Goal: Task Accomplishment & Management: Manage account settings

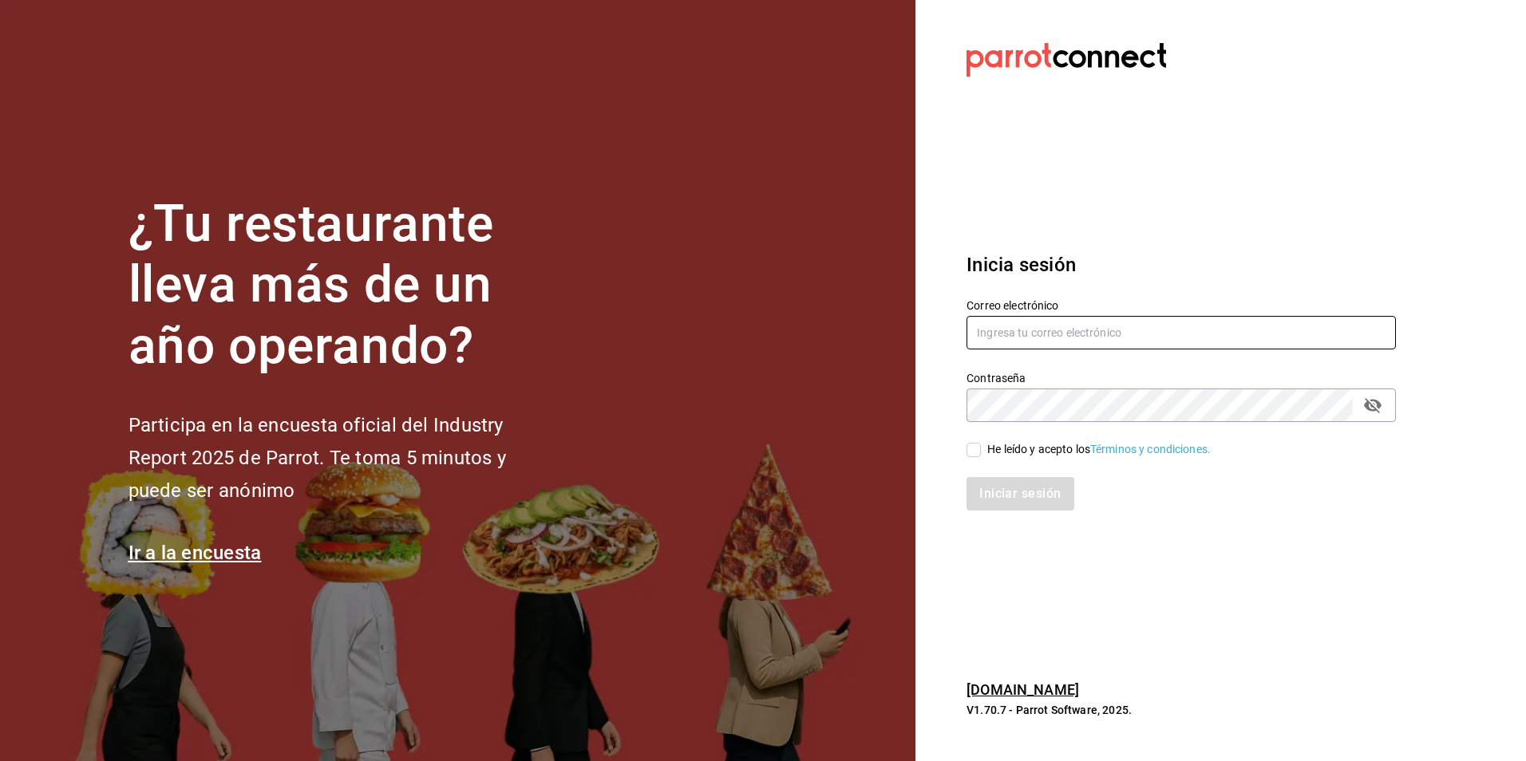
type input "[EMAIL_ADDRESS][DOMAIN_NAME]"
click at [976, 453] on input "He leído y acepto los Términos y condiciones." at bounding box center [973, 450] width 14 height 14
checkbox input "true"
click at [1007, 499] on button "Iniciar sesión" at bounding box center [1020, 494] width 109 height 34
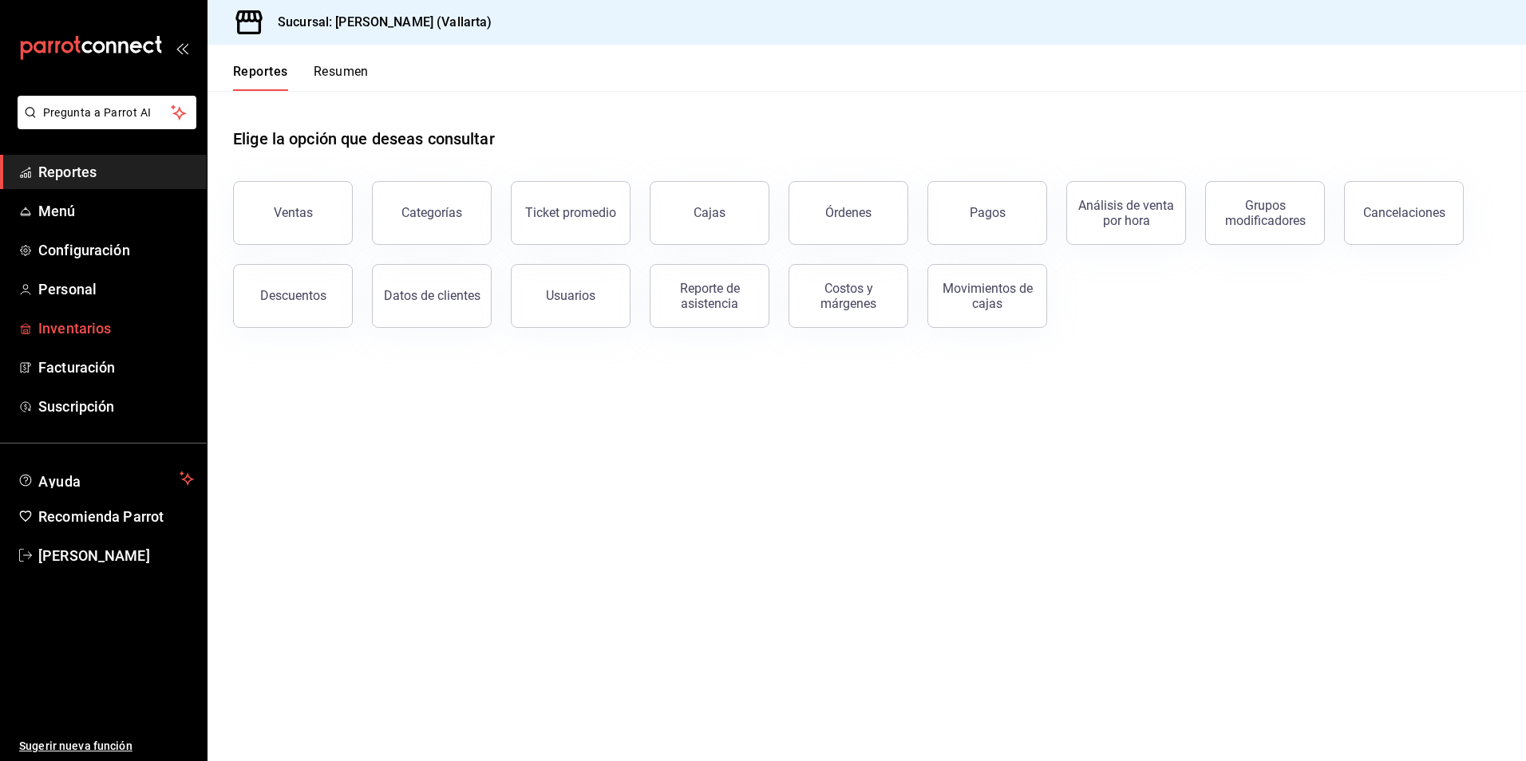
click at [88, 328] on span "Inventarios" at bounding box center [116, 329] width 156 height 22
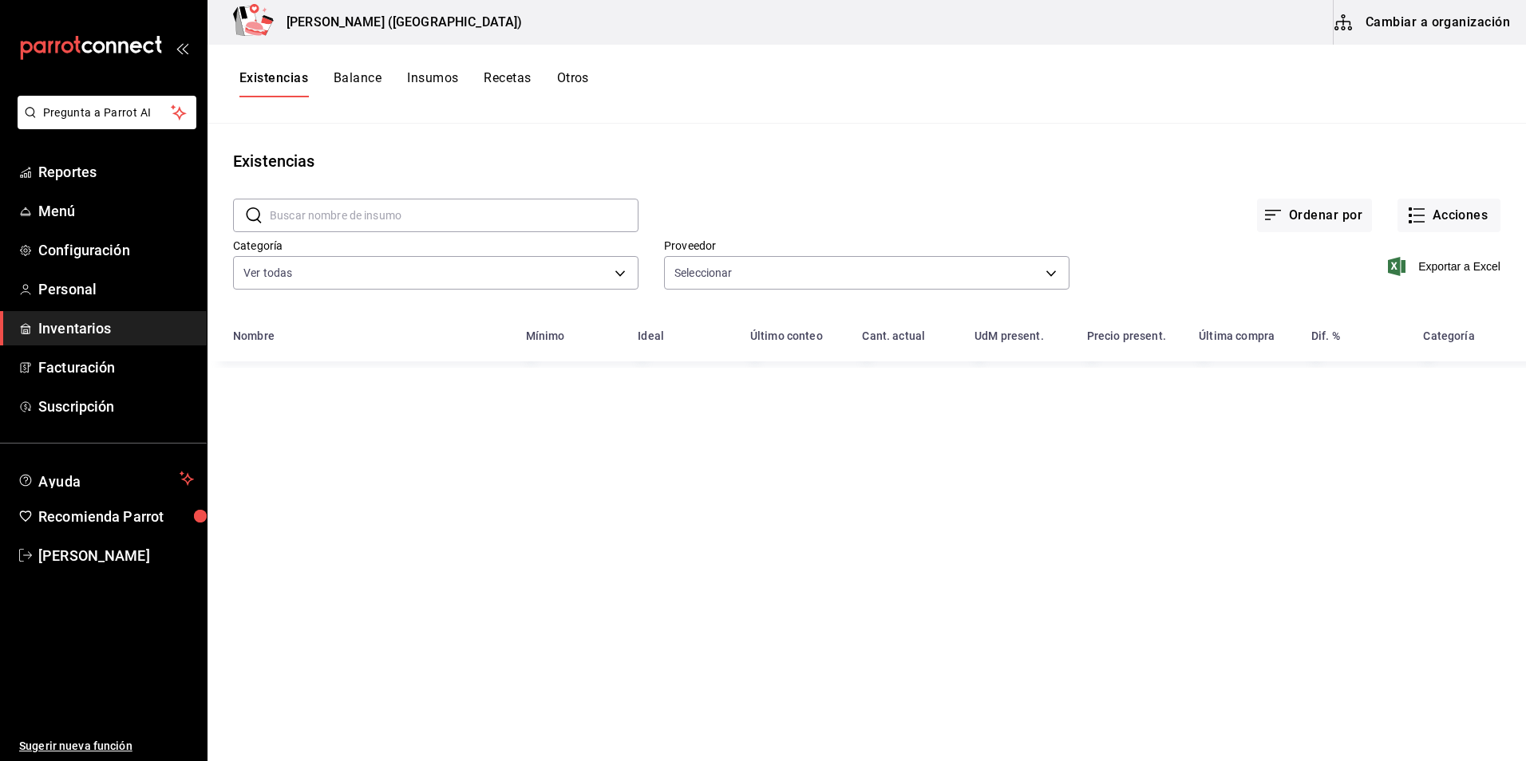
type input "b2f8f8d7-d188-4f7e-8d9b-17ba5ac87260,5f3da055-9e14-46a0-b14b-5dd5d12b601d,e4079…"
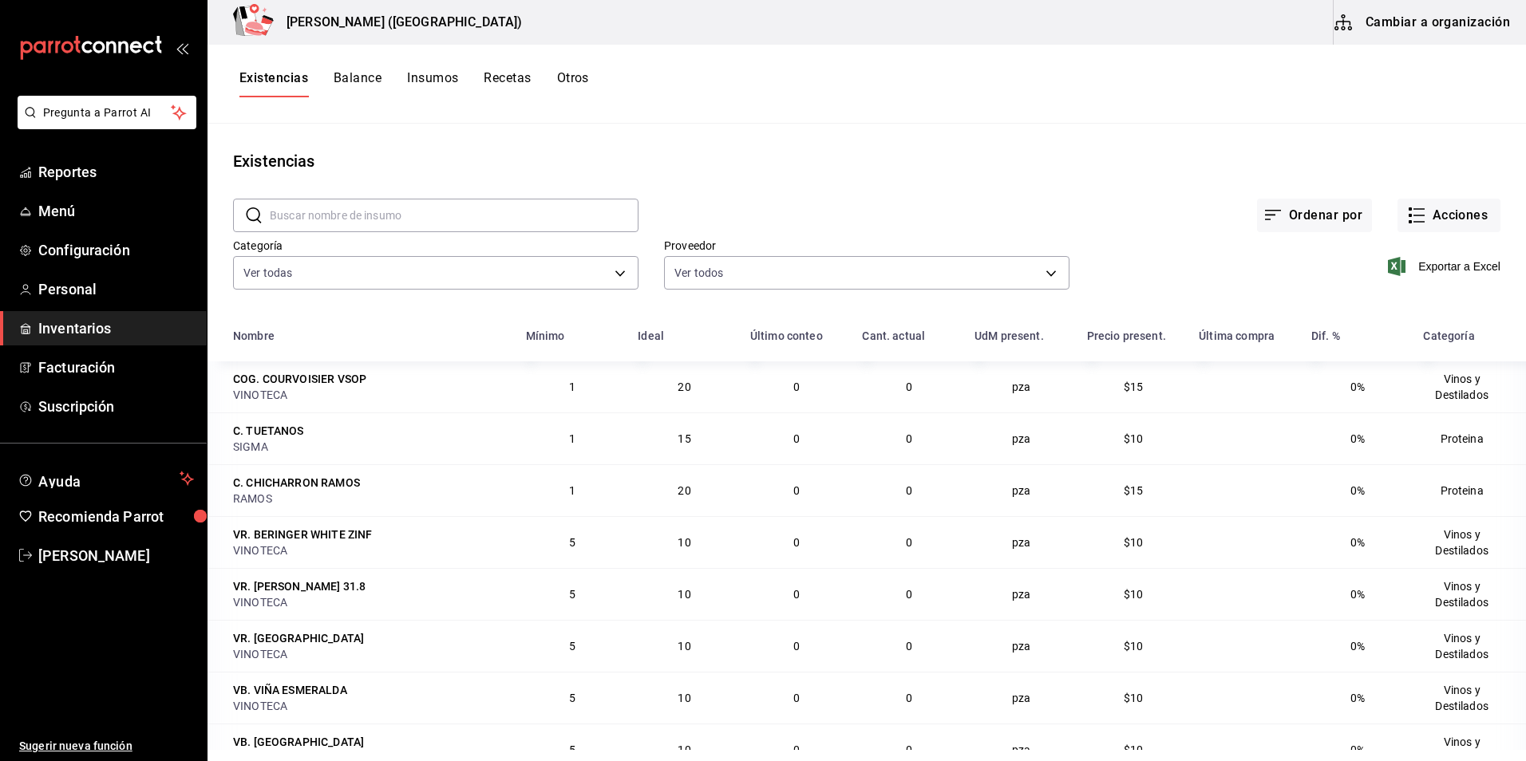
click at [433, 81] on button "Insumos" at bounding box center [432, 83] width 51 height 27
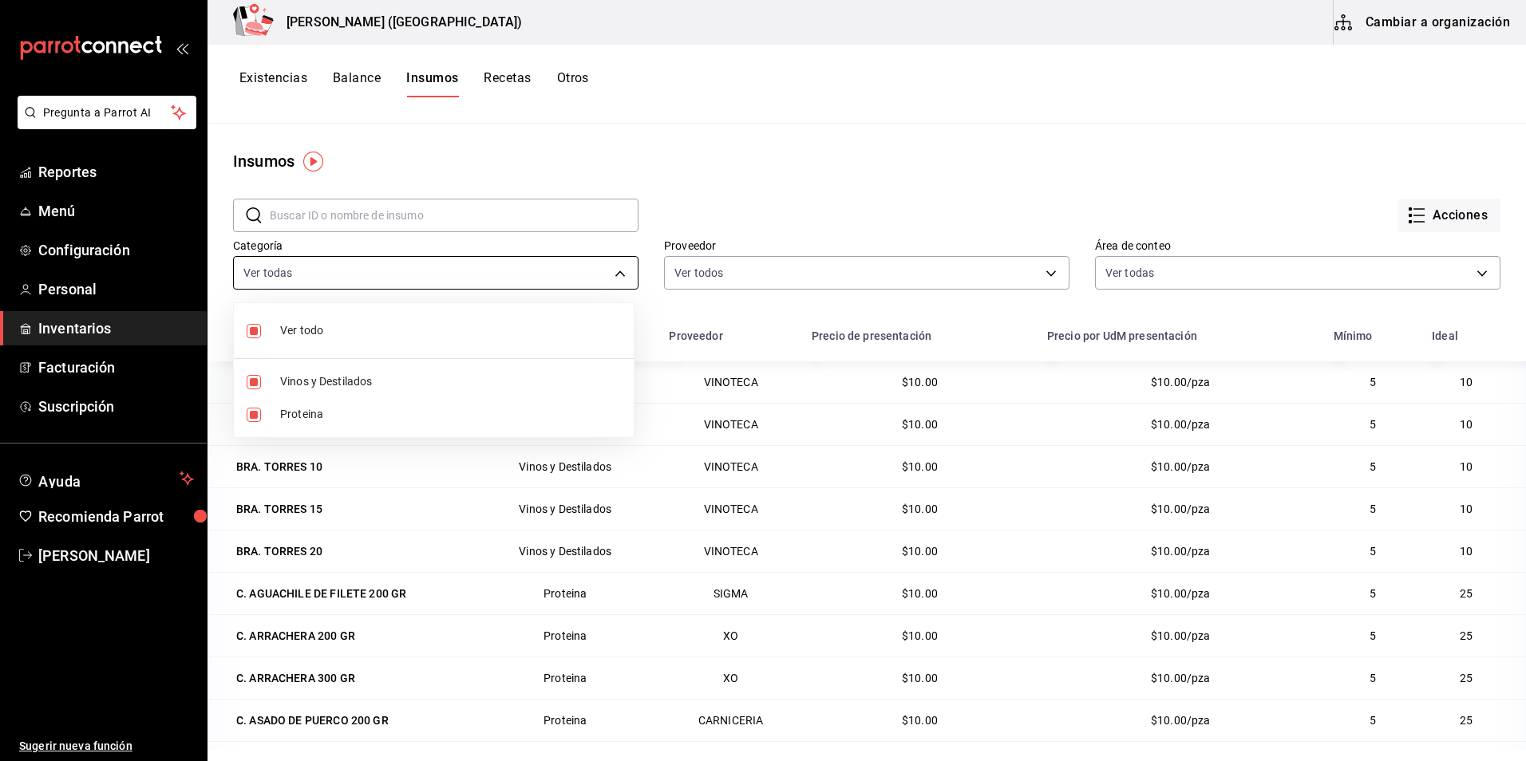
click at [338, 269] on body "Pregunta a Parrot AI Reportes Menú Configuración Personal Inventarios Facturaci…" at bounding box center [763, 375] width 1526 height 750
click at [665, 174] on div at bounding box center [763, 380] width 1526 height 761
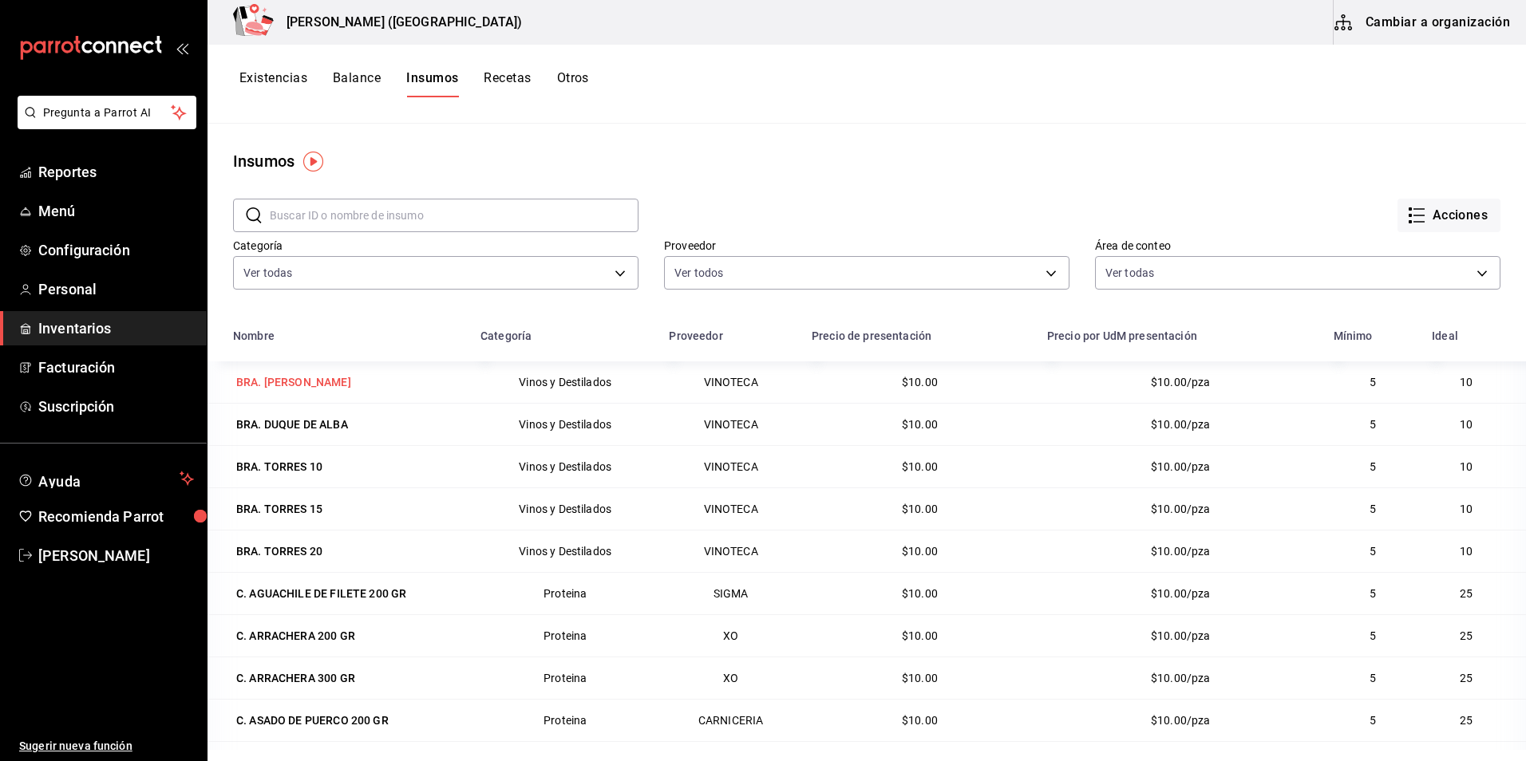
click at [351, 381] on div "BRA. [PERSON_NAME]" at bounding box center [293, 382] width 115 height 16
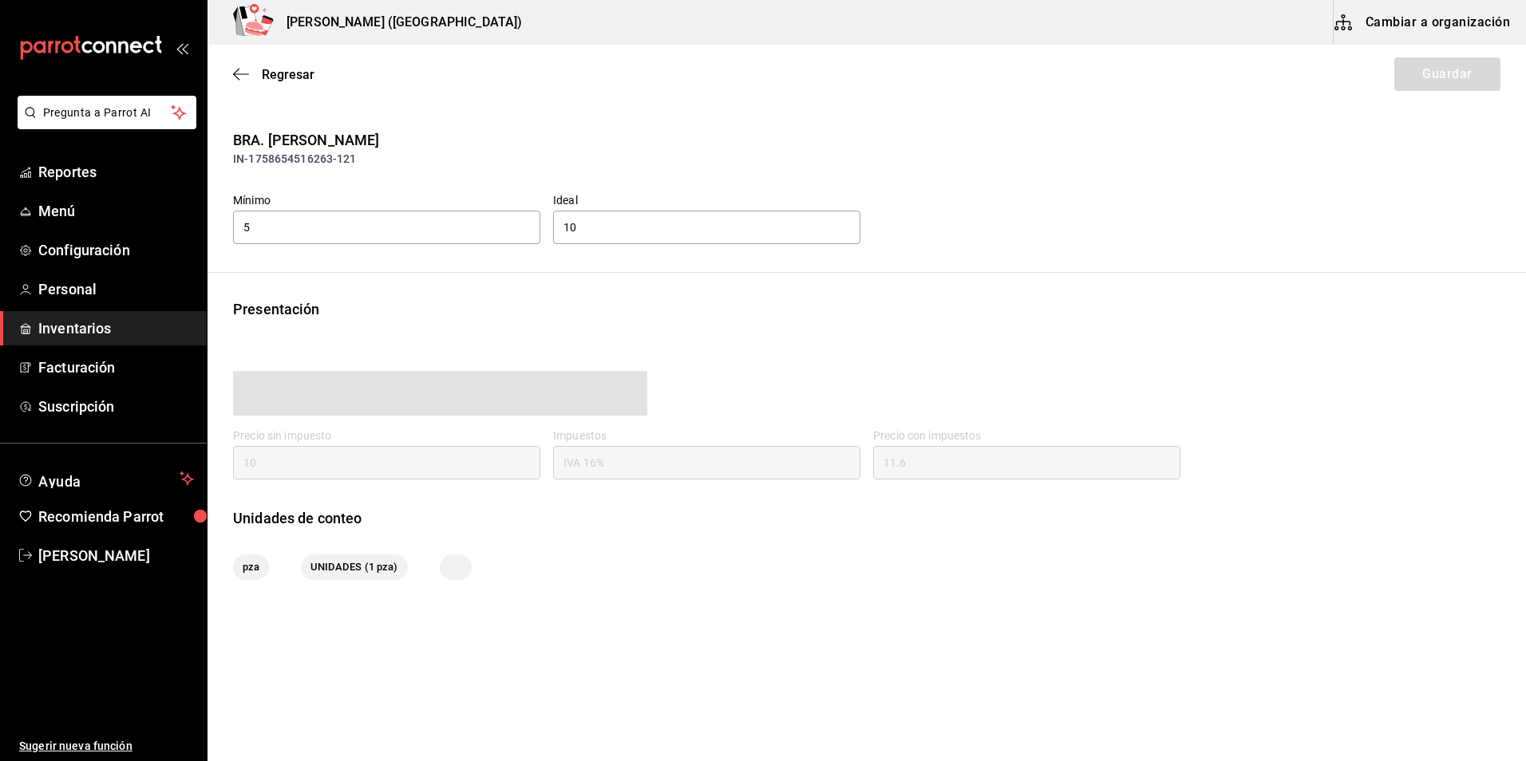
type input "11.60"
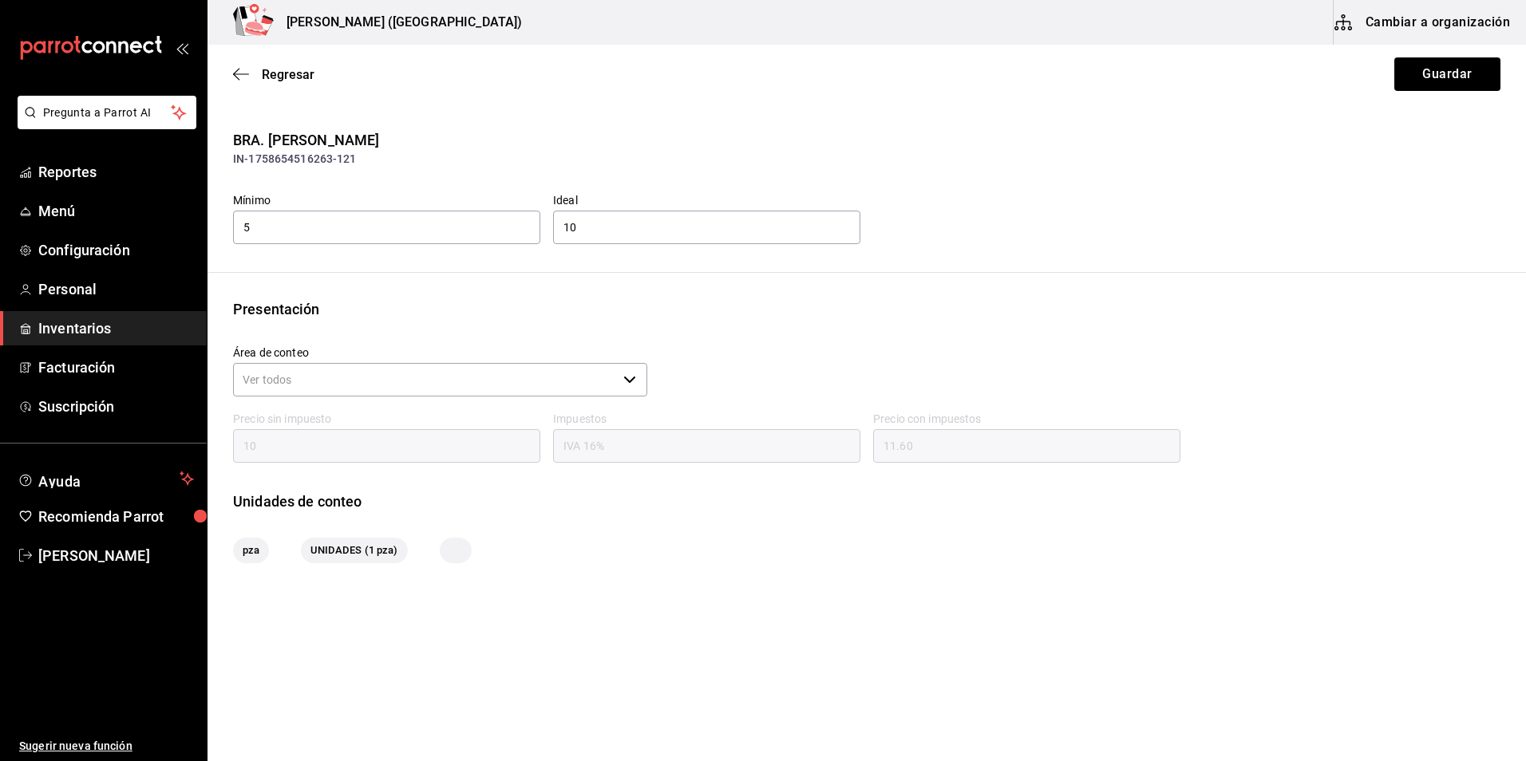
click at [1385, 22] on button "Cambiar a organización" at bounding box center [1424, 22] width 180 height 45
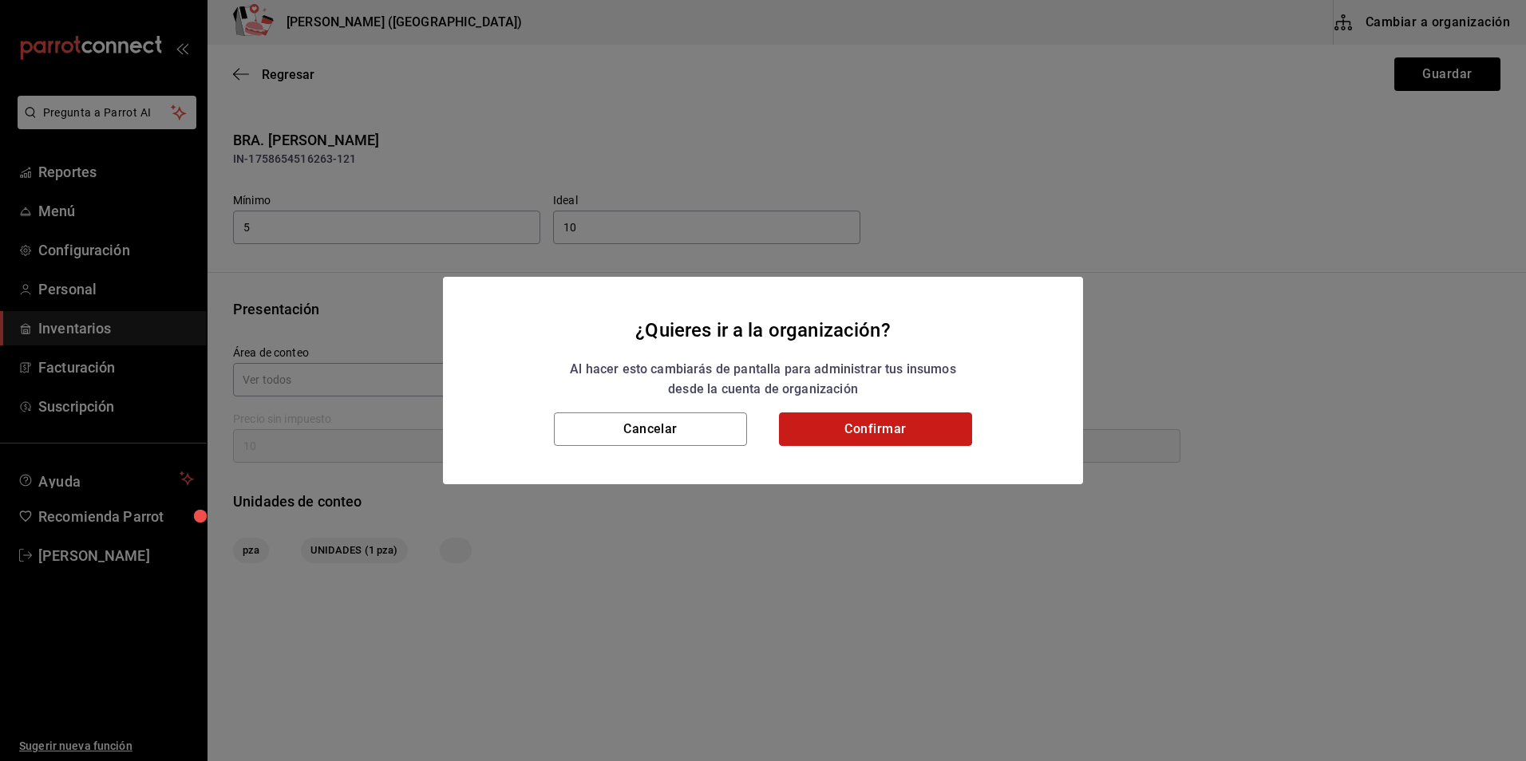
click at [929, 423] on button "Confirmar" at bounding box center [875, 430] width 193 height 34
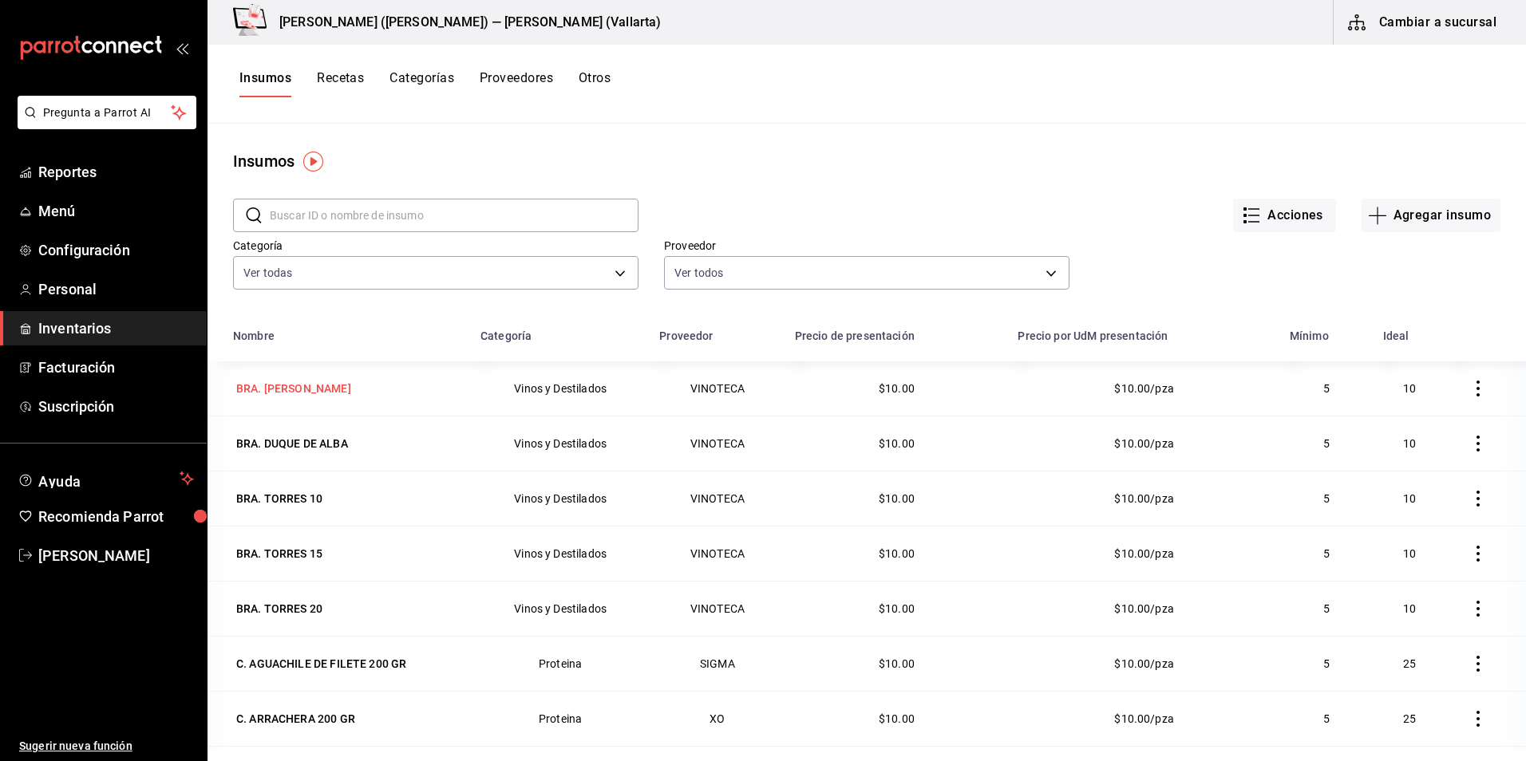
click at [285, 389] on div "BRA. [PERSON_NAME]" at bounding box center [293, 389] width 115 height 16
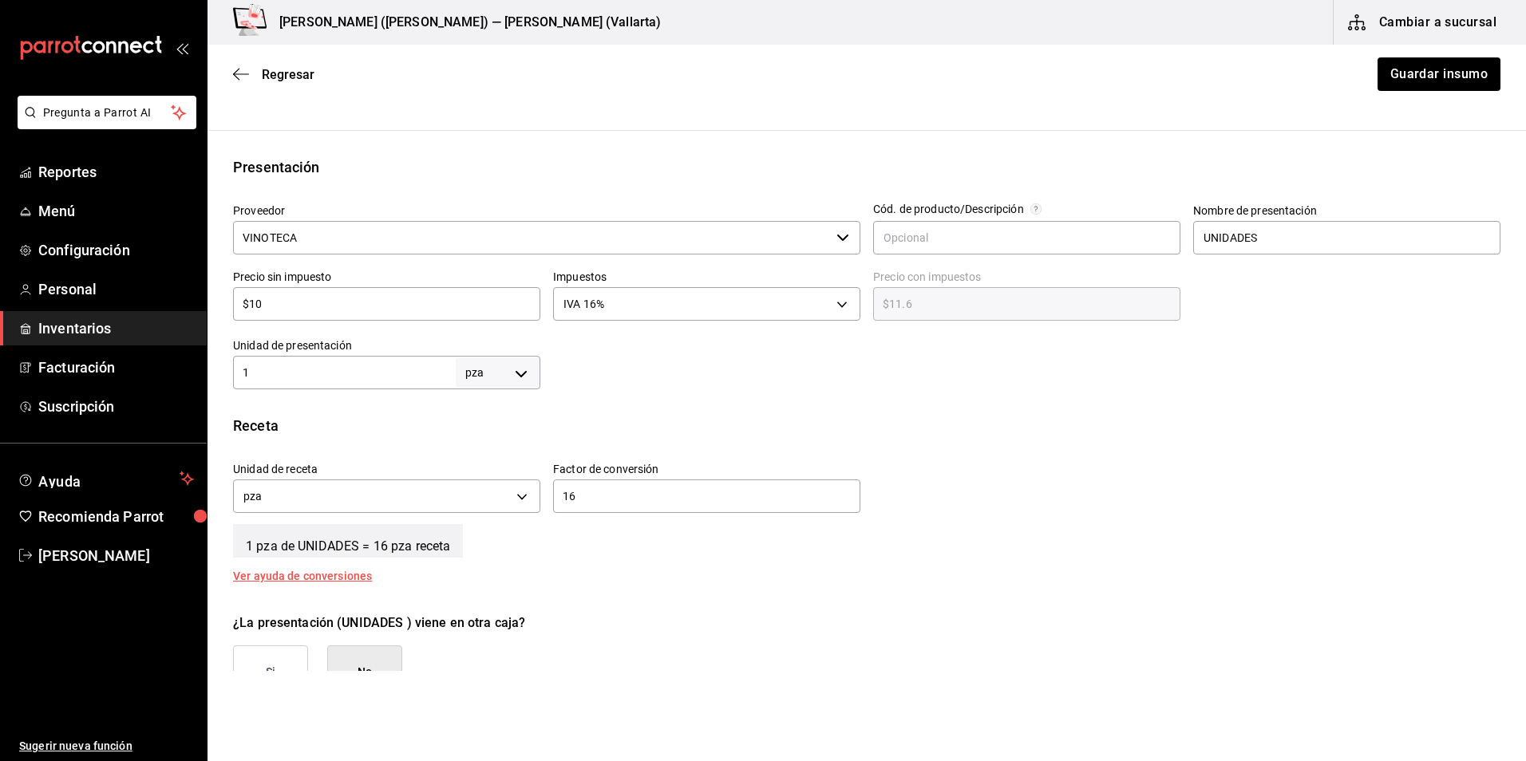
scroll to position [239, 0]
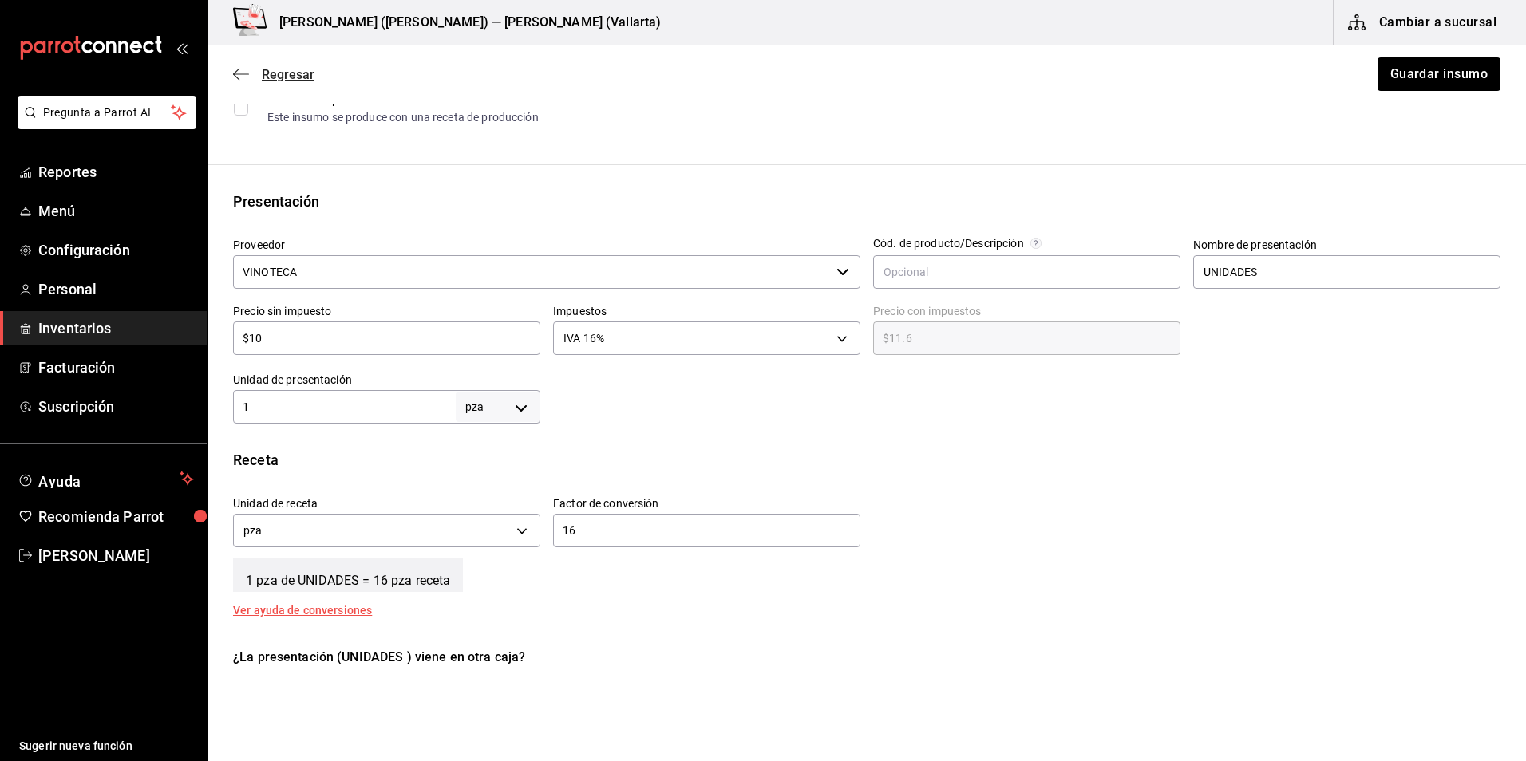
click at [241, 71] on icon "button" at bounding box center [241, 74] width 16 height 14
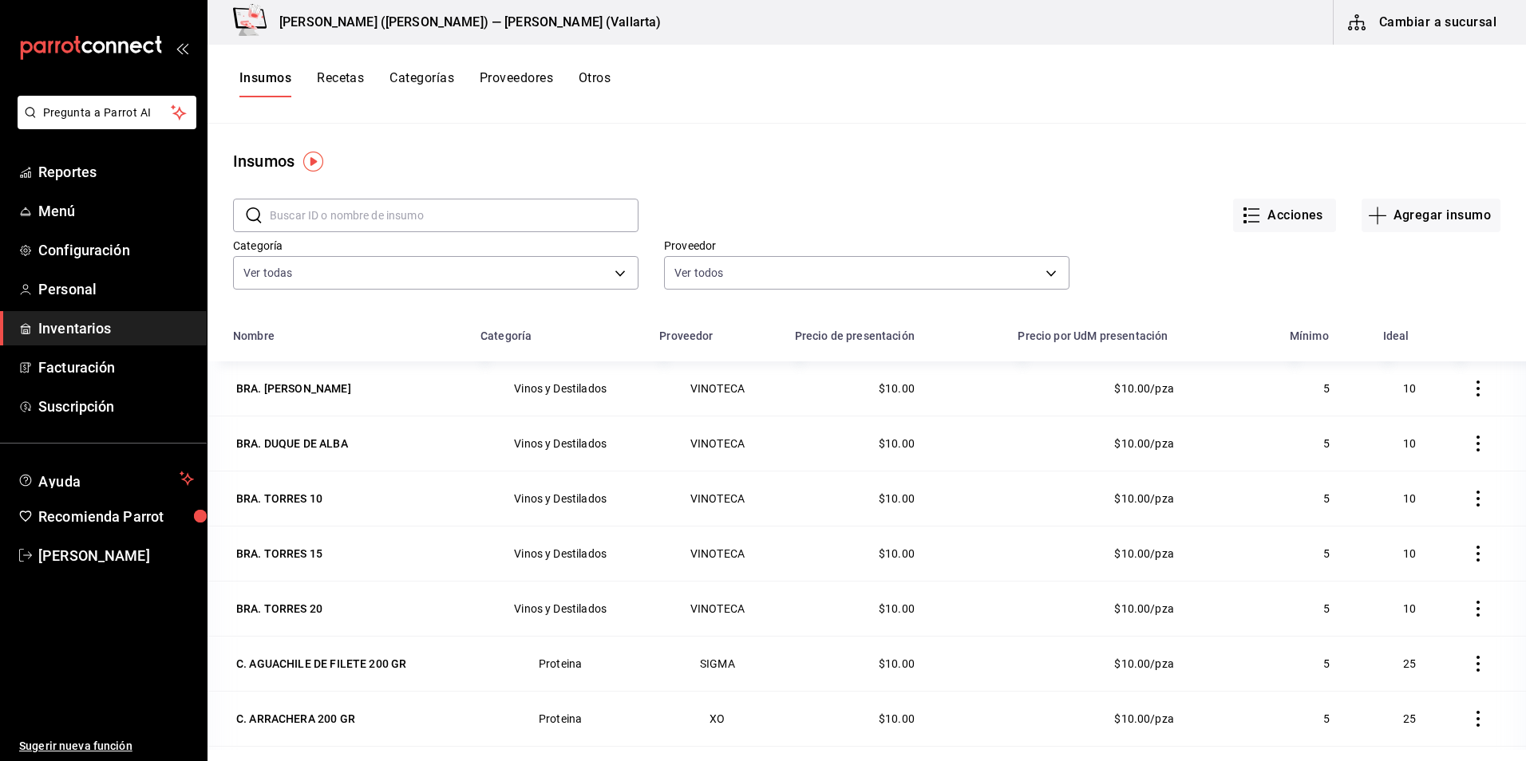
click at [111, 330] on span "Inventarios" at bounding box center [116, 329] width 156 height 22
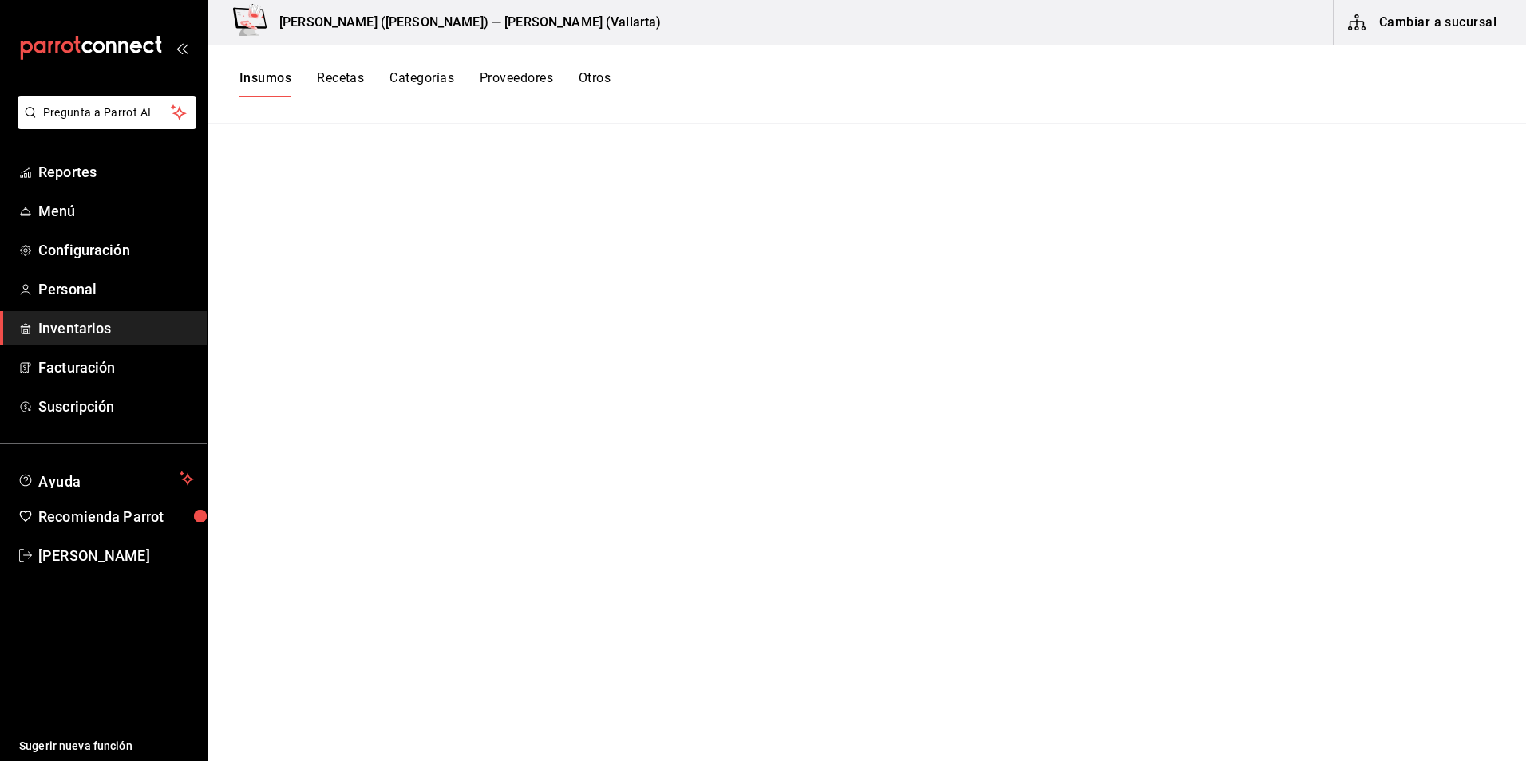
click at [1459, 26] on button "Cambiar a sucursal" at bounding box center [1424, 22] width 180 height 45
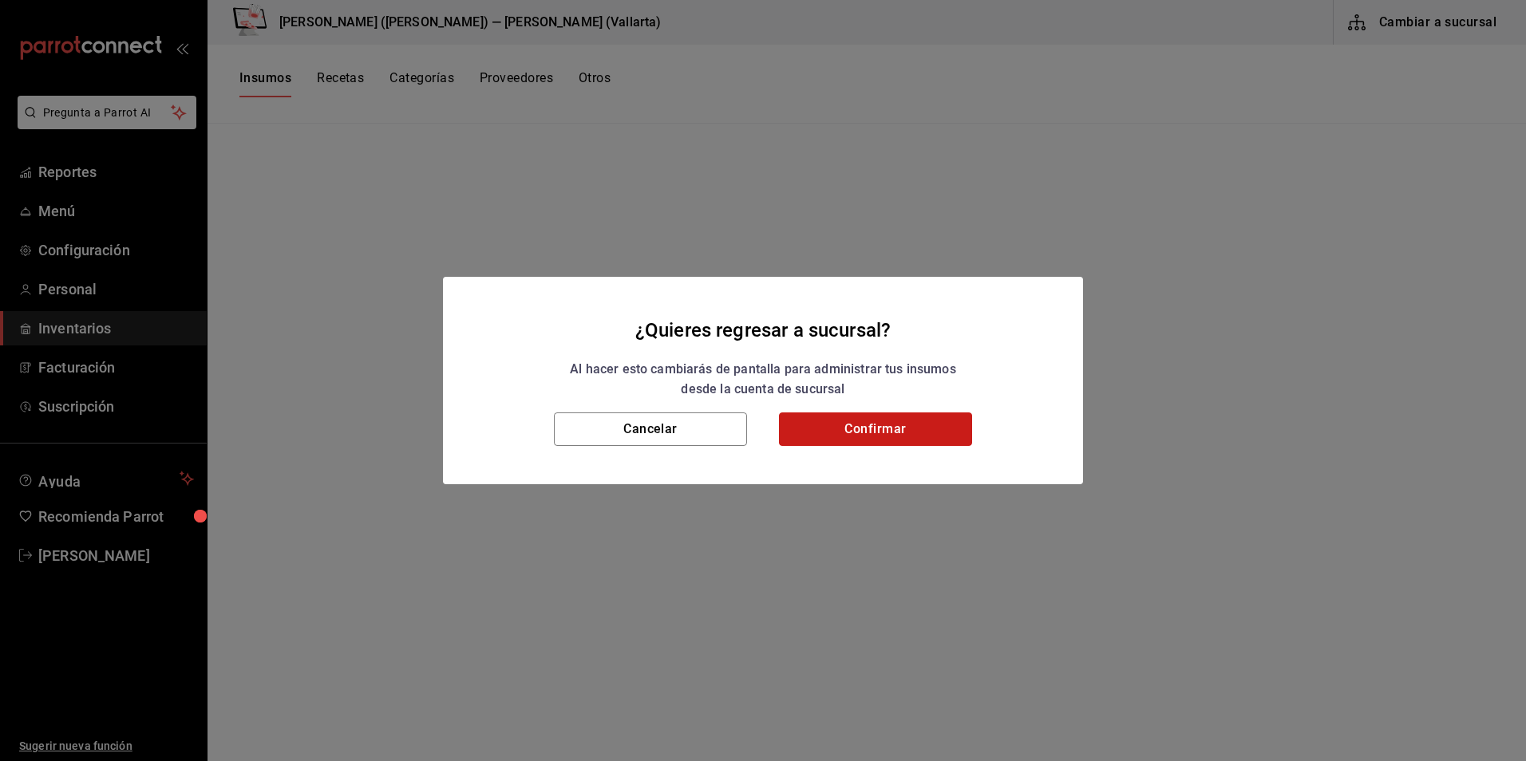
click at [881, 414] on button "Confirmar" at bounding box center [875, 430] width 193 height 34
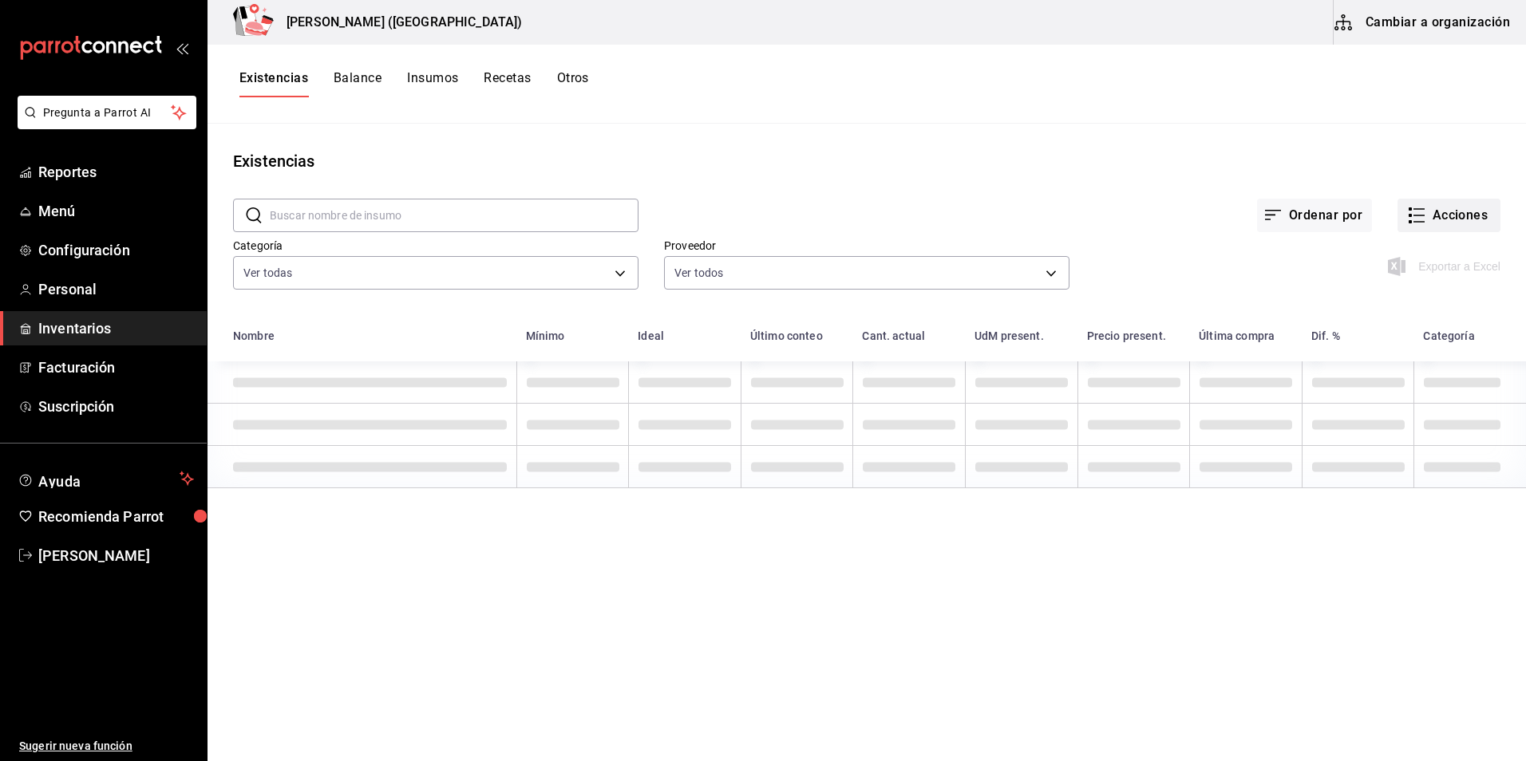
click at [1474, 206] on button "Acciones" at bounding box center [1448, 216] width 103 height 34
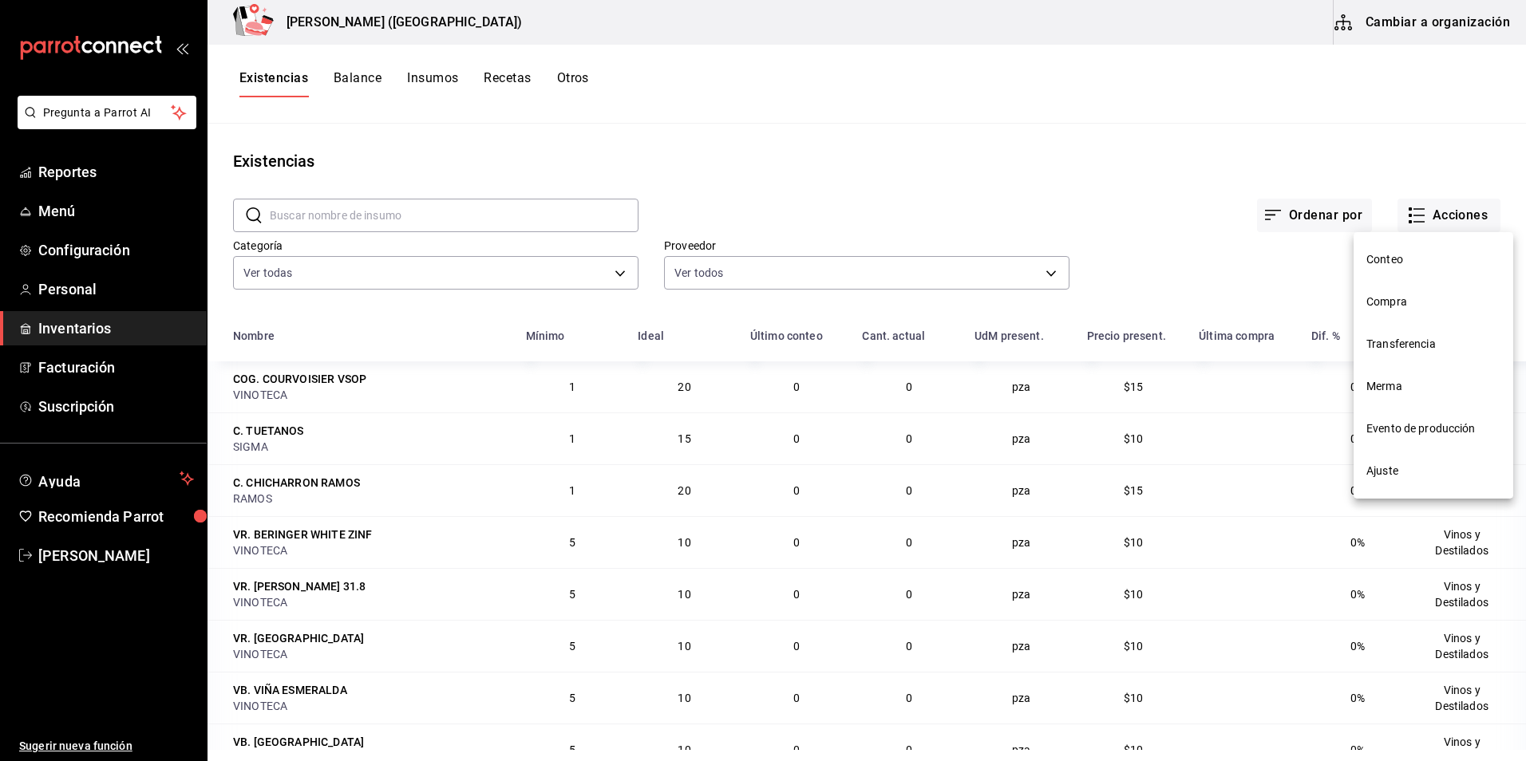
click at [1405, 305] on span "Compra" at bounding box center [1433, 302] width 134 height 17
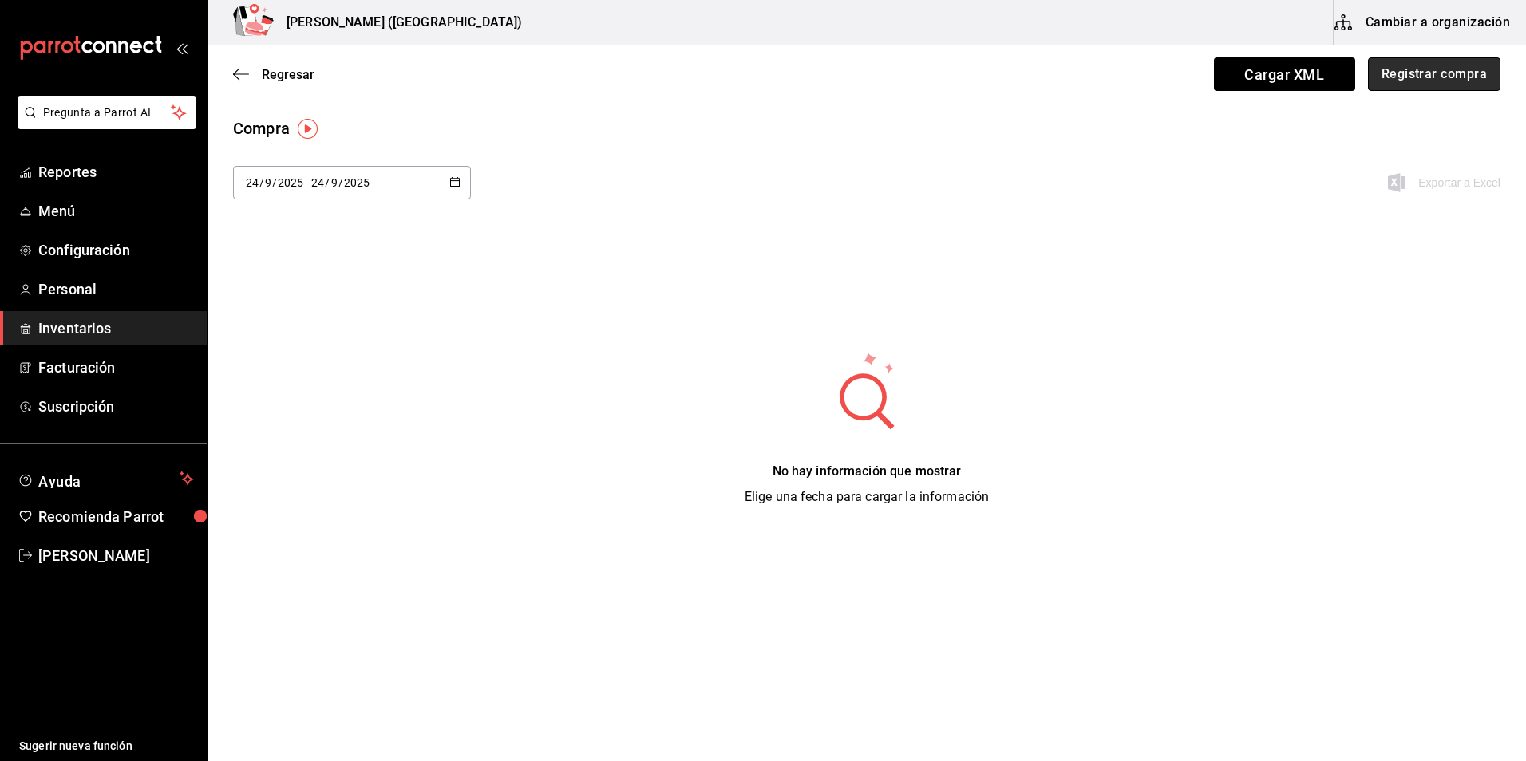
click at [1415, 69] on button "Registrar compra" at bounding box center [1434, 74] width 132 height 34
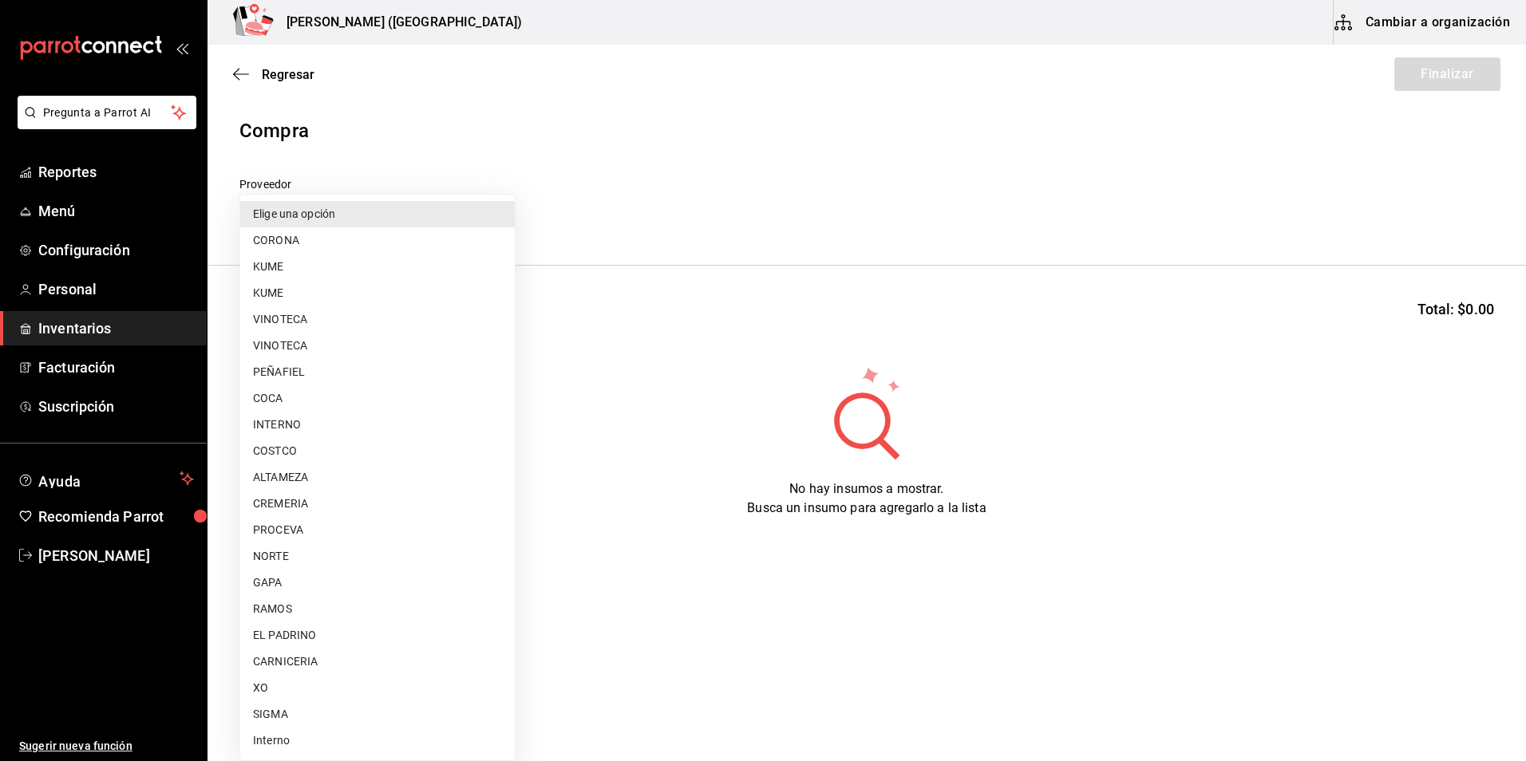
click at [322, 221] on body "Pregunta a Parrot AI Reportes Menú Configuración Personal Inventarios Facturaci…" at bounding box center [763, 335] width 1526 height 671
click at [329, 343] on li "VINOTECA" at bounding box center [377, 346] width 275 height 26
type input "29bcce71-1f96-48cb-b170-b58d83db5f61"
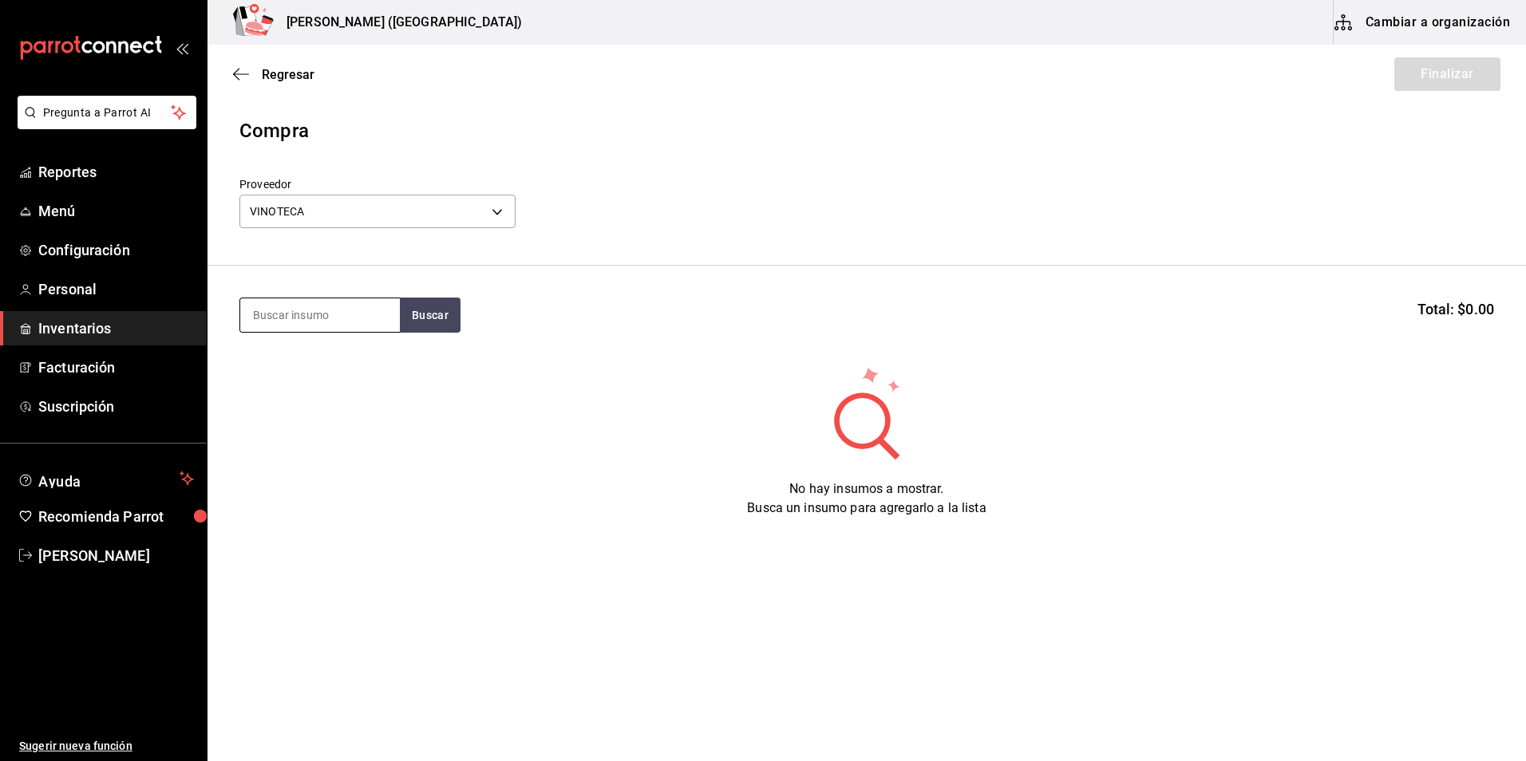
click at [346, 323] on input at bounding box center [320, 315] width 160 height 34
type input "carde"
click at [297, 371] on div "BRA. [PERSON_NAME]" at bounding box center [317, 361] width 128 height 19
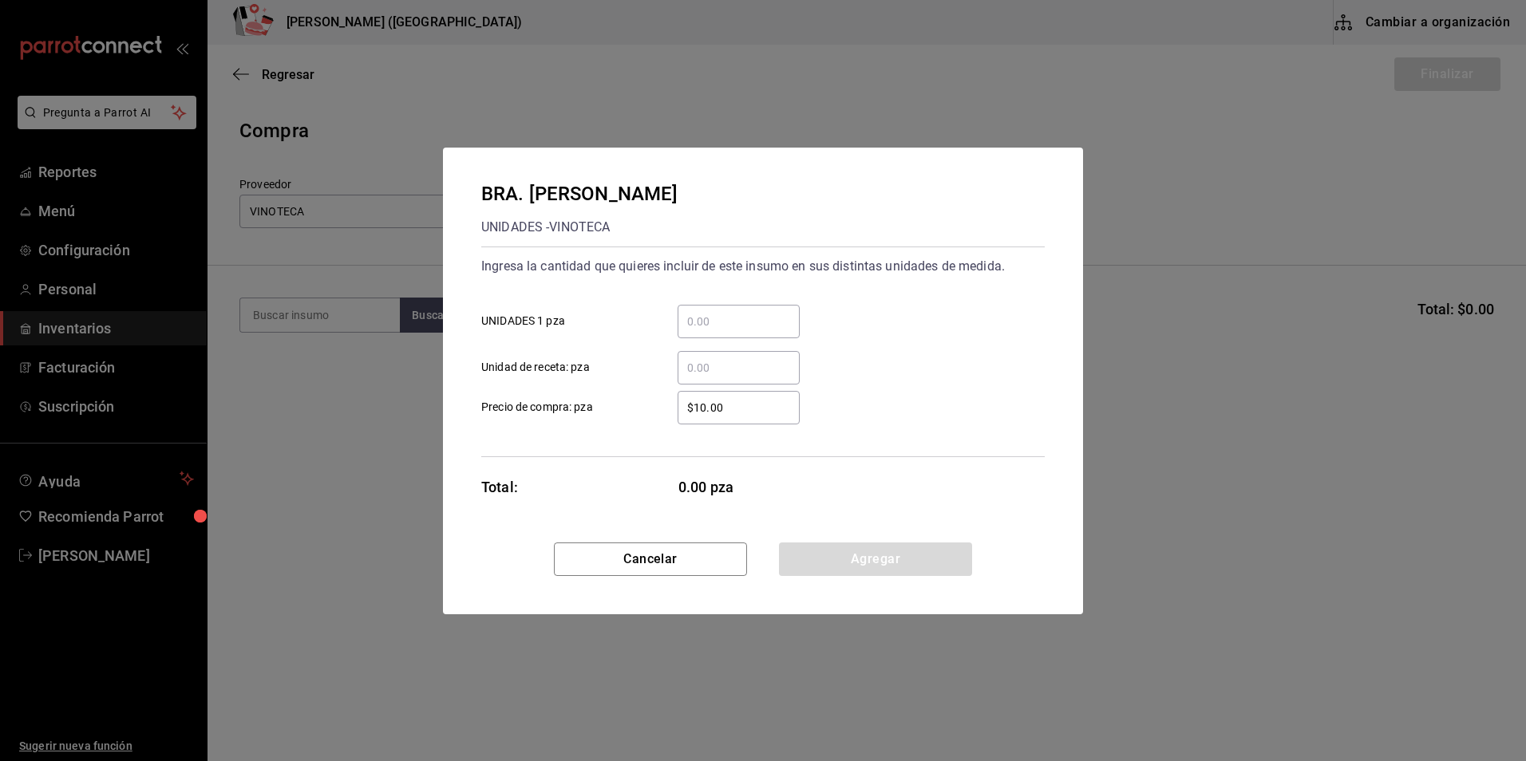
click at [739, 319] on input "​ UNIDADES 1 pza" at bounding box center [739, 321] width 122 height 19
type input "1"
click at [922, 452] on div "Ingresa la cantidad que quieres incluir de este insumo en sus distintas unidade…" at bounding box center [762, 352] width 563 height 211
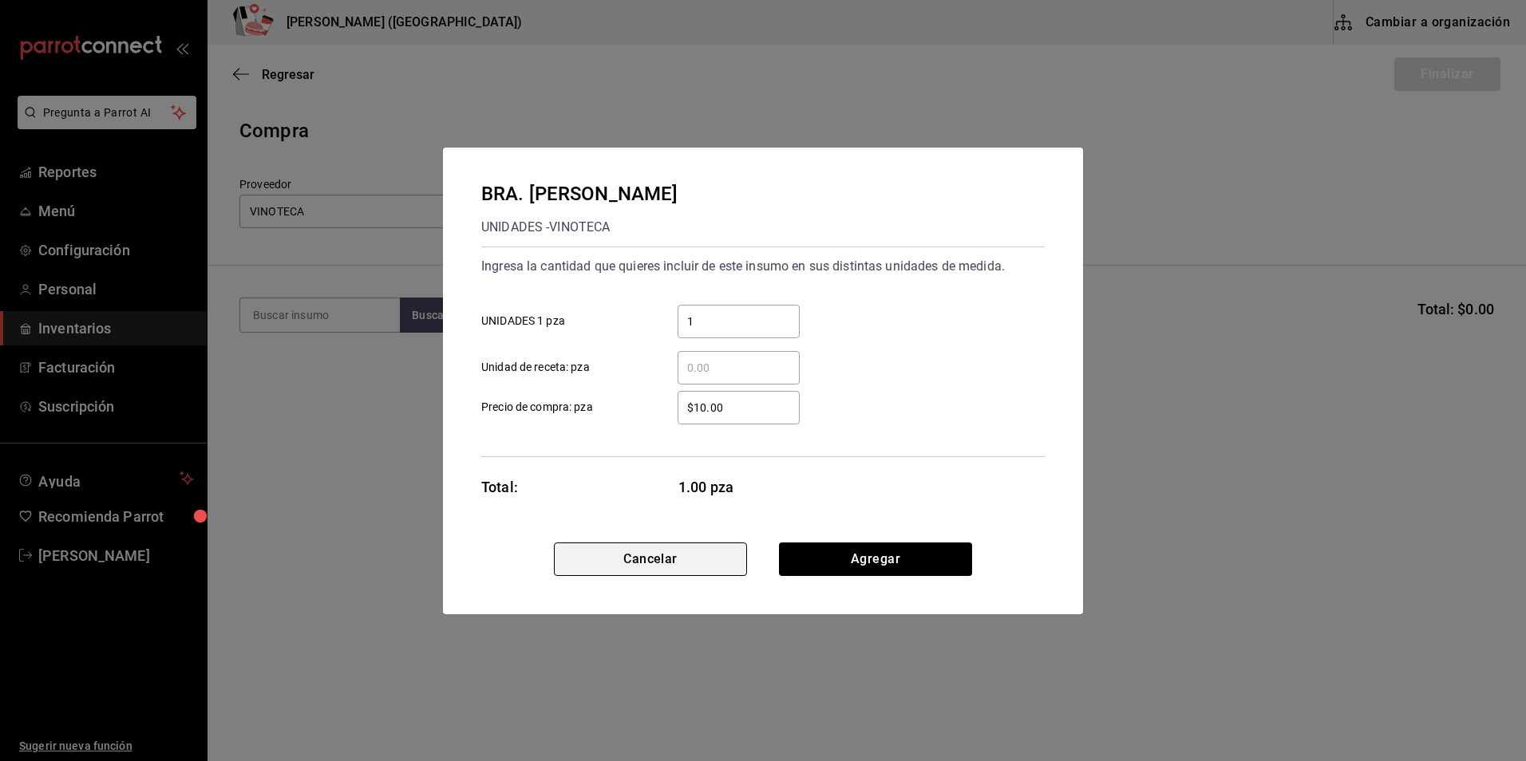
click at [697, 551] on button "Cancelar" at bounding box center [650, 560] width 193 height 34
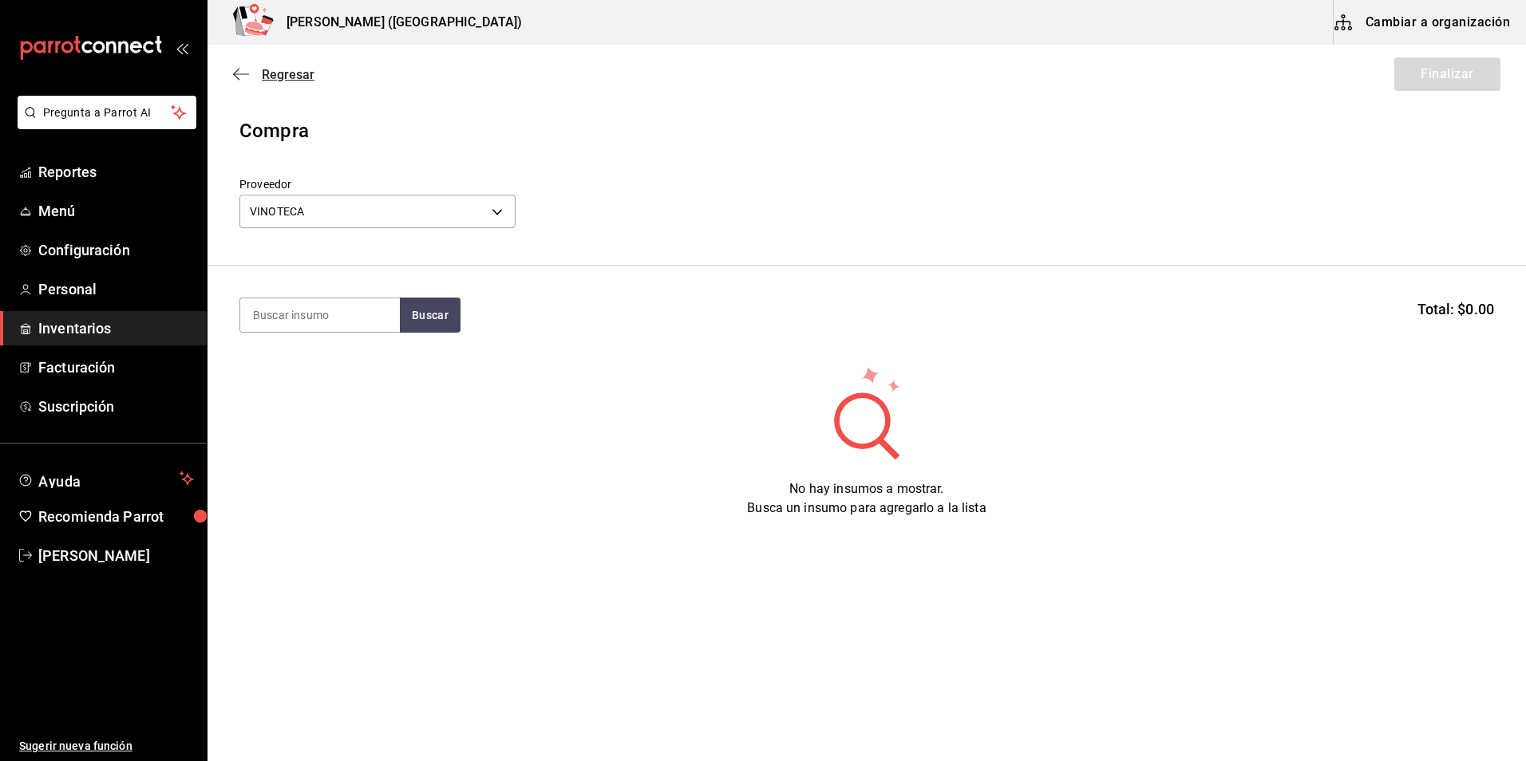
click at [236, 69] on icon "button" at bounding box center [241, 74] width 16 height 14
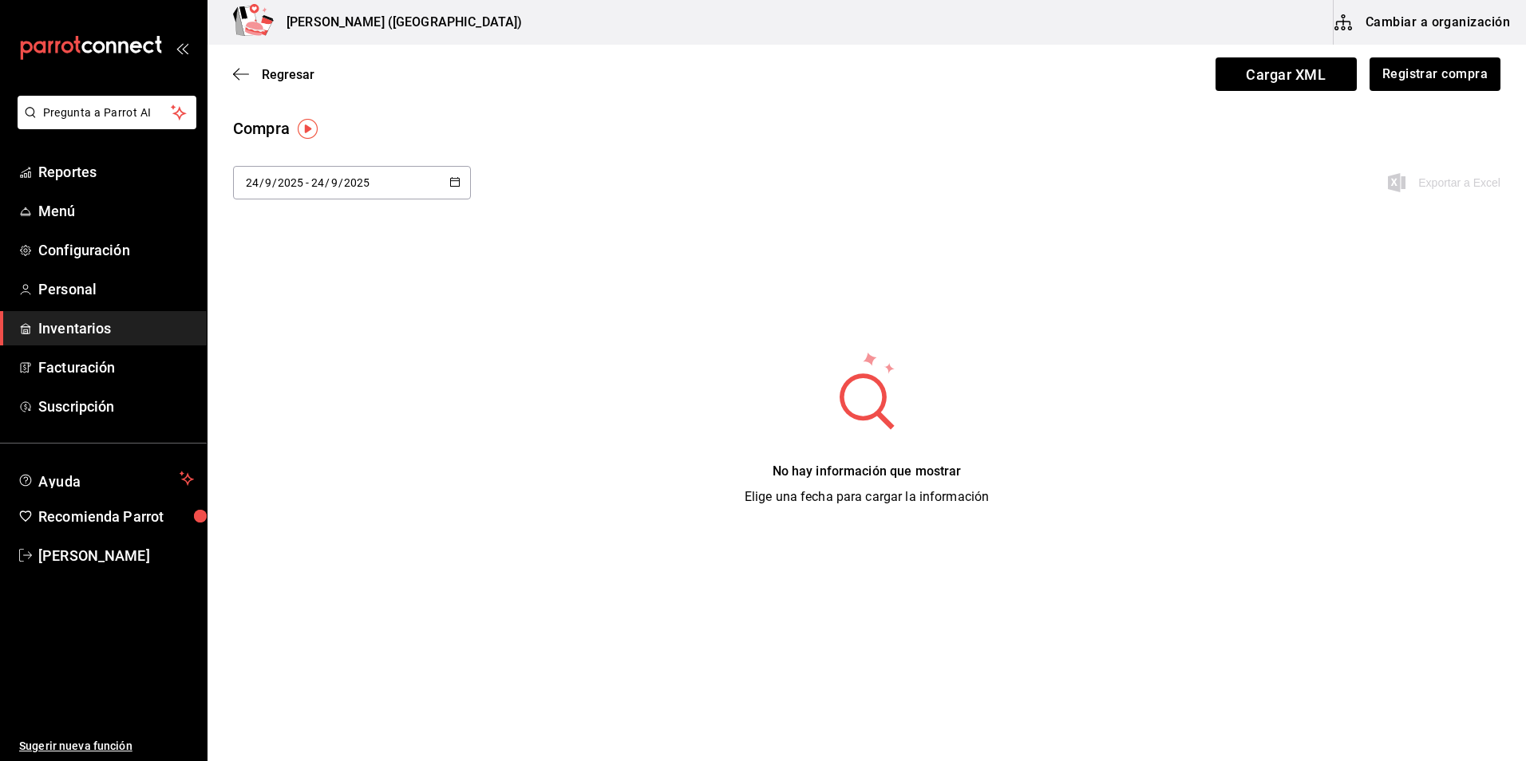
click at [88, 314] on link "Inventarios" at bounding box center [103, 328] width 207 height 34
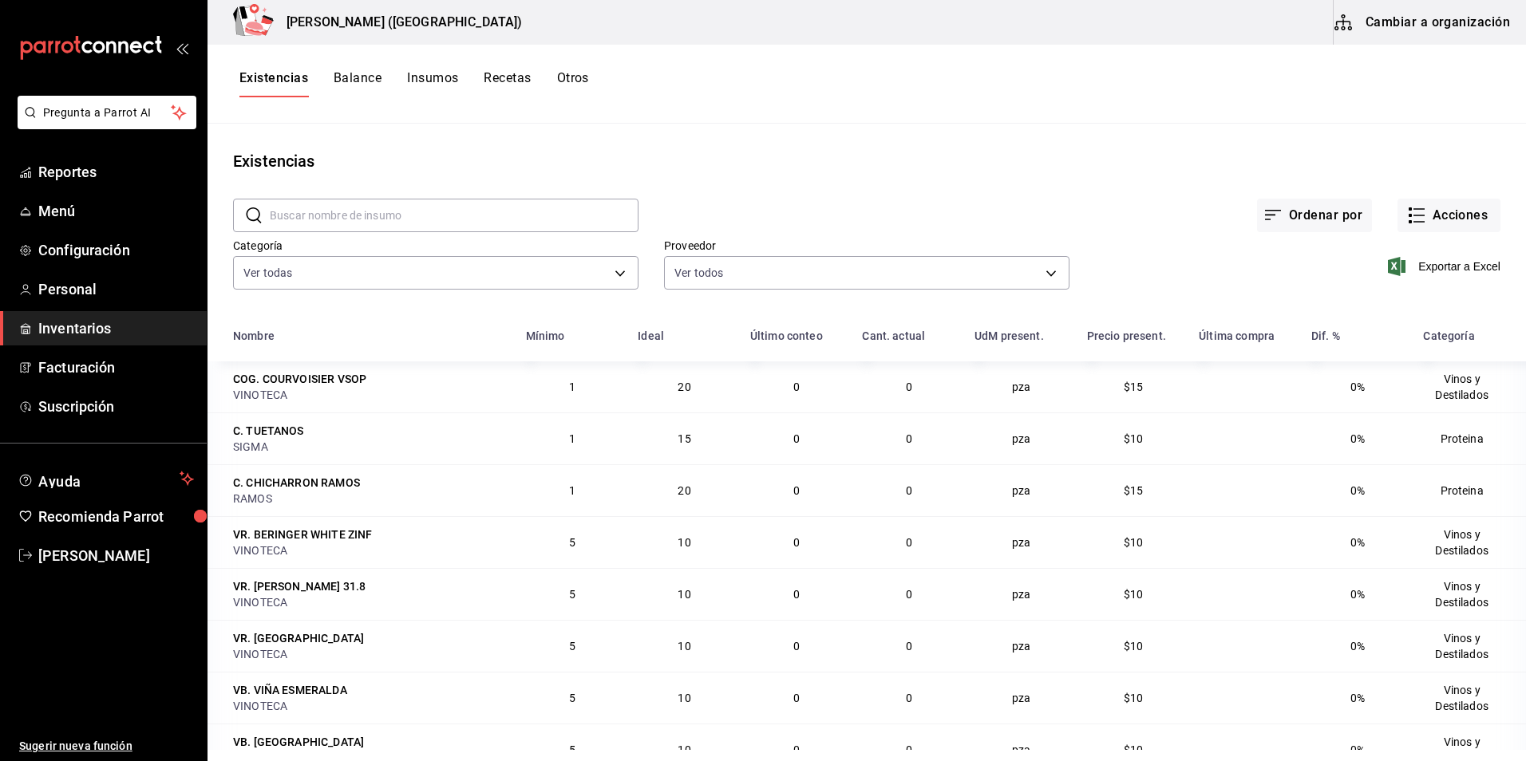
click at [1393, 18] on button "Cambiar a organización" at bounding box center [1424, 22] width 180 height 45
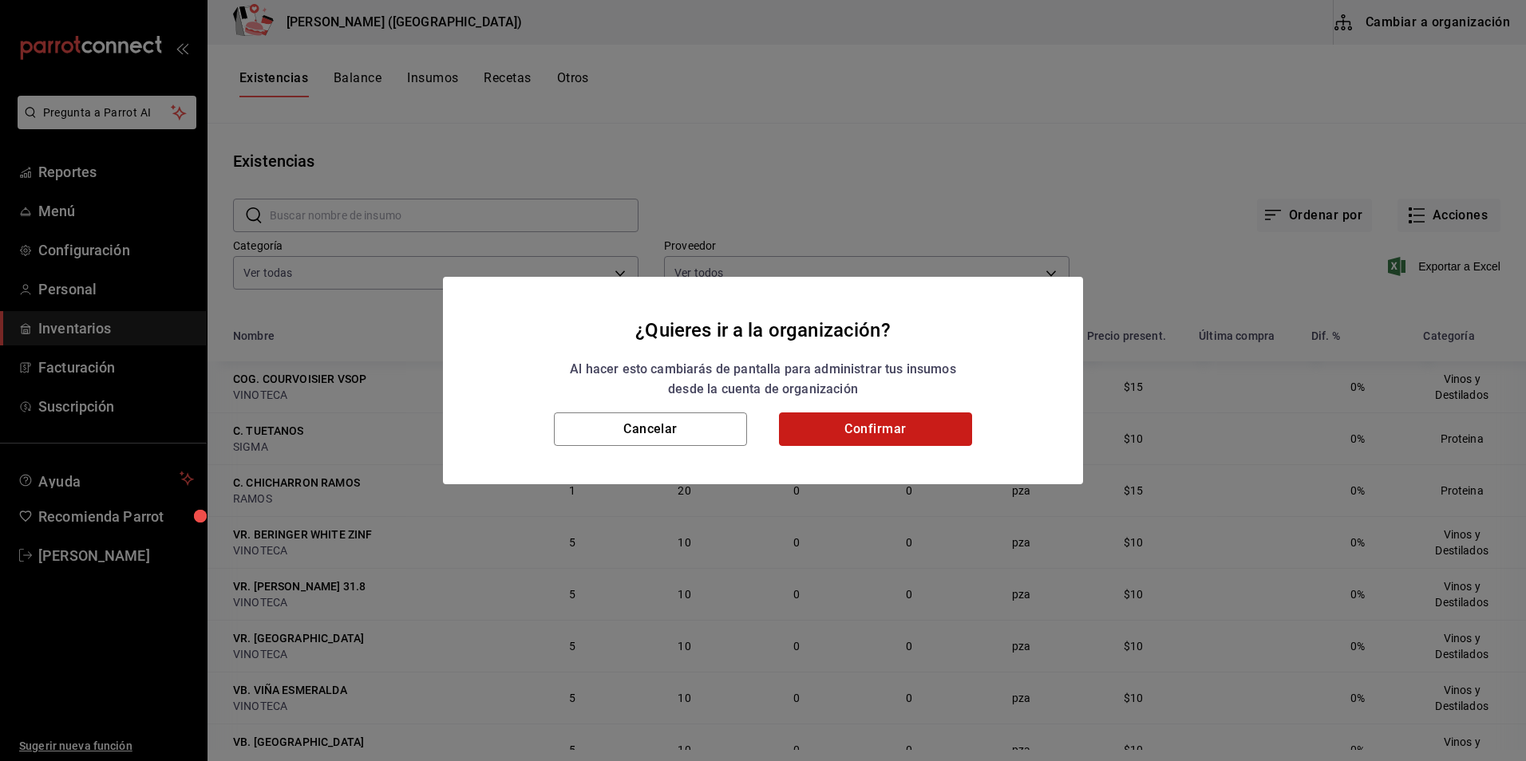
click at [862, 425] on button "Confirmar" at bounding box center [875, 430] width 193 height 34
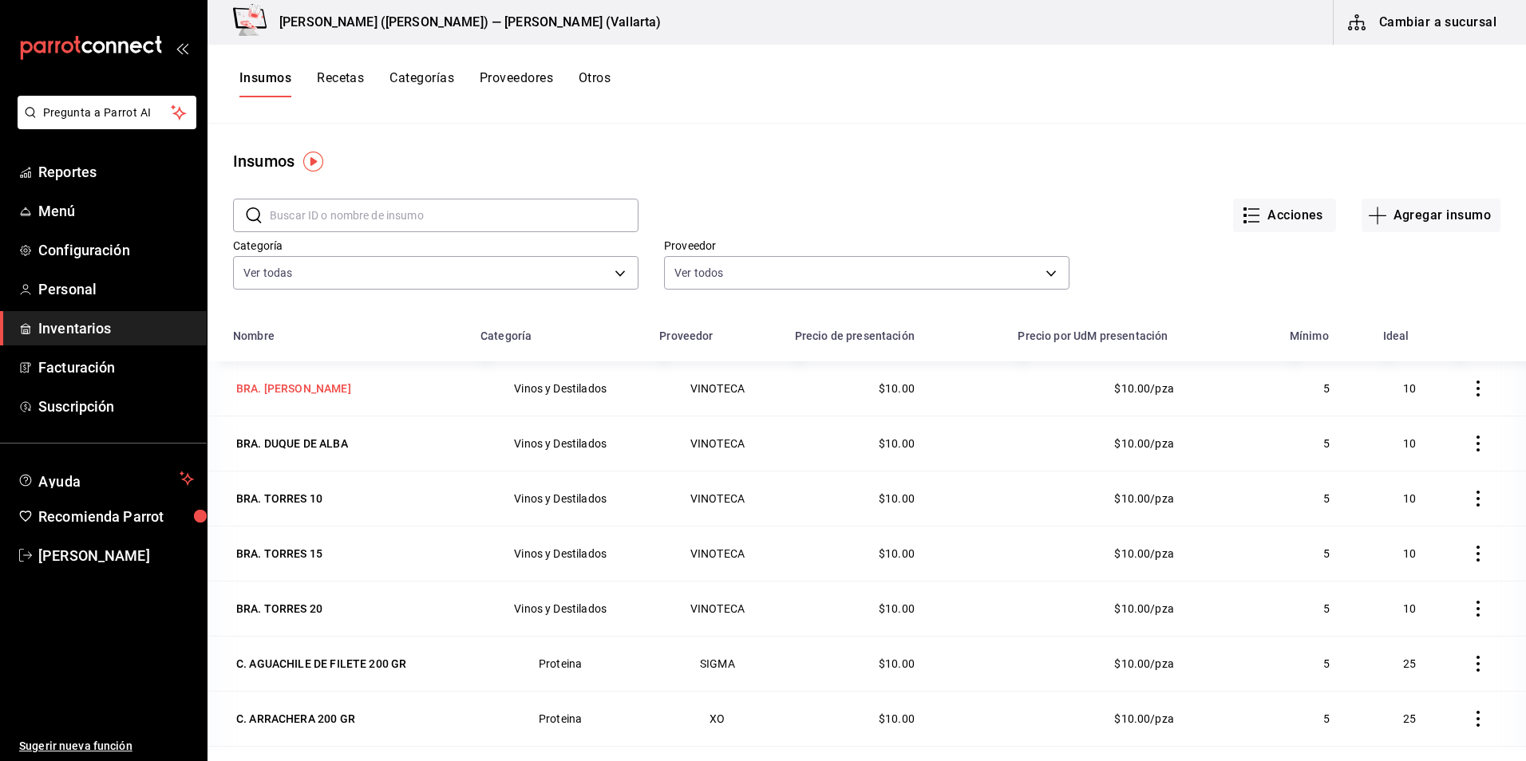
click at [323, 386] on div "BRA. [PERSON_NAME]" at bounding box center [293, 389] width 115 height 16
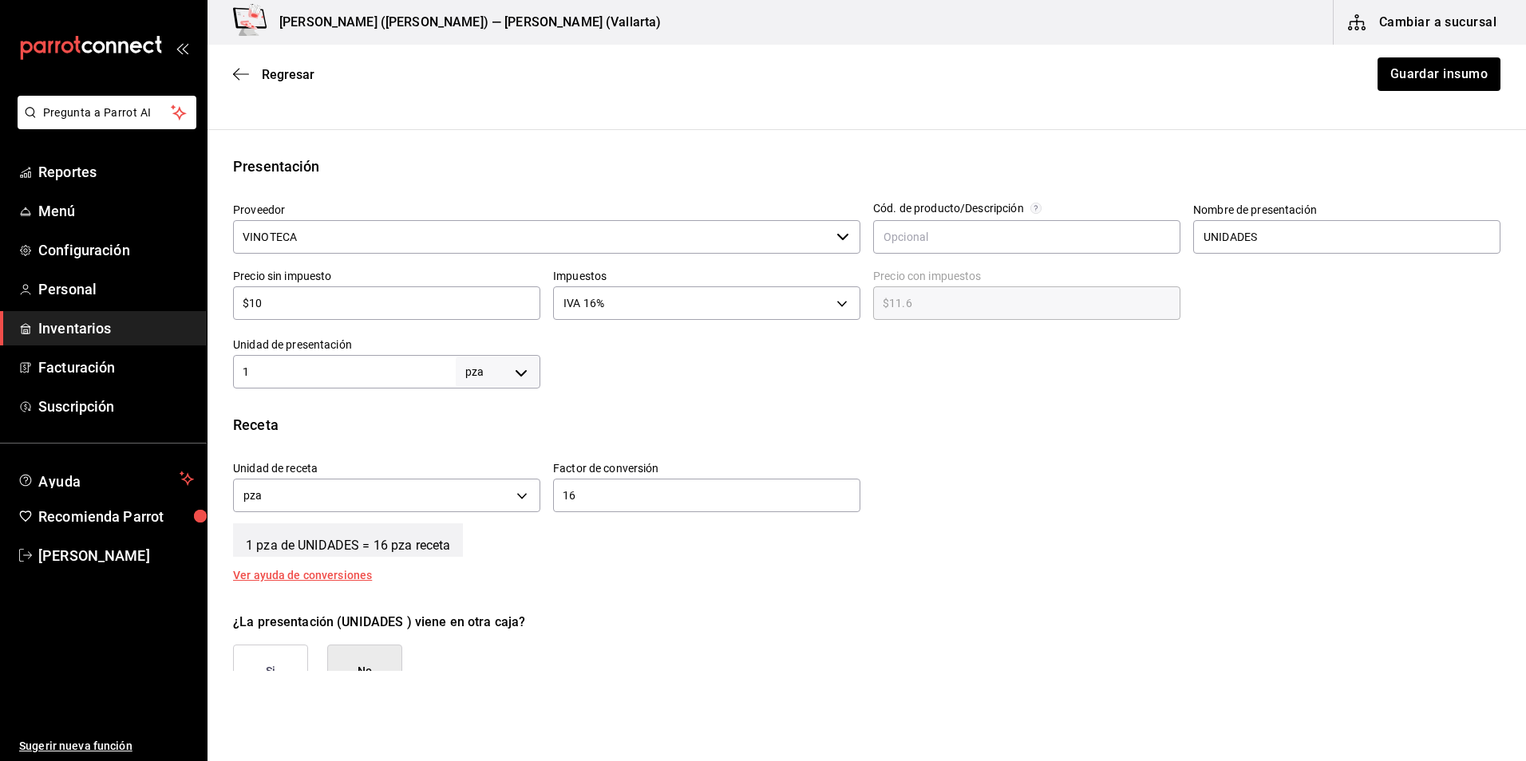
scroll to position [319, 0]
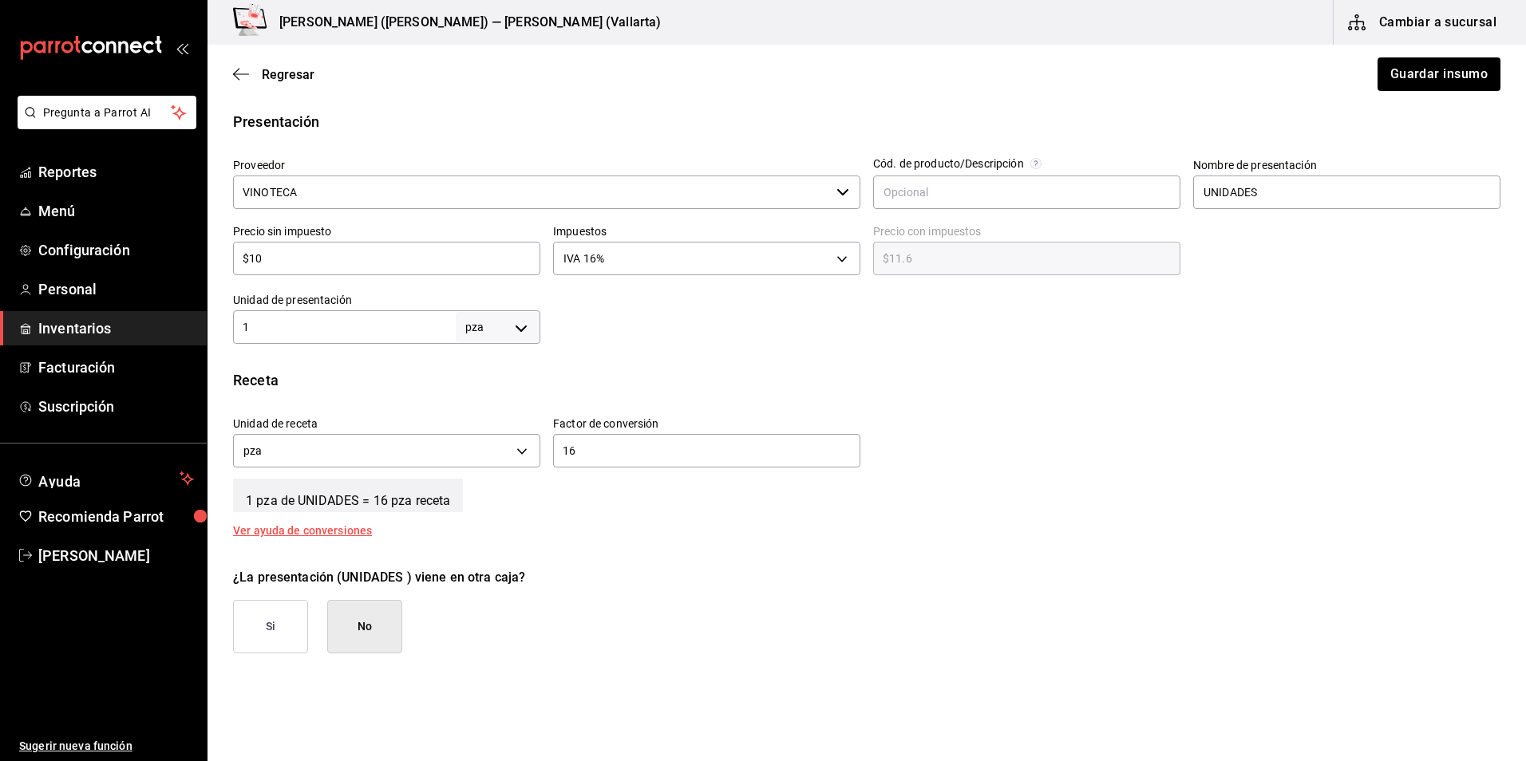
click at [333, 333] on input "1" at bounding box center [344, 327] width 223 height 19
type input "16"
drag, startPoint x: 623, startPoint y: 453, endPoint x: 306, endPoint y: 445, distance: 317.7
click at [306, 445] on div "Unidad de receta pza UNIT Factor de conversión 16 ​" at bounding box center [860, 438] width 1280 height 69
type input "1"
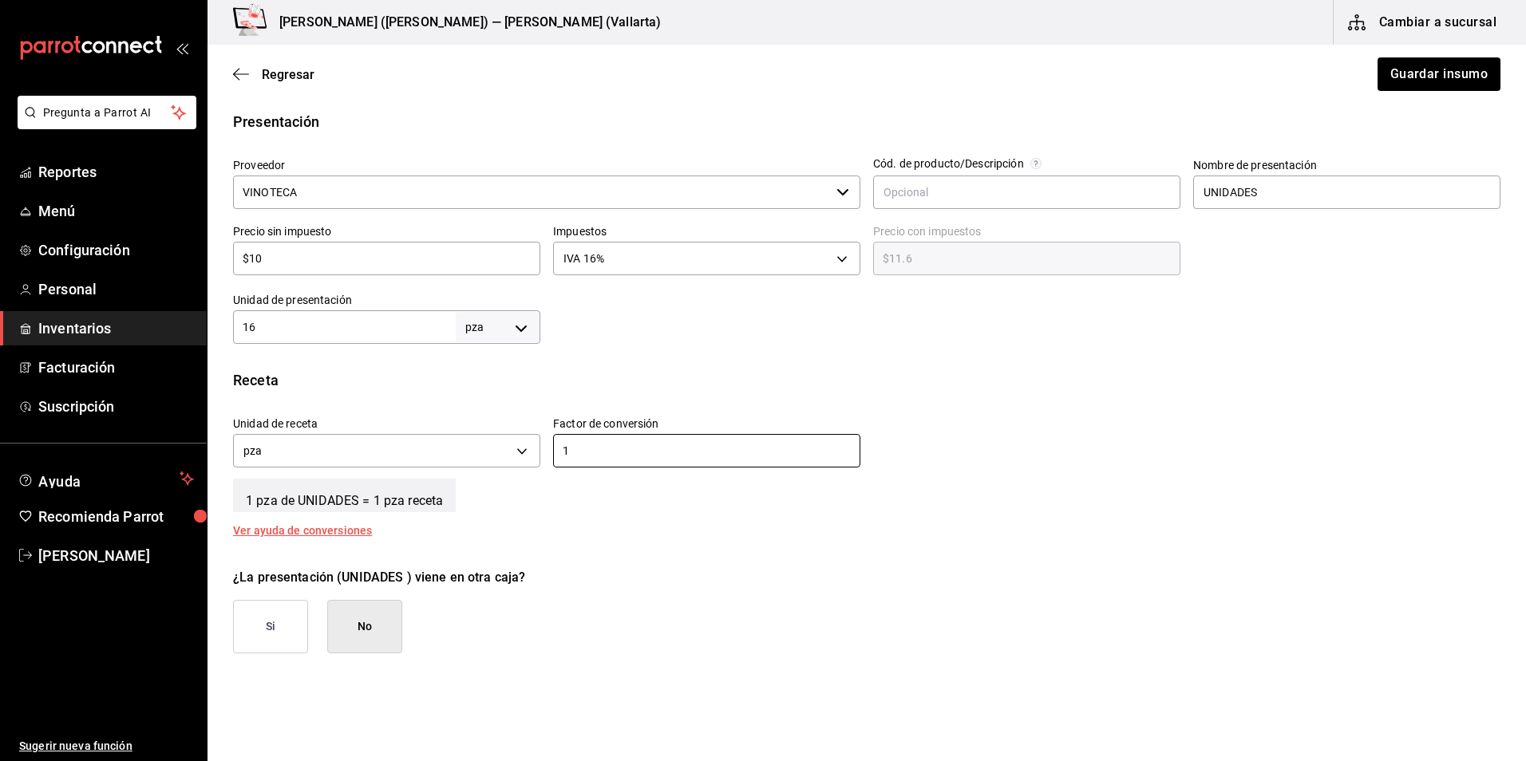
click at [831, 398] on div "Receta Unidad de receta pza UNIT Factor de conversión 1 ​ 1 pza de UNIDADES = 1…" at bounding box center [867, 453] width 1318 height 167
click at [1391, 72] on button "Guardar insumo" at bounding box center [1438, 74] width 125 height 34
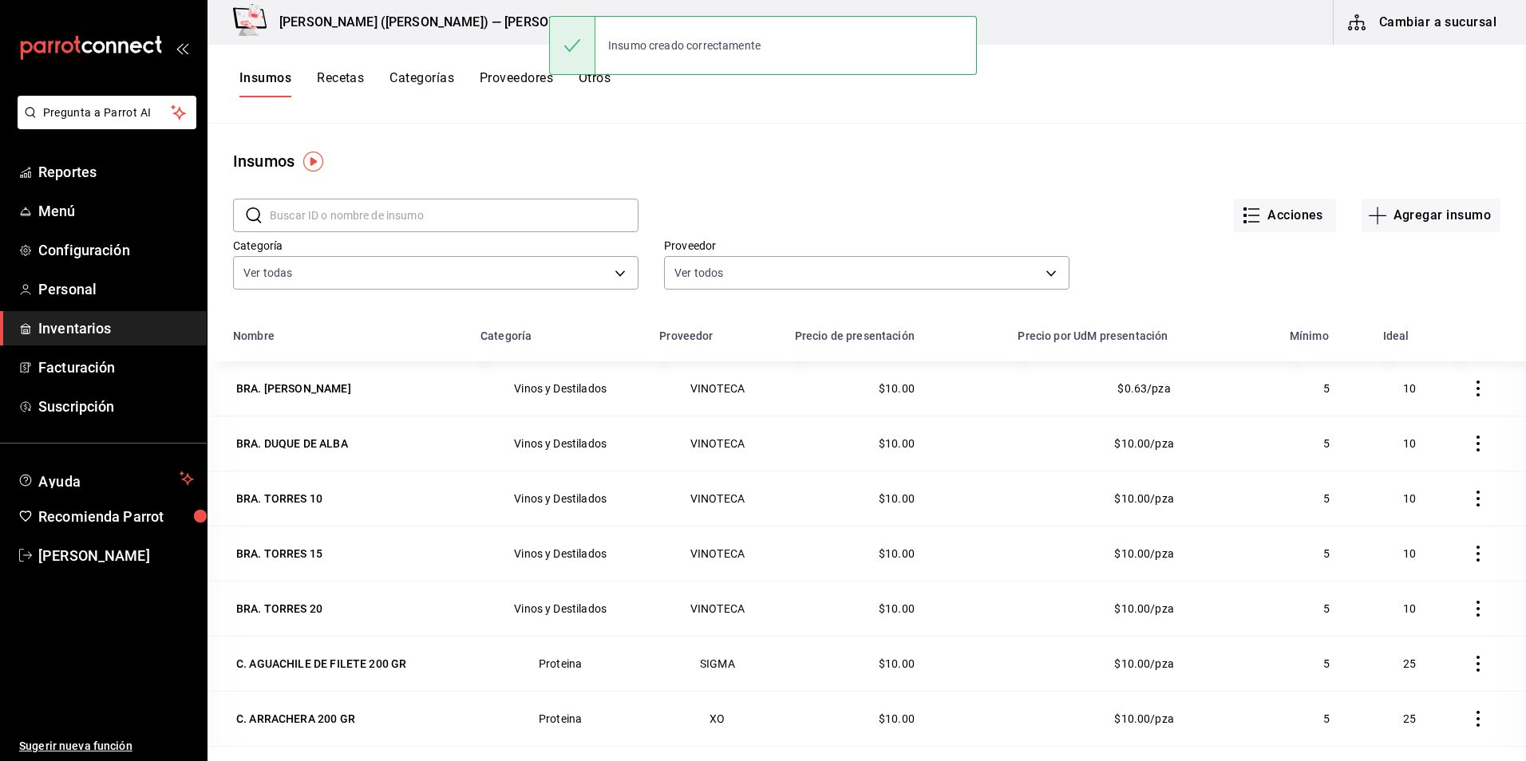
click at [83, 324] on span "Inventarios" at bounding box center [116, 329] width 156 height 22
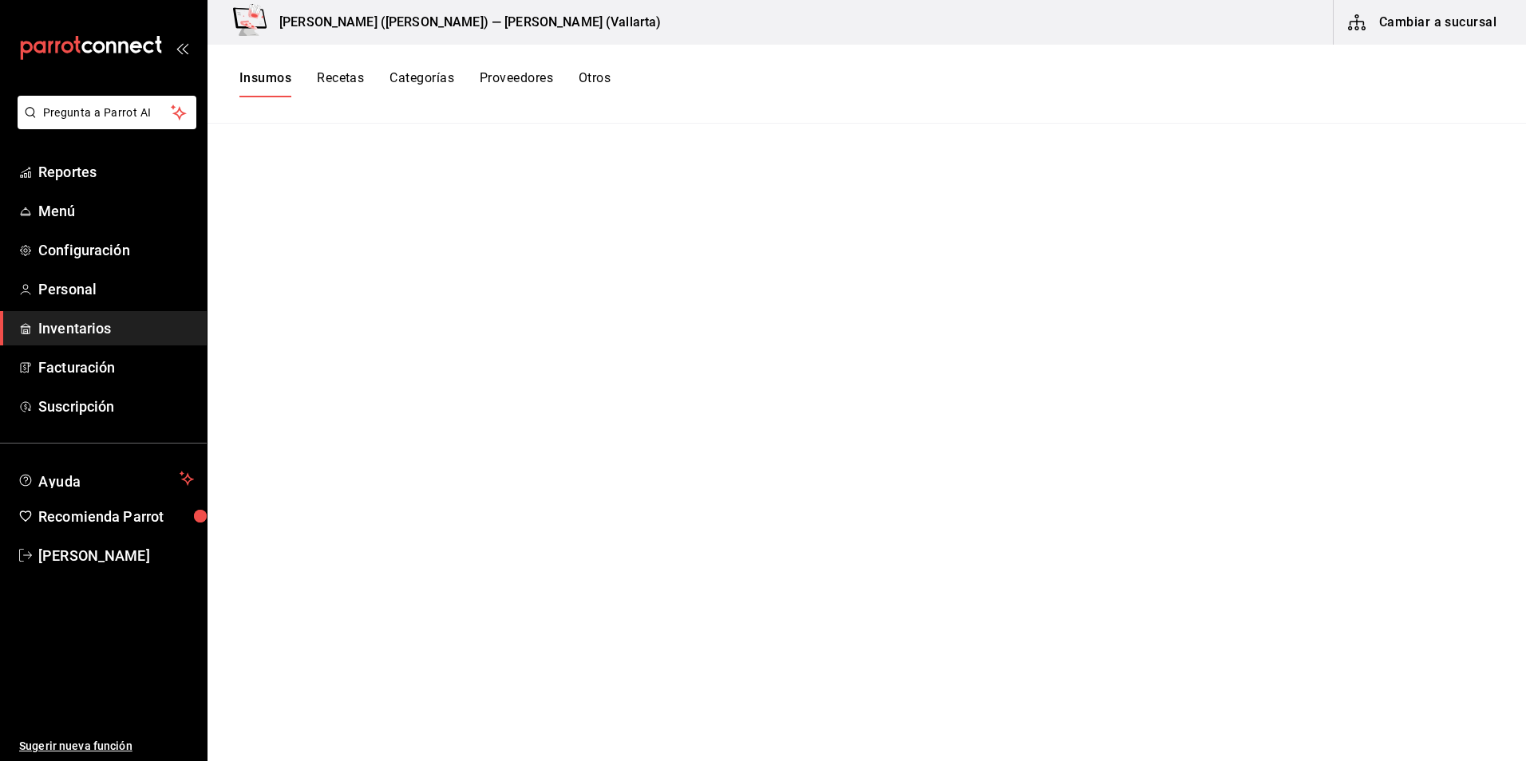
click at [1389, 10] on button "Cambiar a sucursal" at bounding box center [1424, 22] width 180 height 45
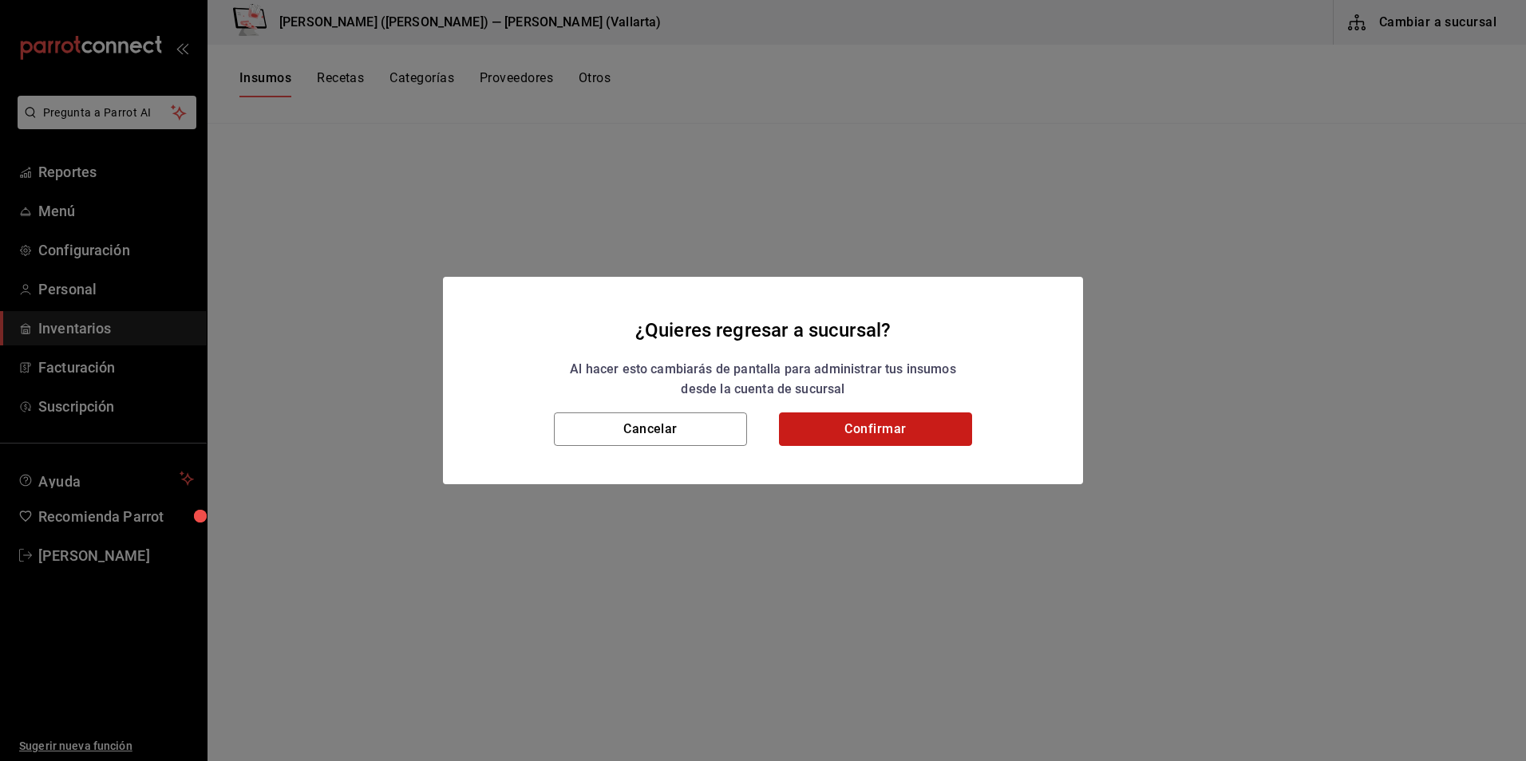
click at [869, 429] on button "Confirmar" at bounding box center [875, 430] width 193 height 34
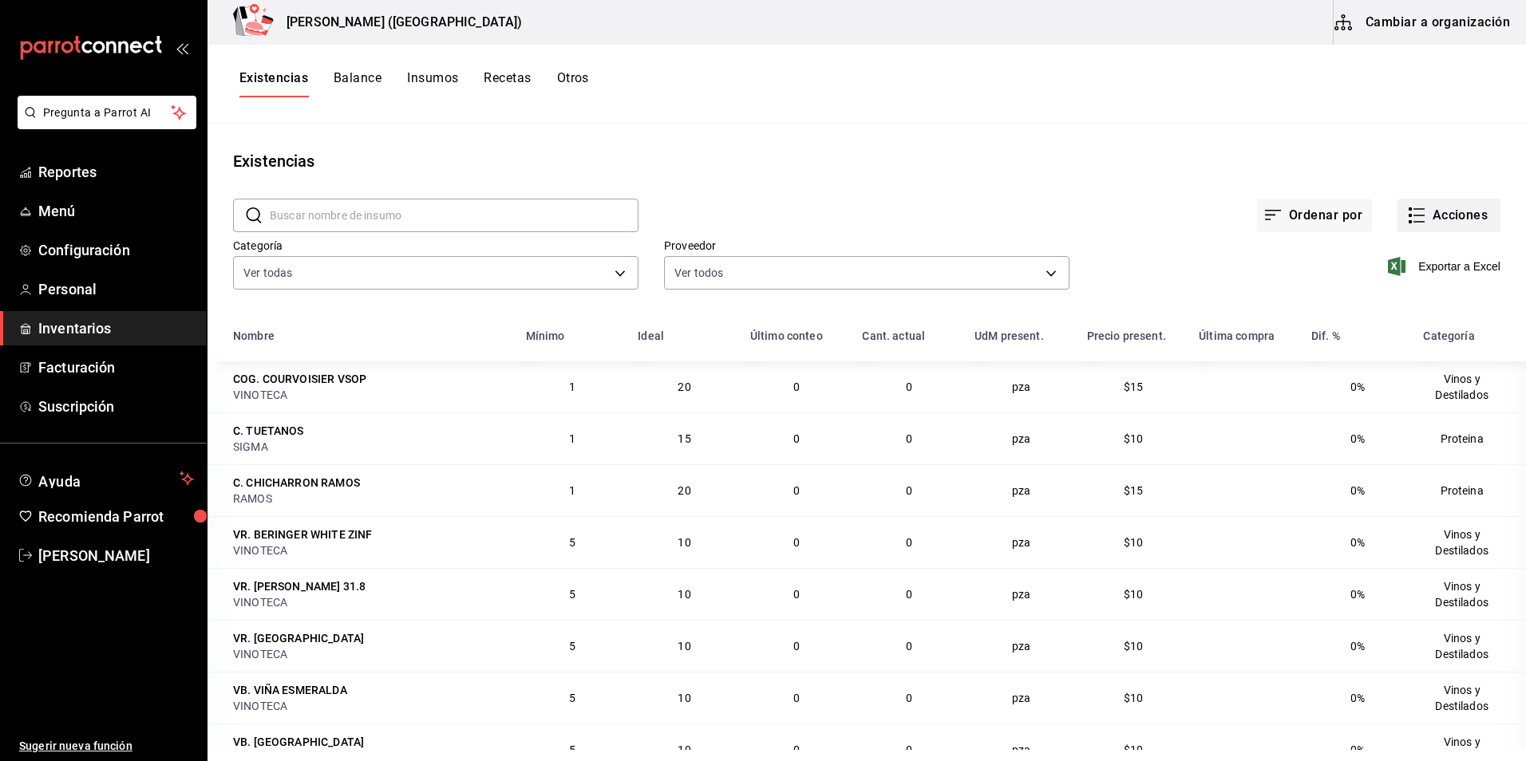
click at [1461, 219] on button "Acciones" at bounding box center [1448, 216] width 103 height 34
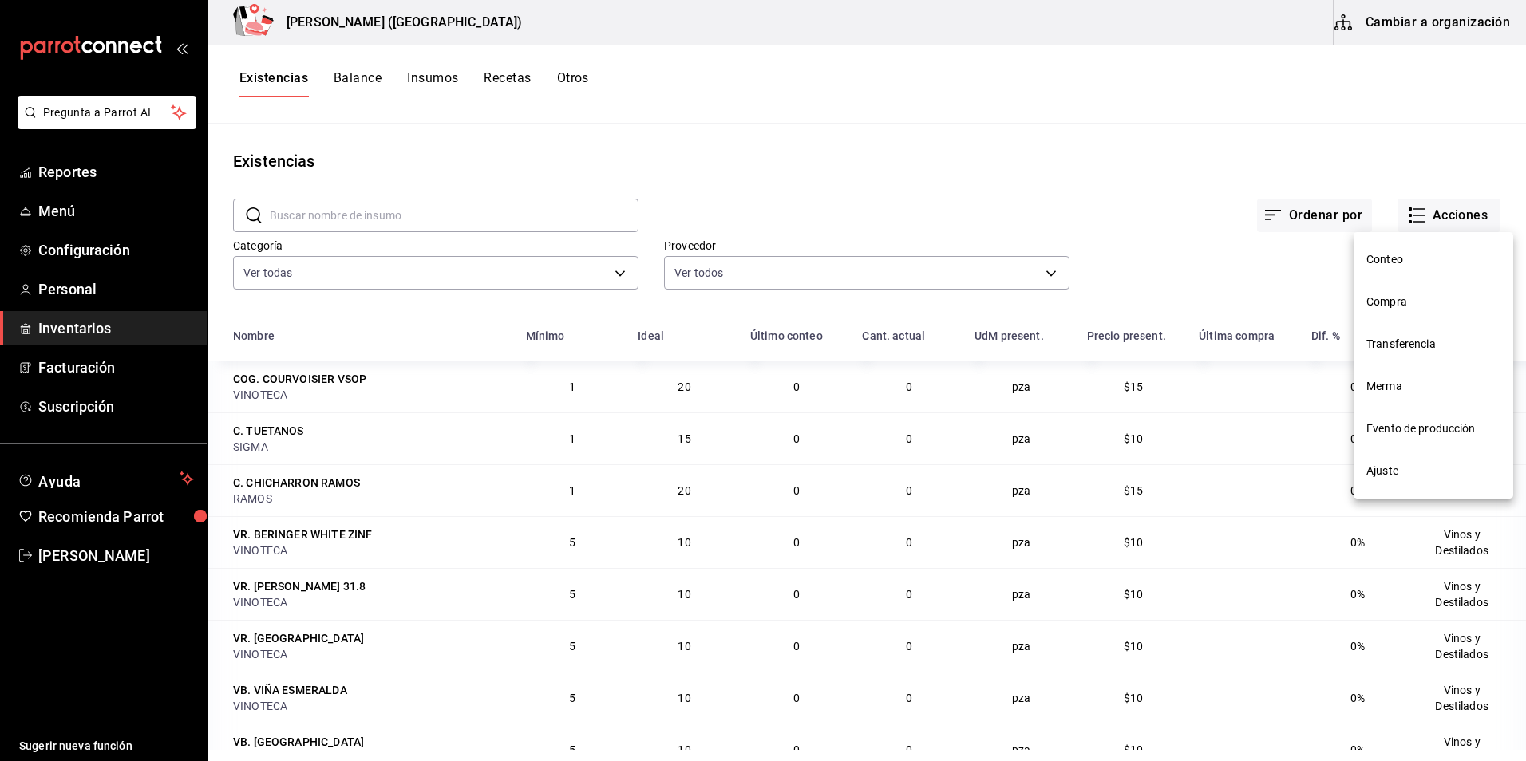
click at [1408, 306] on span "Compra" at bounding box center [1433, 302] width 134 height 17
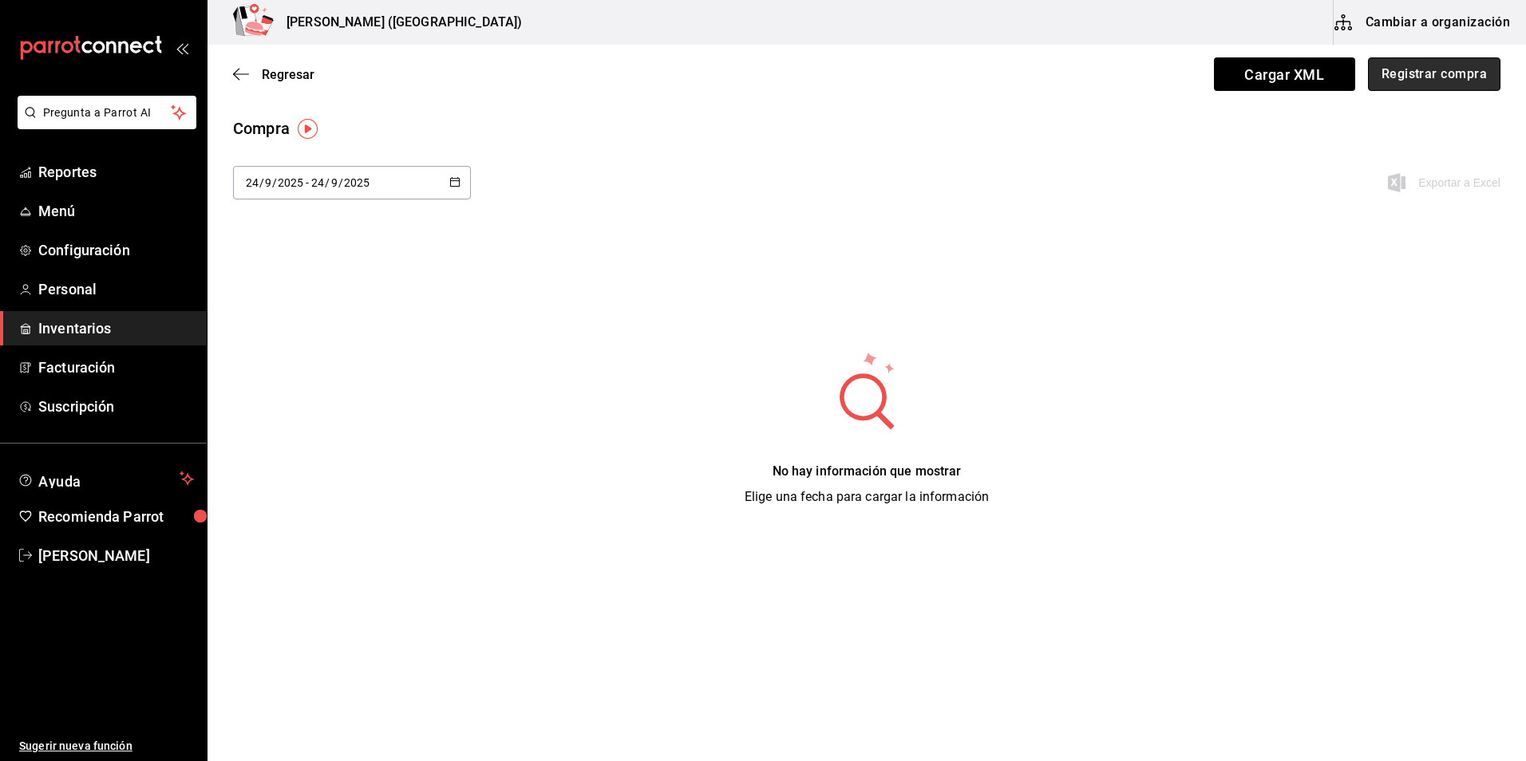
click at [1413, 67] on button "Registrar compra" at bounding box center [1434, 74] width 132 height 34
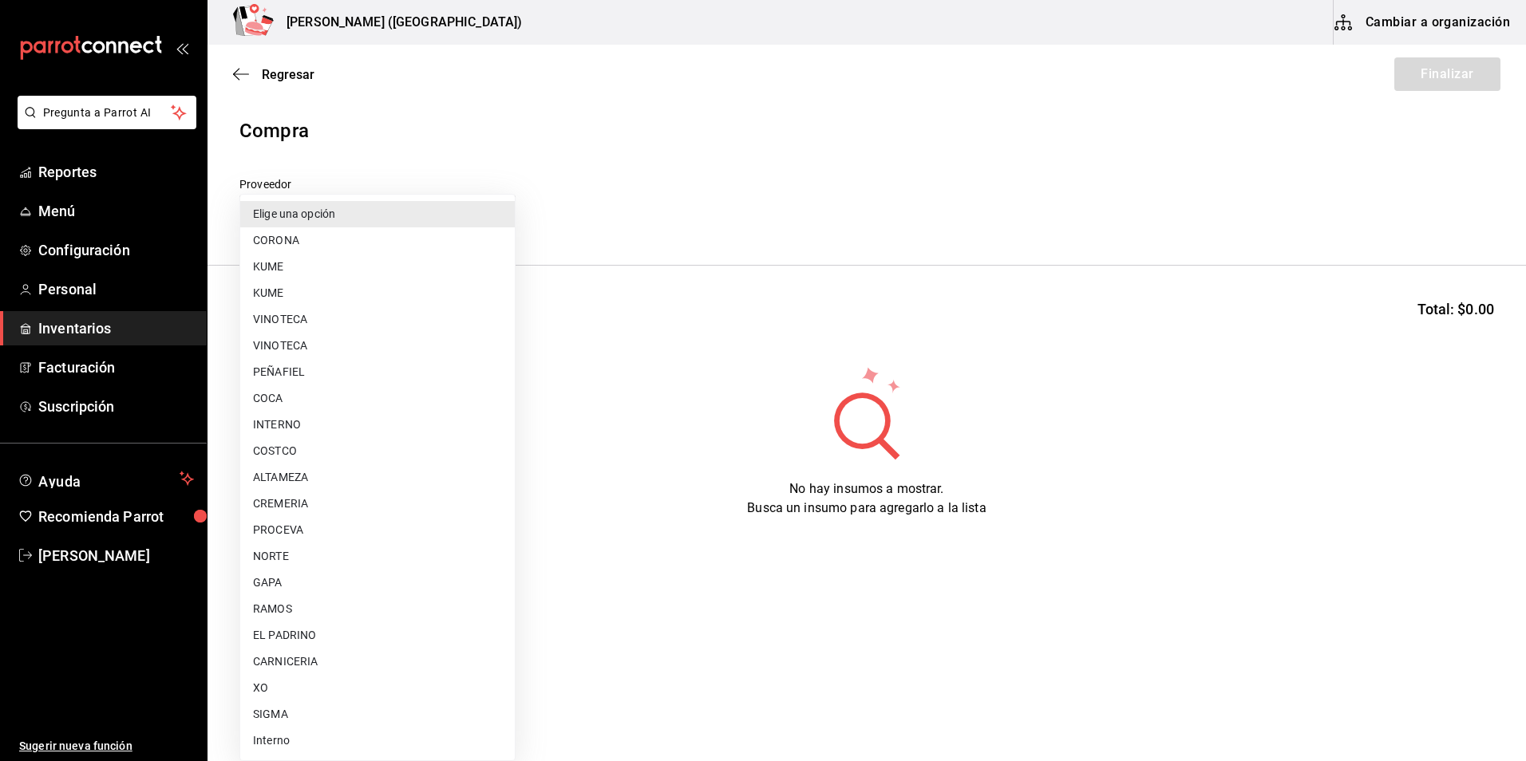
click at [354, 216] on body "Pregunta a Parrot AI Reportes Menú Configuración Personal Inventarios Facturaci…" at bounding box center [763, 335] width 1526 height 671
click at [330, 330] on li "VINOTECA" at bounding box center [377, 319] width 275 height 26
type input "d29e96f1-373f-48da-874c-424adc760e3b"
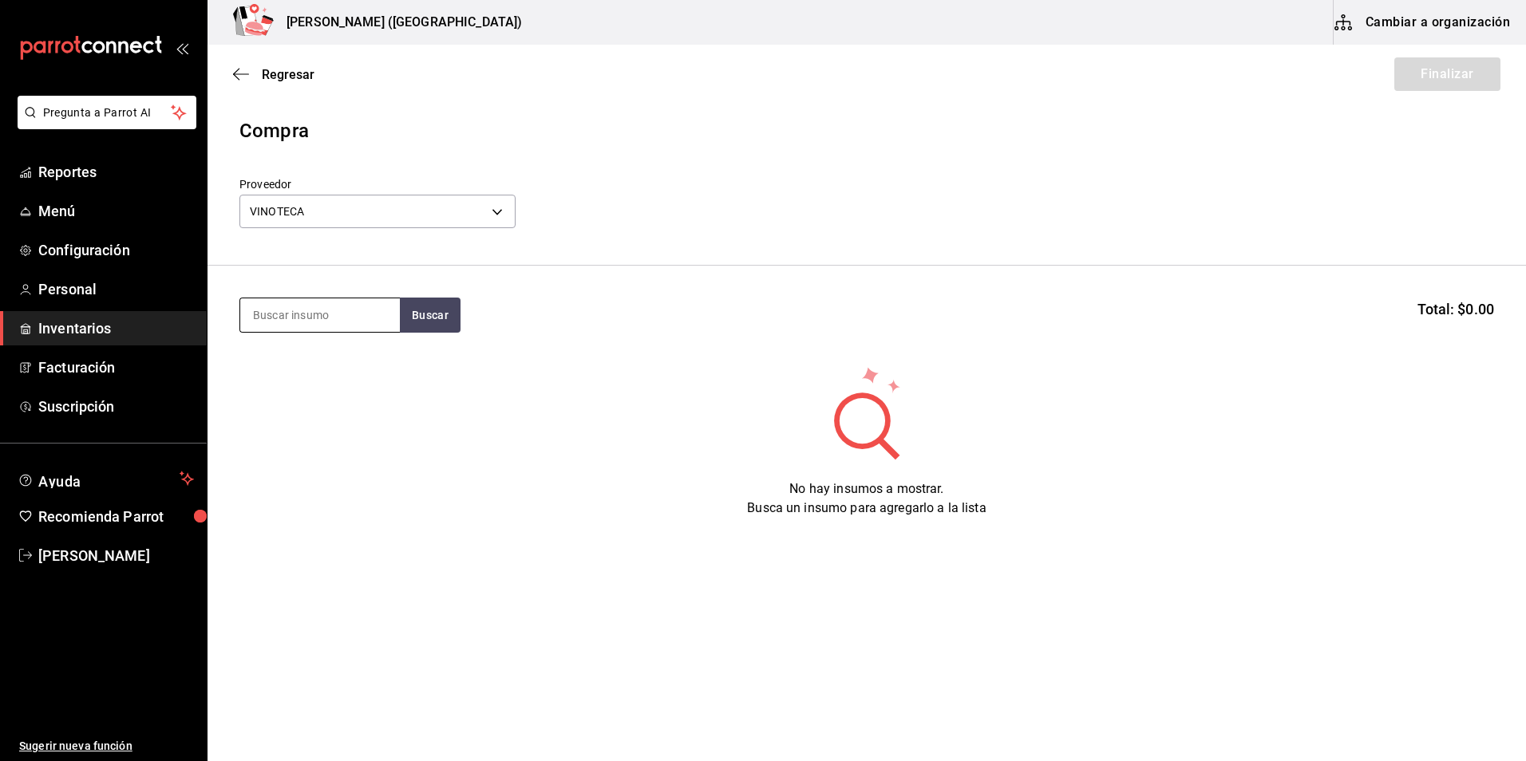
click at [310, 321] on input at bounding box center [320, 315] width 160 height 34
type input "carde"
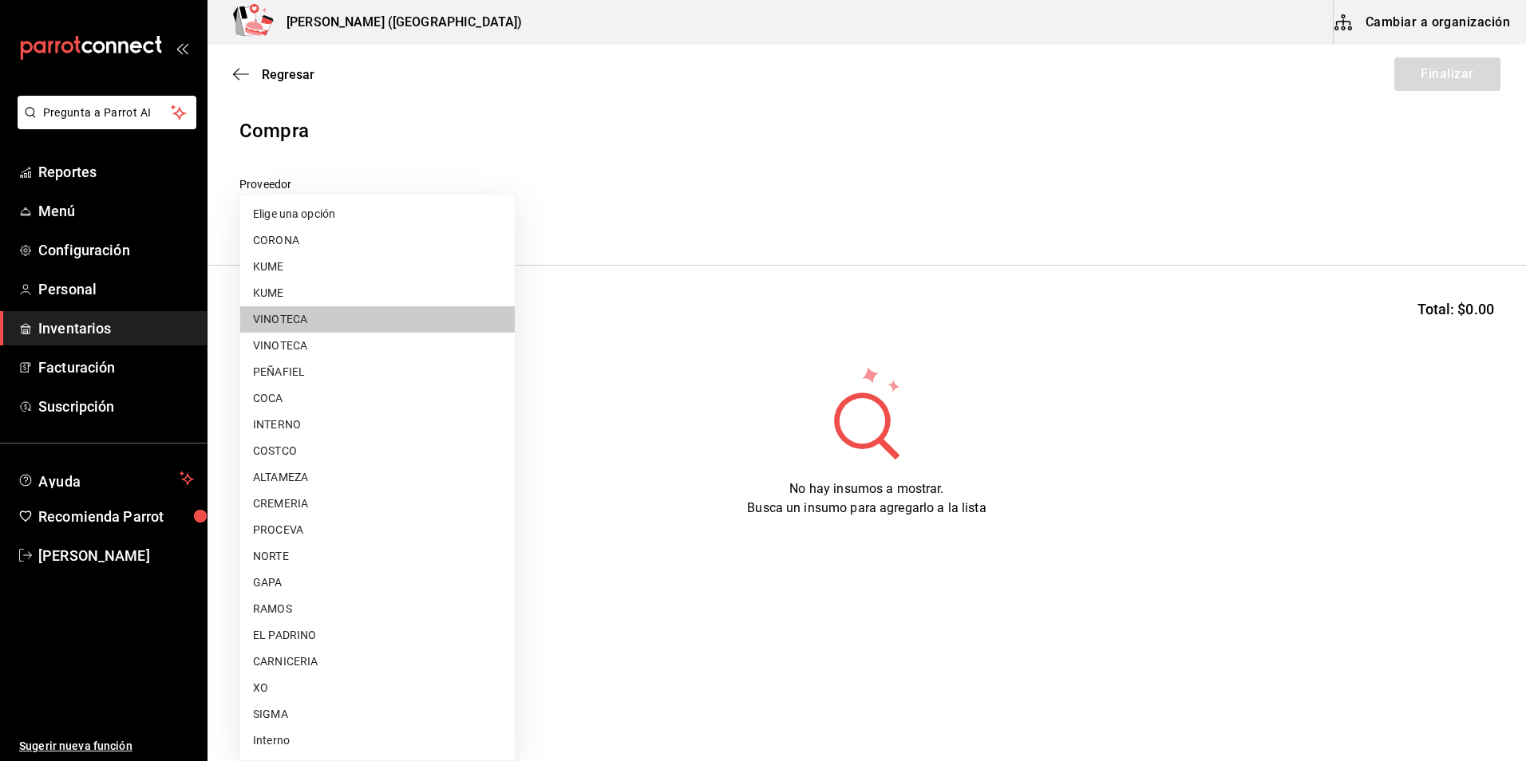
drag, startPoint x: 421, startPoint y: 204, endPoint x: 410, endPoint y: 211, distance: 12.2
click at [420, 207] on body "Pregunta a Parrot AI Reportes Menú Configuración Personal Inventarios Facturaci…" at bounding box center [763, 335] width 1526 height 671
click at [311, 347] on li "VINOTECA" at bounding box center [377, 346] width 275 height 26
type input "29bcce71-1f96-48cb-b170-b58d83db5f61"
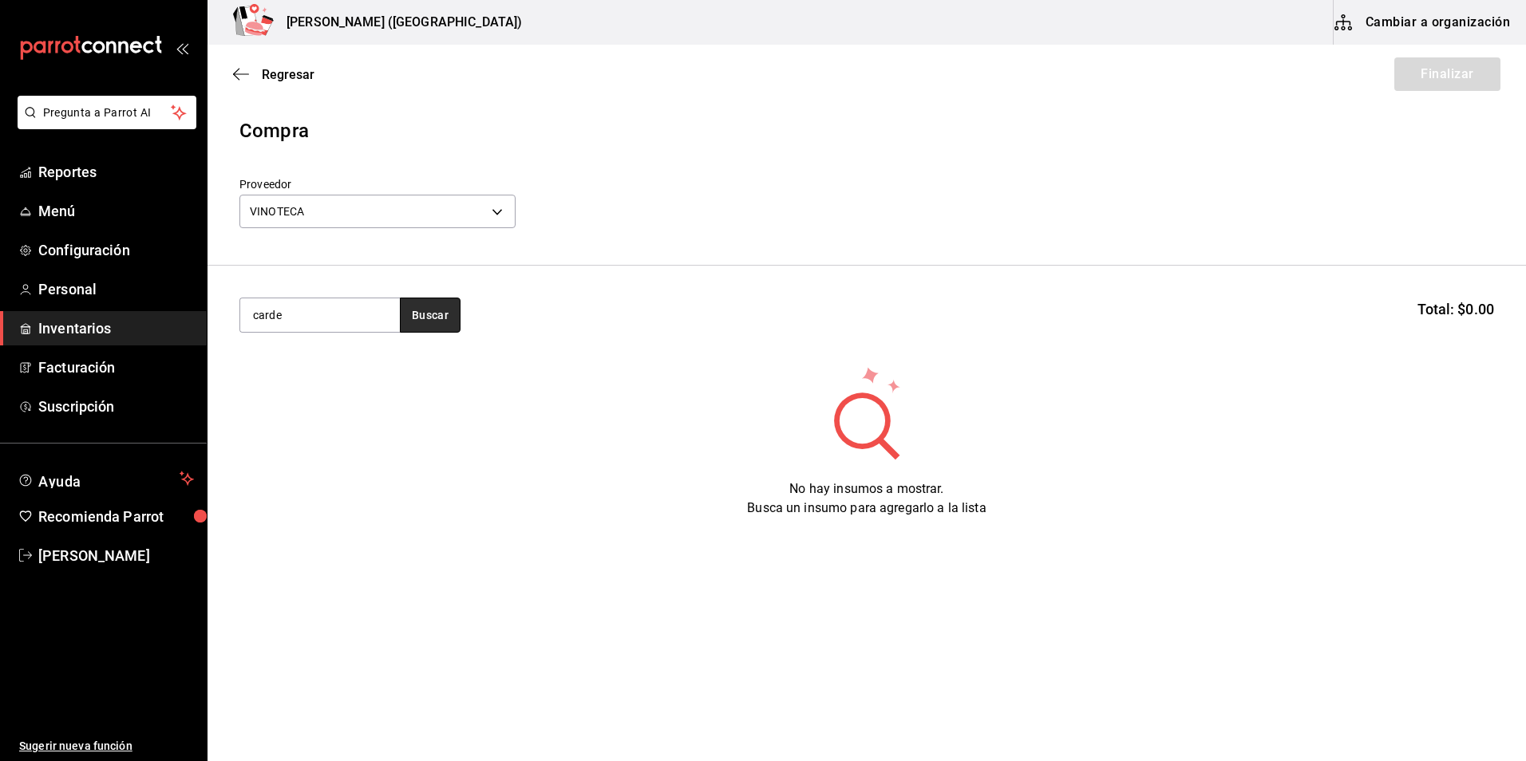
click at [432, 324] on button "Buscar" at bounding box center [430, 315] width 61 height 35
click at [368, 371] on div "BRA. [PERSON_NAME]" at bounding box center [317, 361] width 128 height 19
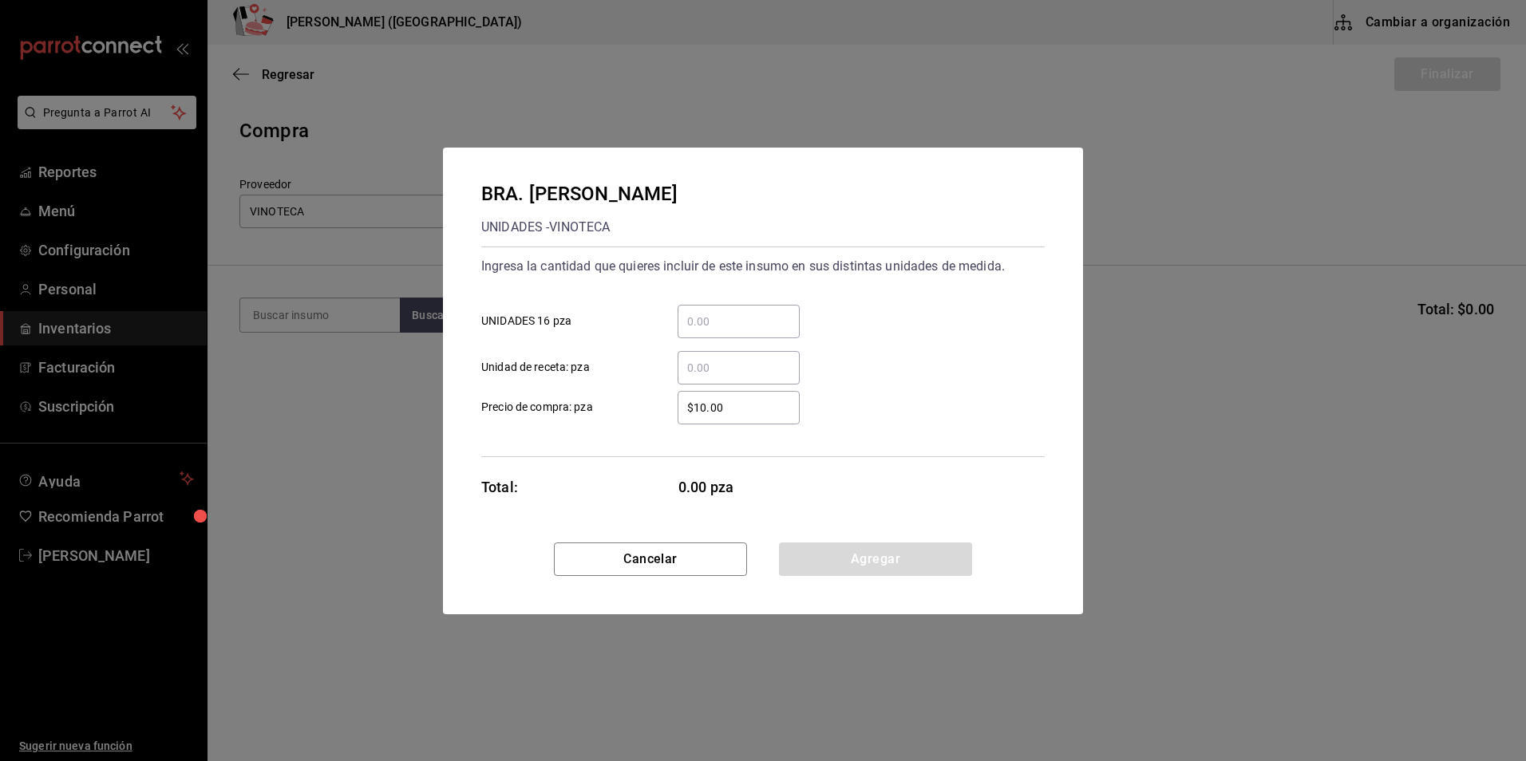
click at [712, 330] on input "​ UNIDADES 16 pza" at bounding box center [739, 321] width 122 height 19
type input "1"
drag, startPoint x: 1028, startPoint y: 445, endPoint x: 1018, endPoint y: 441, distance: 11.1
click at [1028, 445] on div "Ingresa la cantidad que quieres incluir de este insumo en sus distintas unidade…" at bounding box center [762, 352] width 563 height 211
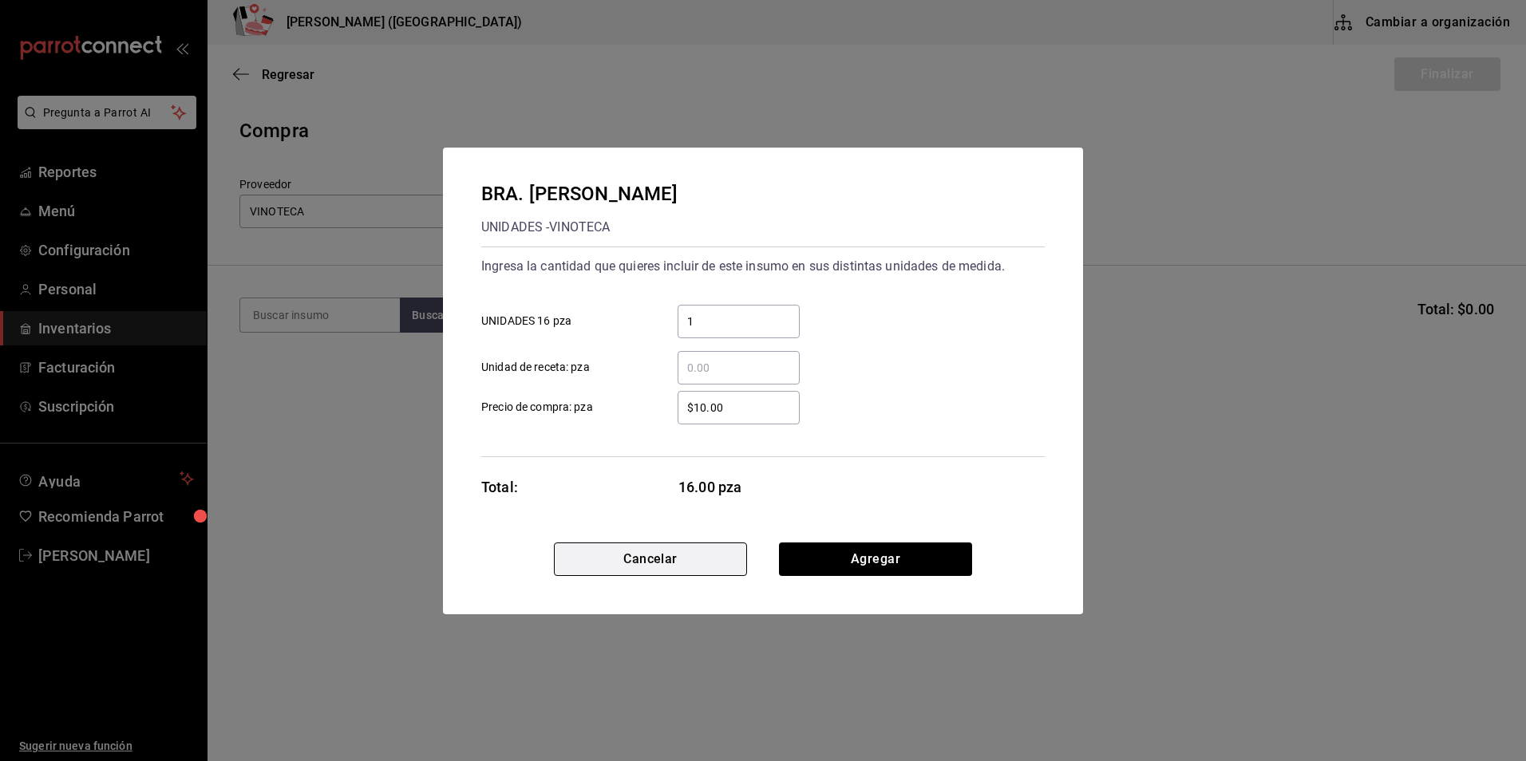
click at [679, 567] on button "Cancelar" at bounding box center [650, 560] width 193 height 34
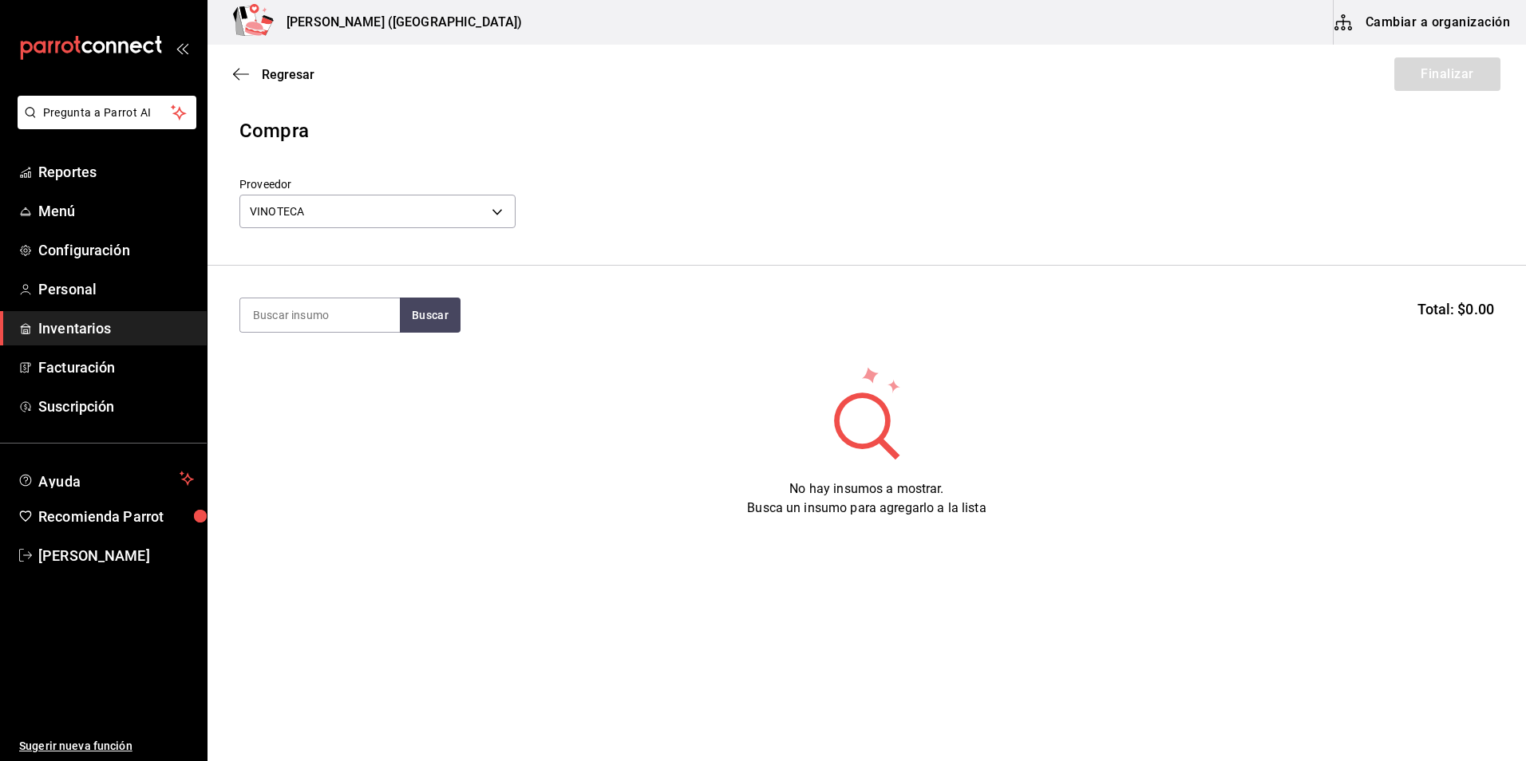
click at [109, 330] on span "Inventarios" at bounding box center [116, 329] width 156 height 22
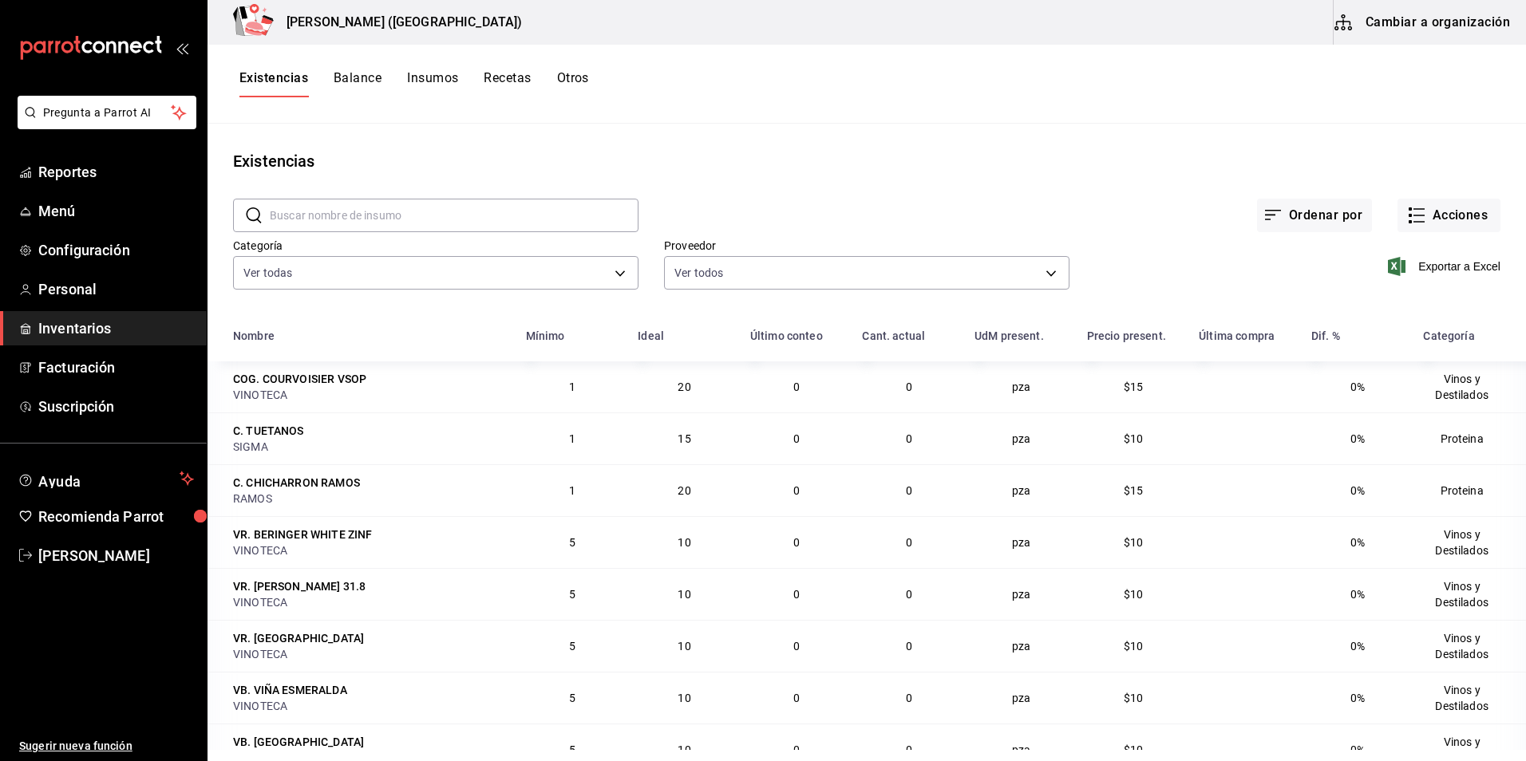
click at [1443, 31] on button "Cambiar a organización" at bounding box center [1424, 22] width 180 height 45
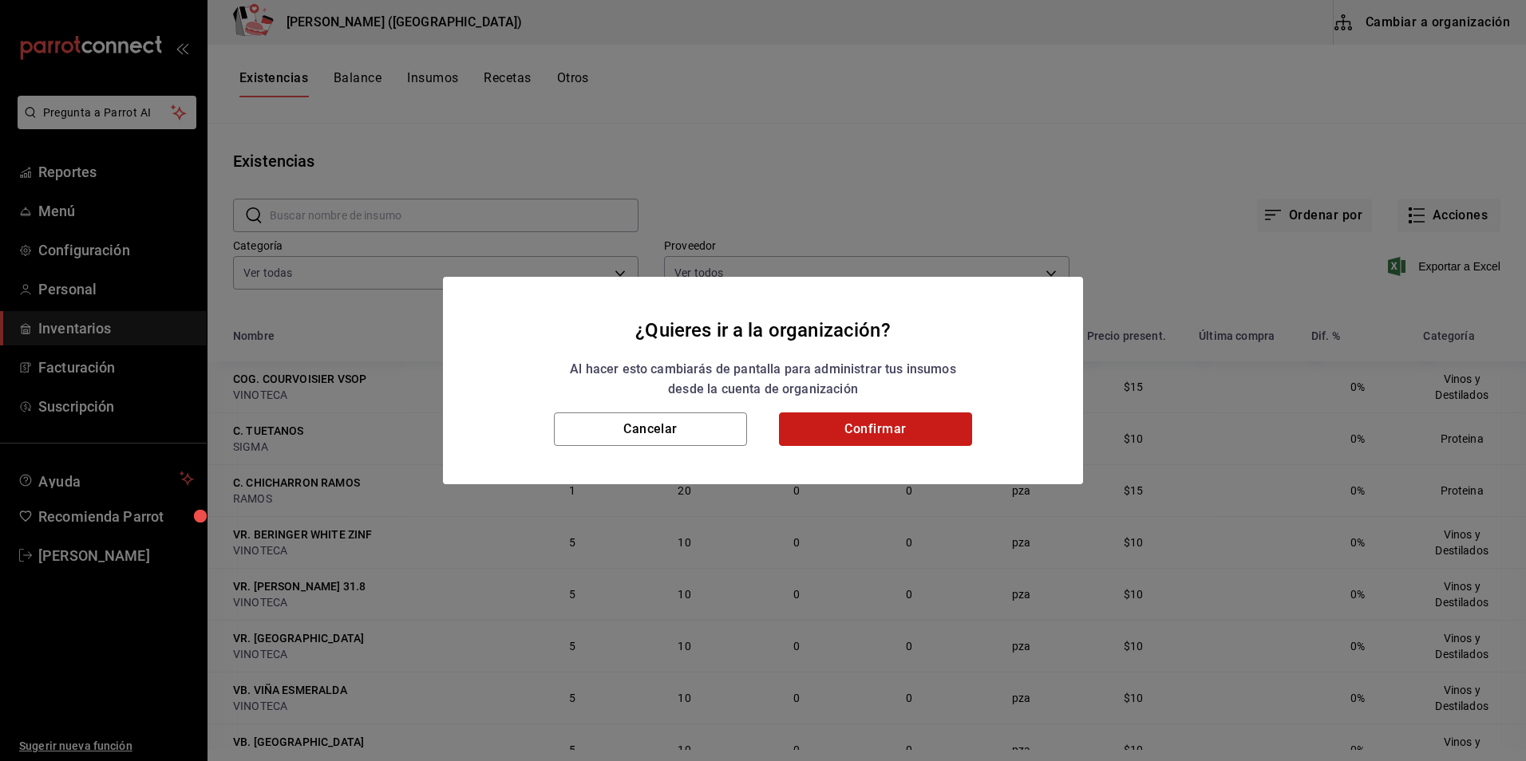
click at [848, 433] on button "Confirmar" at bounding box center [875, 430] width 193 height 34
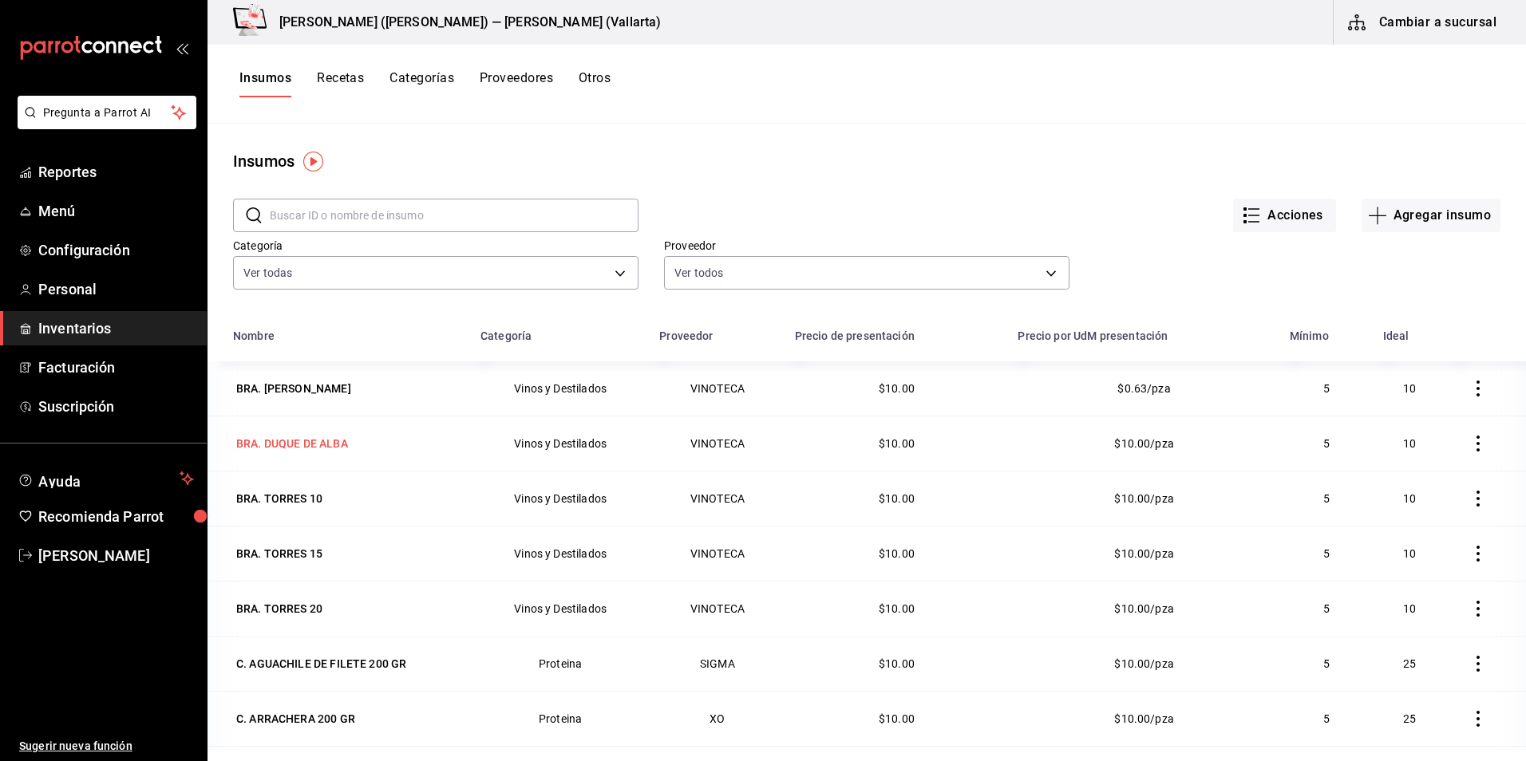
click at [305, 449] on div "BRA. DUQUE DE ALBA" at bounding box center [292, 444] width 112 height 16
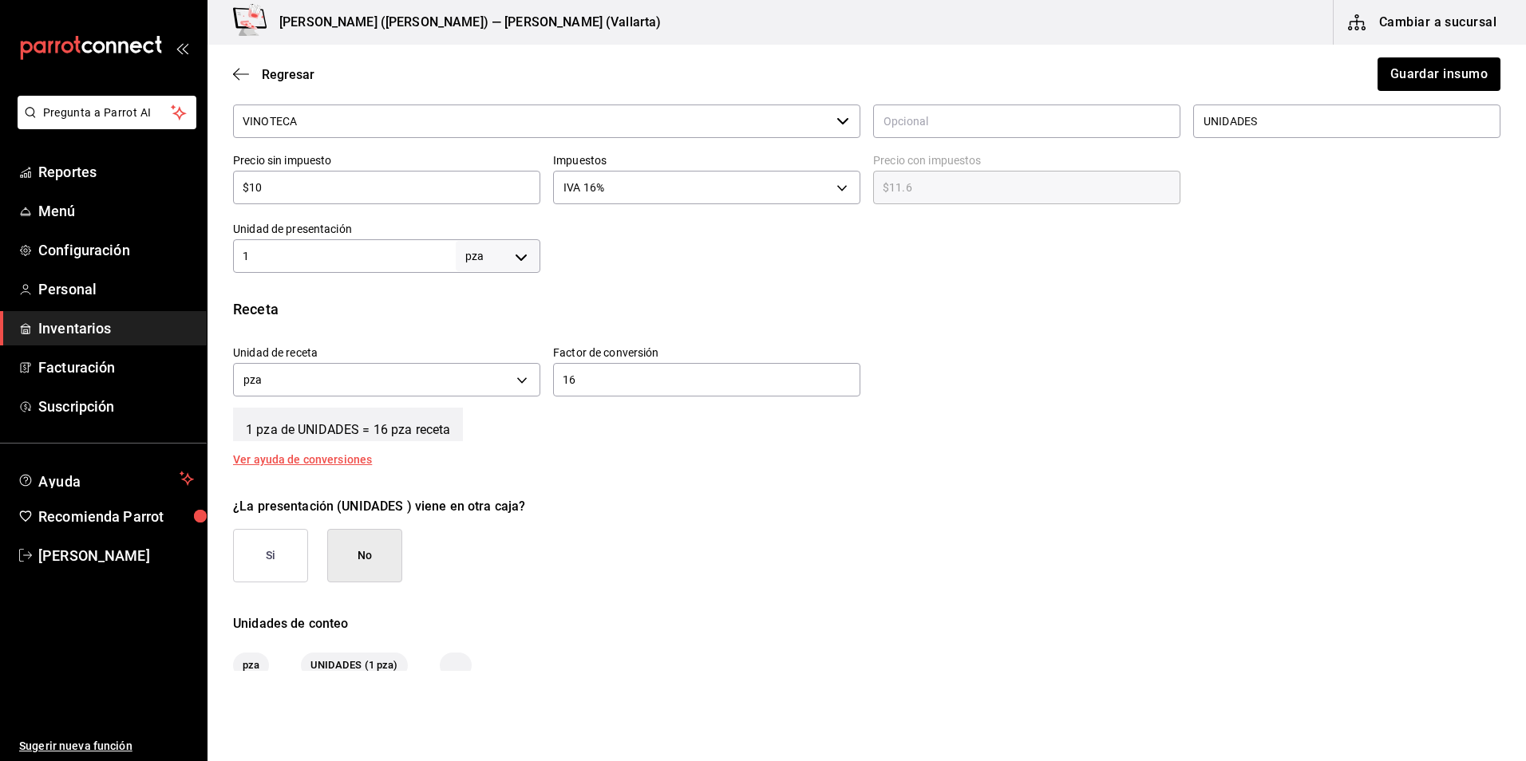
scroll to position [399, 0]
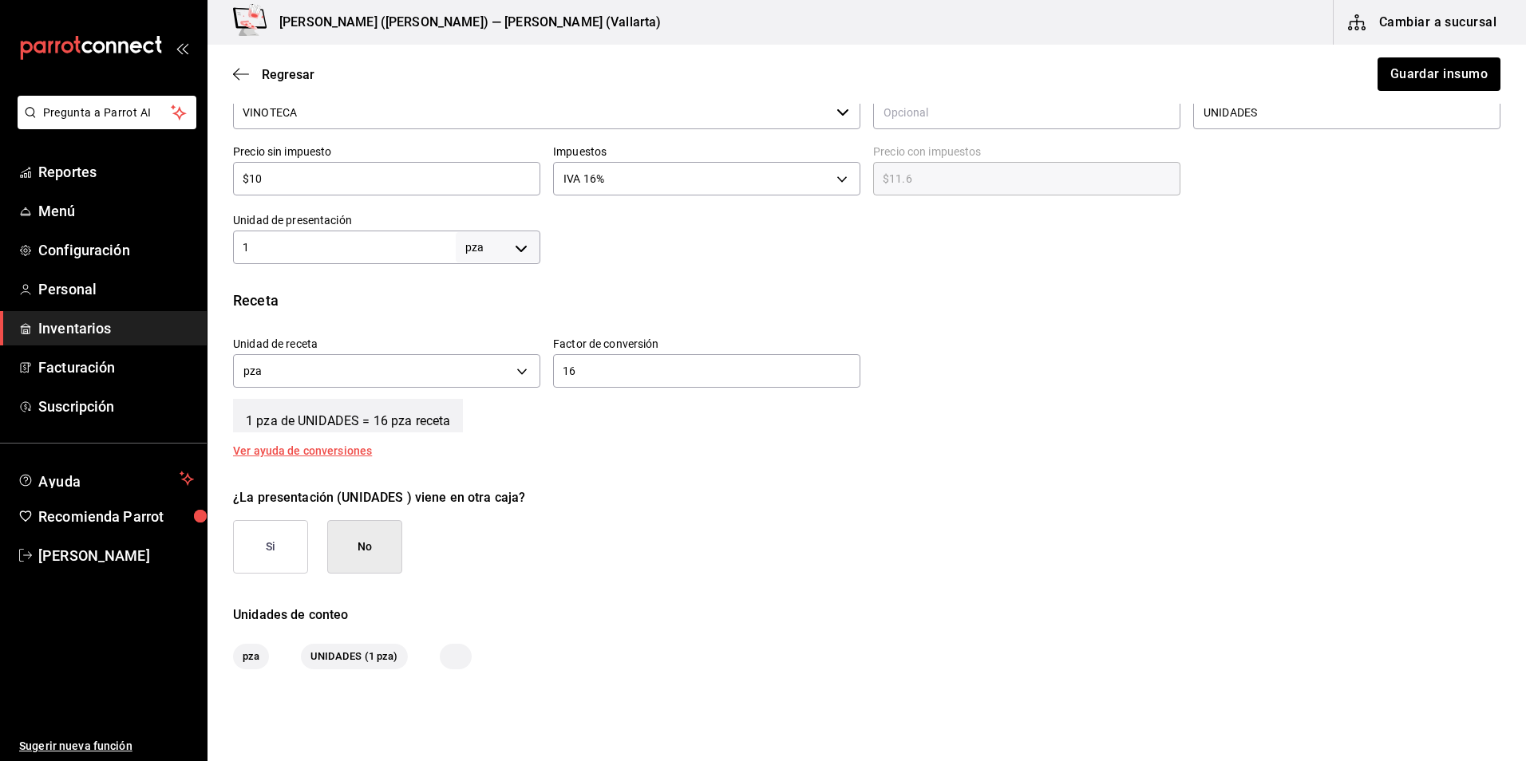
click at [335, 262] on div "1 pza UNIT ​" at bounding box center [386, 248] width 307 height 34
type input "16"
click at [637, 379] on input "16" at bounding box center [706, 371] width 307 height 19
type input "1"
click at [953, 306] on div "Receta" at bounding box center [866, 301] width 1267 height 22
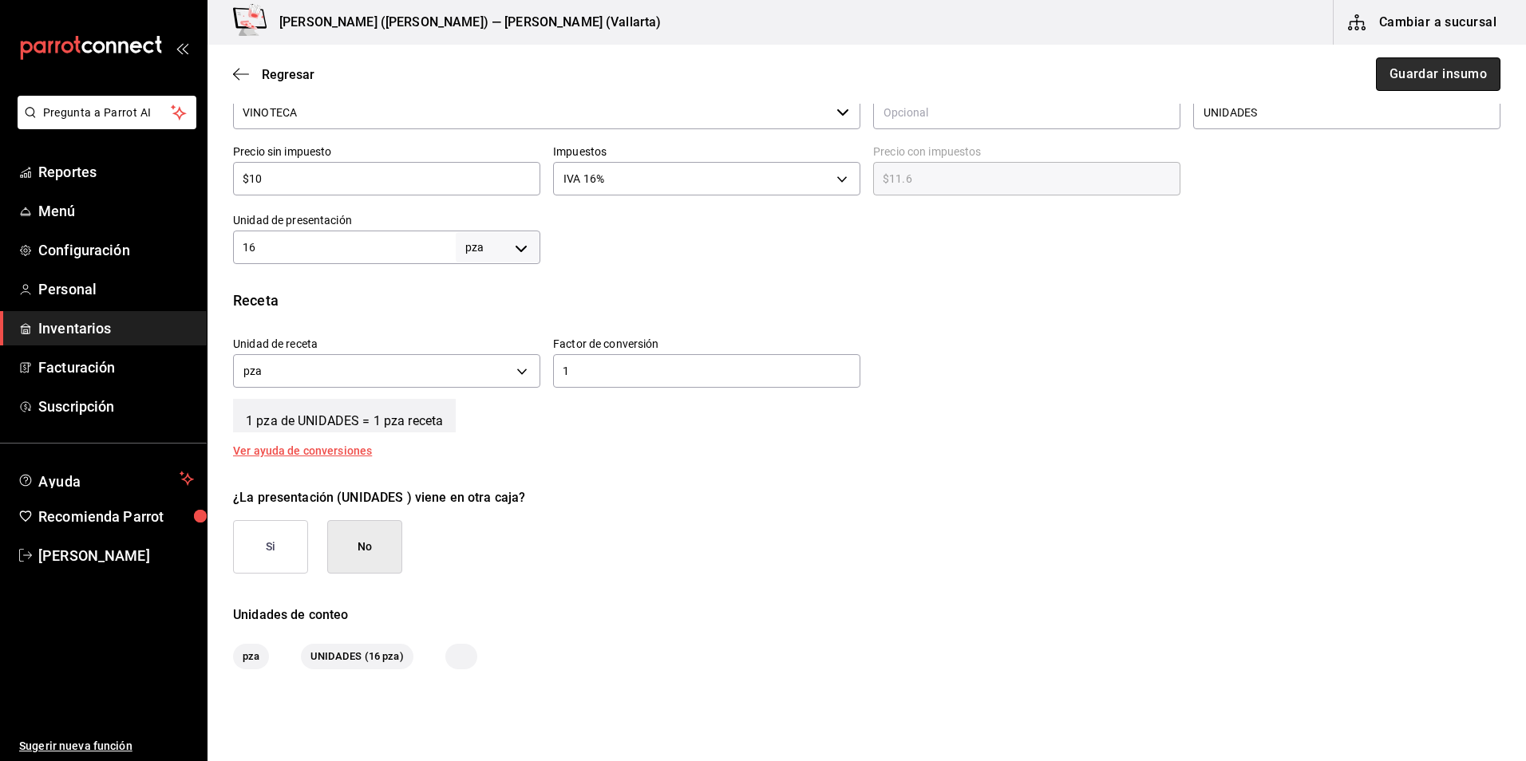
click at [1406, 79] on button "Guardar insumo" at bounding box center [1438, 74] width 125 height 34
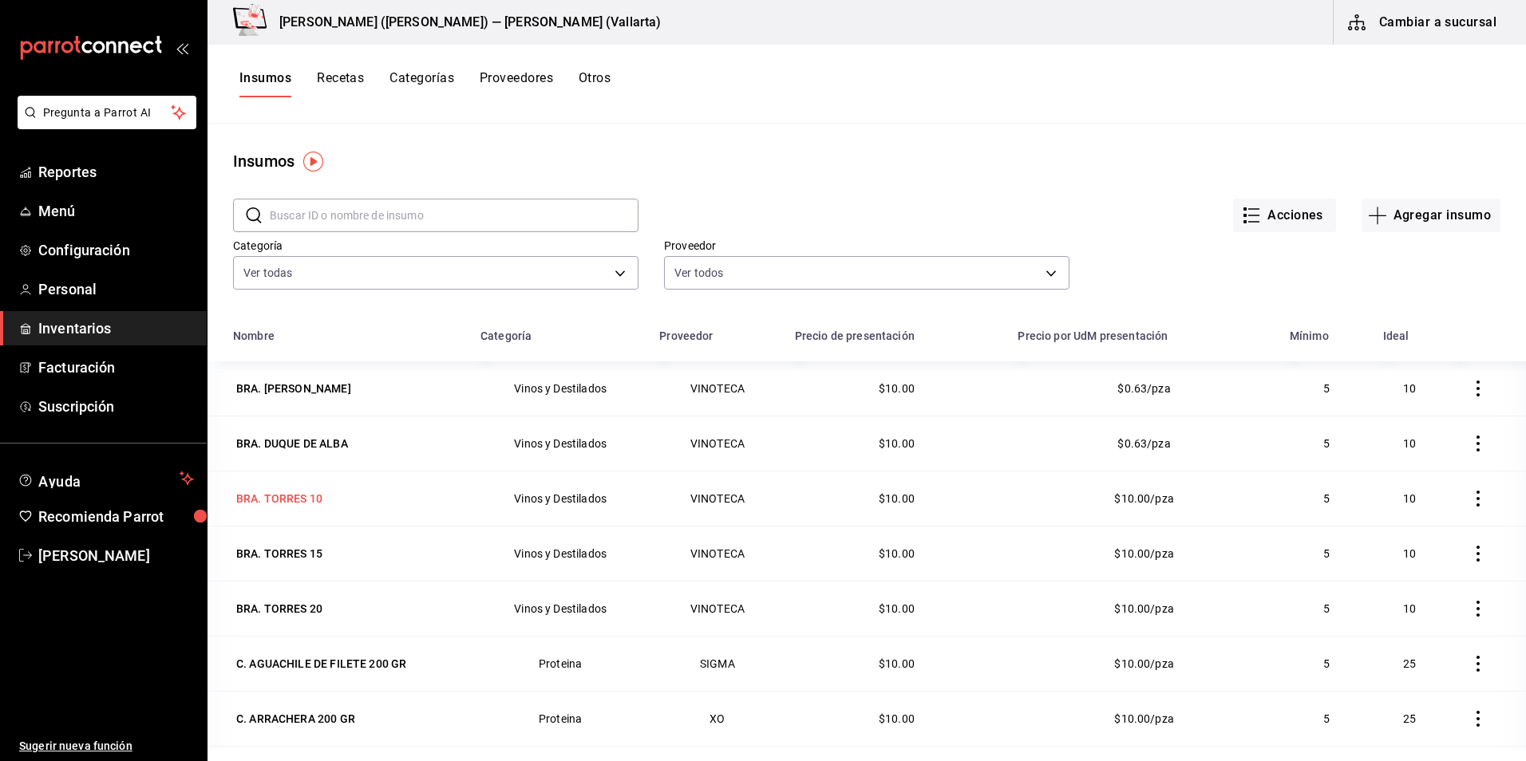
click at [306, 494] on div "BRA. TORRES 10" at bounding box center [279, 499] width 86 height 16
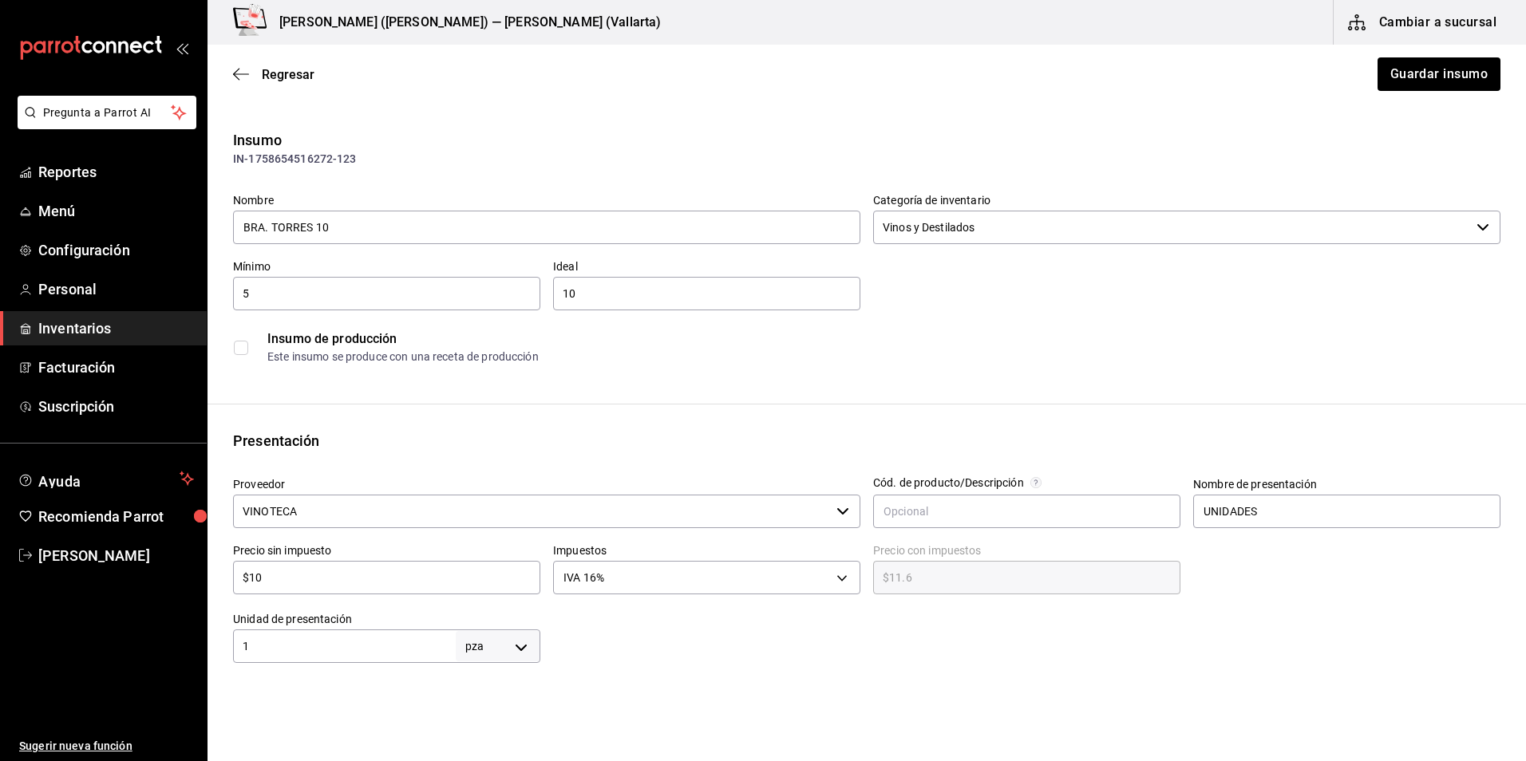
scroll to position [239, 0]
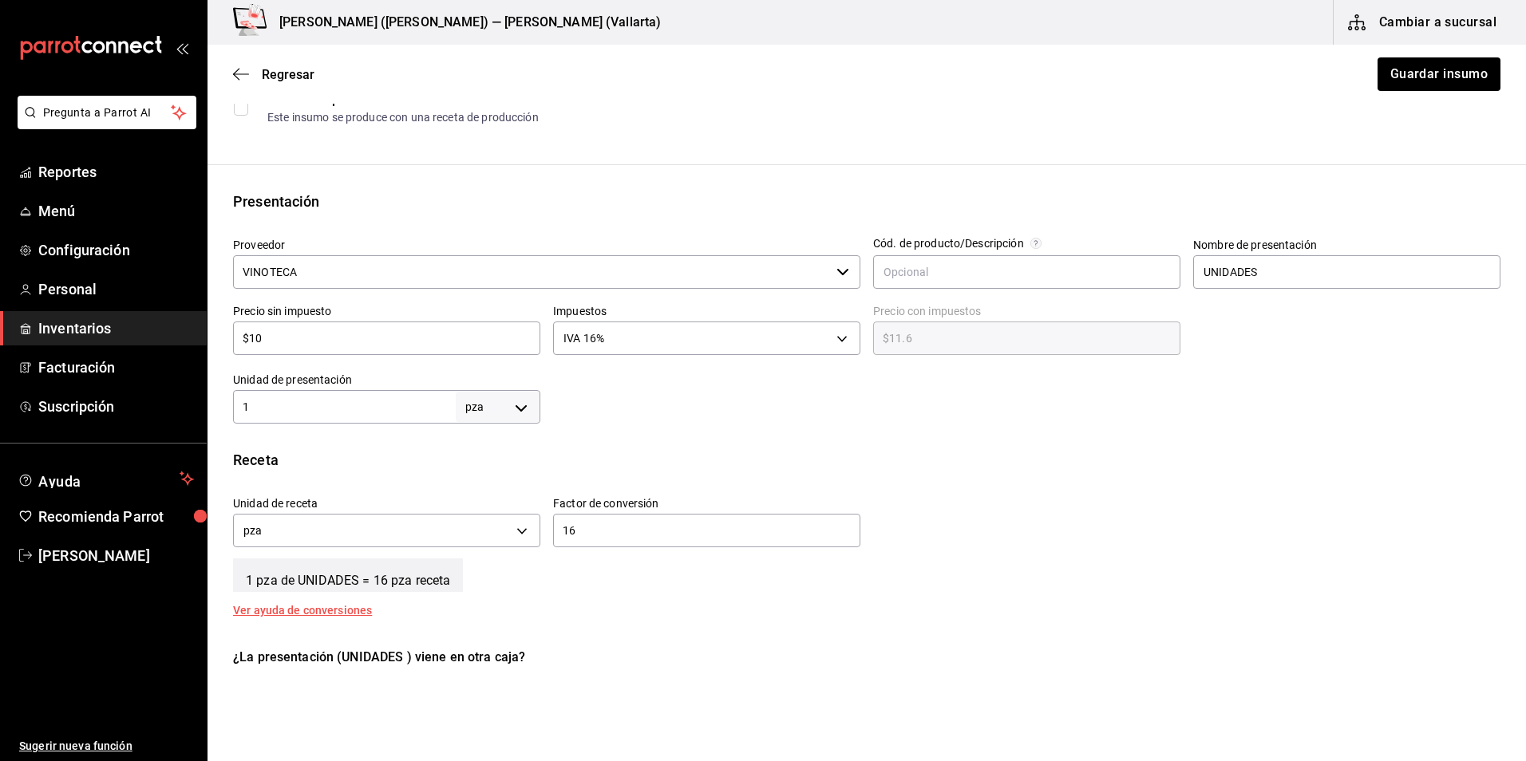
click at [394, 402] on input "1" at bounding box center [344, 406] width 223 height 19
type input "16"
click at [599, 524] on input "16" at bounding box center [706, 530] width 307 height 19
type input "1"
click at [1457, 70] on button "Guardar insumo" at bounding box center [1438, 74] width 125 height 34
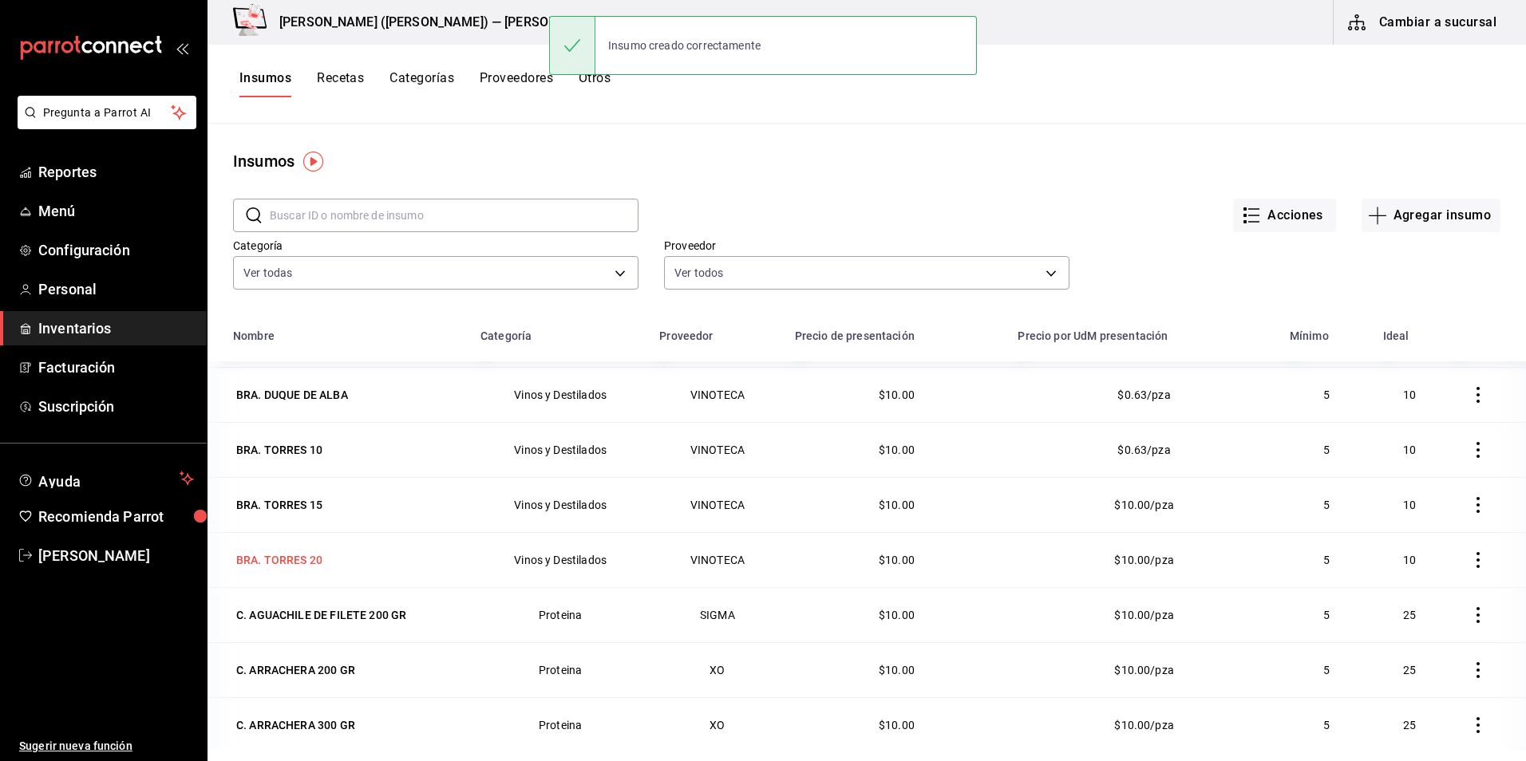
scroll to position [80, 0]
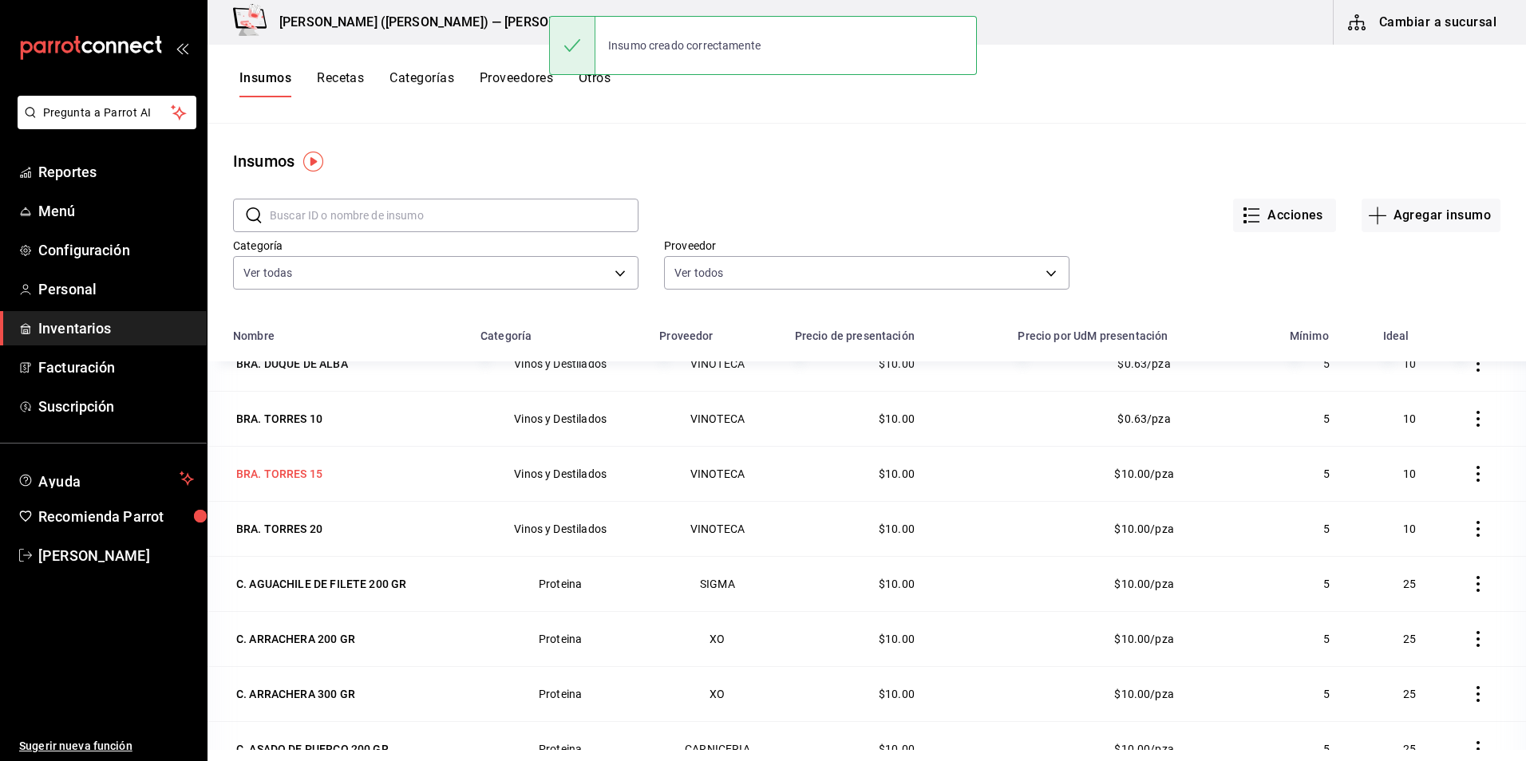
click at [288, 472] on div "BRA. TORRES 15" at bounding box center [279, 474] width 86 height 16
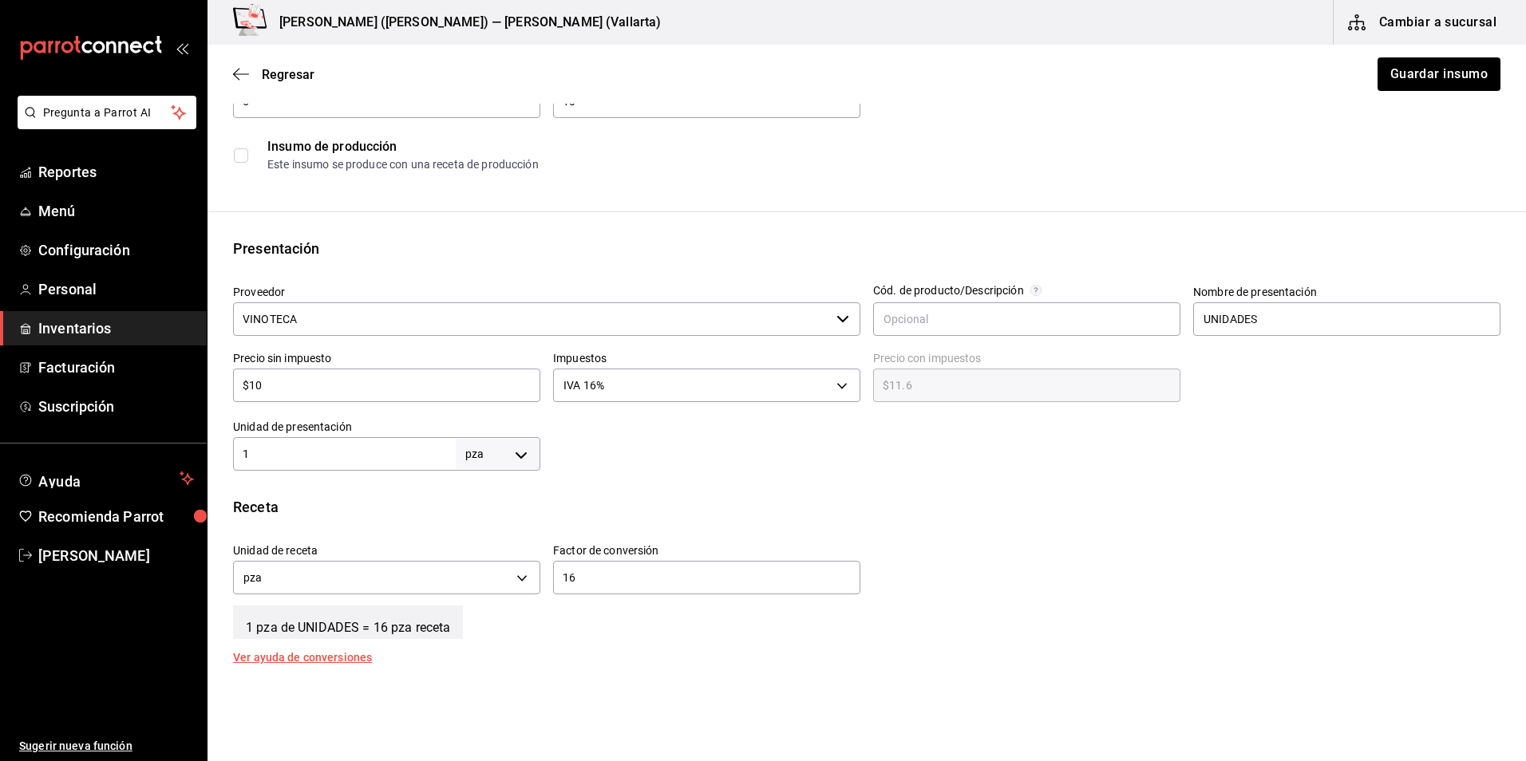
scroll to position [239, 0]
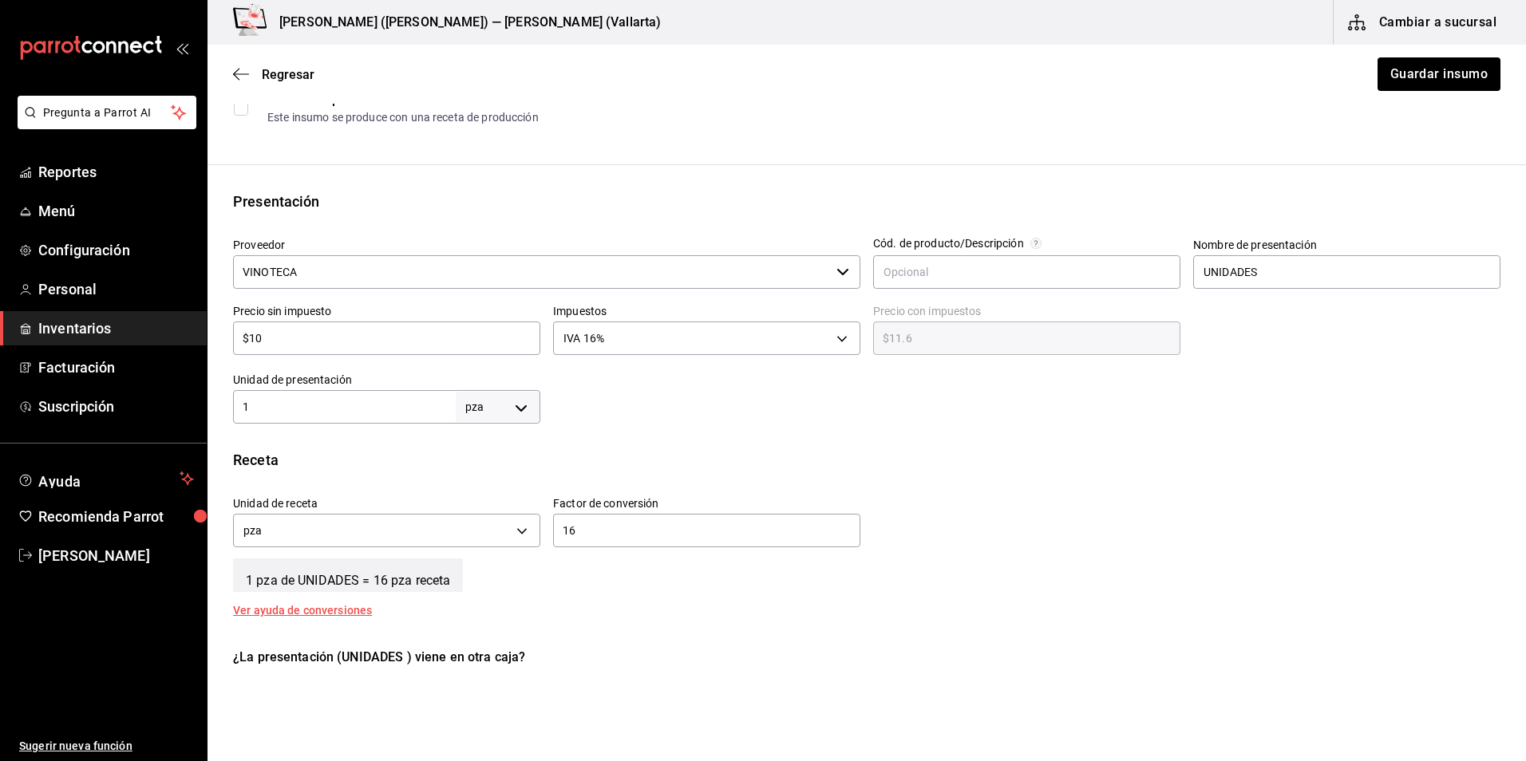
click at [620, 532] on input "16" at bounding box center [706, 530] width 307 height 19
type input "1"
click at [333, 403] on input "1" at bounding box center [344, 406] width 223 height 19
type input "16"
click at [1427, 73] on button "Guardar insumo" at bounding box center [1438, 74] width 125 height 34
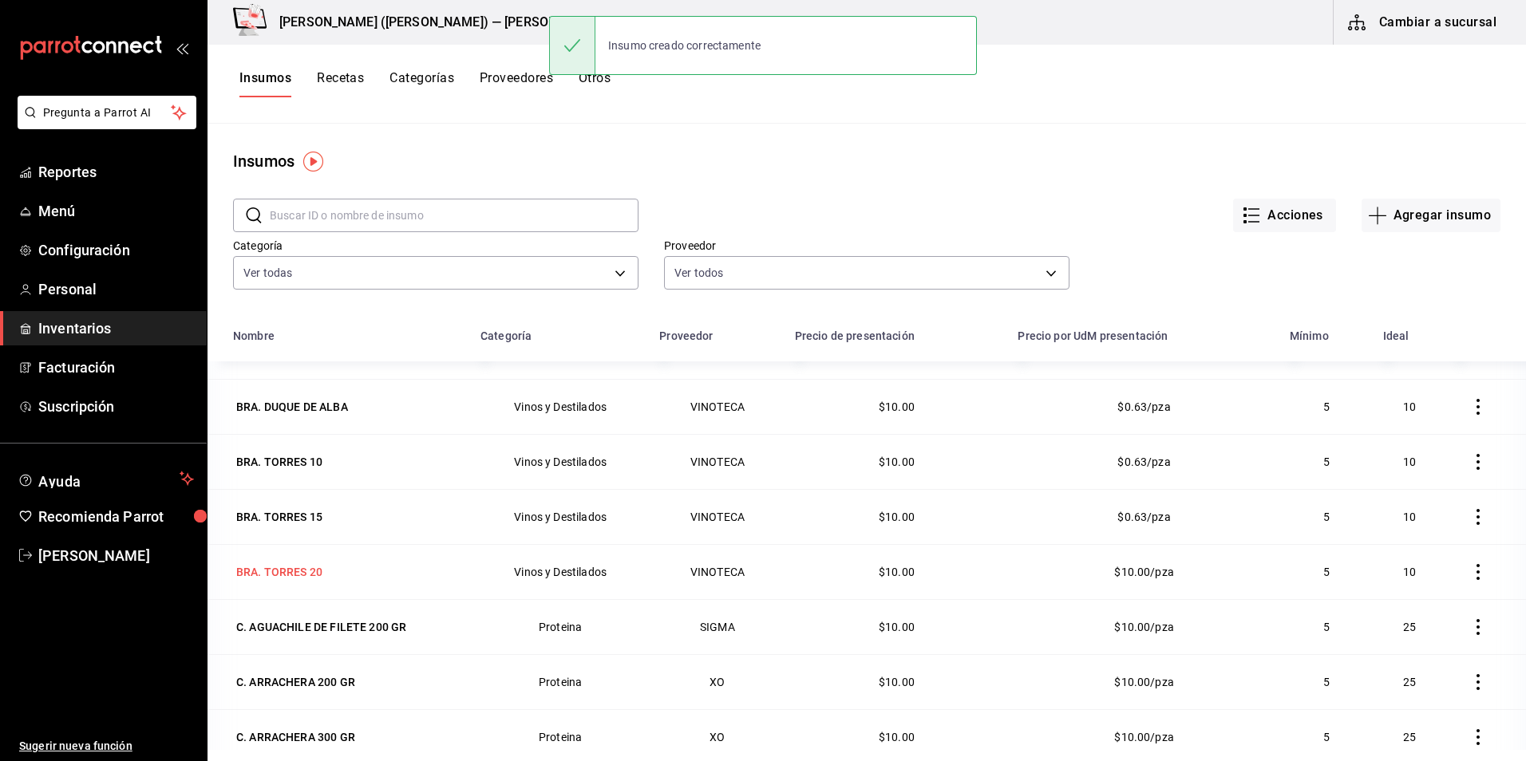
scroll to position [80, 0]
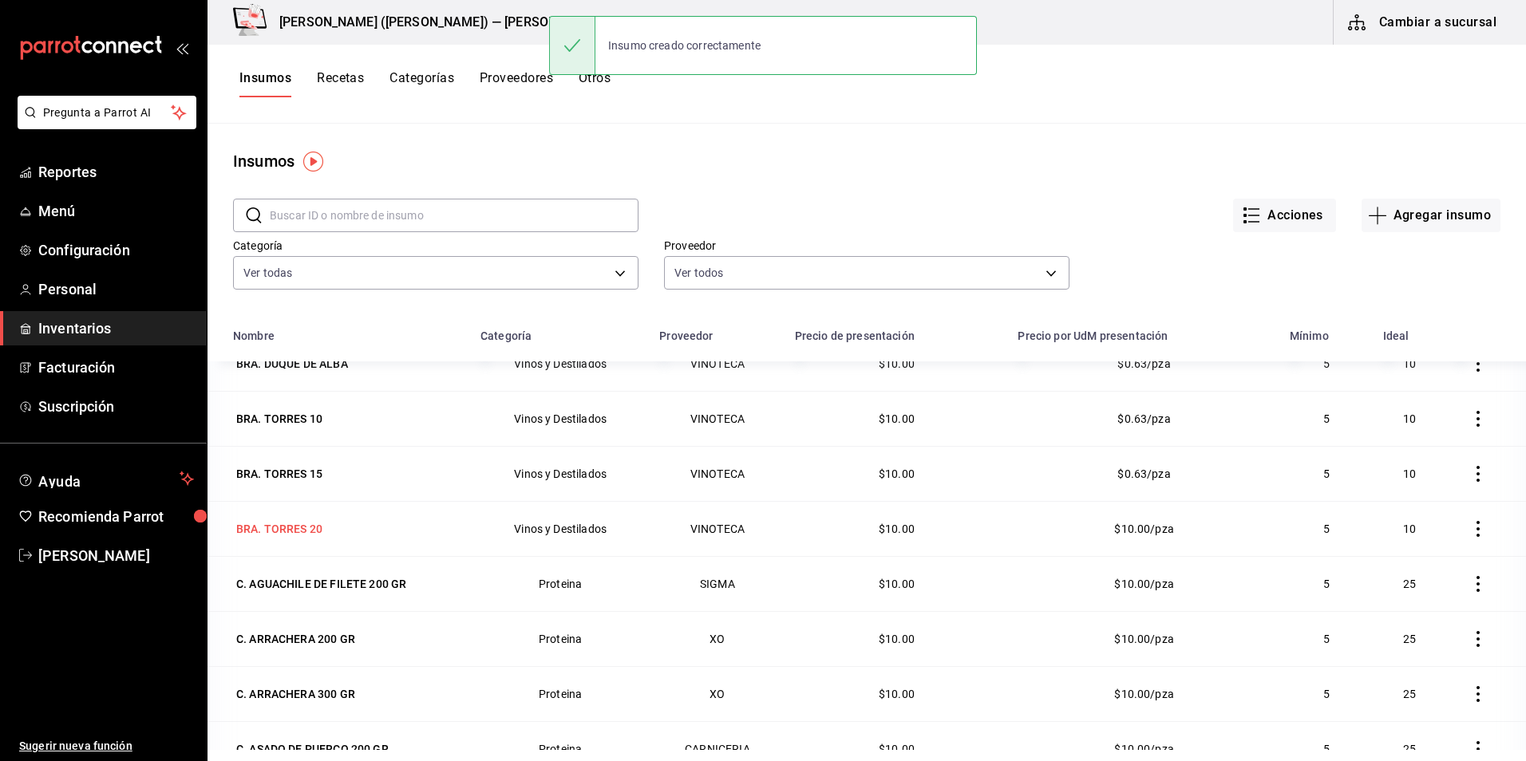
click at [286, 530] on div "BRA. TORRES 20" at bounding box center [279, 529] width 86 height 16
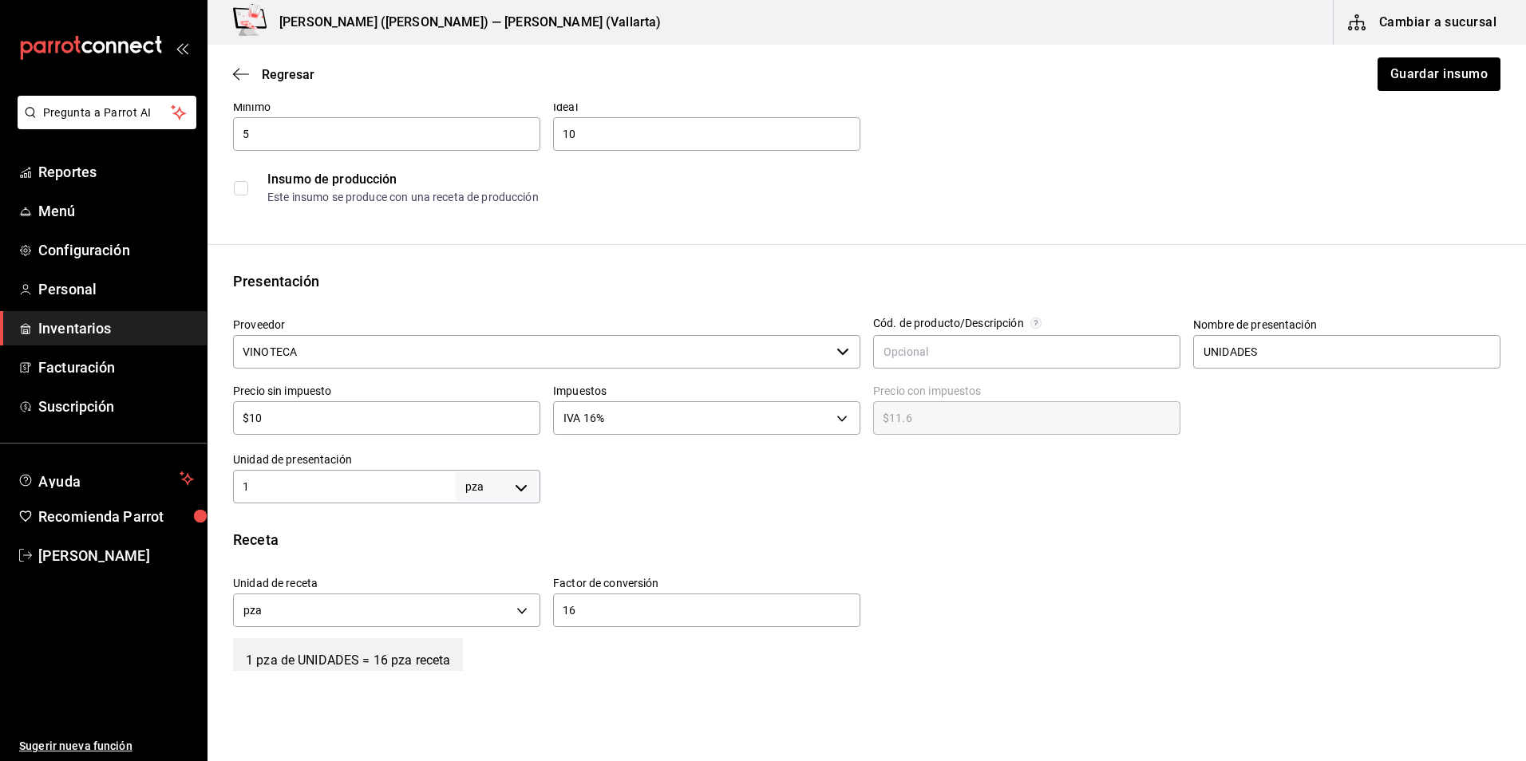
scroll to position [239, 0]
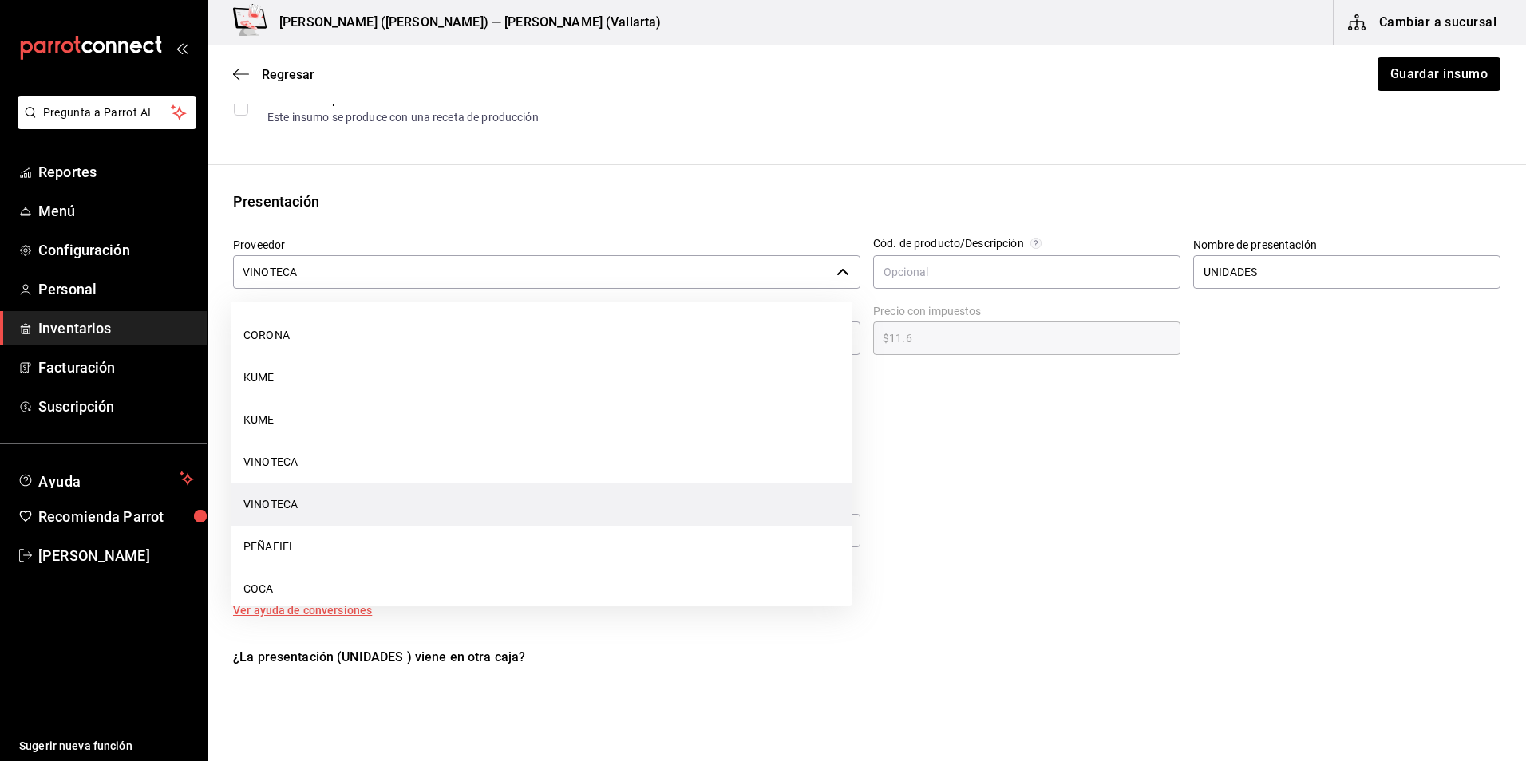
click at [382, 275] on input "VINOTECA" at bounding box center [531, 272] width 597 height 34
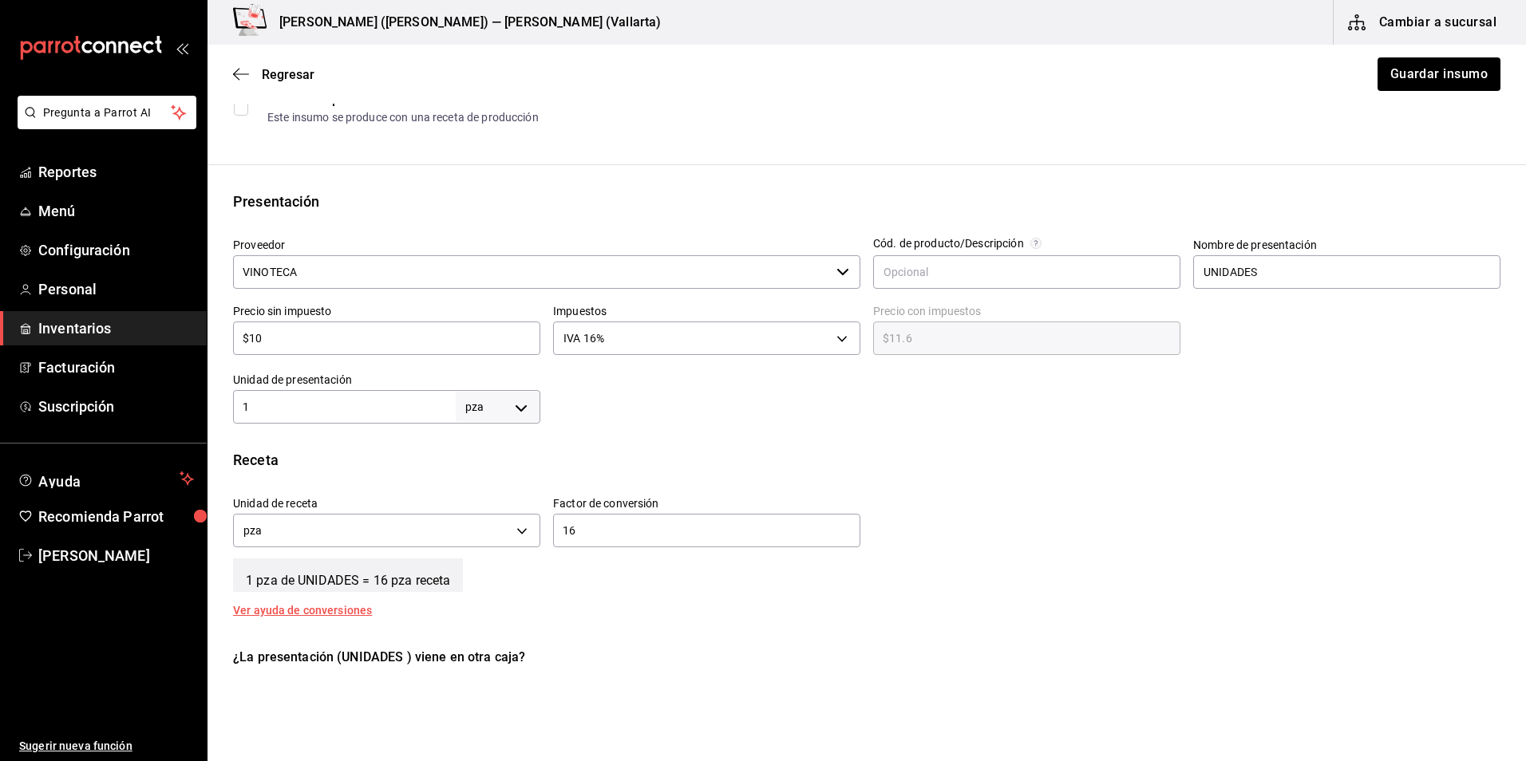
click at [425, 211] on div "Presentación" at bounding box center [866, 202] width 1267 height 22
click at [595, 536] on input "16" at bounding box center [706, 530] width 307 height 19
type input "1"
click at [303, 404] on input "1" at bounding box center [344, 406] width 223 height 19
type input "16"
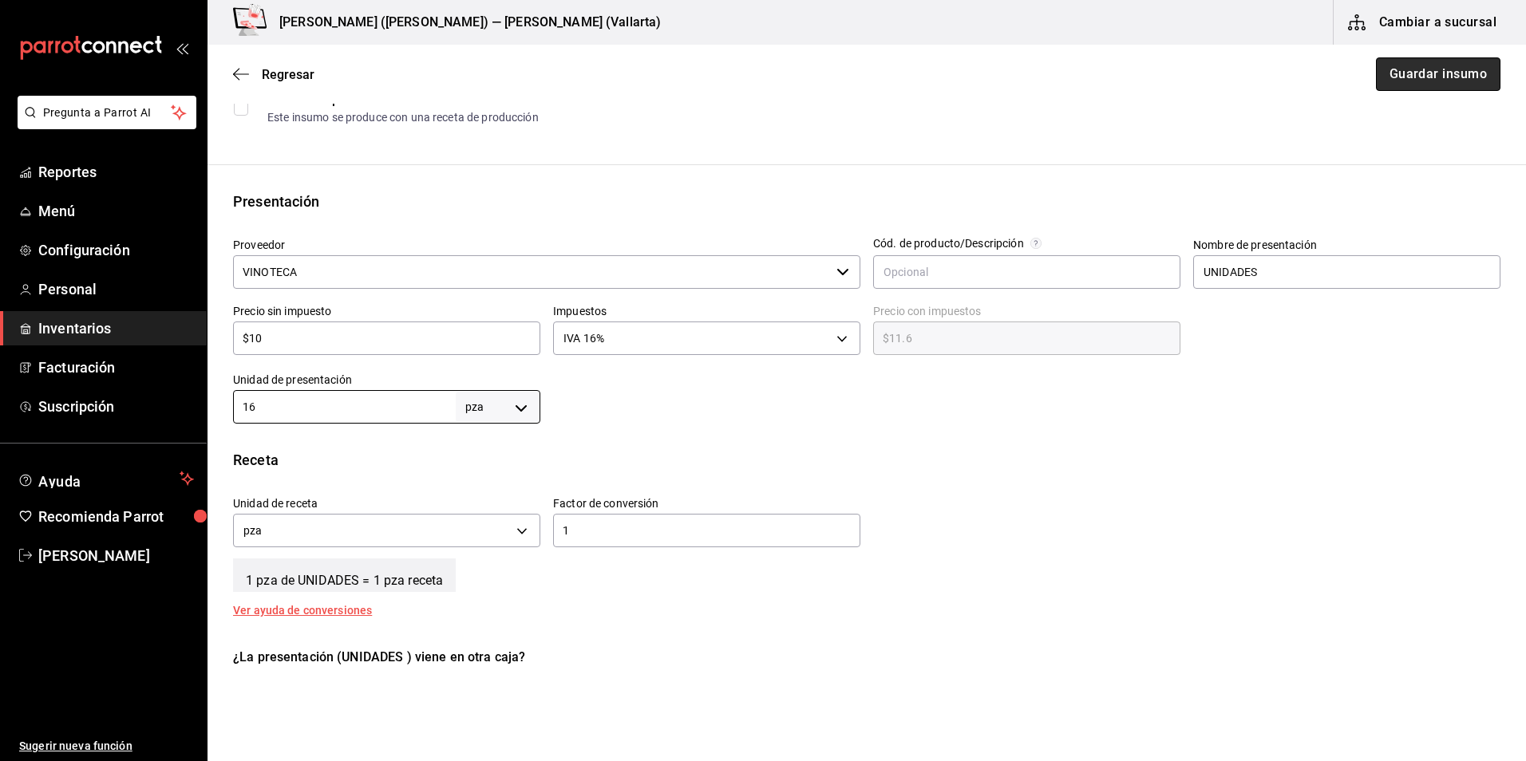
click at [1401, 82] on button "Guardar insumo" at bounding box center [1438, 74] width 125 height 34
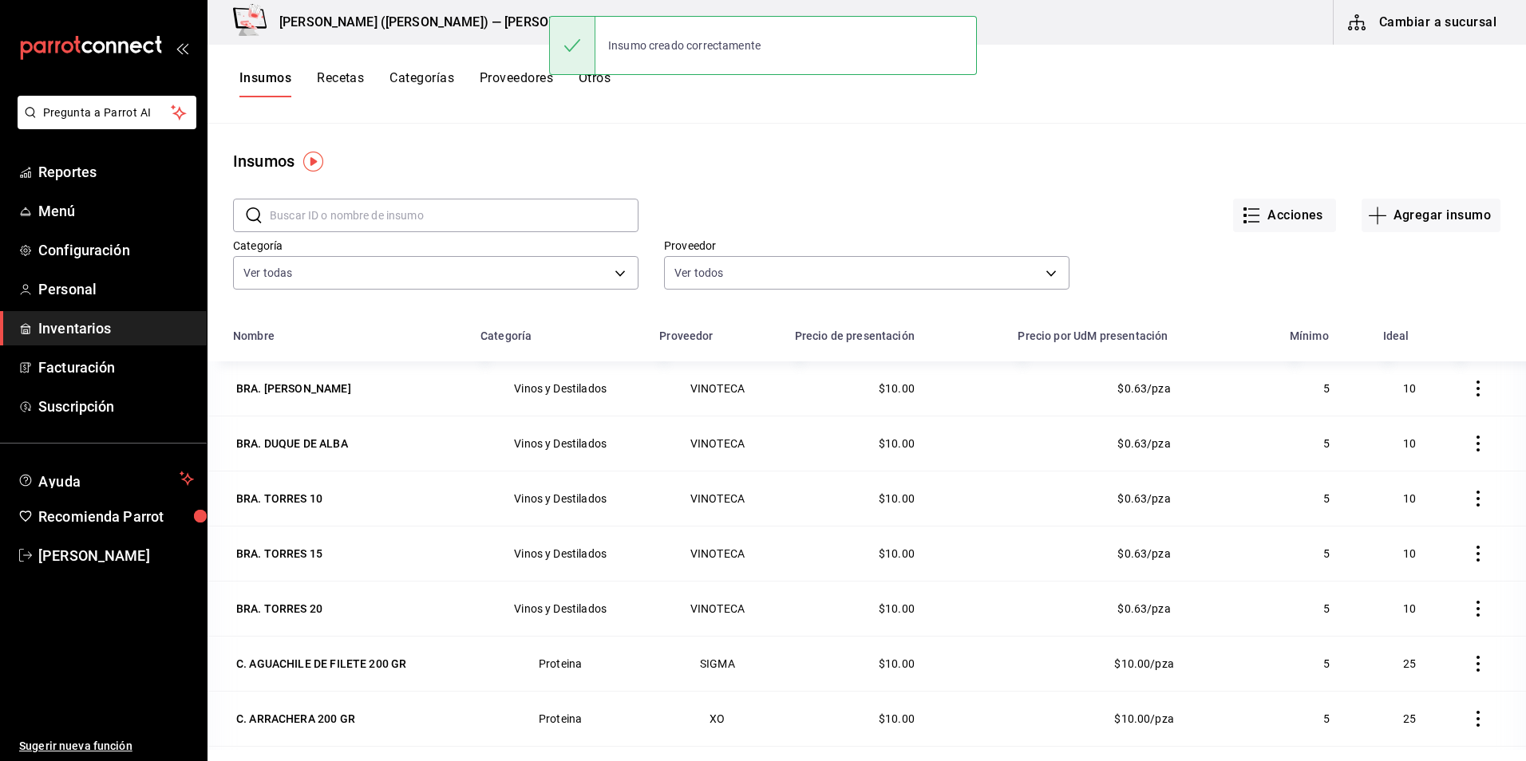
click at [306, 212] on input "text" at bounding box center [454, 216] width 369 height 32
click at [516, 76] on button "Proveedores" at bounding box center [516, 83] width 73 height 27
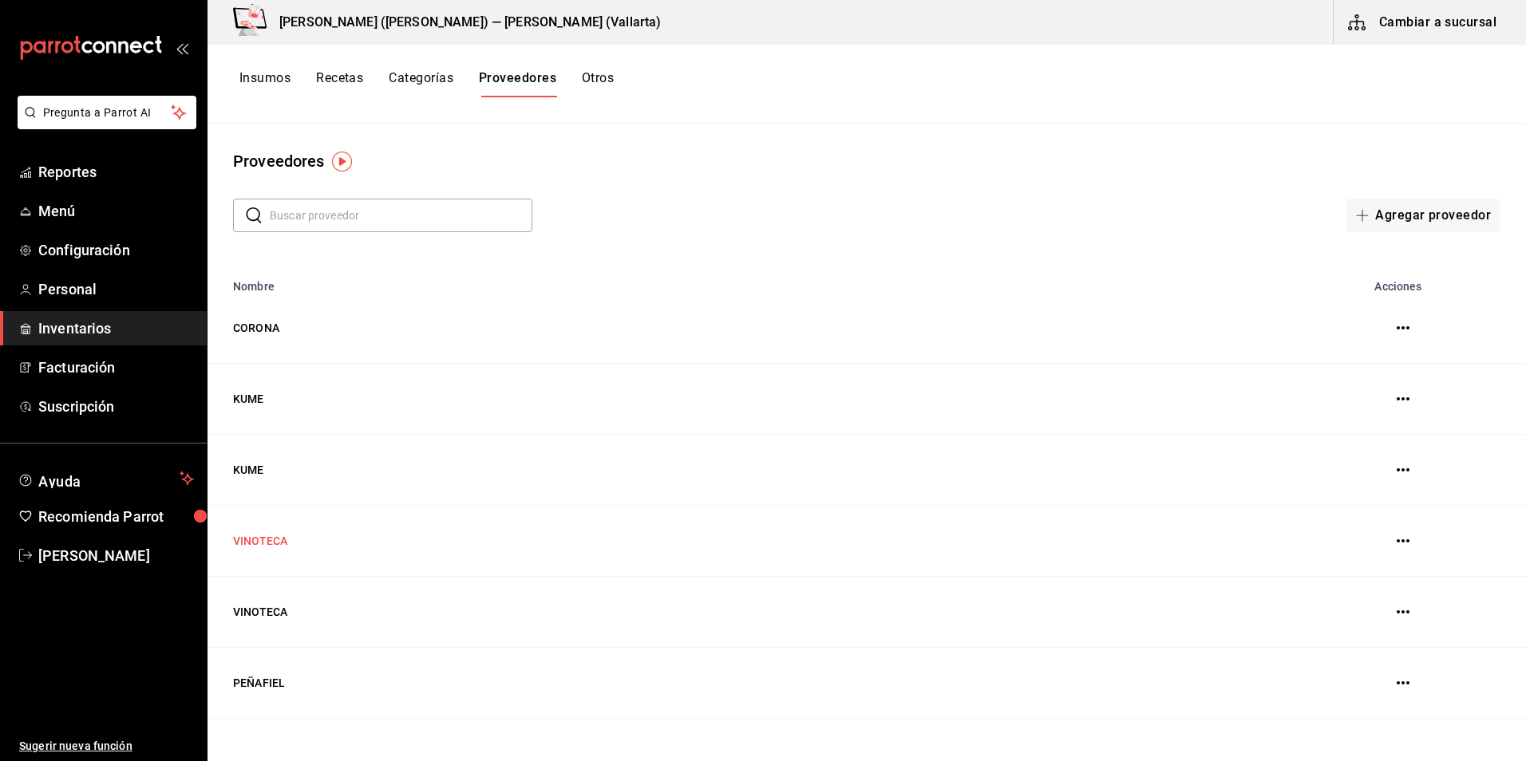
click at [271, 541] on td "VINOTECA" at bounding box center [747, 541] width 1079 height 71
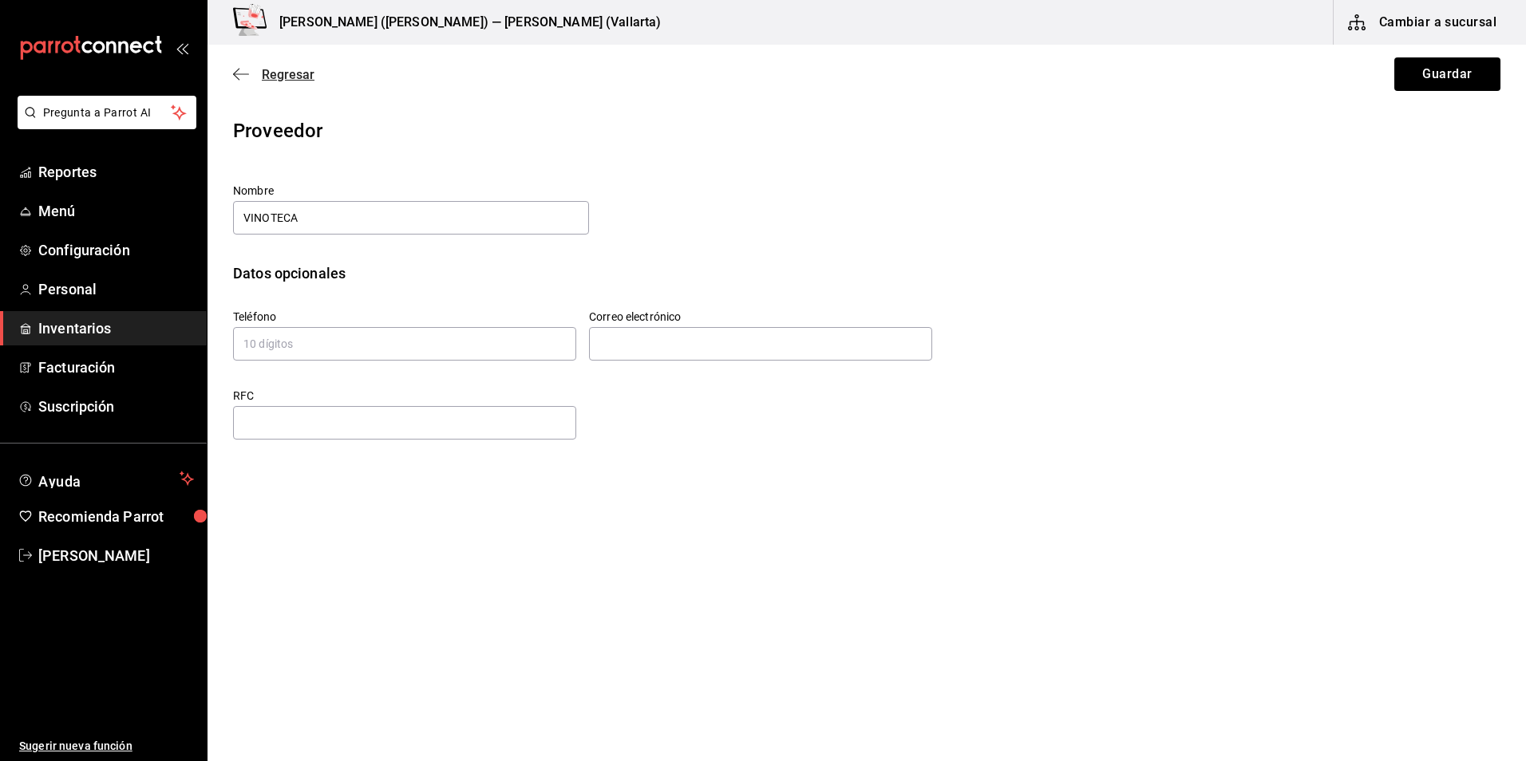
click at [235, 74] on icon "button" at bounding box center [241, 73] width 16 height 1
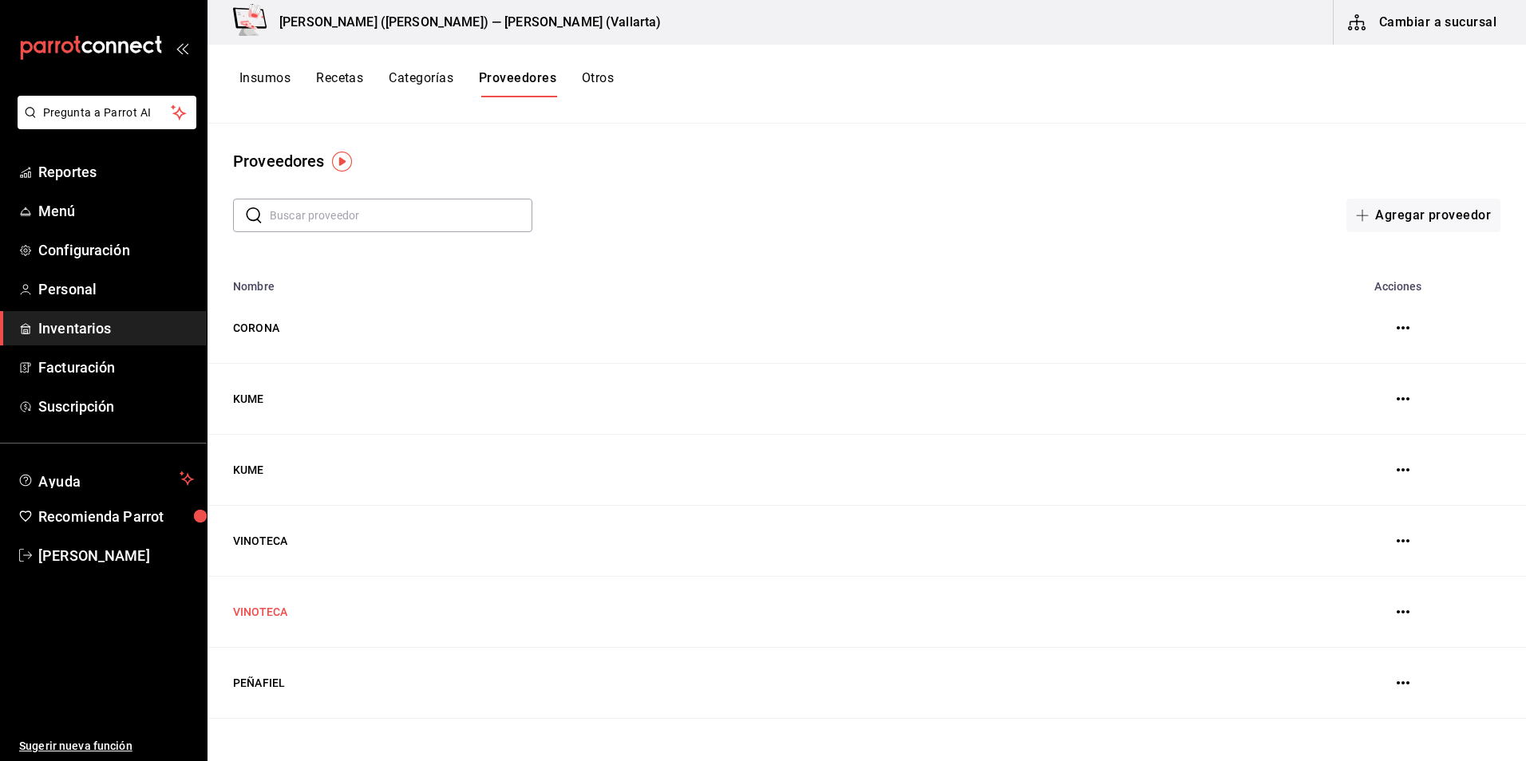
click at [268, 613] on td "VINOTECA" at bounding box center [747, 612] width 1079 height 71
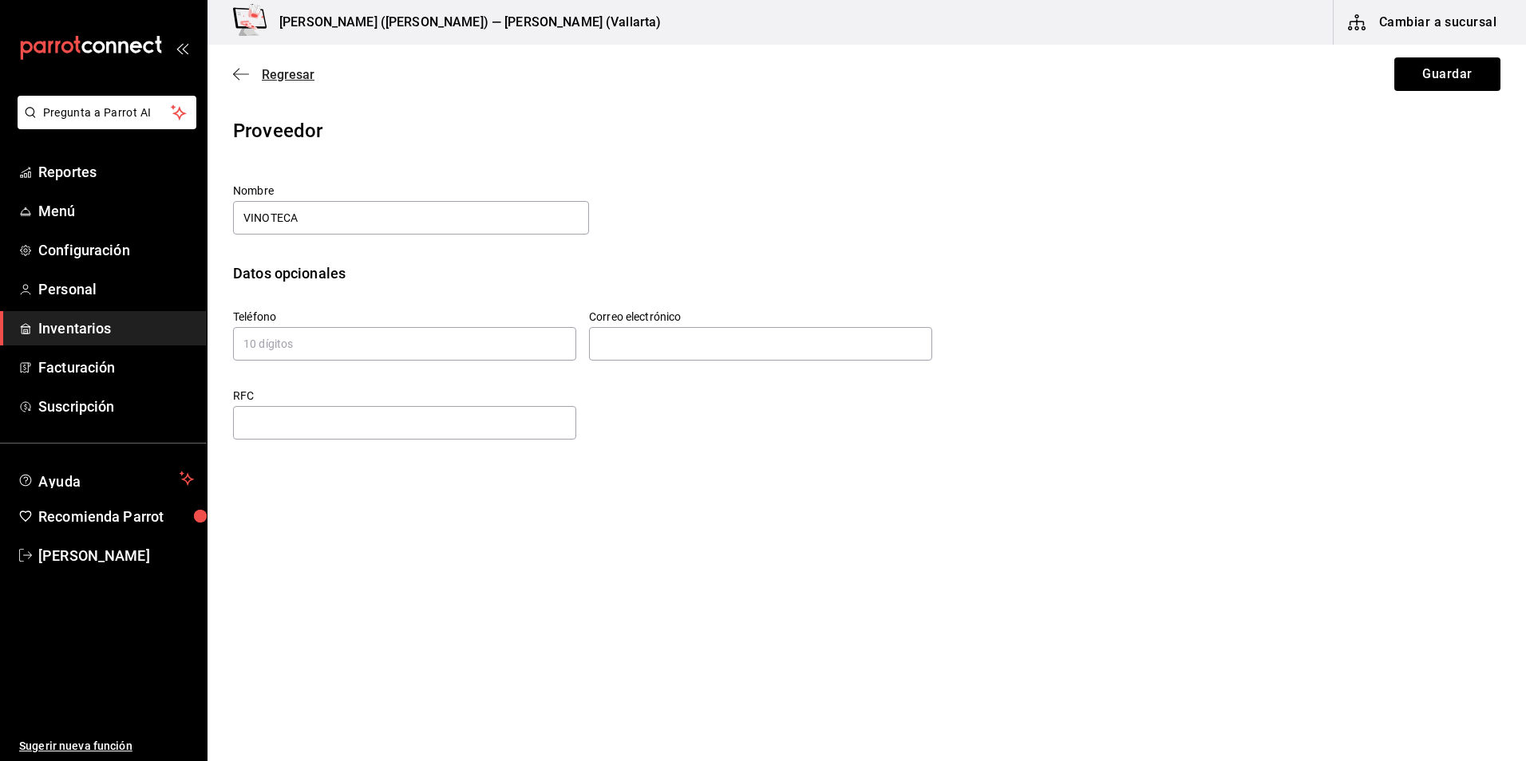
click at [239, 72] on icon "button" at bounding box center [241, 74] width 16 height 14
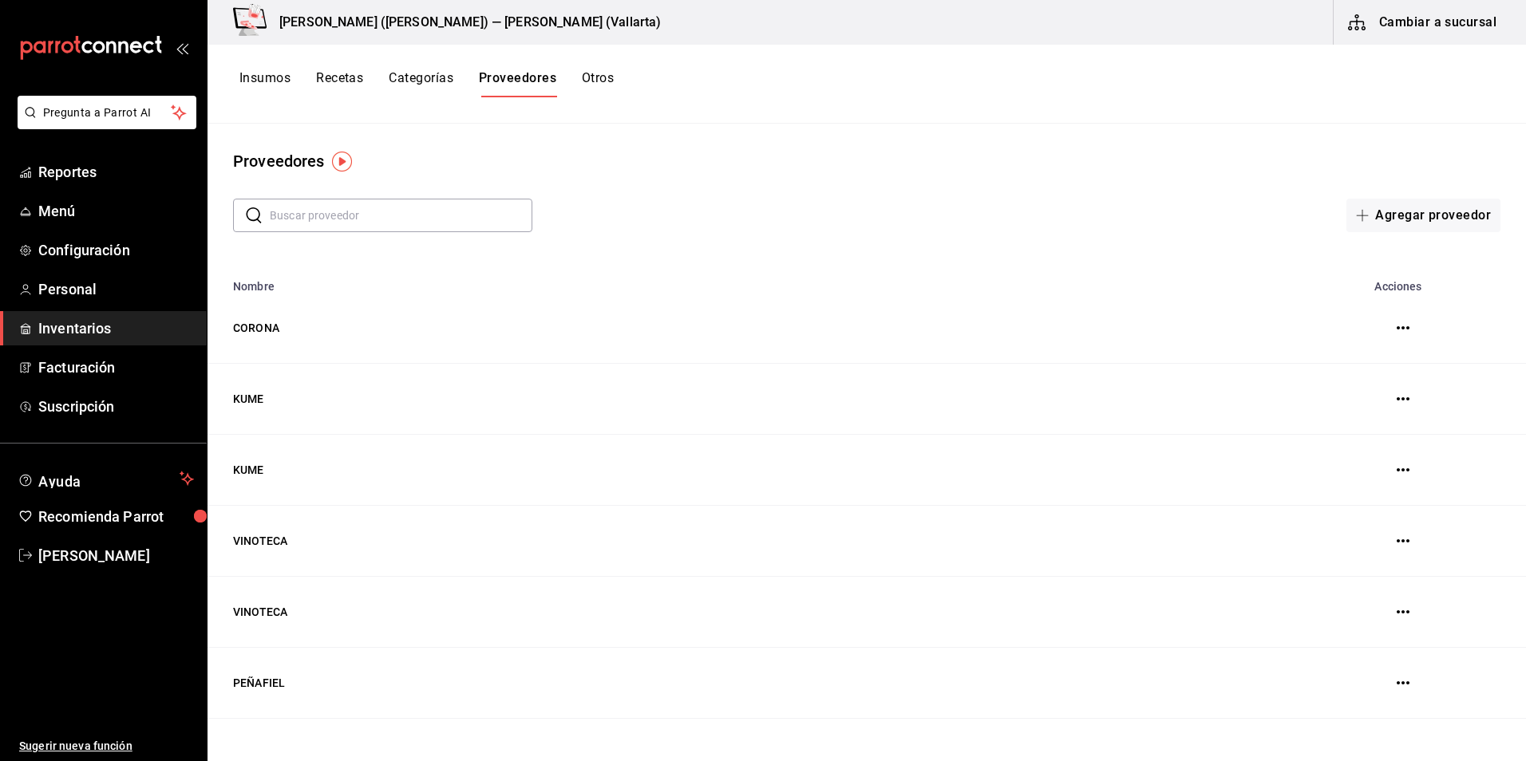
click at [253, 74] on button "Insumos" at bounding box center [264, 83] width 51 height 27
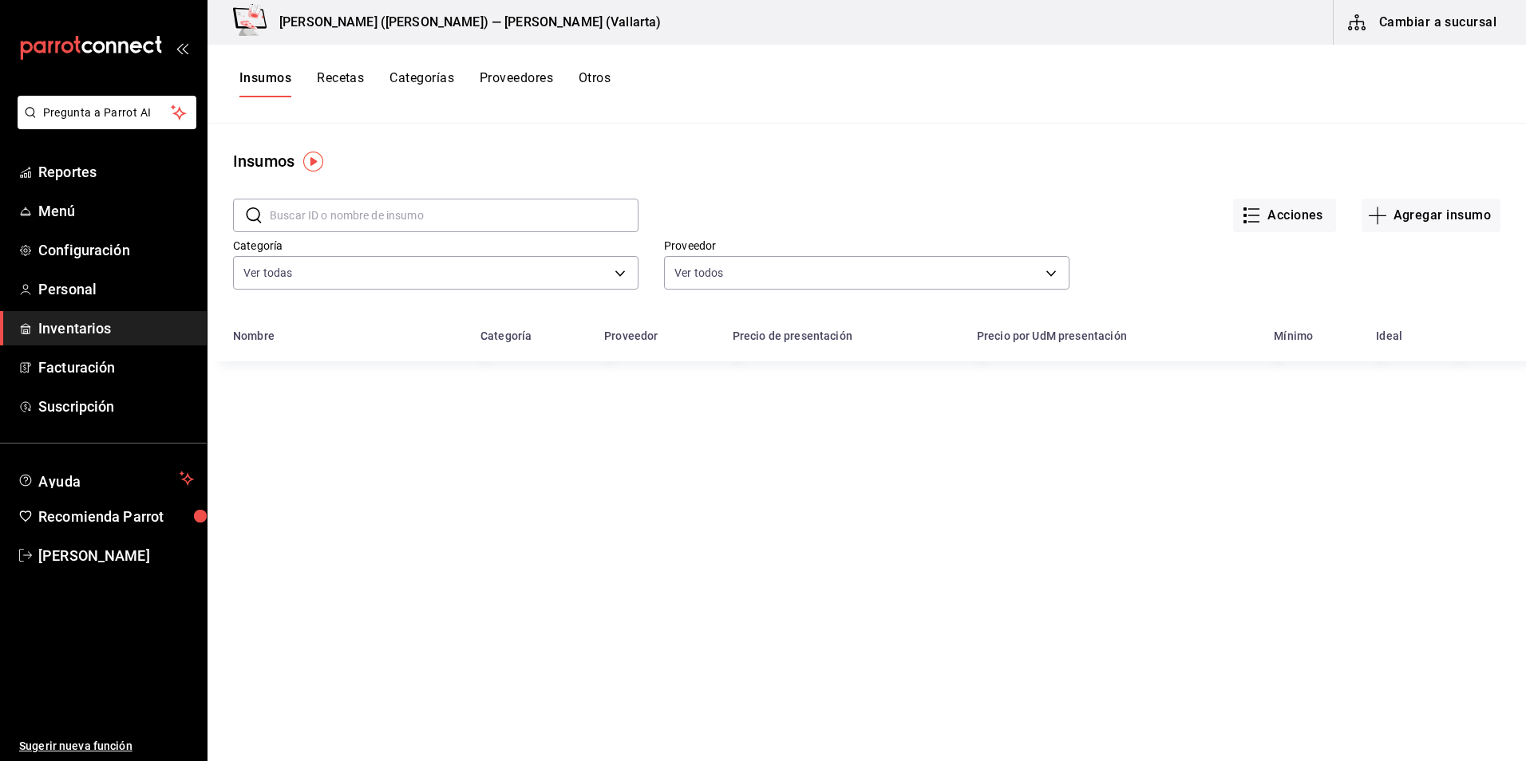
click at [376, 214] on input "text" at bounding box center [454, 216] width 369 height 32
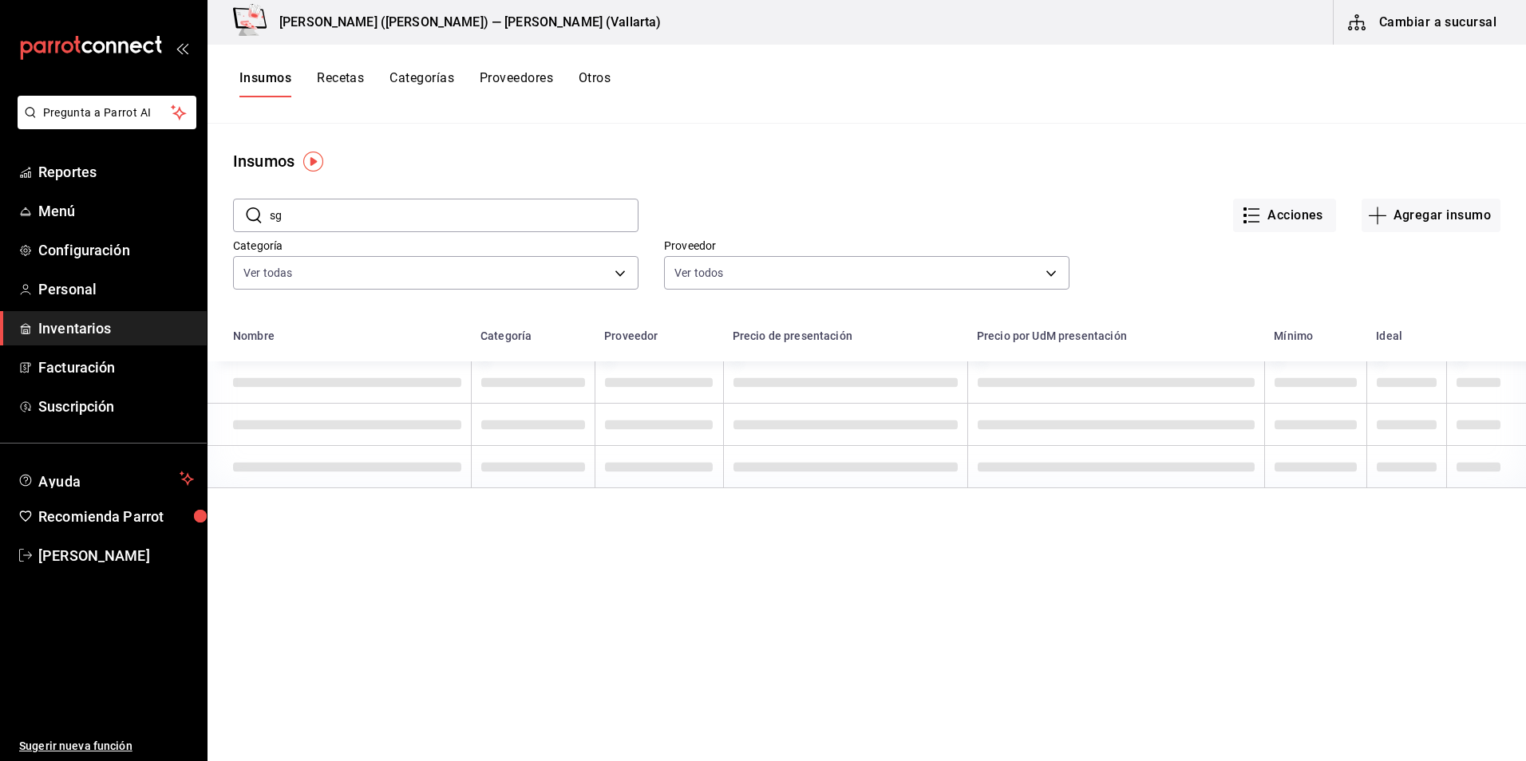
type input "s"
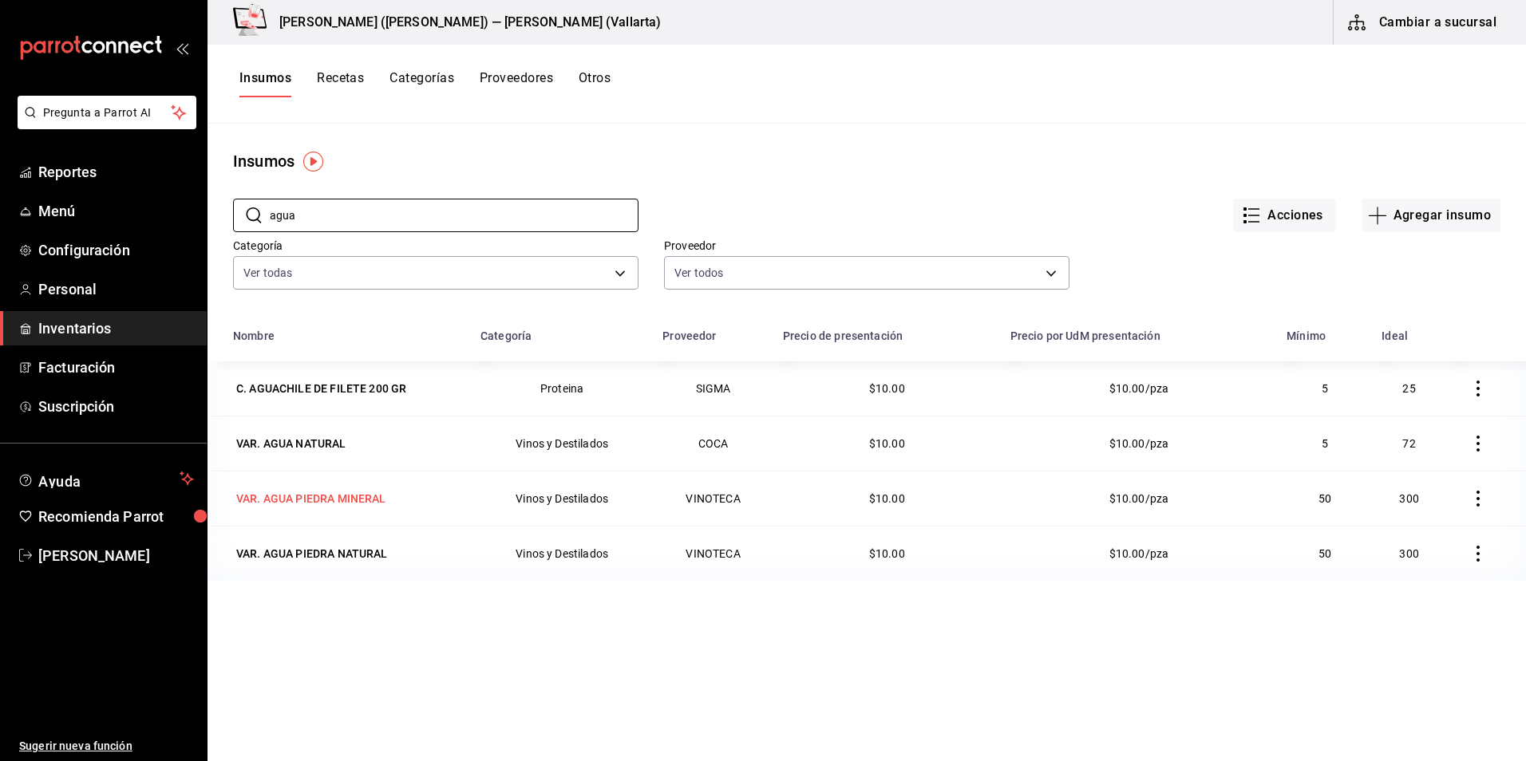
type input "agua"
click at [358, 496] on div "VAR. AGUA PIEDRA MINERAL" at bounding box center [311, 499] width 150 height 16
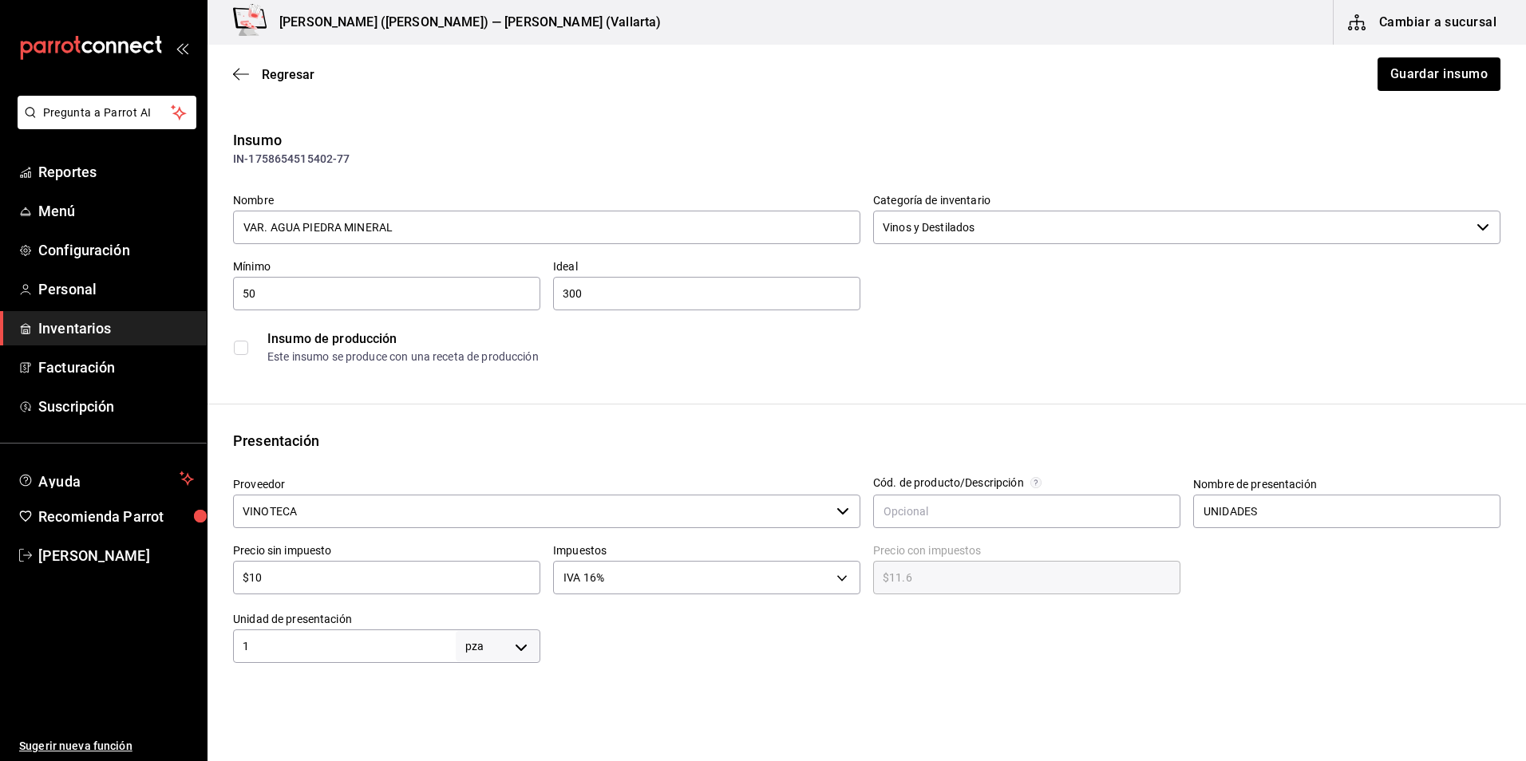
click at [349, 500] on input "VINOTECA" at bounding box center [531, 512] width 597 height 34
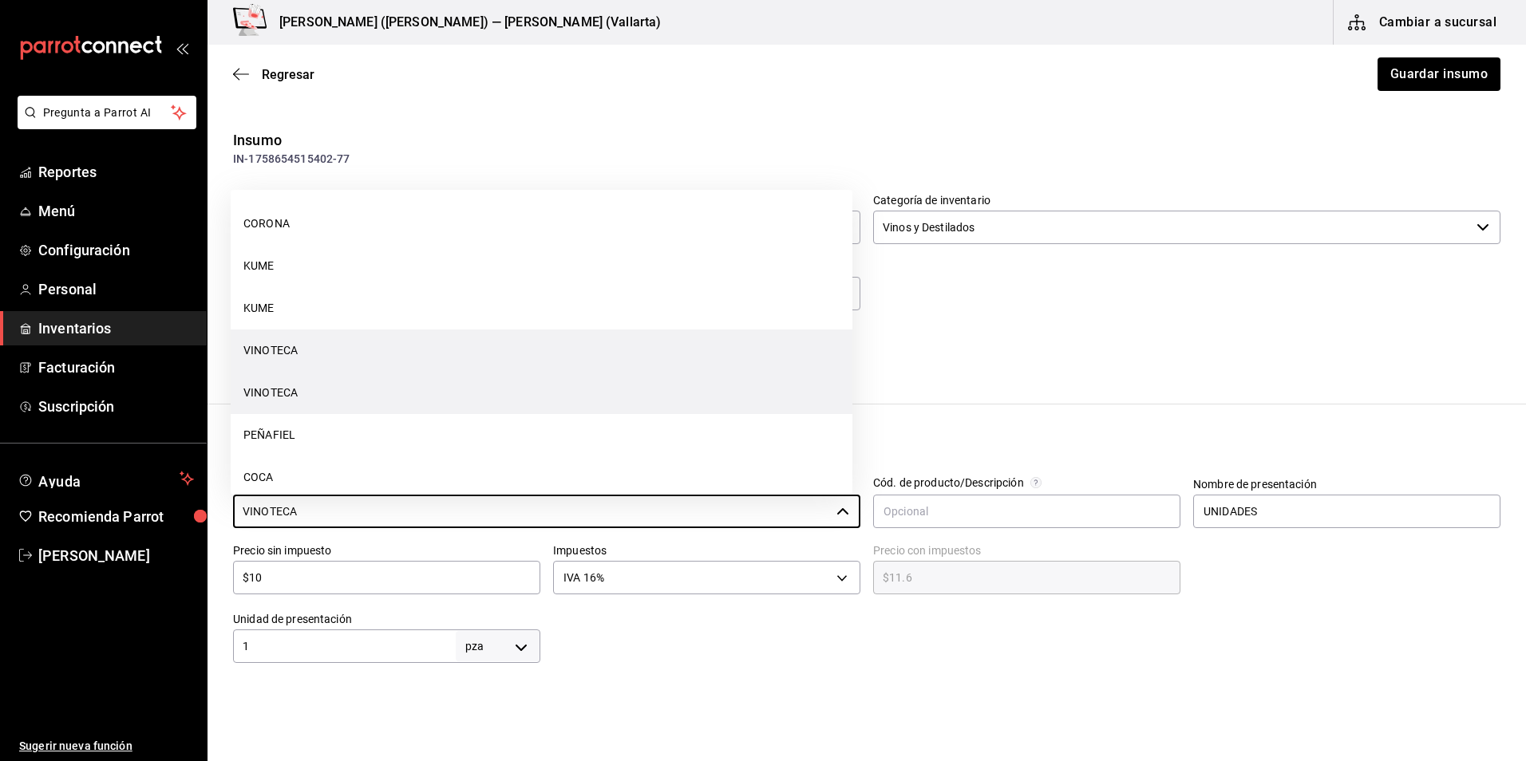
click at [318, 399] on li "VINOTECA" at bounding box center [542, 393] width 622 height 42
type input "VINOTECA"
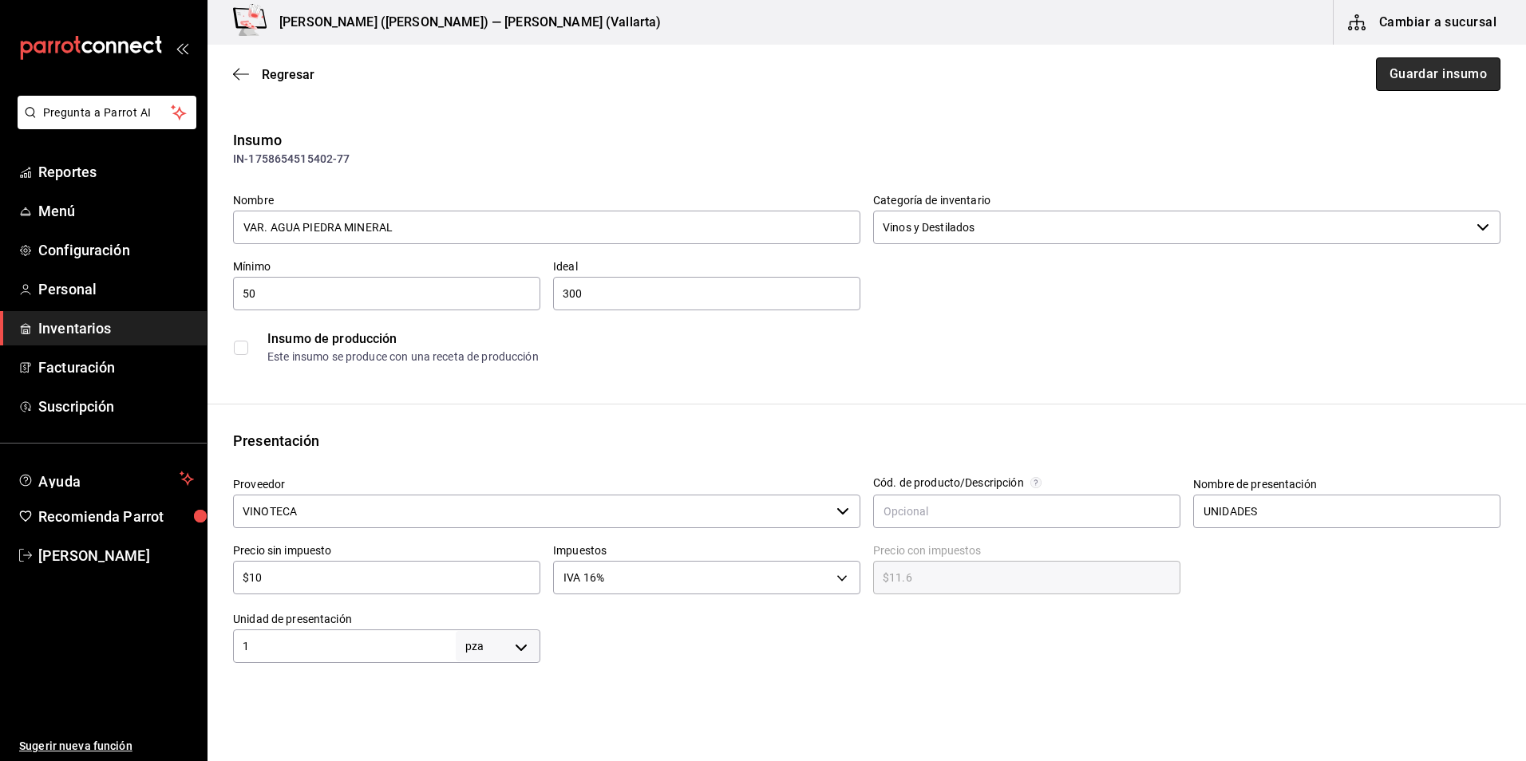
click at [1405, 69] on button "Guardar insumo" at bounding box center [1438, 74] width 125 height 34
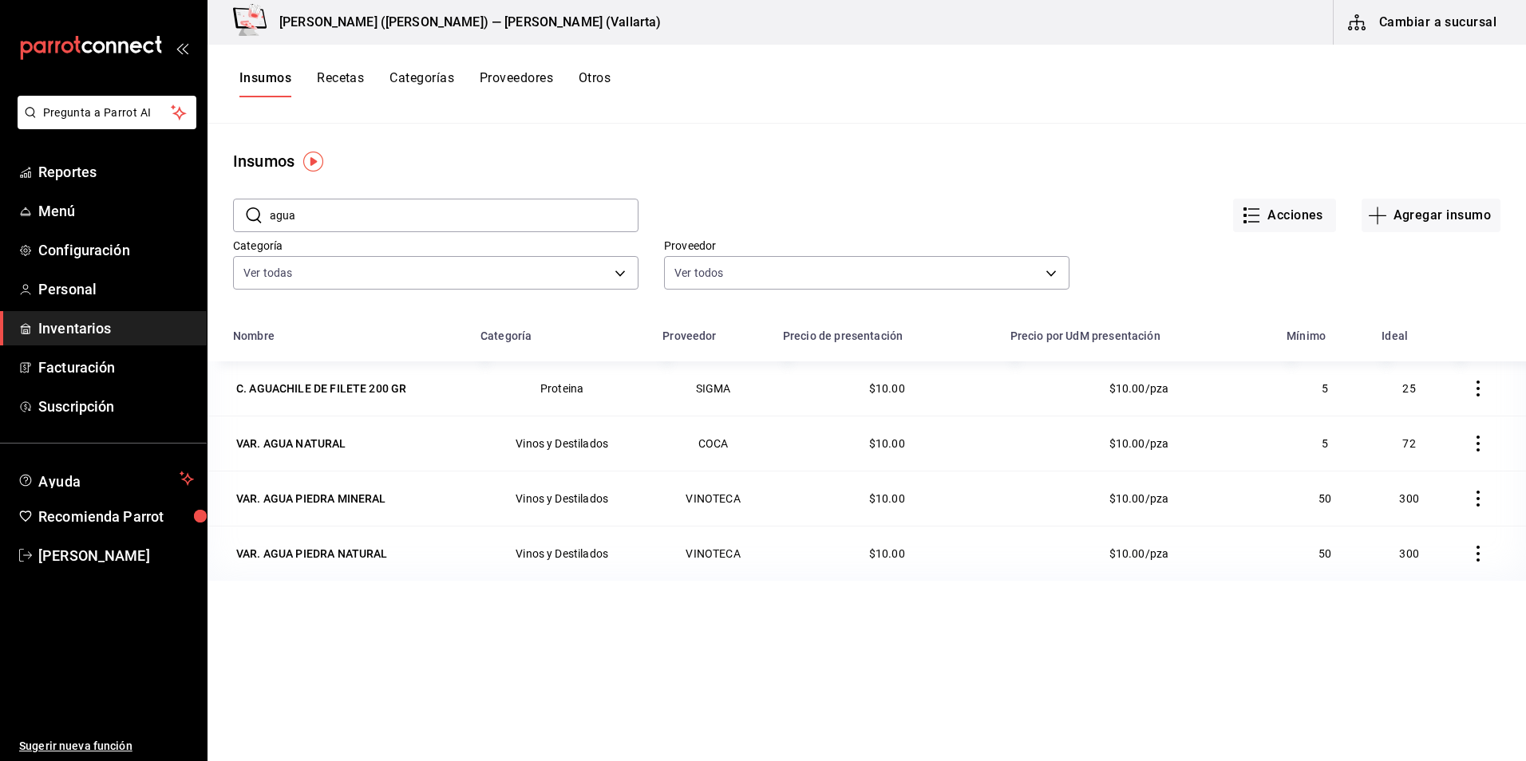
click at [522, 69] on div "Insumos Recetas Categorías Proveedores Otros" at bounding box center [867, 84] width 1318 height 79
click at [520, 83] on button "Proveedores" at bounding box center [516, 83] width 73 height 27
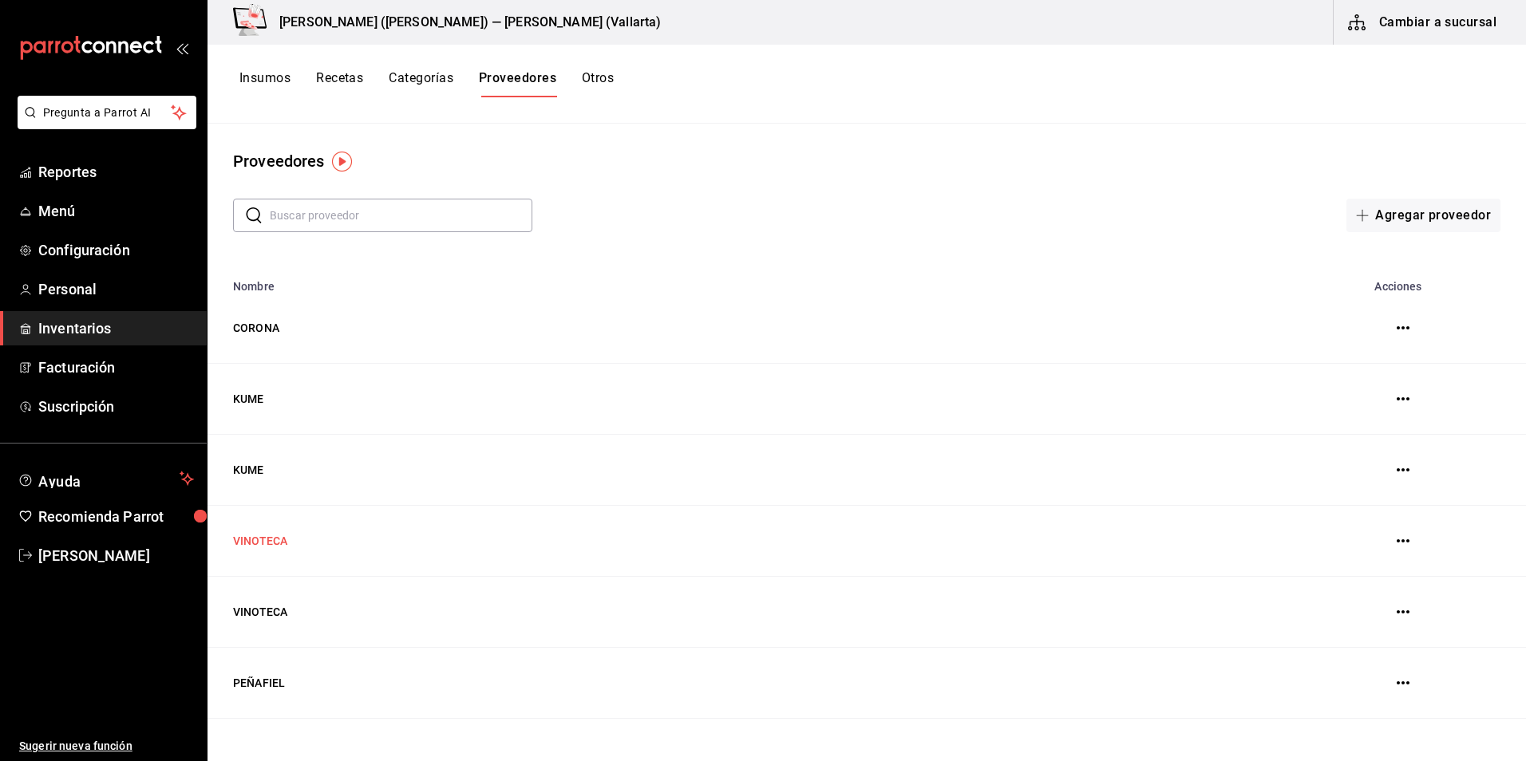
click at [263, 537] on td "VINOTECA" at bounding box center [747, 541] width 1079 height 71
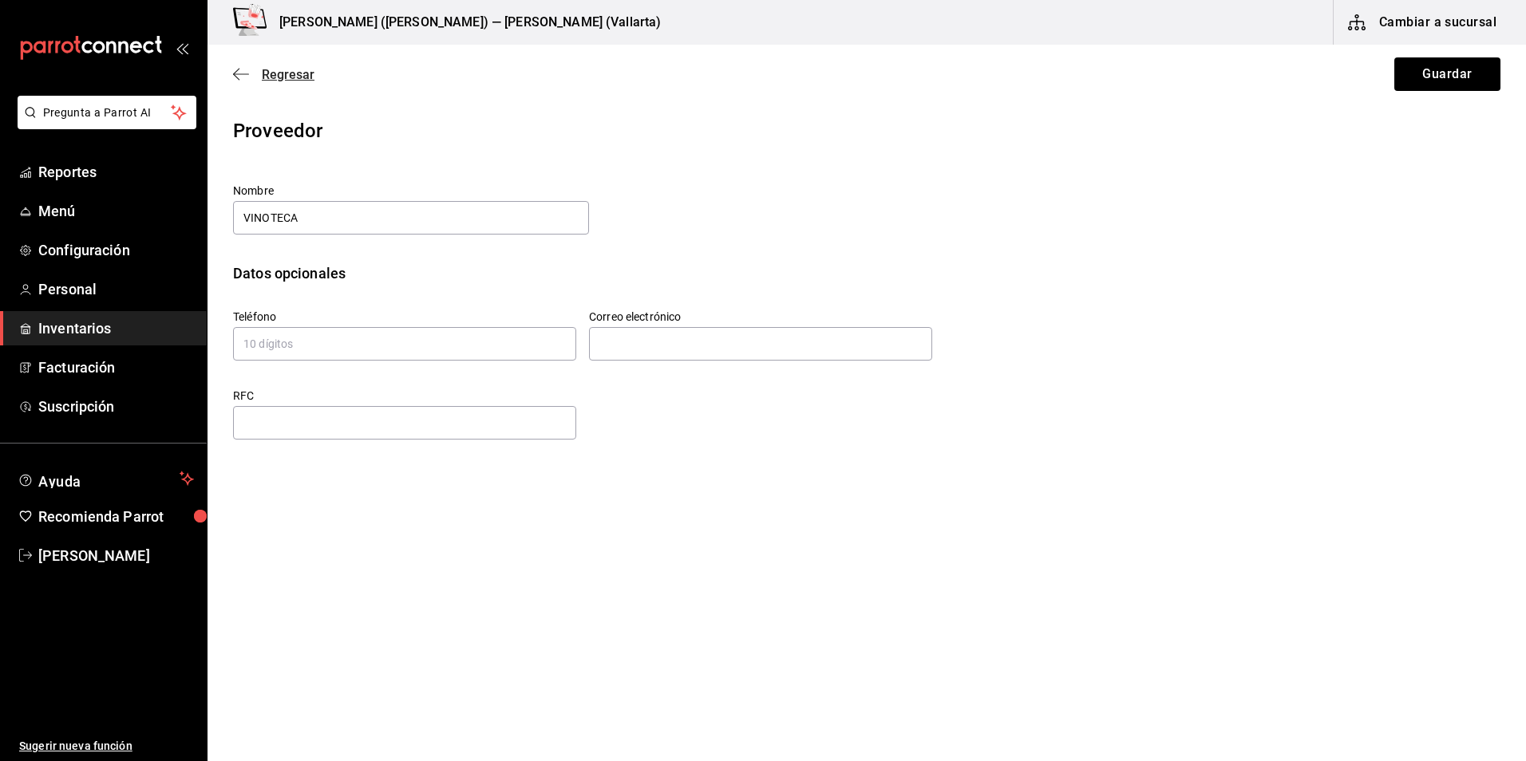
click at [238, 76] on icon "button" at bounding box center [241, 74] width 16 height 14
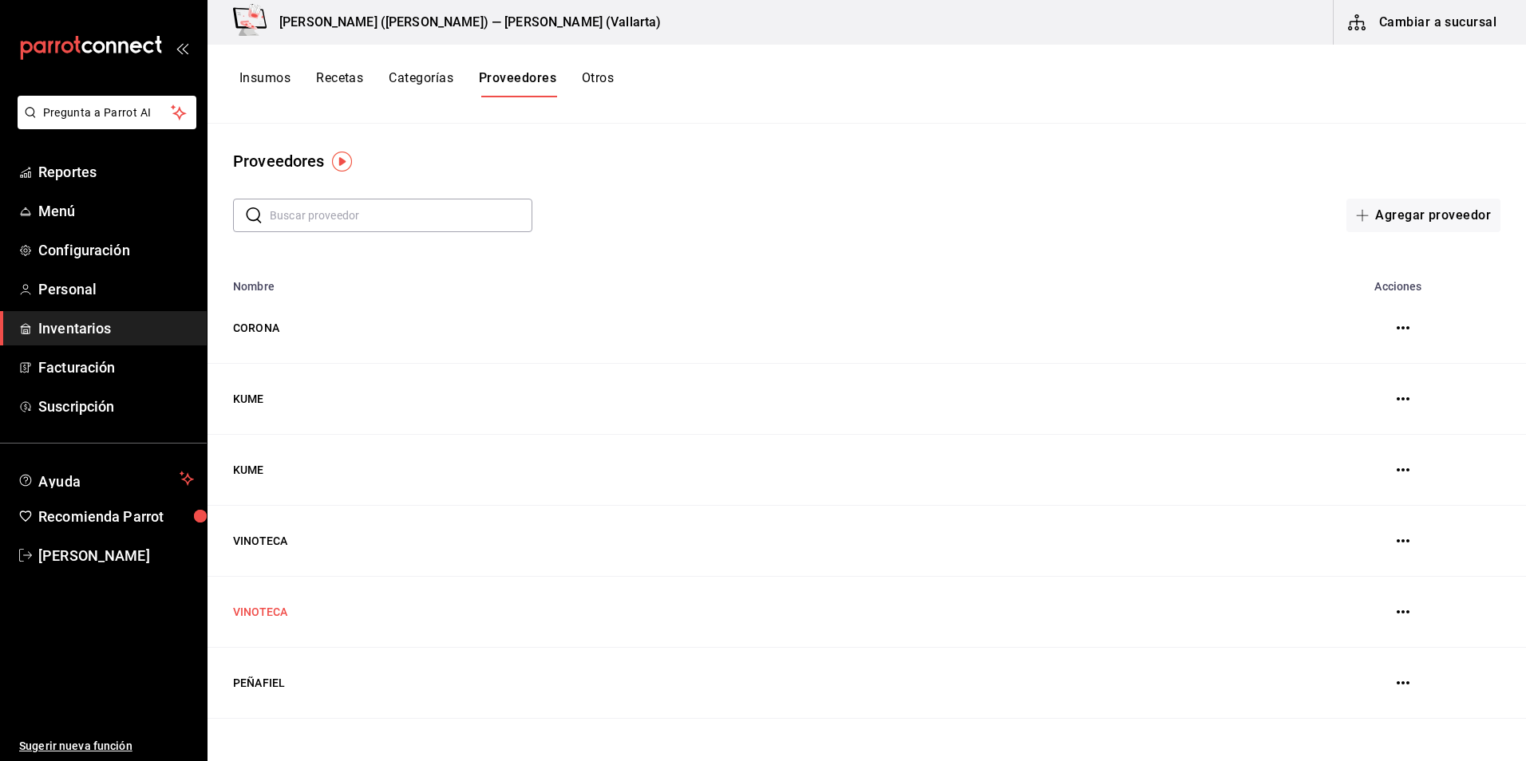
click at [271, 613] on td "VINOTECA" at bounding box center [747, 612] width 1079 height 71
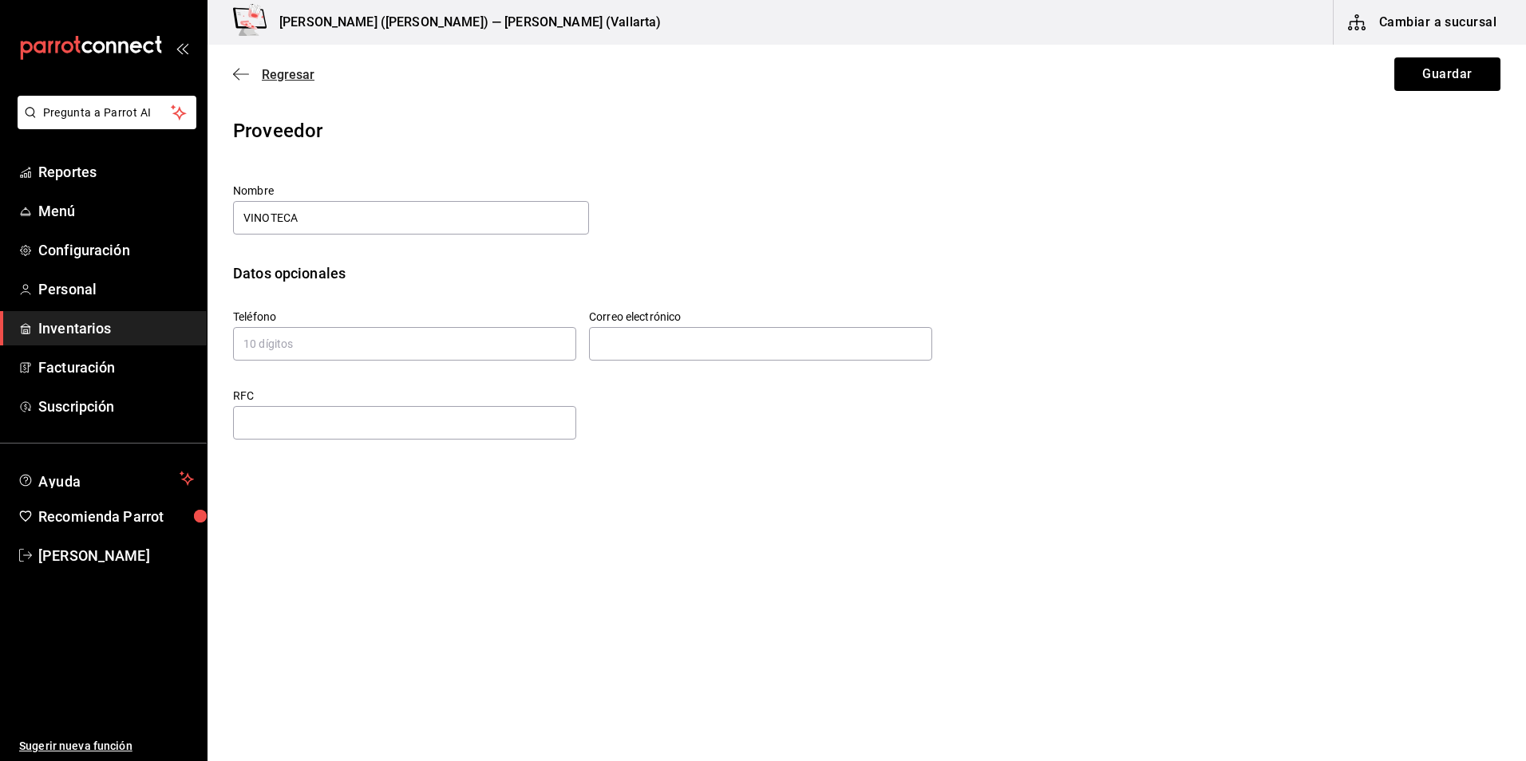
click at [240, 78] on icon "button" at bounding box center [241, 74] width 16 height 14
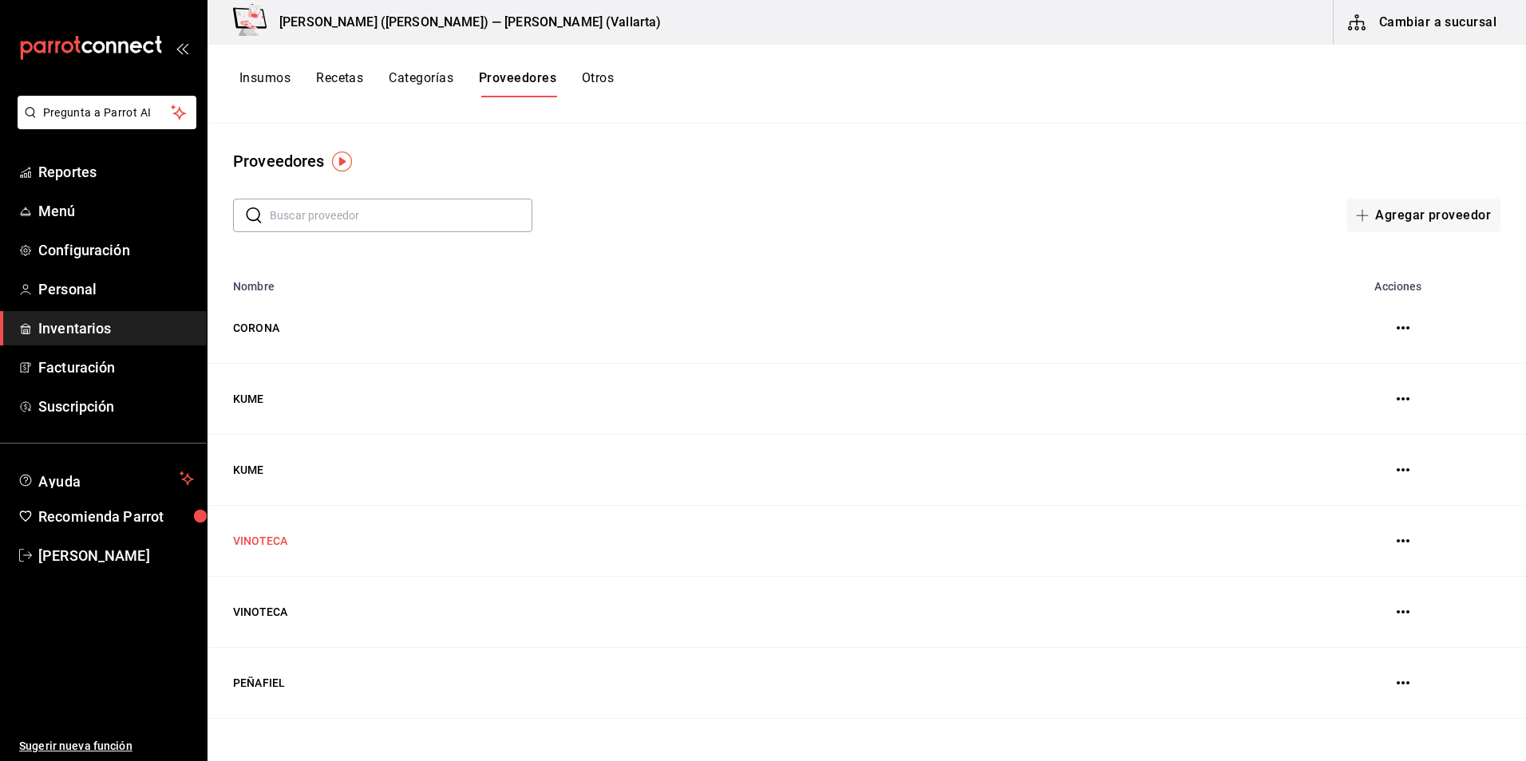
click at [276, 550] on td "VINOTECA" at bounding box center [747, 541] width 1079 height 71
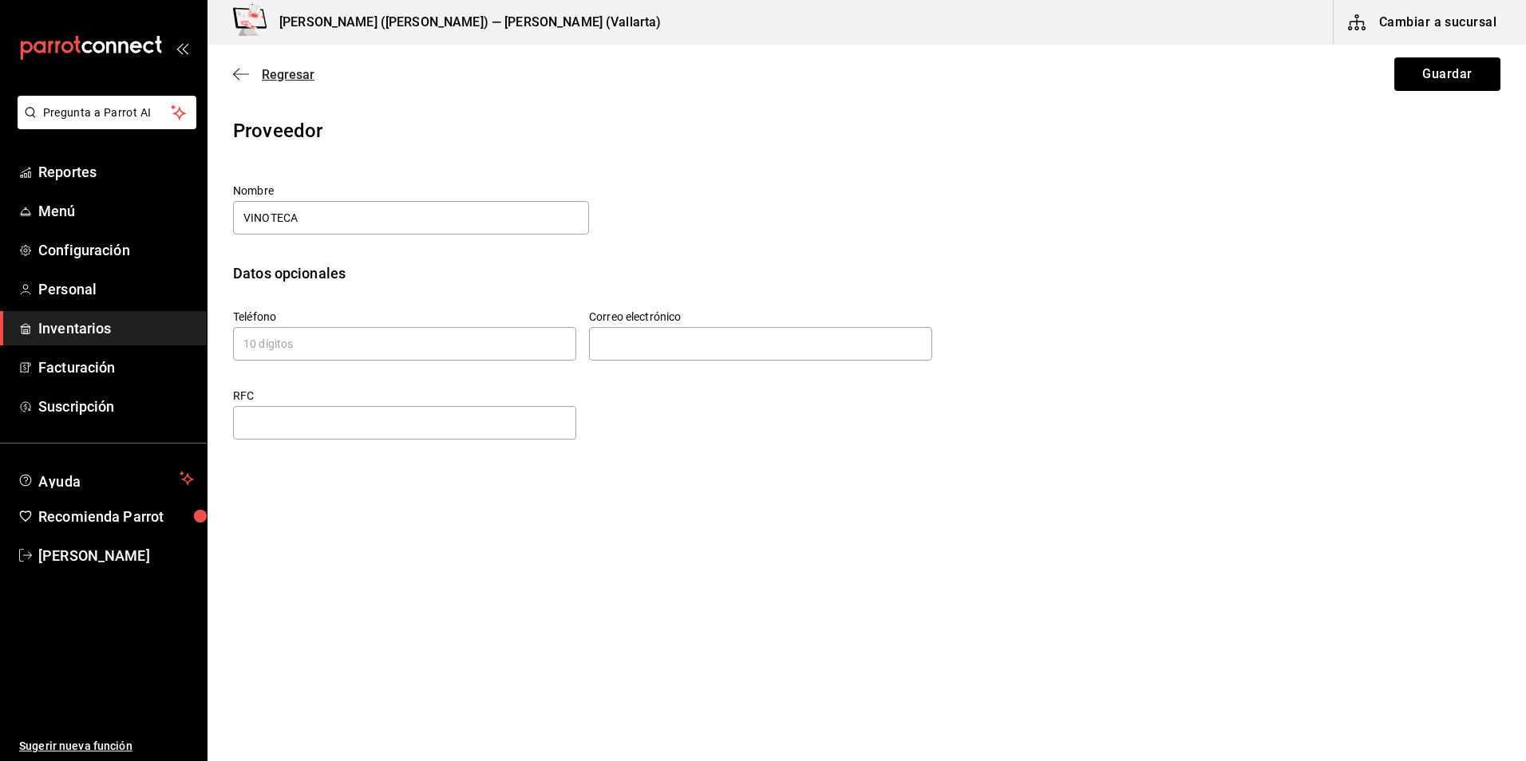
click at [248, 76] on icon "button" at bounding box center [241, 74] width 16 height 14
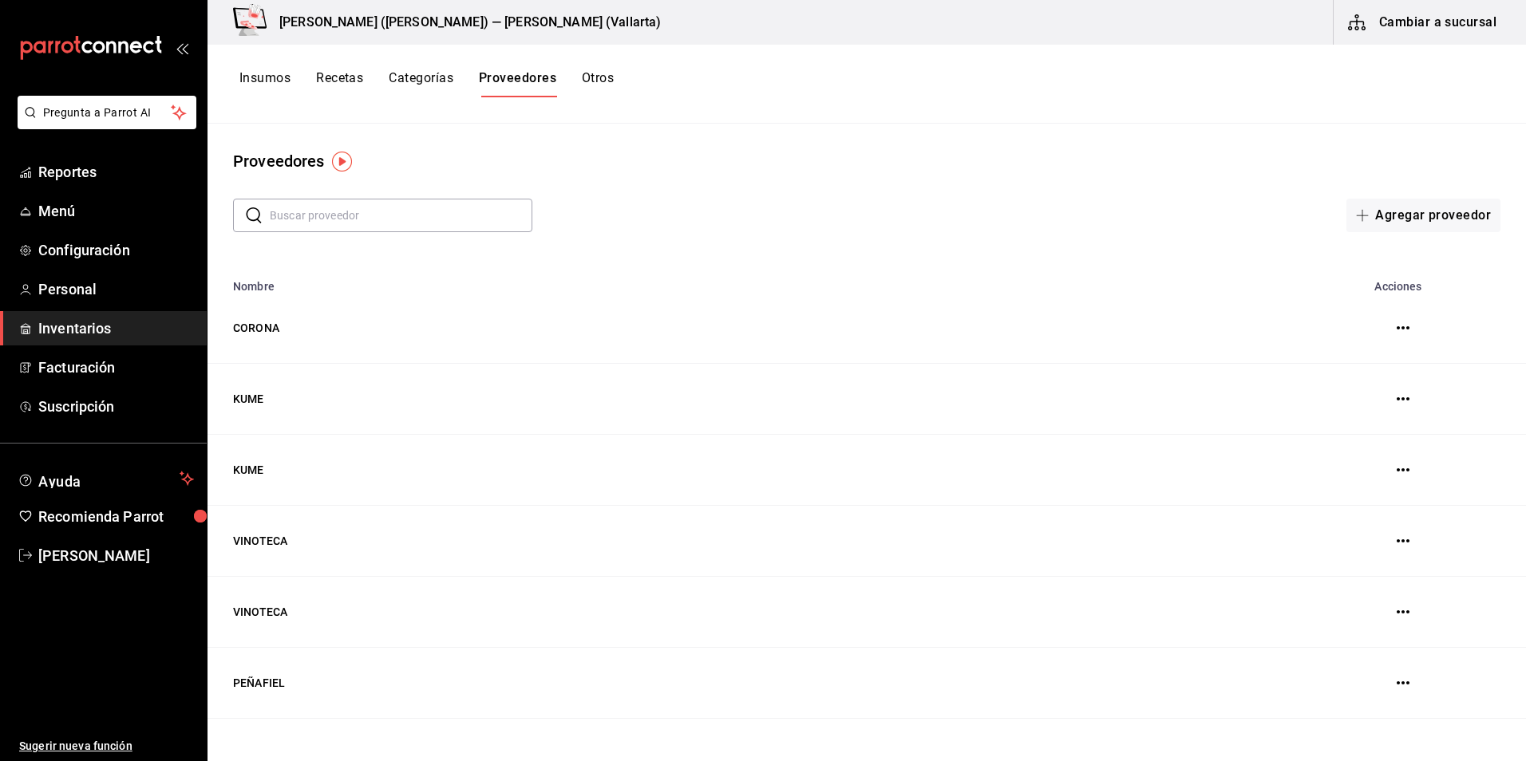
click at [337, 73] on button "Recetas" at bounding box center [339, 83] width 47 height 27
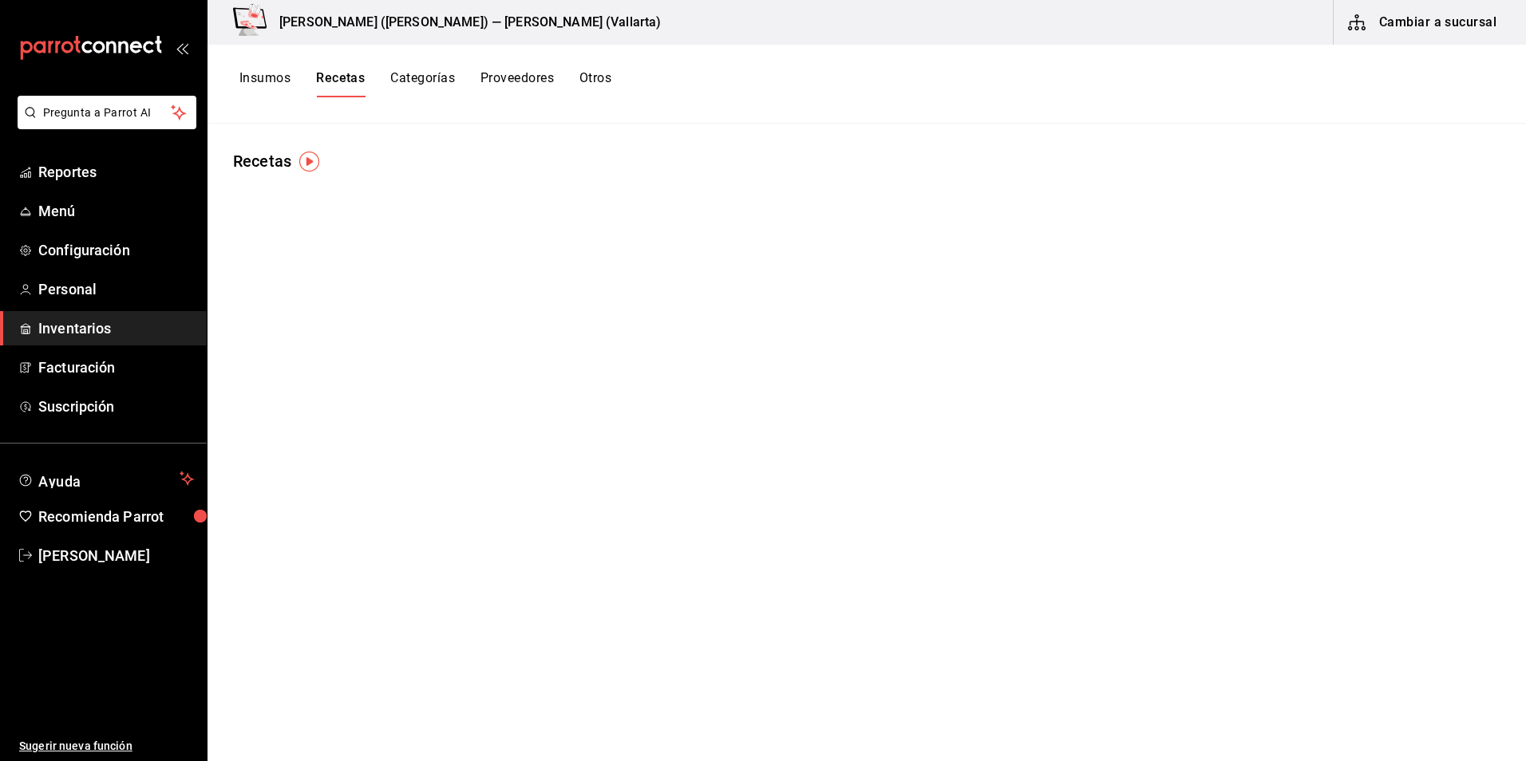
click at [264, 75] on button "Insumos" at bounding box center [264, 83] width 51 height 27
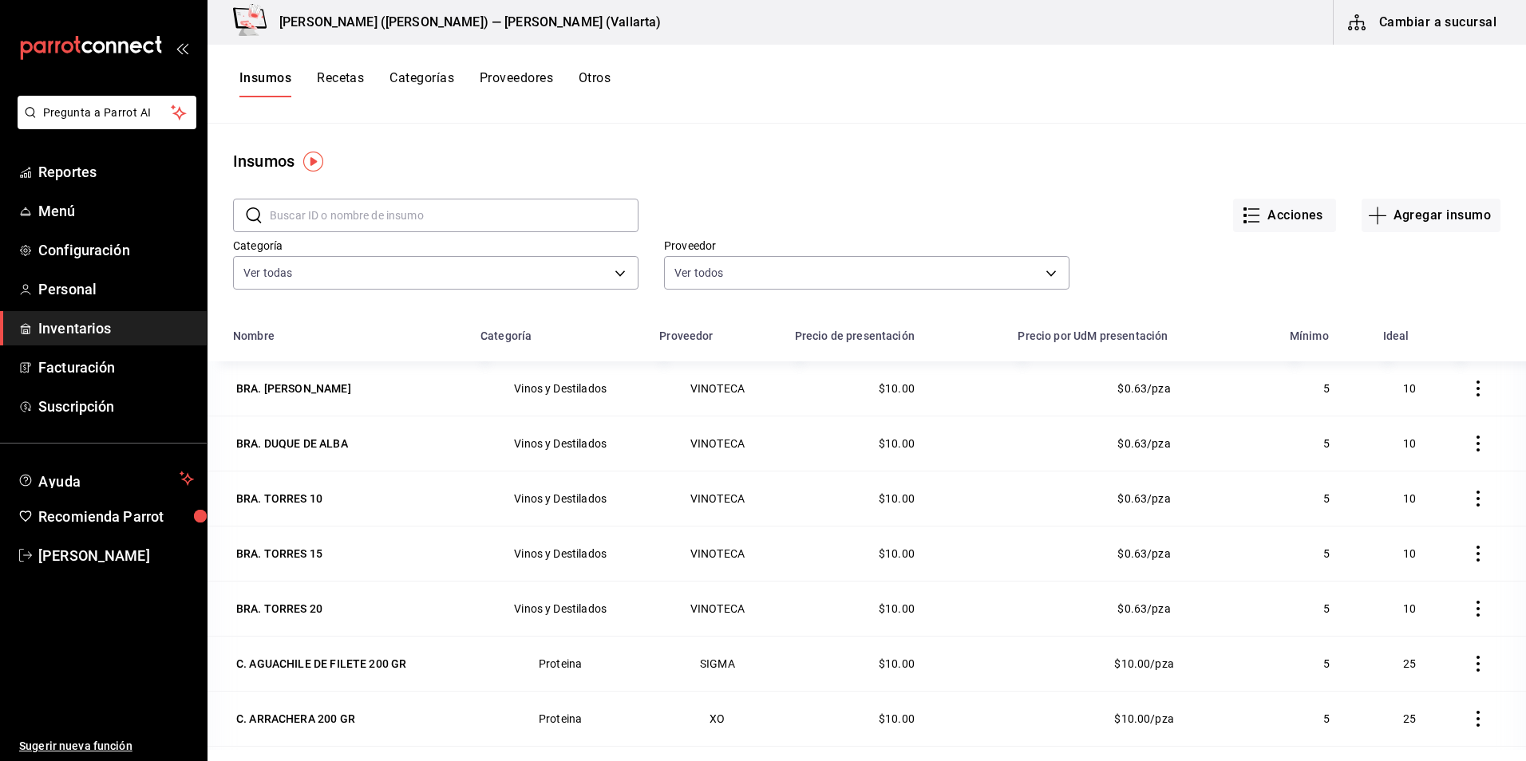
click at [346, 210] on input "text" at bounding box center [454, 216] width 369 height 32
click at [515, 81] on button "Proveedores" at bounding box center [516, 83] width 73 height 27
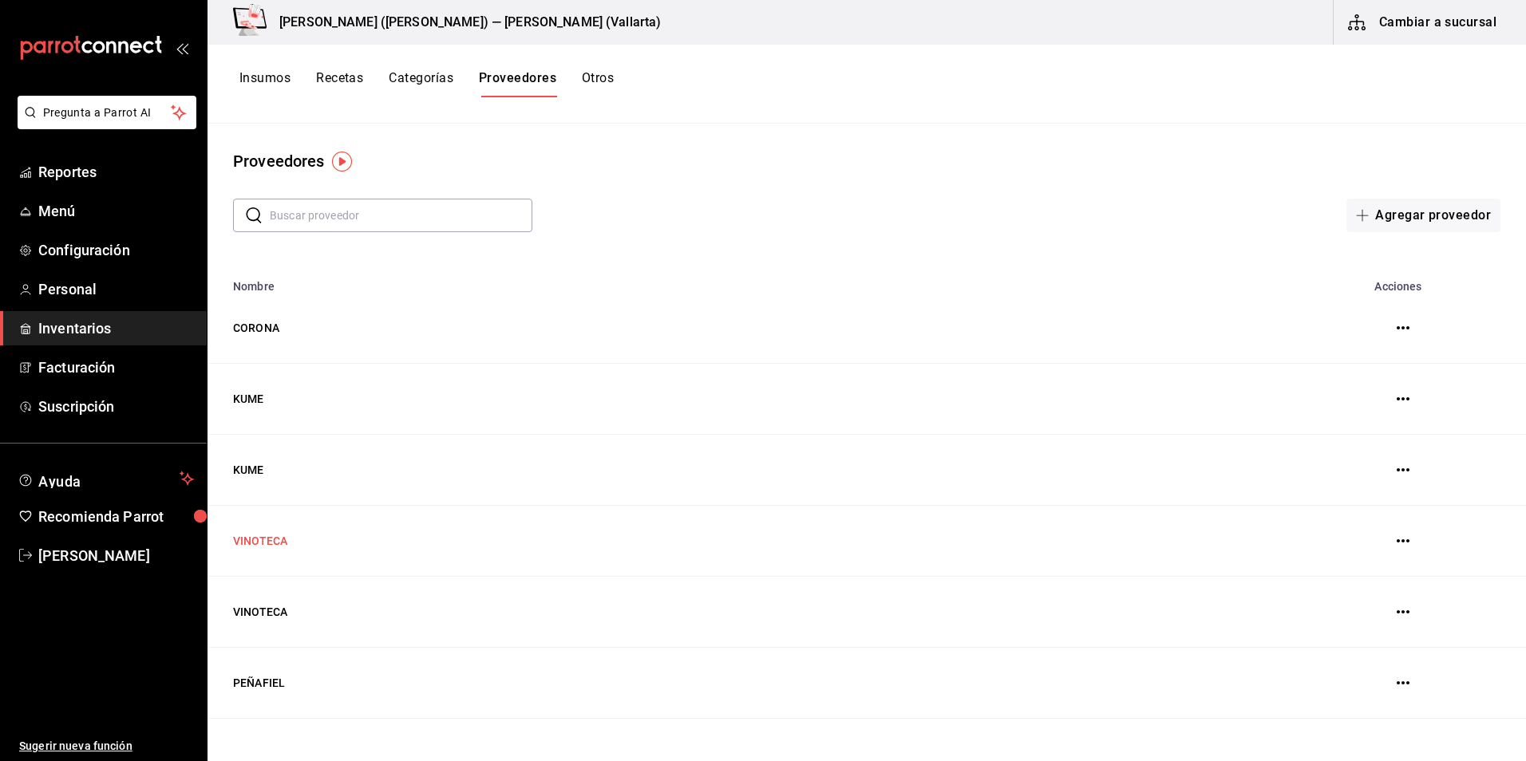
click at [275, 547] on td "VINOTECA" at bounding box center [747, 541] width 1079 height 71
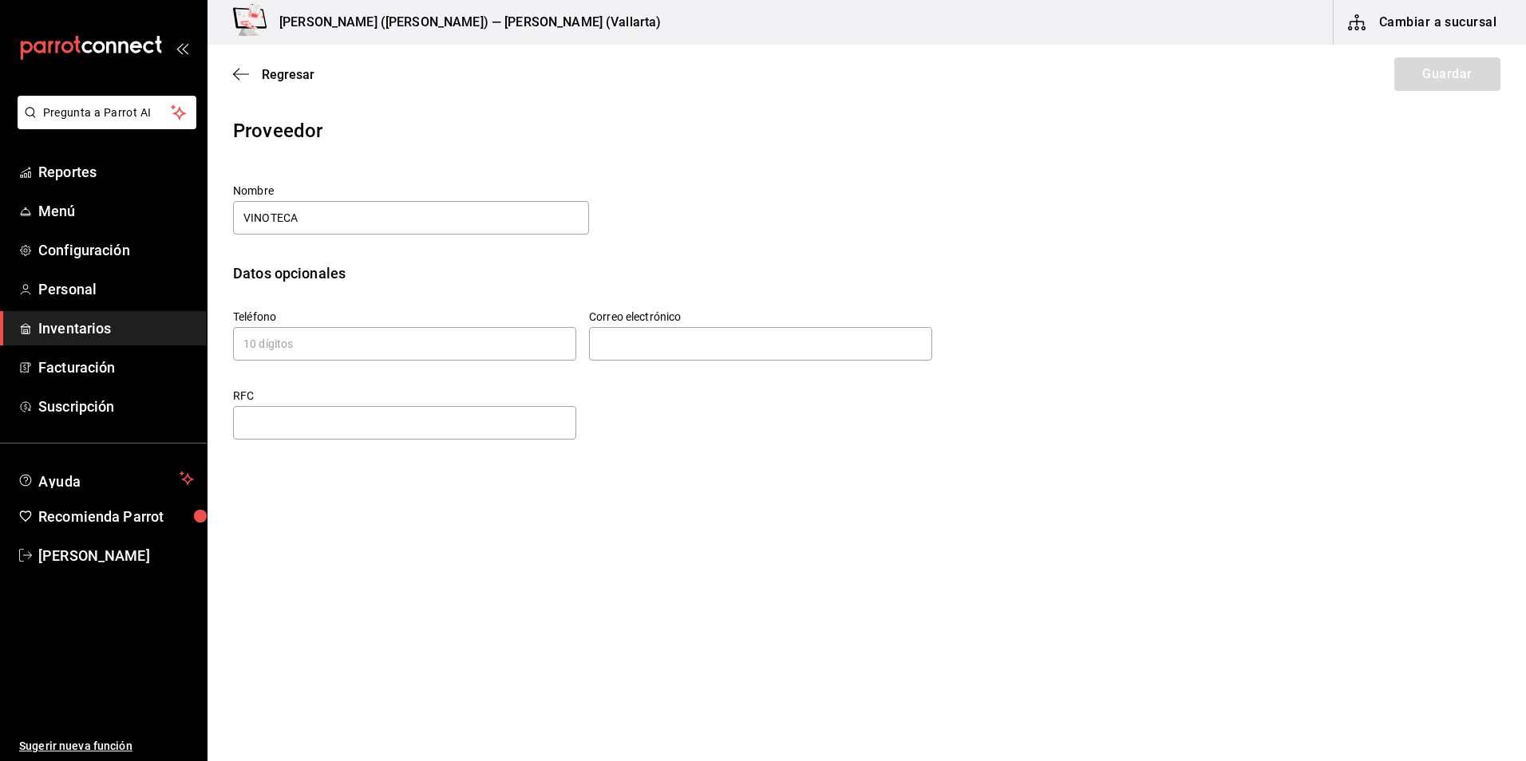
click at [230, 66] on div "Regresar Guardar" at bounding box center [867, 74] width 1318 height 59
click at [235, 74] on icon "button" at bounding box center [241, 73] width 16 height 1
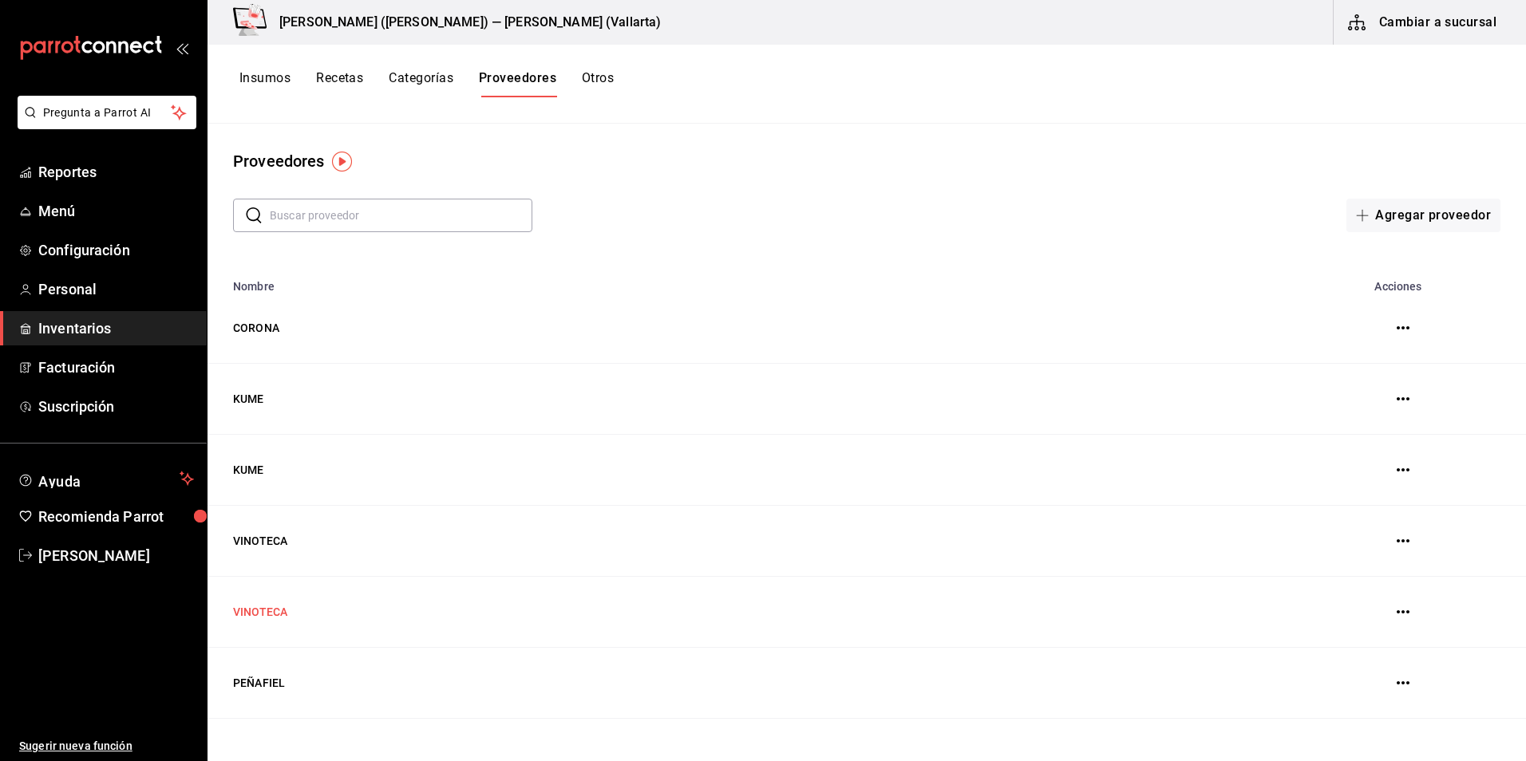
click at [259, 615] on td "VINOTECA" at bounding box center [747, 612] width 1079 height 71
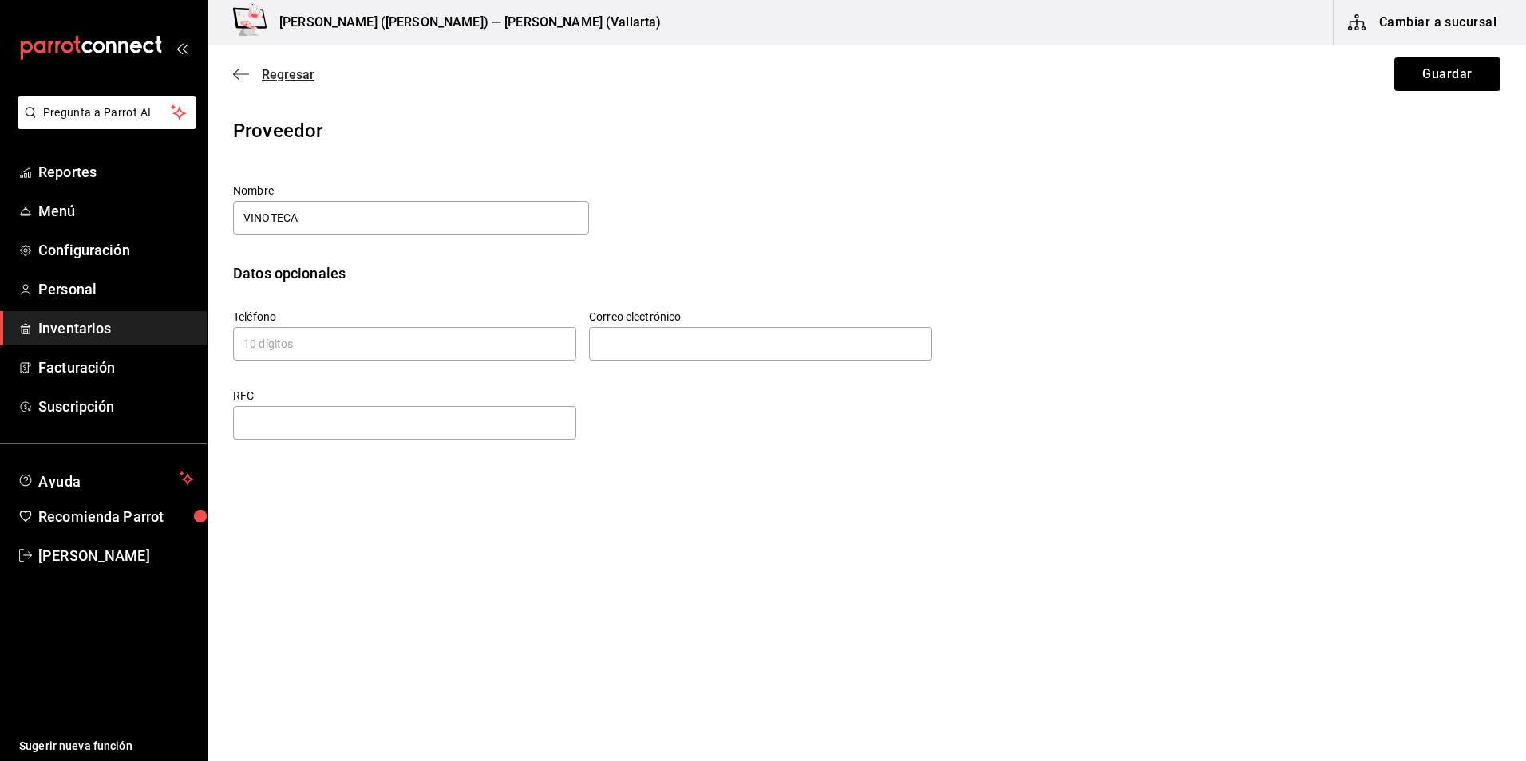
click at [233, 69] on icon "button" at bounding box center [241, 74] width 16 height 14
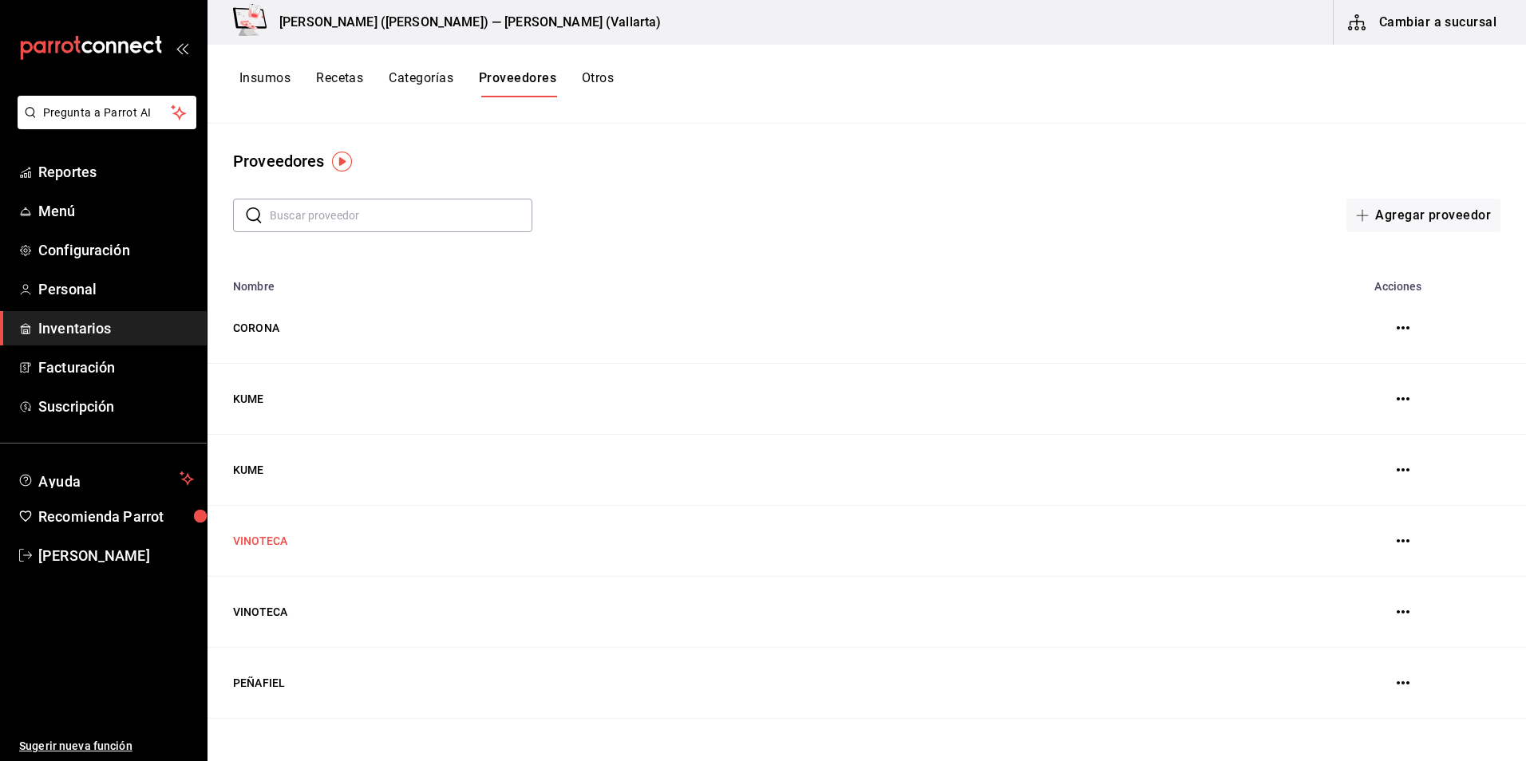
click at [269, 540] on td "VINOTECA" at bounding box center [747, 541] width 1079 height 71
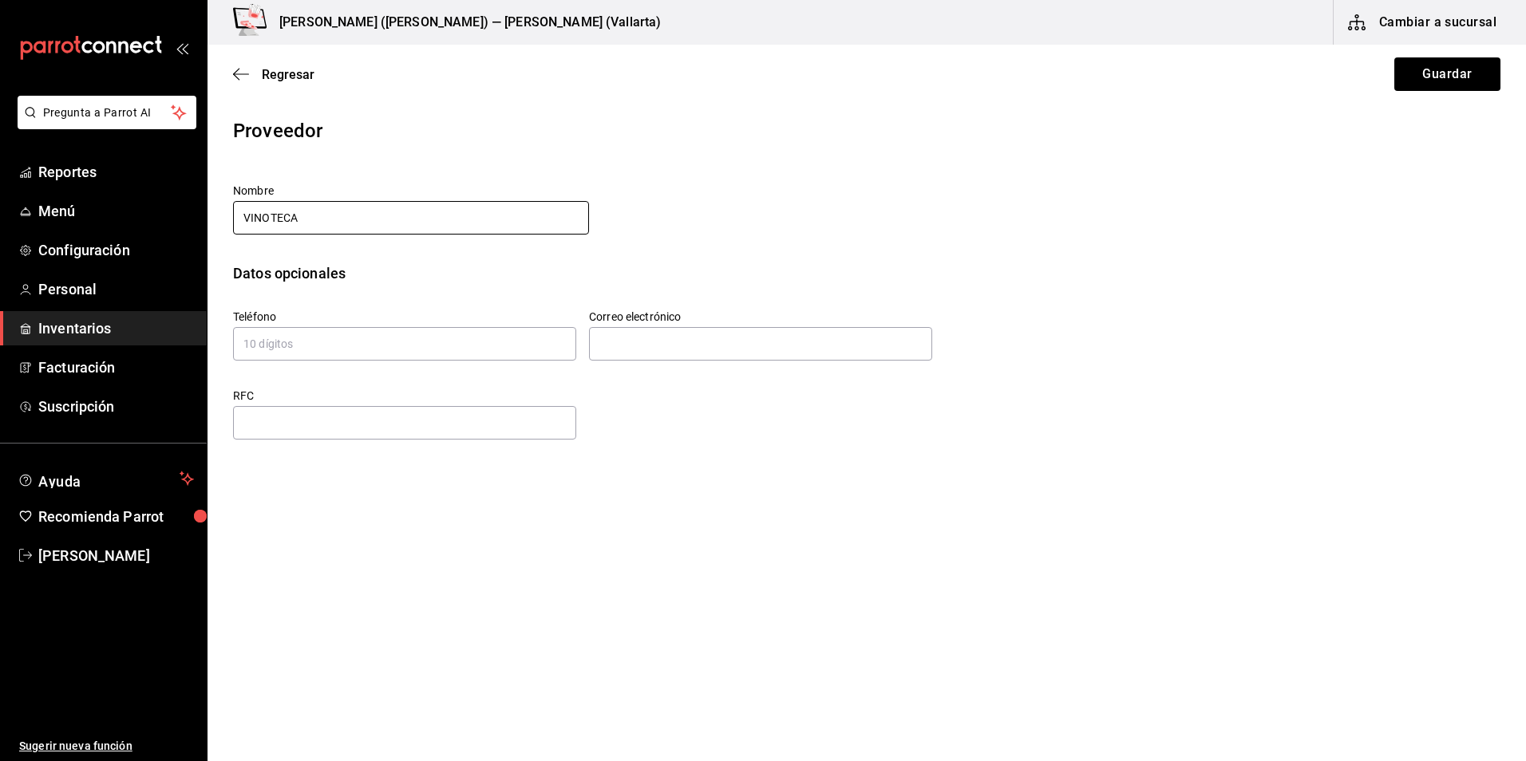
click at [311, 221] on input "VINOTECA" at bounding box center [411, 218] width 356 height 34
type input "VINOTECAaaa"
click at [1444, 64] on button "Guardar" at bounding box center [1447, 74] width 106 height 34
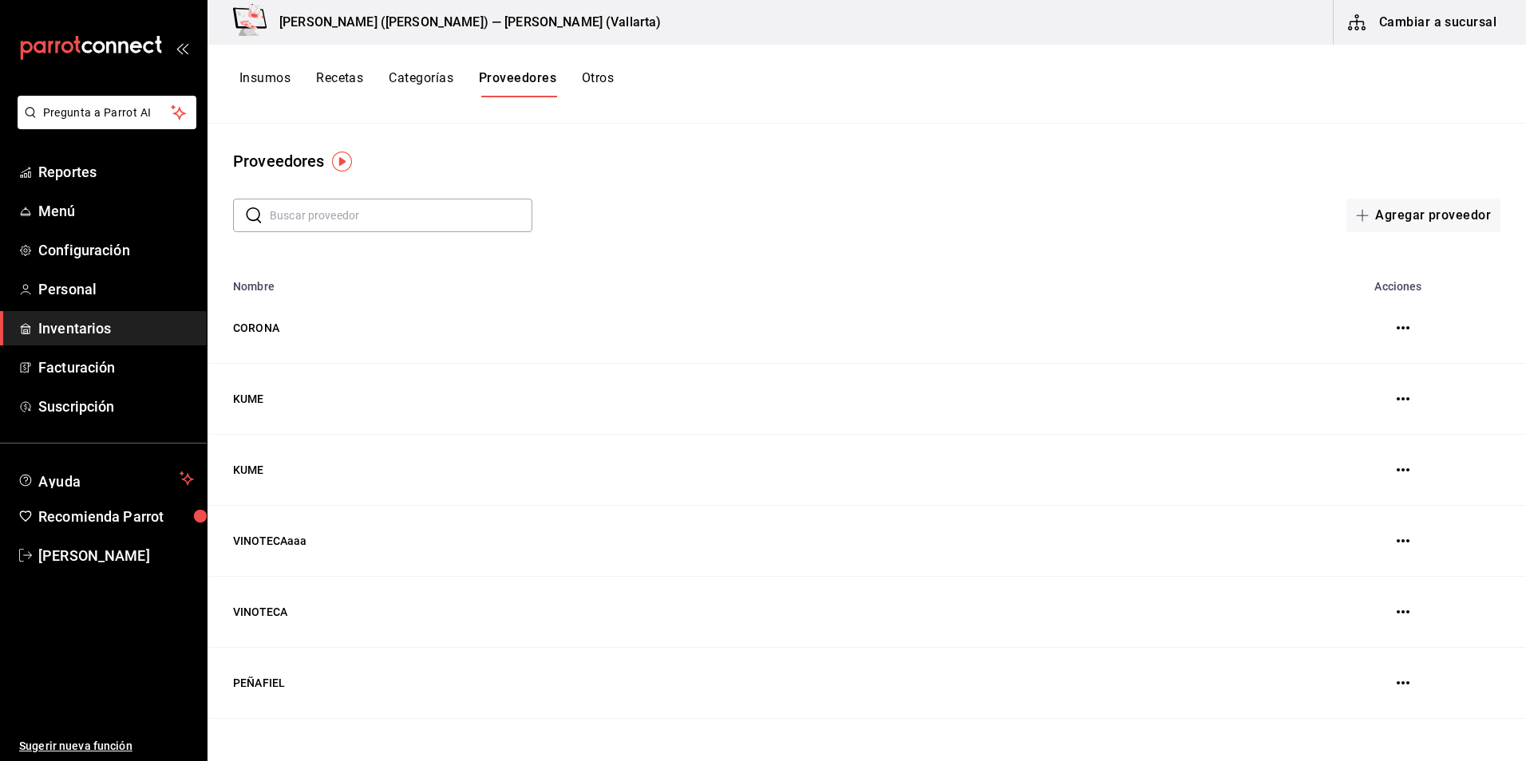
click at [1387, 543] on button "button" at bounding box center [1403, 541] width 32 height 32
click at [1397, 541] on icon "button" at bounding box center [1403, 541] width 13 height 13
click at [1348, 542] on span "Eliminar" at bounding box center [1331, 542] width 41 height 13
click at [1397, 397] on icon "button" at bounding box center [1403, 399] width 13 height 13
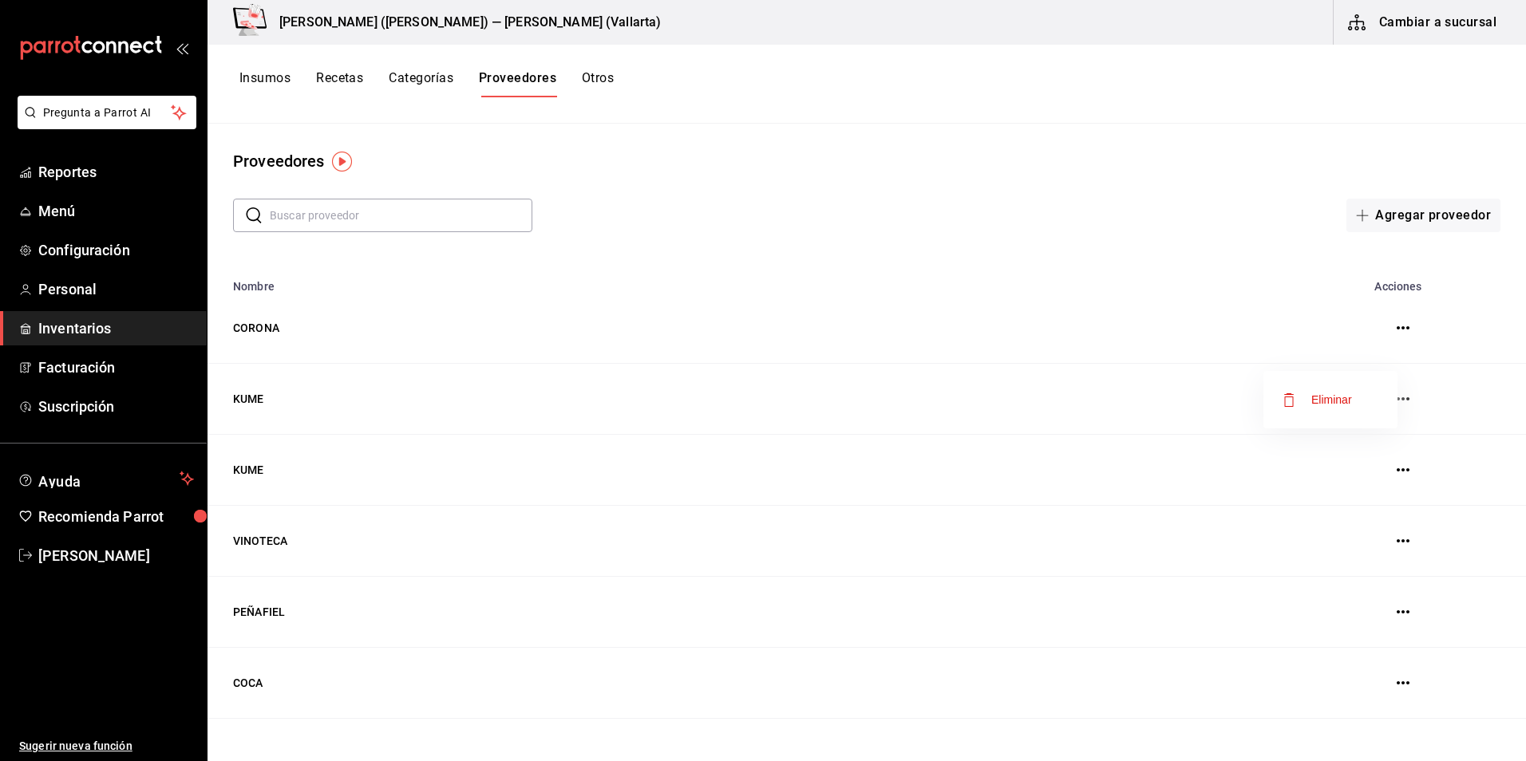
click at [1314, 397] on span "Eliminar" at bounding box center [1331, 399] width 41 height 13
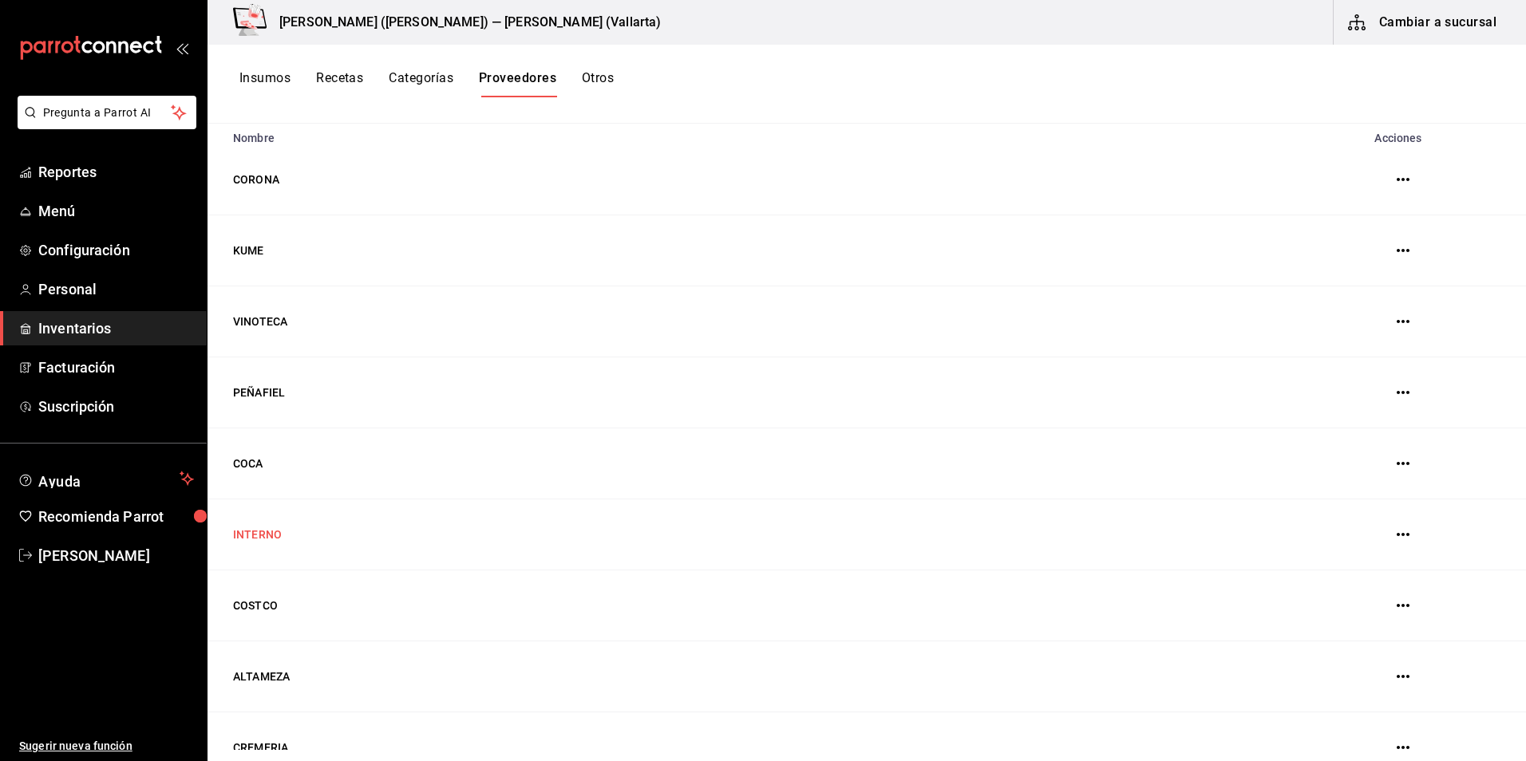
scroll to position [239, 0]
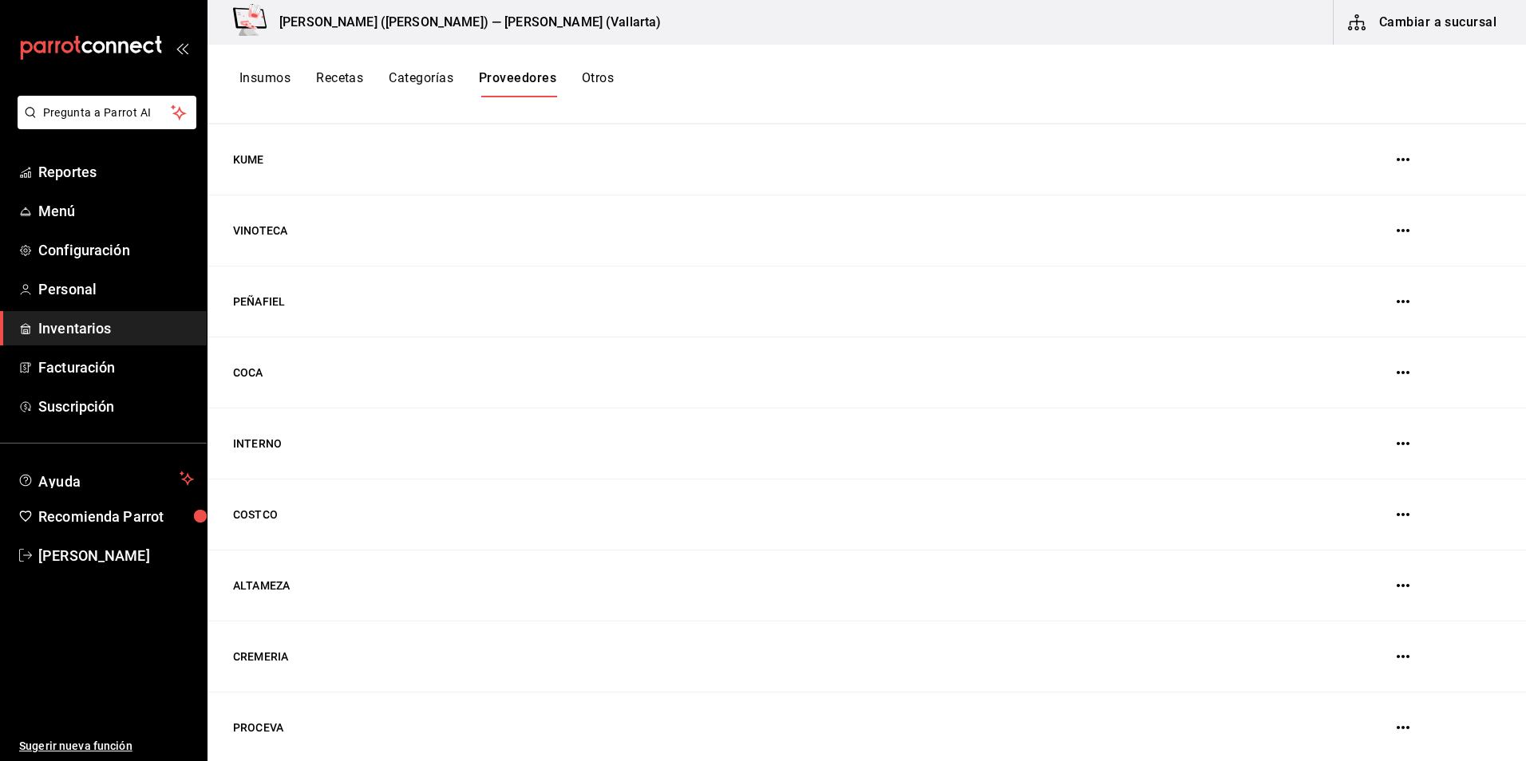
click at [284, 79] on button "Insumos" at bounding box center [264, 83] width 51 height 27
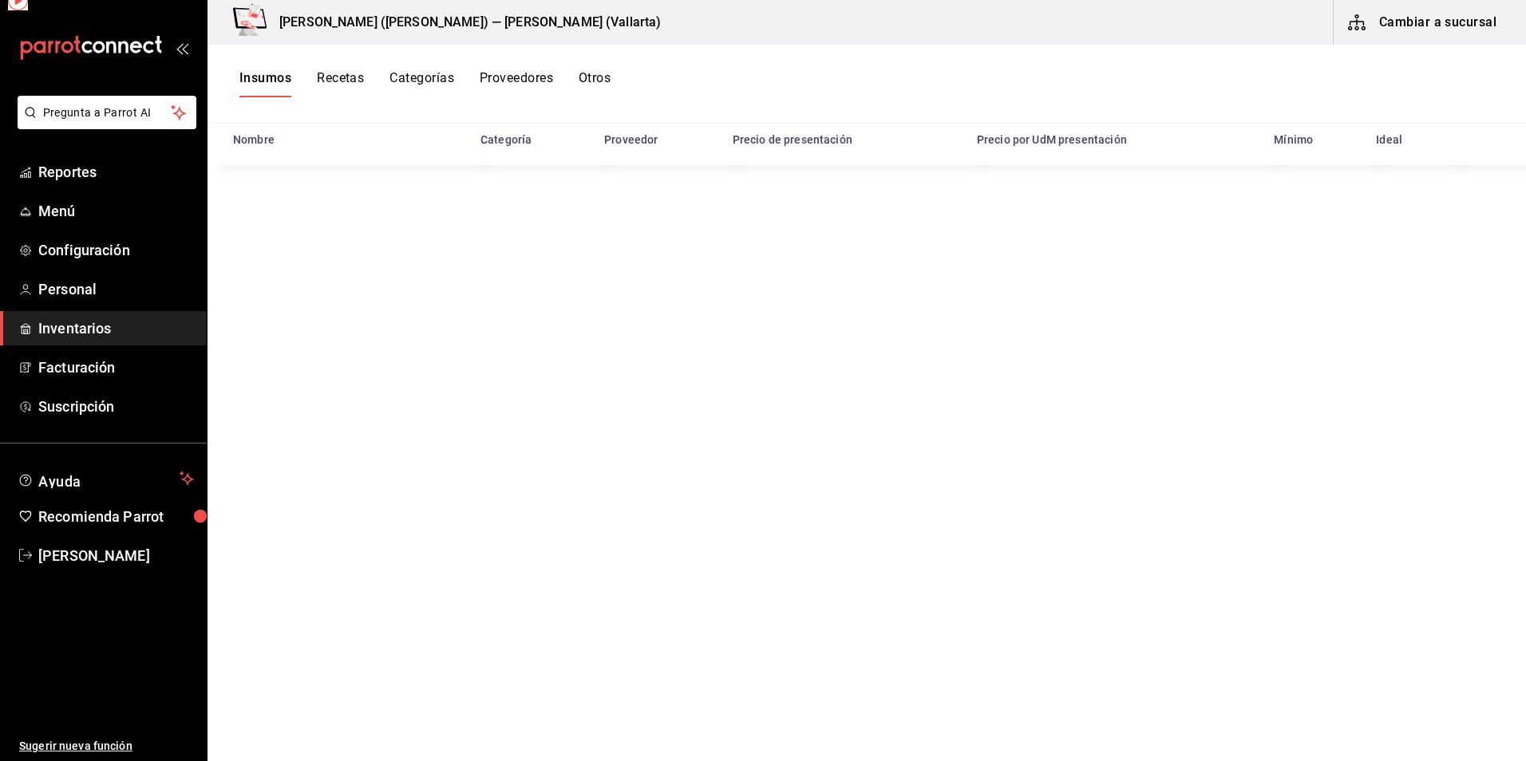
scroll to position [196, 0]
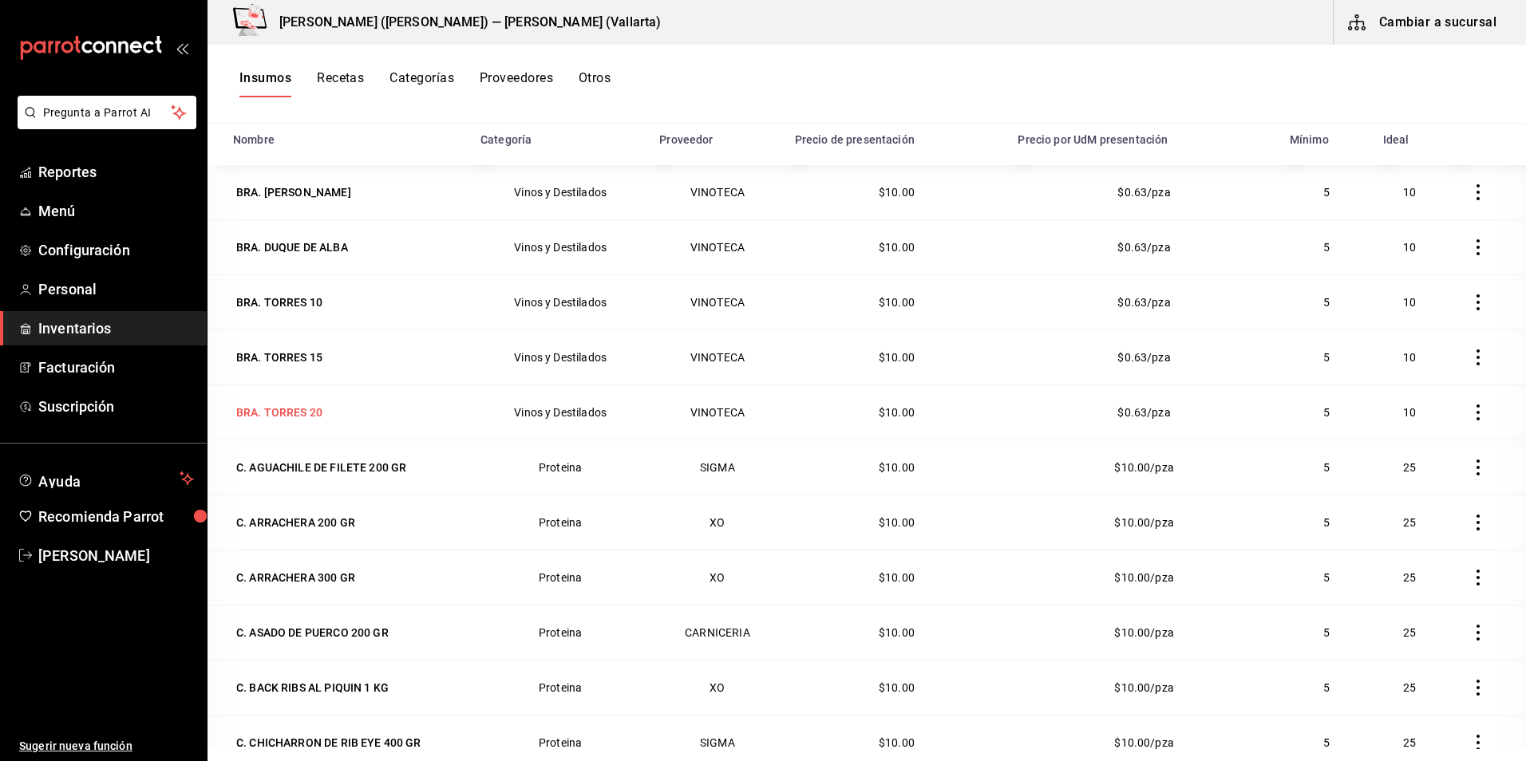
click at [297, 405] on div "BRA. TORRES 20" at bounding box center [279, 413] width 86 height 16
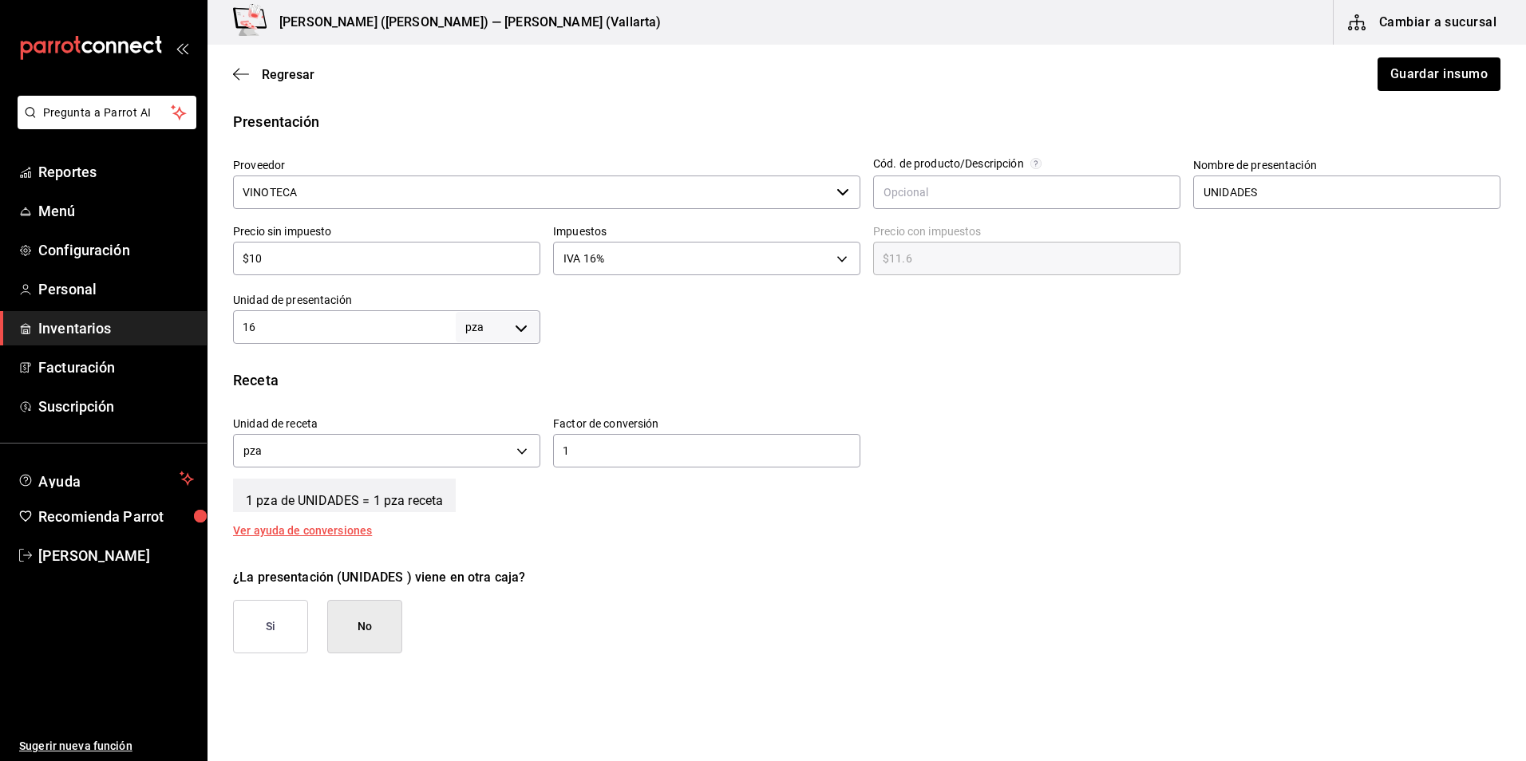
scroll to position [80, 0]
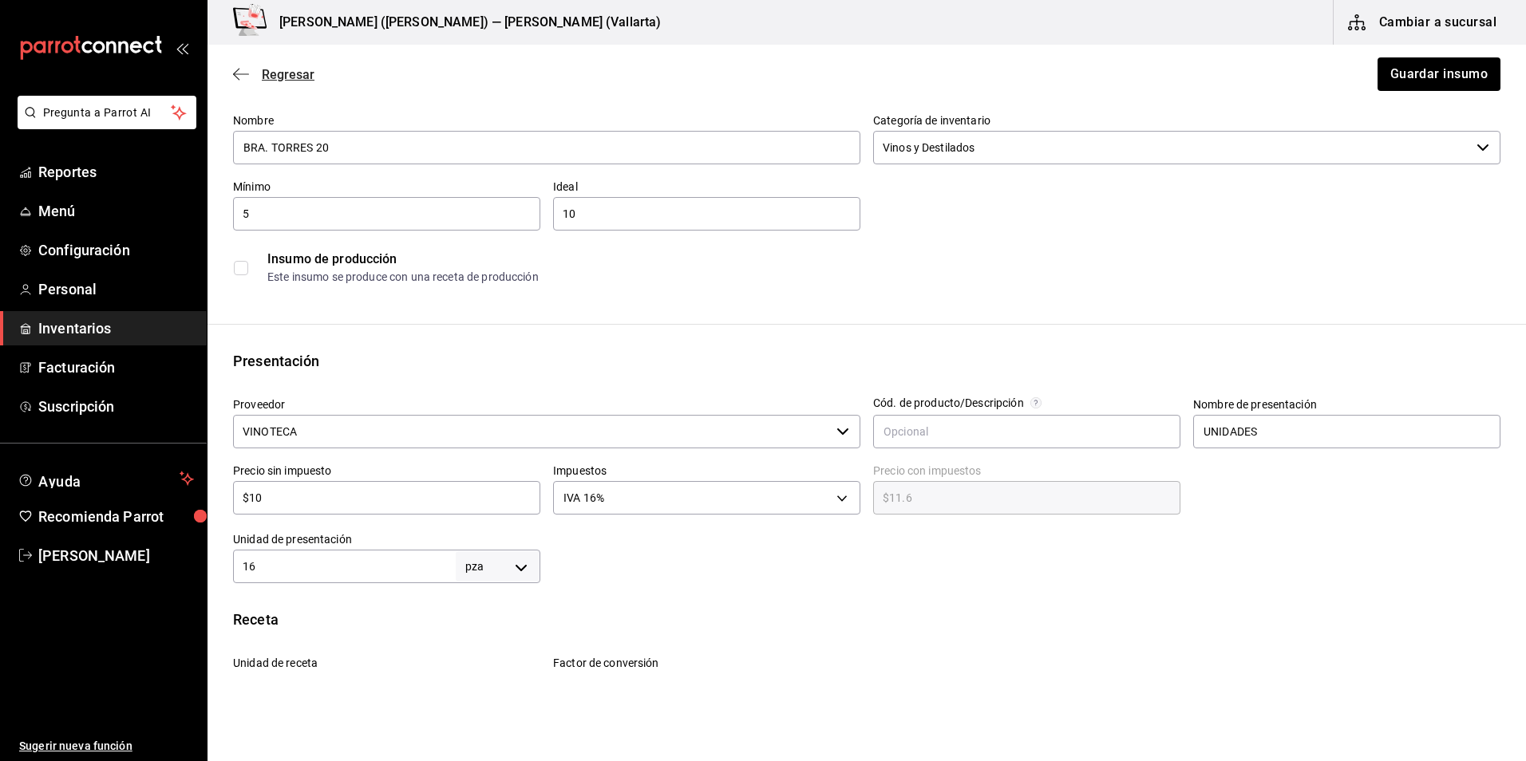
click at [236, 72] on icon "button" at bounding box center [236, 75] width 6 height 12
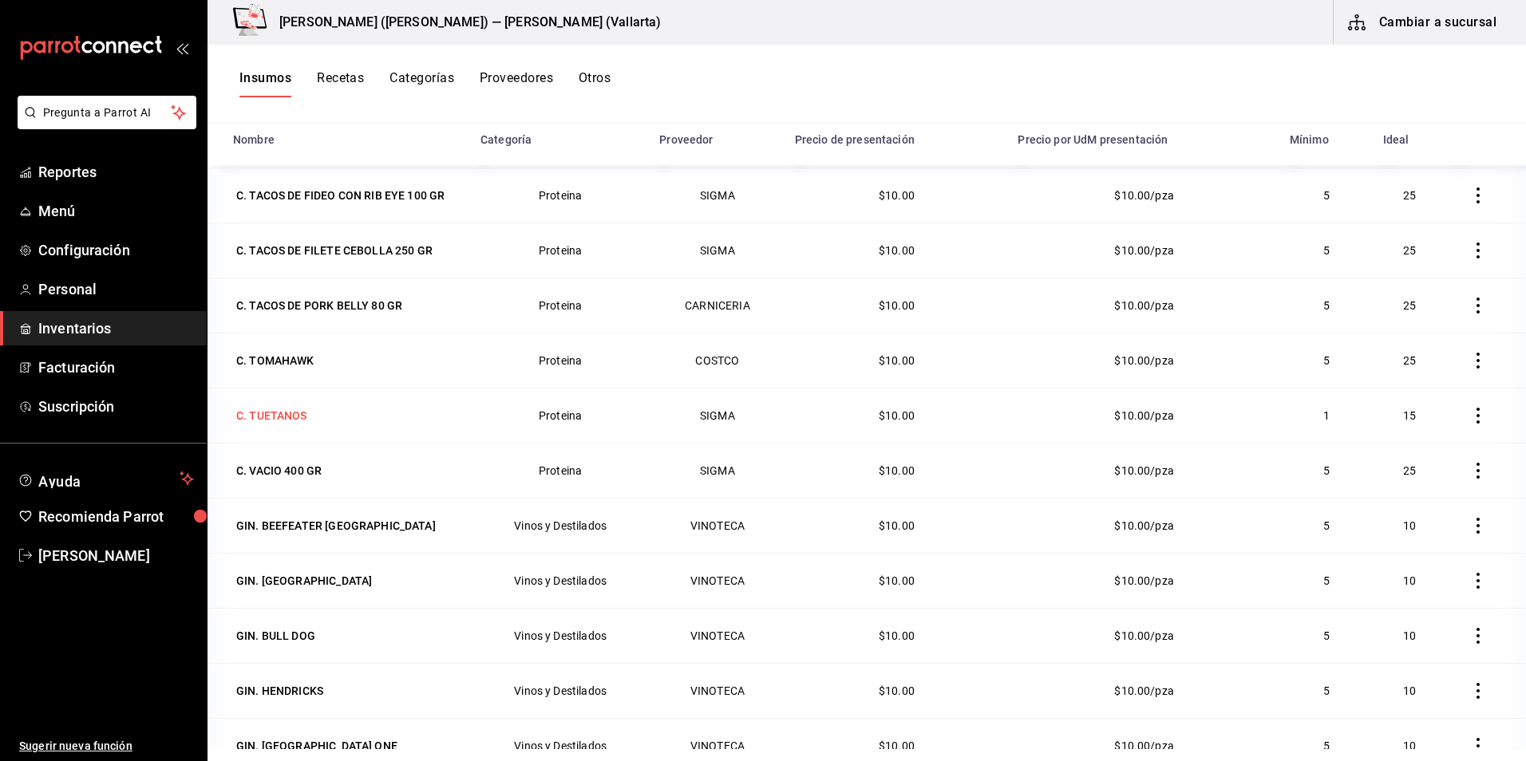
scroll to position [2793, 0]
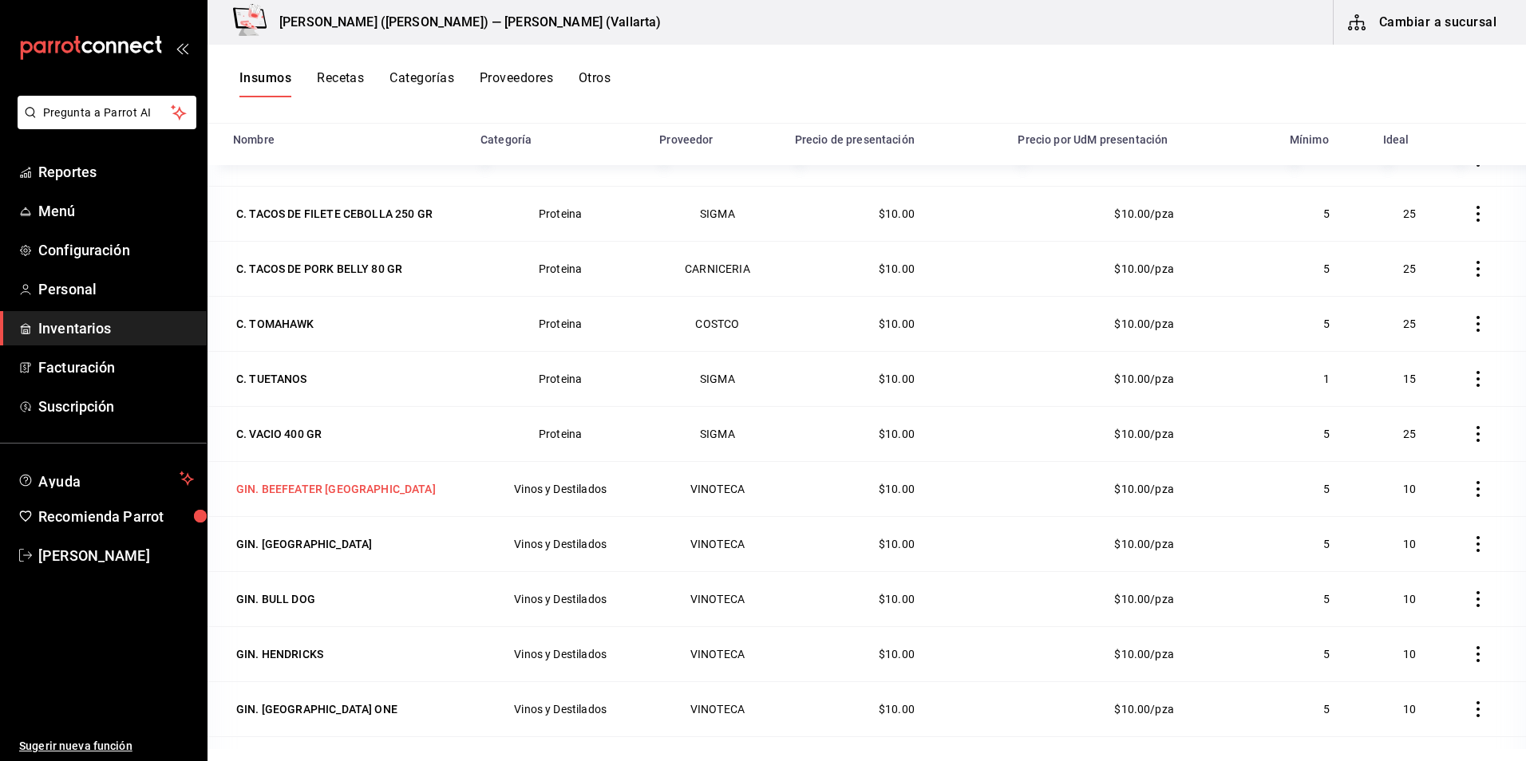
click at [319, 492] on div "GIN. BEEFEATER [GEOGRAPHIC_DATA]" at bounding box center [336, 489] width 200 height 16
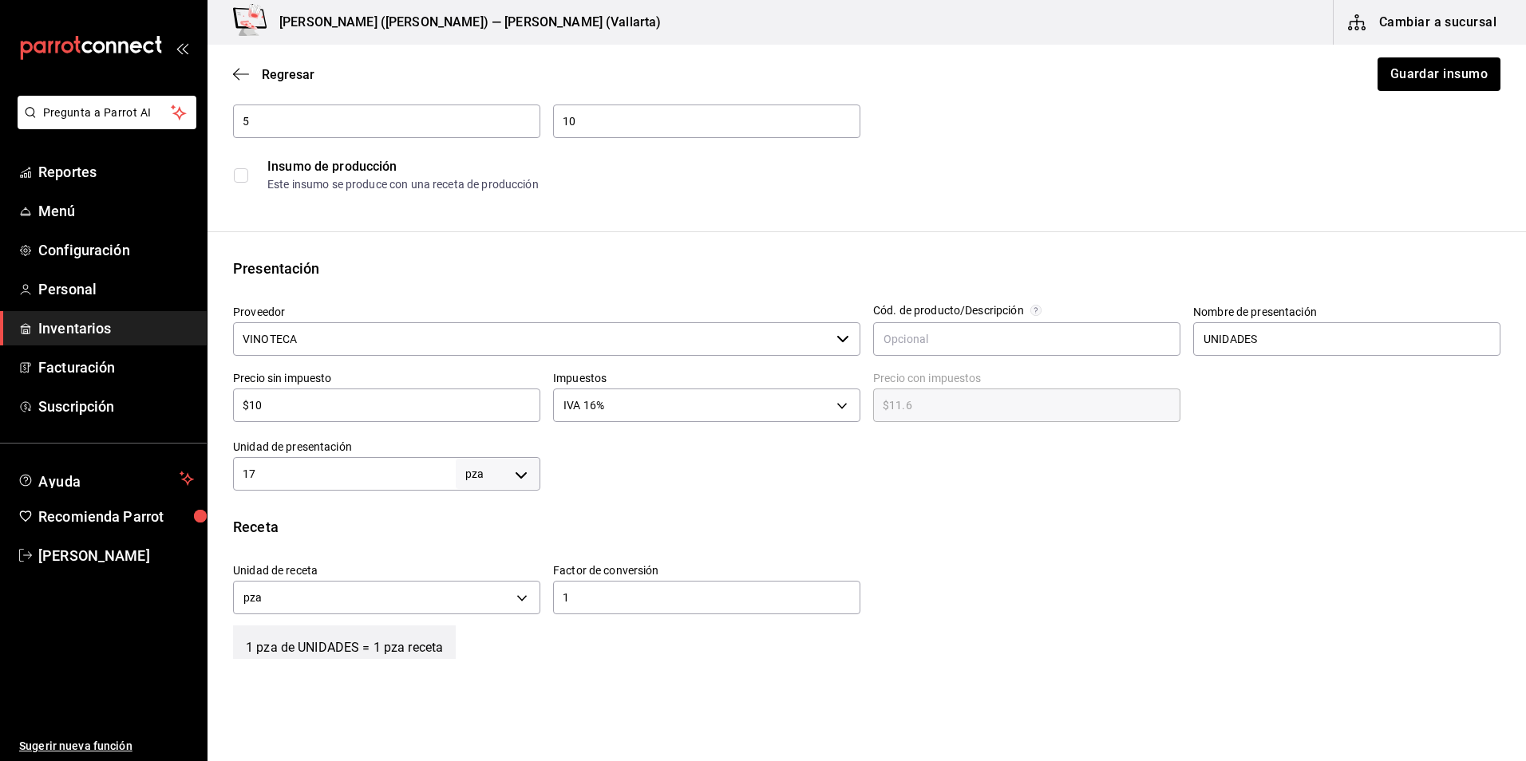
scroll to position [479, 0]
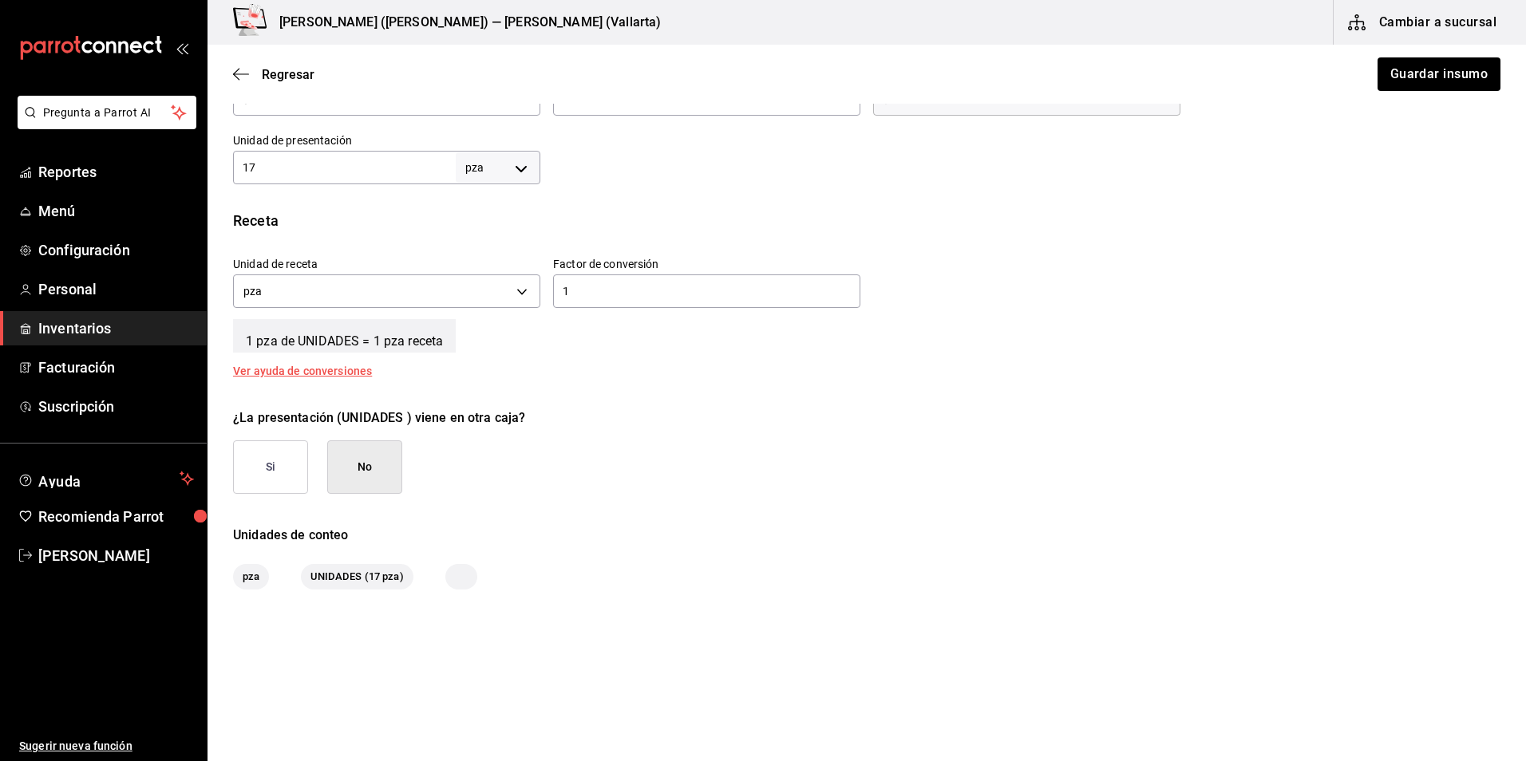
click at [335, 160] on input "17" at bounding box center [344, 167] width 223 height 19
type input "1"
click at [621, 295] on input "1" at bounding box center [706, 291] width 307 height 19
type input "17"
click at [1402, 79] on button "Guardar insumo" at bounding box center [1438, 74] width 125 height 34
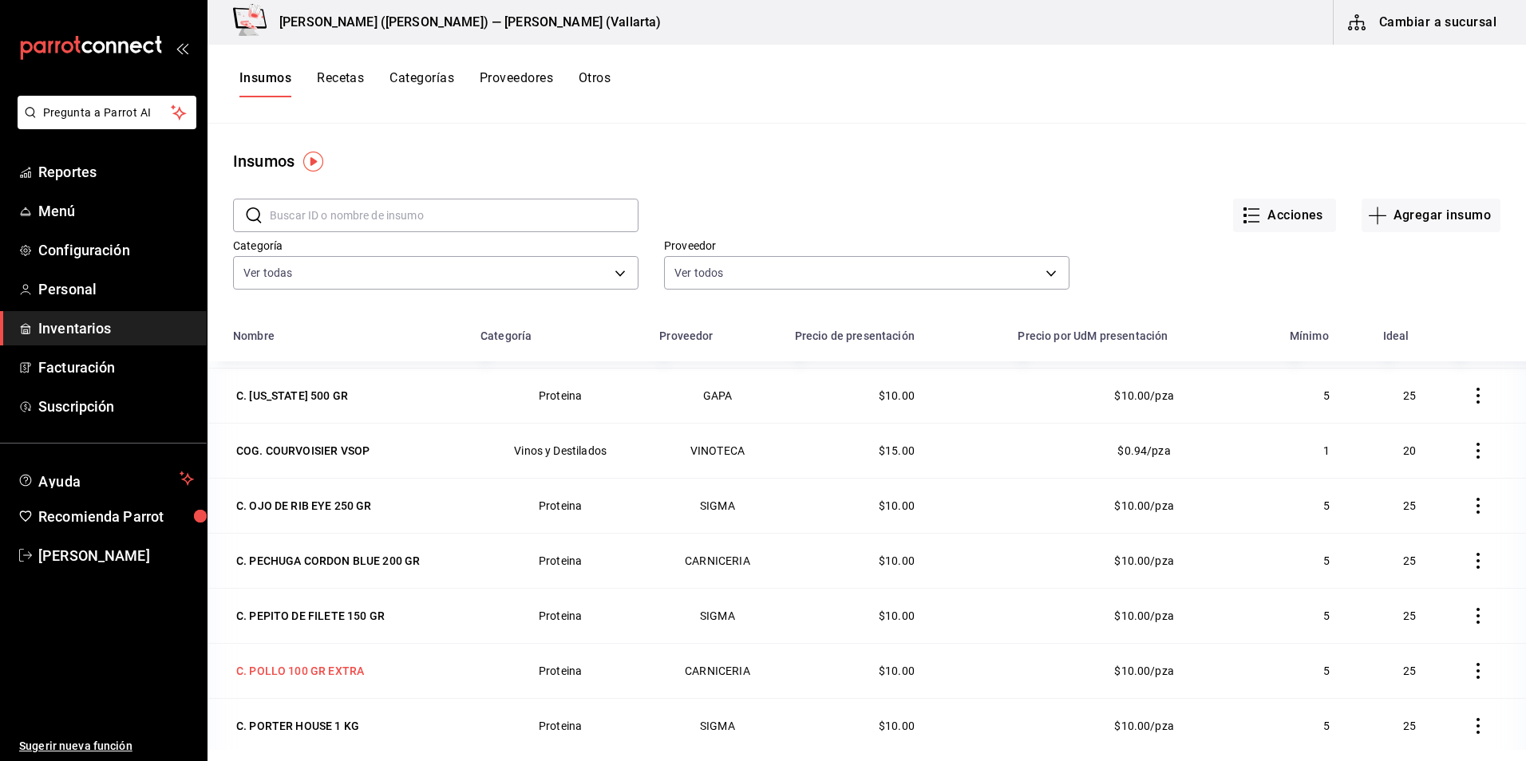
scroll to position [2394, 0]
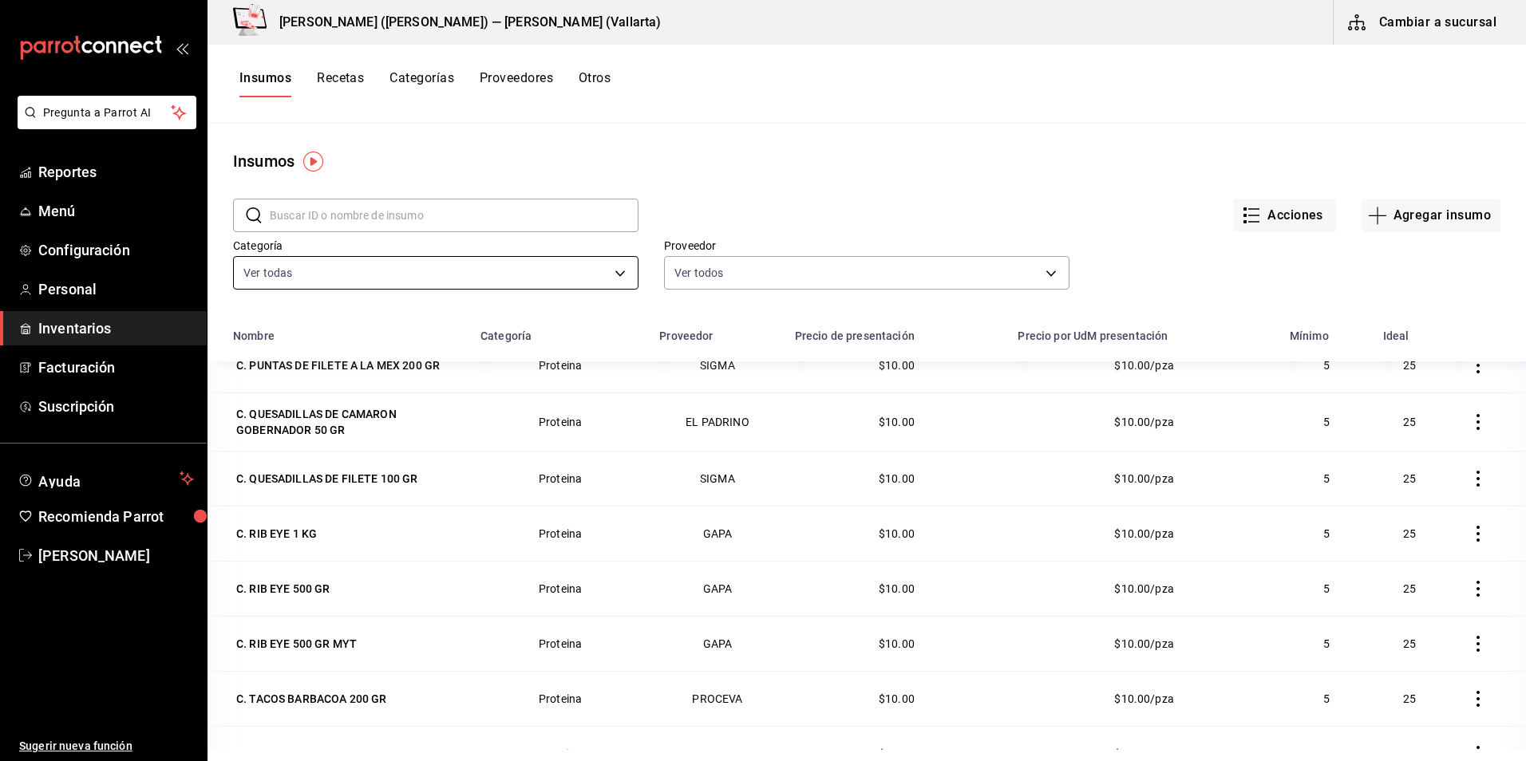
click at [573, 268] on body "Pregunta a Parrot AI Reportes Menú Configuración Personal Inventarios Facturaci…" at bounding box center [763, 375] width 1526 height 750
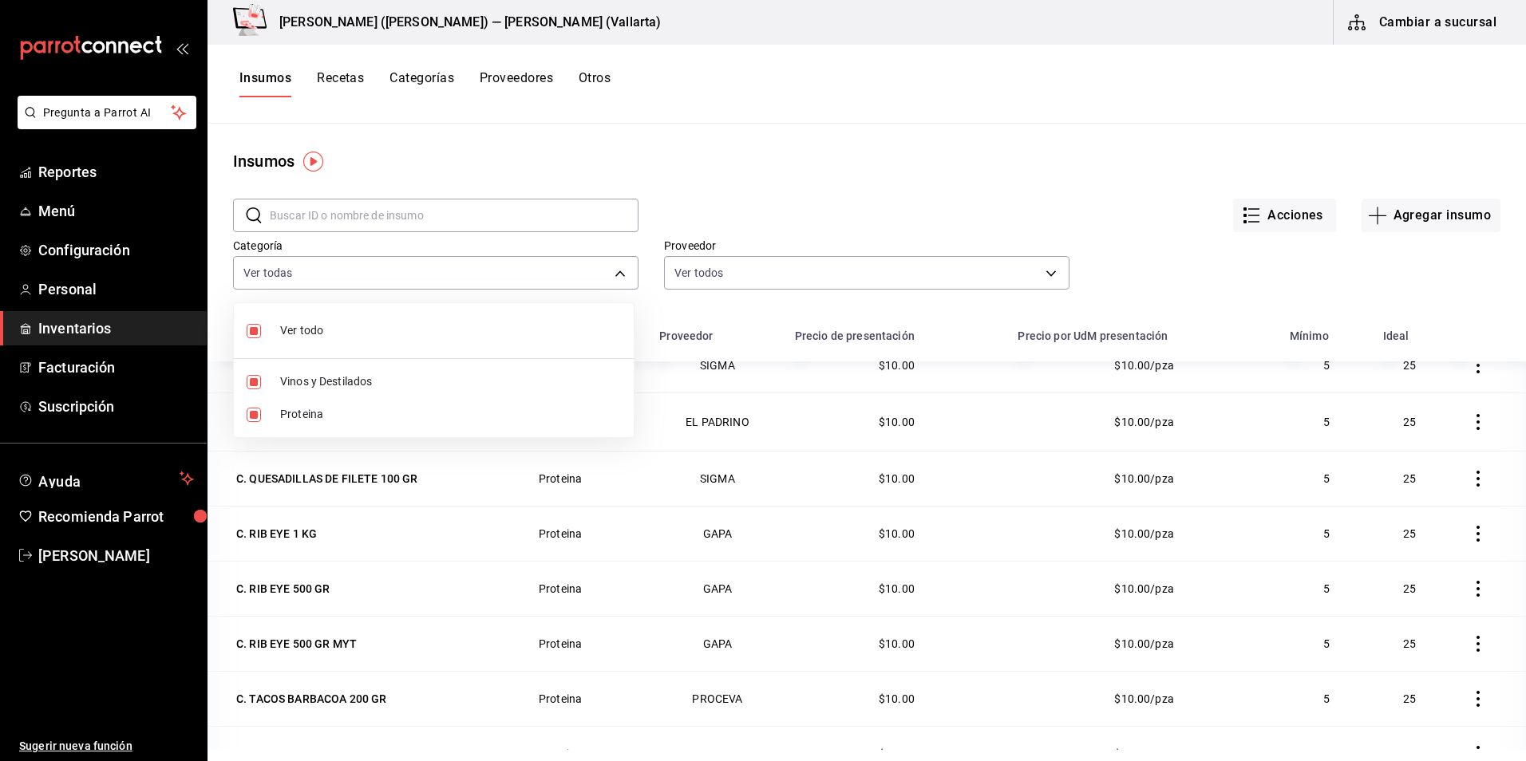
click at [293, 332] on span "Ver todo" at bounding box center [450, 330] width 341 height 17
checkbox input "false"
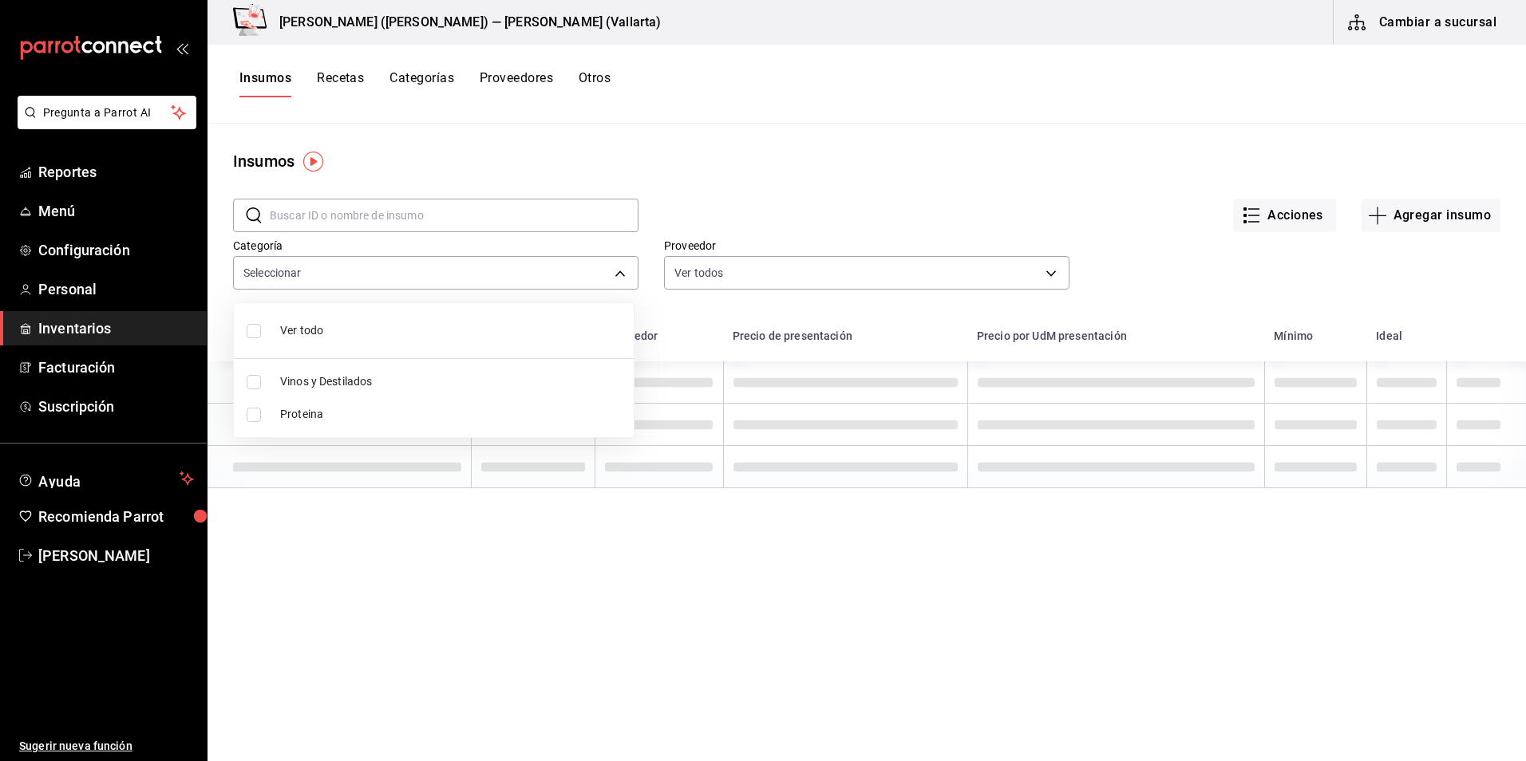
scroll to position [0, 0]
click at [280, 389] on span "Vinos y Destilados" at bounding box center [450, 382] width 341 height 17
type input "e4e3f451-8d68-4e11-b434-dd61bc22b2ad"
checkbox input "true"
click at [919, 166] on div at bounding box center [763, 380] width 1526 height 761
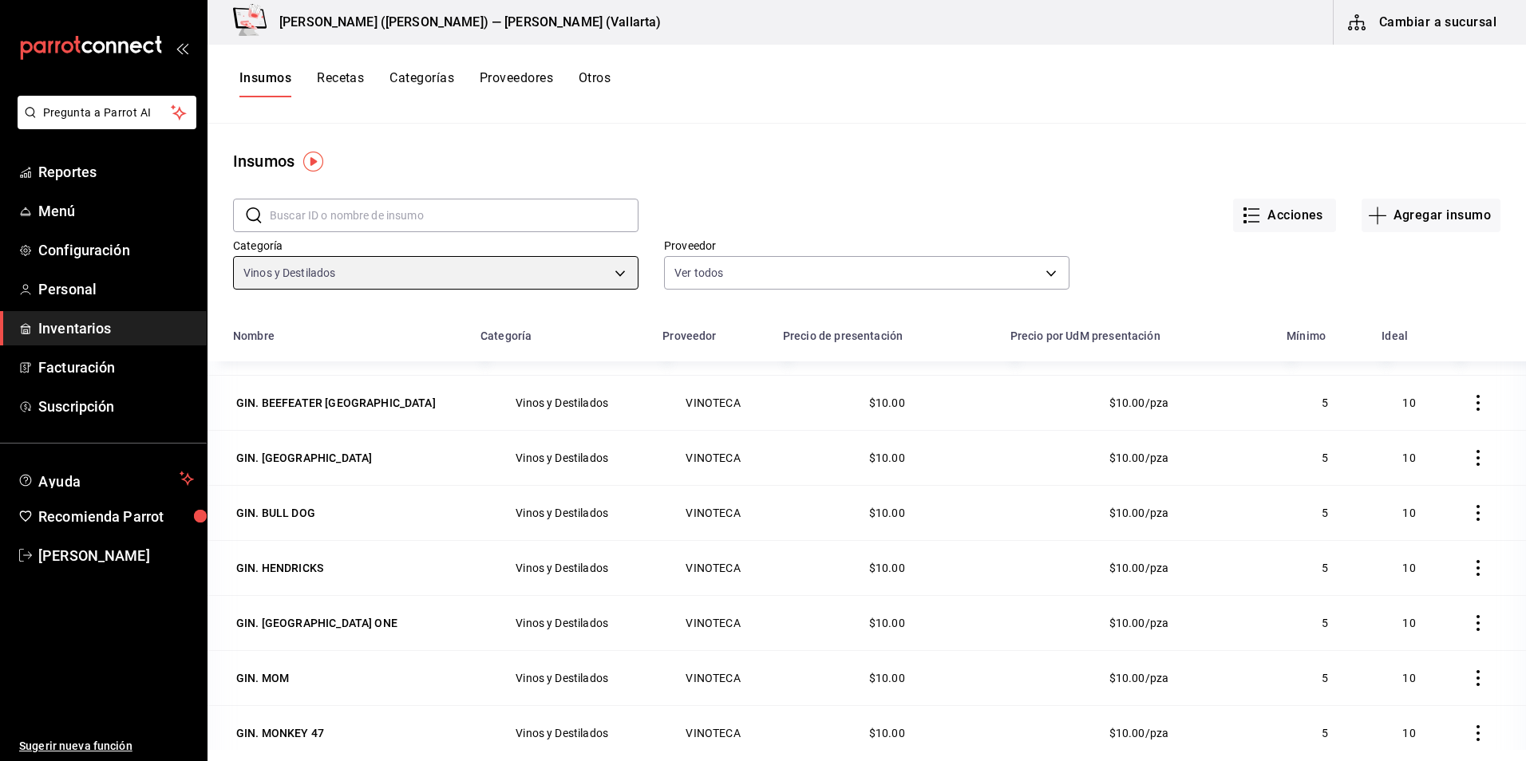
scroll to position [958, 0]
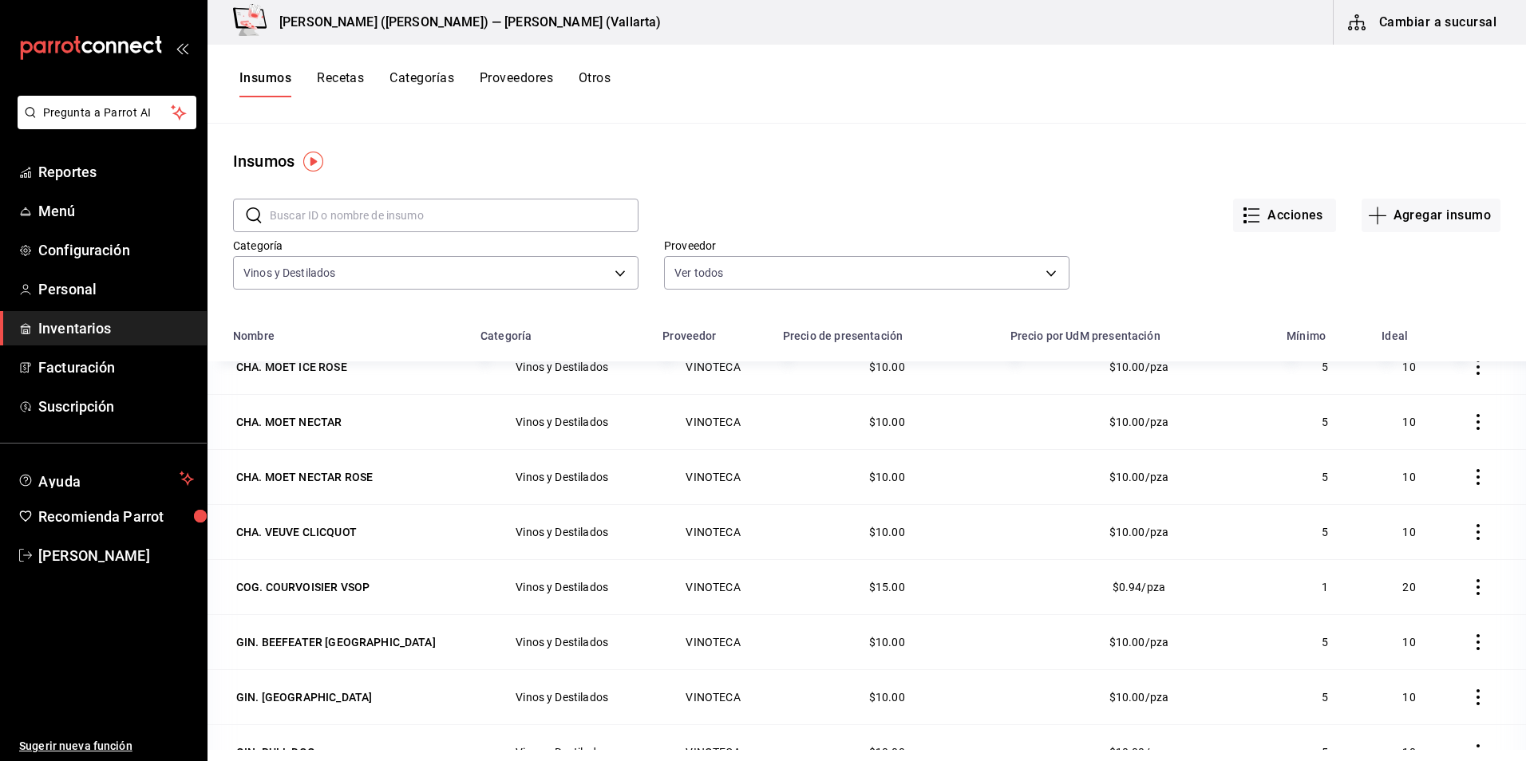
click at [316, 642] on div "GIN. BEEFEATER [GEOGRAPHIC_DATA]" at bounding box center [336, 642] width 200 height 16
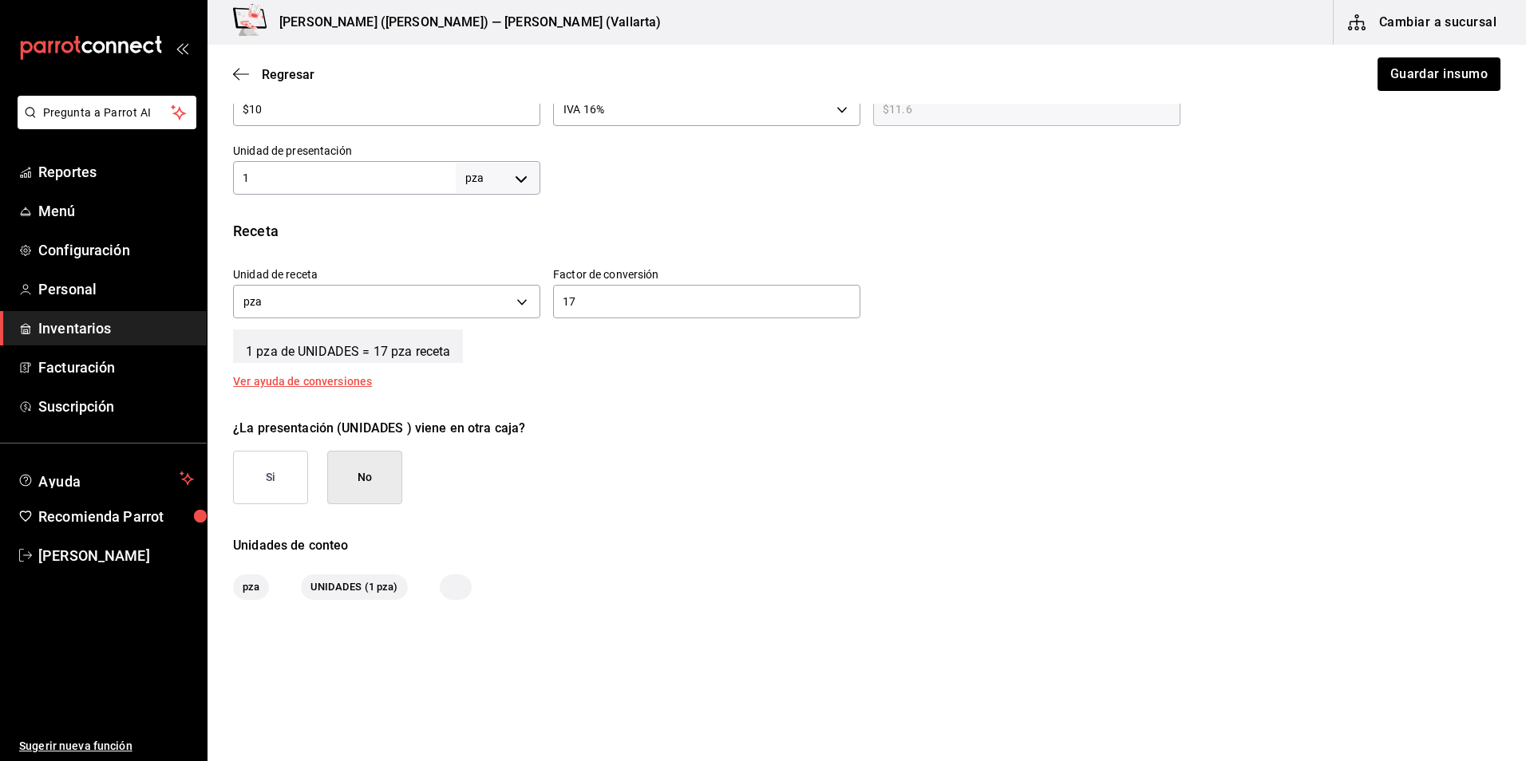
scroll to position [479, 0]
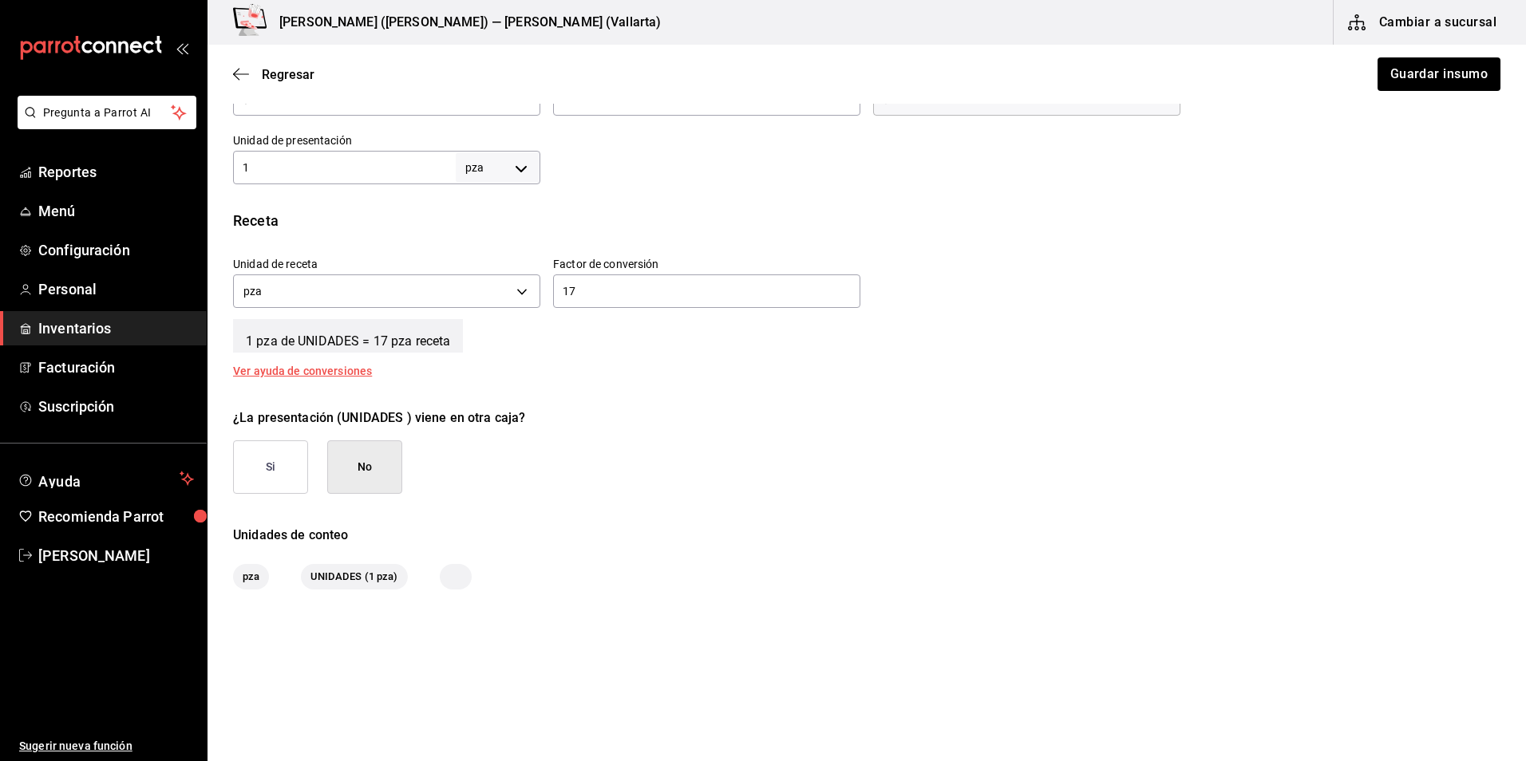
click at [334, 160] on input "1" at bounding box center [344, 167] width 223 height 19
type input "17"
click at [611, 299] on input "17" at bounding box center [706, 291] width 307 height 19
type input "1"
click at [1406, 72] on button "Guardar insumo" at bounding box center [1438, 74] width 125 height 34
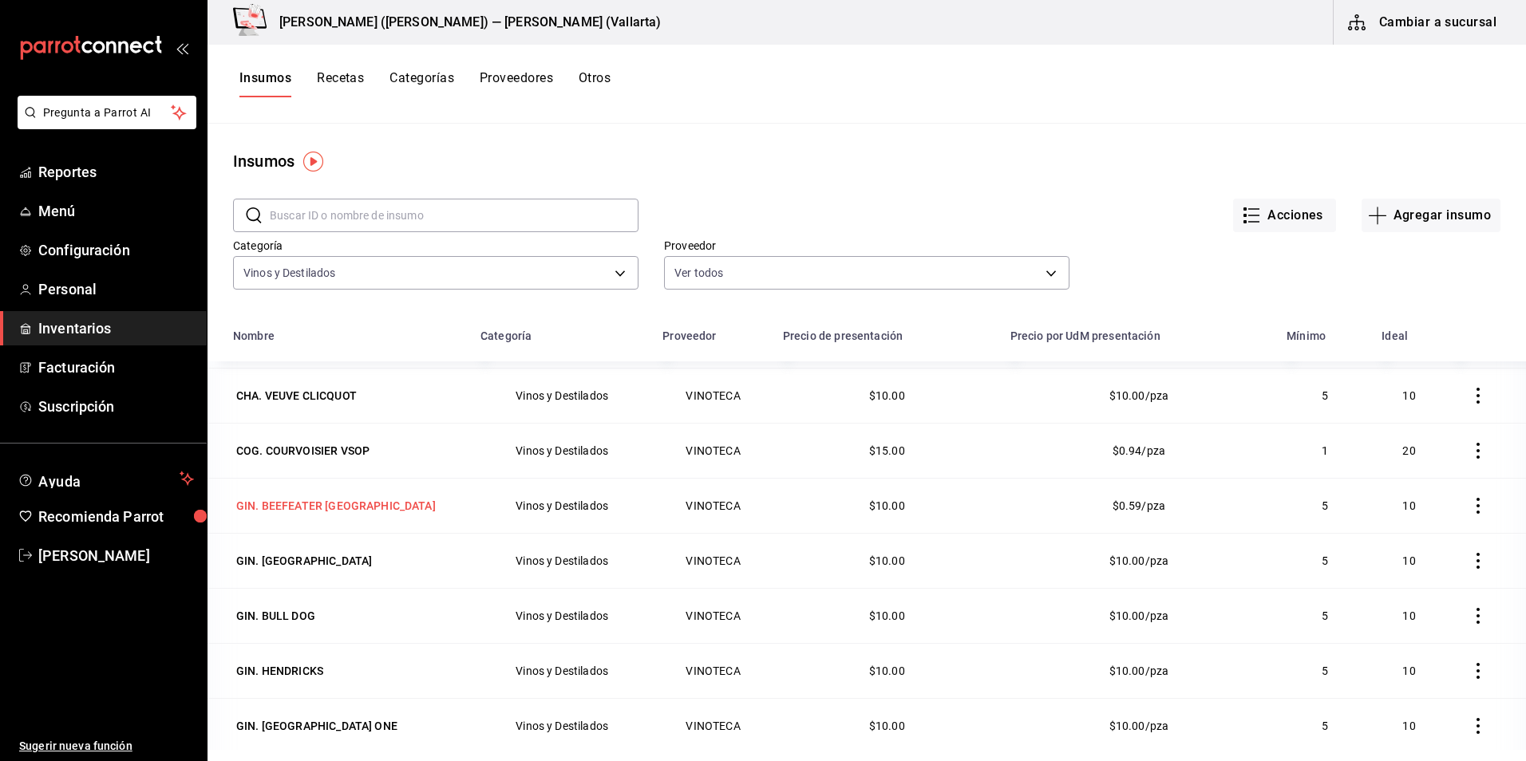
scroll to position [1117, 0]
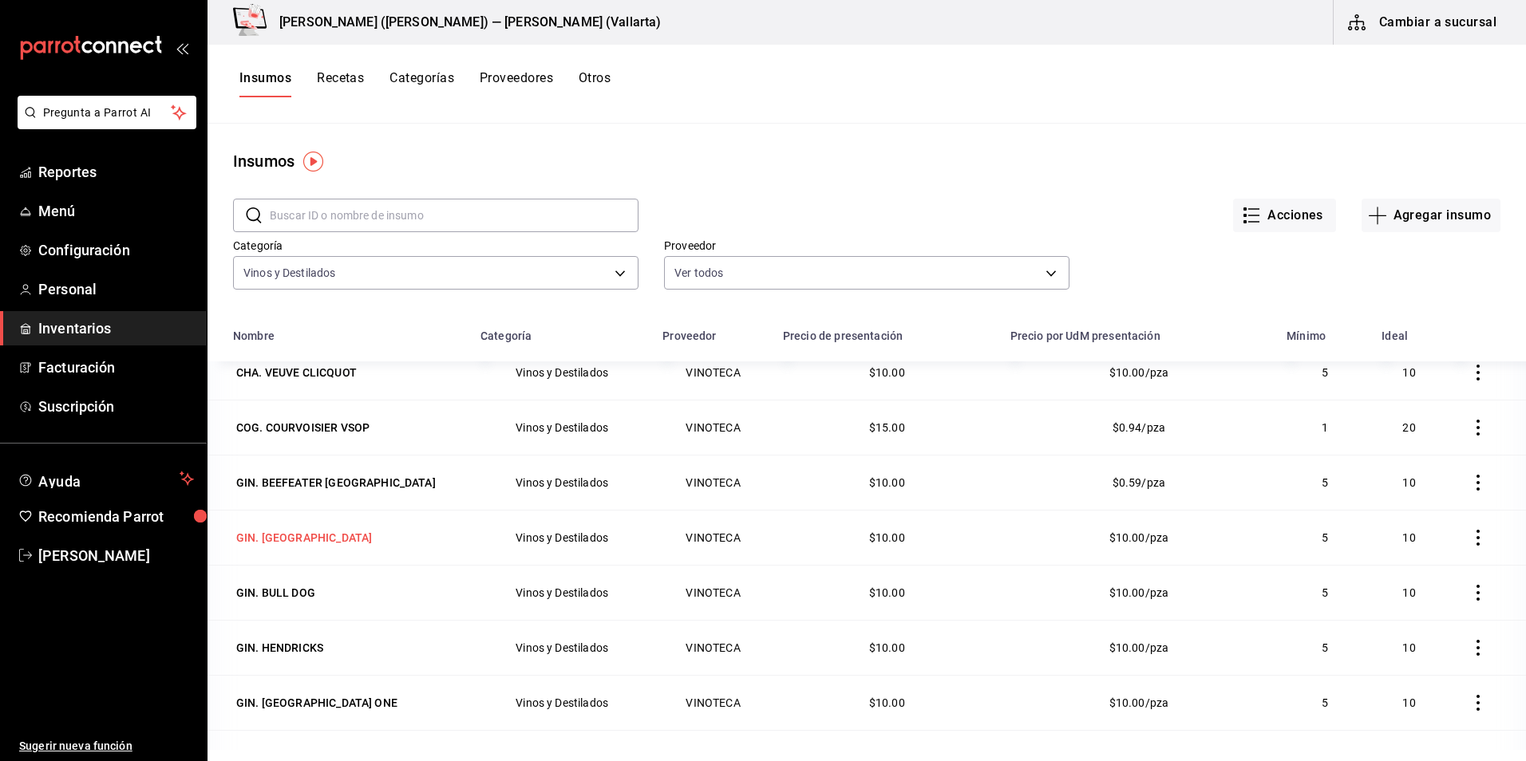
click at [337, 536] on div "GIN. [GEOGRAPHIC_DATA]" at bounding box center [304, 538] width 136 height 16
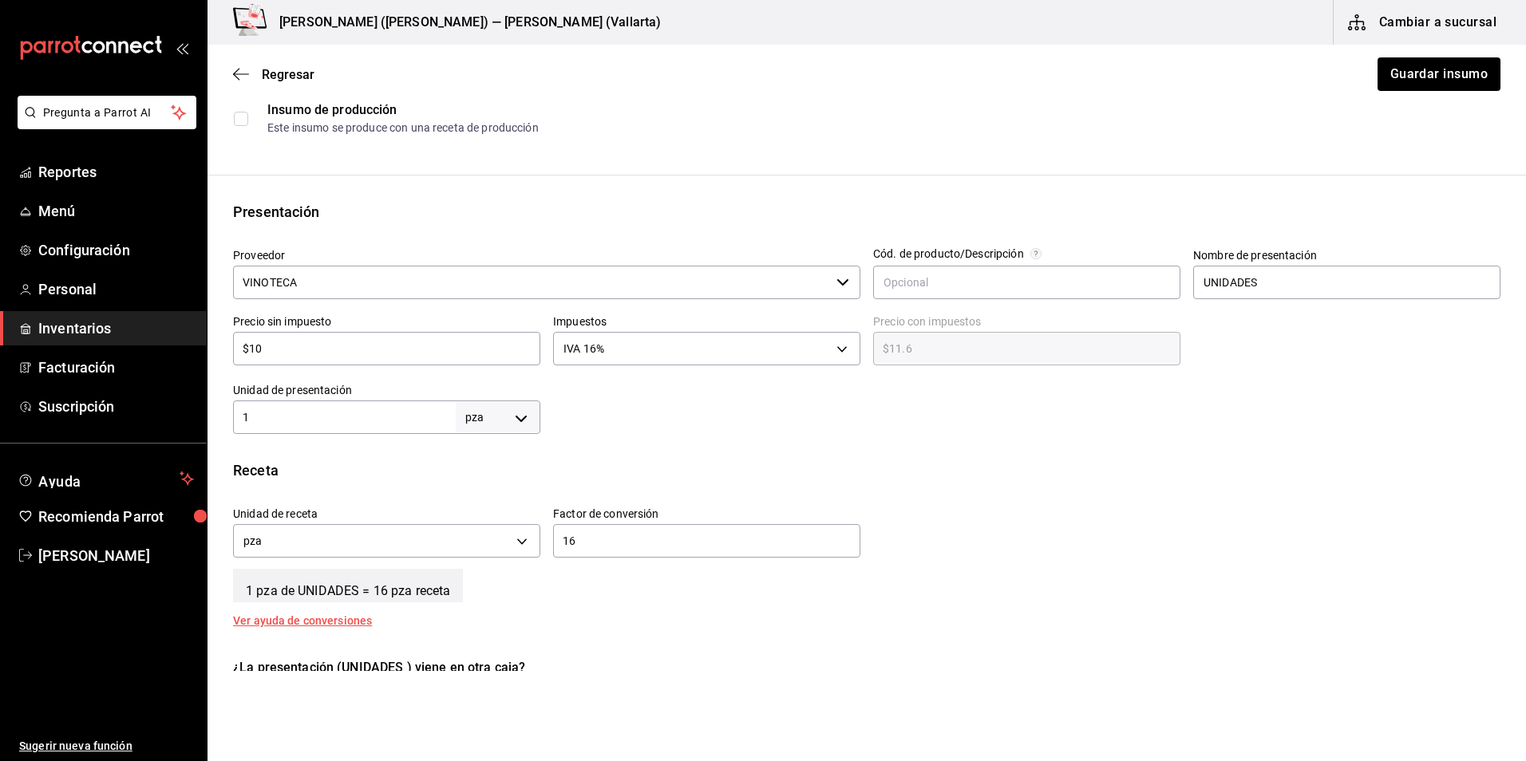
scroll to position [319, 0]
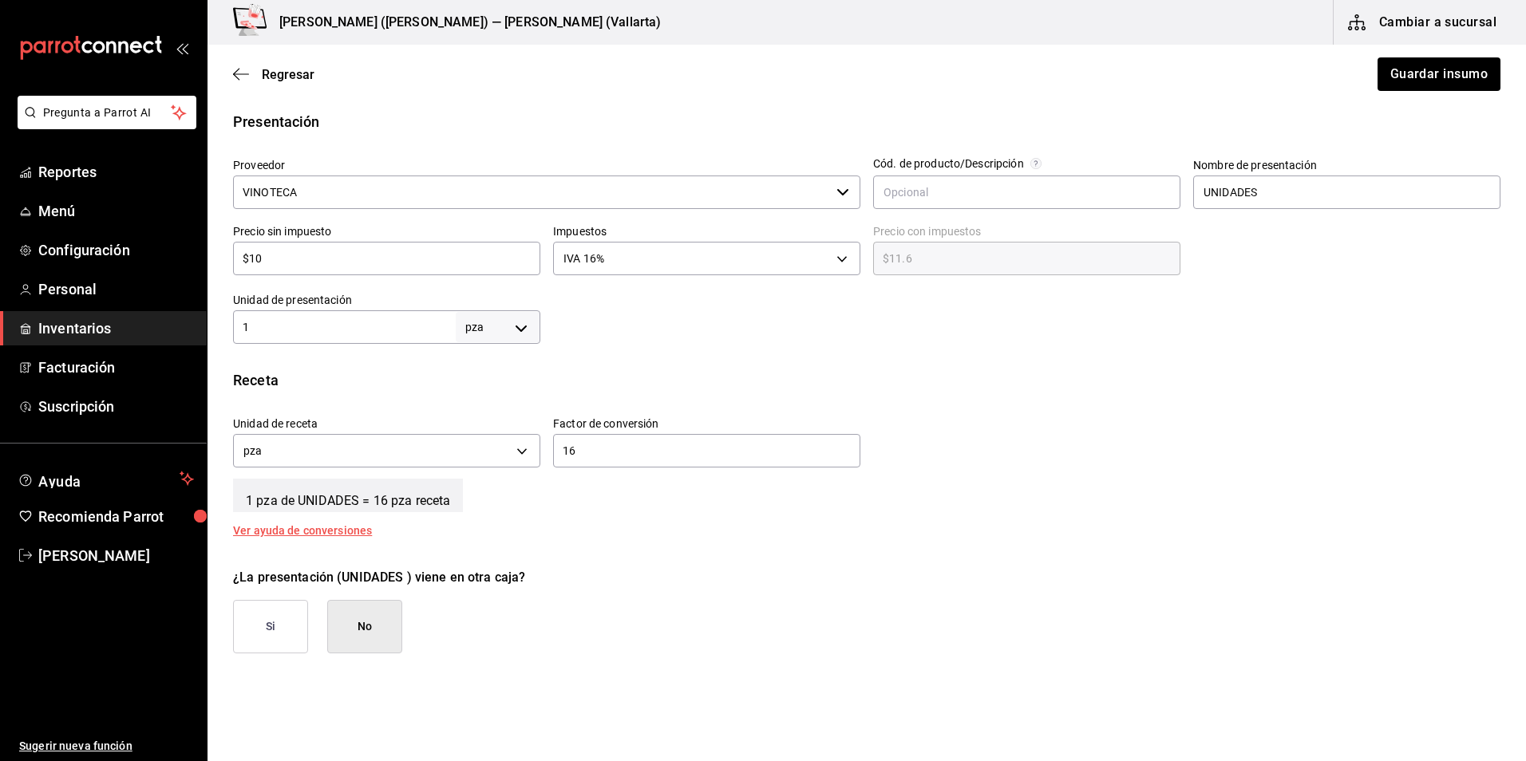
click at [347, 317] on div "1 pza UNIT ​" at bounding box center [386, 327] width 307 height 34
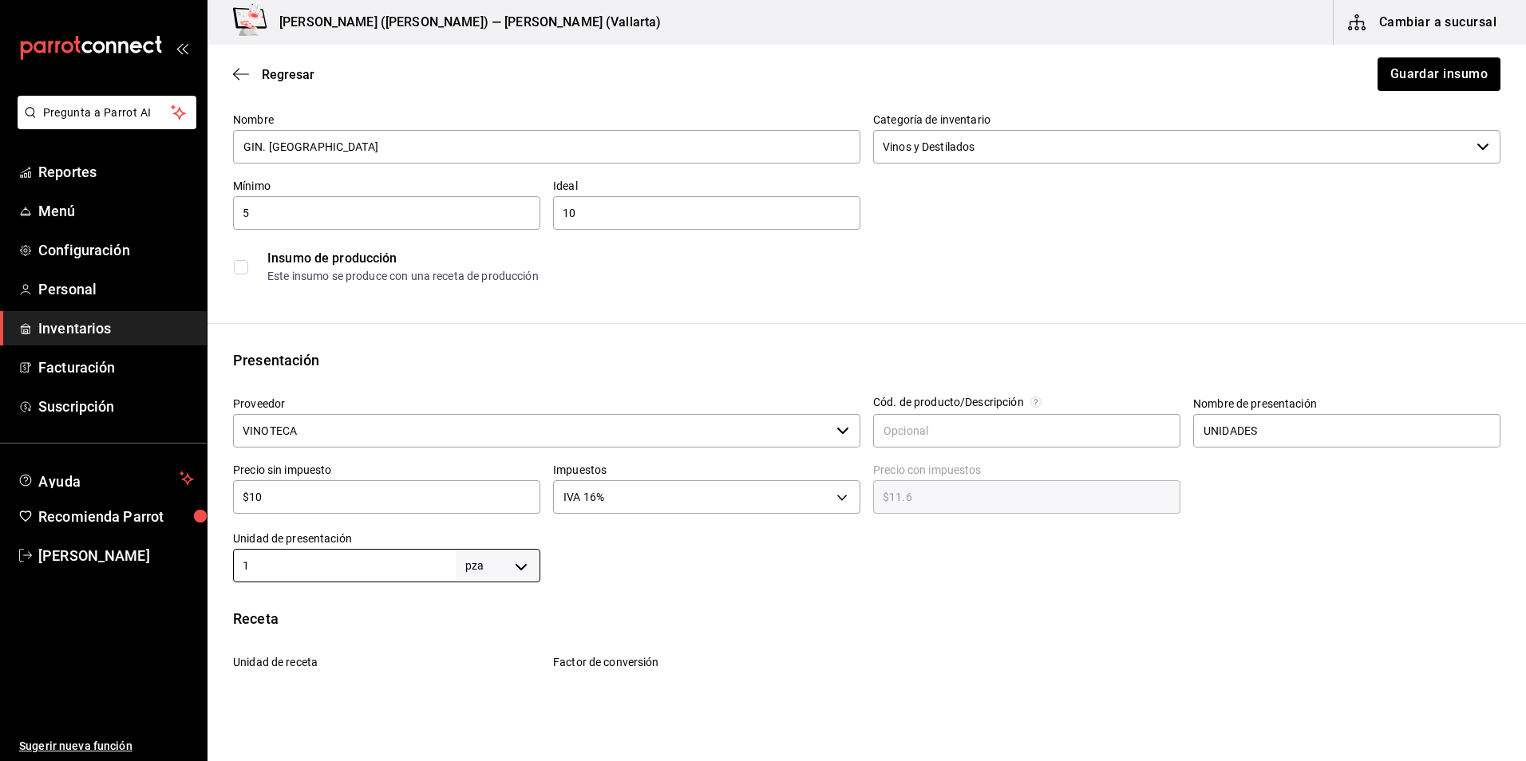
scroll to position [80, 0]
click at [1434, 65] on button "Guardar insumo" at bounding box center [1438, 74] width 125 height 34
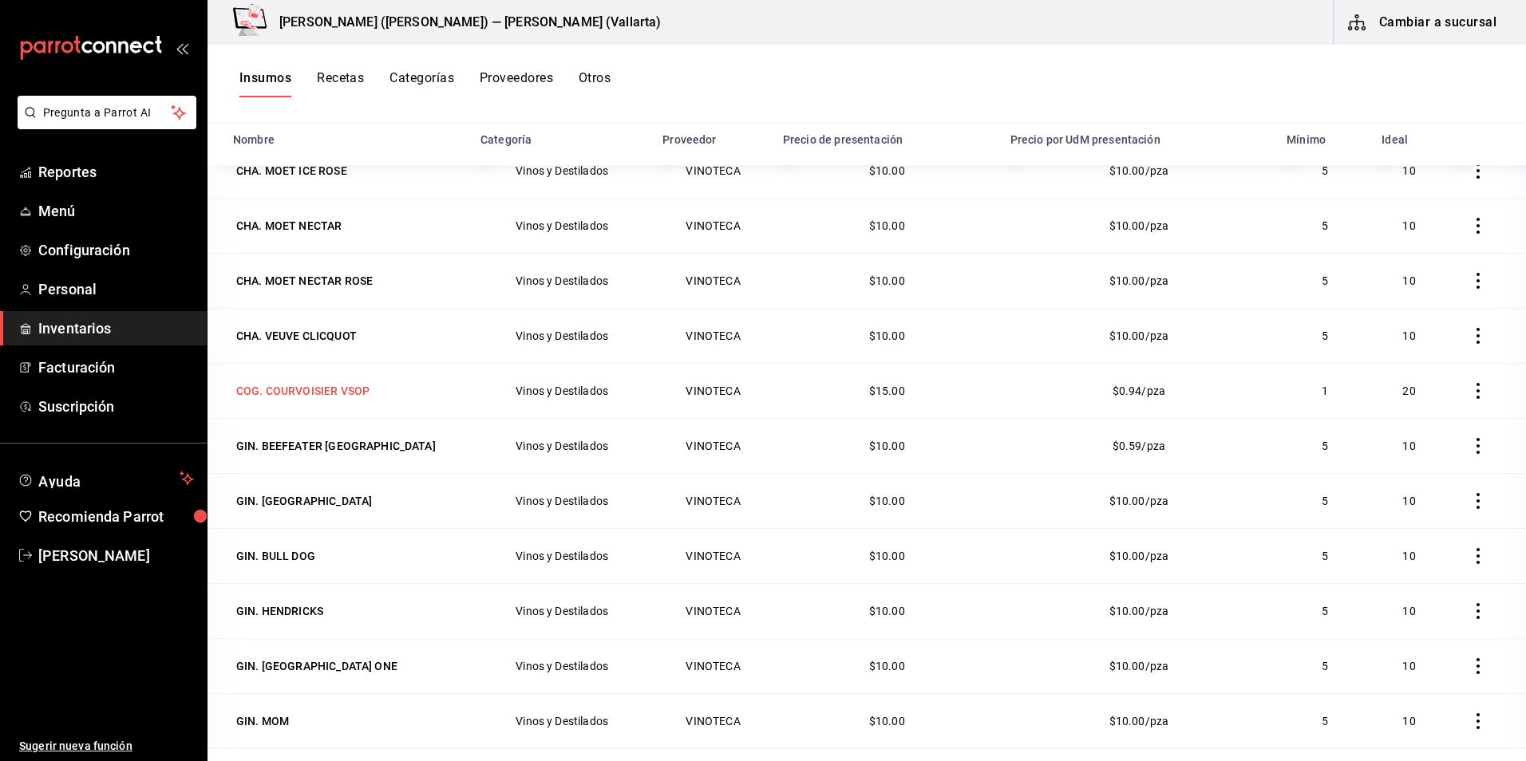
scroll to position [1038, 0]
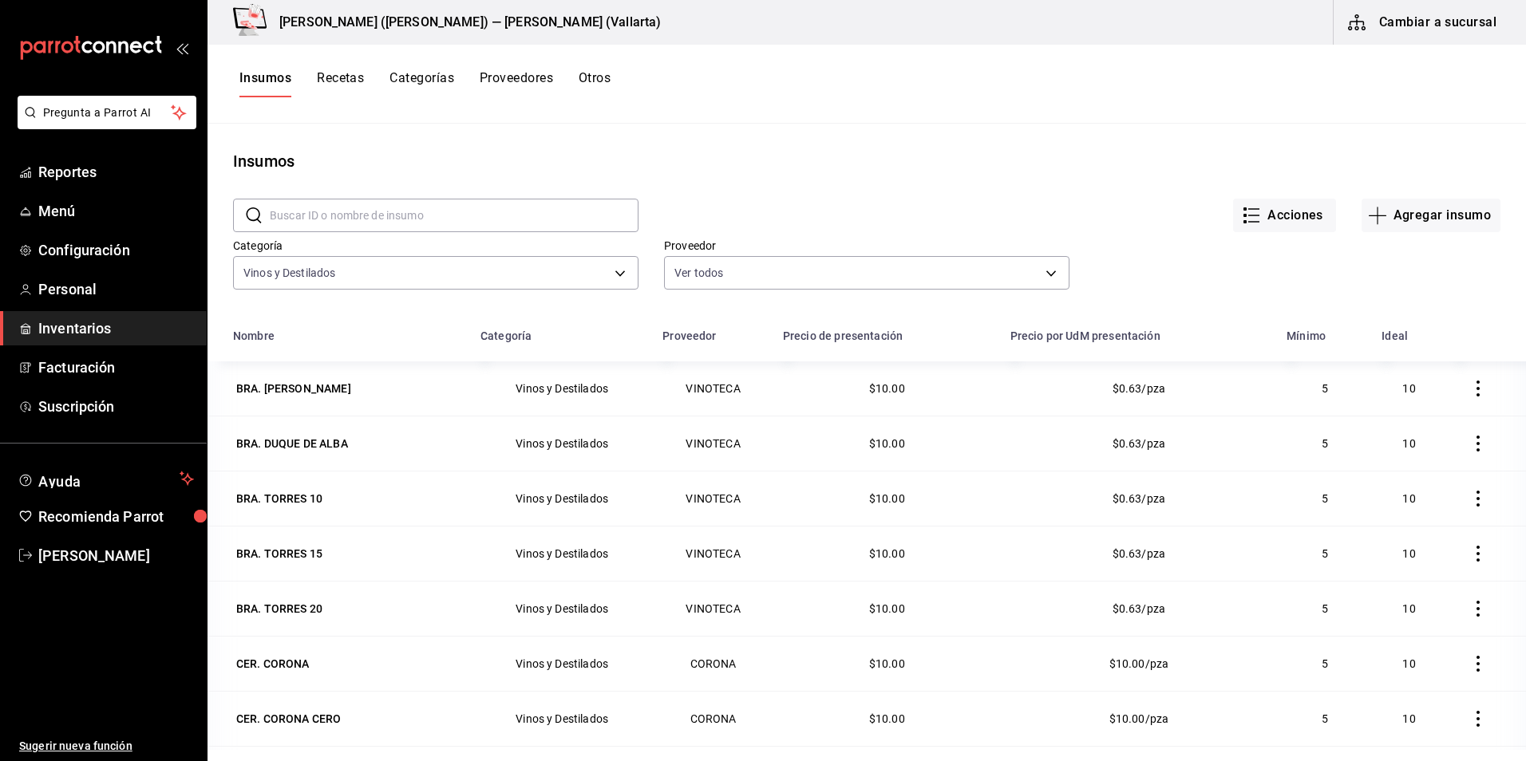
scroll to position [1038, 0]
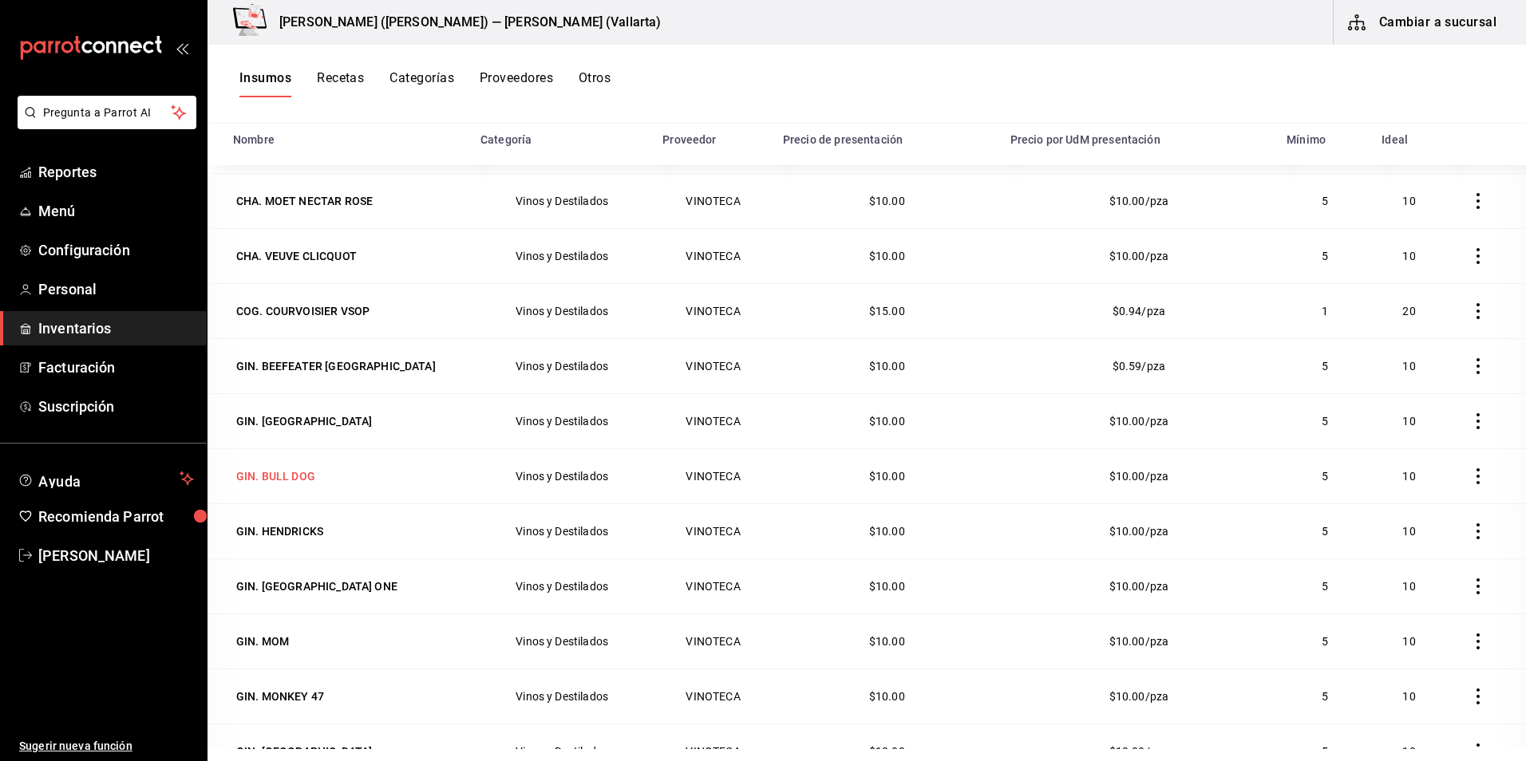
click at [278, 478] on div "GIN. BULL DOG" at bounding box center [275, 476] width 79 height 16
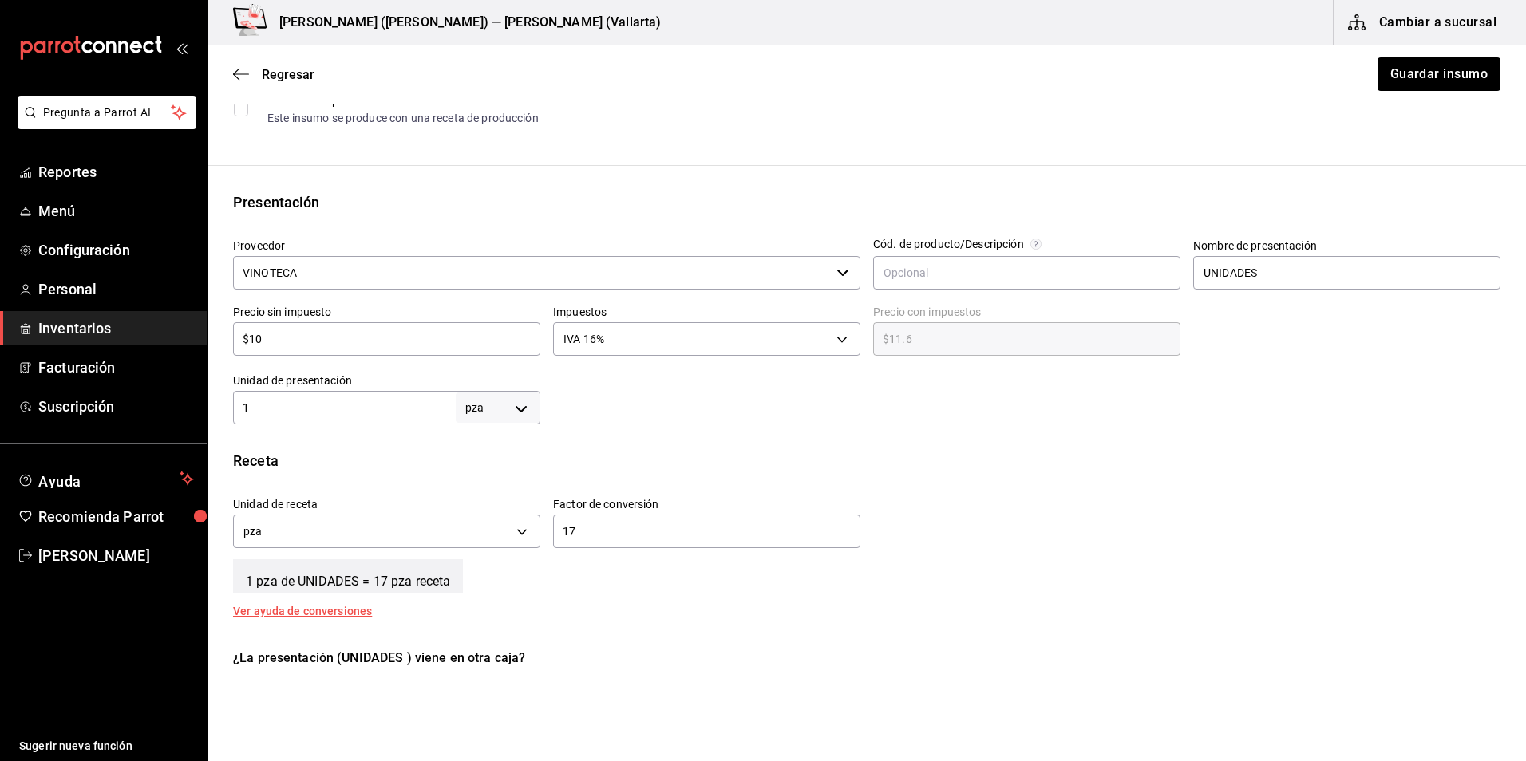
scroll to position [239, 0]
click at [346, 406] on input "1" at bounding box center [344, 406] width 223 height 19
click at [895, 420] on div at bounding box center [1020, 392] width 960 height 64
click at [314, 410] on input "1" at bounding box center [344, 406] width 223 height 19
type input "17"
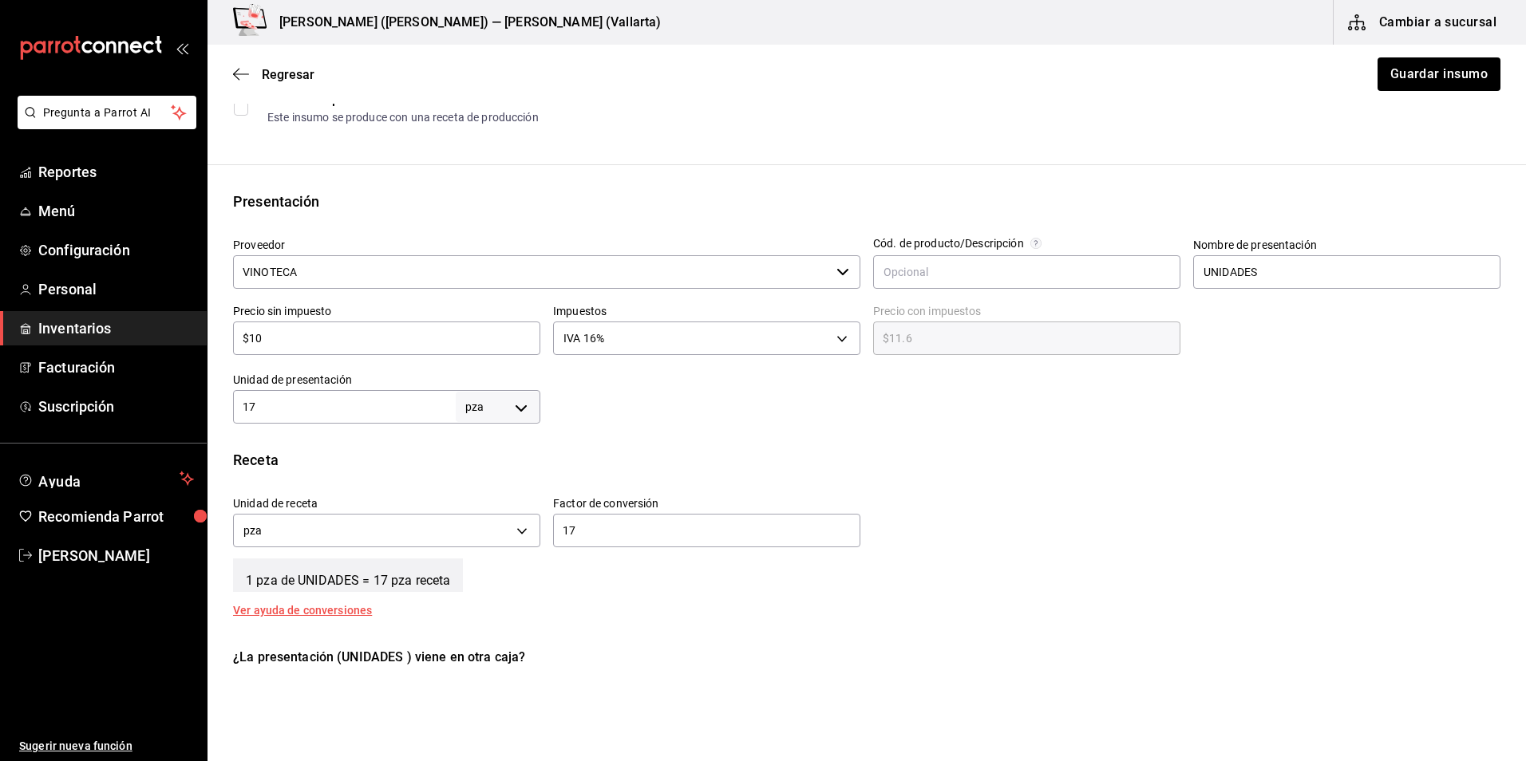
click at [598, 542] on div "17 ​" at bounding box center [706, 531] width 307 height 34
type input "1"
click at [909, 429] on div "Insumo IN-1758654516294-128 Nombre GIN. BULL DOG Categoría de inventario Vinos …" at bounding box center [867, 359] width 1318 height 939
click at [1433, 69] on button "Guardar insumo" at bounding box center [1438, 74] width 125 height 34
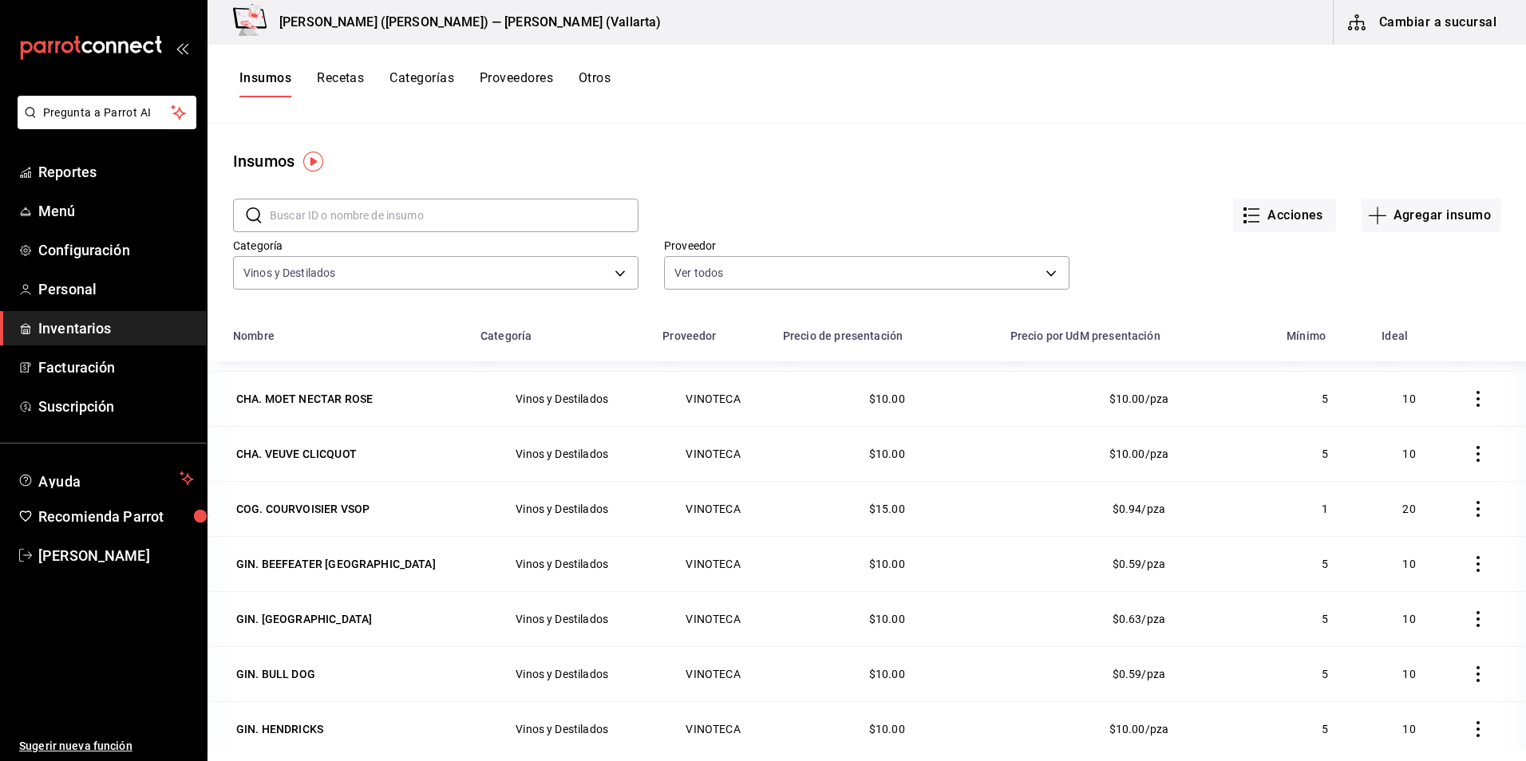
scroll to position [1038, 0]
click at [316, 618] on div "GIN. [GEOGRAPHIC_DATA]" at bounding box center [304, 618] width 136 height 16
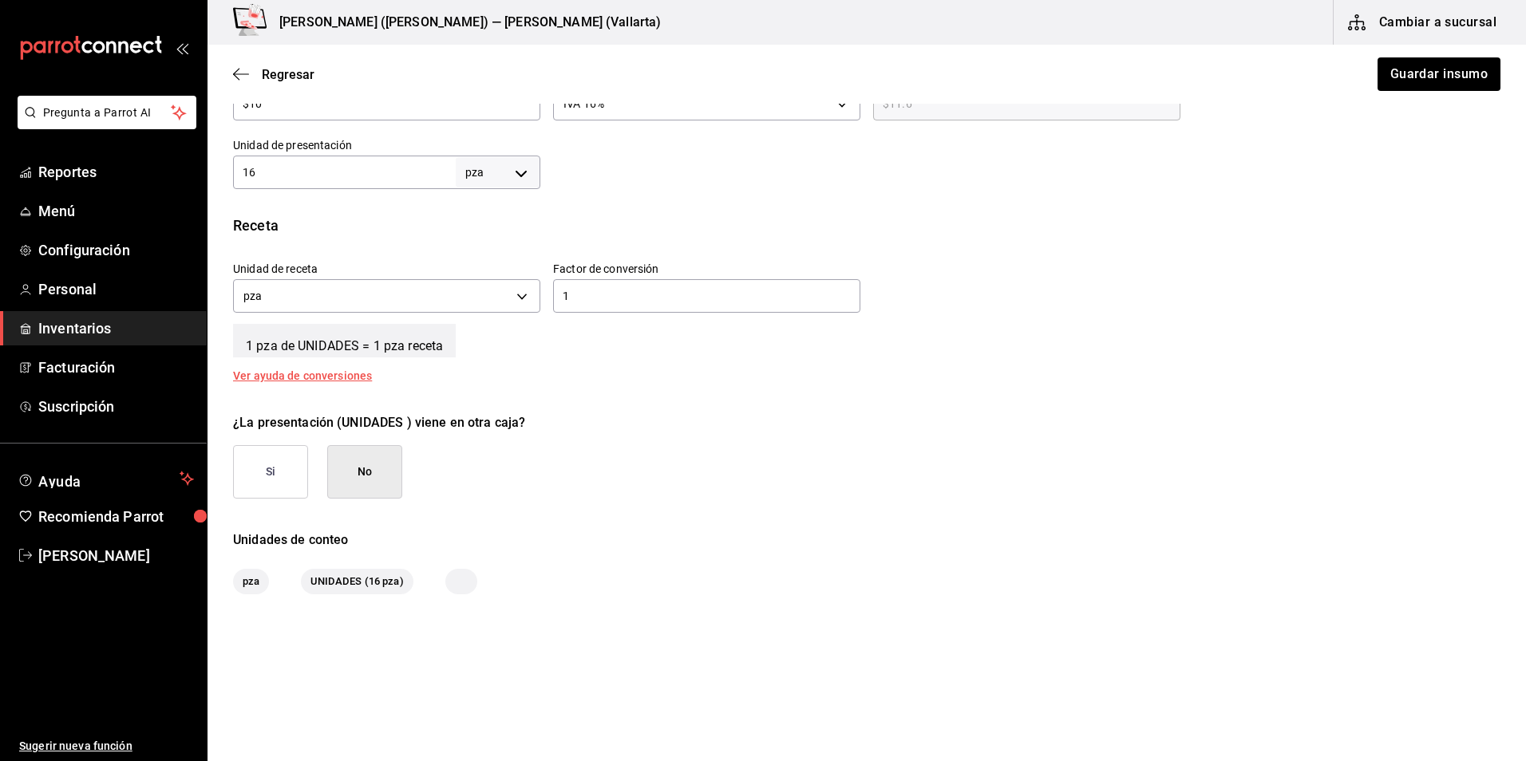
scroll to position [479, 0]
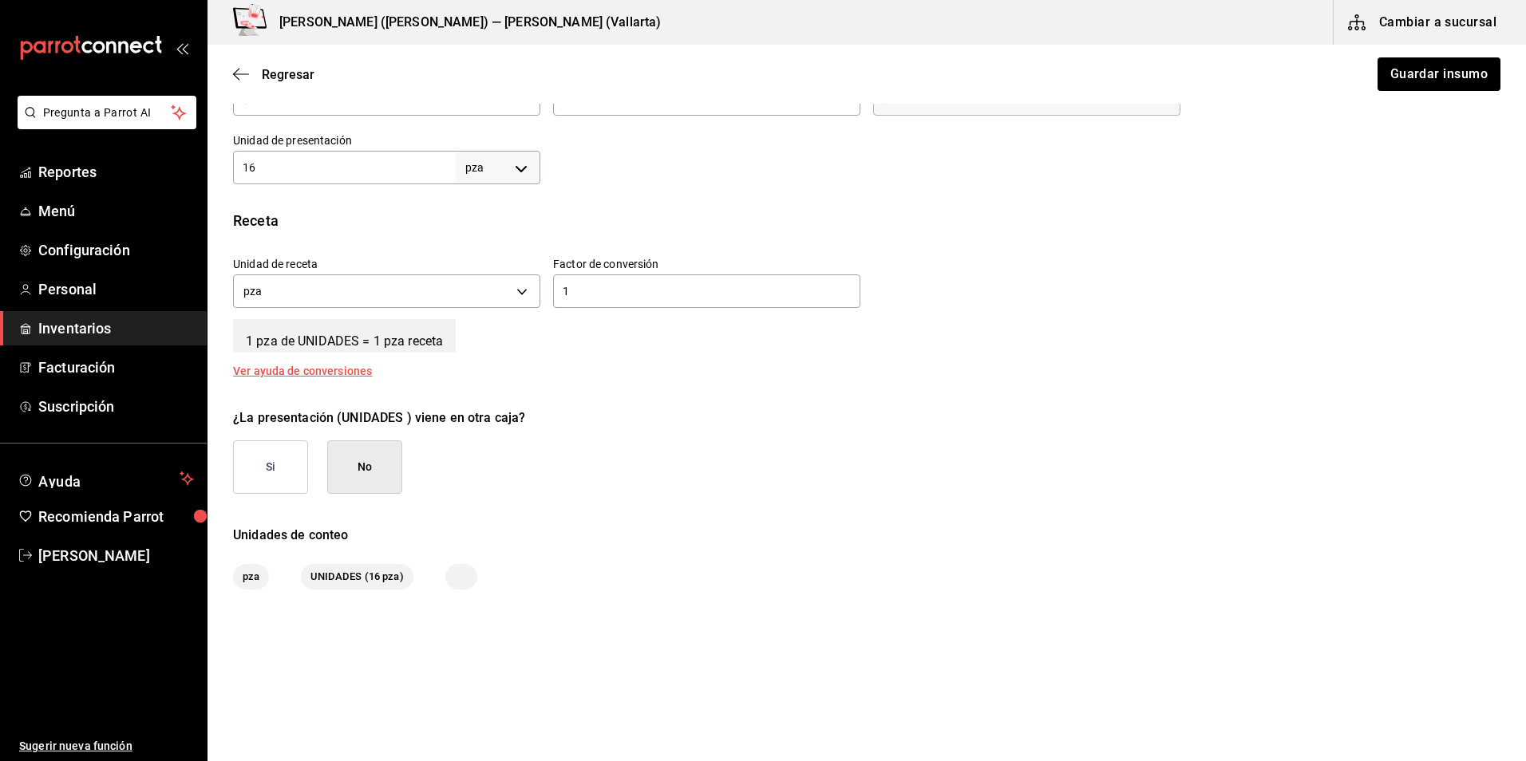
click at [330, 163] on input "16" at bounding box center [344, 167] width 223 height 19
type input "16"
click at [1457, 79] on button "Guardar insumo" at bounding box center [1438, 74] width 125 height 34
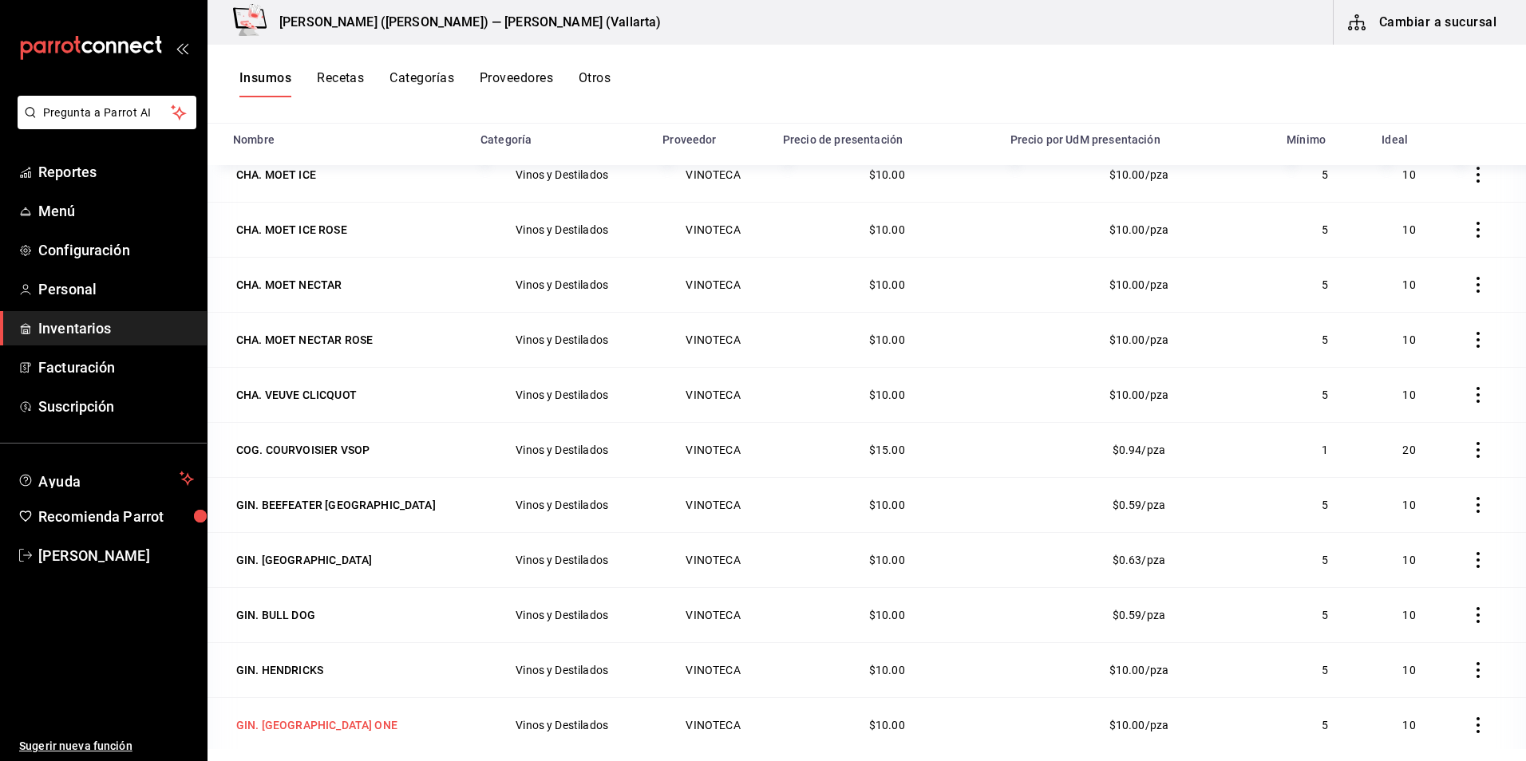
scroll to position [958, 0]
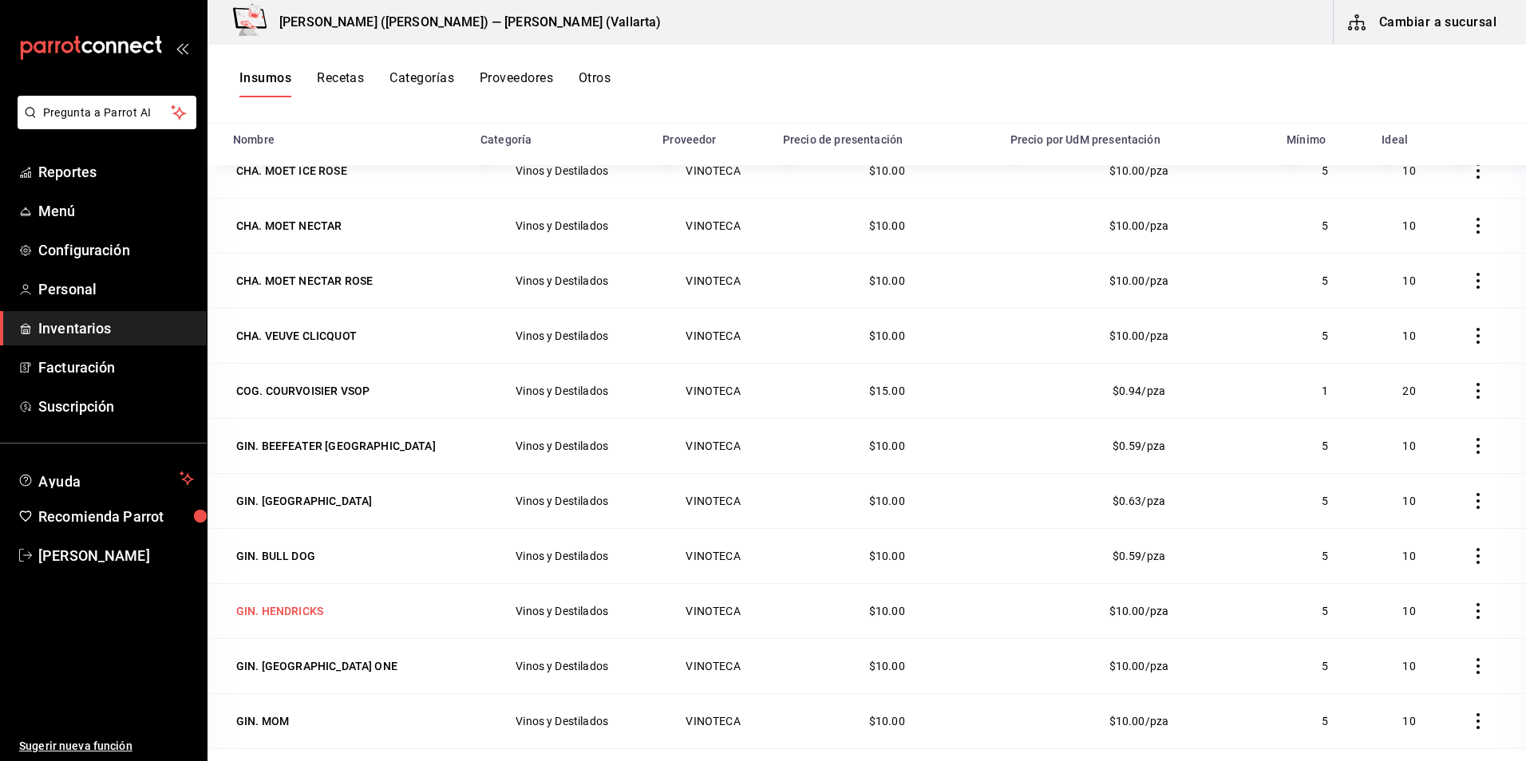
click at [291, 612] on div "GIN. HENDRICKS" at bounding box center [279, 611] width 87 height 16
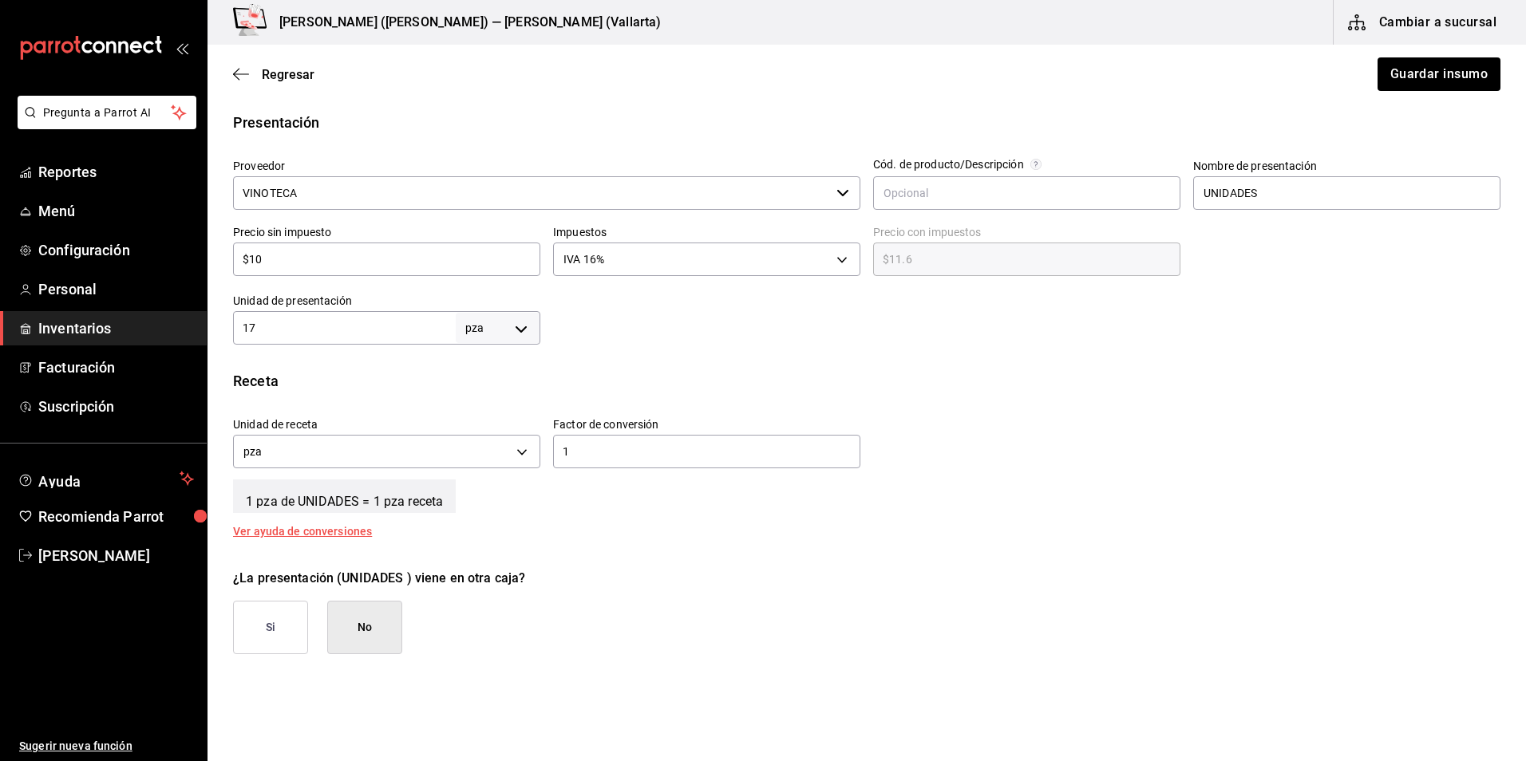
scroll to position [319, 0]
click at [314, 318] on input "17" at bounding box center [344, 327] width 223 height 19
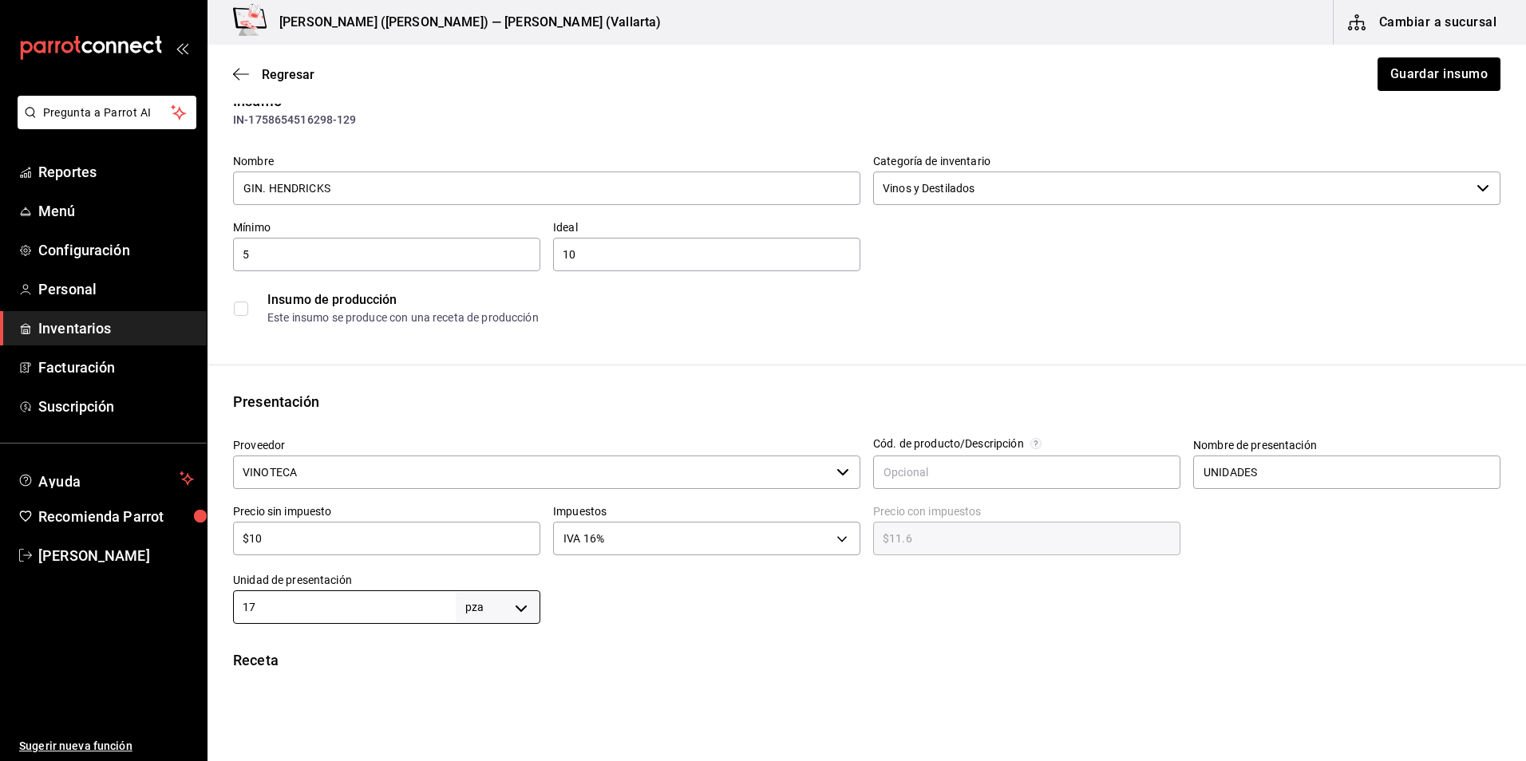
scroll to position [0, 0]
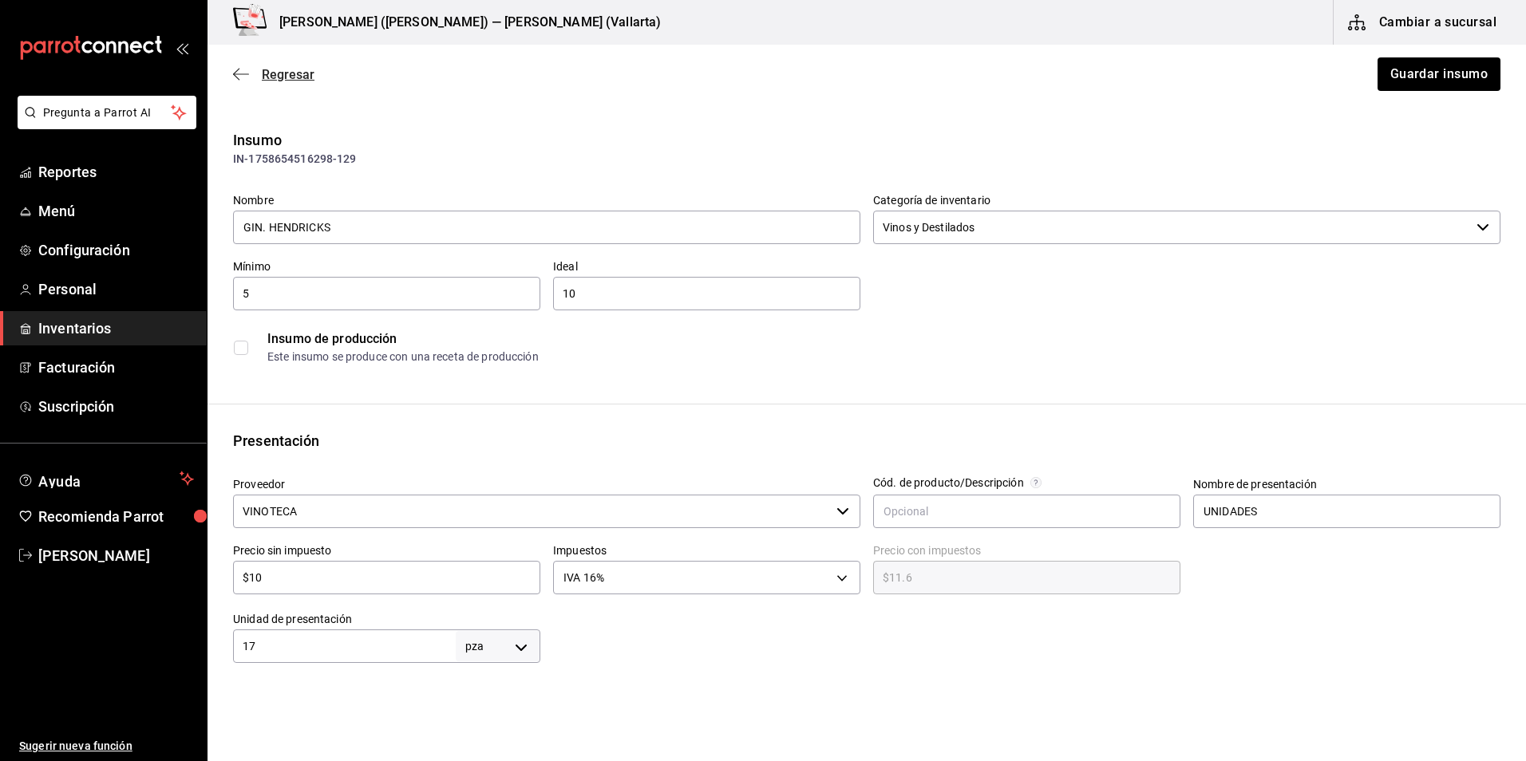
click at [239, 72] on icon "button" at bounding box center [241, 74] width 16 height 14
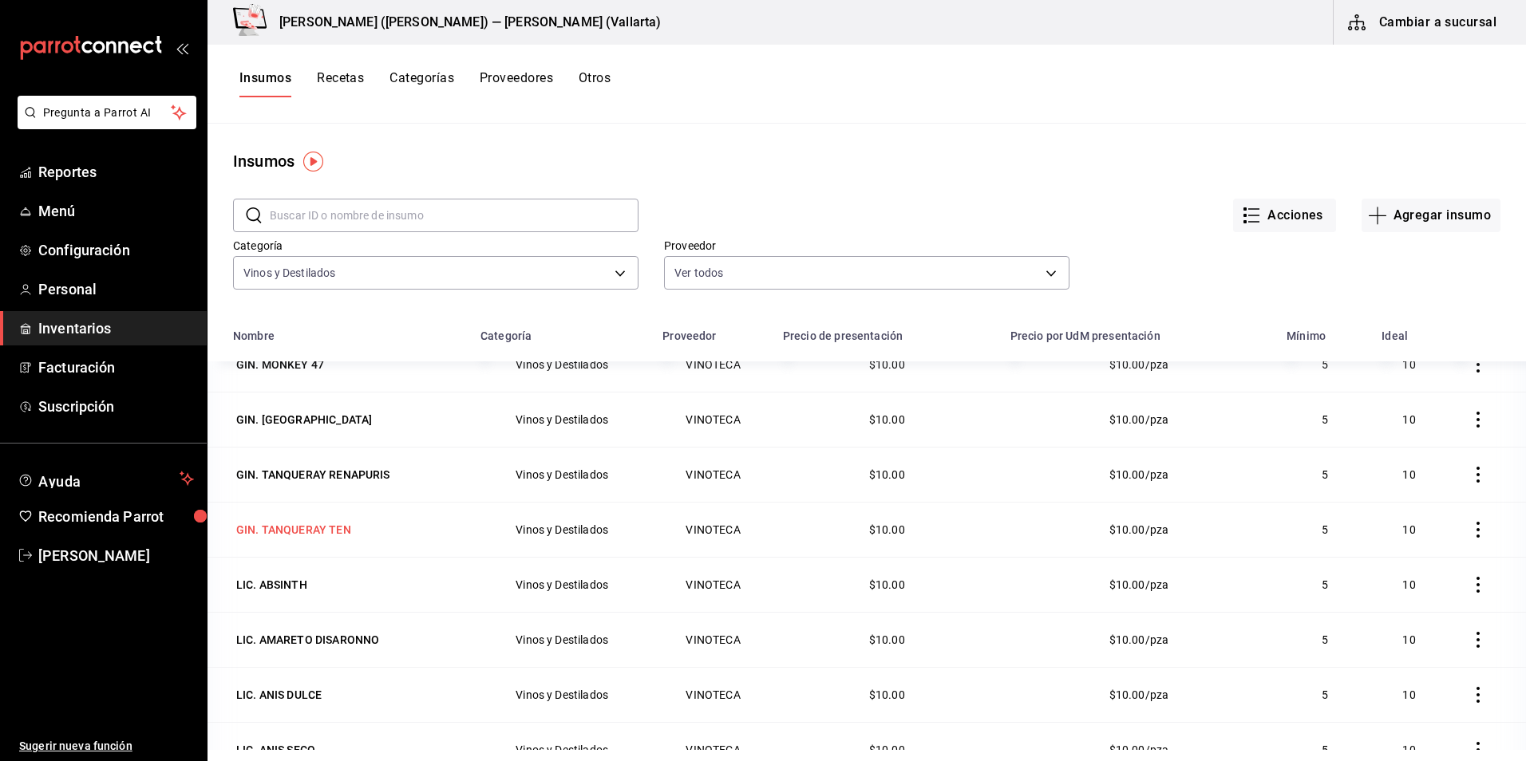
scroll to position [1596, 0]
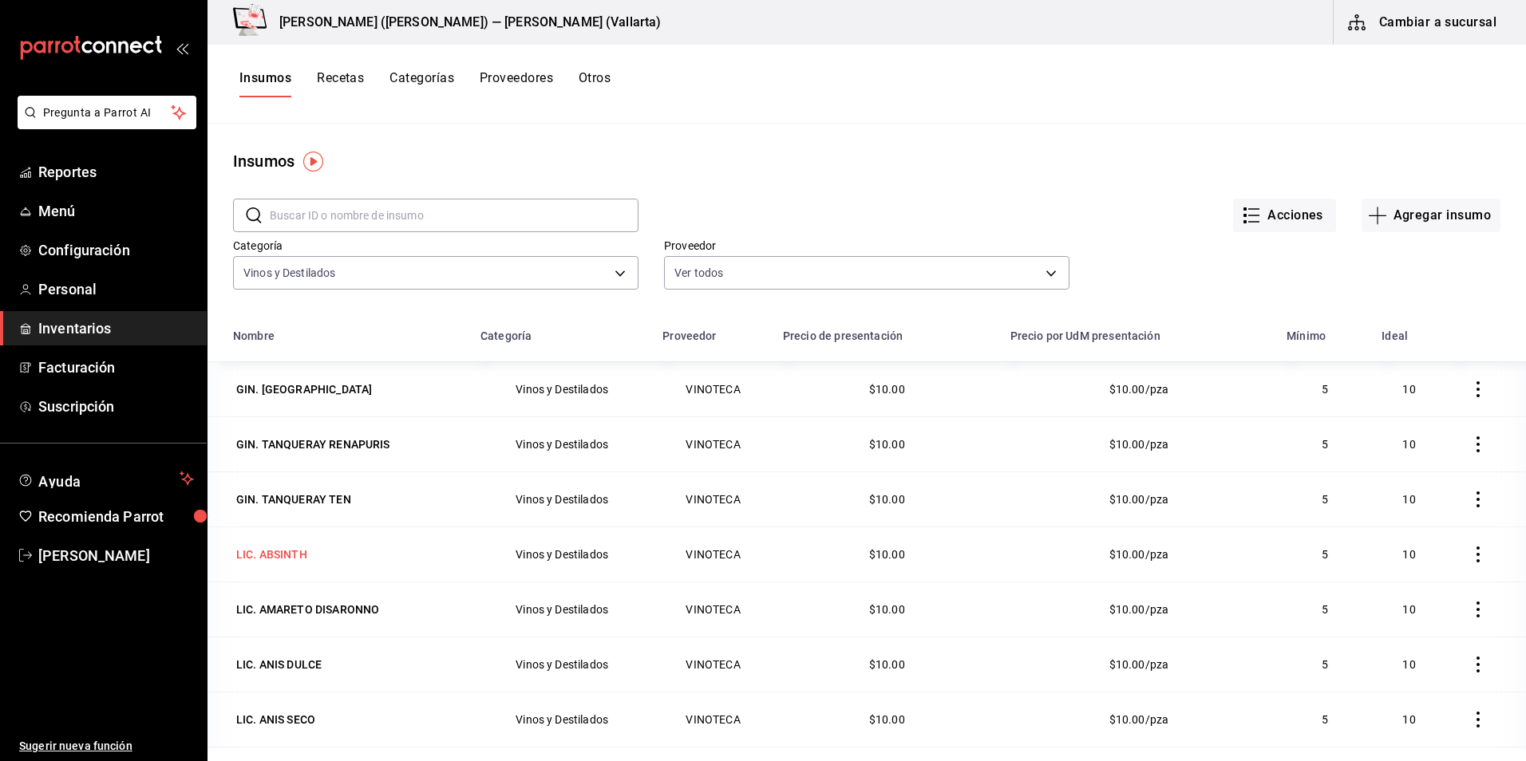
click at [287, 552] on div "LIC. ABSINTH" at bounding box center [271, 555] width 71 height 16
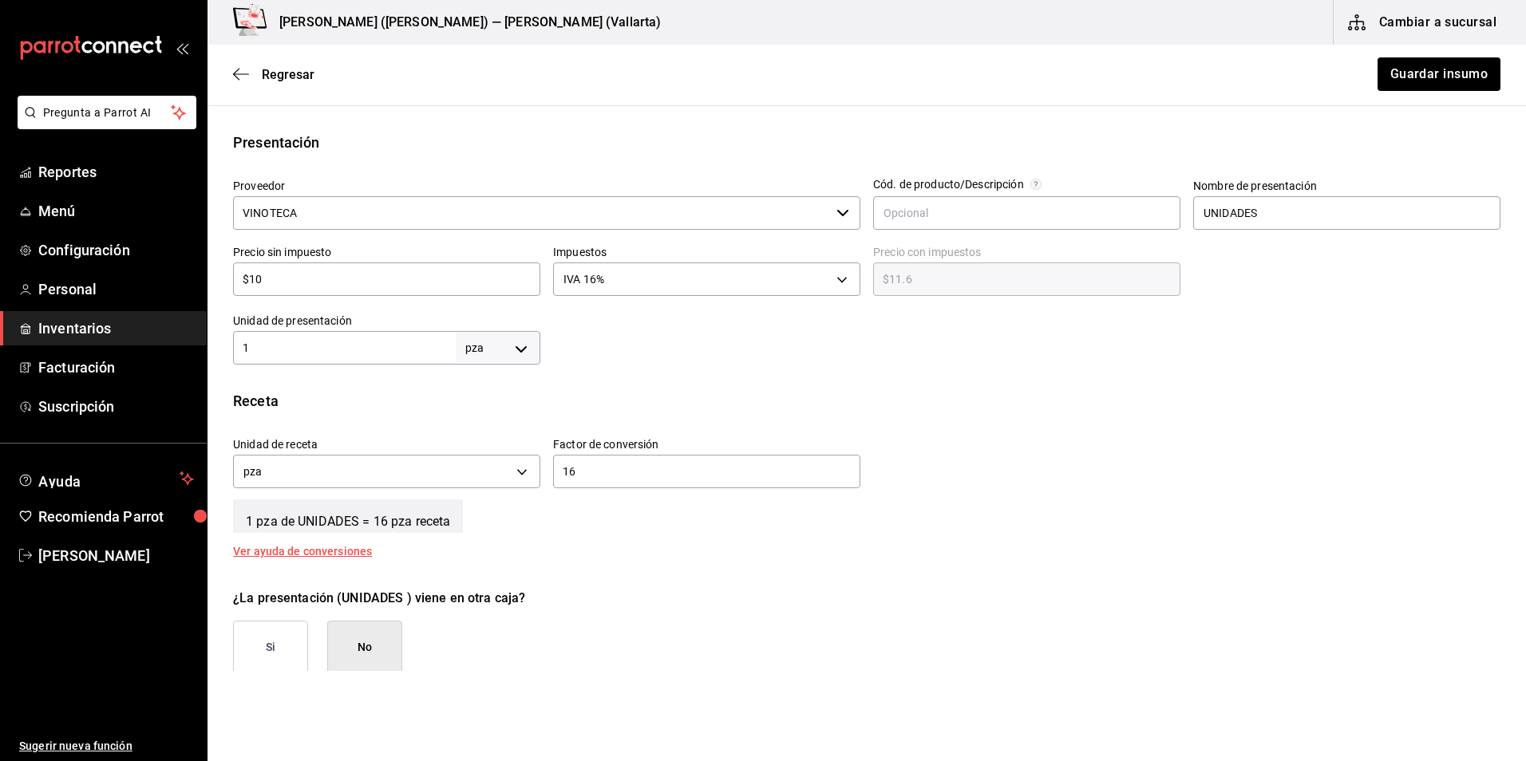
scroll to position [399, 0]
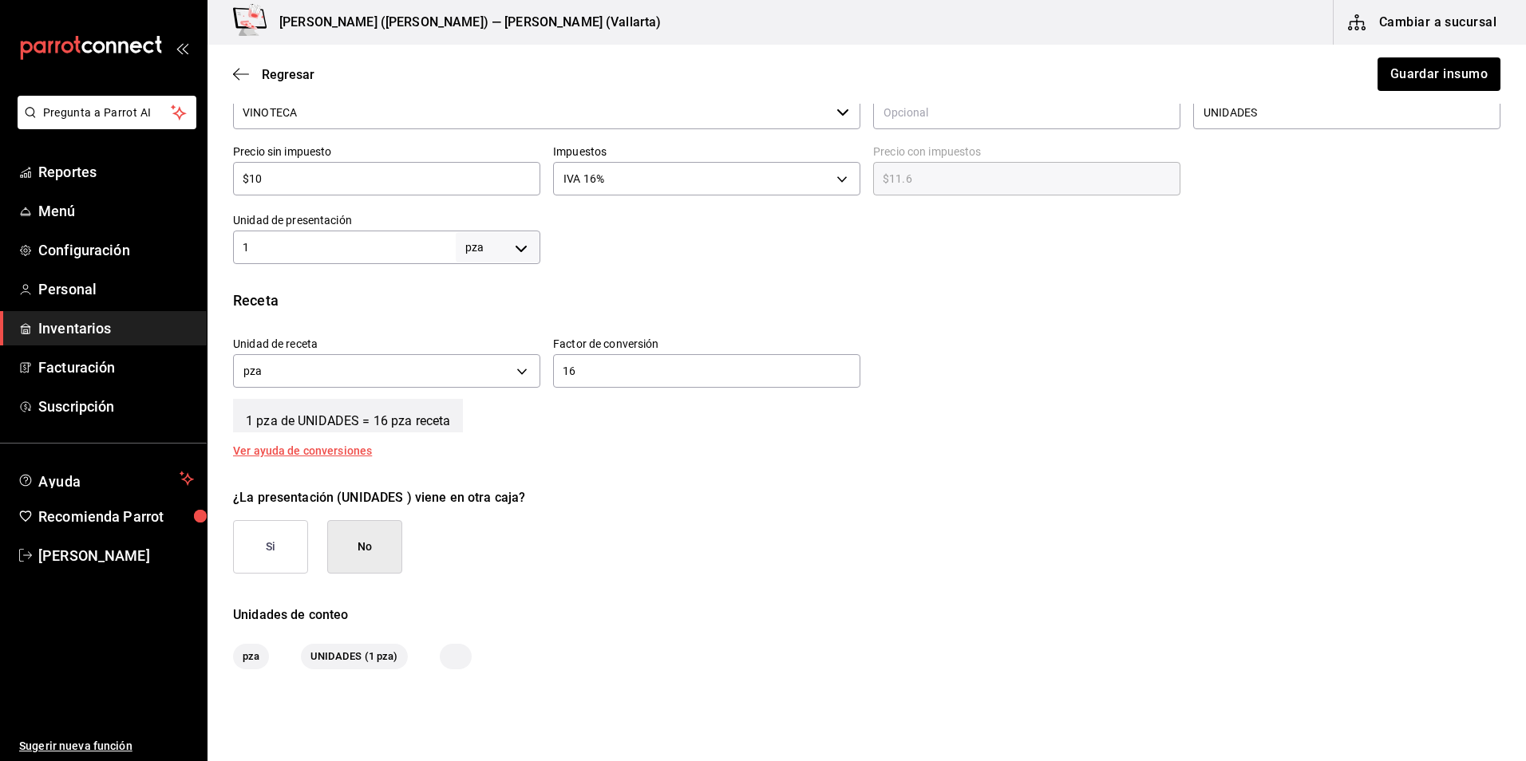
click at [365, 247] on input "1" at bounding box center [344, 247] width 223 height 19
type input "16"
click at [683, 374] on input "16" at bounding box center [706, 371] width 307 height 19
type input "1"
click at [1443, 77] on button "Guardar insumo" at bounding box center [1438, 74] width 125 height 34
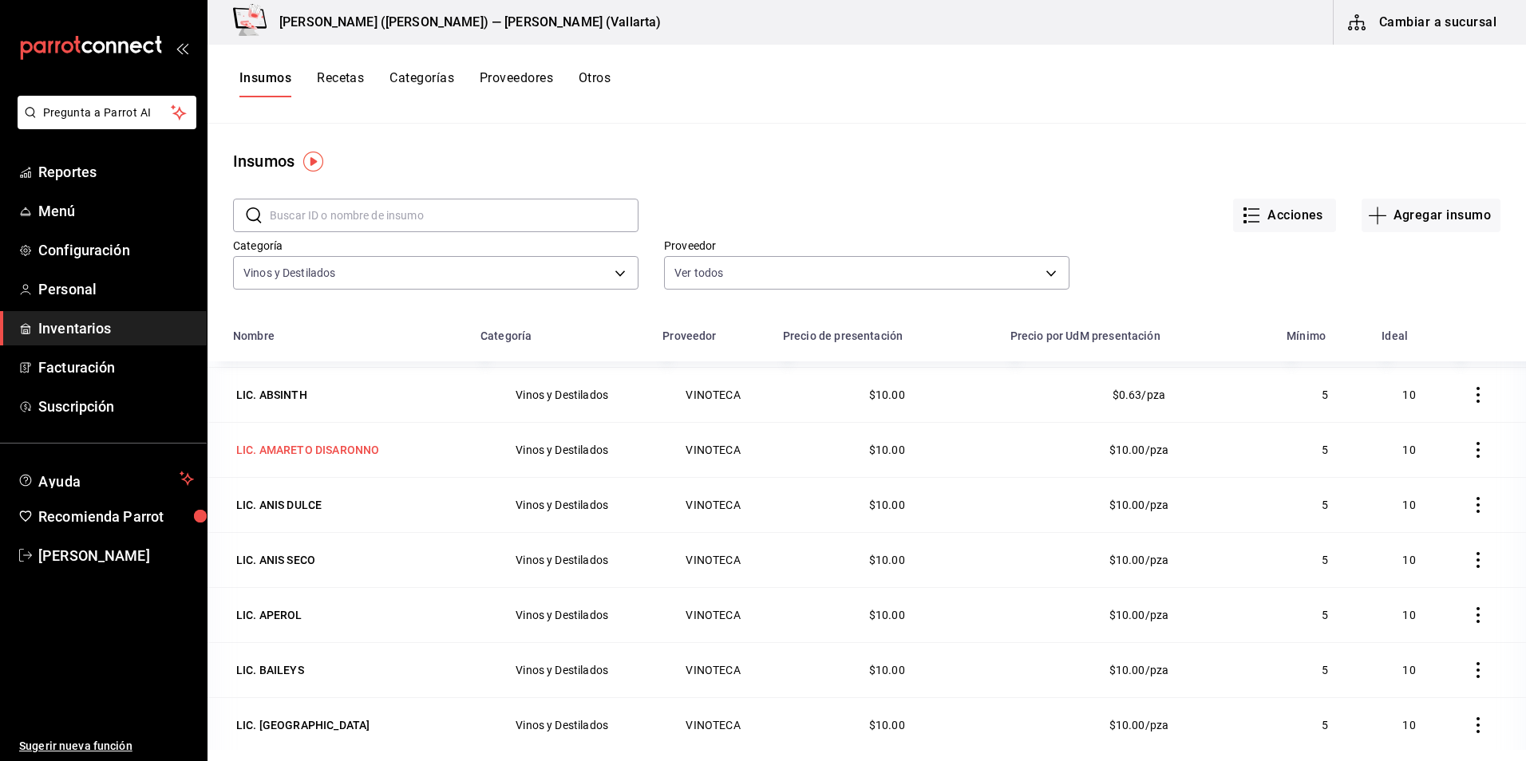
scroll to position [1676, 0]
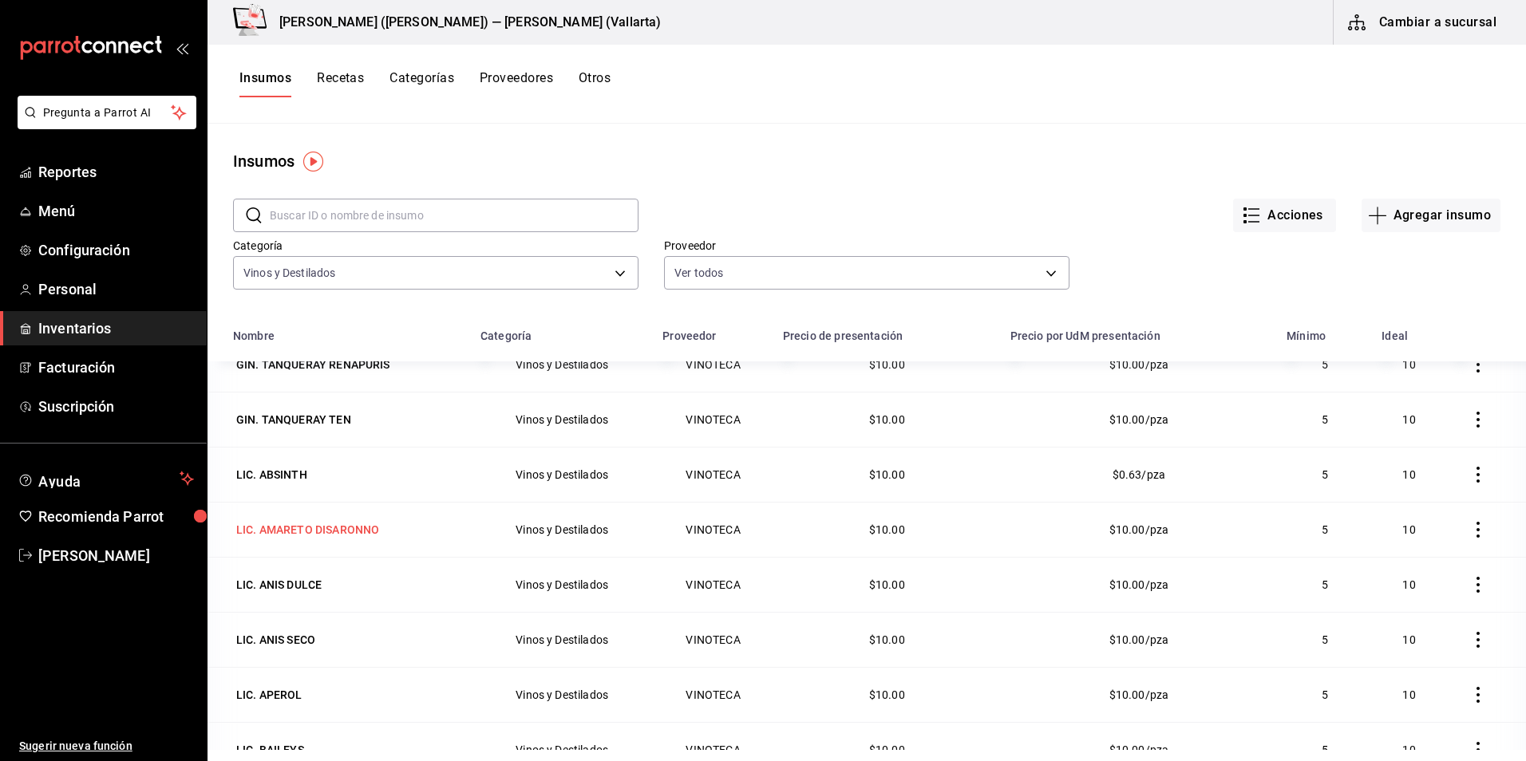
click at [297, 520] on div "LIC. AMARETO DISARONNO" at bounding box center [307, 530] width 149 height 22
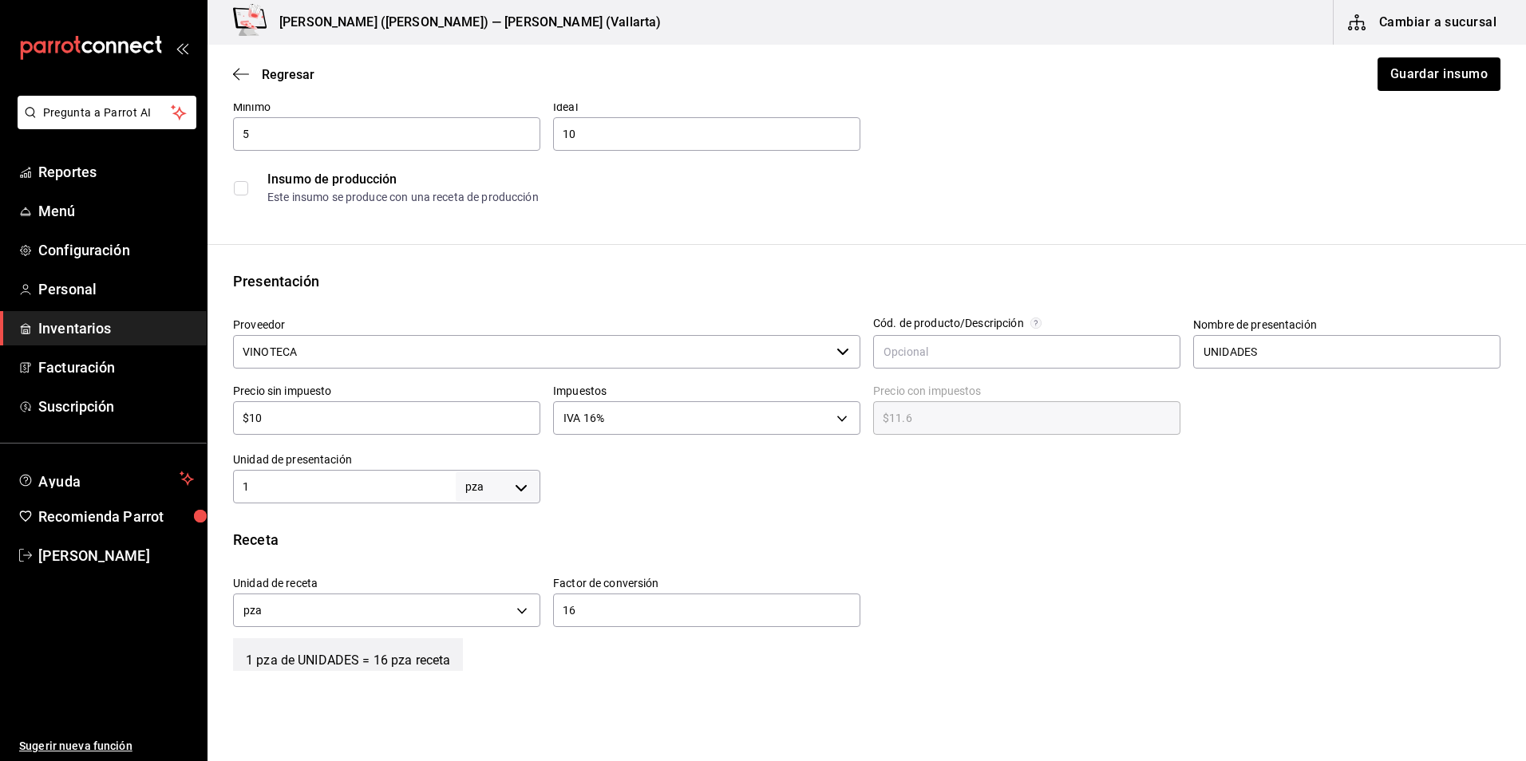
scroll to position [239, 0]
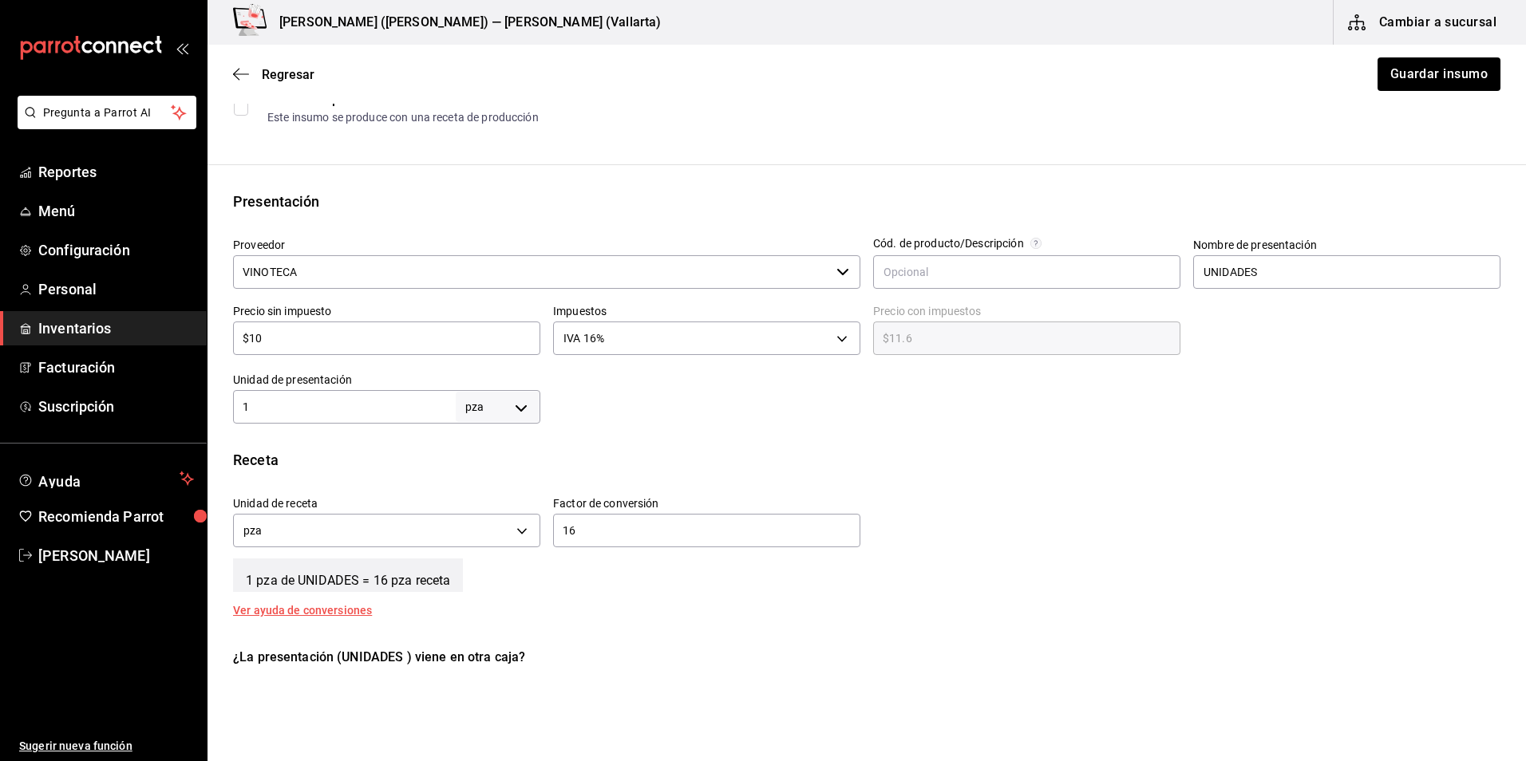
click at [315, 392] on div "1 pza UNIT ​" at bounding box center [386, 407] width 307 height 34
type input "16"
click at [598, 528] on input "16" at bounding box center [706, 530] width 307 height 19
type input "1"
click at [1402, 69] on button "Guardar insumo" at bounding box center [1438, 74] width 125 height 34
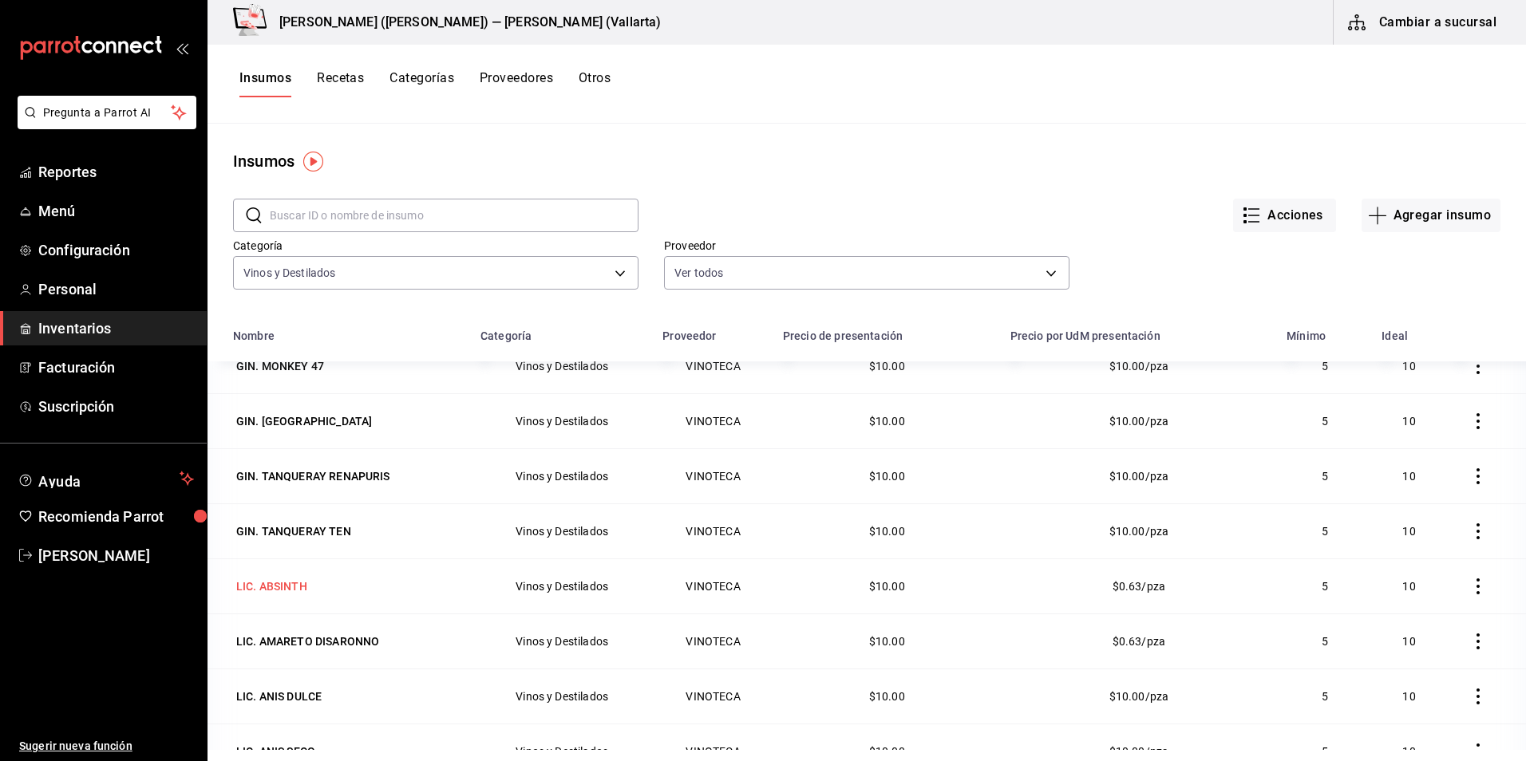
scroll to position [1596, 0]
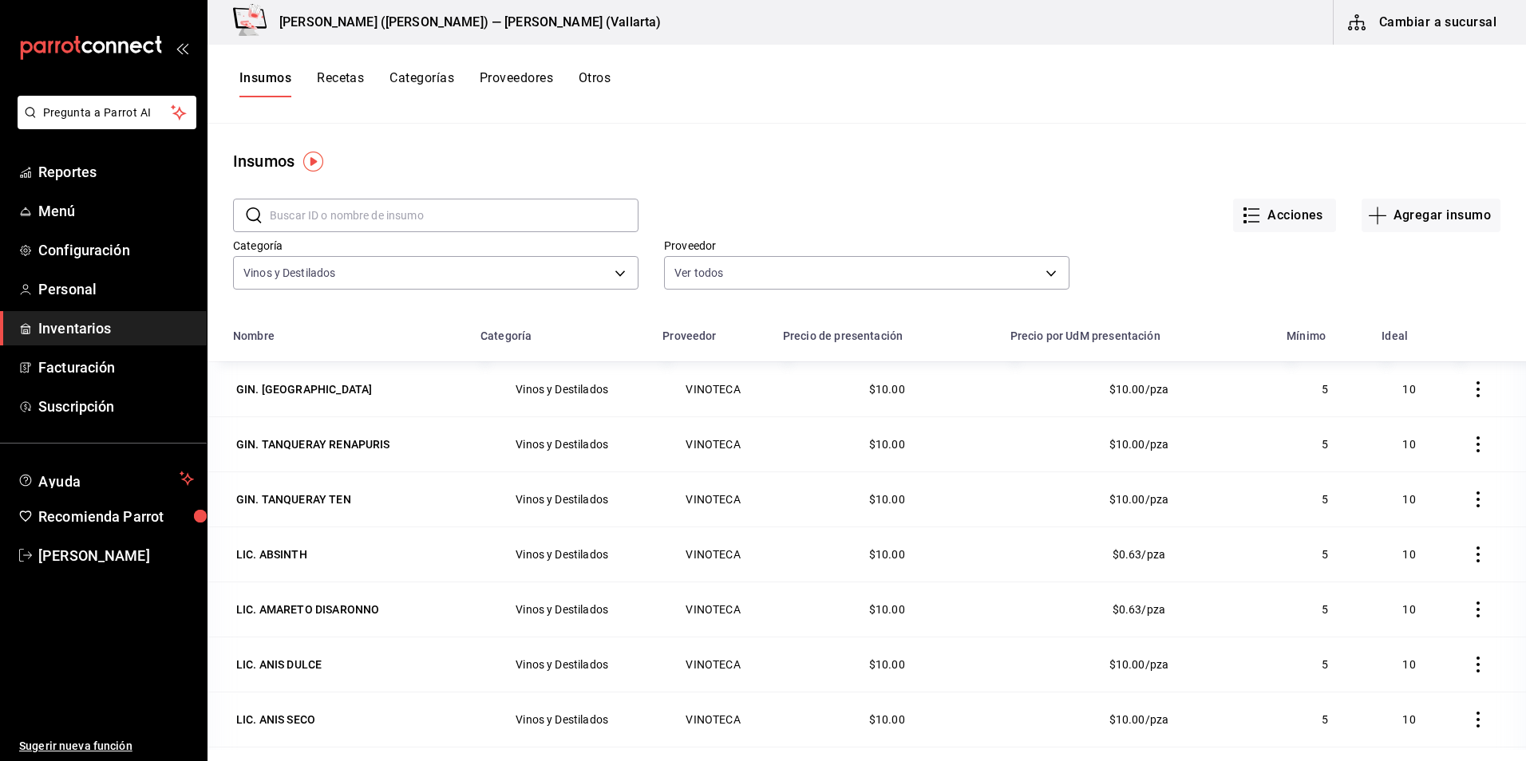
click at [279, 658] on div "LIC. ANIS DULCE" at bounding box center [278, 665] width 85 height 16
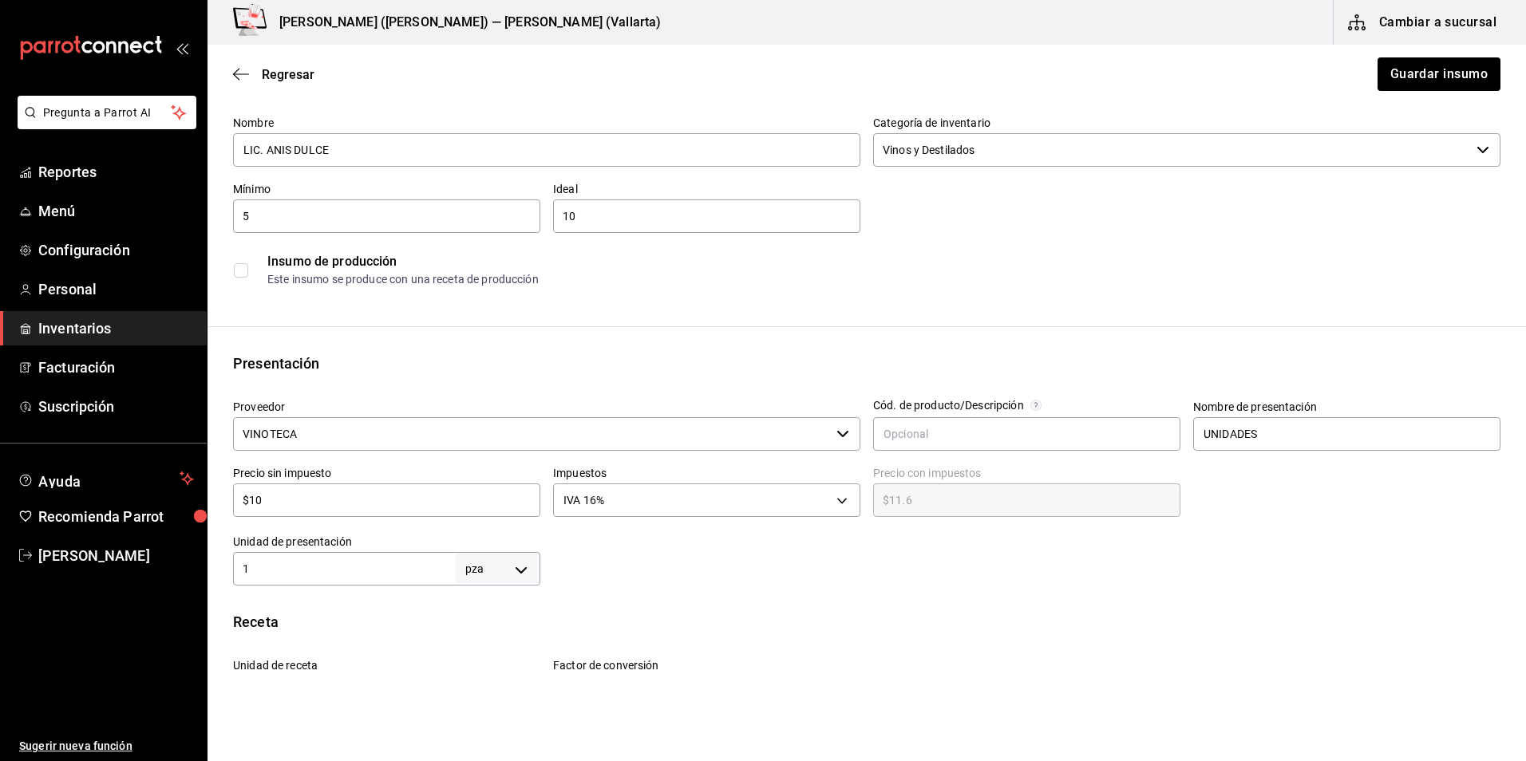
scroll to position [239, 0]
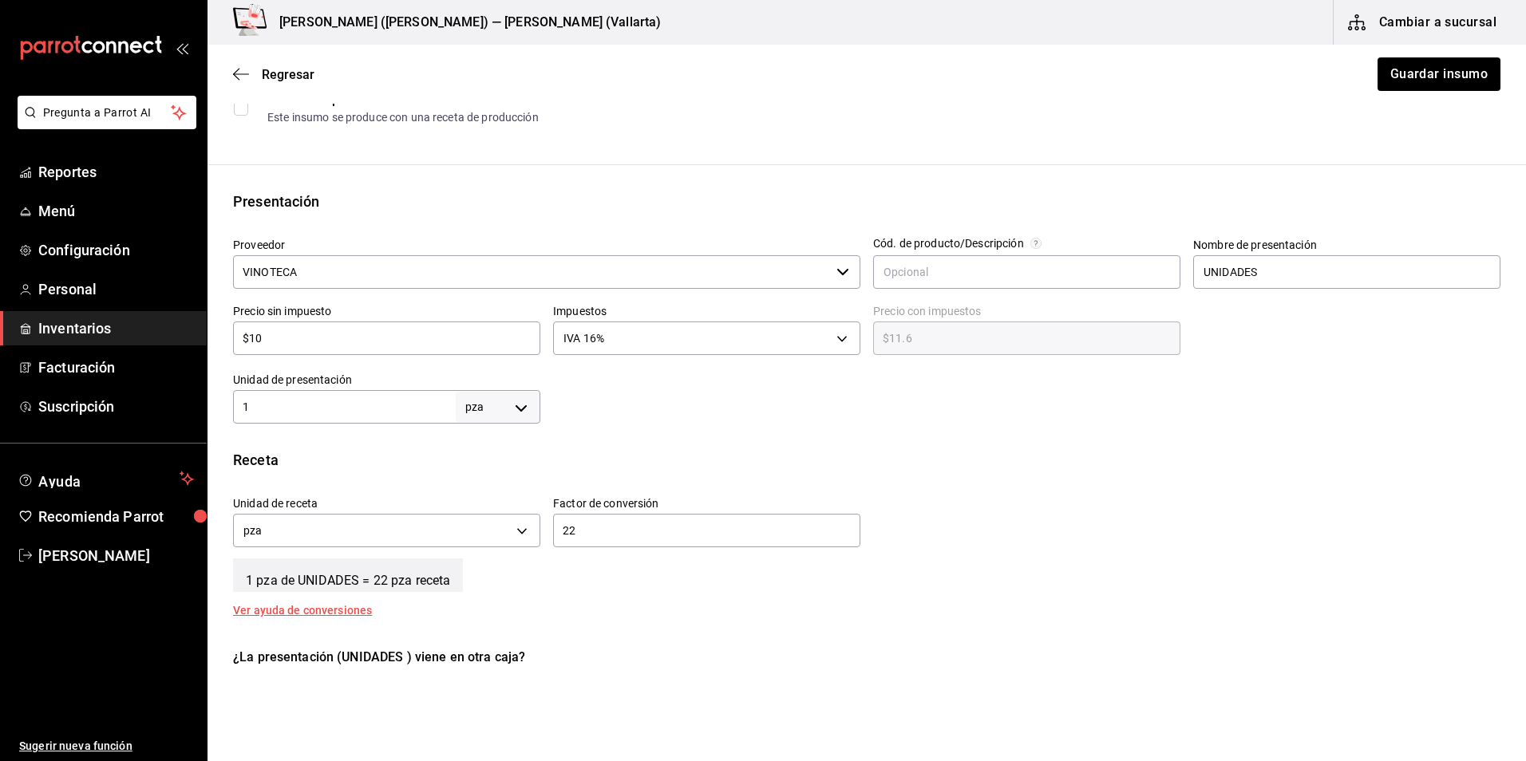
click at [340, 400] on input "1" at bounding box center [344, 406] width 223 height 19
type input "22"
click at [629, 534] on input "22" at bounding box center [706, 530] width 307 height 19
type input "2"
type input "1"
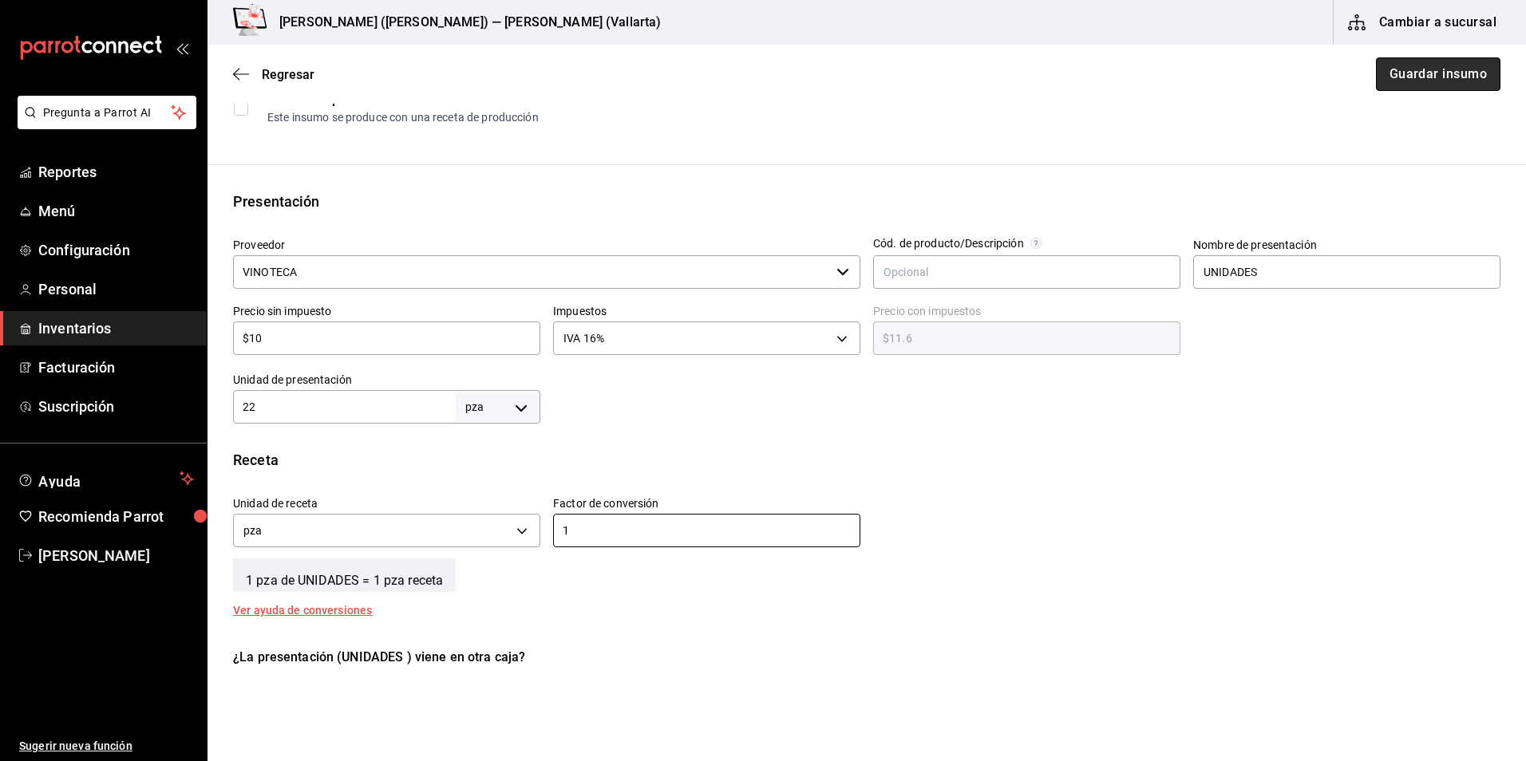
click at [1401, 70] on button "Guardar insumo" at bounding box center [1438, 74] width 125 height 34
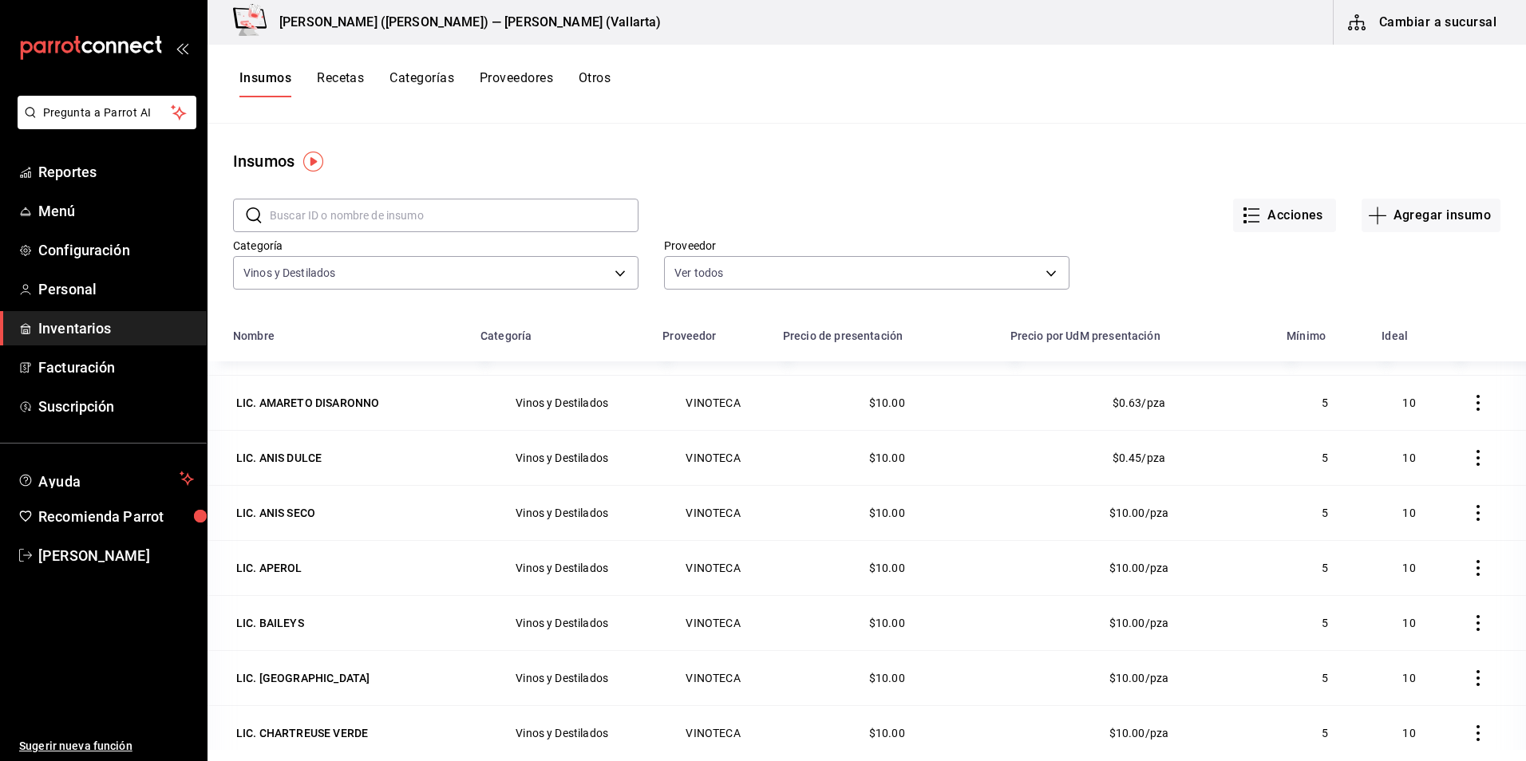
scroll to position [1836, 0]
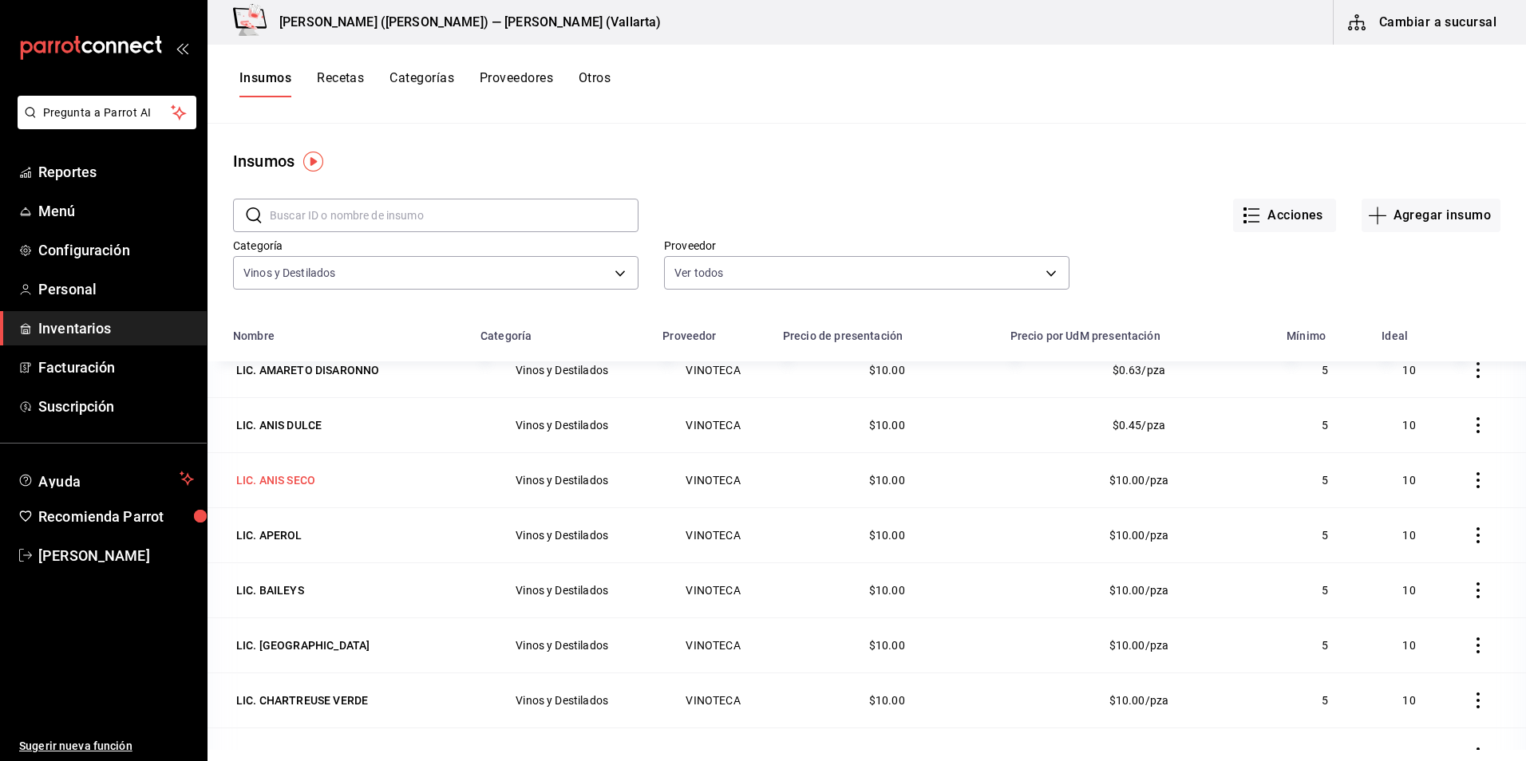
click at [285, 480] on div "LIC. ANIS SECO" at bounding box center [275, 480] width 79 height 16
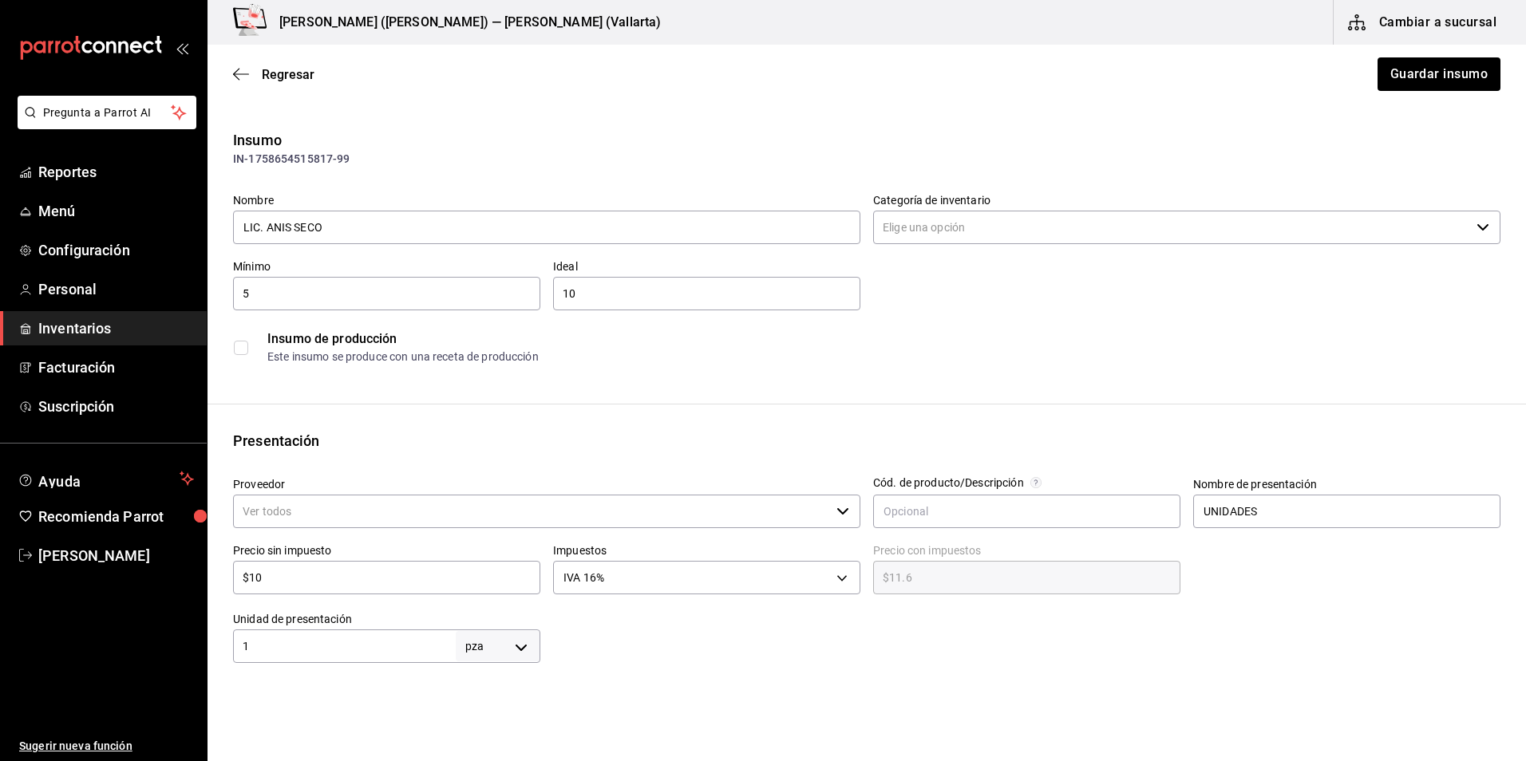
type input "Vinos y Destilados"
type input "VINOTECA"
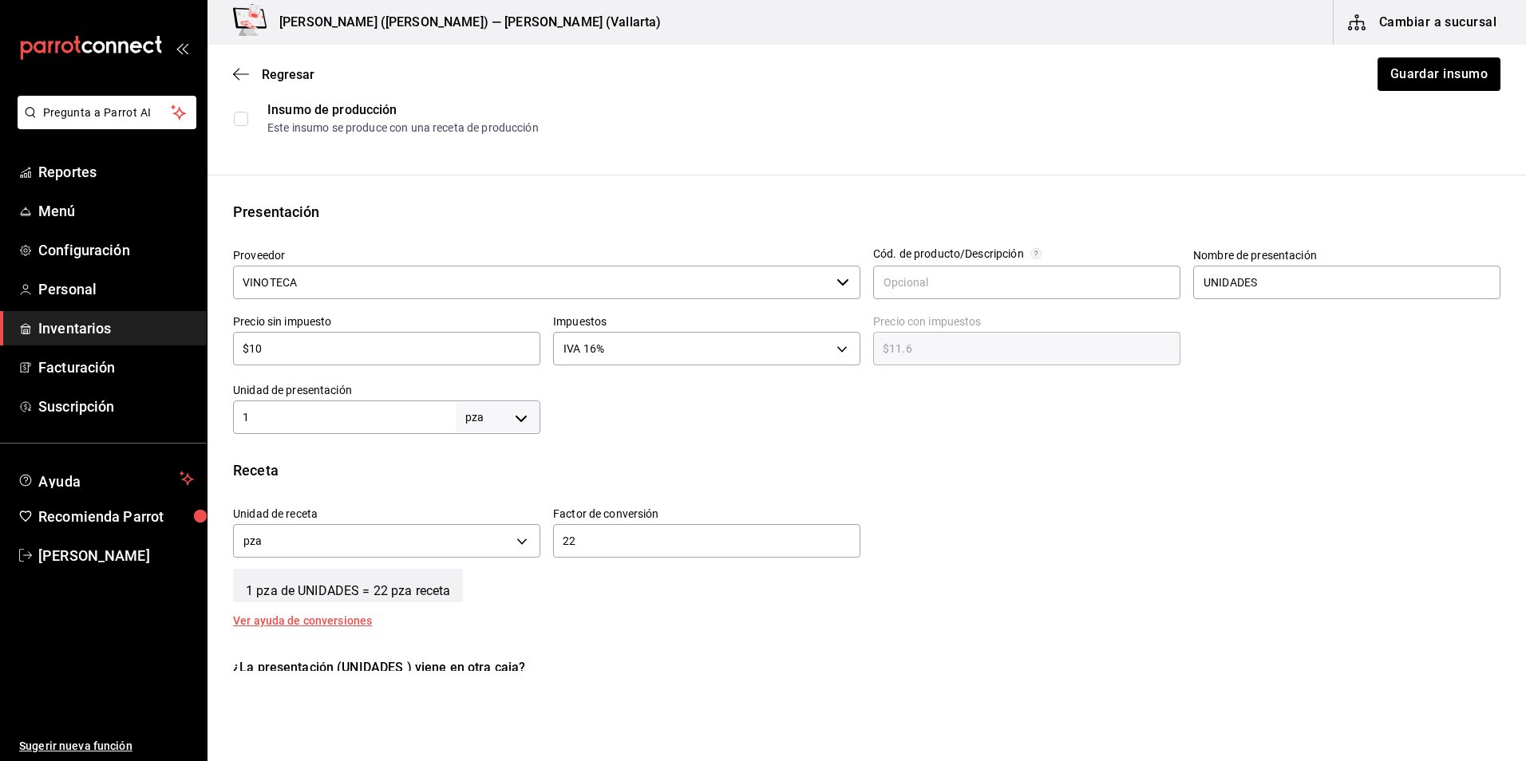
scroll to position [479, 0]
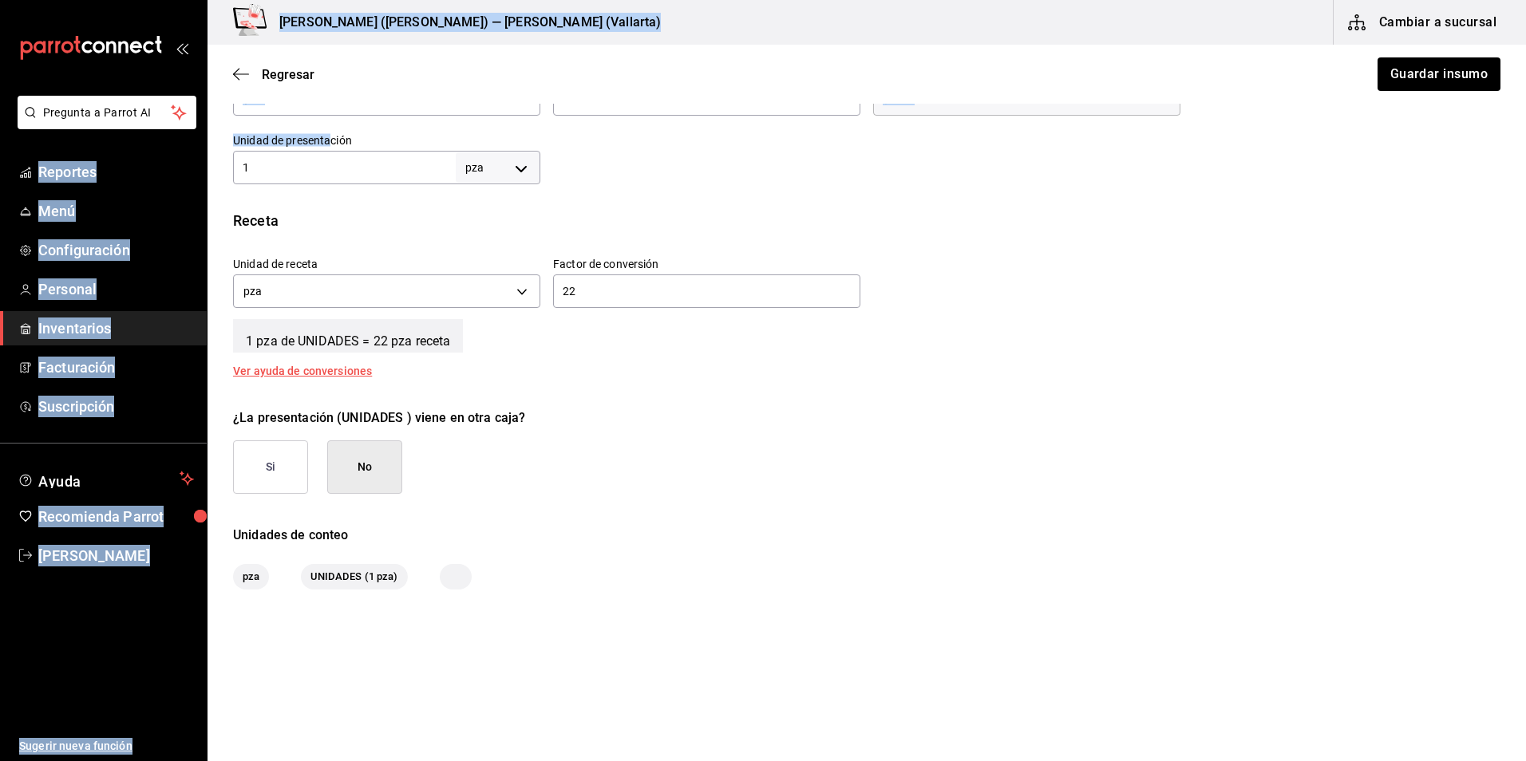
drag, startPoint x: 334, startPoint y: 147, endPoint x: 187, endPoint y: 145, distance: 146.9
click at [187, 145] on div "Pregunta a Parrot AI Reportes Menú Configuración Personal Inventarios Facturaci…" at bounding box center [763, 335] width 1526 height 671
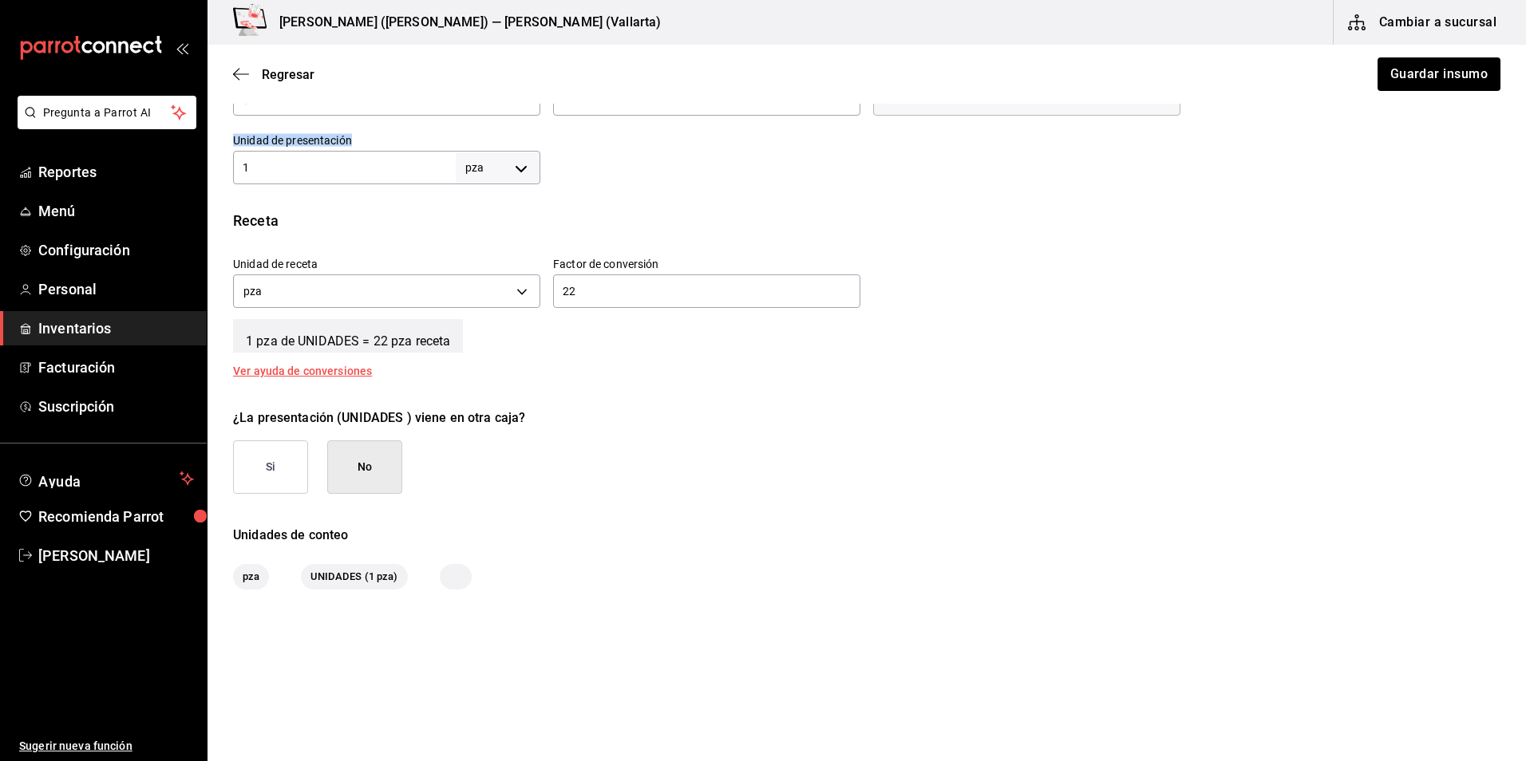
drag, startPoint x: 187, startPoint y: 145, endPoint x: 227, endPoint y: 164, distance: 43.9
click at [227, 164] on div "Unidad de presentación 1 pza UNIT ​" at bounding box center [380, 153] width 320 height 64
drag, startPoint x: 227, startPoint y: 164, endPoint x: 283, endPoint y: 178, distance: 58.5
click at [283, 178] on div "1 pza UNIT ​" at bounding box center [386, 168] width 307 height 34
drag, startPoint x: 275, startPoint y: 164, endPoint x: 165, endPoint y: 164, distance: 110.1
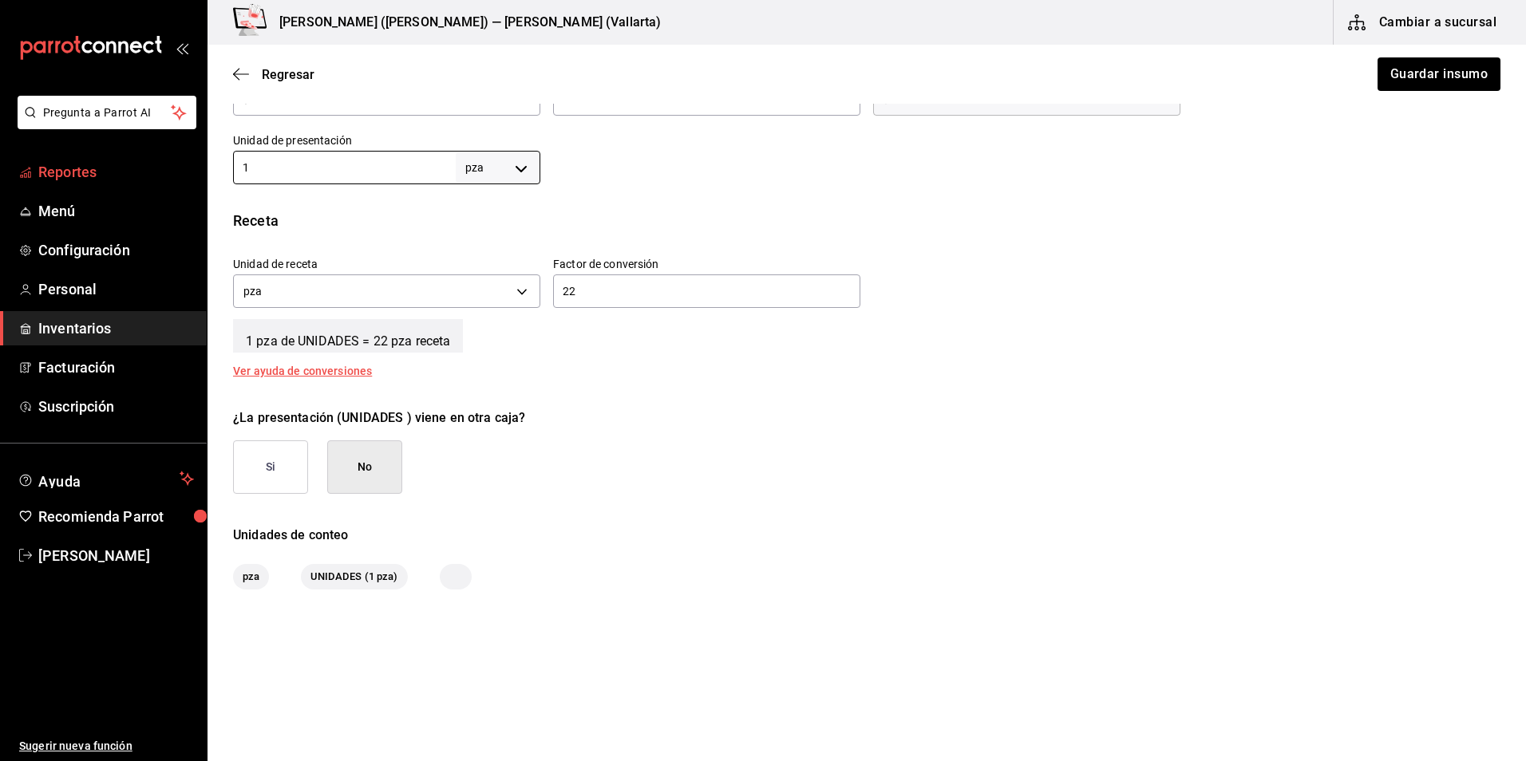
click at [165, 164] on div "Pregunta a Parrot AI Reportes Menú Configuración Personal Inventarios Facturaci…" at bounding box center [763, 335] width 1526 height 671
type input "22"
drag, startPoint x: 655, startPoint y: 294, endPoint x: 261, endPoint y: 289, distance: 394.3
click at [261, 289] on div "Unidad de receta pza UNIT Factor de conversión 22 ​" at bounding box center [860, 278] width 1280 height 69
type input "1"
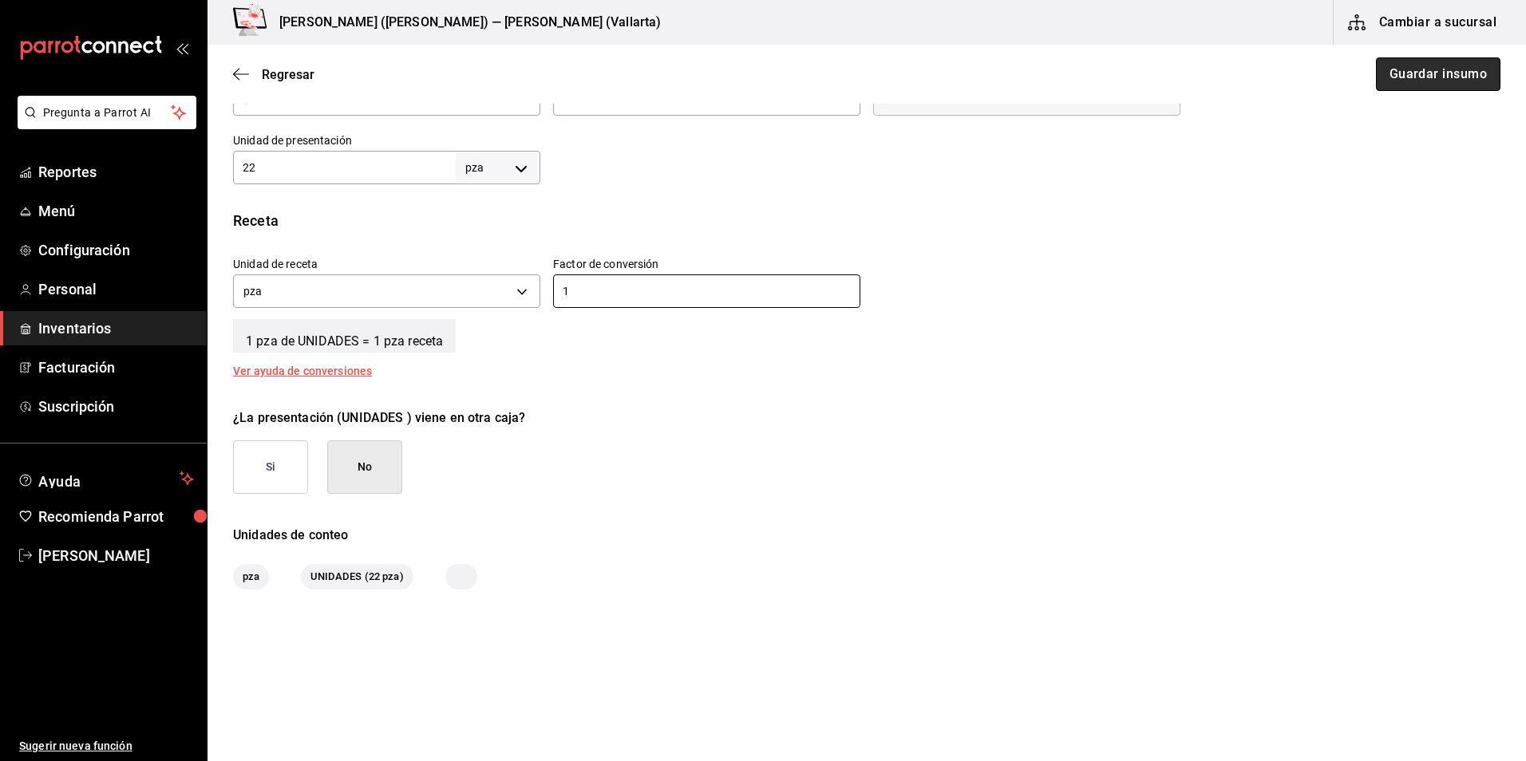
click at [1450, 76] on button "Guardar insumo" at bounding box center [1438, 74] width 125 height 34
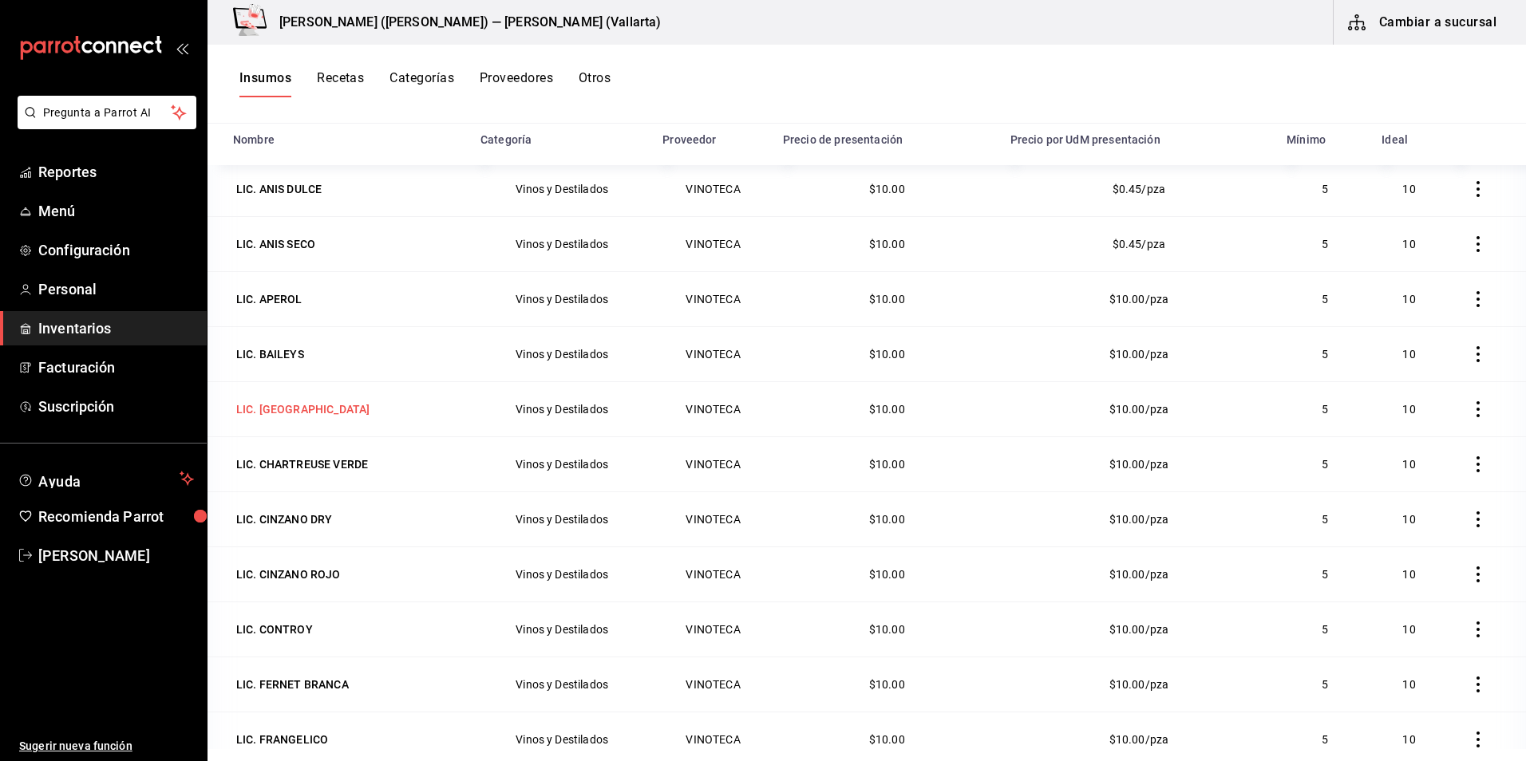
scroll to position [1915, 0]
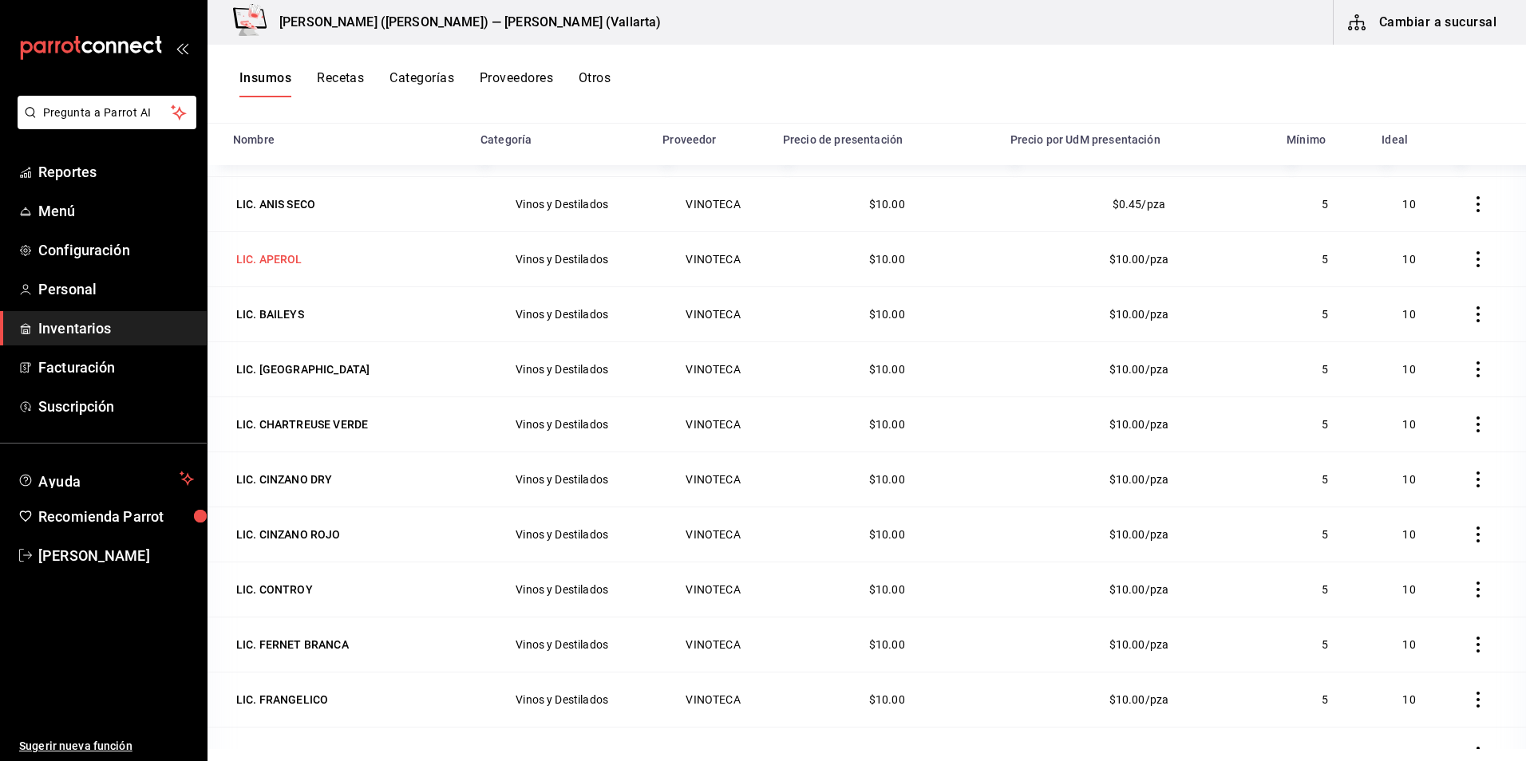
click at [273, 259] on div "LIC. APEROL" at bounding box center [269, 259] width 66 height 16
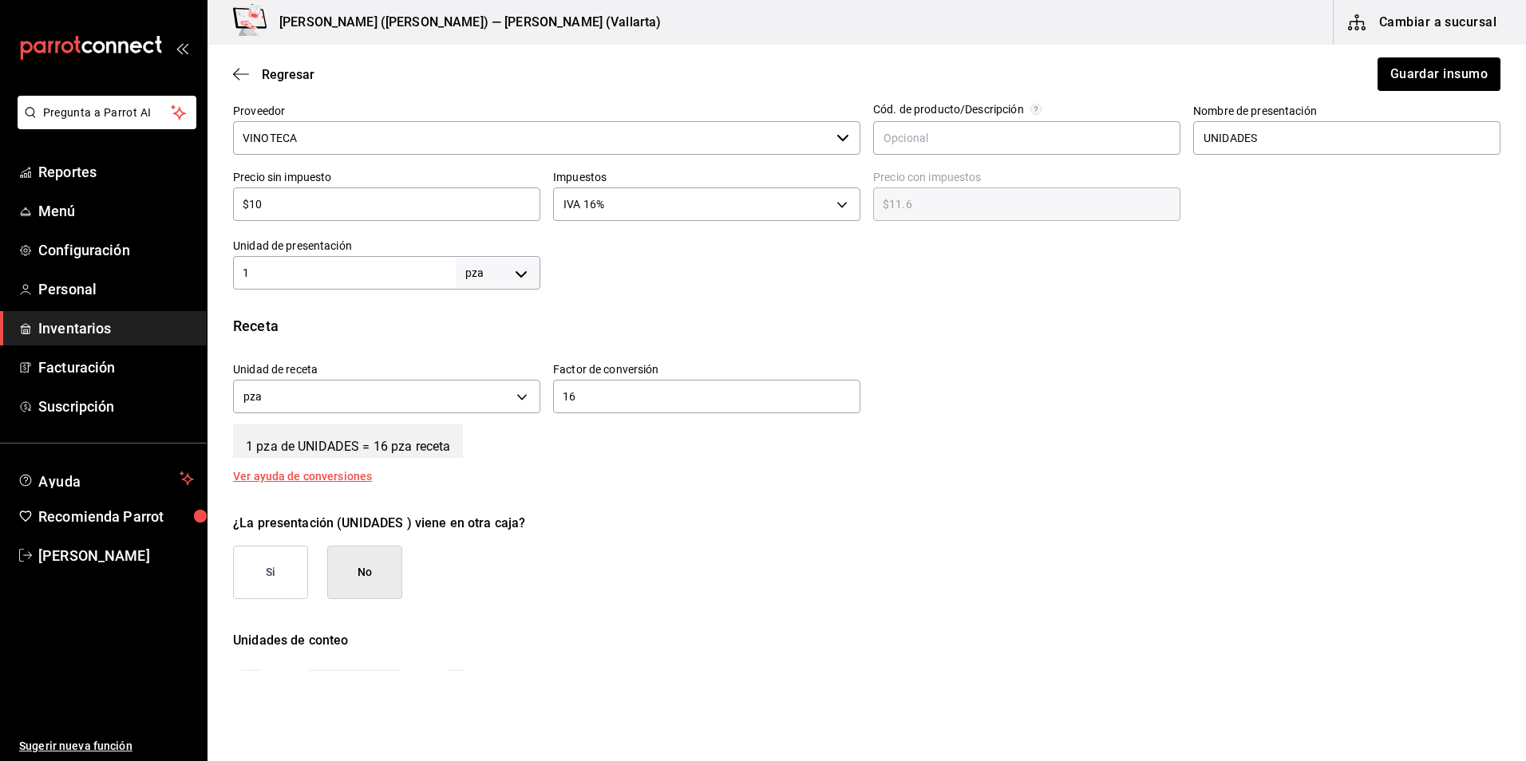
scroll to position [399, 0]
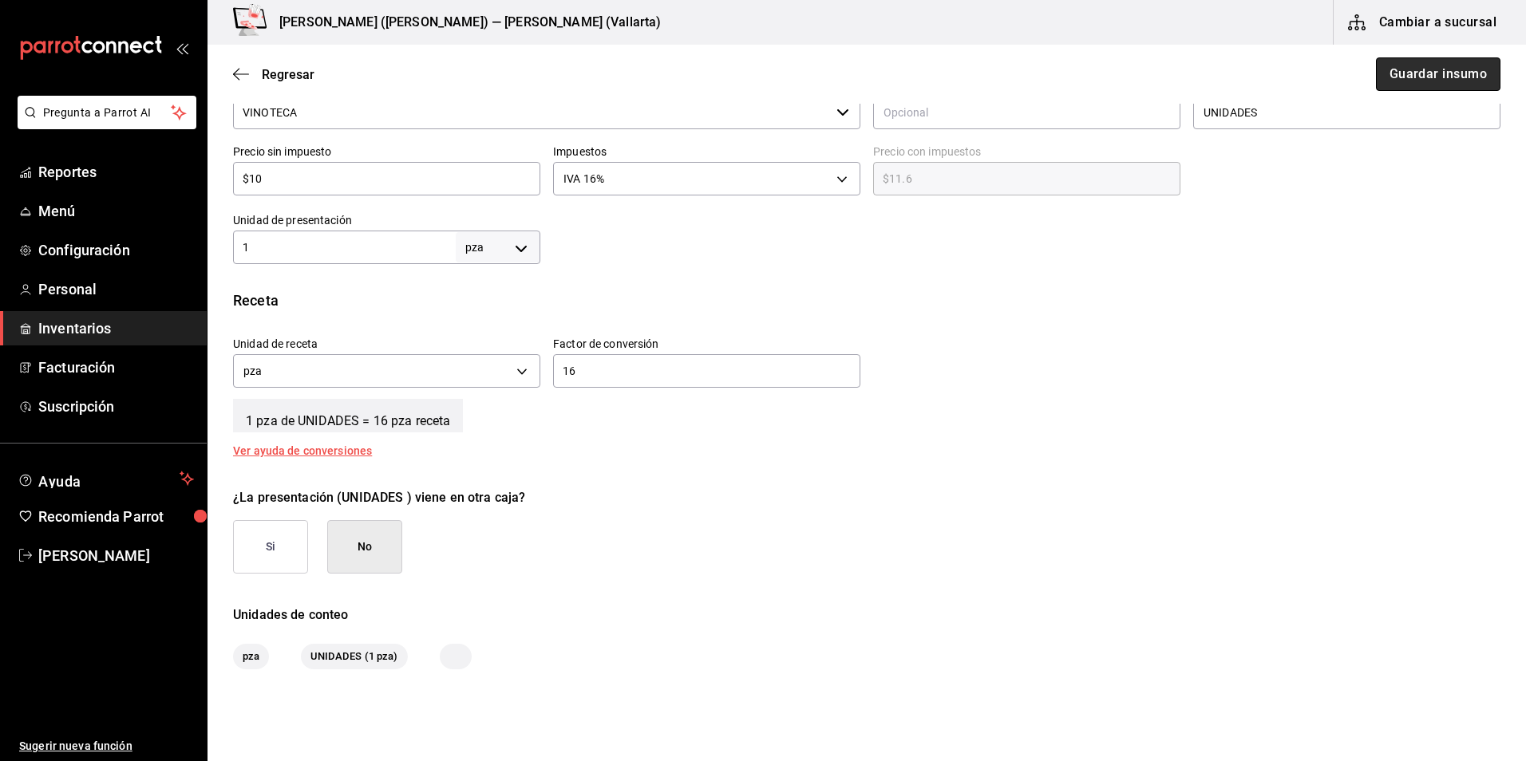
click at [1418, 69] on button "Guardar insumo" at bounding box center [1438, 74] width 125 height 34
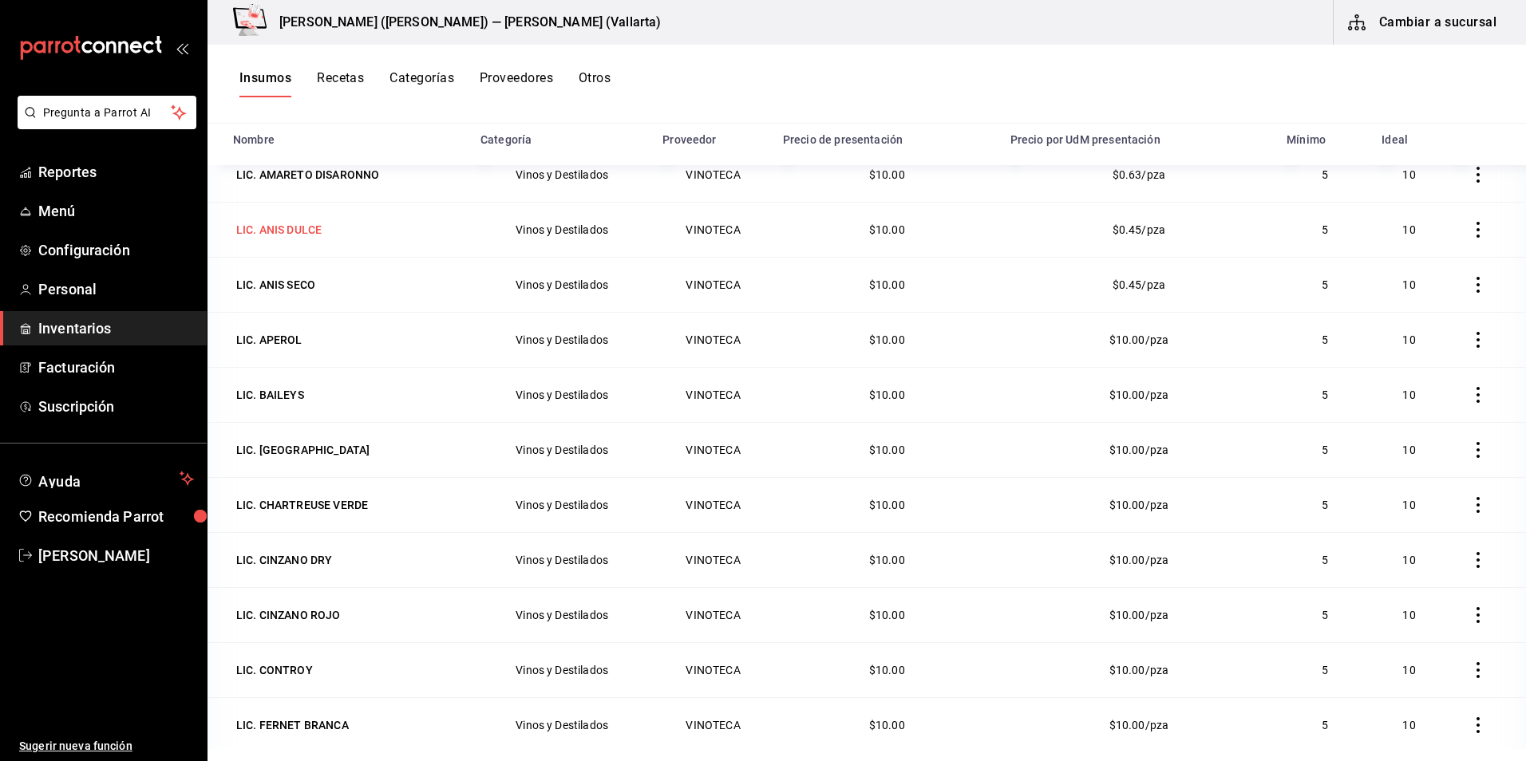
scroll to position [1836, 0]
click at [290, 390] on div "LIC. BAILEYS" at bounding box center [270, 394] width 68 height 16
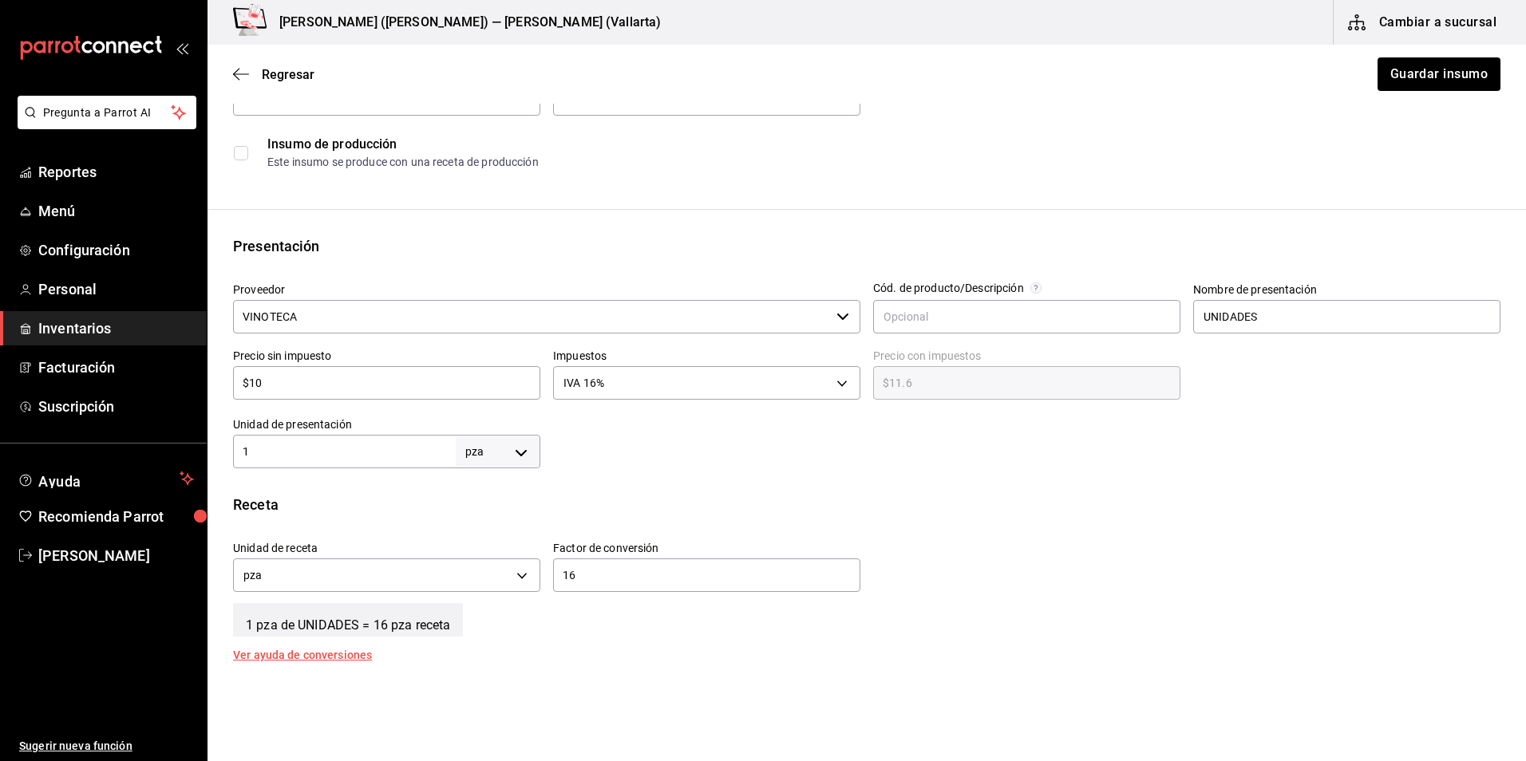
scroll to position [479, 0]
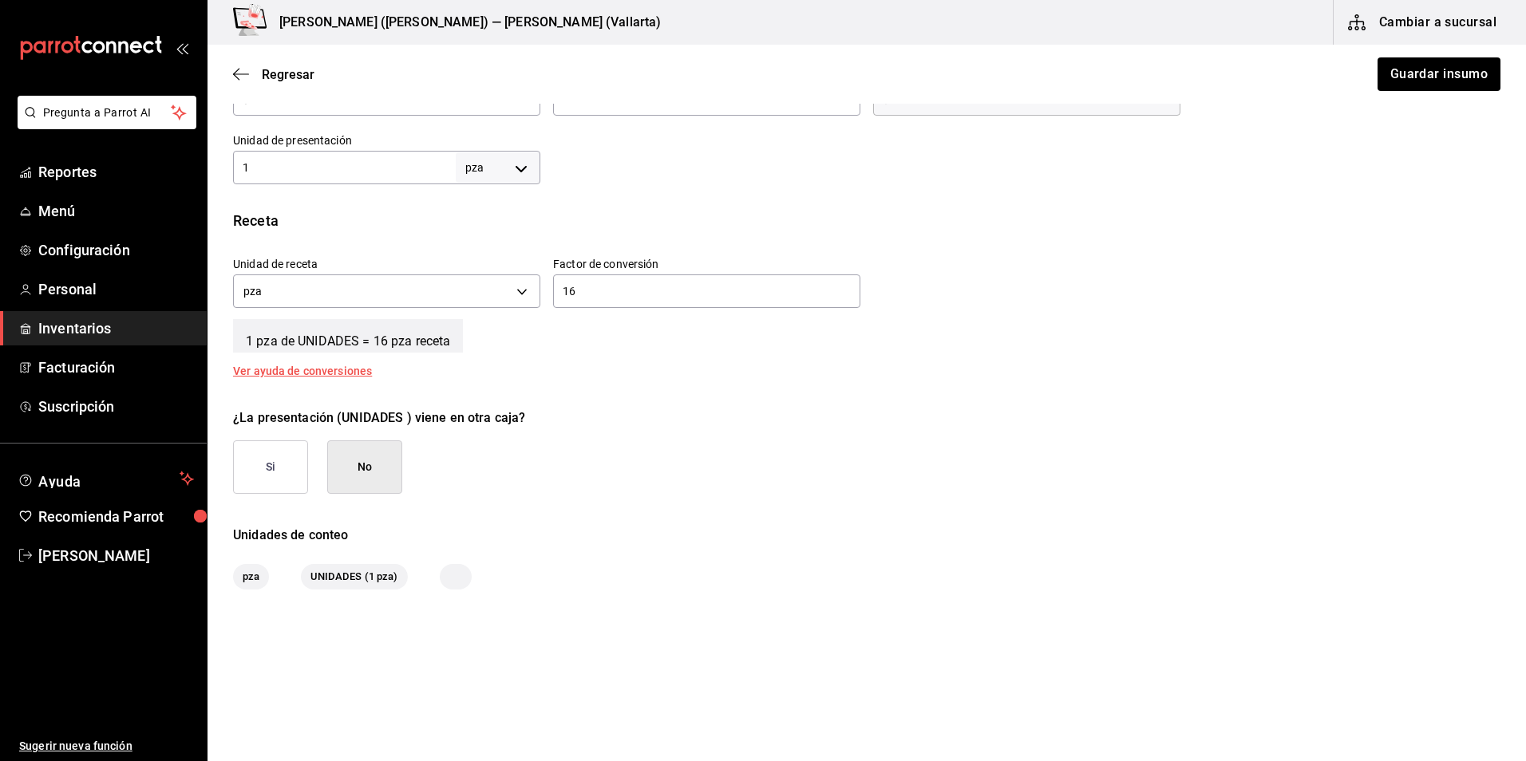
click at [342, 173] on input "1" at bounding box center [344, 167] width 223 height 19
type input "16"
click at [611, 287] on input "16" at bounding box center [706, 291] width 307 height 19
type input "1"
click at [1411, 69] on button "Guardar insumo" at bounding box center [1438, 74] width 125 height 34
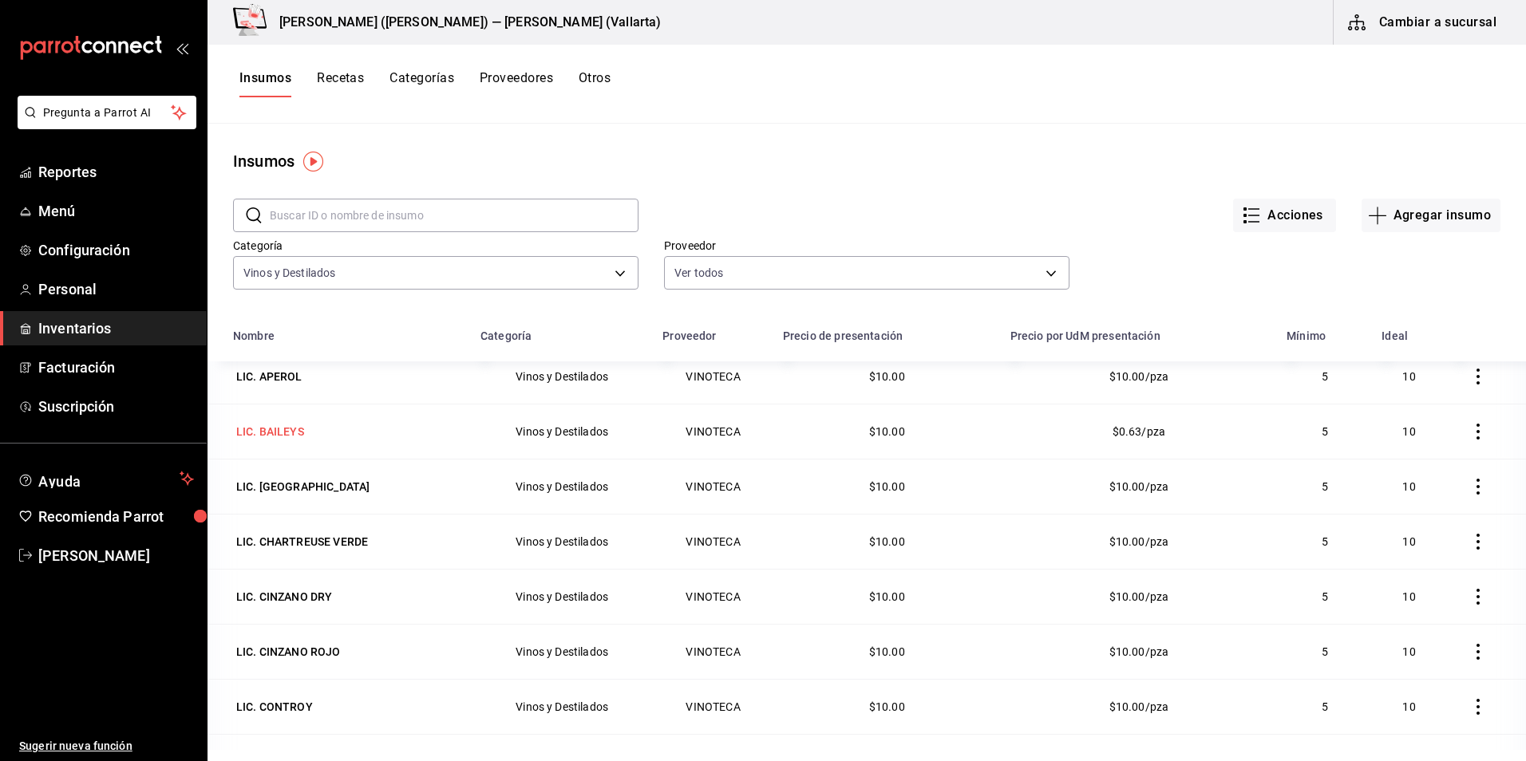
scroll to position [1995, 0]
click at [302, 480] on div "LIC. [GEOGRAPHIC_DATA]" at bounding box center [302, 486] width 133 height 16
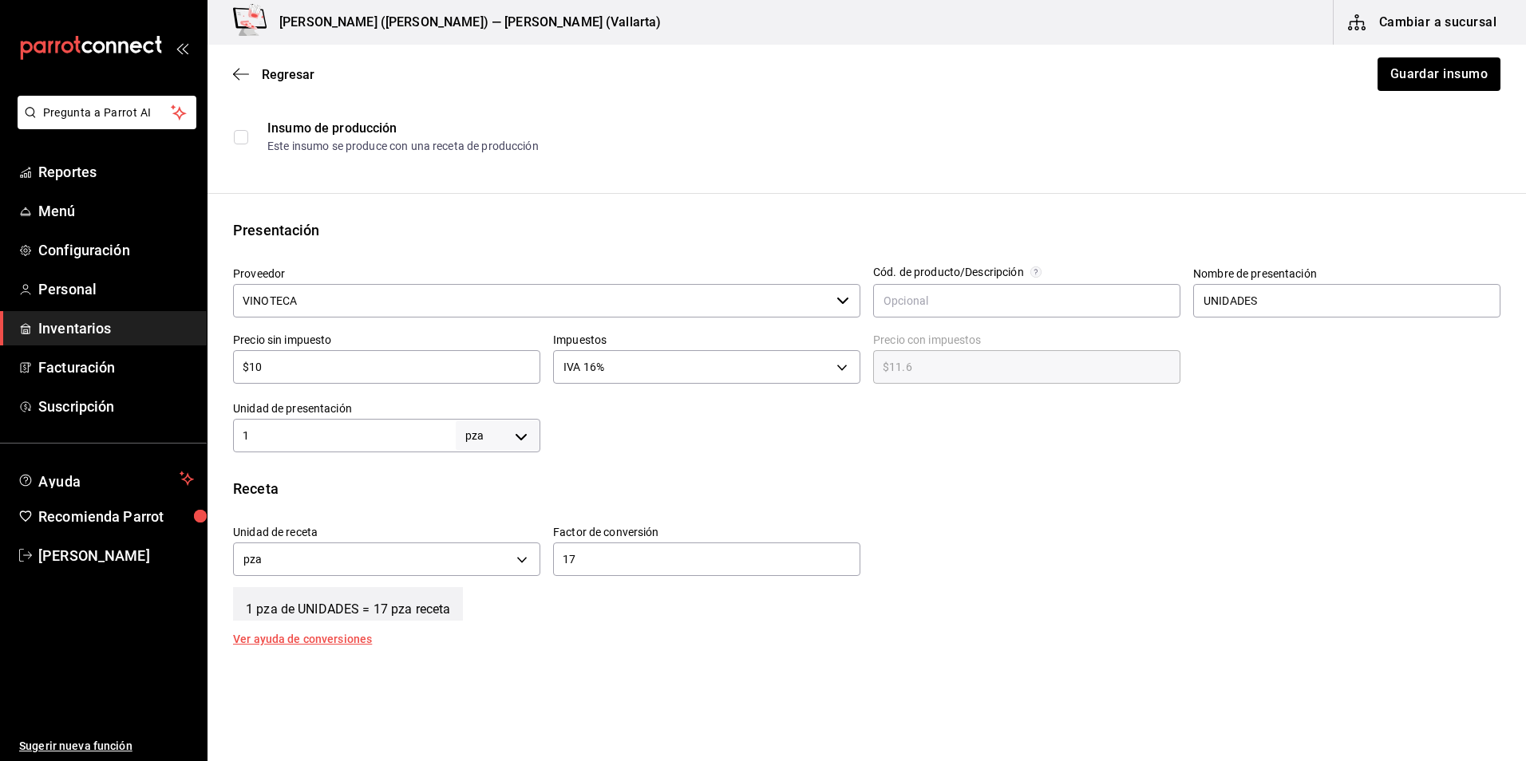
scroll to position [239, 0]
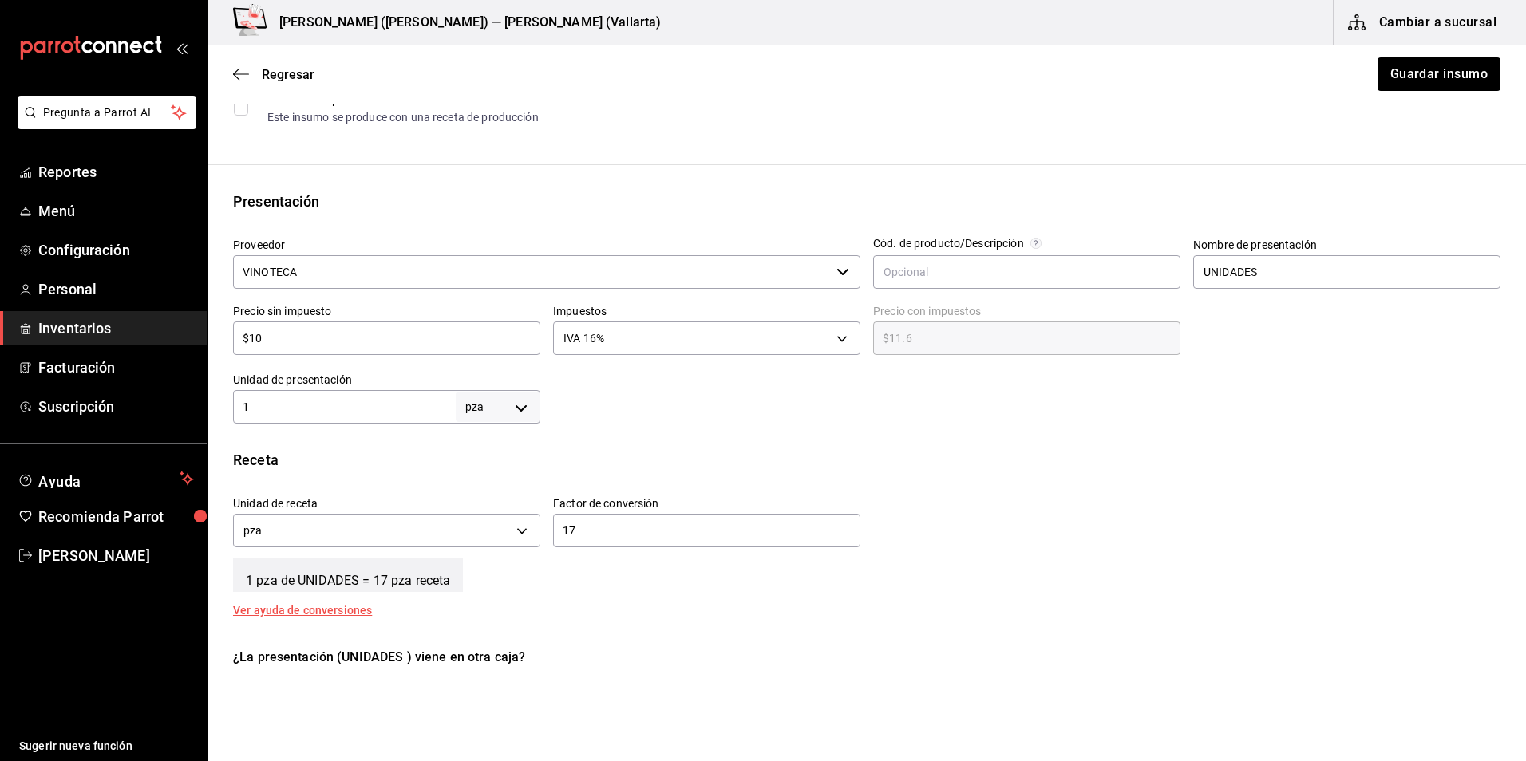
click at [354, 401] on input "1" at bounding box center [344, 406] width 223 height 19
type input "17"
click at [592, 524] on div "17 ​" at bounding box center [706, 531] width 307 height 34
type input "1"
click at [1447, 70] on button "Guardar insumo" at bounding box center [1438, 74] width 125 height 34
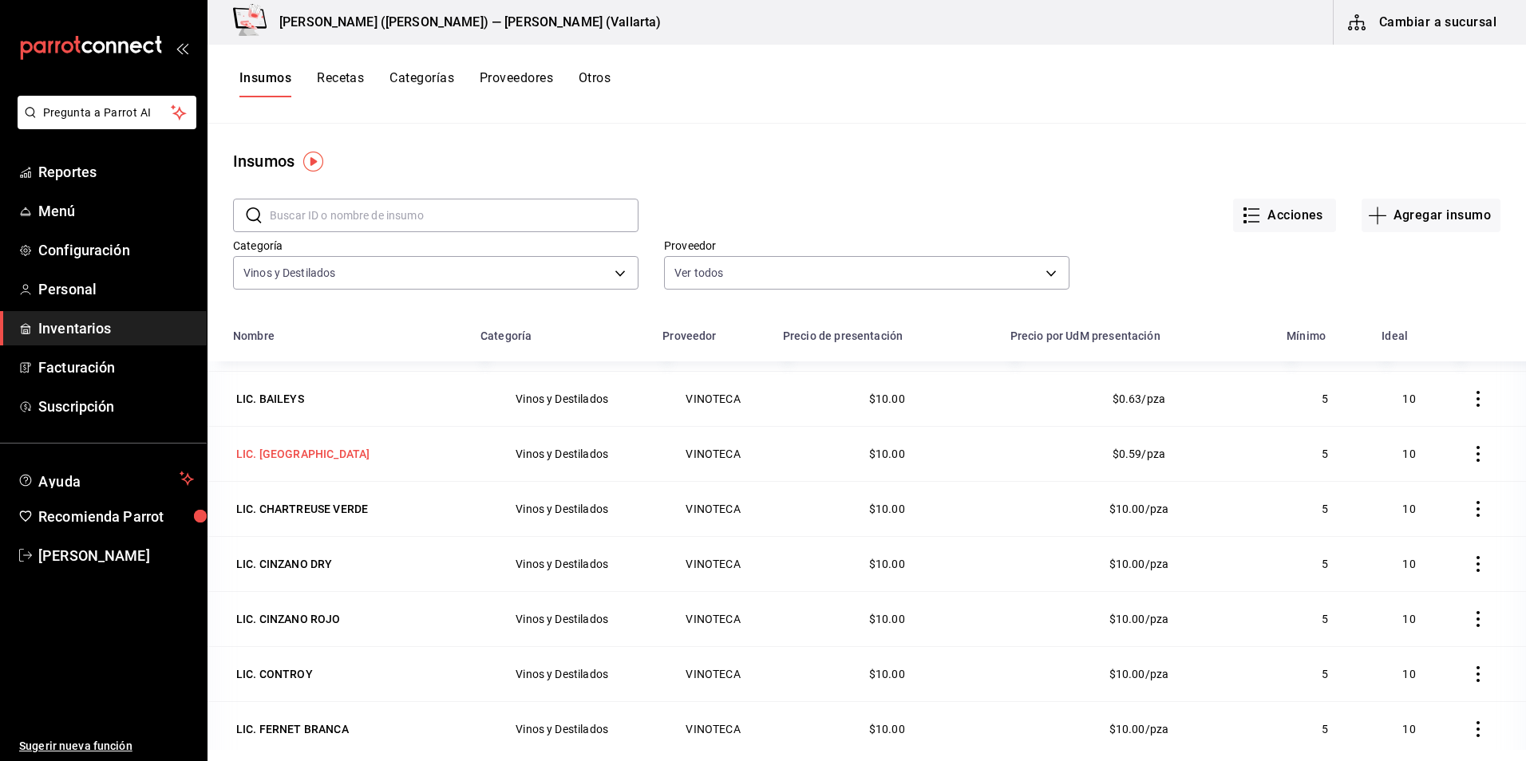
scroll to position [1995, 0]
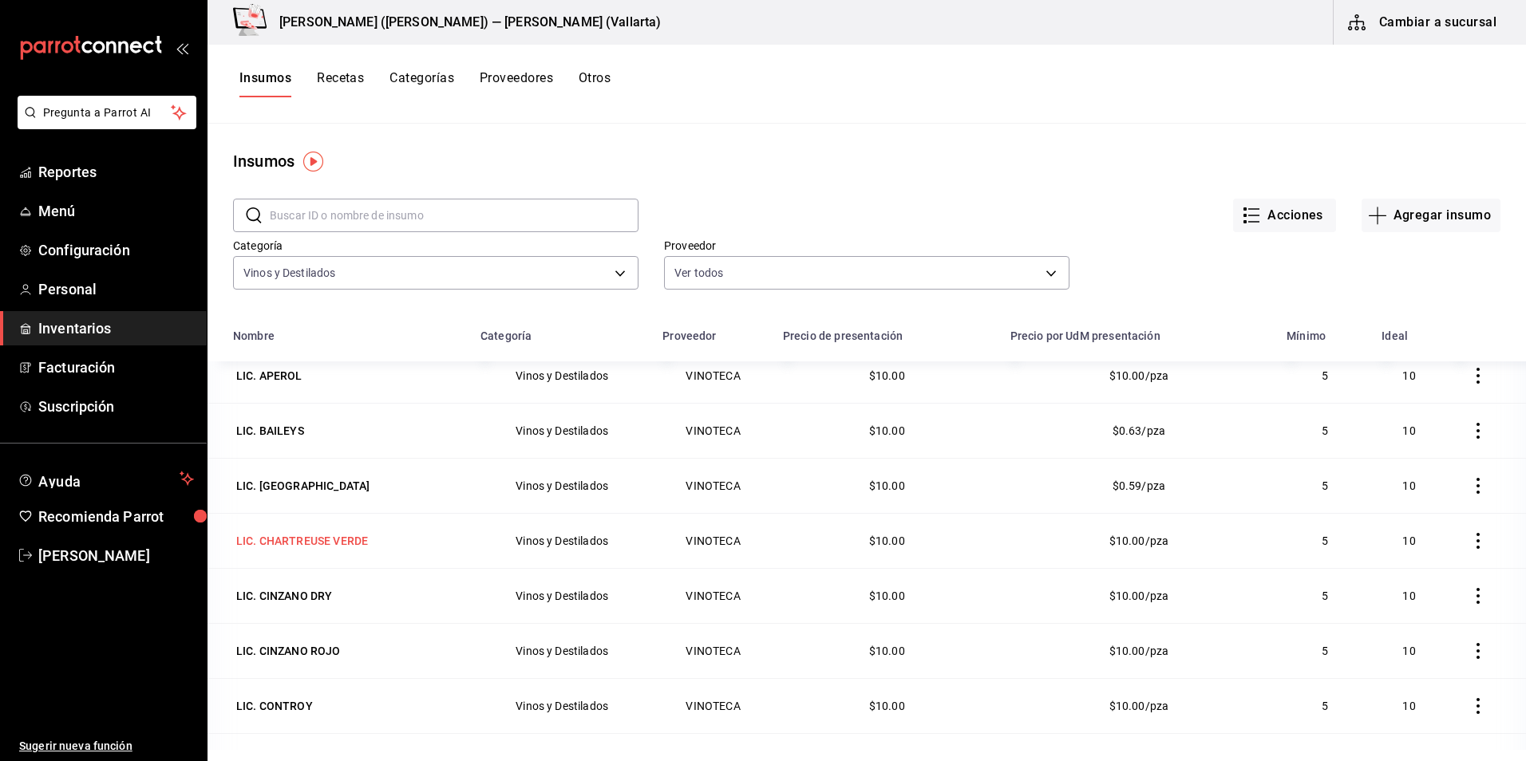
click at [314, 533] on div "LIC. CHARTREUSE VERDE" at bounding box center [302, 541] width 132 height 16
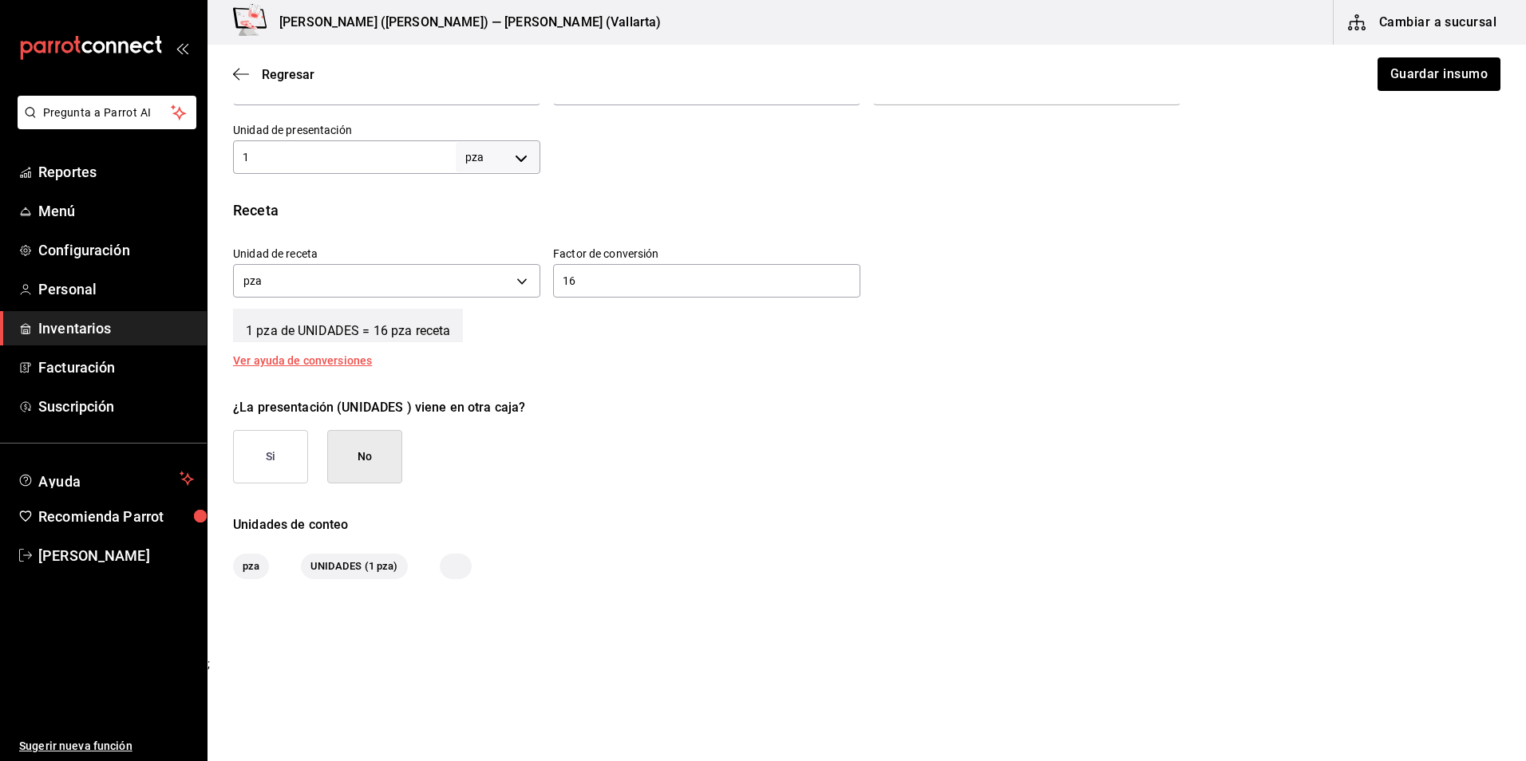
scroll to position [491, 0]
click at [310, 164] on input "1" at bounding box center [344, 155] width 223 height 19
type input "16"
click at [674, 300] on div "Factor de conversión 16 ​" at bounding box center [700, 266] width 320 height 69
click at [663, 278] on input "16" at bounding box center [706, 279] width 307 height 19
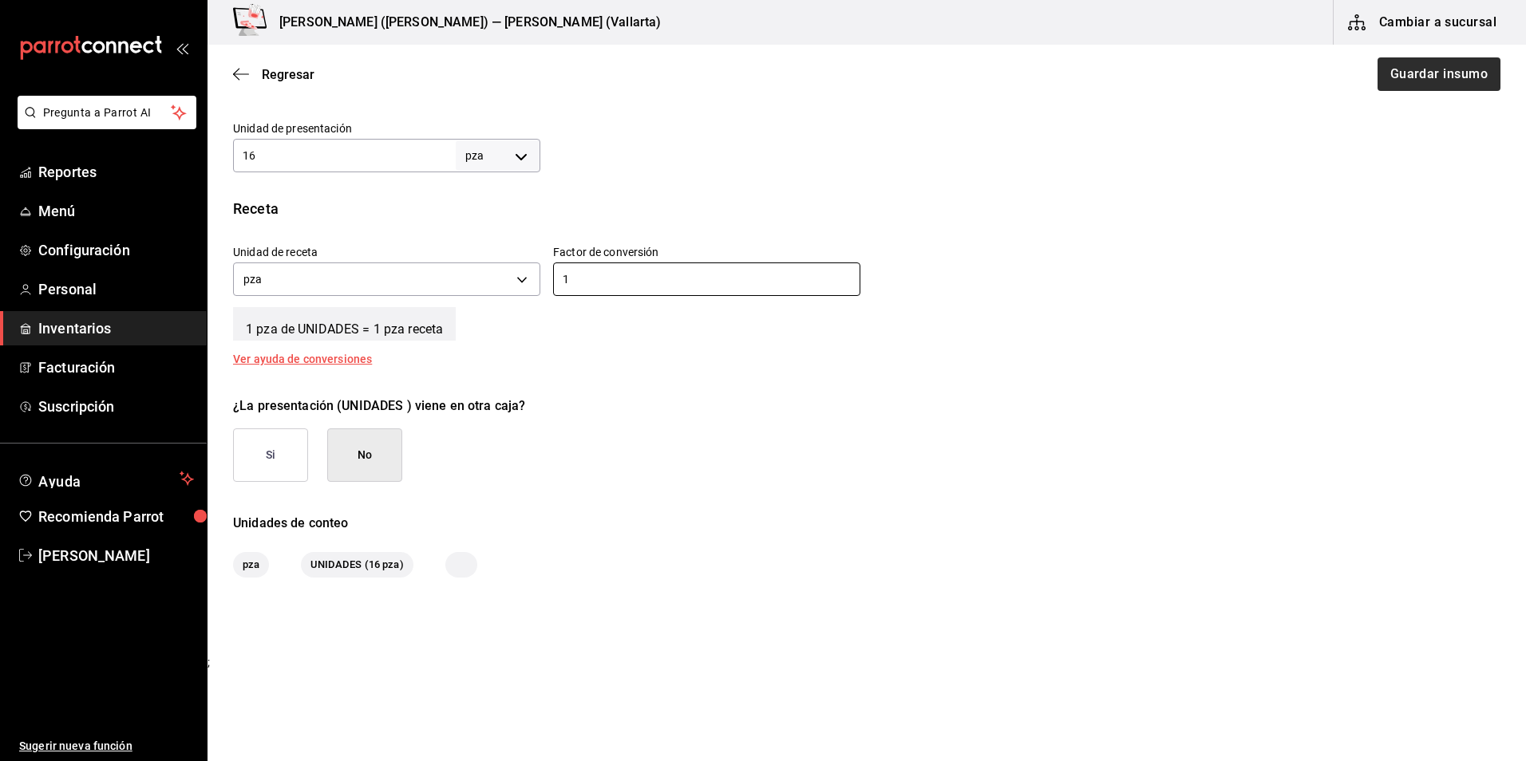
type input "1"
click at [1416, 80] on button "Guardar insumo" at bounding box center [1438, 74] width 125 height 34
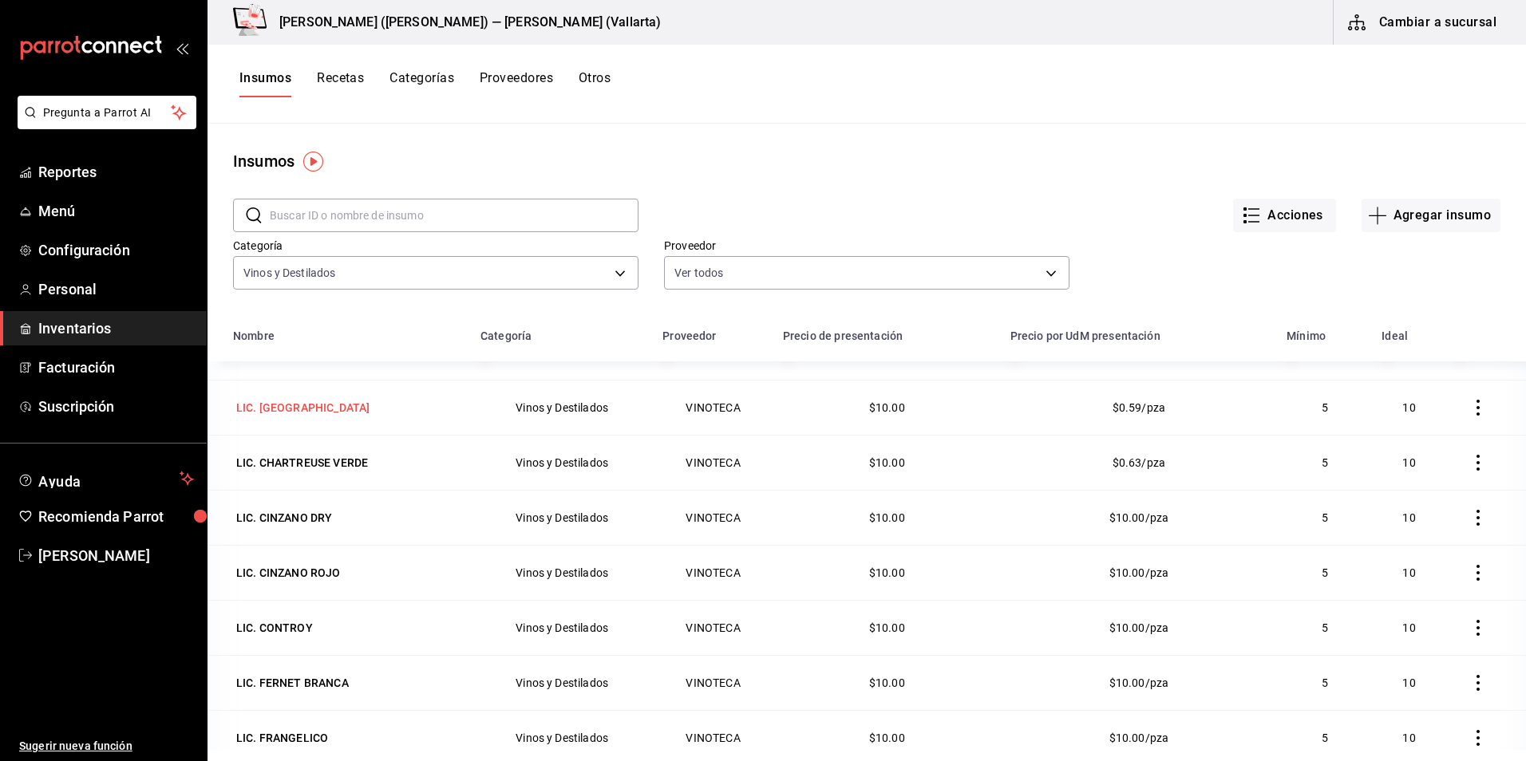
scroll to position [2075, 0]
click at [312, 516] on div "LIC. CINZANO DRY" at bounding box center [284, 516] width 96 height 16
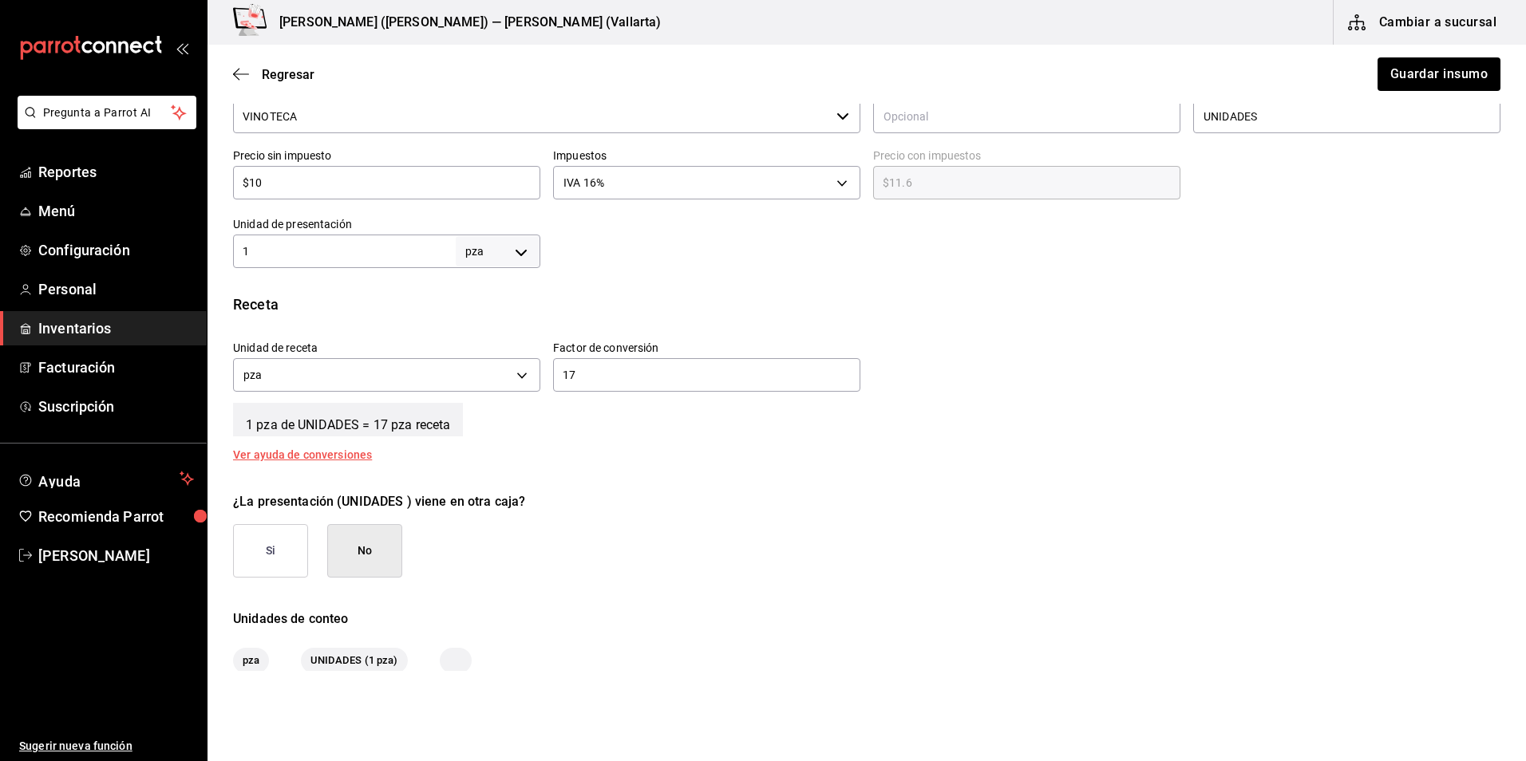
scroll to position [399, 0]
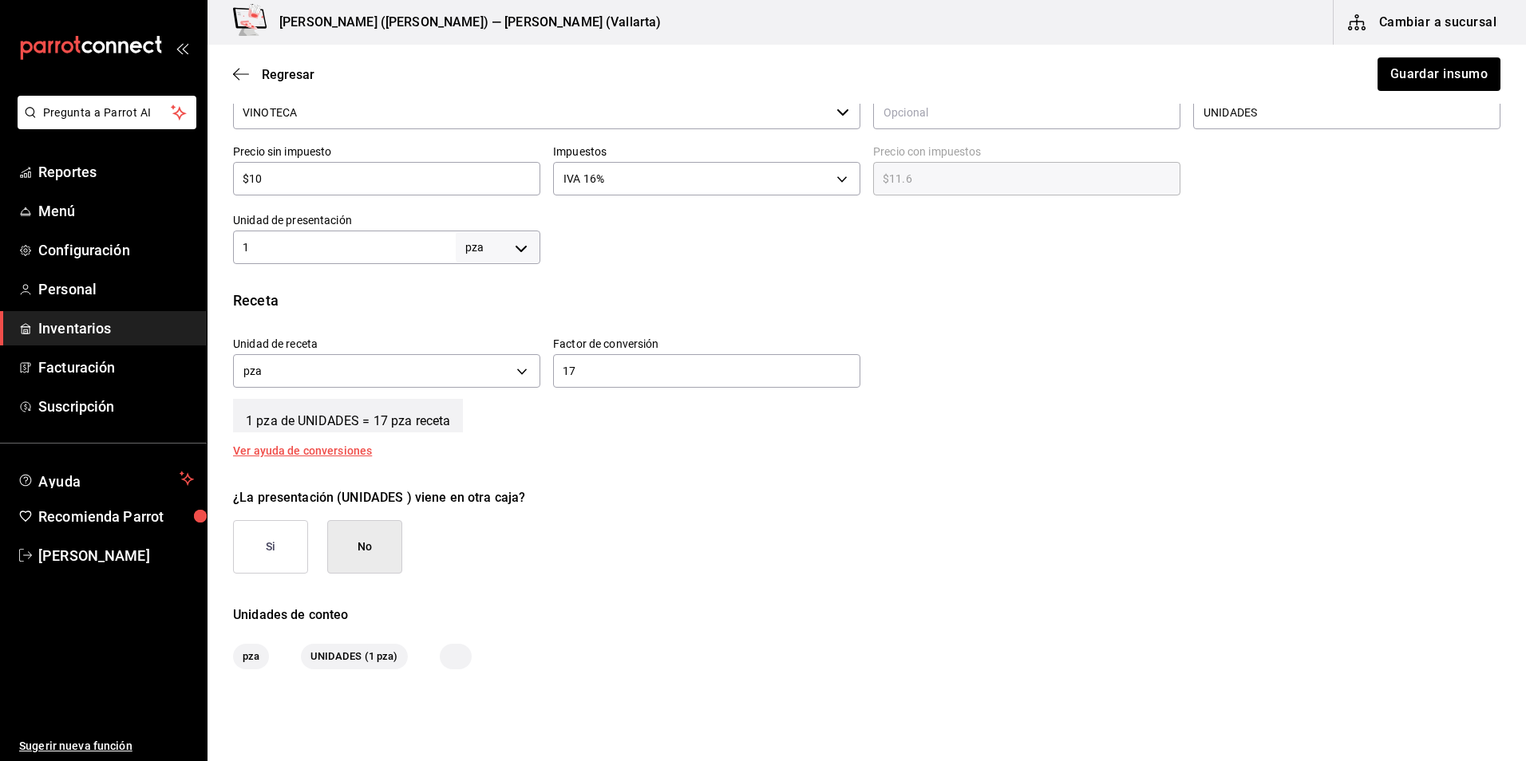
click at [364, 247] on input "1" at bounding box center [344, 247] width 223 height 19
type input "17"
click at [634, 381] on div "17 ​" at bounding box center [706, 371] width 307 height 34
type input "1"
click at [1408, 76] on button "Guardar insumo" at bounding box center [1438, 74] width 125 height 34
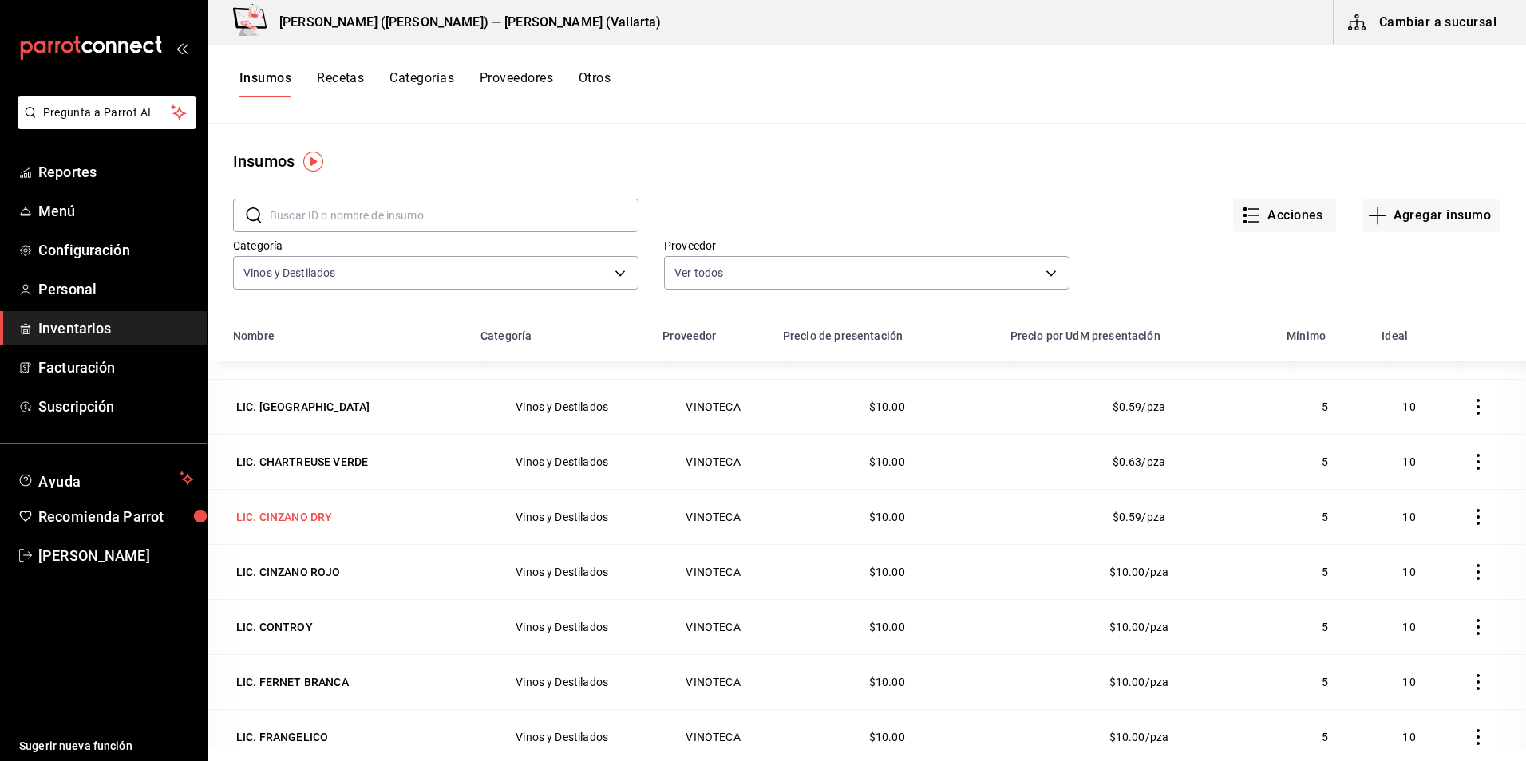
scroll to position [2155, 0]
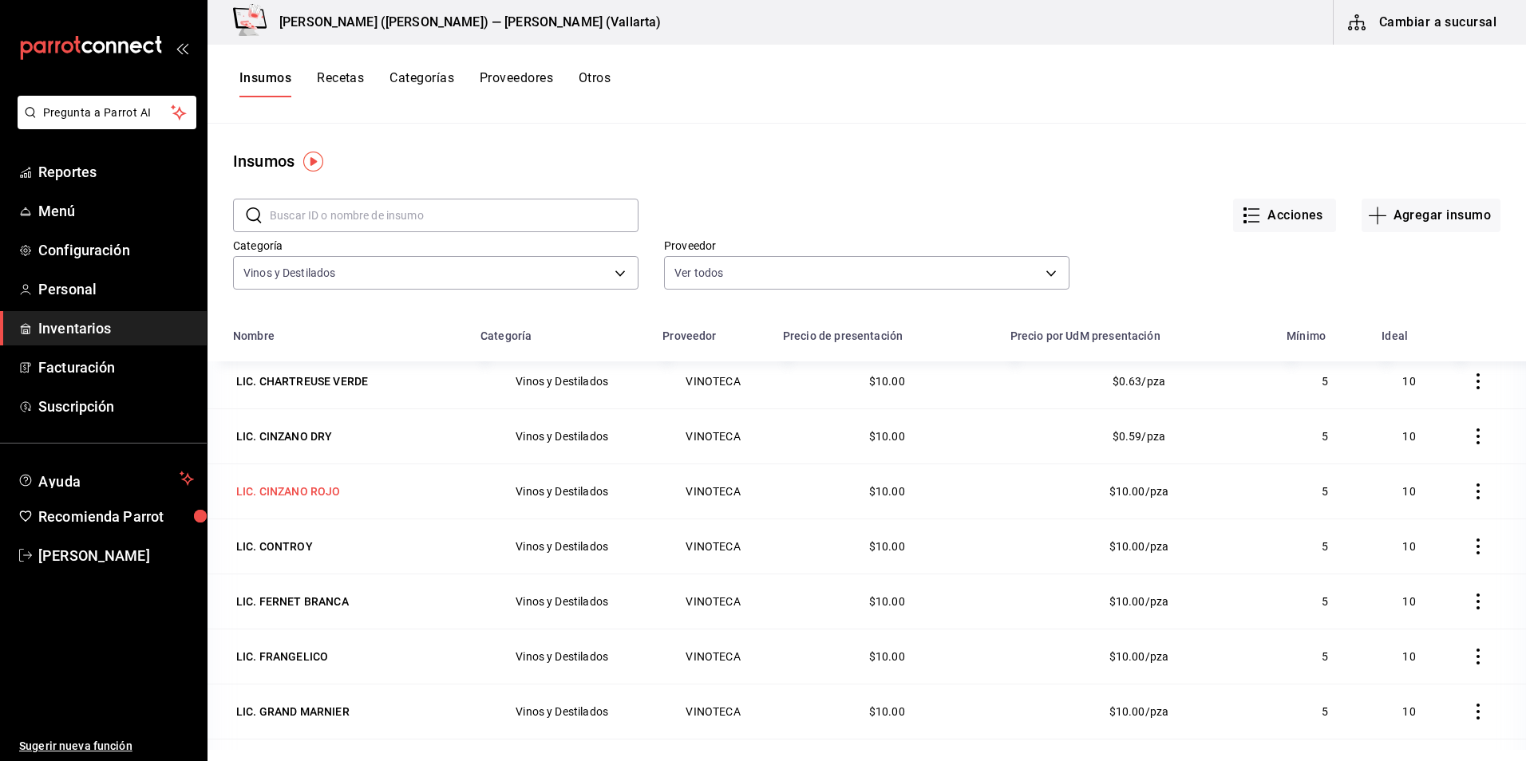
click at [296, 495] on div "LIC. CINZANO ROJO" at bounding box center [288, 492] width 105 height 16
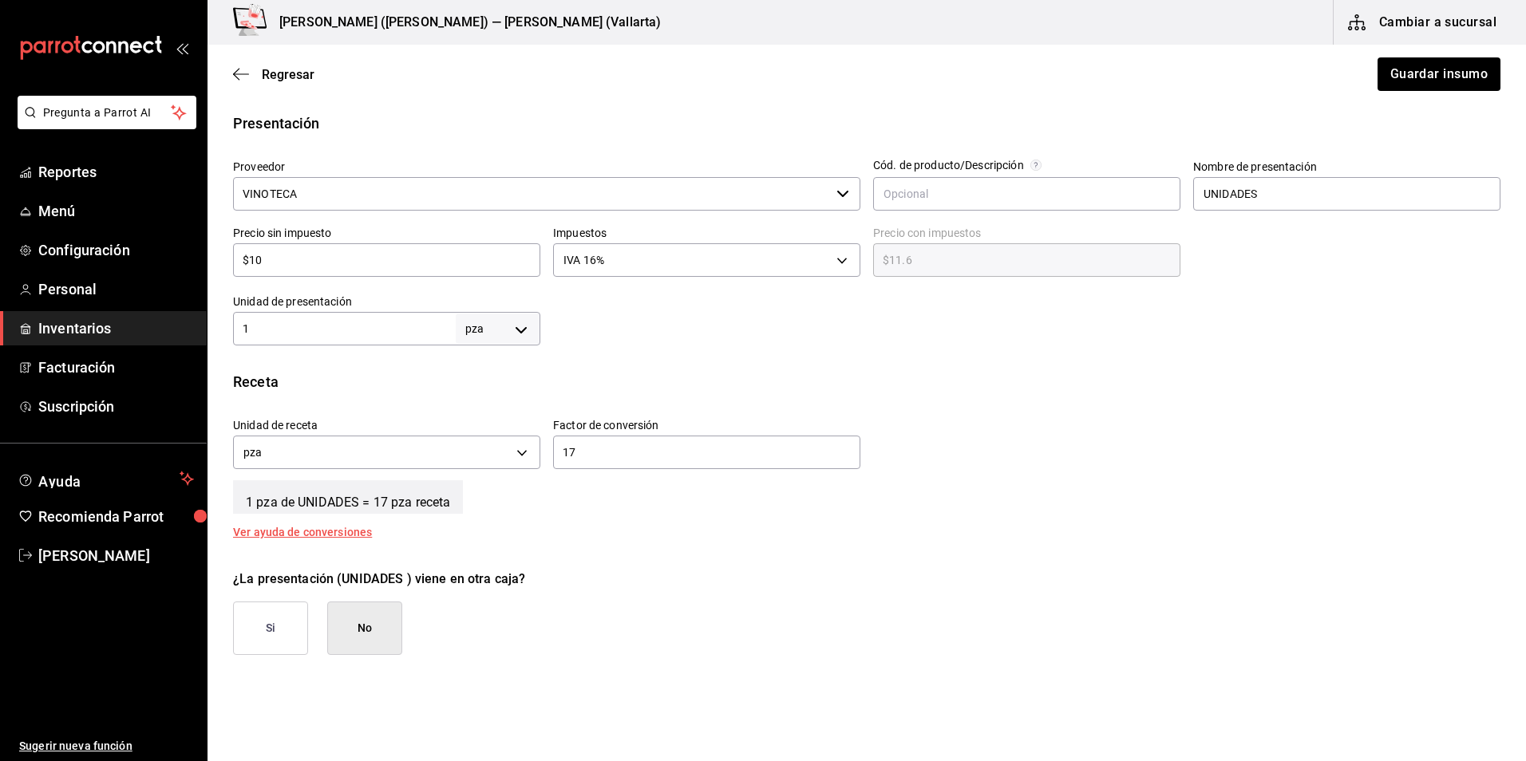
scroll to position [319, 0]
click at [346, 329] on input "1" at bounding box center [344, 327] width 223 height 19
type input "17"
click at [636, 460] on div "17 ​" at bounding box center [706, 451] width 307 height 34
type input "1"
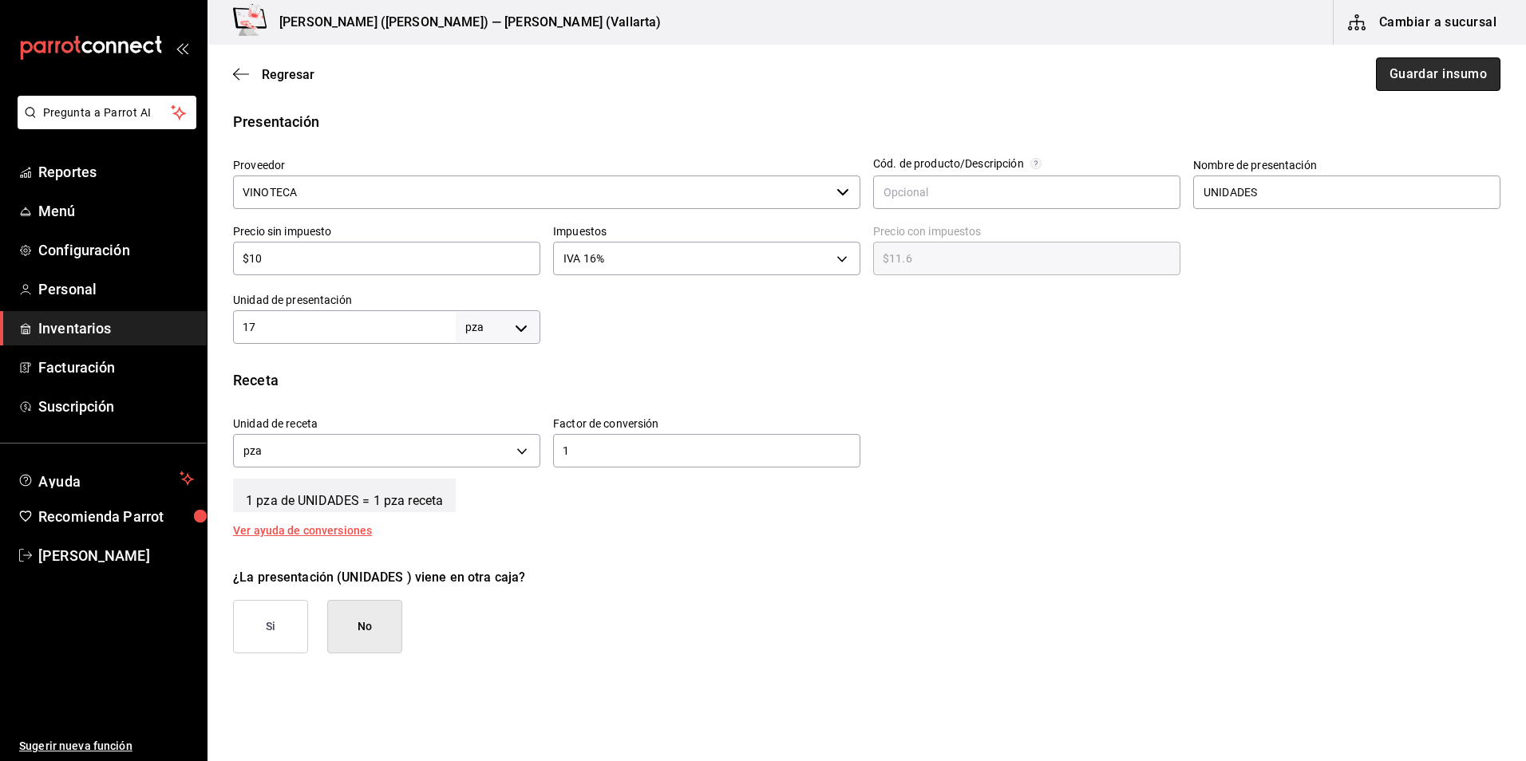
click at [1393, 75] on button "Guardar insumo" at bounding box center [1438, 74] width 125 height 34
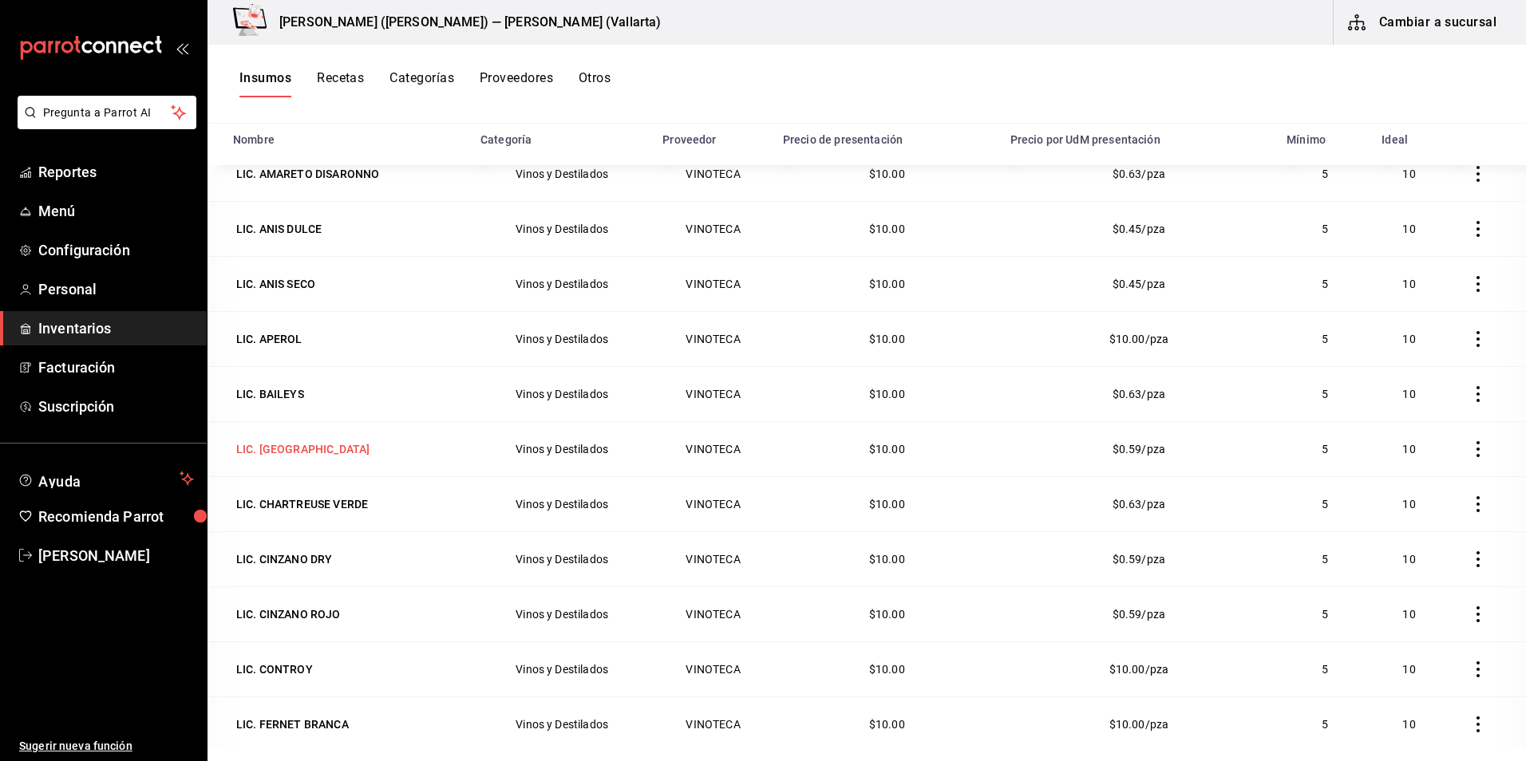
scroll to position [1915, 0]
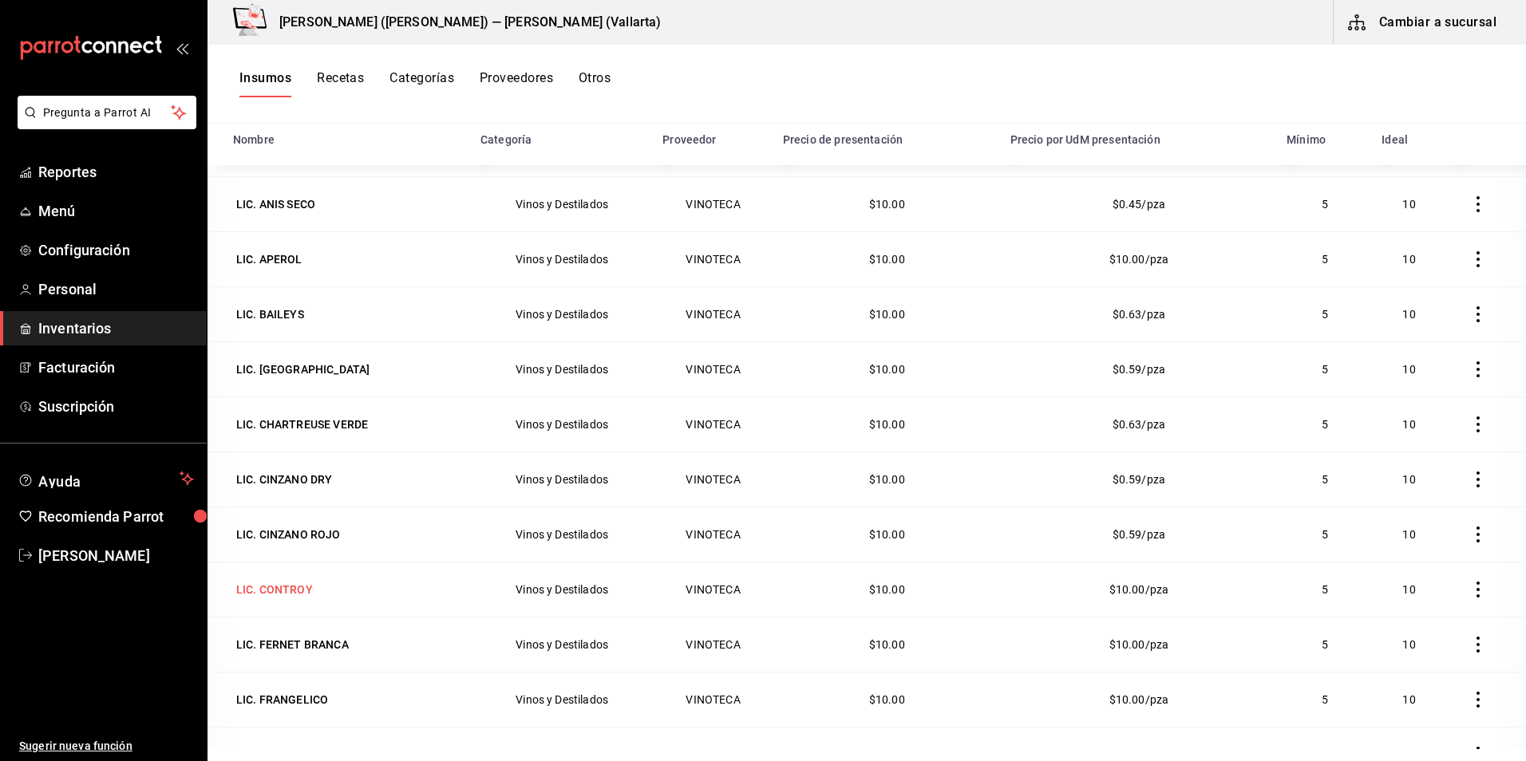
click at [291, 593] on div "LIC. CONTROY" at bounding box center [274, 590] width 77 height 16
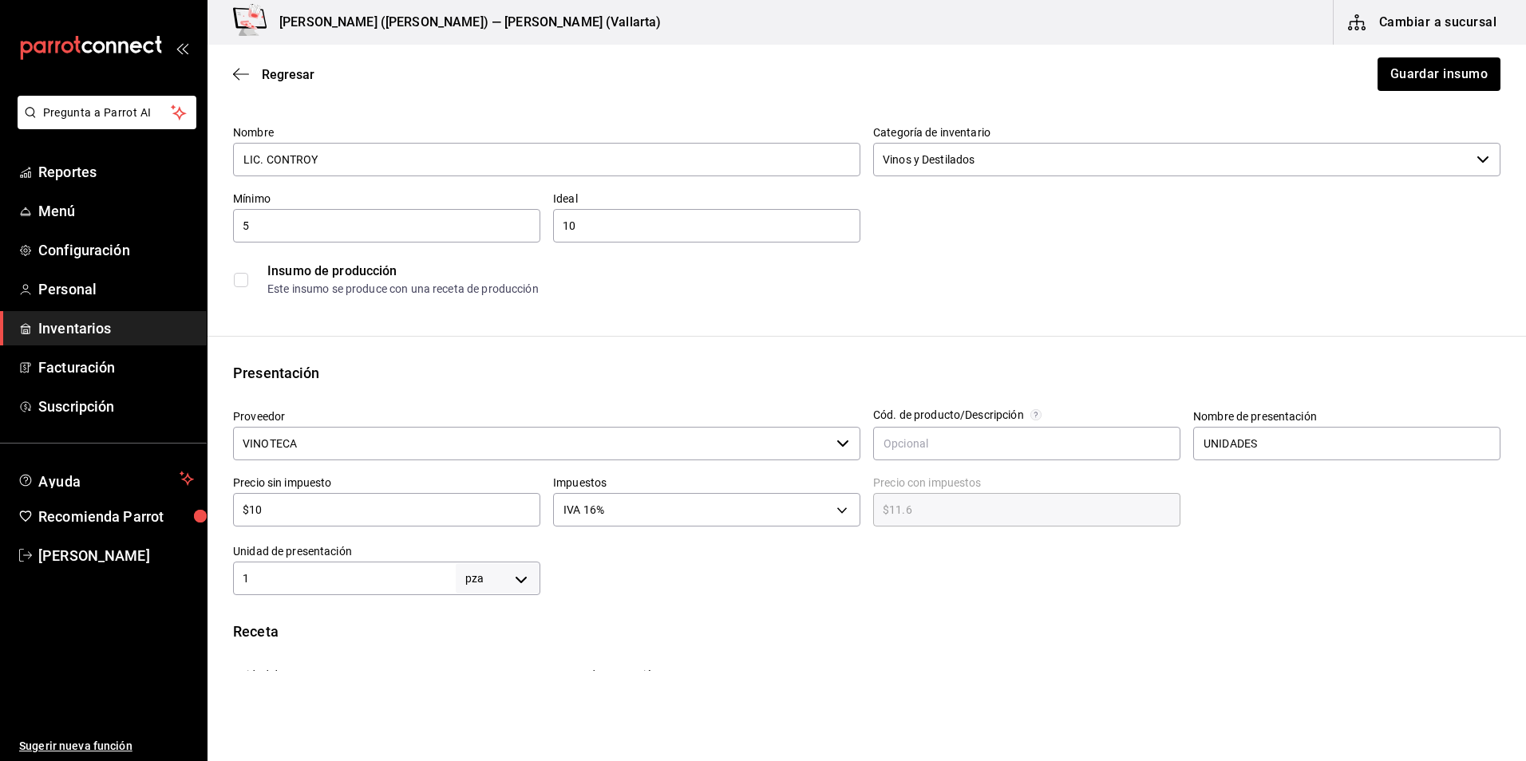
scroll to position [319, 0]
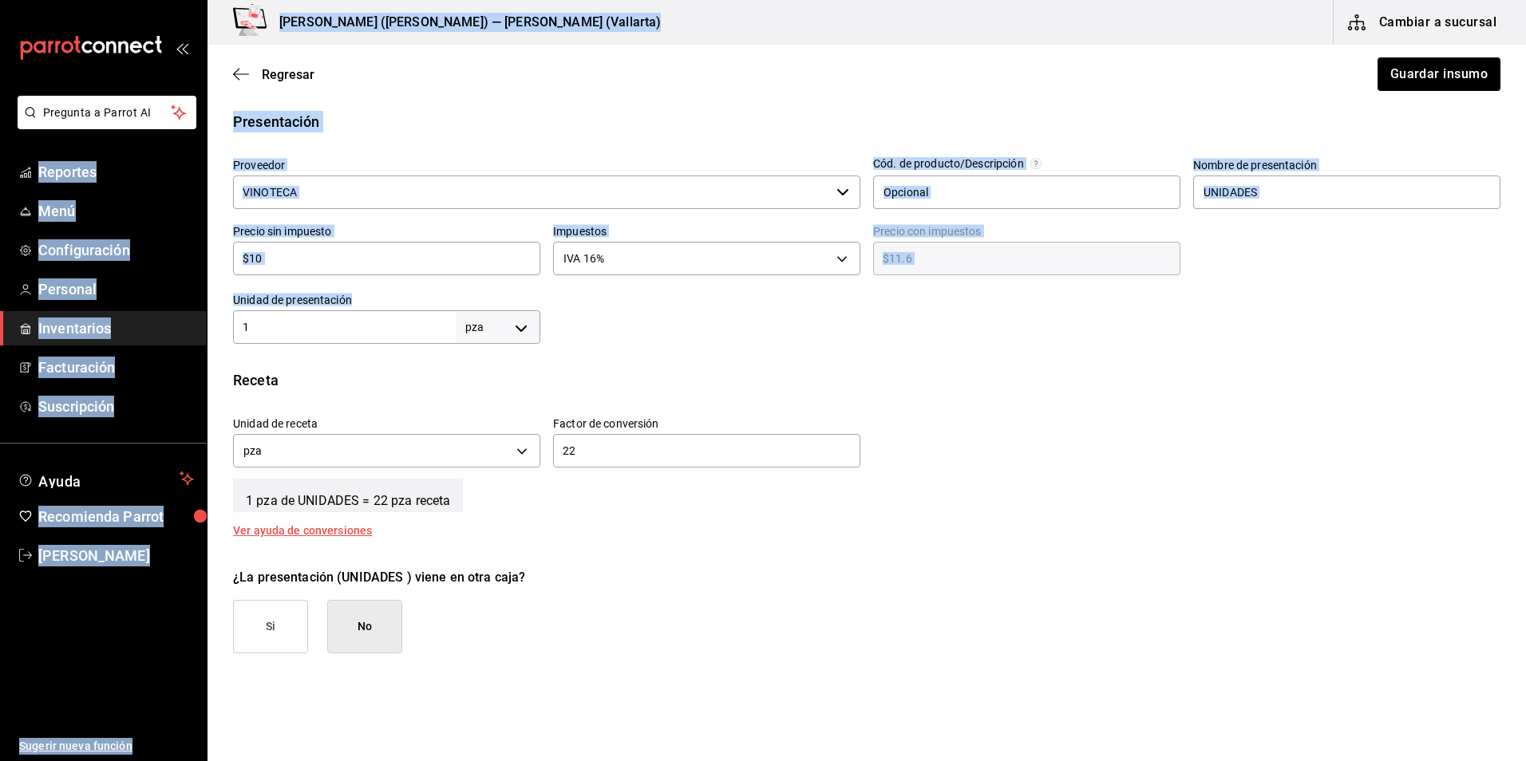
drag, startPoint x: 344, startPoint y: 316, endPoint x: -3, endPoint y: 243, distance: 354.8
click at [0, 243] on html "Pregunta a Parrot AI Reportes Menú Configuración Personal Inventarios Facturaci…" at bounding box center [763, 335] width 1526 height 671
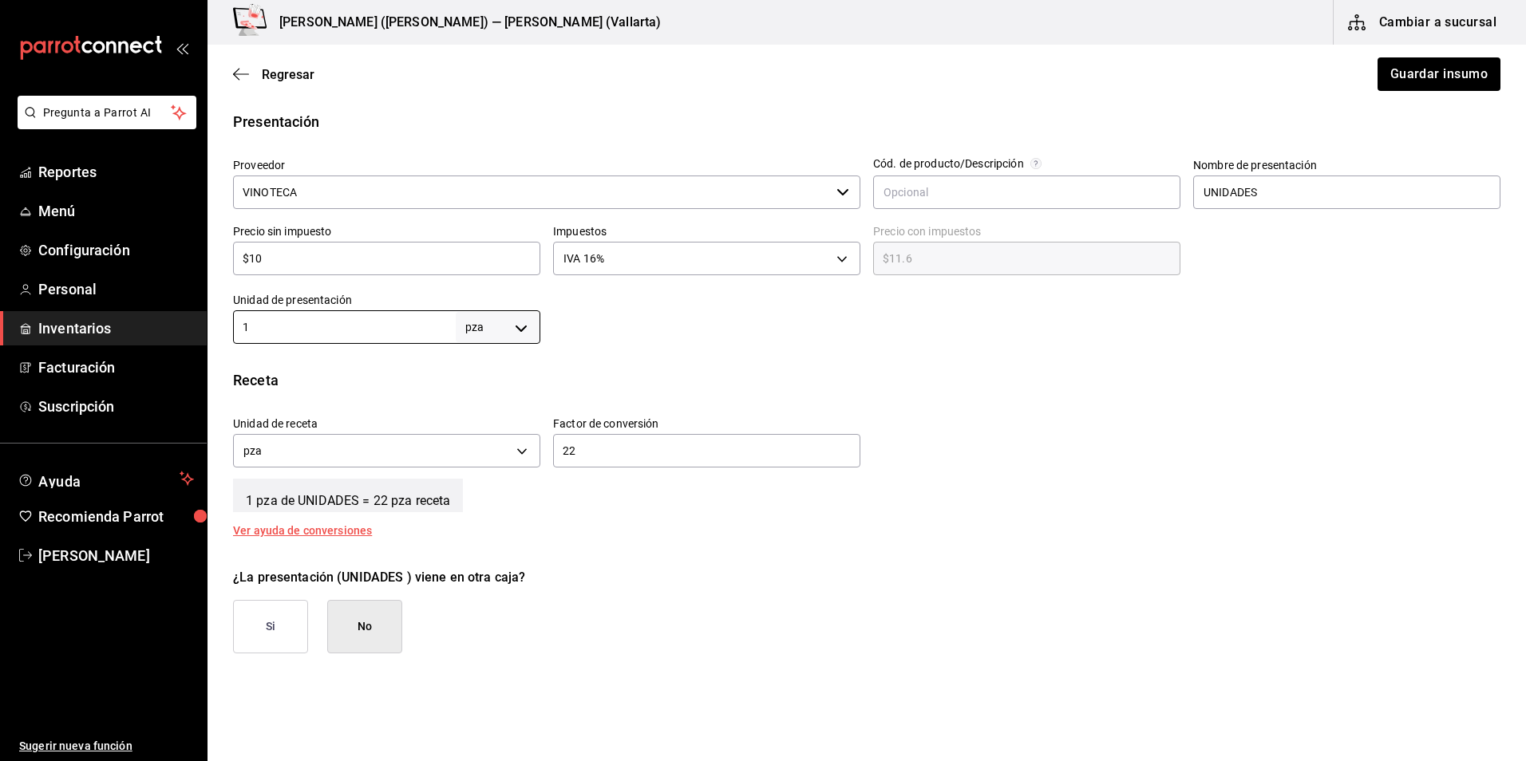
drag, startPoint x: 389, startPoint y: 327, endPoint x: -3, endPoint y: 281, distance: 395.4
click at [0, 281] on html "Pregunta a Parrot AI Reportes Menú Configuración Personal Inventarios Facturaci…" at bounding box center [763, 335] width 1526 height 671
type input "22"
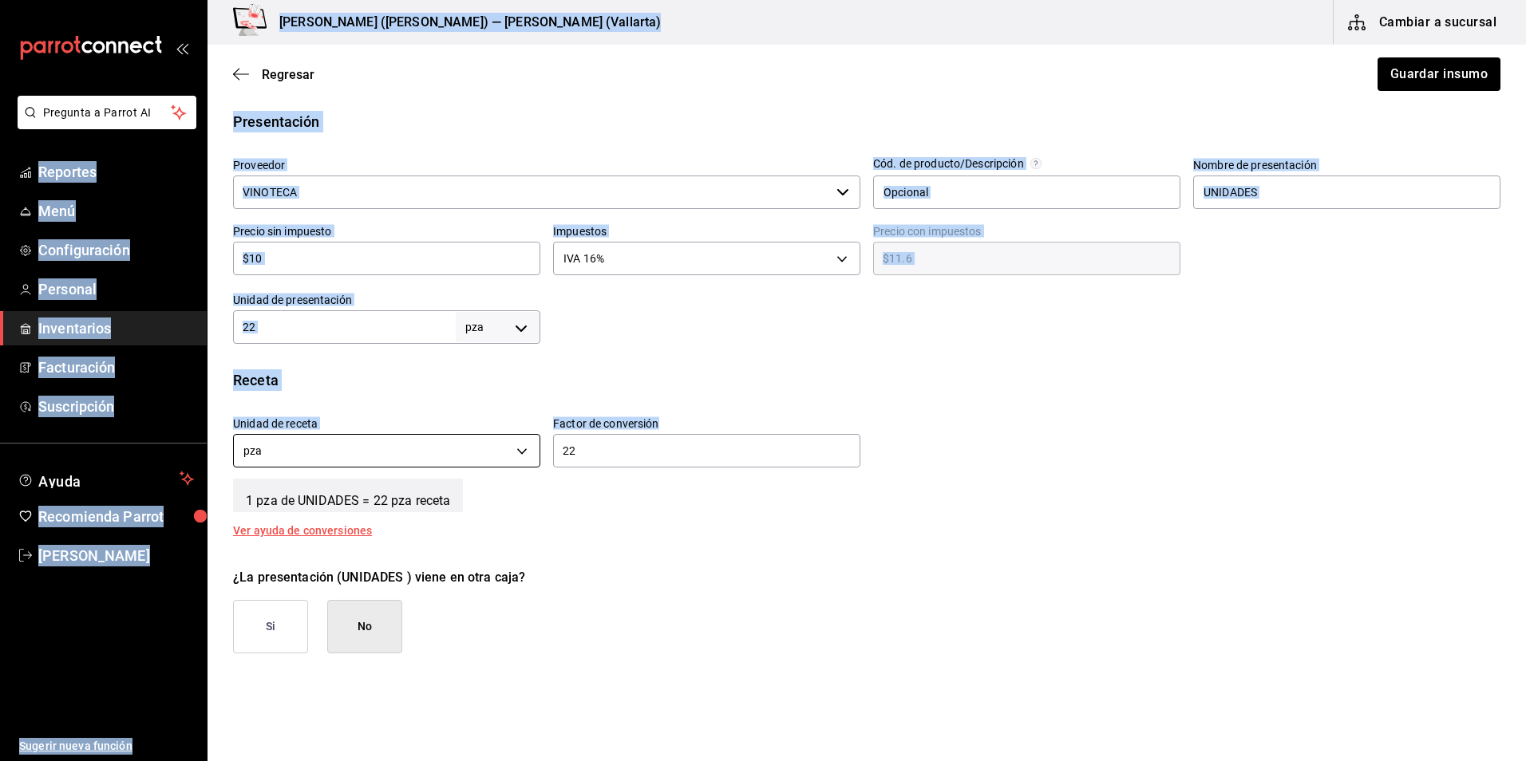
drag, startPoint x: 635, startPoint y: 464, endPoint x: 235, endPoint y: 445, distance: 400.3
click at [221, 441] on div "Unidad de receta pza UNIT Factor de conversión 22 ​" at bounding box center [860, 438] width 1280 height 69
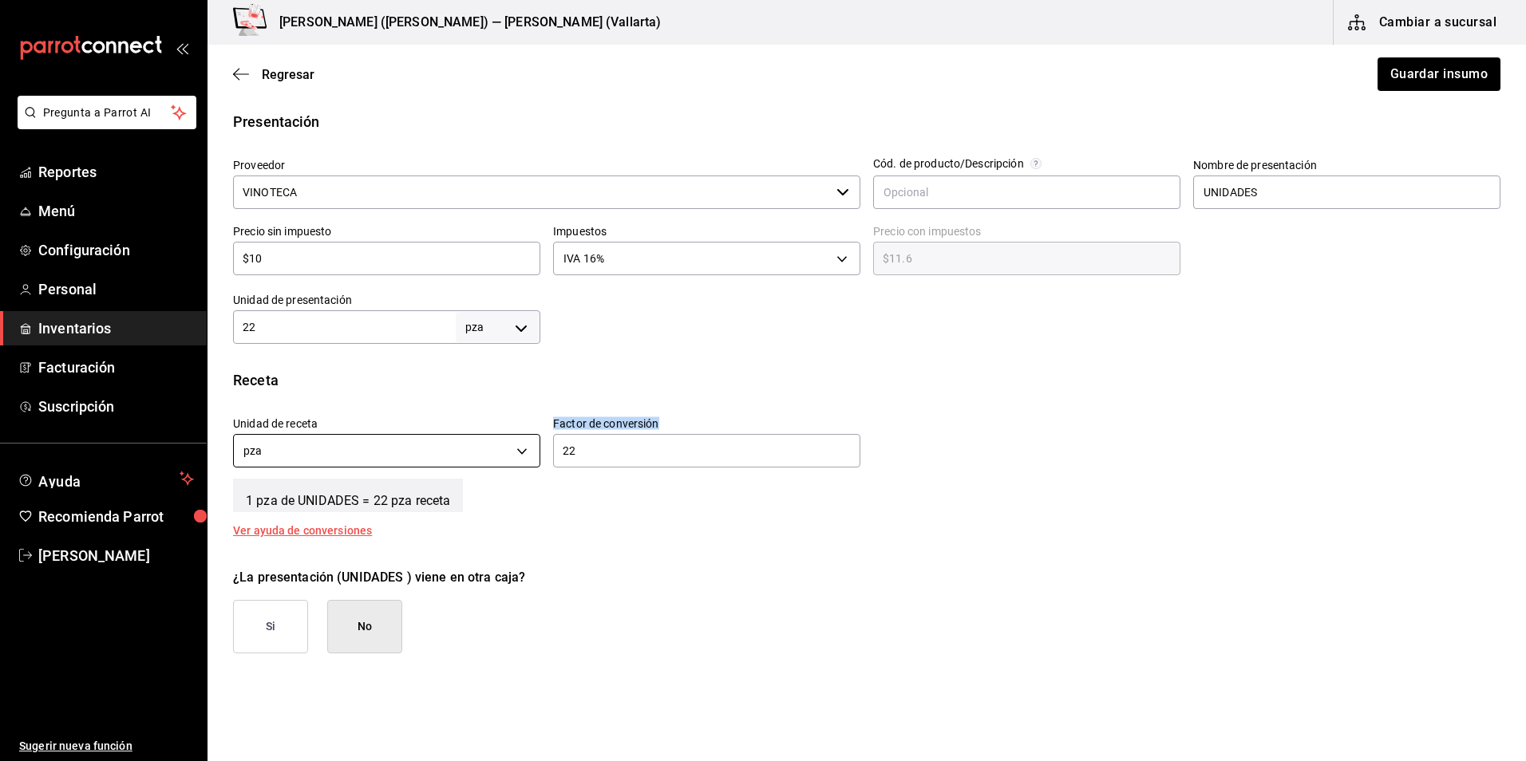
drag, startPoint x: 601, startPoint y: 460, endPoint x: 474, endPoint y: 445, distance: 127.9
click at [474, 445] on div "Unidad de receta pza UNIT Factor de conversión 22 ​" at bounding box center [860, 438] width 1280 height 69
drag, startPoint x: 474, startPoint y: 445, endPoint x: 583, endPoint y: 447, distance: 108.6
click at [583, 447] on input "22" at bounding box center [706, 450] width 307 height 19
drag, startPoint x: 583, startPoint y: 447, endPoint x: 482, endPoint y: 440, distance: 100.8
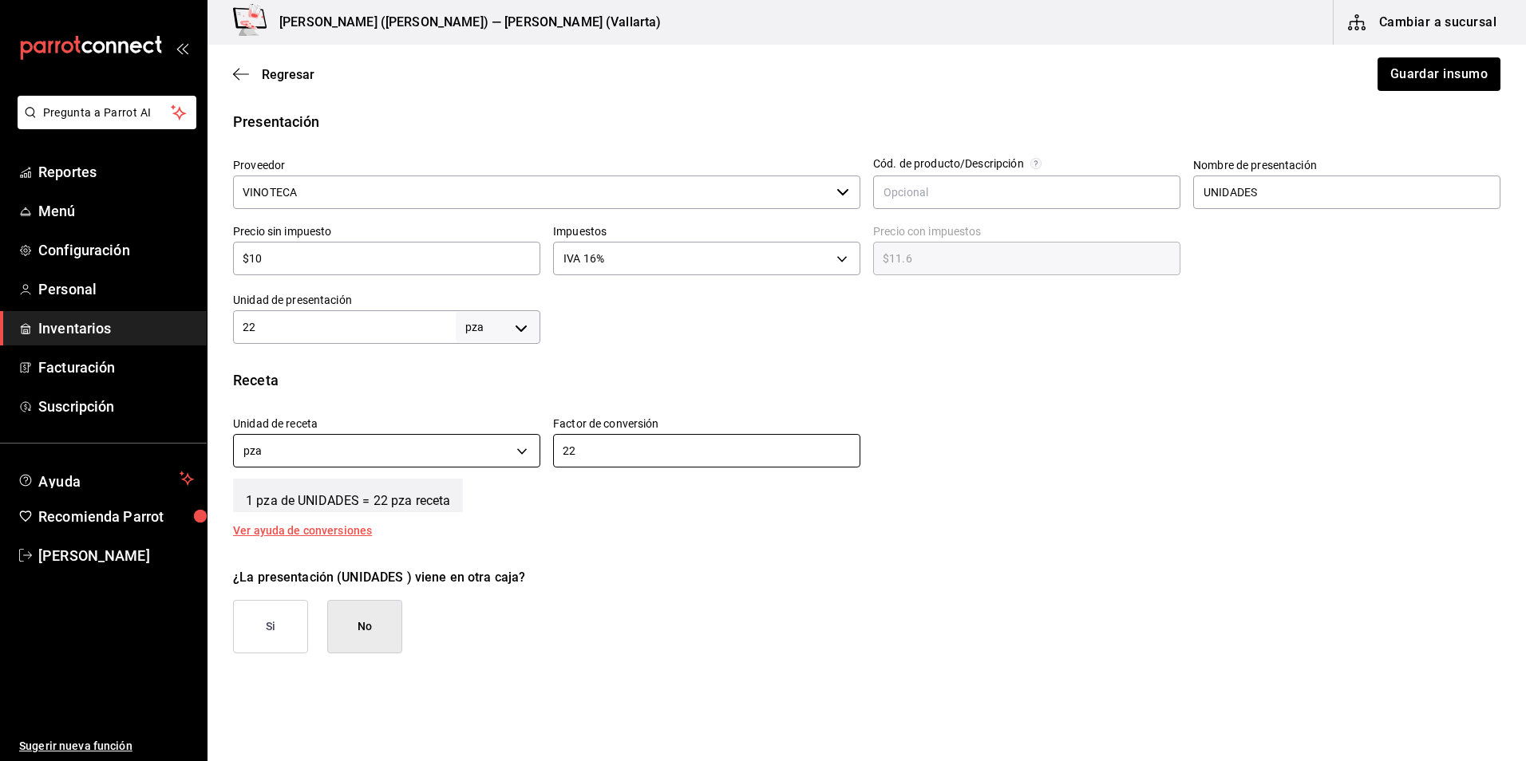
click at [482, 440] on div "Unidad de receta pza UNIT Factor de conversión 22 ​" at bounding box center [860, 438] width 1280 height 69
type input "1"
click at [1464, 76] on button "Guardar insumo" at bounding box center [1438, 74] width 125 height 34
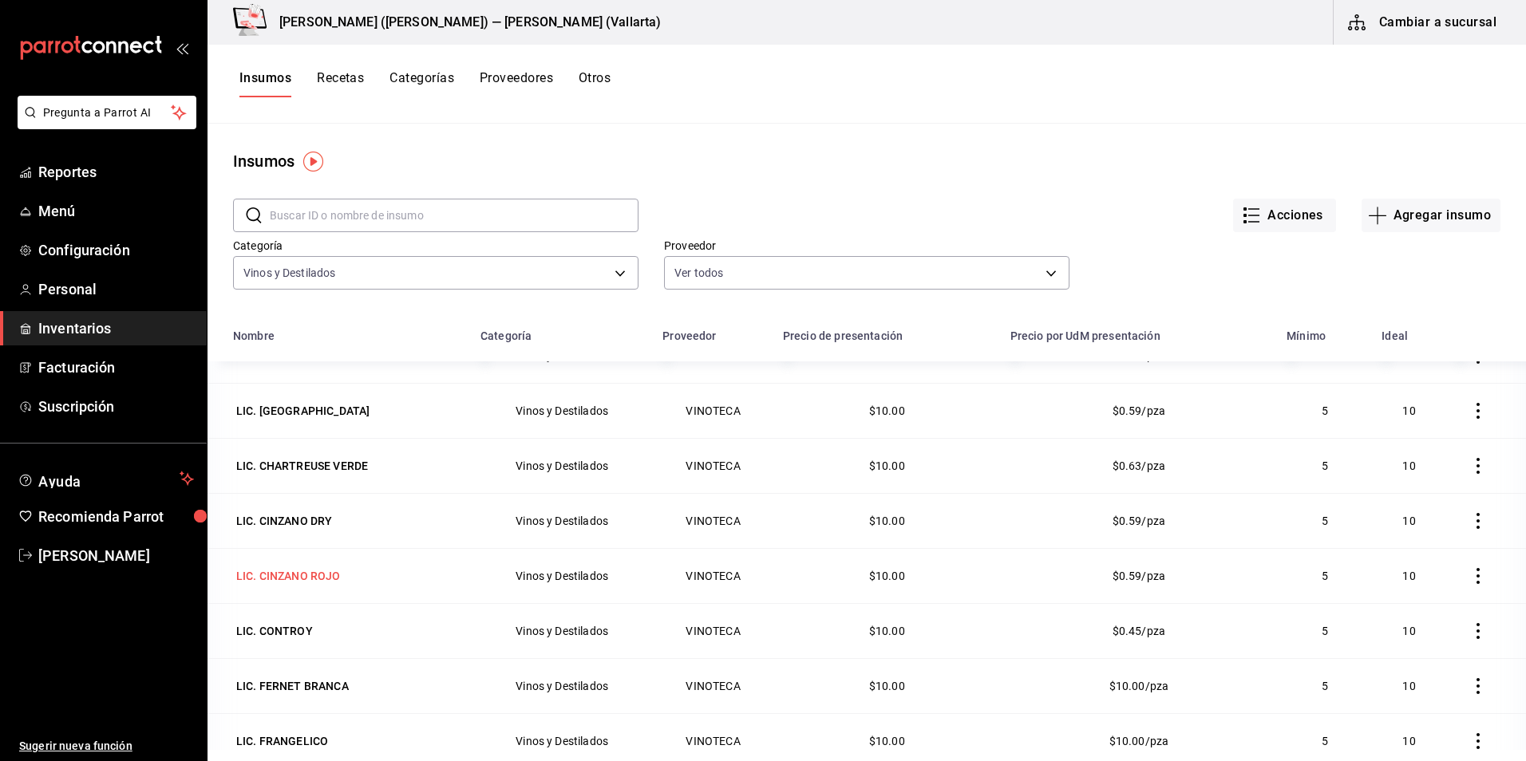
scroll to position [2155, 0]
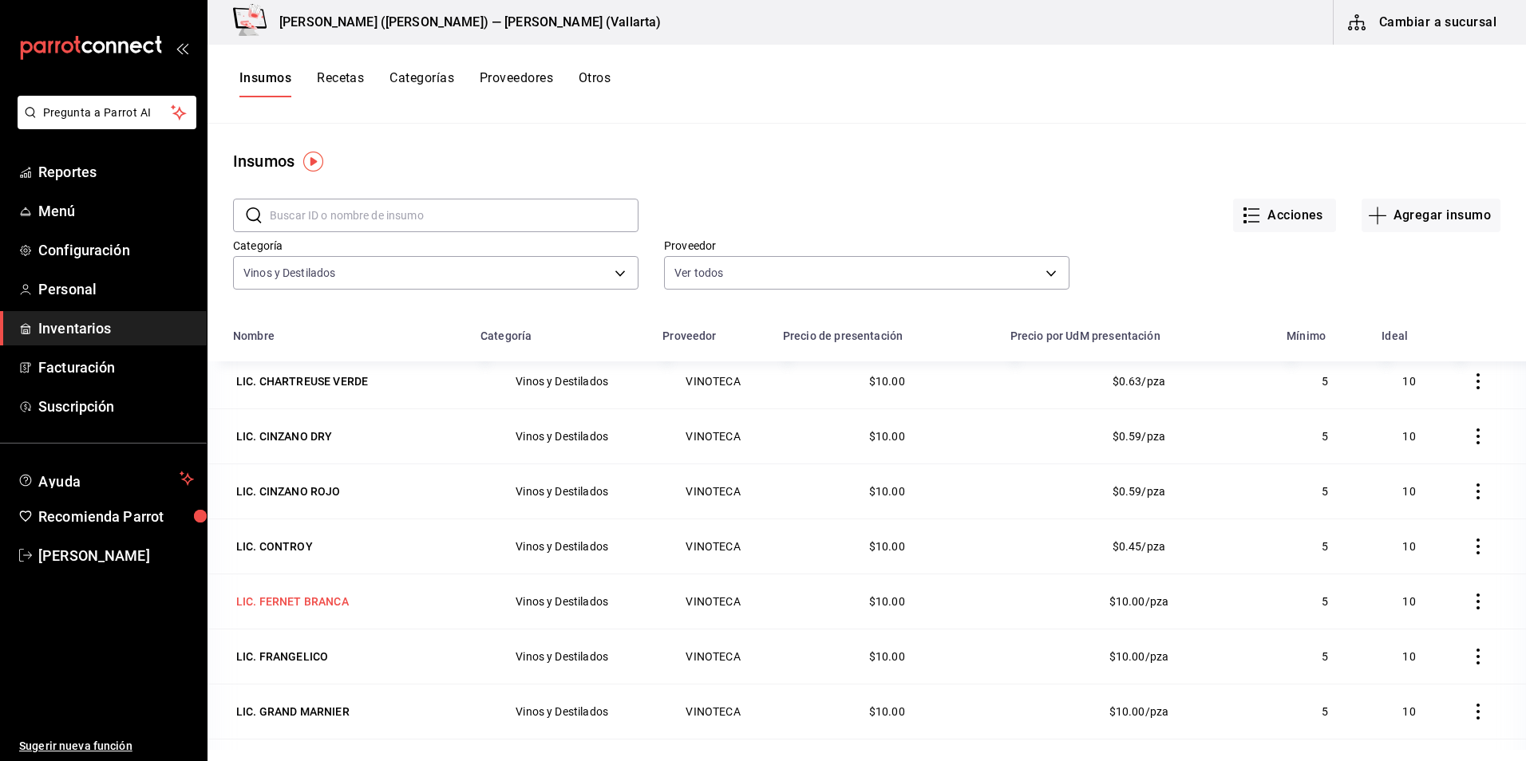
click at [313, 606] on div "LIC. FERNET BRANCA" at bounding box center [292, 602] width 113 height 16
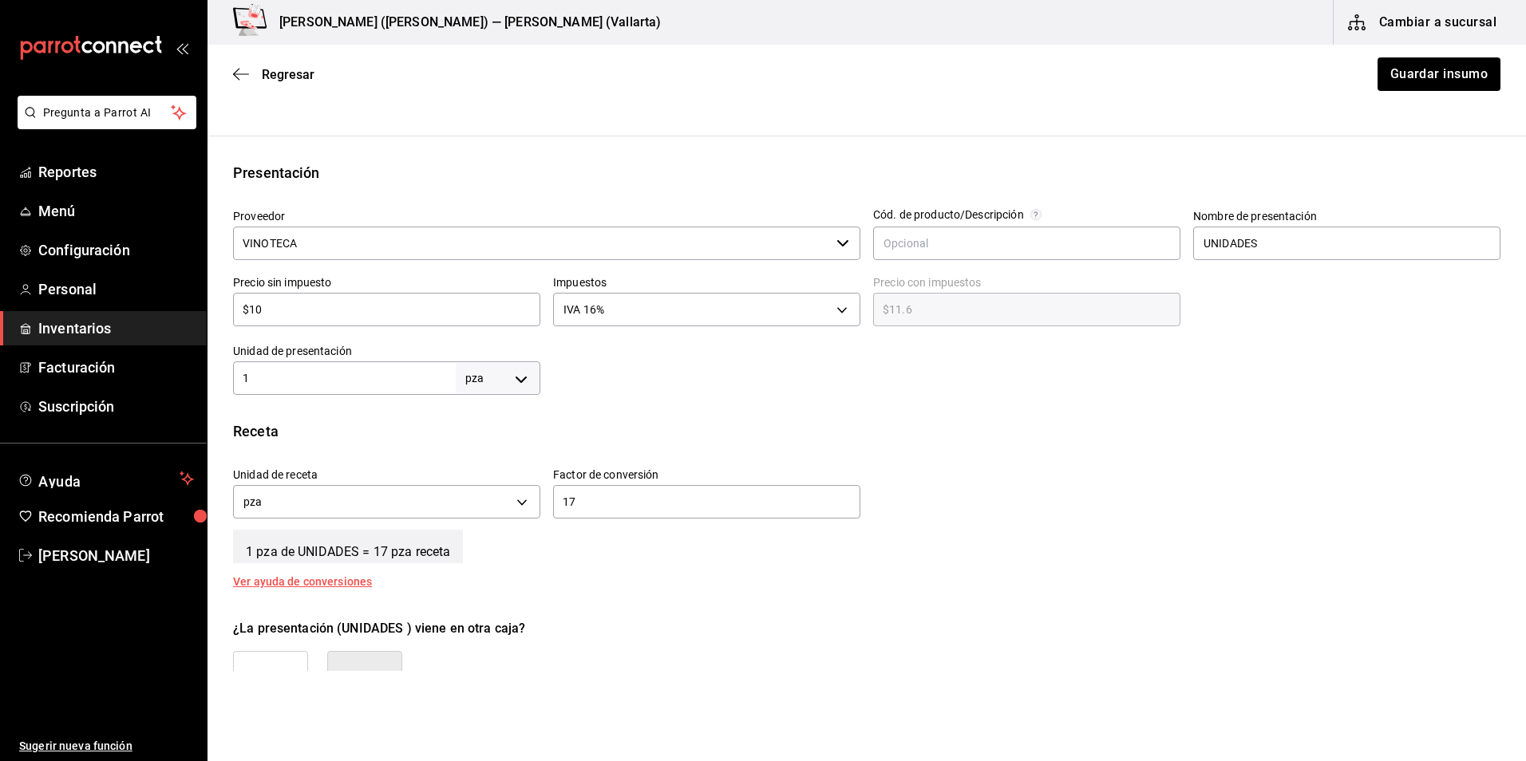
scroll to position [319, 0]
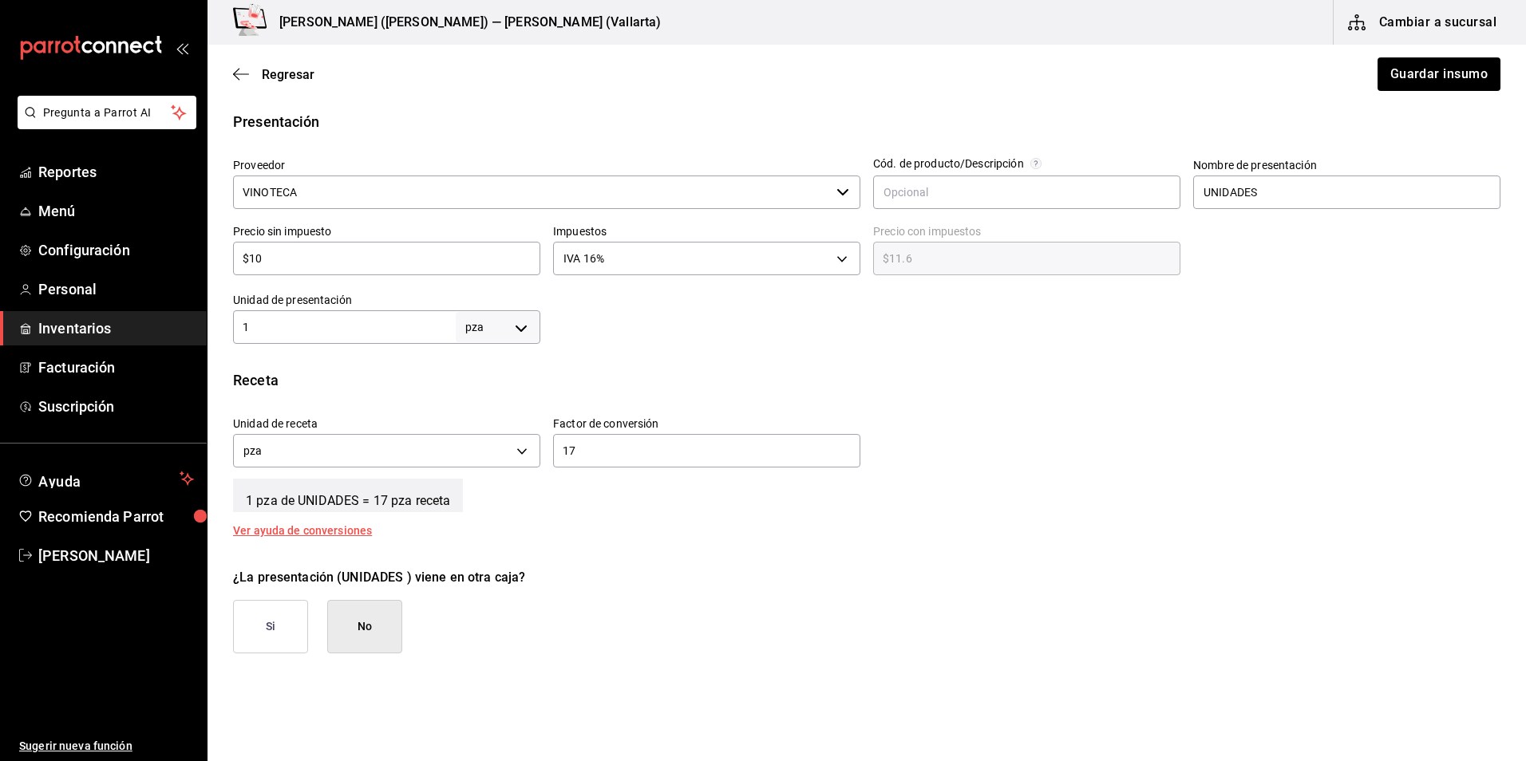
click at [385, 335] on input "1" at bounding box center [344, 327] width 223 height 19
type input "17"
click at [583, 439] on div "17 ​" at bounding box center [706, 451] width 307 height 34
type input "1"
drag, startPoint x: 797, startPoint y: 374, endPoint x: 808, endPoint y: 374, distance: 10.4
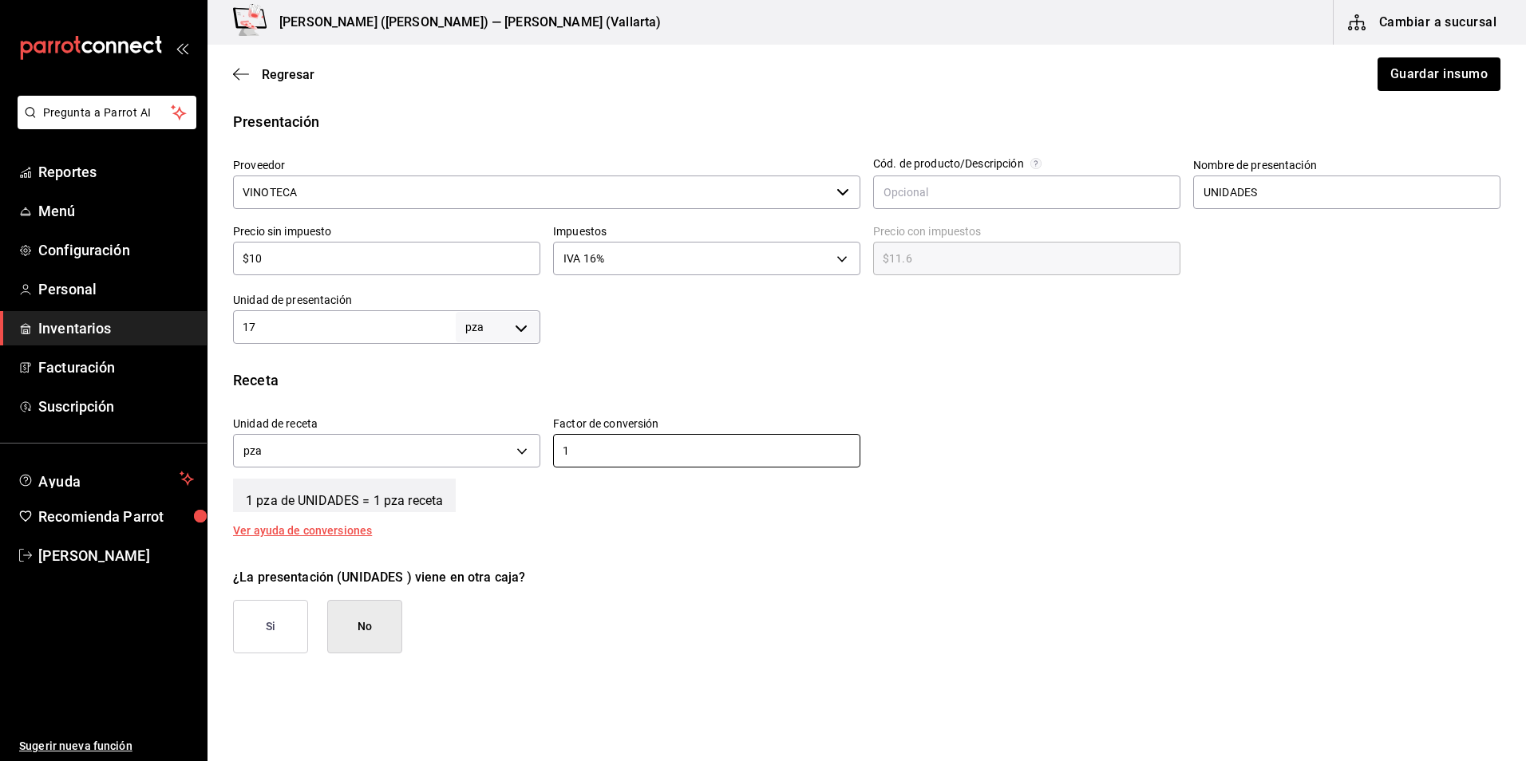
click at [797, 374] on div "Receta" at bounding box center [866, 381] width 1267 height 22
click at [1397, 83] on button "Guardar insumo" at bounding box center [1438, 74] width 125 height 34
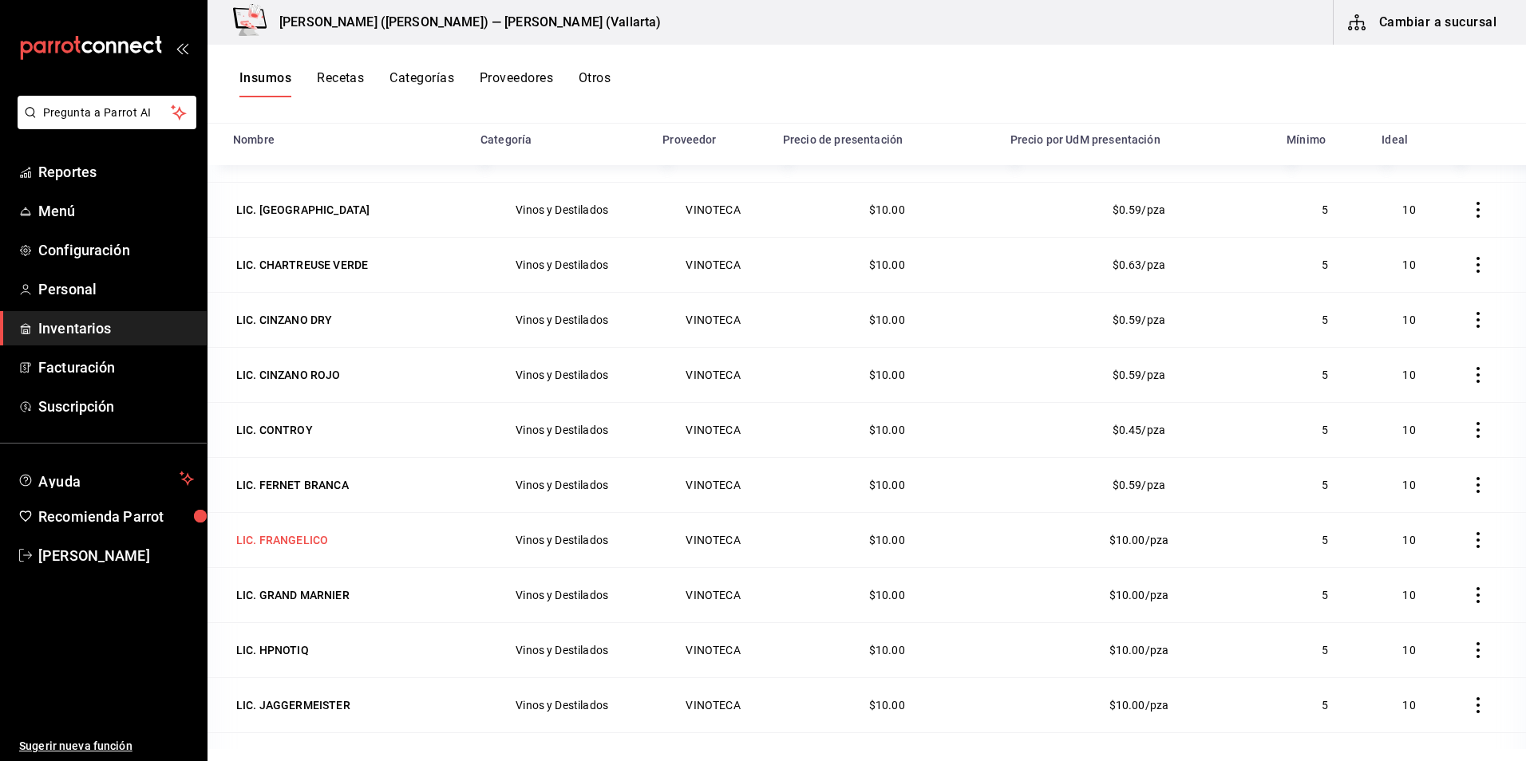
scroll to position [2155, 0]
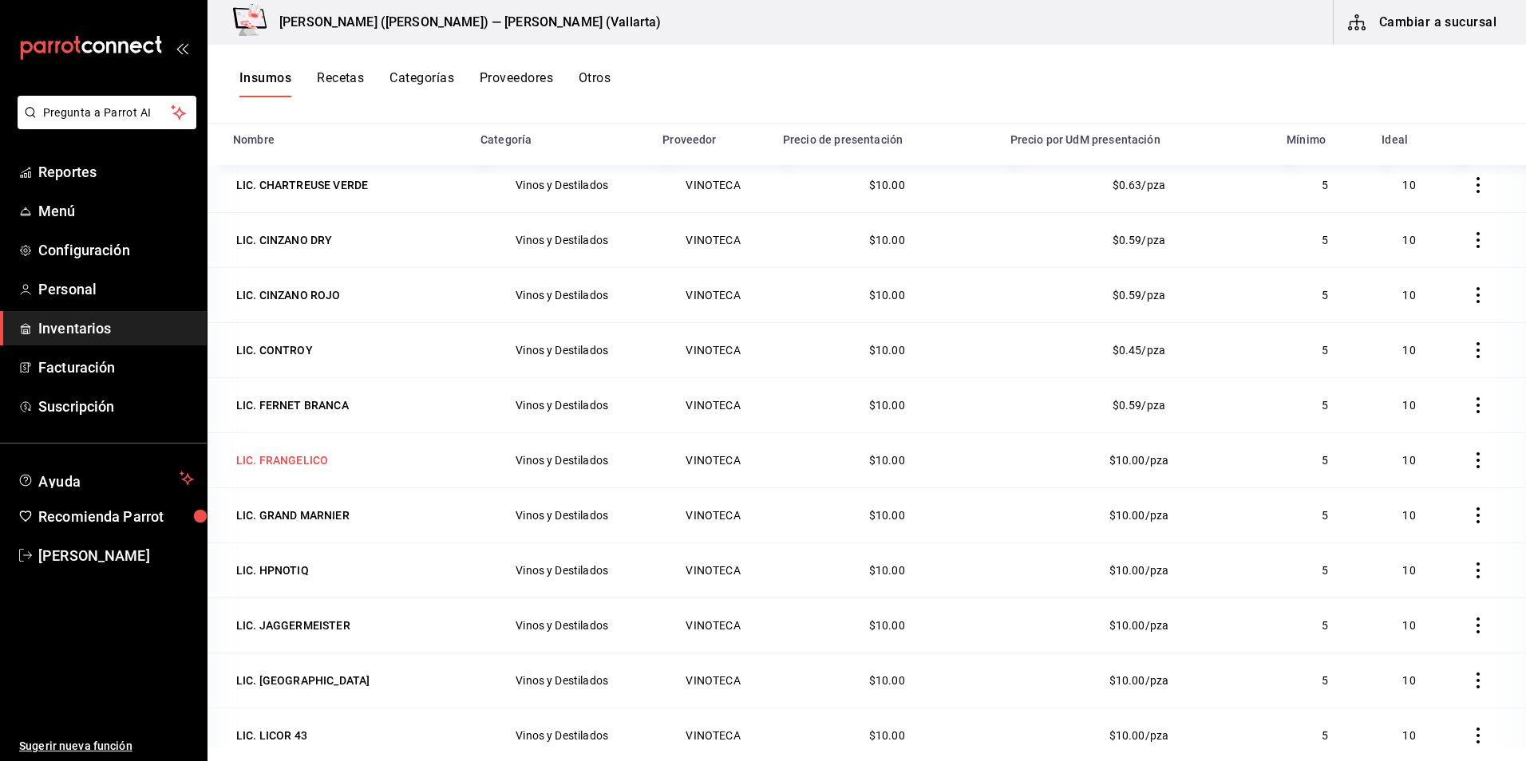
click at [304, 458] on div "LIC. FRANGELICO" at bounding box center [282, 461] width 92 height 16
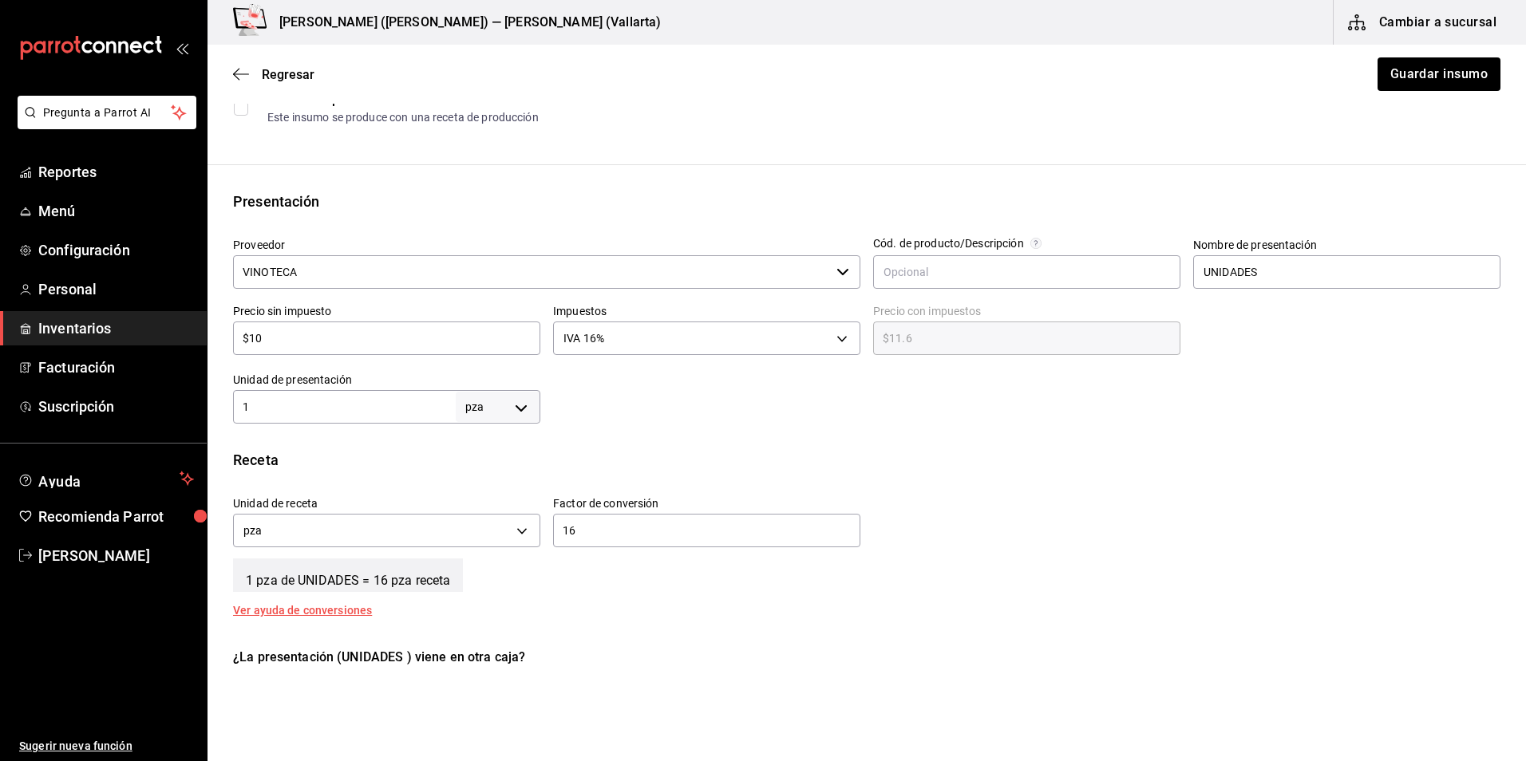
scroll to position [319, 0]
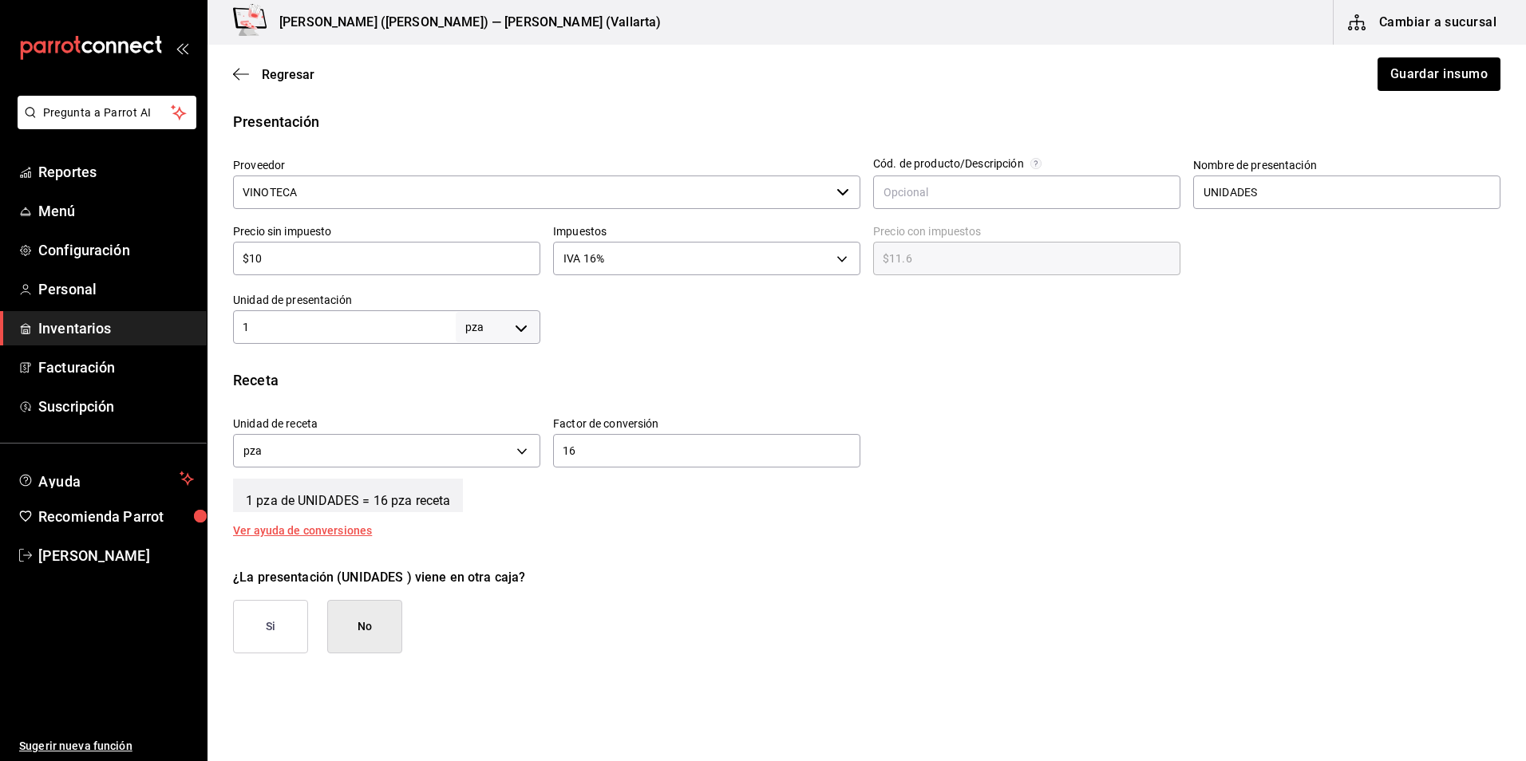
click at [333, 338] on div "1 pza UNIT ​" at bounding box center [386, 327] width 307 height 34
type input "16"
click at [638, 456] on input "16" at bounding box center [706, 450] width 307 height 19
type input "1"
click at [1377, 82] on button "Guardar insumo" at bounding box center [1438, 74] width 125 height 34
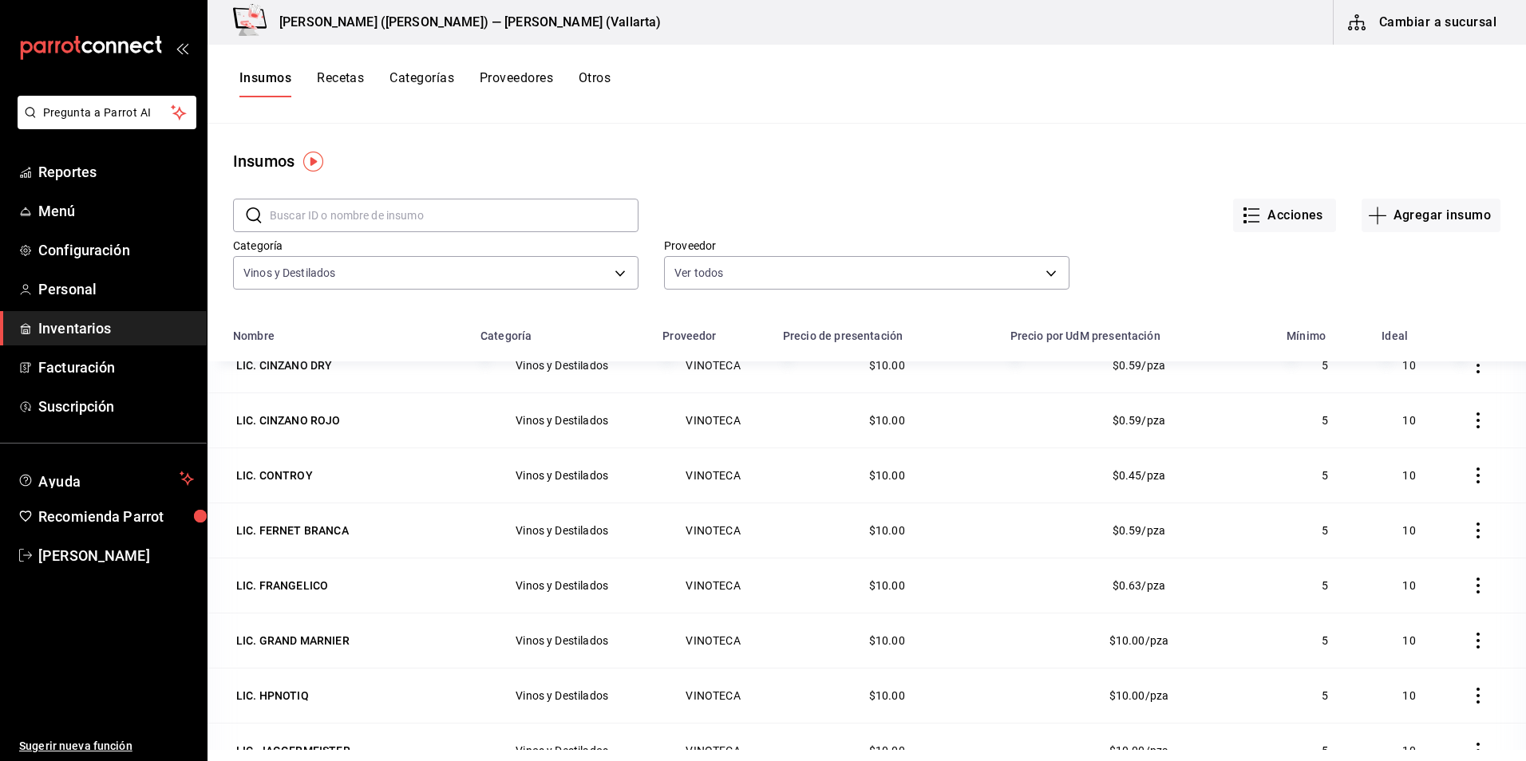
scroll to position [2235, 0]
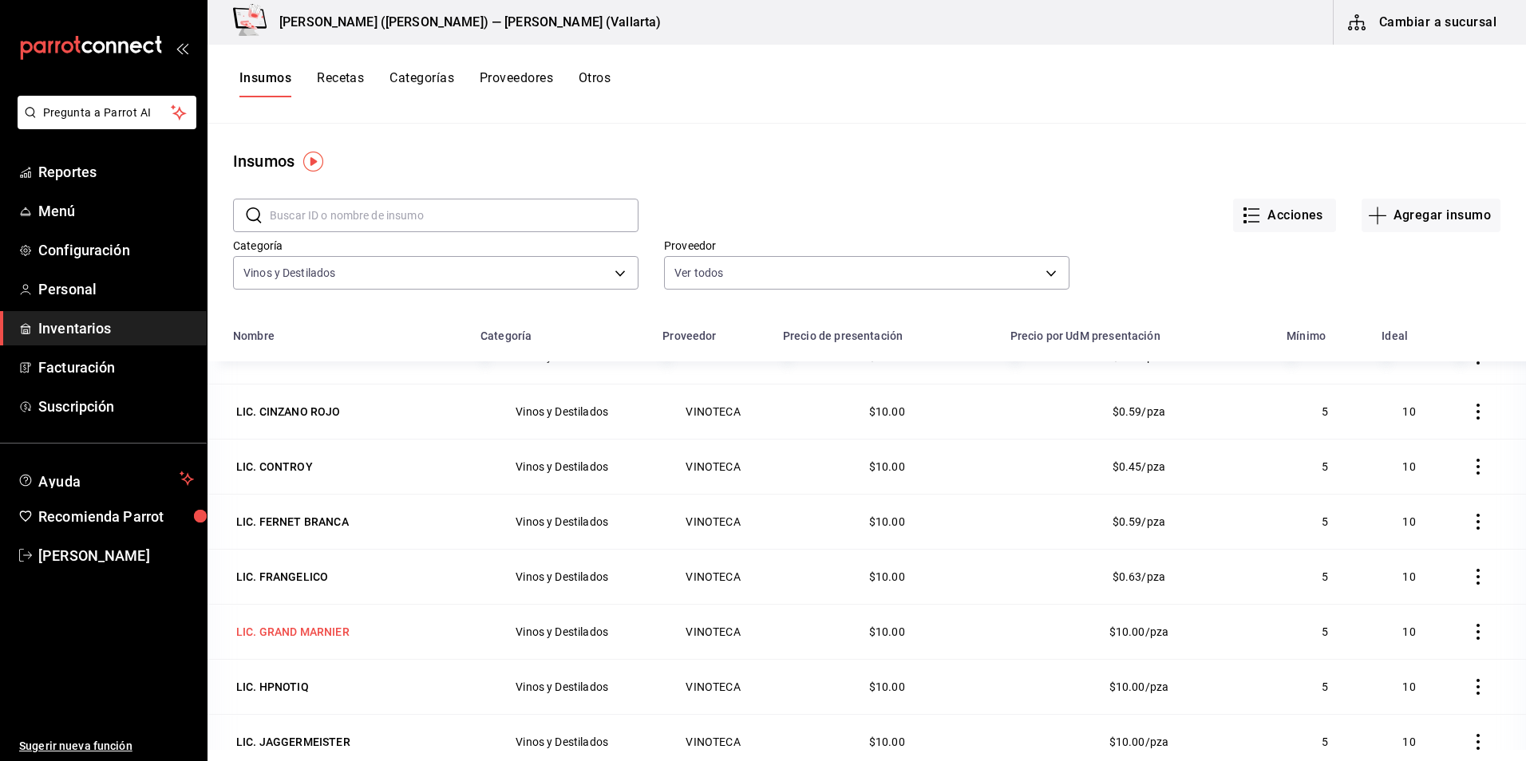
click at [303, 630] on div "LIC. GRAND MARNIER" at bounding box center [292, 632] width 113 height 16
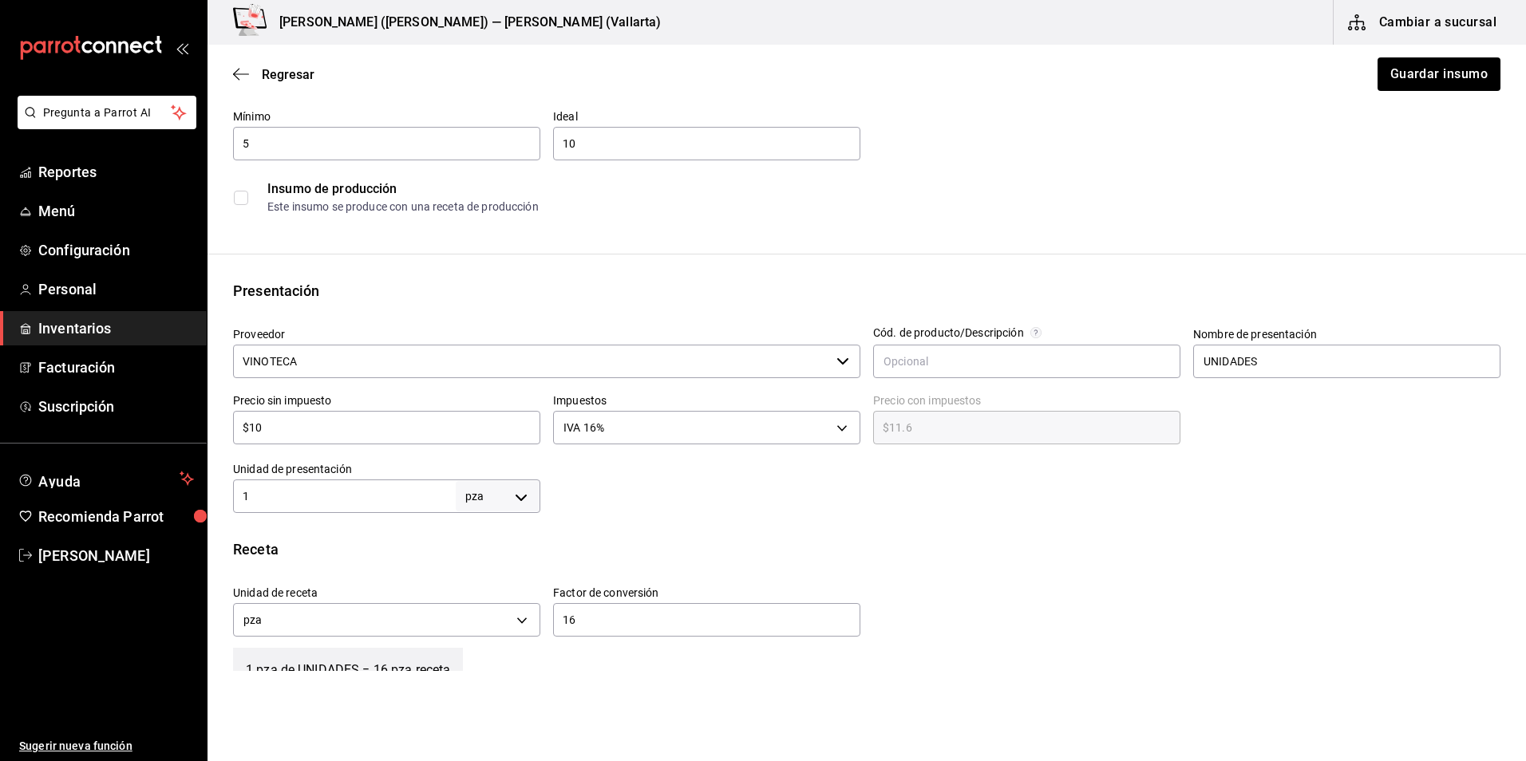
scroll to position [160, 0]
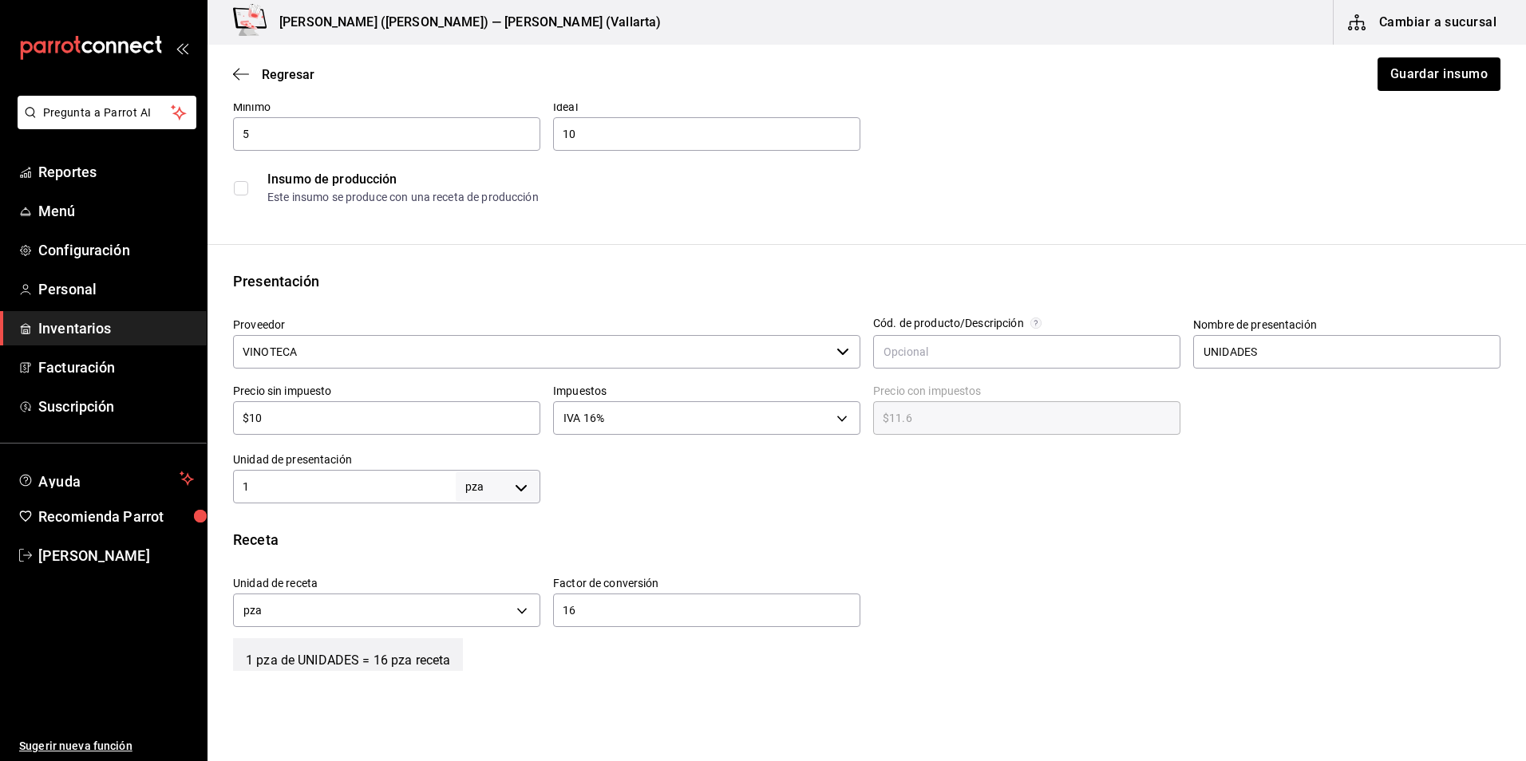
click at [336, 483] on input "1" at bounding box center [344, 486] width 223 height 19
type input "16"
click at [670, 634] on div "1 pza de UNIDADES = 16 pza receta" at bounding box center [866, 652] width 1267 height 40
click at [676, 624] on div "16 ​" at bounding box center [706, 611] width 307 height 34
type input "1"
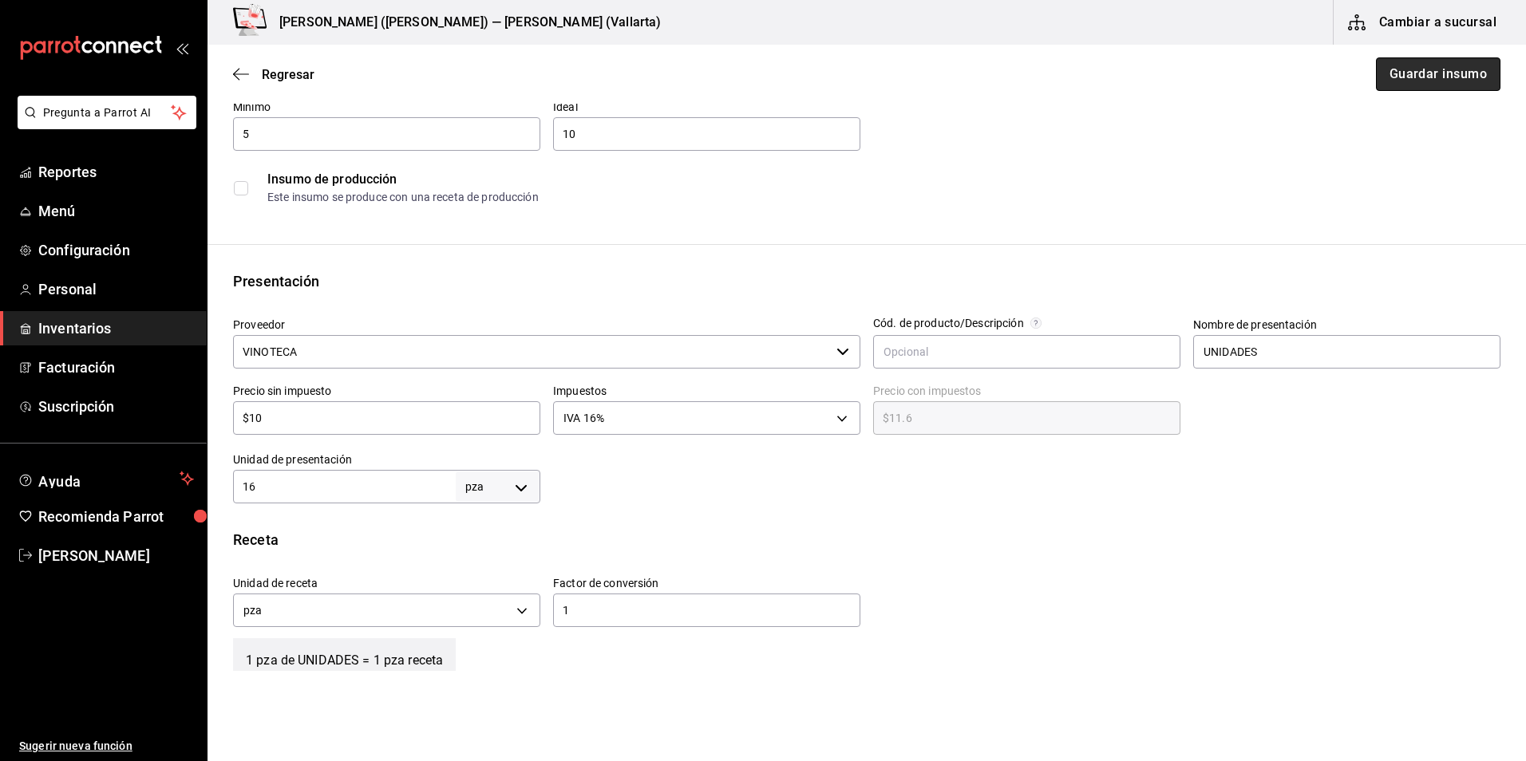
click at [1421, 65] on button "Guardar insumo" at bounding box center [1438, 74] width 125 height 34
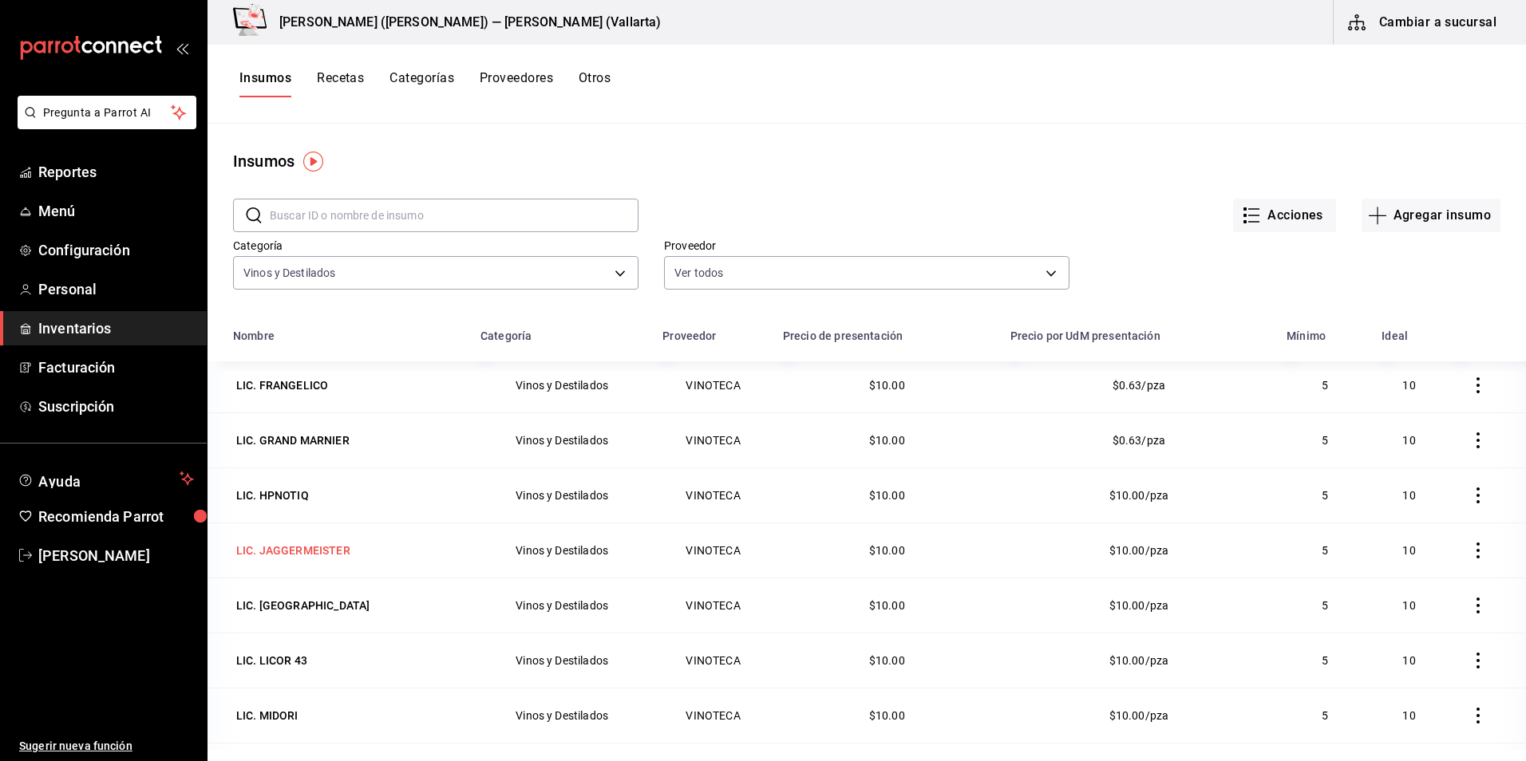
scroll to position [2394, 0]
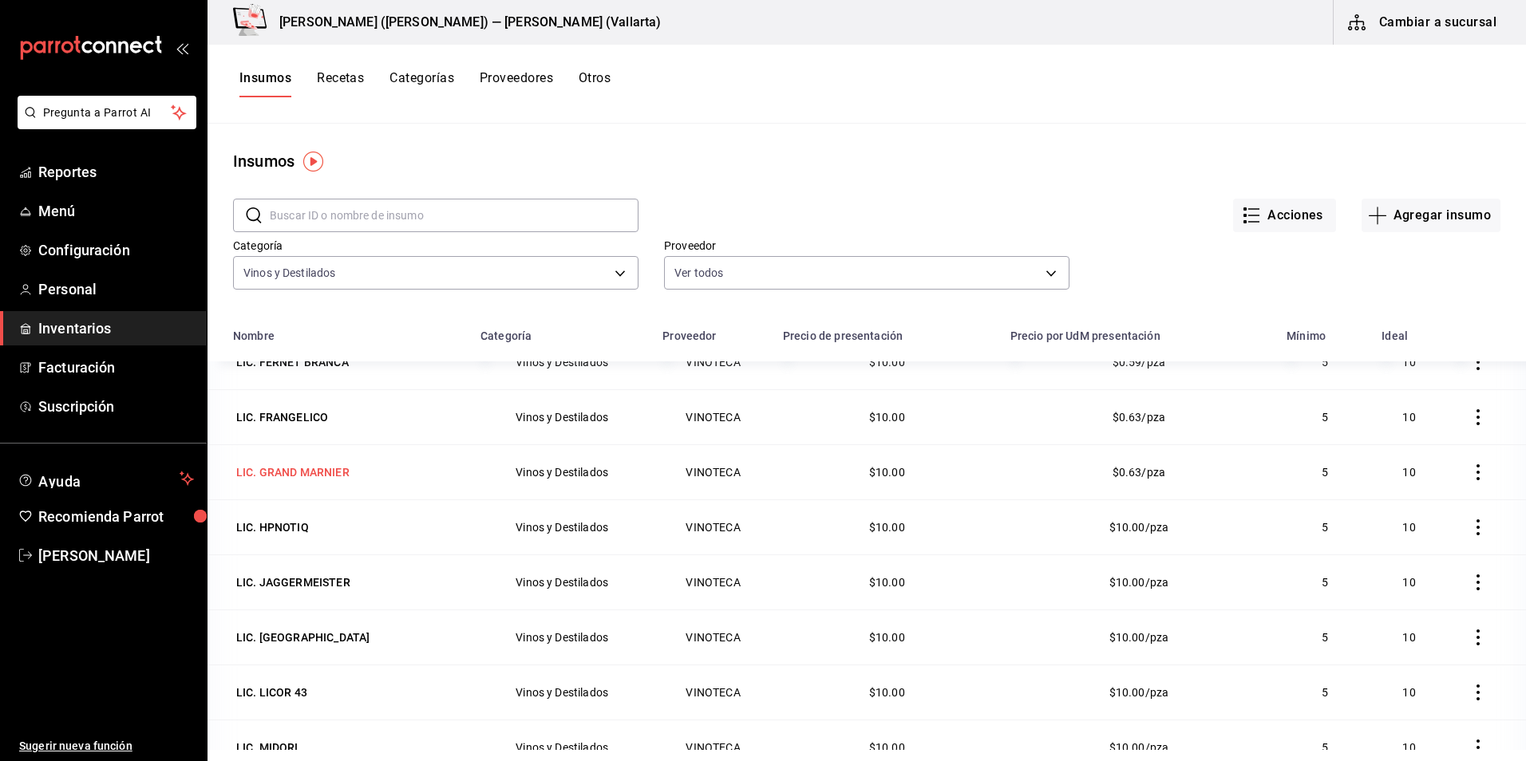
click at [305, 475] on div "LIC. GRAND MARNIER" at bounding box center [292, 472] width 113 height 16
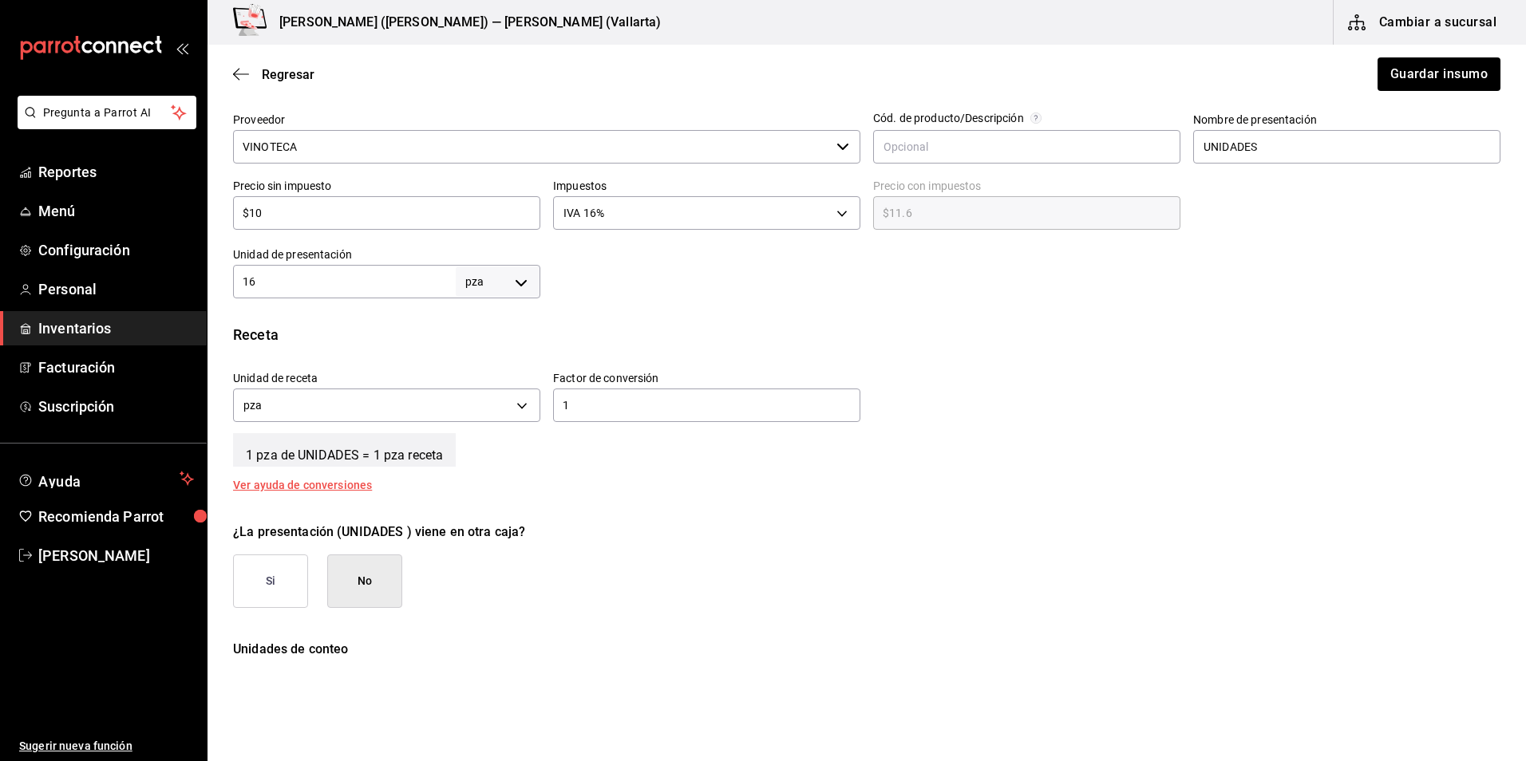
scroll to position [399, 0]
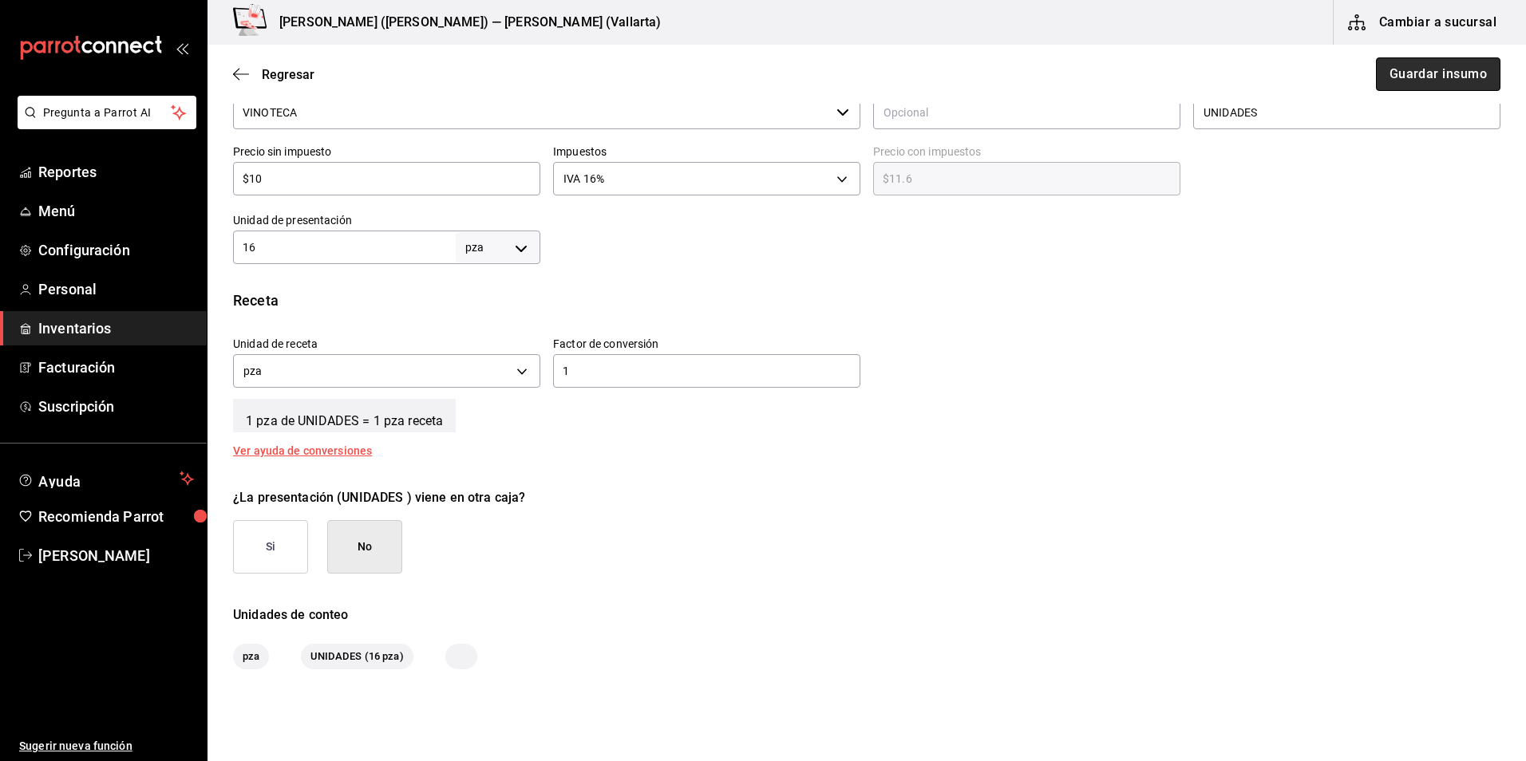
click at [1418, 73] on button "Guardar insumo" at bounding box center [1438, 74] width 125 height 34
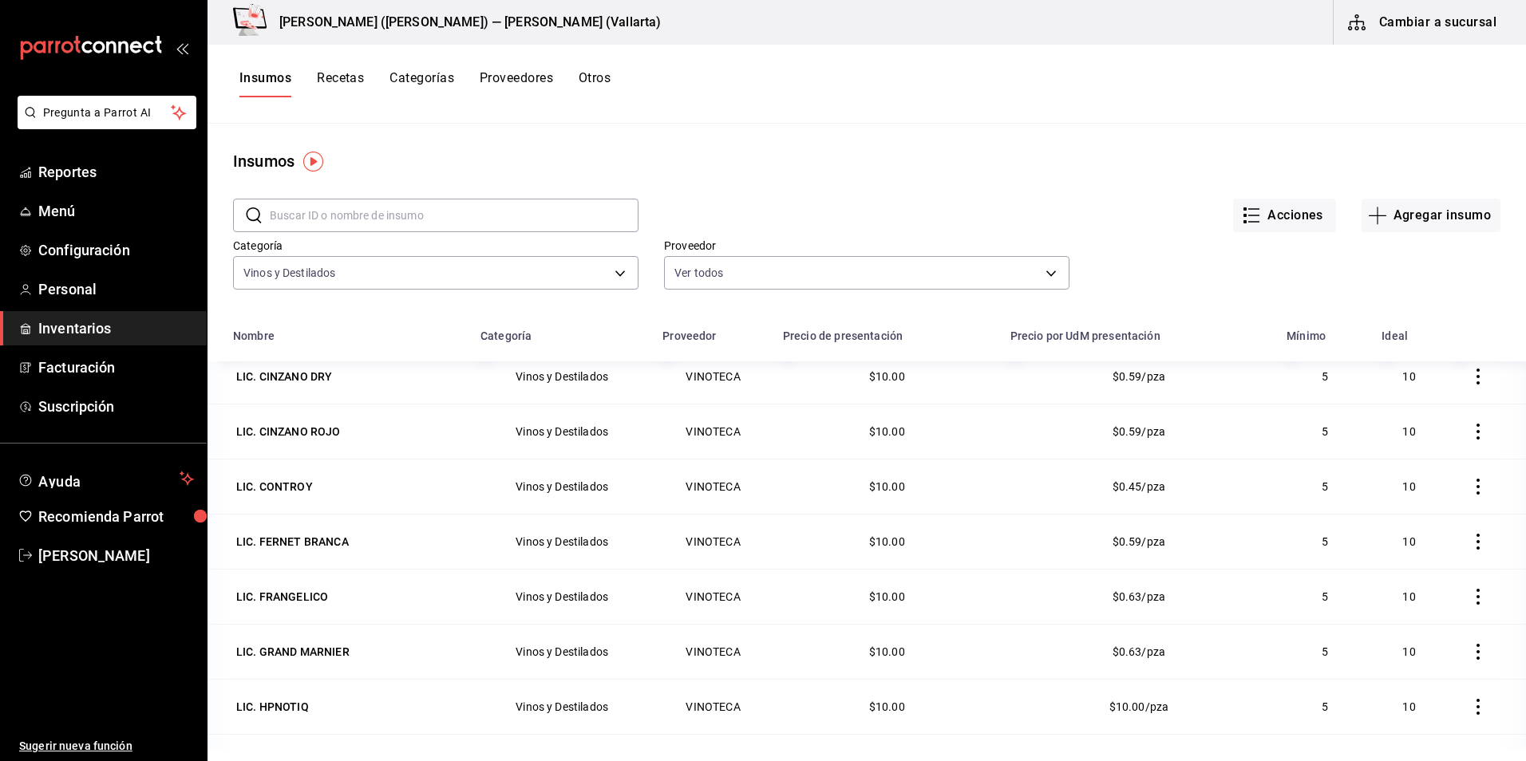
scroll to position [2235, 0]
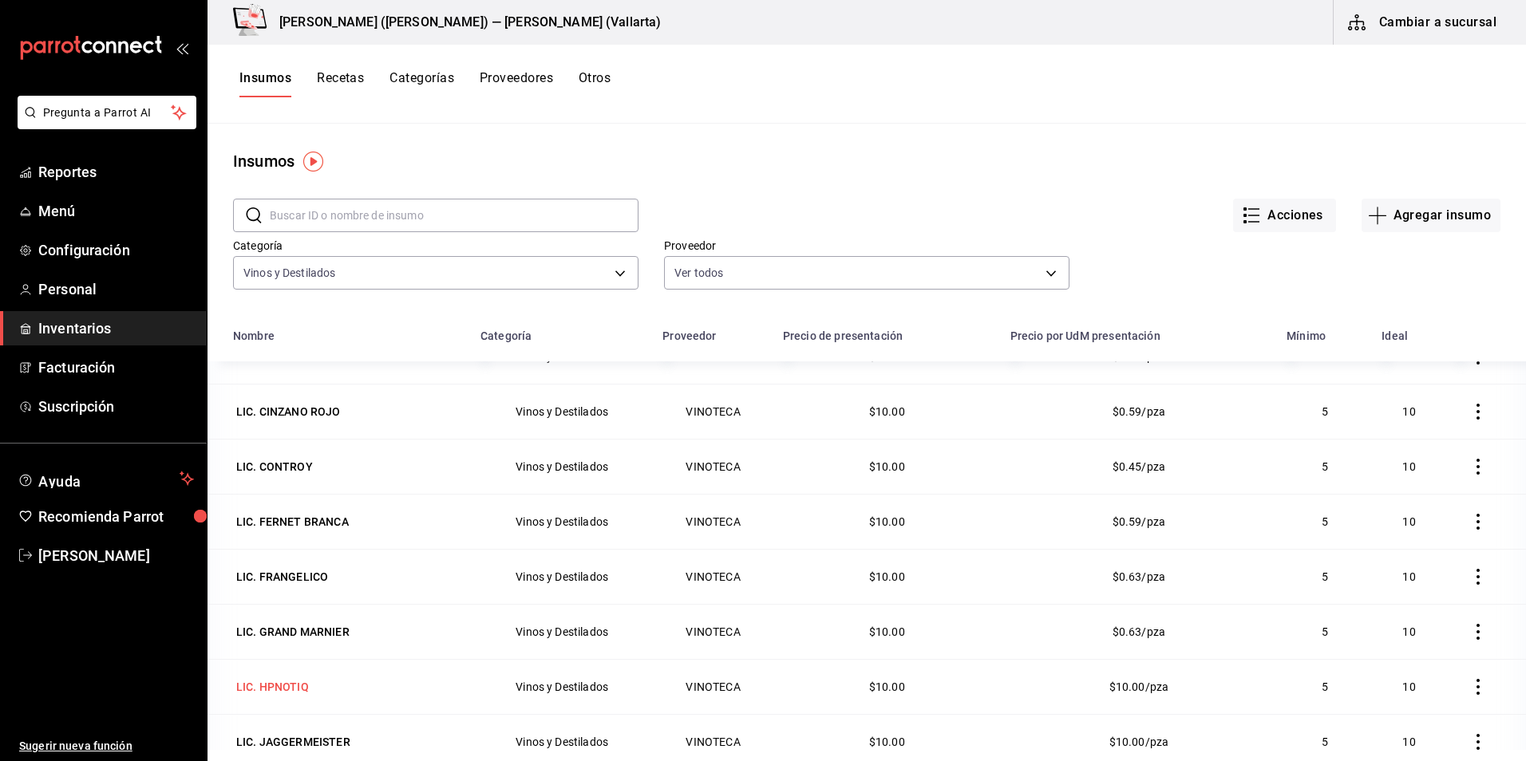
click at [289, 694] on div "LIC. HPNOTIQ" at bounding box center [272, 687] width 73 height 16
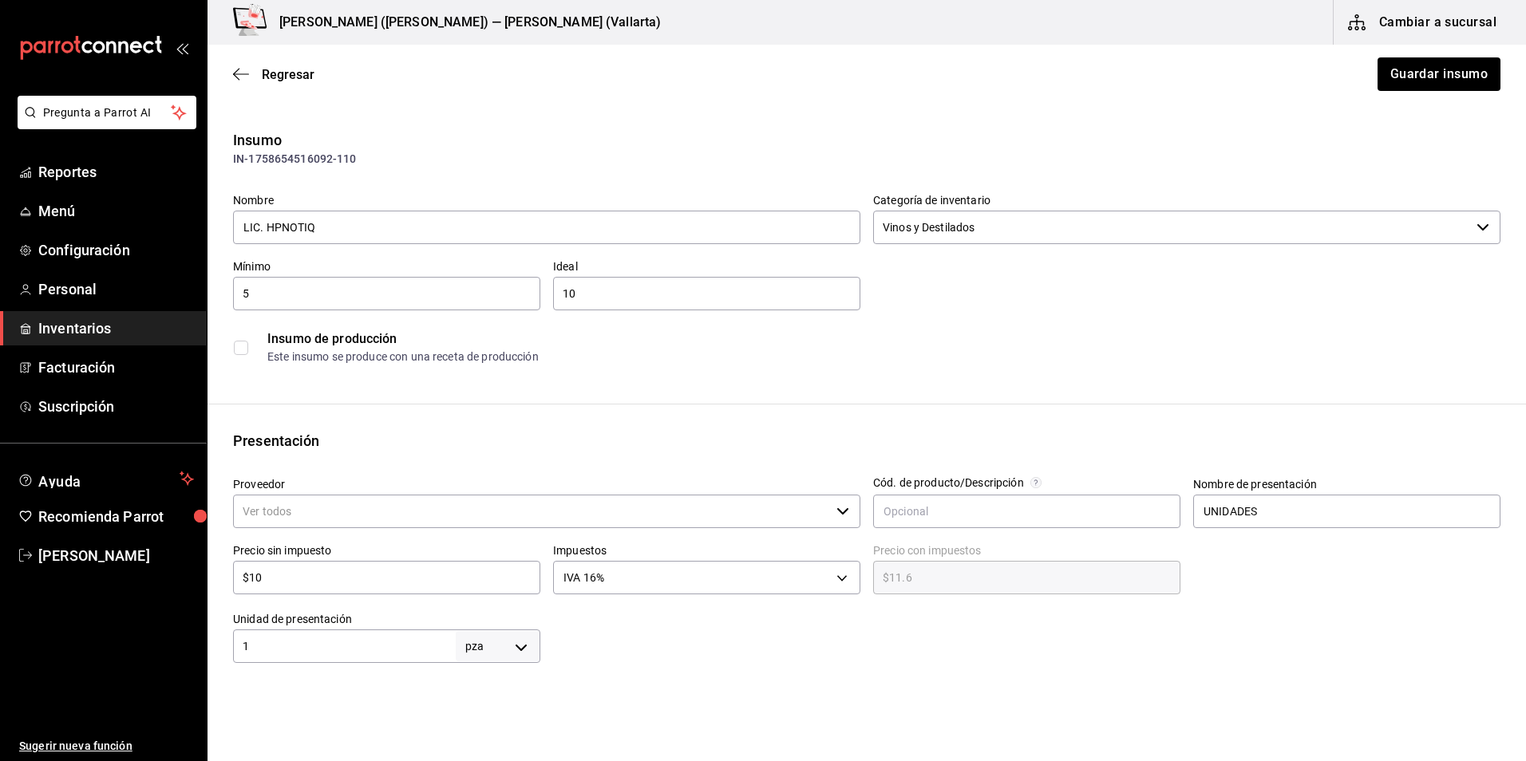
type input "VINOTECA"
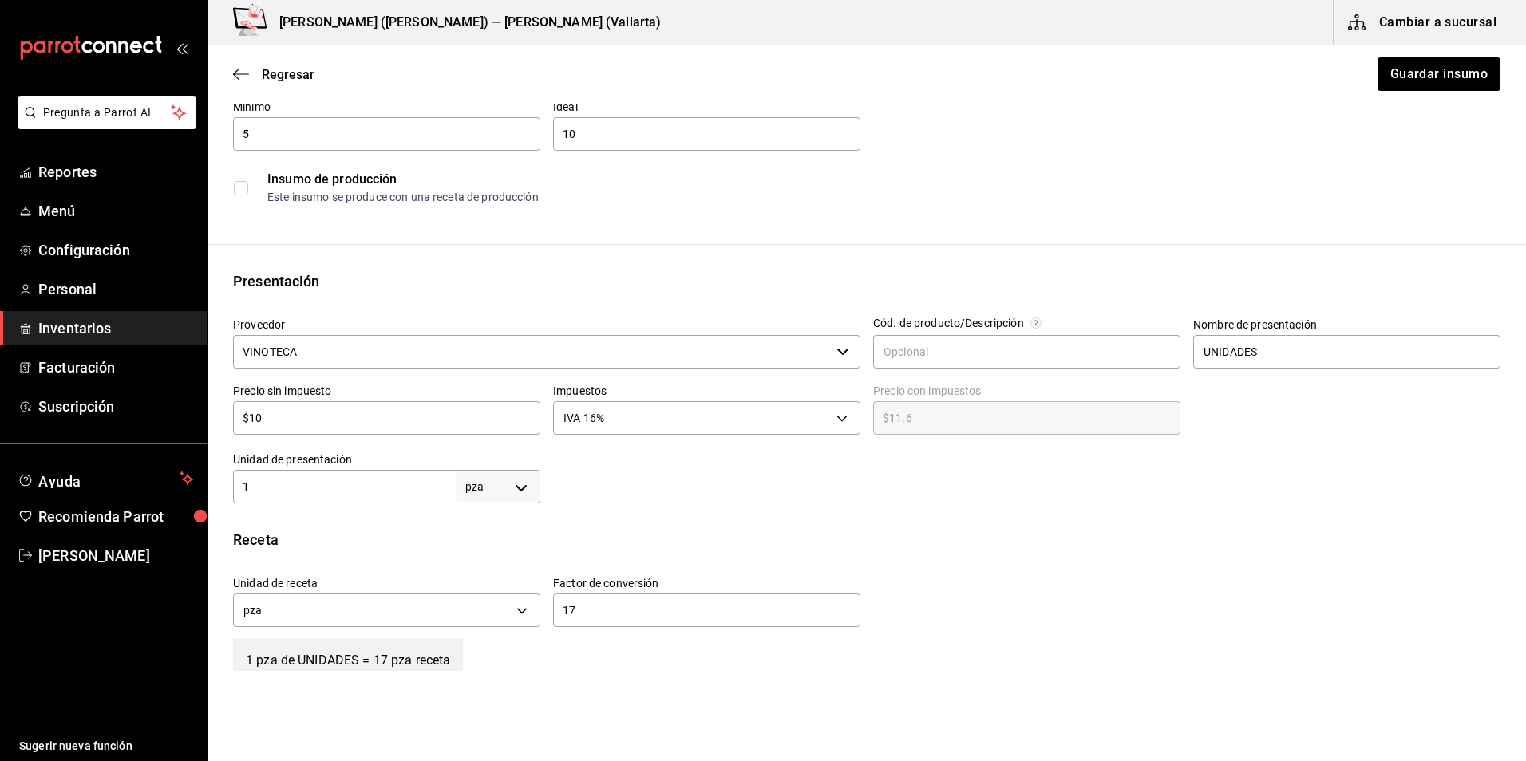
scroll to position [319, 0]
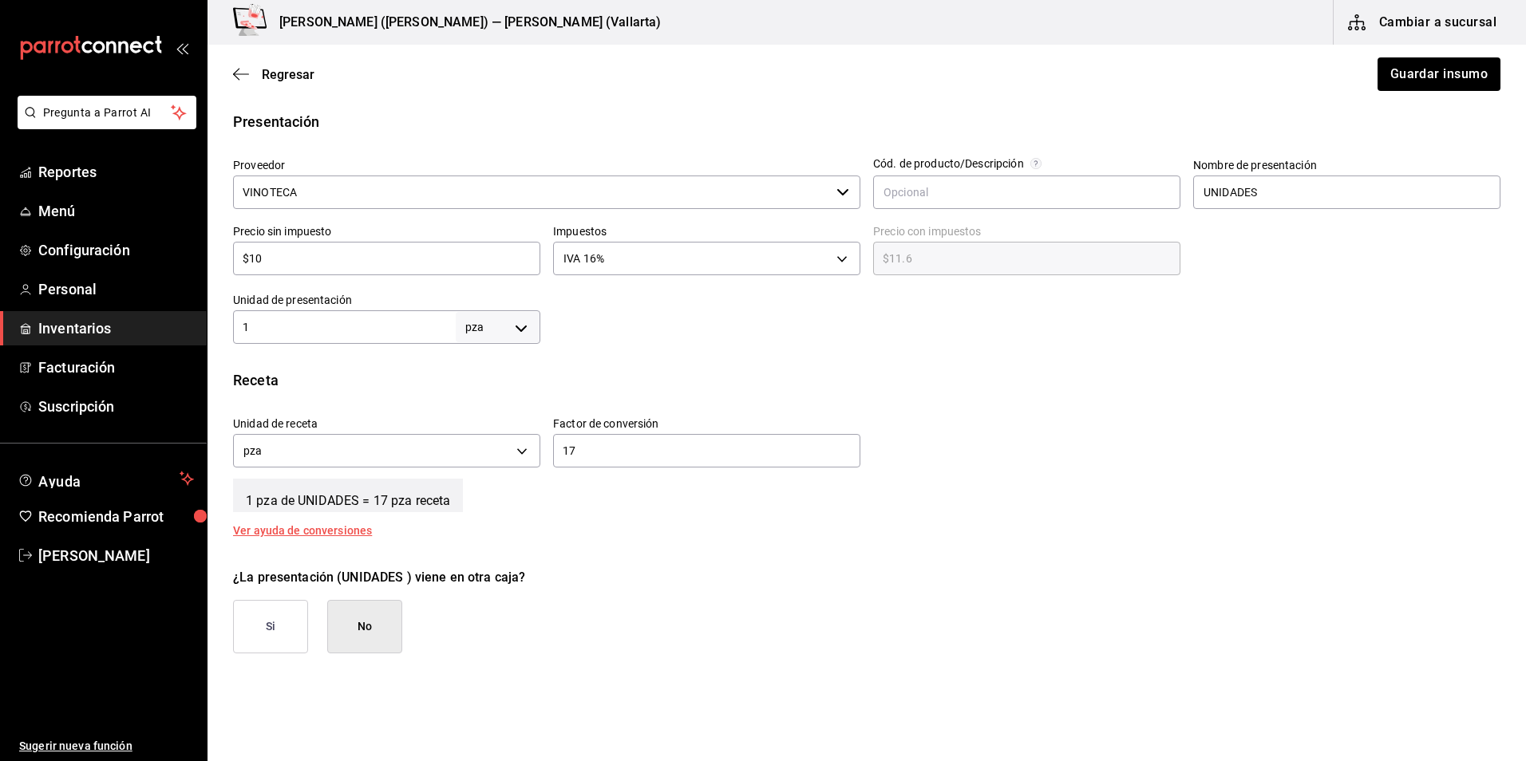
click at [326, 328] on input "1" at bounding box center [344, 327] width 223 height 19
type input "17"
click at [638, 463] on div "17 ​" at bounding box center [706, 451] width 307 height 34
type input "1"
click at [1404, 73] on button "Guardar insumo" at bounding box center [1438, 74] width 125 height 34
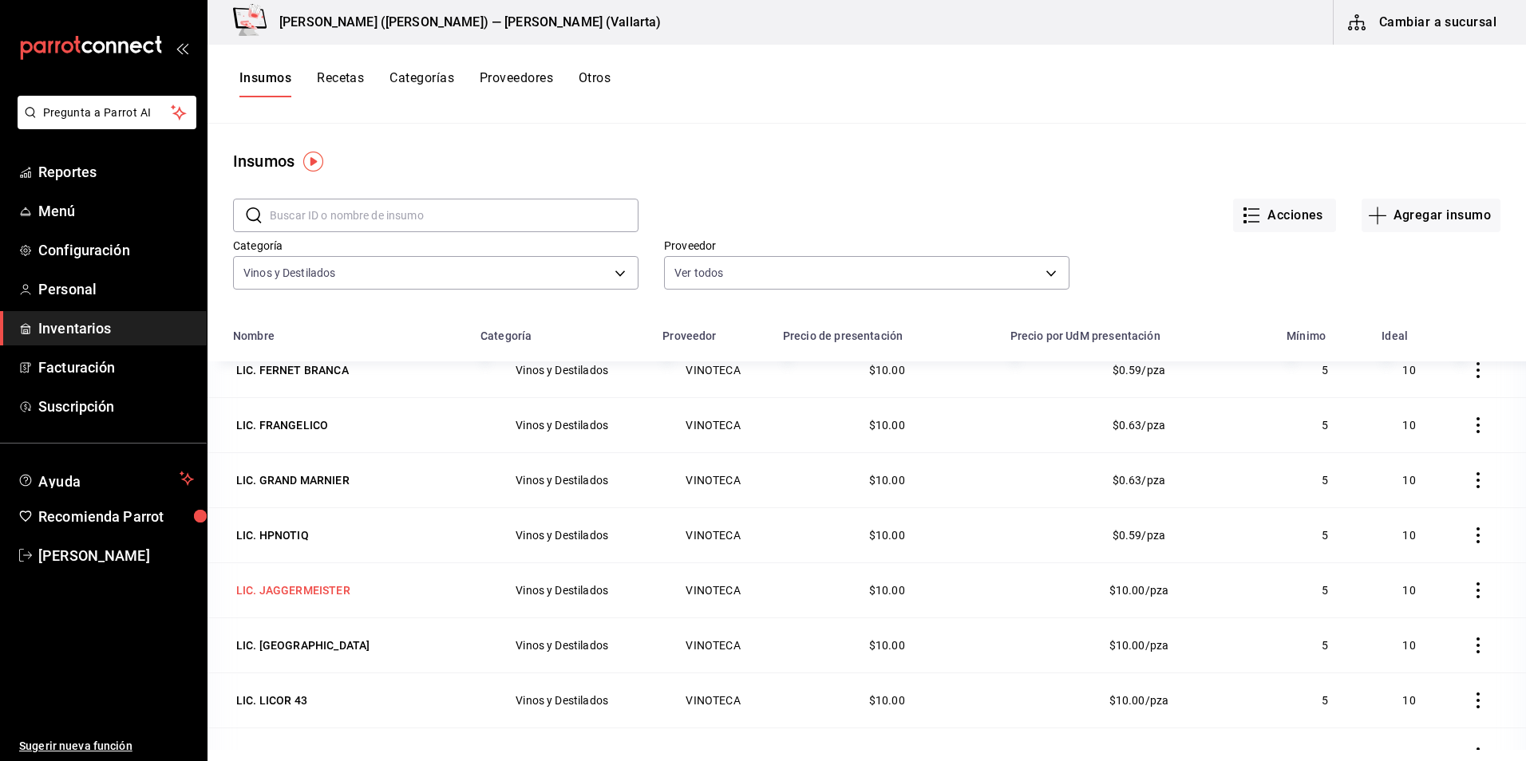
scroll to position [2474, 0]
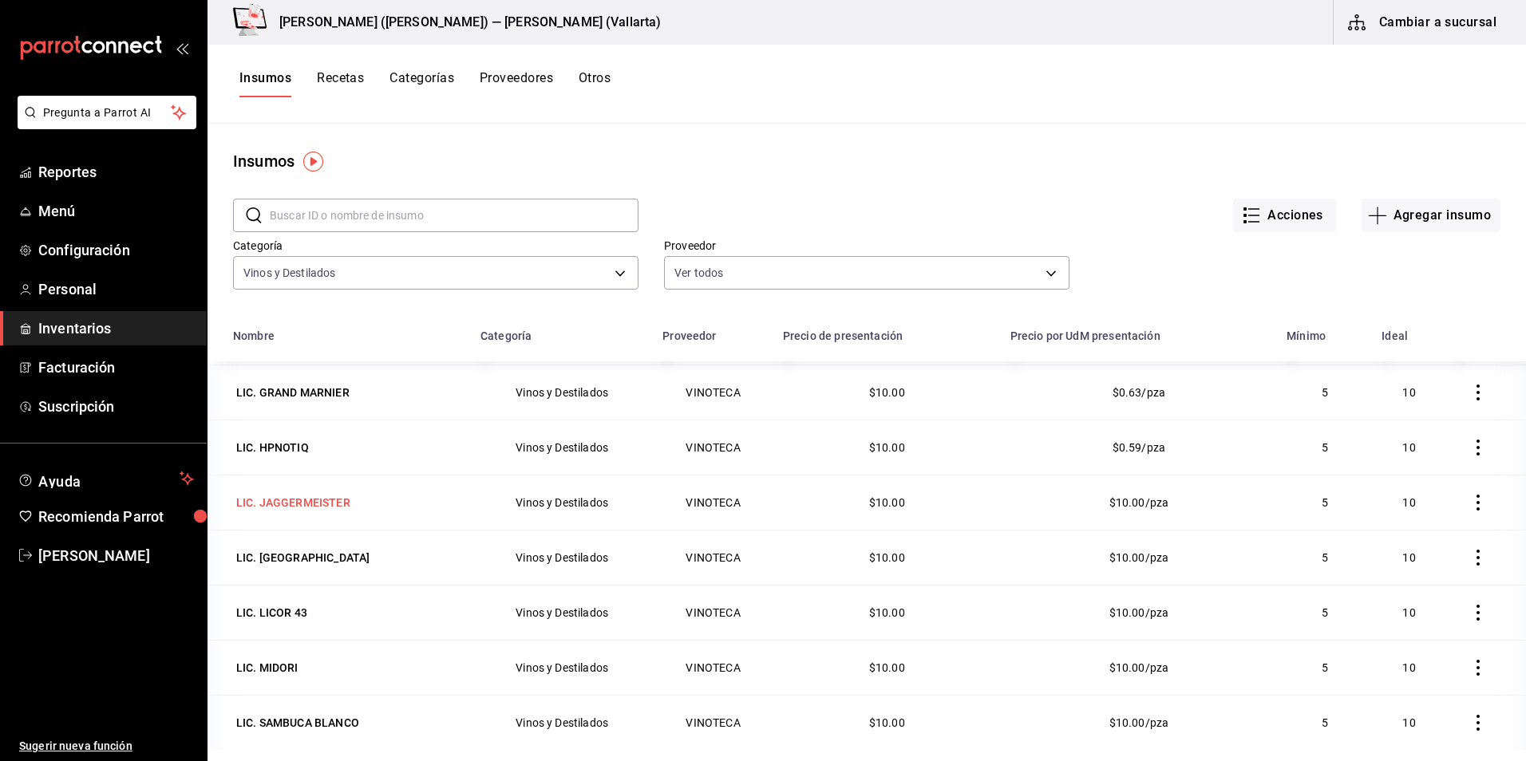
click at [292, 500] on div "LIC. JAGGERMEISTER" at bounding box center [293, 503] width 114 height 16
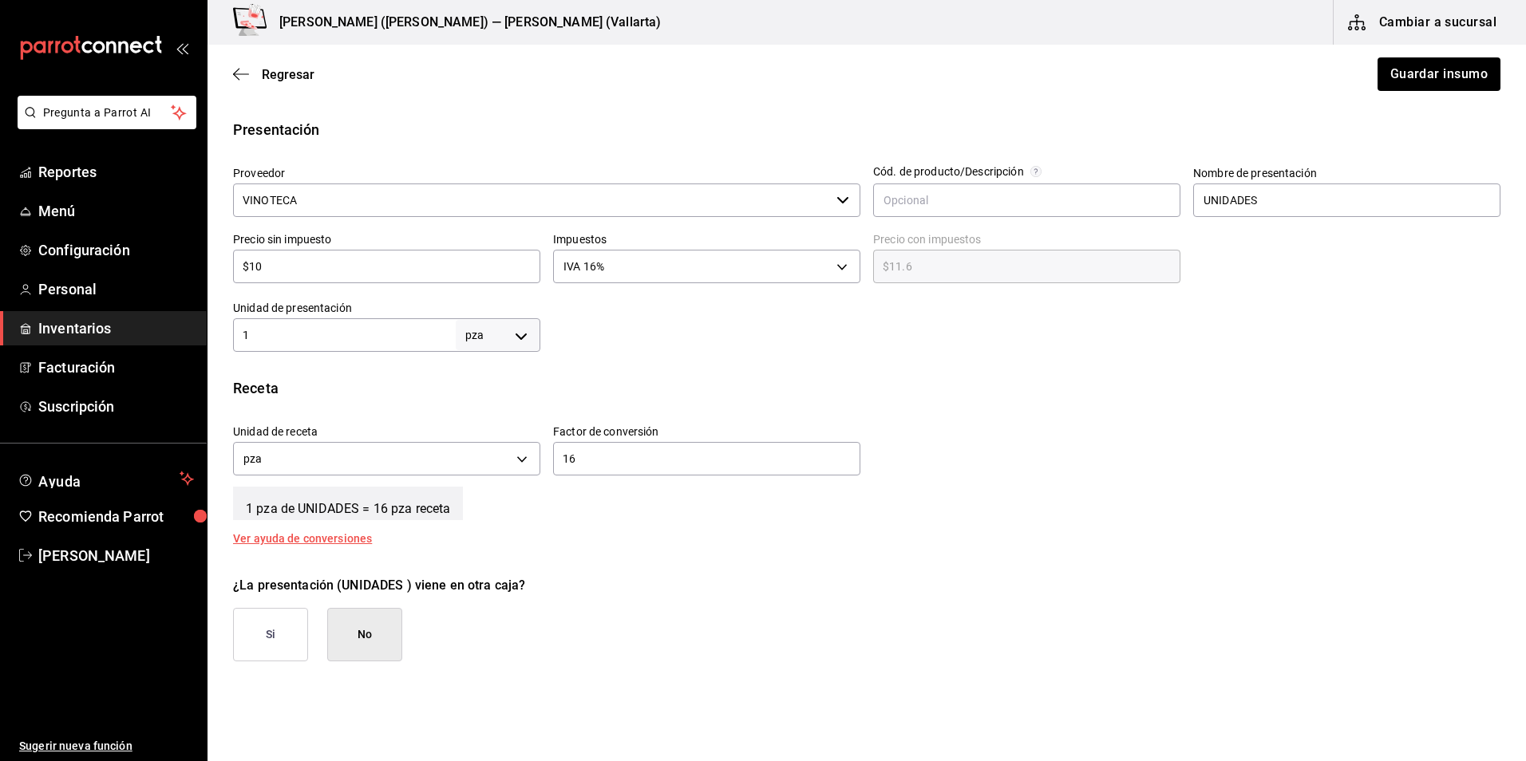
scroll to position [399, 0]
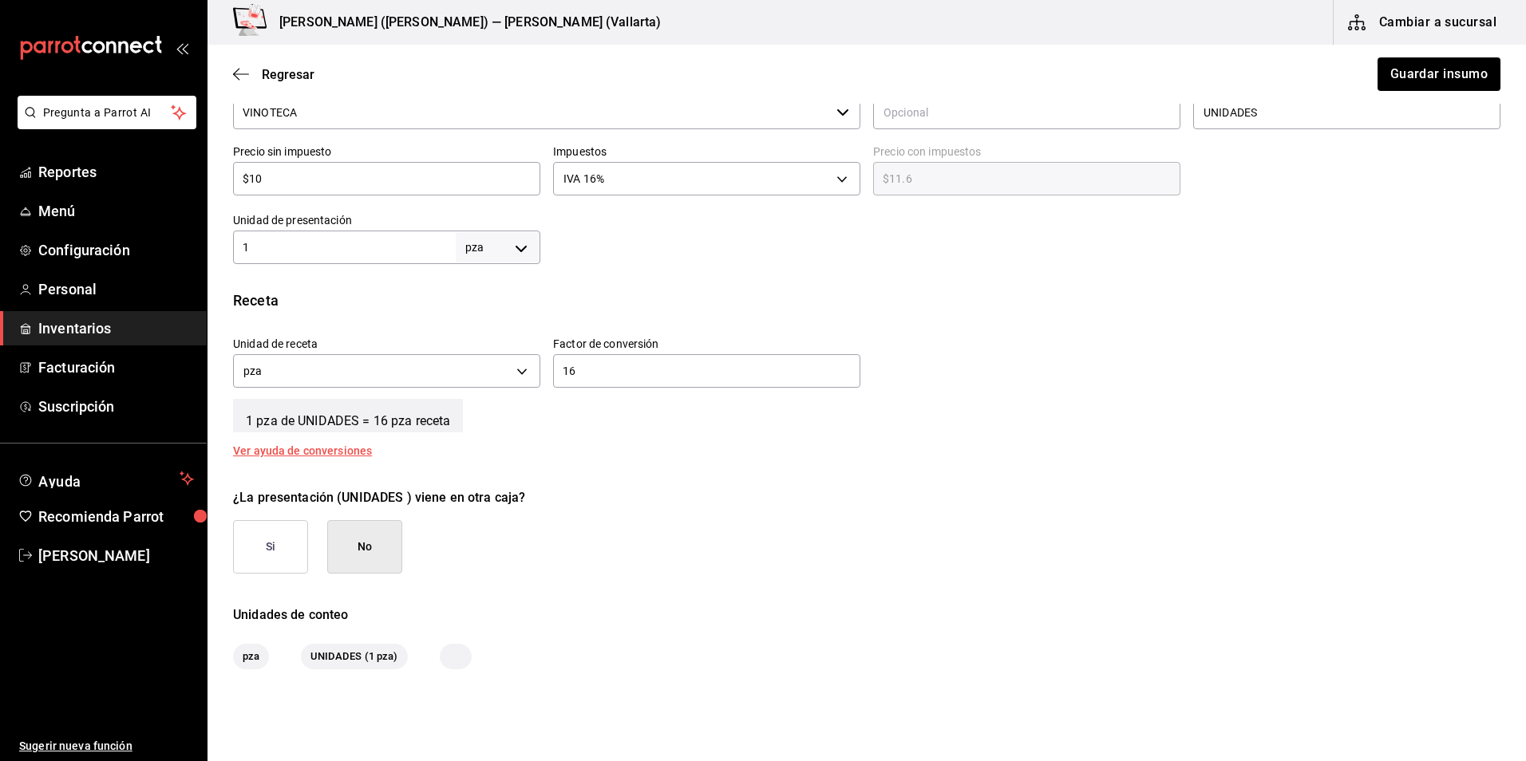
click at [325, 245] on input "1" at bounding box center [344, 247] width 223 height 19
type input "16"
click at [582, 376] on input "16" at bounding box center [706, 371] width 307 height 19
type input "1"
click at [844, 282] on div "Insumo IN-1758654516122-111 Nombre LIC. JAGGERMEISTER Categoría de inventario V…" at bounding box center [867, 199] width 1318 height 939
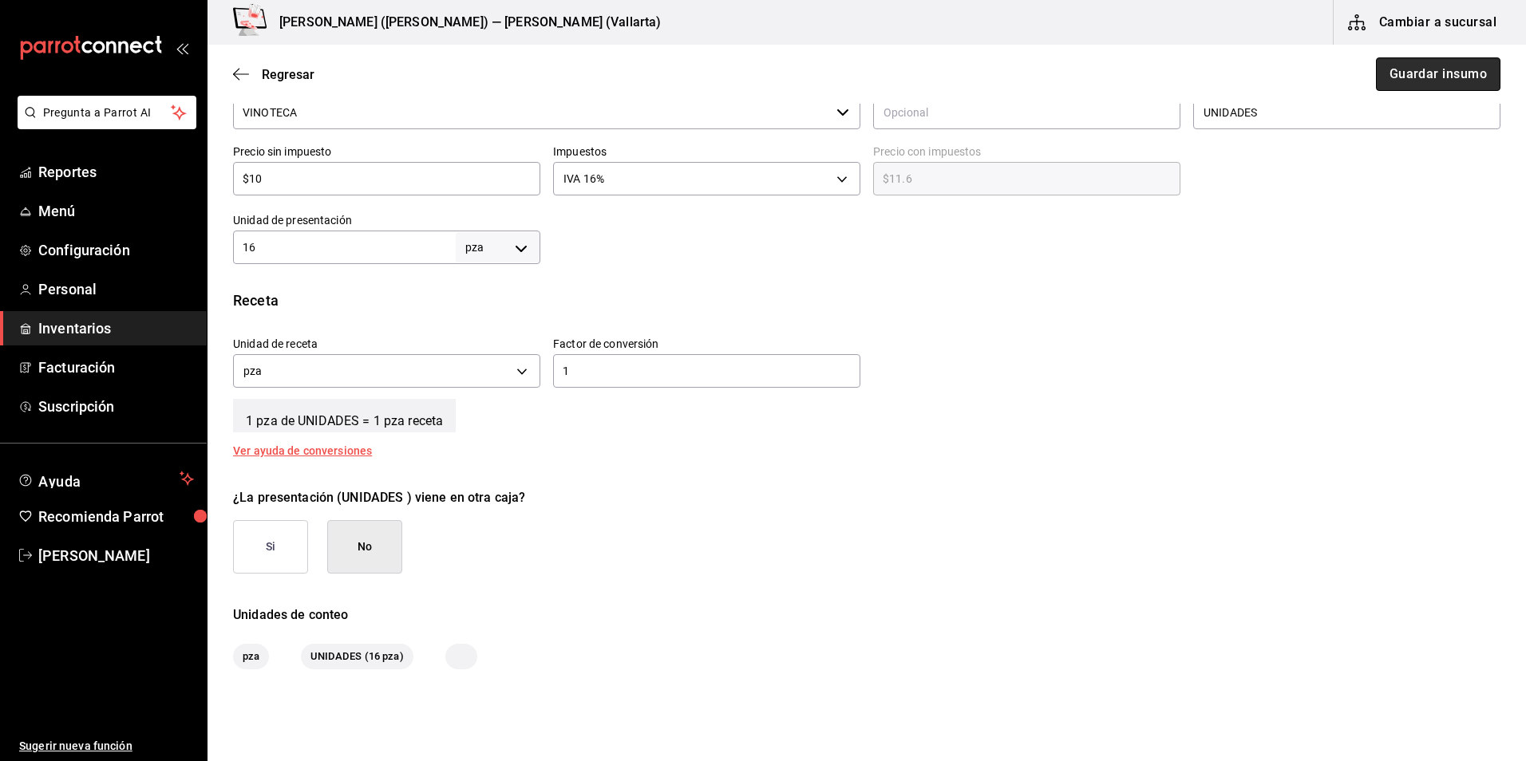
click at [1428, 87] on button "Guardar insumo" at bounding box center [1438, 74] width 125 height 34
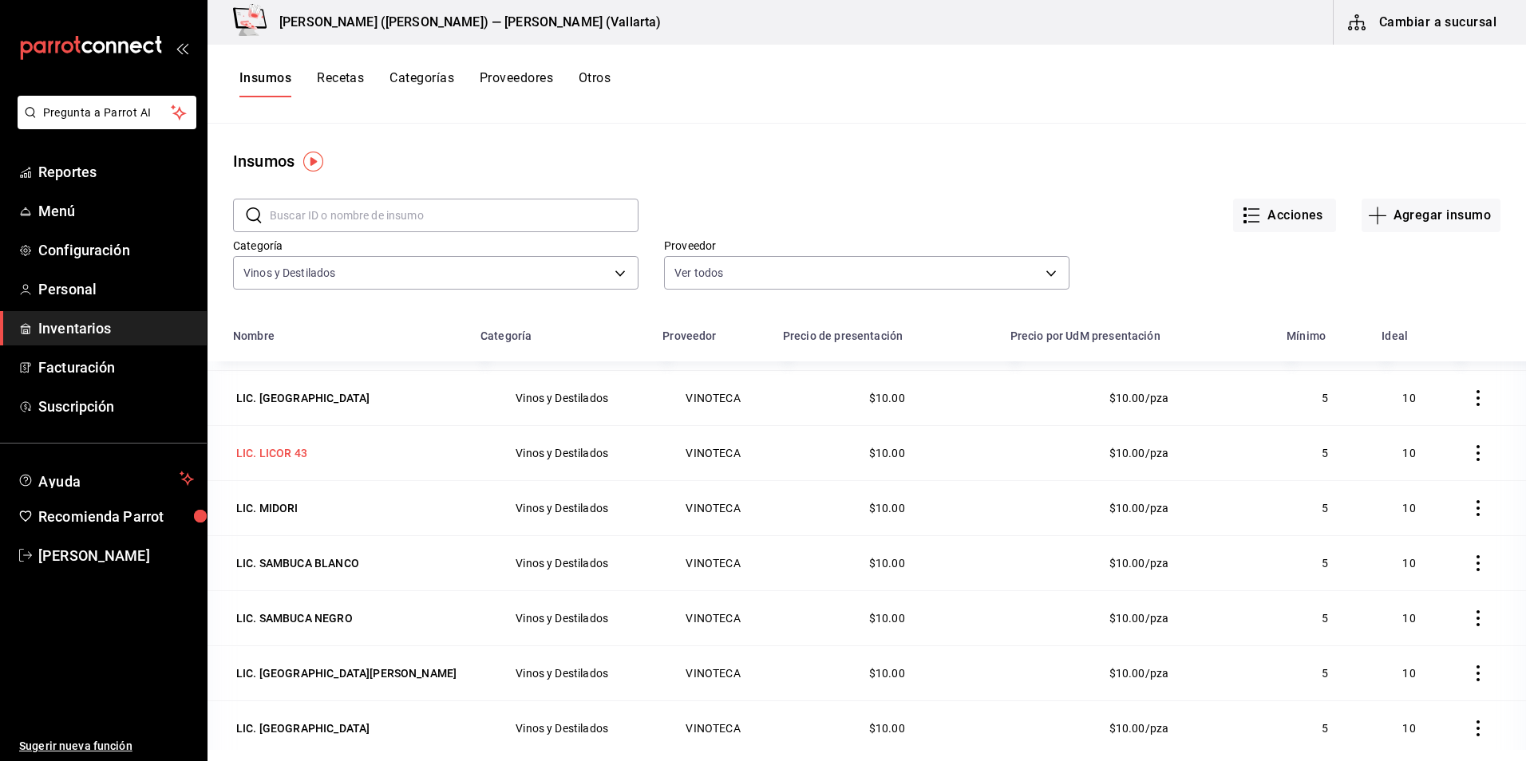
scroll to position [2554, 0]
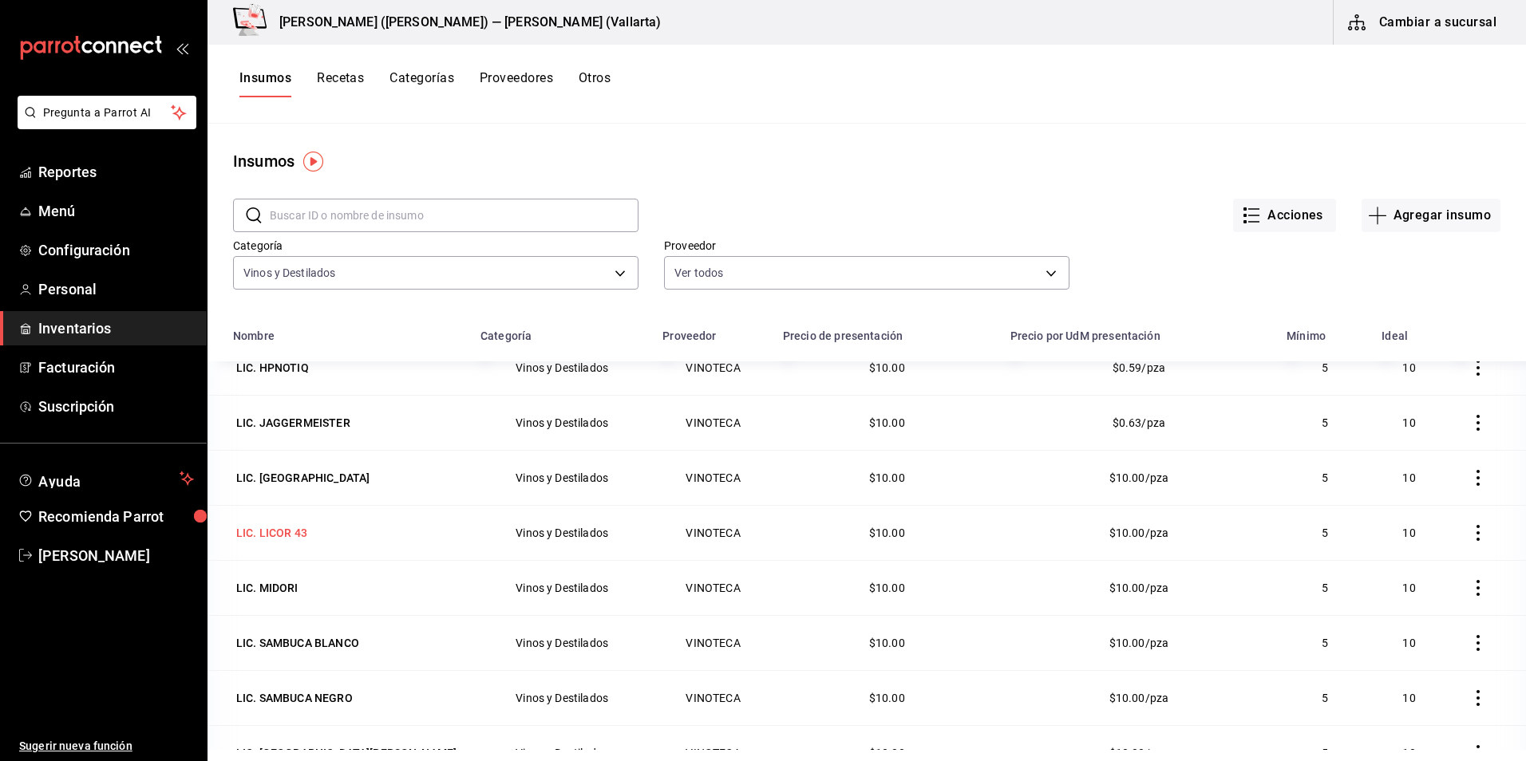
click at [289, 533] on div "LIC. LICOR 43" at bounding box center [271, 533] width 71 height 16
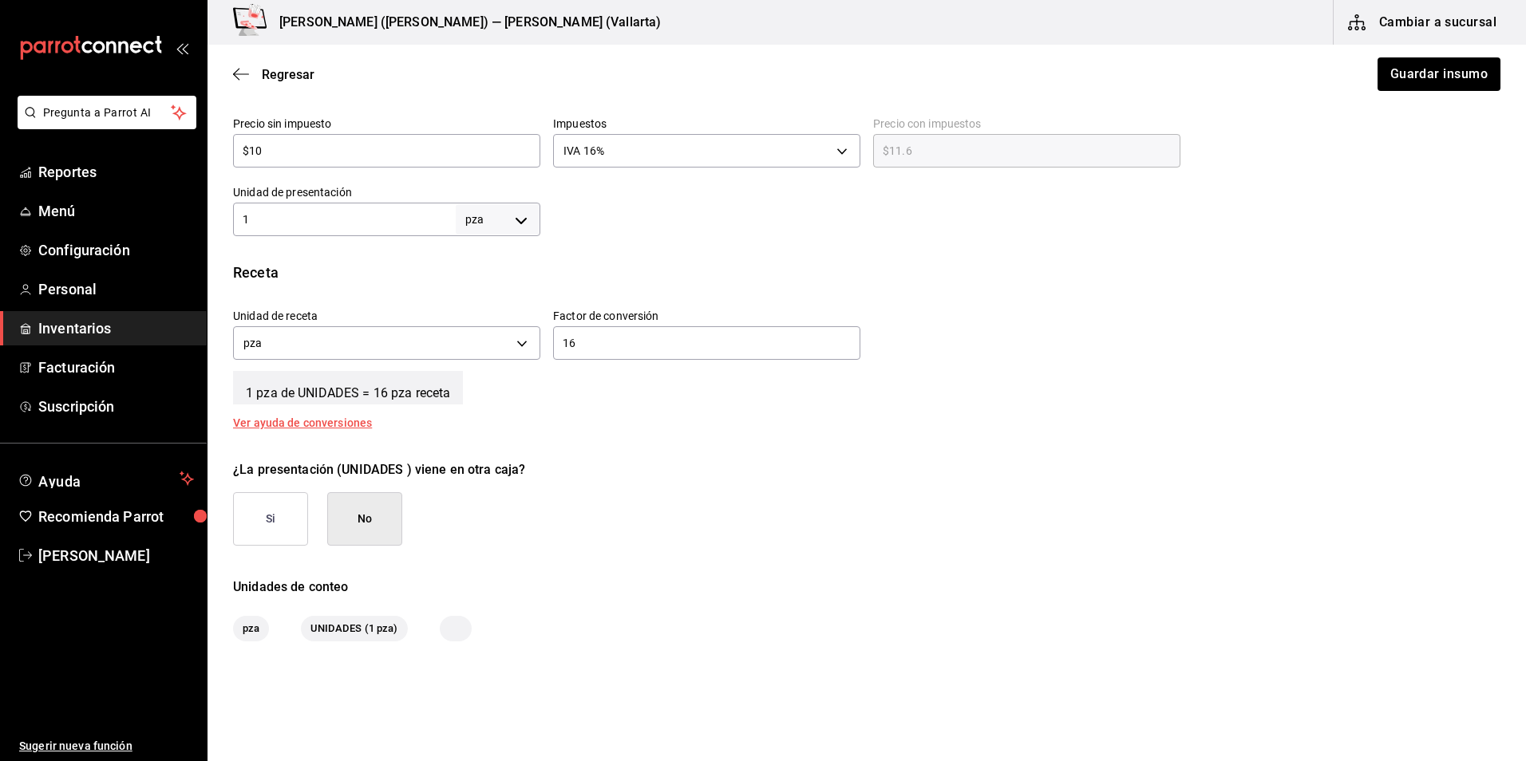
scroll to position [479, 0]
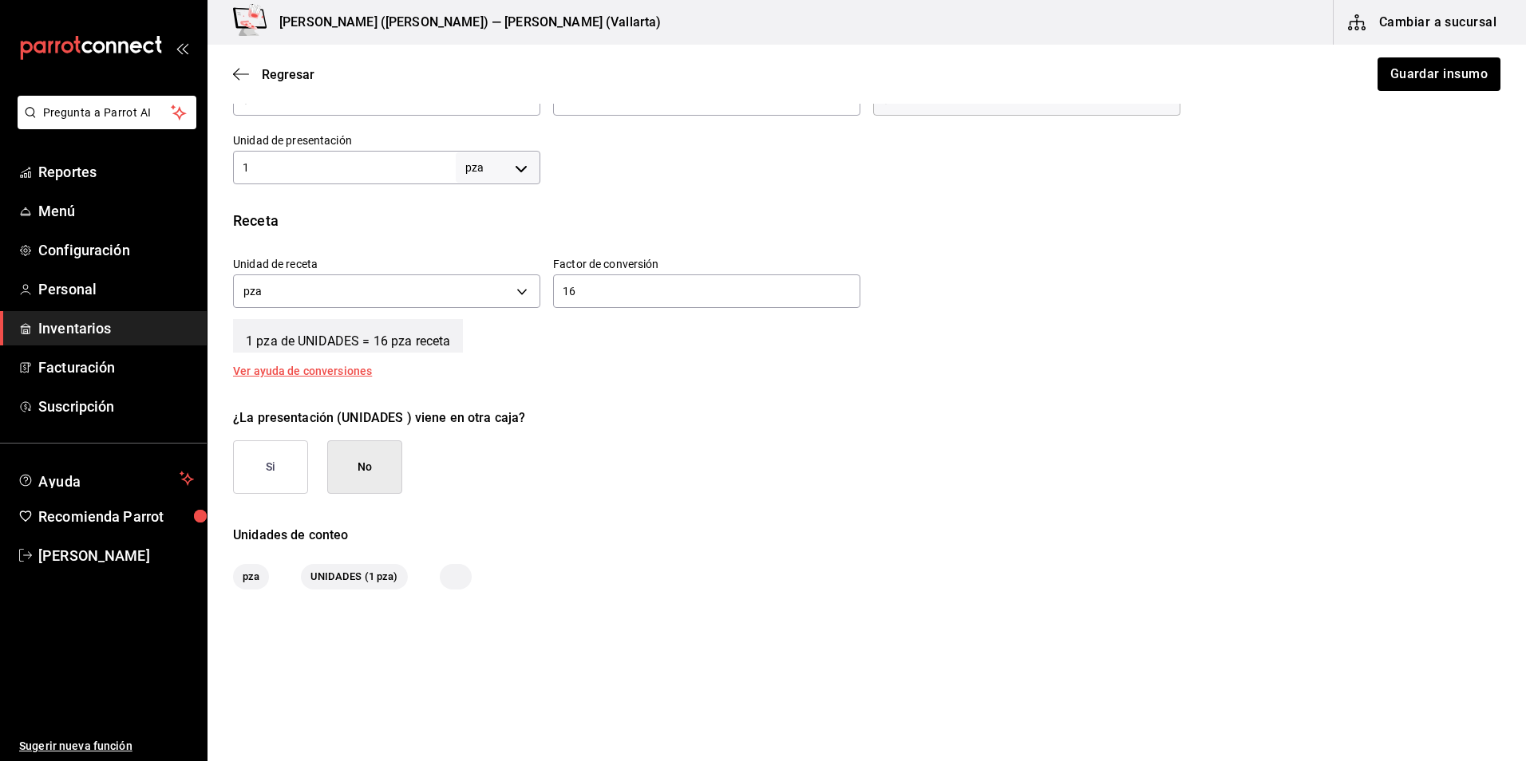
click at [341, 171] on input "1" at bounding box center [344, 167] width 223 height 19
type input "16"
click at [674, 280] on div "16 ​" at bounding box center [706, 292] width 307 height 34
type input "1"
click at [1441, 76] on button "Guardar insumo" at bounding box center [1438, 74] width 125 height 34
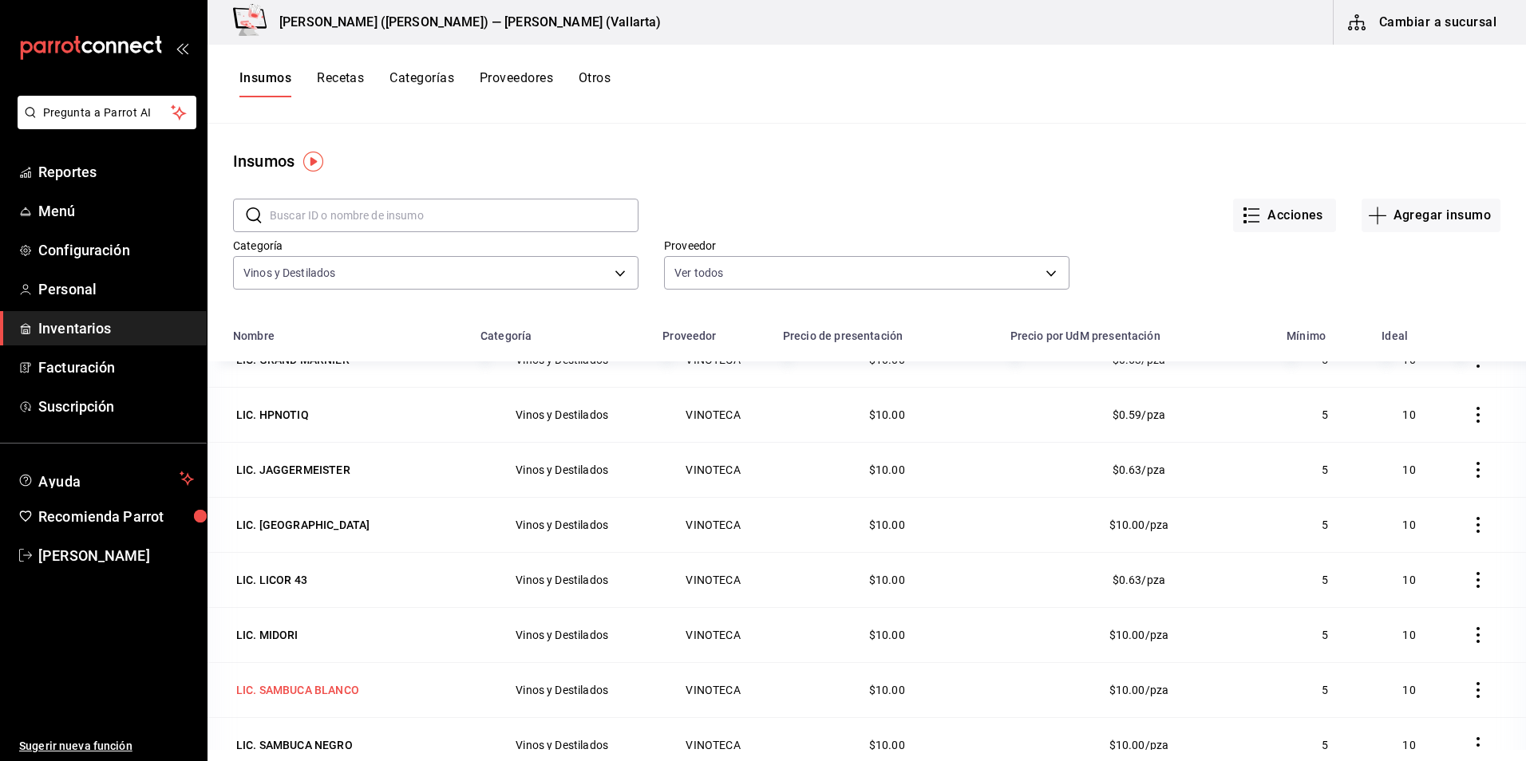
scroll to position [2554, 0]
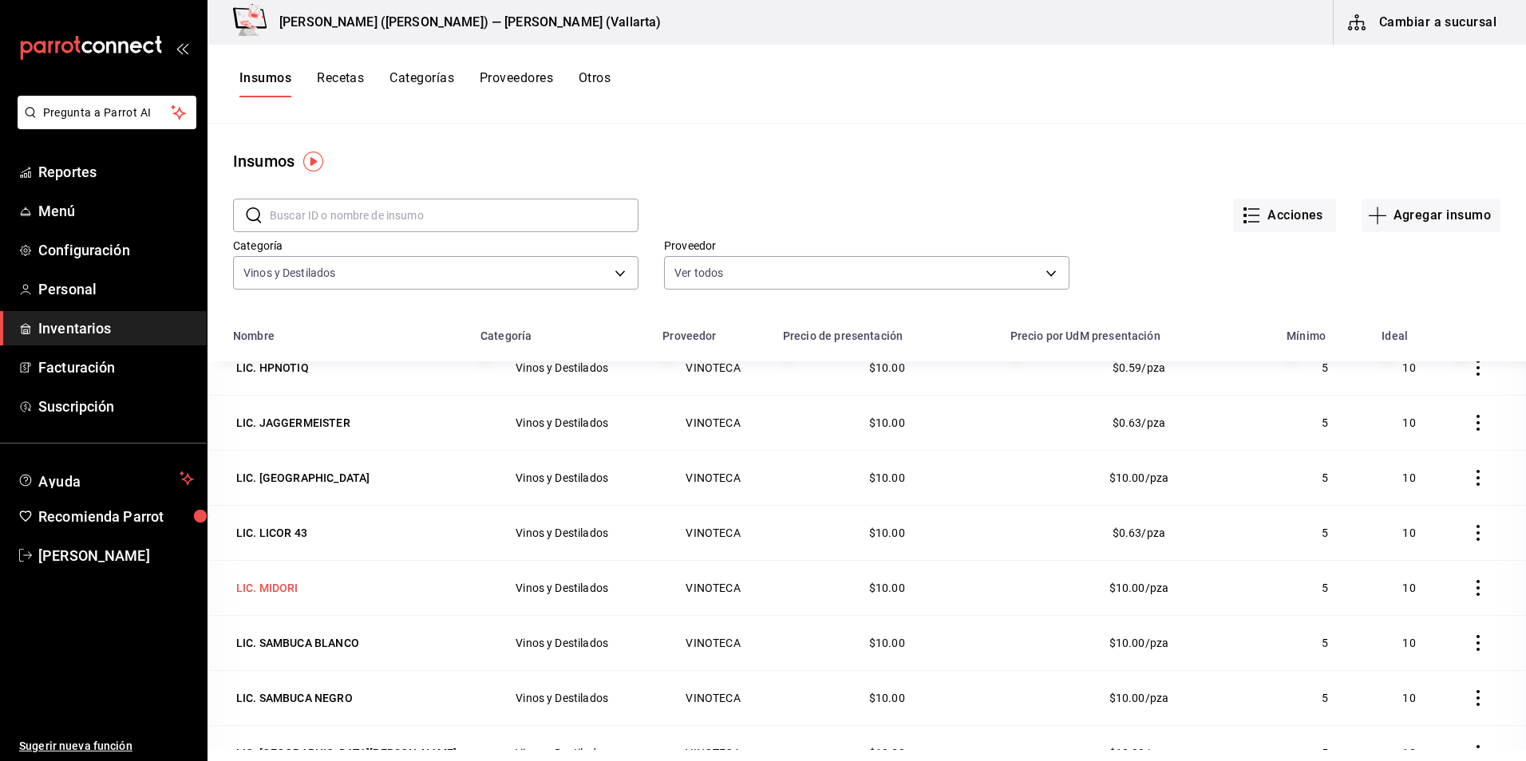
click at [283, 589] on div "LIC. MIDORI" at bounding box center [267, 588] width 62 height 16
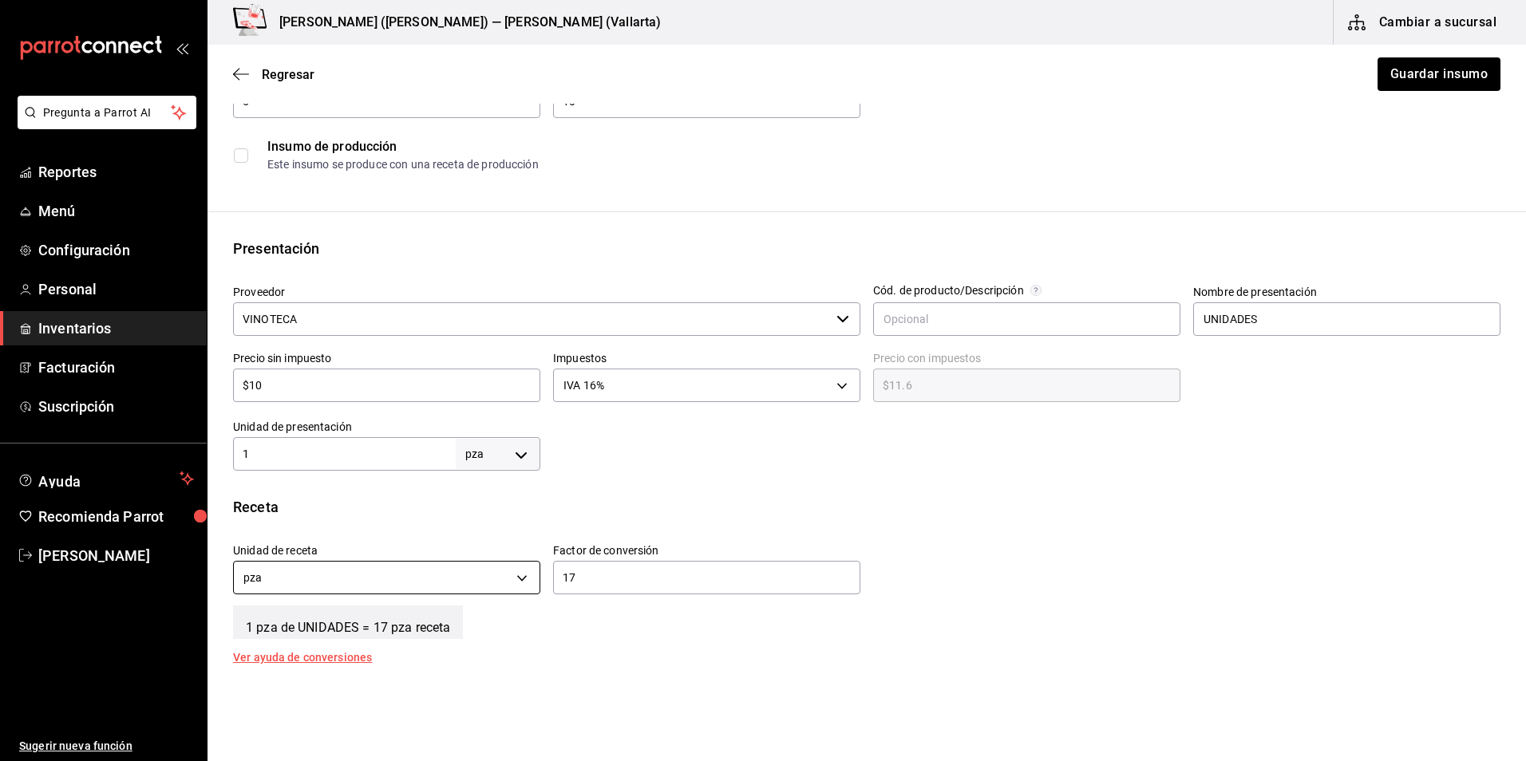
scroll to position [239, 0]
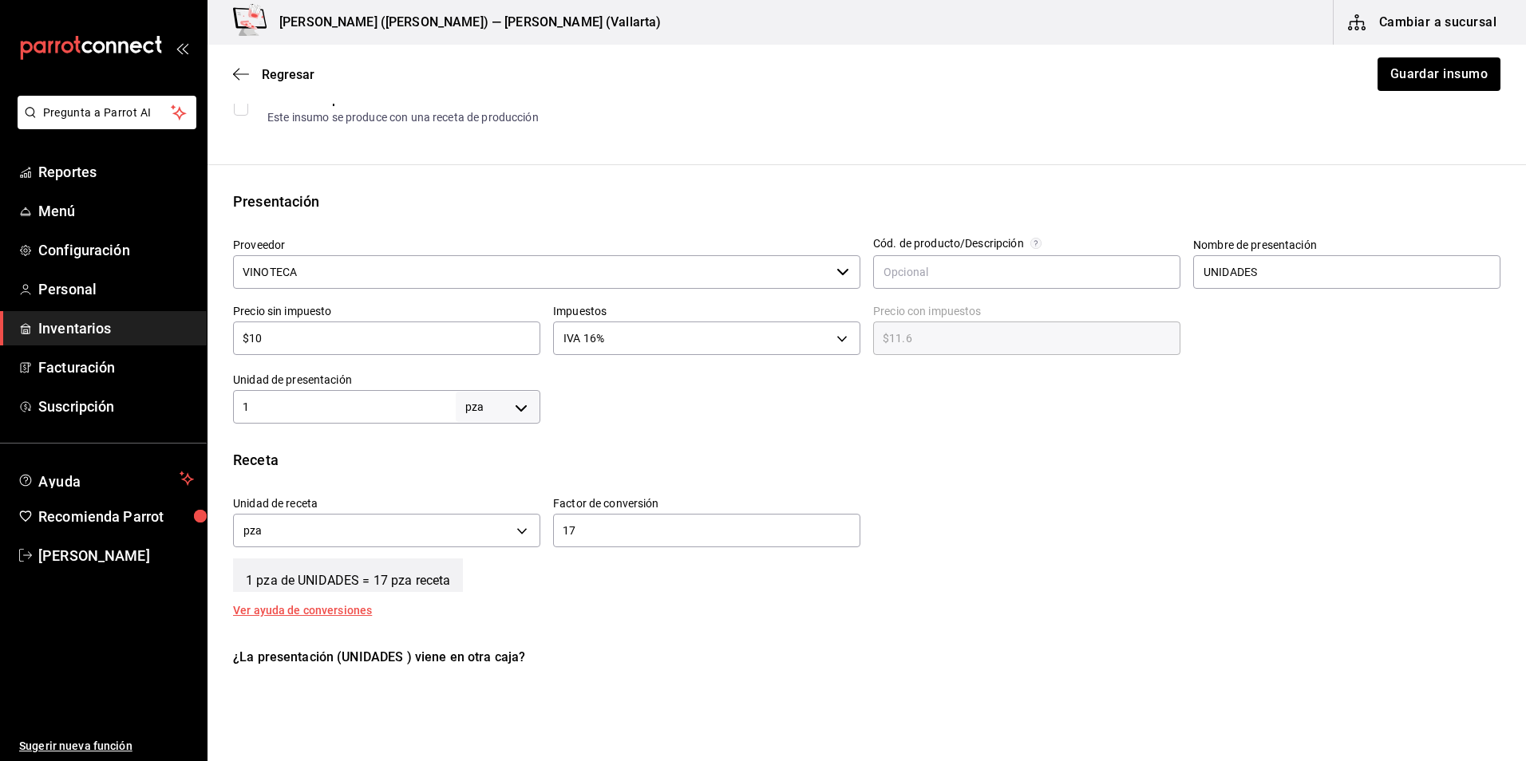
click at [366, 413] on input "1" at bounding box center [344, 406] width 223 height 19
type input "17"
click at [584, 530] on input "17" at bounding box center [706, 530] width 307 height 19
type input "1"
click at [1389, 77] on button "Guardar insumo" at bounding box center [1438, 74] width 125 height 34
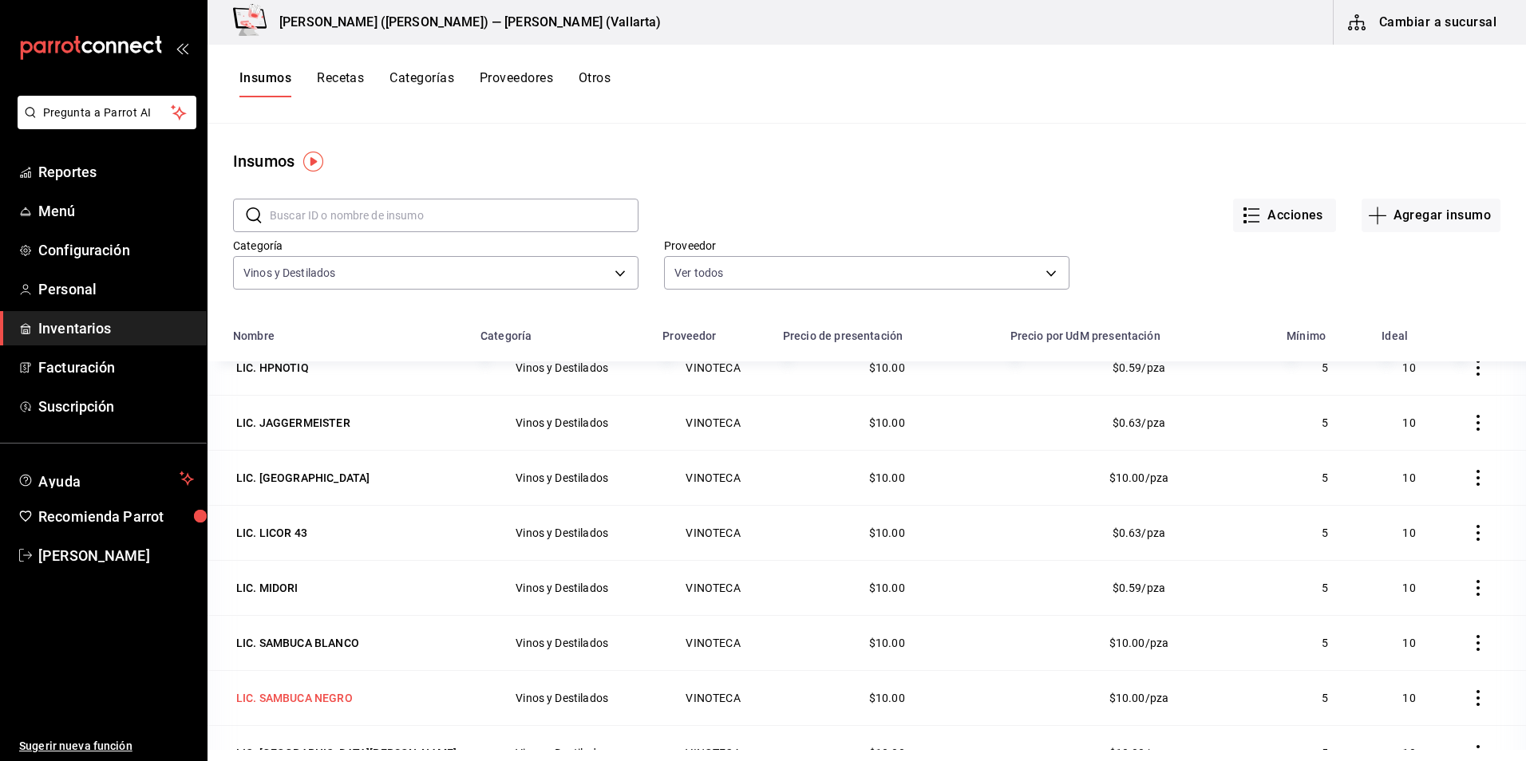
scroll to position [2634, 0]
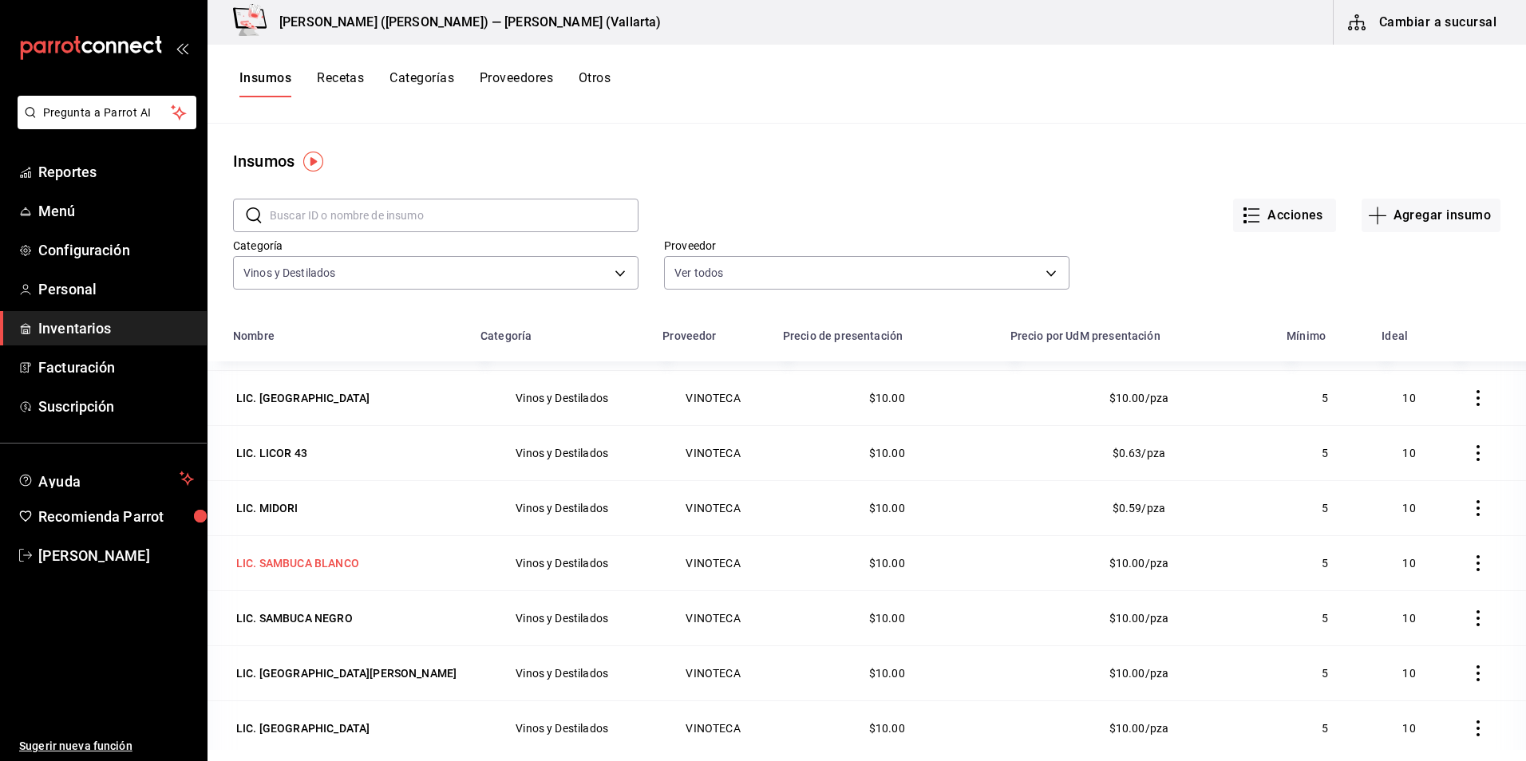
click at [305, 571] on div "LIC. SAMBUCA BLANCO" at bounding box center [297, 563] width 123 height 16
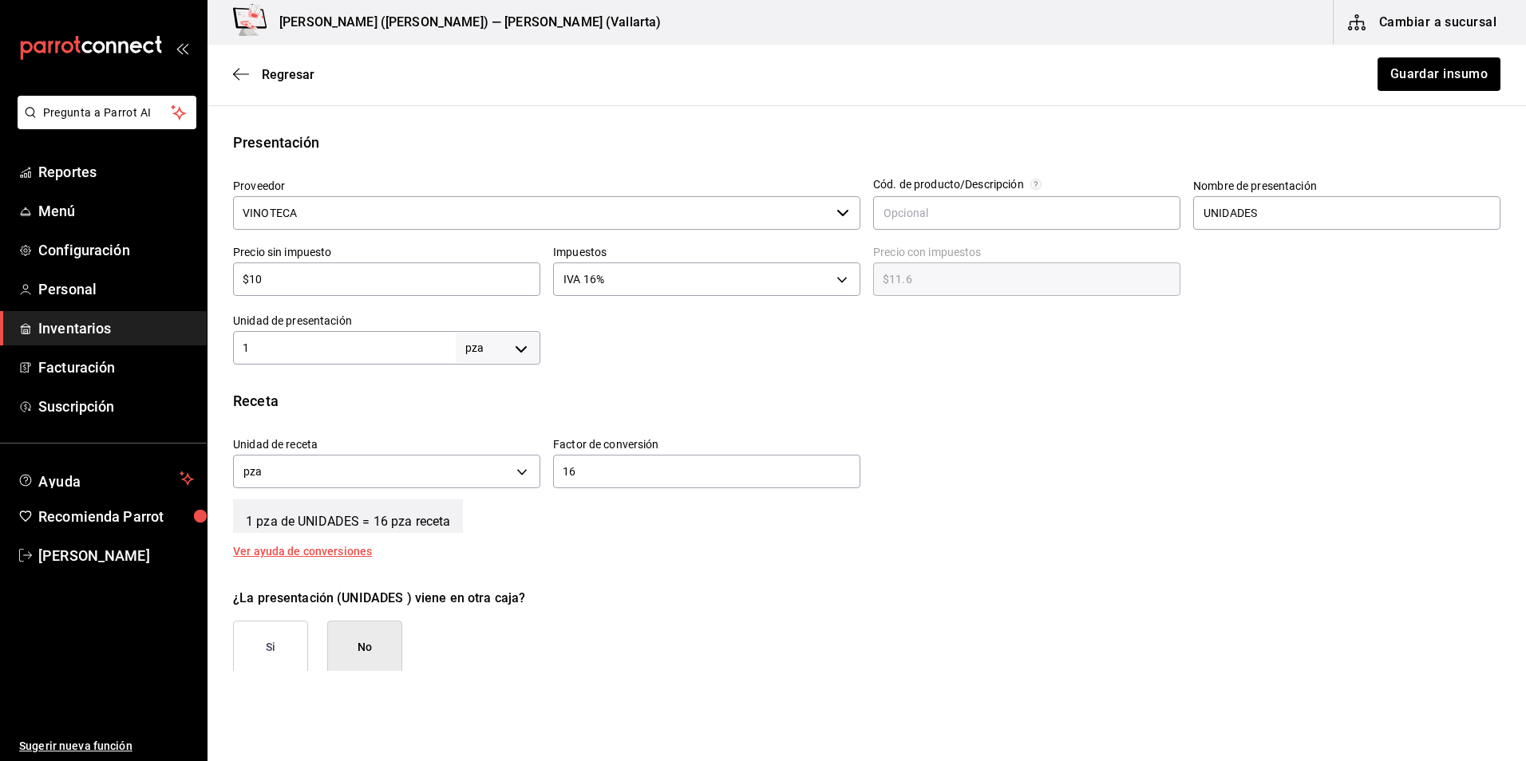
scroll to position [319, 0]
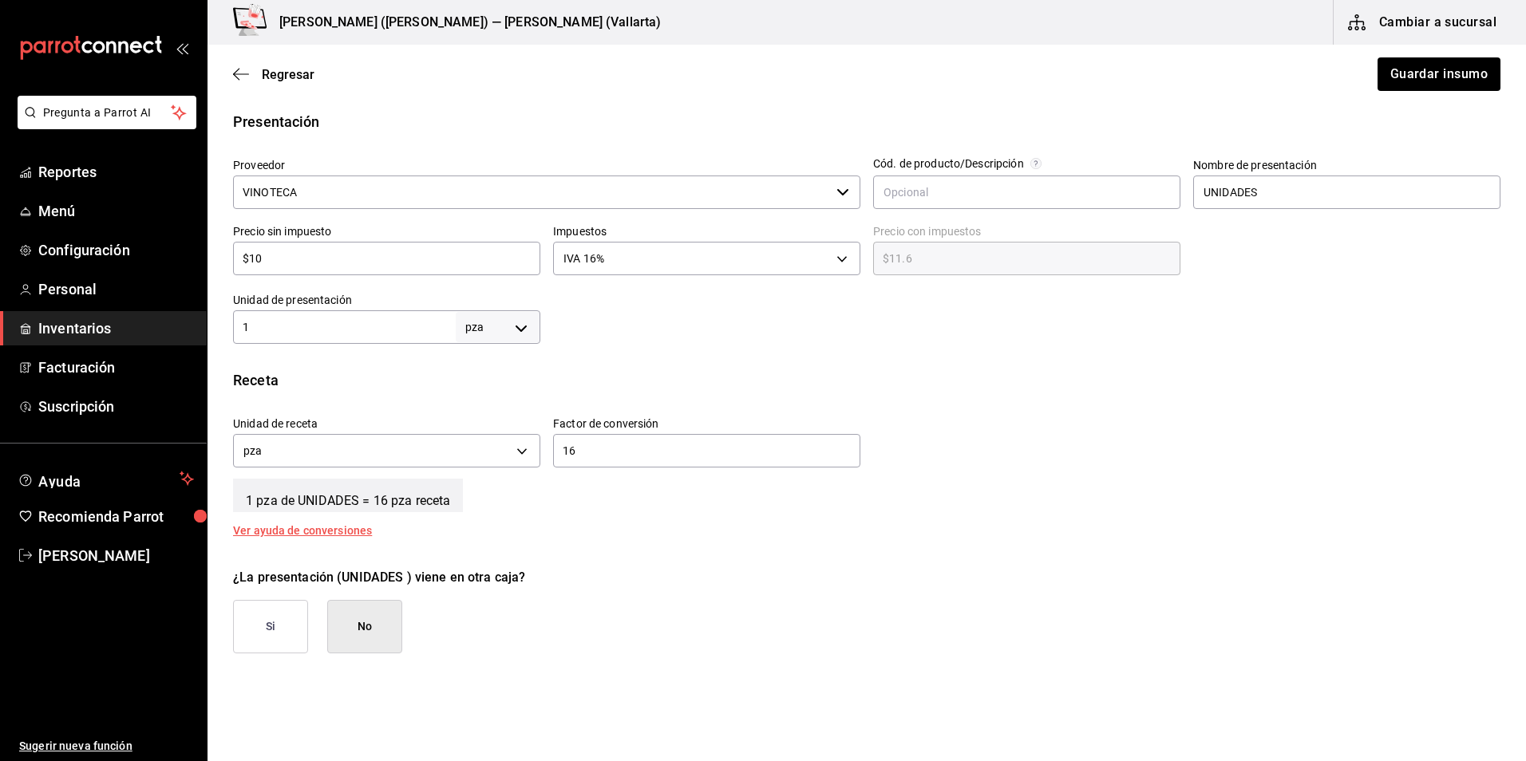
click at [599, 450] on input "16" at bounding box center [706, 450] width 307 height 19
click at [335, 320] on input "1" at bounding box center [344, 327] width 223 height 19
type input "16"
click at [665, 440] on div "16 ​" at bounding box center [706, 451] width 307 height 34
type input "1"
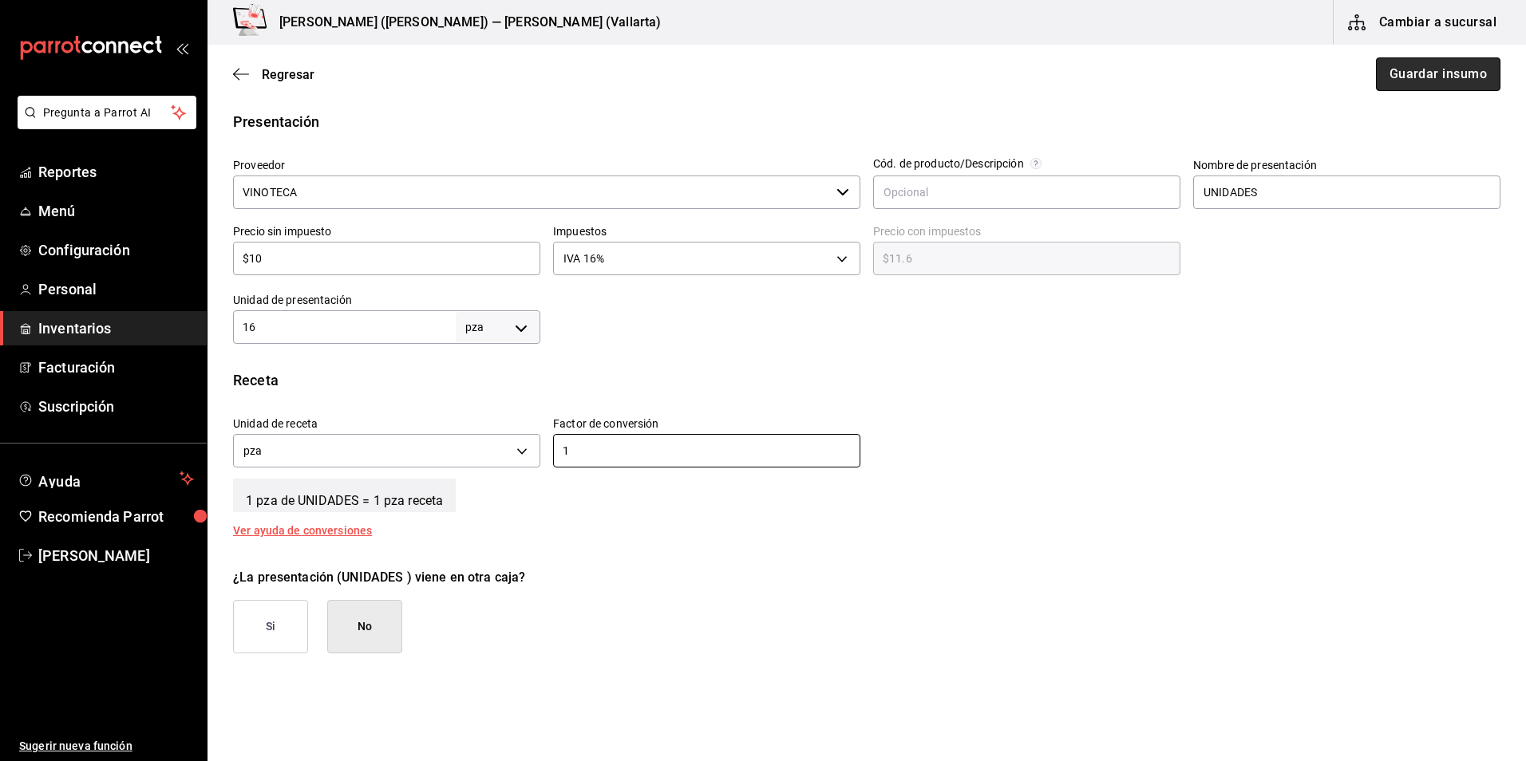
click at [1394, 79] on button "Guardar insumo" at bounding box center [1438, 74] width 125 height 34
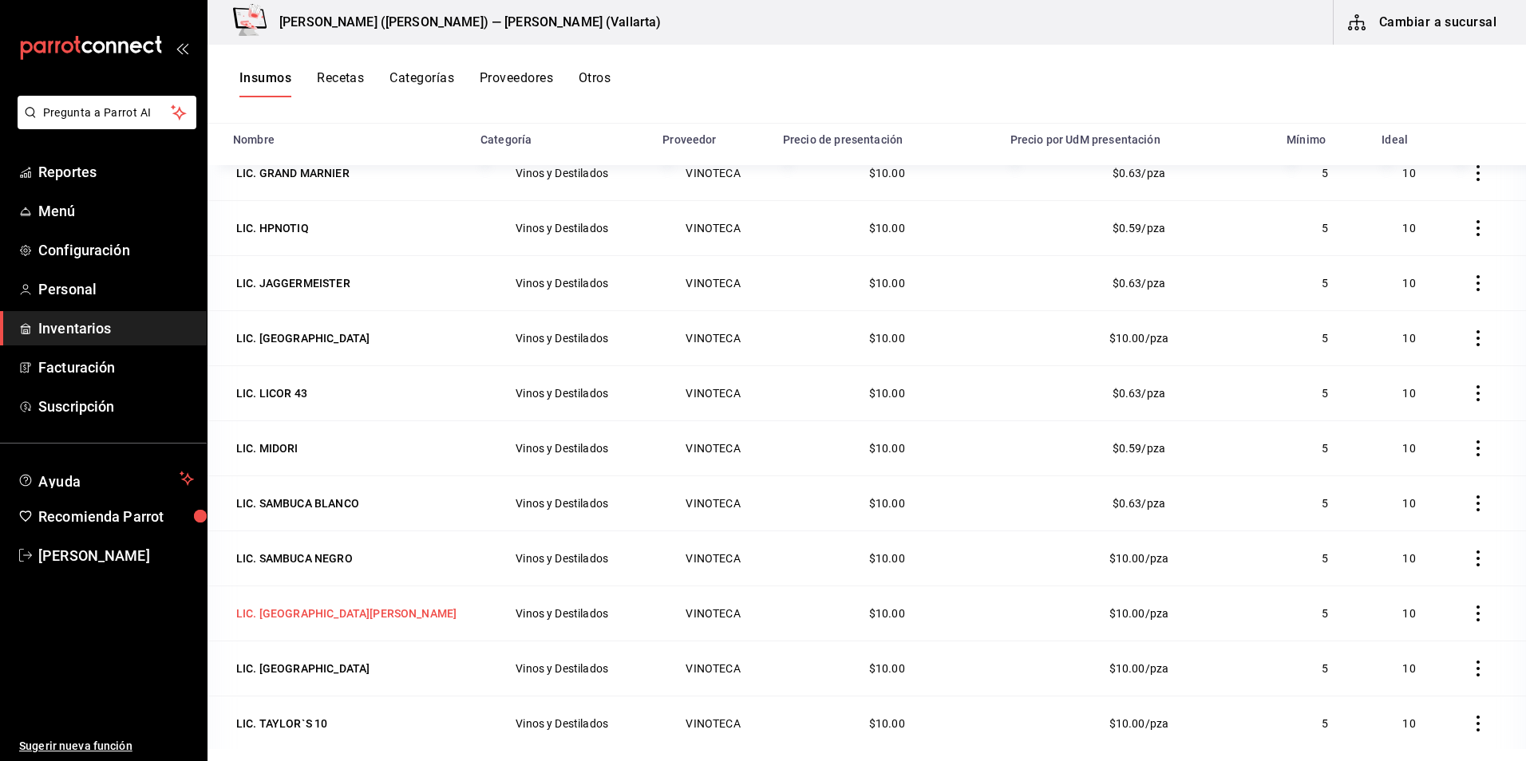
scroll to position [2554, 0]
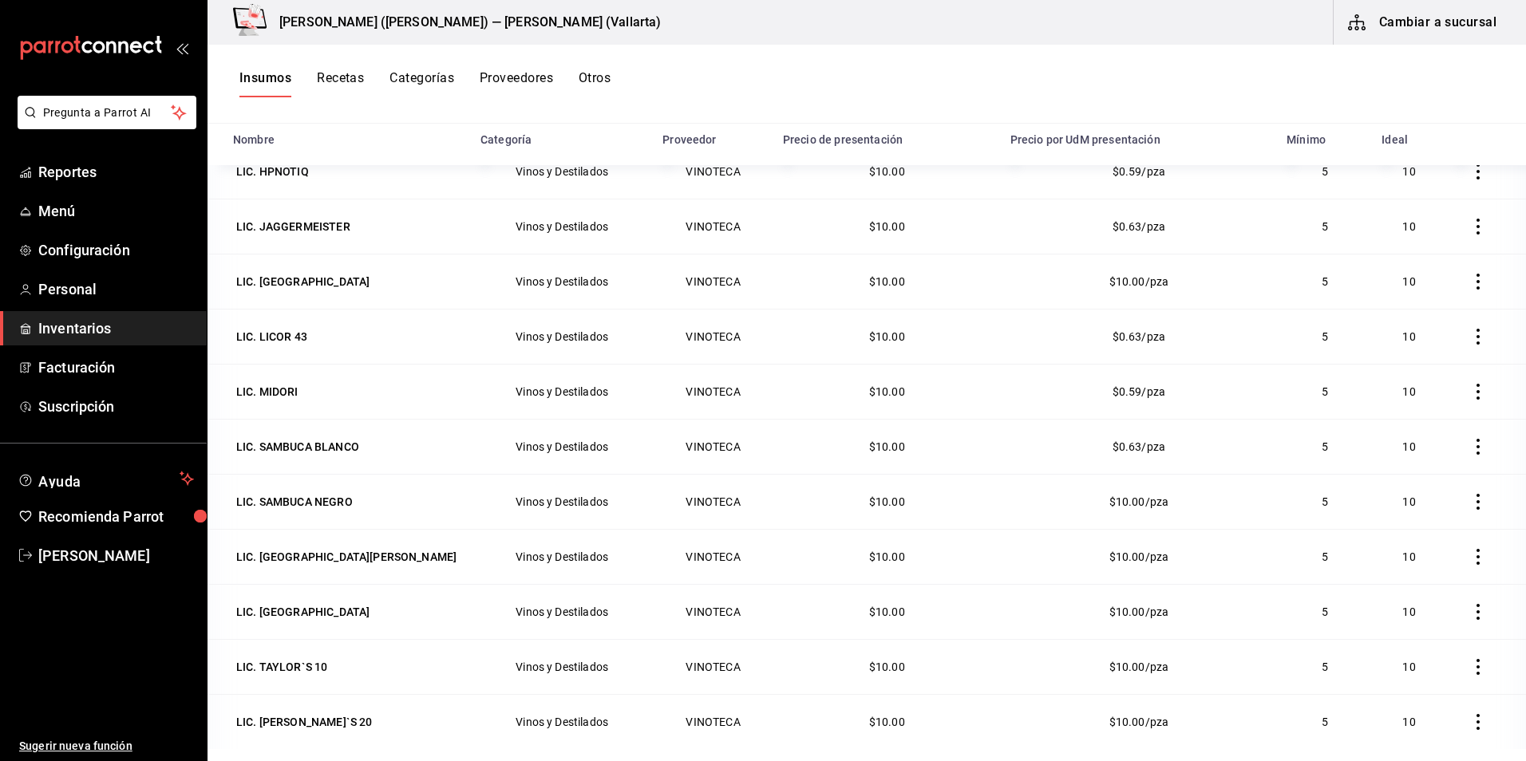
click at [306, 501] on div "LIC. SAMBUCA NEGRO" at bounding box center [294, 502] width 117 height 16
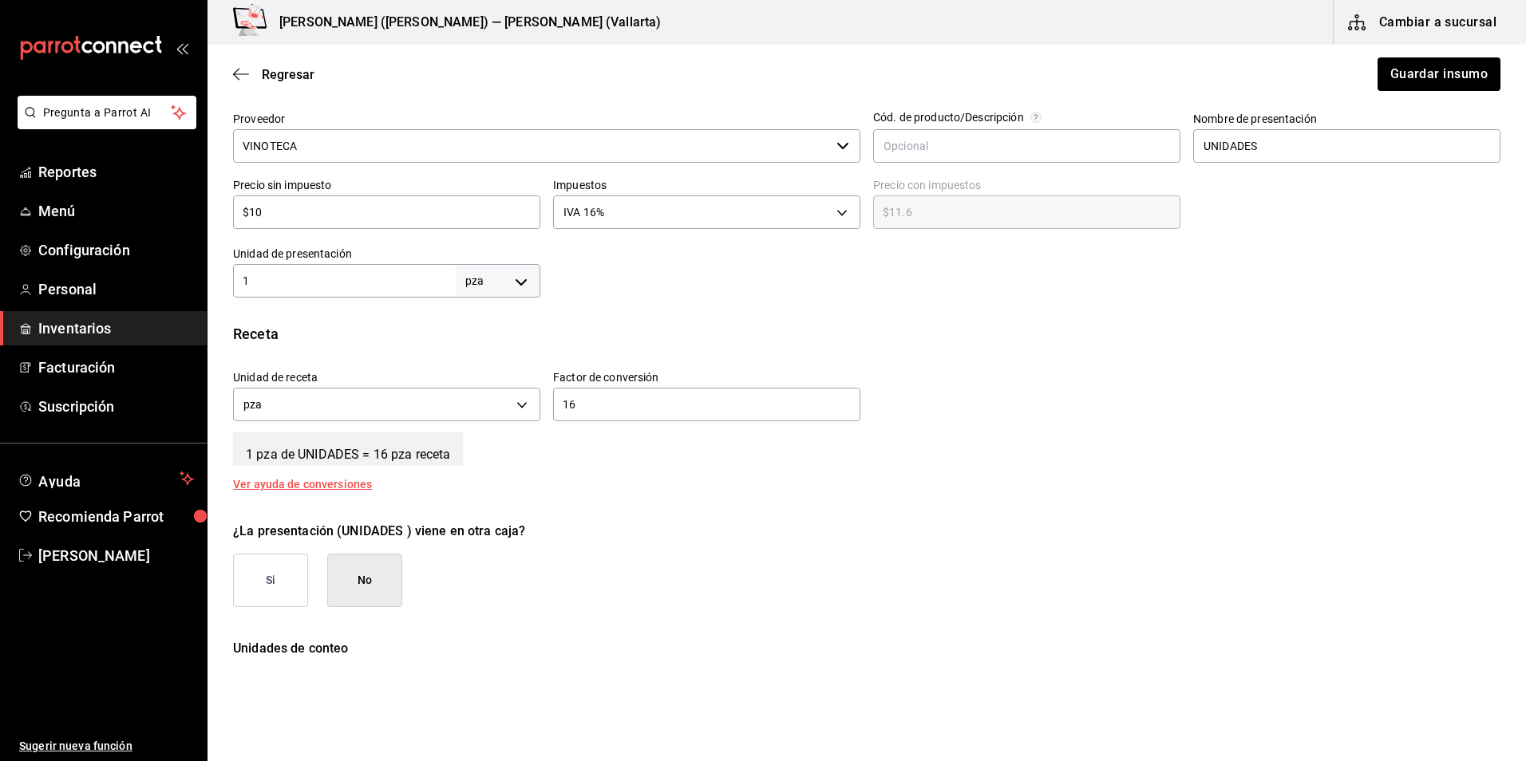
scroll to position [331, 0]
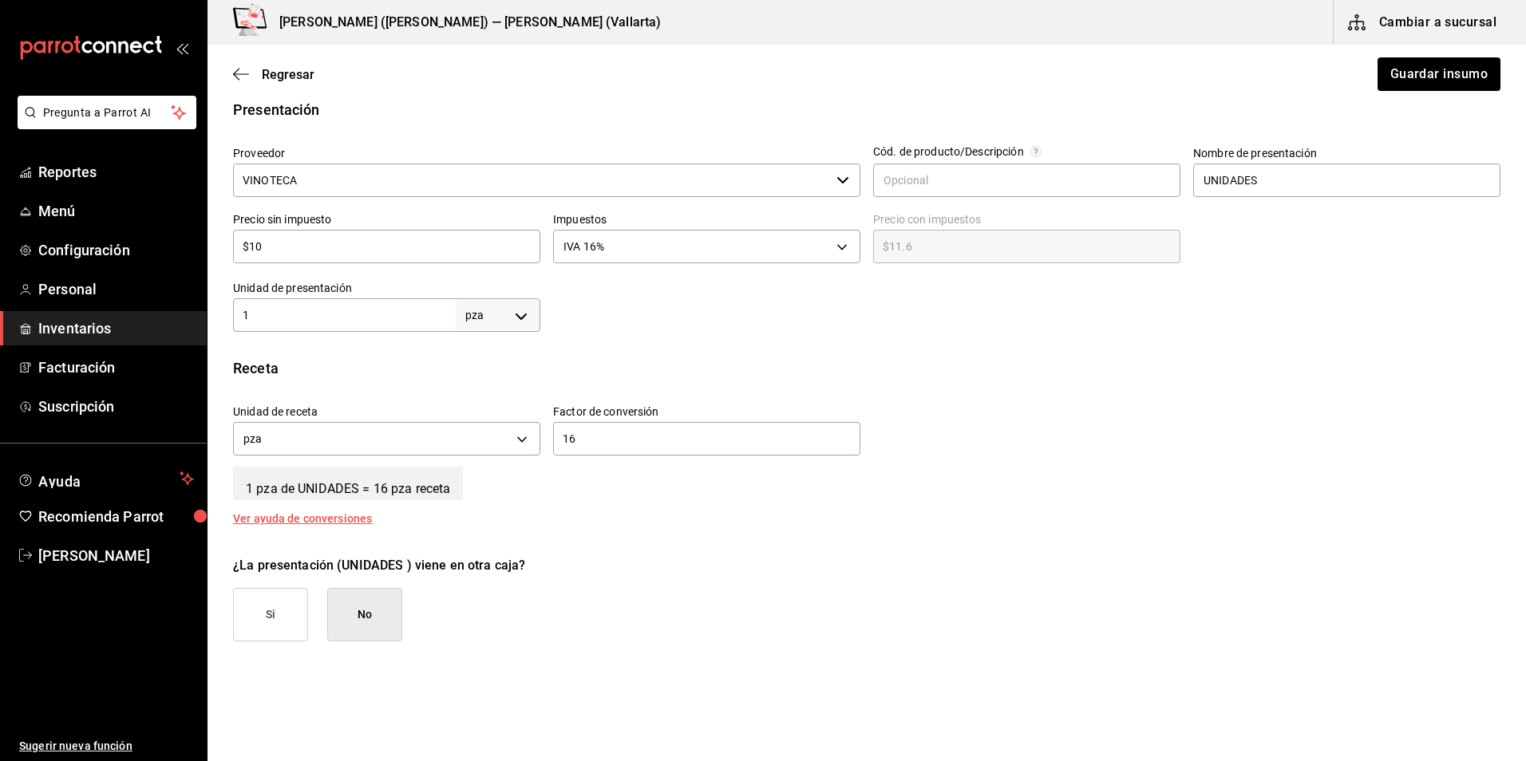
click at [364, 304] on div "1 pza UNIT ​" at bounding box center [386, 315] width 307 height 34
type input "16"
click at [599, 437] on input "16" at bounding box center [706, 438] width 307 height 19
type input "1"
click at [1432, 67] on button "Guardar insumo" at bounding box center [1438, 74] width 125 height 34
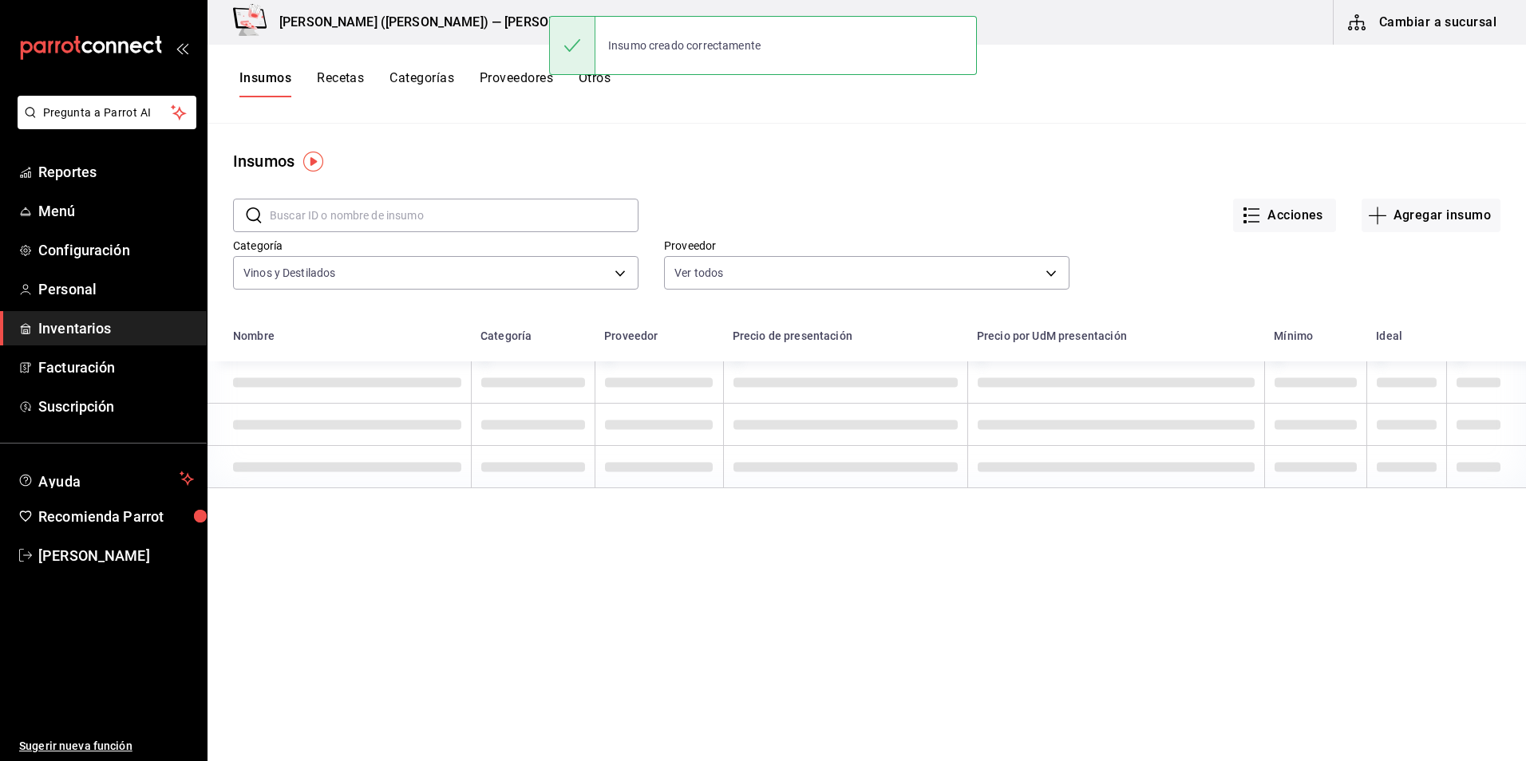
click at [452, 217] on input "text" at bounding box center [454, 216] width 369 height 32
type input "lic"
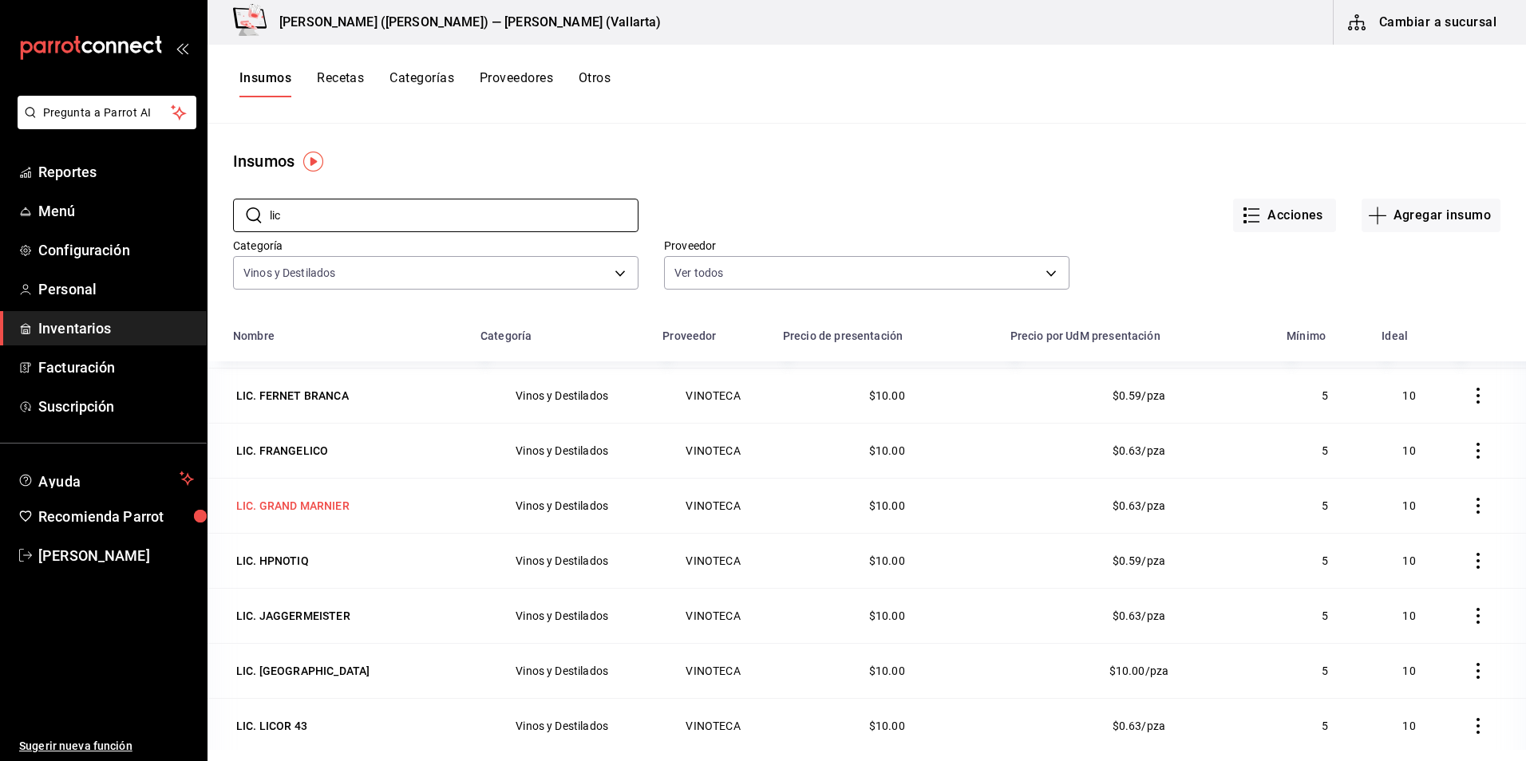
scroll to position [958, 0]
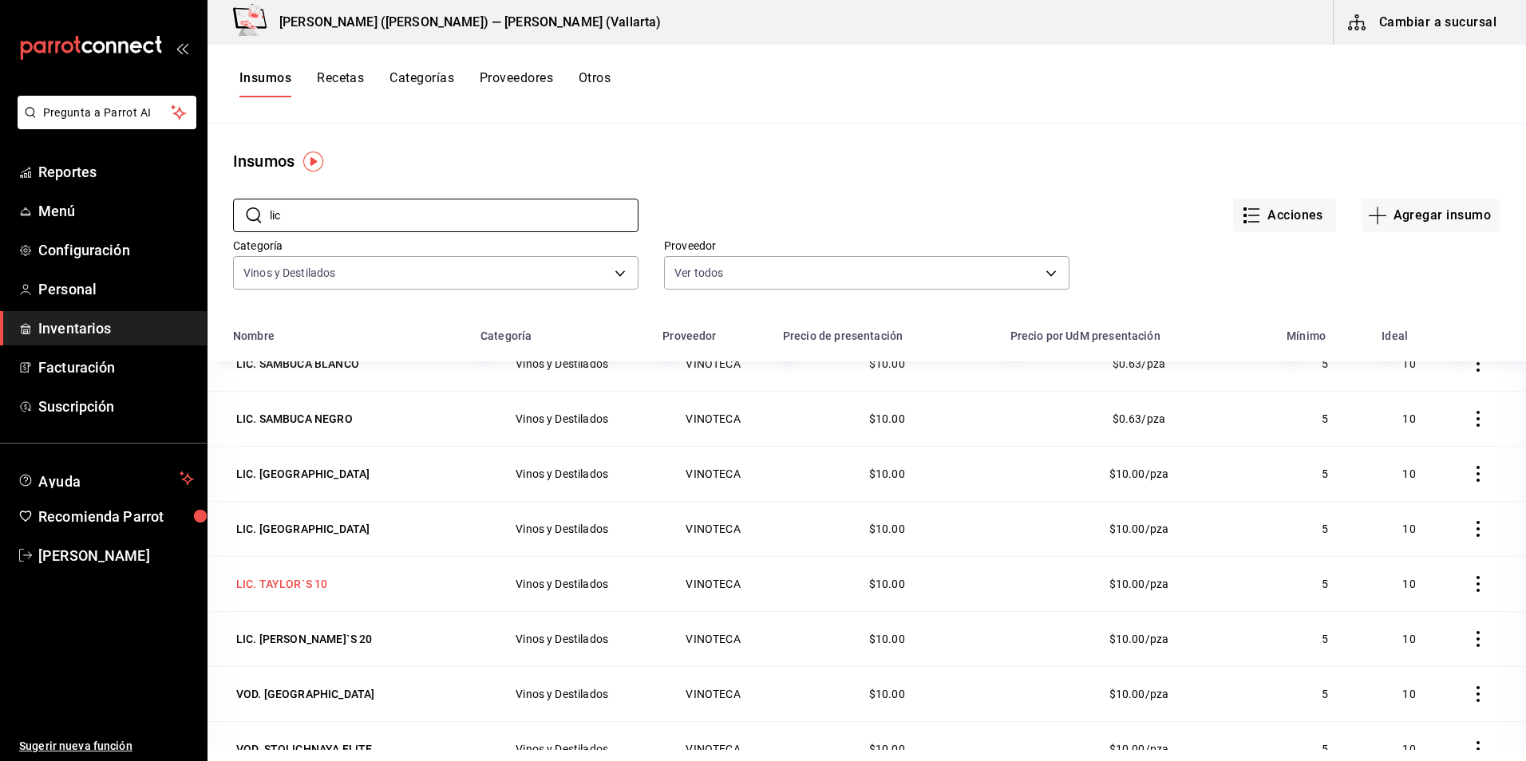
scroll to position [1129, 0]
click at [293, 474] on div "LIC. [GEOGRAPHIC_DATA][PERSON_NAME]" at bounding box center [302, 472] width 133 height 16
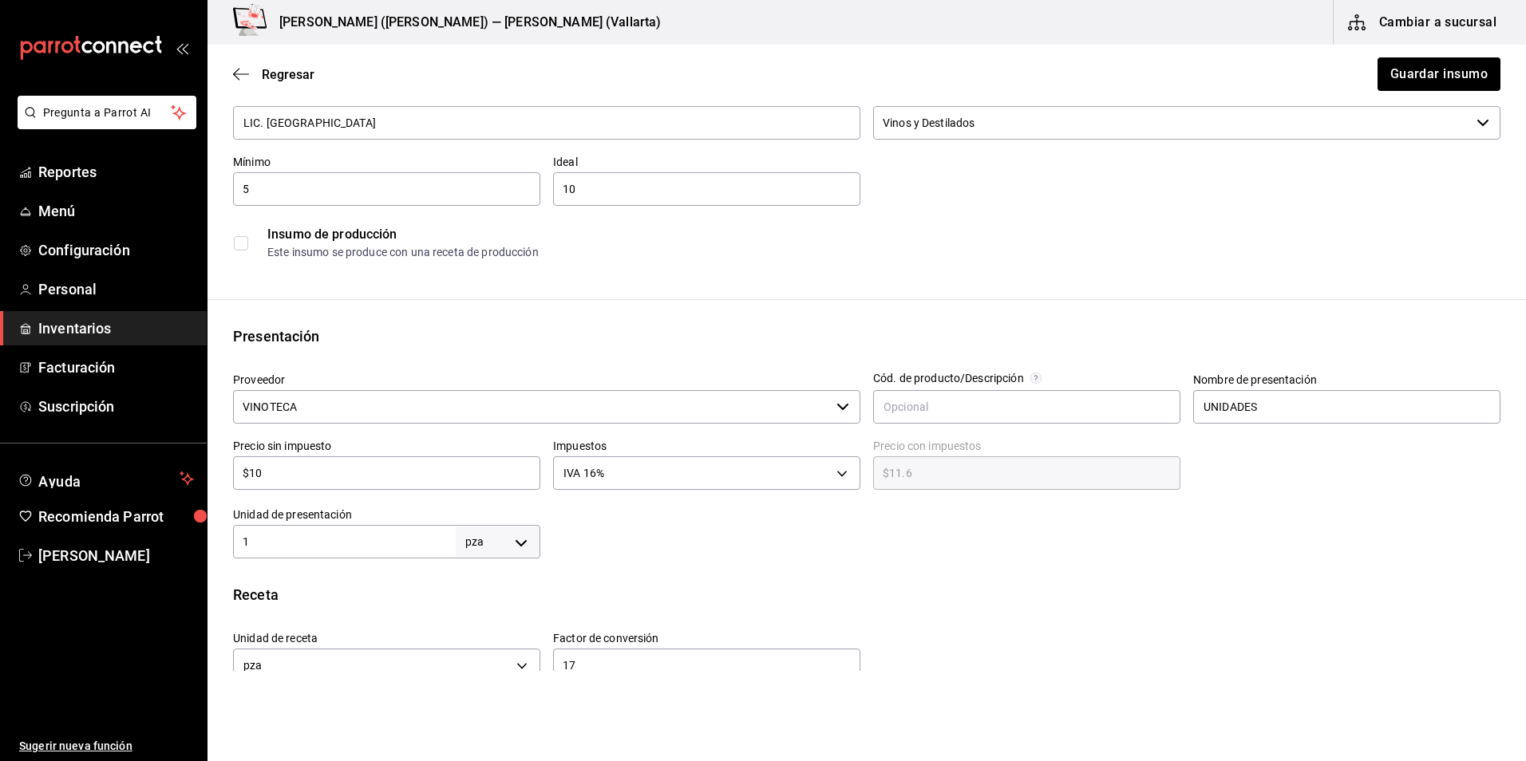
scroll to position [399, 0]
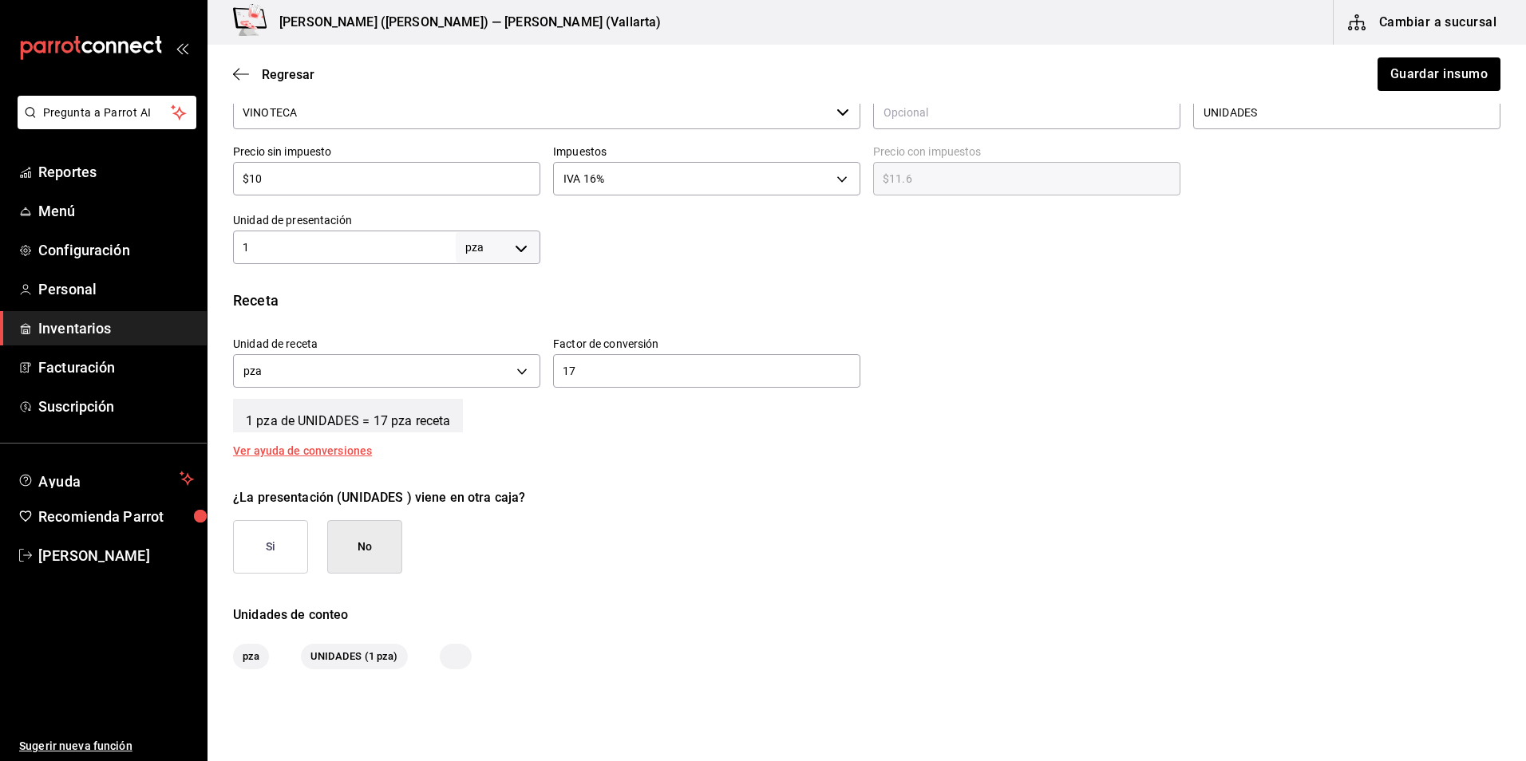
click at [352, 239] on input "1" at bounding box center [344, 247] width 223 height 19
type input "17"
click at [623, 356] on div "17 ​" at bounding box center [706, 371] width 307 height 34
type input "1"
click at [1442, 73] on button "Guardar insumo" at bounding box center [1438, 74] width 125 height 34
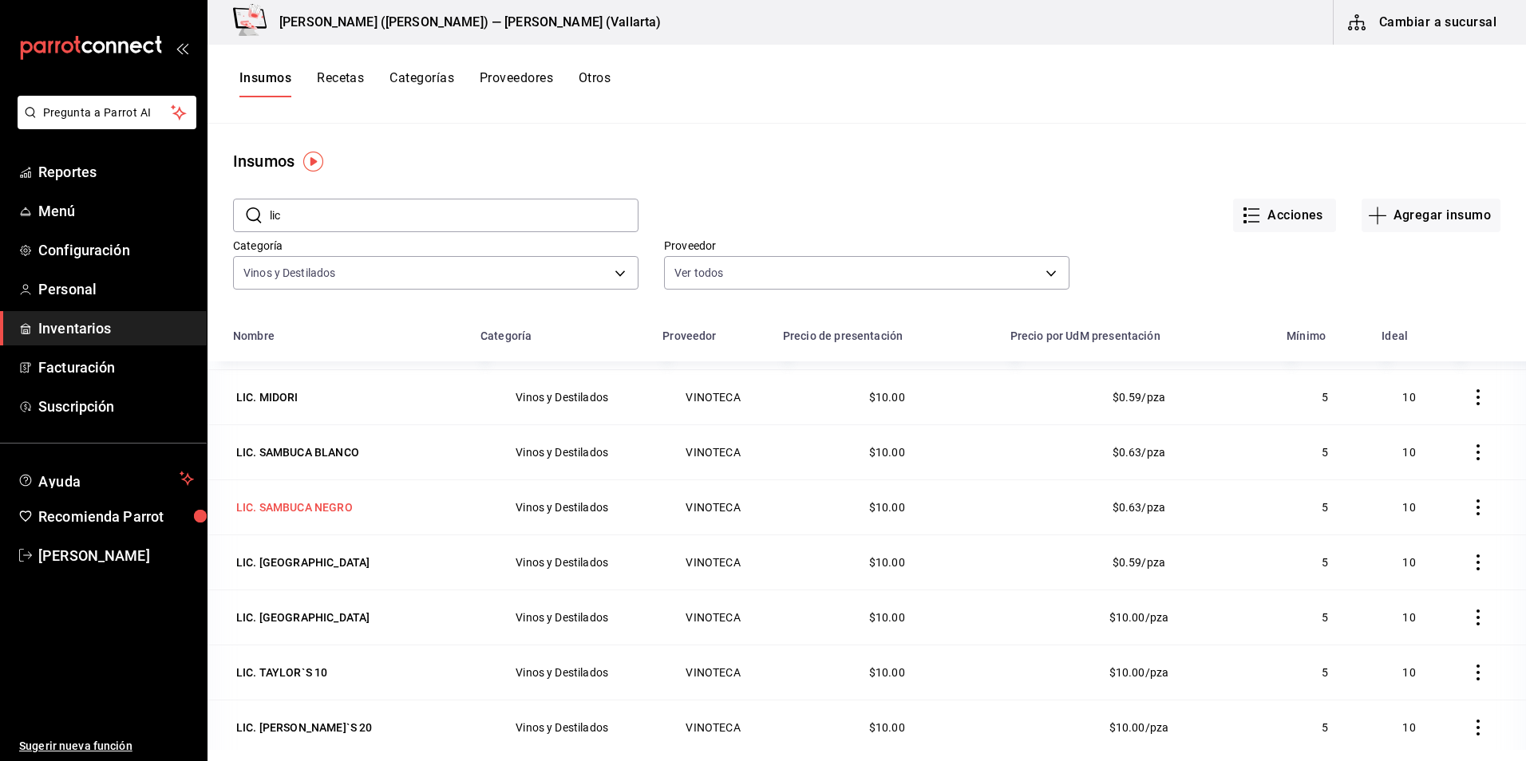
scroll to position [1129, 0]
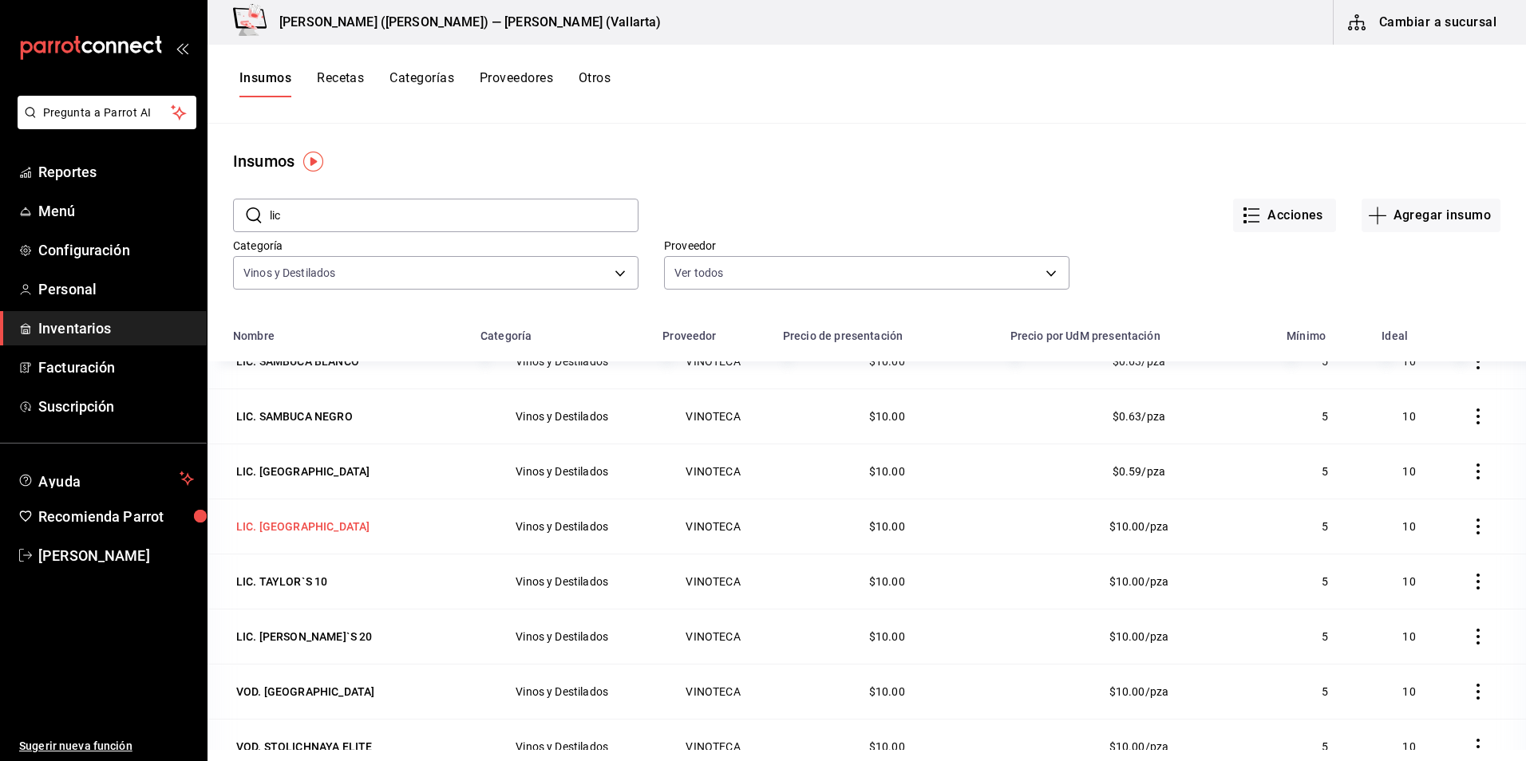
click at [290, 528] on div "LIC. [GEOGRAPHIC_DATA]" at bounding box center [302, 527] width 133 height 16
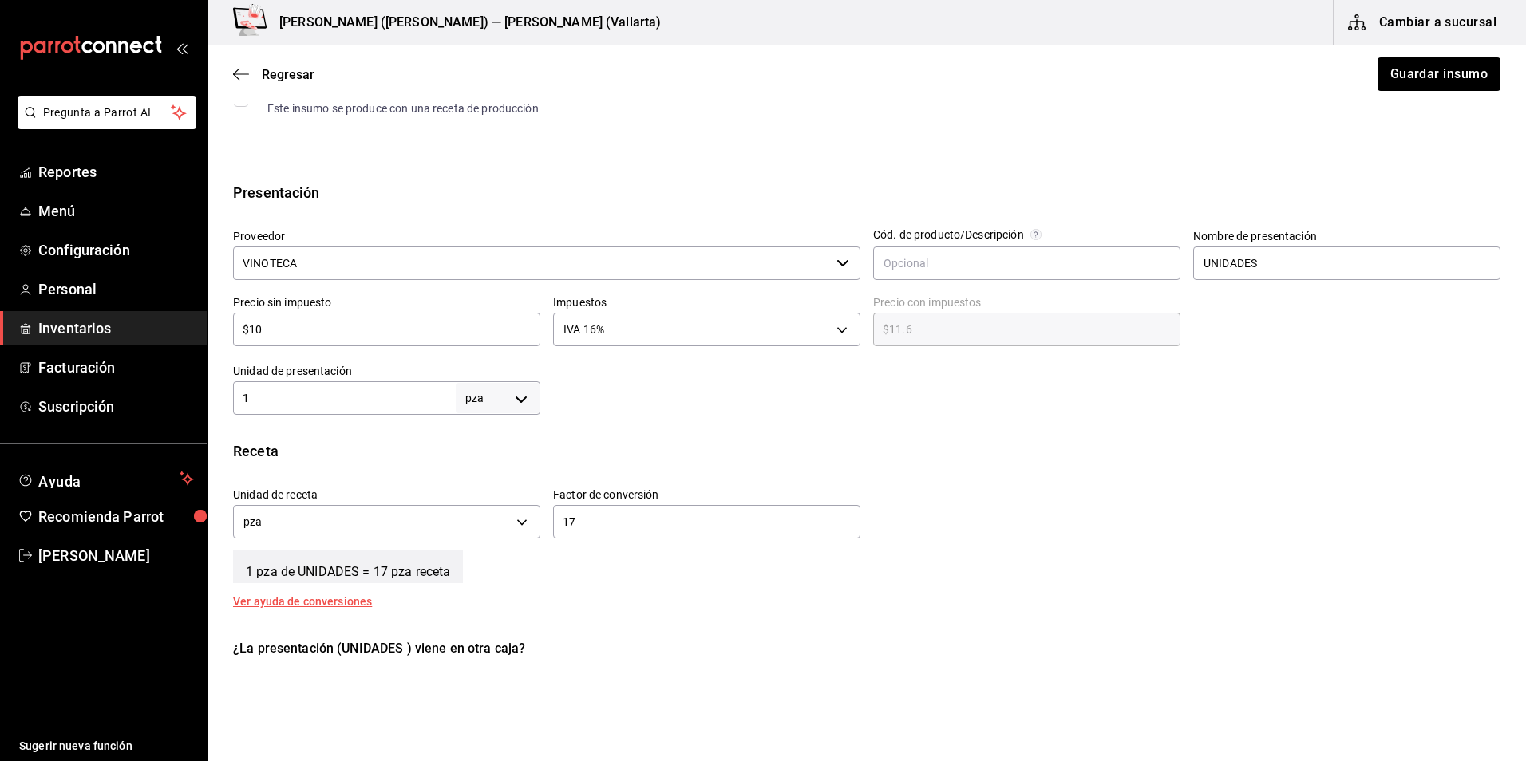
scroll to position [479, 0]
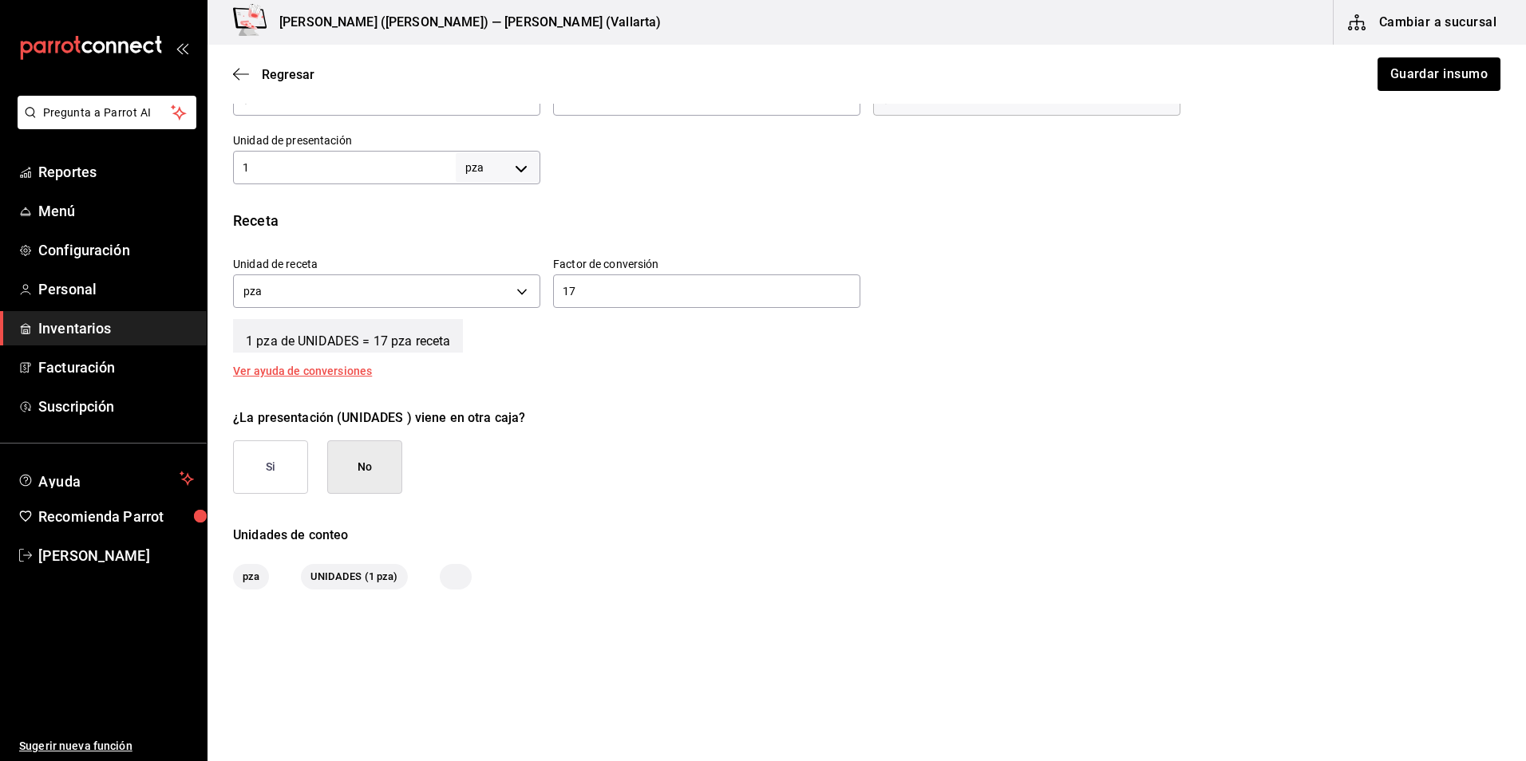
click at [336, 167] on input "1" at bounding box center [344, 167] width 223 height 19
type input "17"
click at [601, 279] on div "17 ​" at bounding box center [706, 292] width 307 height 34
type input "1"
click at [1450, 73] on button "Guardar insumo" at bounding box center [1438, 74] width 125 height 34
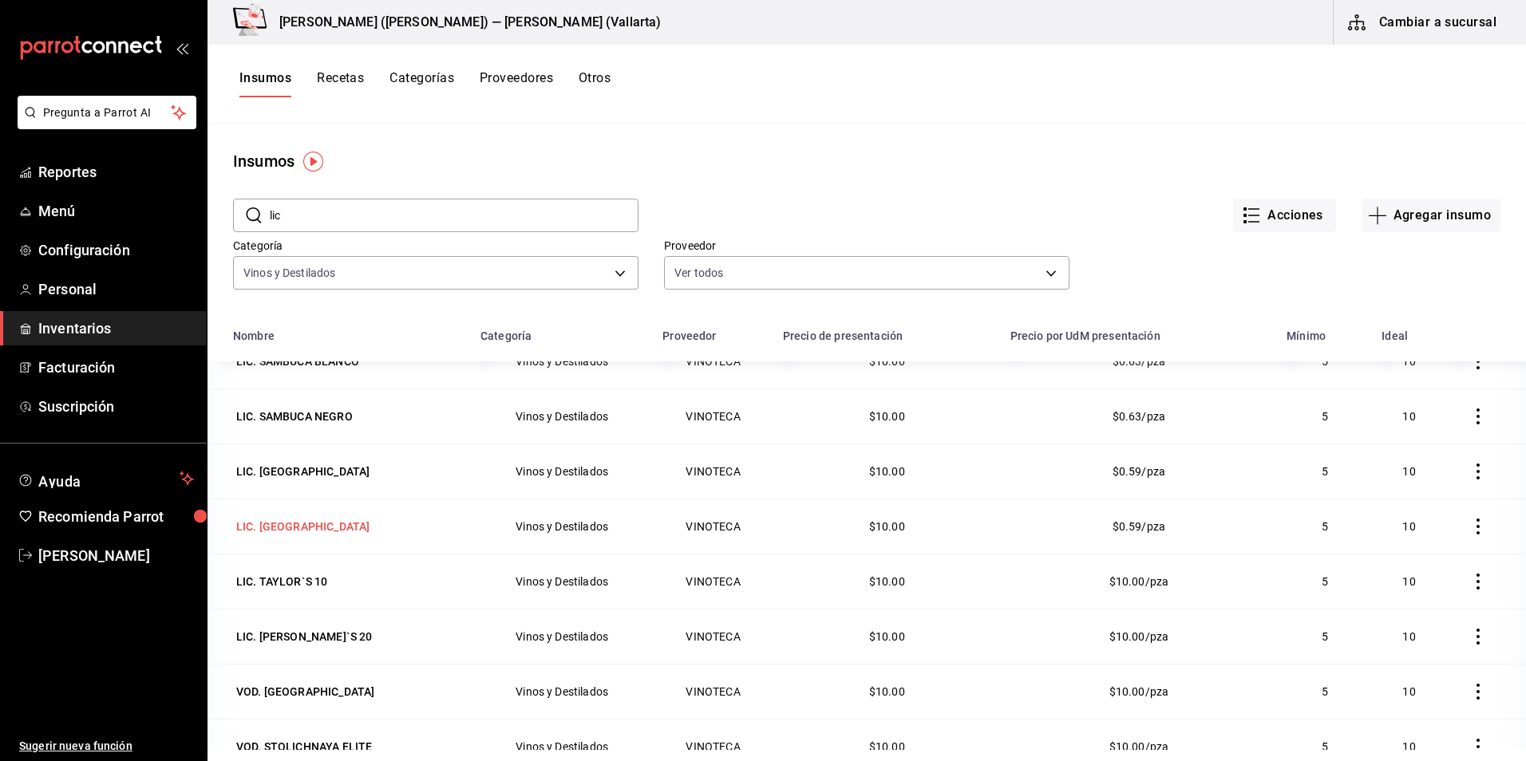
scroll to position [1129, 0]
click at [278, 583] on div "LIC. TAYLOR`S 10" at bounding box center [281, 582] width 91 height 16
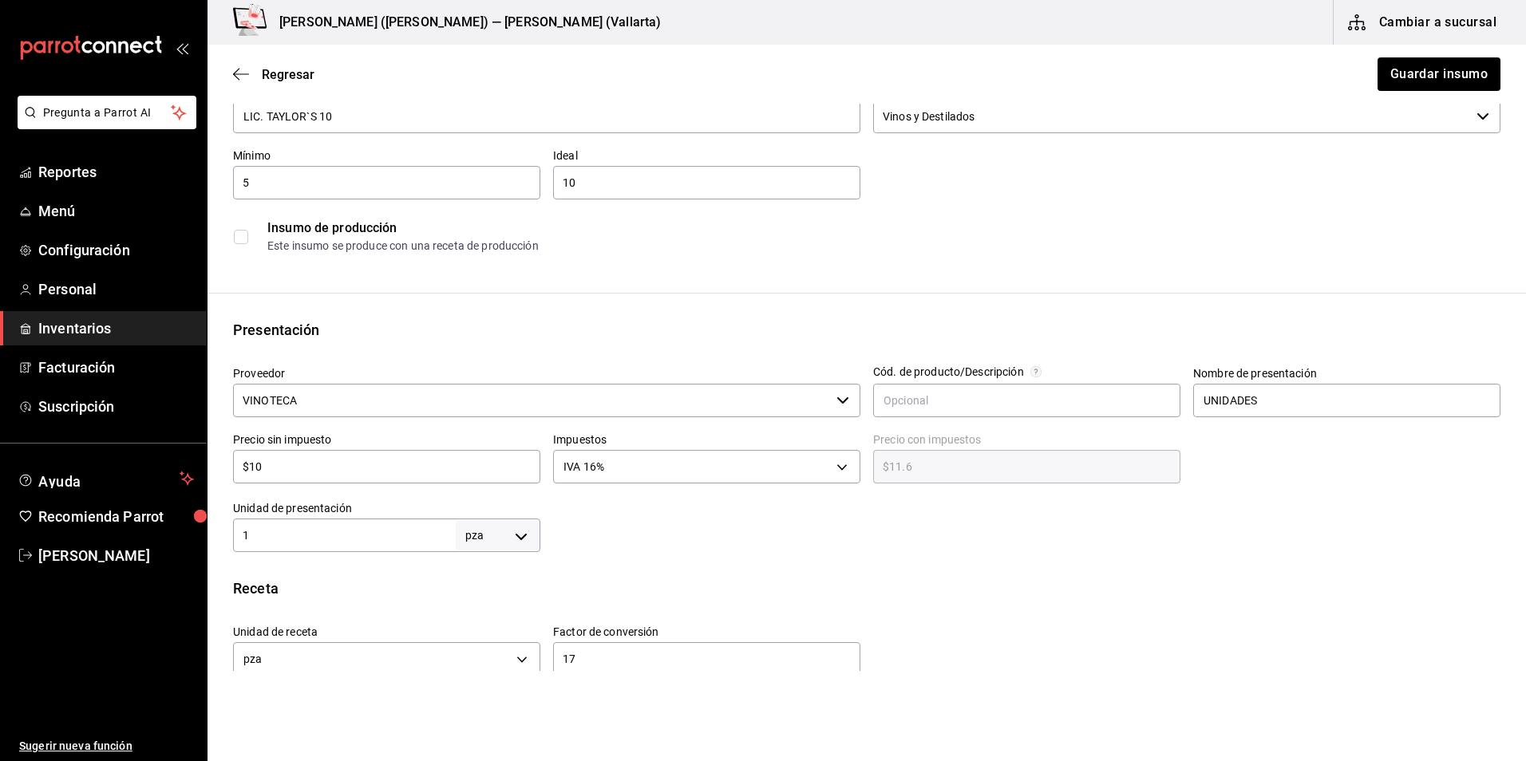
scroll to position [239, 0]
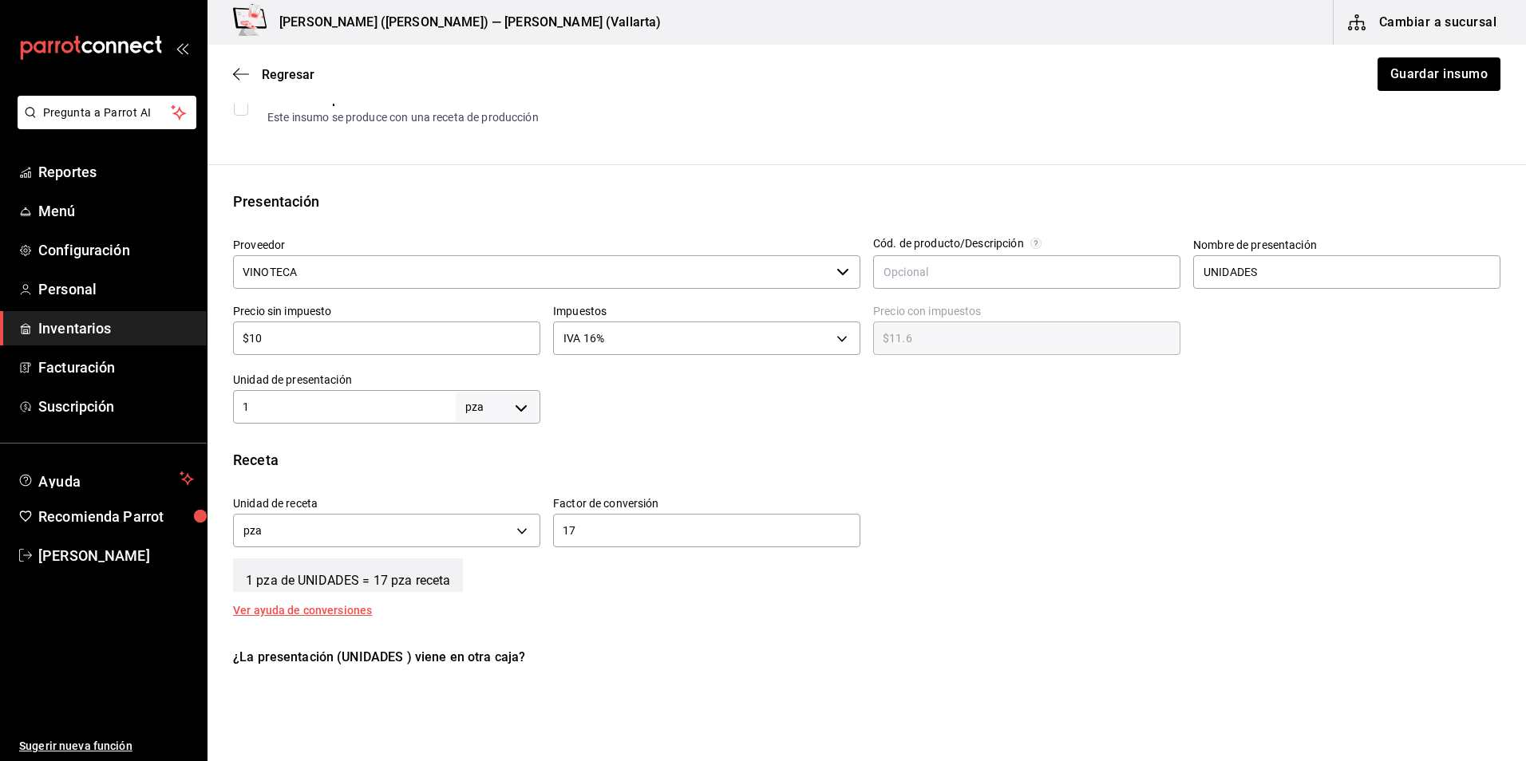
click at [366, 408] on input "1" at bounding box center [344, 406] width 223 height 19
type input "17"
click at [653, 538] on input "17" at bounding box center [706, 530] width 307 height 19
type input "1"
click at [1411, 75] on button "Guardar insumo" at bounding box center [1438, 74] width 125 height 34
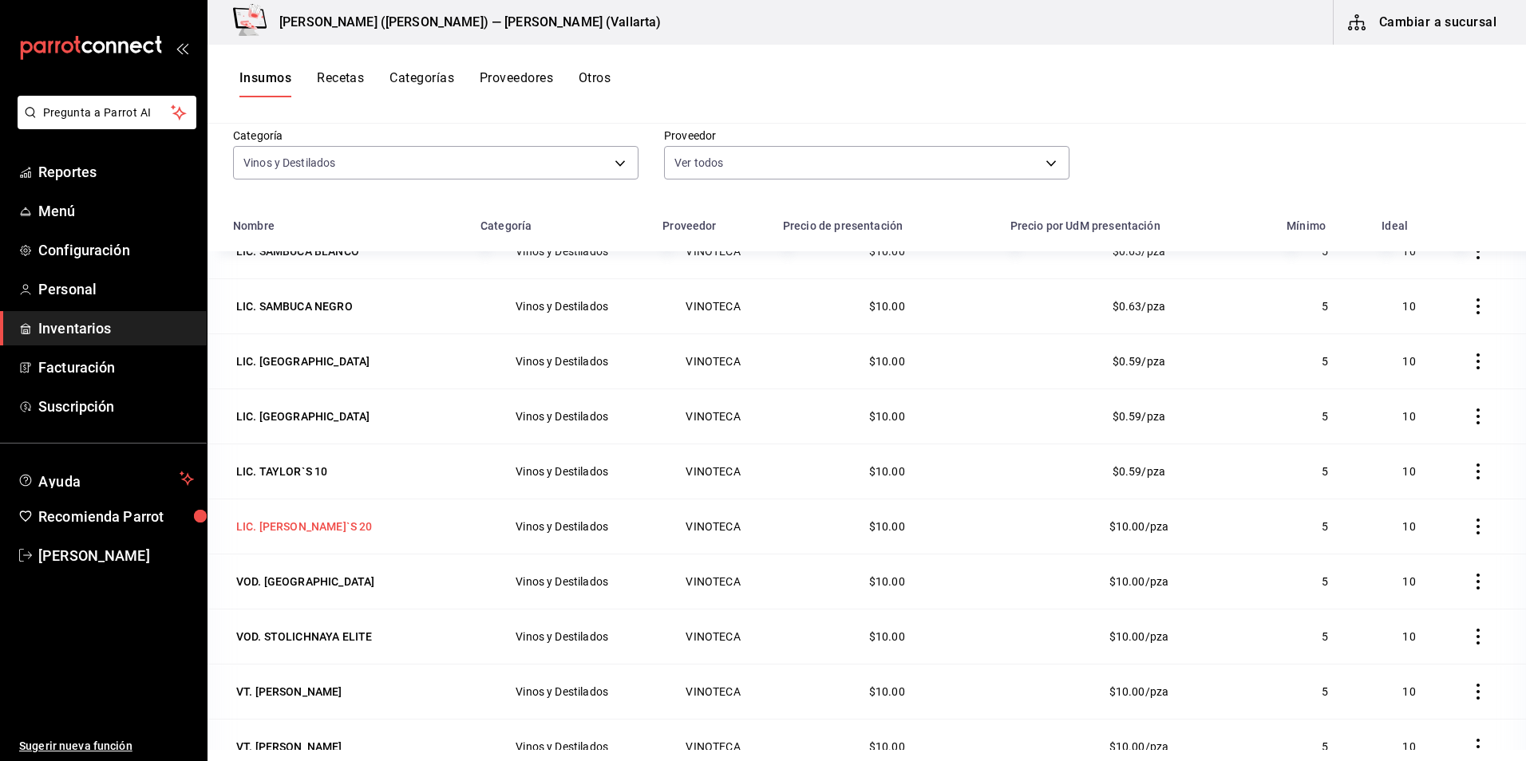
scroll to position [196, 0]
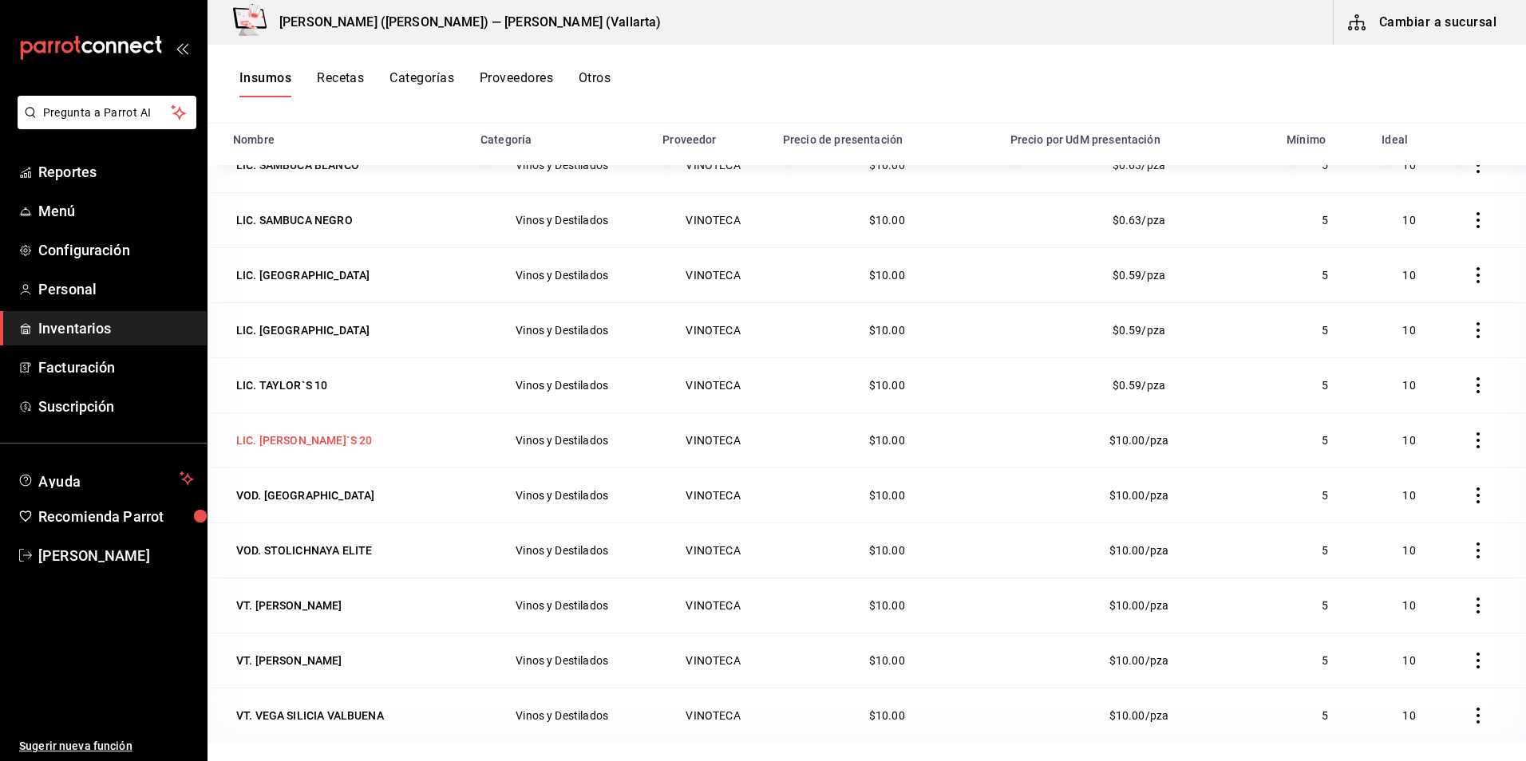
click at [296, 440] on div "LIC. [PERSON_NAME]`S 20" at bounding box center [304, 441] width 136 height 16
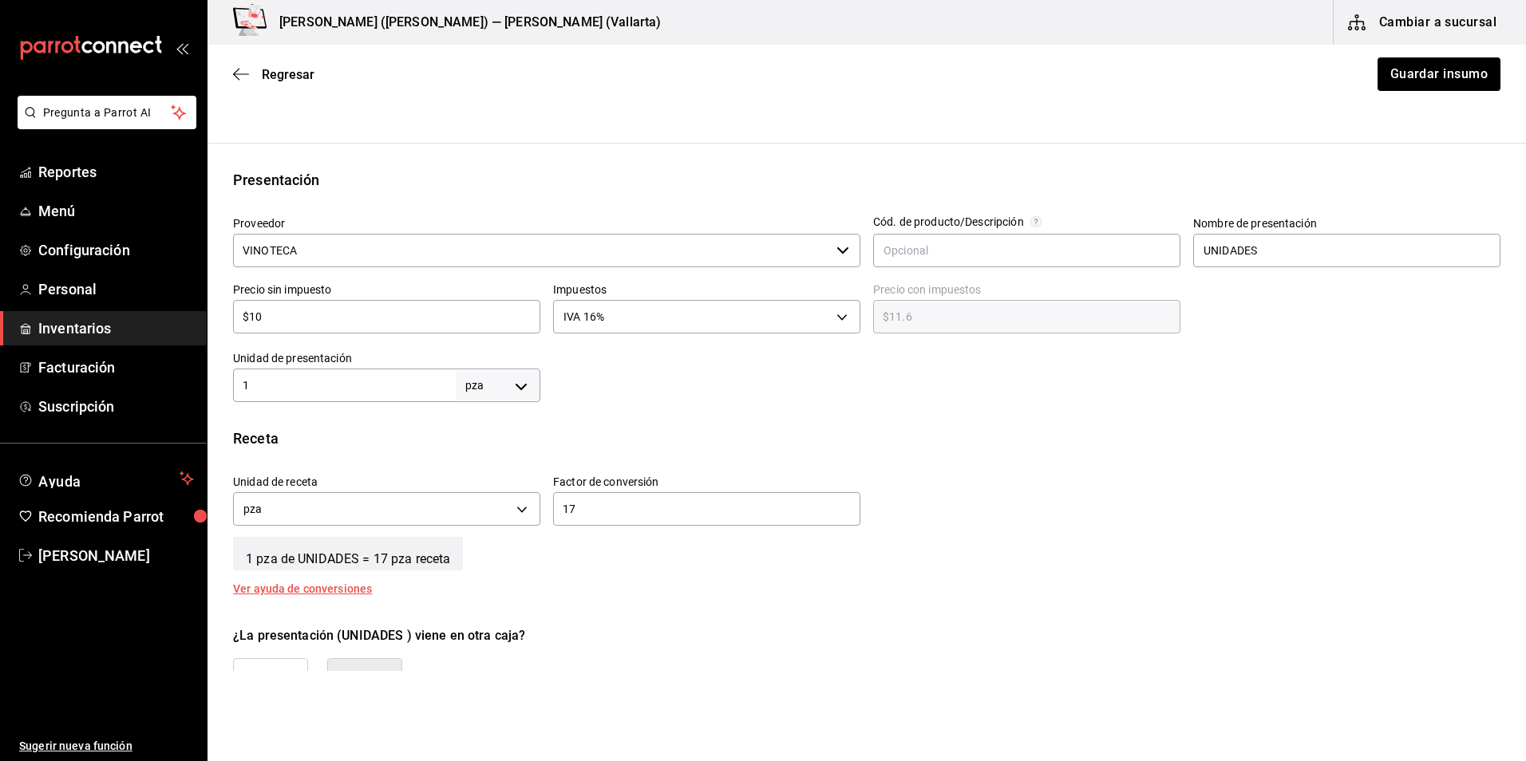
scroll to position [319, 0]
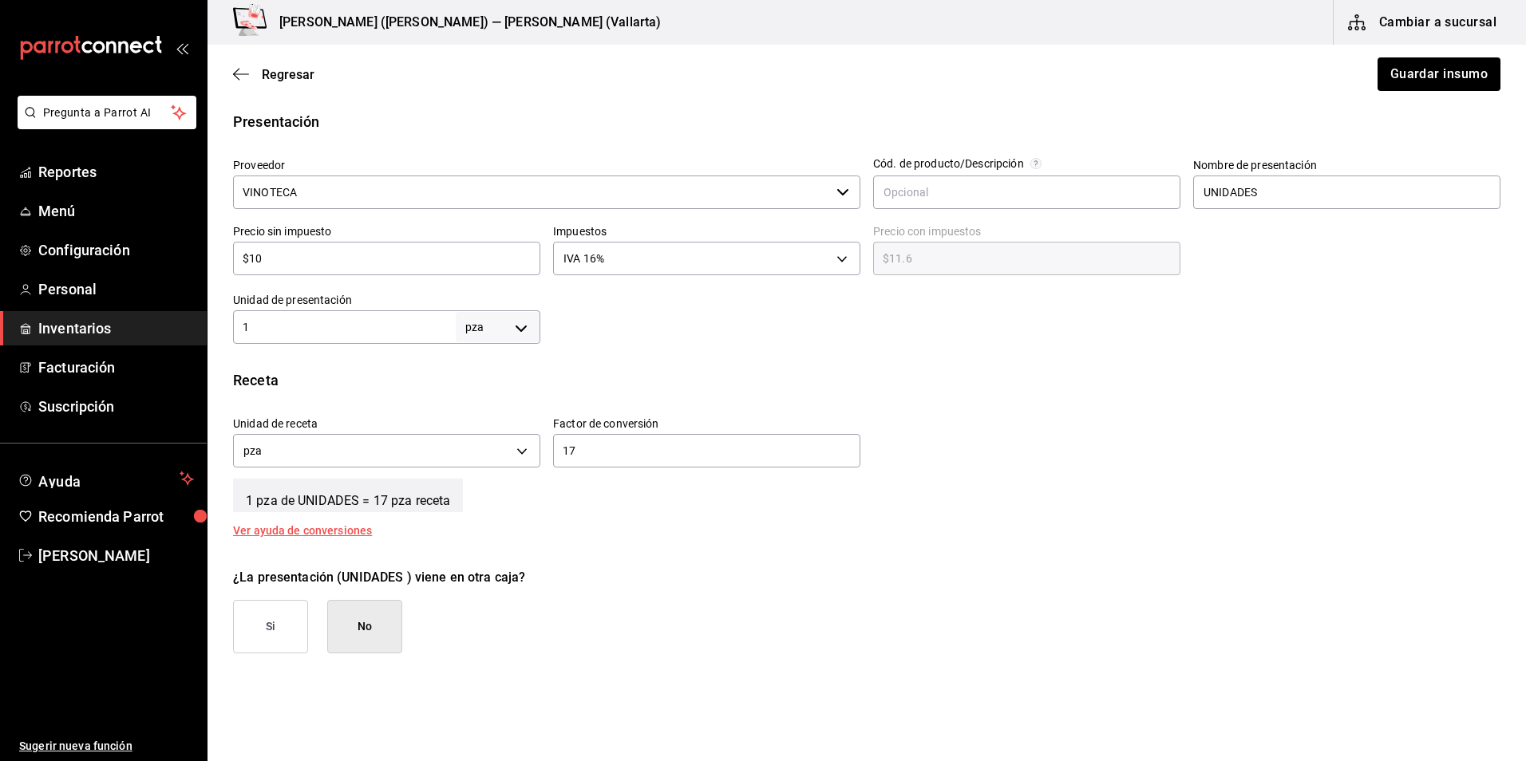
click at [325, 308] on div "Unidad de presentación 1 pza UNIT ​" at bounding box center [386, 318] width 307 height 51
click at [324, 318] on input "1" at bounding box center [344, 327] width 223 height 19
type input "17"
click at [634, 443] on input "17" at bounding box center [706, 450] width 307 height 19
type input "1"
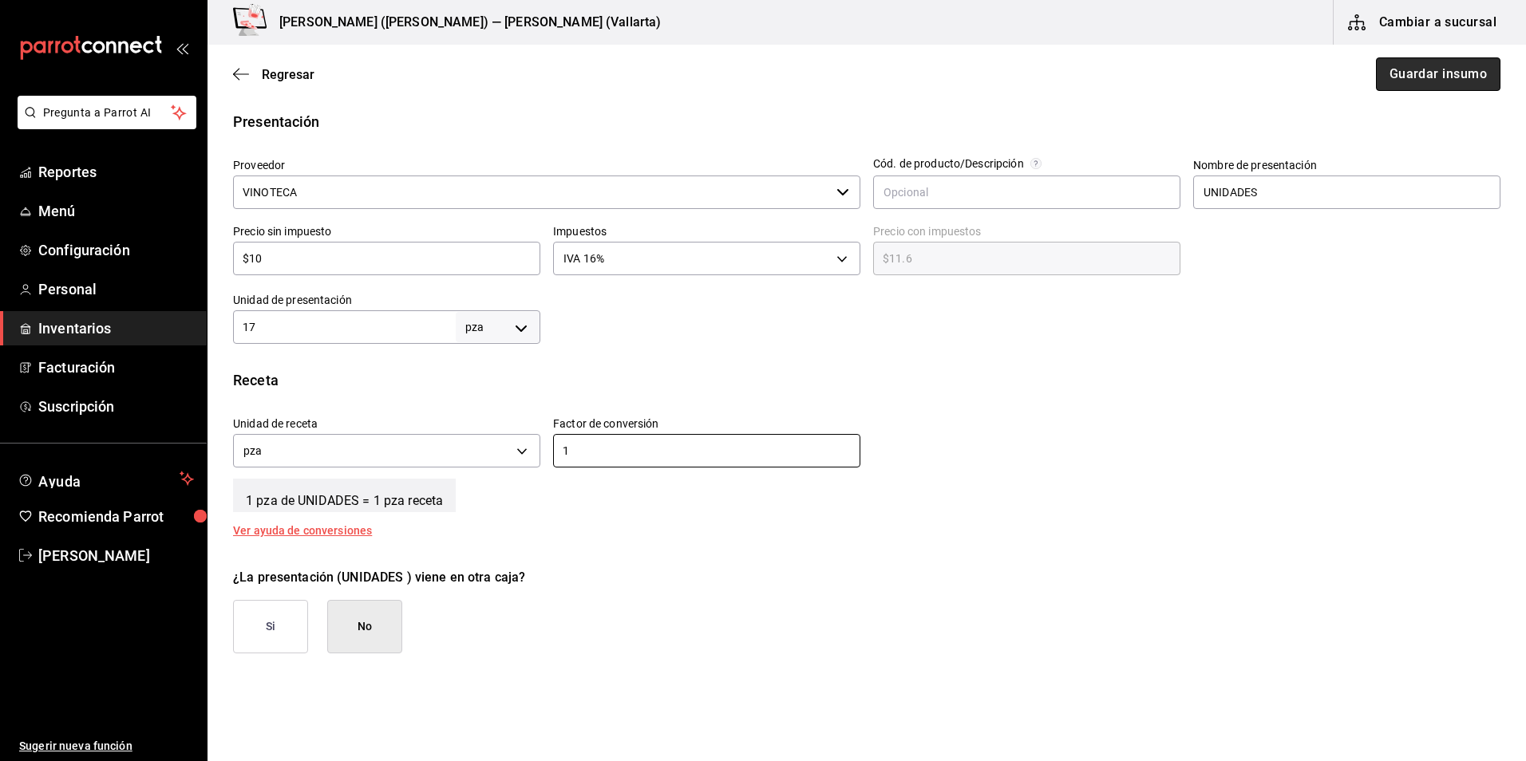
click at [1429, 66] on button "Guardar insumo" at bounding box center [1438, 74] width 125 height 34
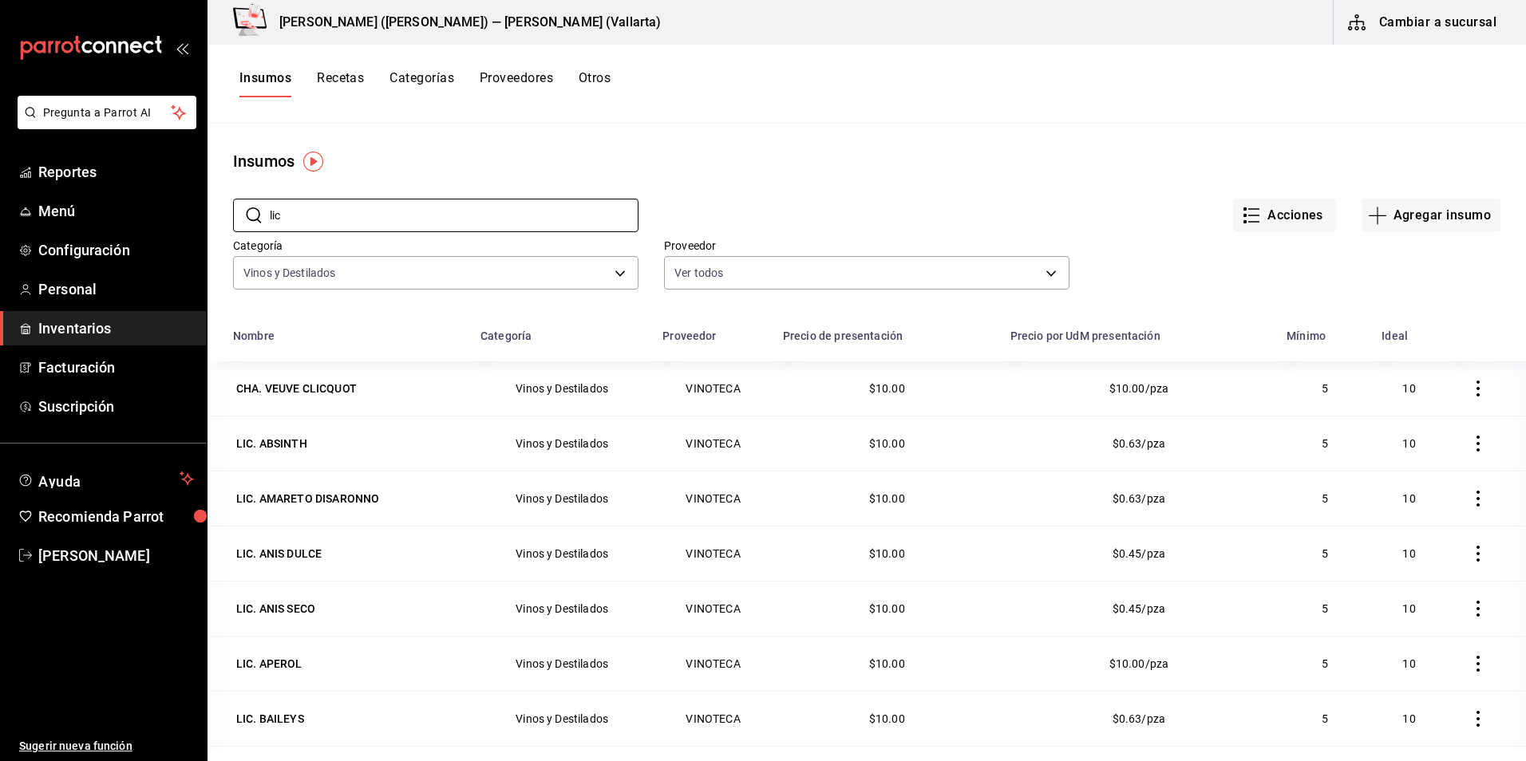
drag, startPoint x: 333, startPoint y: 208, endPoint x: 208, endPoint y: 202, distance: 125.5
click at [208, 202] on div "​ lic ​" at bounding box center [423, 202] width 431 height 59
type input "vod"
click at [298, 391] on div "VOD. ABSOLUT AZUL" at bounding box center [290, 389] width 109 height 16
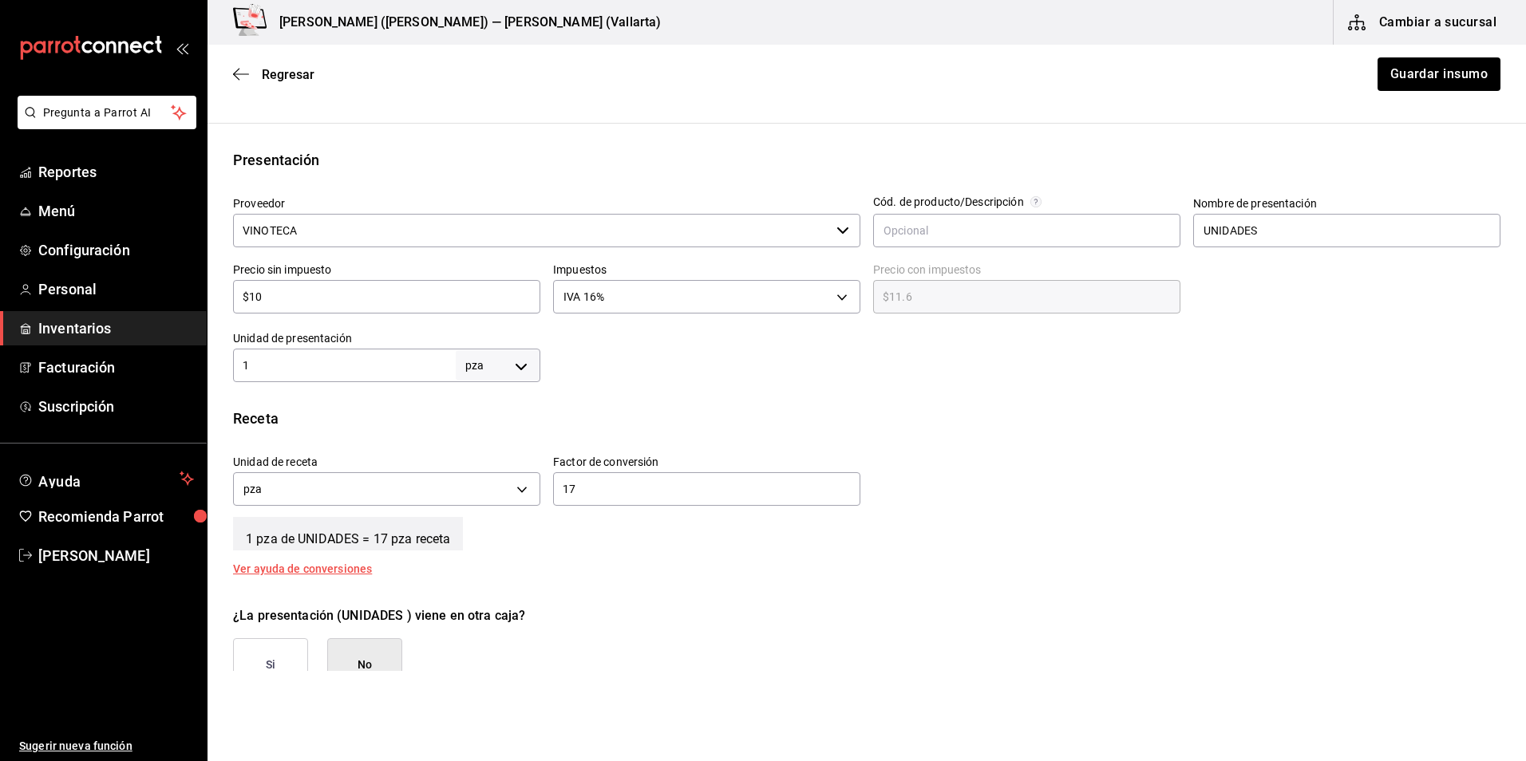
scroll to position [319, 0]
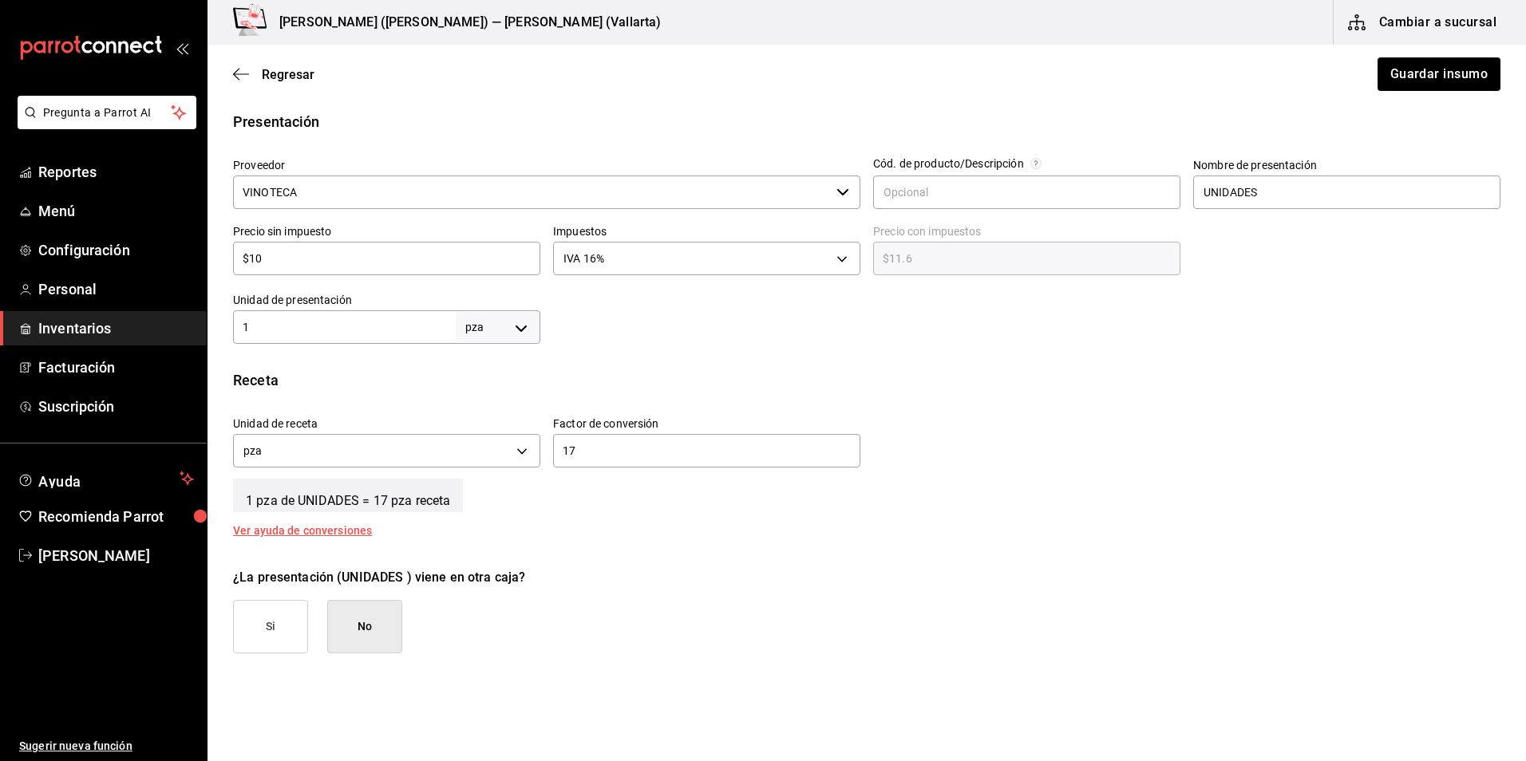
click at [408, 332] on input "1" at bounding box center [344, 327] width 223 height 19
type input "17"
click at [692, 464] on div "17 ​" at bounding box center [706, 451] width 307 height 34
type input "1"
click at [1448, 71] on button "Guardar insumo" at bounding box center [1438, 74] width 125 height 34
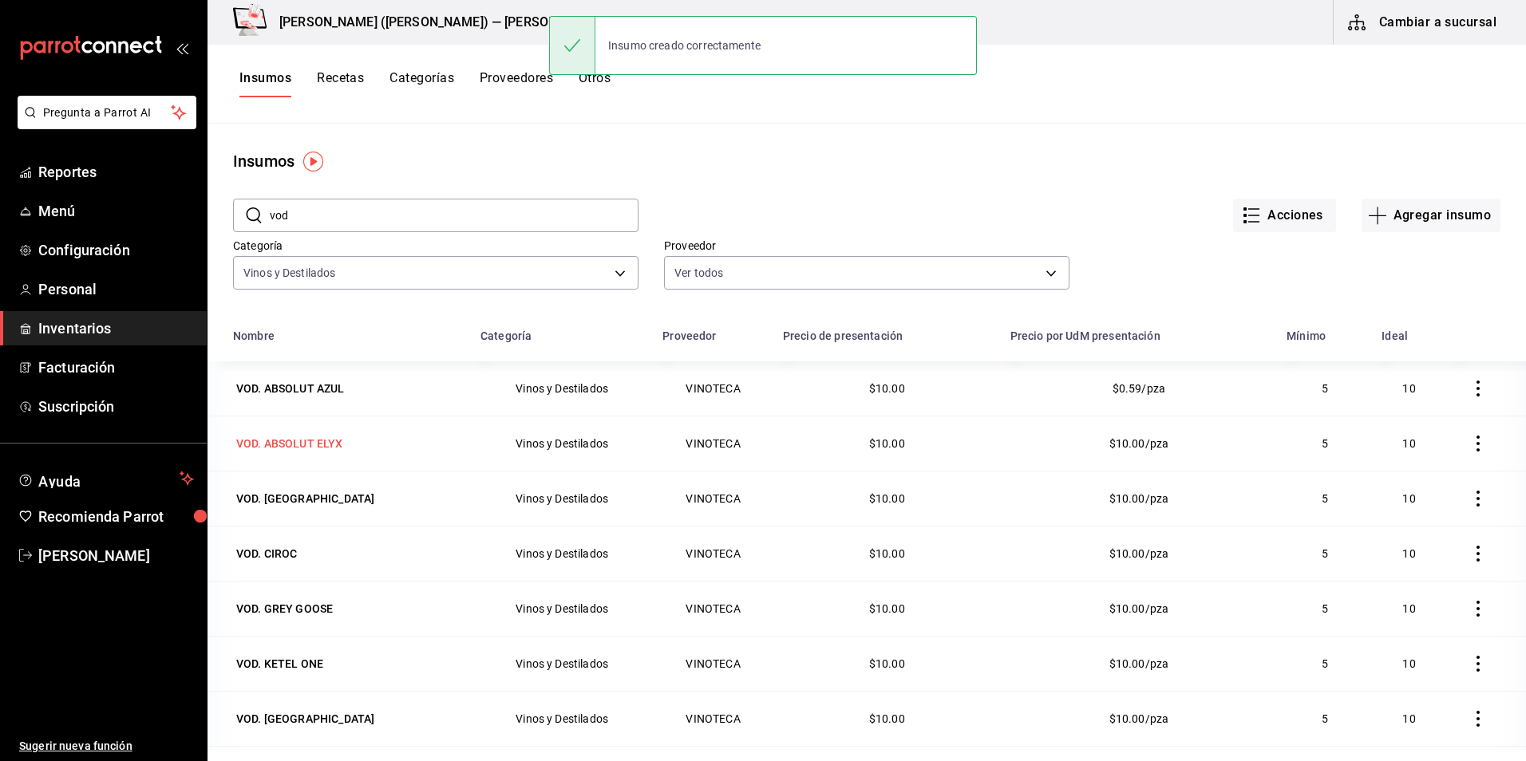
click at [319, 444] on div "VOD. ABSOLUT ELYX" at bounding box center [289, 444] width 107 height 16
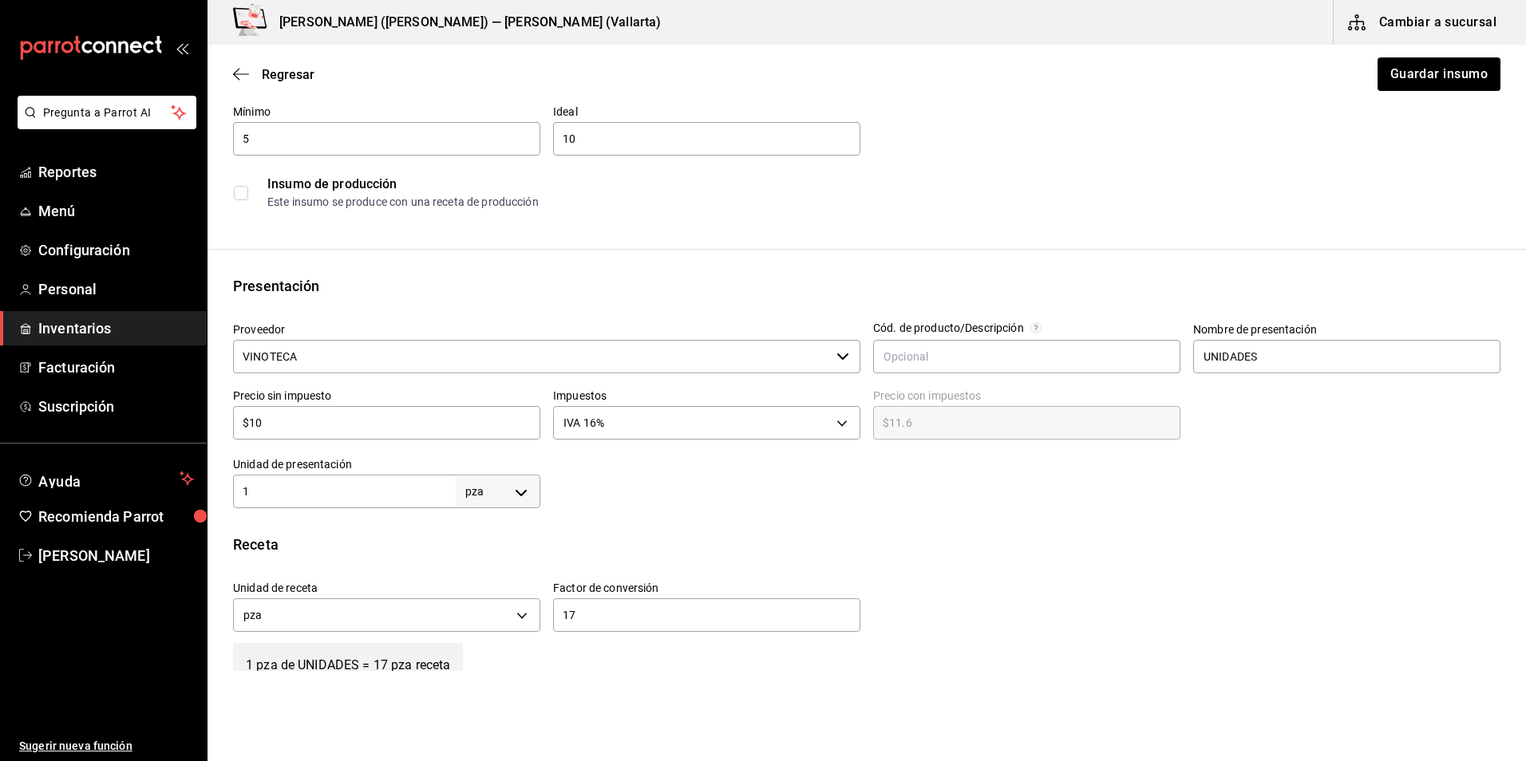
scroll to position [399, 0]
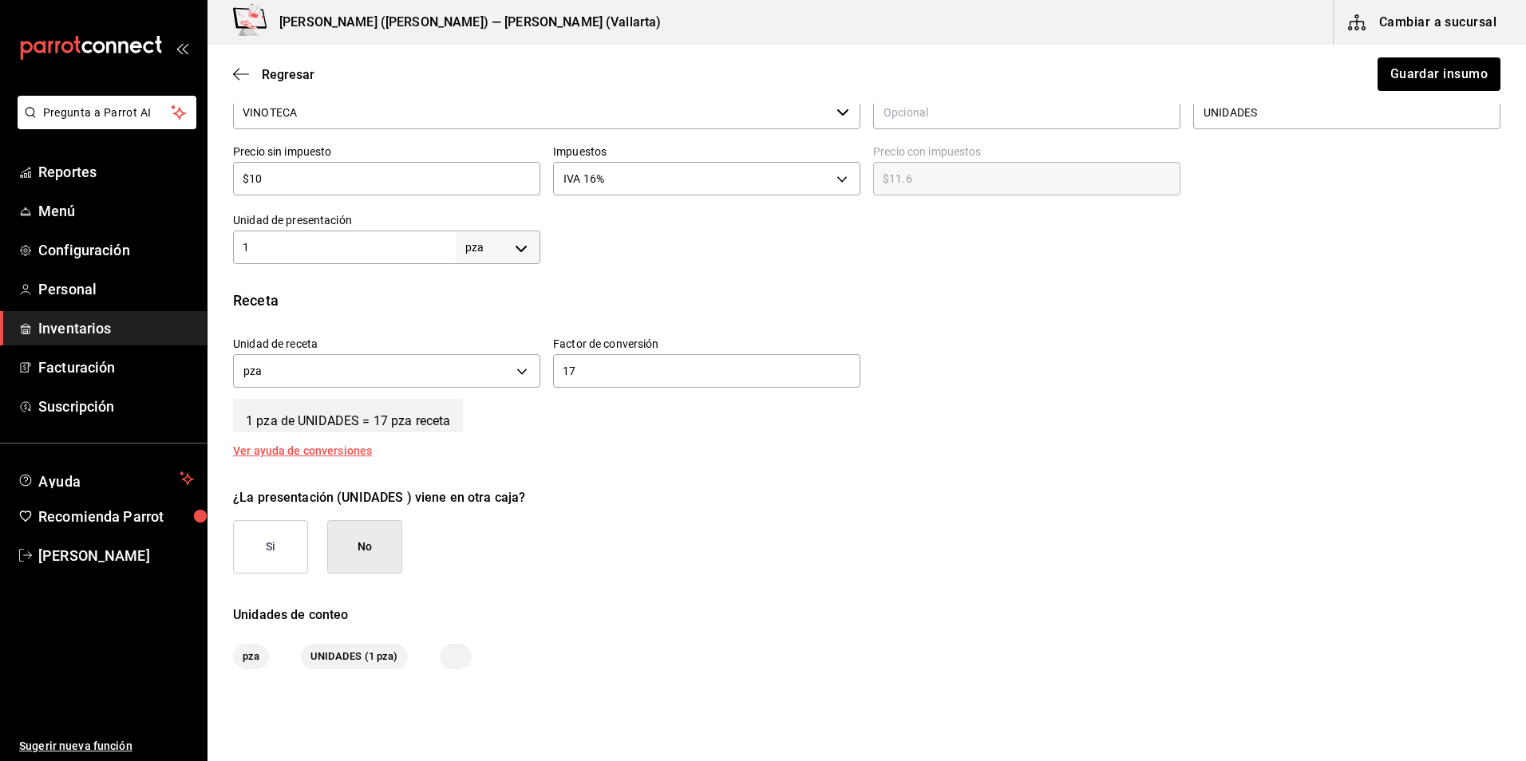
click at [619, 365] on input "17" at bounding box center [706, 371] width 307 height 19
type input "1"
click at [345, 247] on input "1" at bounding box center [344, 247] width 223 height 19
type input "17"
click at [1394, 75] on button "Guardar insumo" at bounding box center [1438, 74] width 125 height 34
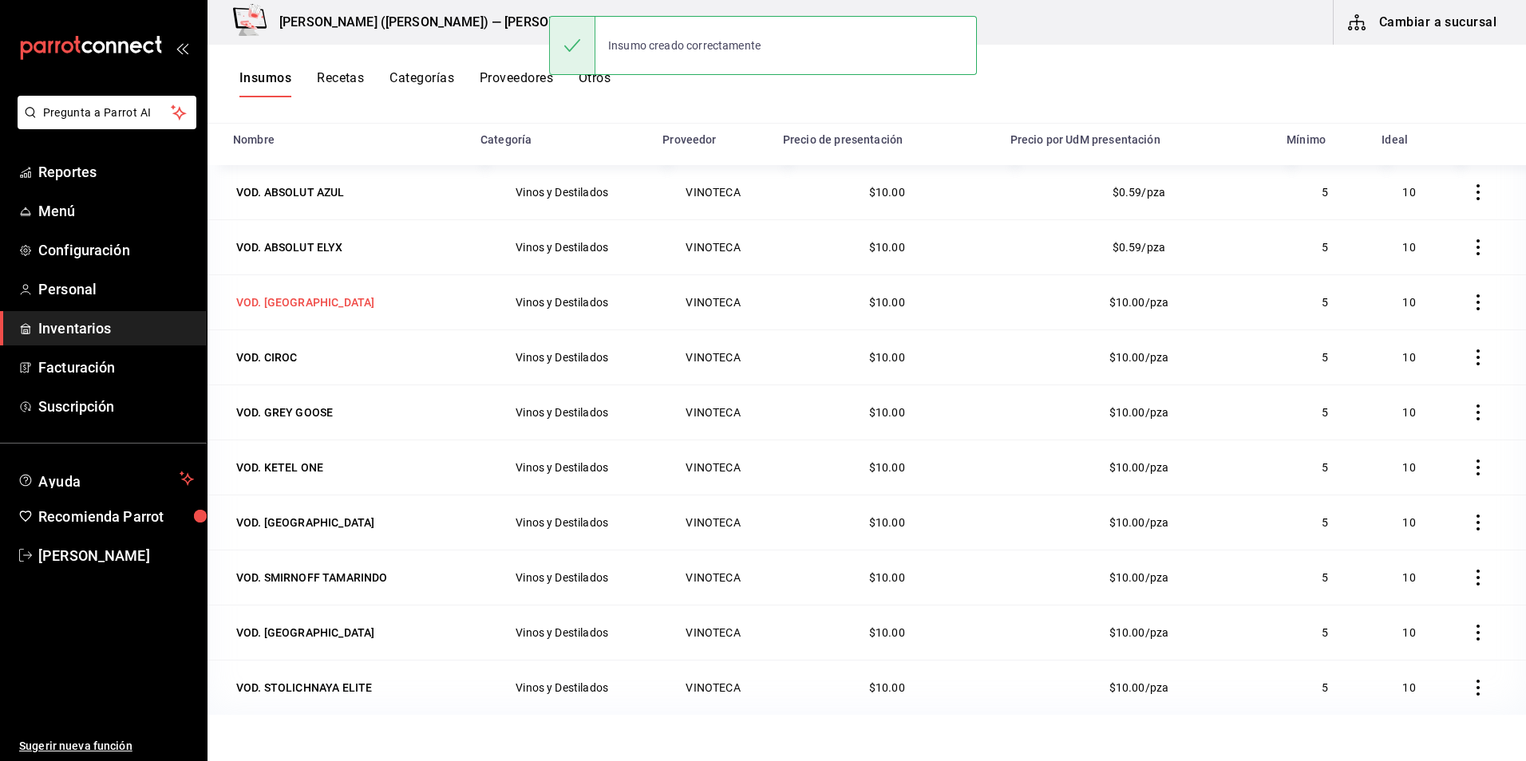
scroll to position [117, 0]
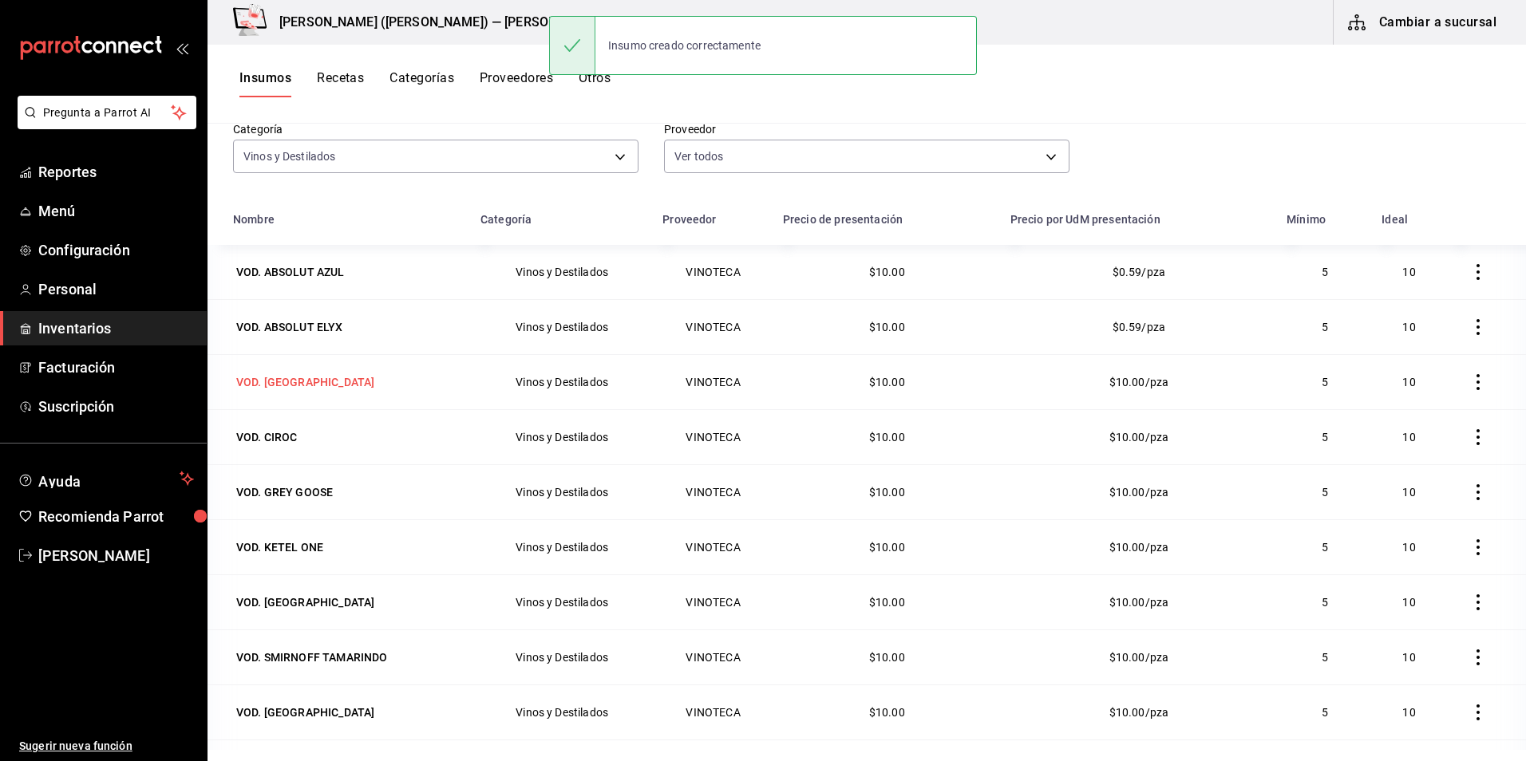
click at [314, 382] on div "VOD. [GEOGRAPHIC_DATA]" at bounding box center [305, 382] width 138 height 16
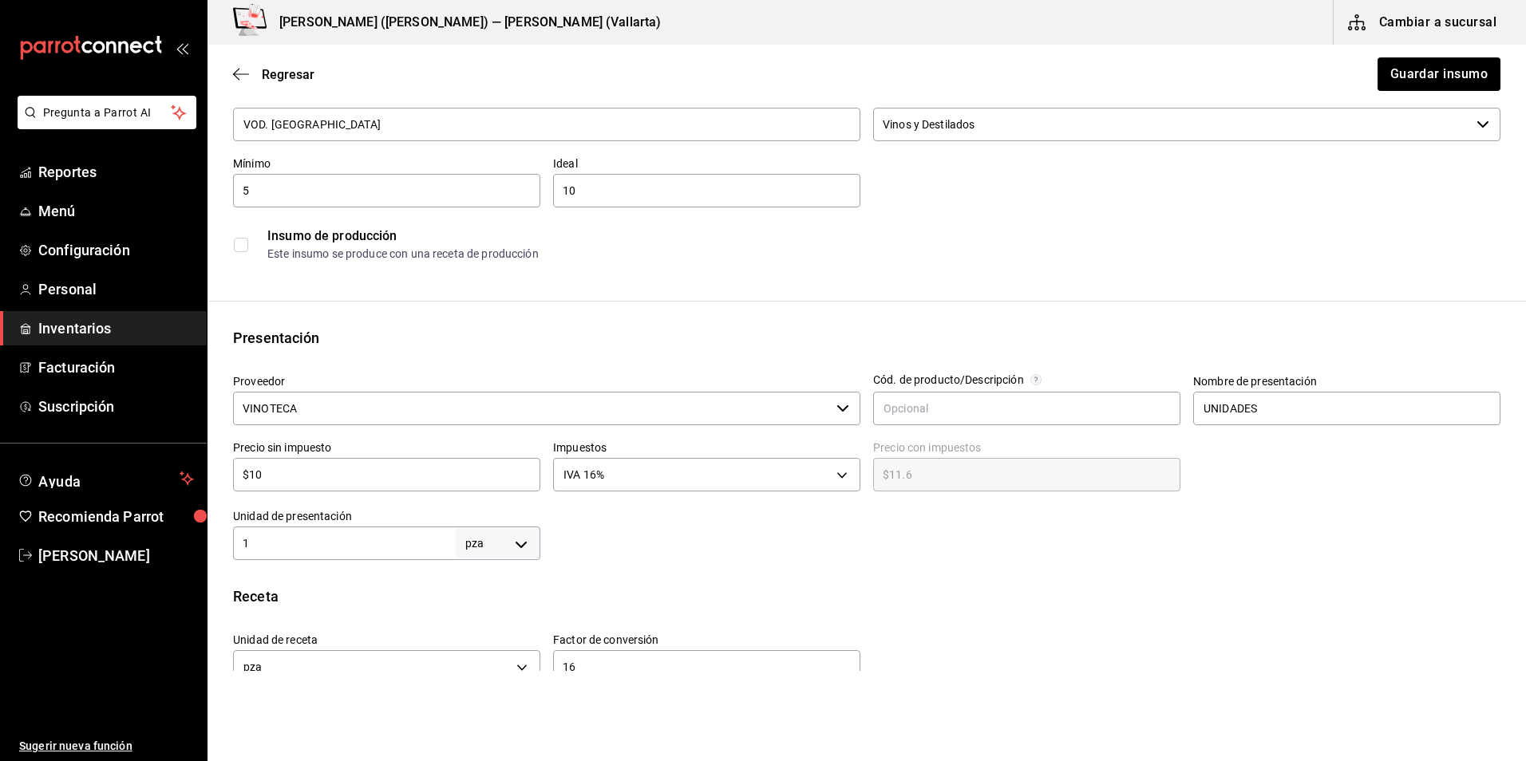
scroll to position [239, 0]
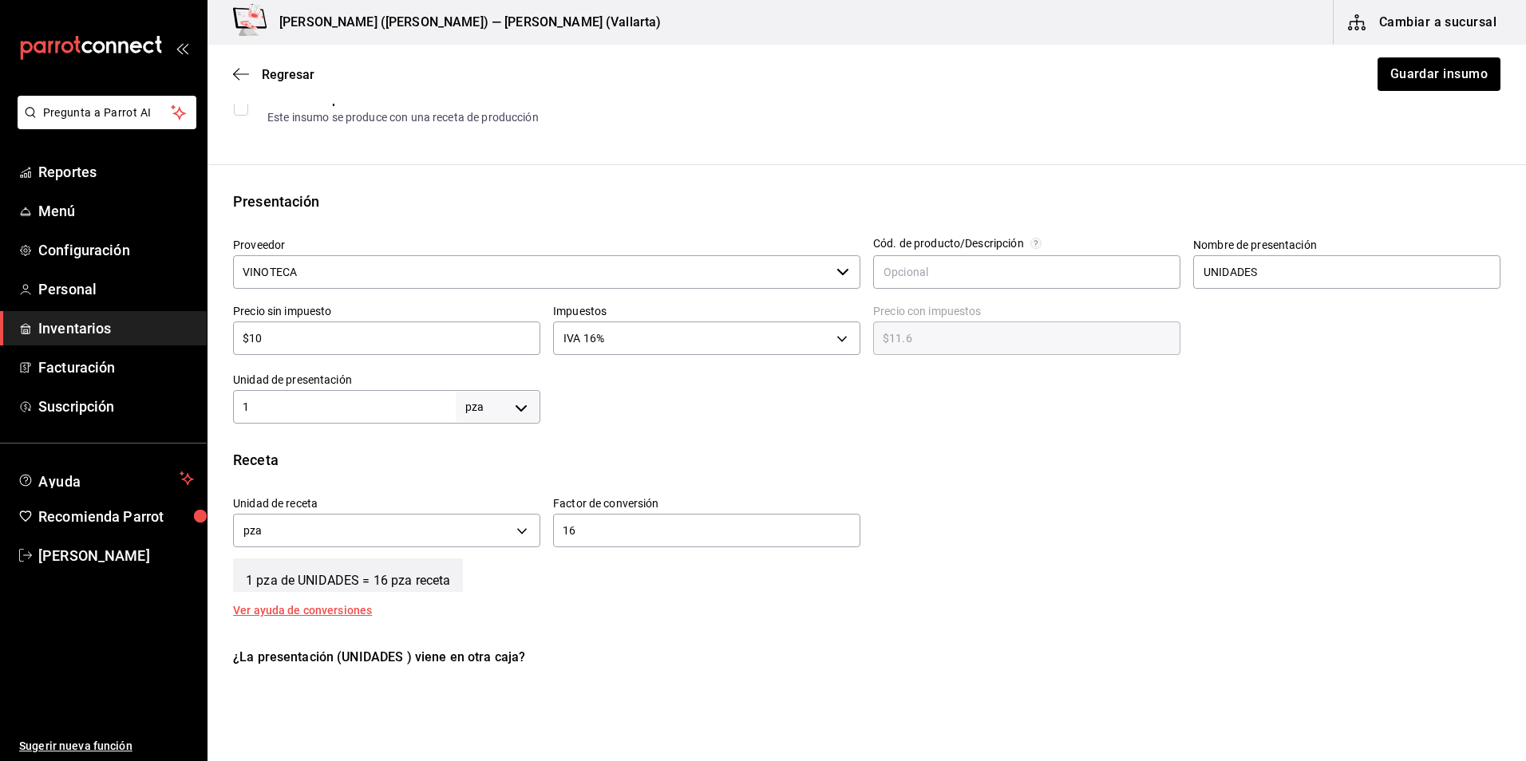
click at [355, 407] on input "1" at bounding box center [344, 406] width 223 height 19
type input "16"
click at [640, 536] on input "16" at bounding box center [706, 530] width 307 height 19
type input "1"
click at [1427, 76] on button "Guardar insumo" at bounding box center [1438, 74] width 125 height 34
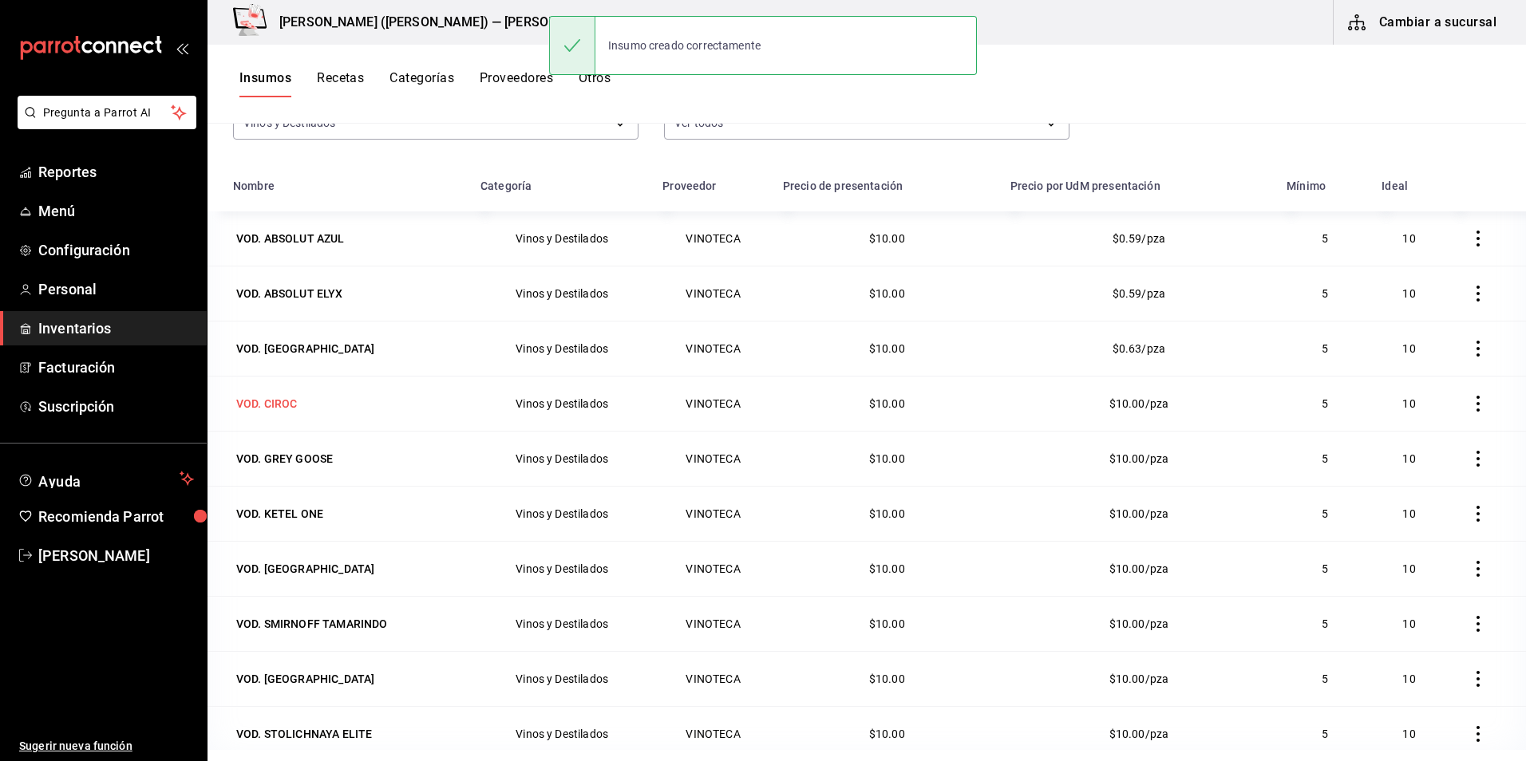
scroll to position [160, 0]
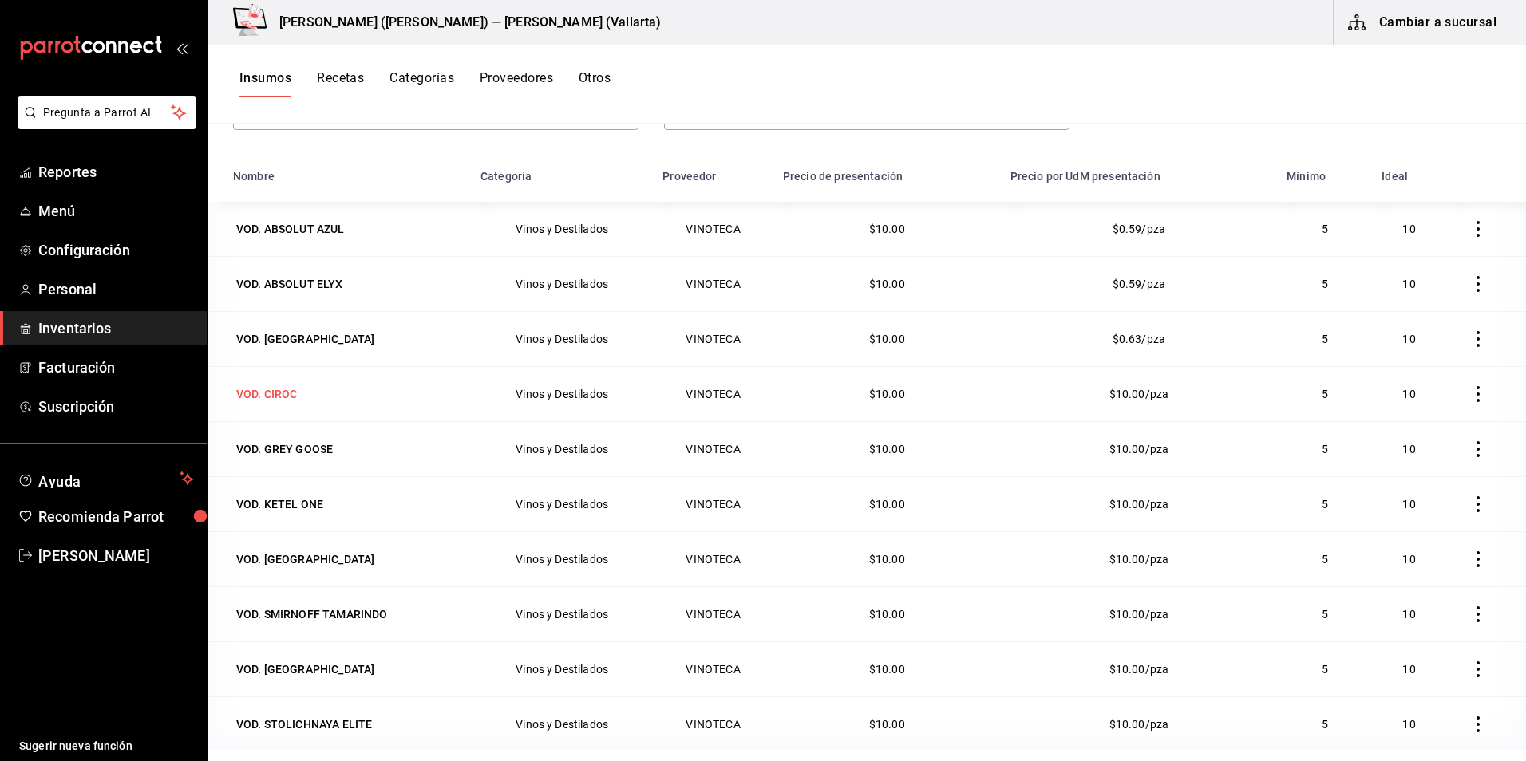
click at [274, 396] on div "VOD. CIROC" at bounding box center [266, 394] width 61 height 16
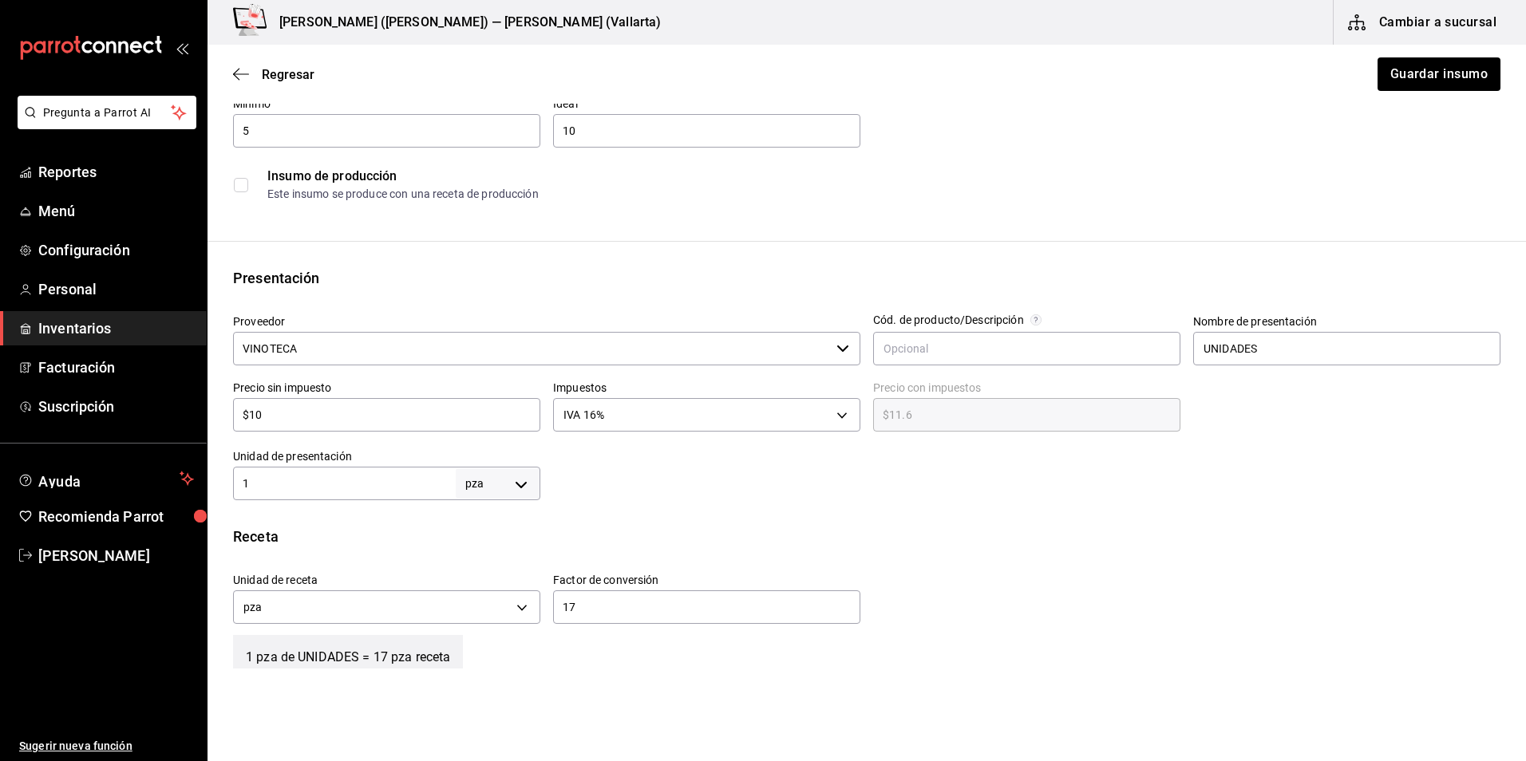
scroll to position [399, 0]
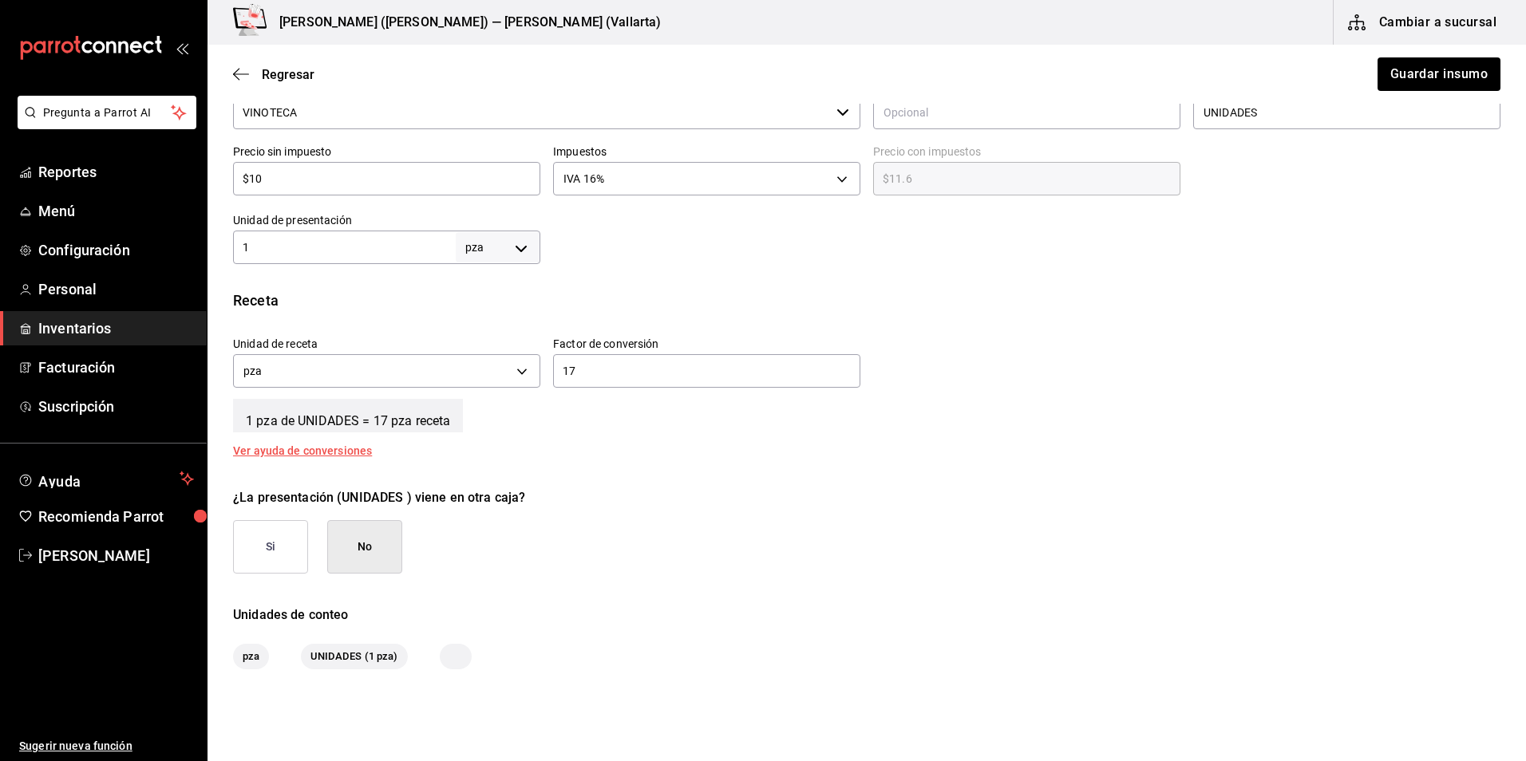
click at [360, 252] on input "1" at bounding box center [344, 247] width 223 height 19
type input "17"
click at [638, 378] on input "17" at bounding box center [706, 371] width 307 height 19
type input "1"
click at [1402, 72] on button "Guardar insumo" at bounding box center [1438, 74] width 125 height 34
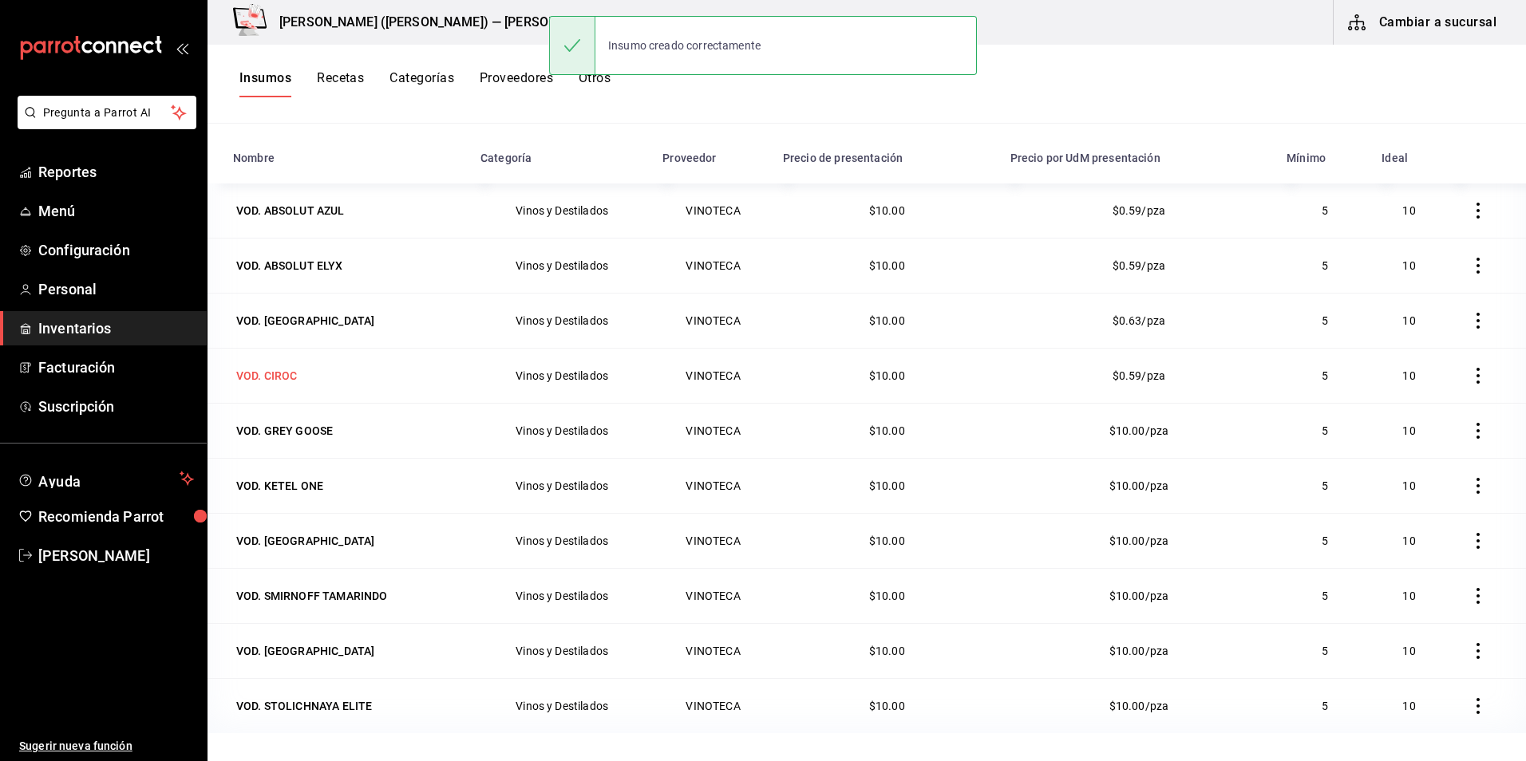
scroll to position [196, 0]
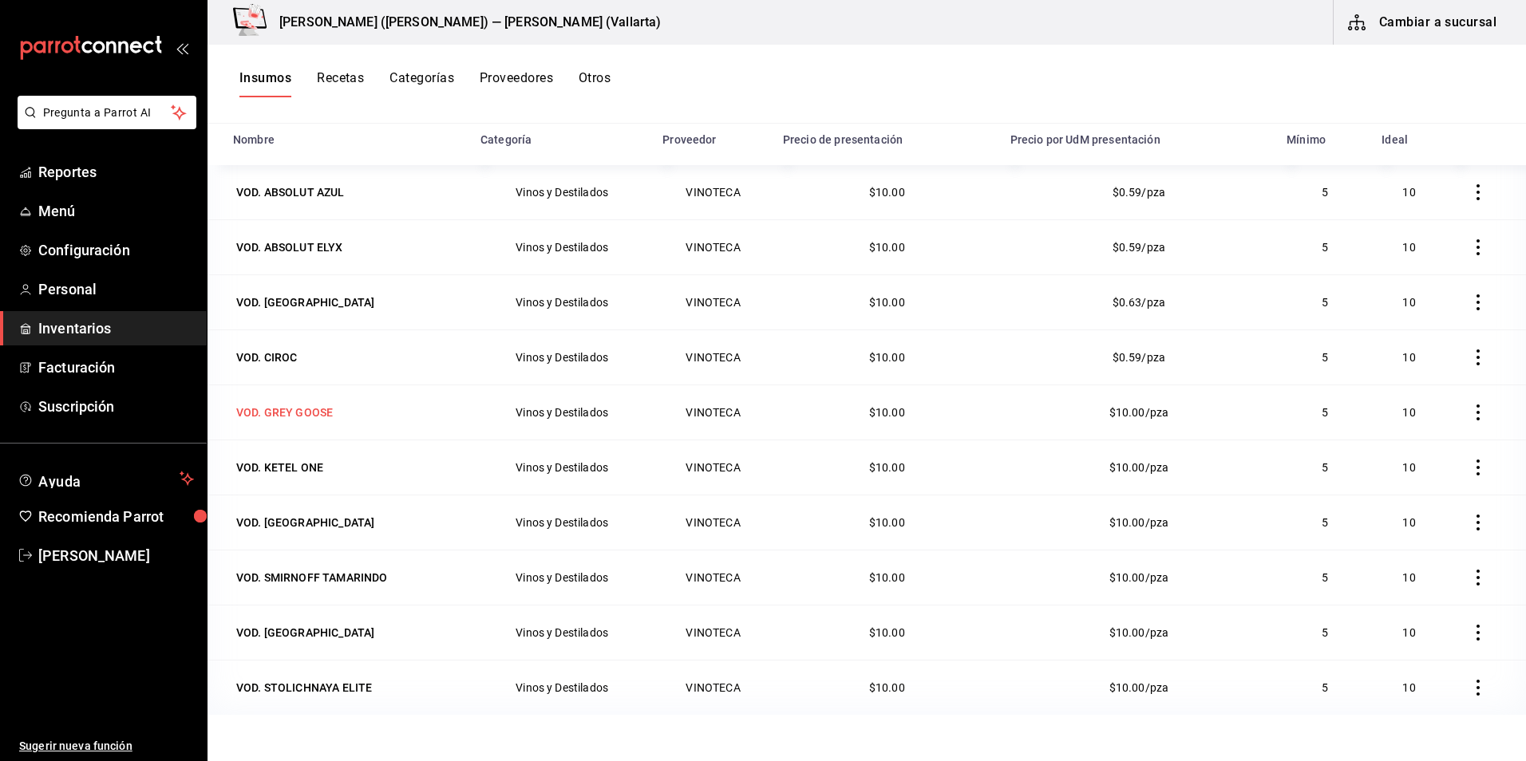
click at [298, 410] on div "VOD. GREY GOOSE" at bounding box center [284, 413] width 97 height 16
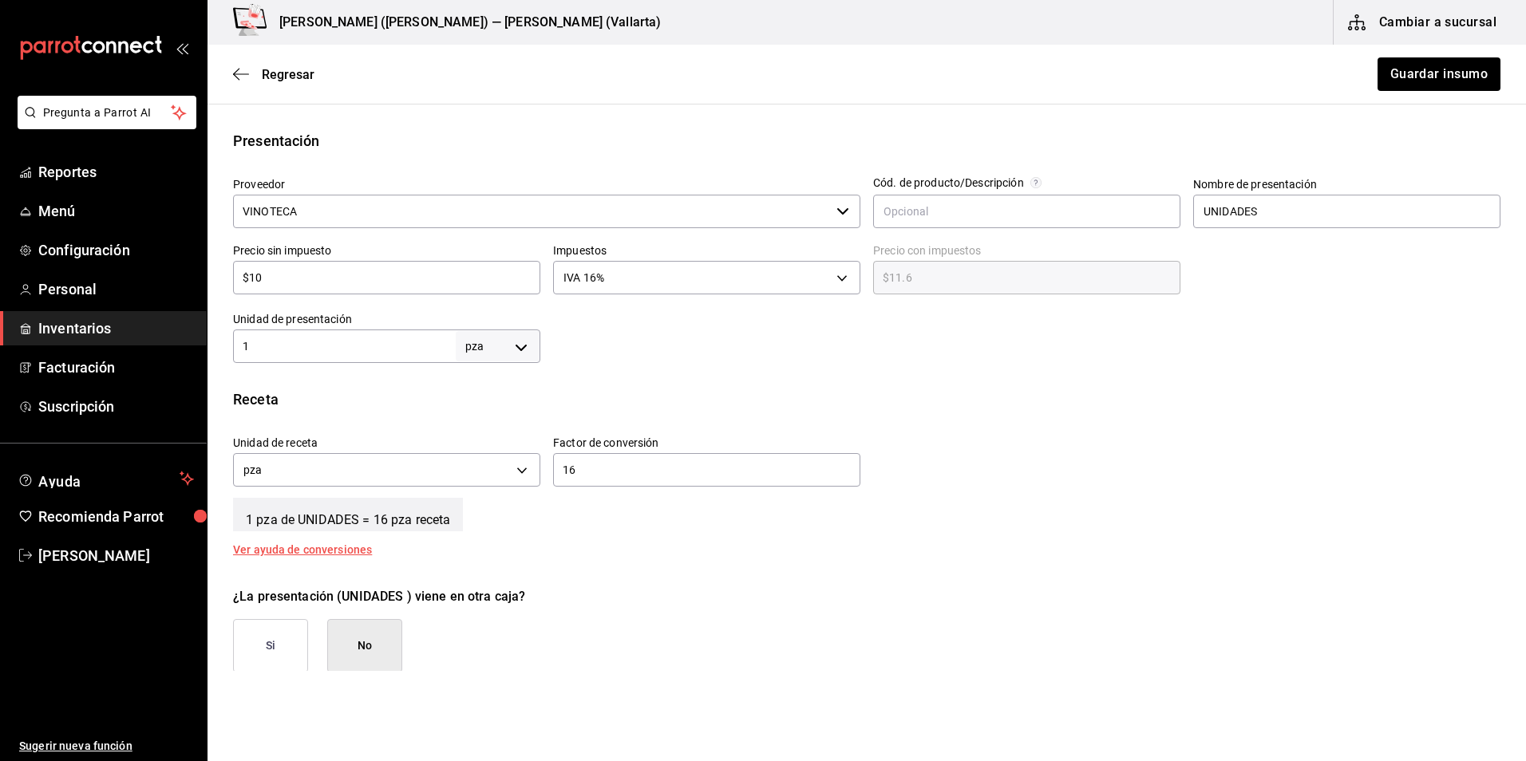
scroll to position [399, 0]
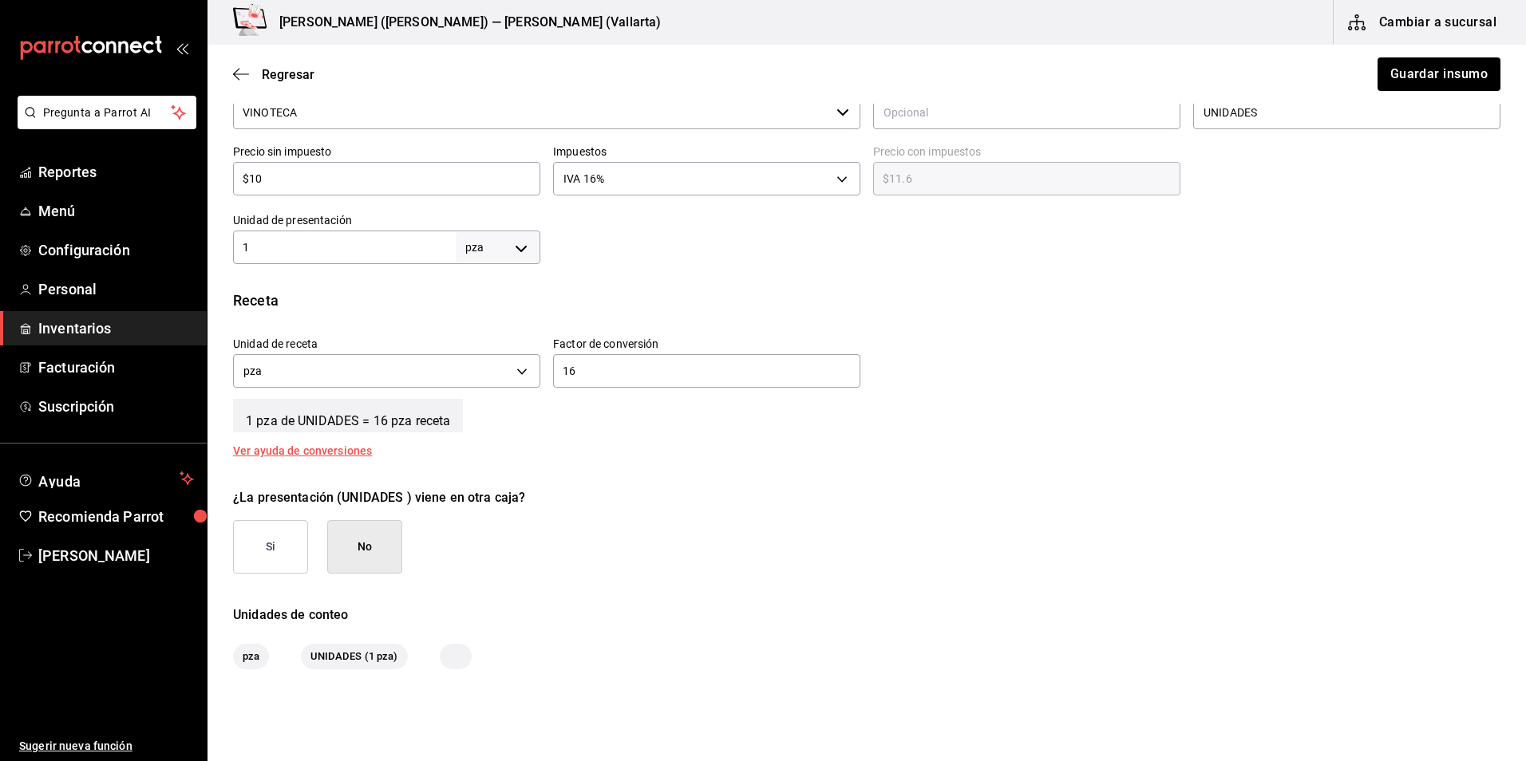
click at [377, 233] on div "1 pza UNIT ​" at bounding box center [386, 248] width 307 height 34
type input "16"
click at [583, 374] on input "16" at bounding box center [706, 371] width 307 height 19
type input "1"
click at [1396, 65] on button "Guardar insumo" at bounding box center [1438, 74] width 125 height 34
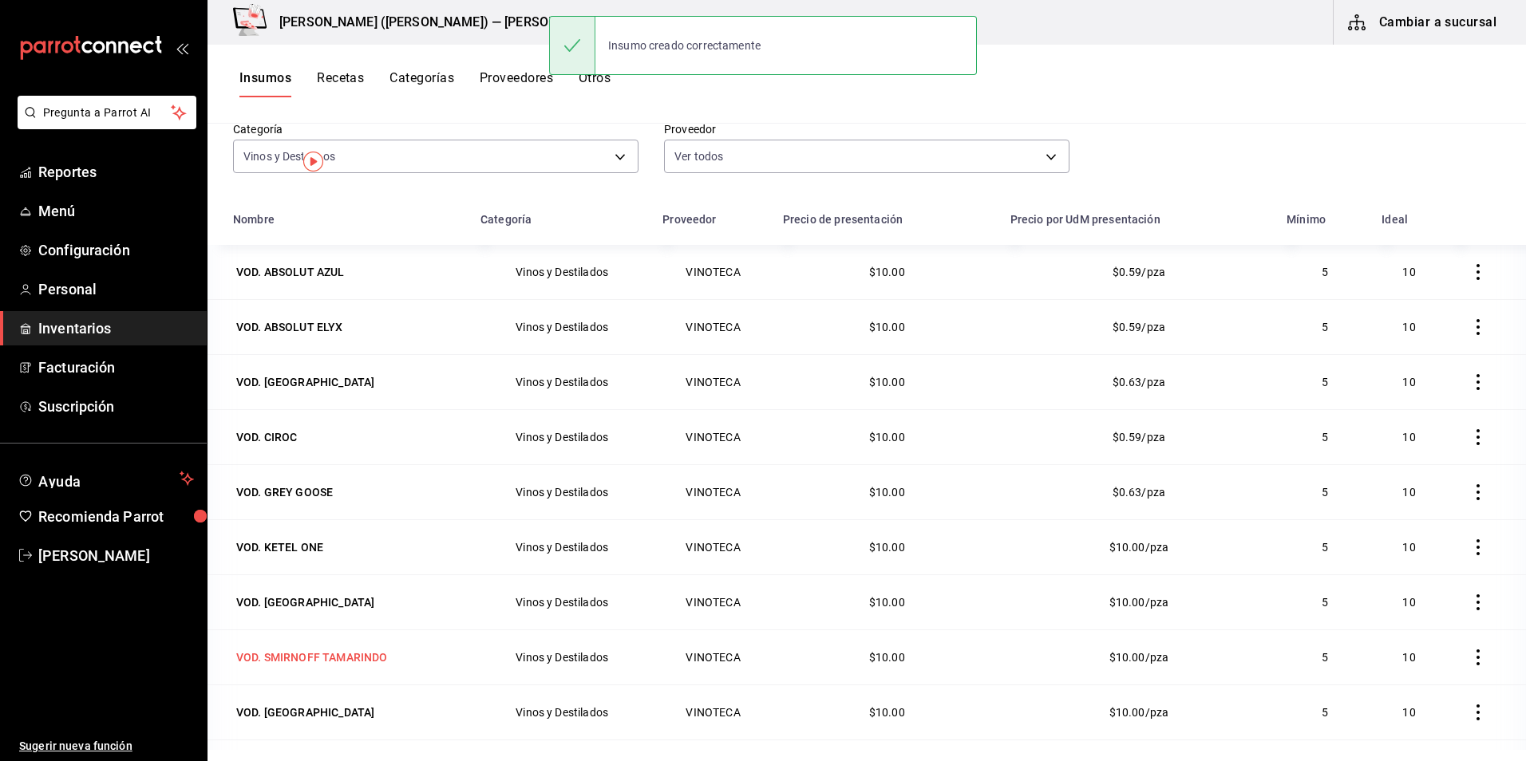
scroll to position [196, 0]
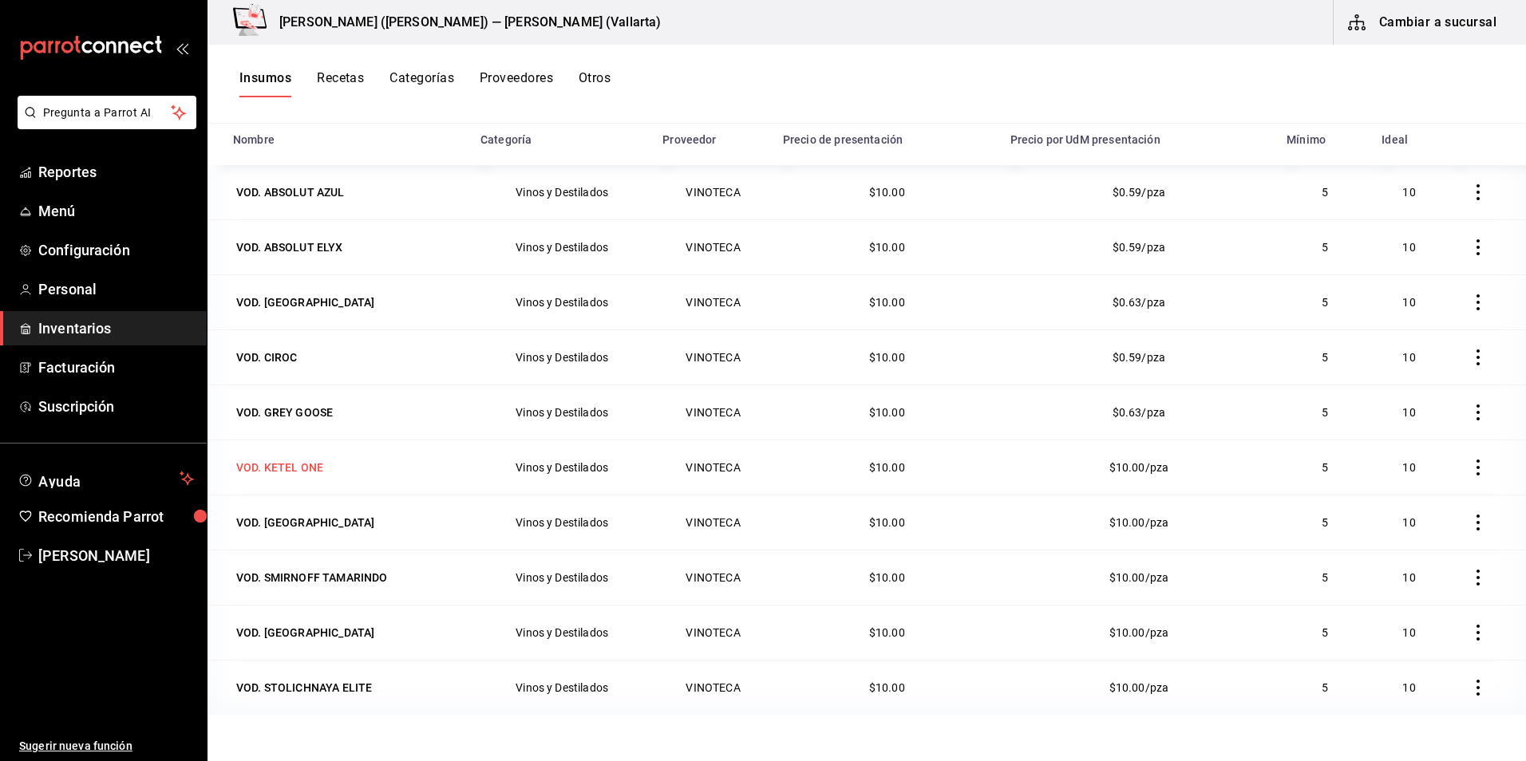
click at [287, 468] on div "VOD. KETEL ONE" at bounding box center [279, 468] width 87 height 16
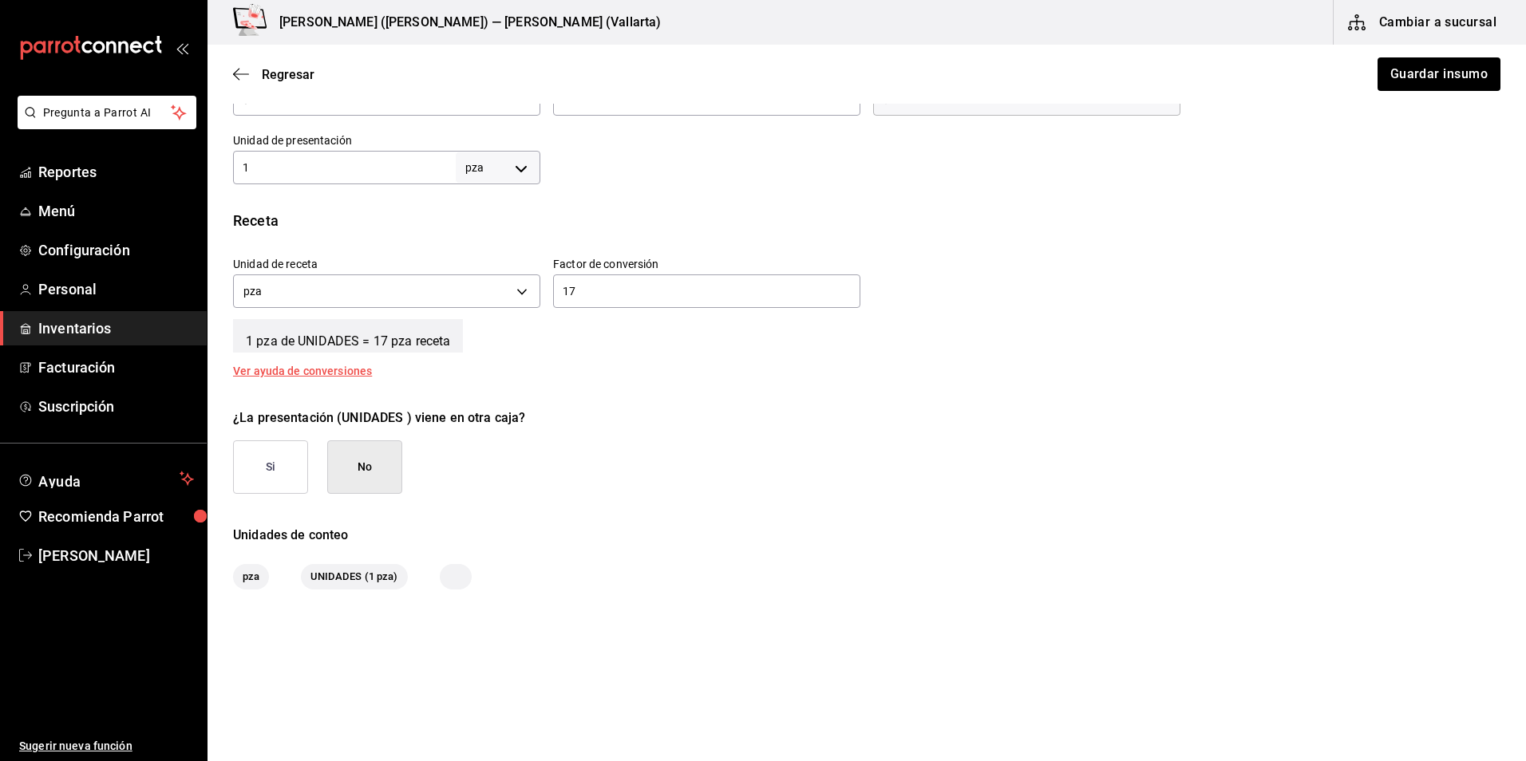
scroll to position [319, 0]
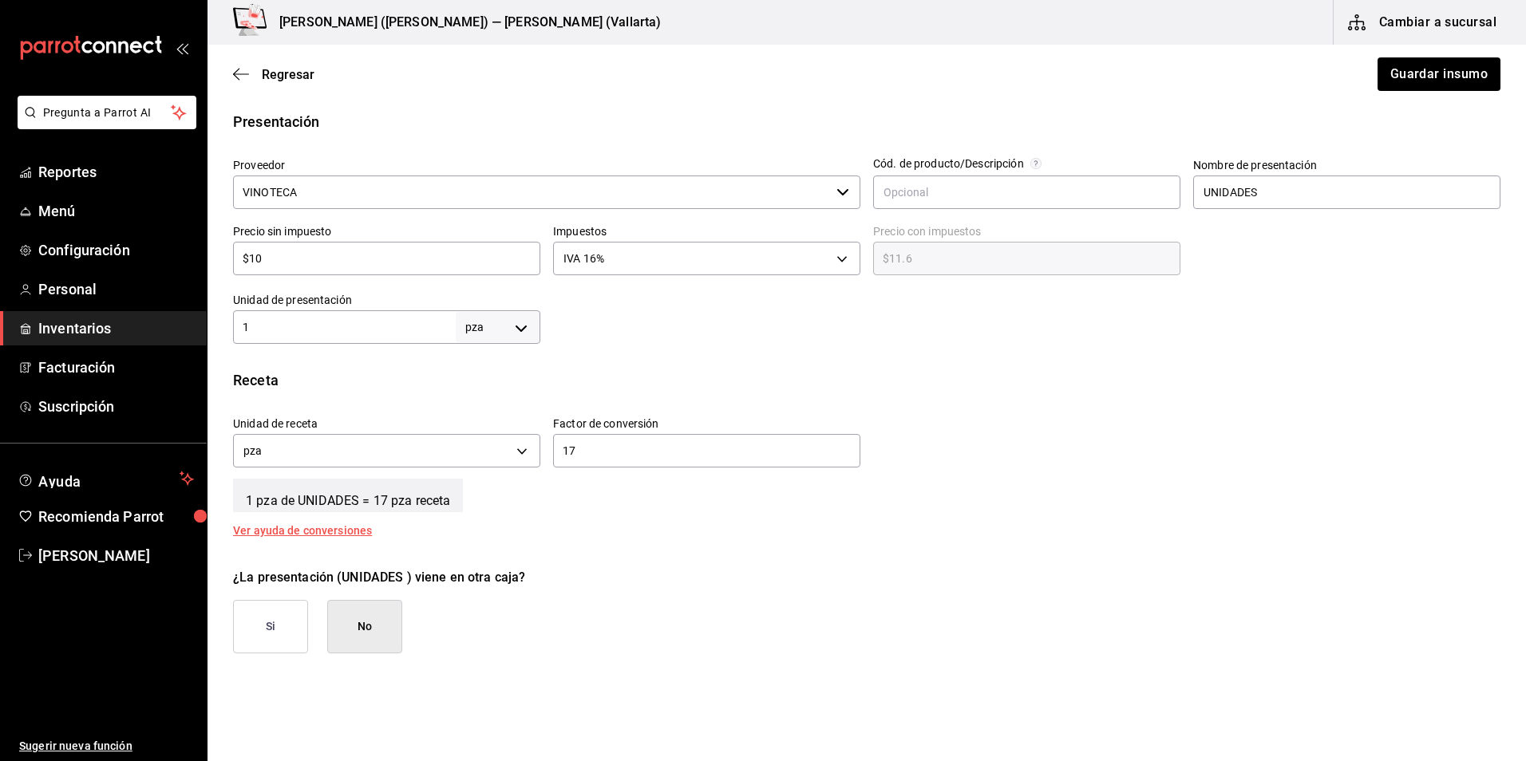
click at [341, 317] on div "1 pza UNIT ​" at bounding box center [386, 327] width 307 height 34
type input "17"
click at [581, 457] on input "17" at bounding box center [706, 450] width 307 height 19
type input "1"
click at [1440, 72] on button "Guardar insumo" at bounding box center [1438, 74] width 125 height 34
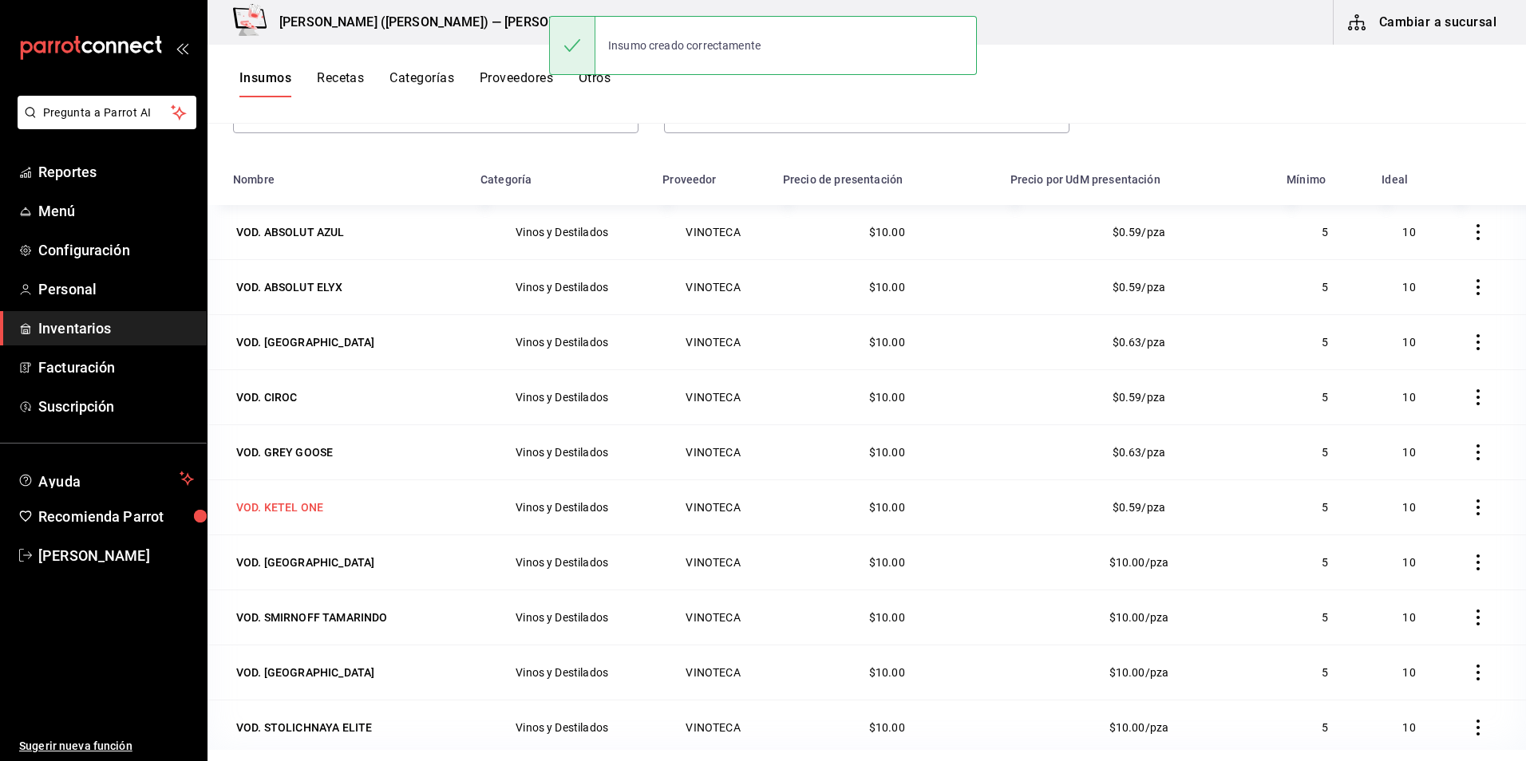
scroll to position [160, 0]
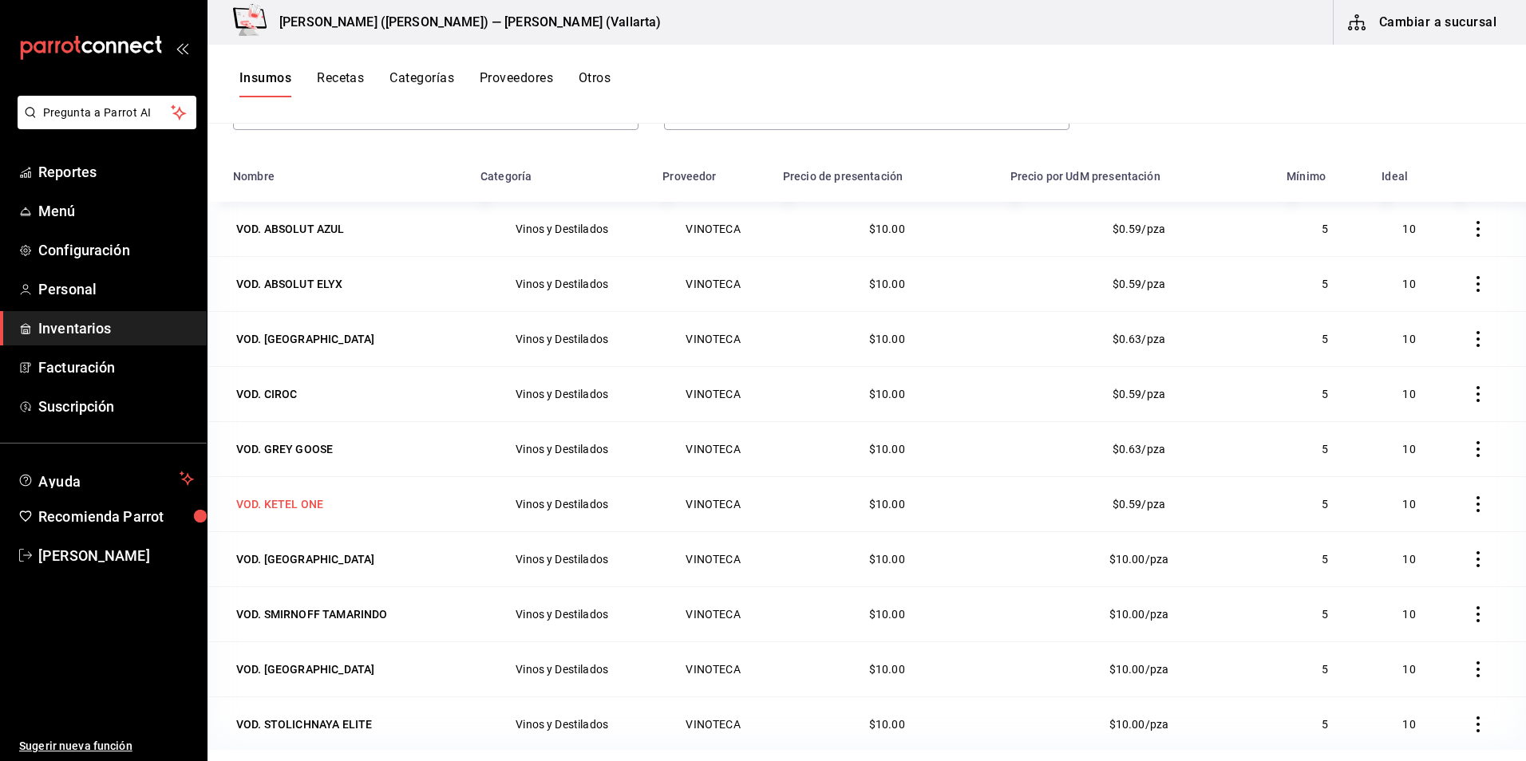
click at [275, 499] on div "VOD. KETEL ONE" at bounding box center [279, 504] width 87 height 16
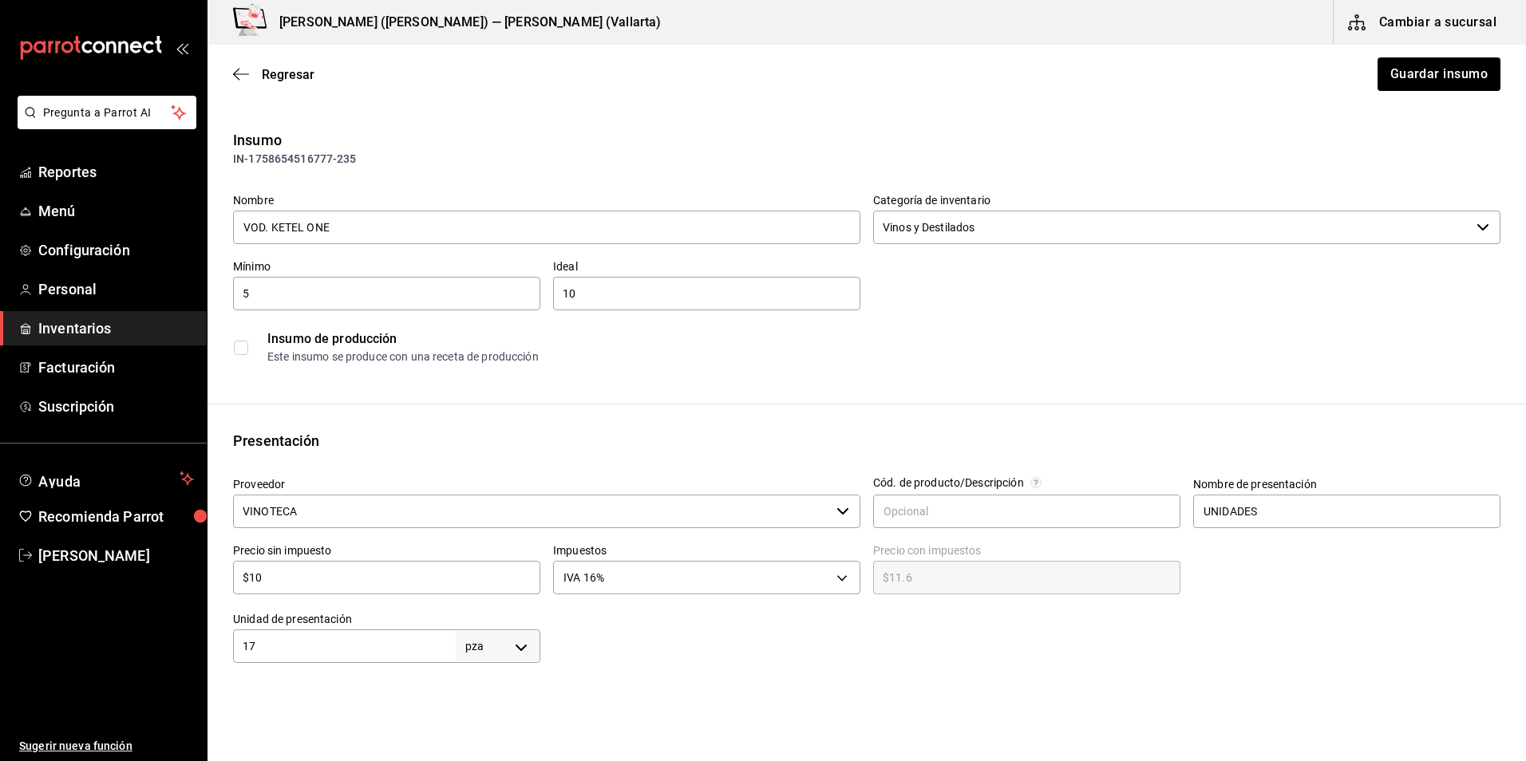
scroll to position [239, 0]
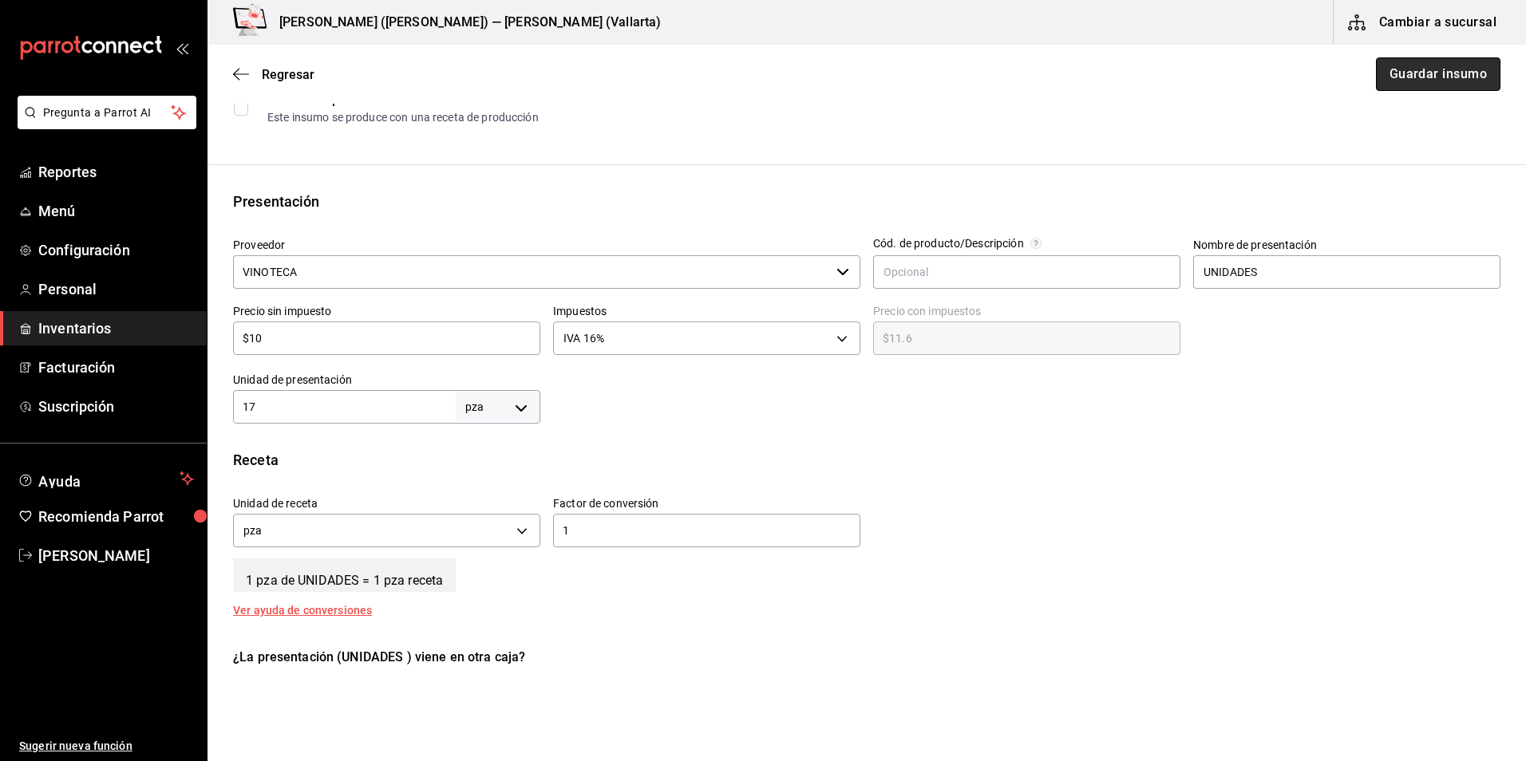
click at [1410, 69] on button "Guardar insumo" at bounding box center [1438, 74] width 125 height 34
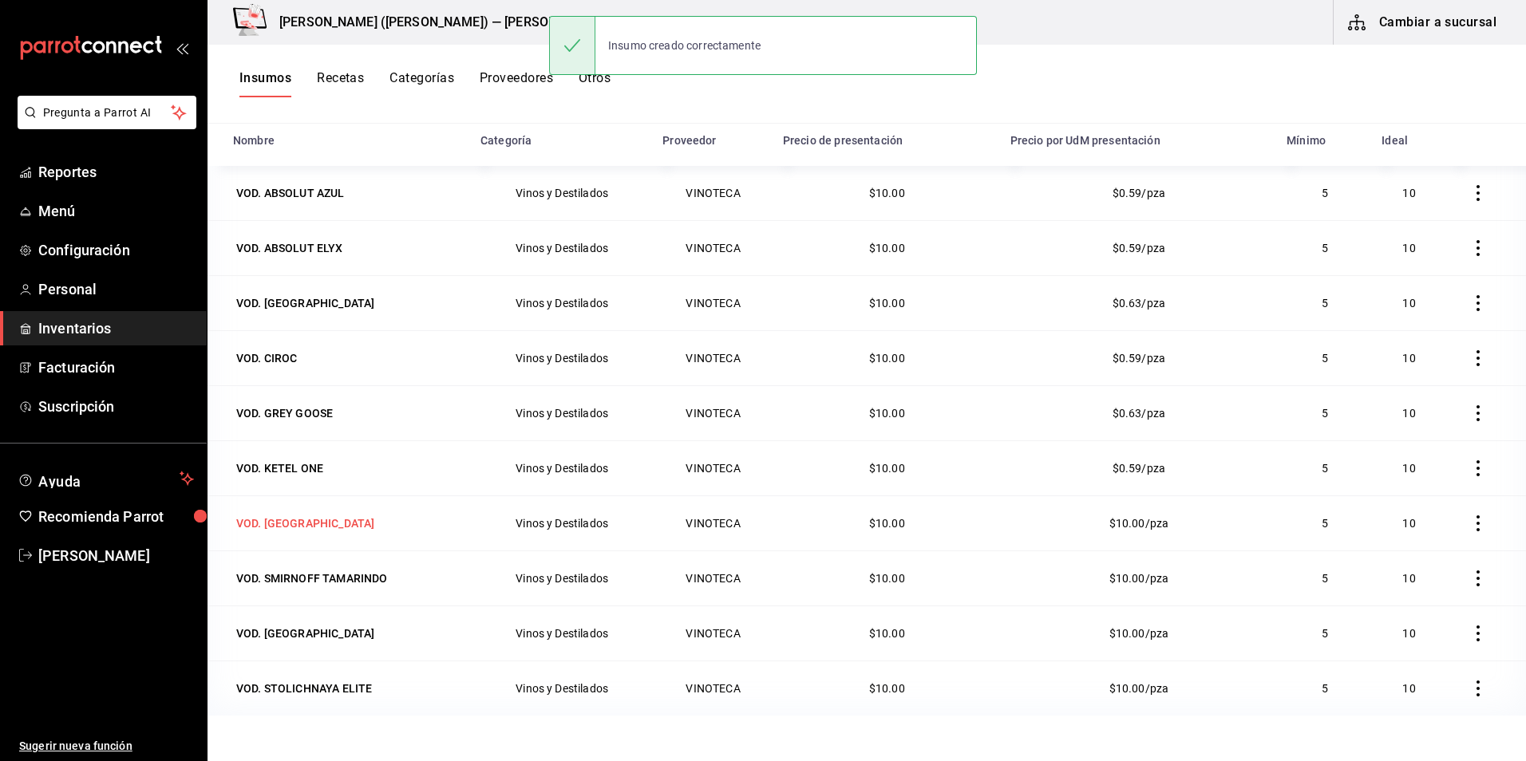
scroll to position [196, 0]
click at [287, 525] on div "VOD. [GEOGRAPHIC_DATA]" at bounding box center [305, 523] width 138 height 16
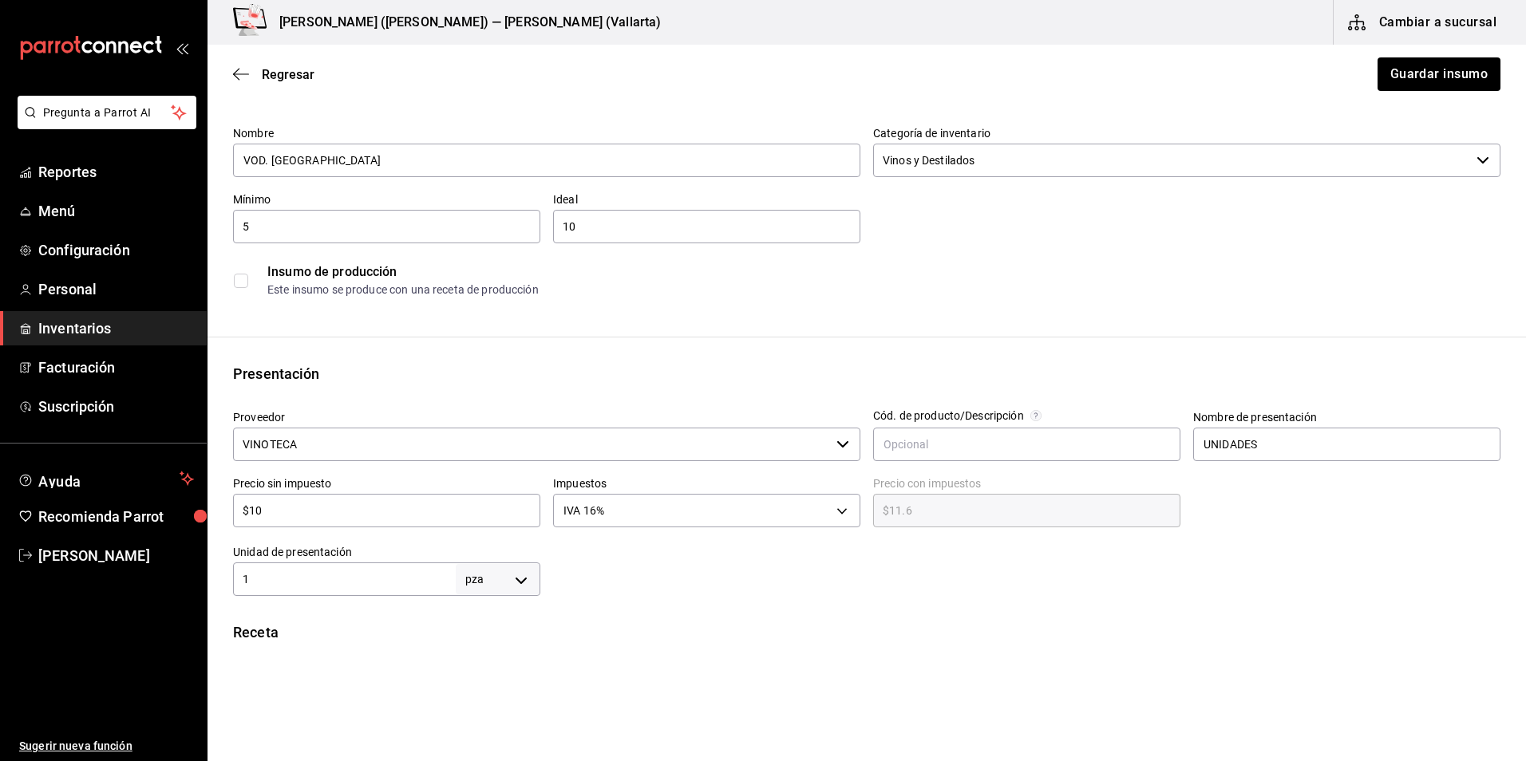
scroll to position [239, 0]
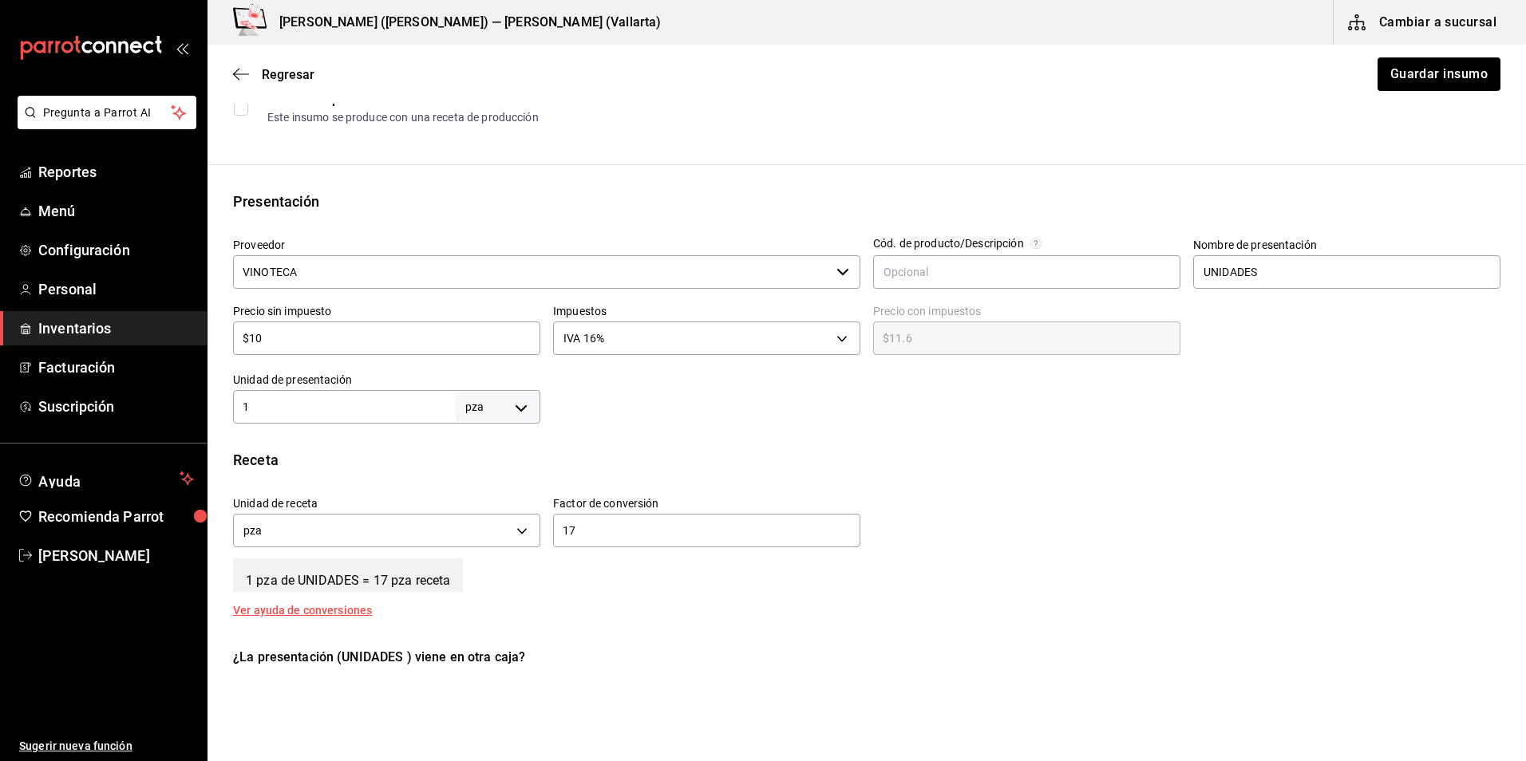
click at [349, 398] on div "1 pza UNIT ​" at bounding box center [386, 407] width 307 height 34
type input "17"
click at [619, 532] on input "17" at bounding box center [706, 530] width 307 height 19
type input "1"
click at [1426, 71] on button "Guardar insumo" at bounding box center [1438, 74] width 125 height 34
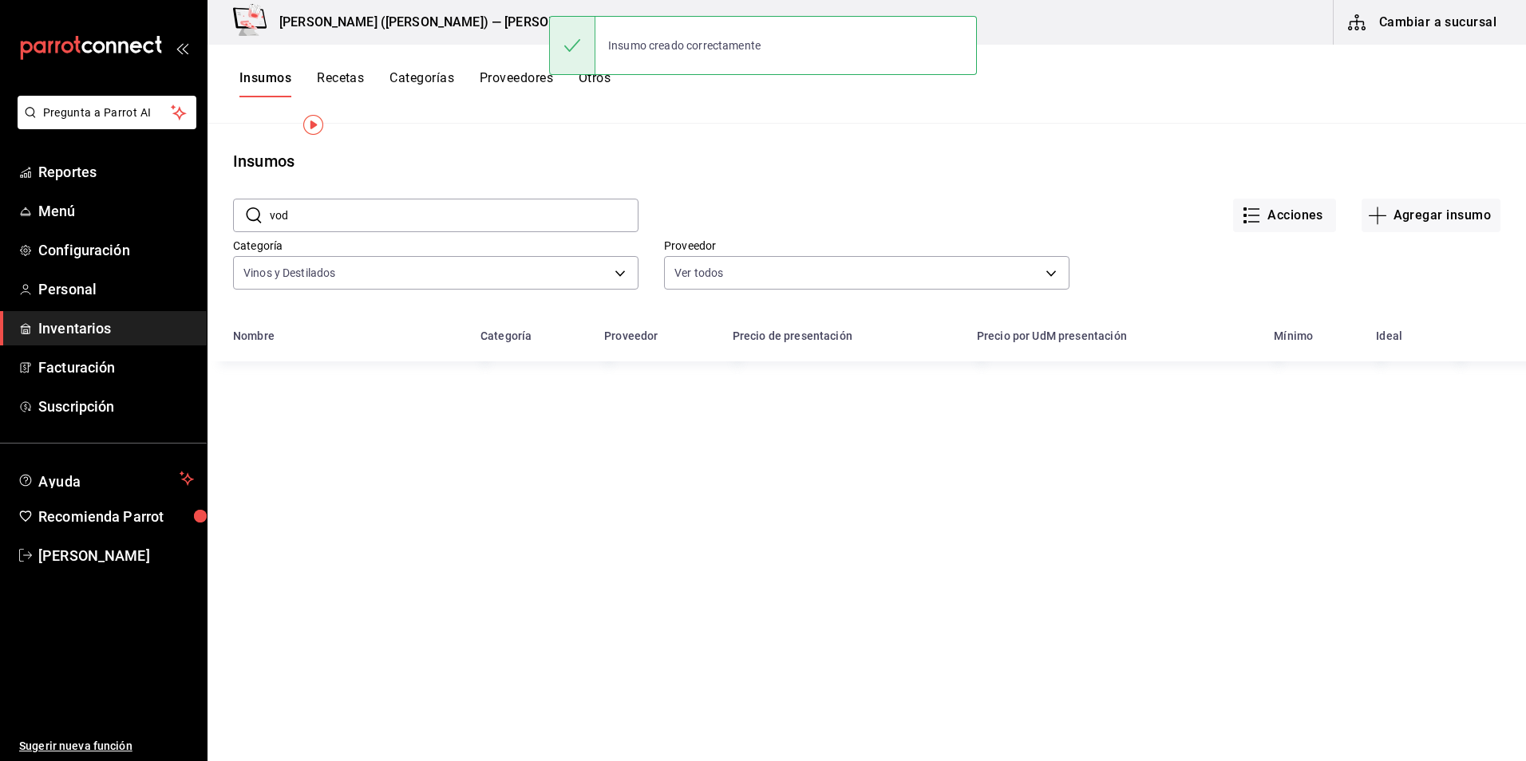
scroll to position [196, 0]
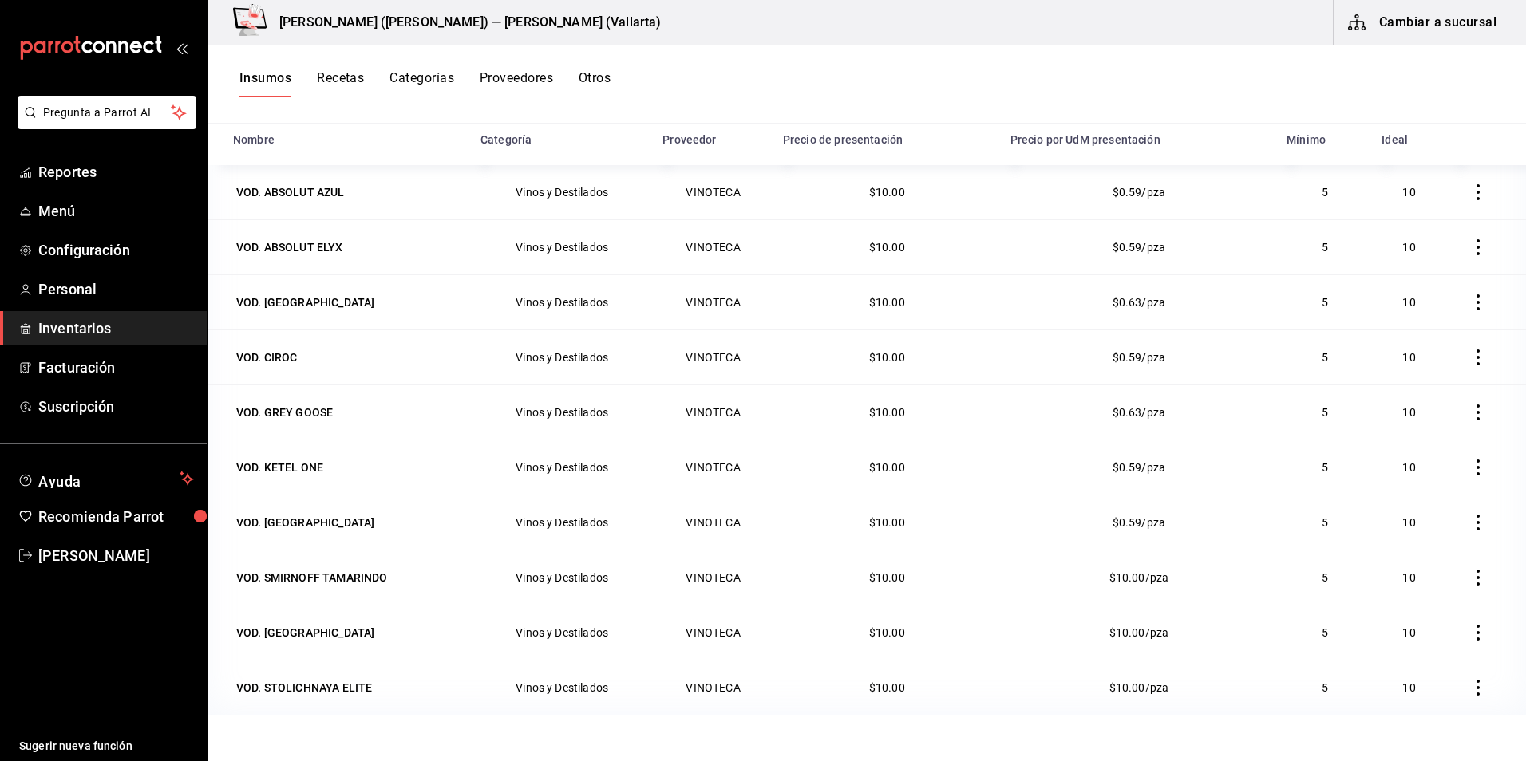
click at [265, 527] on div "VOD. [GEOGRAPHIC_DATA]" at bounding box center [305, 523] width 138 height 16
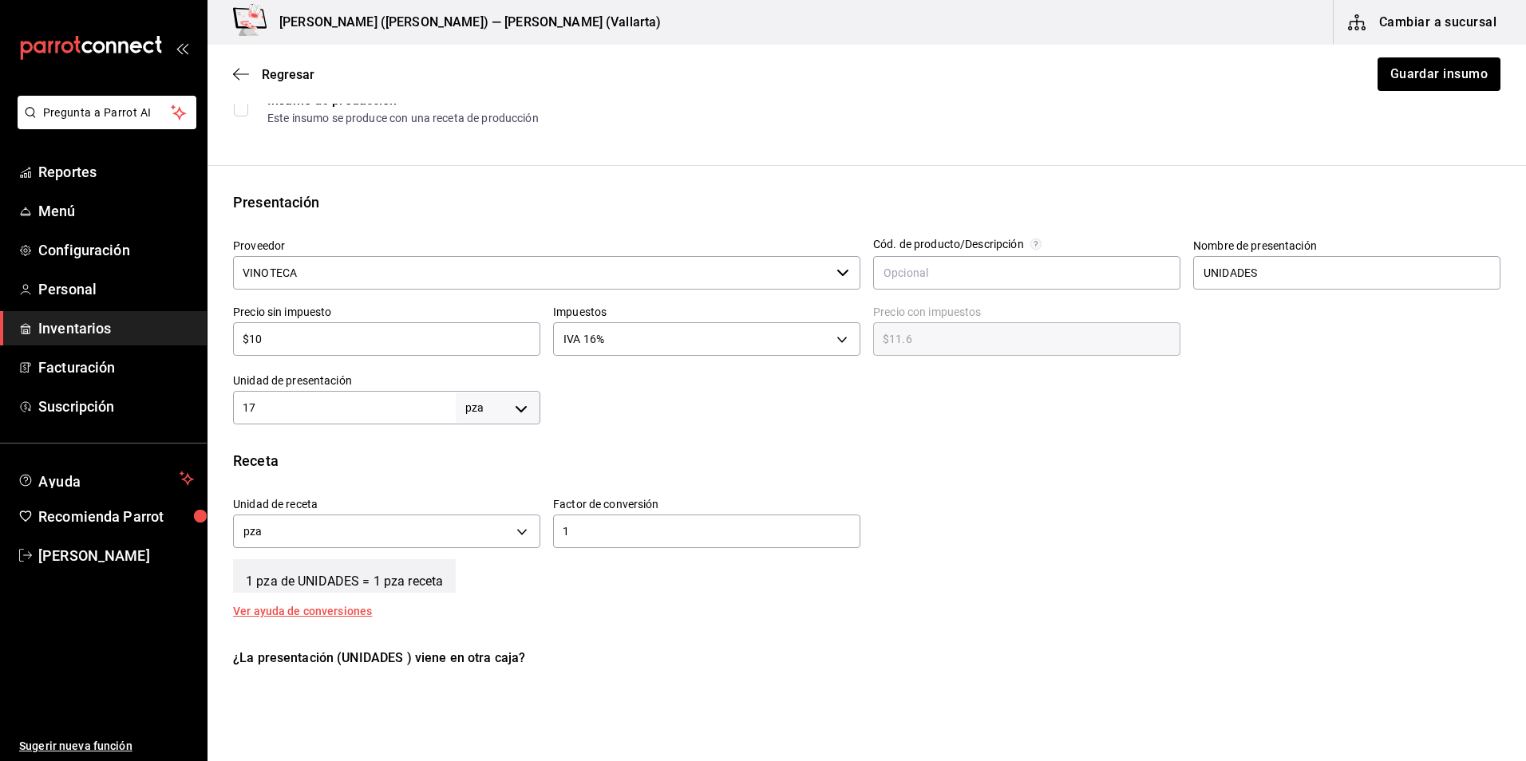
scroll to position [239, 0]
click at [349, 395] on div "17 pza UNIT ​" at bounding box center [386, 407] width 307 height 34
type input "17"
click at [1434, 74] on button "Guardar insumo" at bounding box center [1438, 74] width 125 height 34
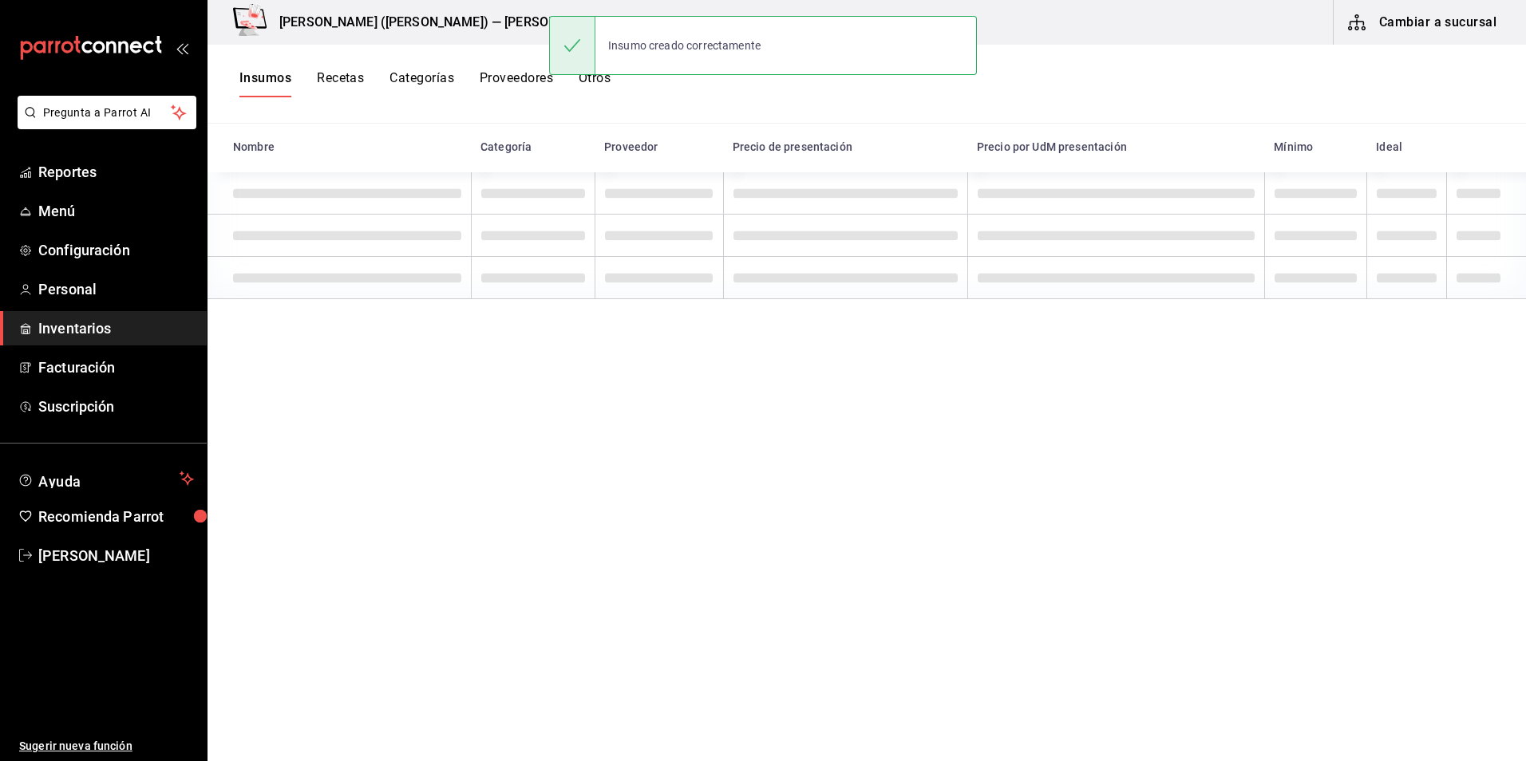
scroll to position [196, 0]
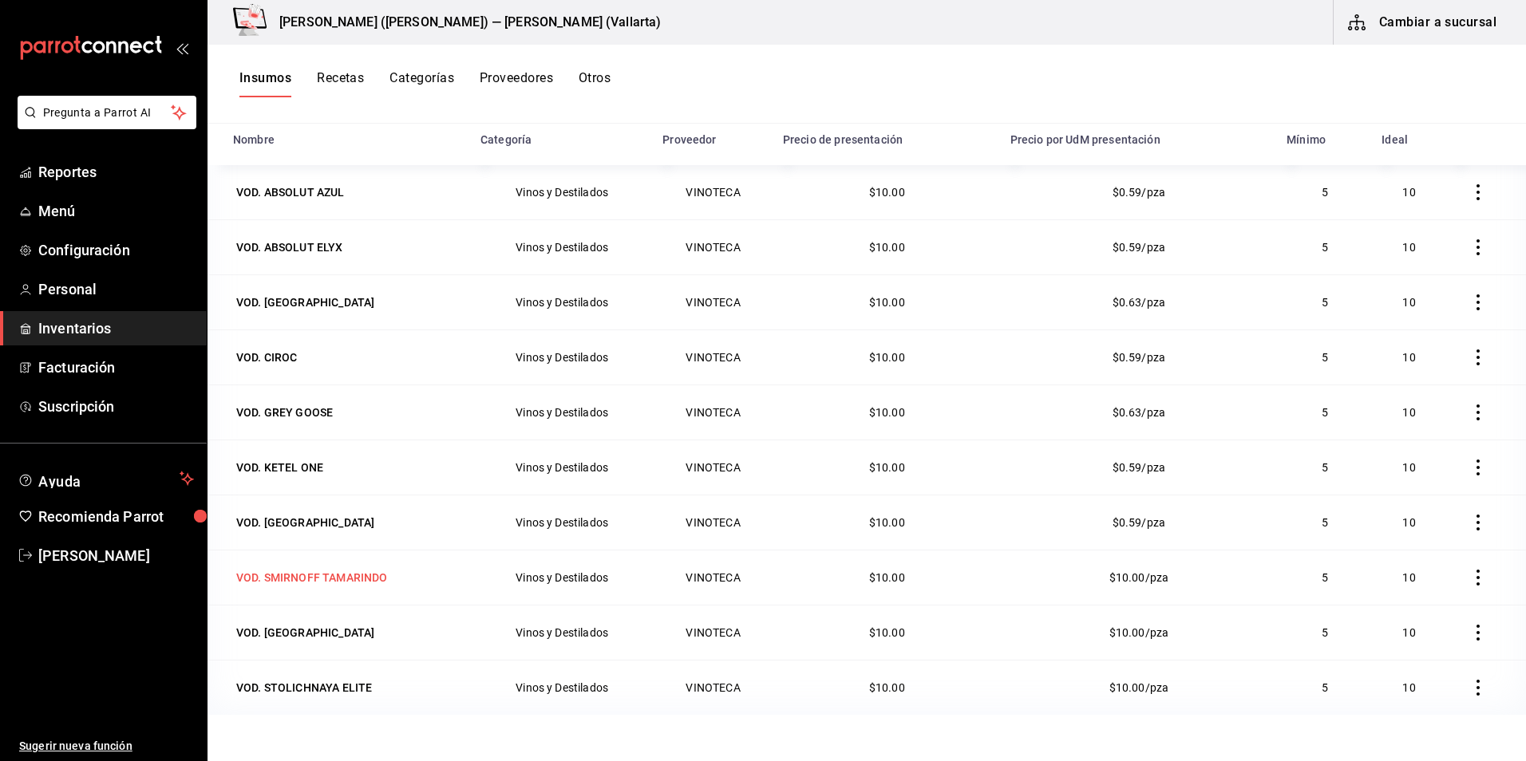
click at [295, 583] on div "VOD. SMIRNOFF TAMARINDO" at bounding box center [311, 578] width 151 height 16
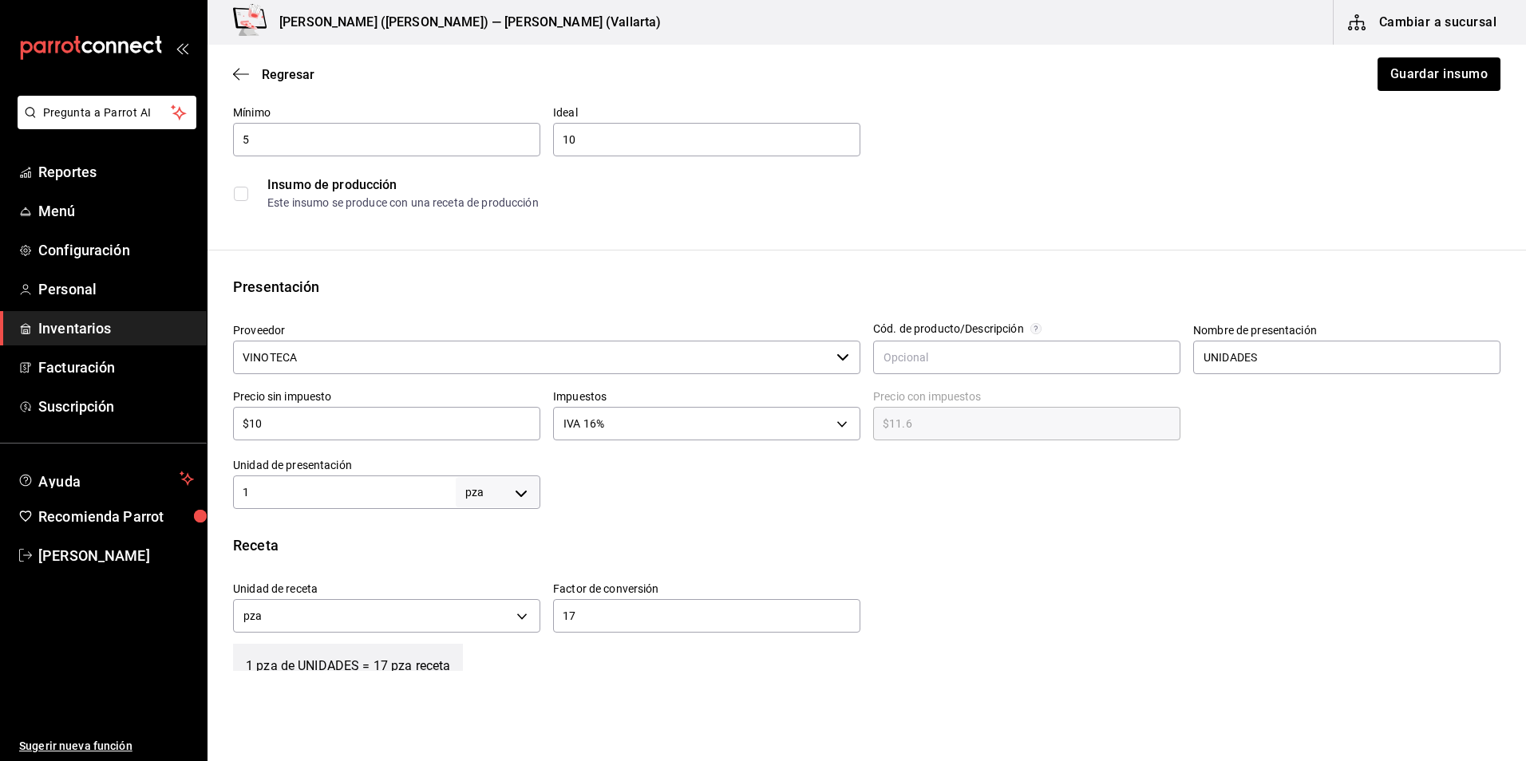
scroll to position [399, 0]
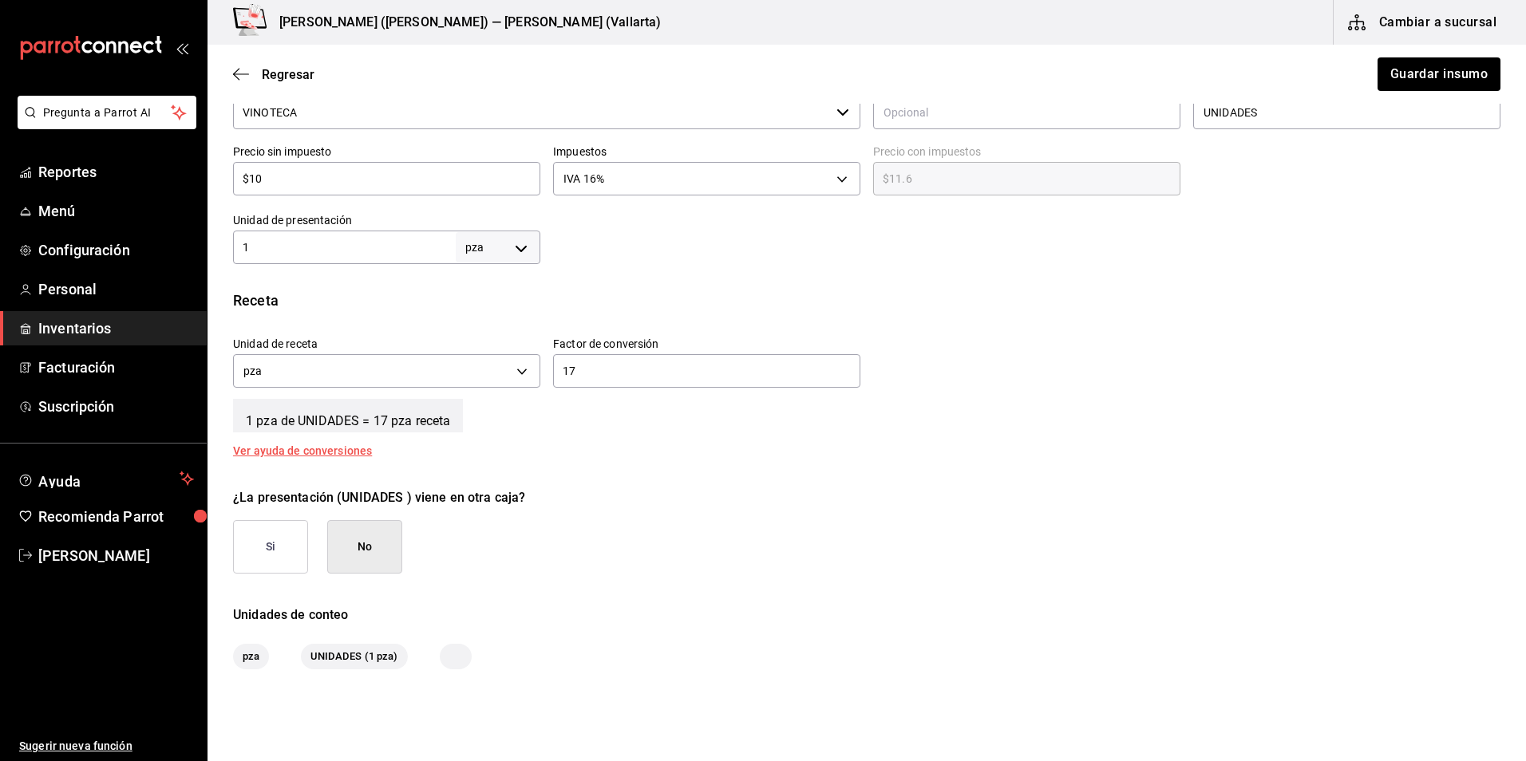
click at [336, 251] on input "1" at bounding box center [344, 247] width 223 height 19
type input "17"
click at [696, 377] on input "17" at bounding box center [706, 371] width 307 height 19
type input "1"
click at [1449, 66] on button "Guardar insumo" at bounding box center [1438, 74] width 125 height 34
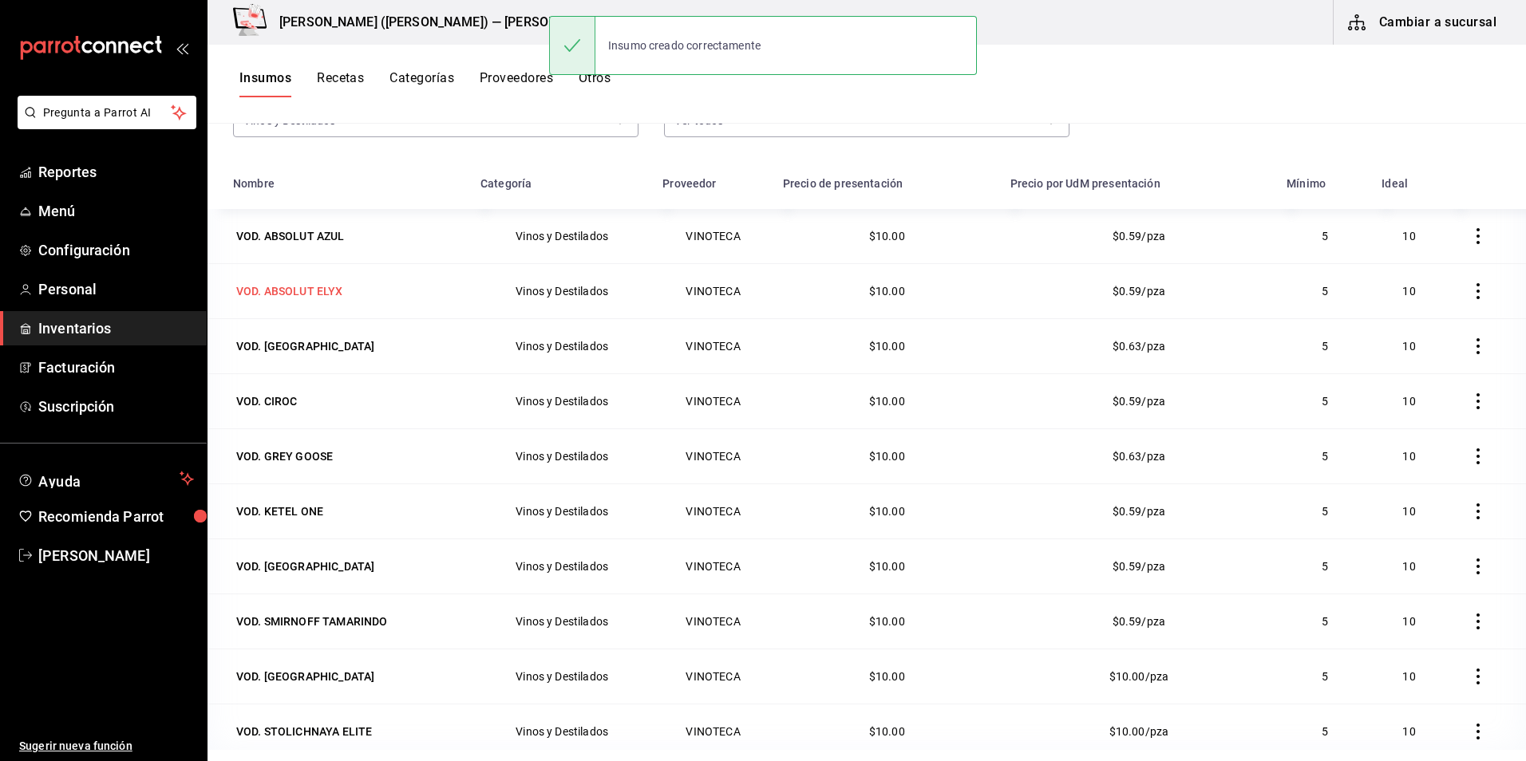
scroll to position [196, 0]
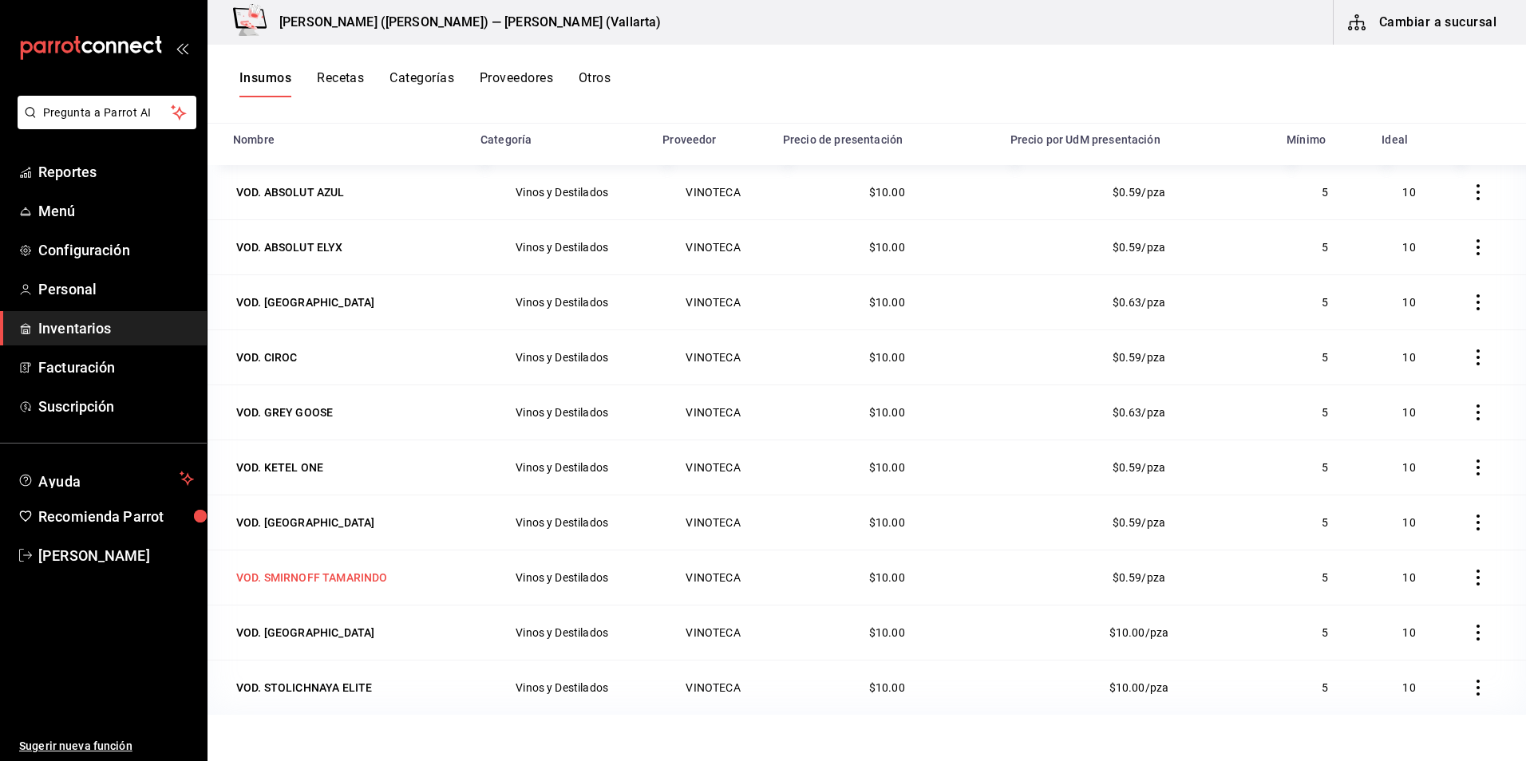
click at [291, 575] on div "VOD. SMIRNOFF TAMARINDO" at bounding box center [311, 578] width 151 height 16
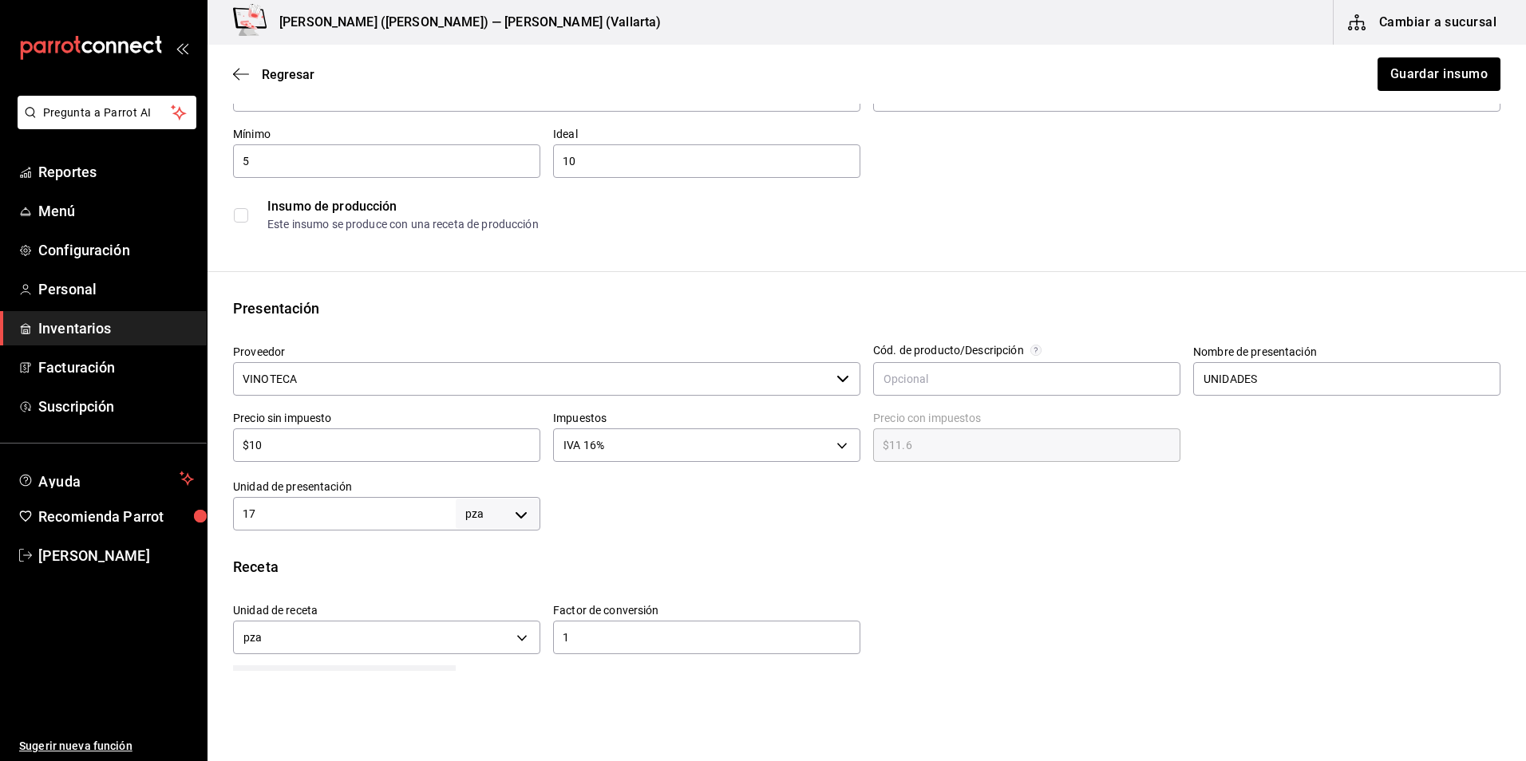
scroll to position [319, 0]
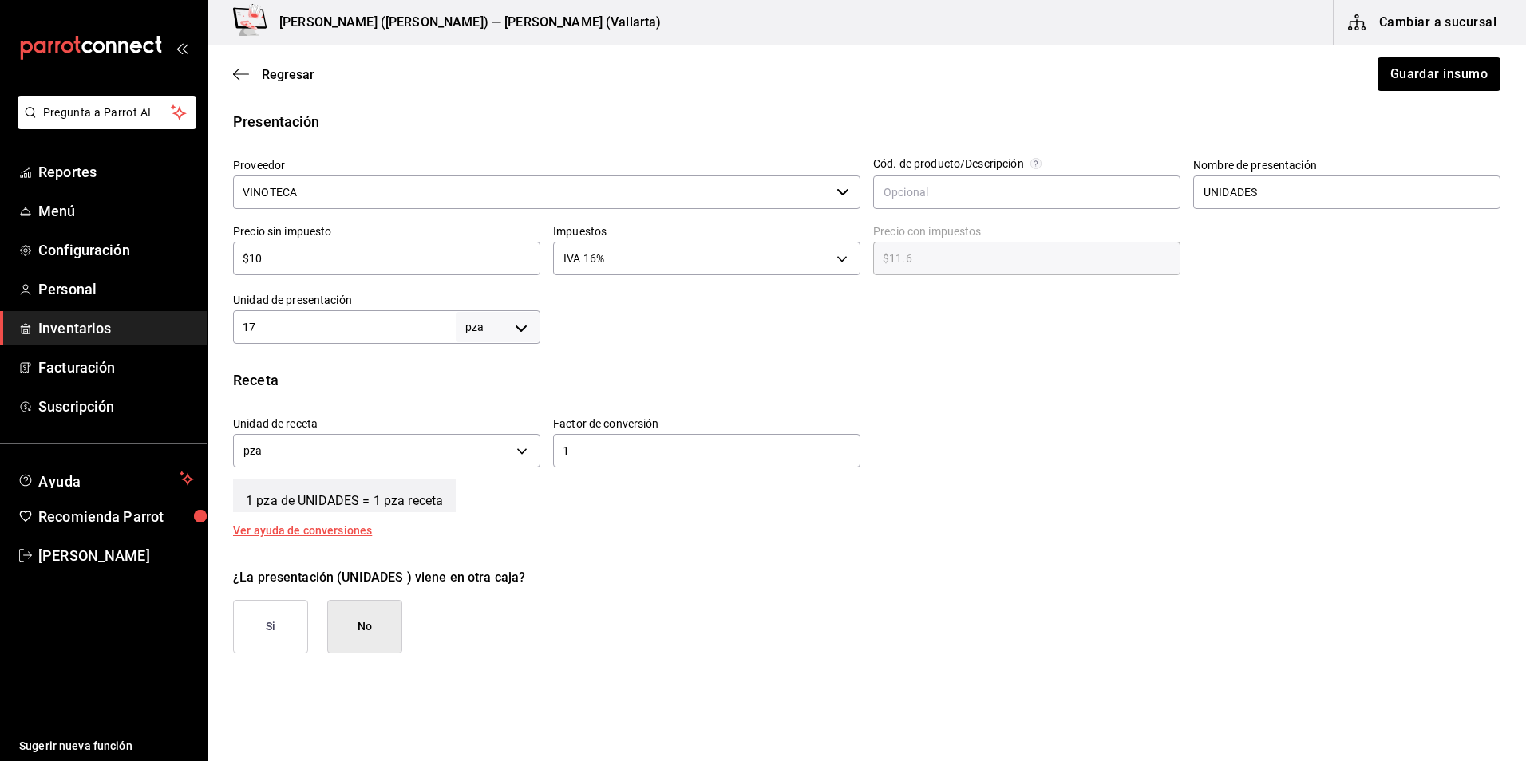
click at [358, 320] on input "17" at bounding box center [344, 327] width 223 height 19
click at [1440, 69] on button "Guardar insumo" at bounding box center [1438, 74] width 125 height 34
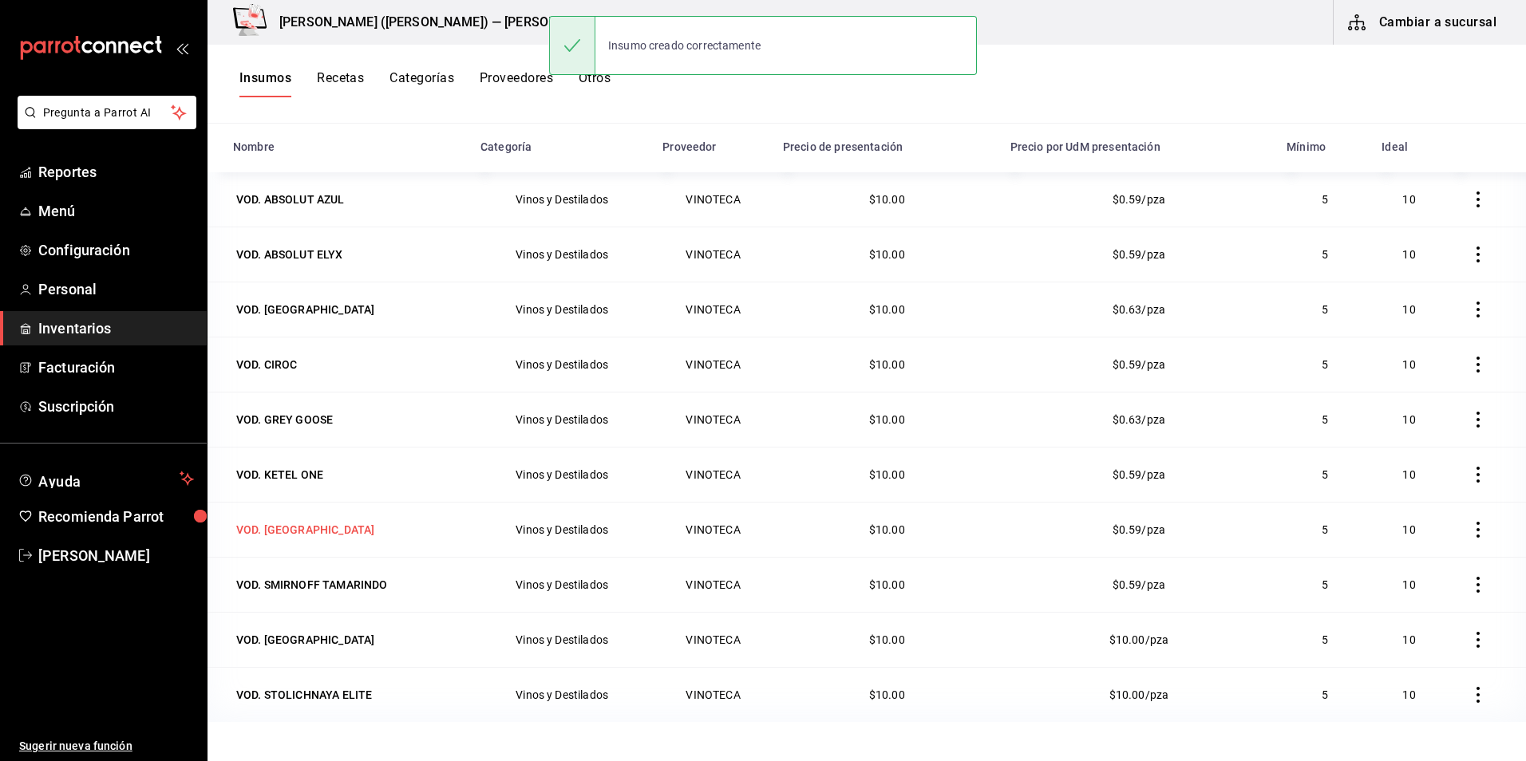
scroll to position [196, 0]
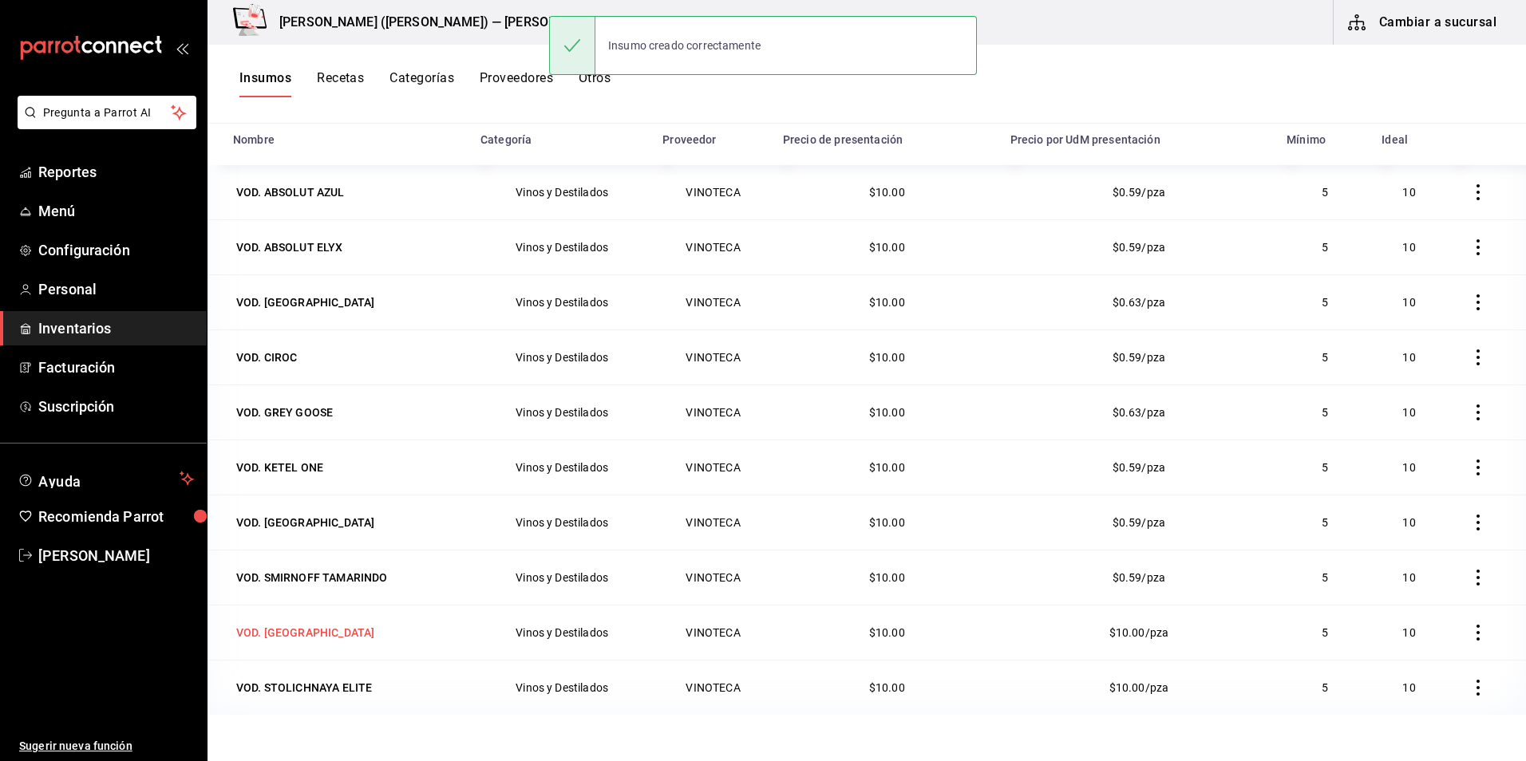
click at [295, 640] on div "VOD. [GEOGRAPHIC_DATA]" at bounding box center [305, 633] width 138 height 16
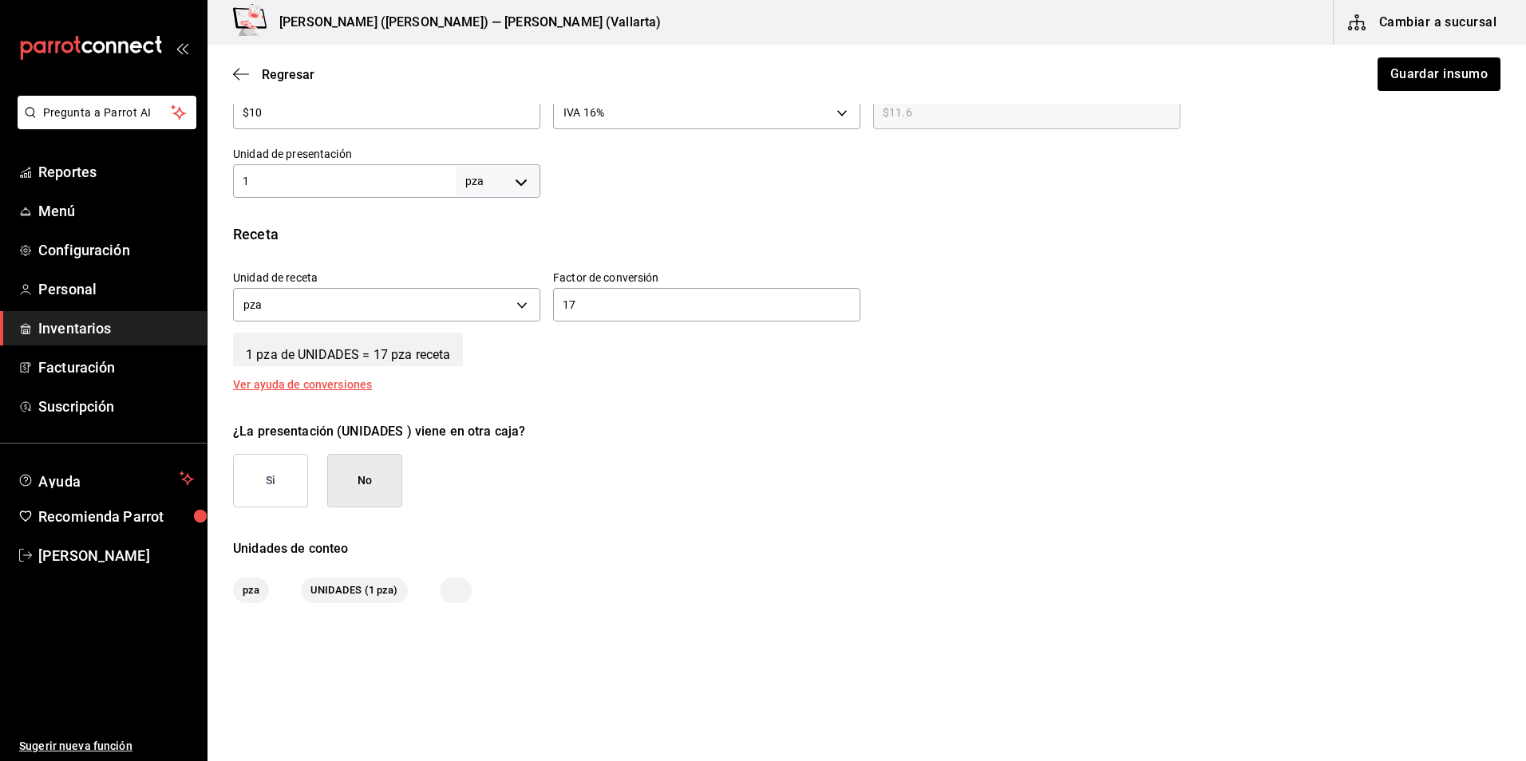
scroll to position [479, 0]
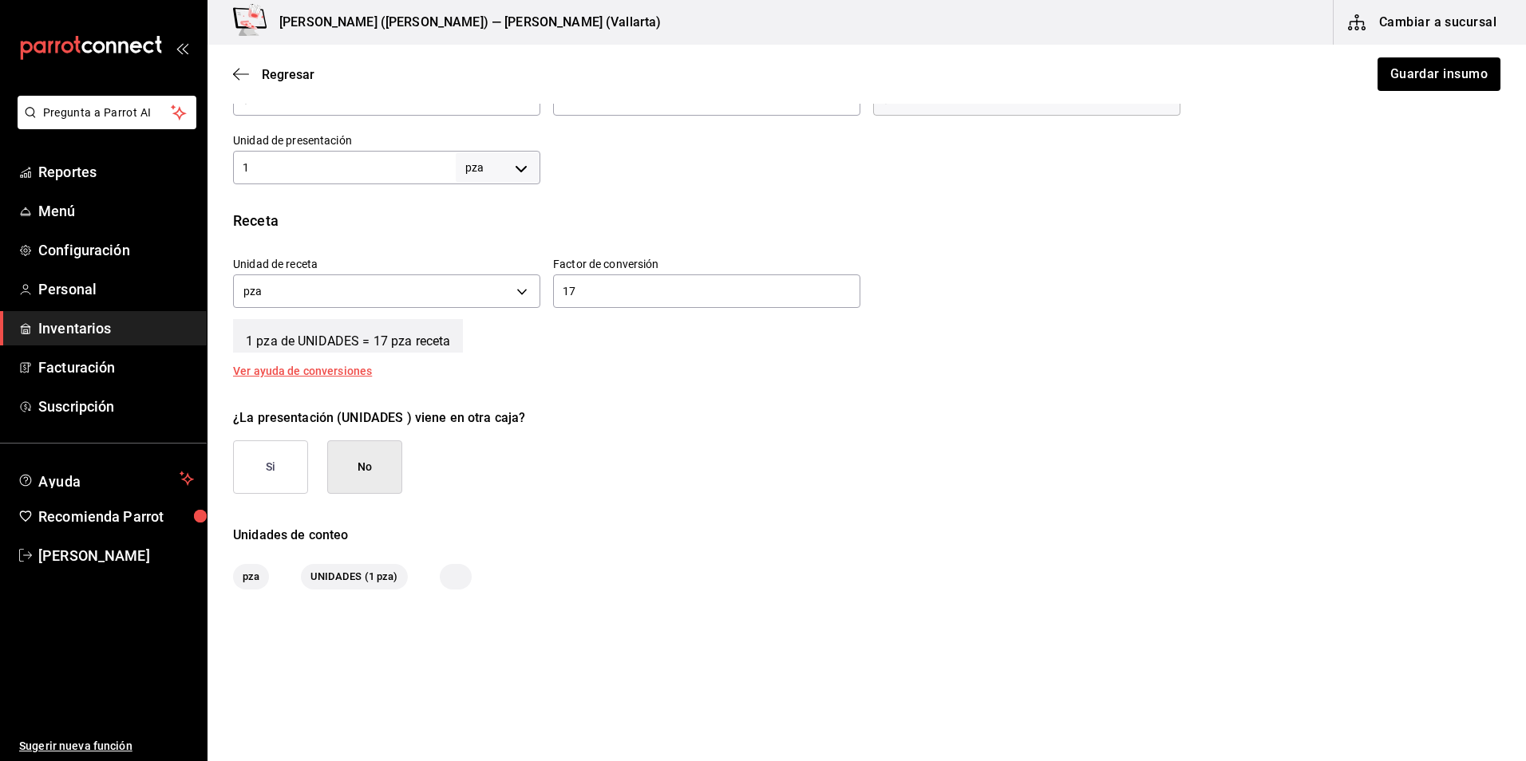
click at [355, 164] on input "1" at bounding box center [344, 167] width 223 height 19
type input "17"
click at [713, 302] on div "17 ​" at bounding box center [706, 292] width 307 height 34
type input "1"
click at [1387, 65] on button "Guardar insumo" at bounding box center [1438, 74] width 125 height 34
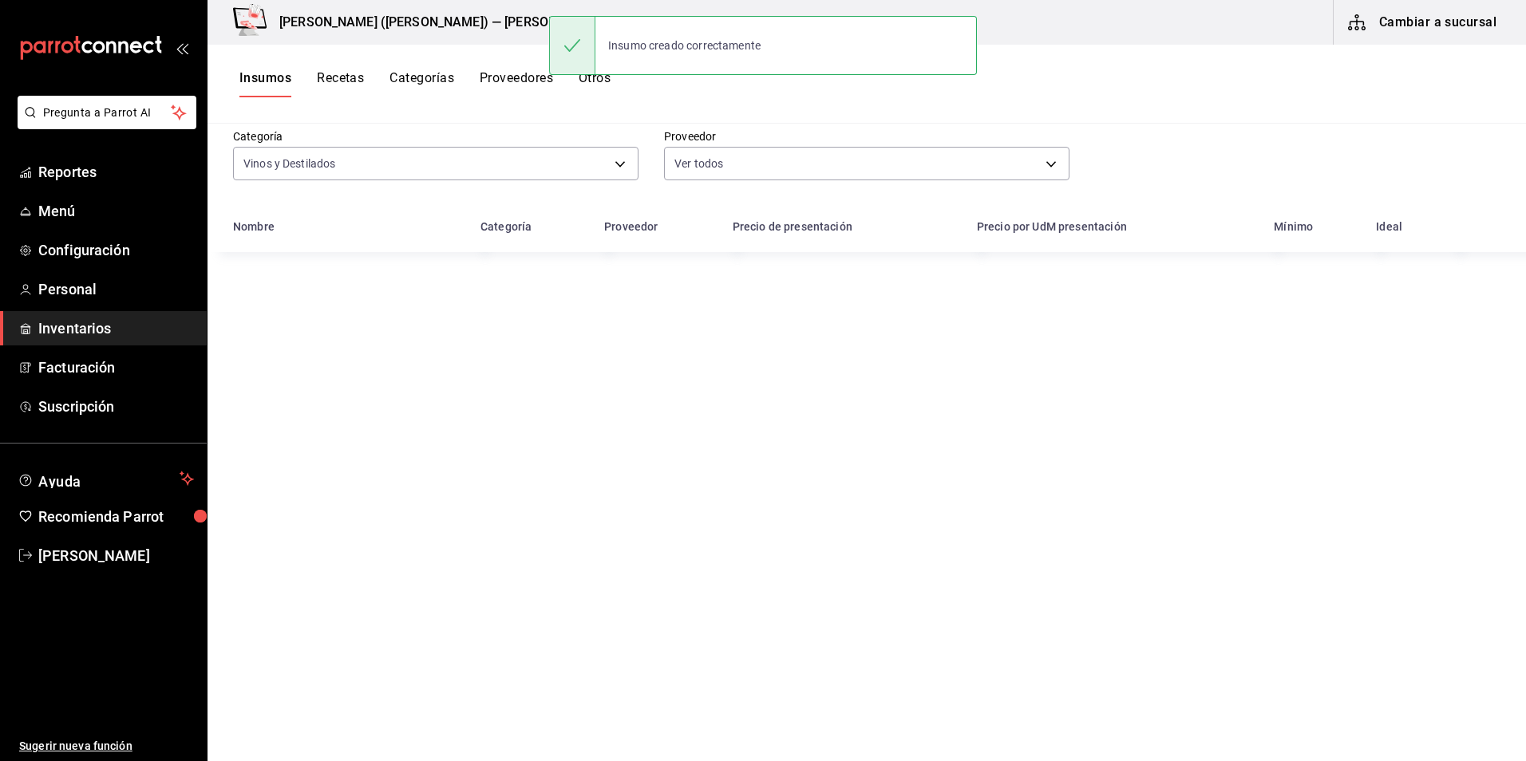
scroll to position [196, 0]
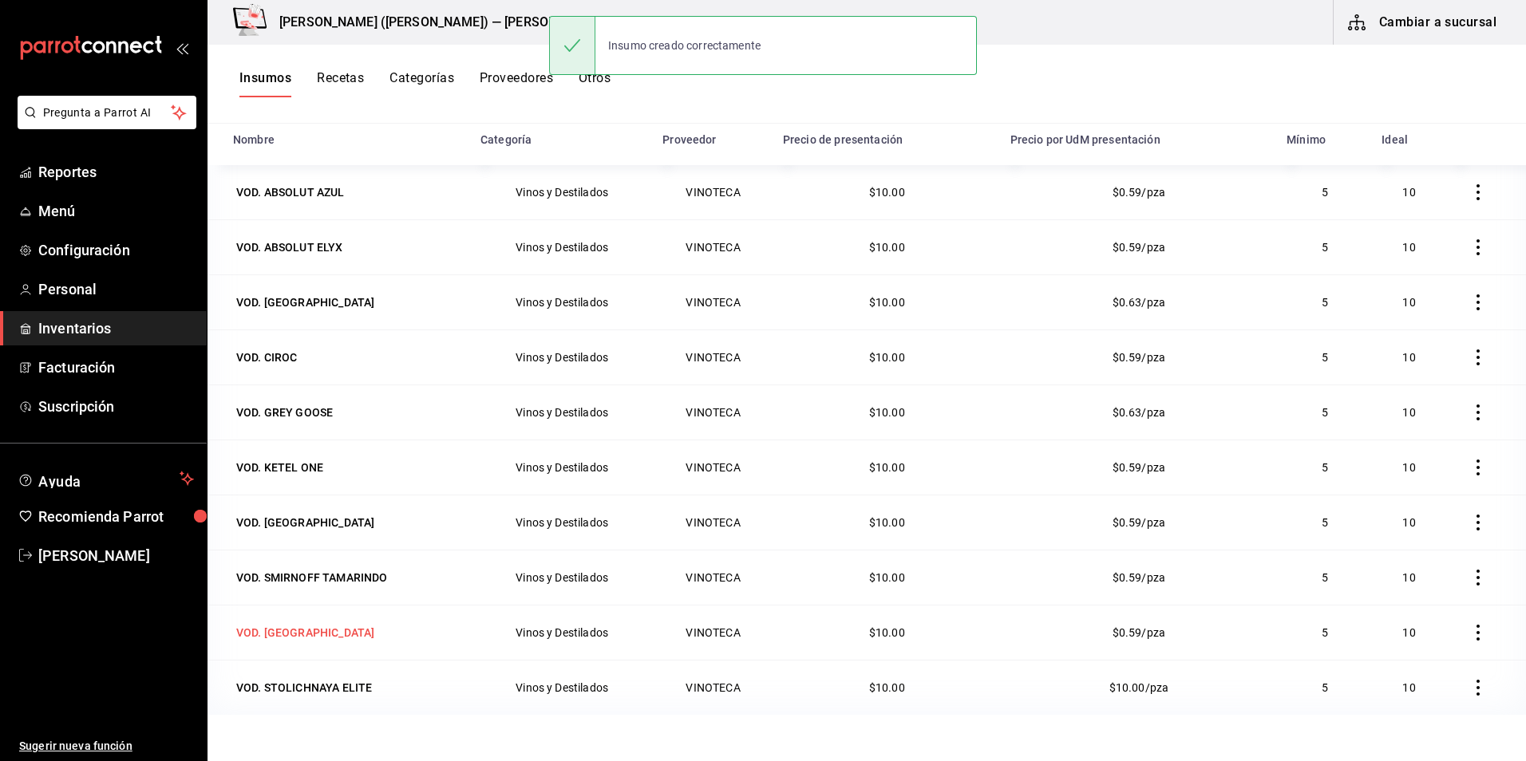
click at [283, 635] on div "VOD. [GEOGRAPHIC_DATA]" at bounding box center [305, 633] width 138 height 16
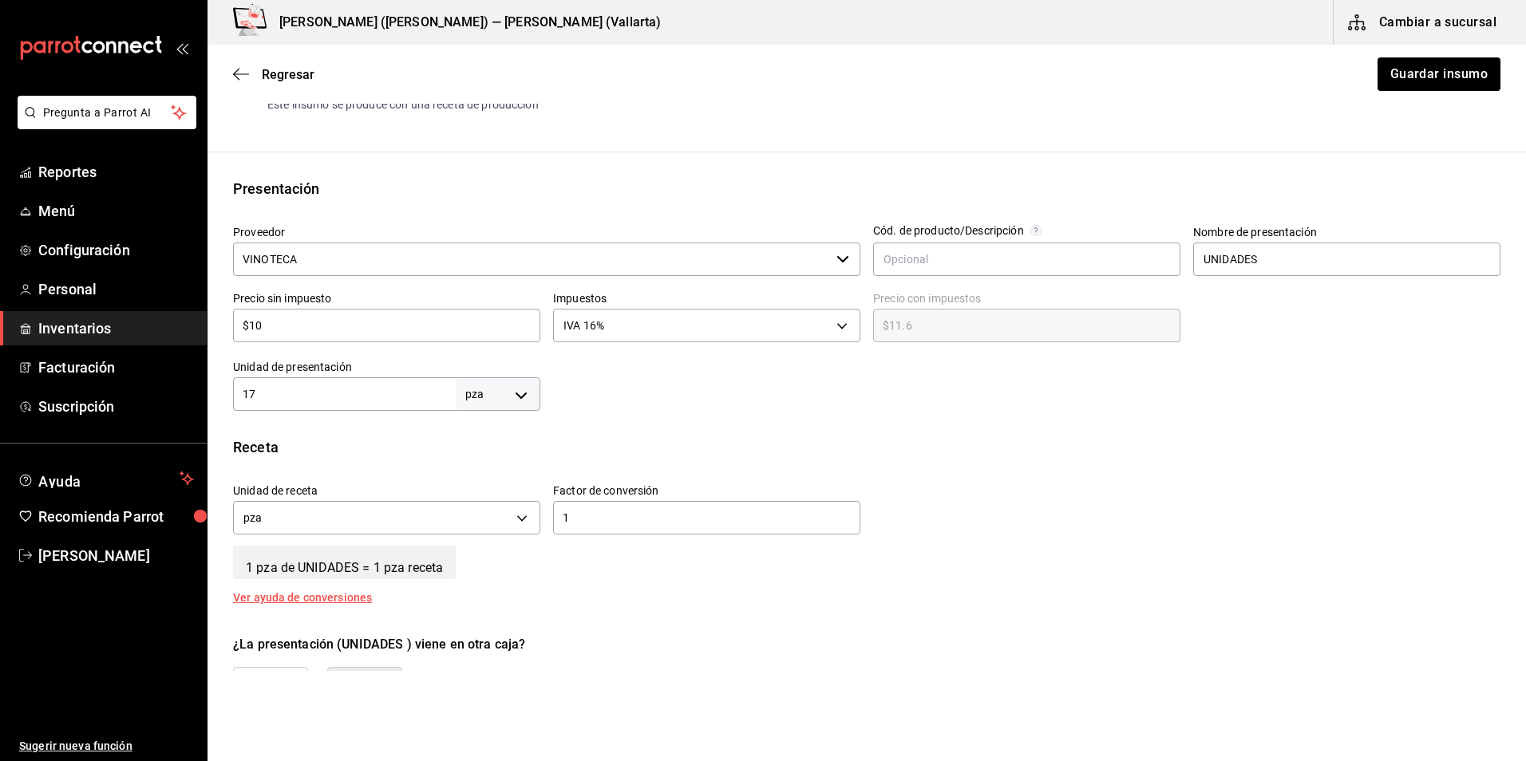
scroll to position [319, 0]
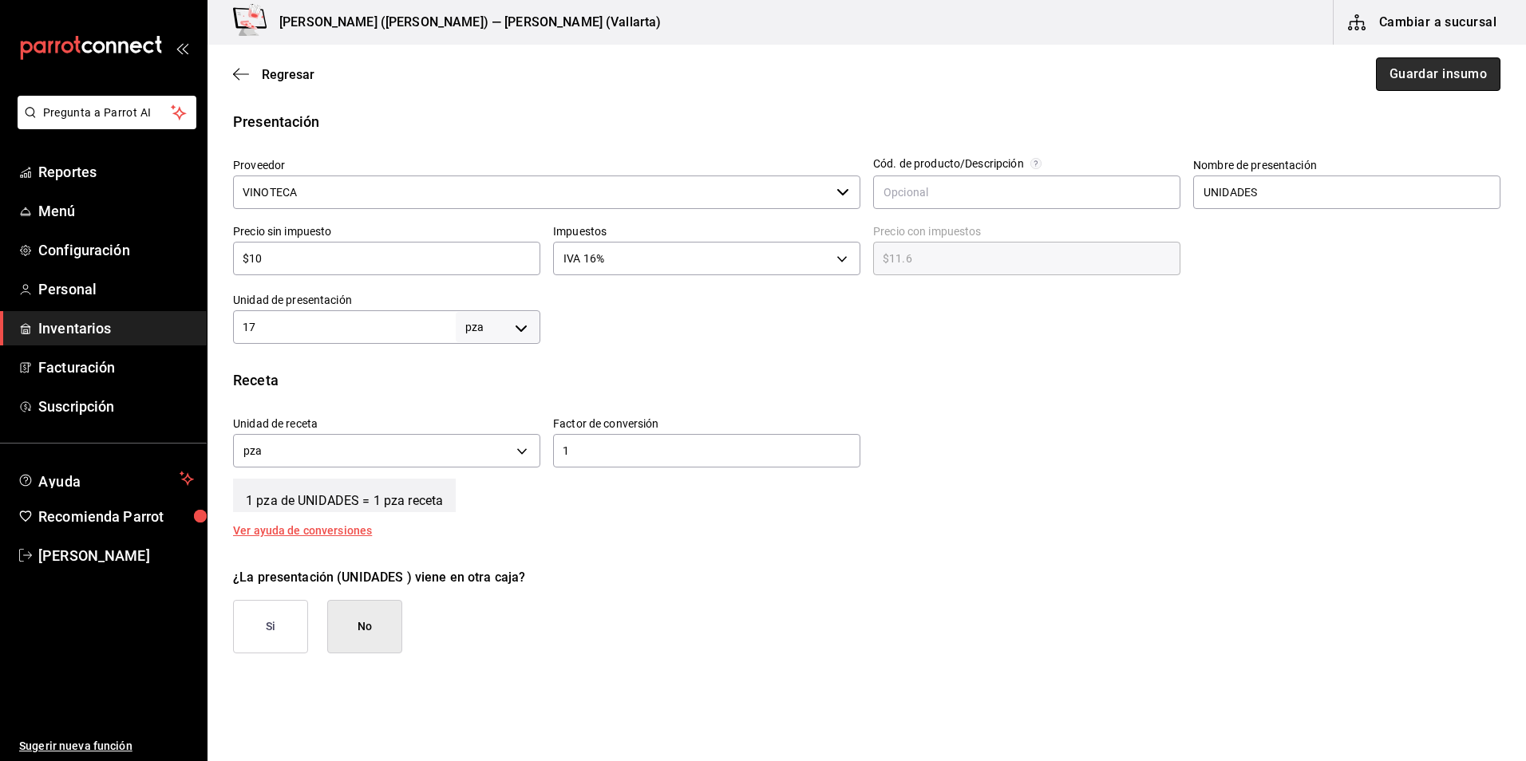
click at [1426, 80] on button "Guardar insumo" at bounding box center [1438, 74] width 125 height 34
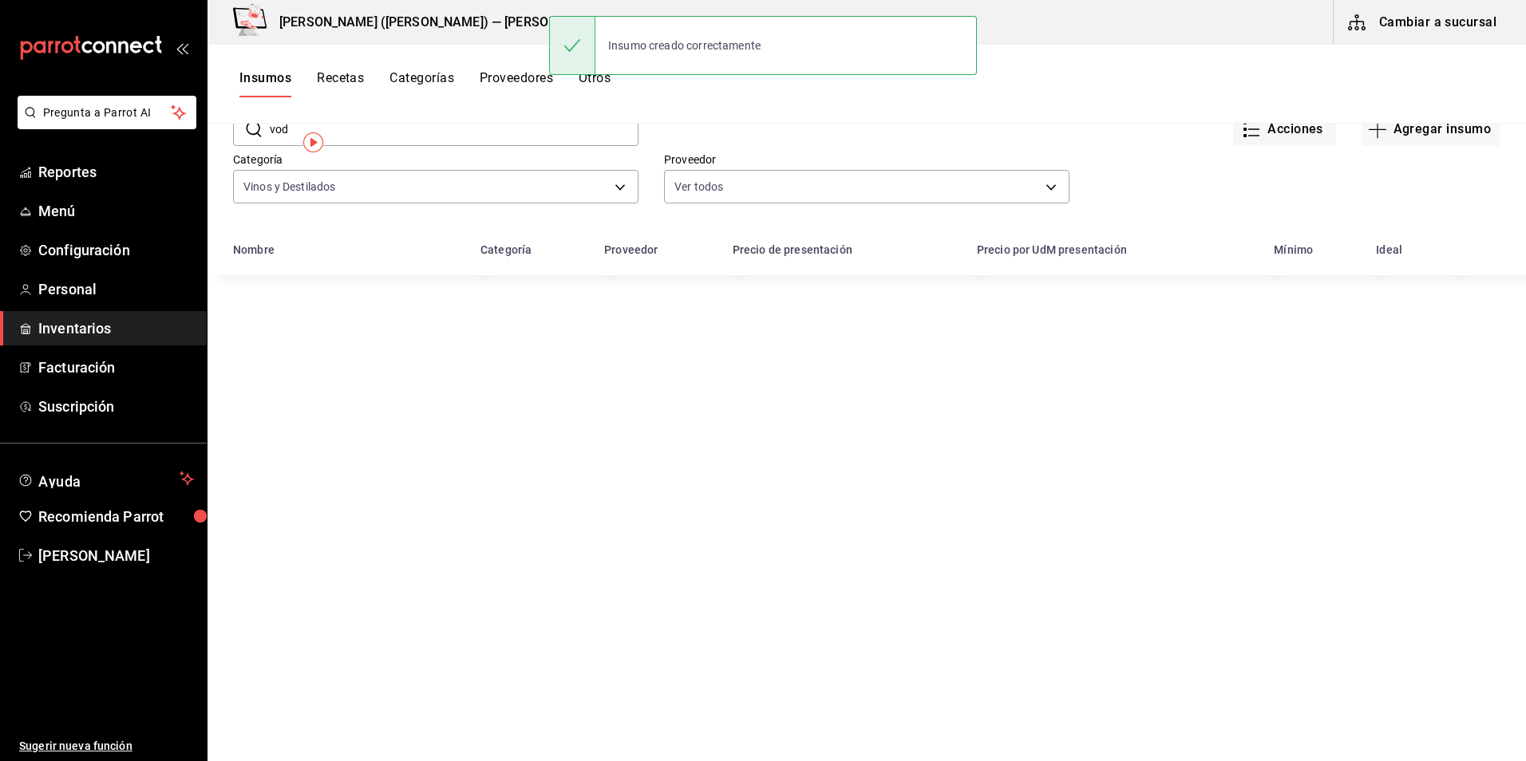
scroll to position [196, 0]
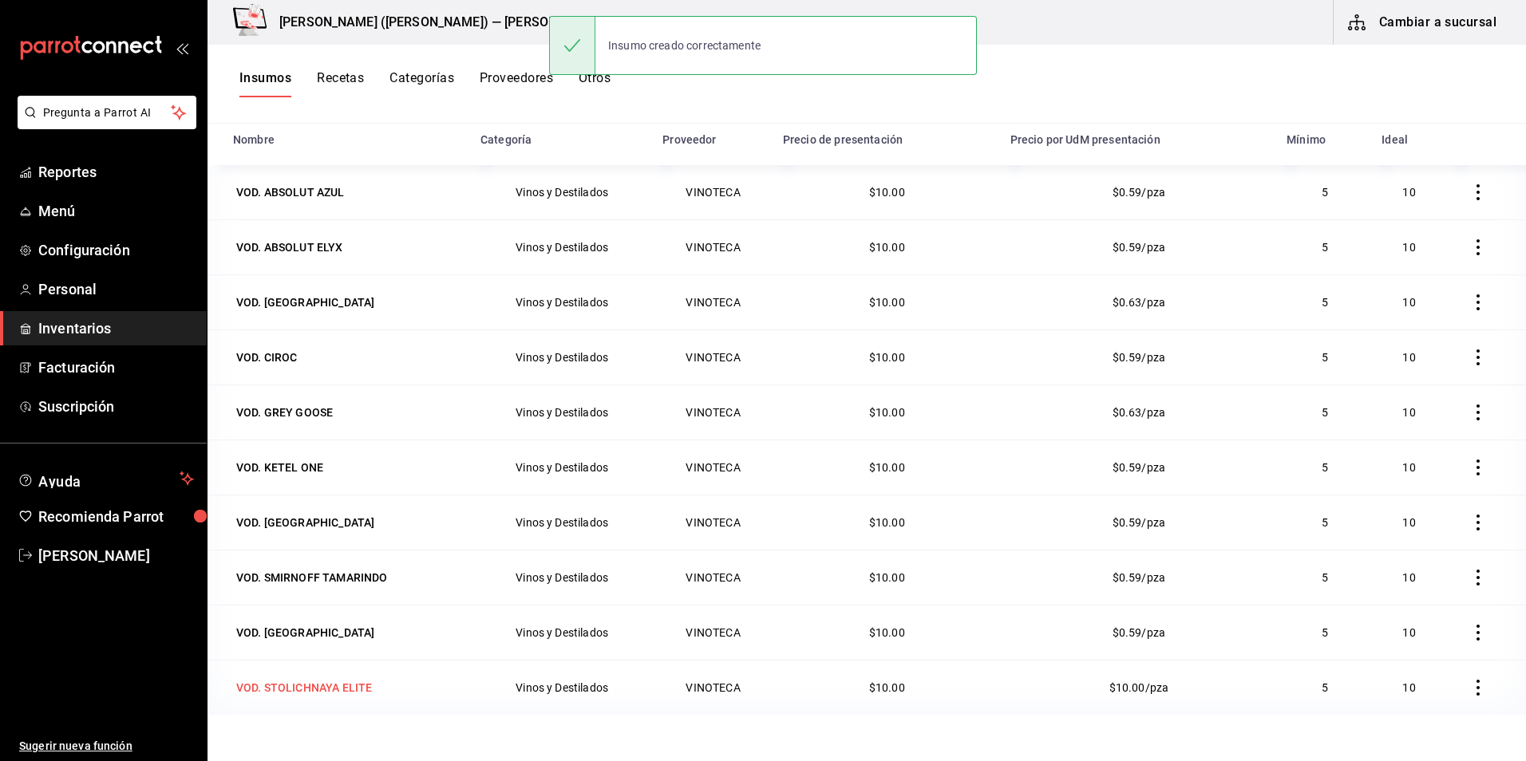
click at [320, 690] on div "VOD. STOLICHNAYA ELITE" at bounding box center [304, 688] width 136 height 16
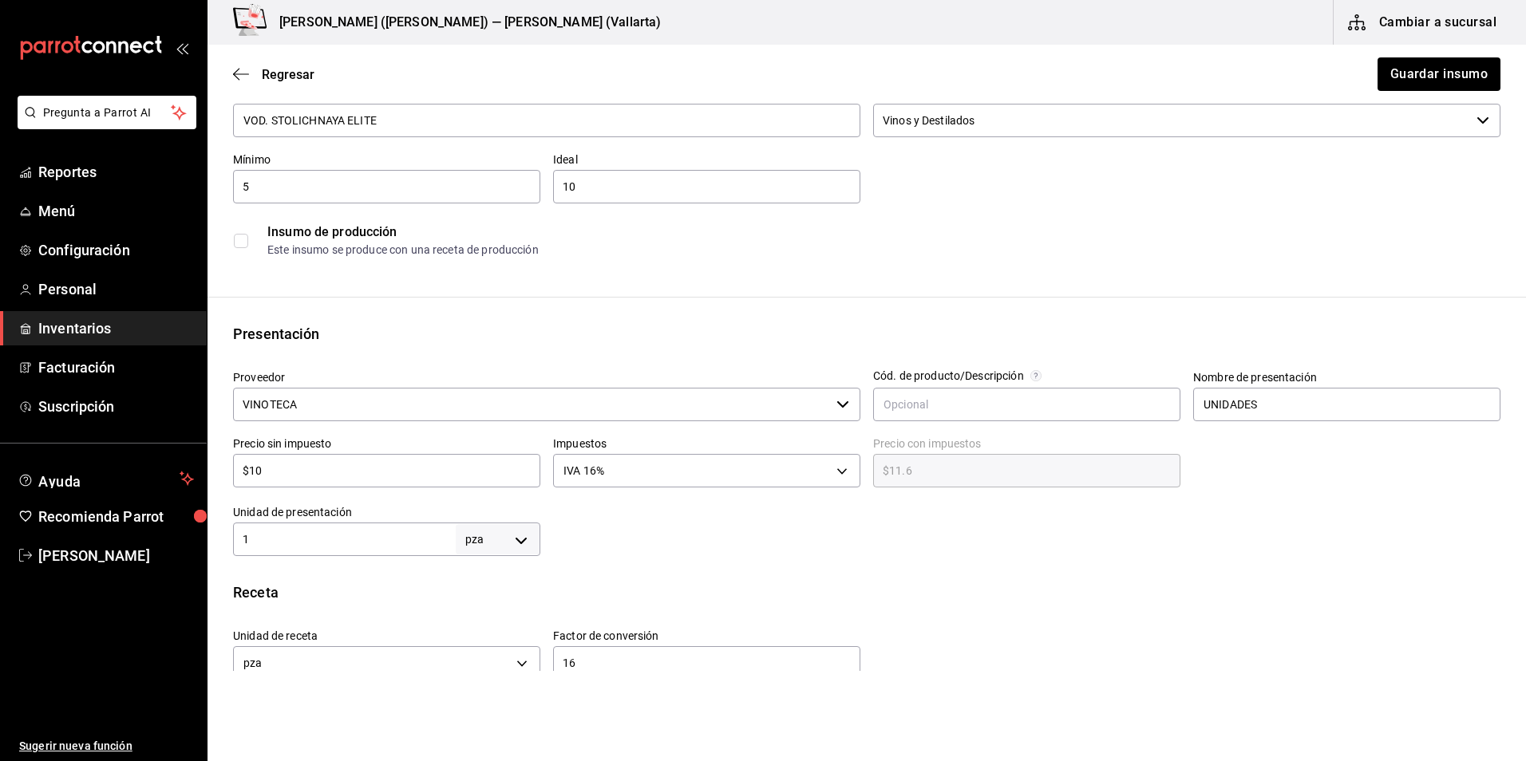
scroll to position [479, 0]
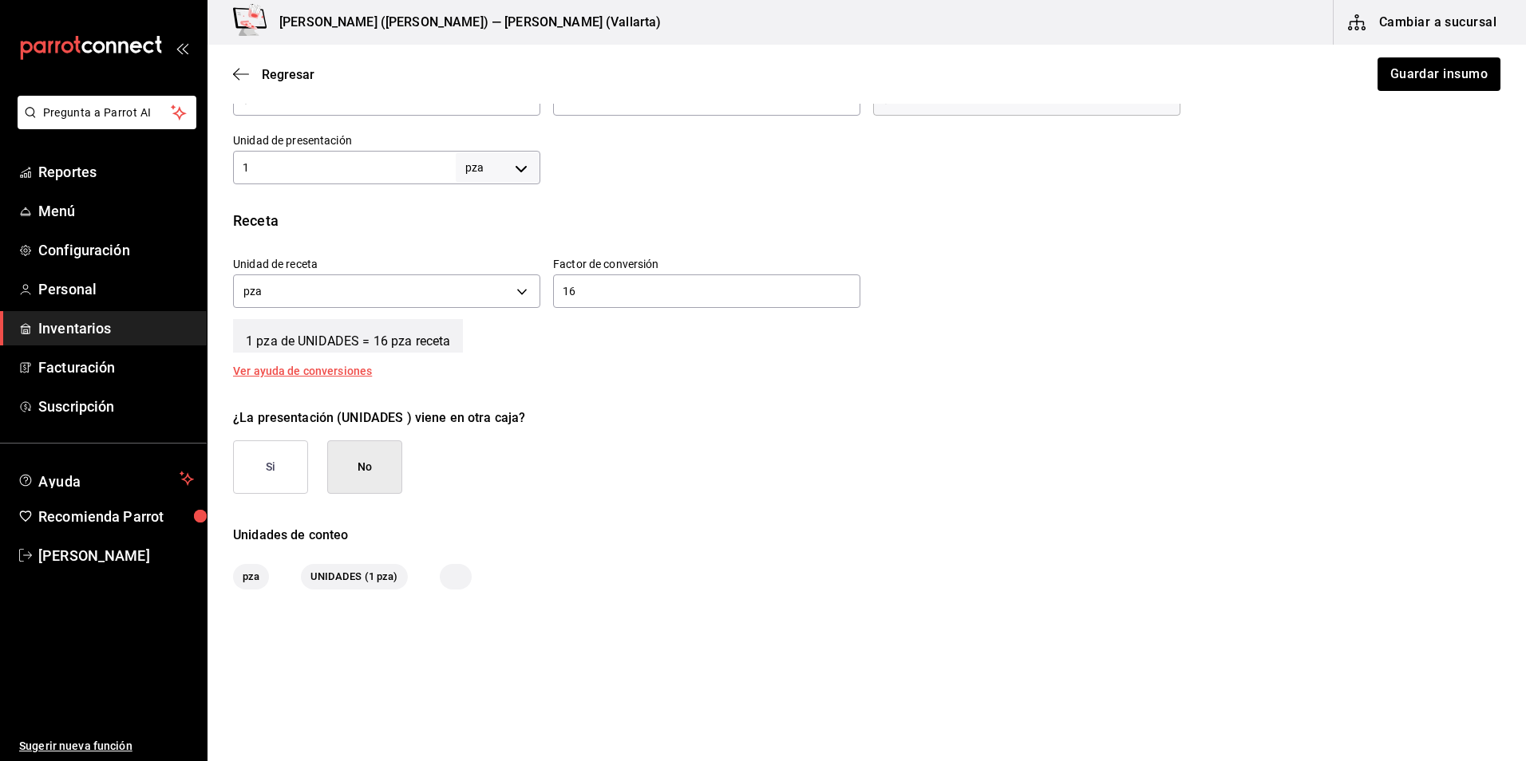
click at [372, 174] on input "1" at bounding box center [344, 167] width 223 height 19
type input "16"
click at [713, 288] on input "16" at bounding box center [706, 291] width 307 height 19
type input "1"
click at [1463, 73] on button "Guardar insumo" at bounding box center [1438, 74] width 125 height 34
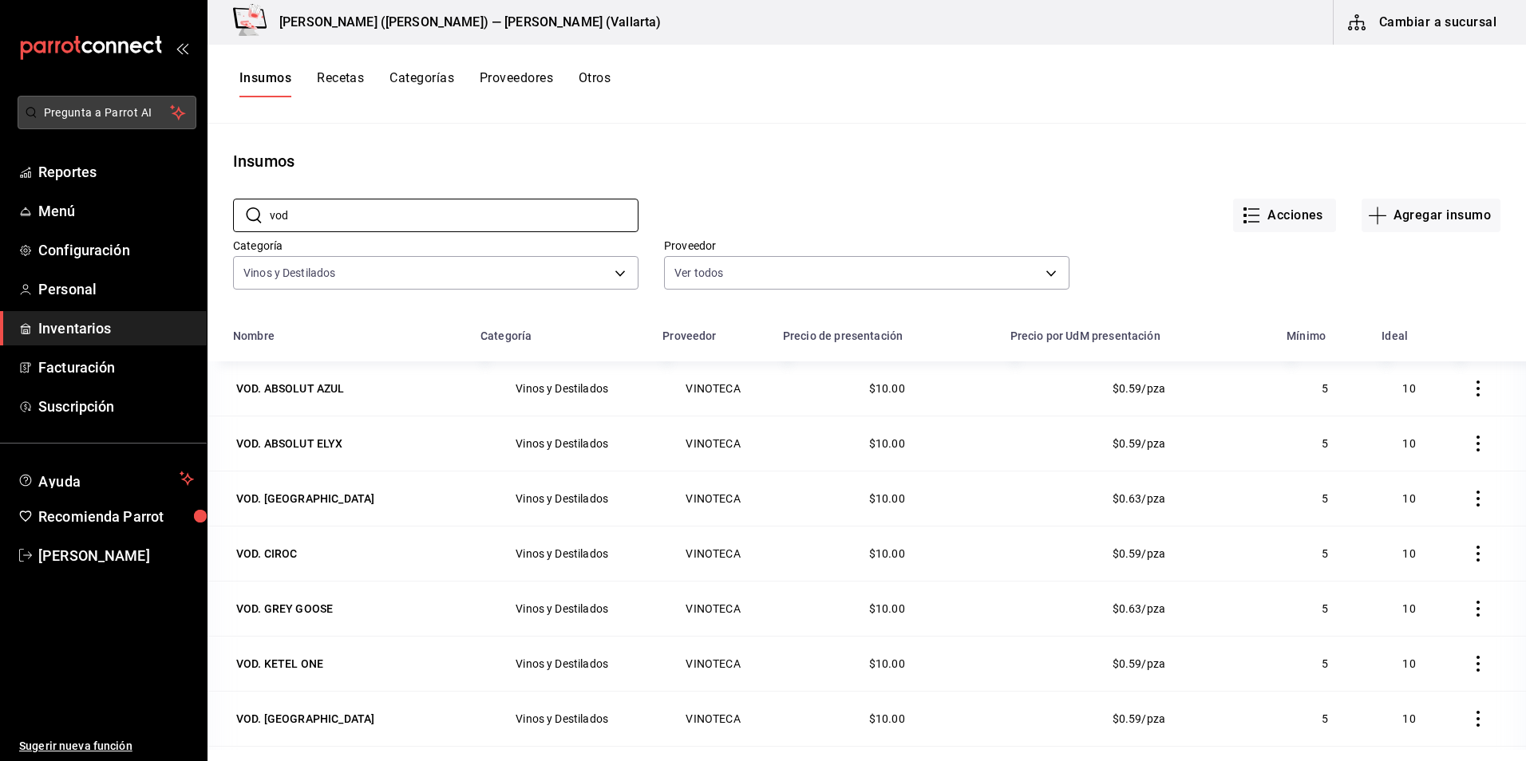
drag, startPoint x: 333, startPoint y: 139, endPoint x: 168, endPoint y: 126, distance: 164.9
click at [168, 126] on div "Pregunta a Parrot AI Reportes Menú Configuración Personal Inventarios Facturaci…" at bounding box center [763, 375] width 1526 height 750
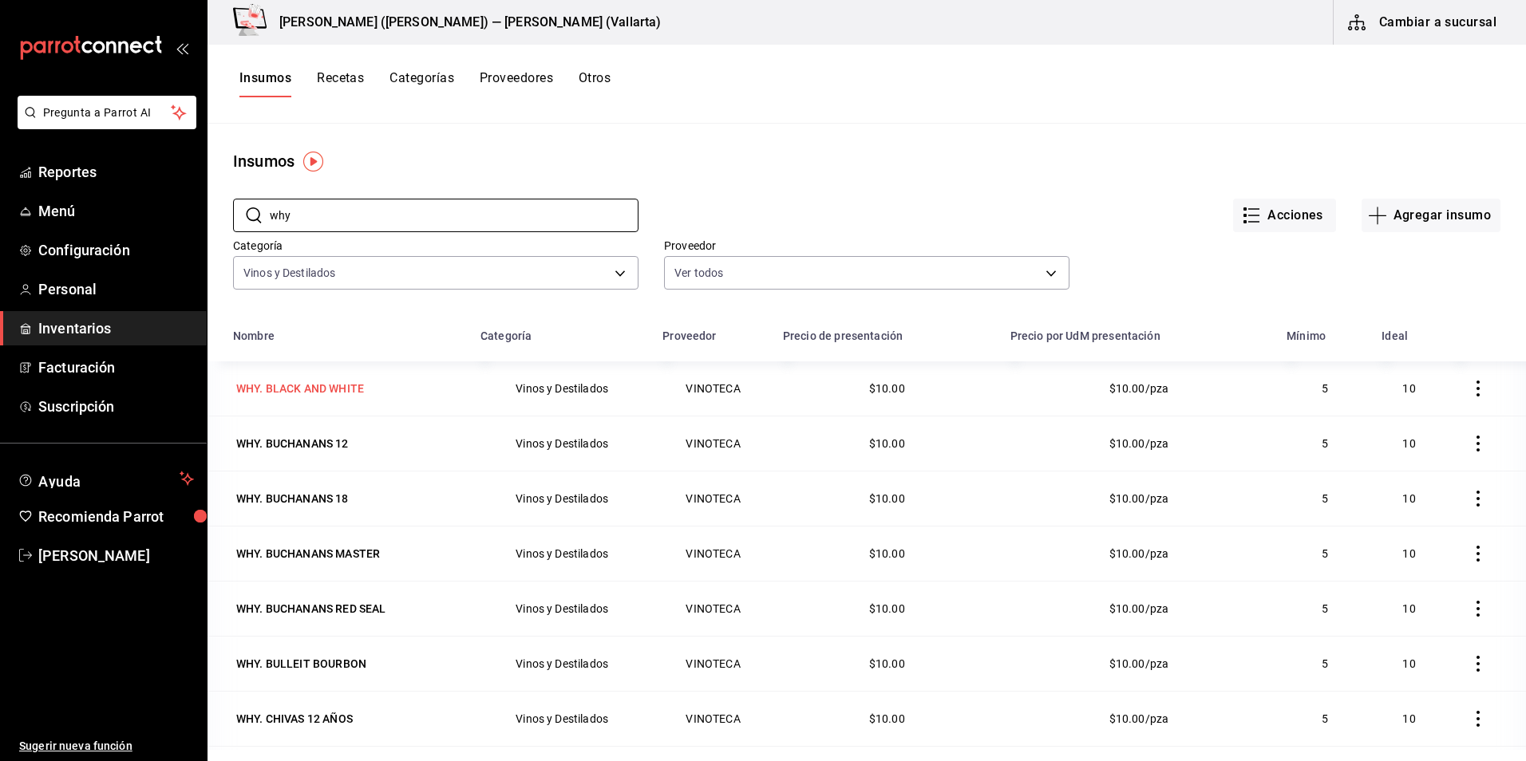
type input "why"
click at [342, 389] on div "WHY. BLACK AND WHITE" at bounding box center [300, 389] width 128 height 16
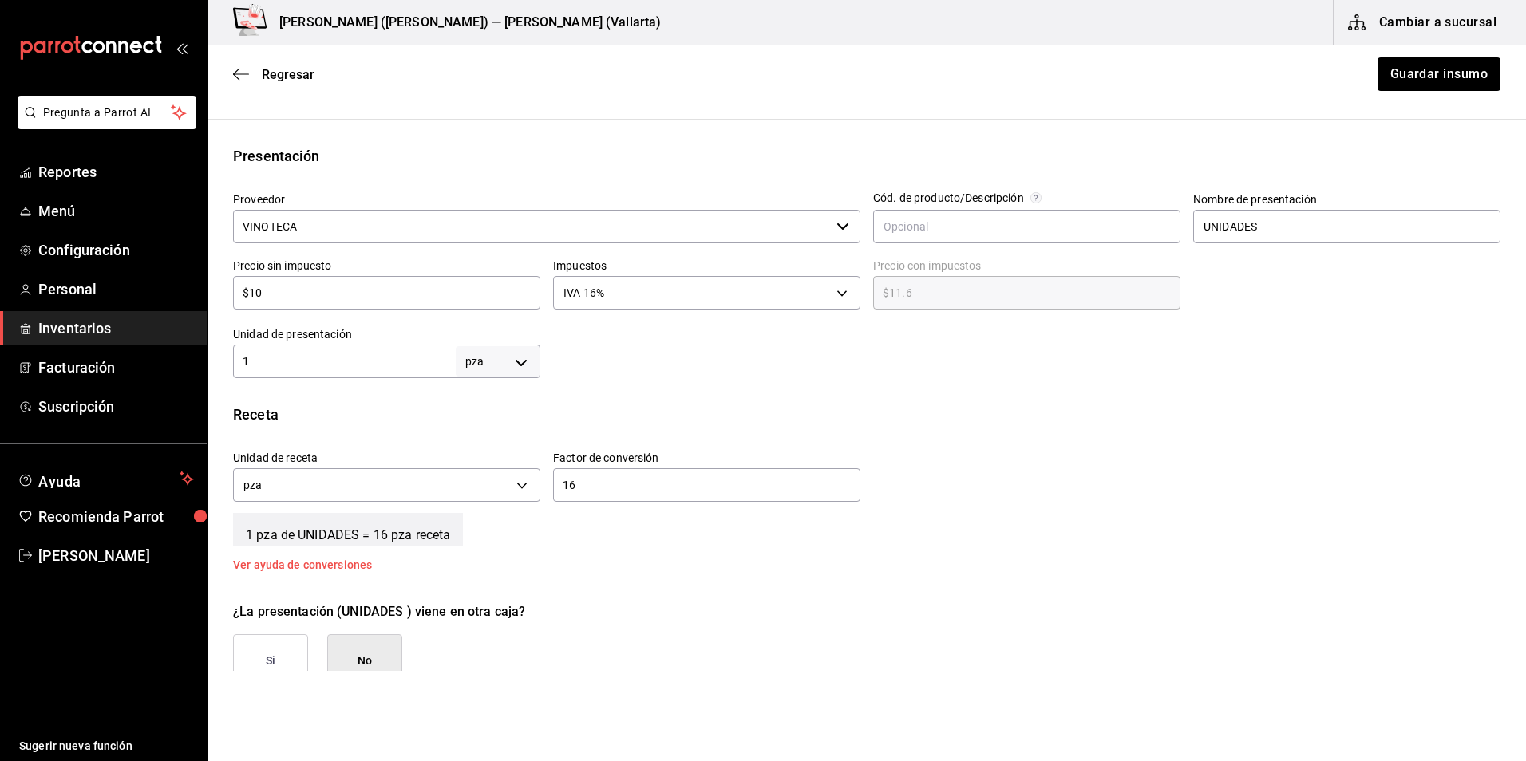
scroll to position [319, 0]
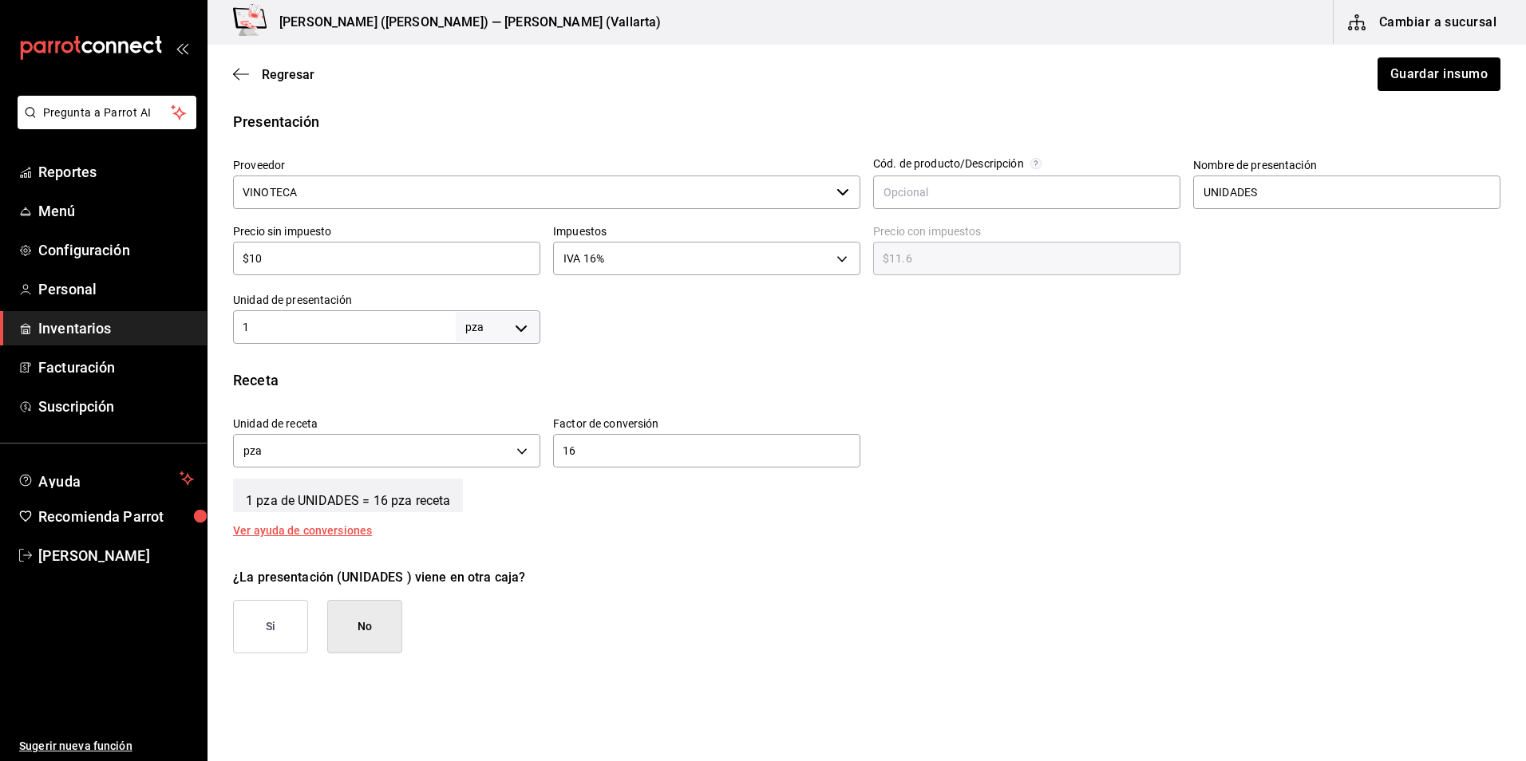
click at [370, 329] on input "1" at bounding box center [344, 327] width 223 height 19
type input "16"
click at [634, 467] on div "16 ​" at bounding box center [706, 451] width 307 height 34
click at [625, 458] on input "16" at bounding box center [706, 450] width 307 height 19
type input "1"
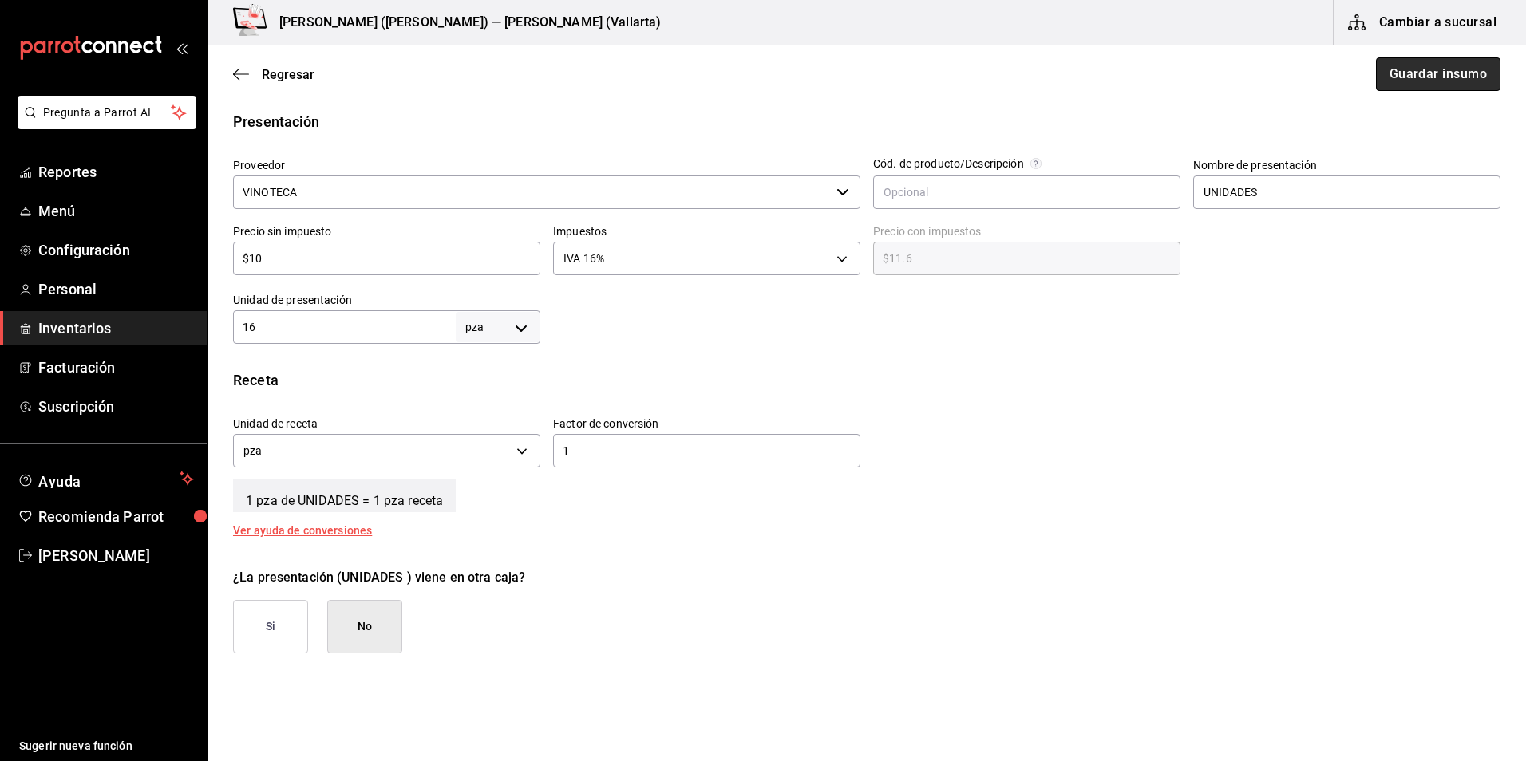
click at [1454, 79] on button "Guardar insumo" at bounding box center [1438, 74] width 125 height 34
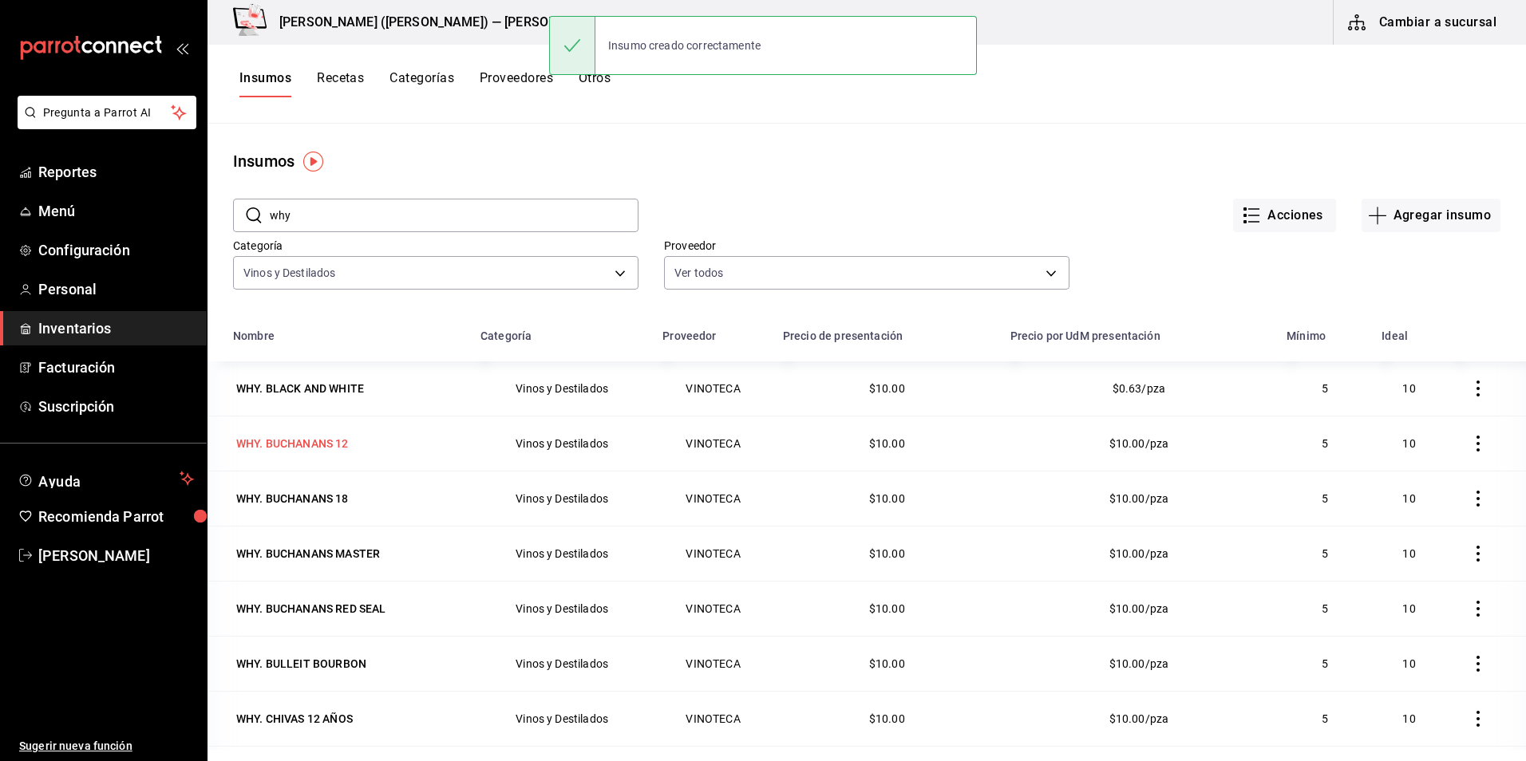
click at [308, 448] on div "WHY. BUCHANANS 12" at bounding box center [292, 444] width 113 height 16
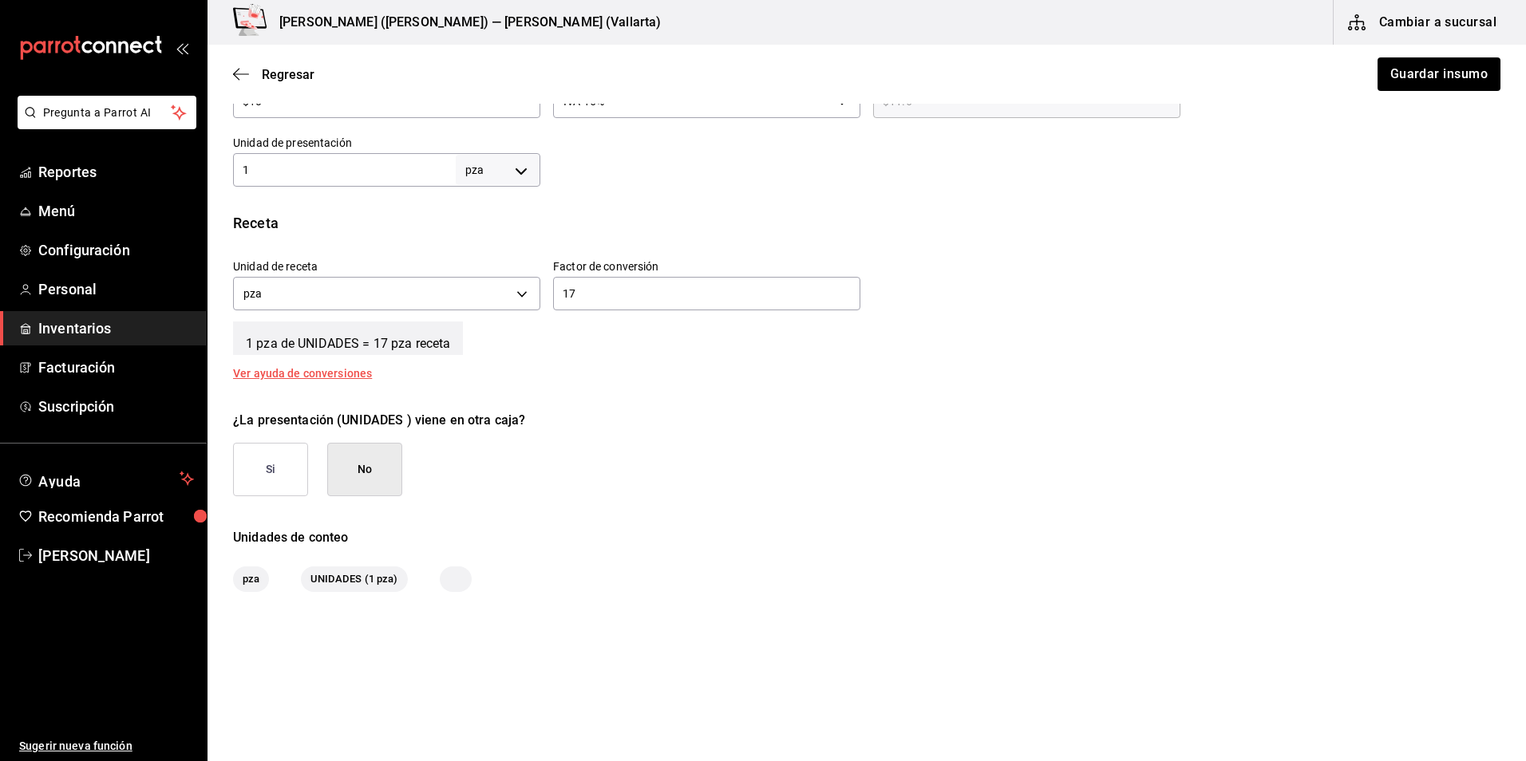
scroll to position [479, 0]
click at [370, 156] on div "1 pza UNIT ​" at bounding box center [386, 168] width 307 height 34
type input "17"
click at [619, 287] on input "17" at bounding box center [706, 291] width 307 height 19
type input "1"
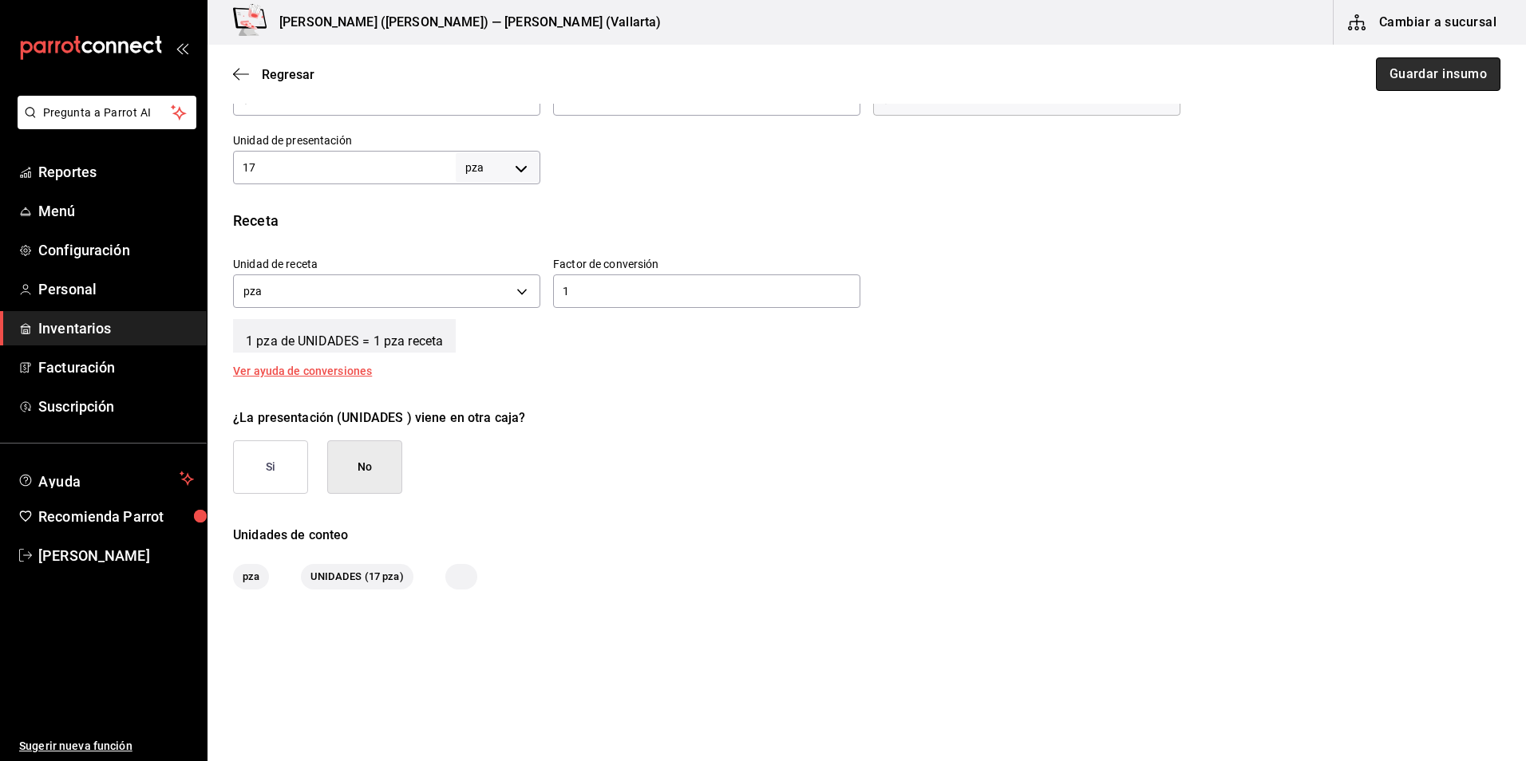
click at [1389, 72] on button "Guardar insumo" at bounding box center [1438, 74] width 125 height 34
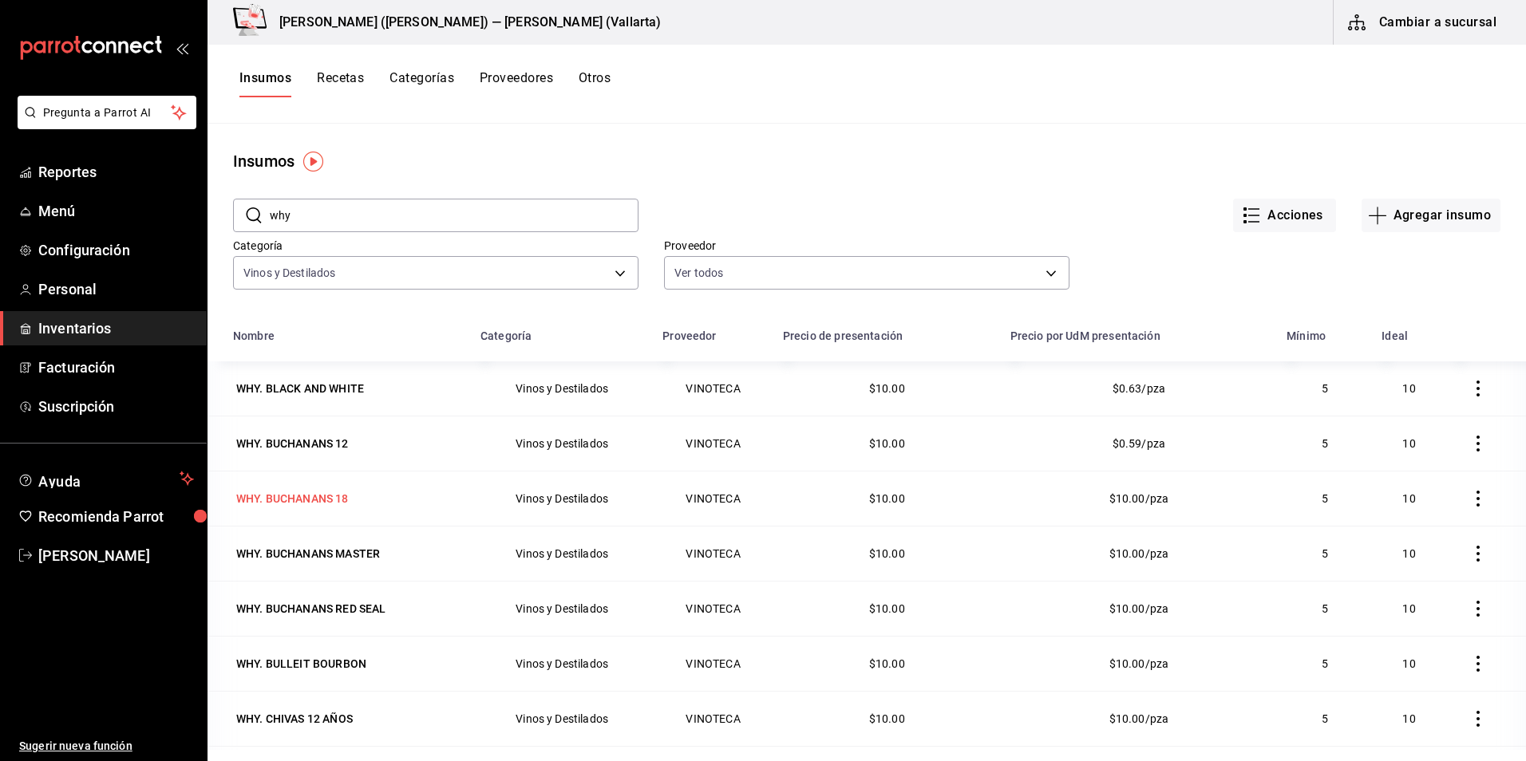
click at [336, 497] on div "WHY. BUCHANANS 18" at bounding box center [292, 499] width 113 height 16
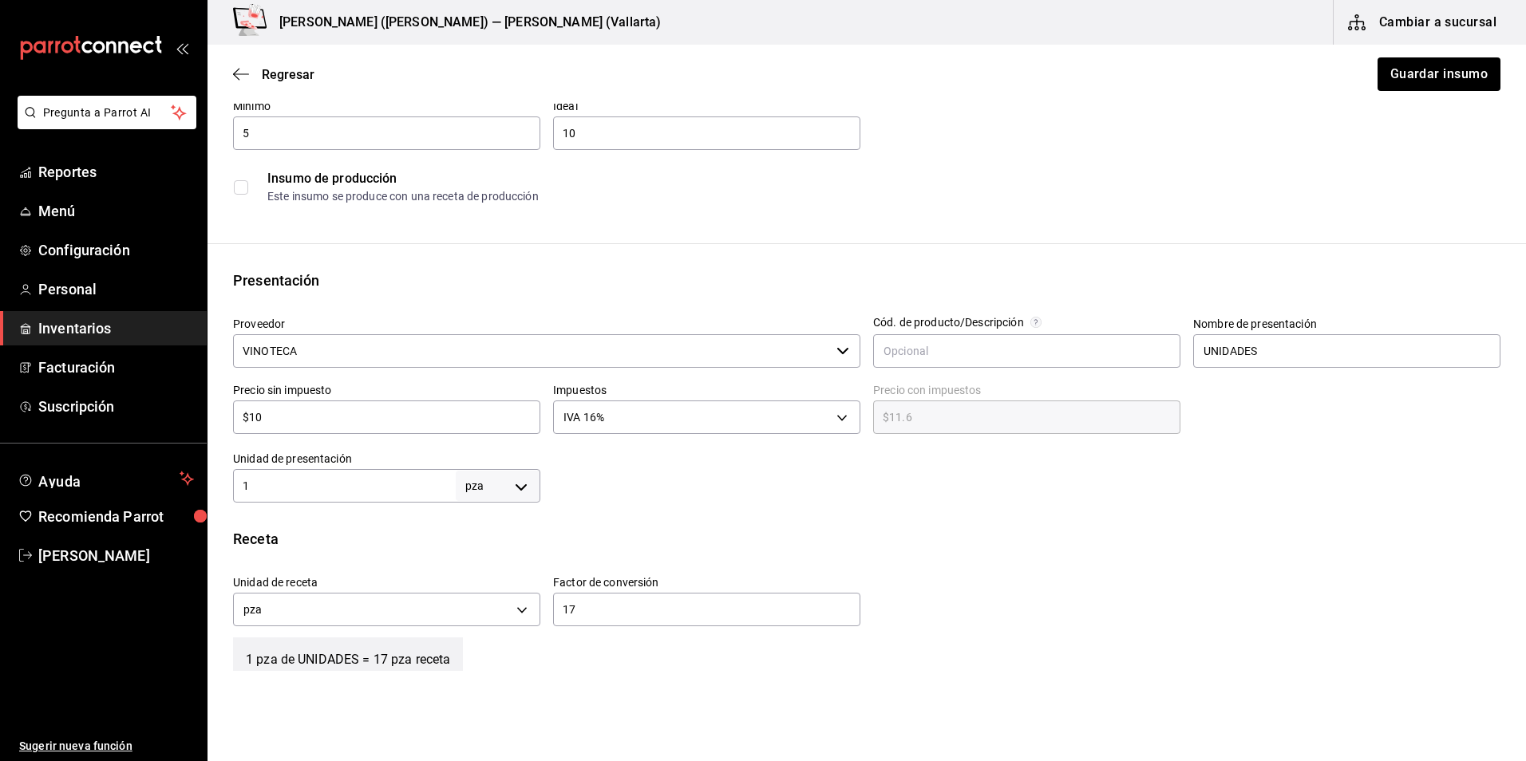
scroll to position [319, 0]
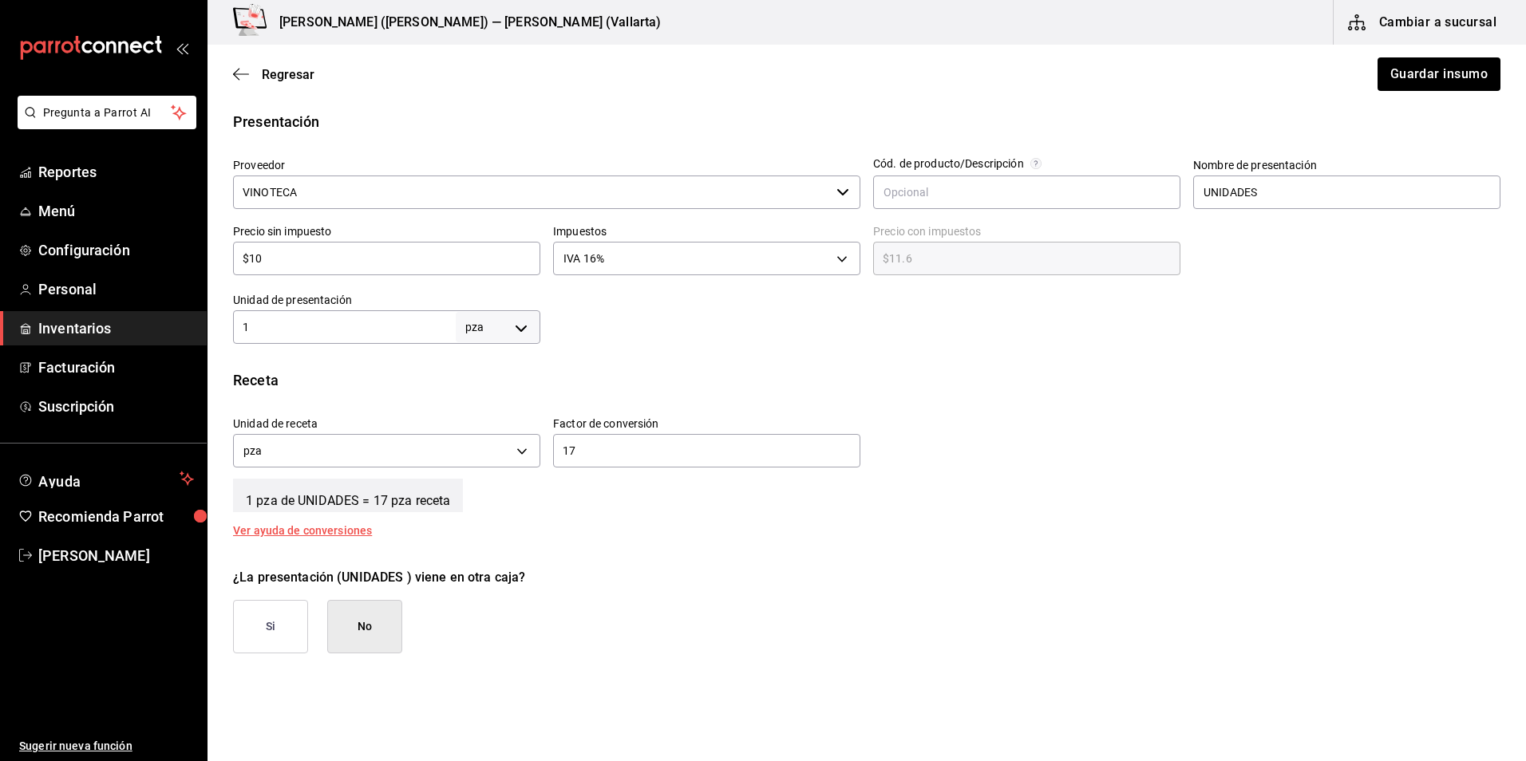
click at [348, 320] on input "1" at bounding box center [344, 327] width 223 height 19
type input "17"
click at [733, 451] on input "17" at bounding box center [706, 450] width 307 height 19
type input "1"
click at [1399, 72] on button "Guardar insumo" at bounding box center [1438, 74] width 125 height 34
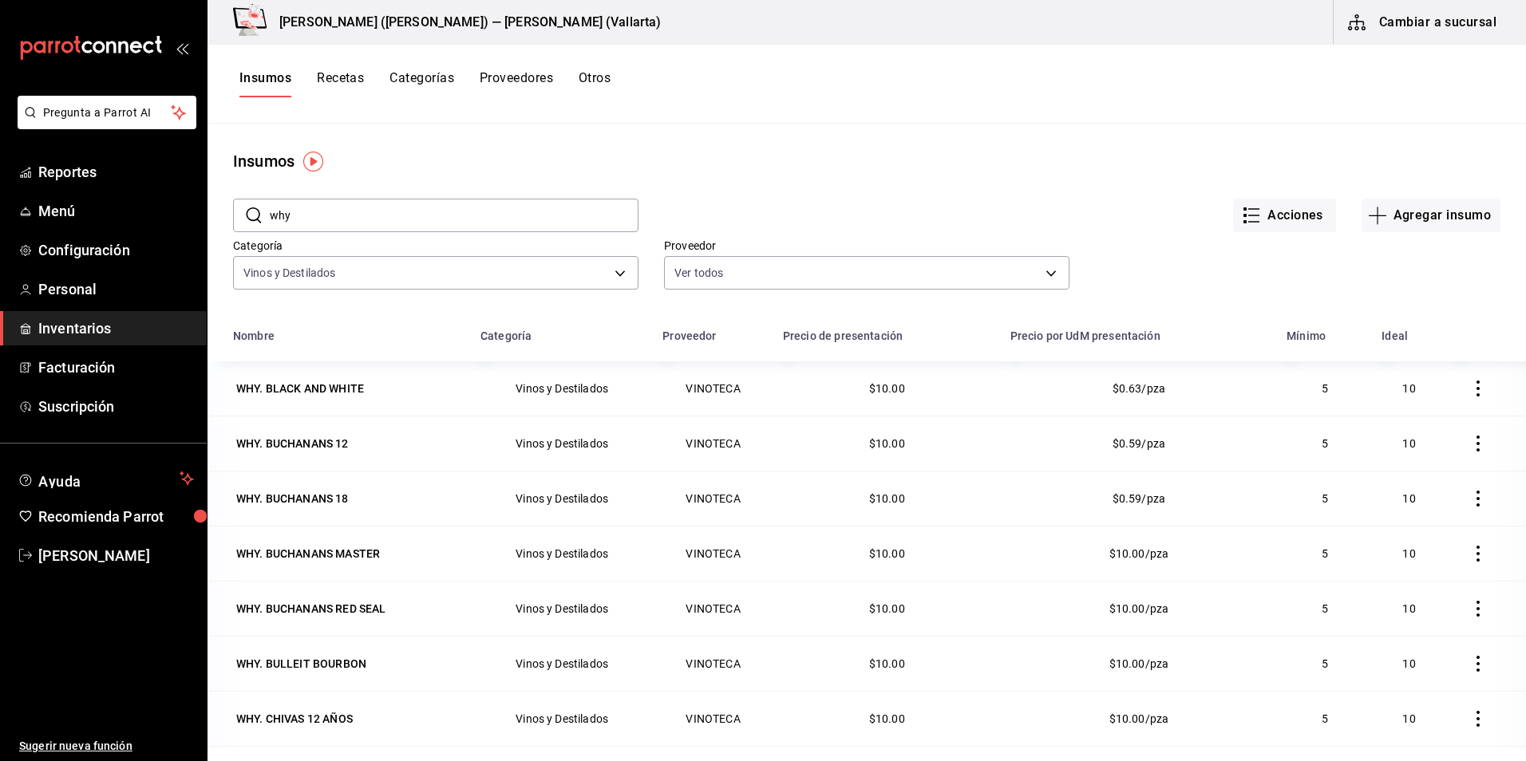
click at [318, 549] on div "WHY. BUCHANANS MASTER" at bounding box center [308, 554] width 144 height 16
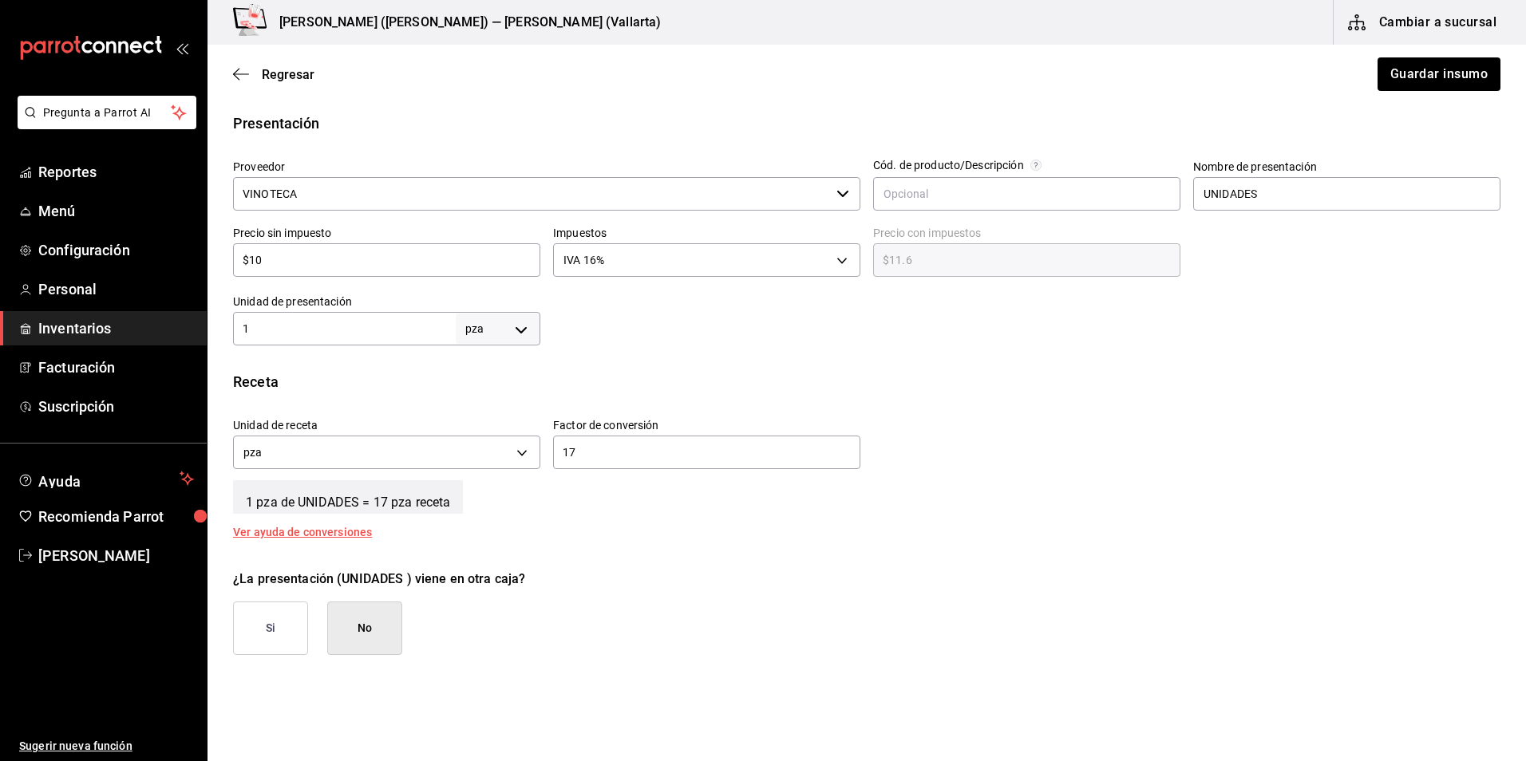
scroll to position [319, 0]
click at [347, 314] on div "1 pza UNIT ​" at bounding box center [386, 327] width 307 height 34
type input "17"
click at [628, 473] on div "1 pza de UNIDADES = 17 pza receta" at bounding box center [866, 492] width 1267 height 40
click at [611, 454] on input "17" at bounding box center [706, 450] width 307 height 19
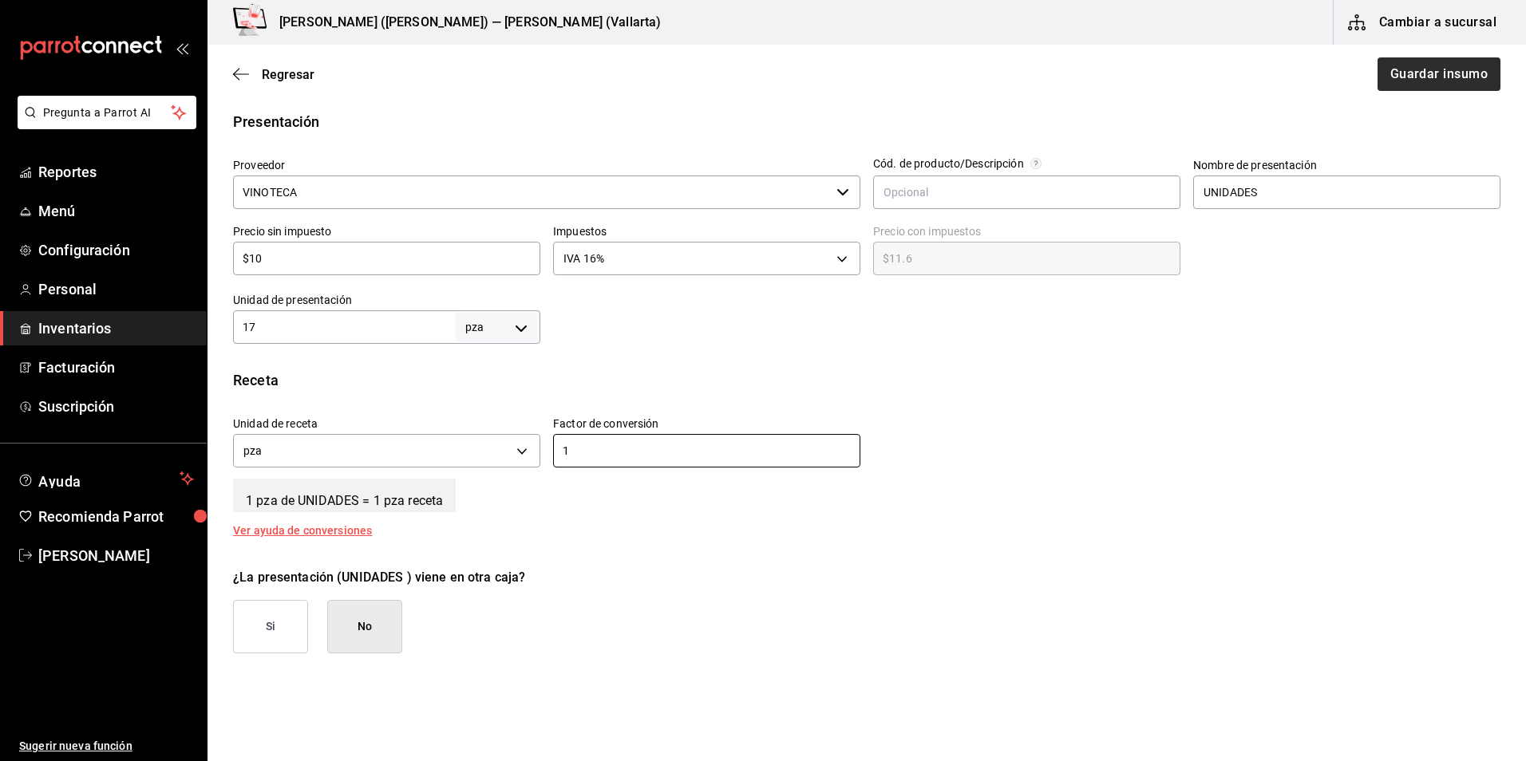
type input "1"
click at [1430, 64] on button "Guardar insumo" at bounding box center [1438, 74] width 125 height 34
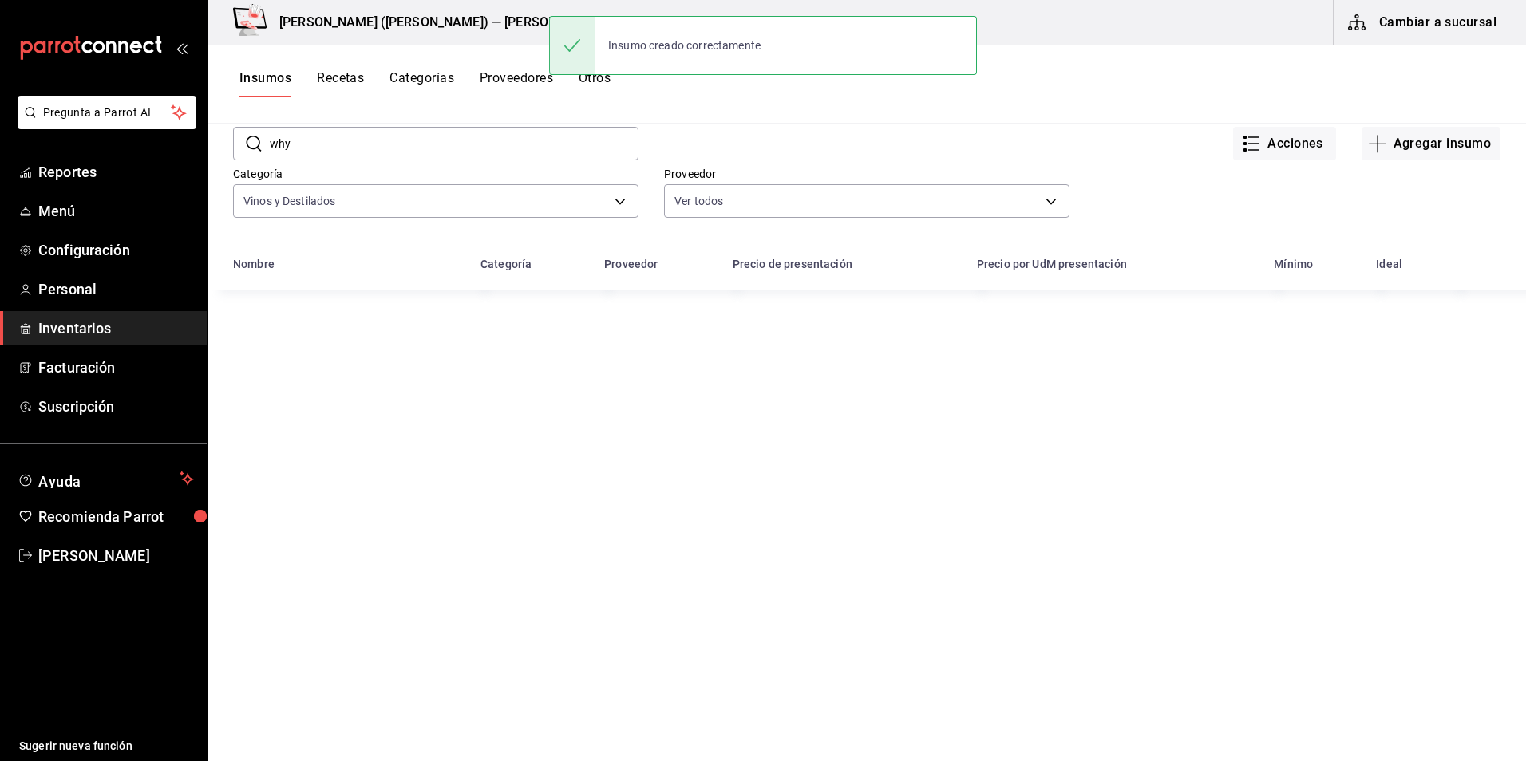
scroll to position [196, 0]
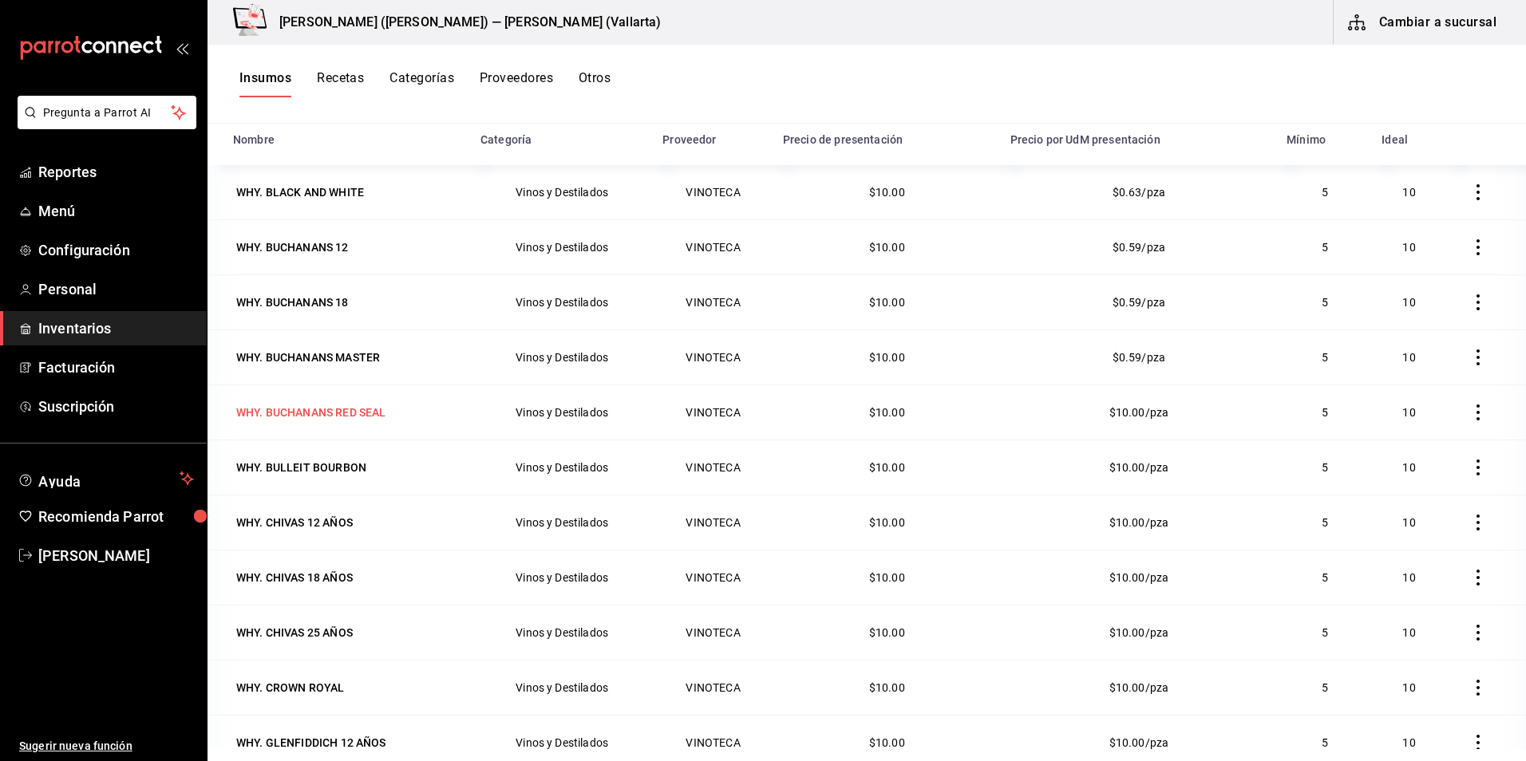
click at [300, 411] on div "WHY. BUCHANANS RED SEAL" at bounding box center [310, 413] width 149 height 16
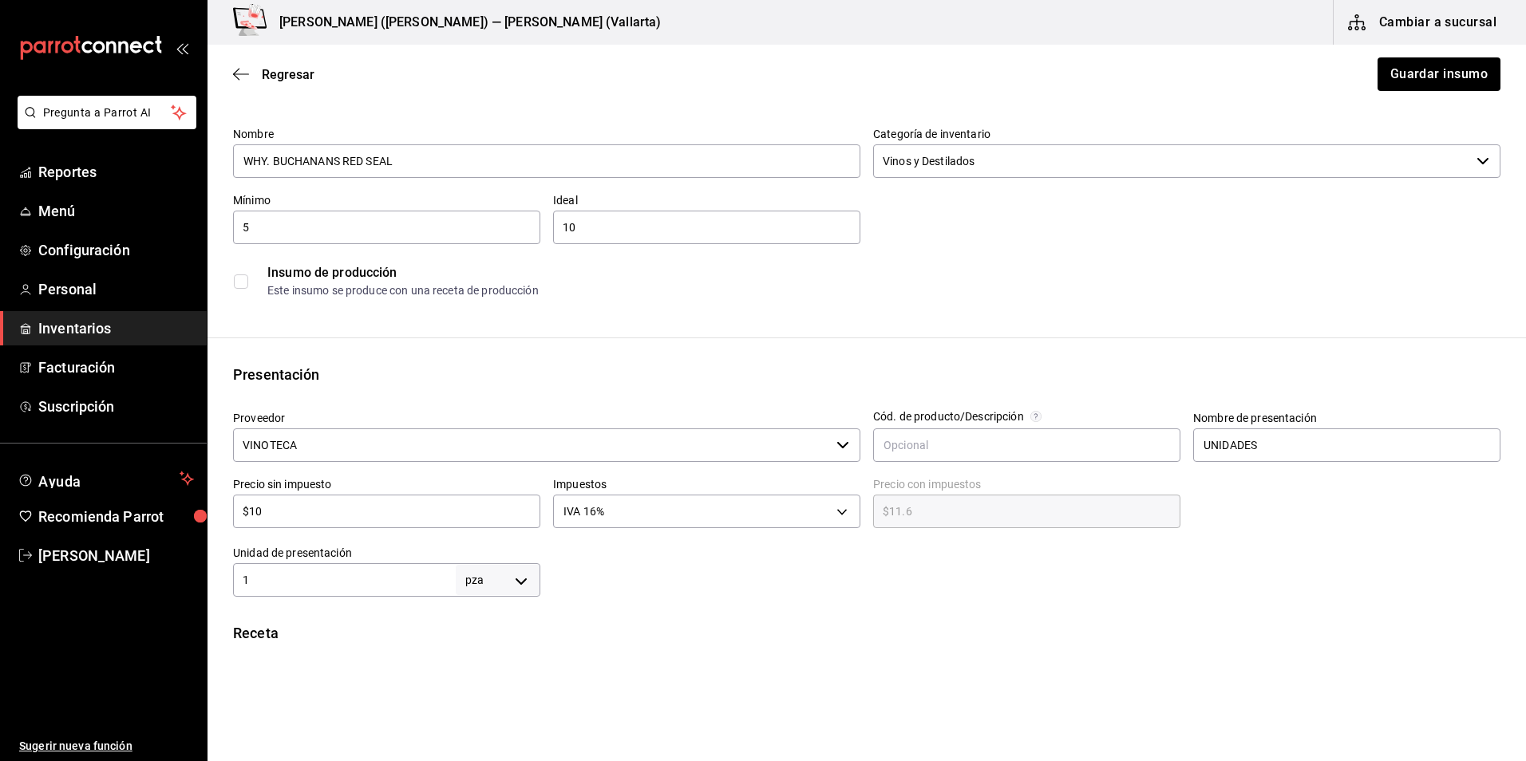
scroll to position [239, 0]
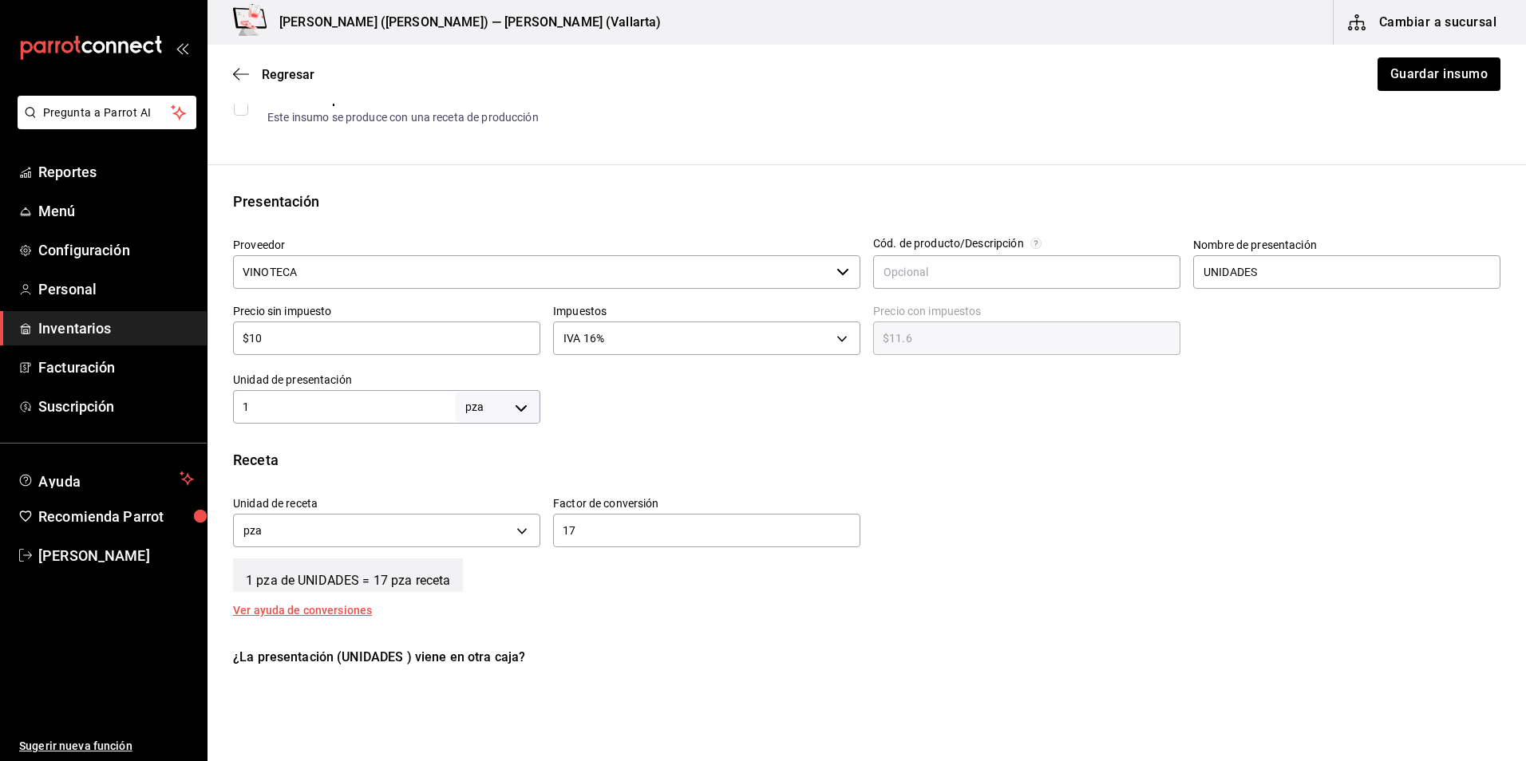
click at [284, 404] on input "1" at bounding box center [344, 406] width 223 height 19
type input "17"
click at [562, 531] on input "17" at bounding box center [706, 530] width 307 height 19
click at [581, 528] on input "17" at bounding box center [706, 530] width 307 height 19
type input "1"
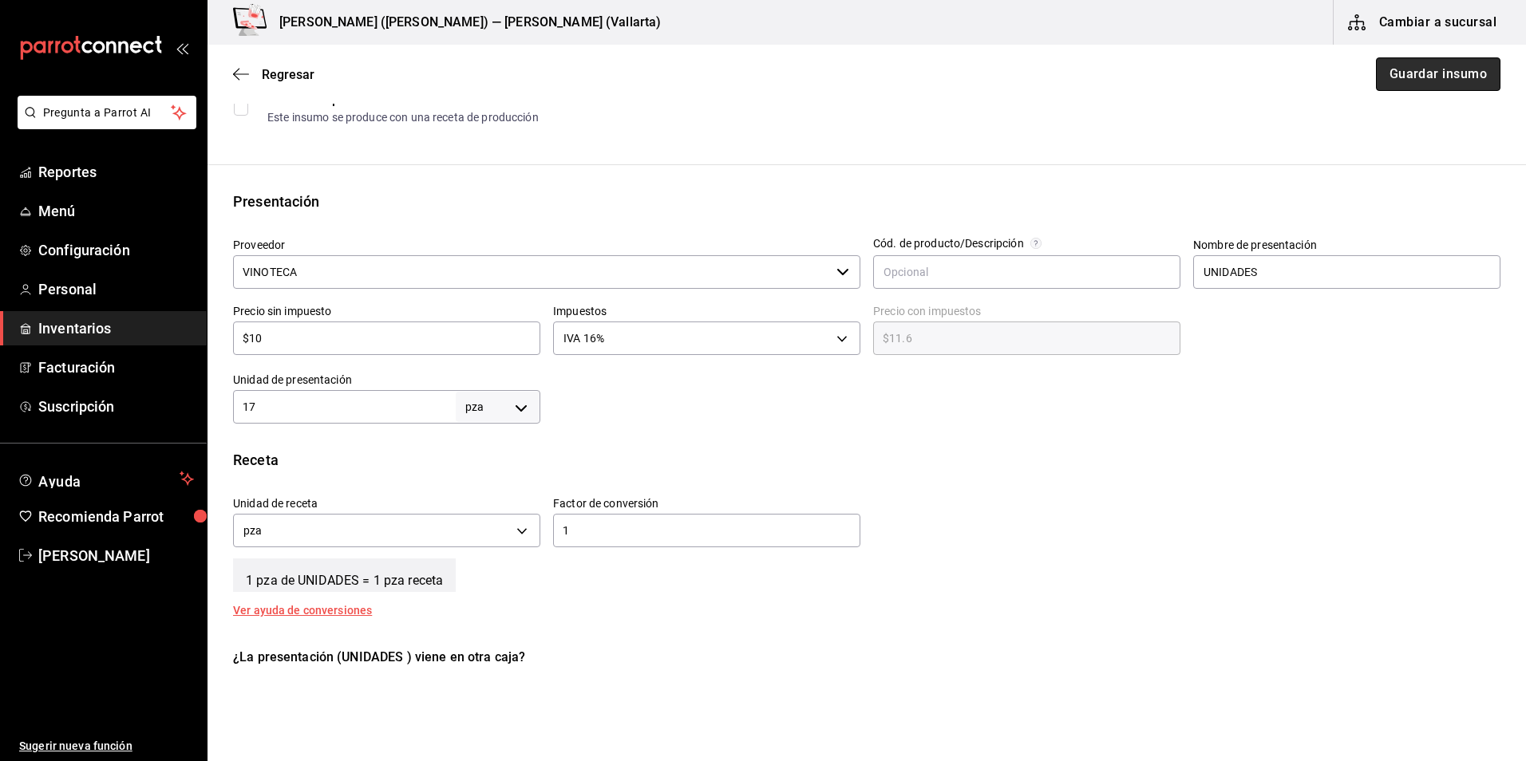
click at [1448, 62] on button "Guardar insumo" at bounding box center [1438, 74] width 125 height 34
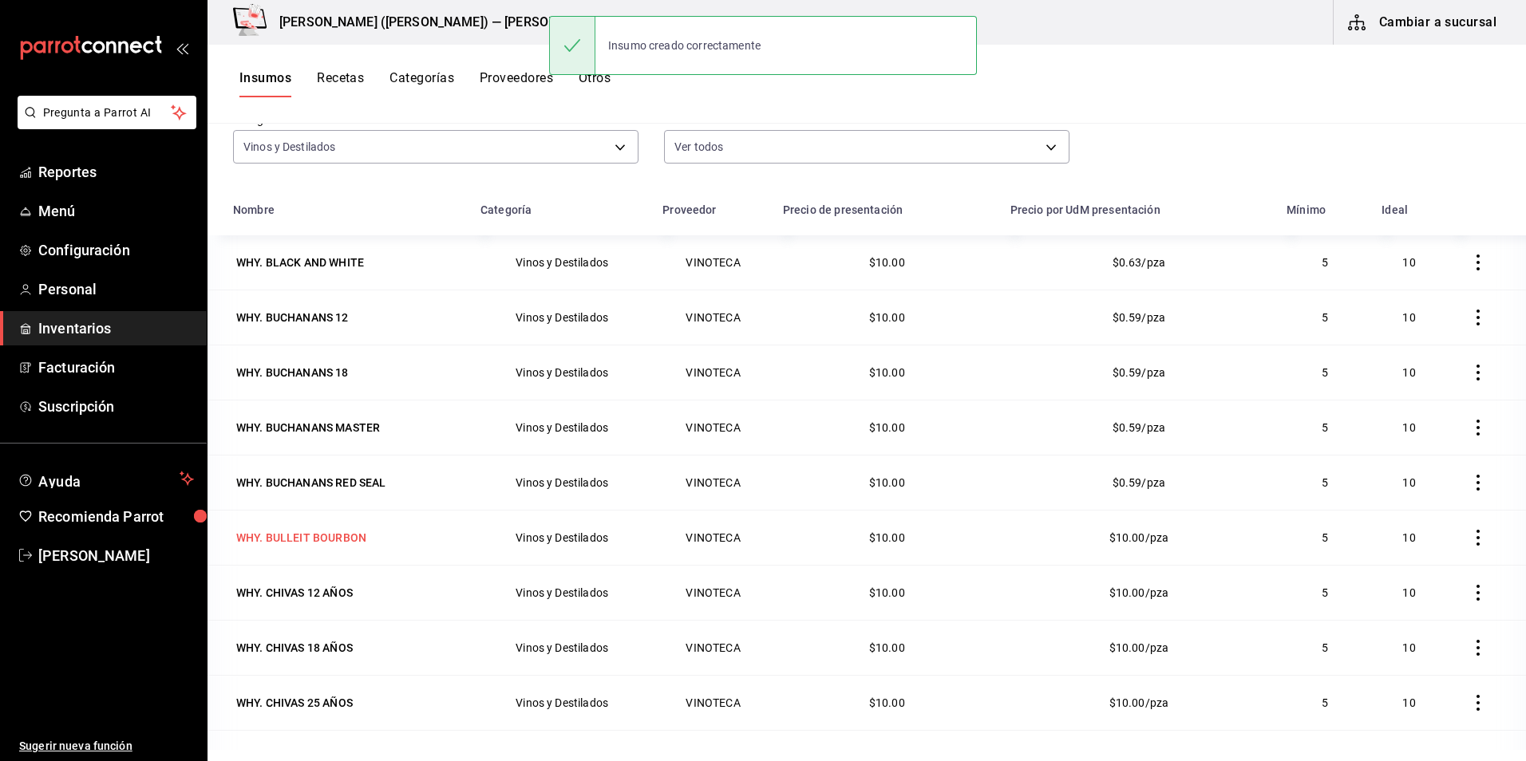
scroll to position [160, 0]
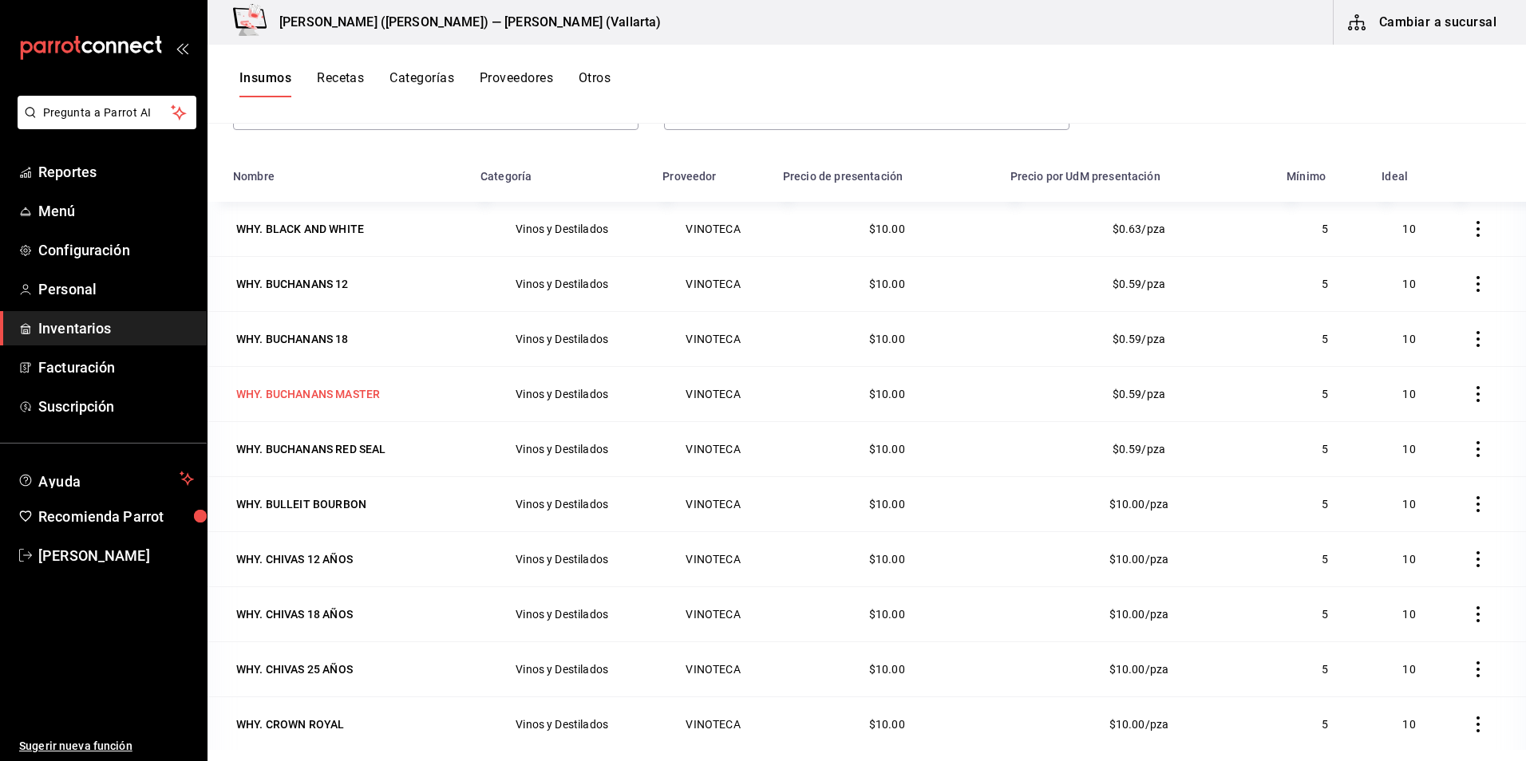
click at [330, 393] on div "WHY. BUCHANANS MASTER" at bounding box center [308, 394] width 144 height 16
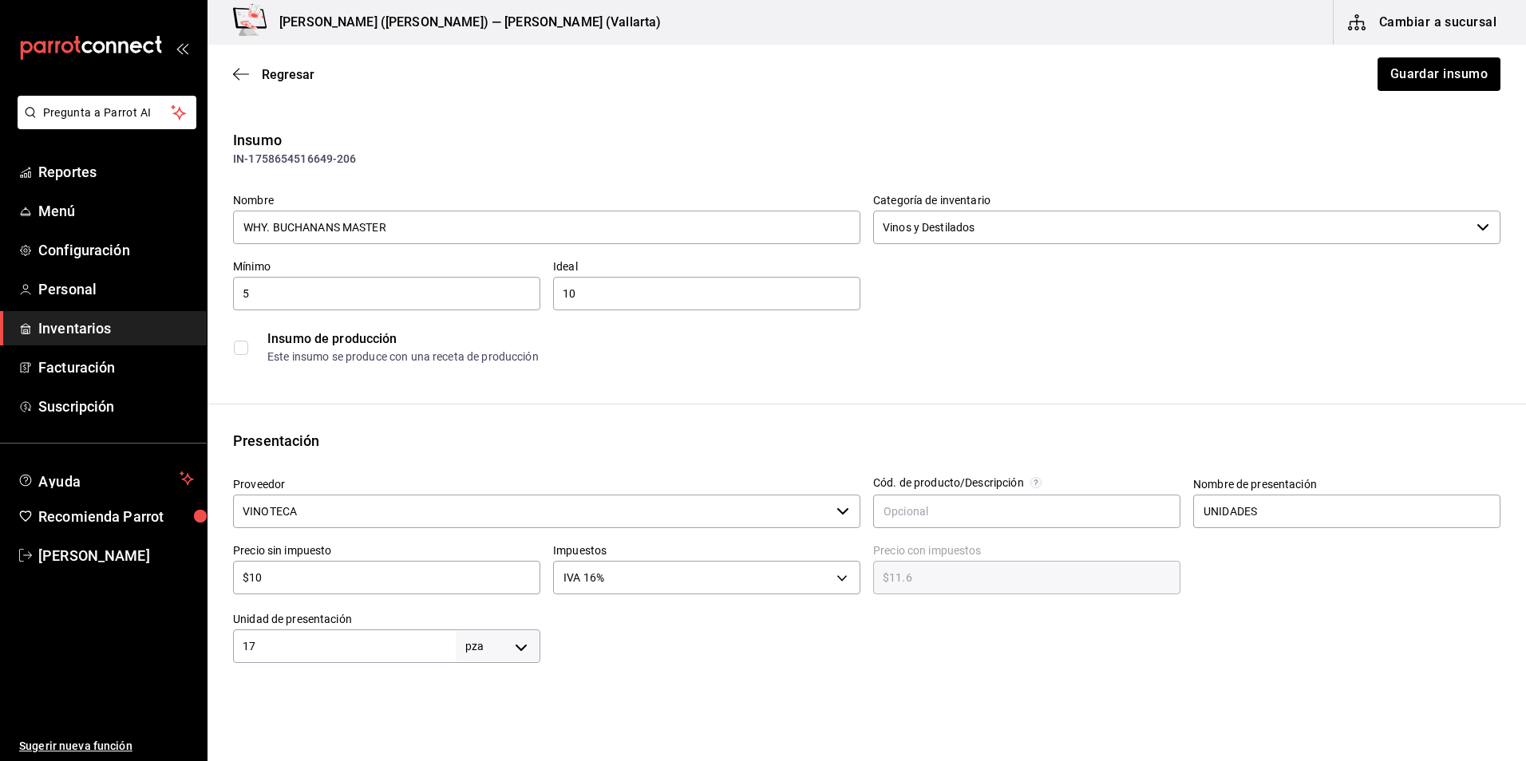
scroll to position [160, 0]
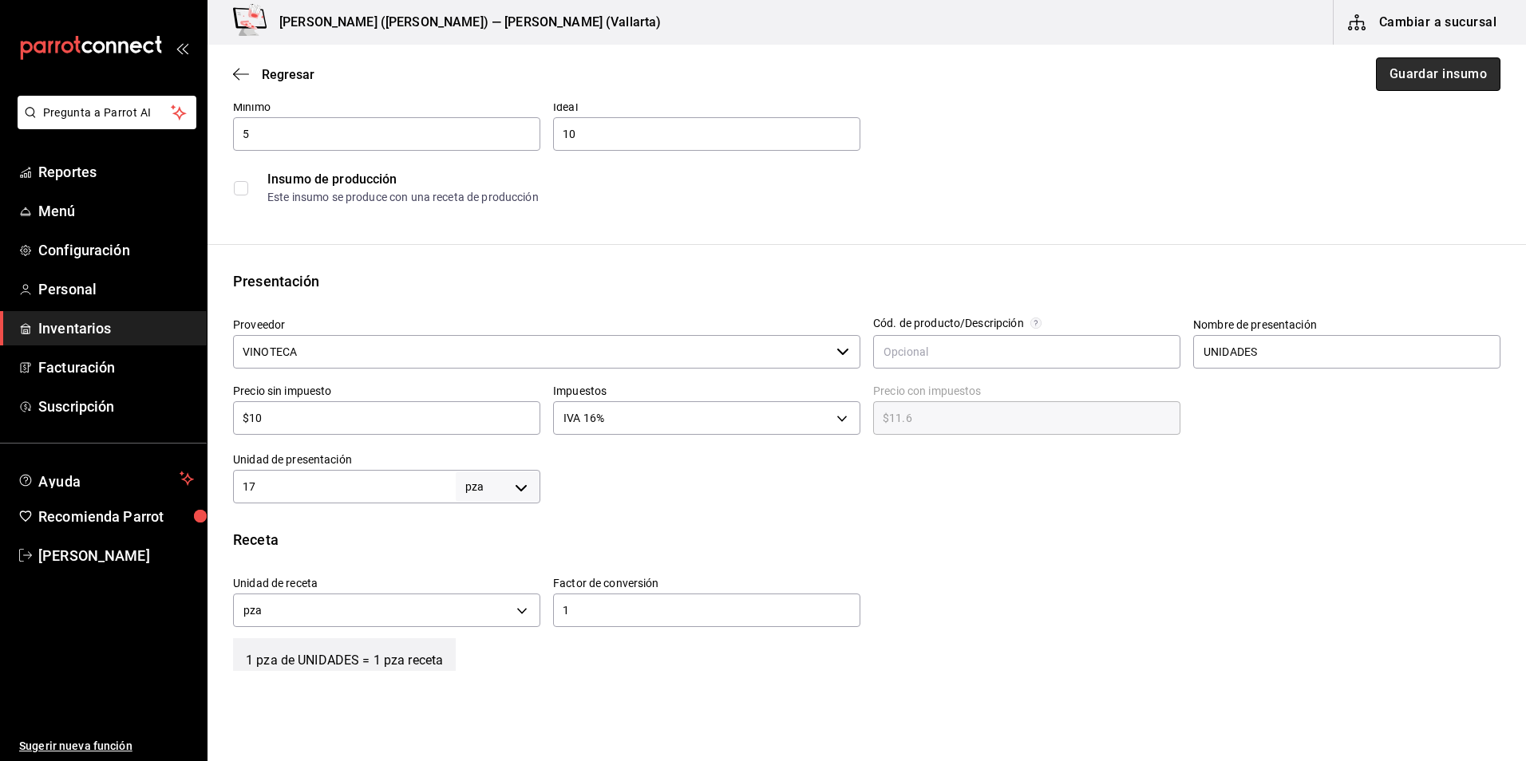
click at [1400, 70] on button "Guardar insumo" at bounding box center [1438, 74] width 125 height 34
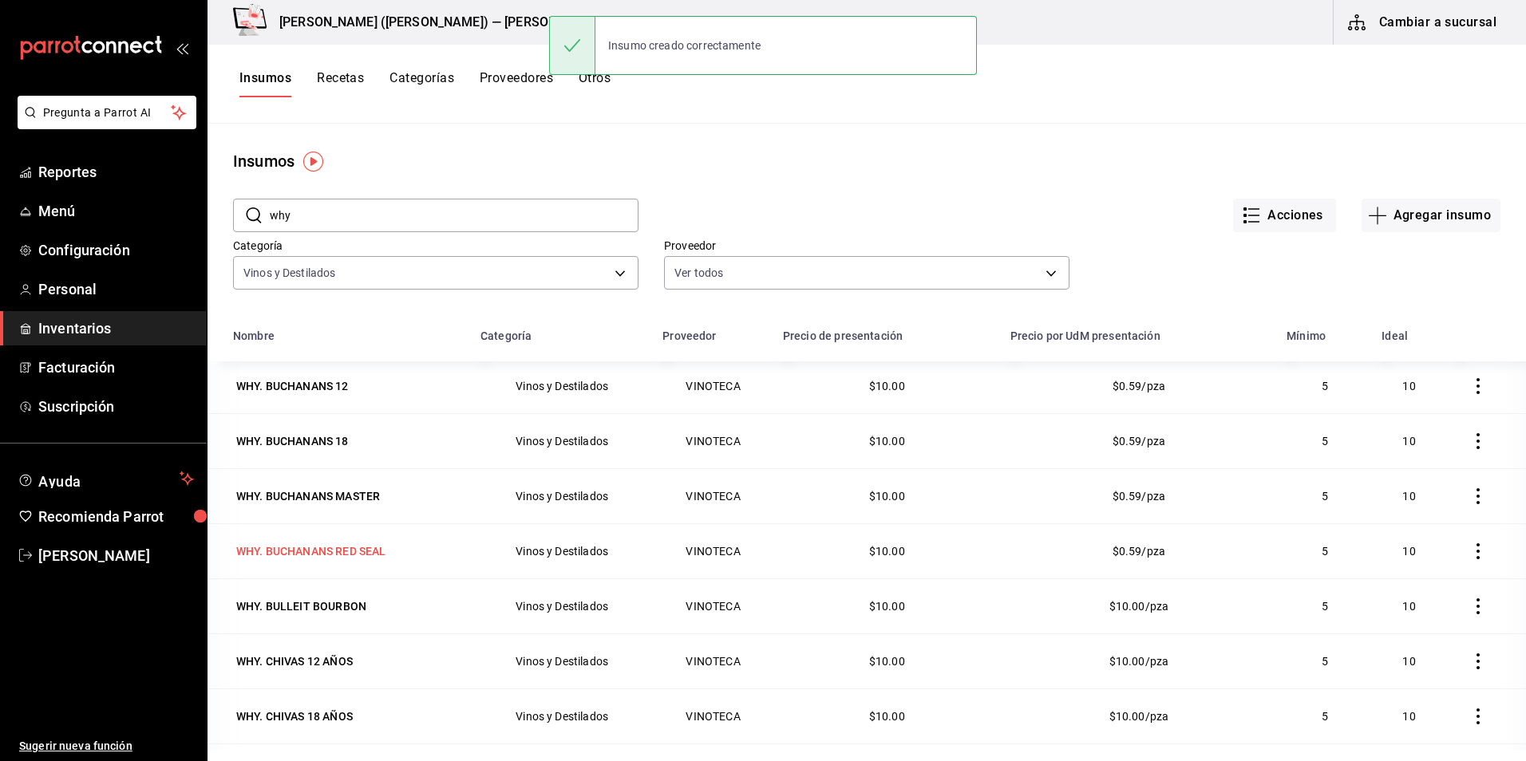
scroll to position [80, 0]
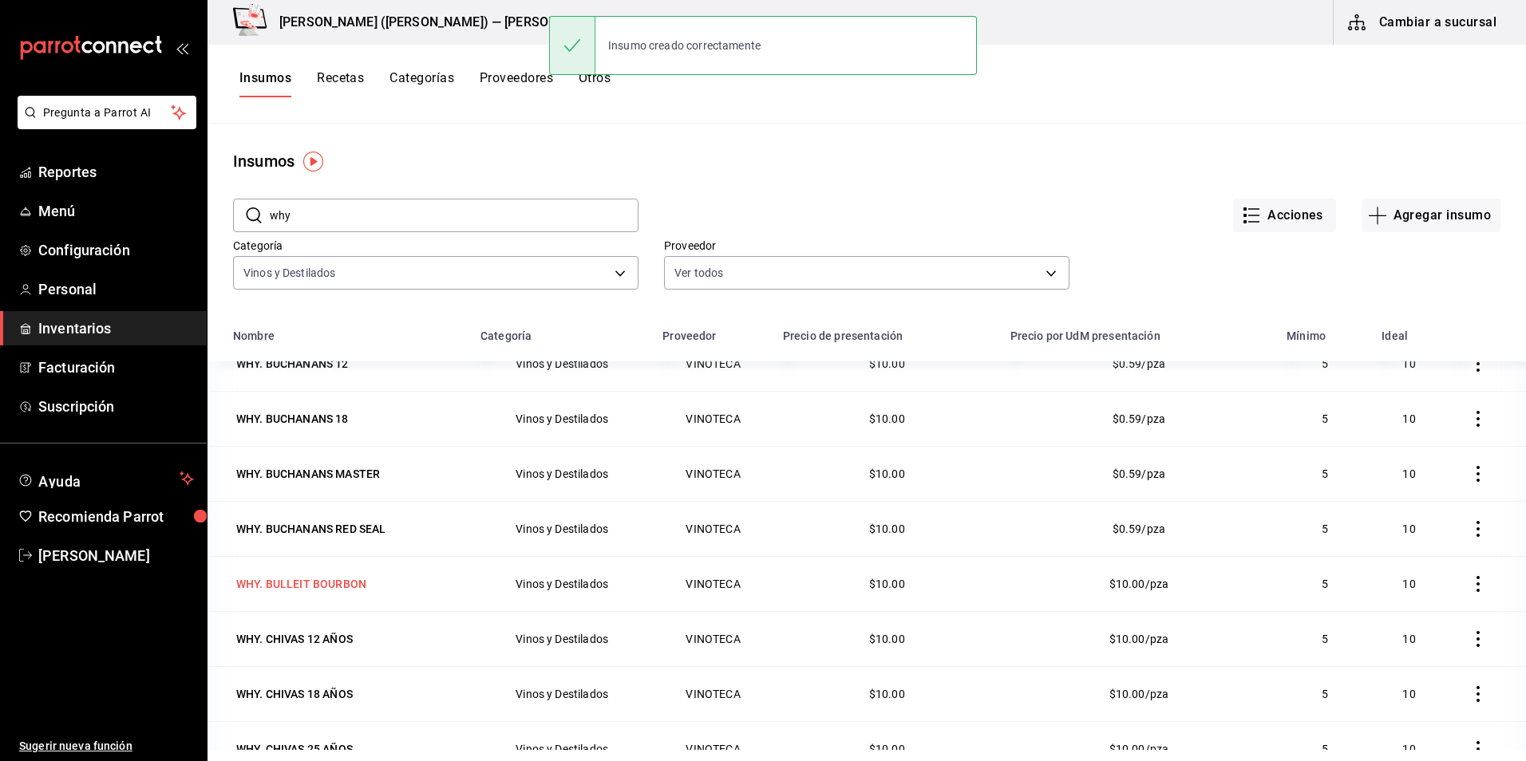
click at [311, 586] on div "WHY. BULLEIT BOURBON" at bounding box center [301, 584] width 130 height 16
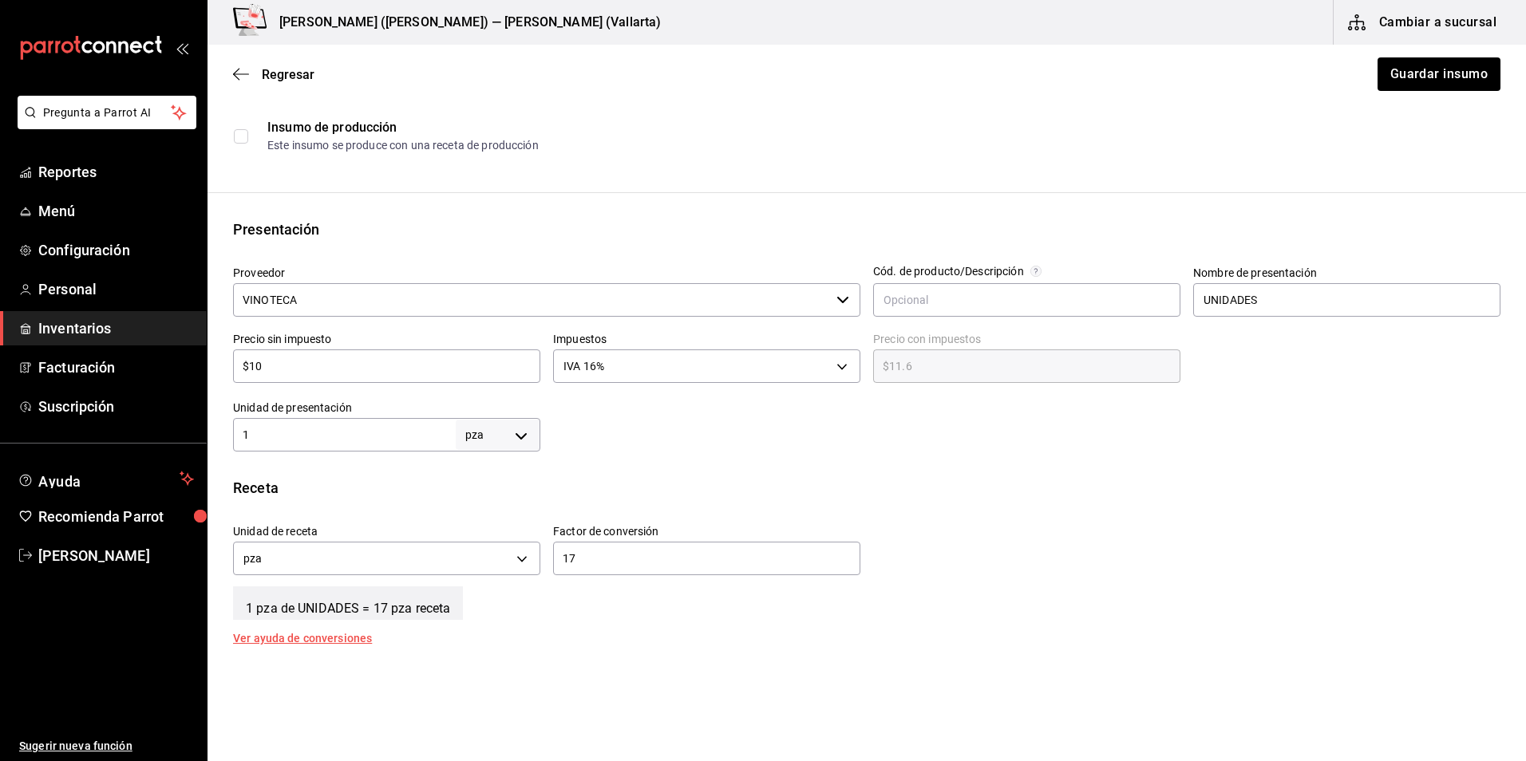
scroll to position [239, 0]
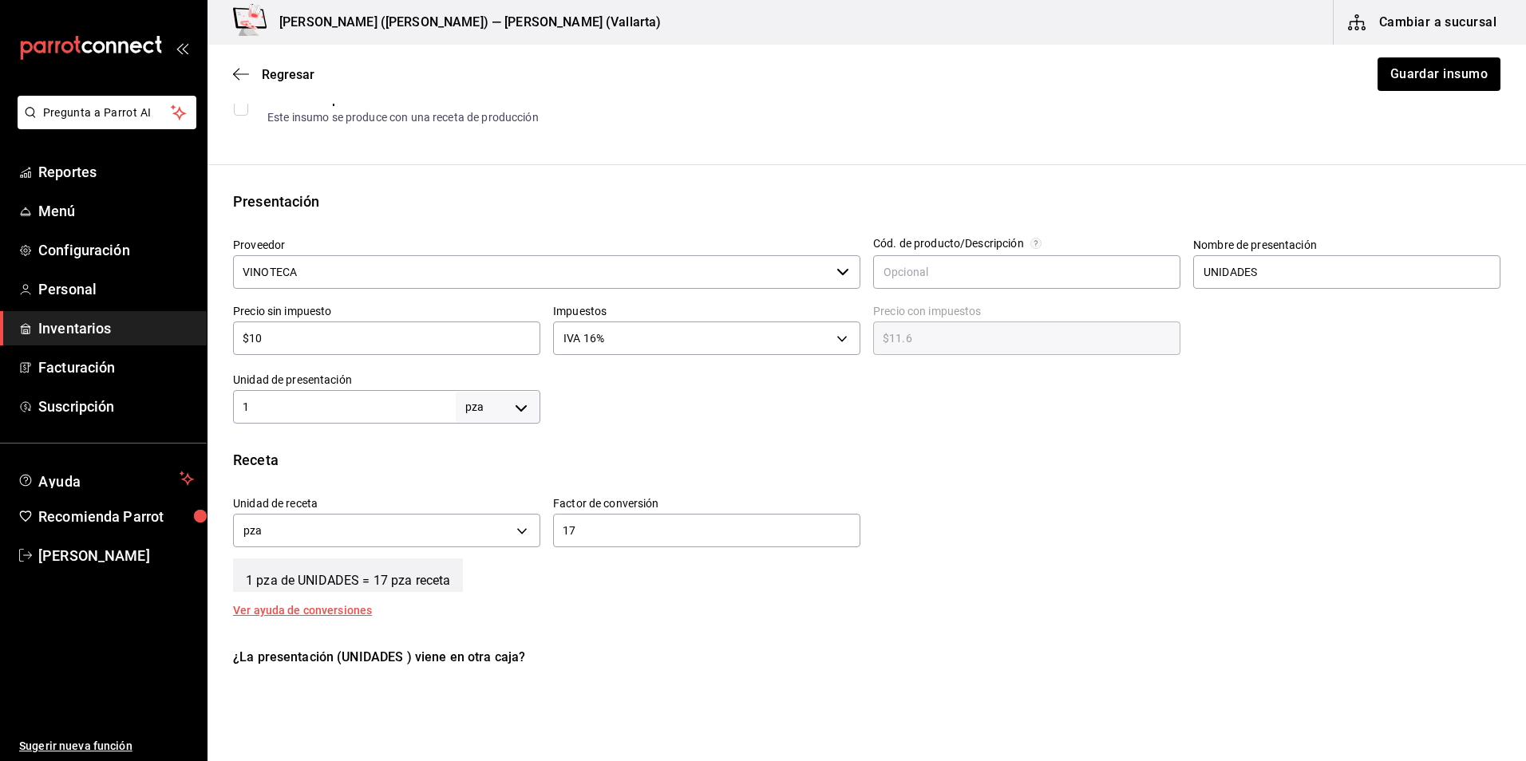
click at [317, 413] on input "1" at bounding box center [344, 406] width 223 height 19
type input "17"
click at [675, 527] on input "17" at bounding box center [706, 530] width 307 height 19
type input "1"
click at [1430, 76] on button "Guardar insumo" at bounding box center [1438, 74] width 125 height 34
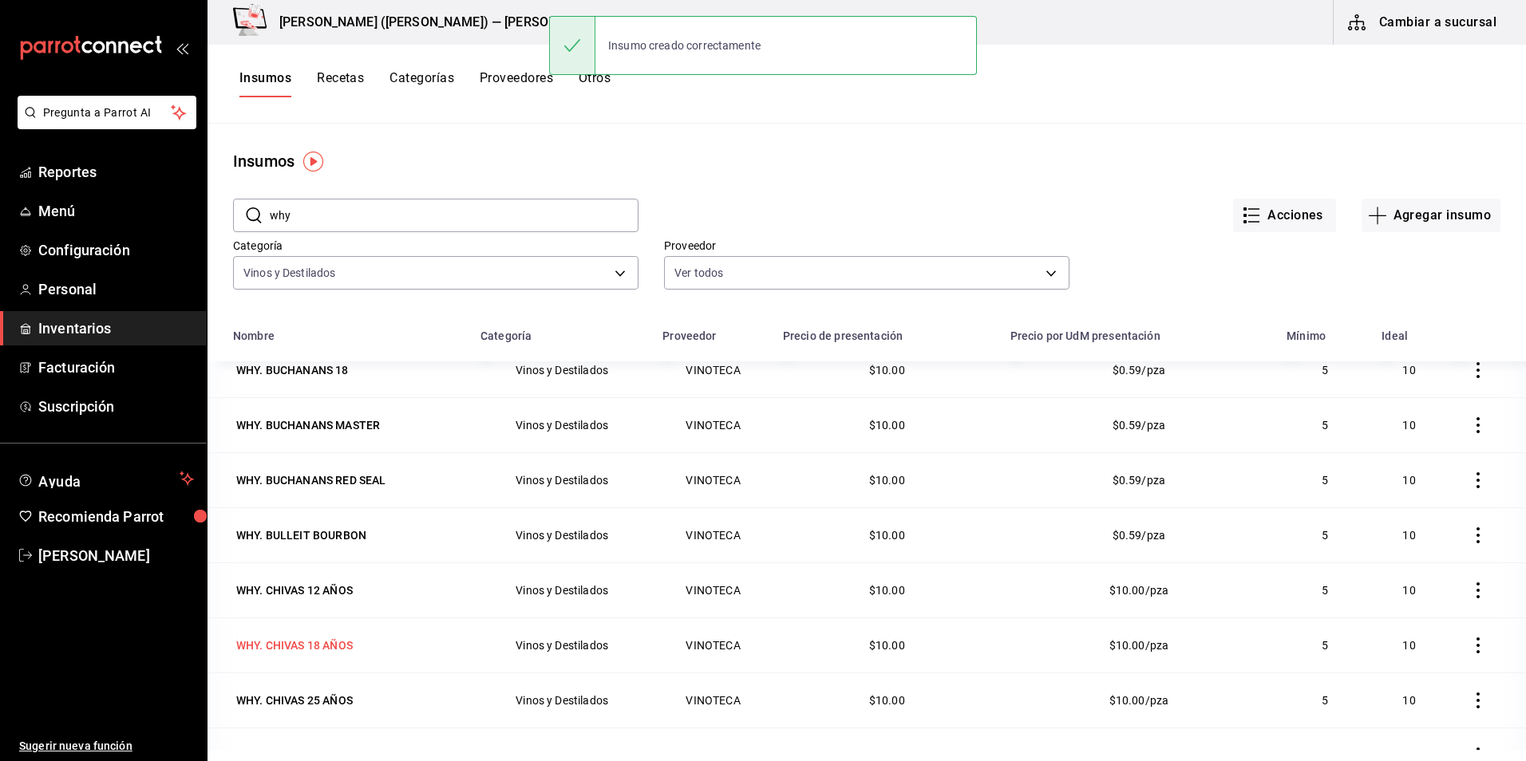
scroll to position [160, 0]
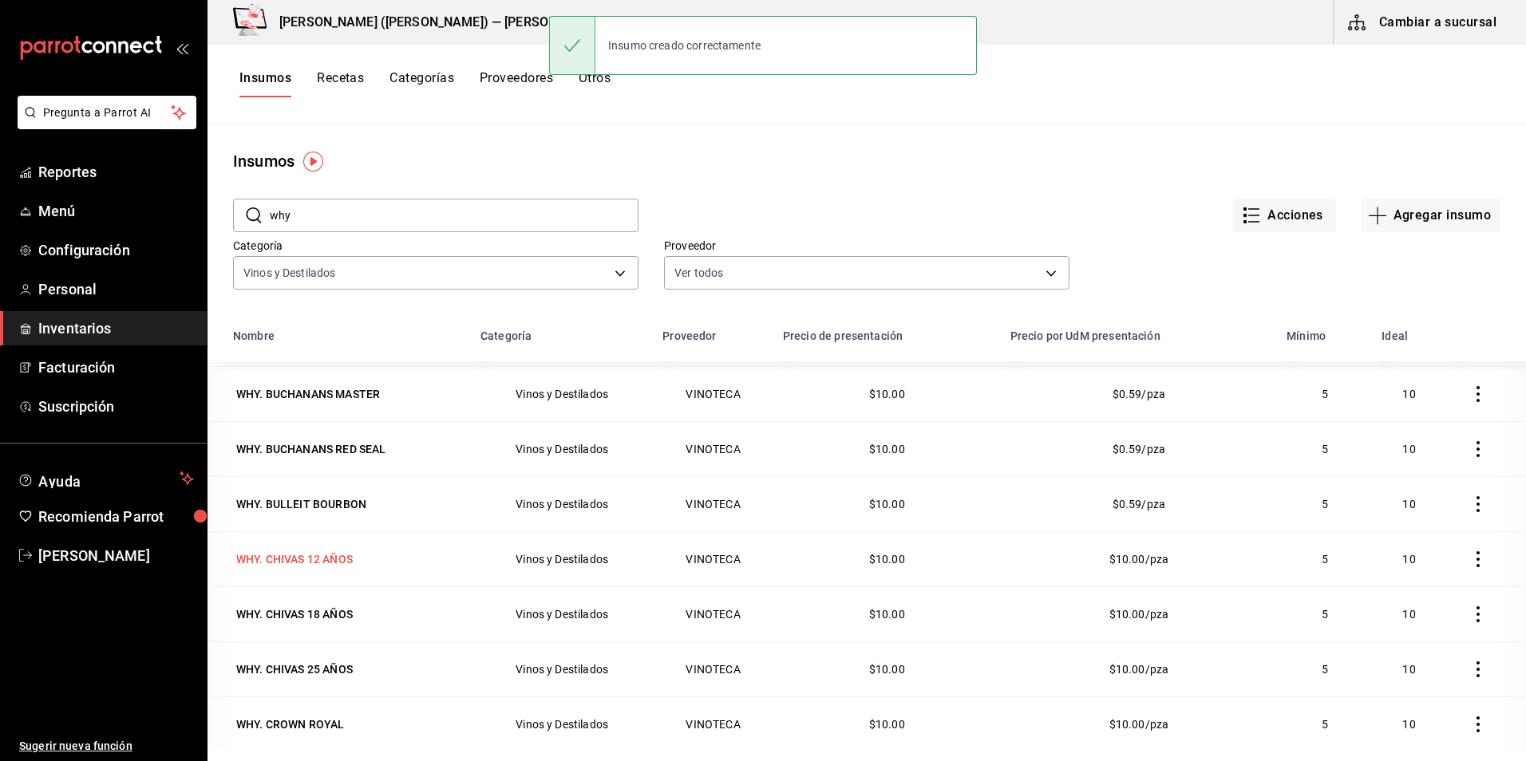
click at [322, 547] on td "WHY. CHIVAS 12 AÑOS" at bounding box center [339, 559] width 263 height 55
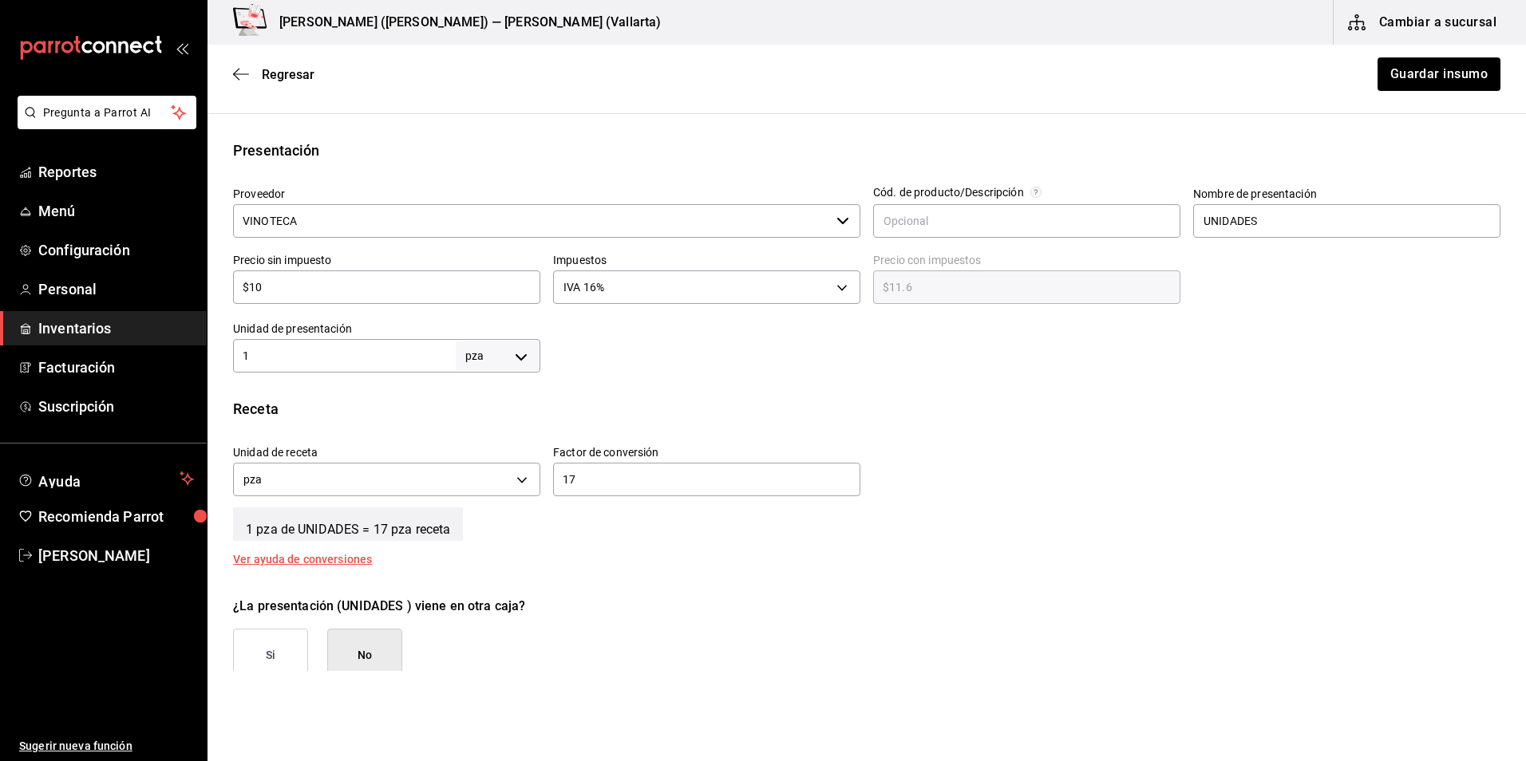
scroll to position [319, 0]
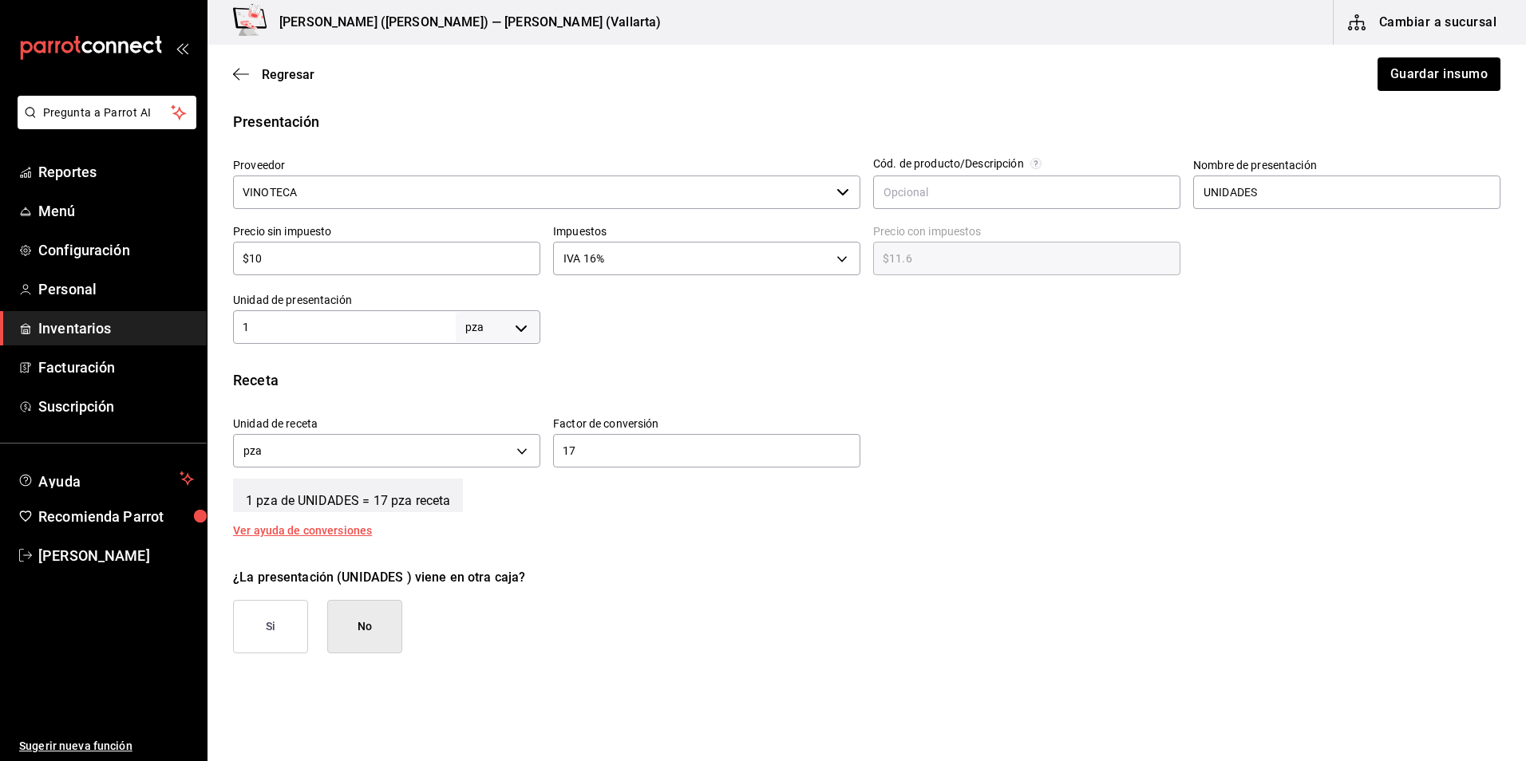
click at [355, 325] on input "1" at bounding box center [344, 327] width 223 height 19
type input "17"
drag, startPoint x: 634, startPoint y: 427, endPoint x: 634, endPoint y: 437, distance: 9.6
click at [634, 429] on label "Factor de conversión" at bounding box center [706, 423] width 307 height 11
click at [633, 438] on div "17 ​" at bounding box center [706, 451] width 307 height 34
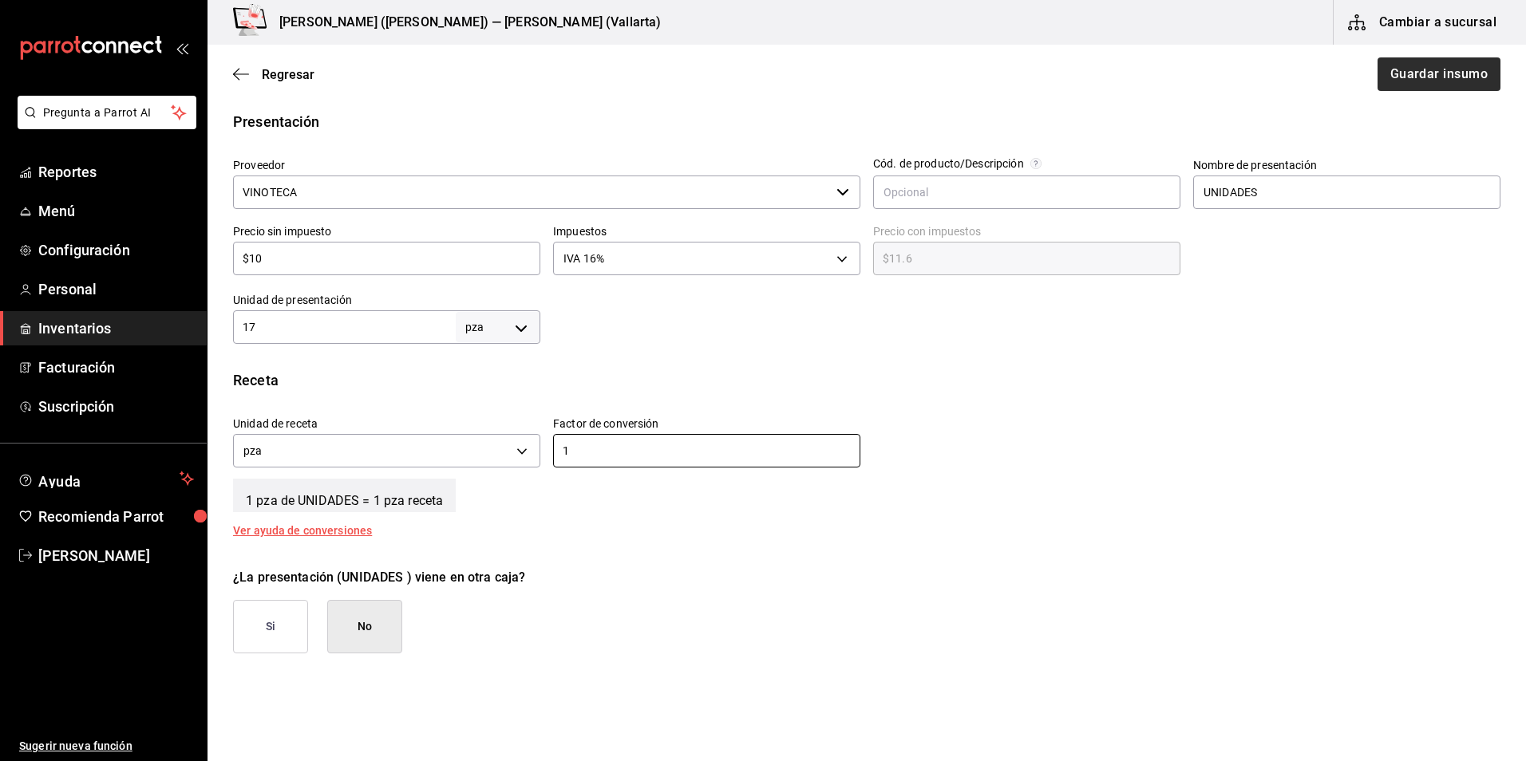
type input "1"
click at [1413, 70] on button "Guardar insumo" at bounding box center [1438, 74] width 125 height 34
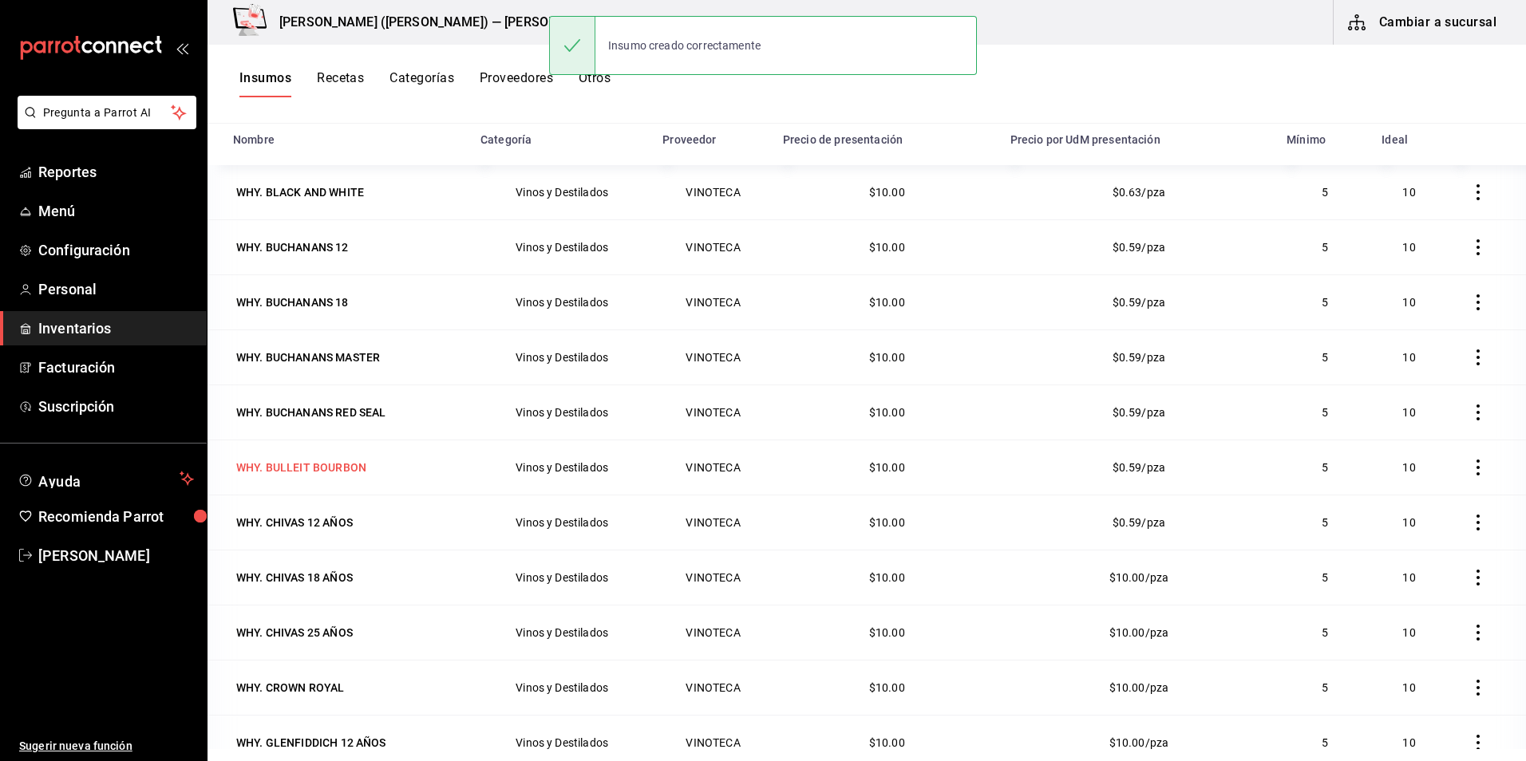
scroll to position [80, 0]
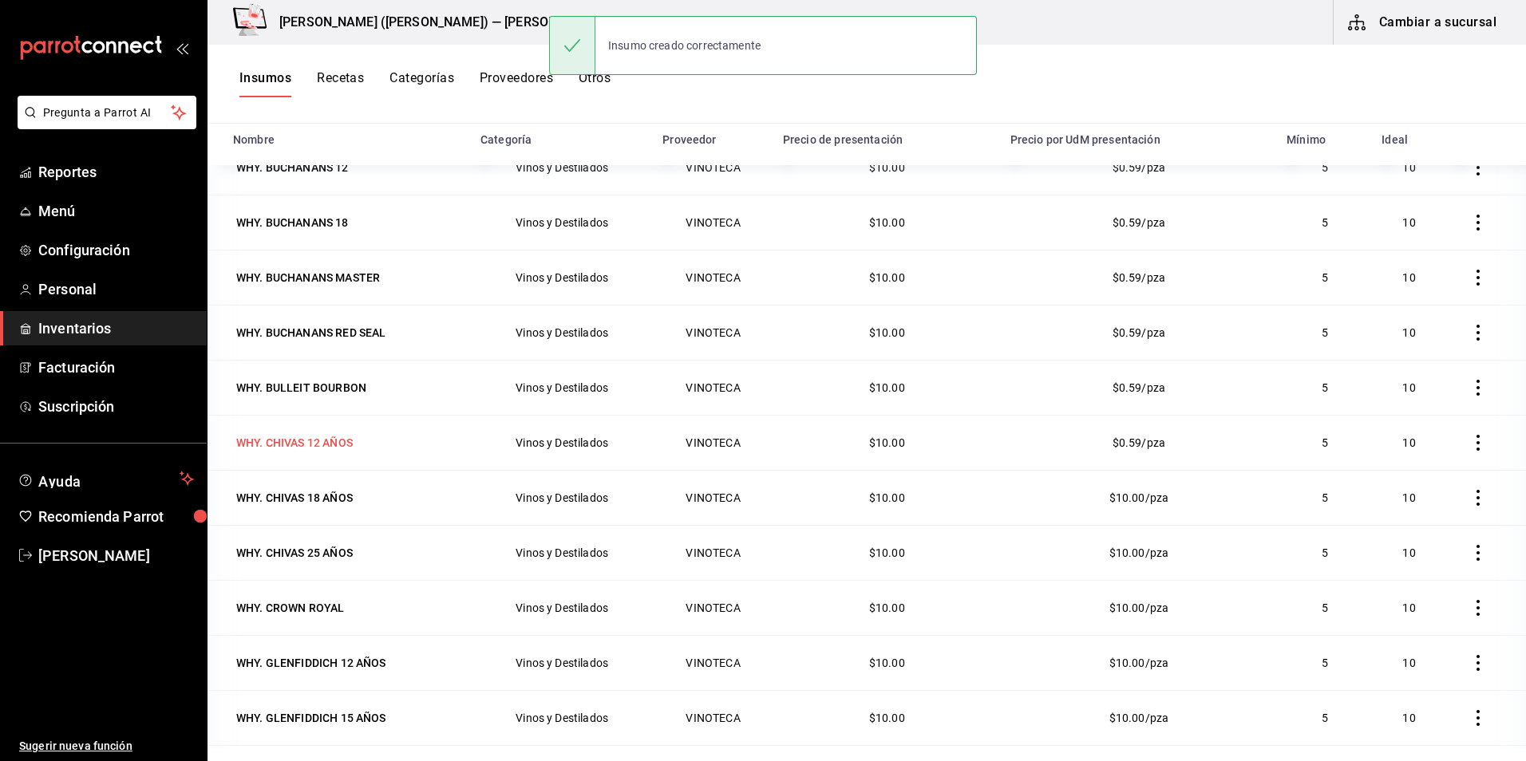
click at [318, 437] on div "WHY. CHIVAS 12 AÑOS" at bounding box center [294, 443] width 117 height 16
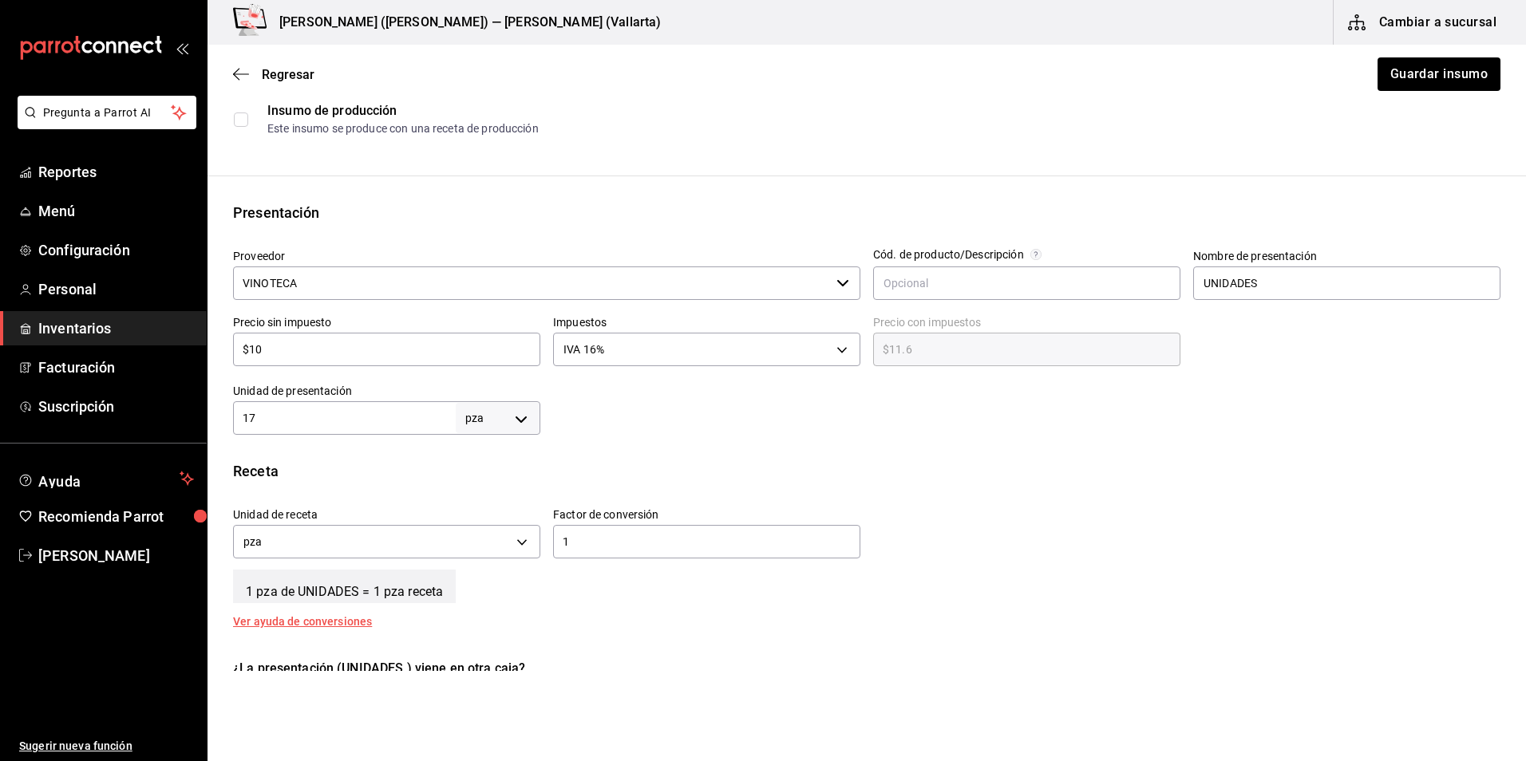
scroll to position [239, 0]
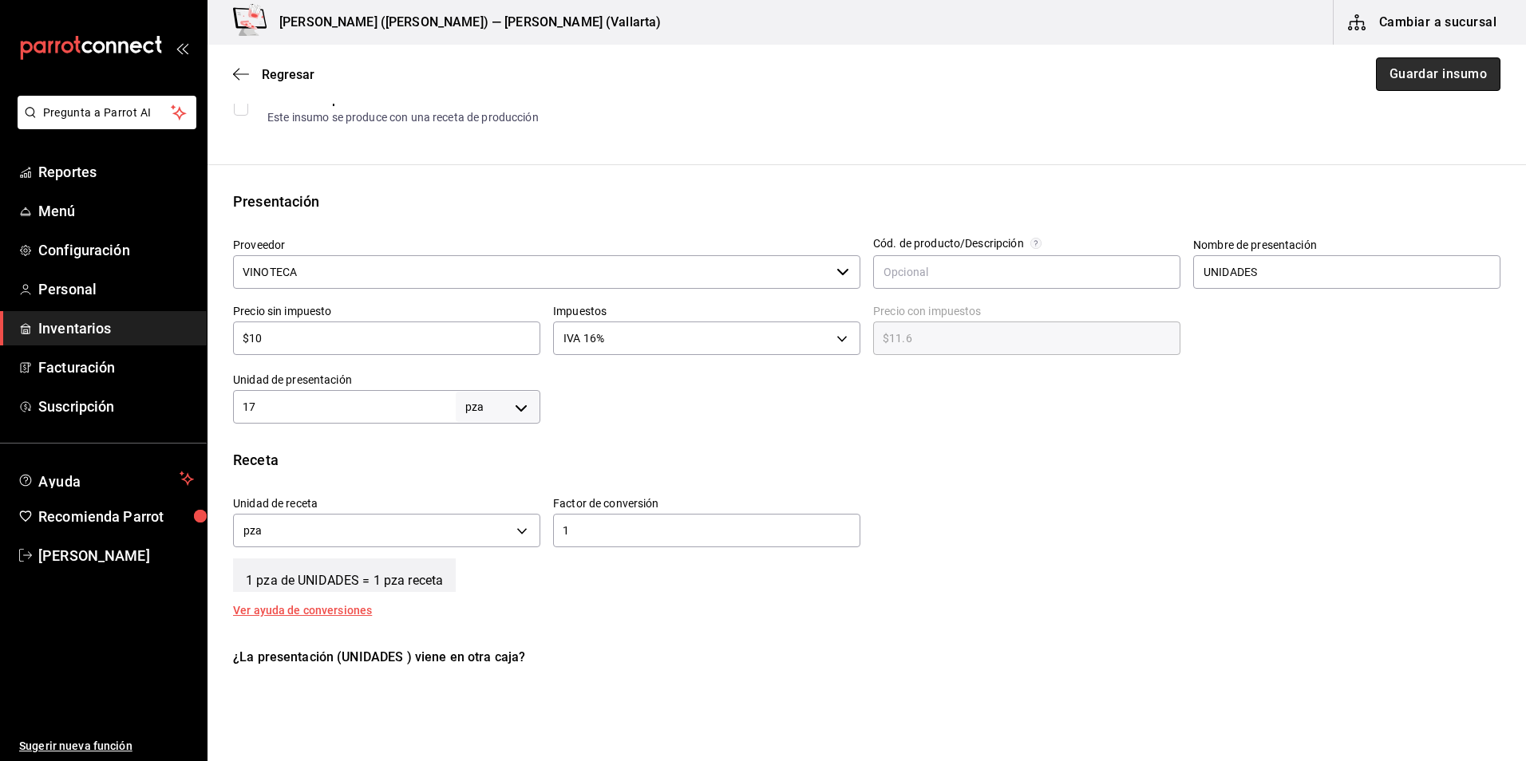
click at [1425, 57] on button "Guardar insumo" at bounding box center [1438, 74] width 125 height 34
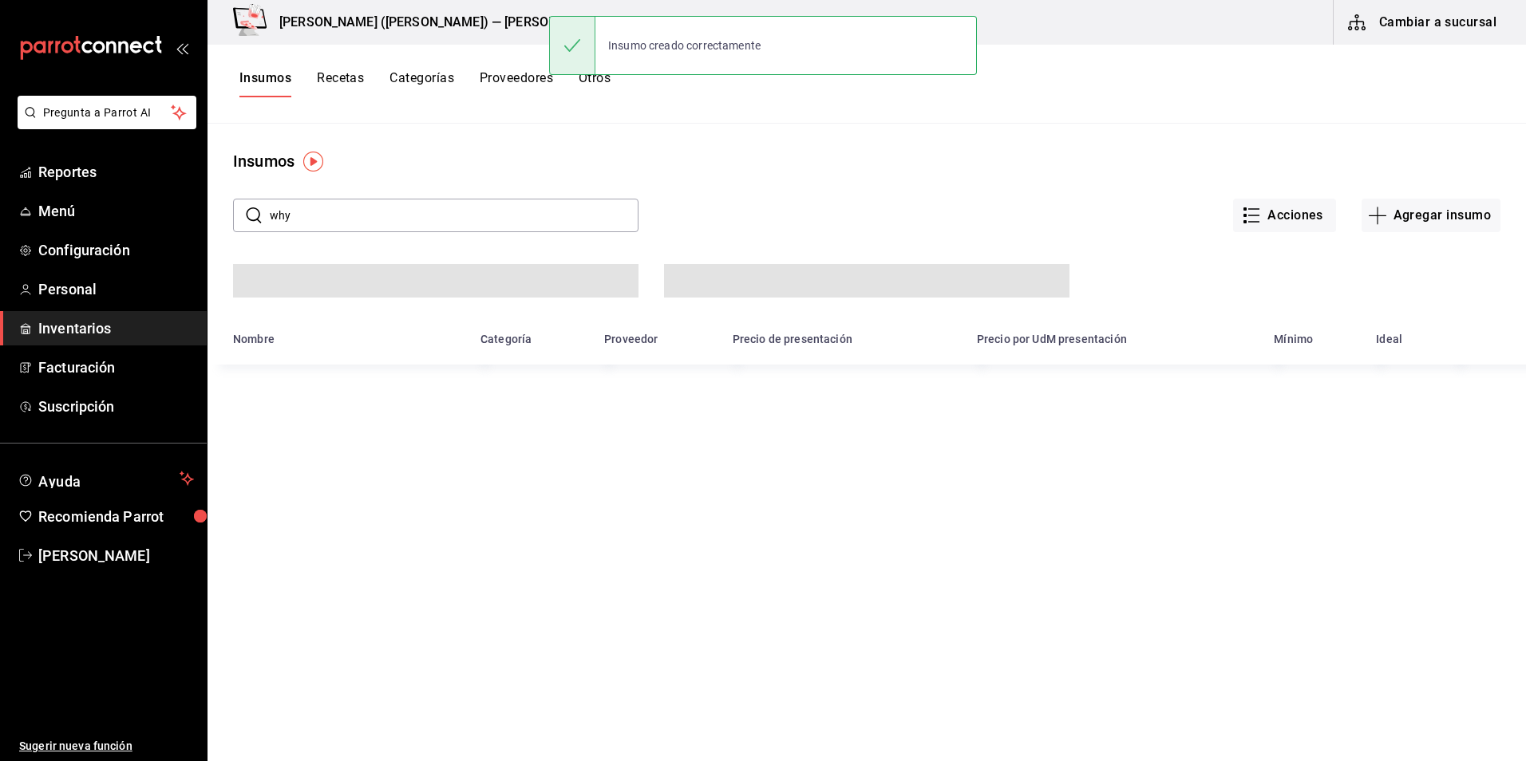
click at [1413, 68] on div "Insumos Recetas Categorías Proveedores Otros" at bounding box center [867, 84] width 1318 height 79
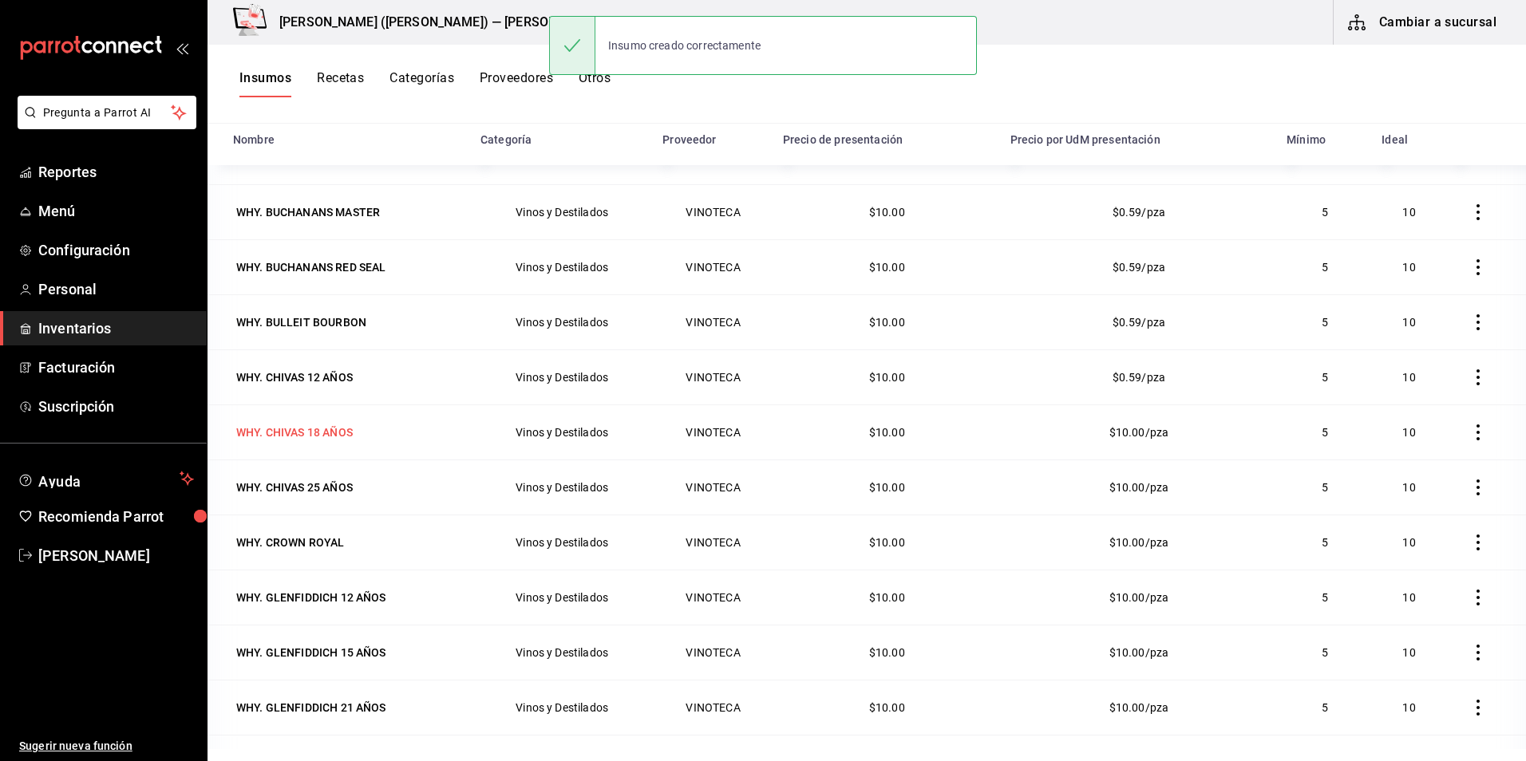
scroll to position [160, 0]
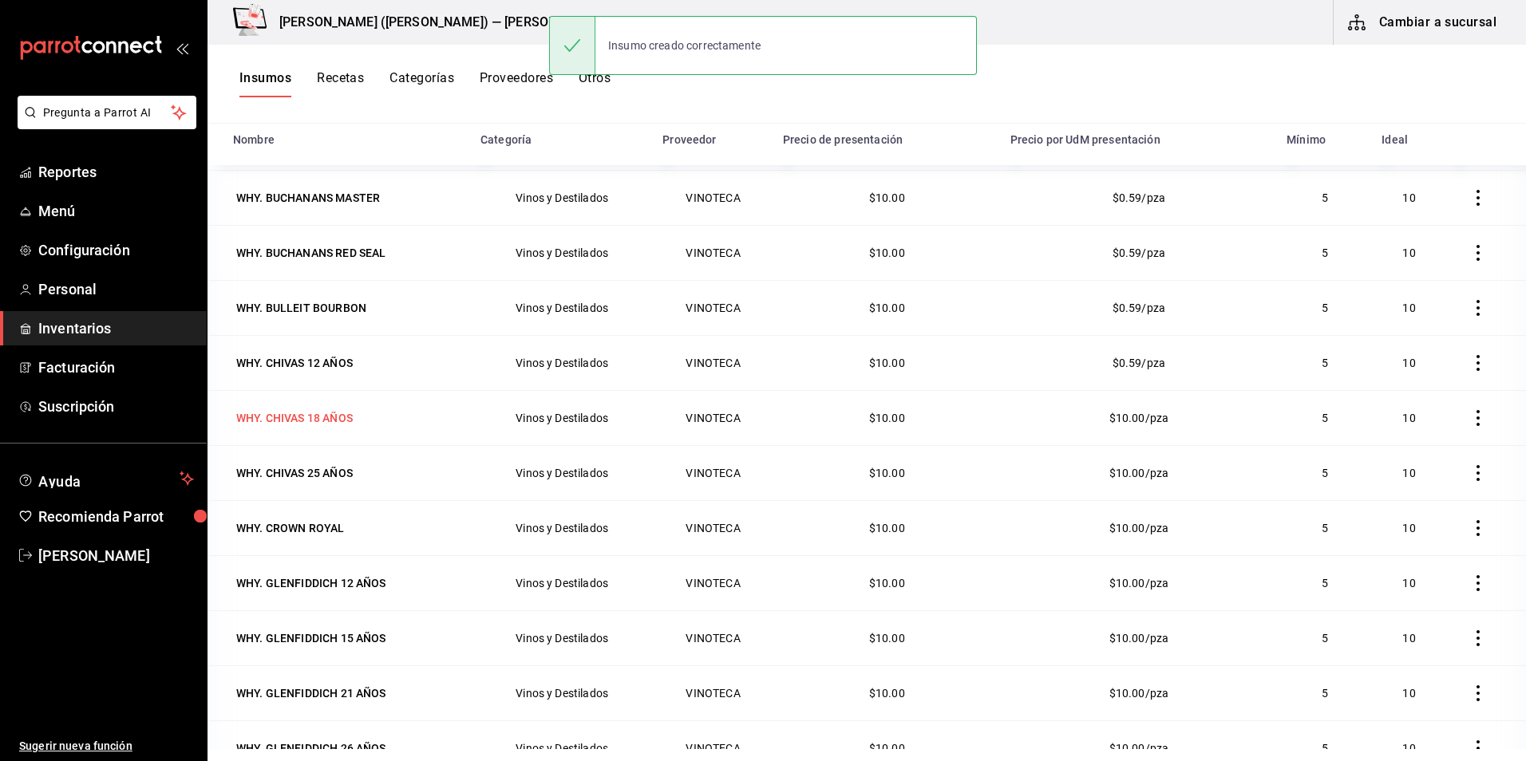
click at [334, 417] on div "WHY. CHIVAS 18 AÑOS" at bounding box center [294, 418] width 117 height 16
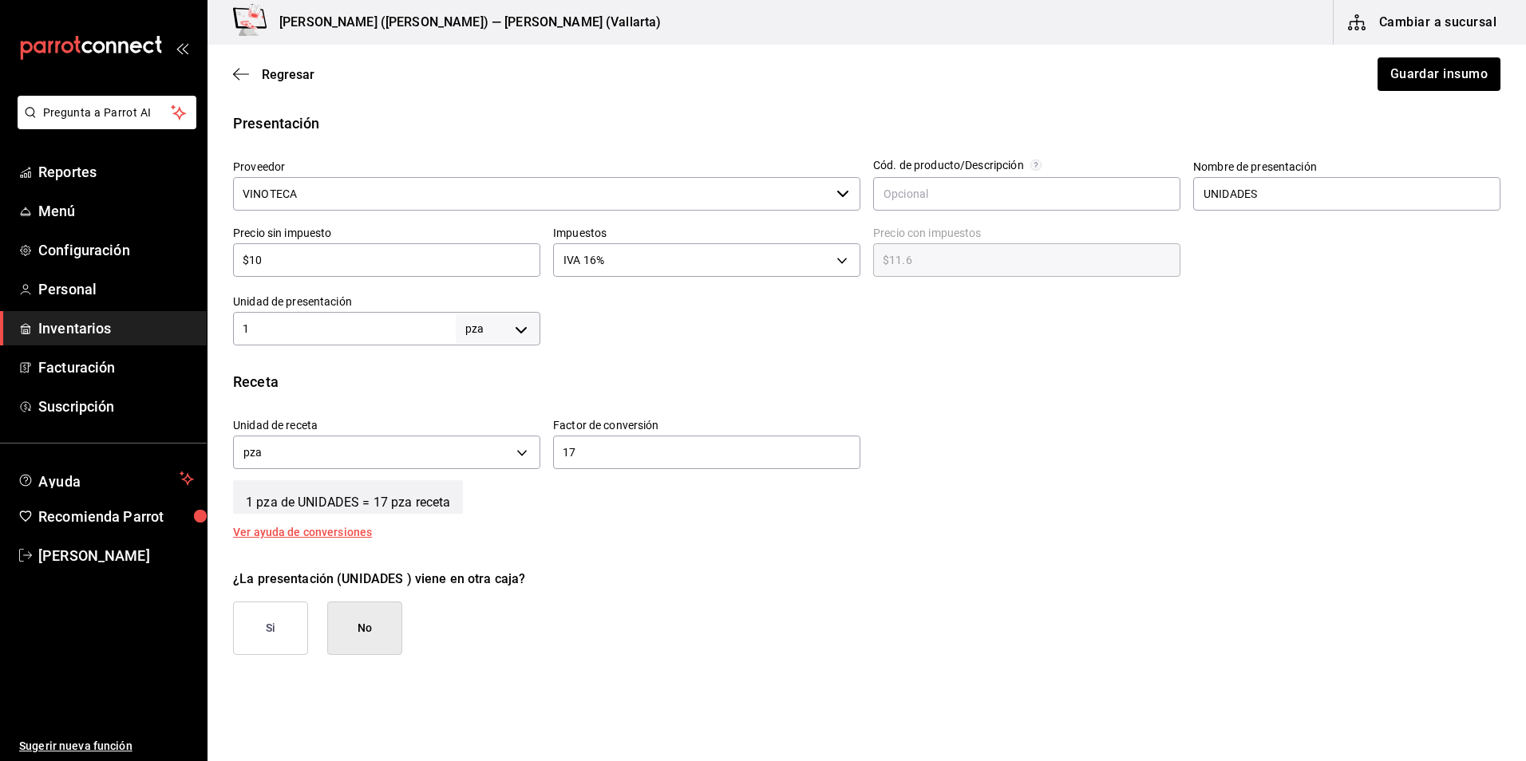
scroll to position [319, 0]
click at [370, 327] on input "1" at bounding box center [344, 327] width 223 height 19
type input "17"
click at [644, 457] on input "17" at bounding box center [706, 450] width 307 height 19
type input "1"
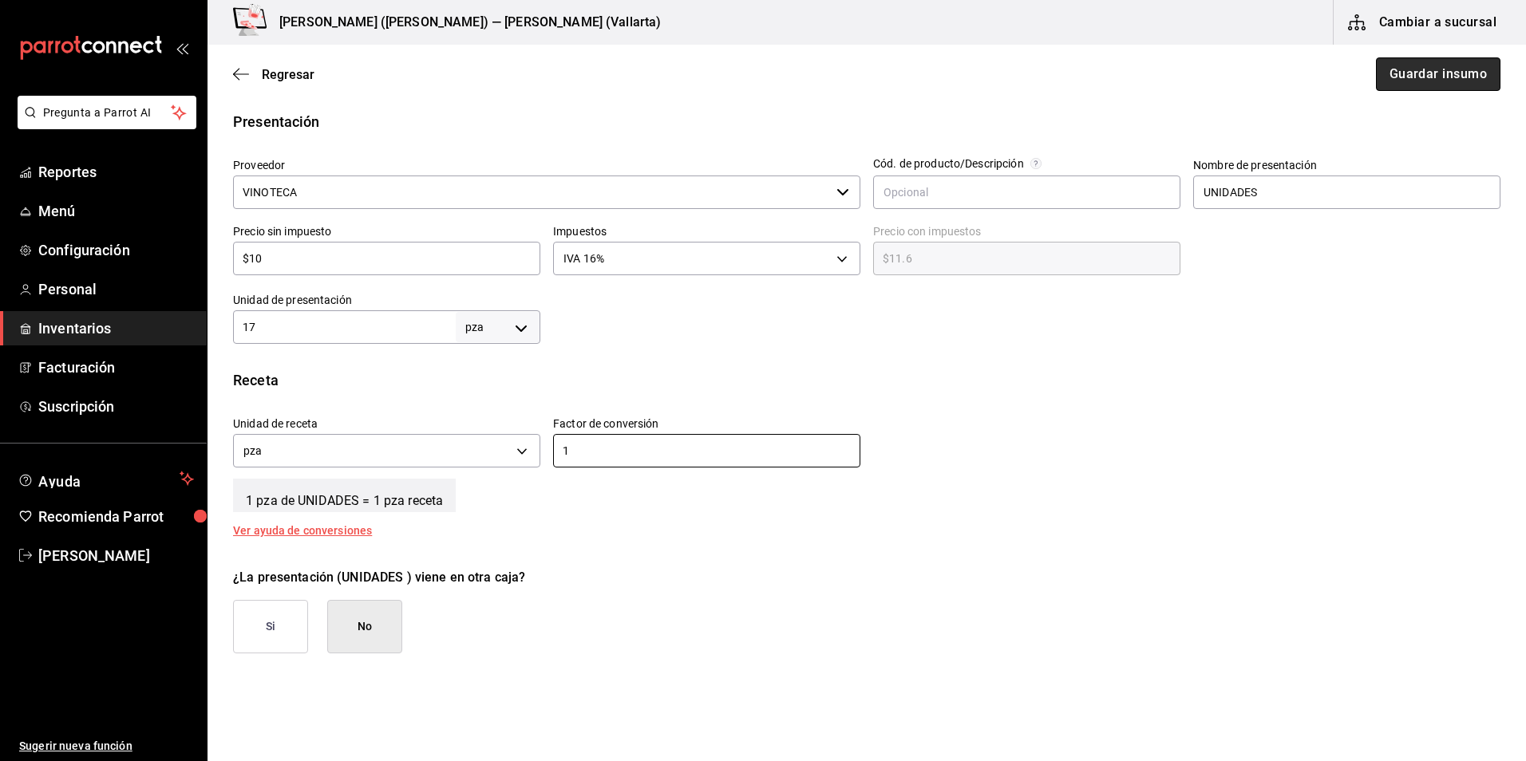
click at [1414, 78] on button "Guardar insumo" at bounding box center [1438, 74] width 125 height 34
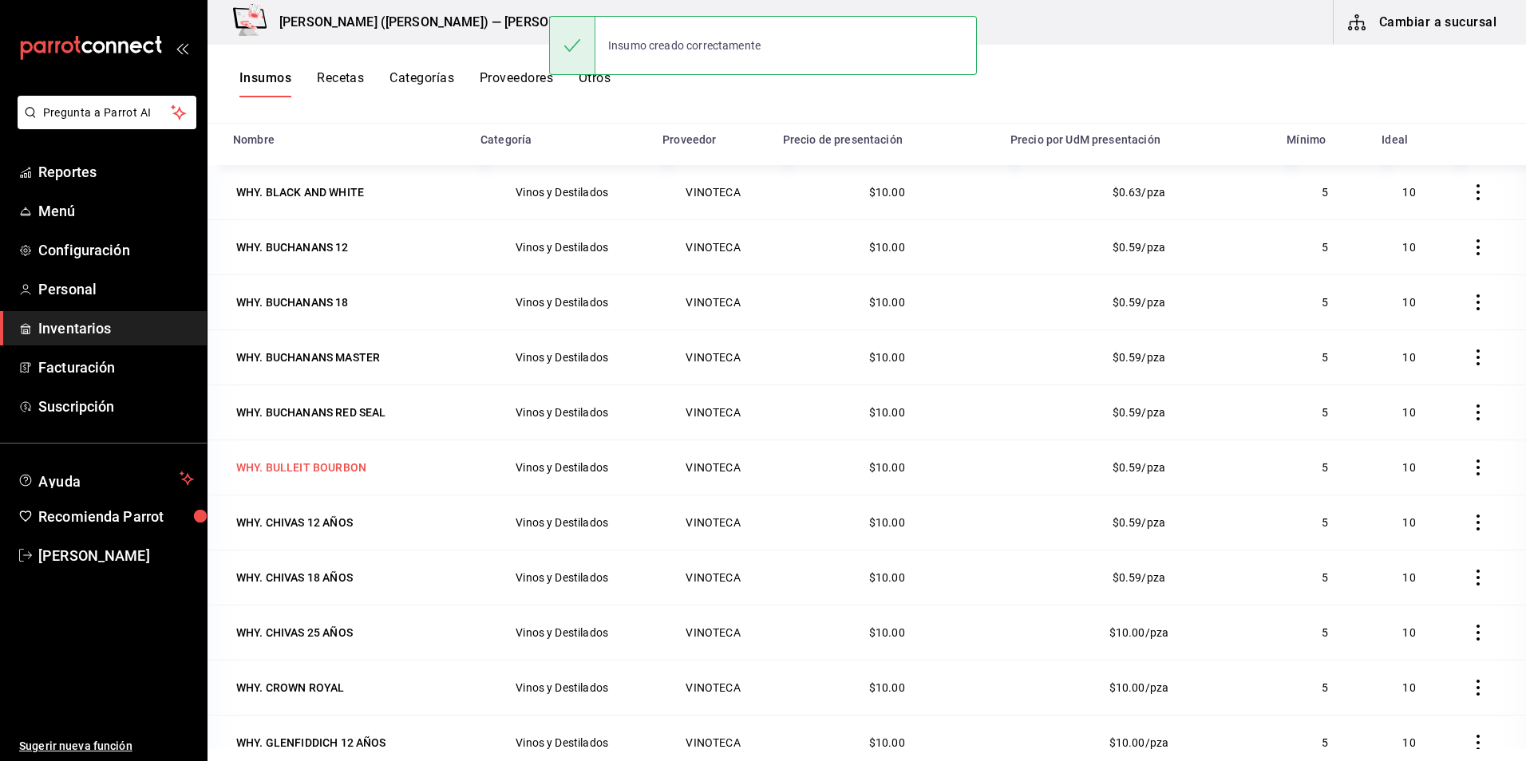
scroll to position [80, 0]
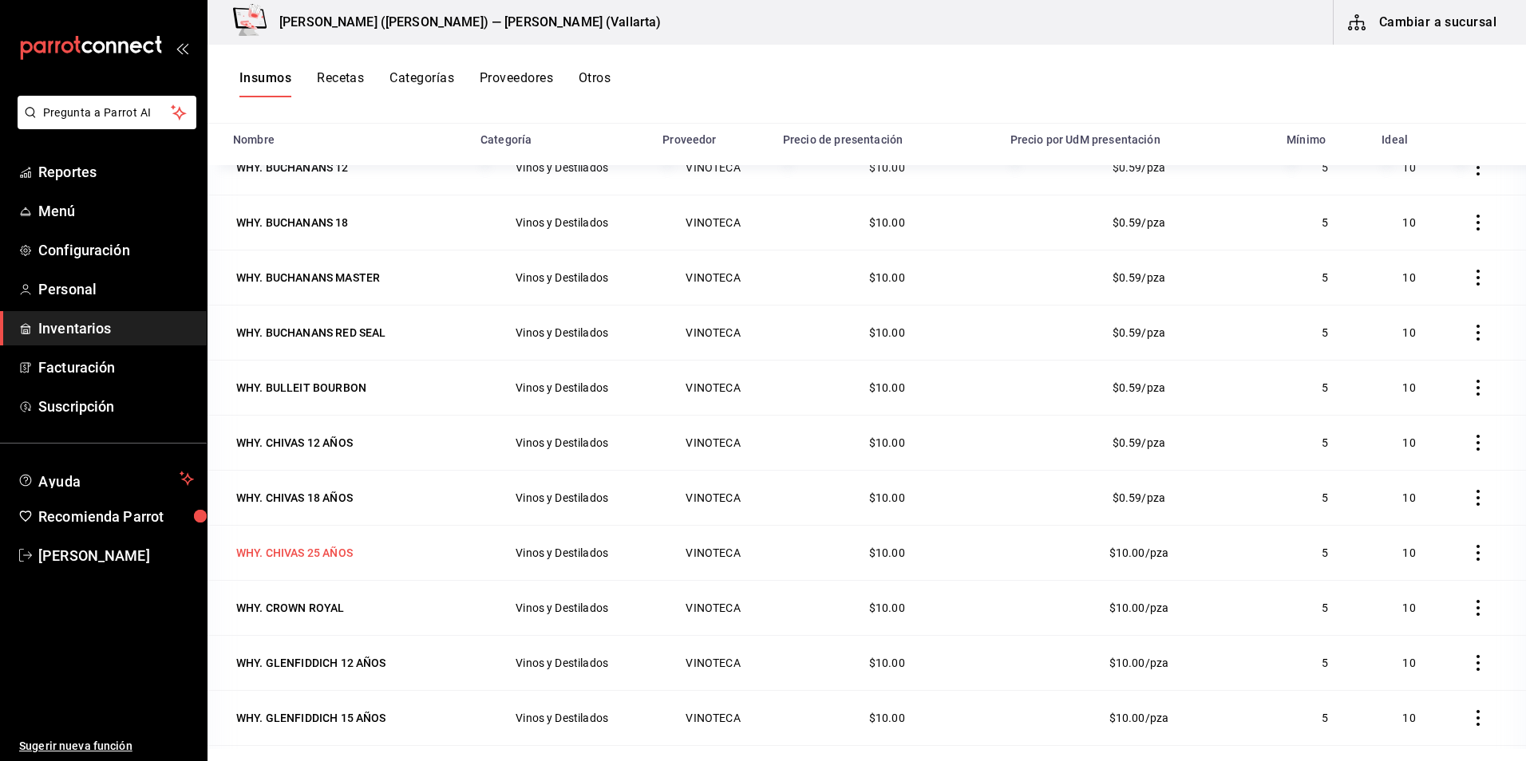
click at [304, 556] on div "WHY. CHIVAS 25 AÑOS" at bounding box center [294, 553] width 117 height 16
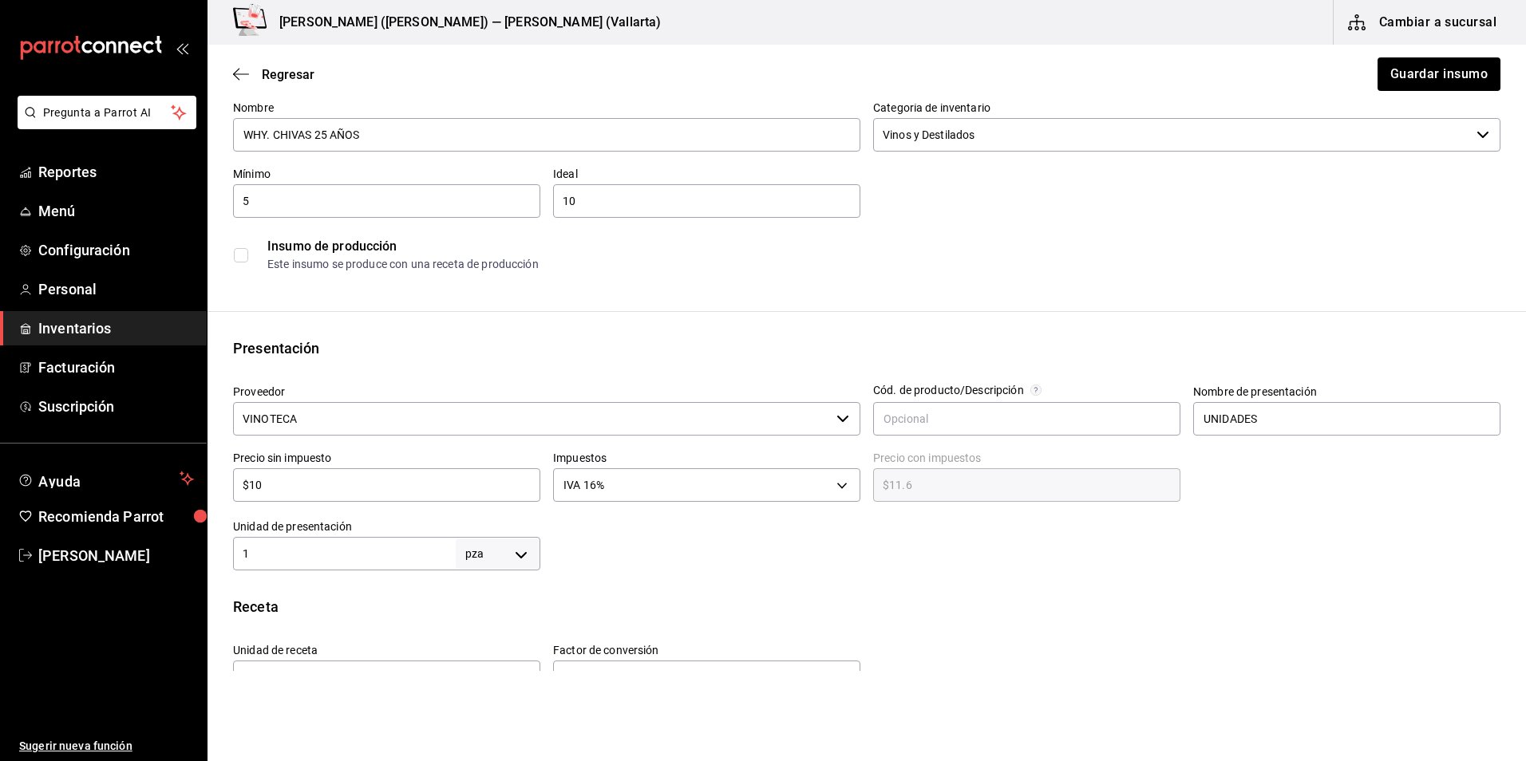
scroll to position [399, 0]
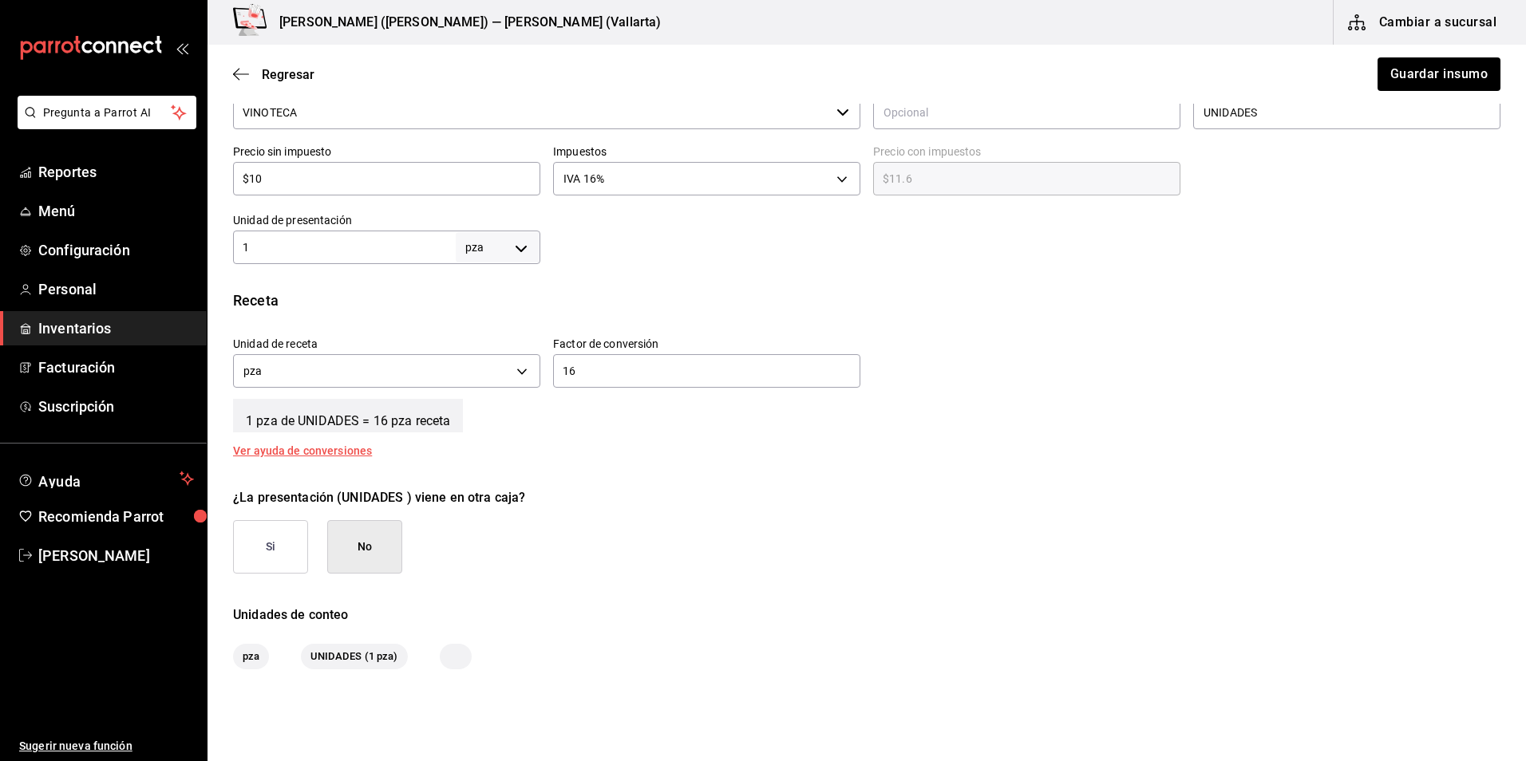
click at [331, 248] on input "1" at bounding box center [344, 247] width 223 height 19
type input "16"
click at [656, 376] on input "16" at bounding box center [706, 371] width 307 height 19
type input "1"
click at [1442, 67] on button "Guardar insumo" at bounding box center [1438, 74] width 125 height 34
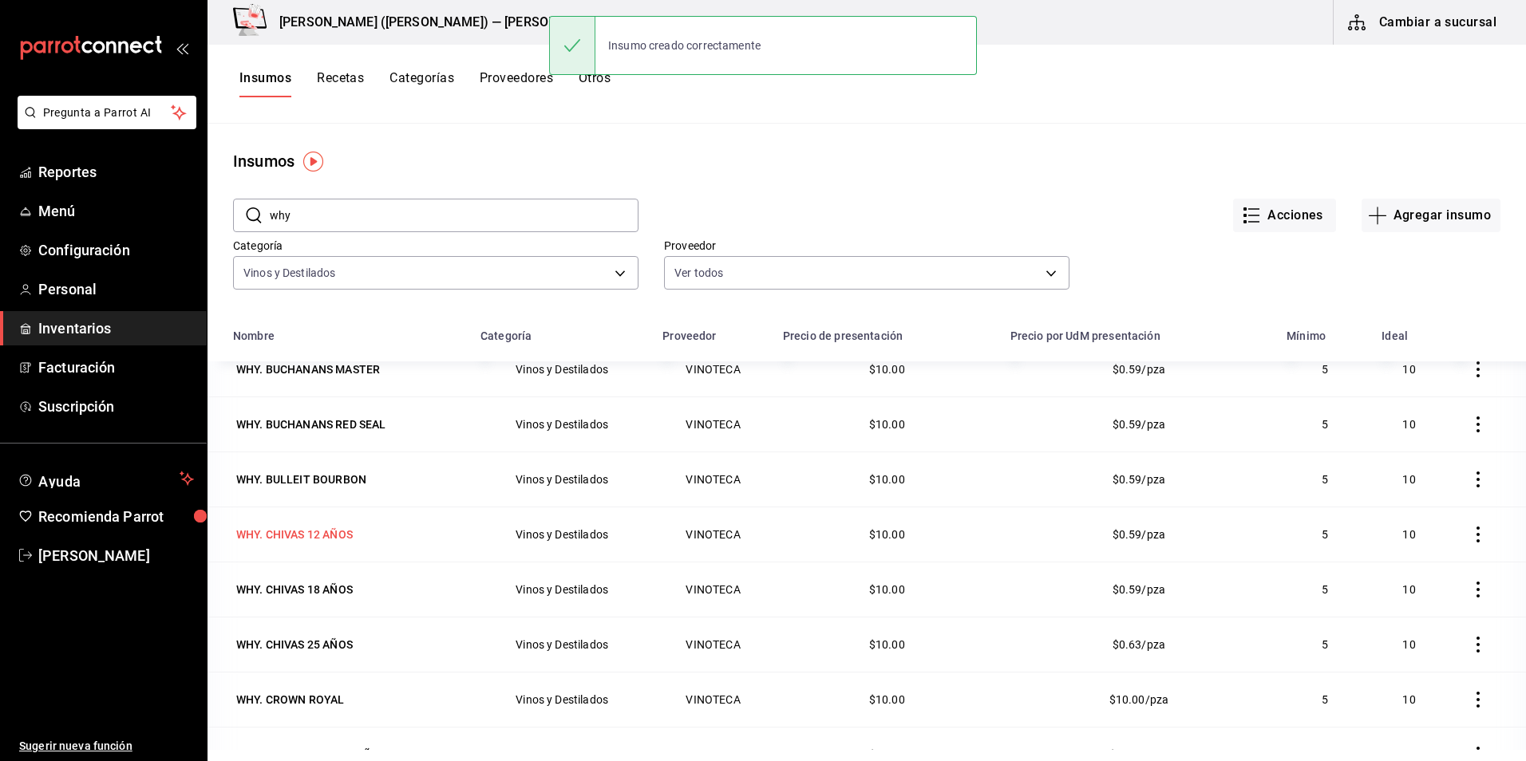
scroll to position [239, 0]
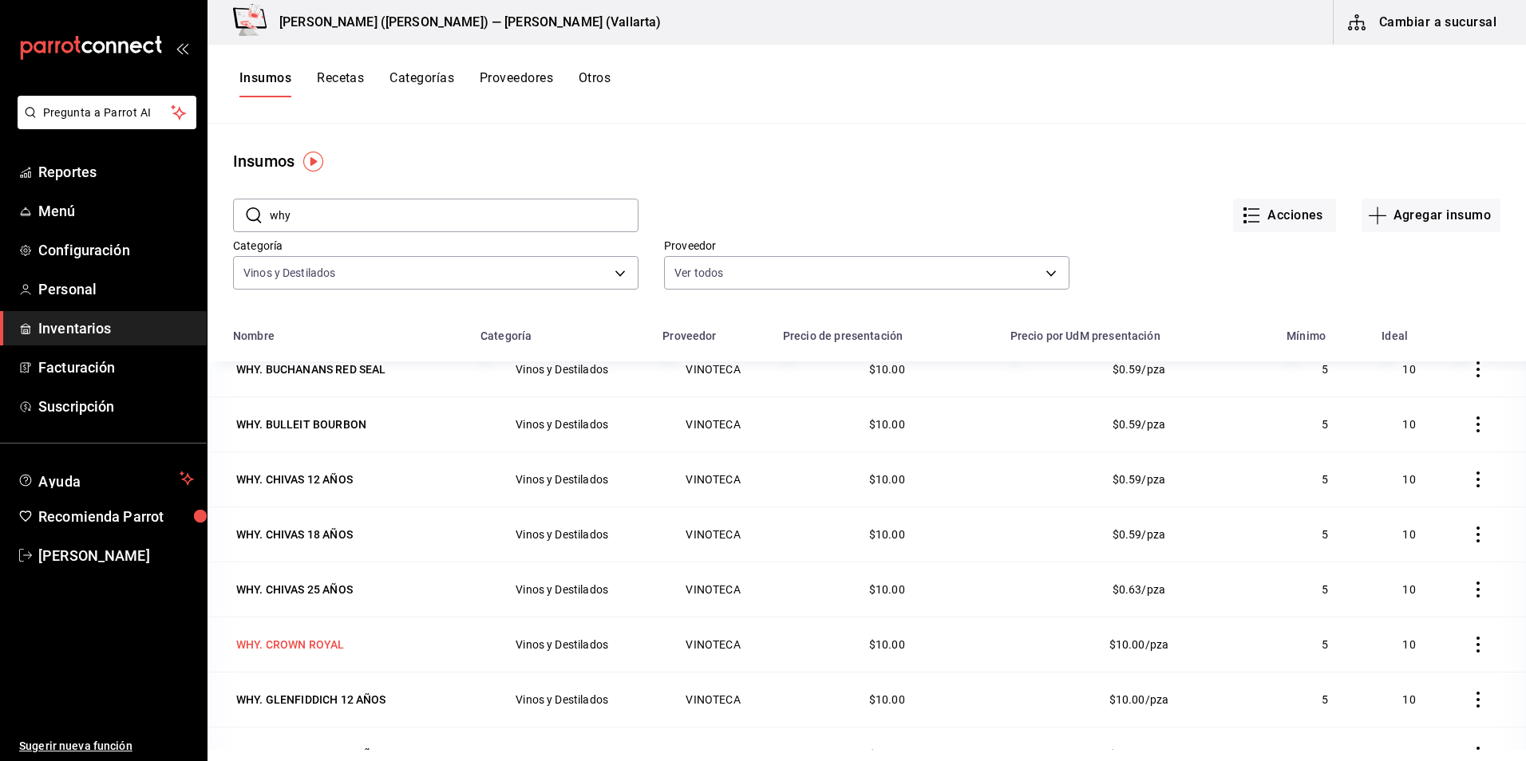
click at [325, 645] on div "WHY. CROWN ROYAL" at bounding box center [290, 645] width 108 height 16
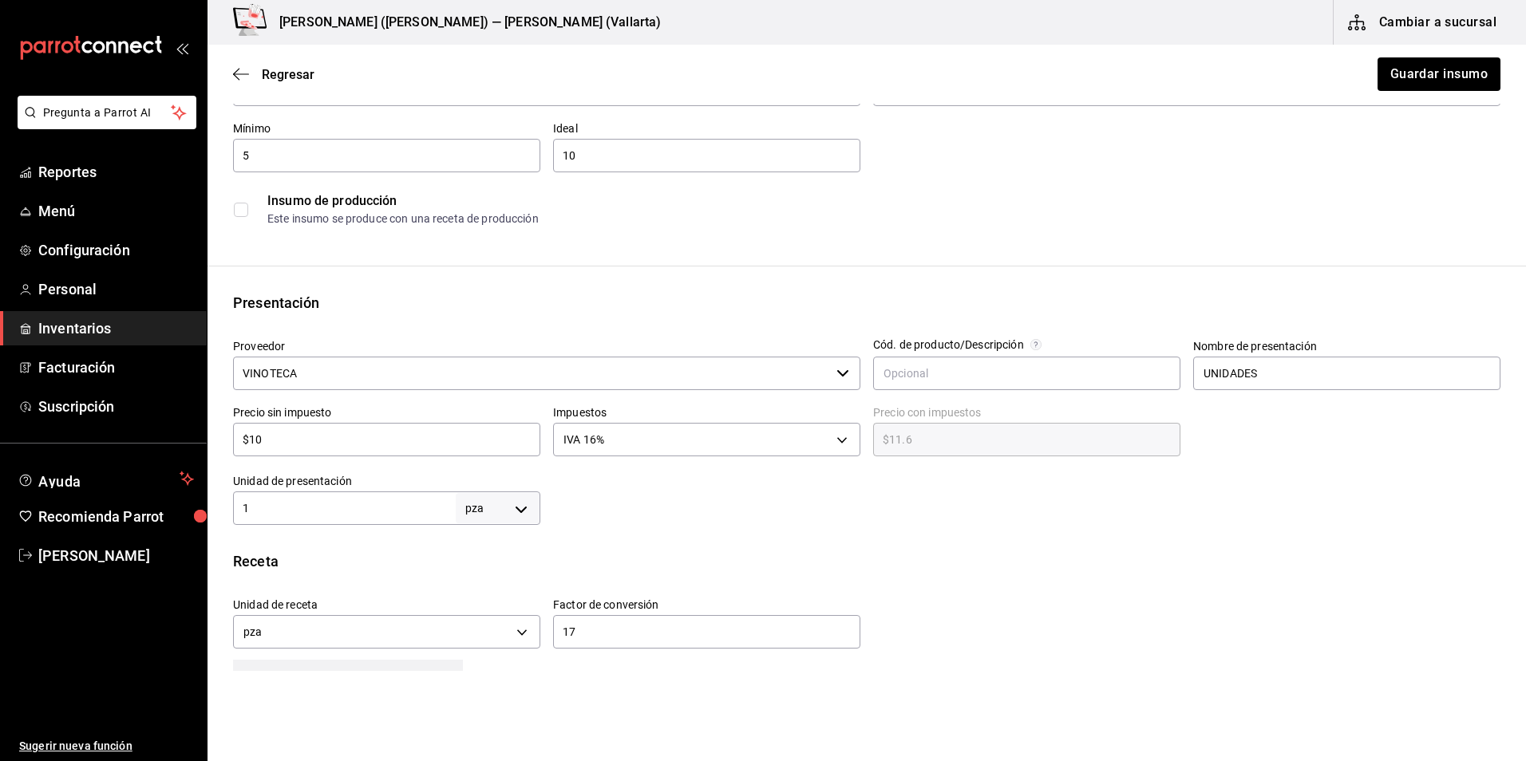
scroll to position [419, 0]
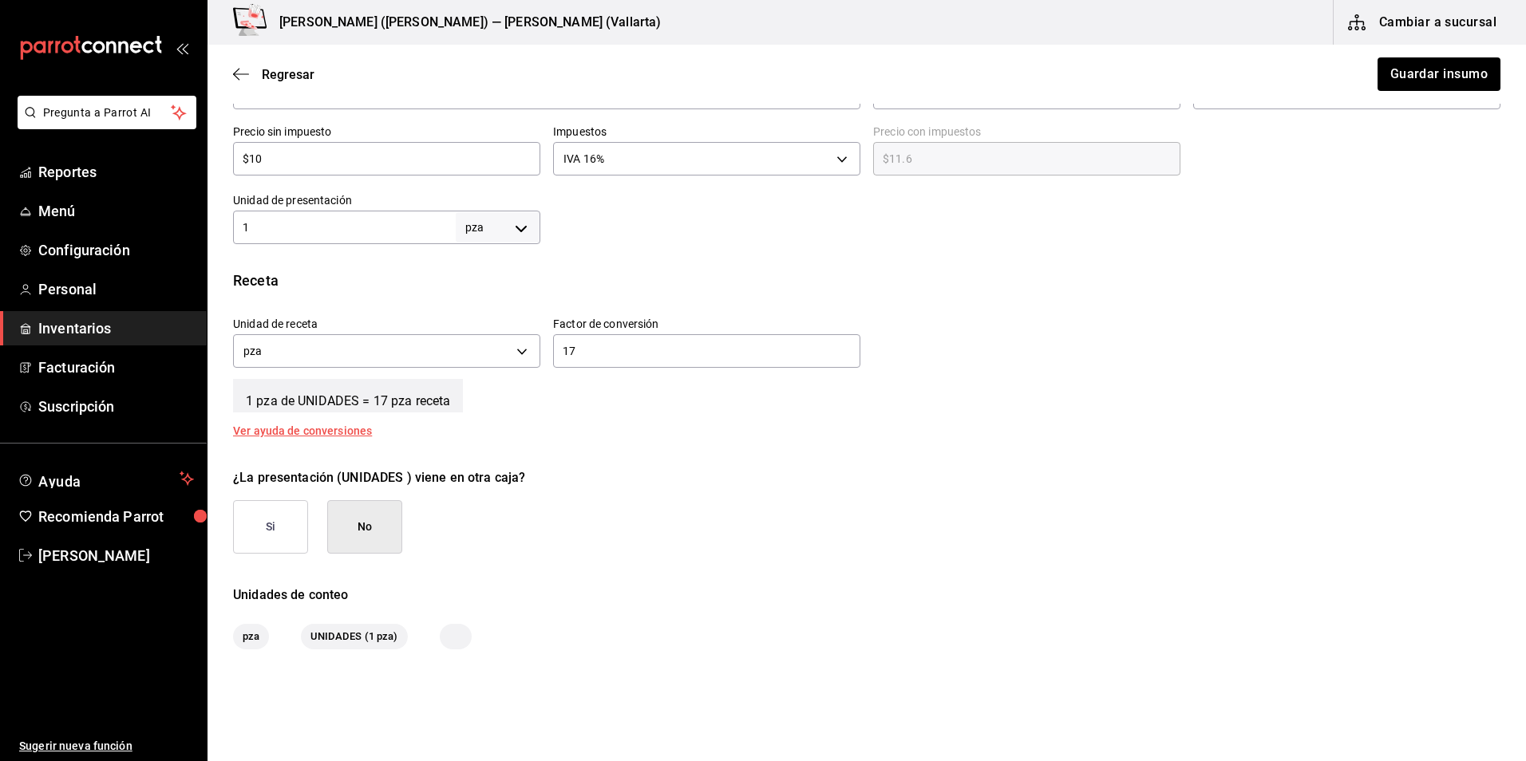
click at [372, 227] on input "1" at bounding box center [344, 227] width 223 height 19
type input "17"
click at [693, 366] on div "17 ​" at bounding box center [706, 351] width 307 height 34
type input "1"
click at [1442, 74] on button "Guardar insumo" at bounding box center [1438, 74] width 125 height 34
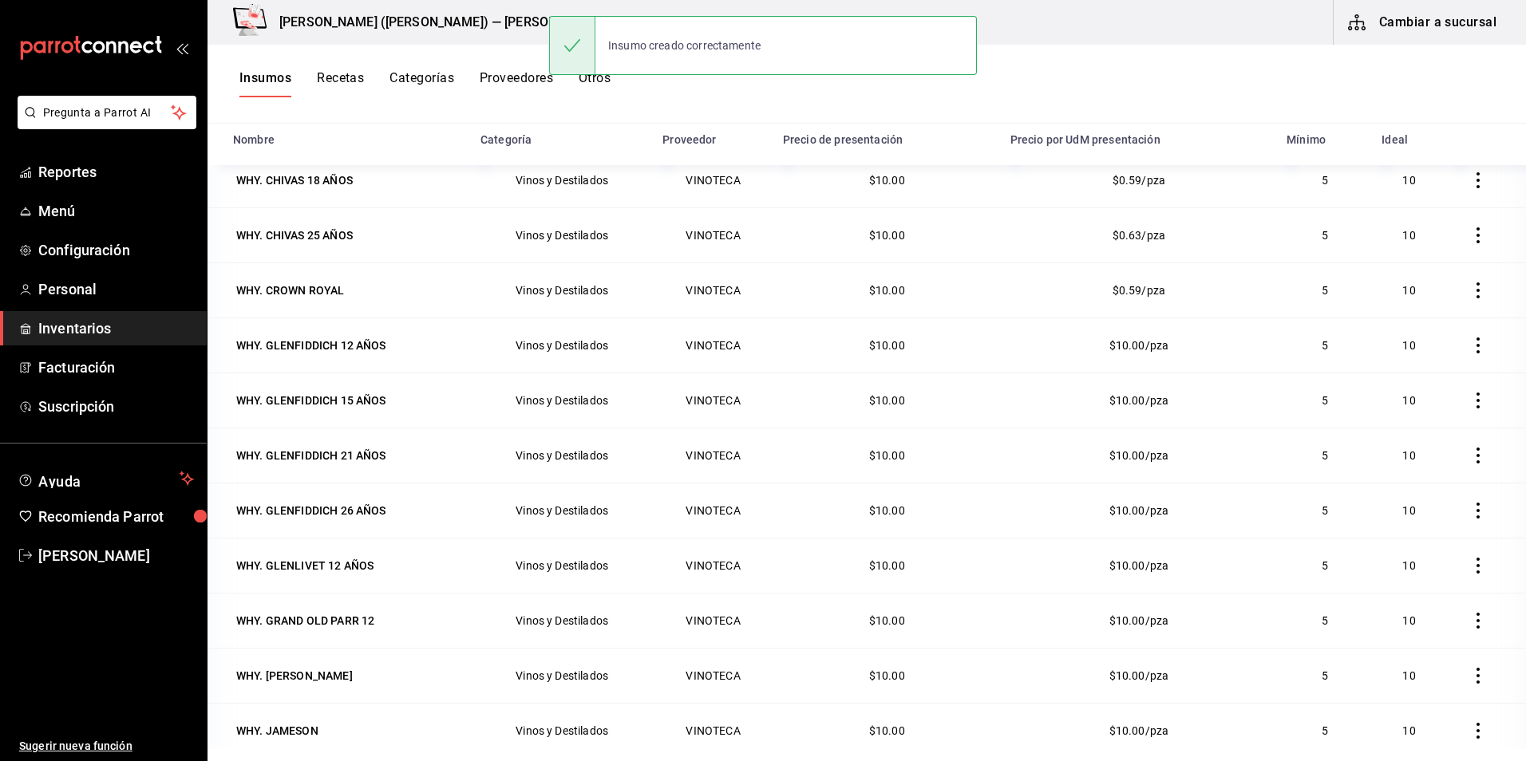
scroll to position [399, 0]
click at [306, 344] on div "WHY. GLENFIDDICH 12 AÑOS" at bounding box center [311, 344] width 150 height 16
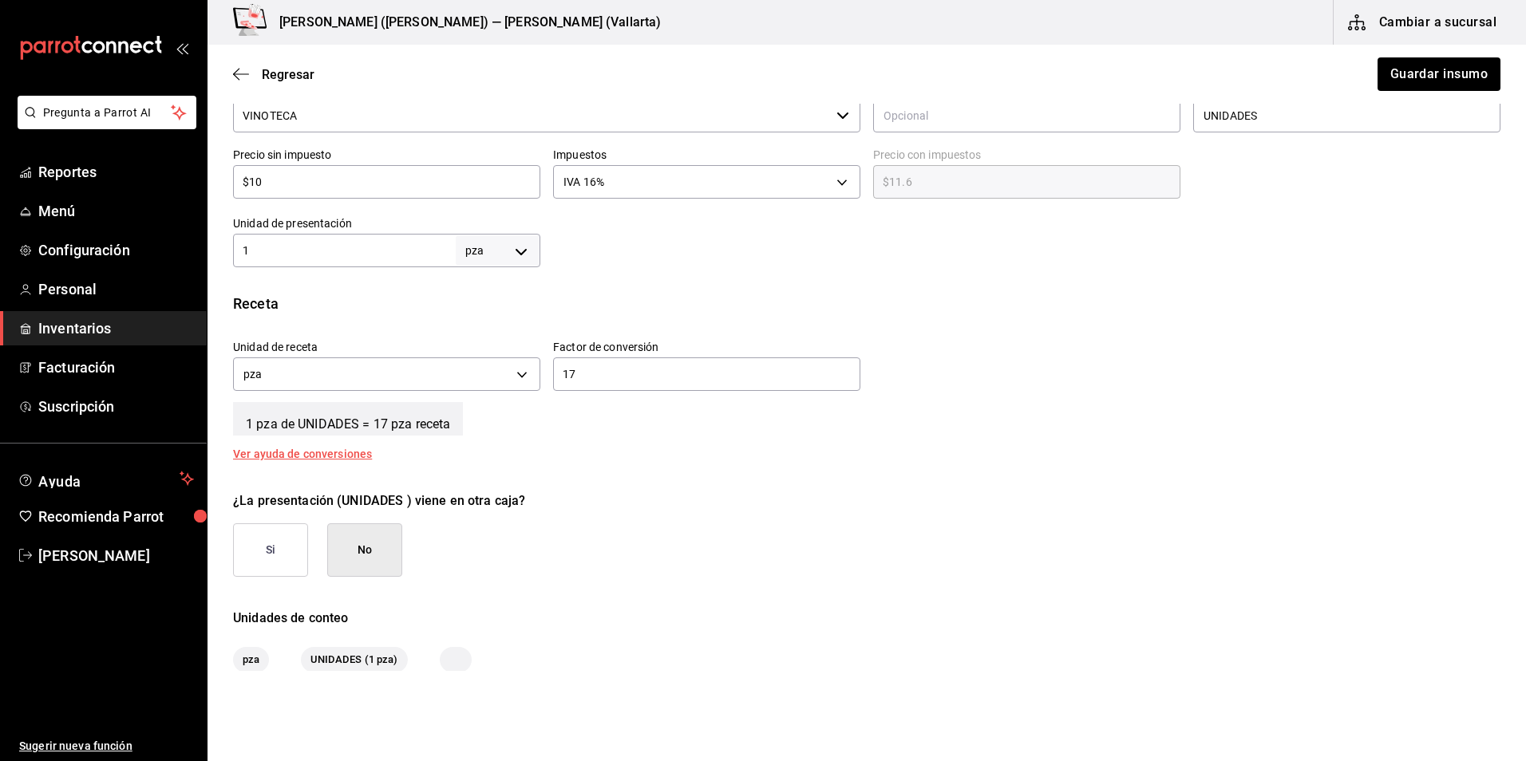
scroll to position [399, 0]
click at [383, 245] on input "1" at bounding box center [344, 247] width 223 height 19
type input "17"
click at [711, 368] on input "17" at bounding box center [706, 371] width 307 height 19
type input "1"
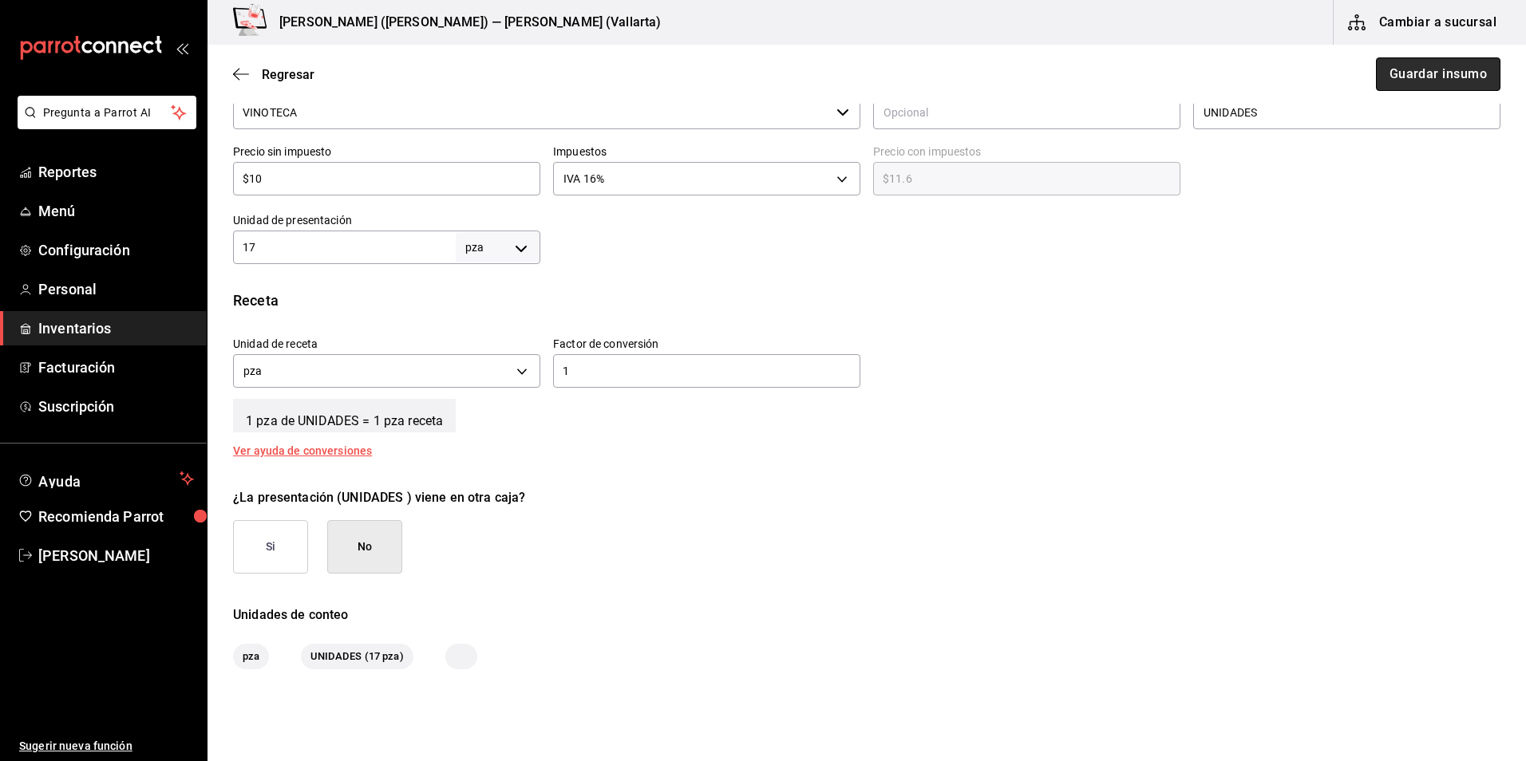
click at [1446, 71] on button "Guardar insumo" at bounding box center [1438, 74] width 125 height 34
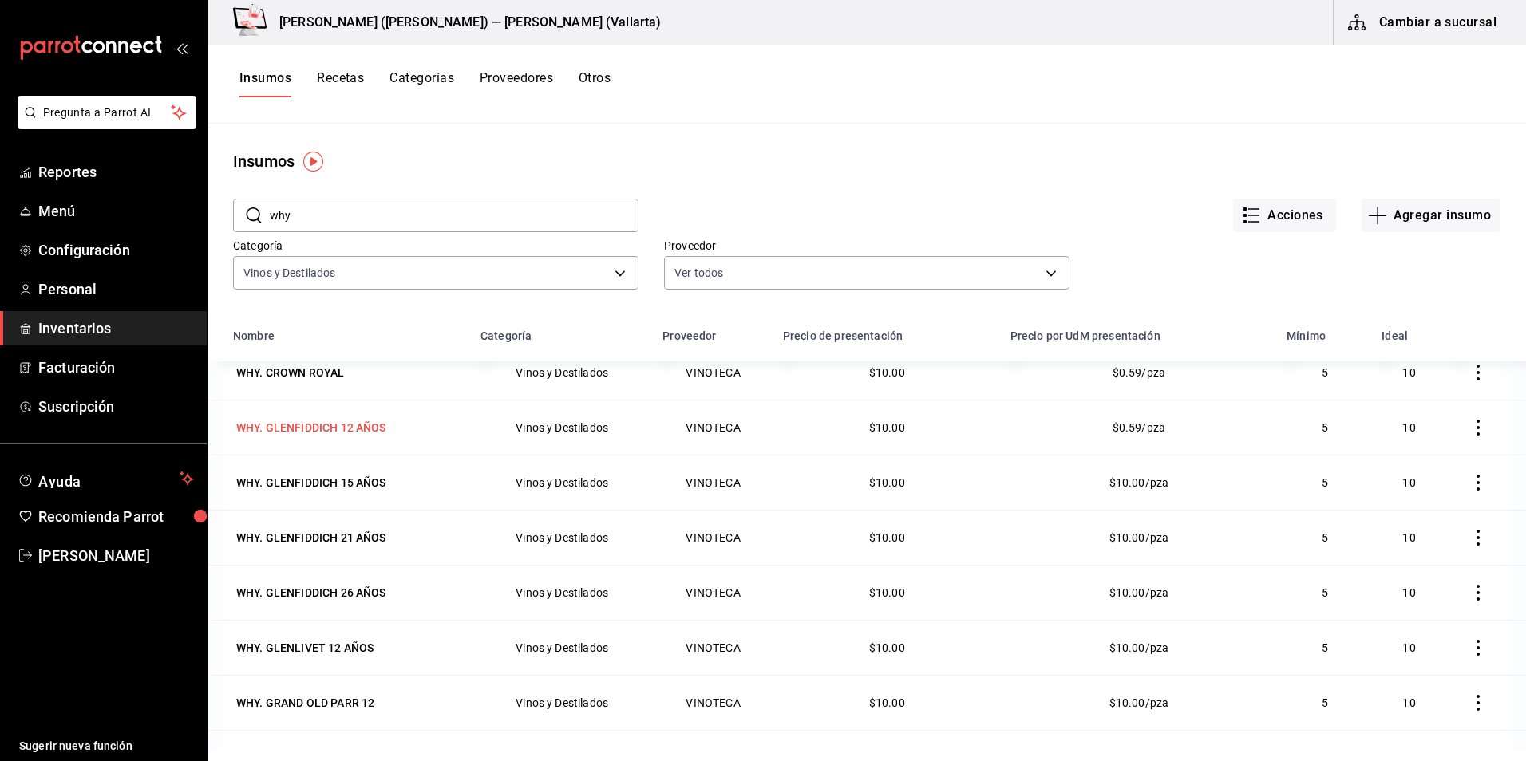
scroll to position [479, 0]
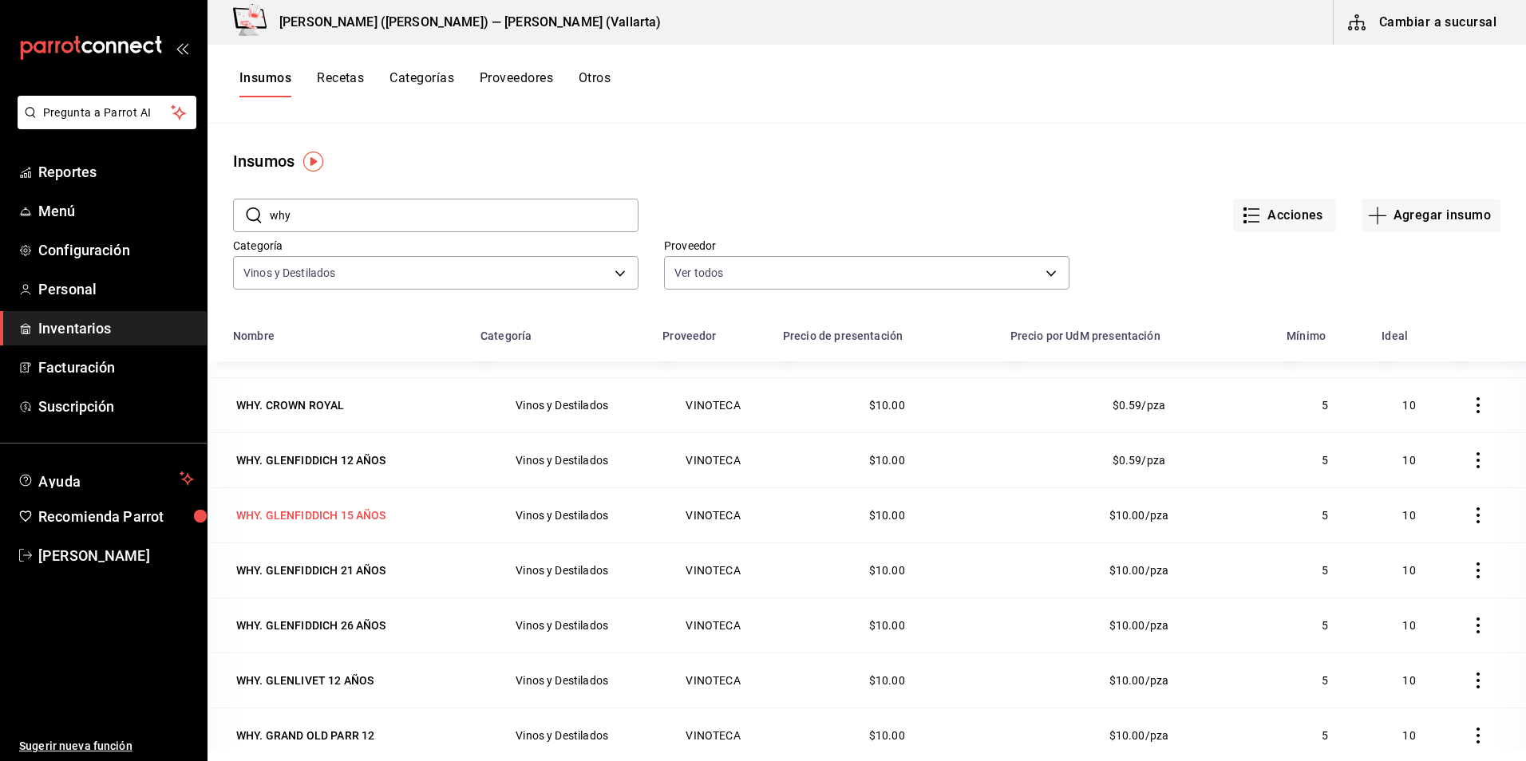
click at [346, 513] on div "WHY. GLENFIDDICH 15 AÑOS" at bounding box center [311, 516] width 150 height 16
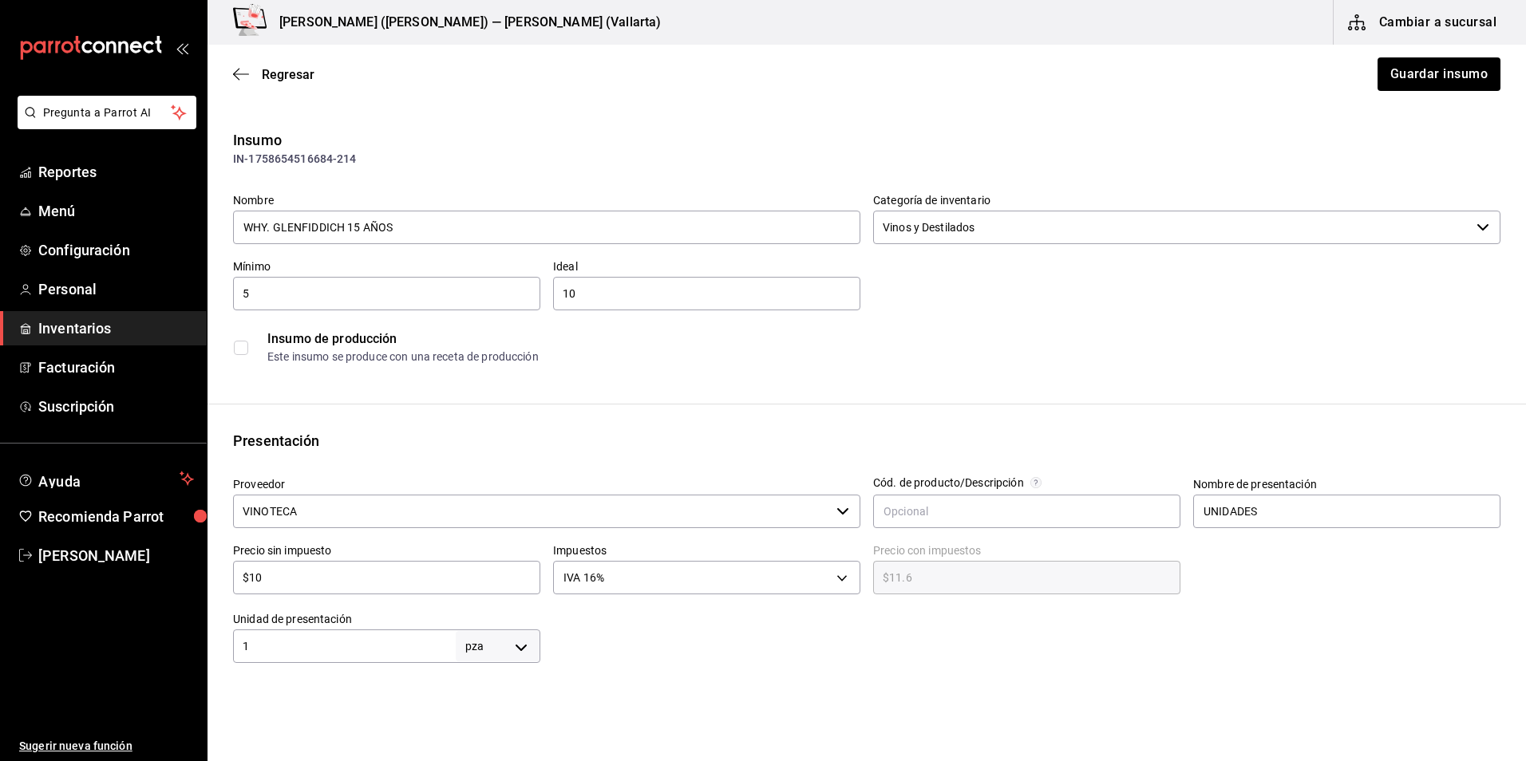
scroll to position [479, 0]
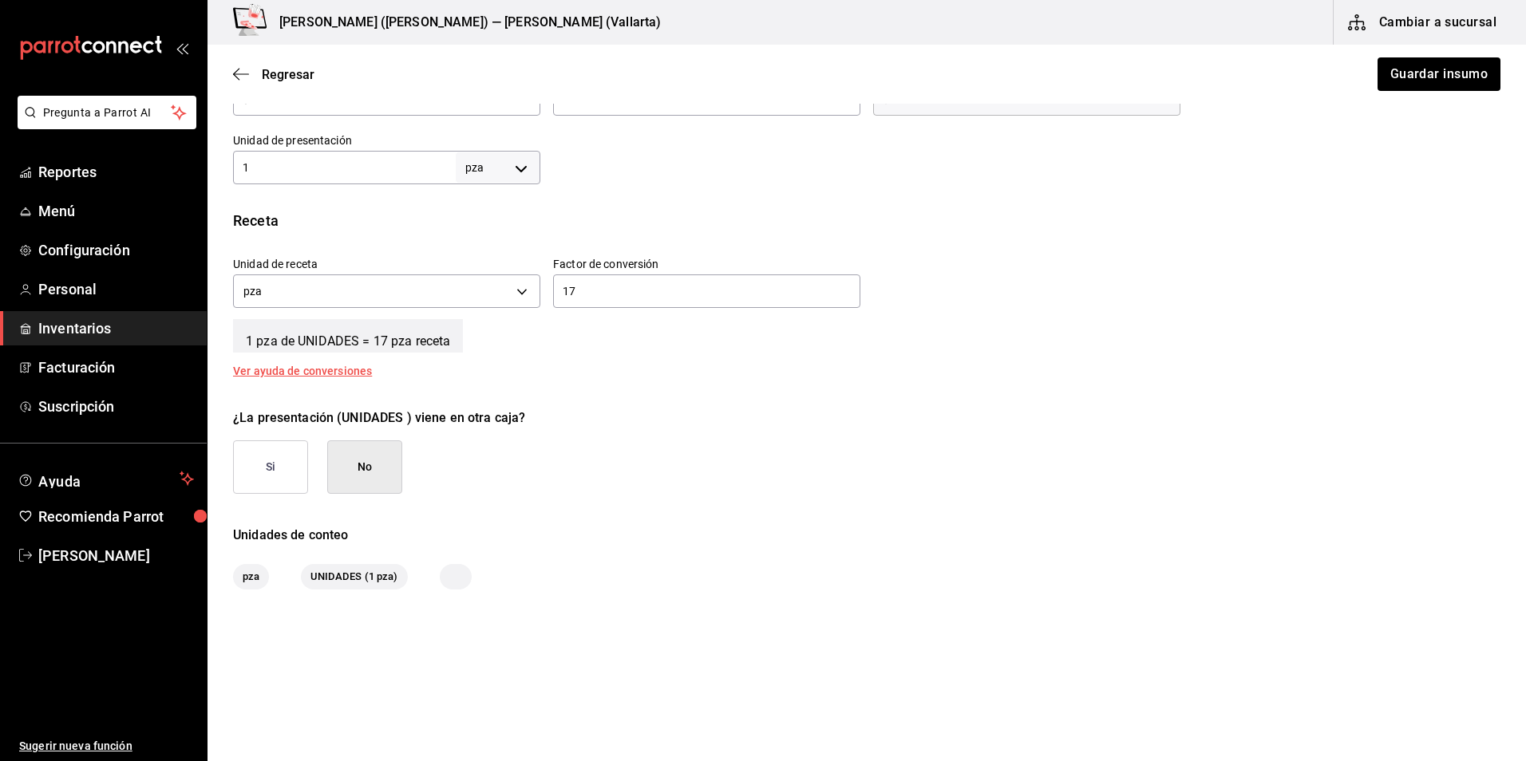
drag, startPoint x: 342, startPoint y: 170, endPoint x: 335, endPoint y: 166, distance: 8.2
click at [342, 170] on input "1" at bounding box center [344, 167] width 223 height 19
type input "17"
click at [620, 293] on input "17" at bounding box center [706, 291] width 307 height 19
type input "1"
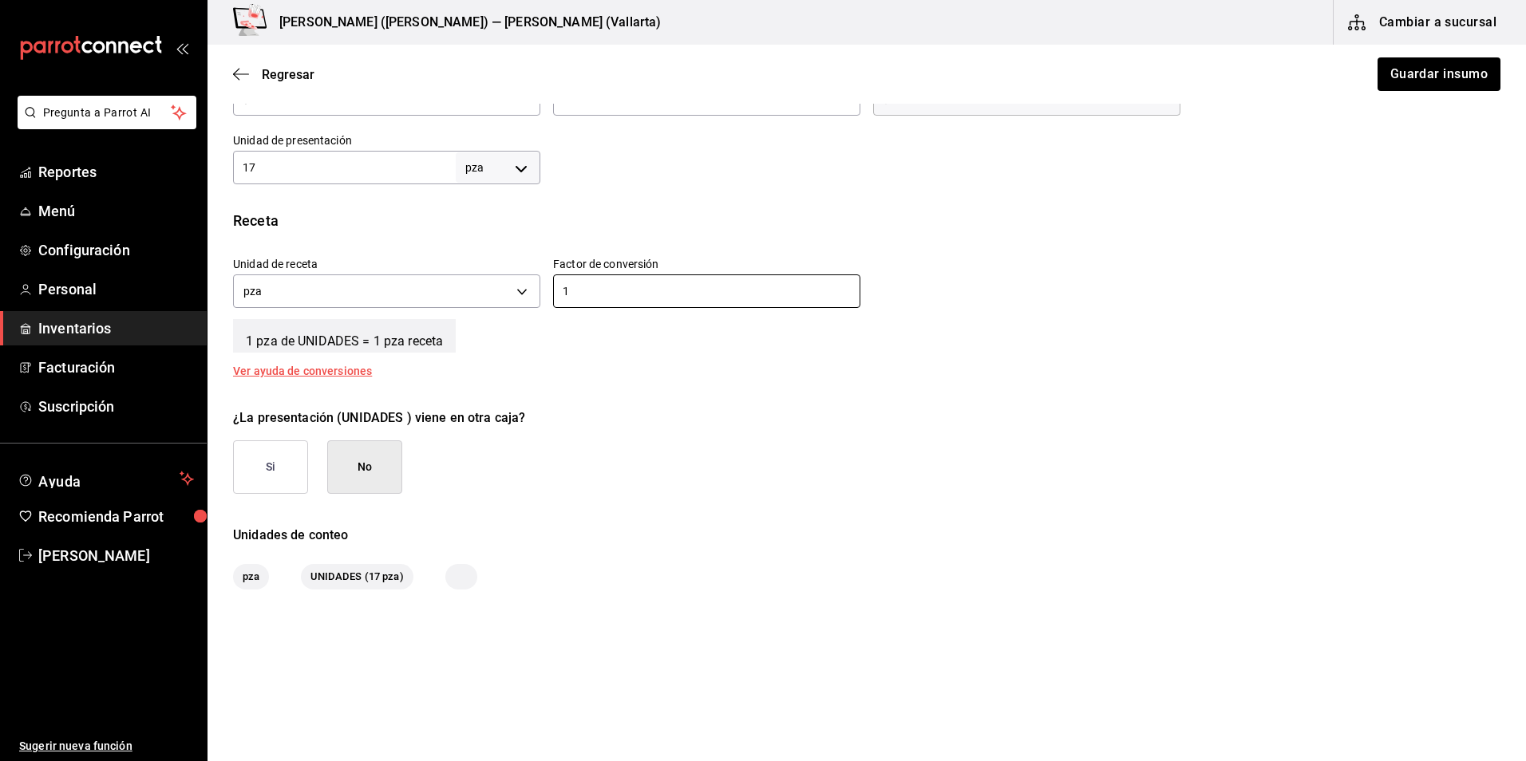
drag, startPoint x: 905, startPoint y: 188, endPoint x: 939, endPoint y: 180, distance: 34.5
click at [905, 188] on div "Insumo IN-1758654516684-214 Nombre WHY. GLENFIDDICH 15 AÑOS Categoría de invent…" at bounding box center [867, 119] width 1318 height 939
click at [1457, 62] on button "Guardar insumo" at bounding box center [1438, 74] width 125 height 34
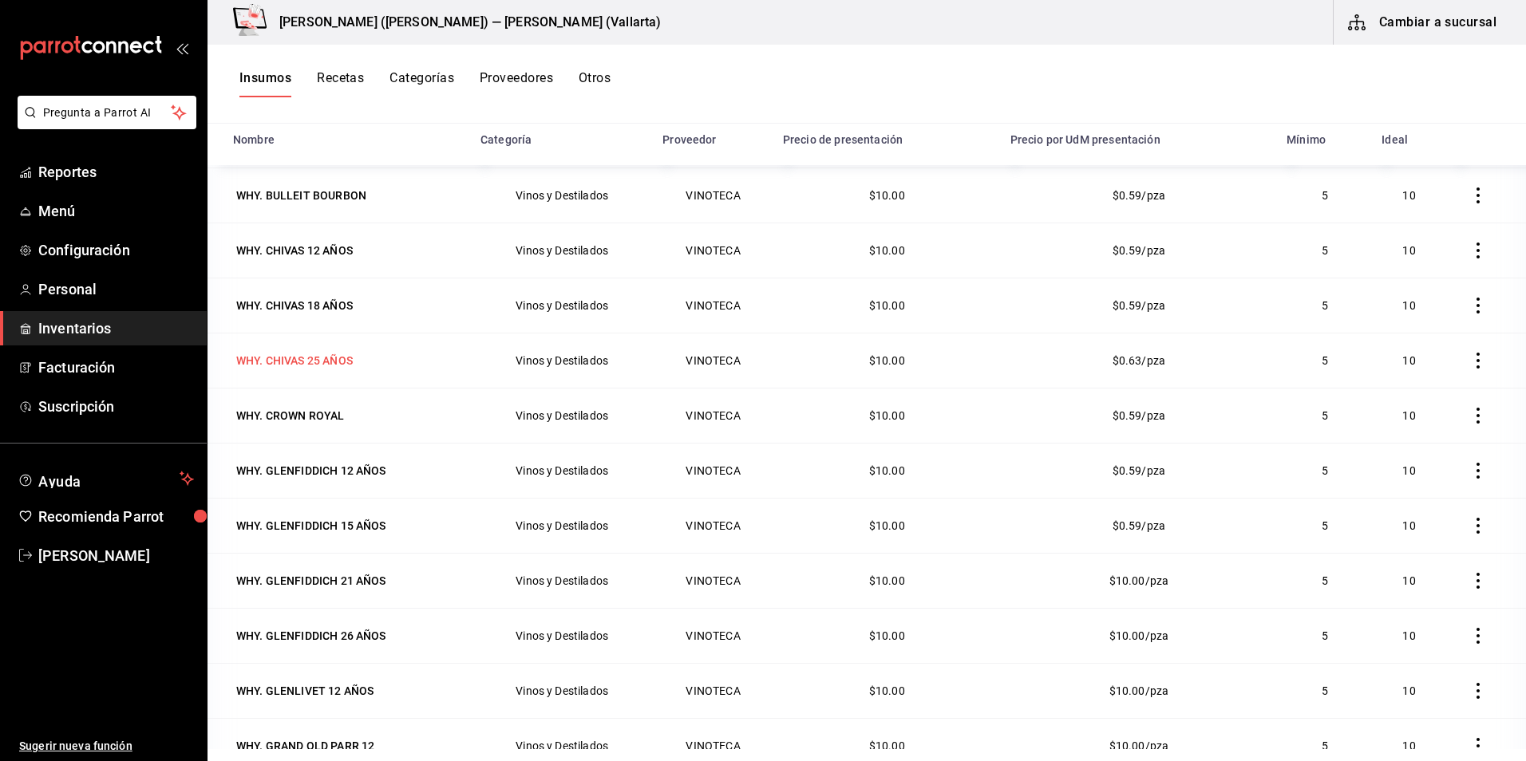
scroll to position [319, 0]
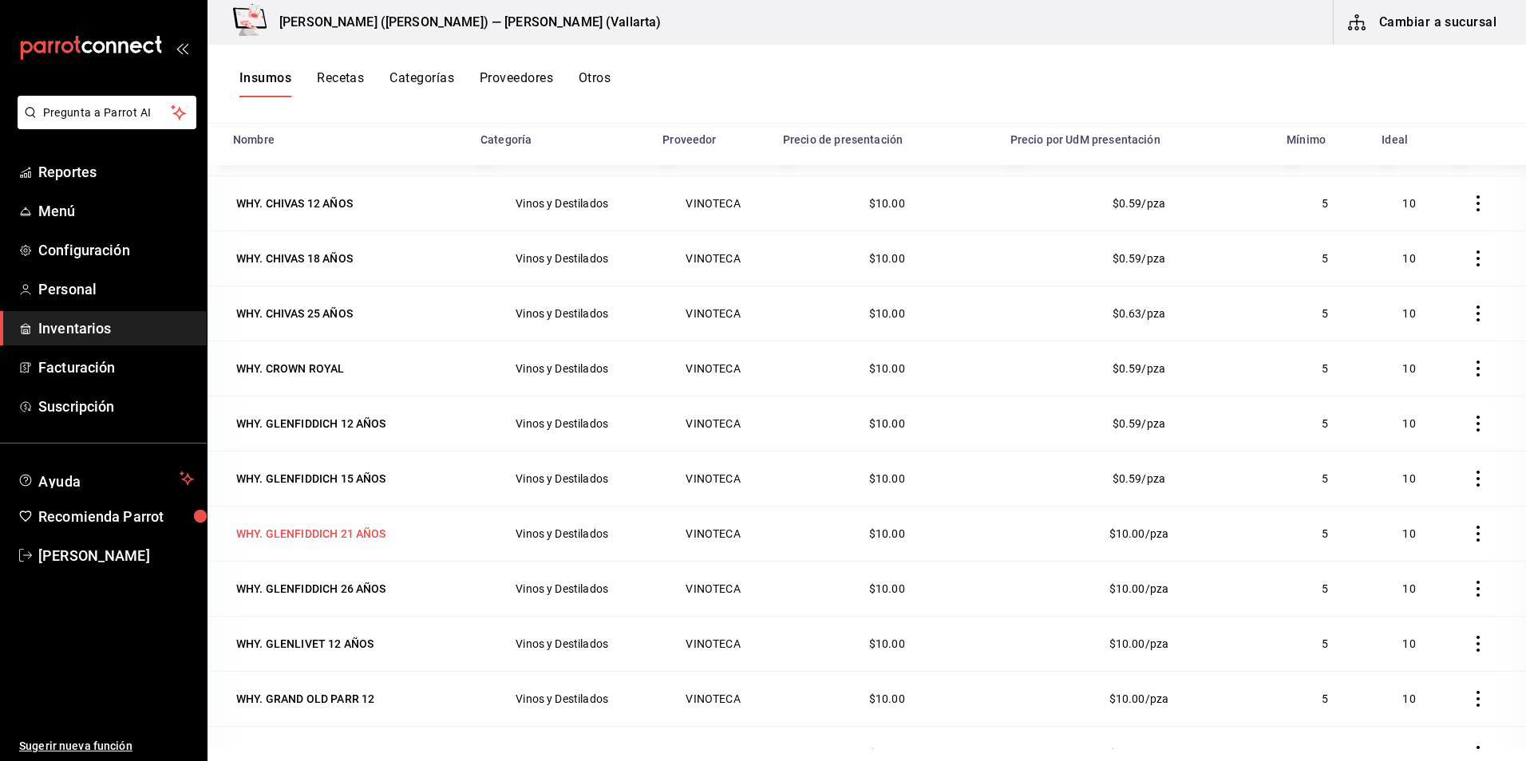
click at [341, 540] on div "WHY. GLENFIDDICH 21 AÑOS" at bounding box center [311, 534] width 150 height 16
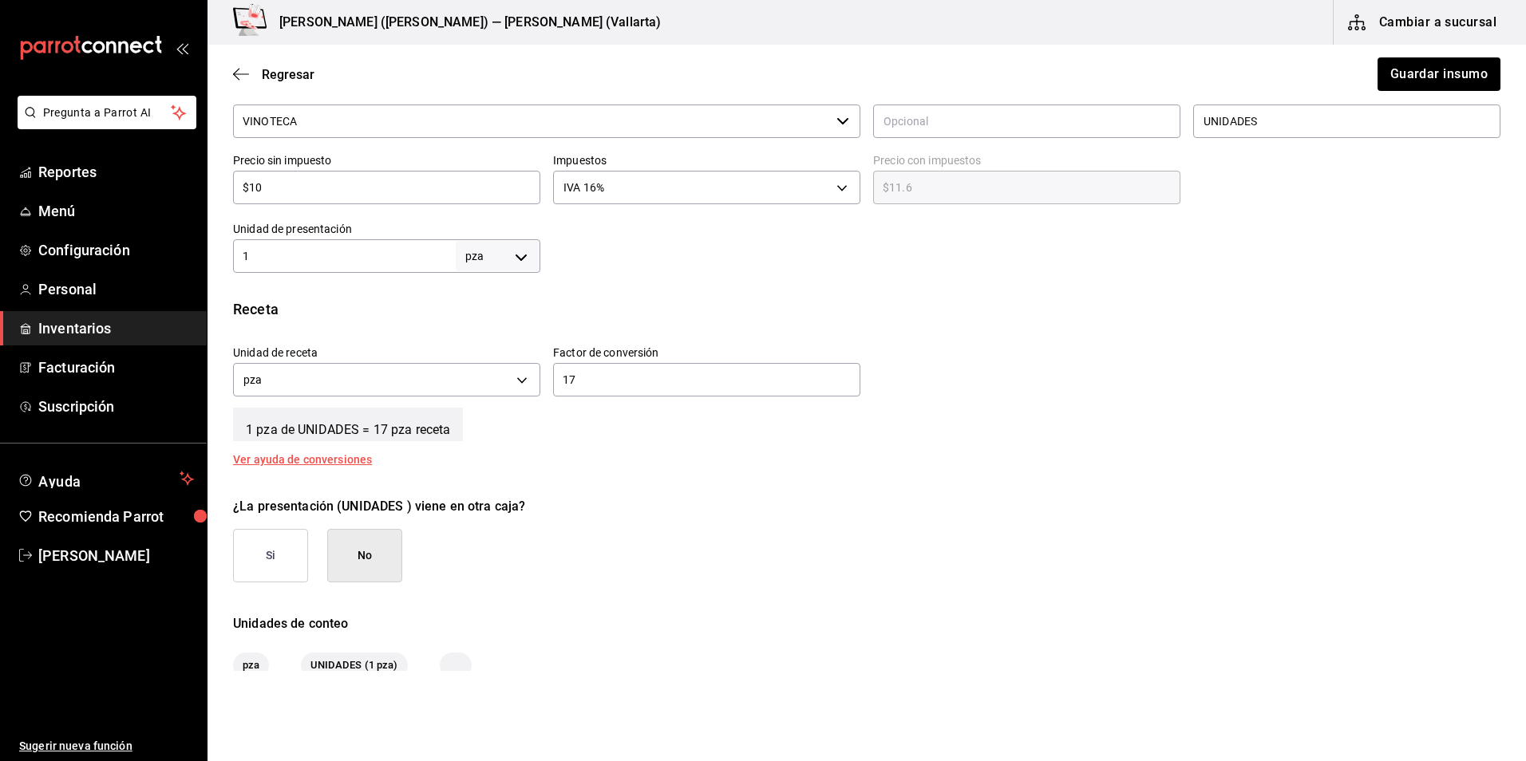
scroll to position [399, 0]
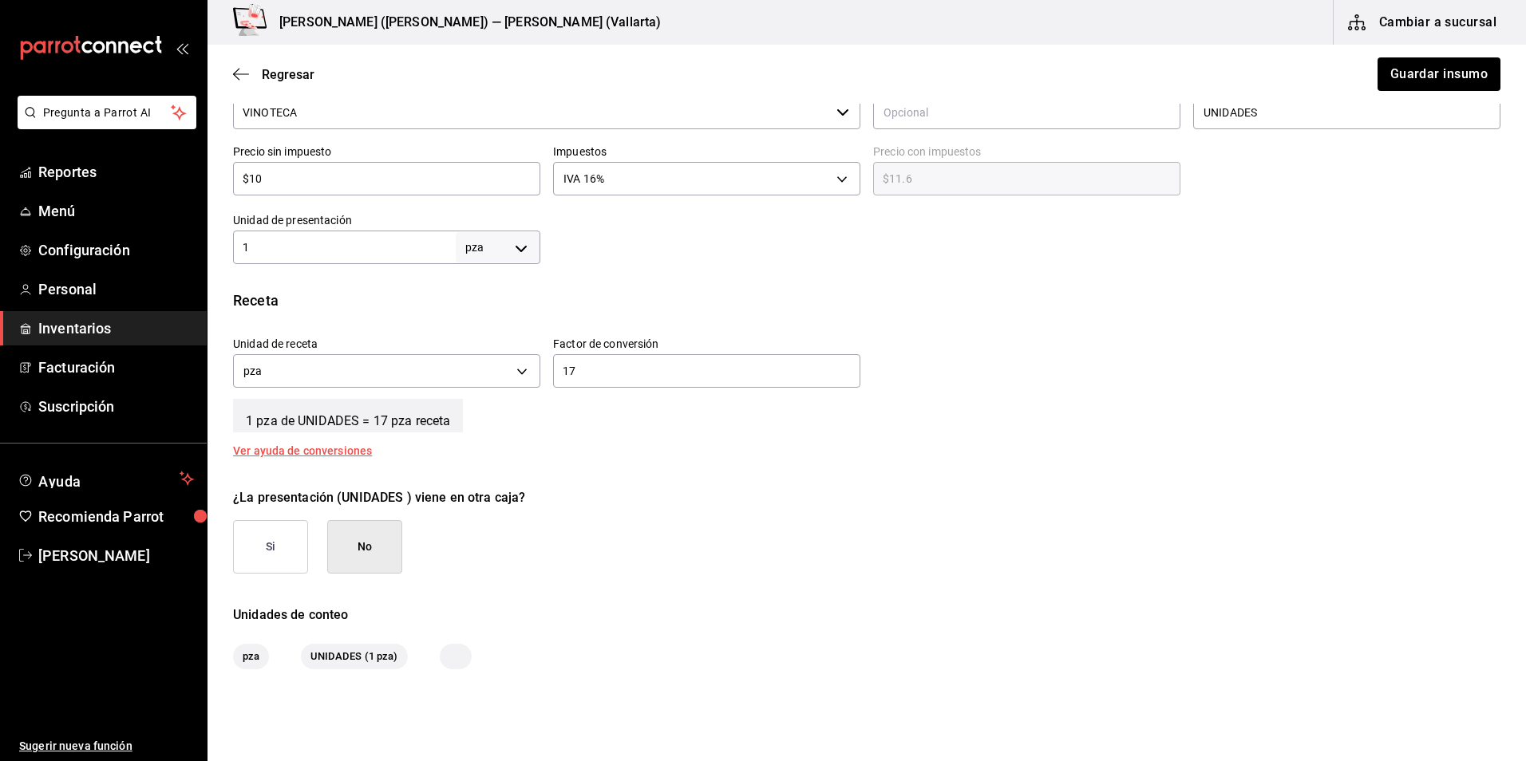
click at [355, 251] on input "1" at bounding box center [344, 247] width 223 height 19
type input "17"
click at [584, 379] on input "17" at bounding box center [706, 371] width 307 height 19
type input "1"
click at [695, 303] on div "Receta" at bounding box center [866, 301] width 1267 height 22
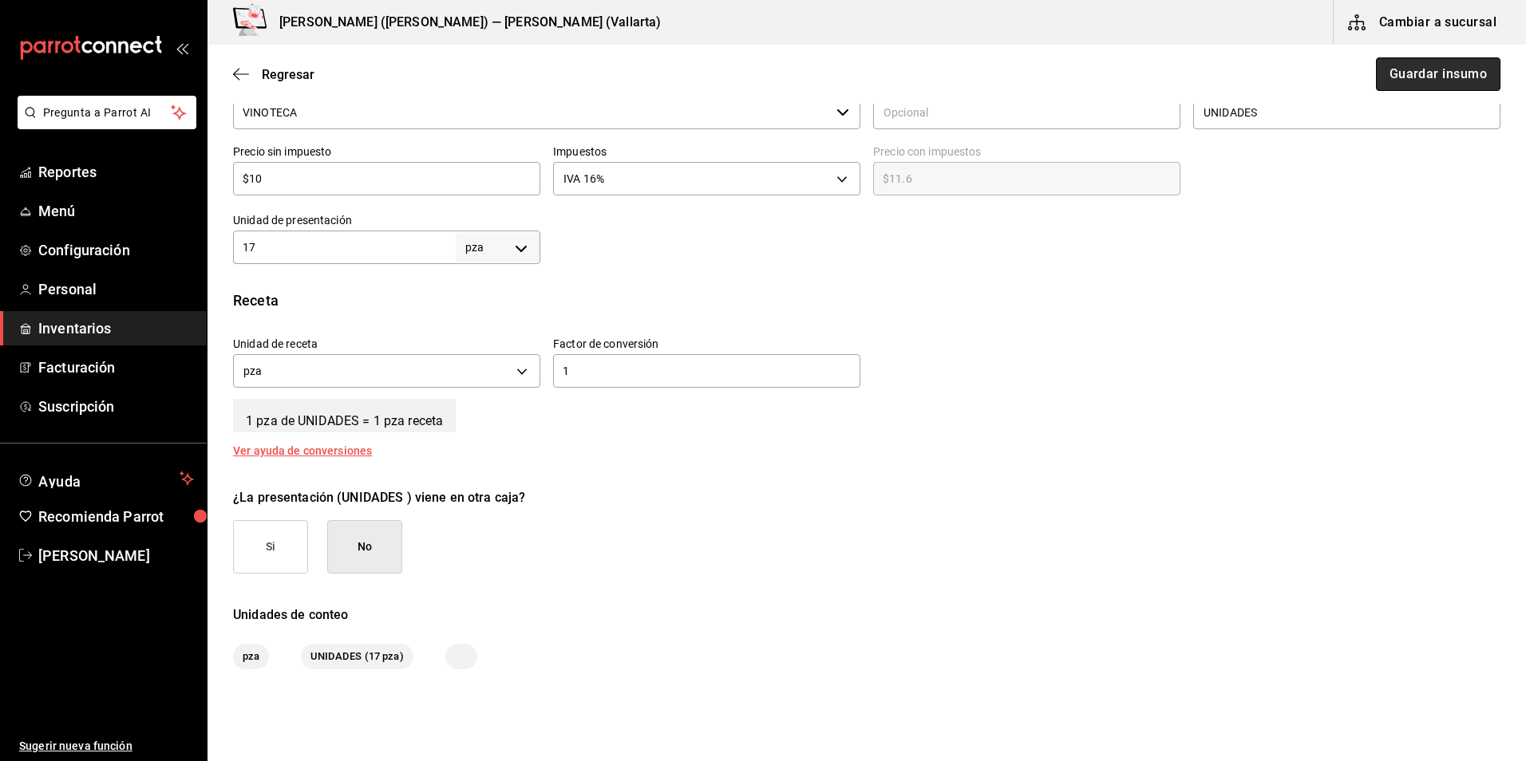
click at [1423, 74] on button "Guardar insumo" at bounding box center [1438, 74] width 125 height 34
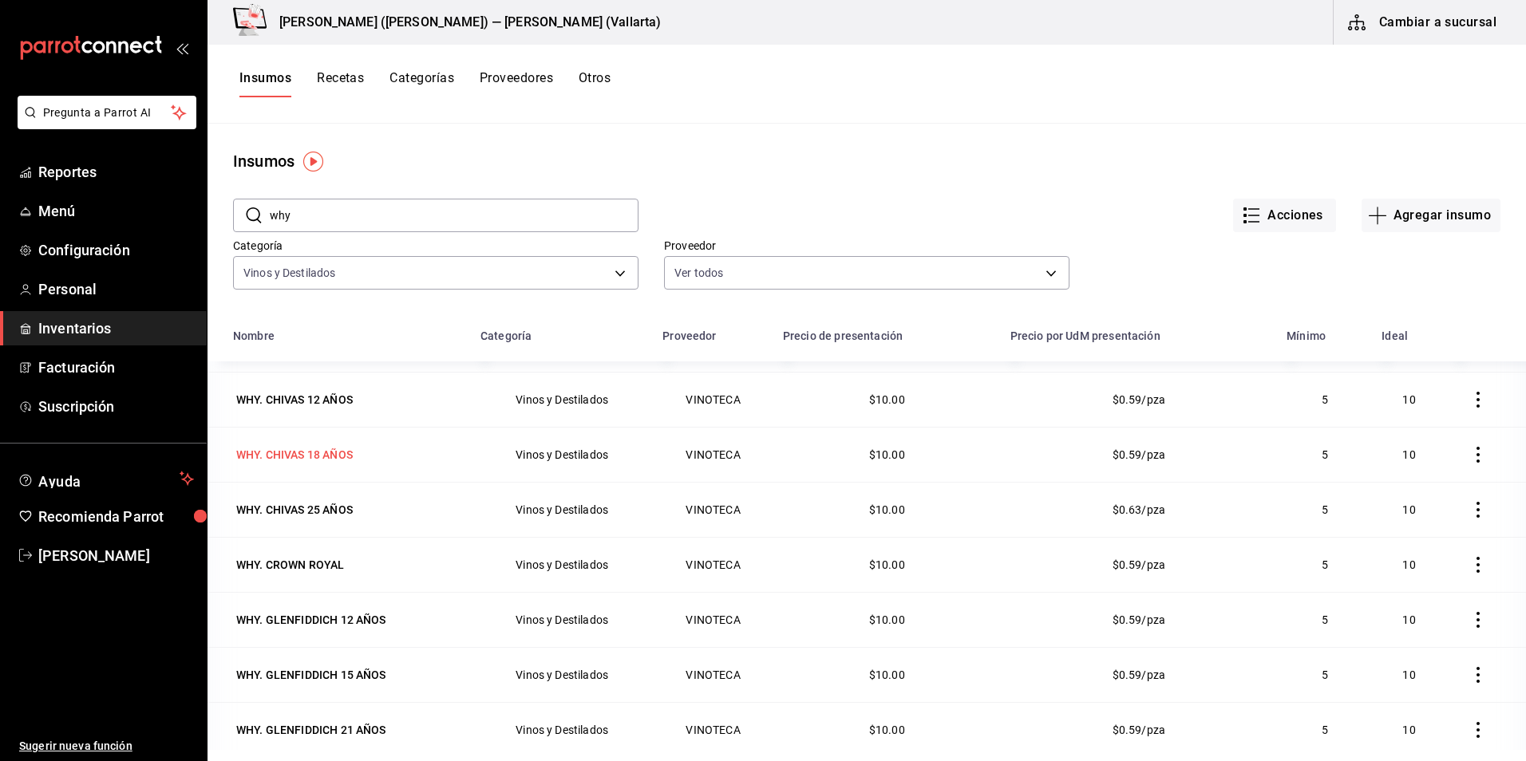
scroll to position [479, 0]
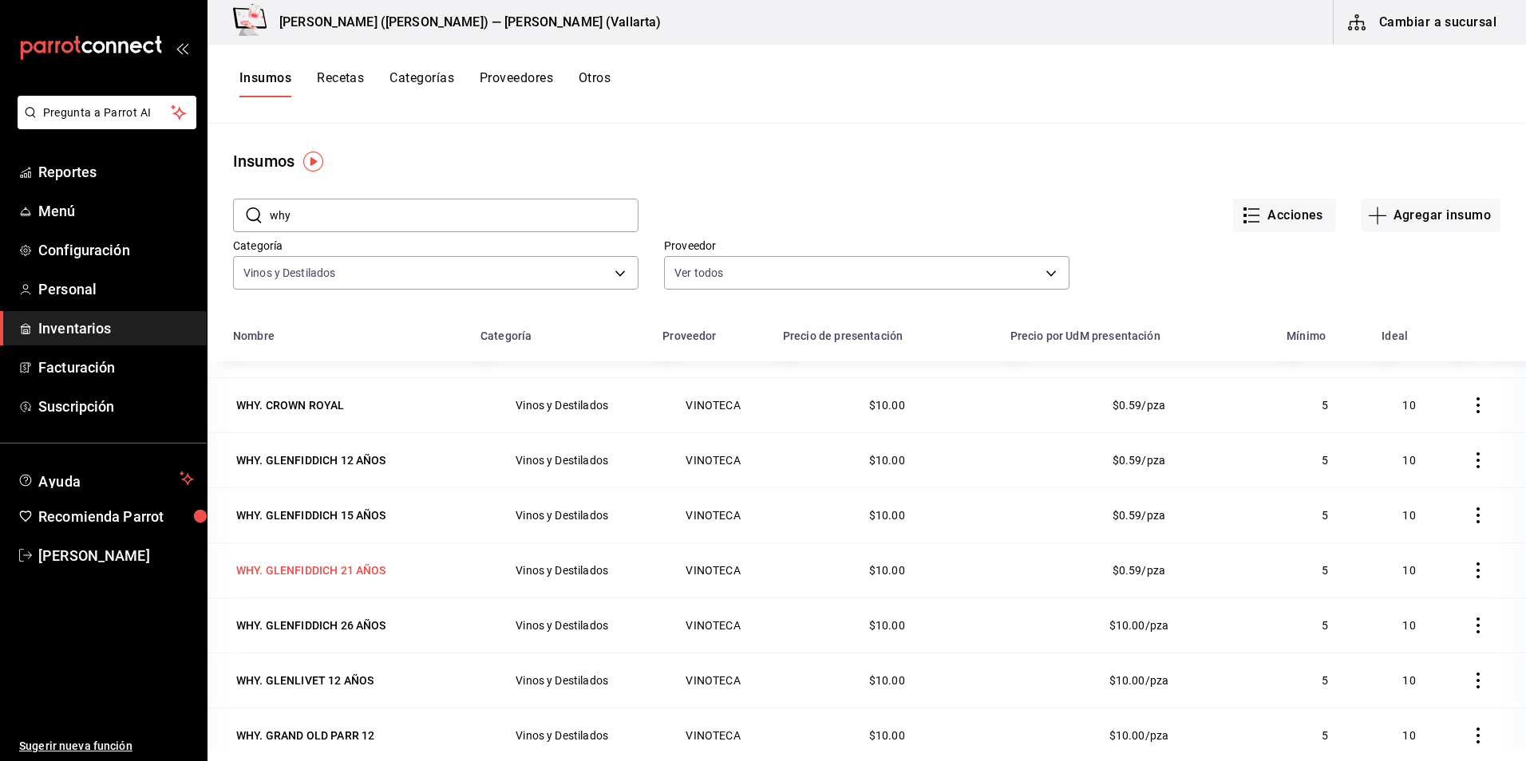
click at [364, 574] on div "WHY. GLENFIDDICH 21 AÑOS" at bounding box center [311, 571] width 150 height 16
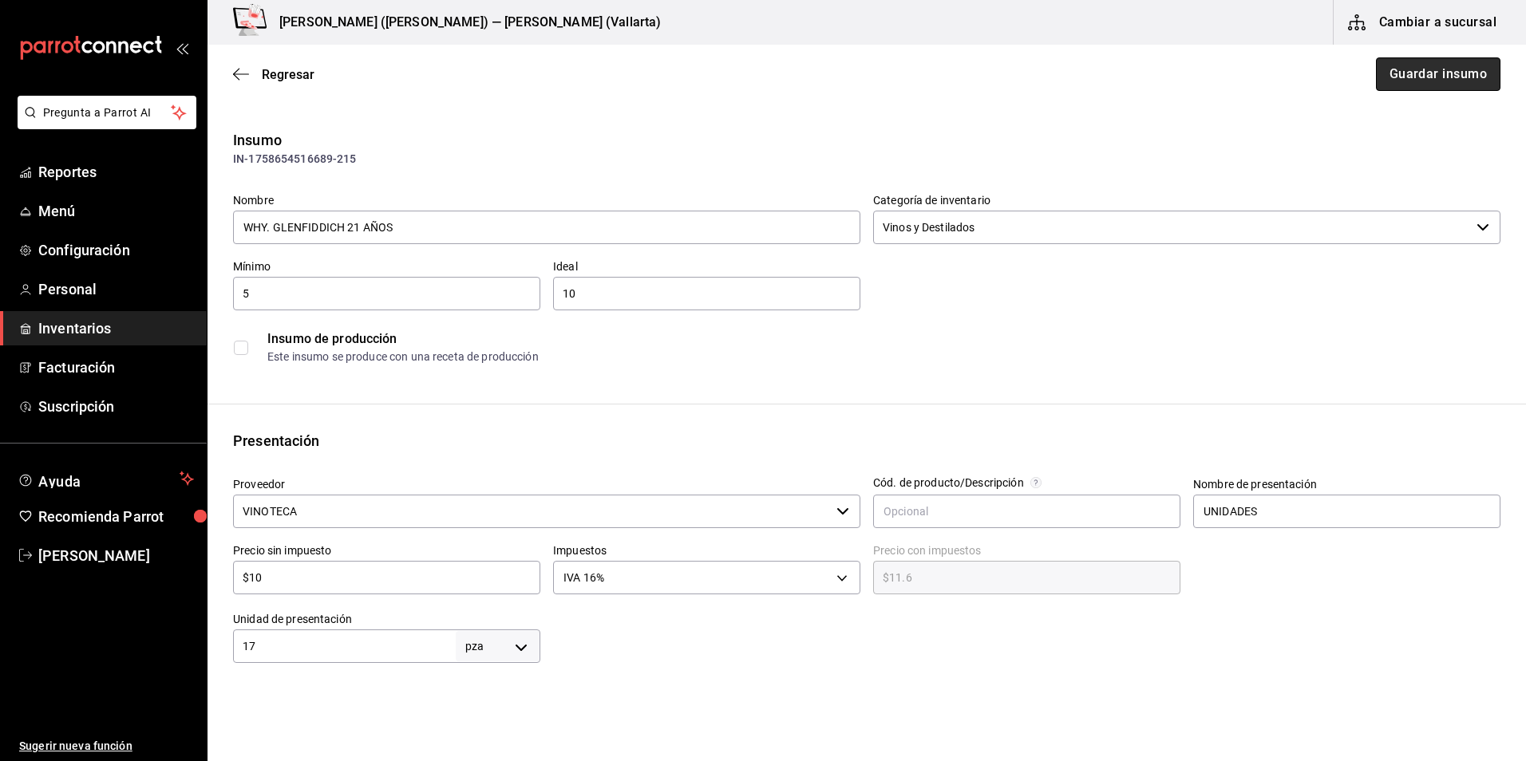
click at [1390, 70] on button "Guardar insumo" at bounding box center [1438, 74] width 125 height 34
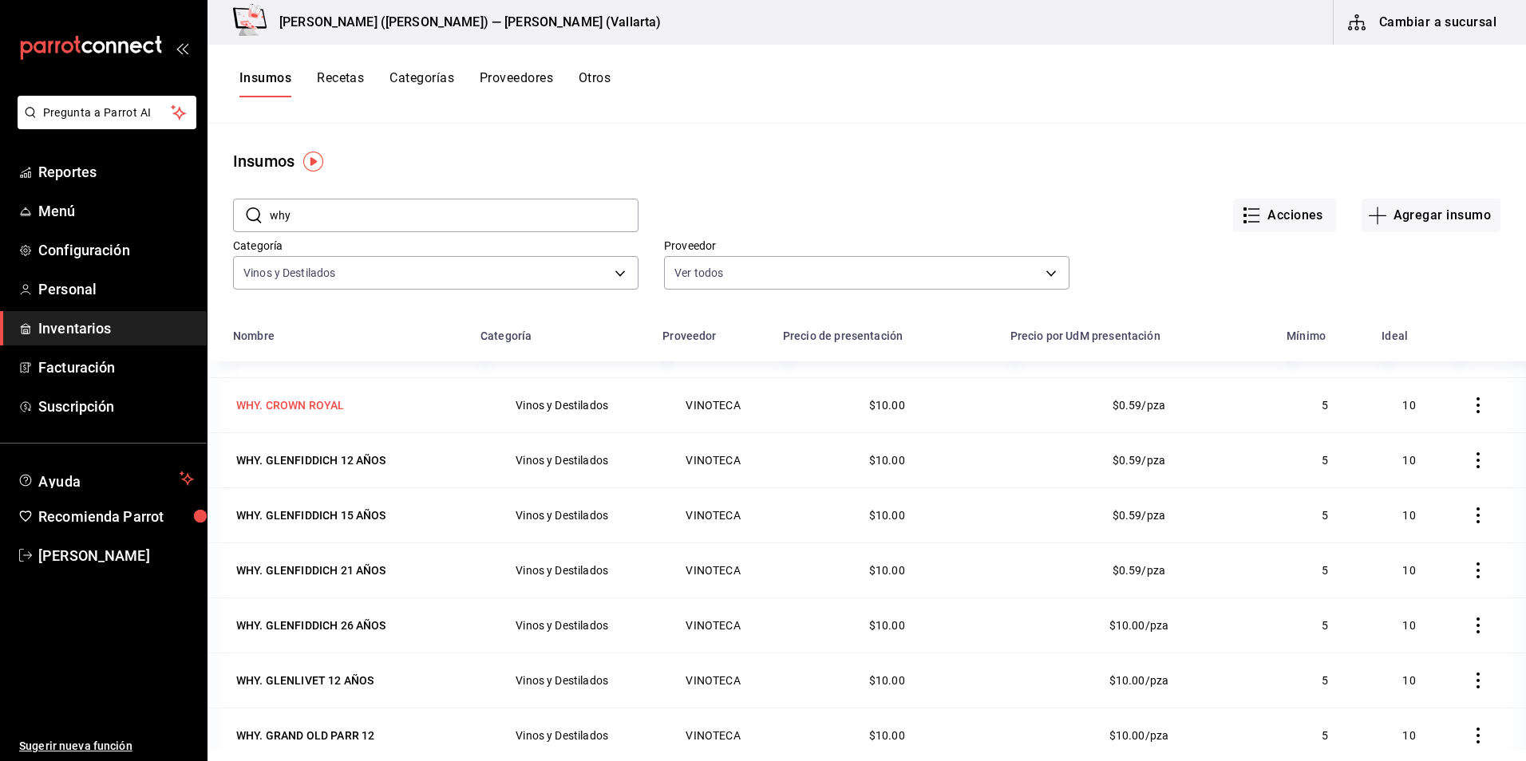
scroll to position [559, 0]
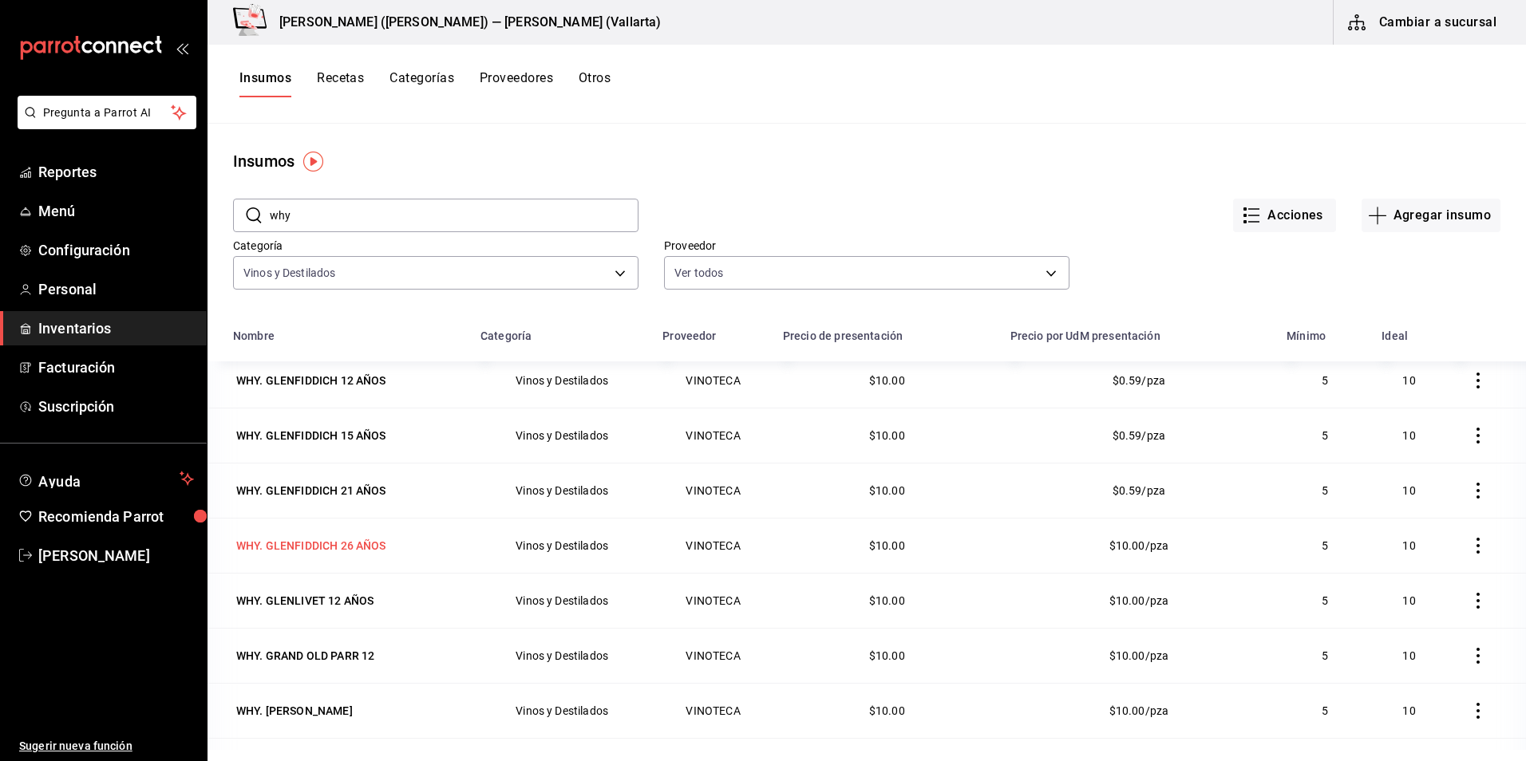
click at [351, 539] on div "WHY. GLENFIDDICH 26 AÑOS" at bounding box center [311, 546] width 150 height 16
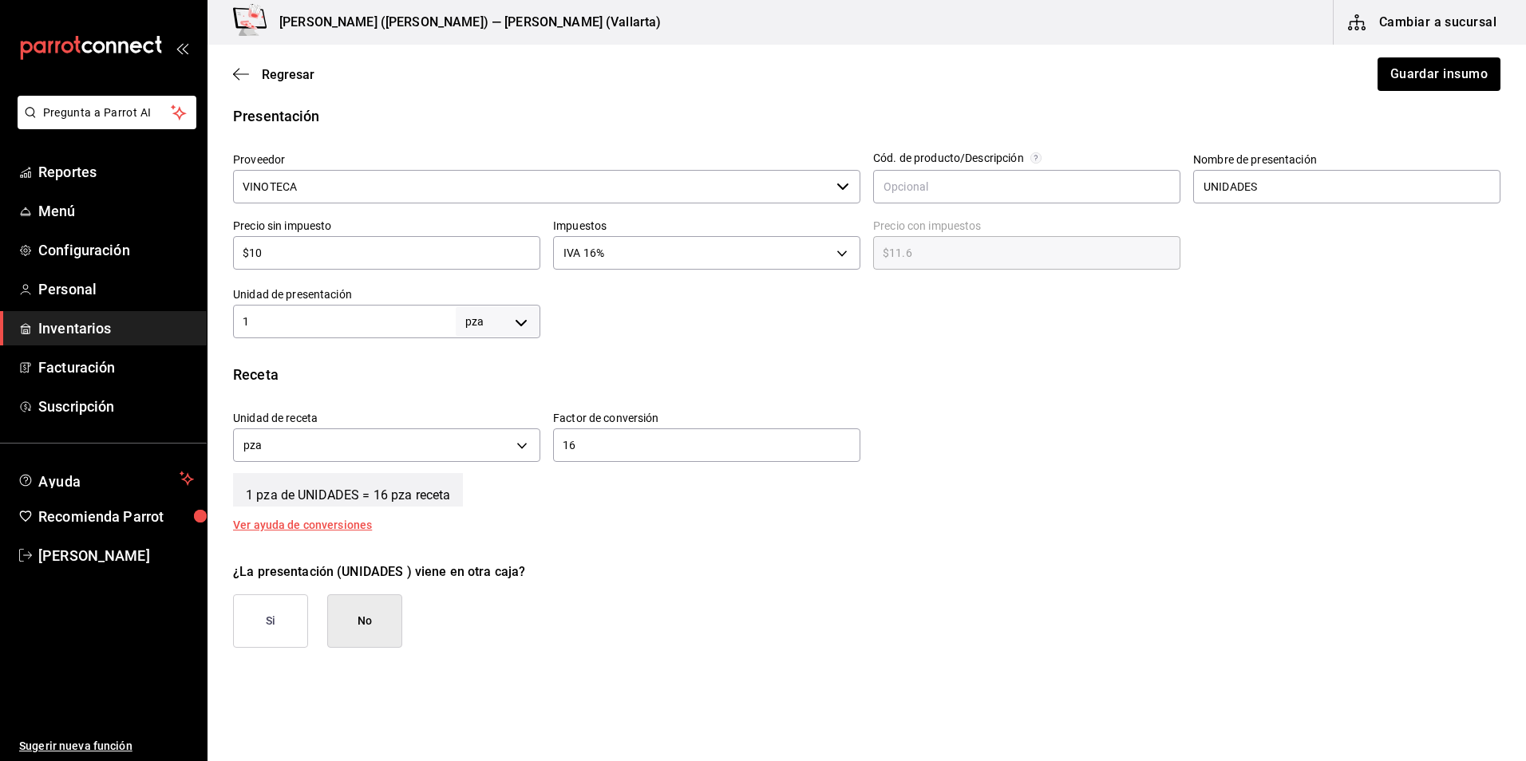
scroll to position [399, 0]
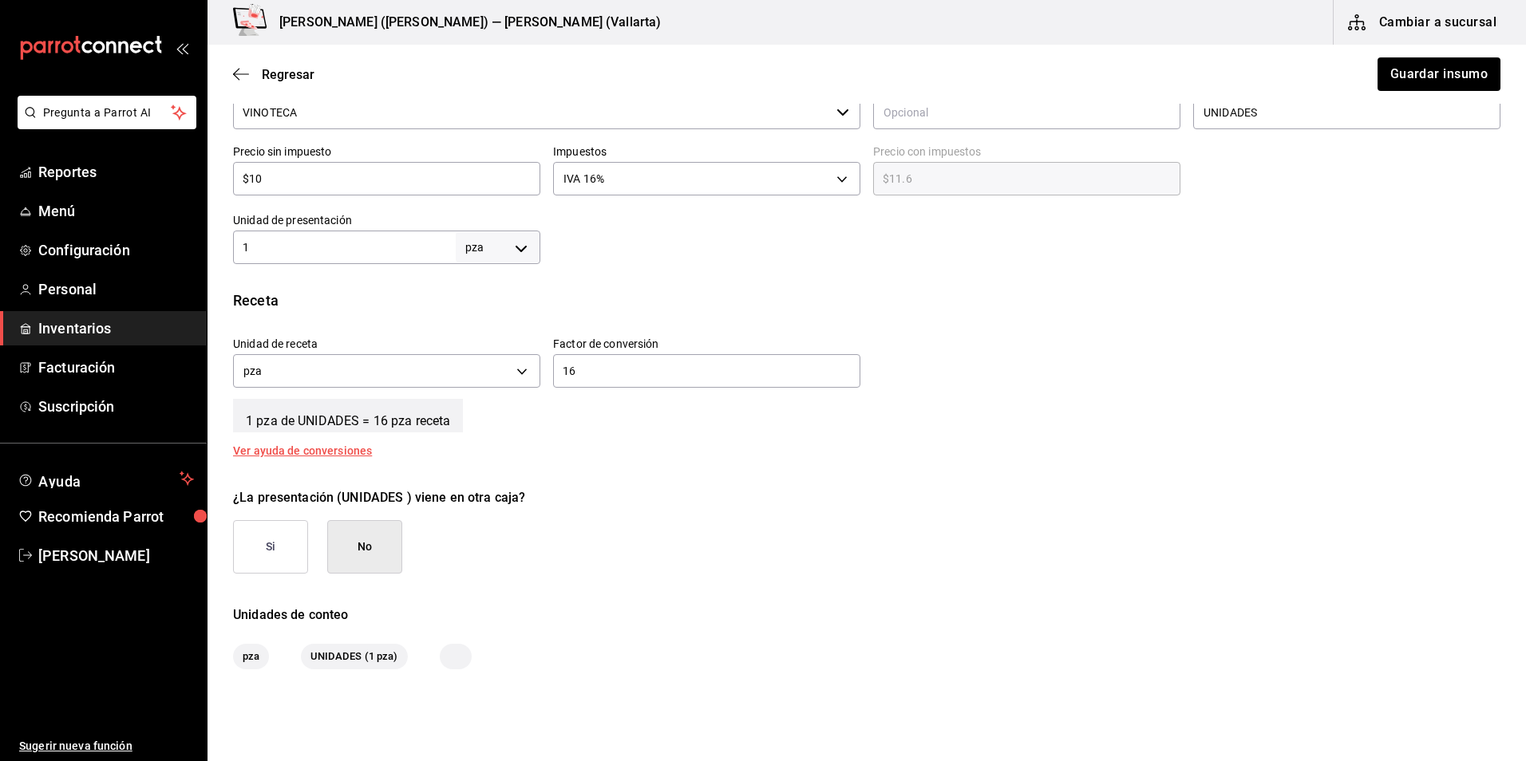
drag, startPoint x: 317, startPoint y: 228, endPoint x: 311, endPoint y: 237, distance: 10.4
click at [316, 233] on div "Unidad de presentación 1 pza UNIT ​" at bounding box center [386, 238] width 307 height 51
drag, startPoint x: 307, startPoint y: 241, endPoint x: 314, endPoint y: 215, distance: 26.5
click at [307, 241] on input "1" at bounding box center [344, 247] width 223 height 19
type input "16"
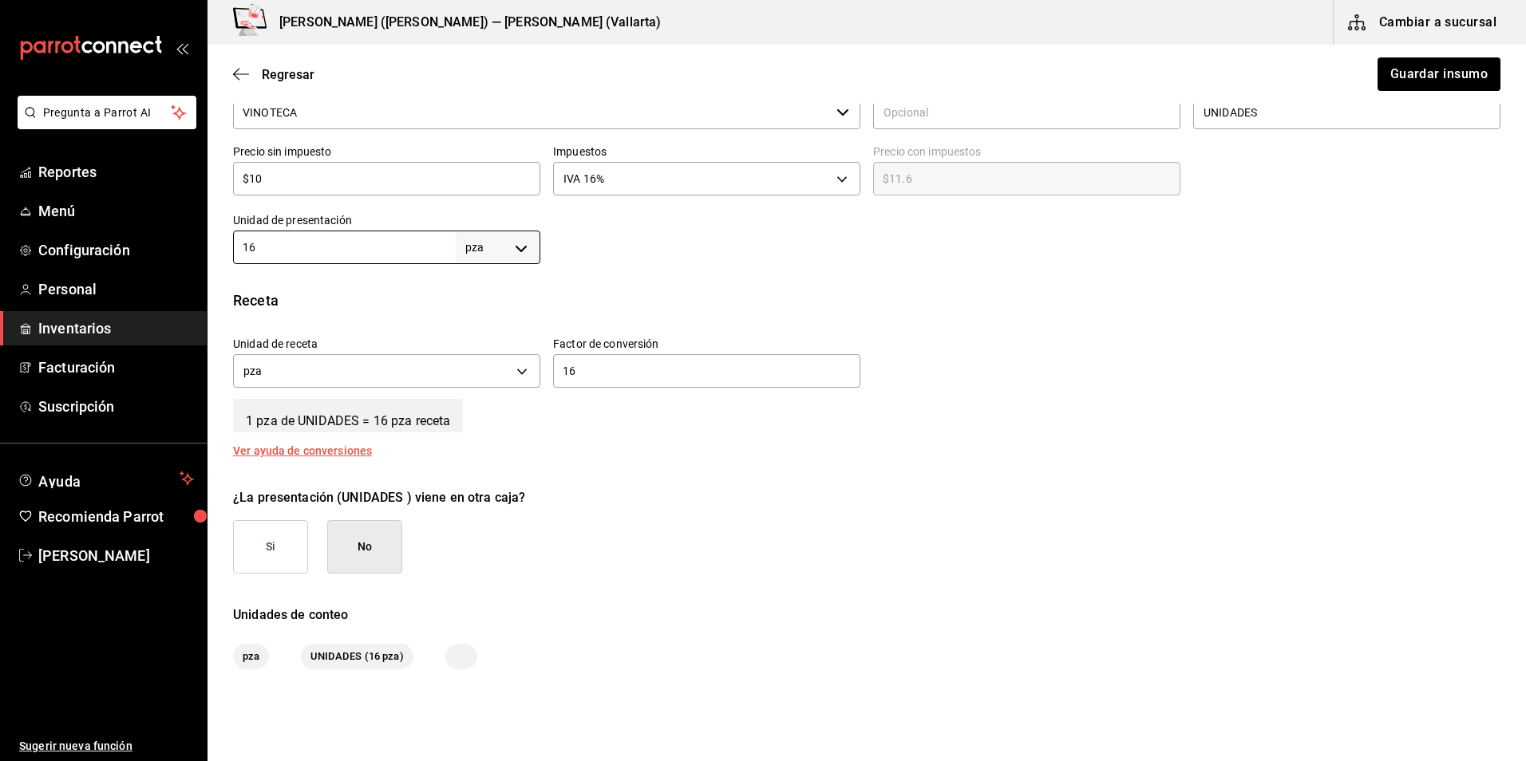
click at [627, 383] on div "16 ​" at bounding box center [706, 371] width 307 height 34
type input "1"
click at [1397, 57] on div "Regresar Guardar insumo" at bounding box center [867, 74] width 1318 height 59
click at [1397, 70] on button "Guardar insumo" at bounding box center [1438, 74] width 125 height 34
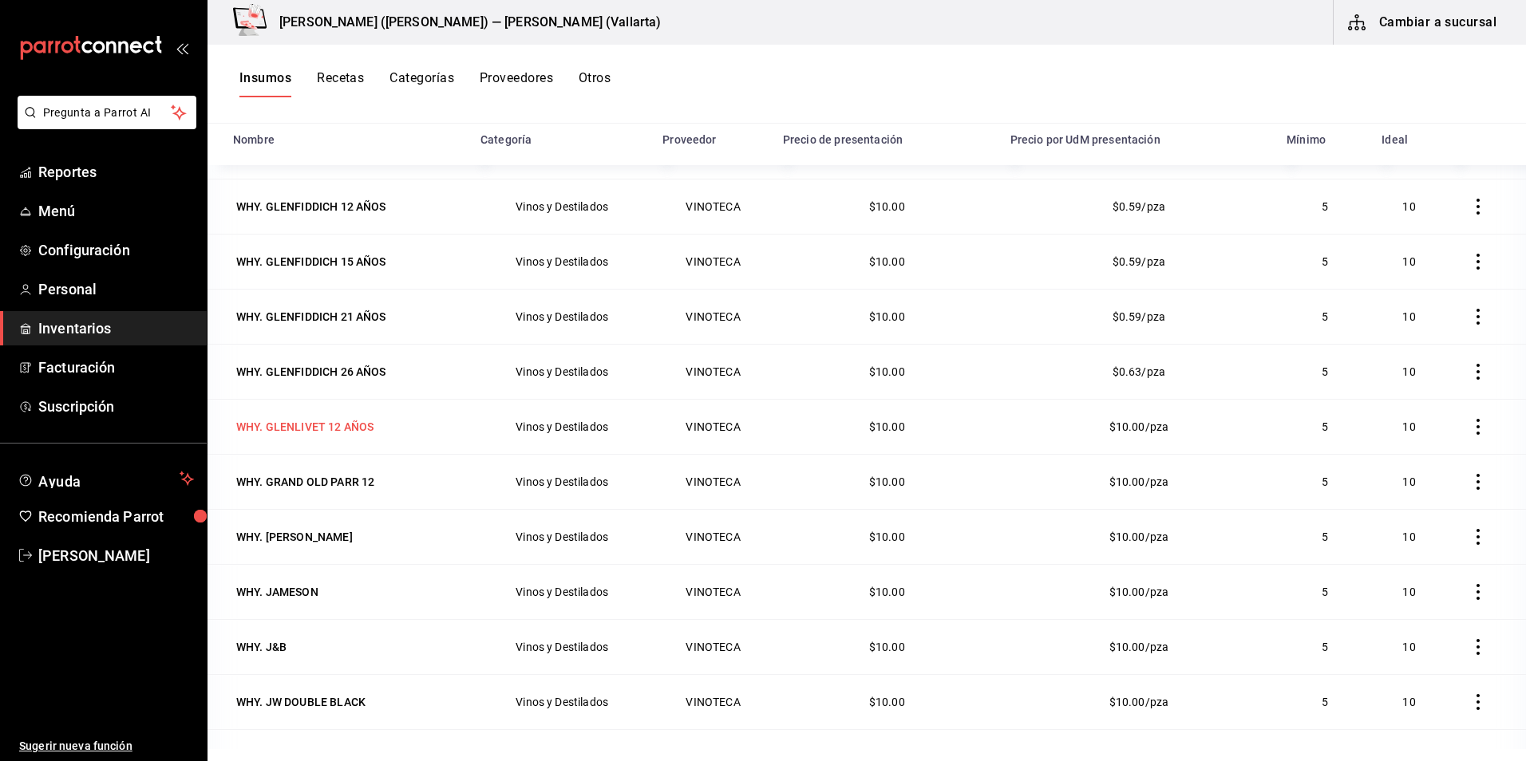
scroll to position [559, 0]
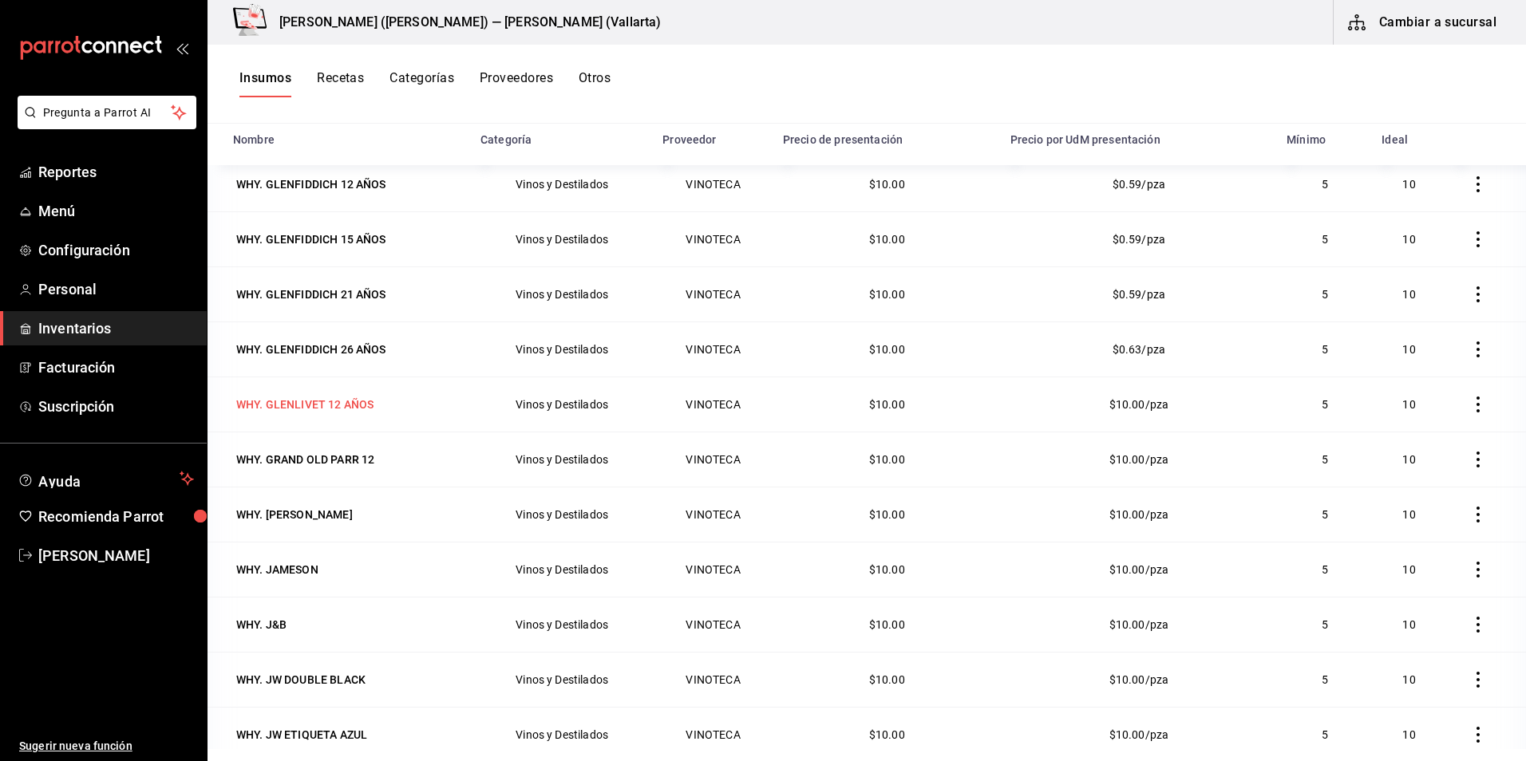
click at [327, 406] on div "WHY. GLENLIVET 12 AÑOS" at bounding box center [304, 405] width 137 height 16
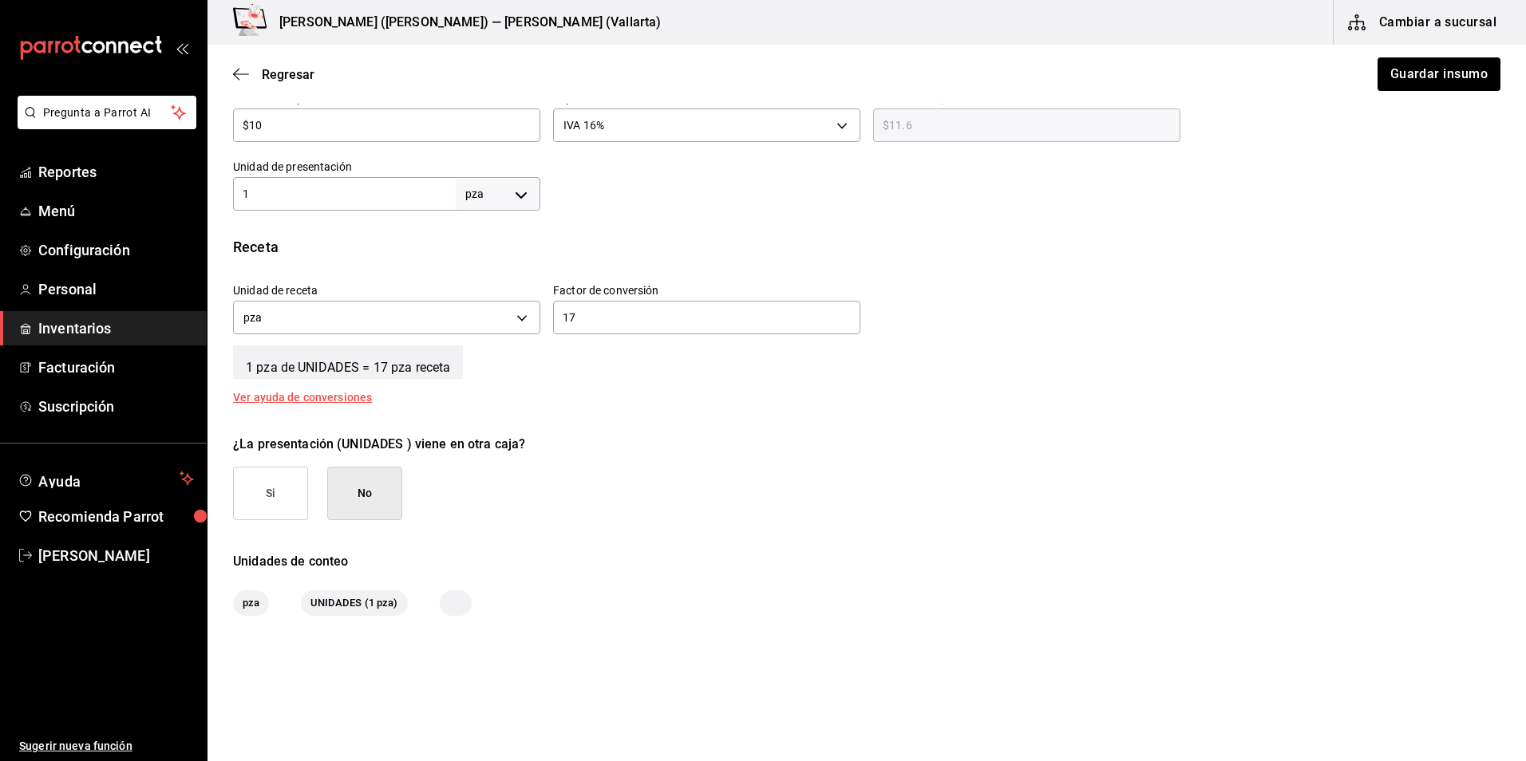
scroll to position [479, 0]
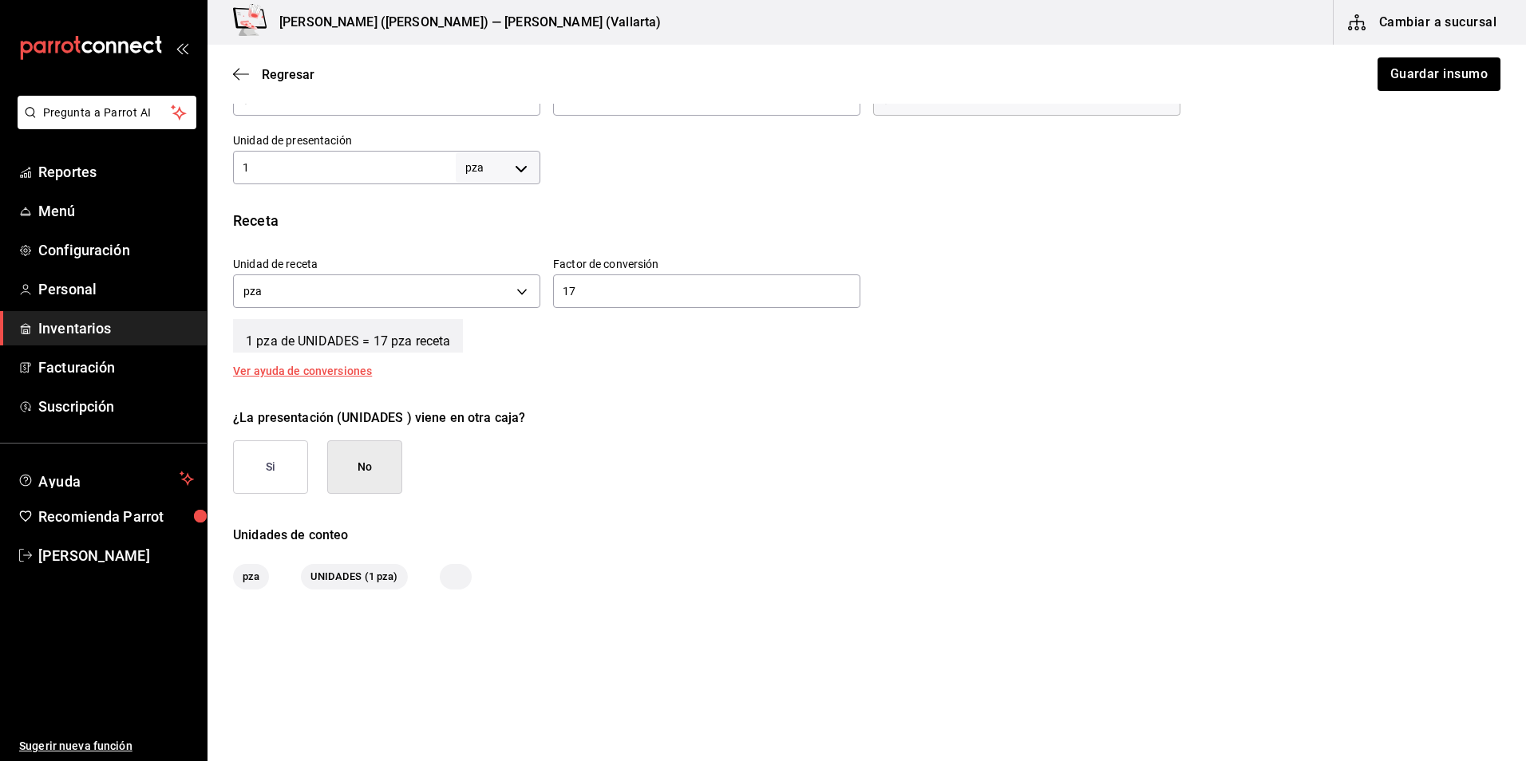
click at [318, 168] on input "1" at bounding box center [344, 167] width 223 height 19
type input "17"
click at [642, 292] on input "17" at bounding box center [706, 291] width 307 height 19
type input "1"
click at [1428, 91] on div "Regresar Guardar insumo" at bounding box center [867, 74] width 1318 height 59
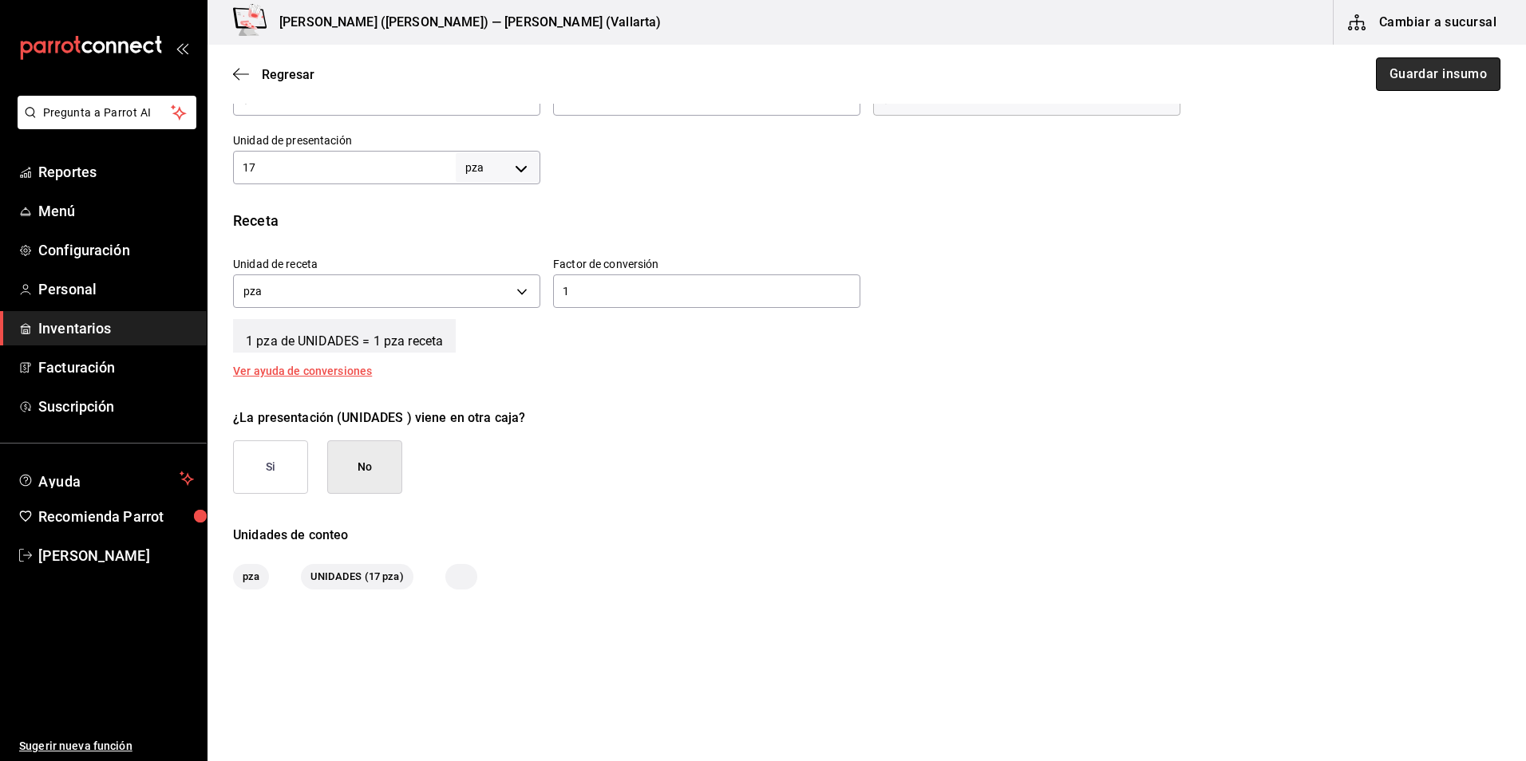
click at [1449, 69] on button "Guardar insumo" at bounding box center [1438, 74] width 125 height 34
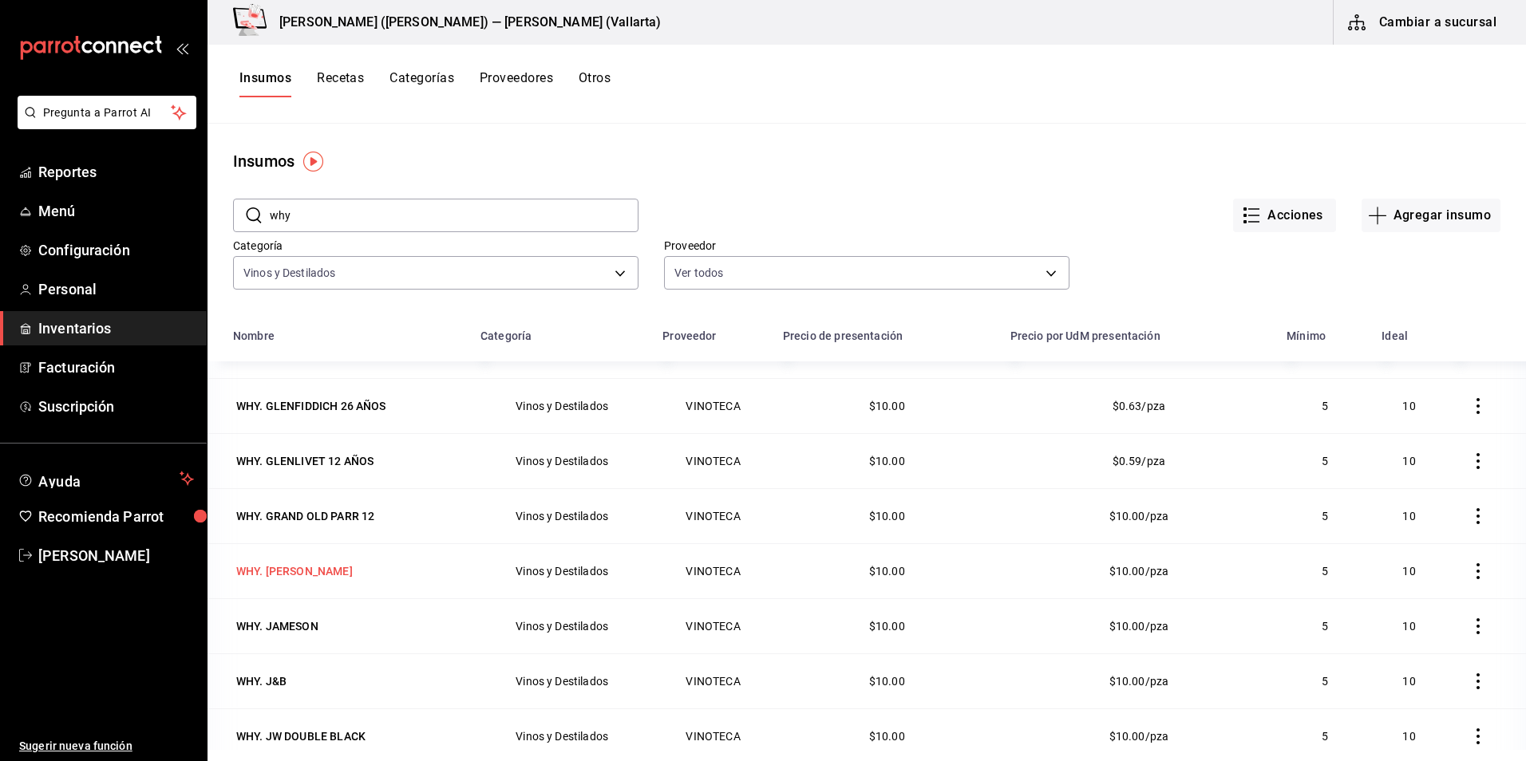
scroll to position [718, 0]
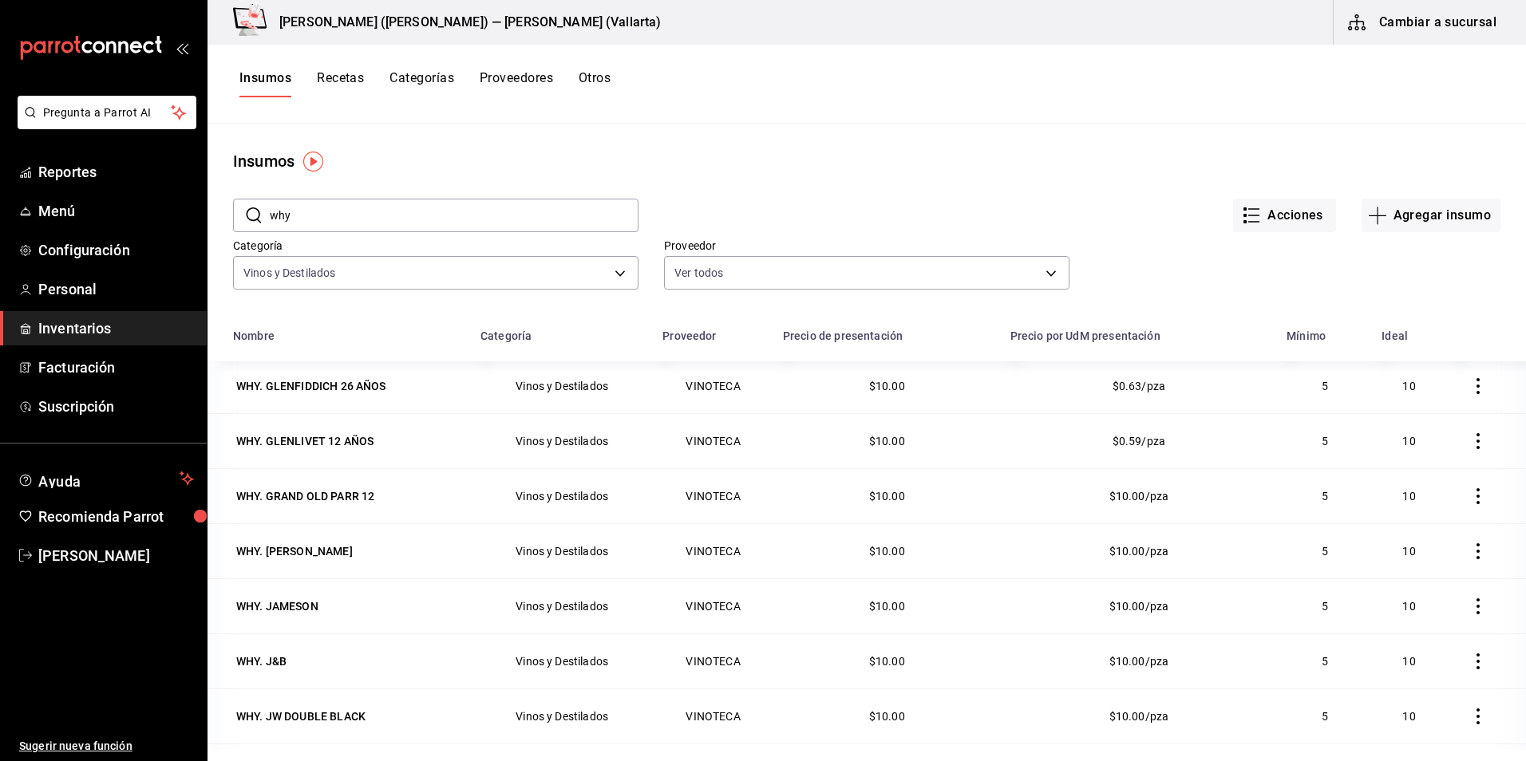
click at [346, 497] on div "WHY. GRAND OLD PARR 12" at bounding box center [305, 496] width 138 height 16
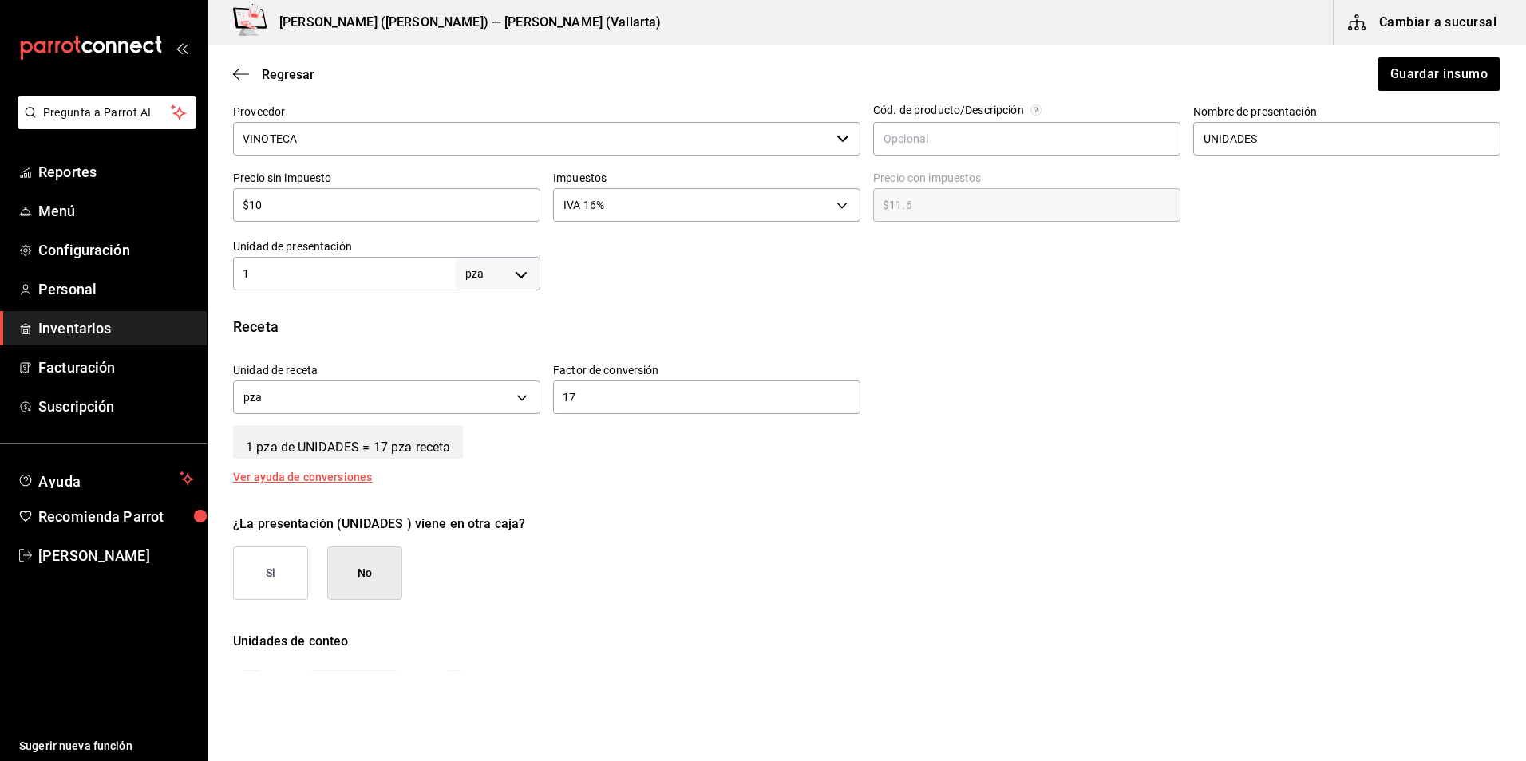
scroll to position [399, 0]
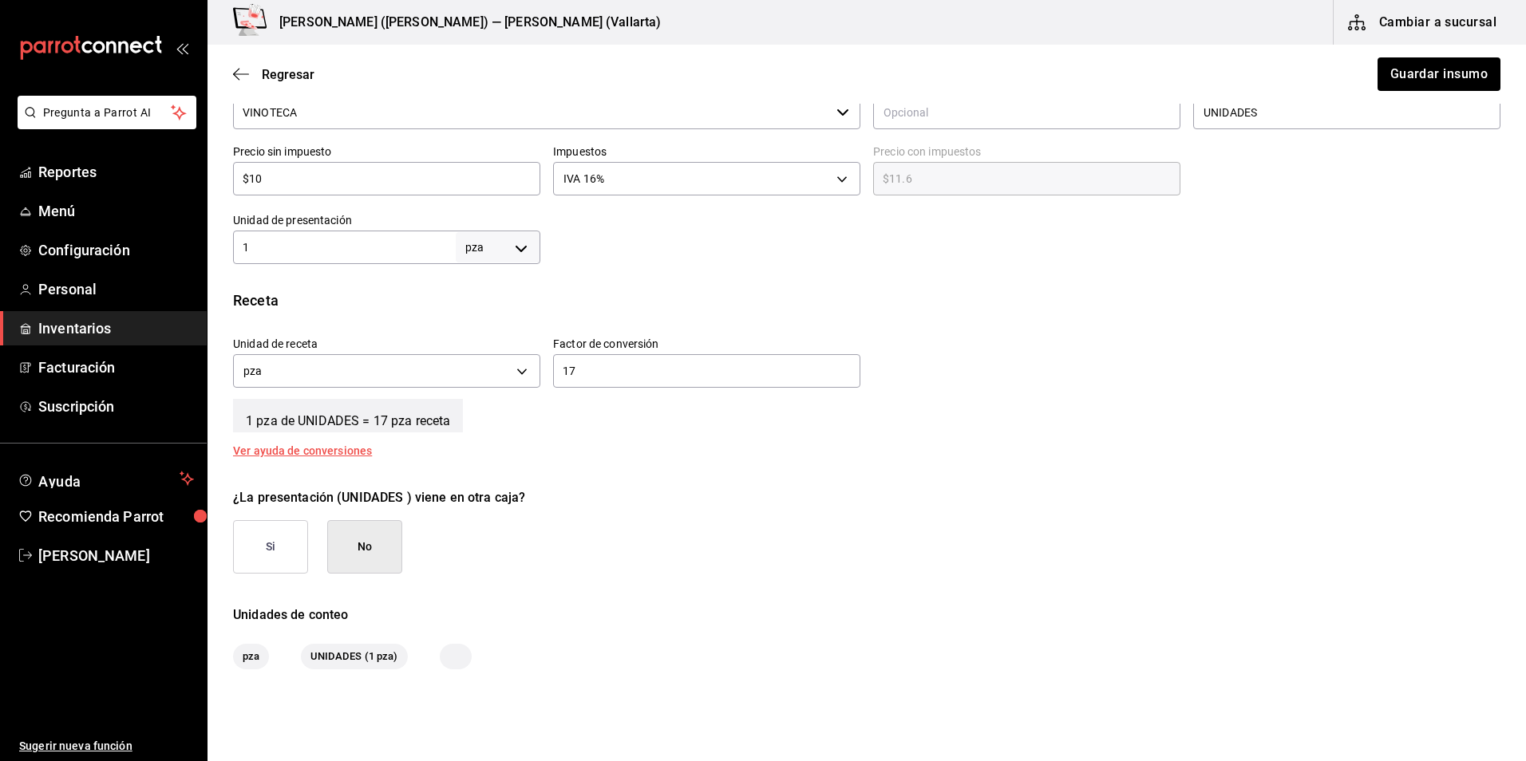
click at [338, 240] on input "1" at bounding box center [344, 247] width 223 height 19
type input "17"
click at [616, 362] on input "17" at bounding box center [706, 371] width 307 height 19
type input "1"
click at [1430, 75] on button "Guardar insumo" at bounding box center [1438, 74] width 125 height 34
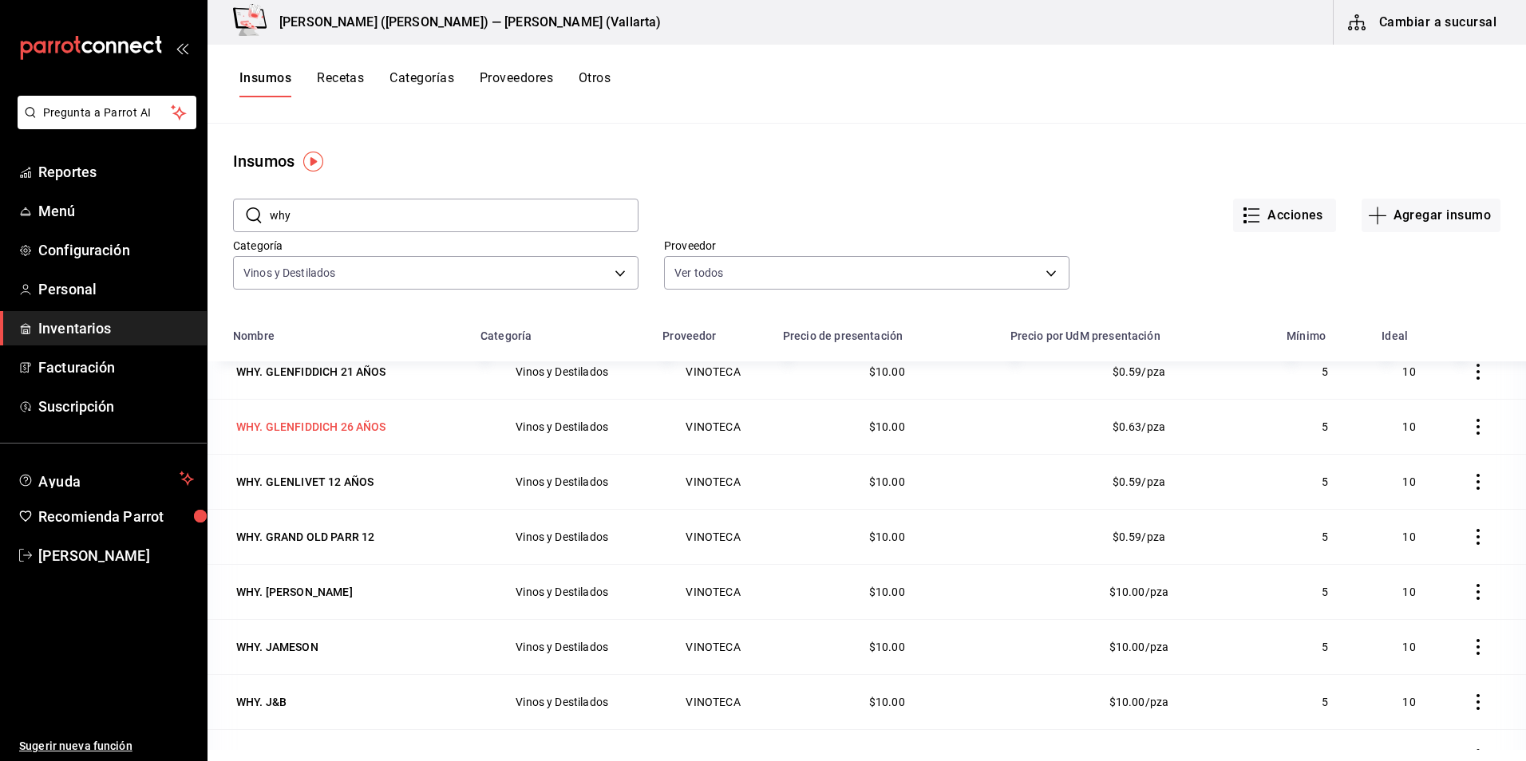
scroll to position [718, 0]
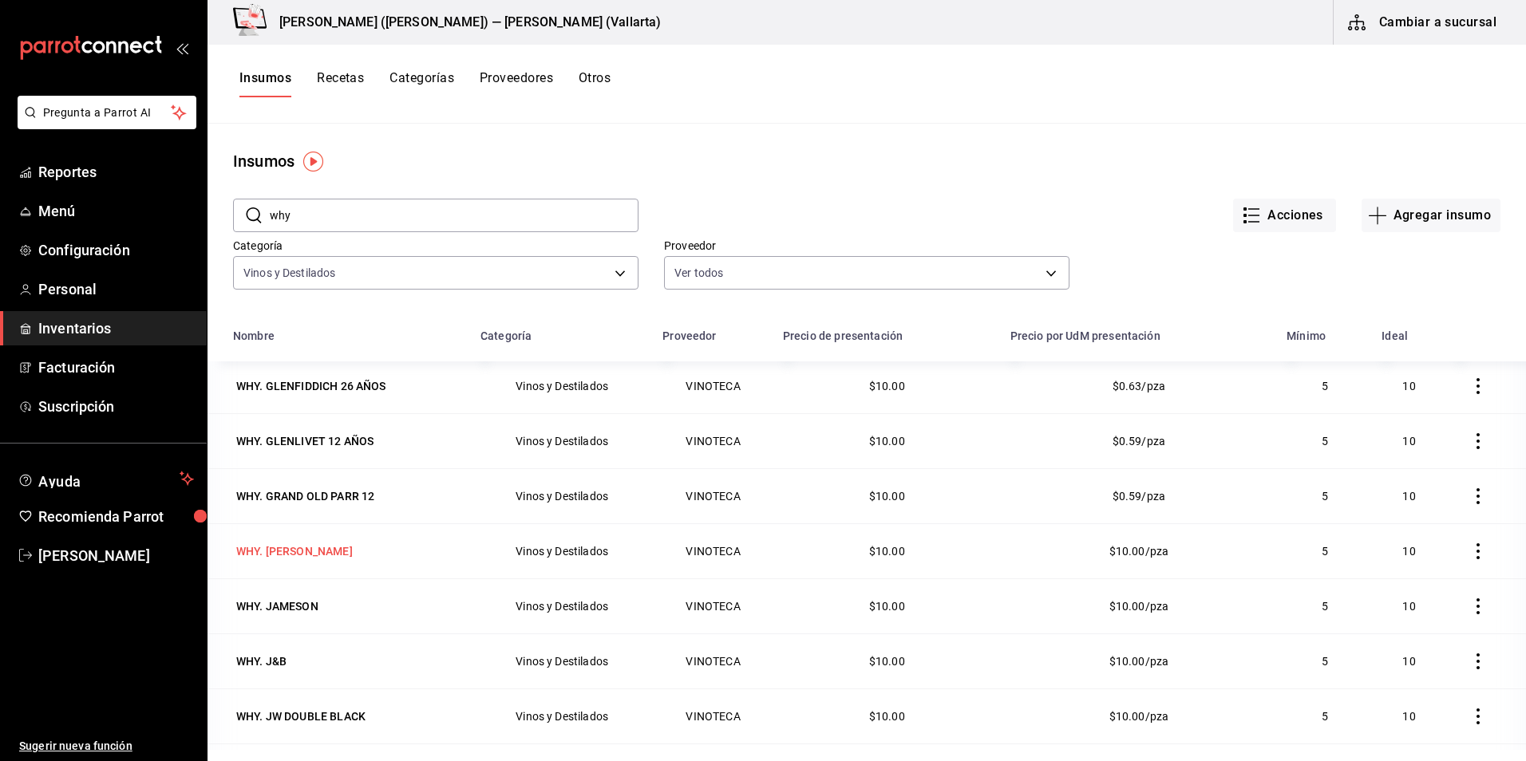
click at [321, 554] on div "WHY. [PERSON_NAME]" at bounding box center [294, 551] width 117 height 16
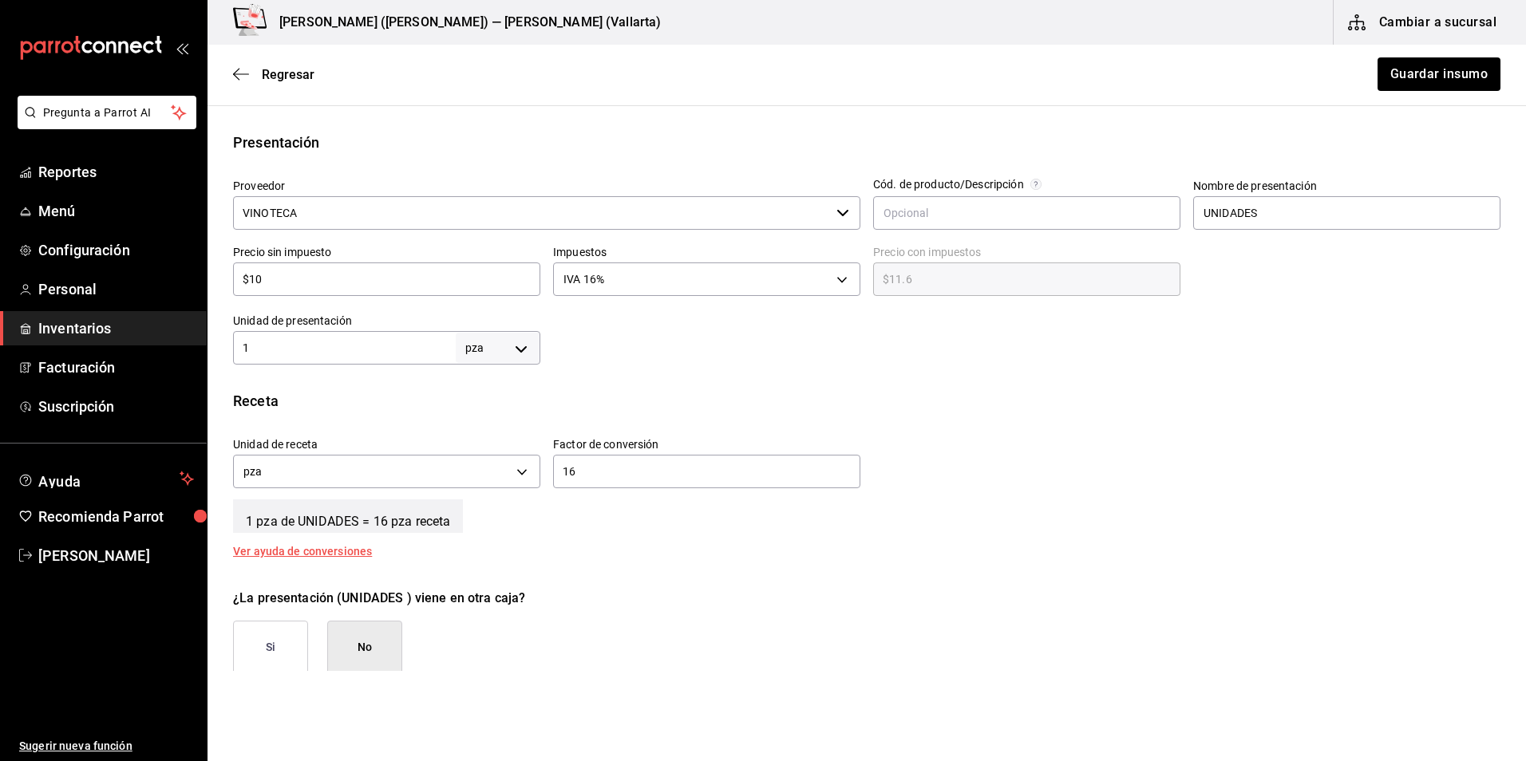
scroll to position [319, 0]
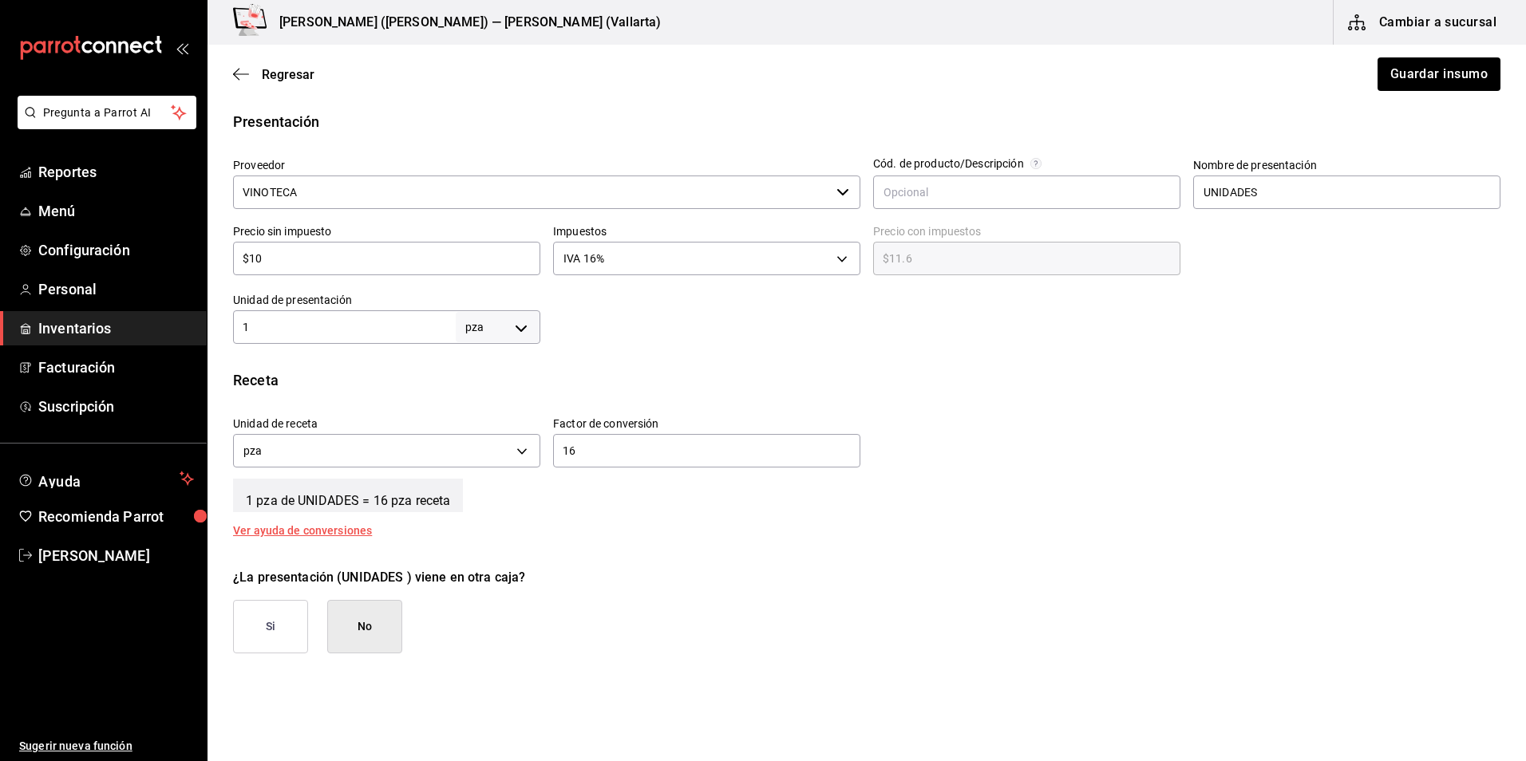
click at [367, 329] on input "1" at bounding box center [344, 327] width 223 height 19
type input "16"
click at [630, 460] on div "16 ​" at bounding box center [706, 451] width 307 height 34
type input "1"
click at [1425, 71] on button "Guardar insumo" at bounding box center [1438, 74] width 125 height 34
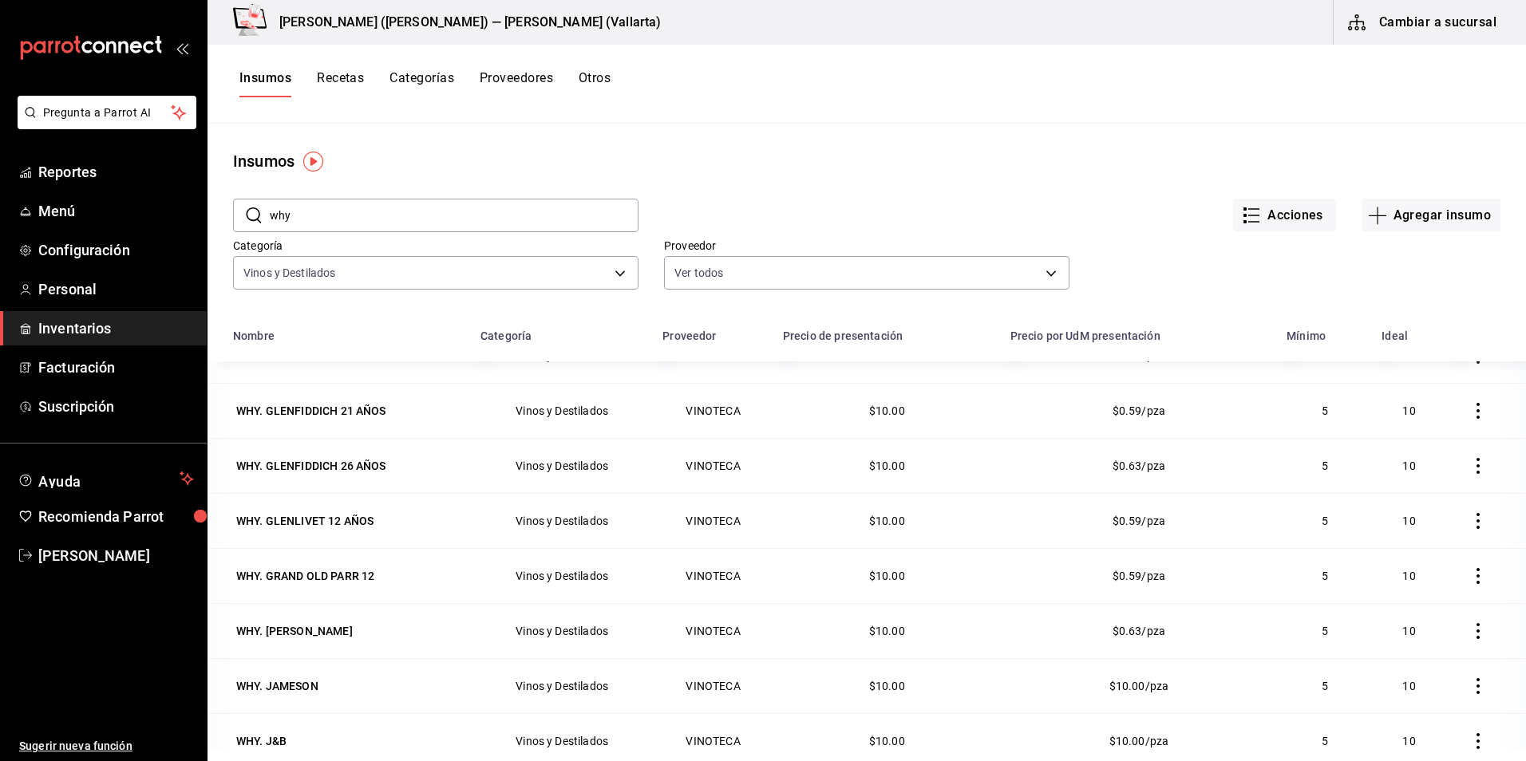
scroll to position [718, 0]
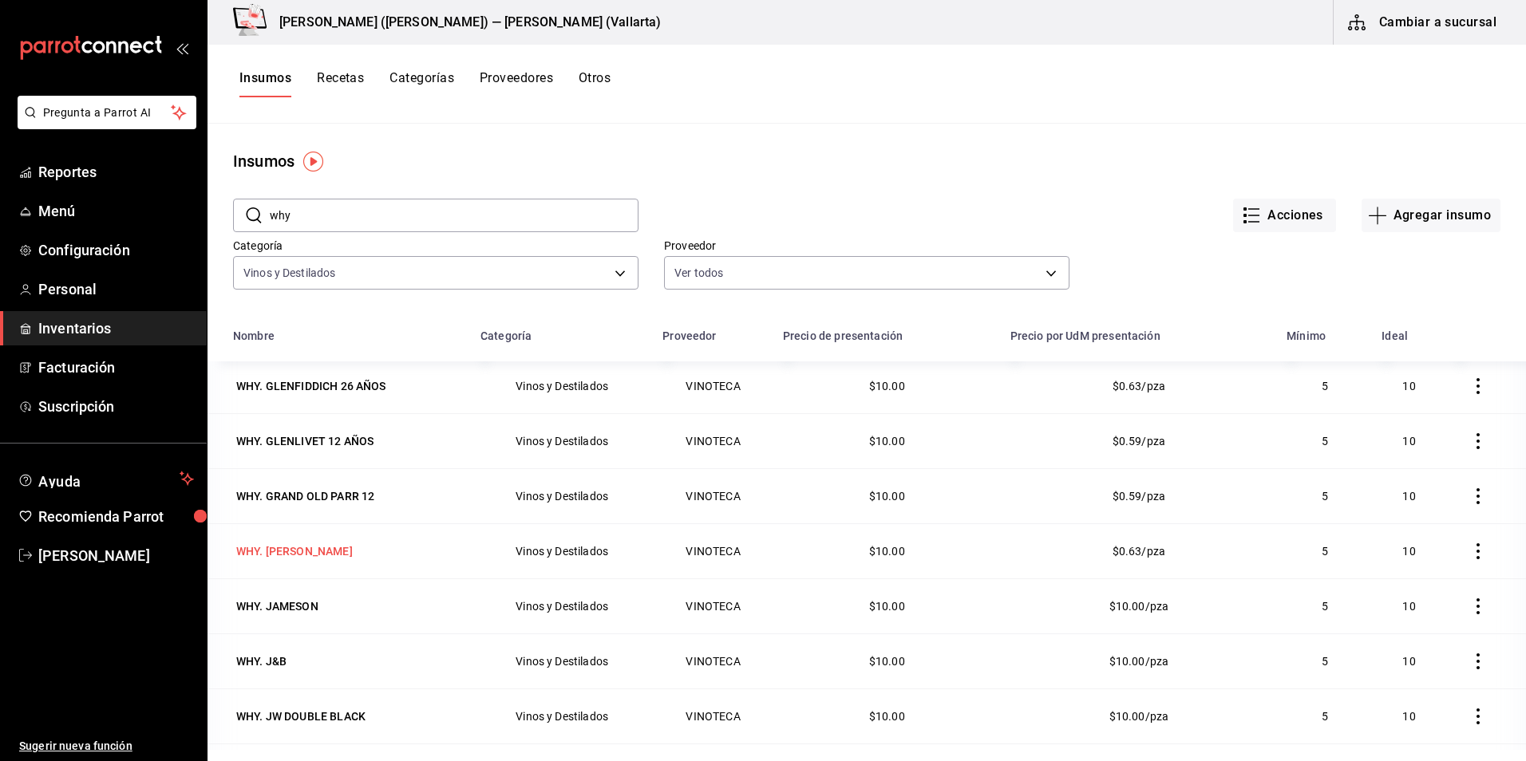
click at [290, 549] on div "WHY. [PERSON_NAME]" at bounding box center [294, 551] width 117 height 16
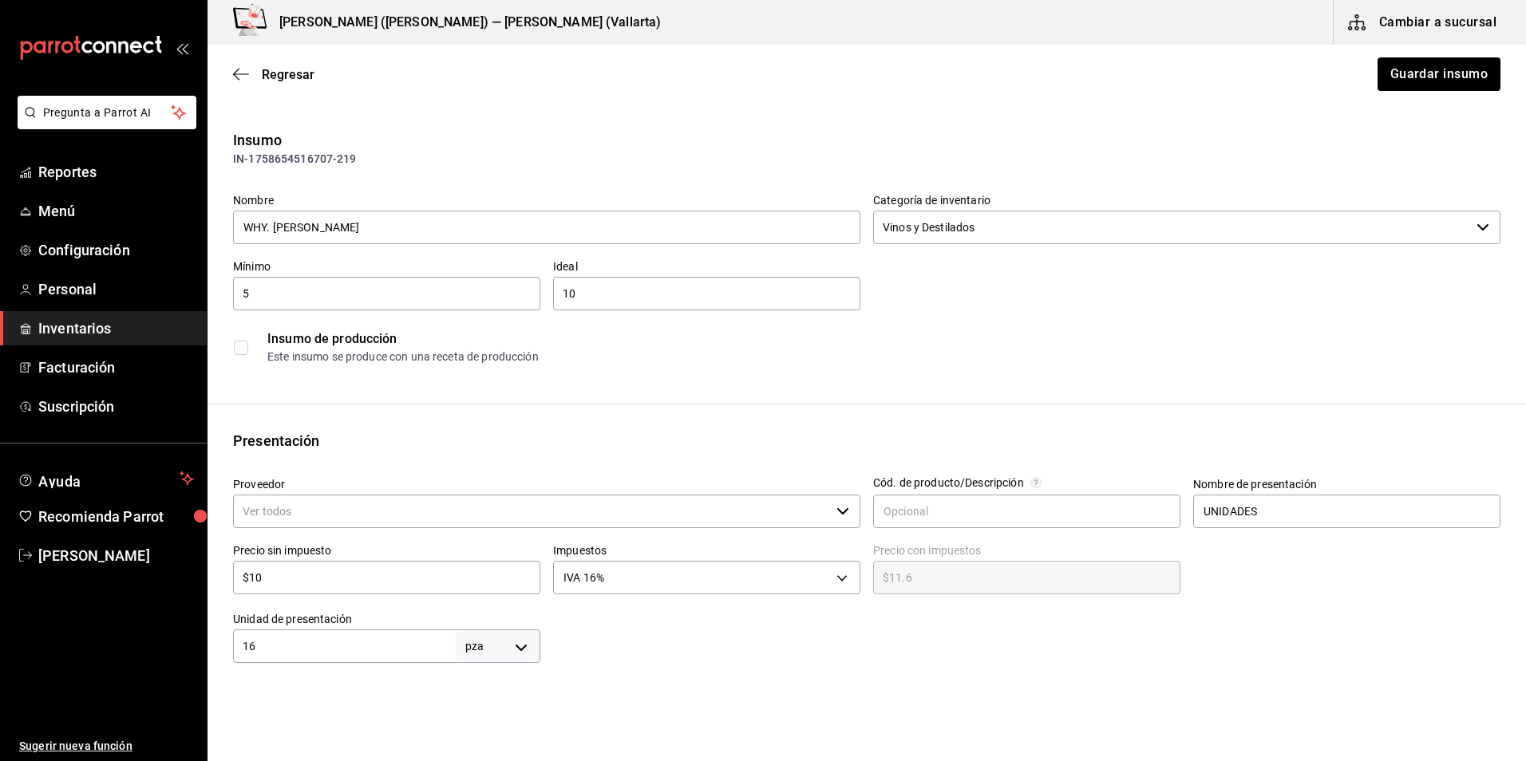
type input "VINOTECA"
click at [239, 70] on icon "button" at bounding box center [241, 74] width 16 height 14
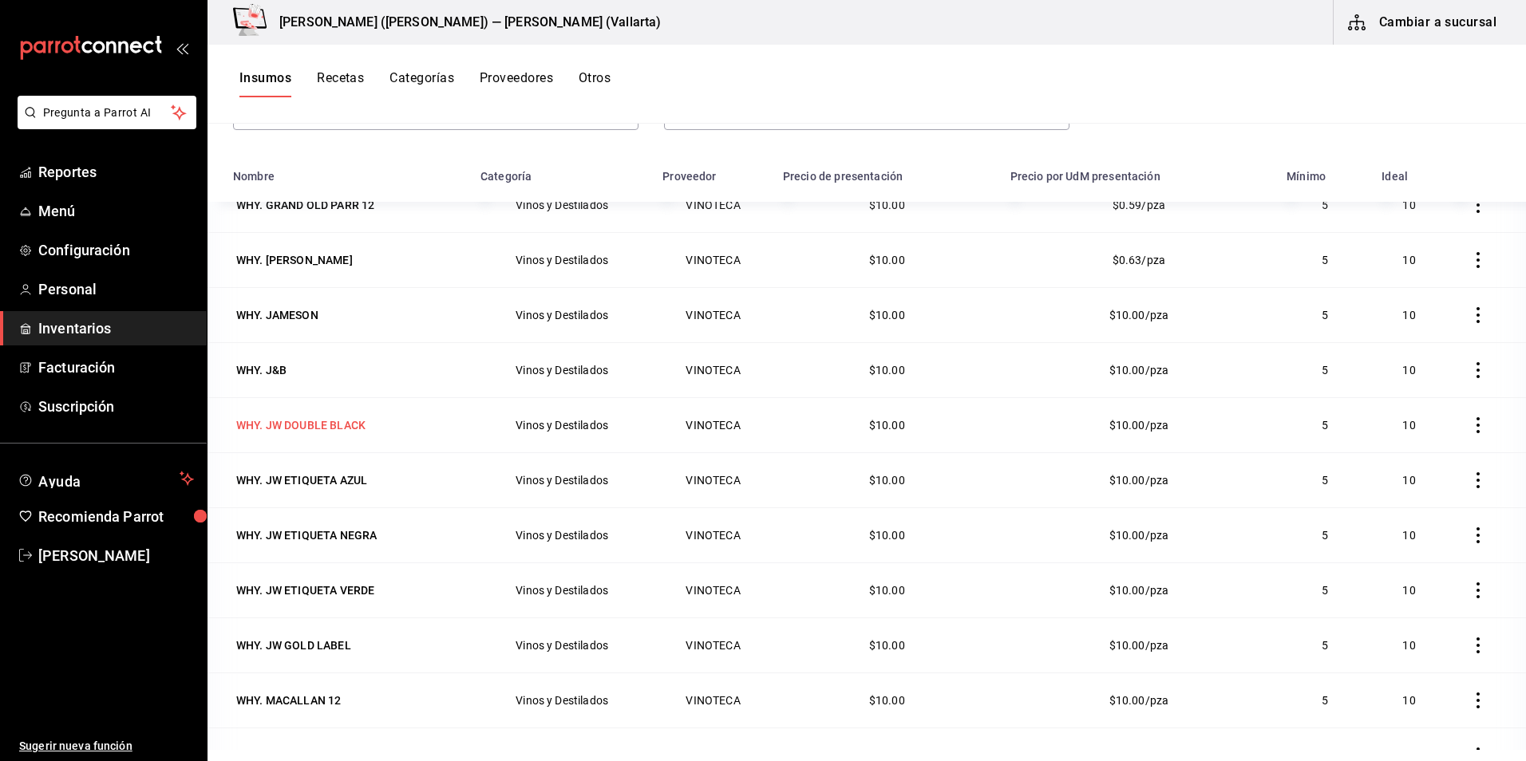
scroll to position [829, 0]
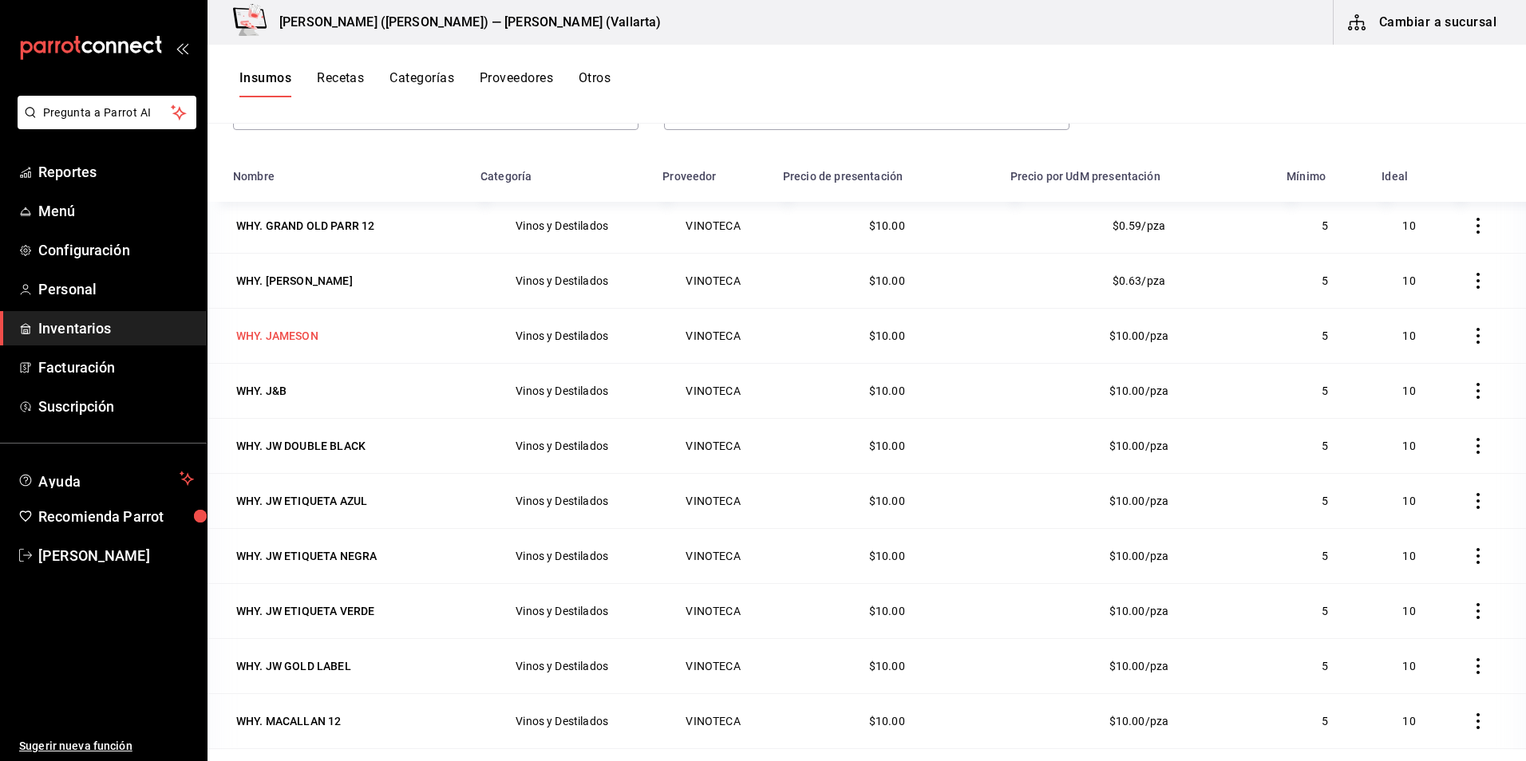
click at [296, 334] on div "WHY. JAMESON" at bounding box center [277, 336] width 82 height 16
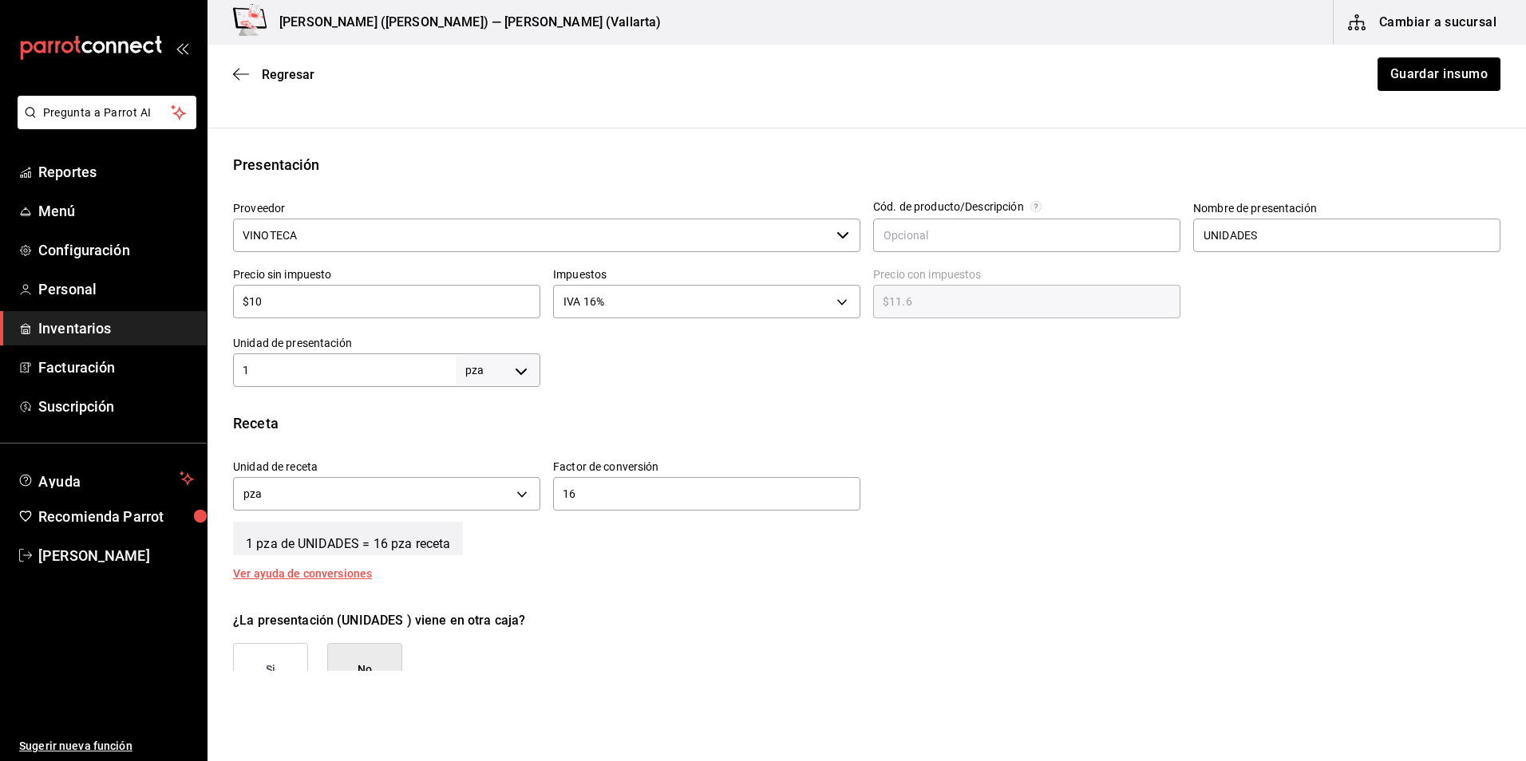
scroll to position [319, 0]
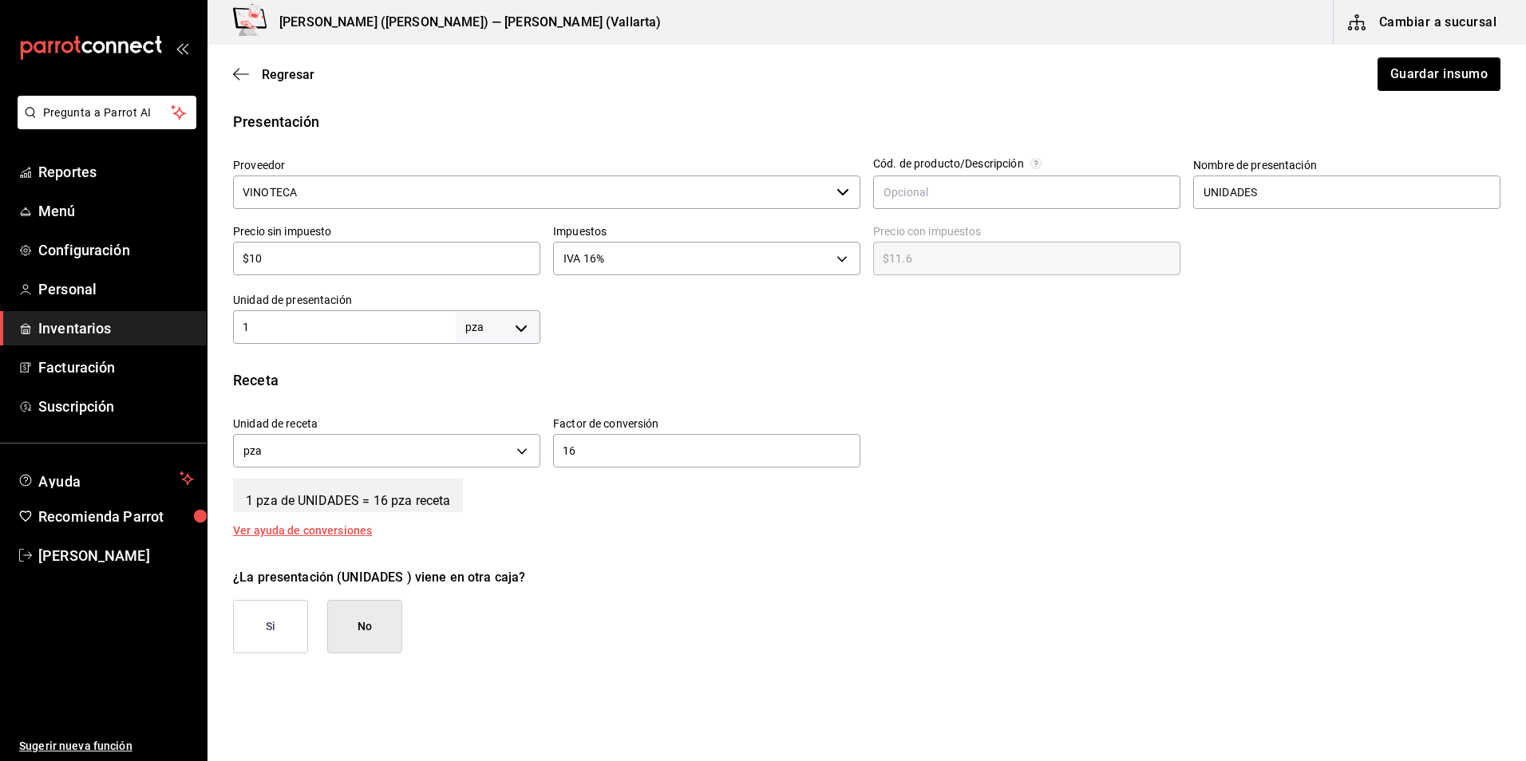
click at [320, 323] on input "1" at bounding box center [344, 327] width 223 height 19
type input "17"
drag, startPoint x: 650, startPoint y: 435, endPoint x: 639, endPoint y: 446, distance: 15.2
click at [646, 441] on div "16 ​" at bounding box center [706, 451] width 307 height 34
click at [621, 462] on div "16 ​" at bounding box center [706, 451] width 307 height 34
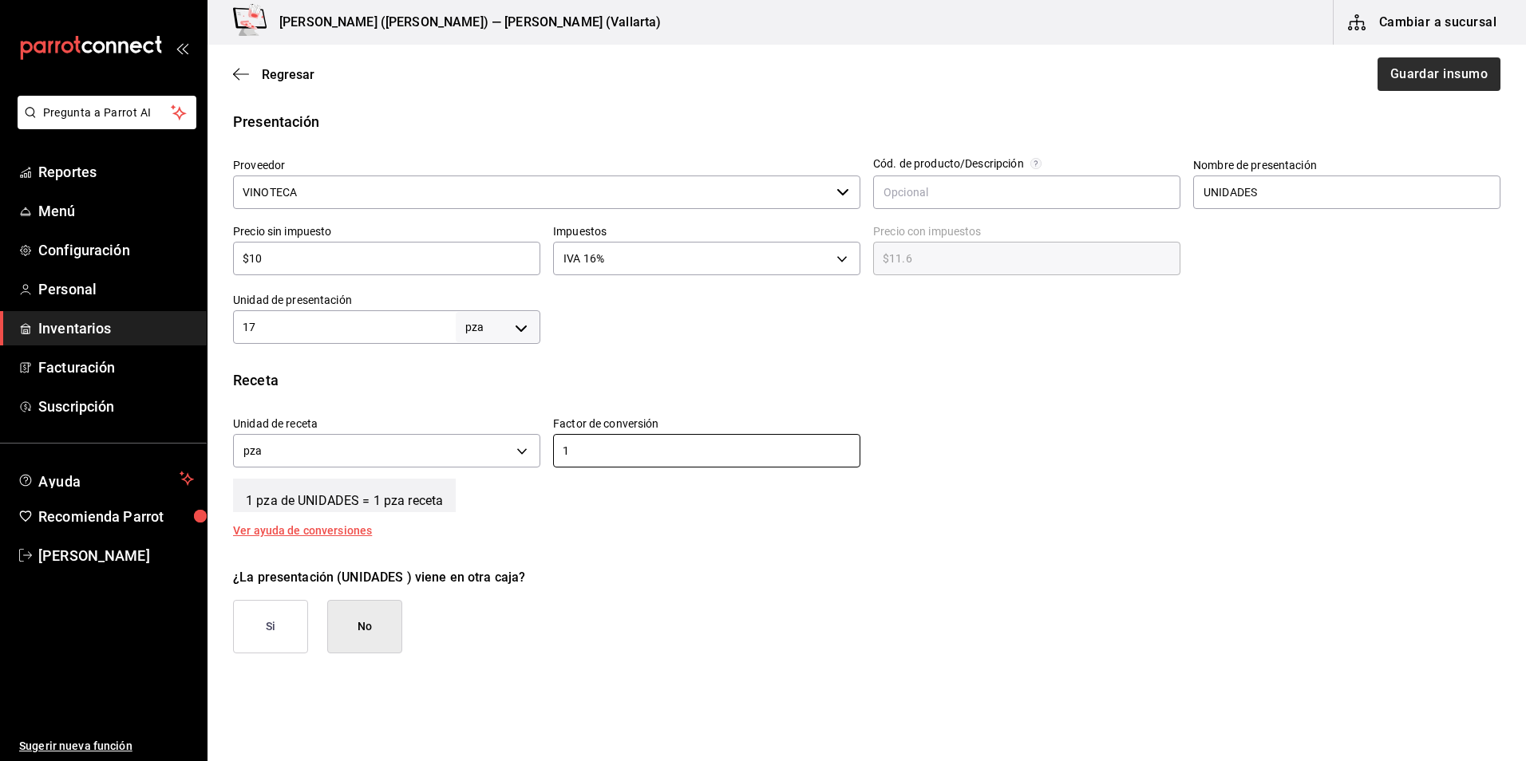
type input "1"
click at [1420, 74] on button "Guardar insumo" at bounding box center [1438, 74] width 125 height 34
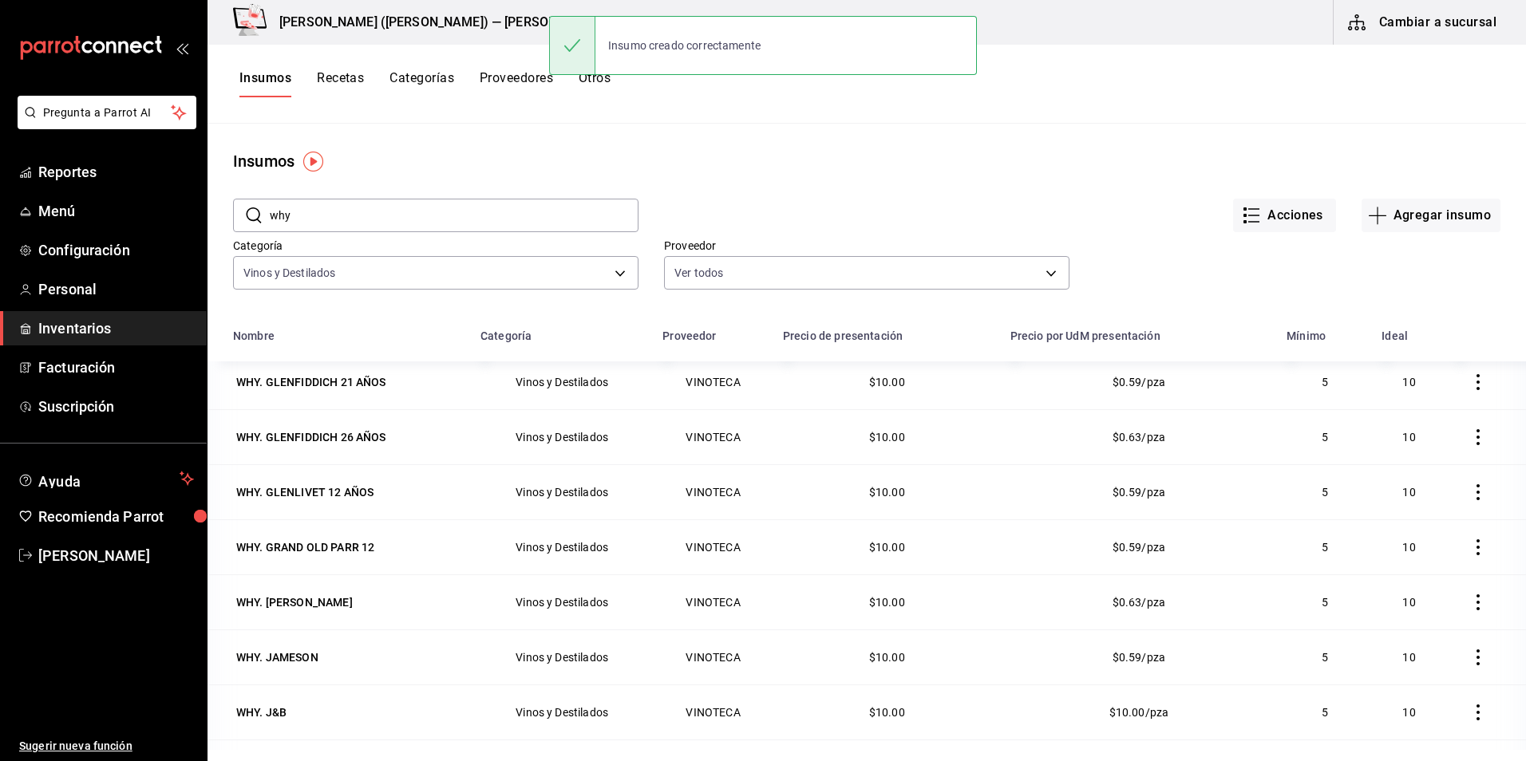
scroll to position [909, 0]
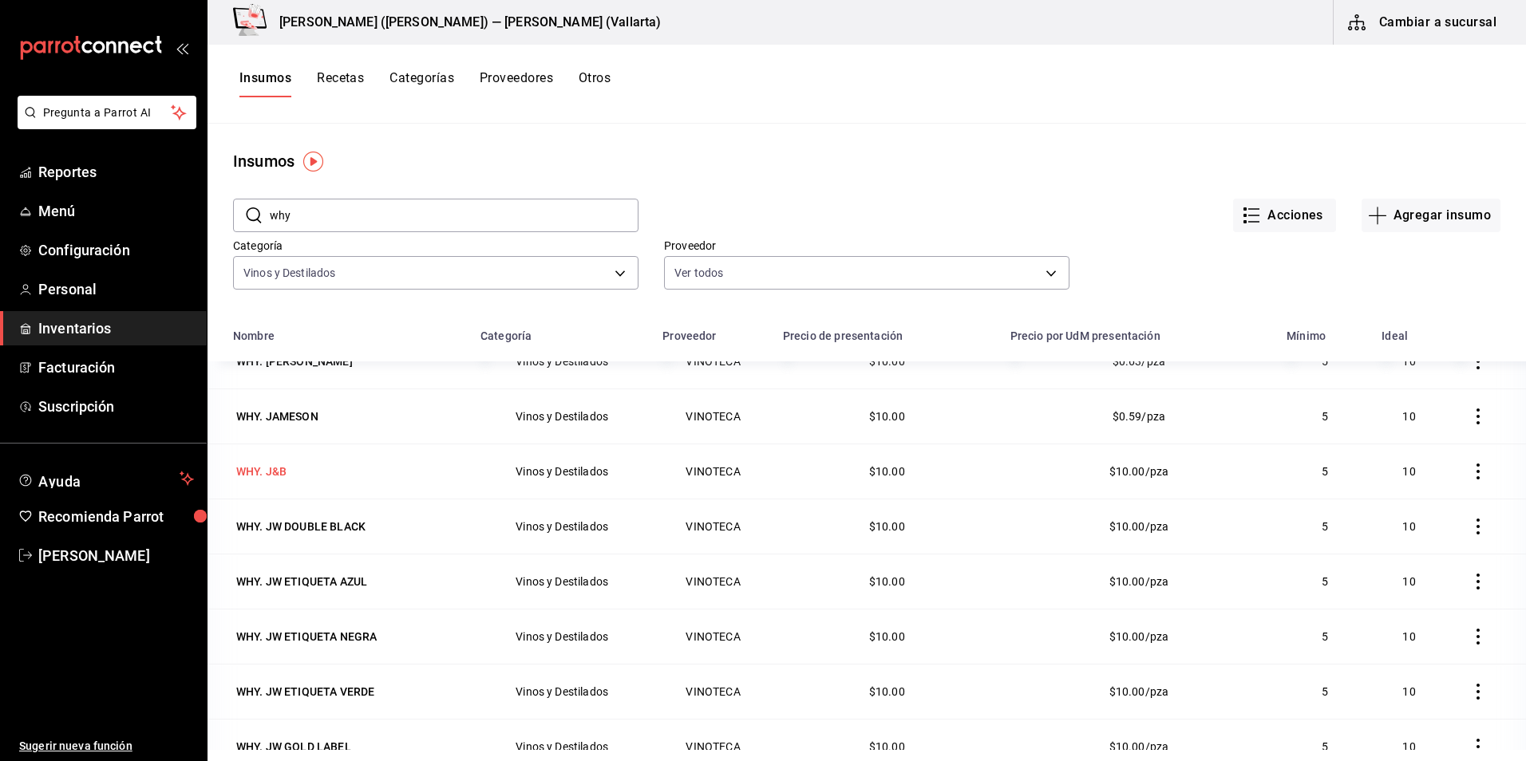
click at [274, 468] on div "WHY. J&B" at bounding box center [261, 472] width 50 height 16
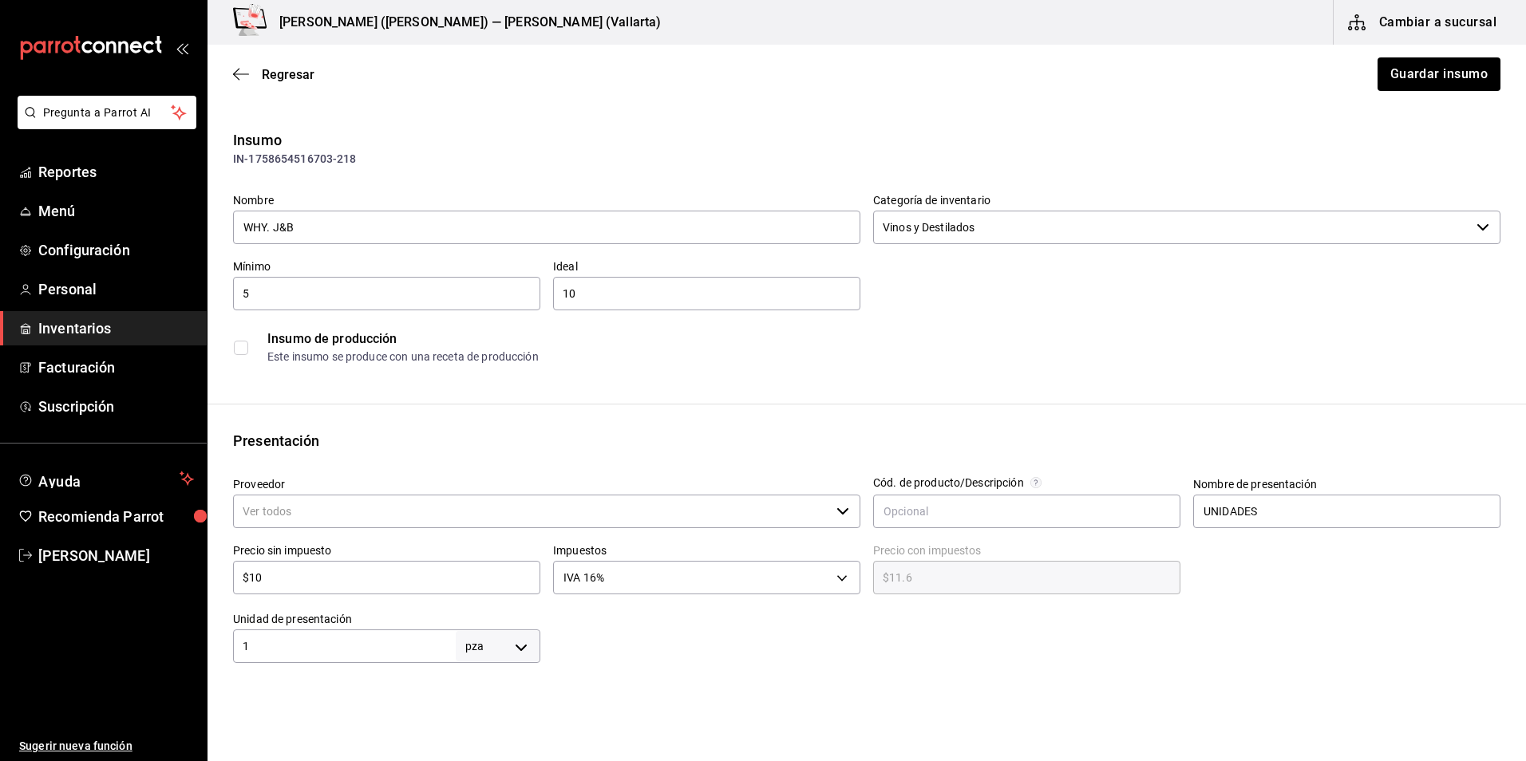
type input "VINOTECA"
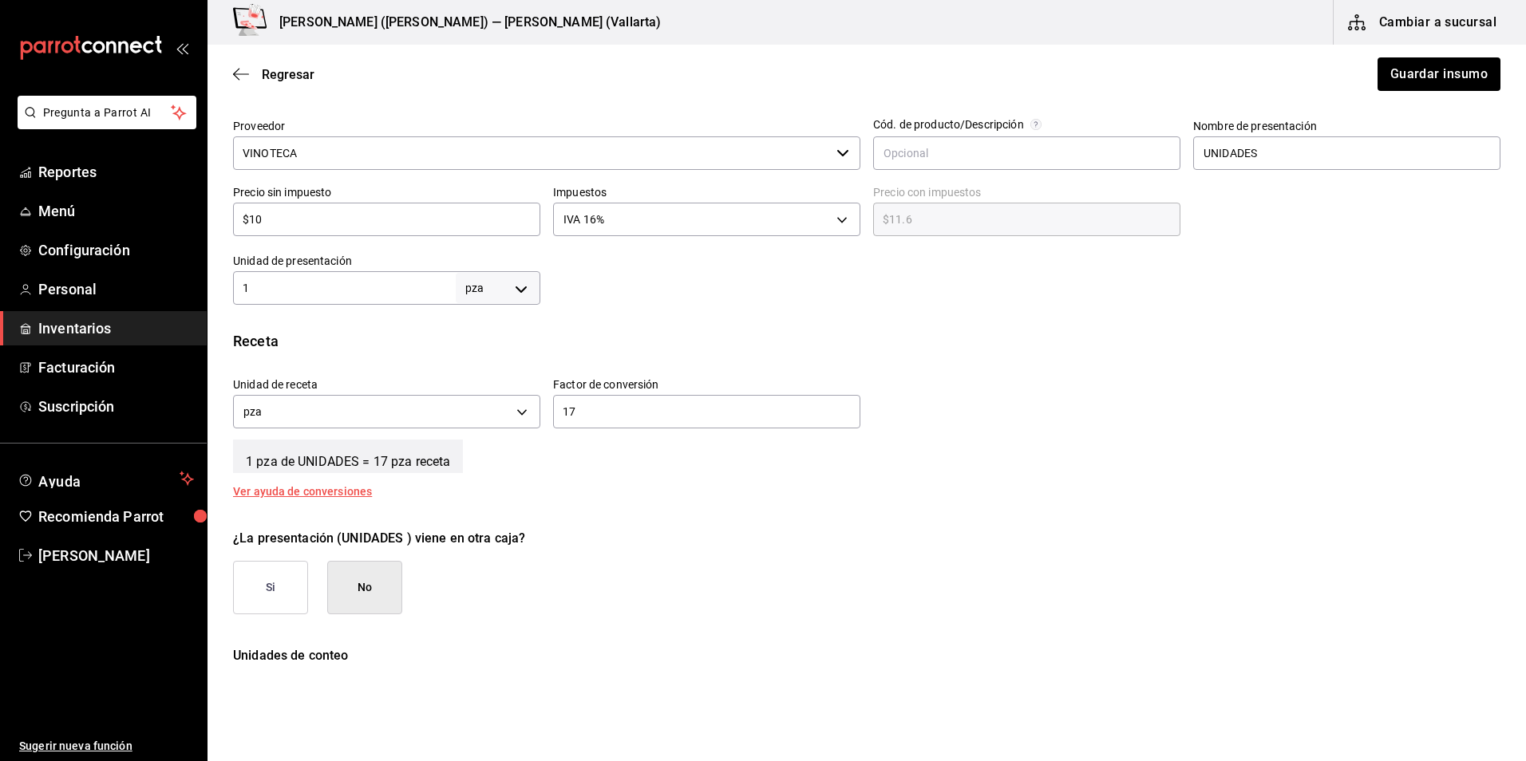
scroll to position [399, 0]
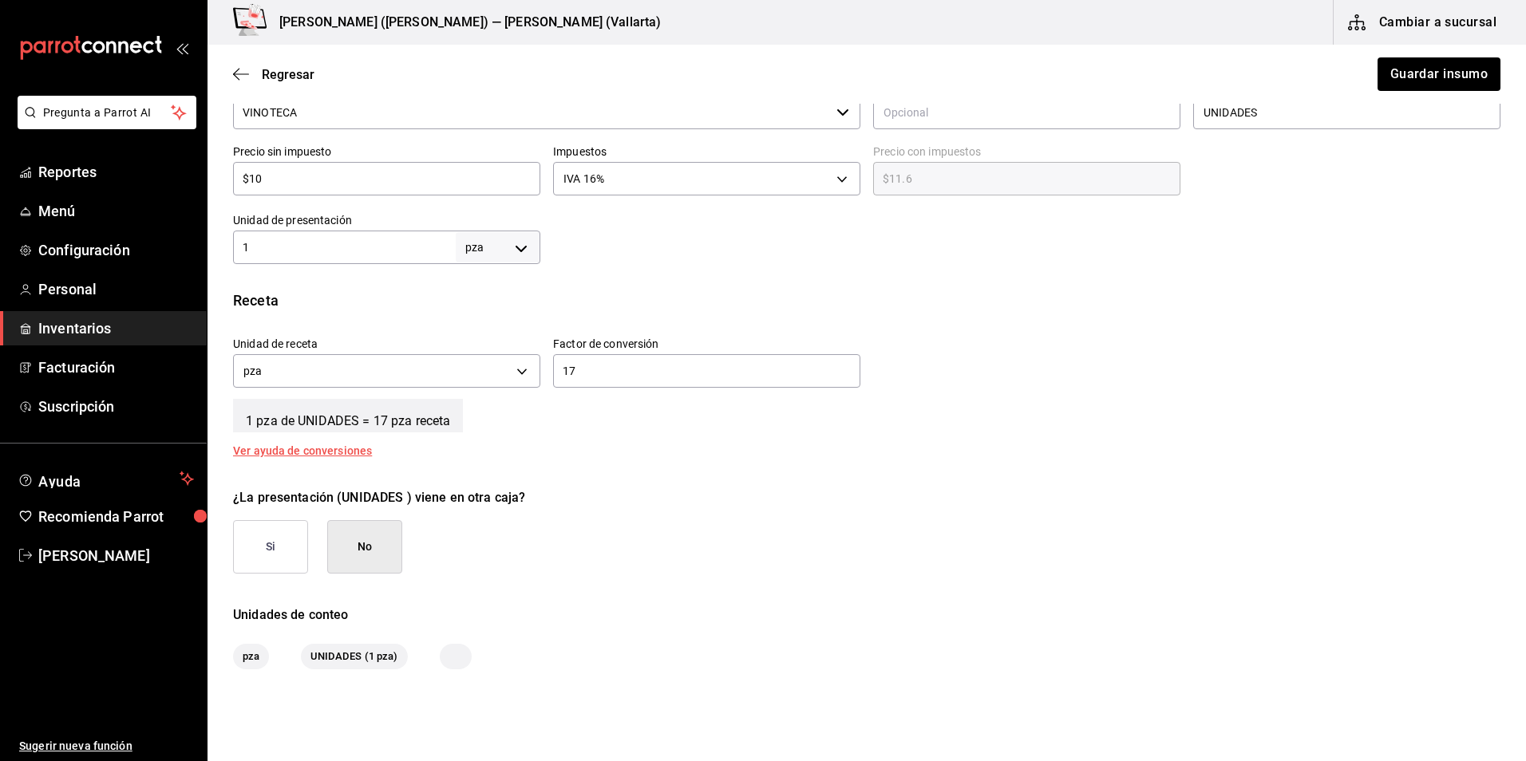
click at [316, 240] on input "1" at bounding box center [344, 247] width 223 height 19
type input "17"
click at [736, 379] on input "17" at bounding box center [706, 371] width 307 height 19
type input "1"
click at [1464, 79] on button "Guardar insumo" at bounding box center [1438, 74] width 125 height 34
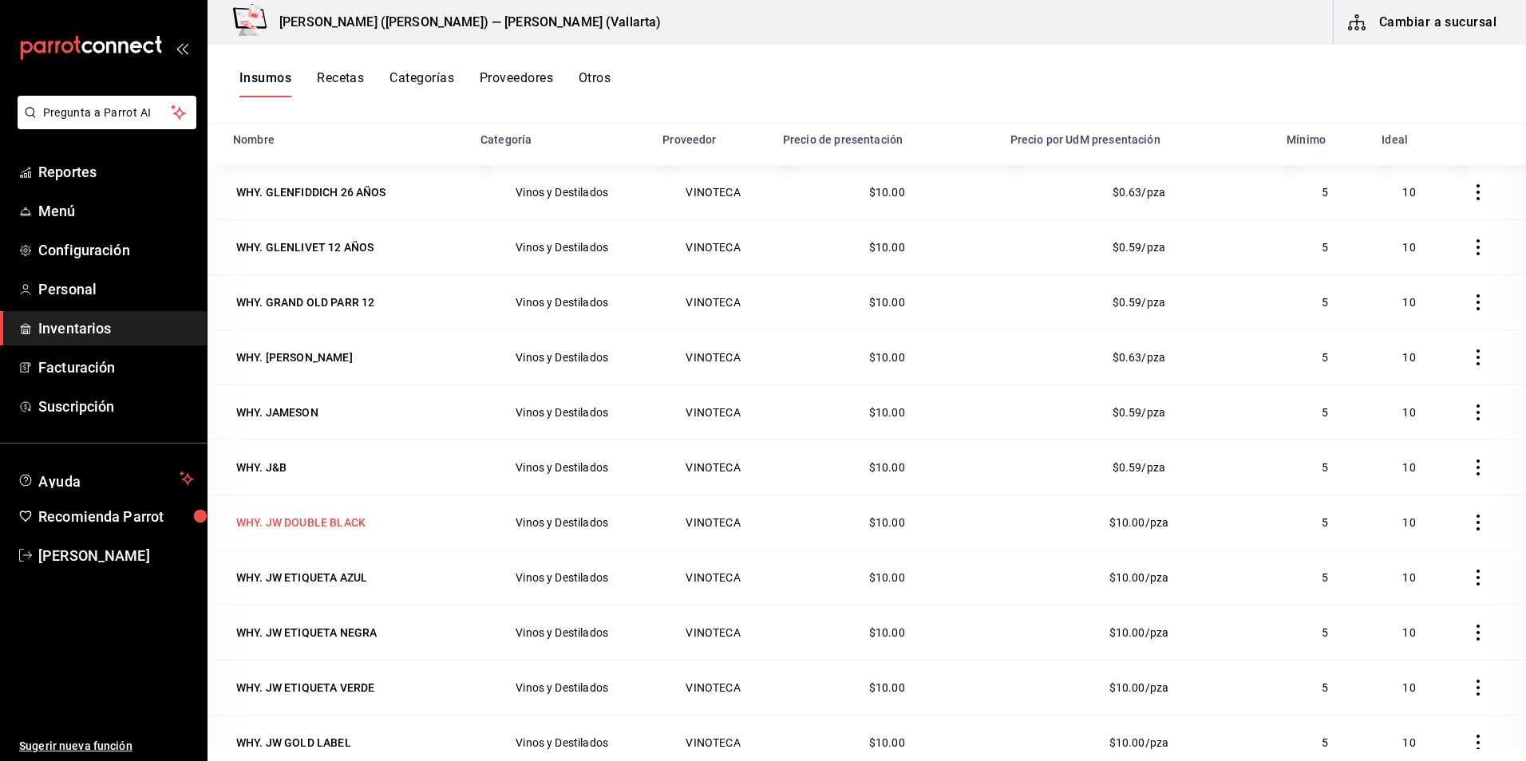
scroll to position [718, 0]
click at [325, 523] on div "WHY. JW DOUBLE BLACK" at bounding box center [300, 520] width 129 height 16
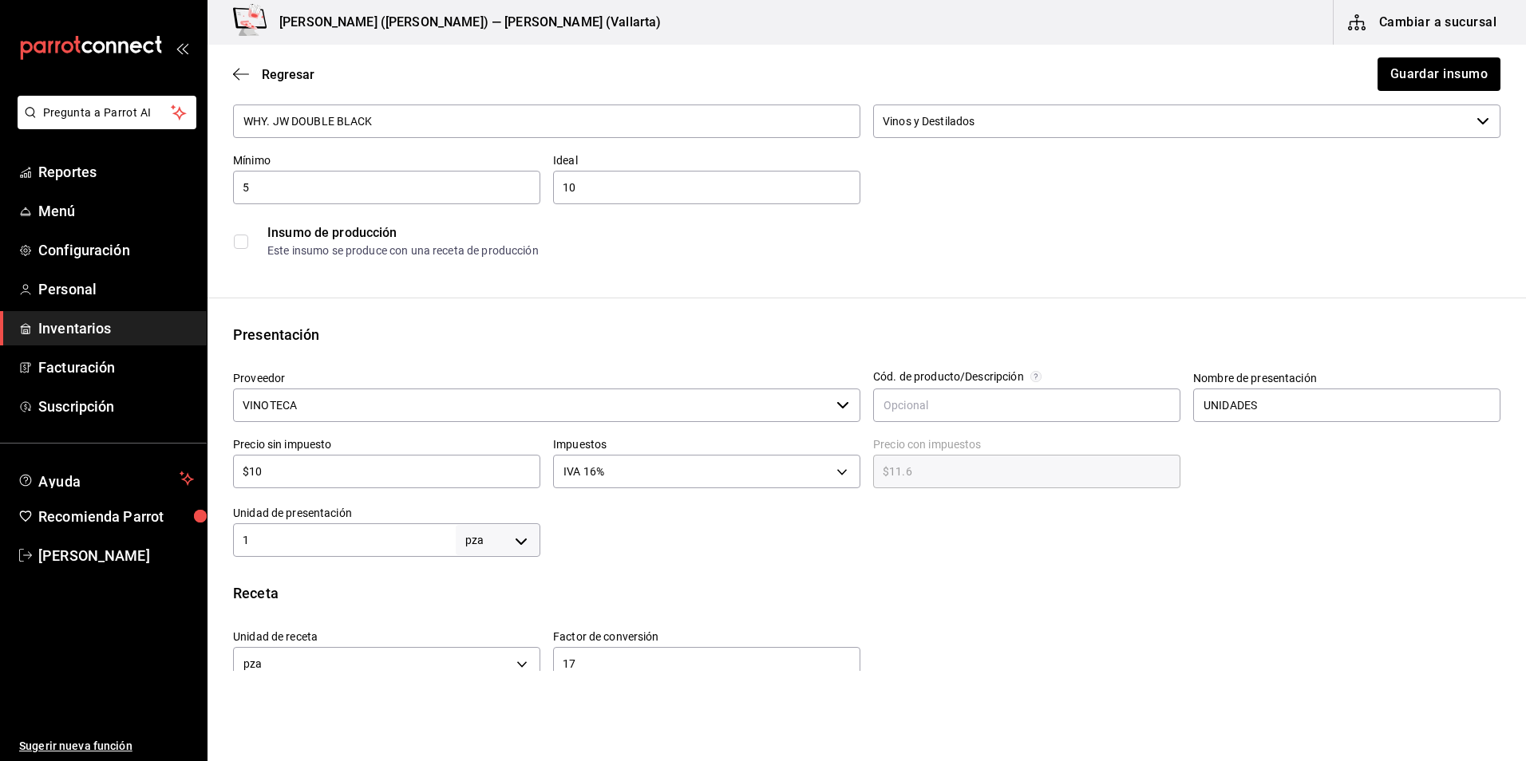
scroll to position [319, 0]
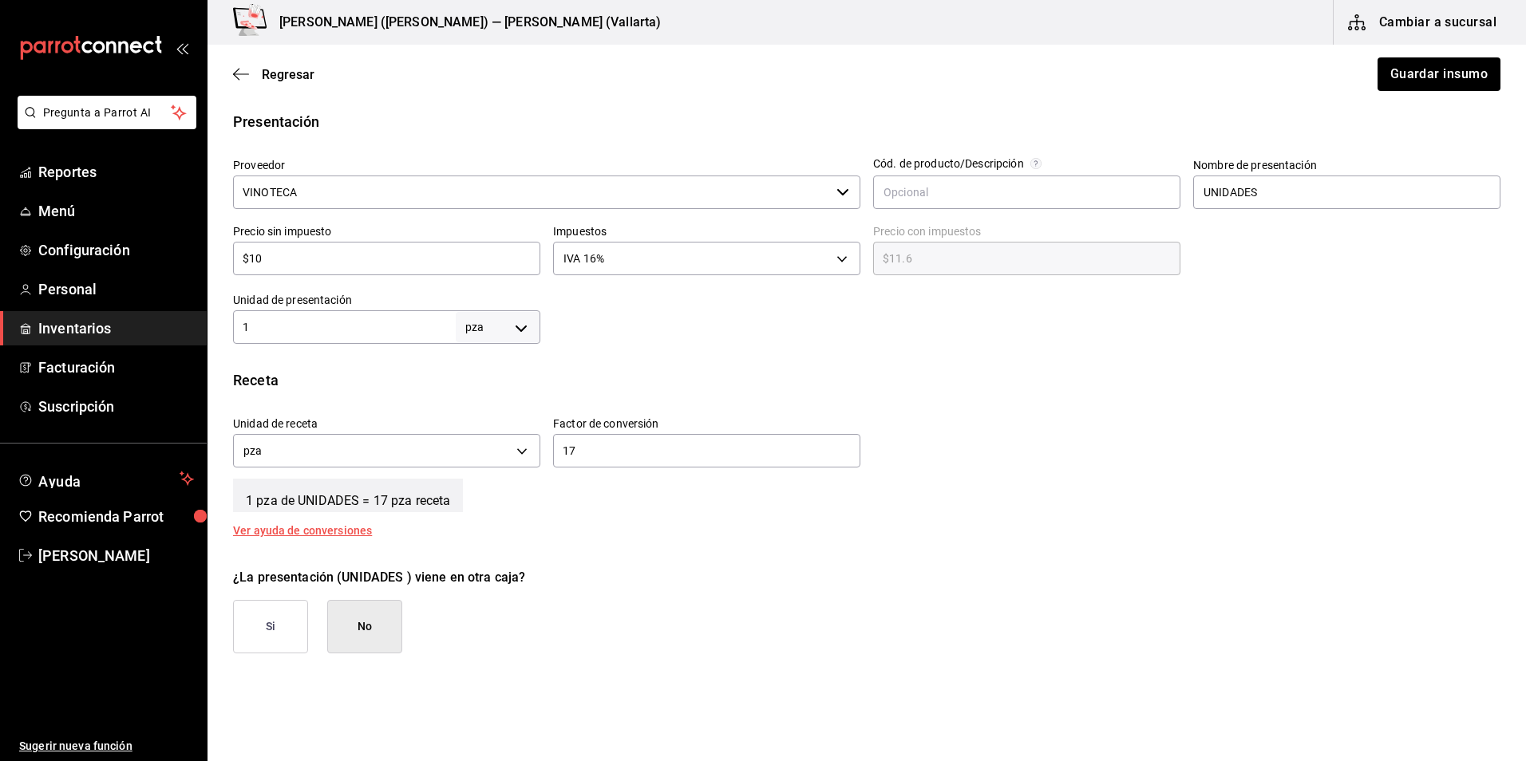
click at [393, 336] on div "1 pza UNIT ​" at bounding box center [386, 327] width 307 height 34
type input "17"
click at [682, 452] on input "17" at bounding box center [706, 450] width 307 height 19
type input "1"
click at [1431, 77] on button "Guardar insumo" at bounding box center [1438, 74] width 125 height 34
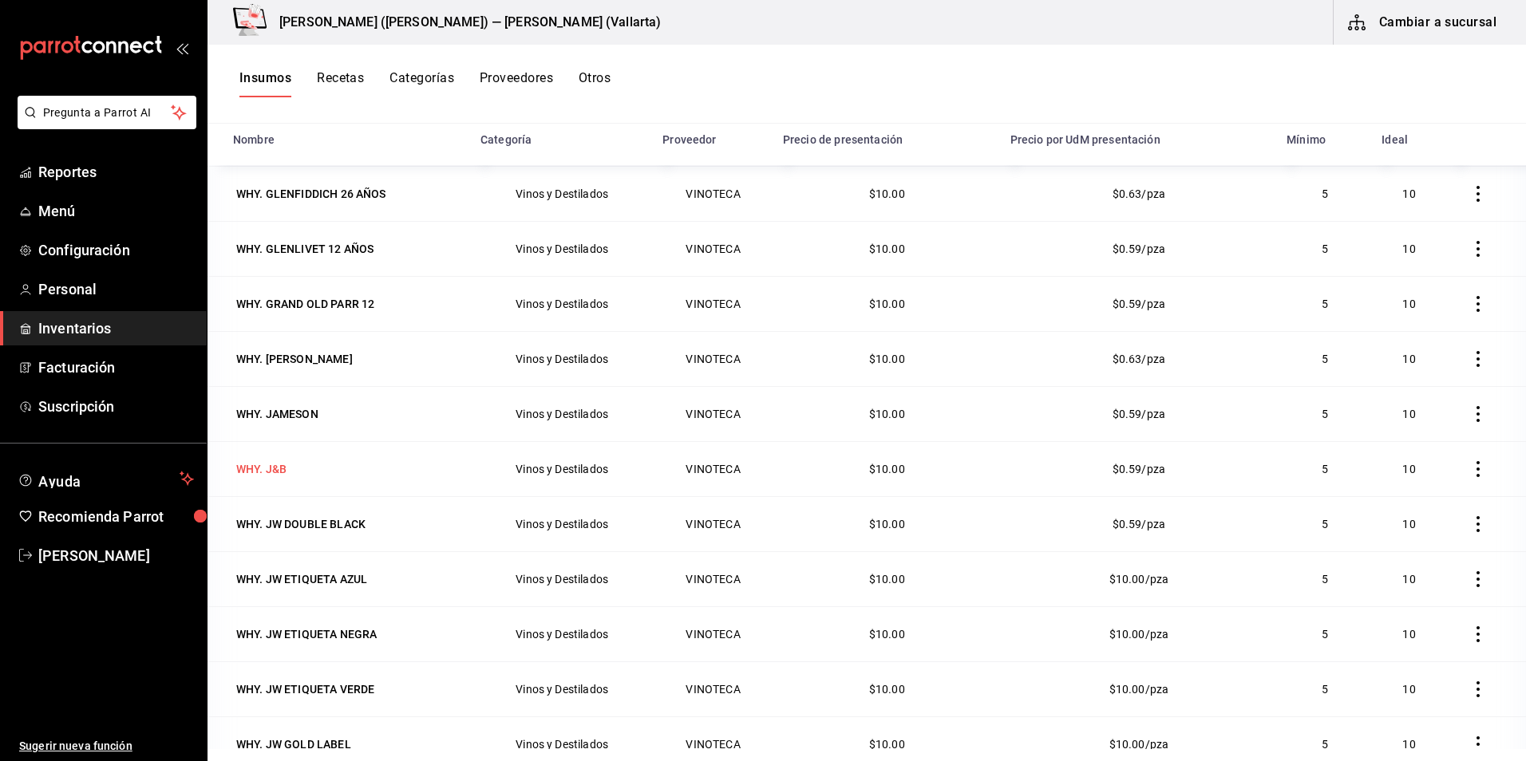
scroll to position [718, 0]
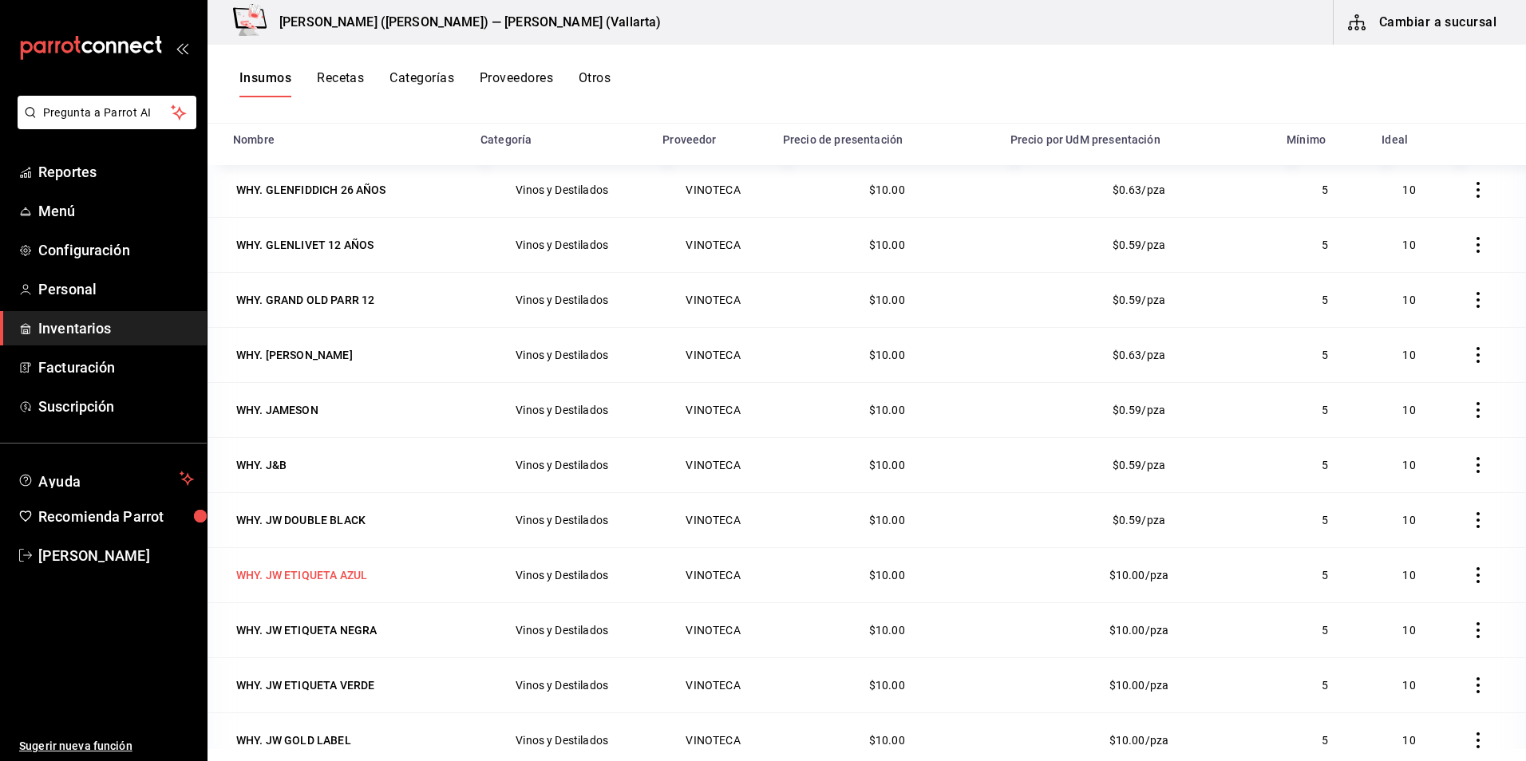
click at [328, 572] on div "WHY. JW ETIQUETA AZUL" at bounding box center [301, 575] width 131 height 16
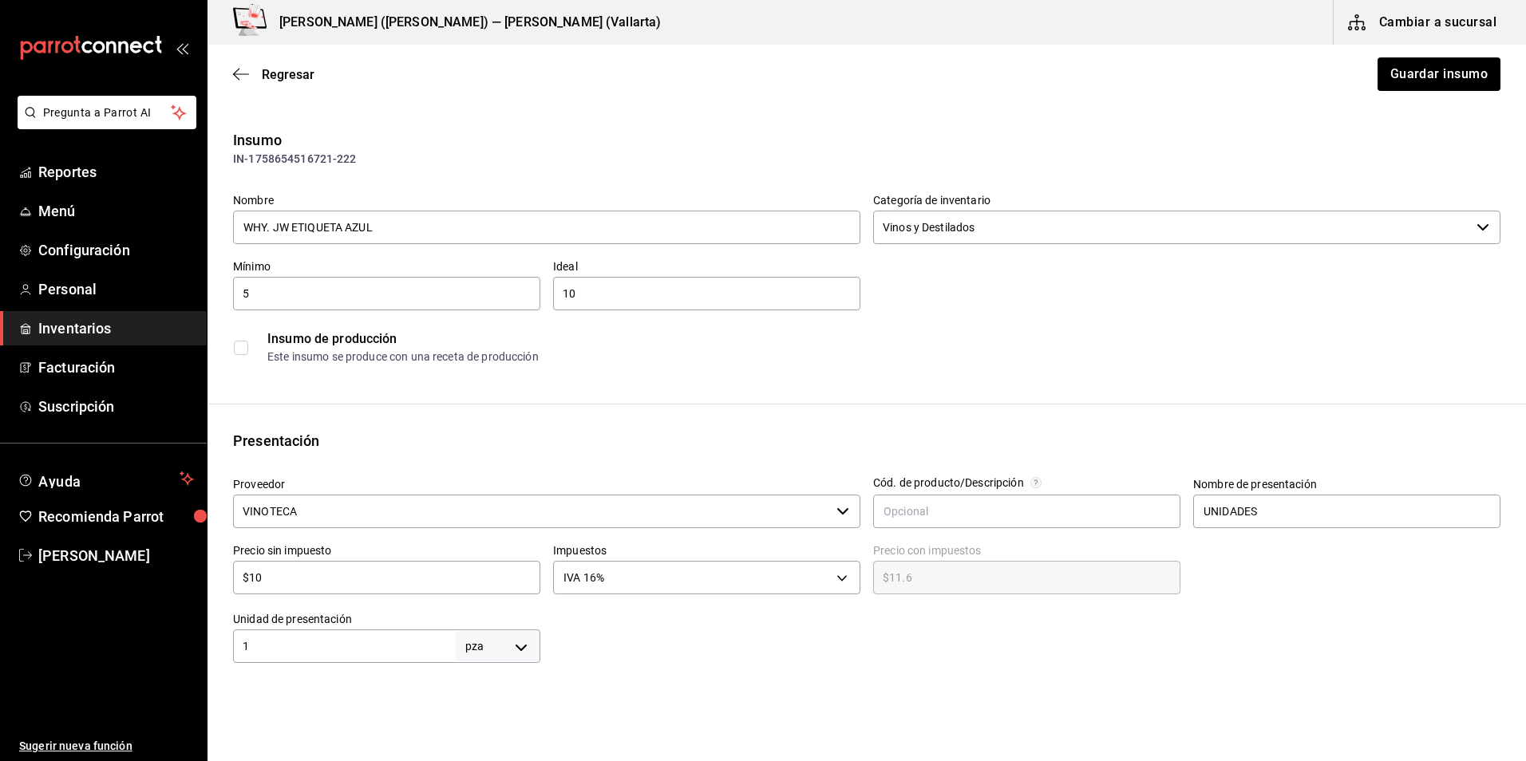
scroll to position [319, 0]
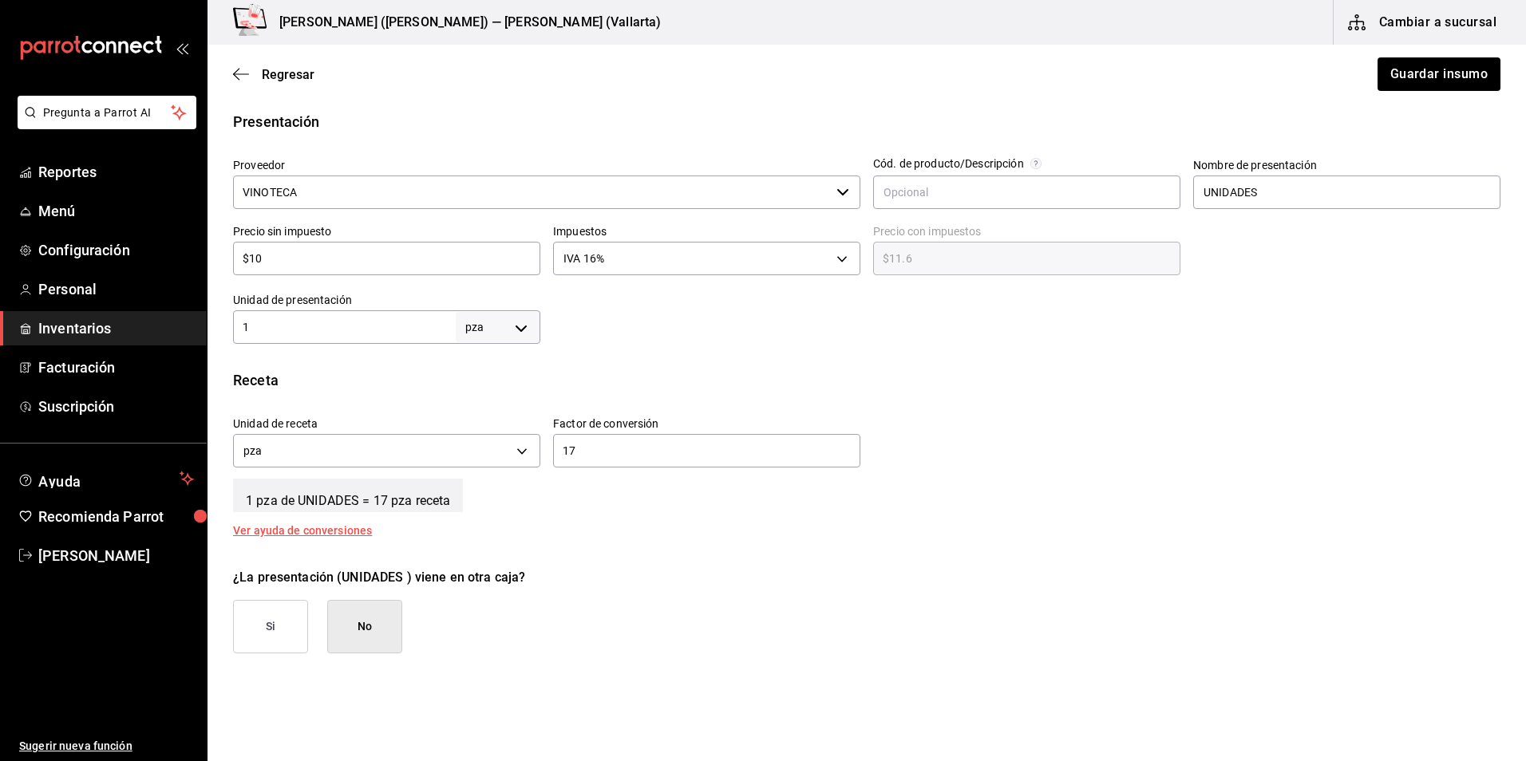
click at [389, 334] on input "1" at bounding box center [344, 327] width 223 height 19
type input "17"
click at [668, 456] on input "17" at bounding box center [706, 450] width 307 height 19
type input "1"
click at [1411, 75] on button "Guardar insumo" at bounding box center [1438, 74] width 125 height 34
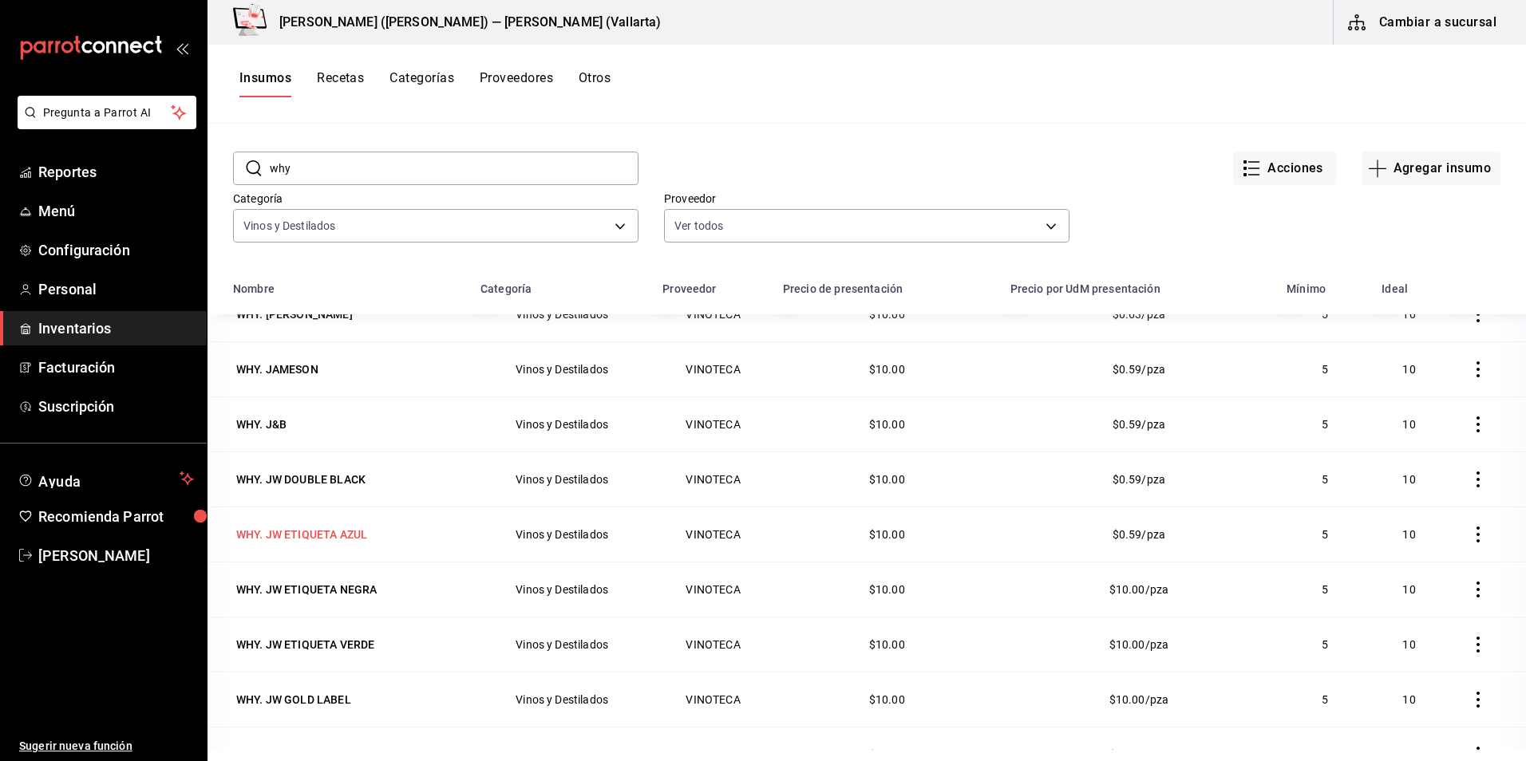
scroll to position [80, 0]
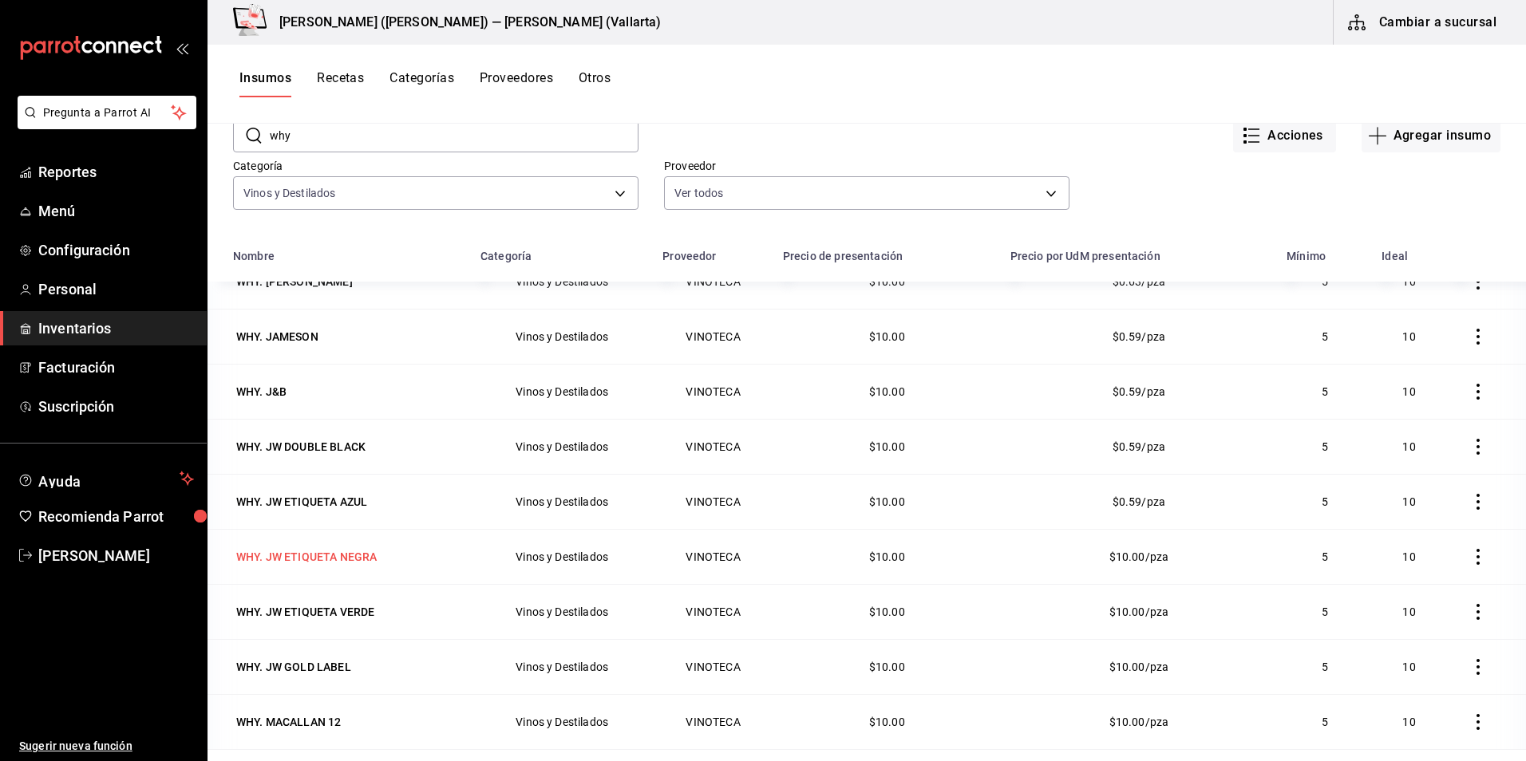
click at [337, 560] on div "WHY. JW ETIQUETA NEGRA" at bounding box center [306, 557] width 140 height 16
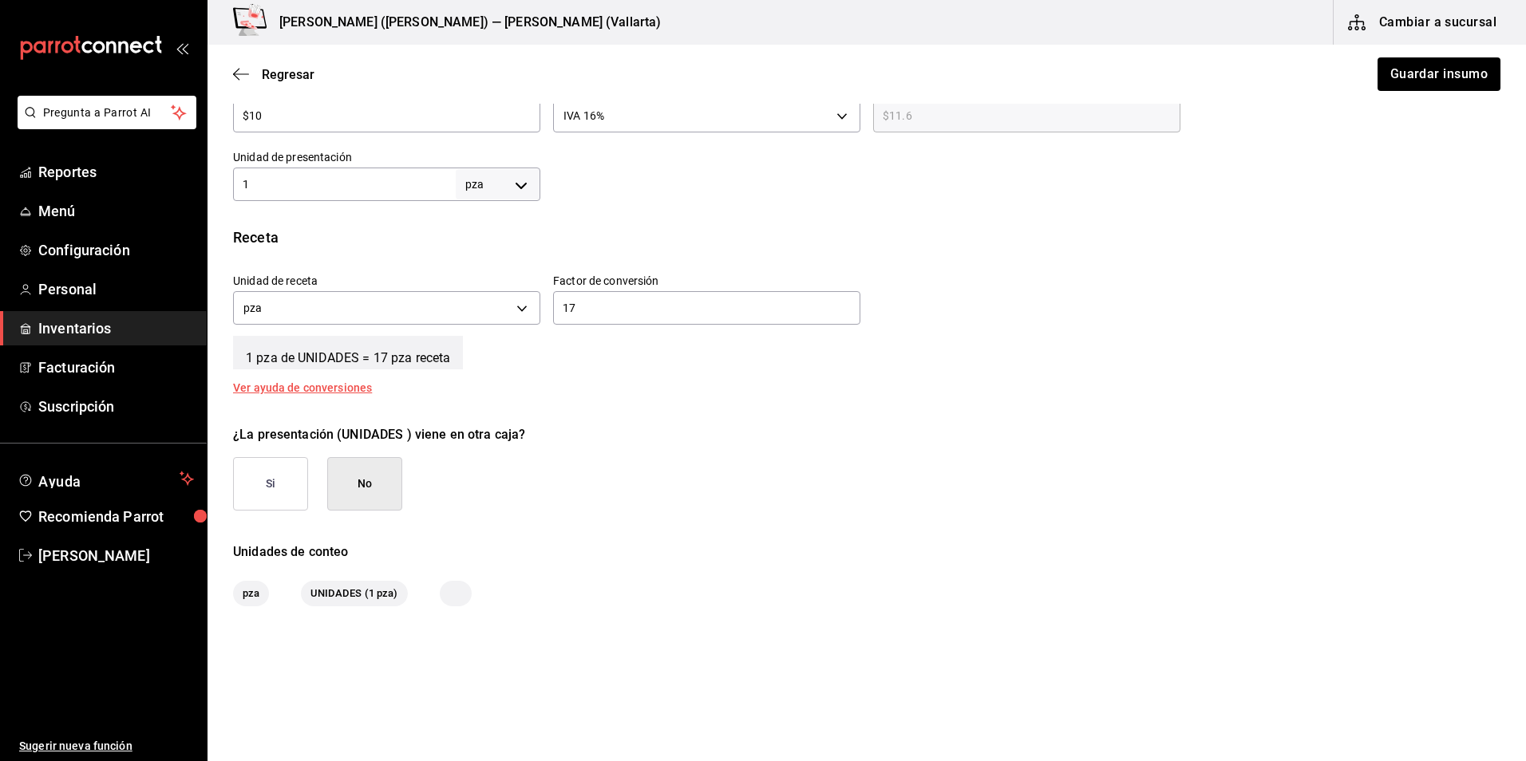
scroll to position [479, 0]
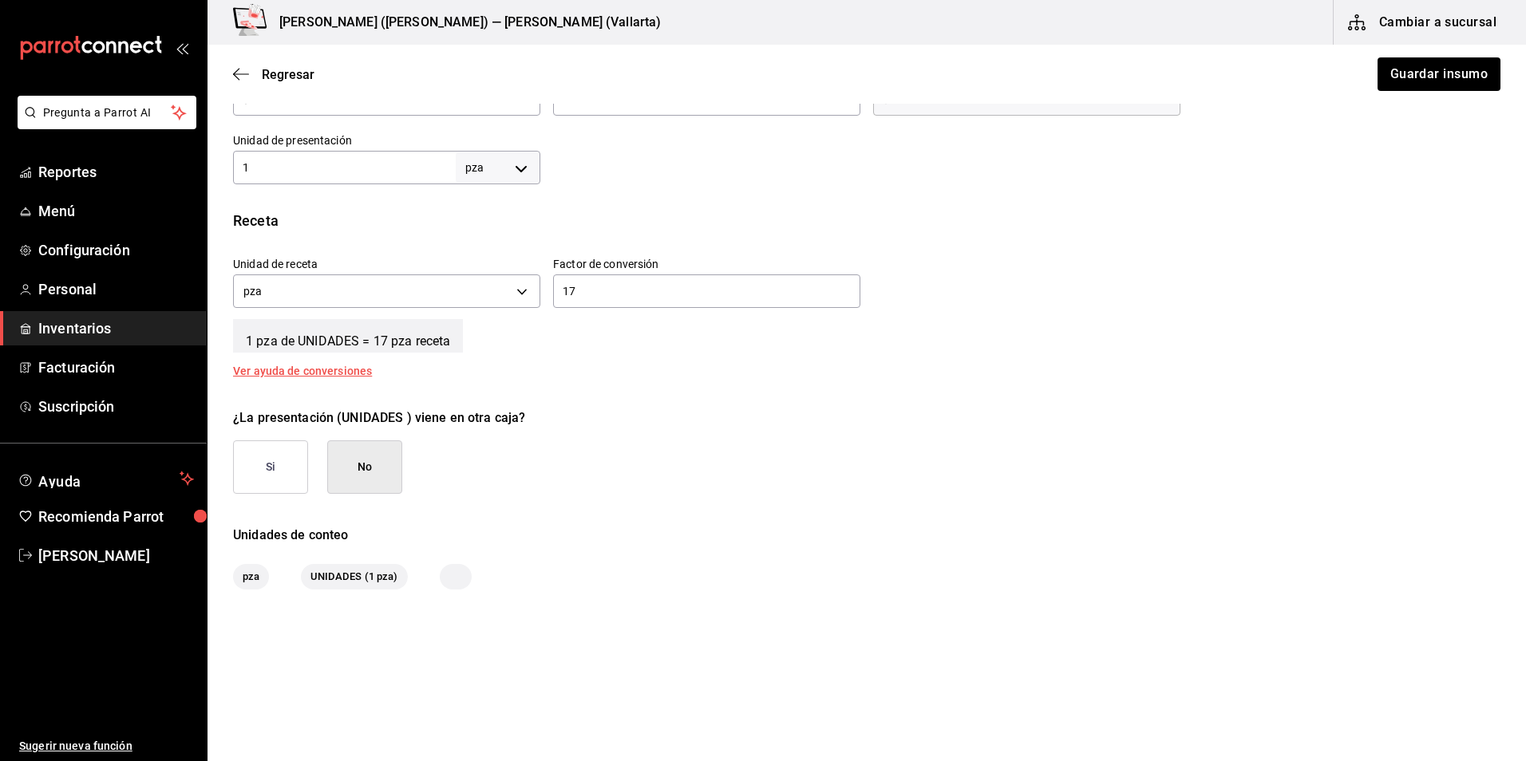
click at [366, 170] on input "1" at bounding box center [344, 167] width 223 height 19
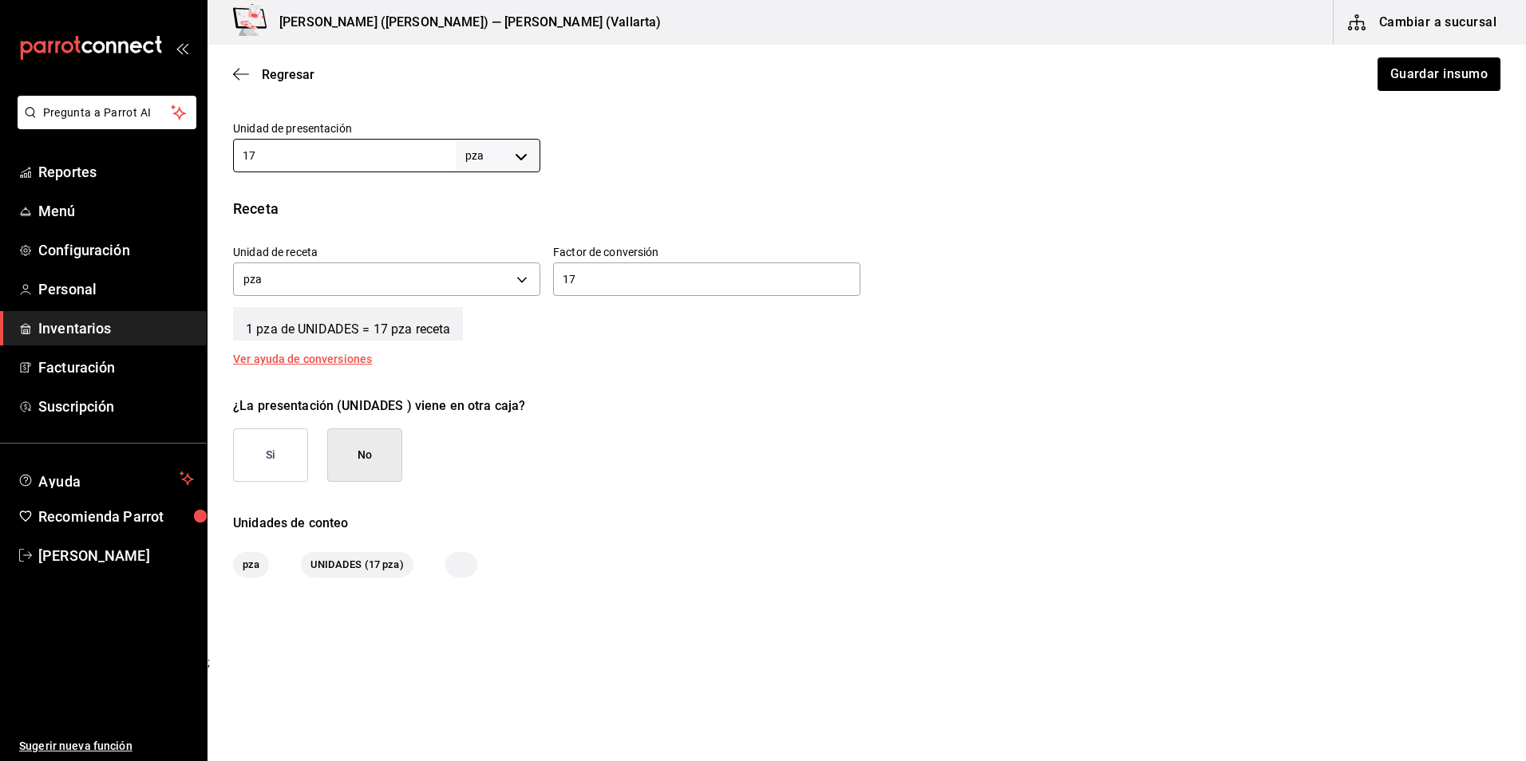
type input "17"
click at [642, 284] on input "17" at bounding box center [706, 279] width 307 height 19
type input "1"
click at [1188, 120] on div at bounding box center [1020, 141] width 960 height 64
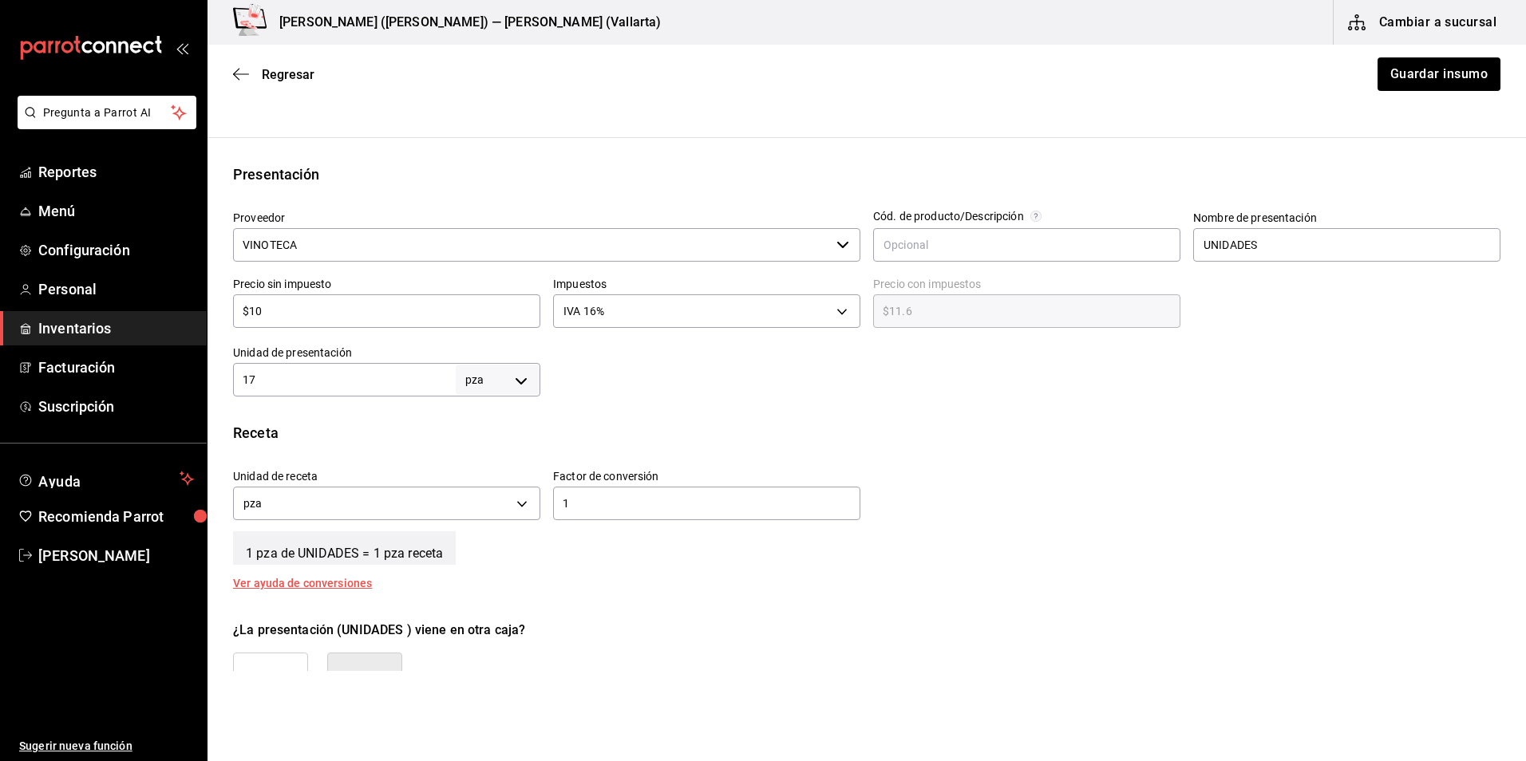
scroll to position [251, 0]
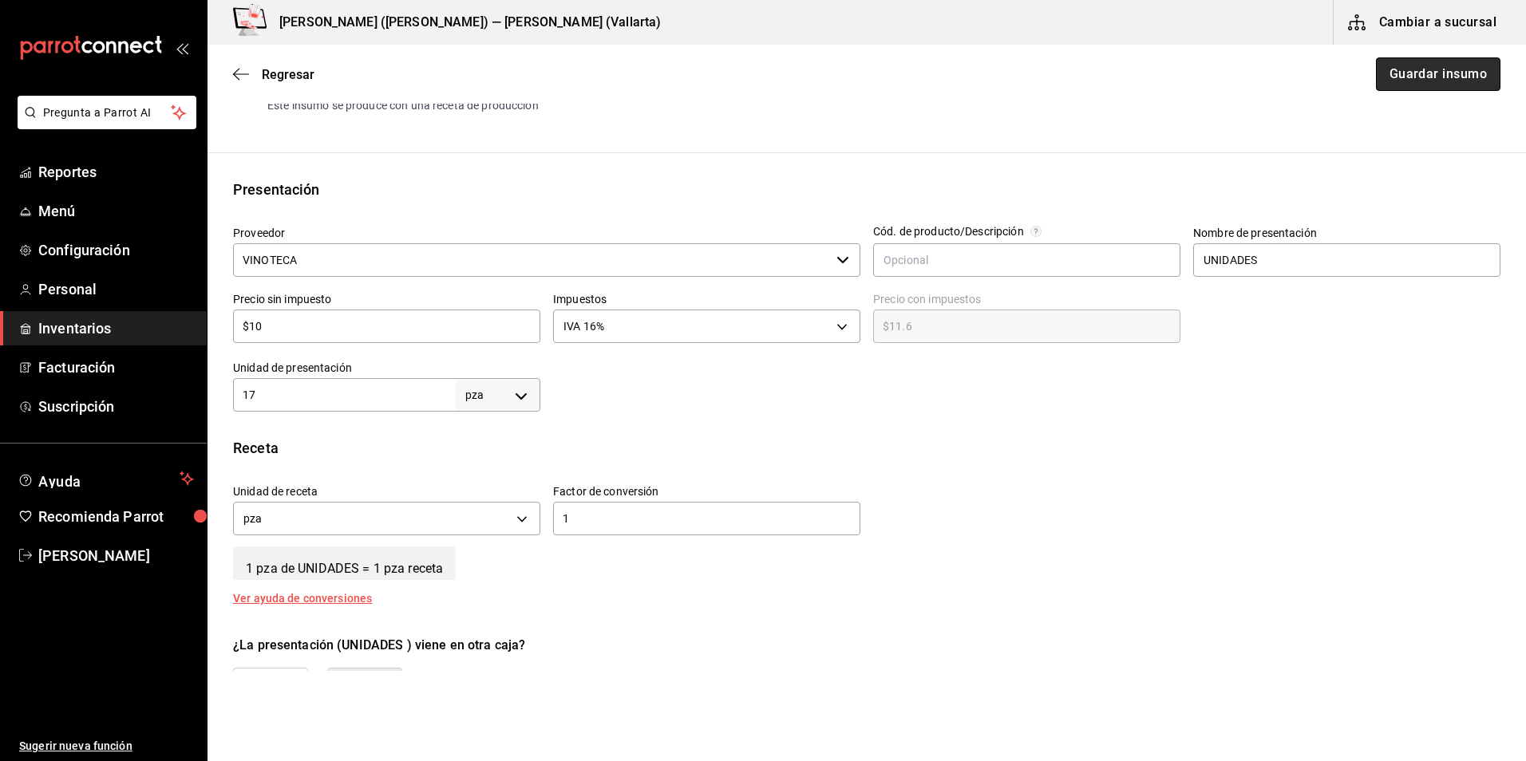
click at [1426, 77] on button "Guardar insumo" at bounding box center [1438, 74] width 125 height 34
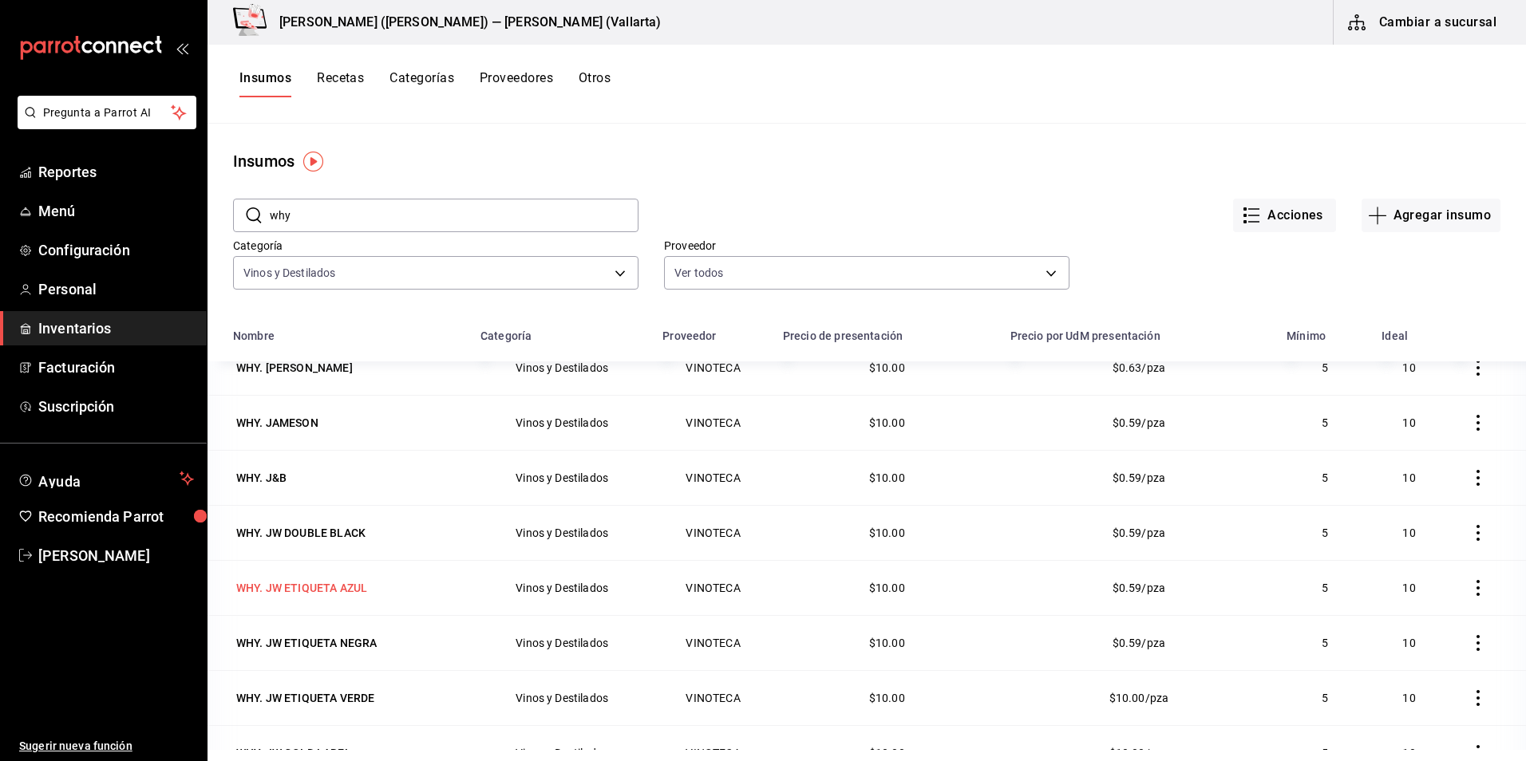
scroll to position [909, 0]
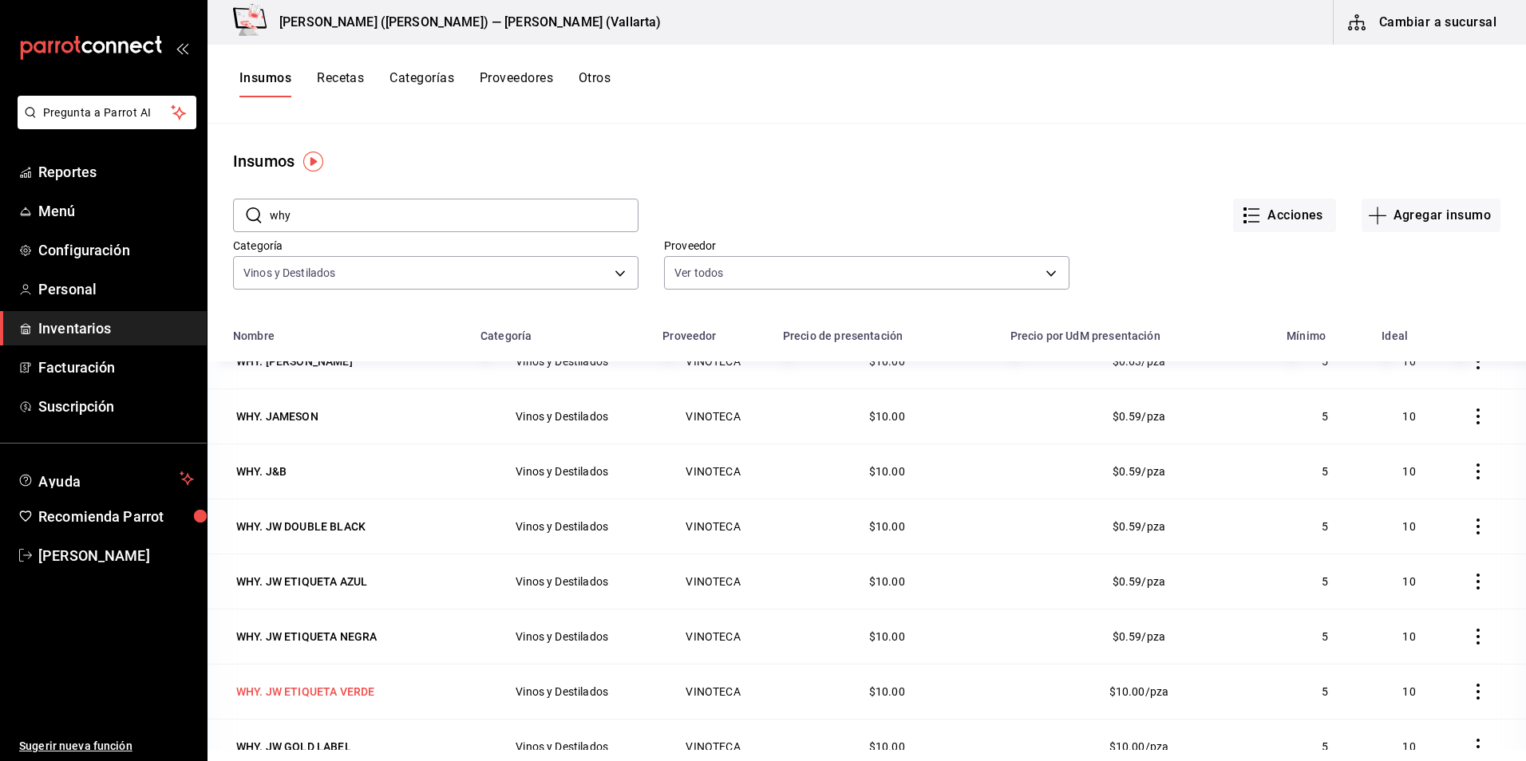
click at [348, 693] on div "WHY. JW ETIQUETA VERDE" at bounding box center [305, 692] width 138 height 16
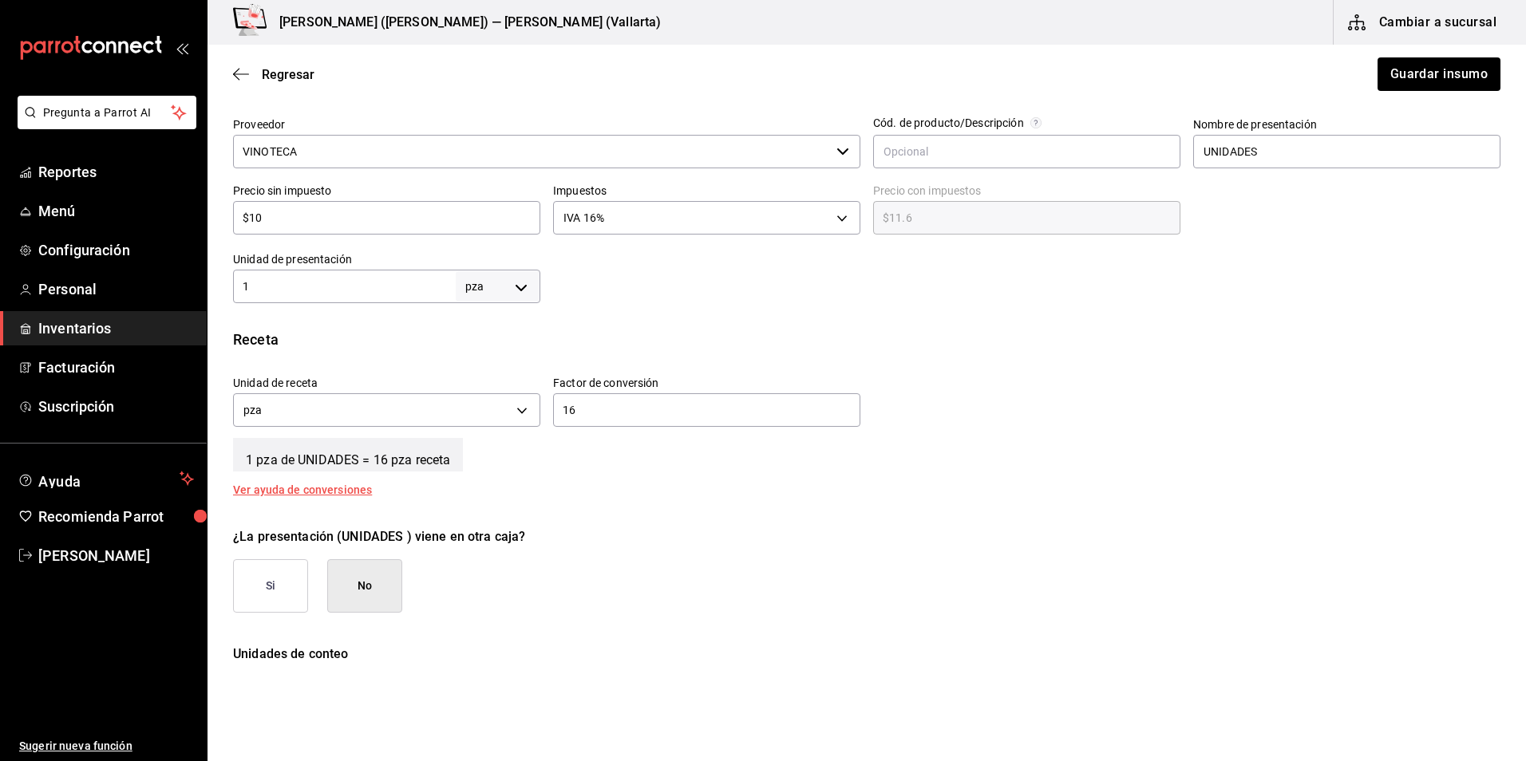
scroll to position [399, 0]
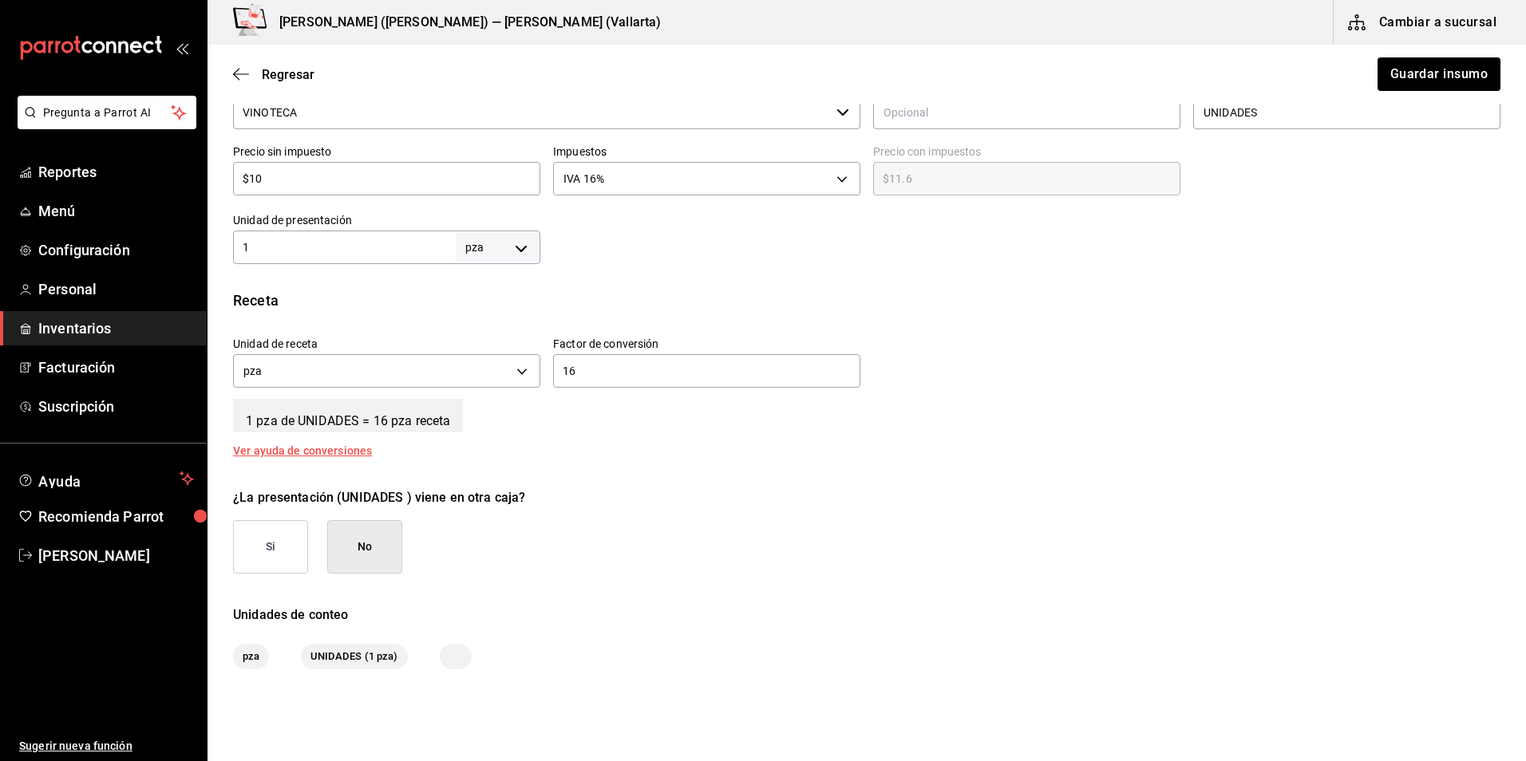
click at [382, 262] on div "1 pza UNIT ​" at bounding box center [386, 248] width 307 height 34
type input "16"
click at [644, 377] on input "16" at bounding box center [706, 371] width 307 height 19
type input "1"
click at [1399, 69] on button "Guardar insumo" at bounding box center [1438, 74] width 125 height 34
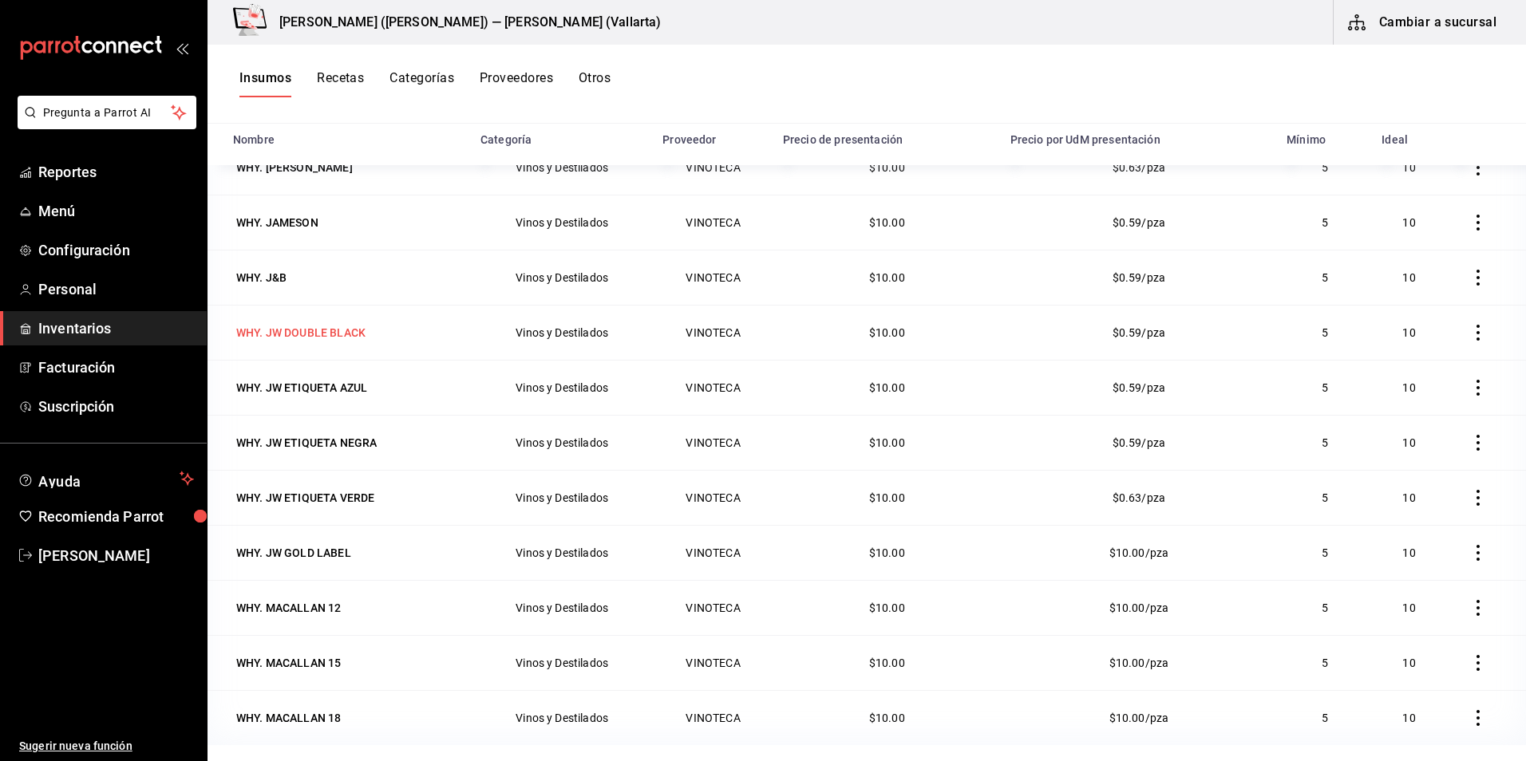
scroll to position [909, 0]
click at [335, 550] on div "WHY. JW GOLD LABEL" at bounding box center [293, 551] width 115 height 16
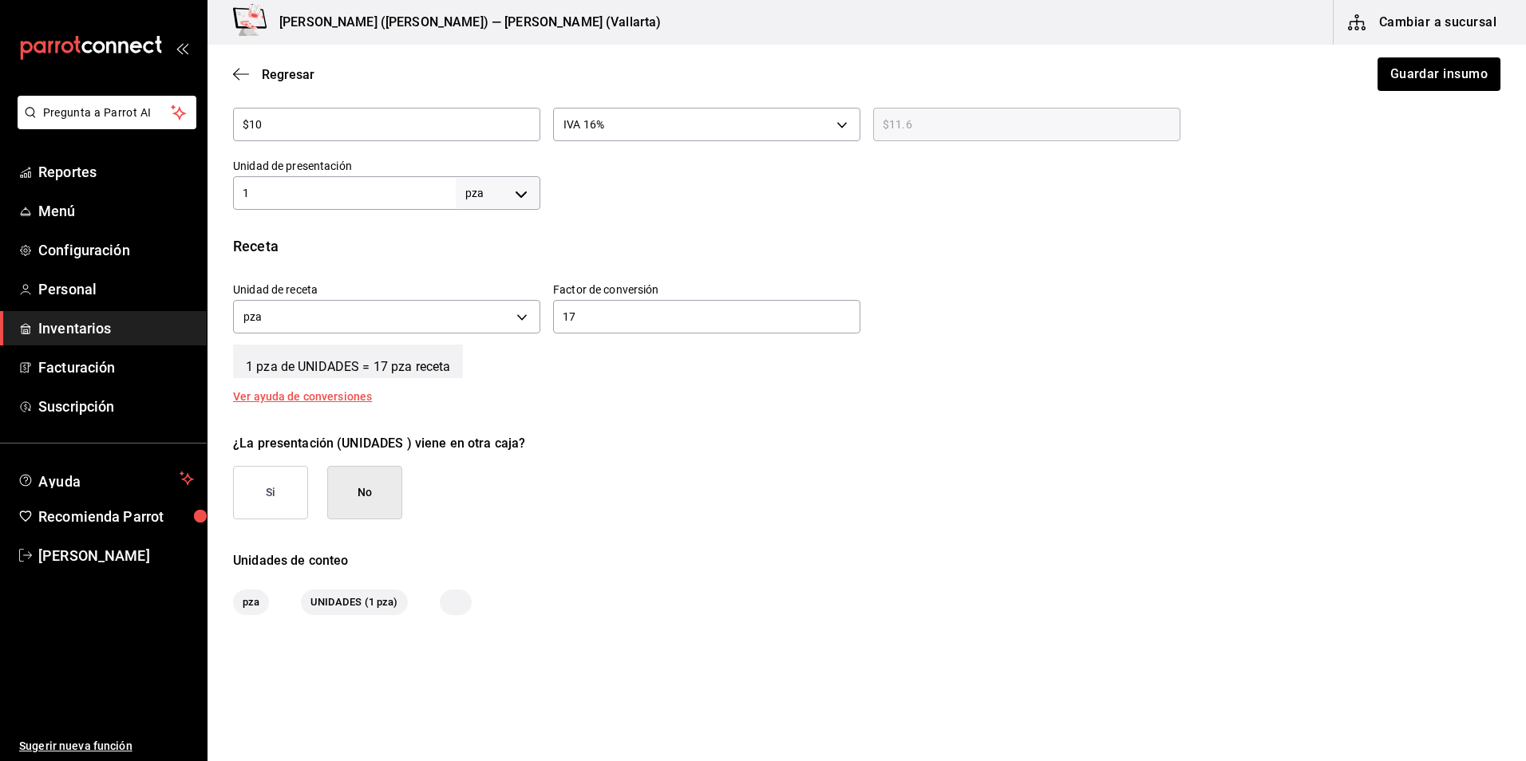
scroll to position [479, 0]
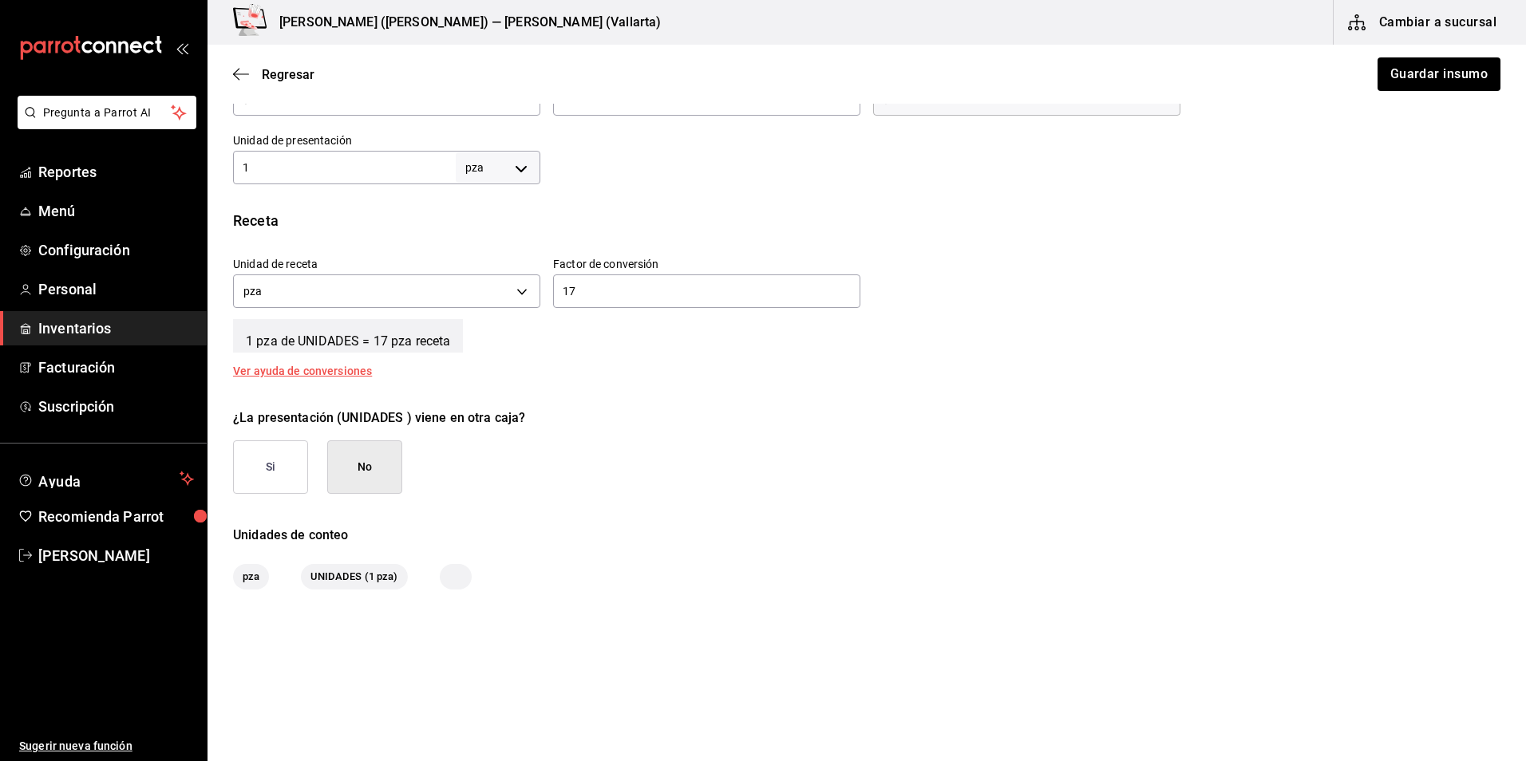
click at [325, 162] on input "1" at bounding box center [344, 167] width 223 height 19
type input "17"
click at [624, 298] on input "17" at bounding box center [706, 291] width 307 height 19
type input "1"
click at [1463, 82] on button "Guardar insumo" at bounding box center [1438, 74] width 125 height 34
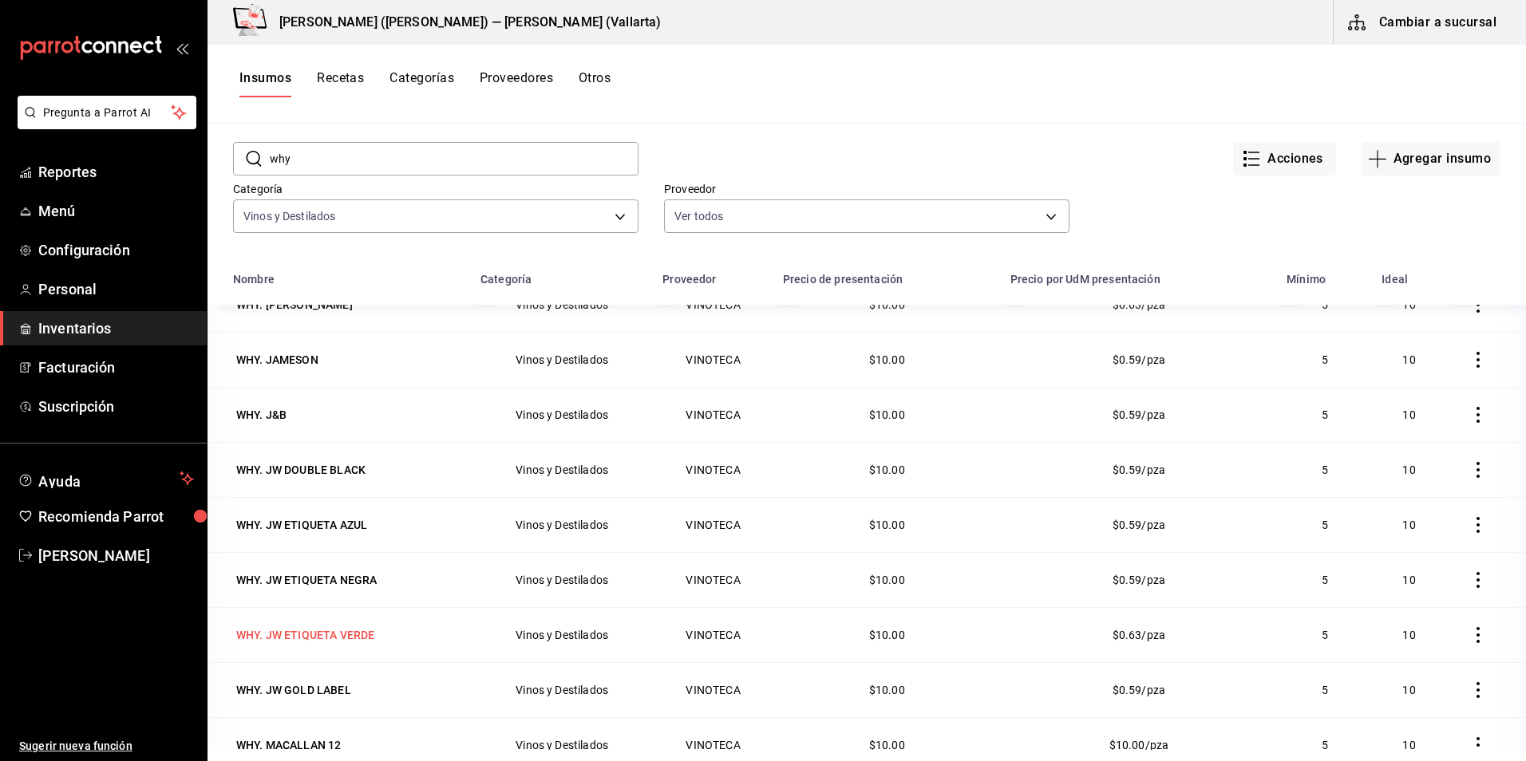
scroll to position [196, 0]
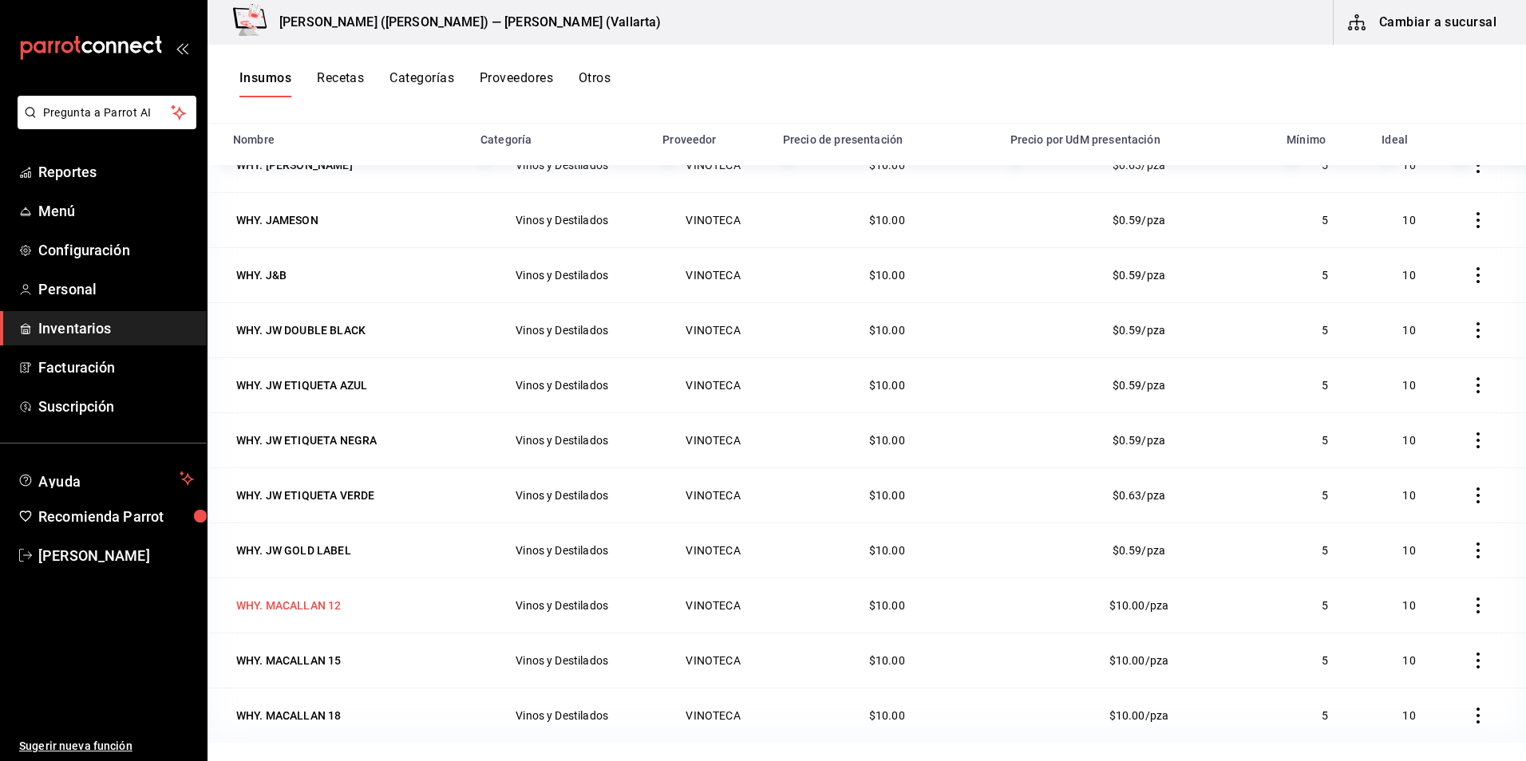
click at [313, 607] on div "WHY. MACALLAN 12" at bounding box center [288, 606] width 105 height 16
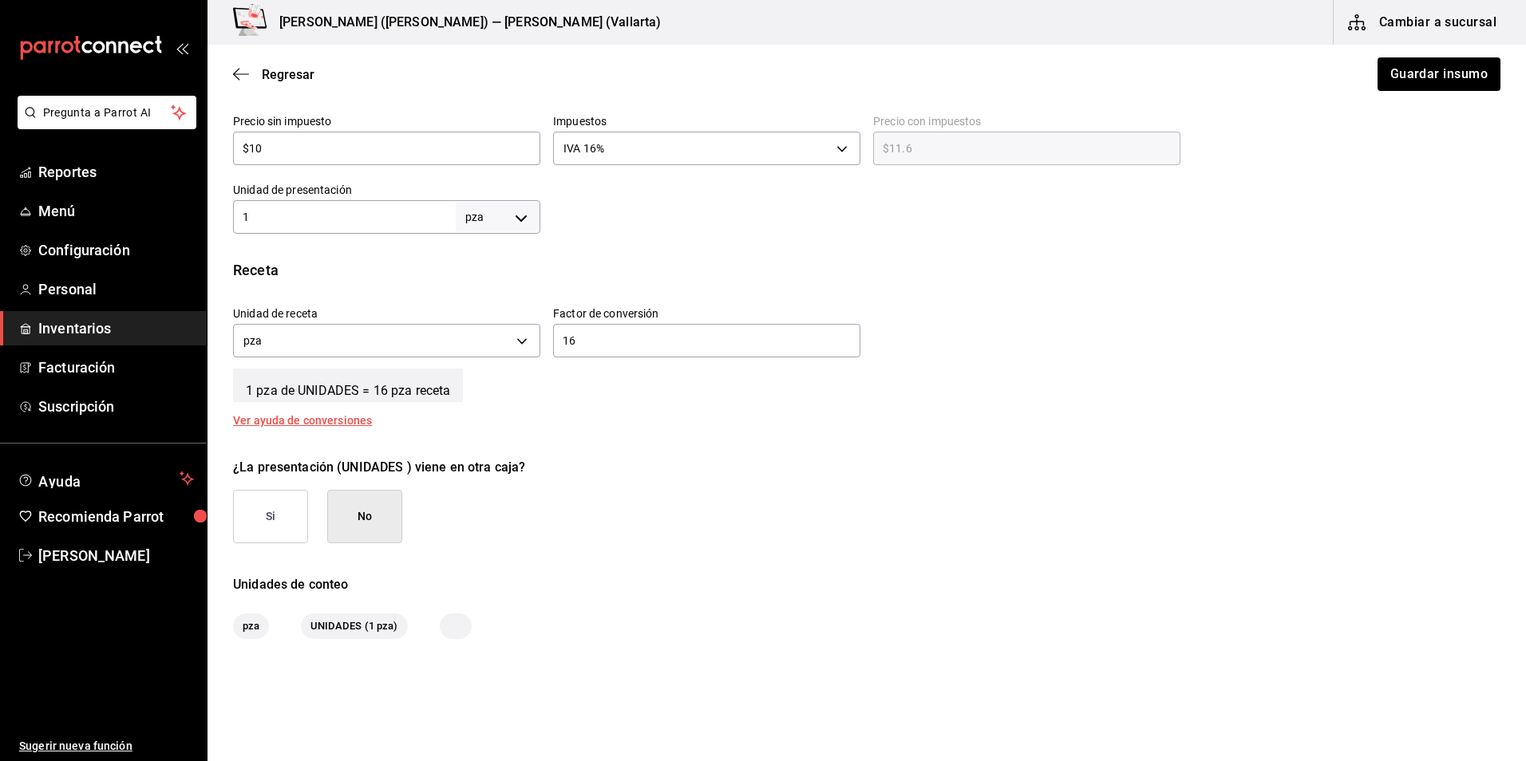
scroll to position [479, 0]
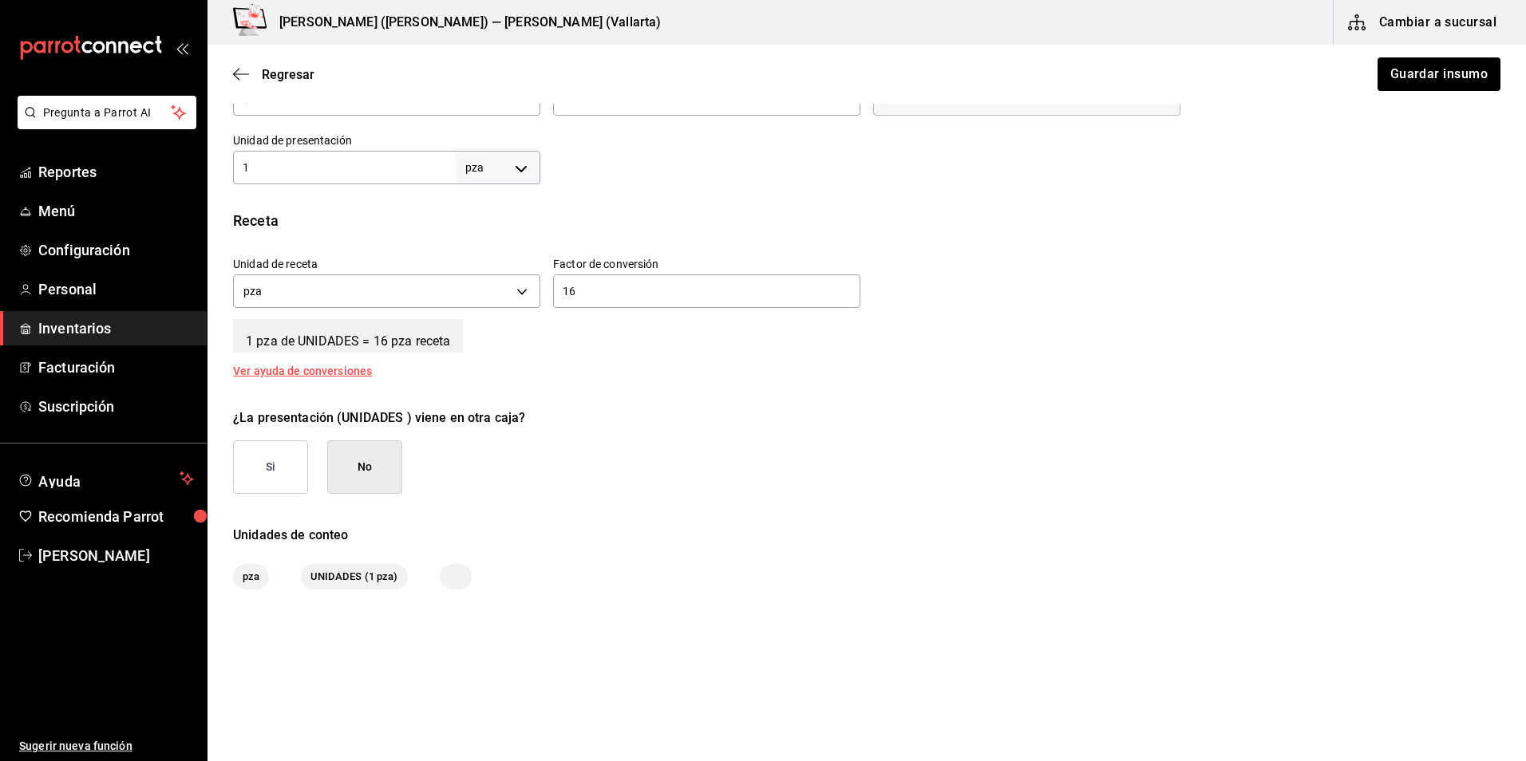
click at [374, 164] on input "1" at bounding box center [344, 167] width 223 height 19
type input "16"
click at [678, 282] on input "16" at bounding box center [706, 291] width 307 height 19
type input "1"
click at [1455, 78] on button "Guardar insumo" at bounding box center [1438, 74] width 125 height 34
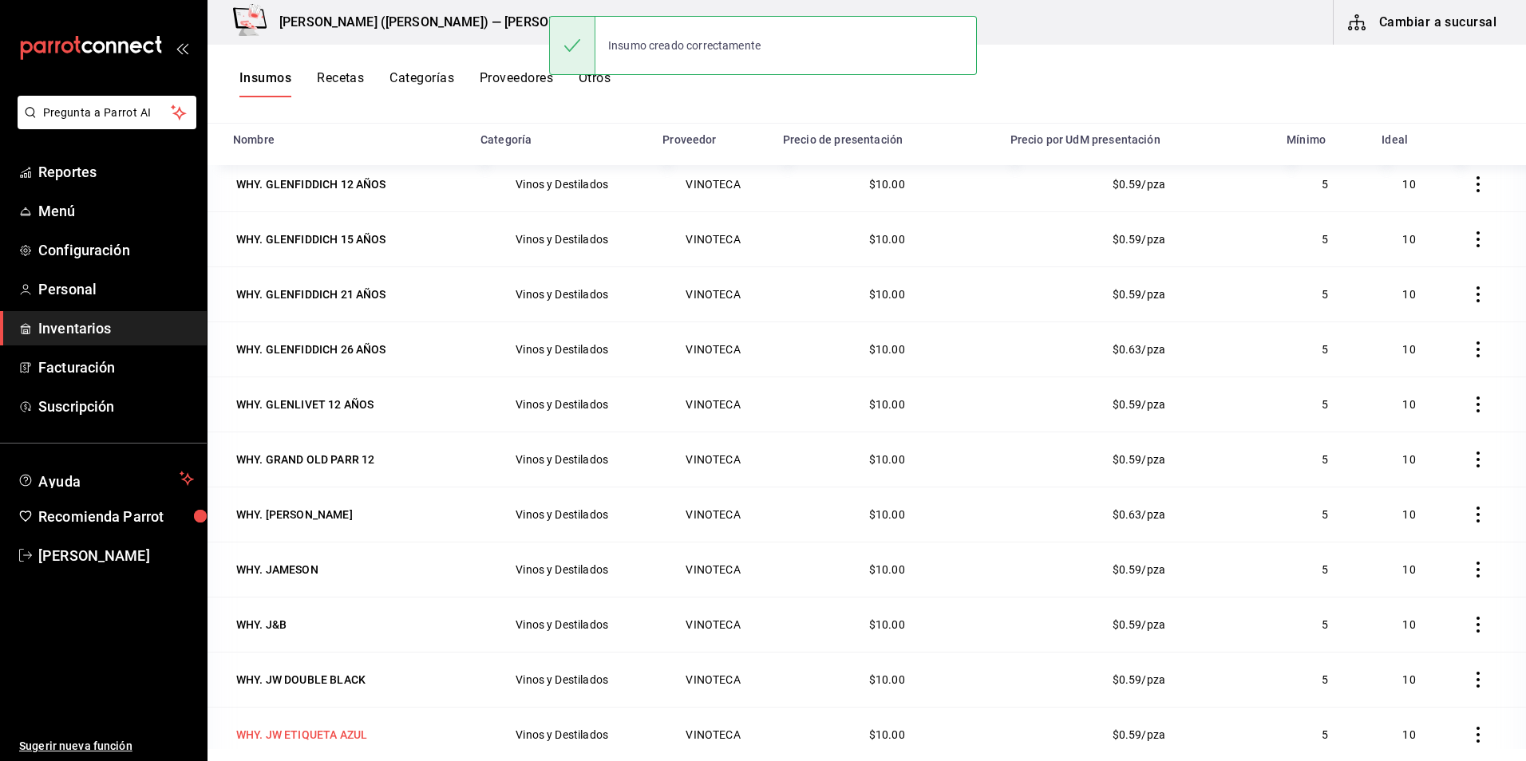
scroll to position [909, 0]
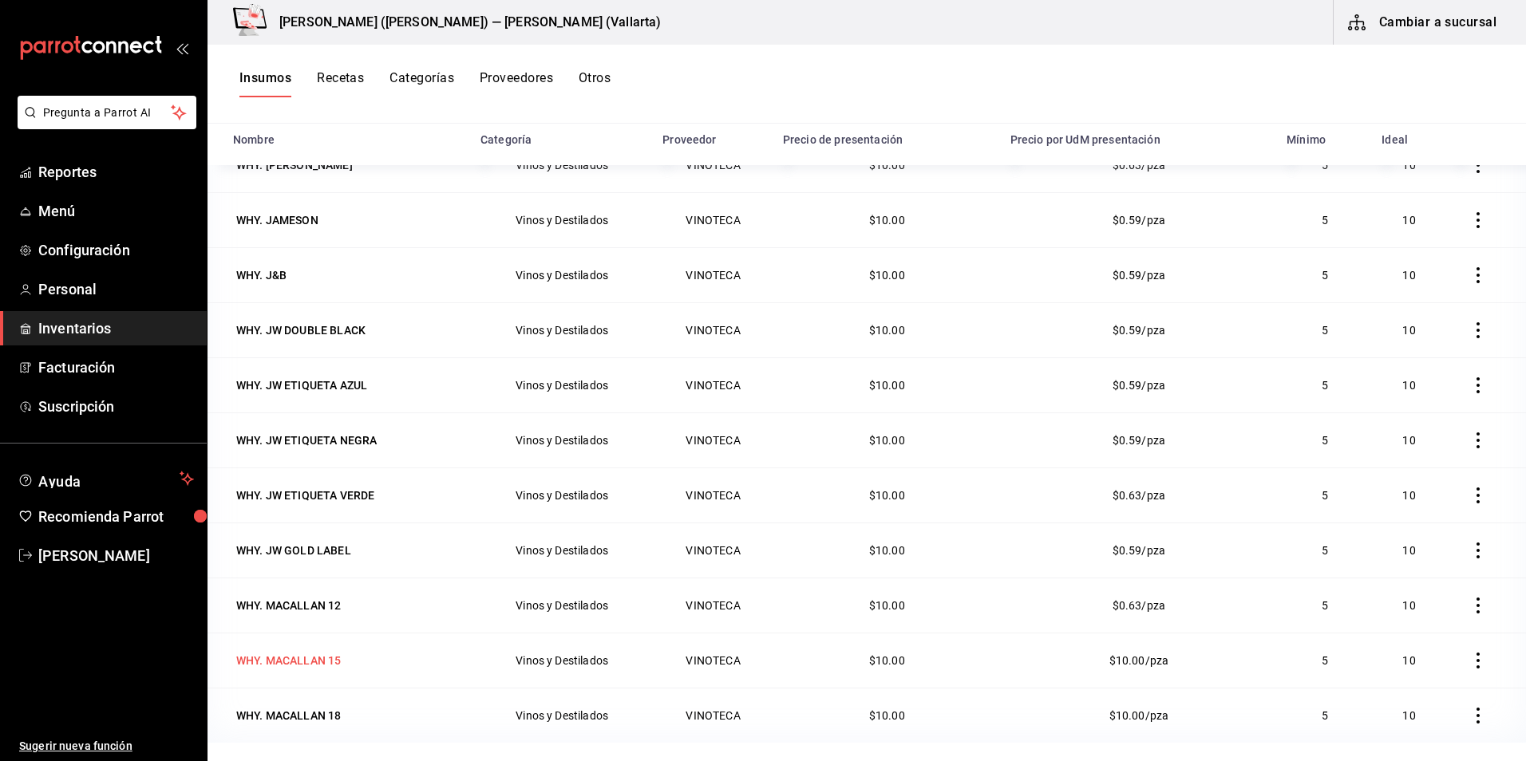
click at [319, 668] on div "WHY. MACALLAN 15" at bounding box center [288, 661] width 105 height 16
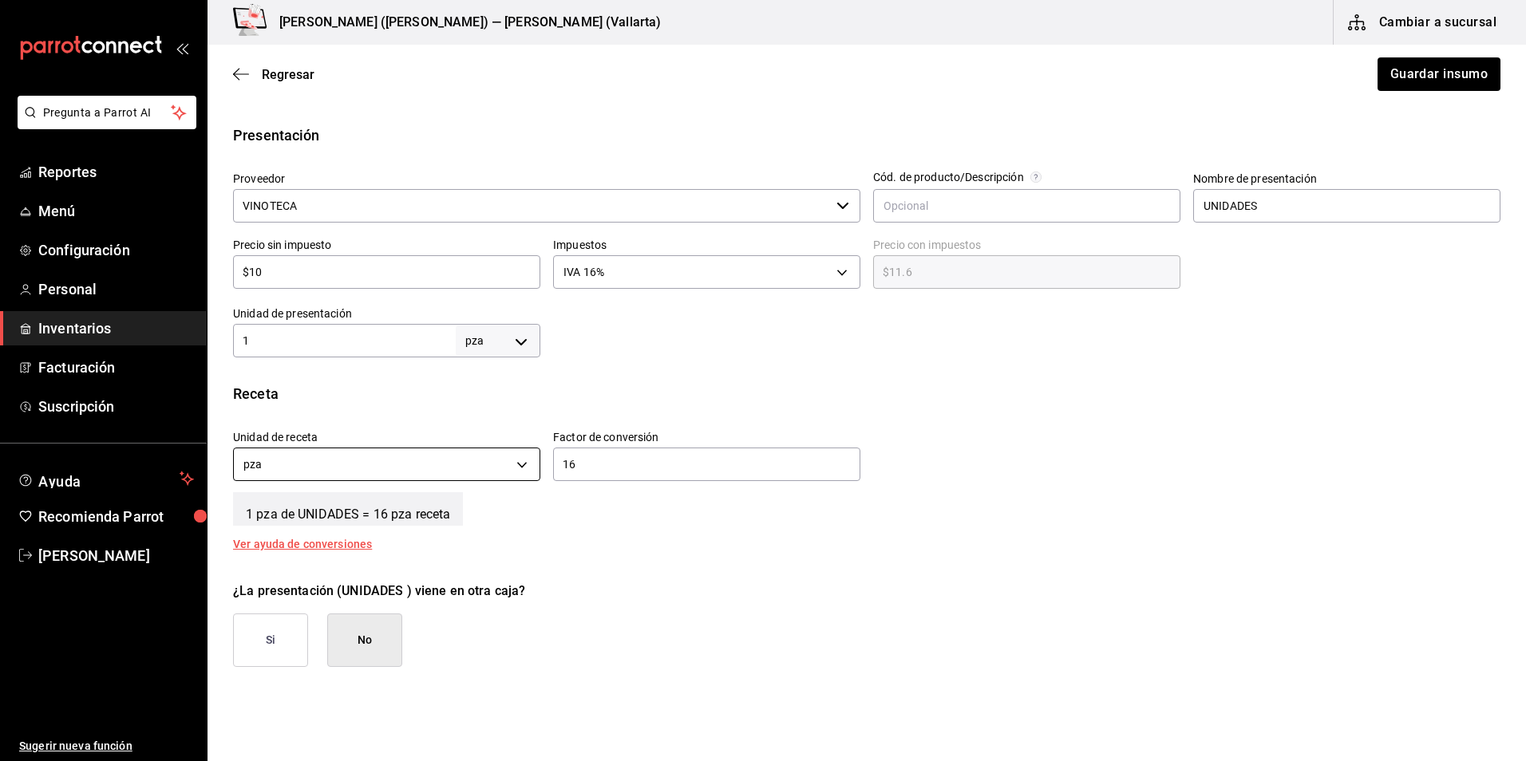
scroll to position [319, 0]
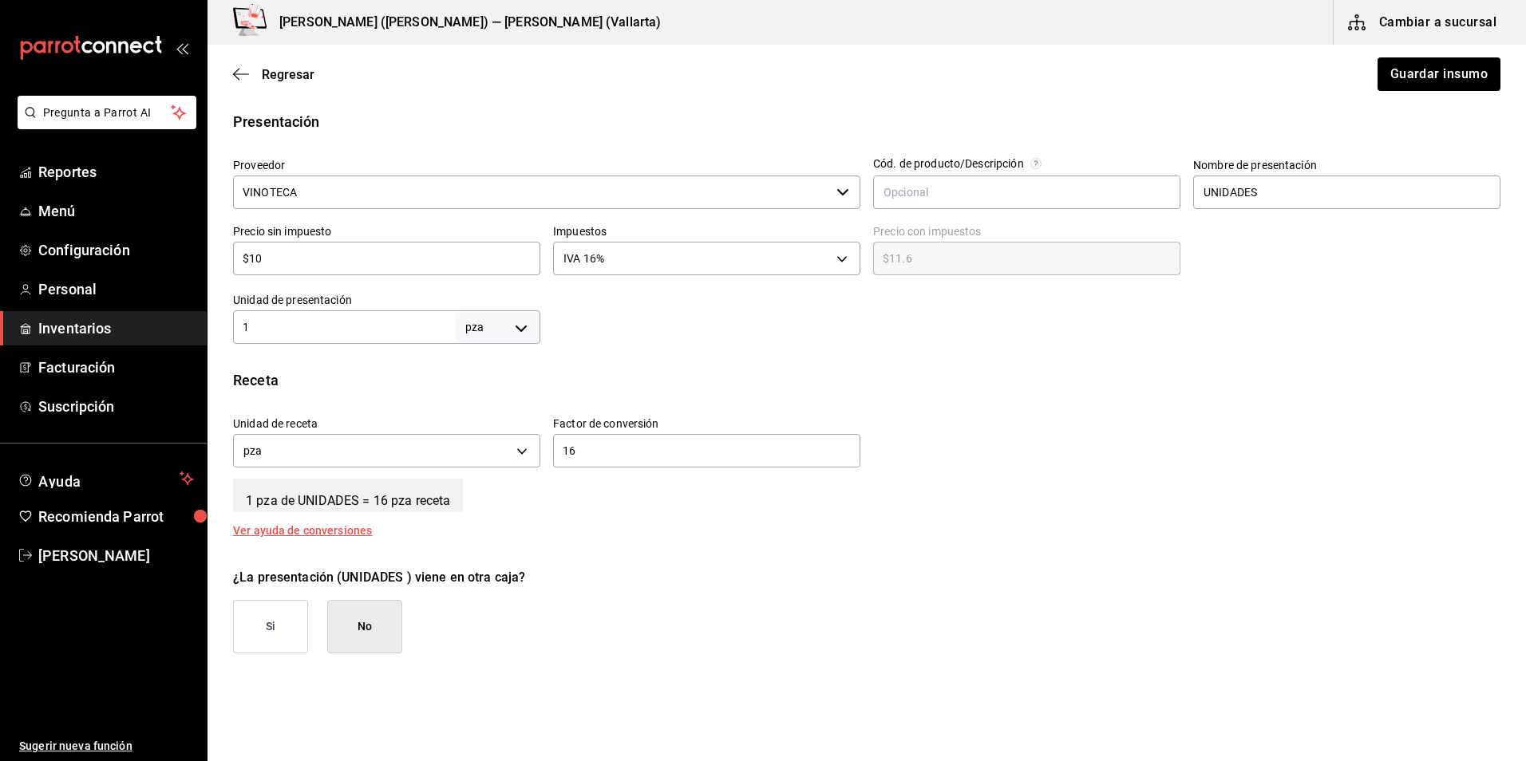
click at [414, 322] on input "1" at bounding box center [344, 327] width 223 height 19
type input "16"
click at [690, 452] on input "16" at bounding box center [706, 450] width 307 height 19
type input "1"
click at [1409, 77] on button "Guardar insumo" at bounding box center [1438, 74] width 125 height 34
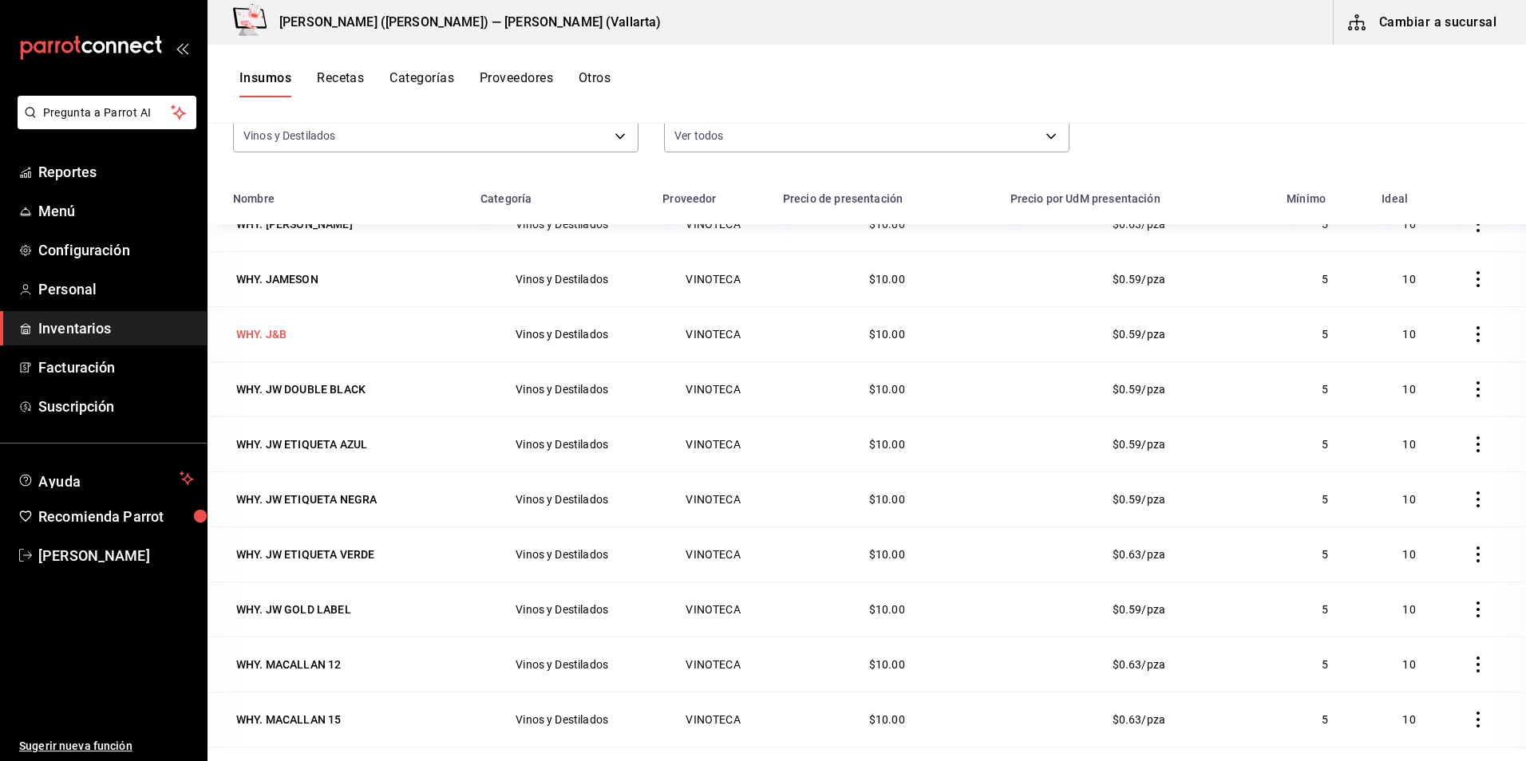
scroll to position [196, 0]
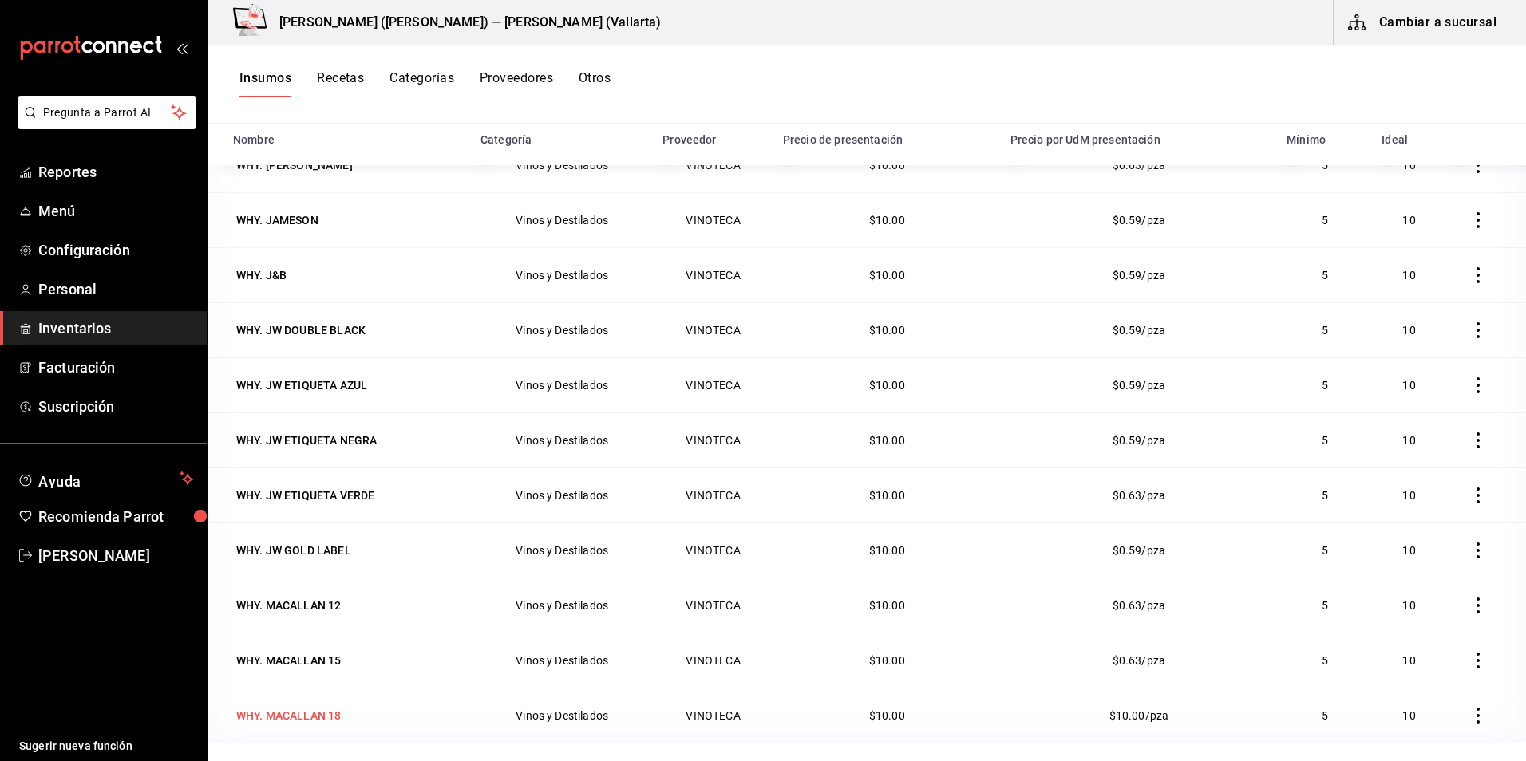
click at [313, 713] on div "WHY. MACALLAN 18" at bounding box center [288, 716] width 105 height 16
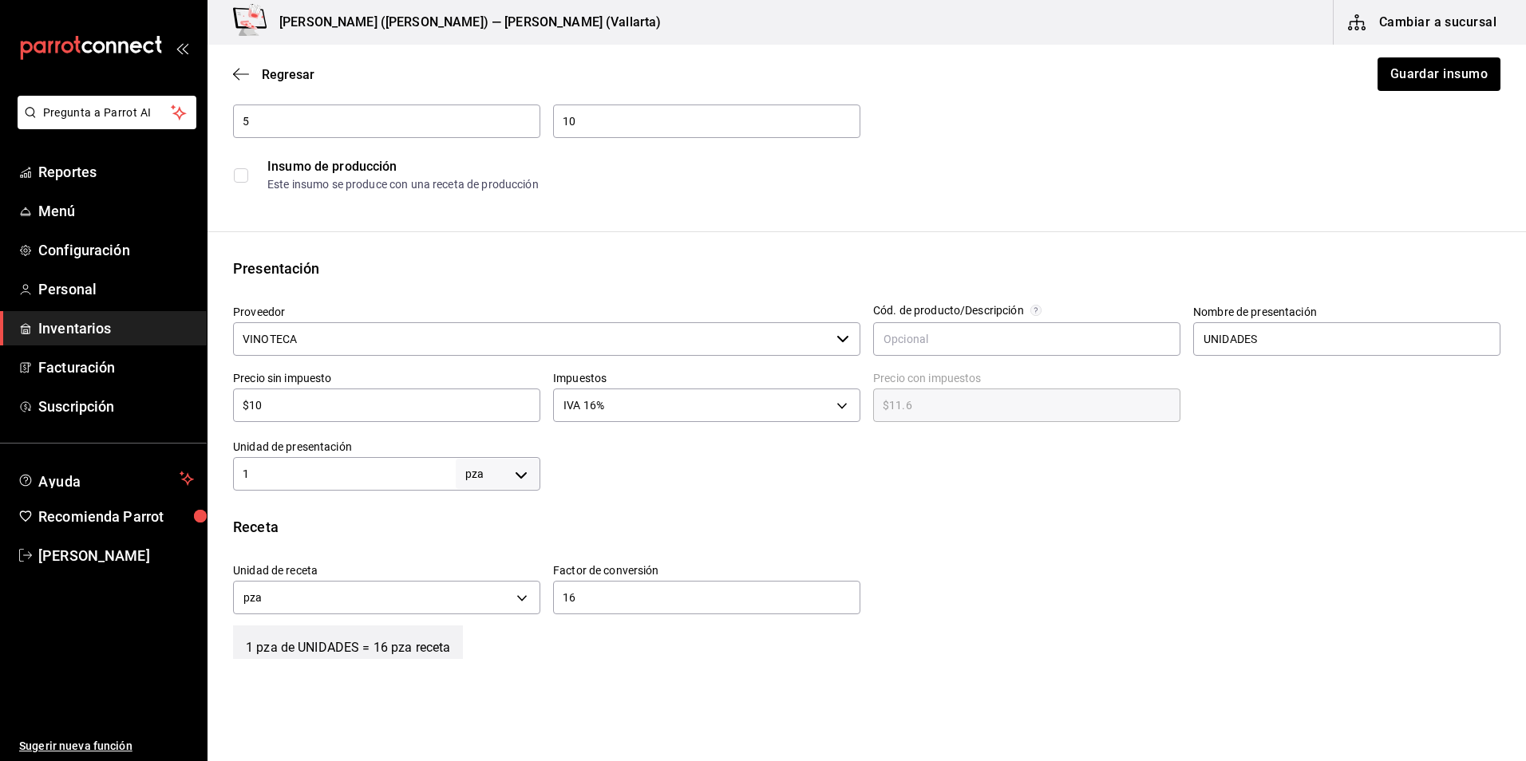
scroll to position [491, 0]
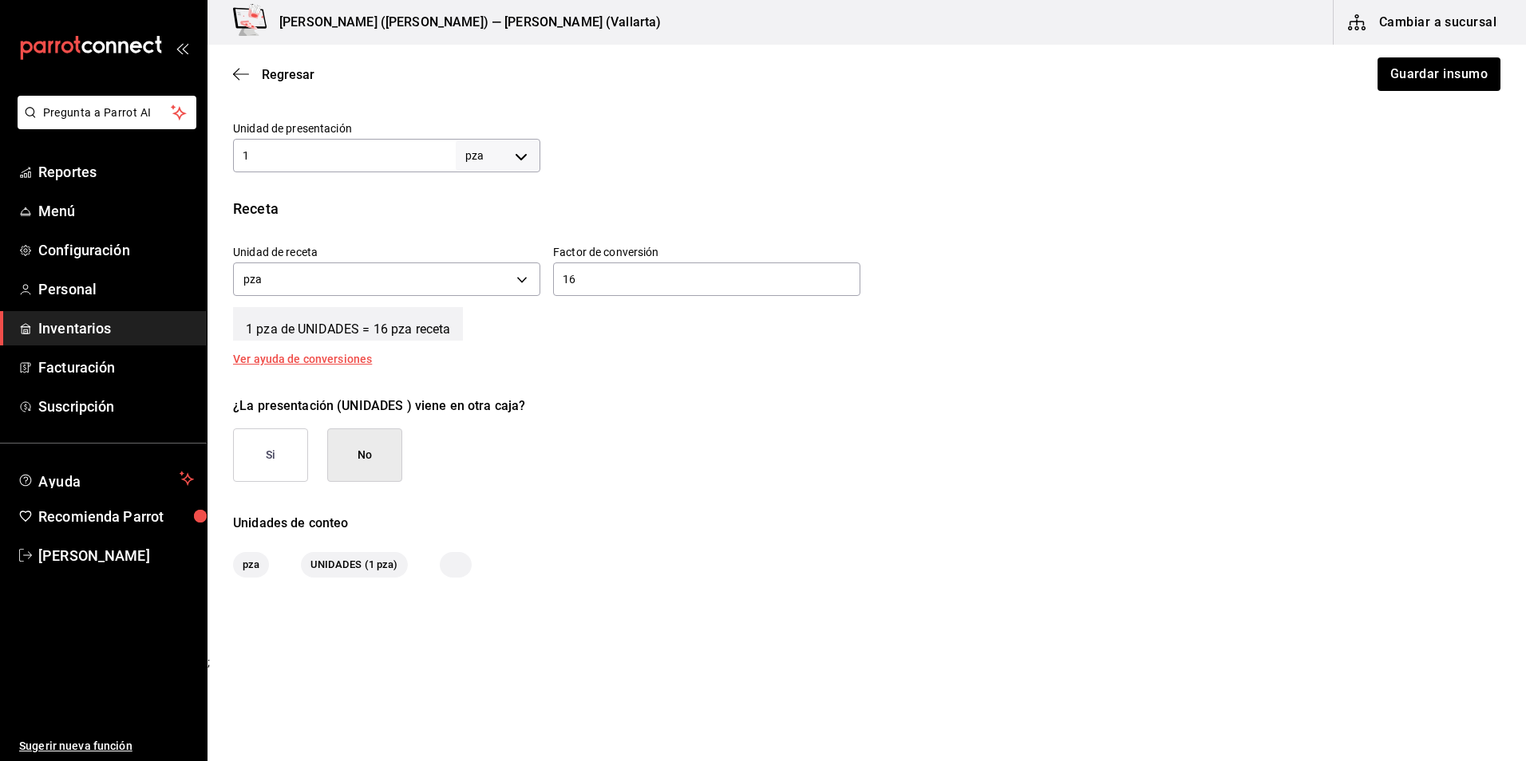
click at [297, 145] on div "1 pza UNIT ​" at bounding box center [386, 156] width 307 height 34
type input "16"
click at [698, 279] on input "16" at bounding box center [706, 279] width 307 height 19
type input "1"
click at [1460, 74] on button "Guardar insumo" at bounding box center [1438, 74] width 125 height 34
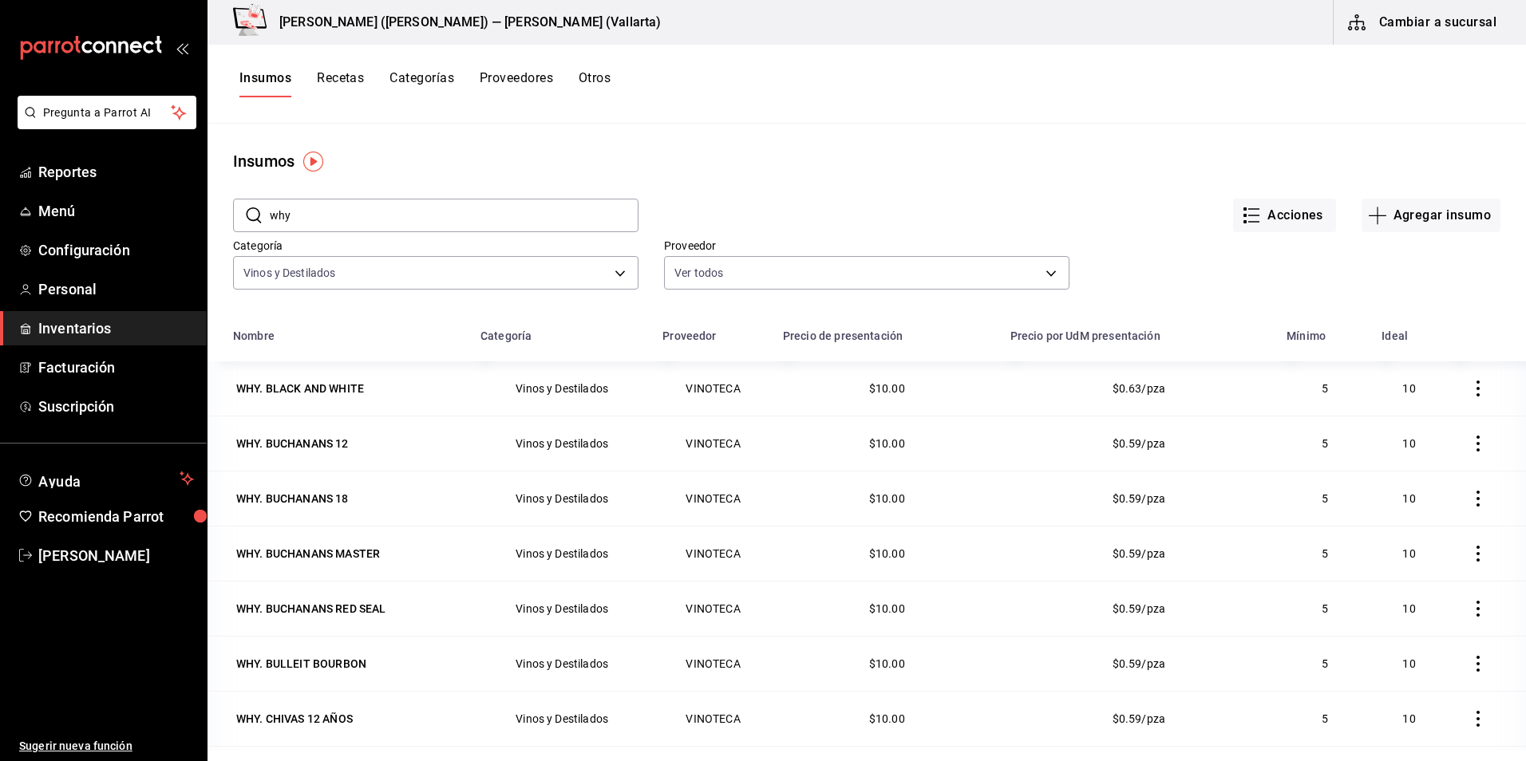
click at [342, 219] on input "why" at bounding box center [454, 216] width 369 height 32
type input "w"
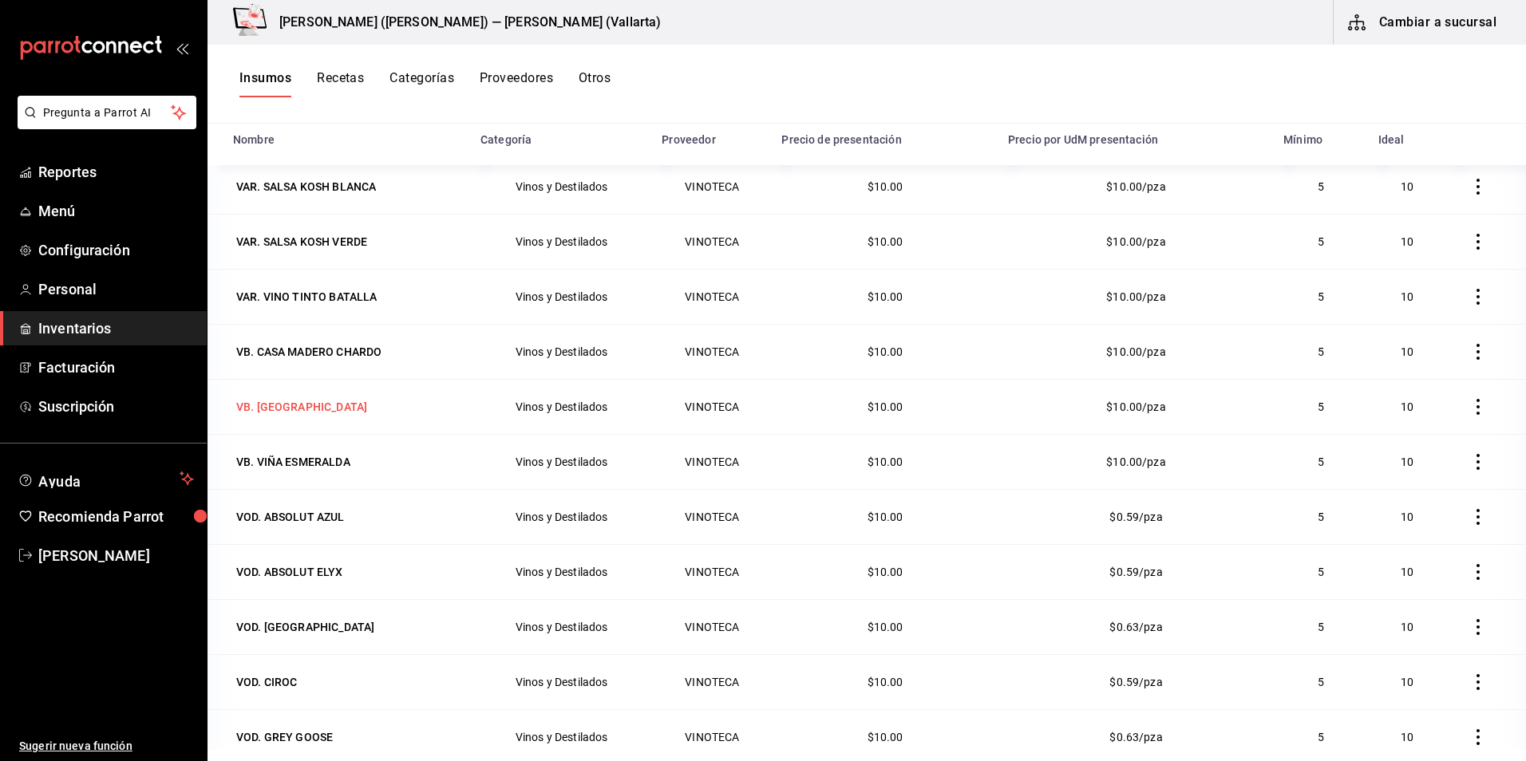
scroll to position [7603, 0]
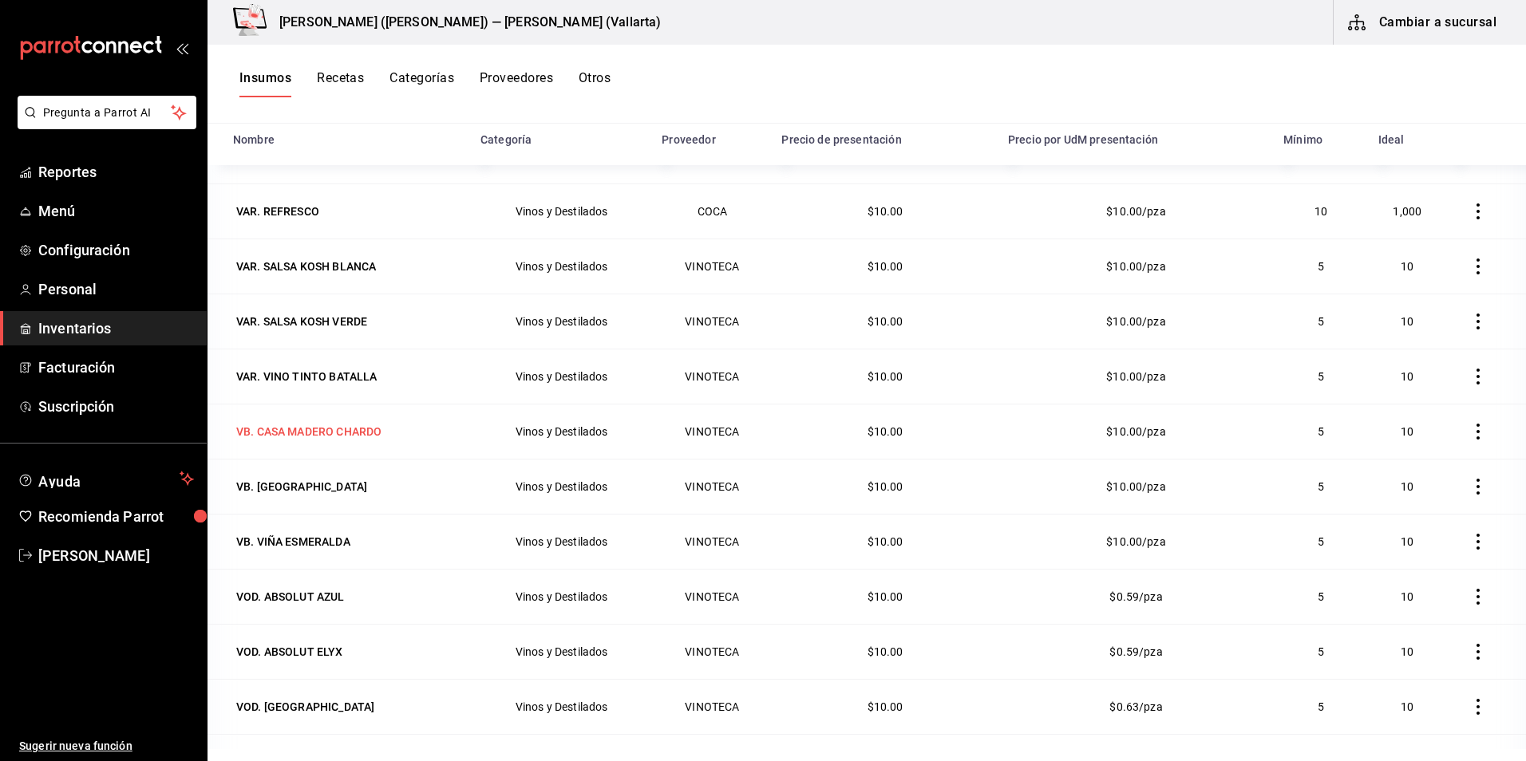
click at [310, 424] on div "VB. CASA MADERO CHARDO" at bounding box center [308, 432] width 145 height 16
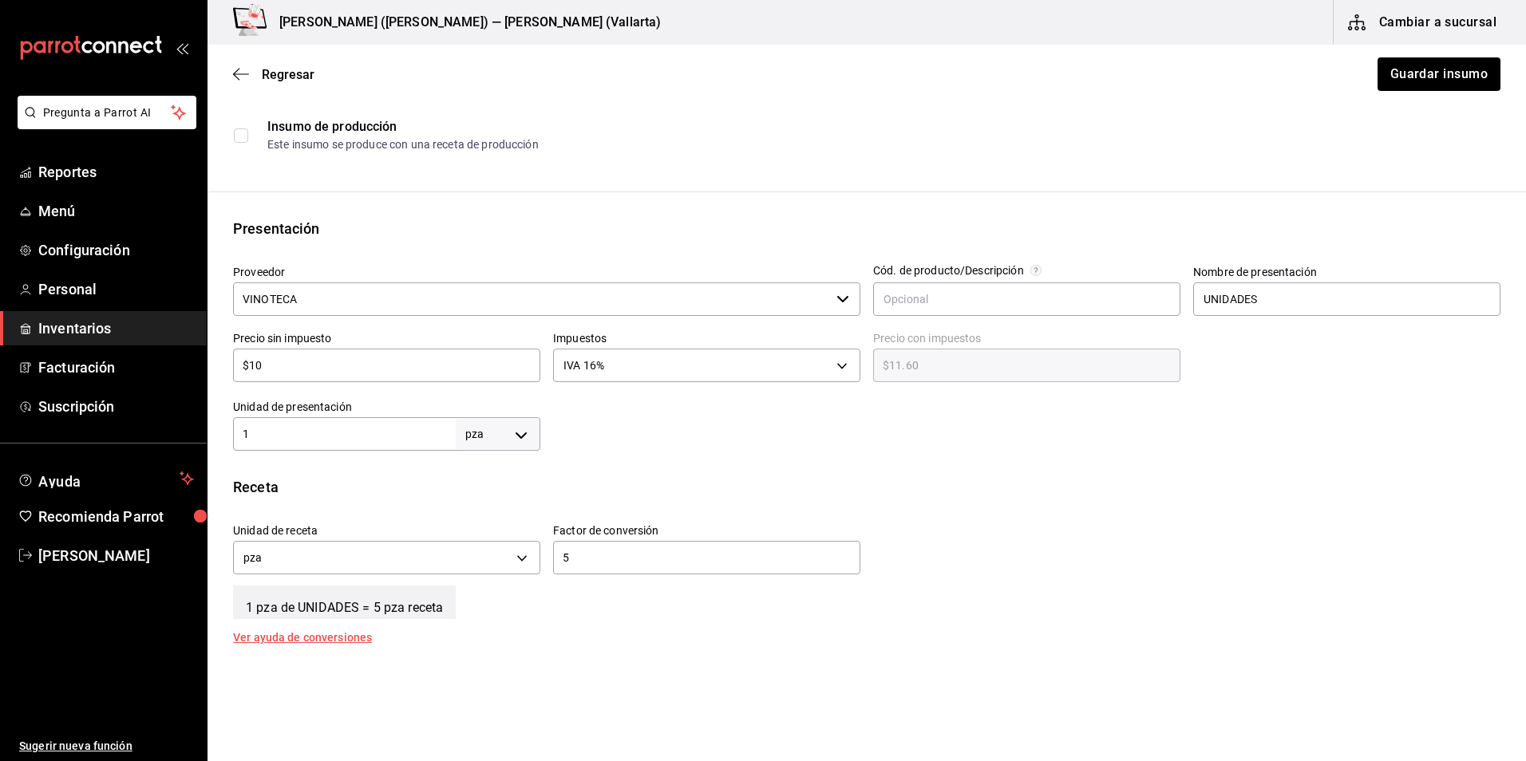
scroll to position [399, 0]
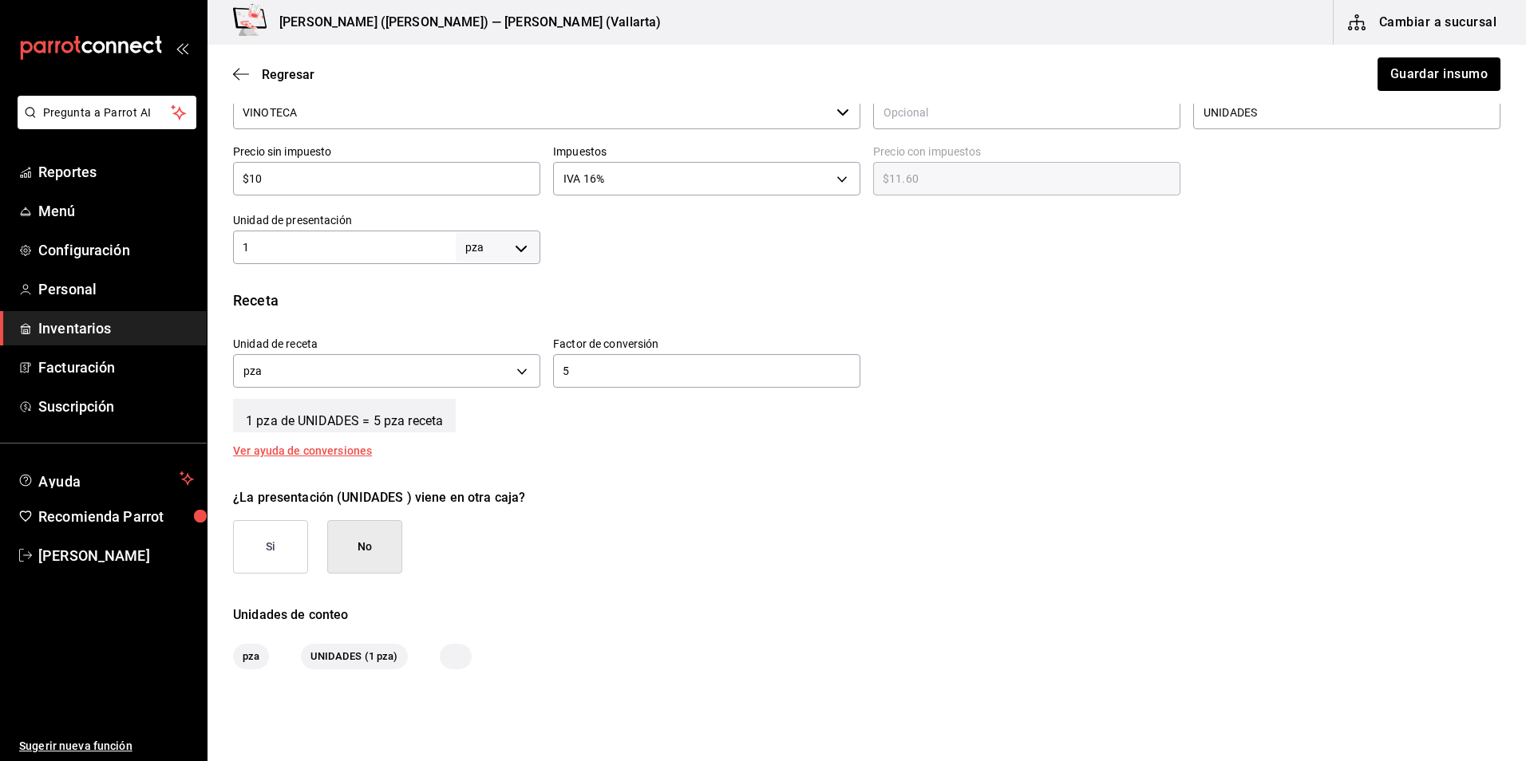
click at [362, 247] on input "1" at bounding box center [344, 247] width 223 height 19
type input "5"
drag, startPoint x: 612, startPoint y: 373, endPoint x: 500, endPoint y: 372, distance: 112.5
click at [500, 372] on div "Unidad de receta pza UNIT Factor de conversión 5 ​" at bounding box center [860, 358] width 1280 height 69
type input "1"
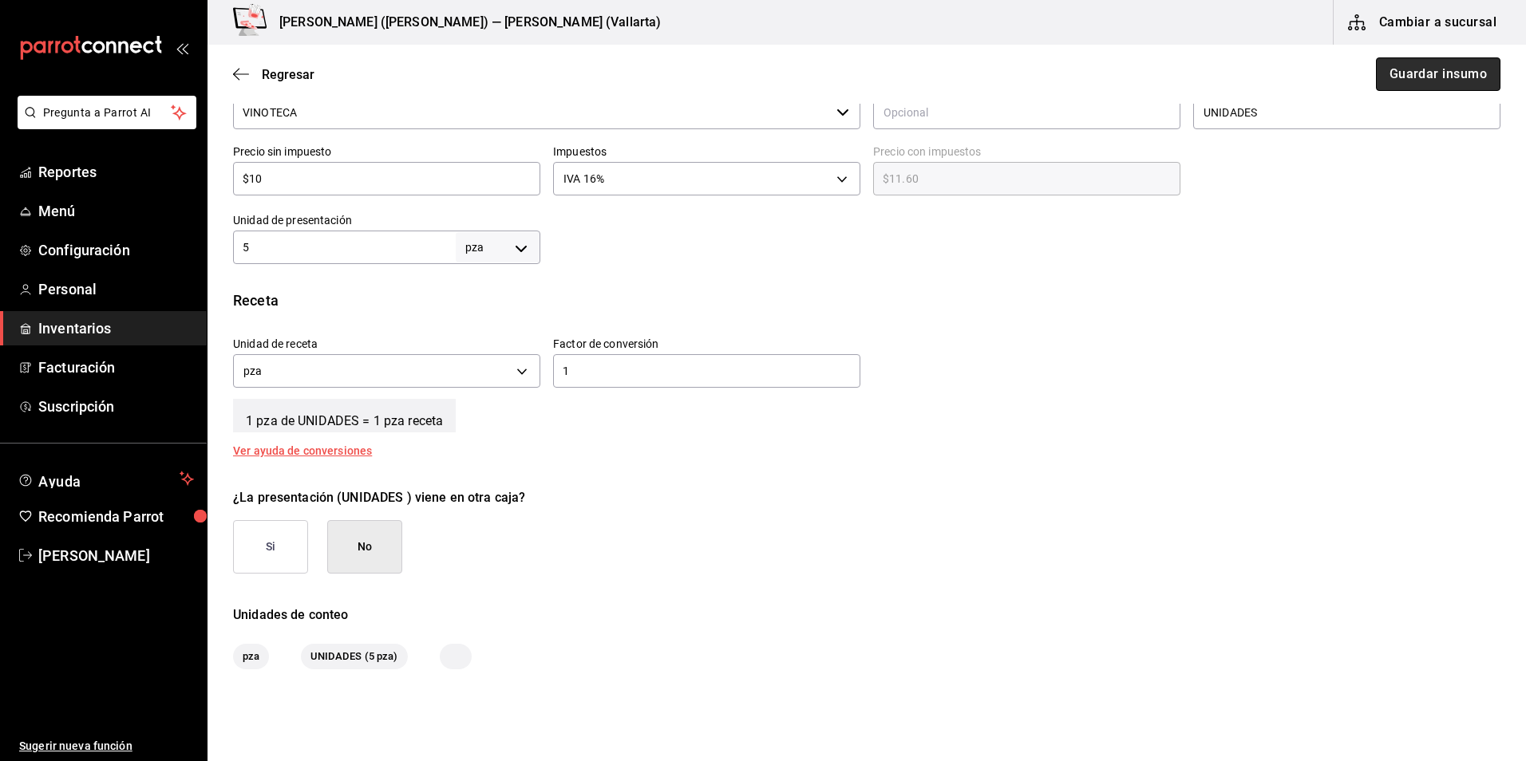
click at [1401, 65] on button "Guardar insumo" at bounding box center [1438, 74] width 125 height 34
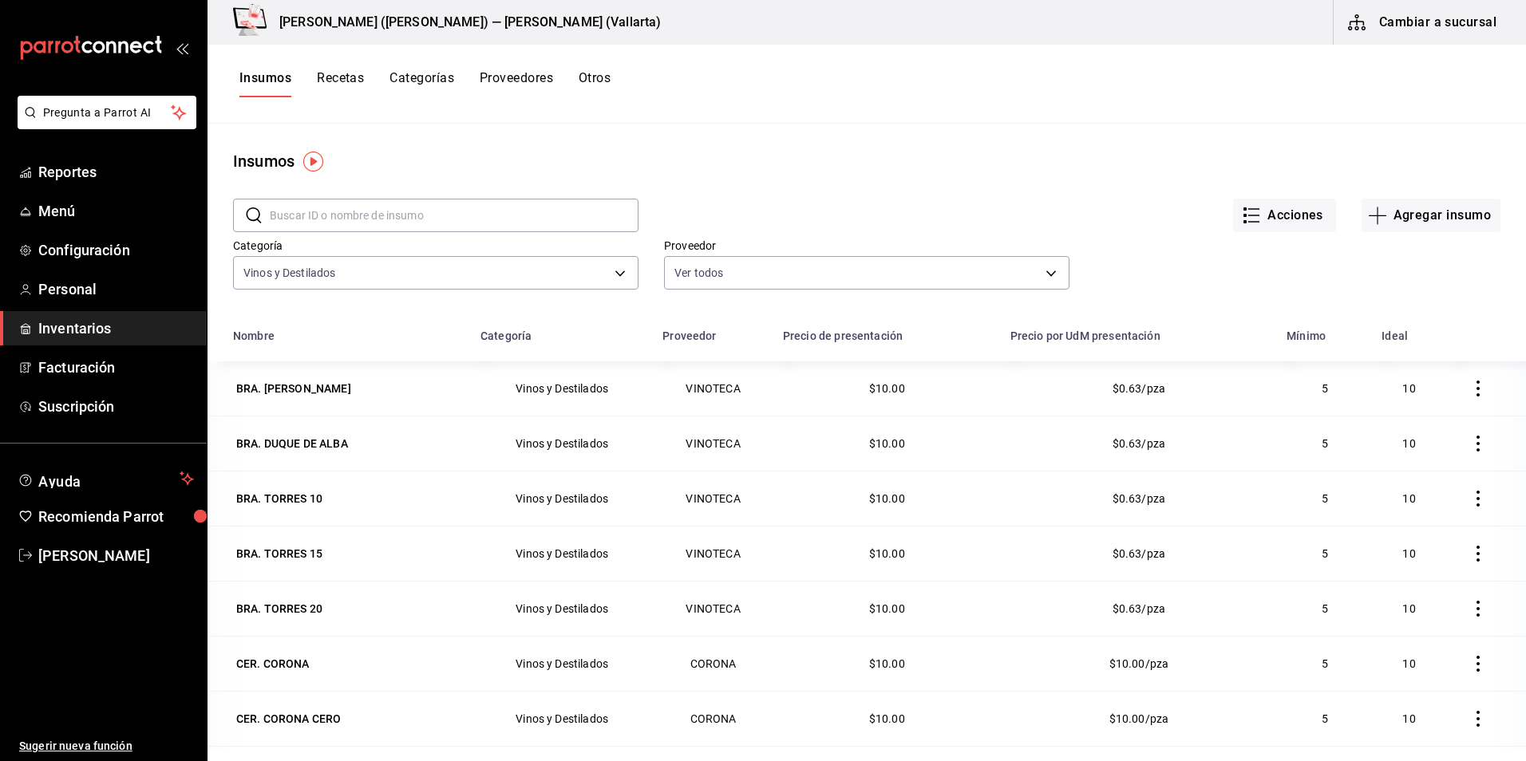
click at [482, 217] on input "text" at bounding box center [454, 216] width 369 height 32
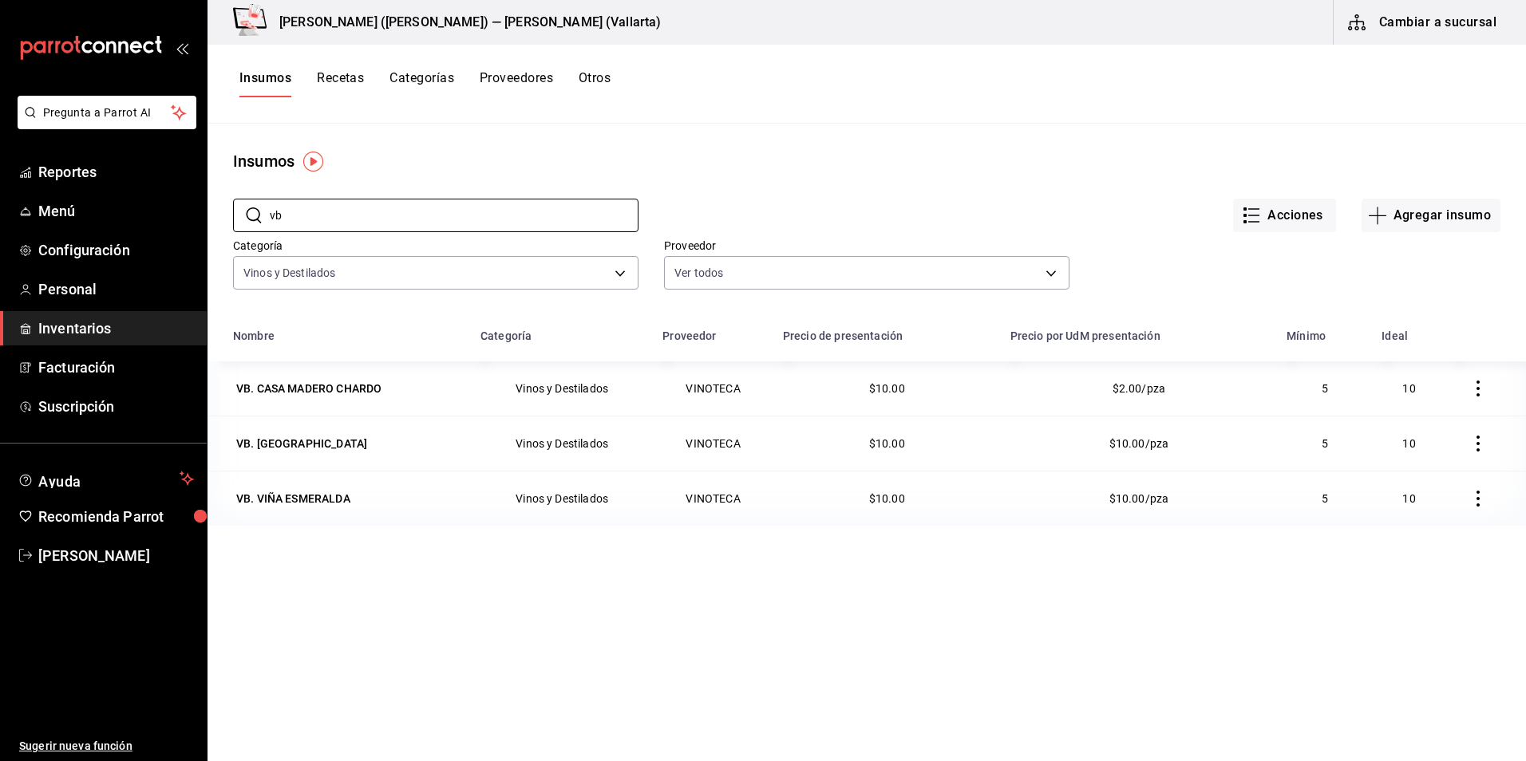
drag, startPoint x: 362, startPoint y: 221, endPoint x: -3, endPoint y: 265, distance: 367.4
click at [0, 265] on html "Pregunta a Parrot AI Reportes Menú Configuración Personal Inventarios Facturaci…" at bounding box center [763, 375] width 1526 height 750
type input "[PERSON_NAME]"
click at [334, 447] on div "VT. CASA MADERO 3V" at bounding box center [292, 444] width 113 height 16
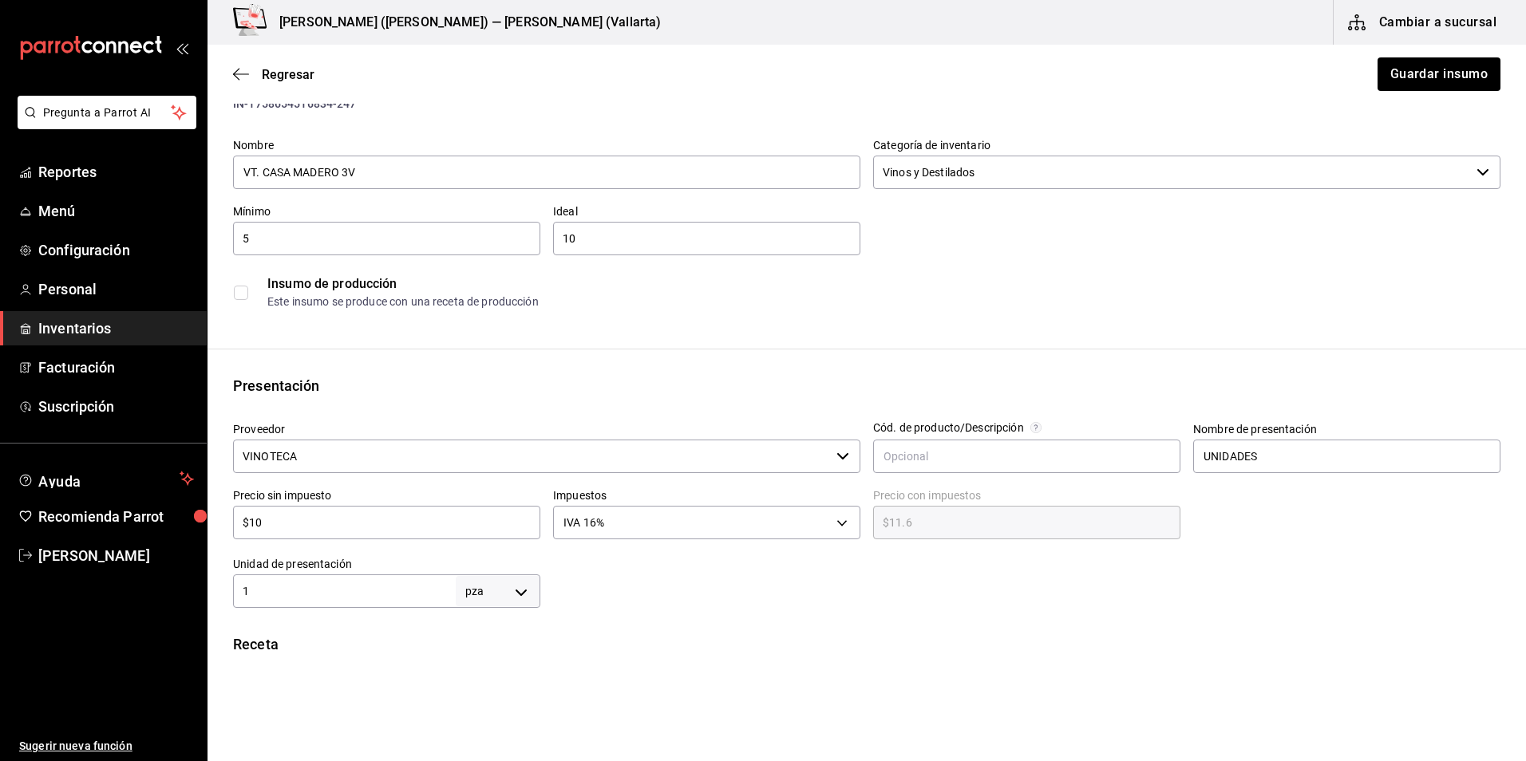
scroll to position [399, 0]
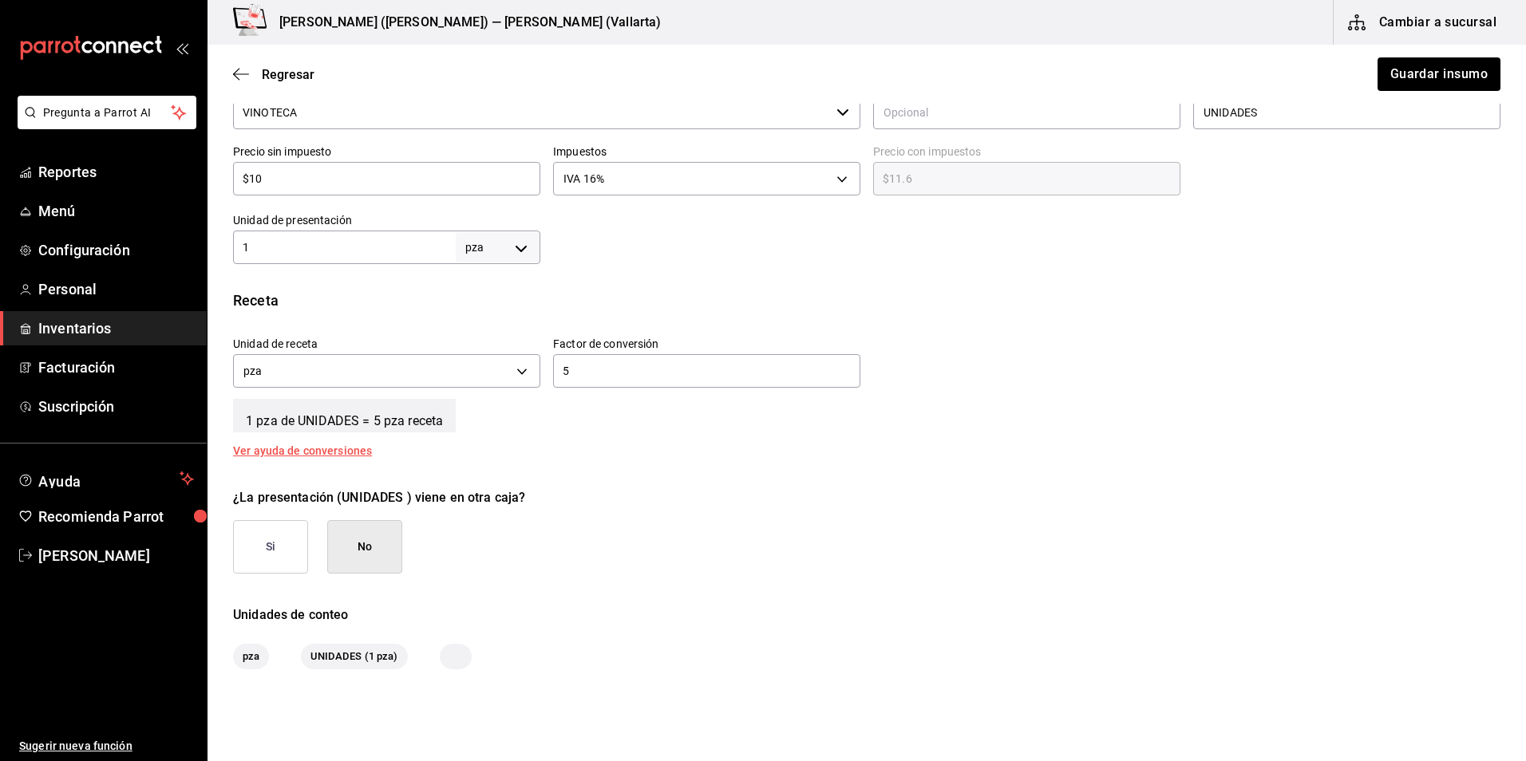
click at [344, 248] on input "1" at bounding box center [344, 247] width 223 height 19
type input "5"
click at [629, 379] on input "5" at bounding box center [706, 371] width 307 height 19
type input "1"
click at [1394, 75] on button "Guardar insumo" at bounding box center [1438, 74] width 125 height 34
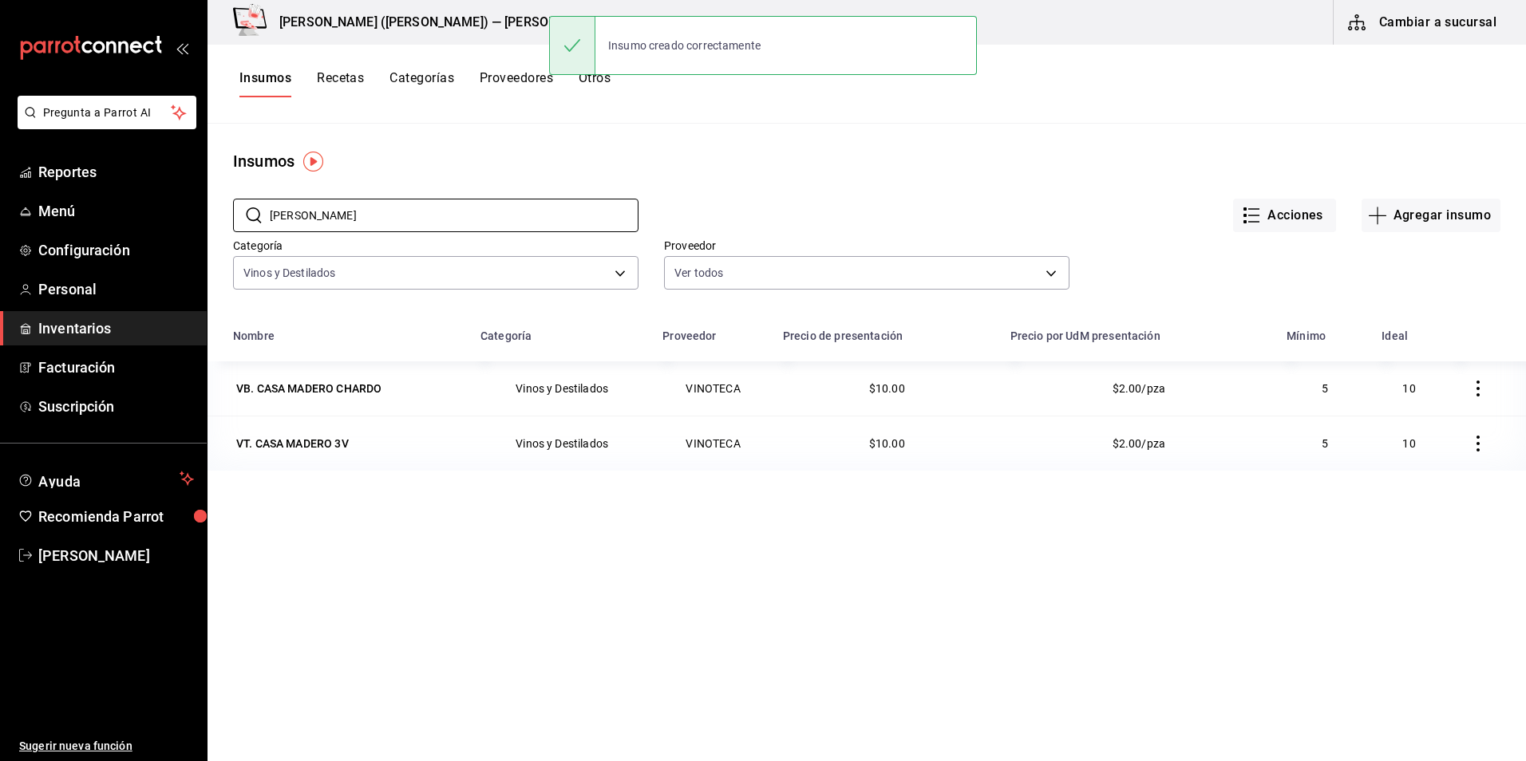
drag, startPoint x: 380, startPoint y: 212, endPoint x: -3, endPoint y: 195, distance: 383.5
click at [0, 195] on html "Pregunta a Parrot AI Reportes Menú Configuración Personal Inventarios Facturaci…" at bounding box center [763, 375] width 1526 height 750
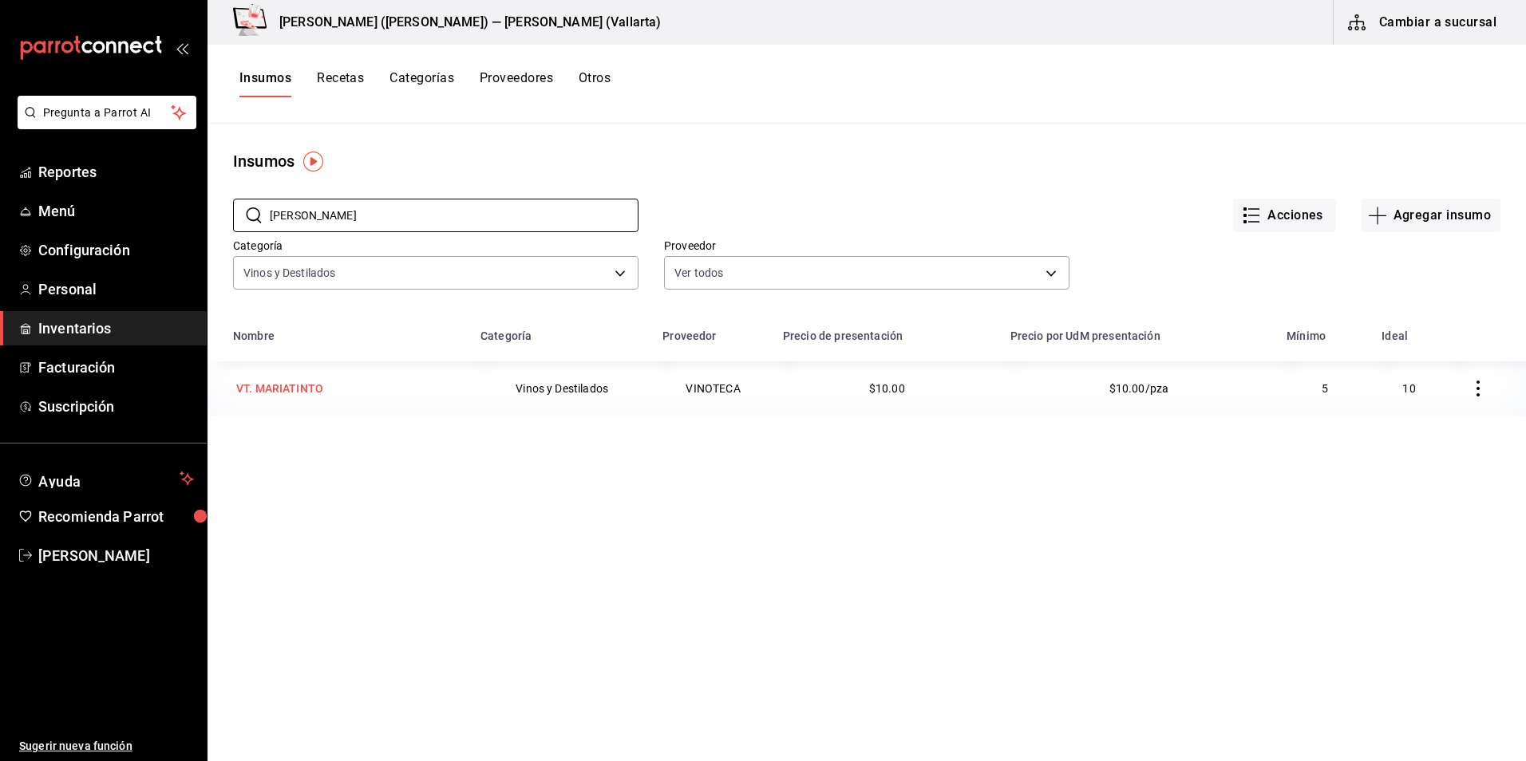
type input "[PERSON_NAME]"
click at [310, 387] on div "VT. MARIATINTO" at bounding box center [279, 389] width 87 height 16
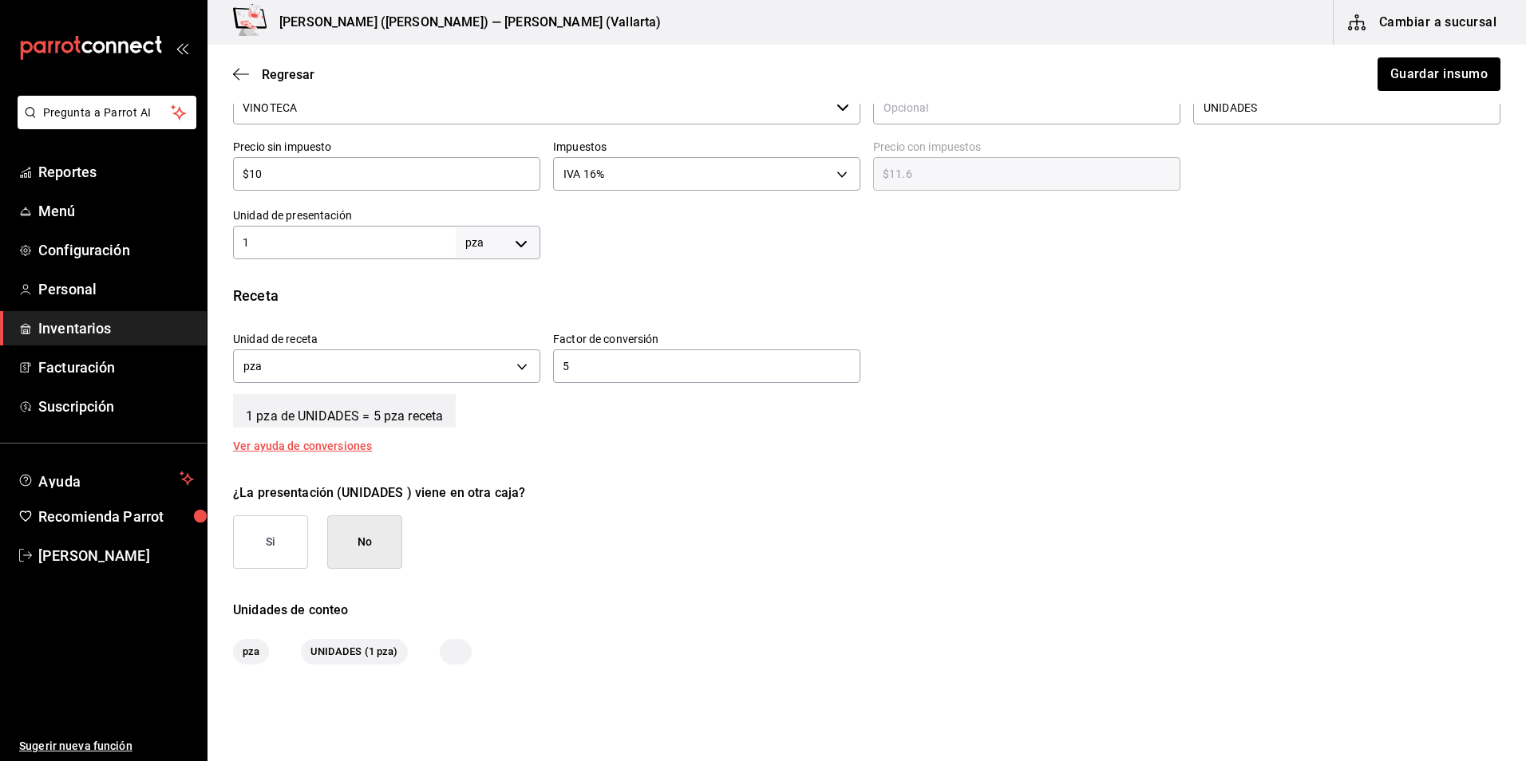
scroll to position [479, 0]
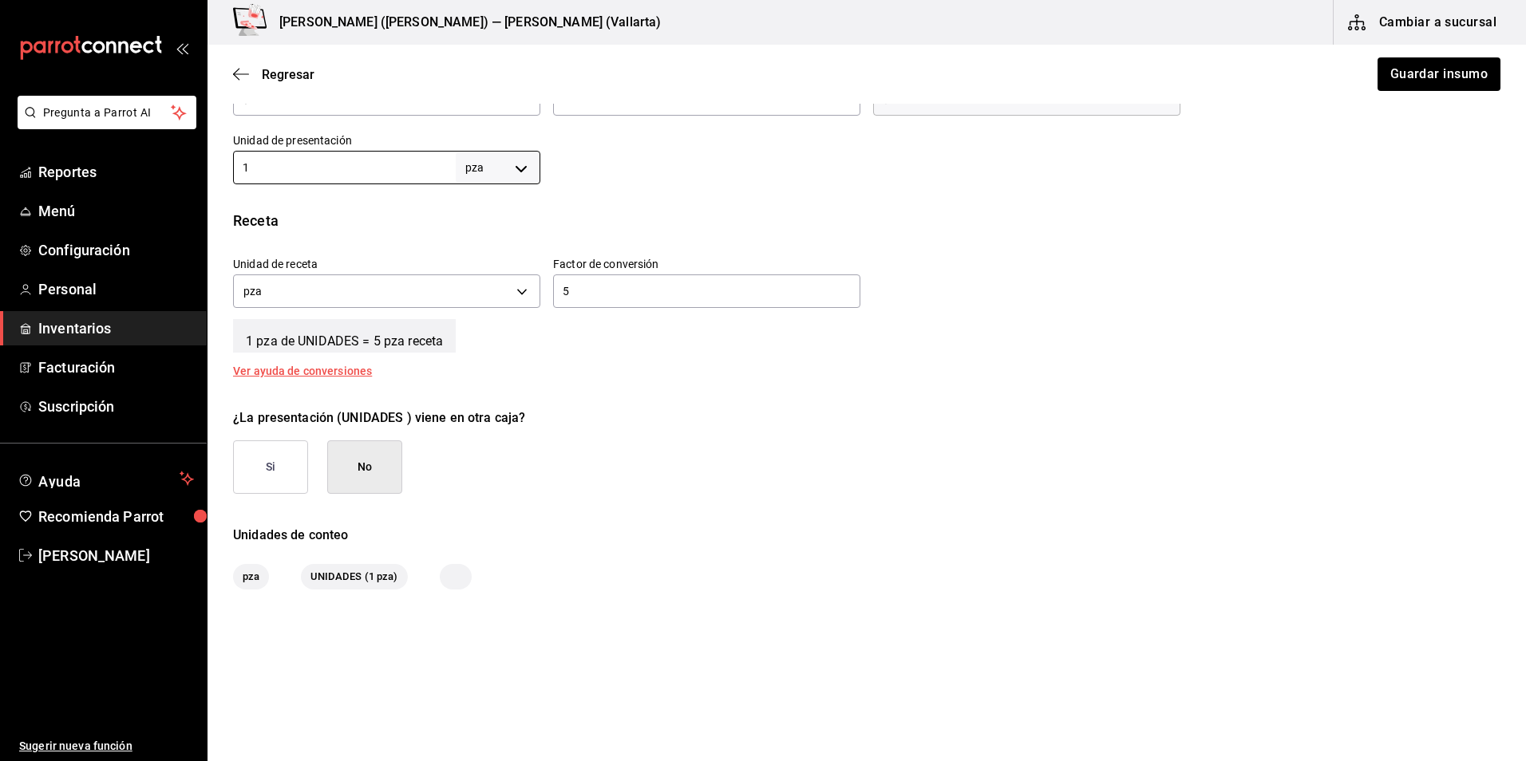
drag, startPoint x: 374, startPoint y: 168, endPoint x: -3, endPoint y: 154, distance: 377.7
click at [0, 154] on html "Pregunta a Parrot AI Reportes Menú Configuración Personal Inventarios Facturaci…" at bounding box center [763, 335] width 1526 height 671
type input "5"
drag, startPoint x: 626, startPoint y: 294, endPoint x: 326, endPoint y: 263, distance: 301.7
click at [326, 263] on div "Unidad de receta pza UNIT Factor de conversión 5 ​" at bounding box center [860, 278] width 1280 height 69
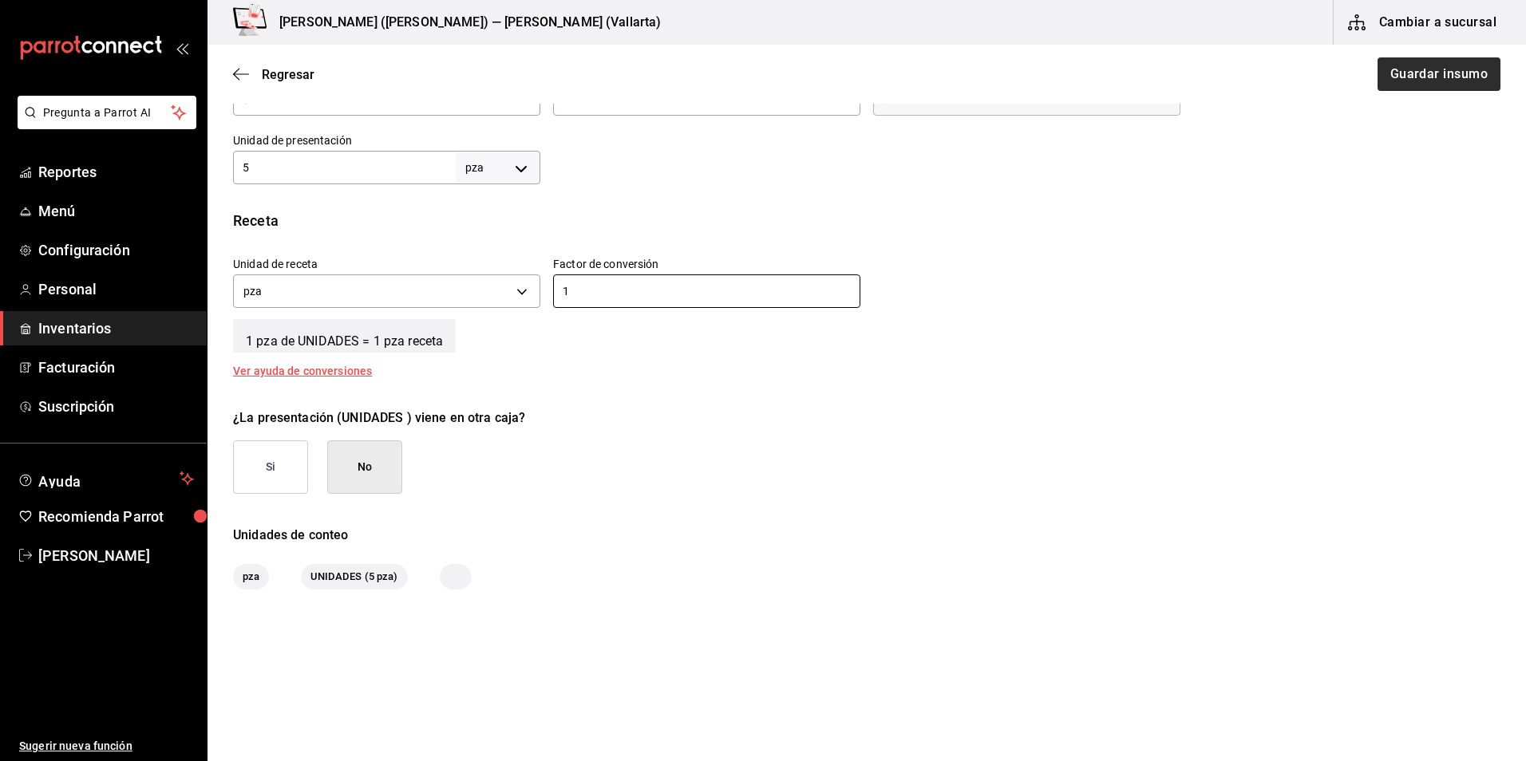
type input "1"
click at [1458, 79] on button "Guardar insumo" at bounding box center [1438, 74] width 125 height 34
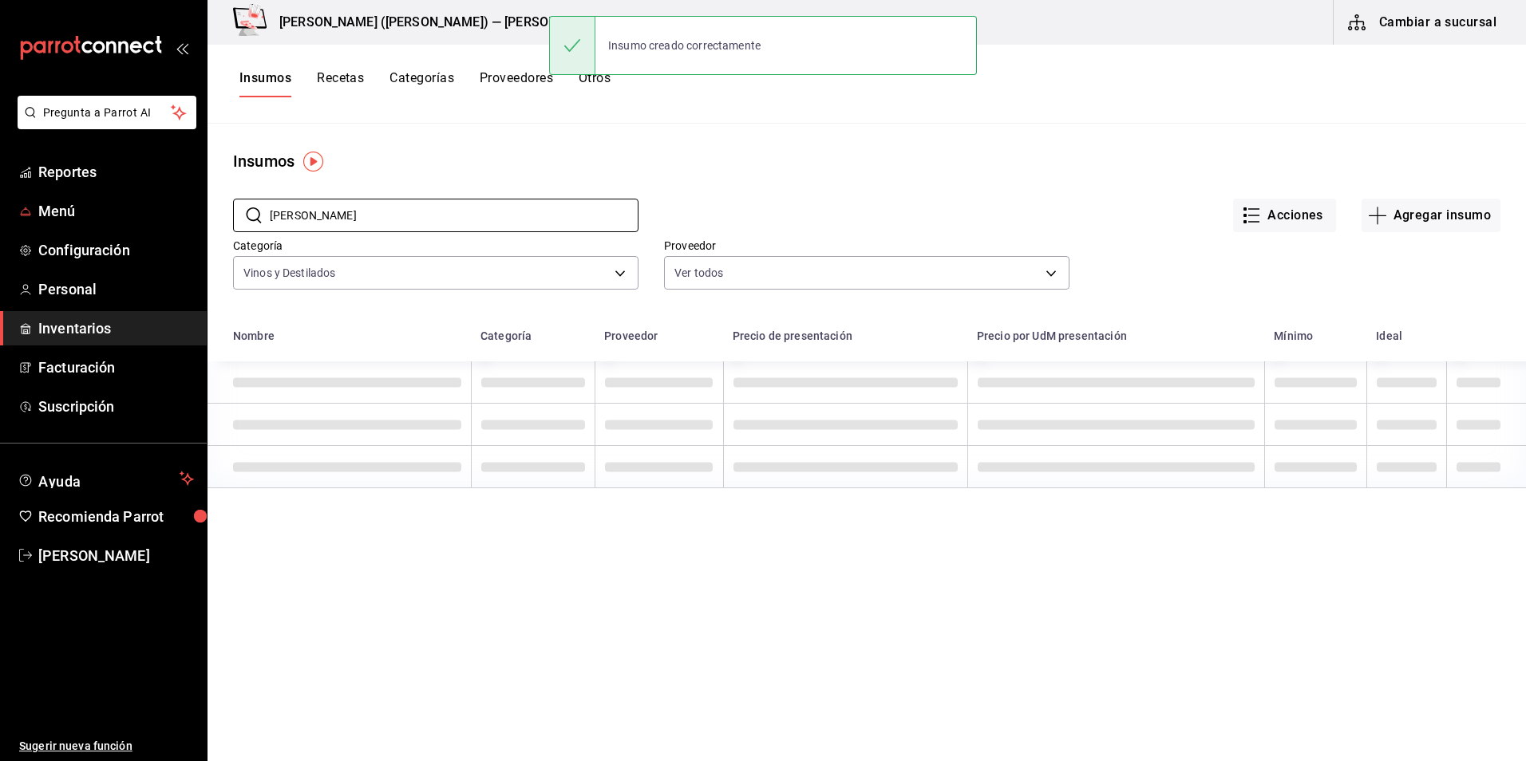
click at [0, 189] on html "Pregunta a Parrot AI Reportes Menú Configuración Personal Inventarios Facturaci…" at bounding box center [763, 375] width 1526 height 750
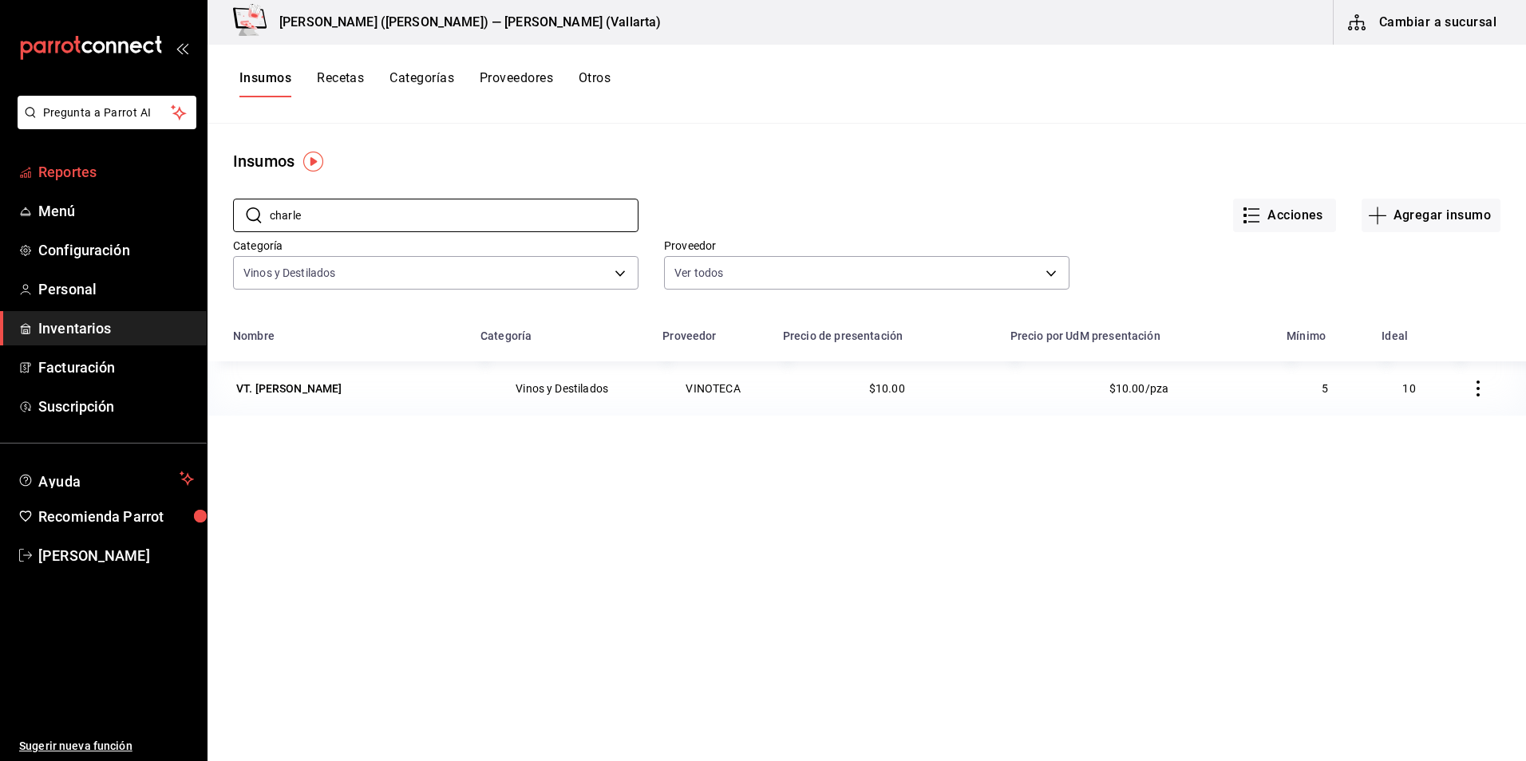
type input "charle"
click at [326, 393] on div "VT. [PERSON_NAME]" at bounding box center [289, 389] width 106 height 16
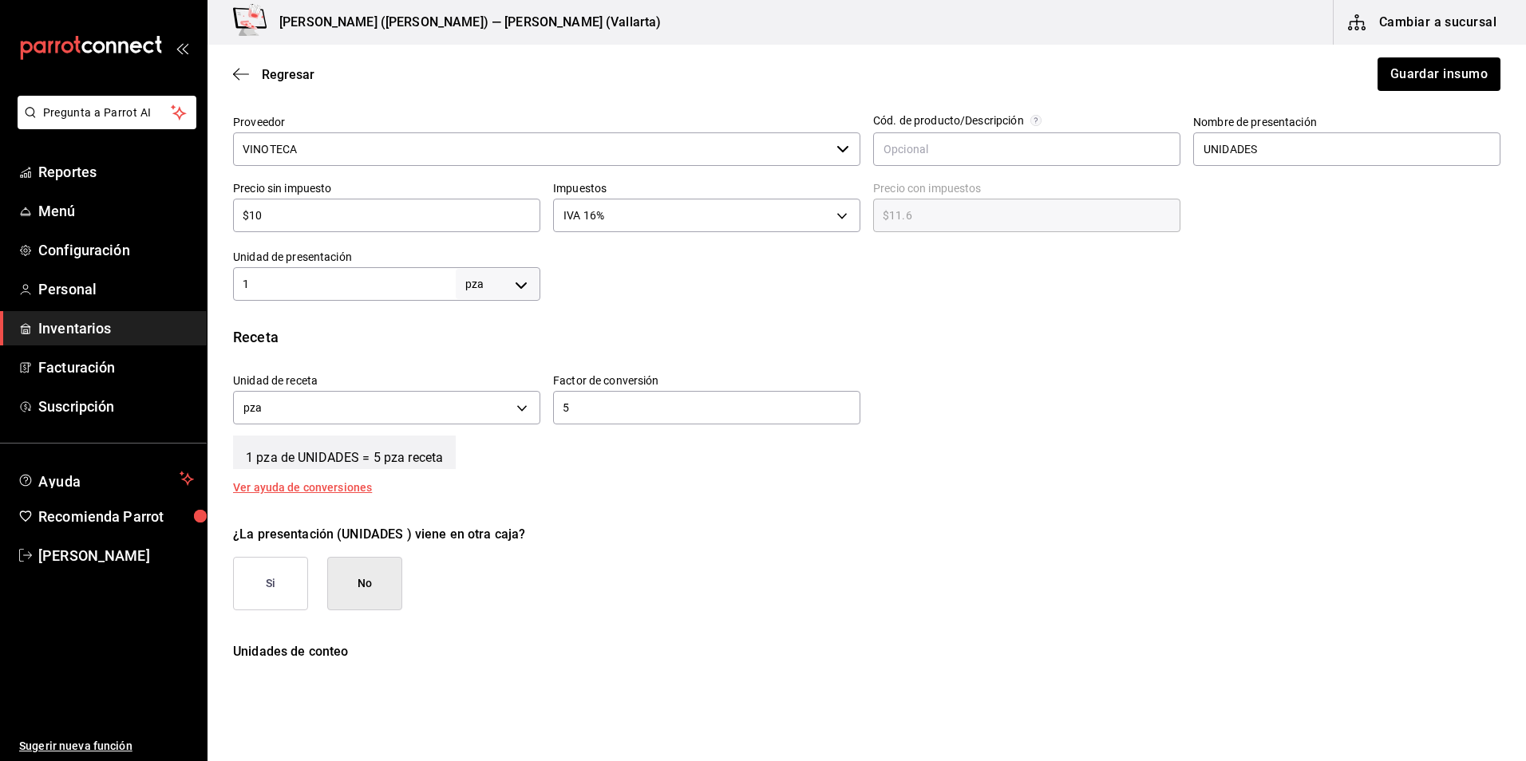
scroll to position [399, 0]
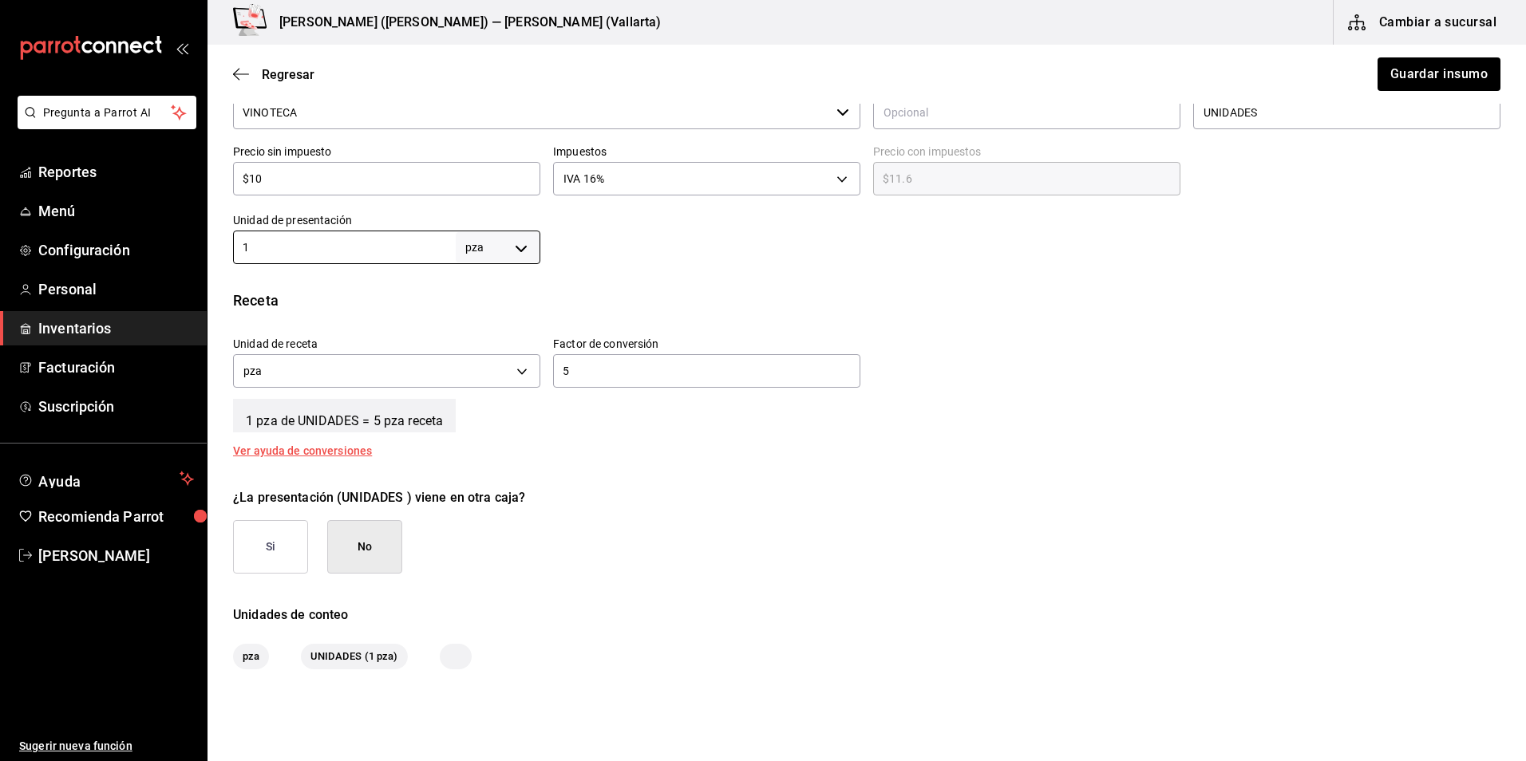
drag, startPoint x: 354, startPoint y: 246, endPoint x: -3, endPoint y: 217, distance: 358.7
click at [0, 217] on html "Pregunta a Parrot AI Reportes Menú Configuración Personal Inventarios Facturaci…" at bounding box center [763, 335] width 1526 height 671
type input "5"
drag, startPoint x: 623, startPoint y: 368, endPoint x: 306, endPoint y: 355, distance: 316.3
click at [306, 355] on div "Unidad de receta pza UNIT Factor de conversión 5 ​" at bounding box center [860, 358] width 1280 height 69
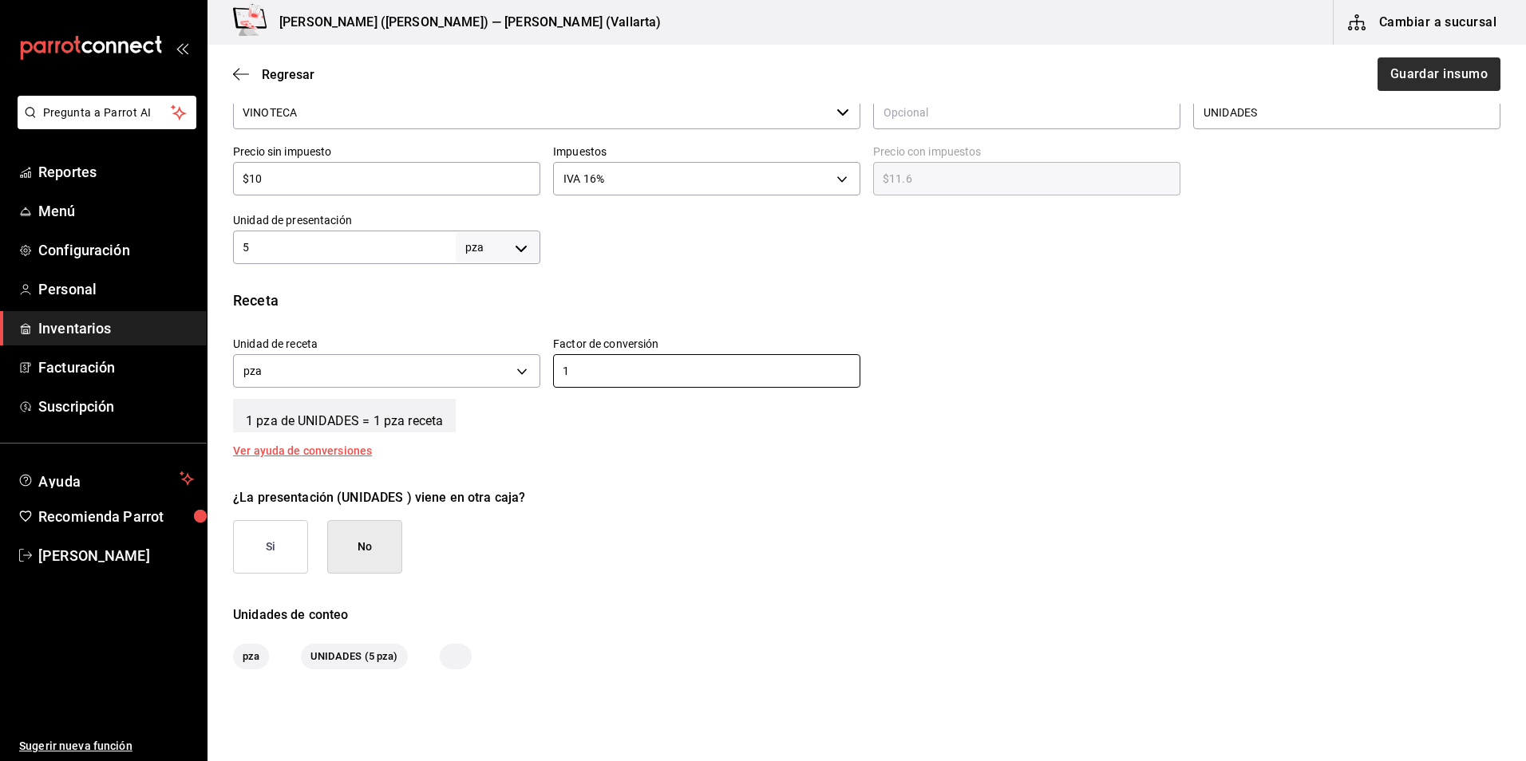
type input "1"
click at [1383, 73] on button "Guardar insumo" at bounding box center [1438, 74] width 125 height 34
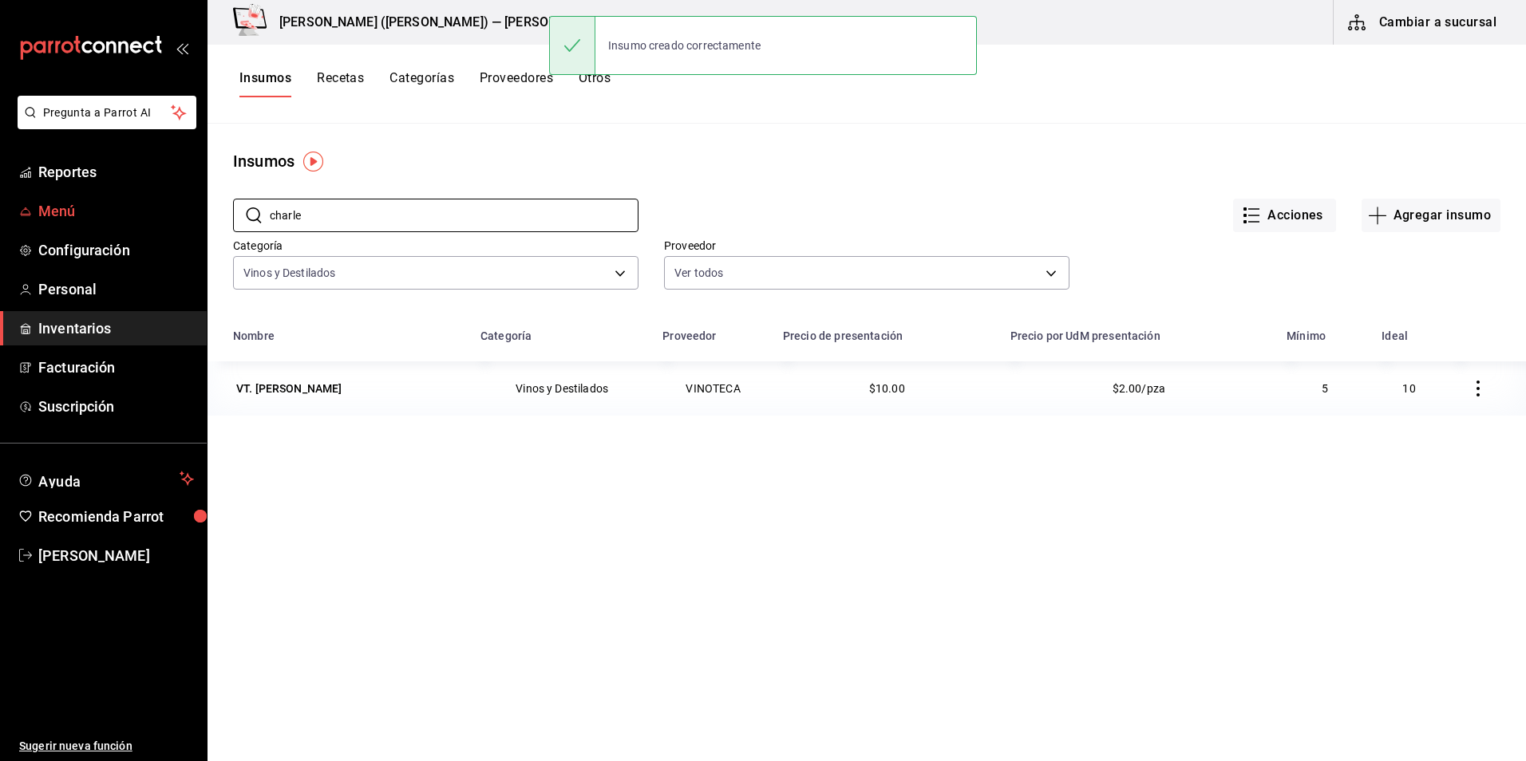
drag, startPoint x: 362, startPoint y: 213, endPoint x: 135, endPoint y: 206, distance: 227.6
click at [135, 206] on div "Pregunta a Parrot AI Reportes Menú Configuración Personal Inventarios Facturaci…" at bounding box center [763, 375] width 1526 height 750
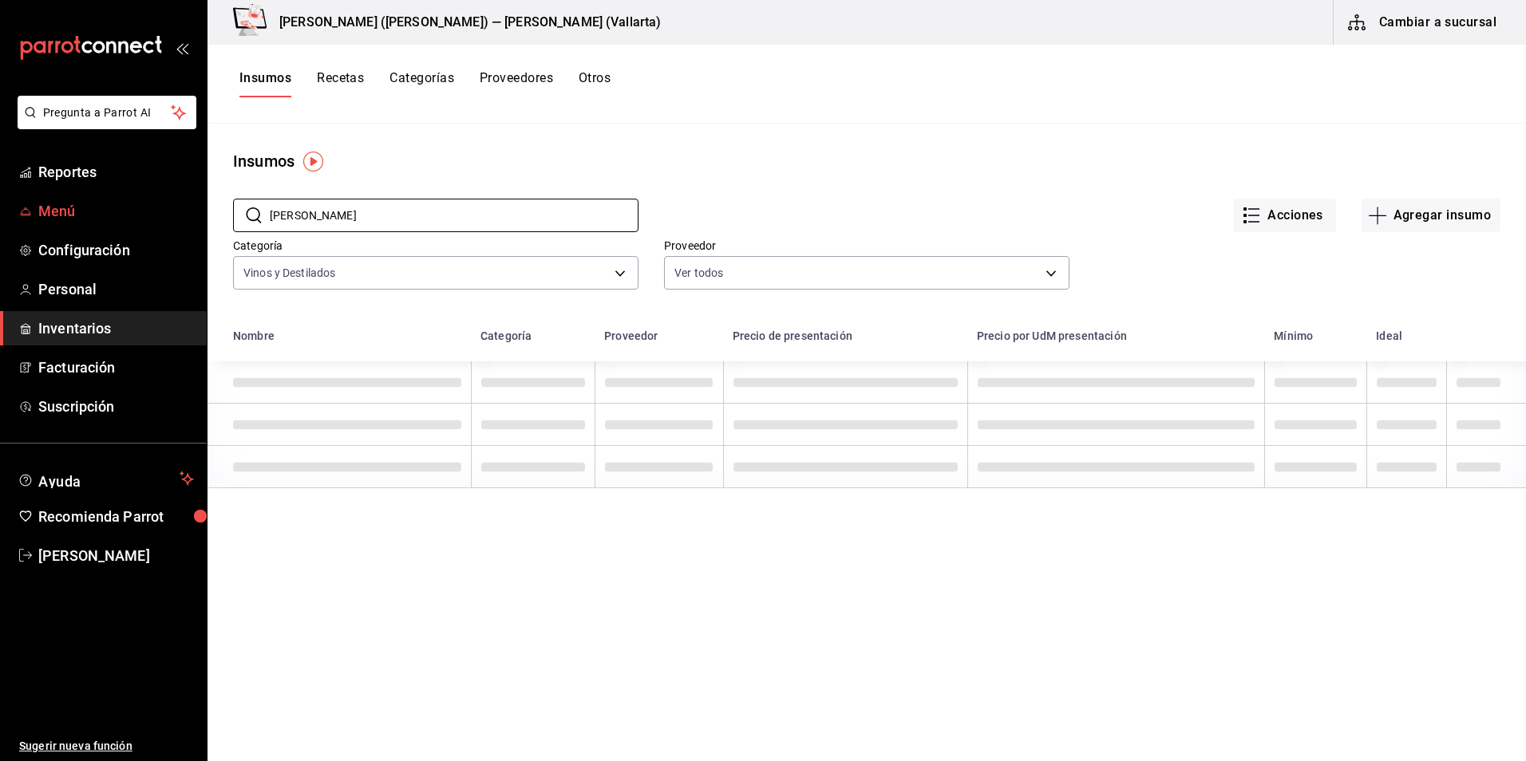
type input "[PERSON_NAME]"
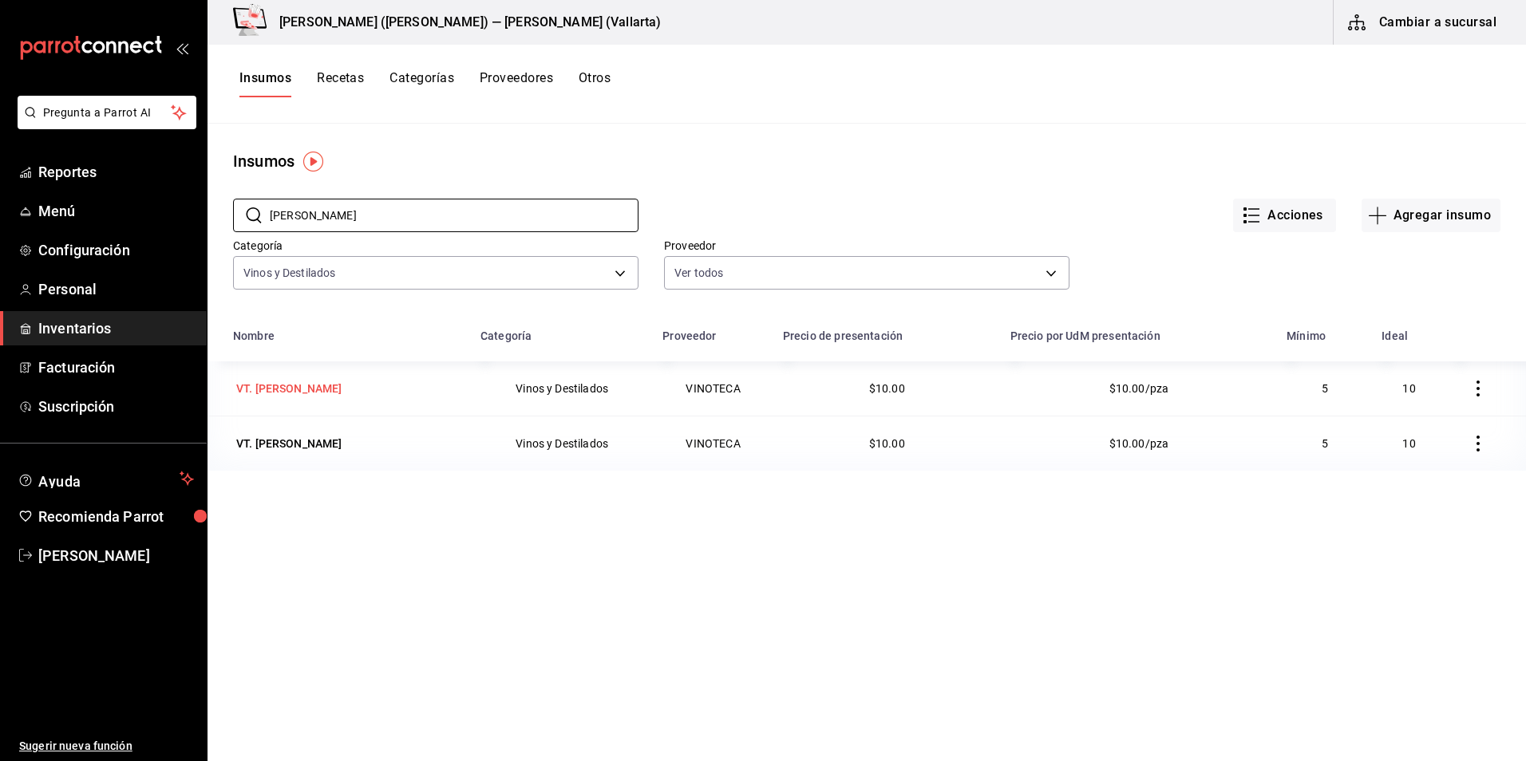
click at [303, 390] on div "VT. [PERSON_NAME]" at bounding box center [289, 389] width 106 height 16
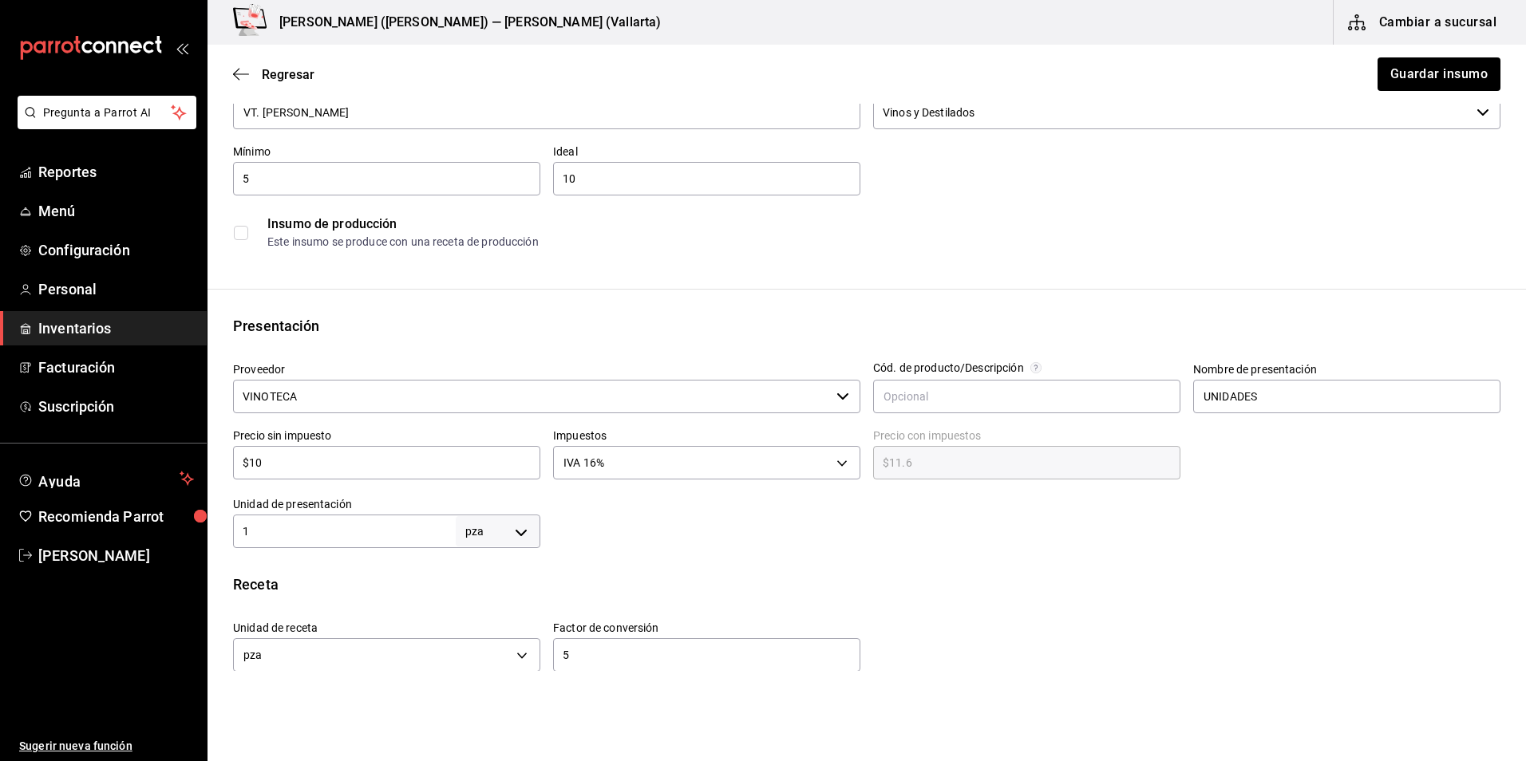
scroll to position [239, 0]
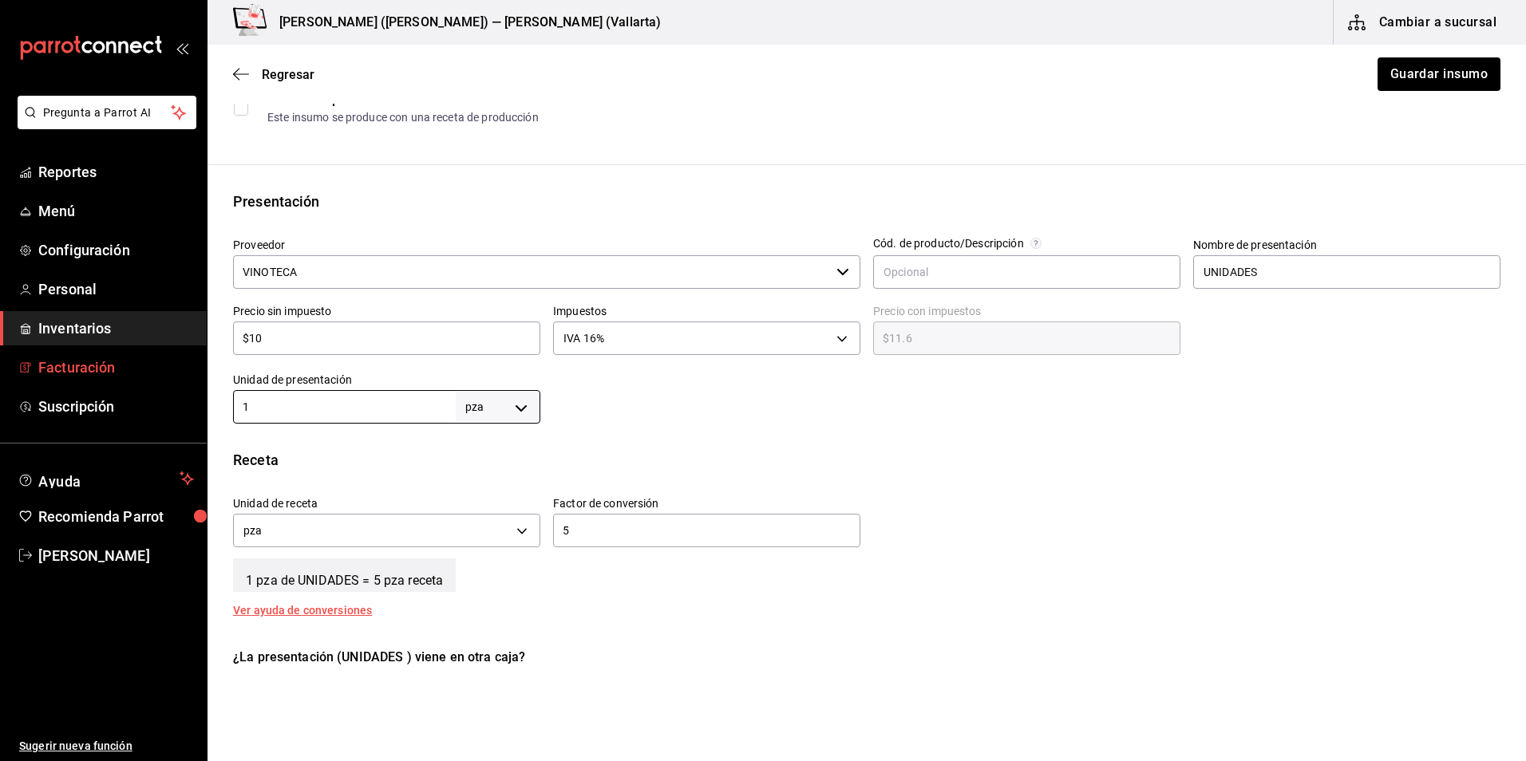
drag, startPoint x: 4, startPoint y: 360, endPoint x: 0, endPoint y: 353, distance: 8.2
click at [0, 354] on html "Pregunta a Parrot AI Reportes Menú Configuración Personal Inventarios Facturaci…" at bounding box center [763, 335] width 1526 height 671
type input "5"
drag, startPoint x: 646, startPoint y: 534, endPoint x: 377, endPoint y: 518, distance: 268.6
click at [381, 521] on div "Unidad de receta pza UNIT Factor de conversión 5 ​" at bounding box center [860, 518] width 1280 height 69
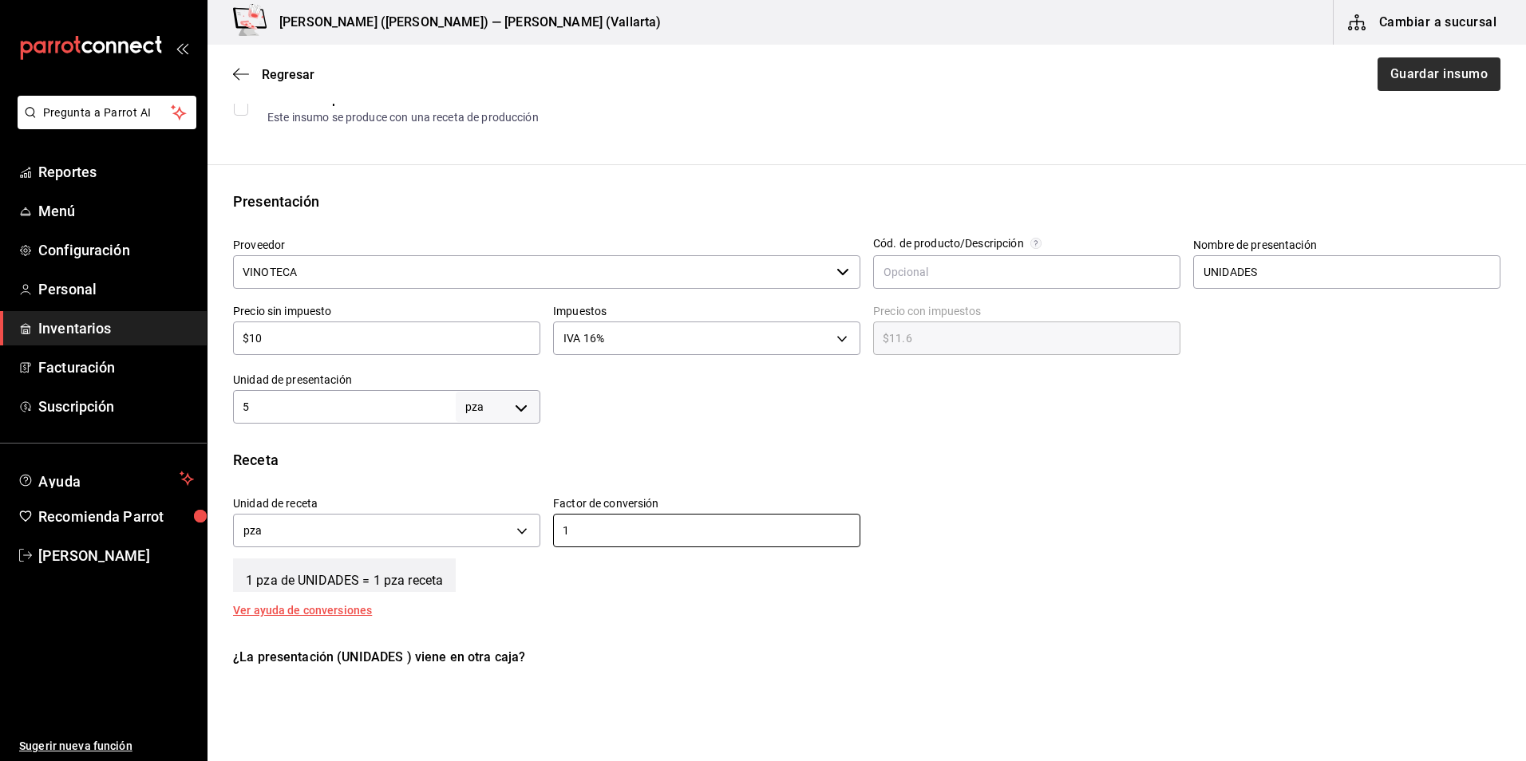
type input "1"
click at [1407, 75] on button "Guardar insumo" at bounding box center [1438, 74] width 125 height 34
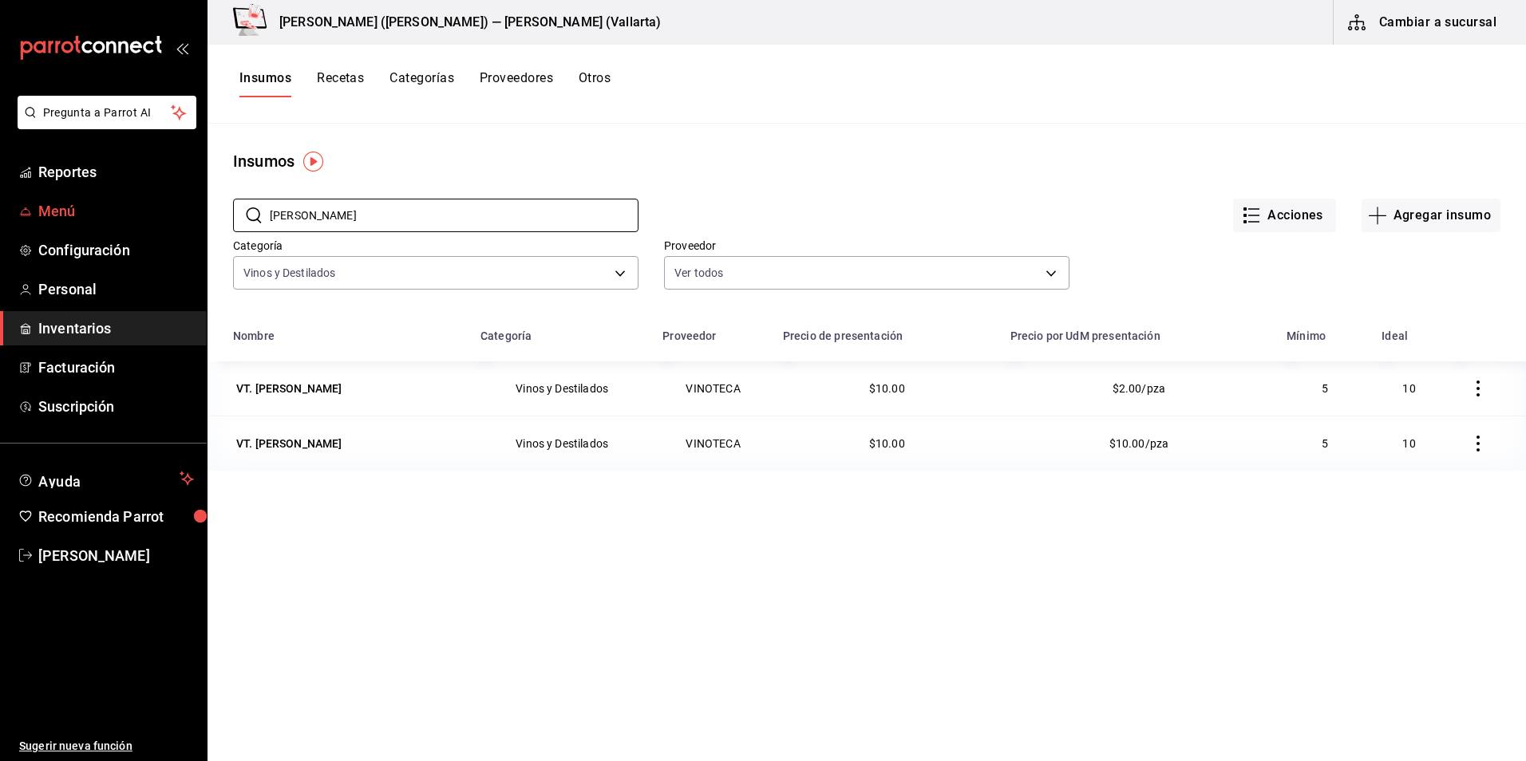
drag, startPoint x: 406, startPoint y: 206, endPoint x: 128, endPoint y: 215, distance: 278.7
click at [128, 215] on div "Pregunta a Parrot AI Reportes Menú Configuración Personal Inventarios Facturaci…" at bounding box center [763, 375] width 1526 height 750
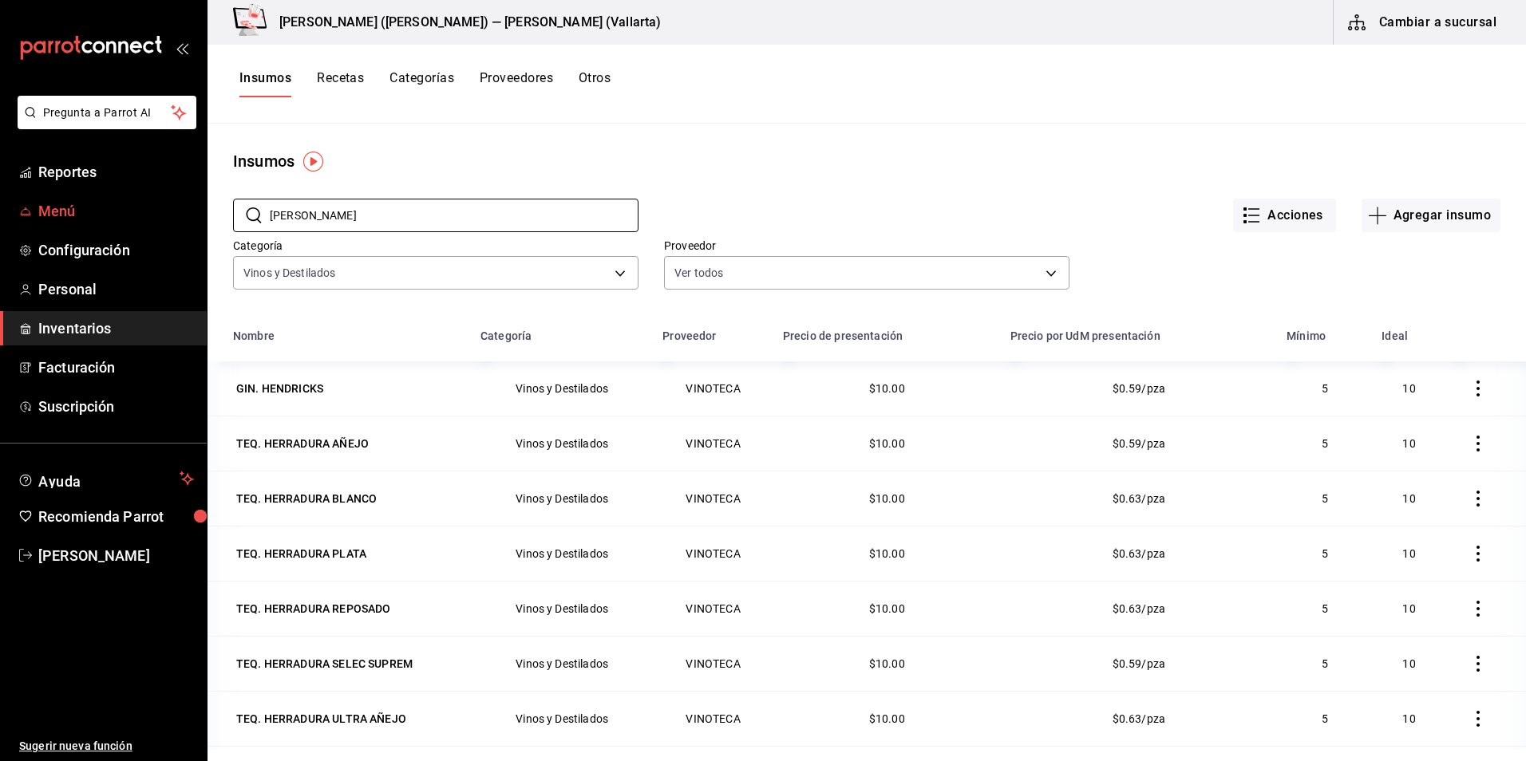
type input "[PERSON_NAME]"
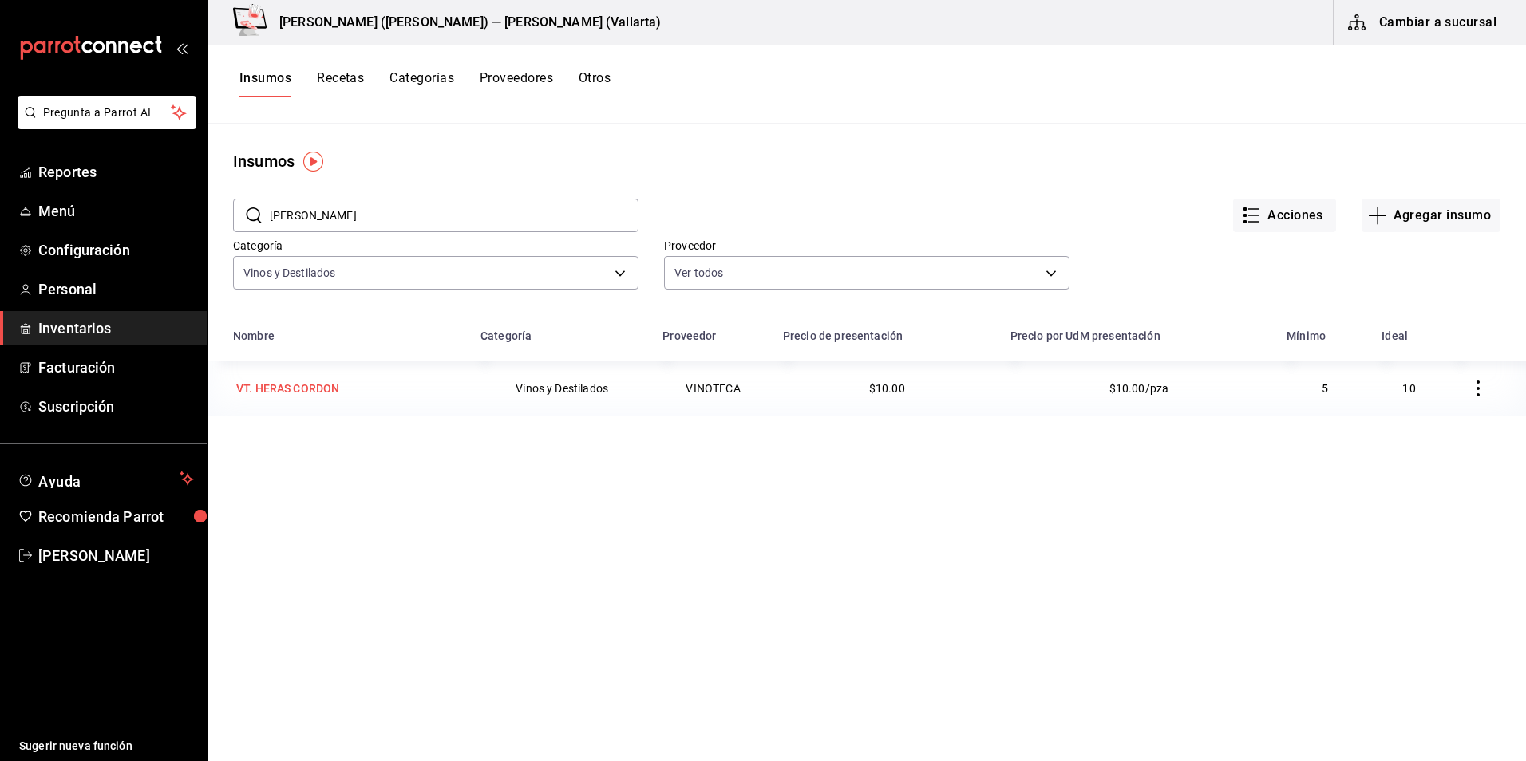
click at [318, 385] on div "VT. HERAS CORDON" at bounding box center [287, 389] width 103 height 16
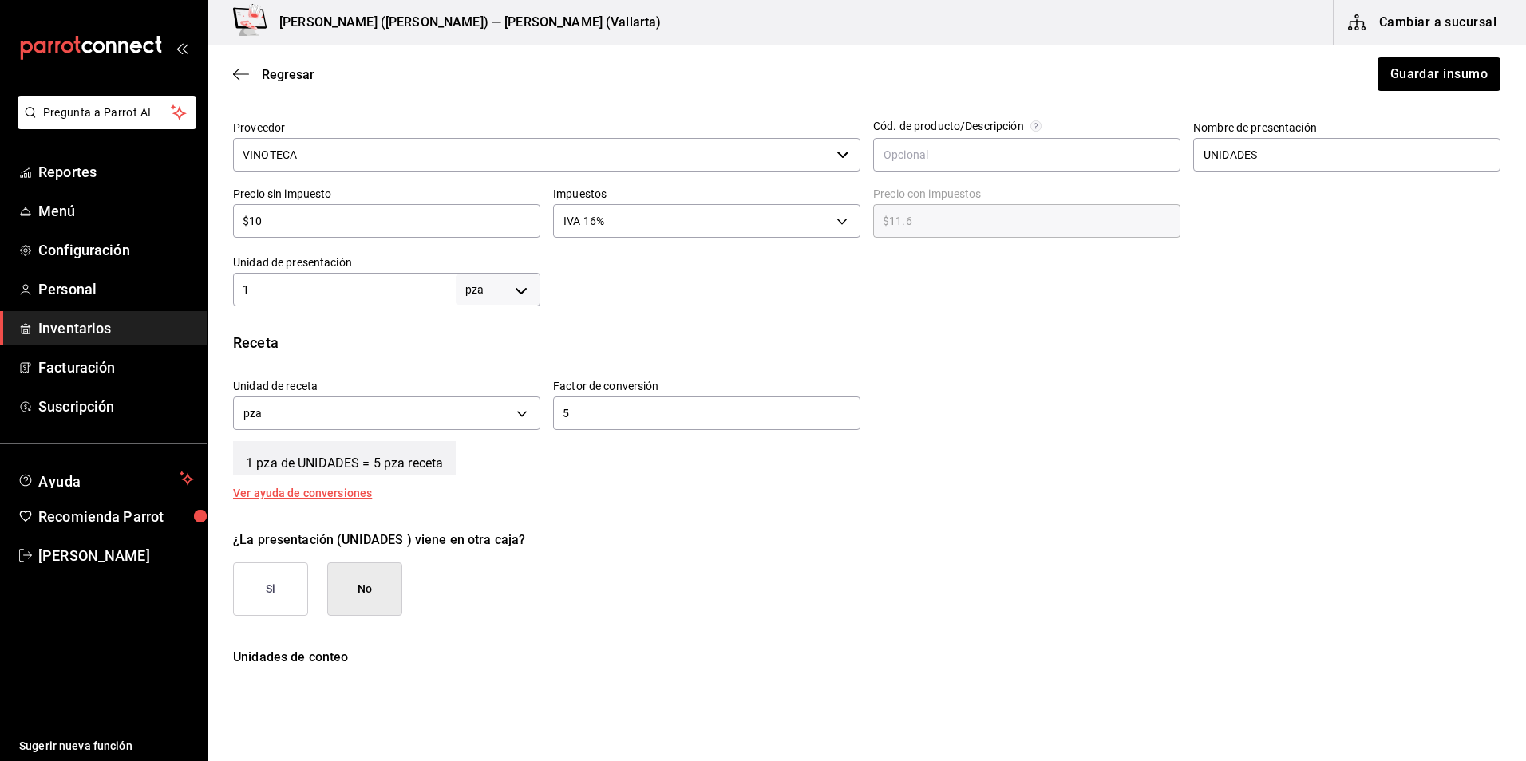
scroll to position [491, 0]
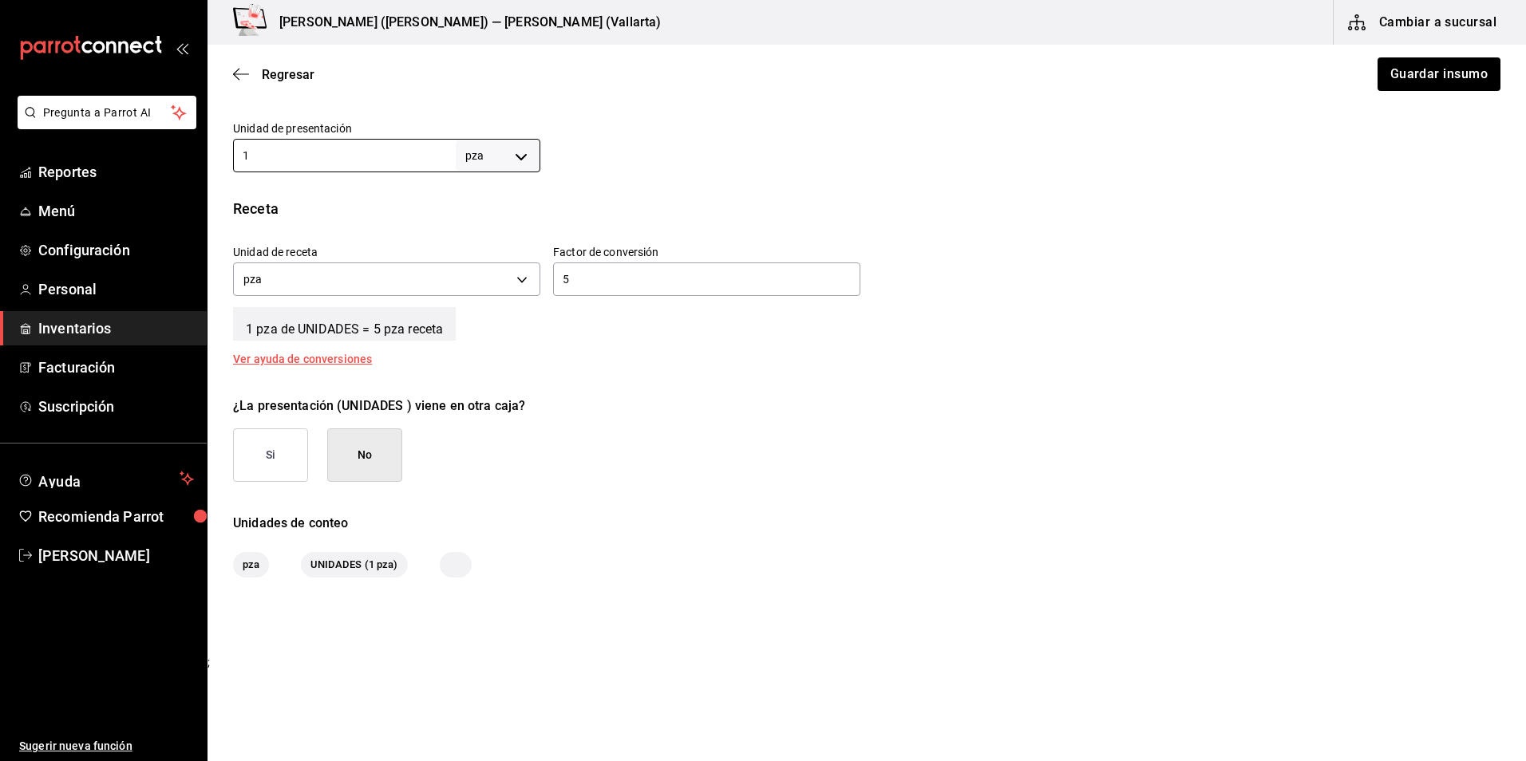
drag, startPoint x: 342, startPoint y: 161, endPoint x: 151, endPoint y: 147, distance: 192.1
click at [151, 147] on div "Pregunta a Parrot AI Reportes Menú Configuración Personal Inventarios Facturaci…" at bounding box center [763, 335] width 1526 height 671
type input "5"
drag, startPoint x: 585, startPoint y: 286, endPoint x: 449, endPoint y: 278, distance: 136.7
click at [449, 278] on div "Unidad de receta pza UNIT Factor de conversión 5 ​" at bounding box center [860, 266] width 1280 height 69
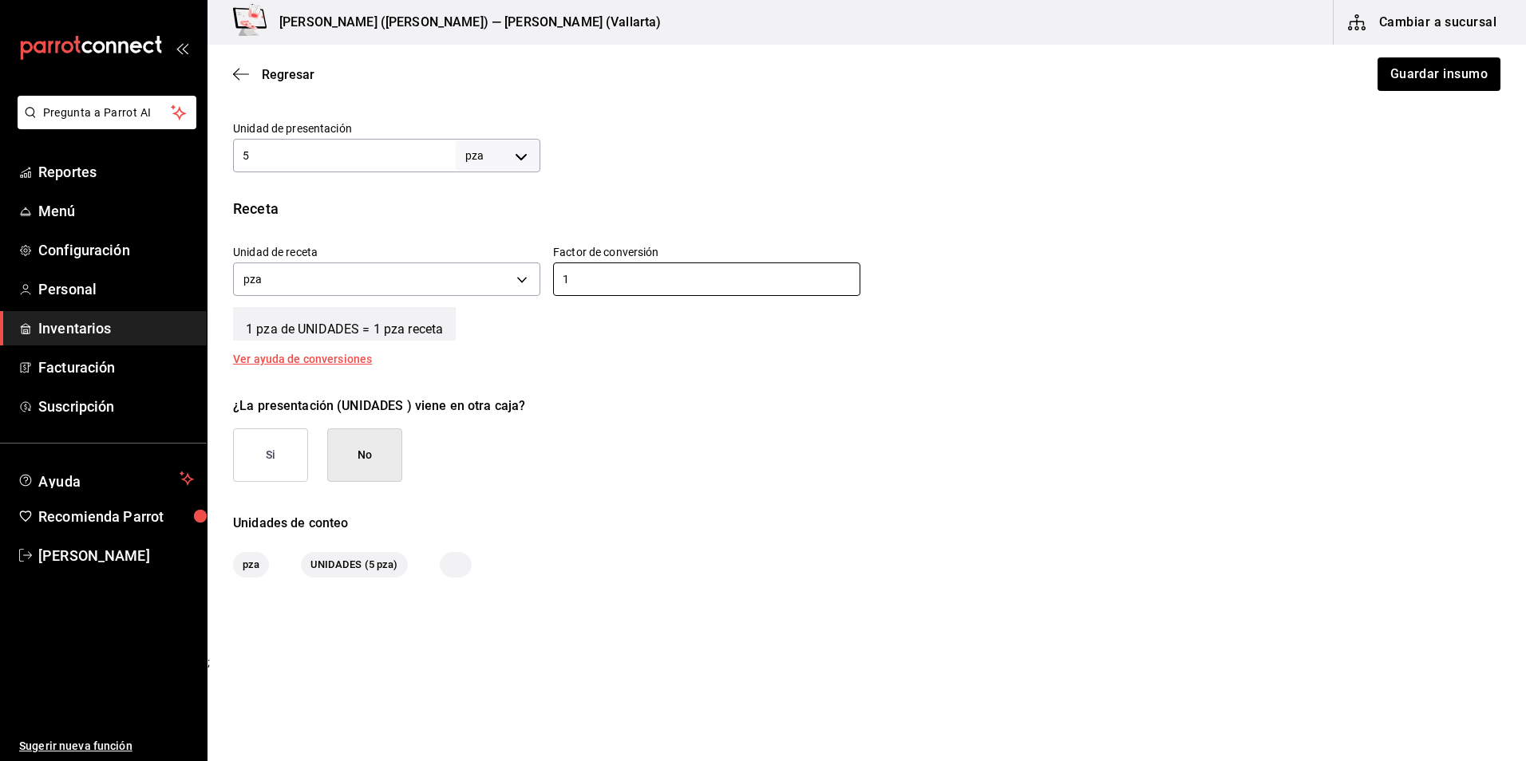
type input "1"
drag, startPoint x: 880, startPoint y: 156, endPoint x: 920, endPoint y: 162, distance: 40.3
click at [880, 156] on div at bounding box center [1020, 141] width 960 height 64
click at [1441, 83] on button "Guardar insumo" at bounding box center [1438, 74] width 125 height 34
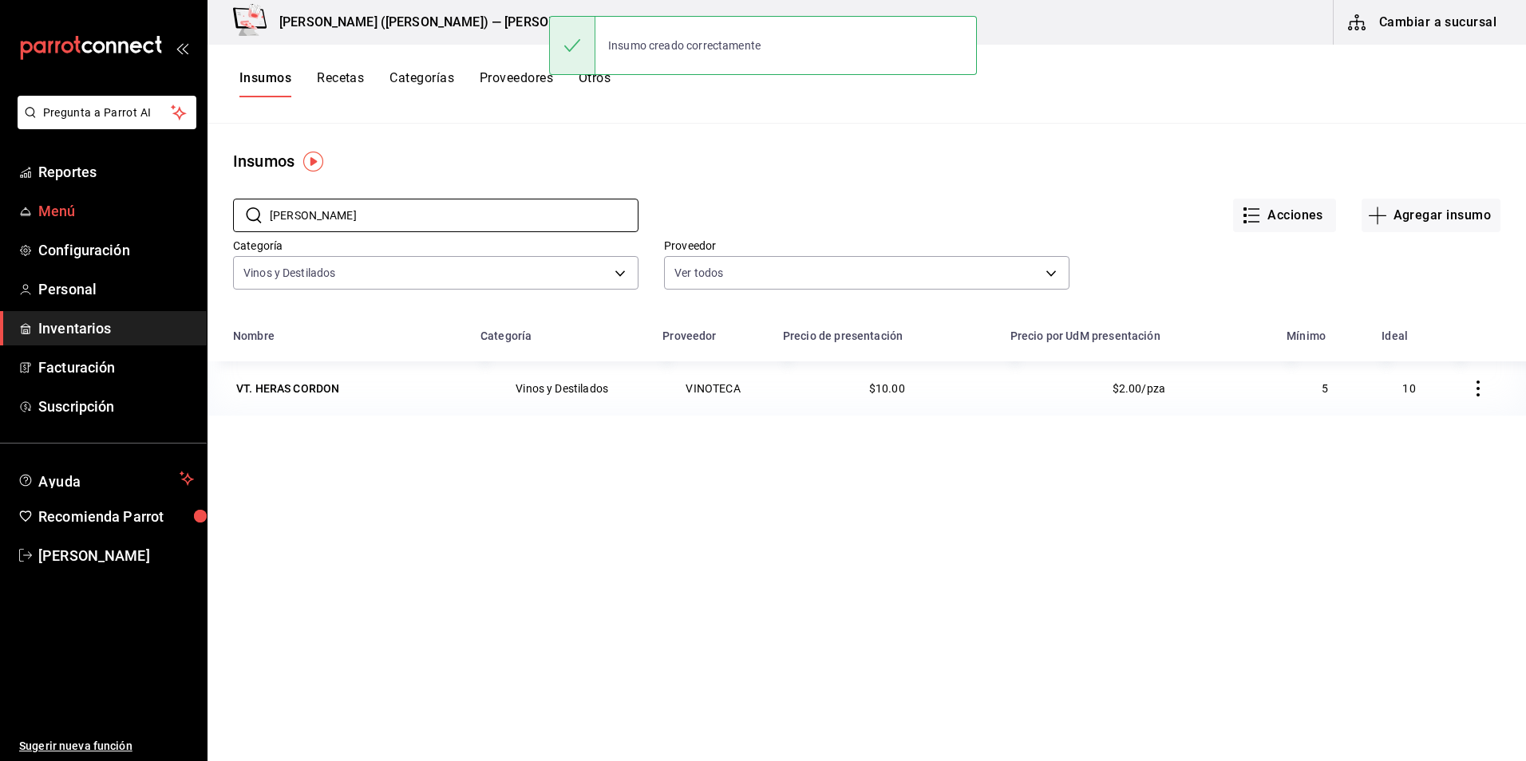
drag, startPoint x: 156, startPoint y: 225, endPoint x: 0, endPoint y: 200, distance: 158.5
click at [9, 224] on div "Pregunta a Parrot AI Reportes Menú Configuración Personal Inventarios Facturaci…" at bounding box center [763, 375] width 1526 height 750
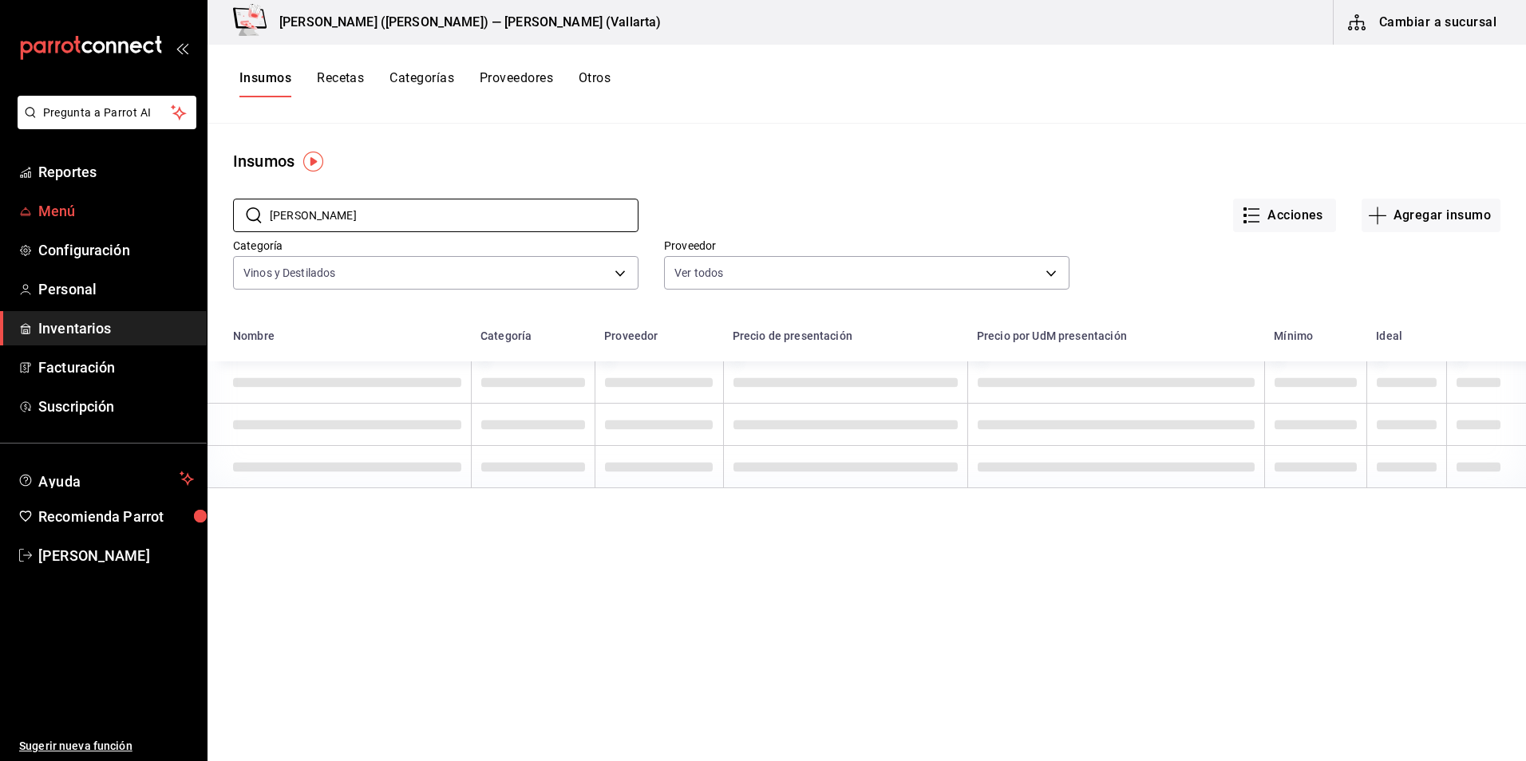
type input "[PERSON_NAME]"
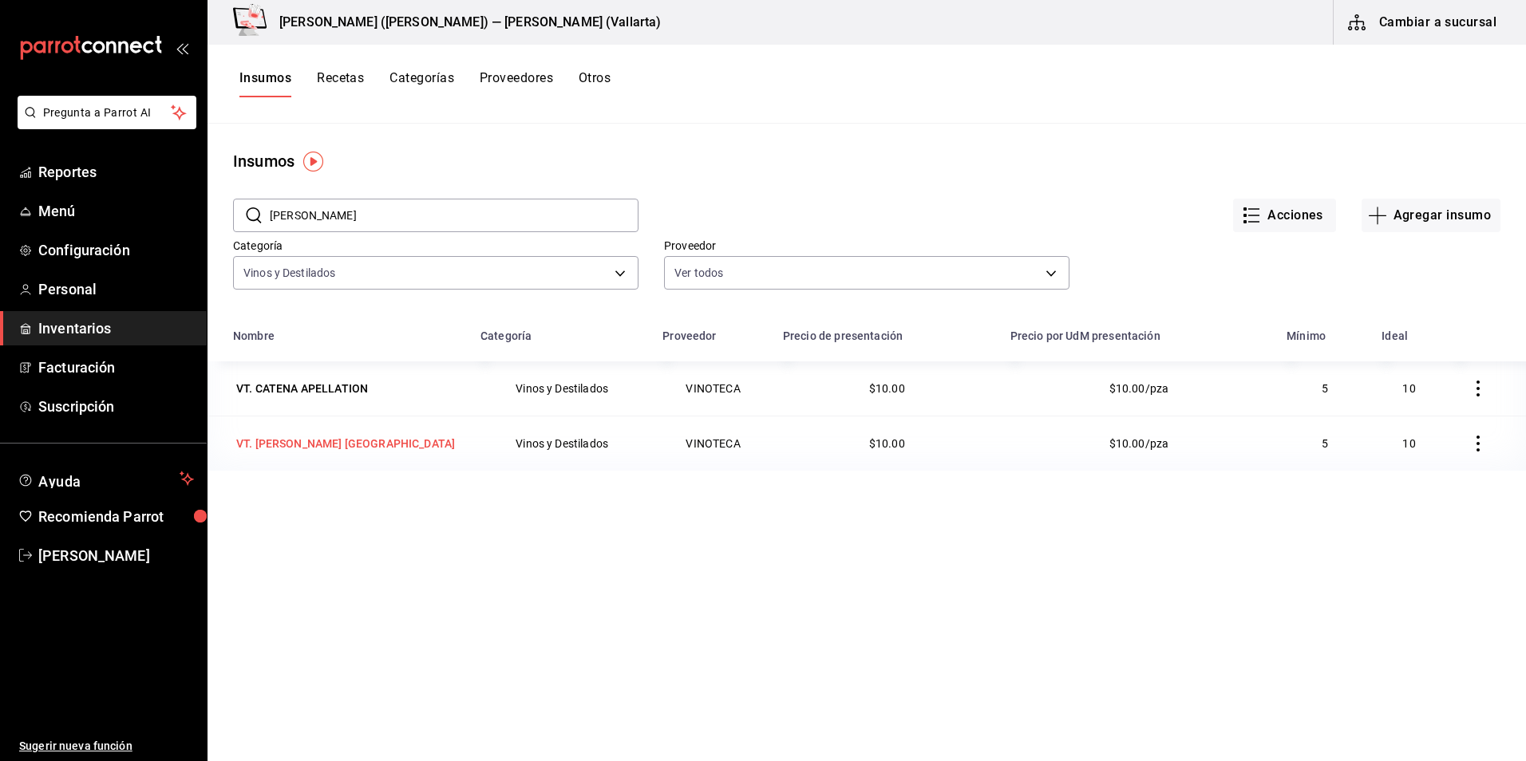
click at [303, 447] on div "VT. [PERSON_NAME] [GEOGRAPHIC_DATA]" at bounding box center [345, 444] width 219 height 16
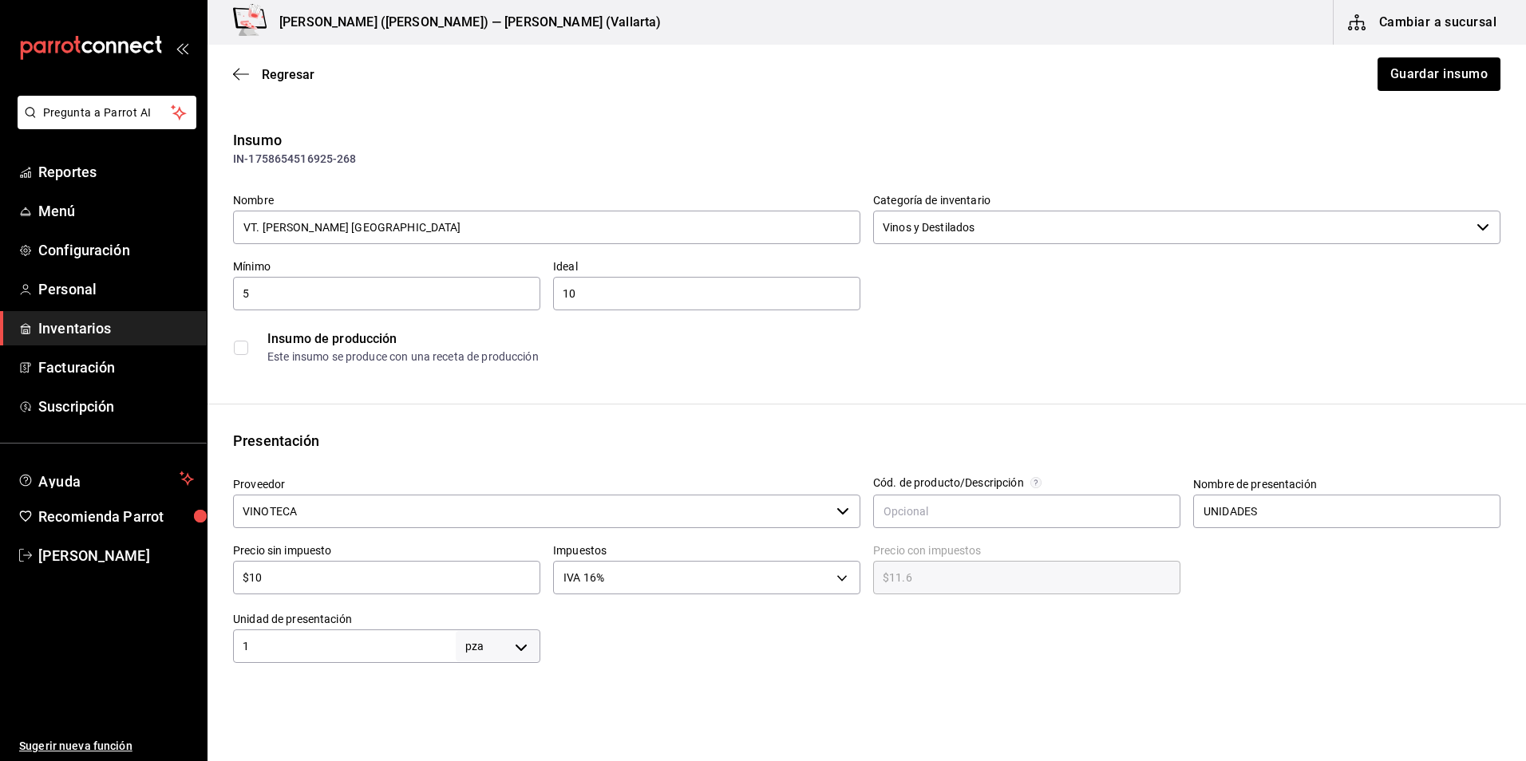
scroll to position [399, 0]
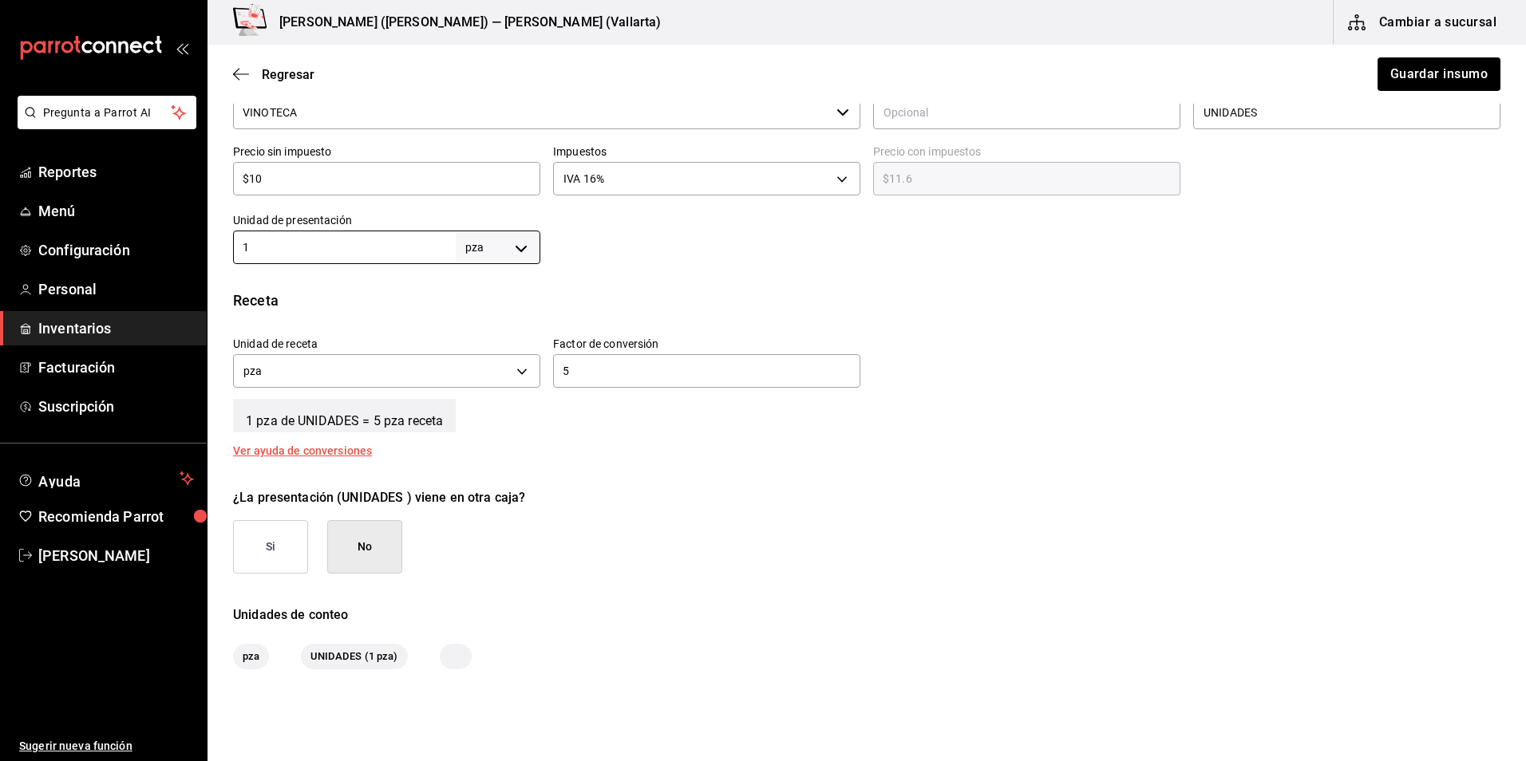
drag, startPoint x: 259, startPoint y: 238, endPoint x: -3, endPoint y: 231, distance: 262.7
click at [0, 231] on html "Pregunta a Parrot AI Reportes Menú Configuración Personal Inventarios Facturaci…" at bounding box center [763, 335] width 1526 height 671
type input "5"
drag, startPoint x: 610, startPoint y: 375, endPoint x: 371, endPoint y: 362, distance: 239.0
click at [371, 362] on div "Unidad de receta pza UNIT Factor de conversión 5 ​" at bounding box center [860, 358] width 1280 height 69
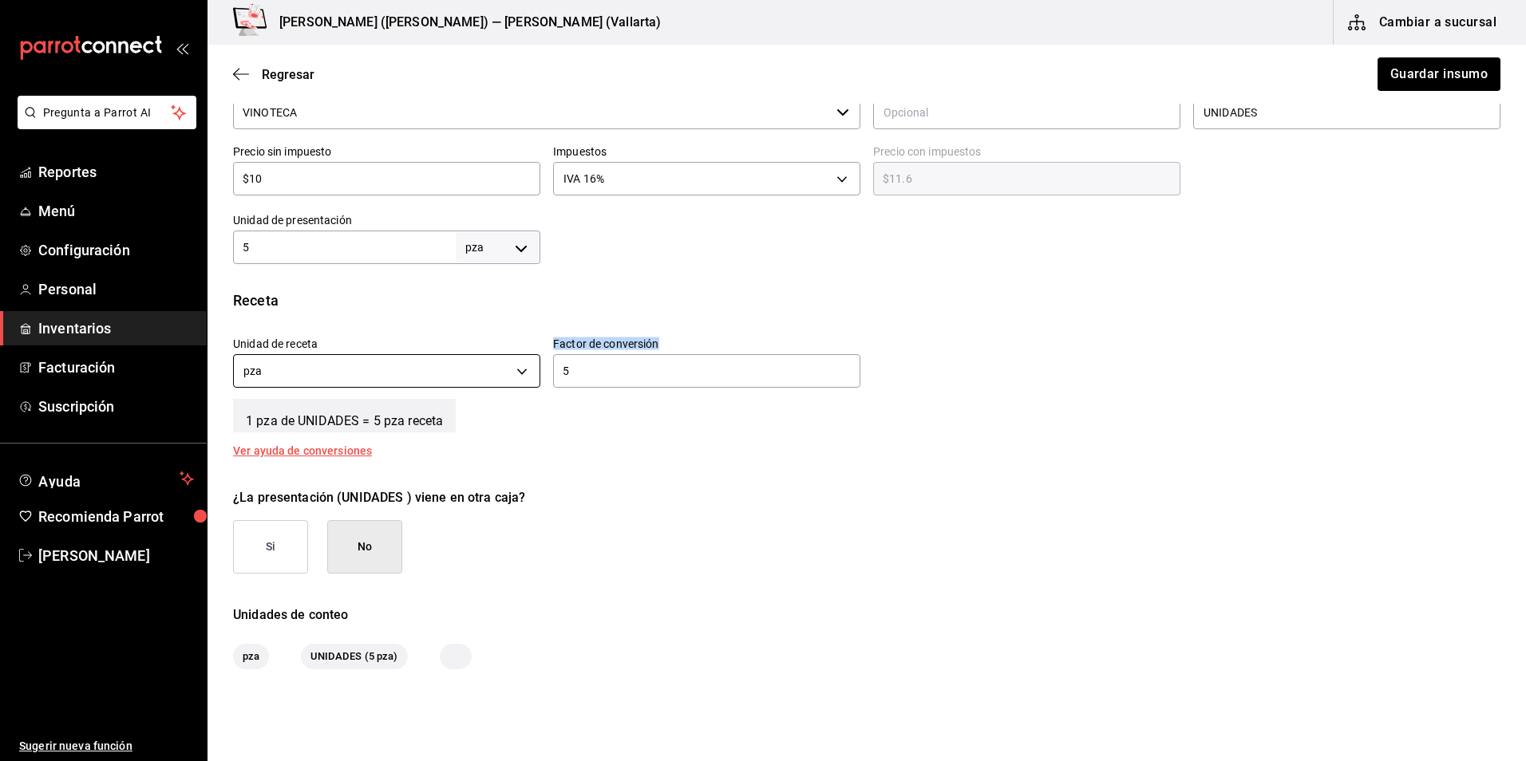
click at [509, 361] on body "Pregunta a Parrot AI Reportes Menú Configuración Personal Inventarios Facturaci…" at bounding box center [763, 335] width 1526 height 671
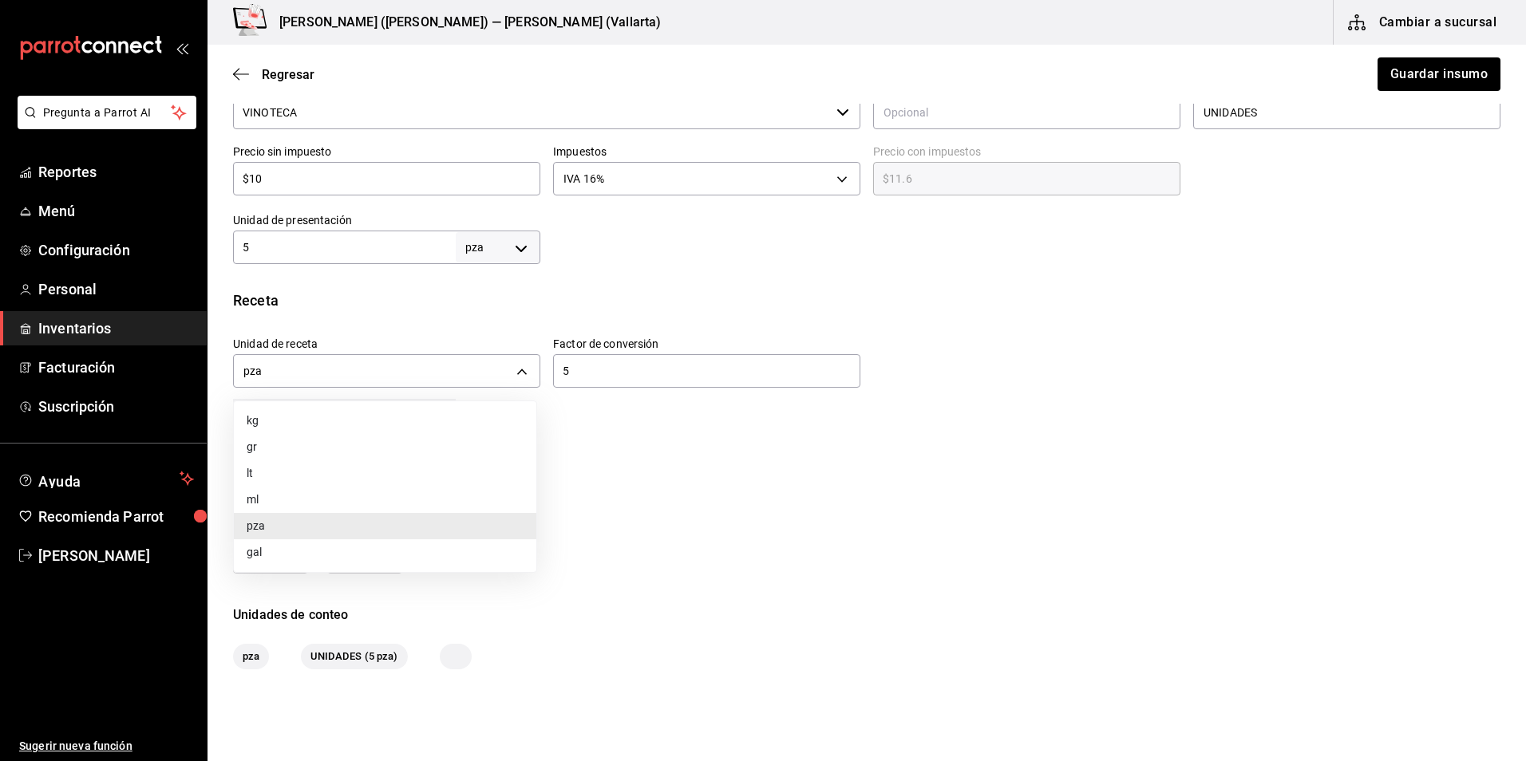
drag, startPoint x: 611, startPoint y: 365, endPoint x: 549, endPoint y: 370, distance: 61.6
click at [440, 362] on div at bounding box center [763, 380] width 1526 height 761
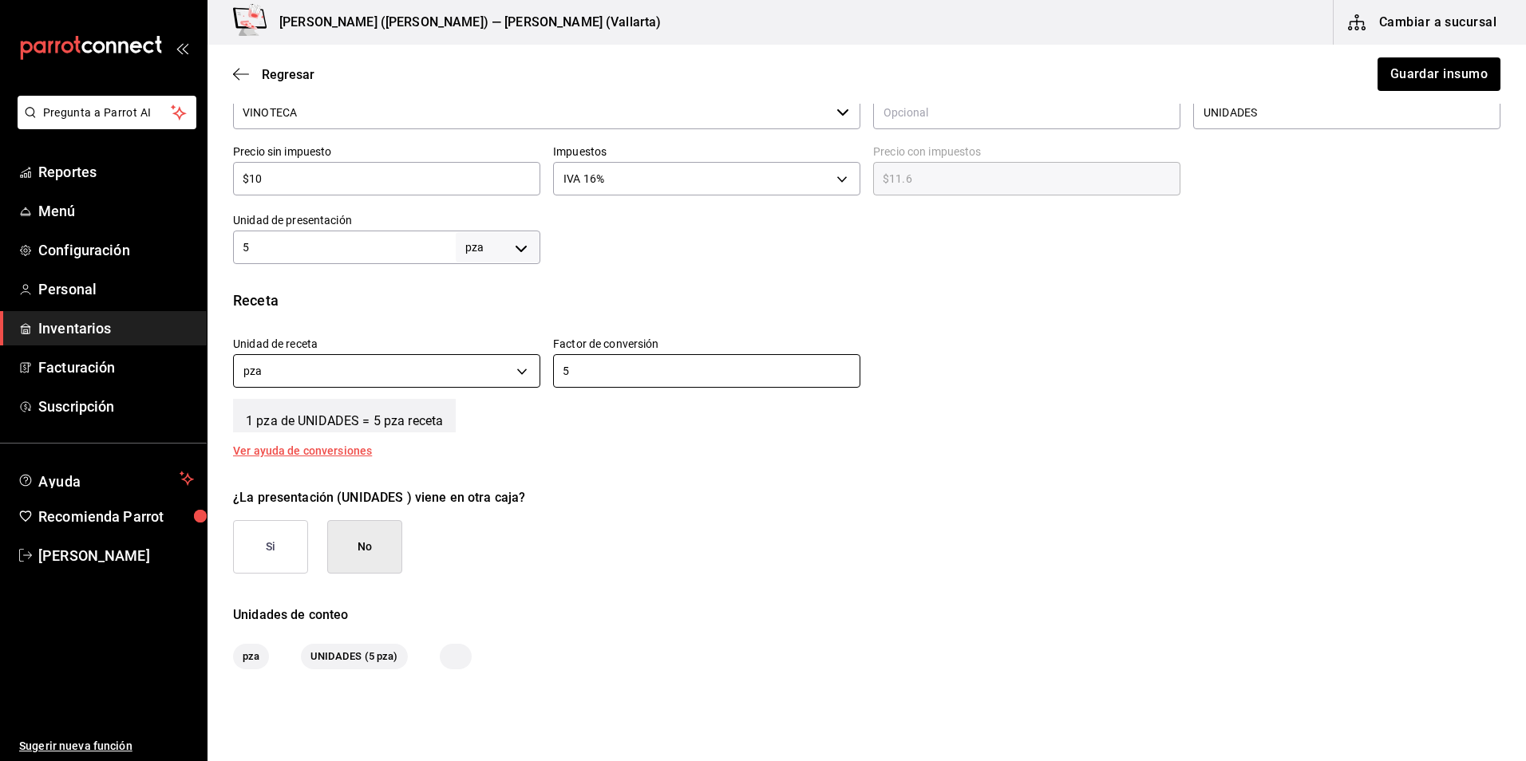
drag, startPoint x: 571, startPoint y: 373, endPoint x: 473, endPoint y: 373, distance: 98.2
click at [473, 373] on div "Unidad de receta pza UNIT Factor de conversión 5 ​" at bounding box center [860, 358] width 1280 height 69
type input "1"
click at [1433, 74] on button "Guardar insumo" at bounding box center [1438, 74] width 125 height 34
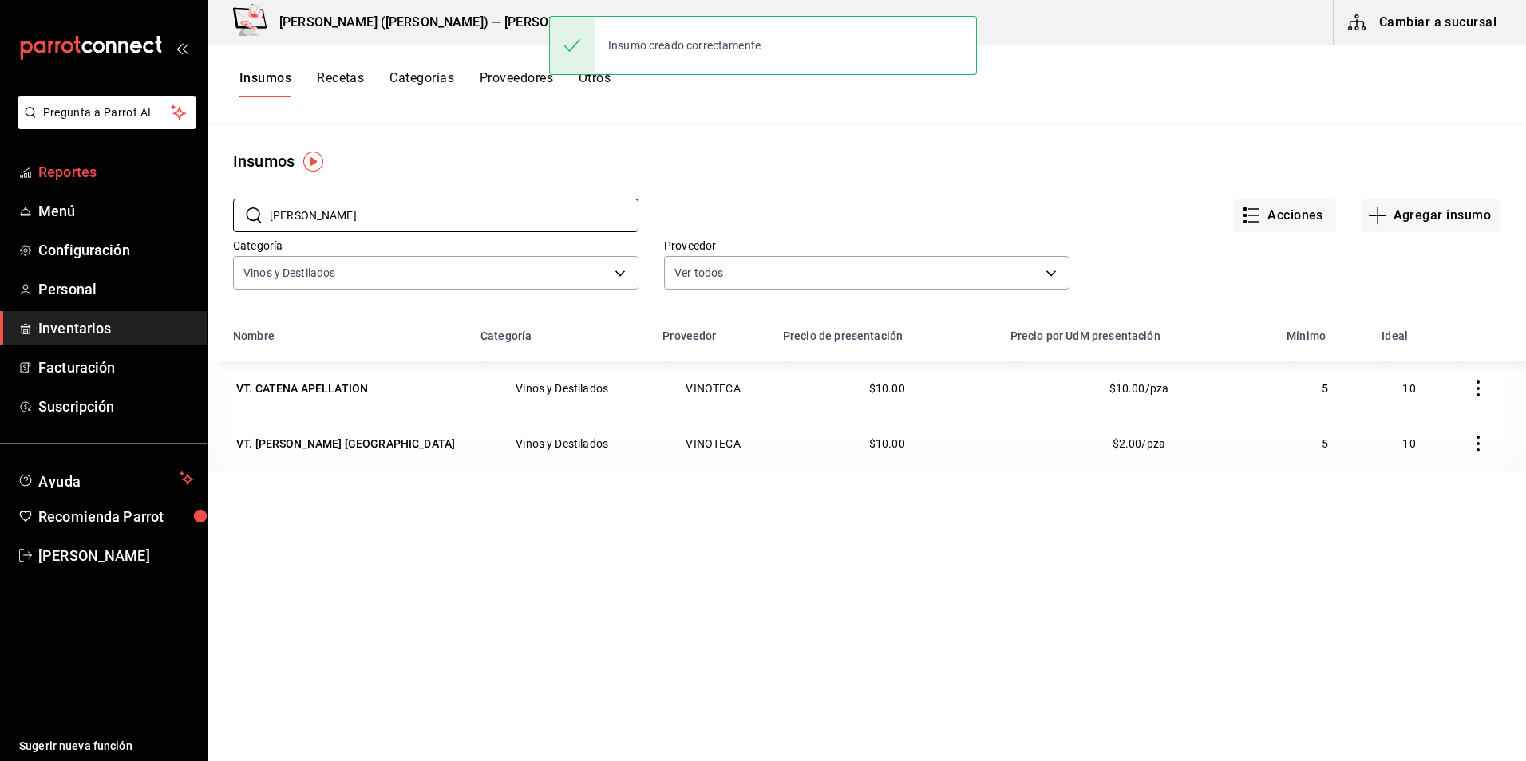
drag, startPoint x: 351, startPoint y: 218, endPoint x: 42, endPoint y: 184, distance: 311.6
click at [42, 184] on div "Pregunta a Parrot AI Reportes Menú Configuración Personal Inventarios Facturaci…" at bounding box center [763, 375] width 1526 height 750
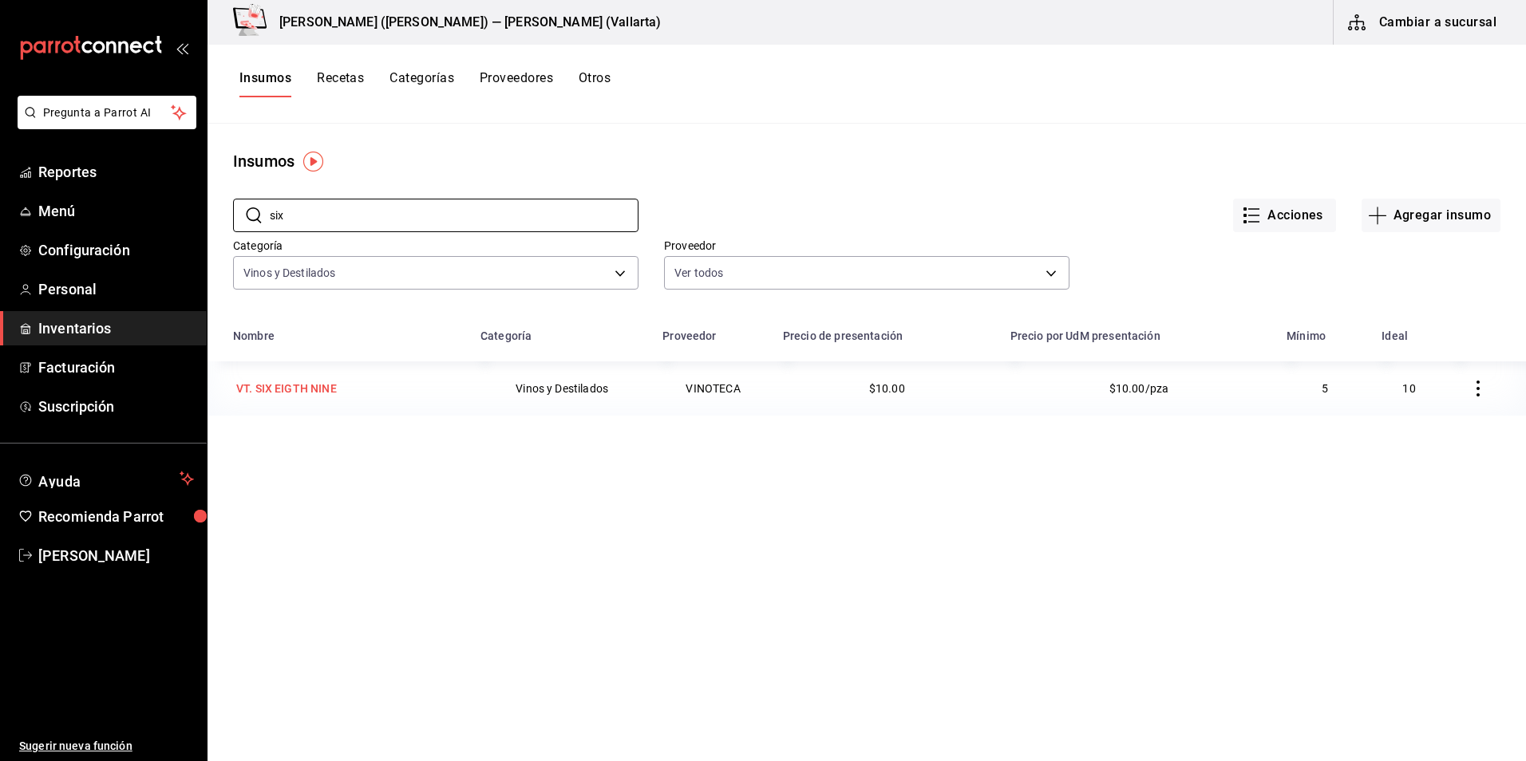
type input "six"
click at [307, 374] on td "VT. SIX EIGTH NINE" at bounding box center [339, 389] width 263 height 54
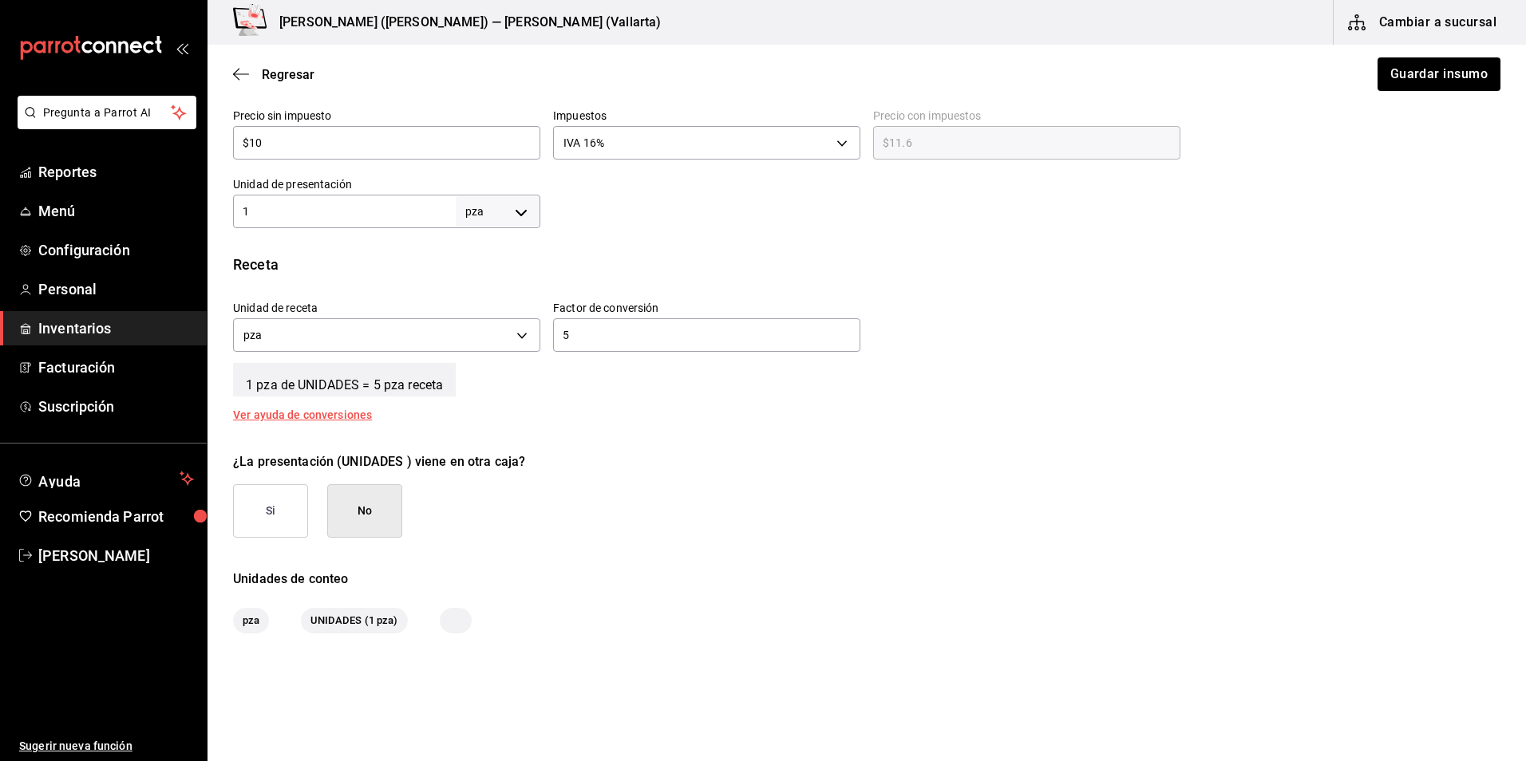
scroll to position [479, 0]
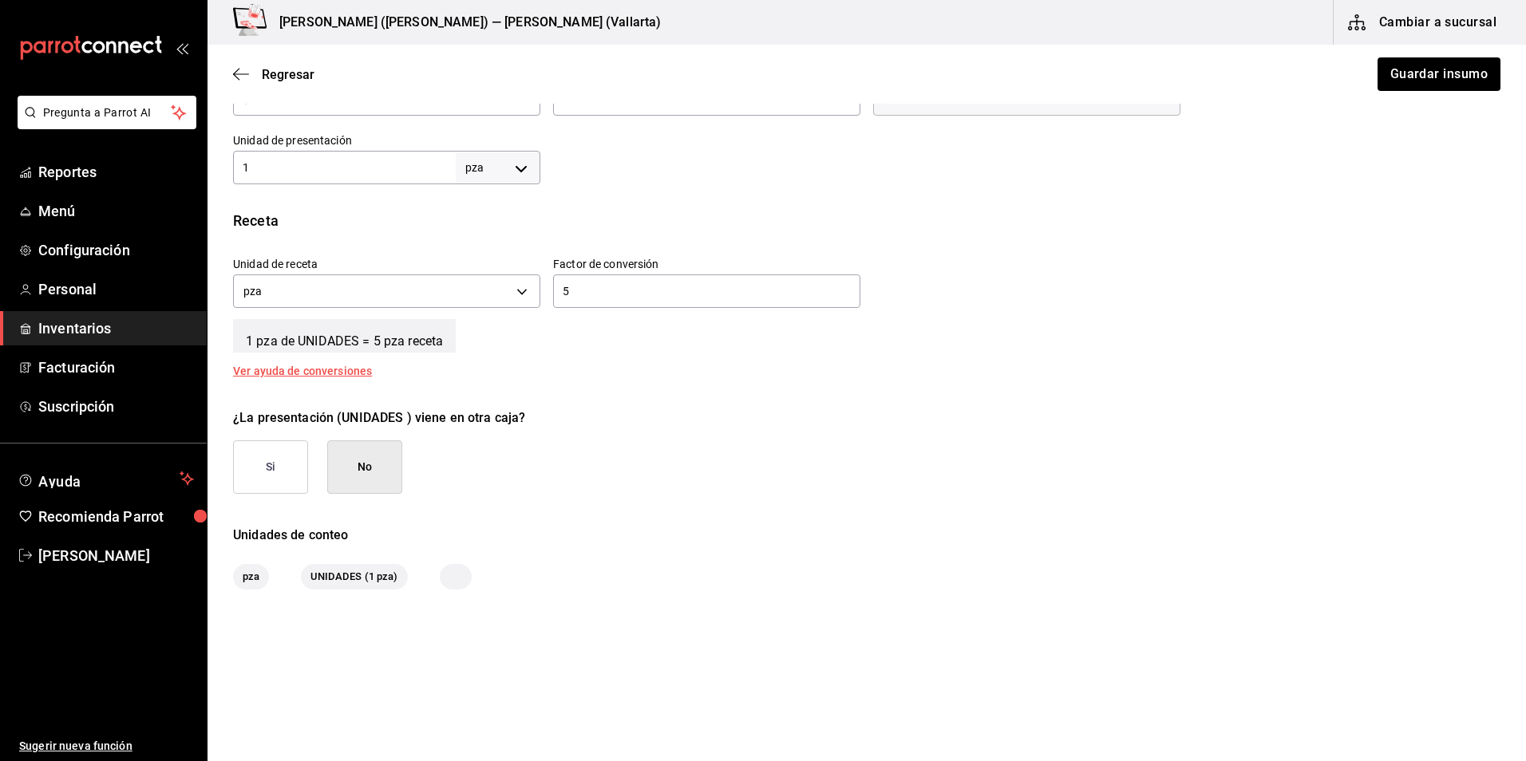
drag, startPoint x: 621, startPoint y: 302, endPoint x: 575, endPoint y: 287, distance: 49.0
click at [603, 296] on div "5 ​" at bounding box center [706, 292] width 307 height 34
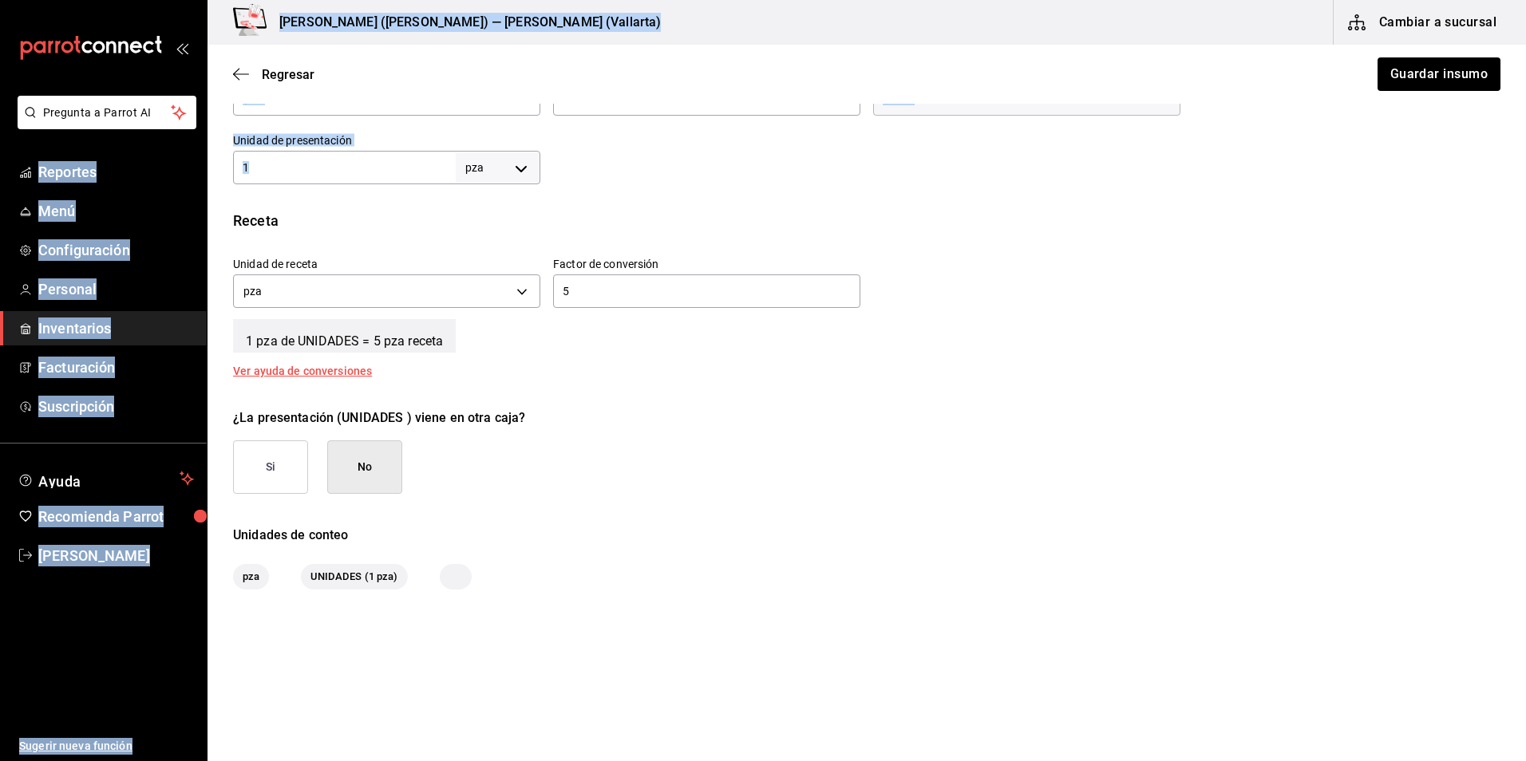
drag, startPoint x: 333, startPoint y: 157, endPoint x: -3, endPoint y: 148, distance: 336.1
click at [0, 148] on html "Pregunta a Parrot AI Reportes Menú Configuración Personal Inventarios Facturaci…" at bounding box center [763, 335] width 1526 height 671
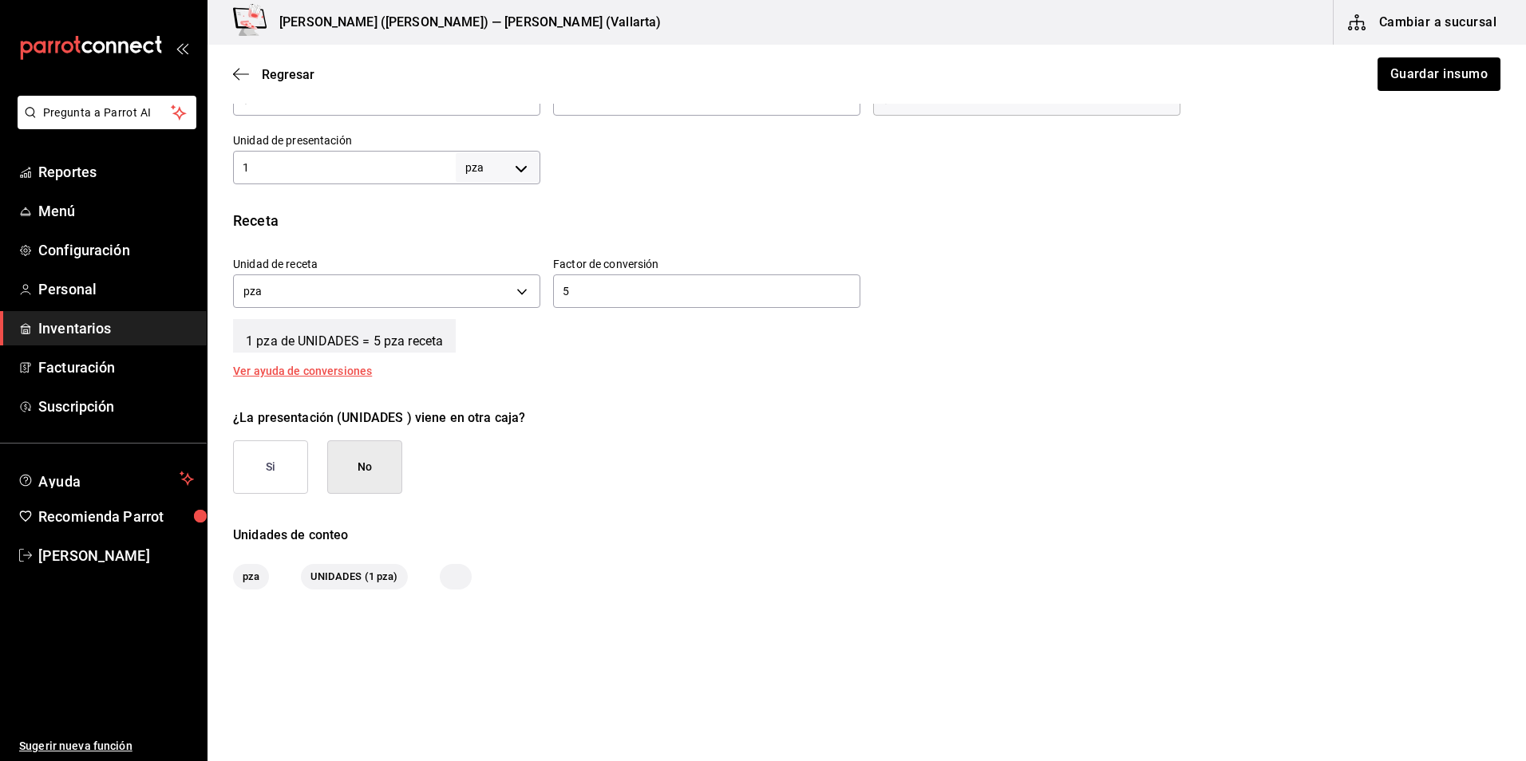
click at [493, 231] on div "Receta" at bounding box center [866, 221] width 1267 height 22
drag, startPoint x: 338, startPoint y: 168, endPoint x: -3, endPoint y: 162, distance: 341.6
click at [0, 162] on html "Pregunta a Parrot AI Reportes Menú Configuración Personal Inventarios Facturaci…" at bounding box center [763, 335] width 1526 height 671
type input "5"
drag, startPoint x: 623, startPoint y: 287, endPoint x: 326, endPoint y: 291, distance: 296.9
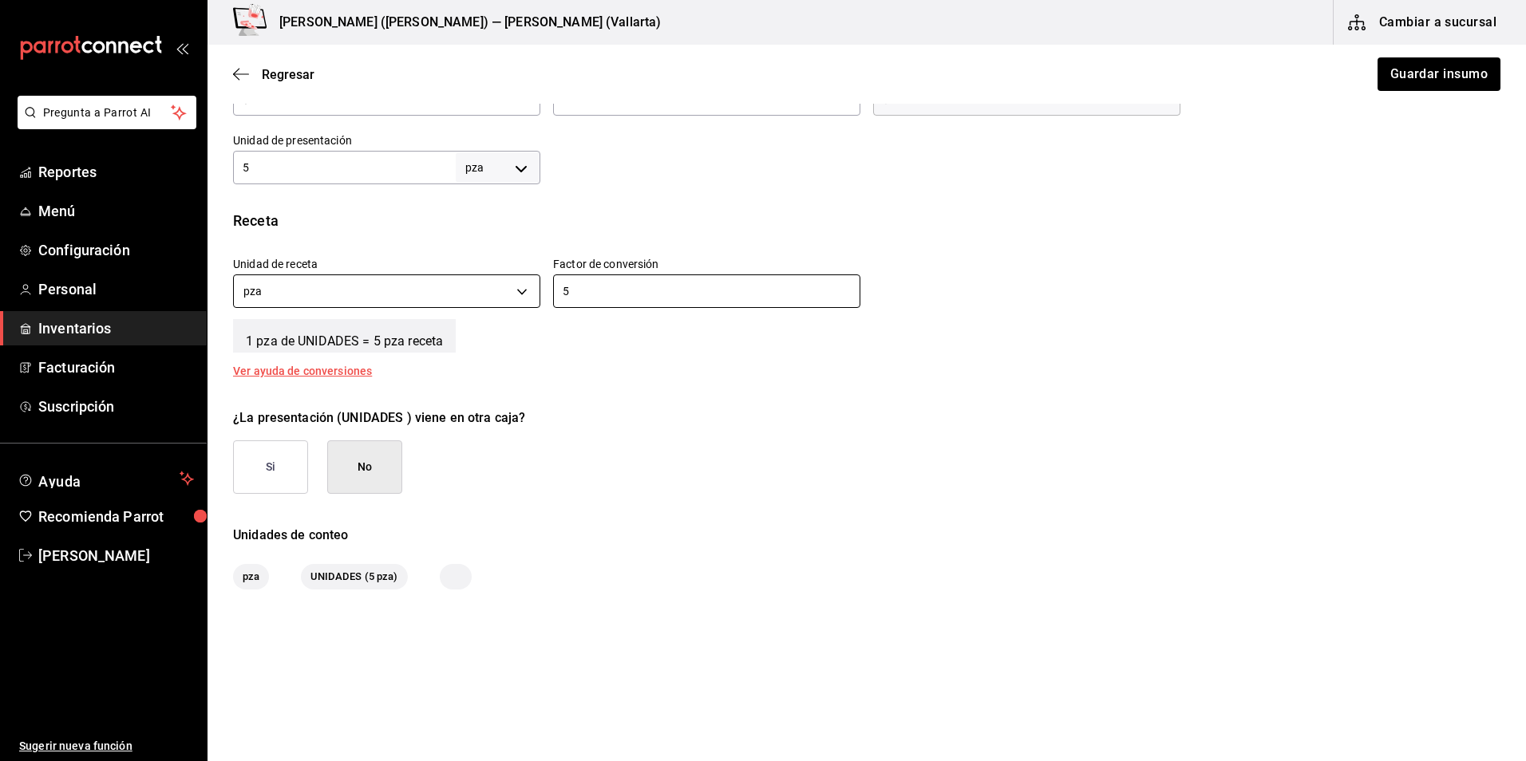
click at [326, 291] on div "Unidad de receta pza UNIT Factor de conversión 5 ​" at bounding box center [860, 278] width 1280 height 69
type input "1"
drag, startPoint x: 1391, startPoint y: 76, endPoint x: 1381, endPoint y: 73, distance: 10.1
click at [1391, 76] on button "Guardar insumo" at bounding box center [1438, 74] width 125 height 34
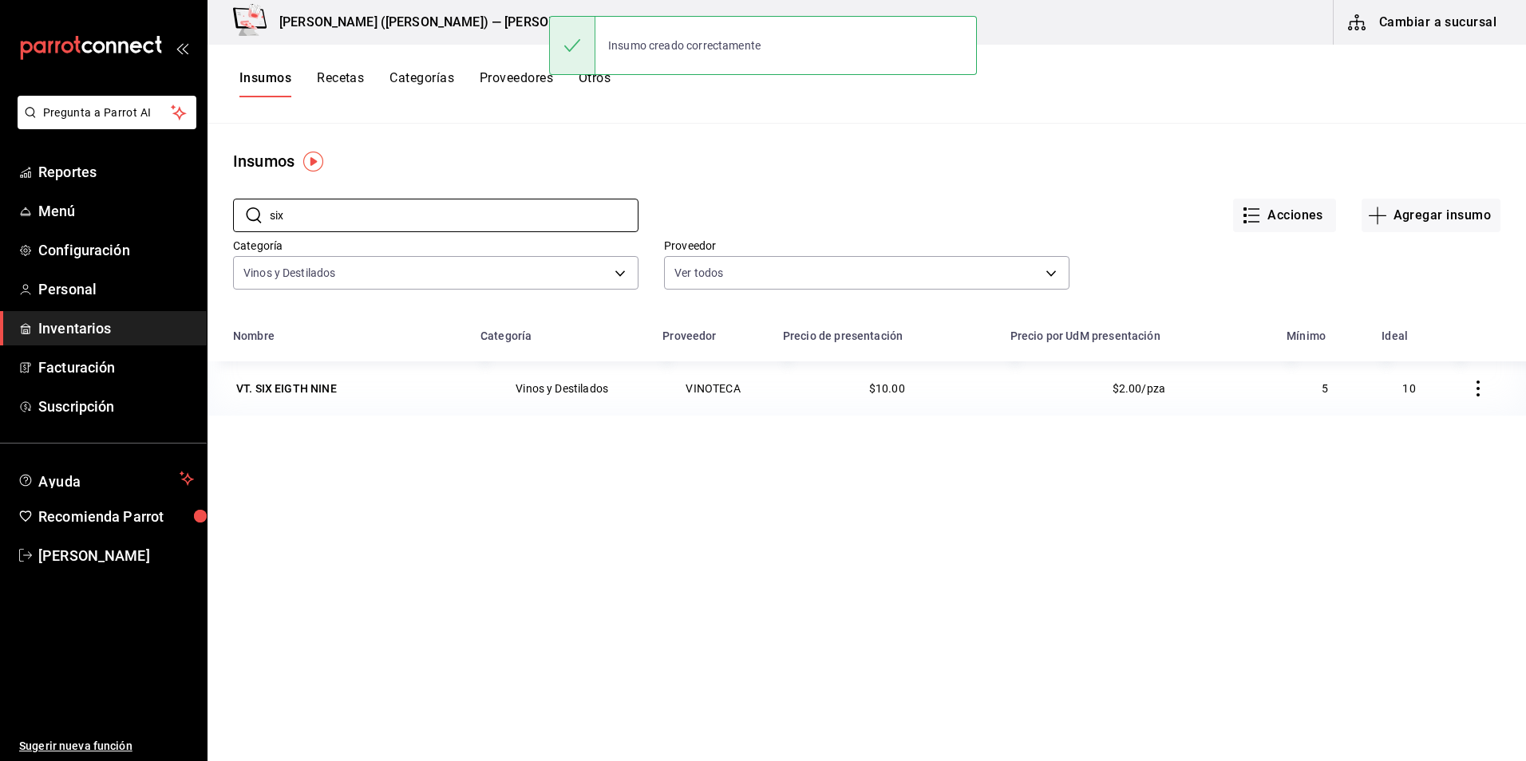
click at [43, 192] on div "Pregunta a Parrot AI Reportes Menú Configuración Personal Inventarios Facturaci…" at bounding box center [763, 375] width 1526 height 750
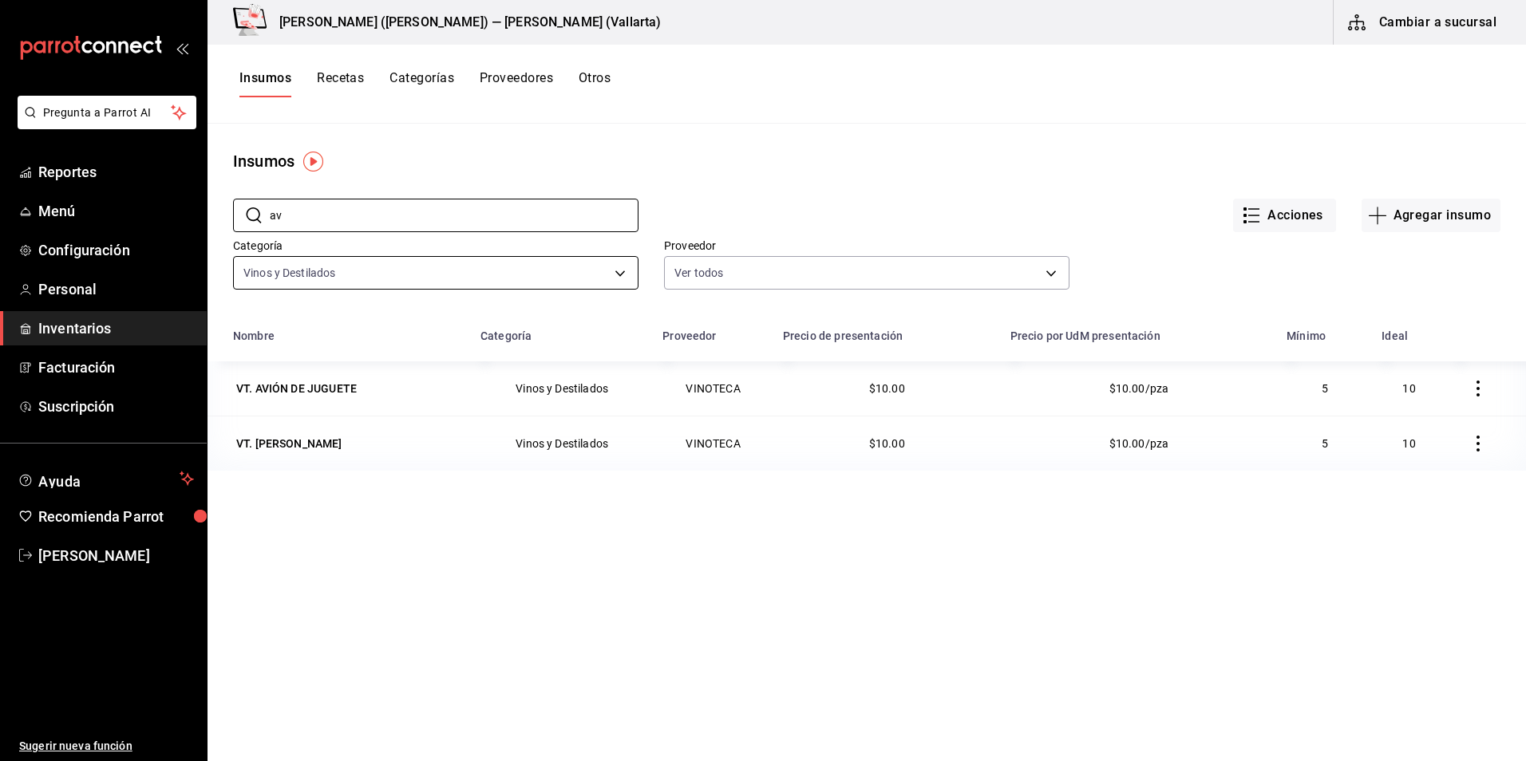
type input "a"
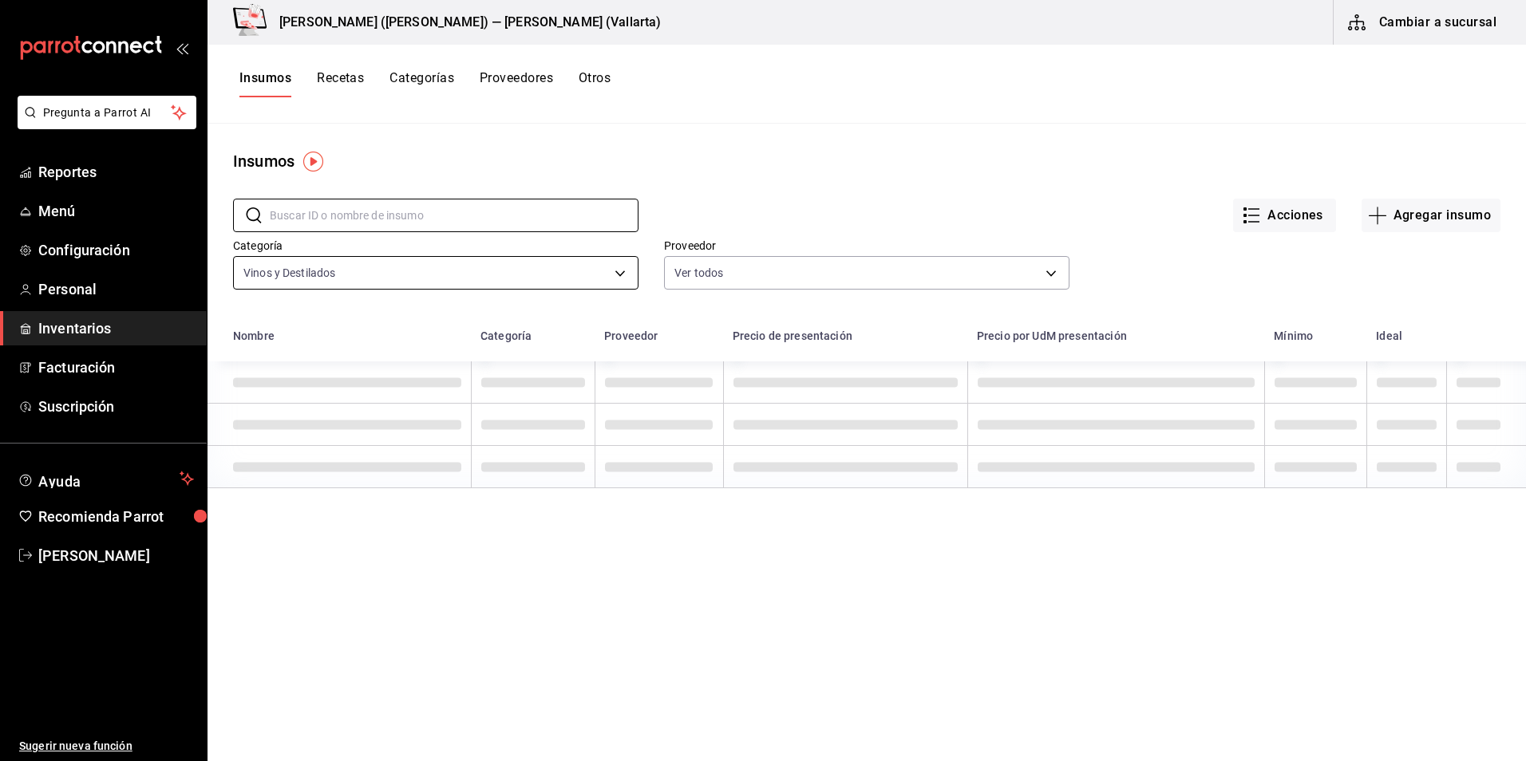
click at [431, 270] on body "Pregunta a Parrot AI Reportes Menú Configuración Personal Inventarios Facturaci…" at bounding box center [763, 375] width 1526 height 750
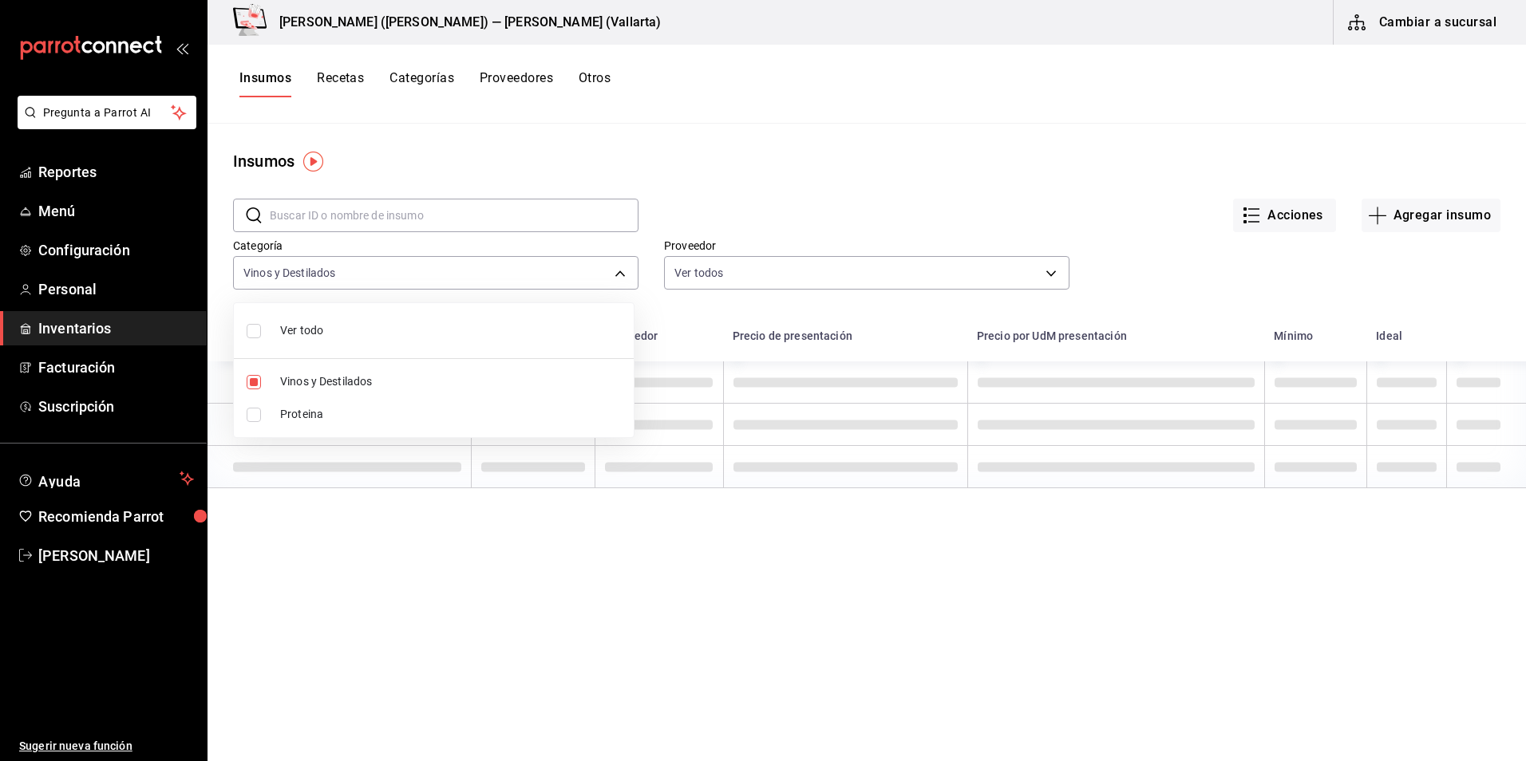
click at [326, 330] on span "Ver todo" at bounding box center [450, 330] width 341 height 17
type input "e4e3f451-8d68-4e11-b434-dd61bc22b2ad,43bbdefd-c0fb-4778-821b-9309d35f1f5f"
checkbox input "true"
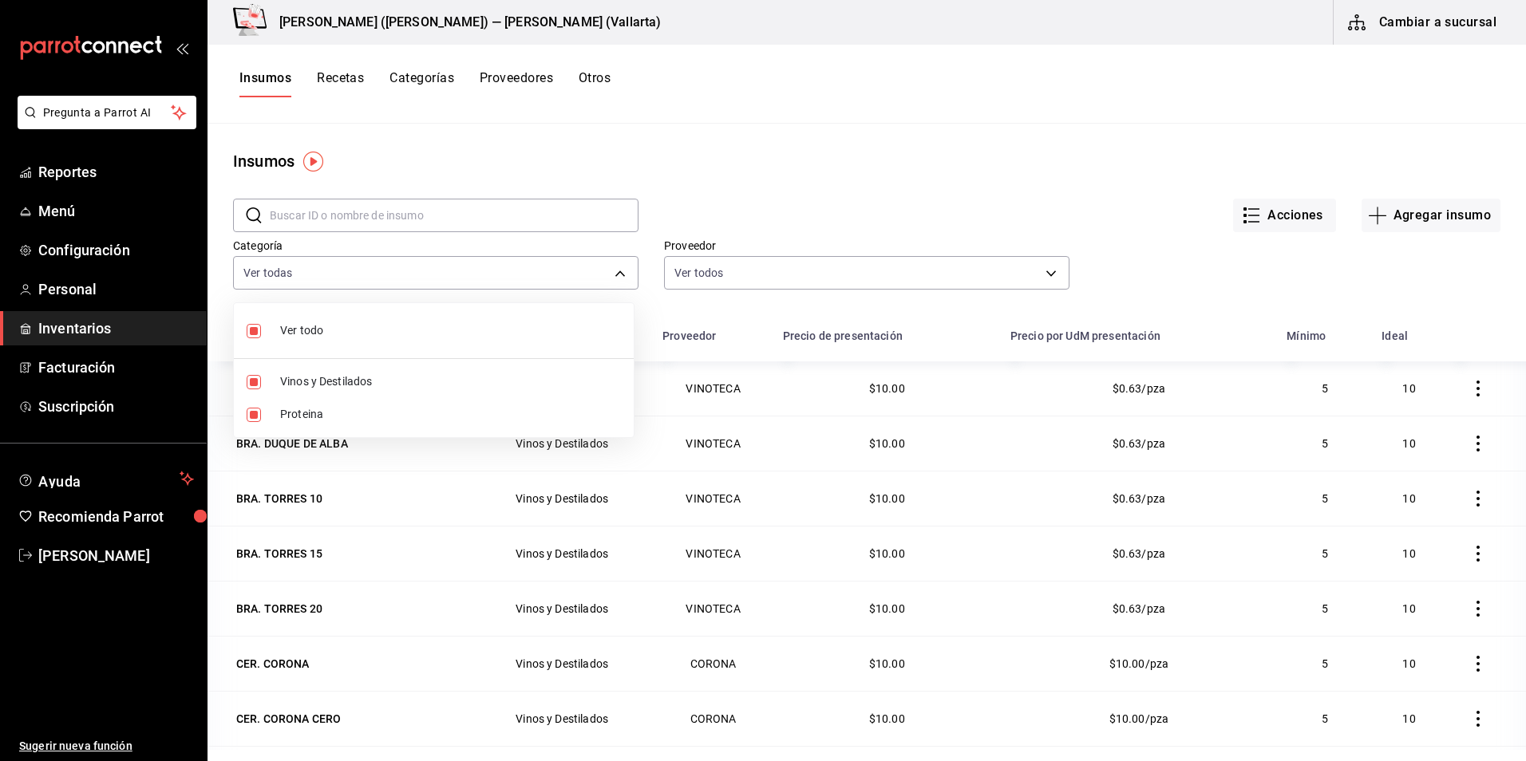
click at [344, 214] on div at bounding box center [763, 380] width 1526 height 761
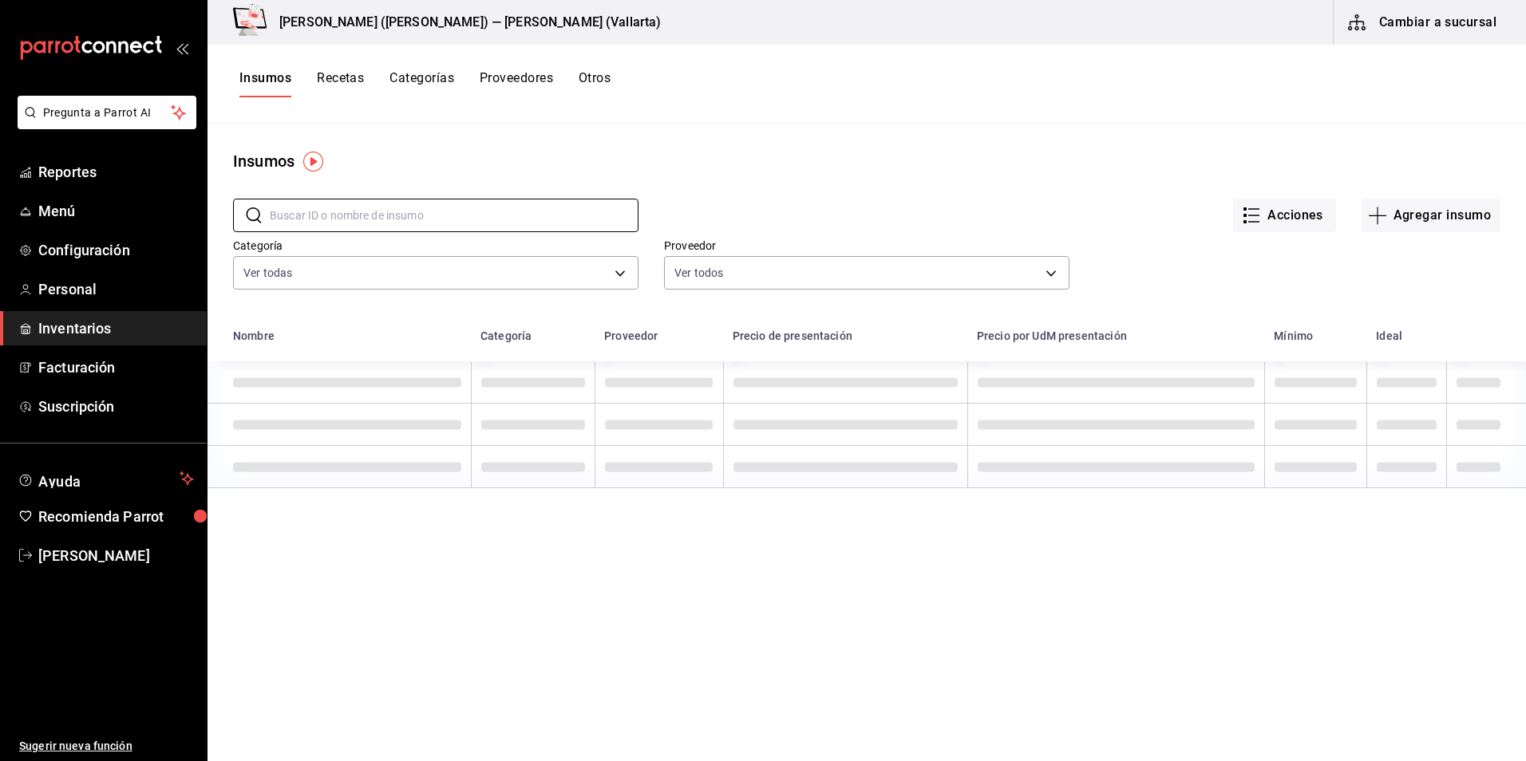
click at [344, 214] on input "text" at bounding box center [454, 216] width 369 height 32
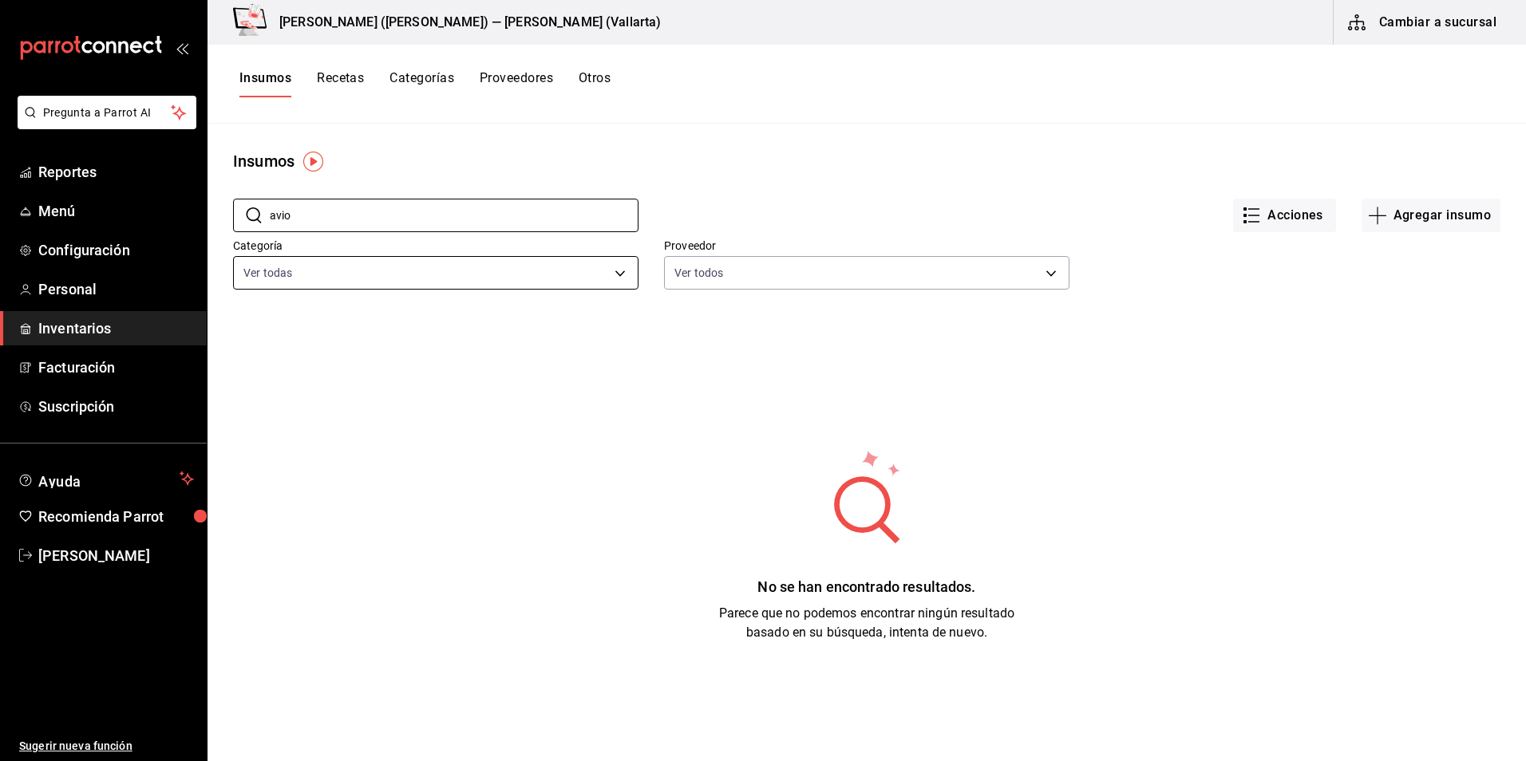
click at [342, 271] on body "Pregunta a Parrot AI Reportes Menú Configuración Personal Inventarios Facturaci…" at bounding box center [763, 375] width 1526 height 750
click at [372, 208] on div at bounding box center [763, 380] width 1526 height 761
click at [362, 214] on input "avio" at bounding box center [454, 216] width 369 height 32
click at [368, 216] on input "avio" at bounding box center [454, 216] width 369 height 32
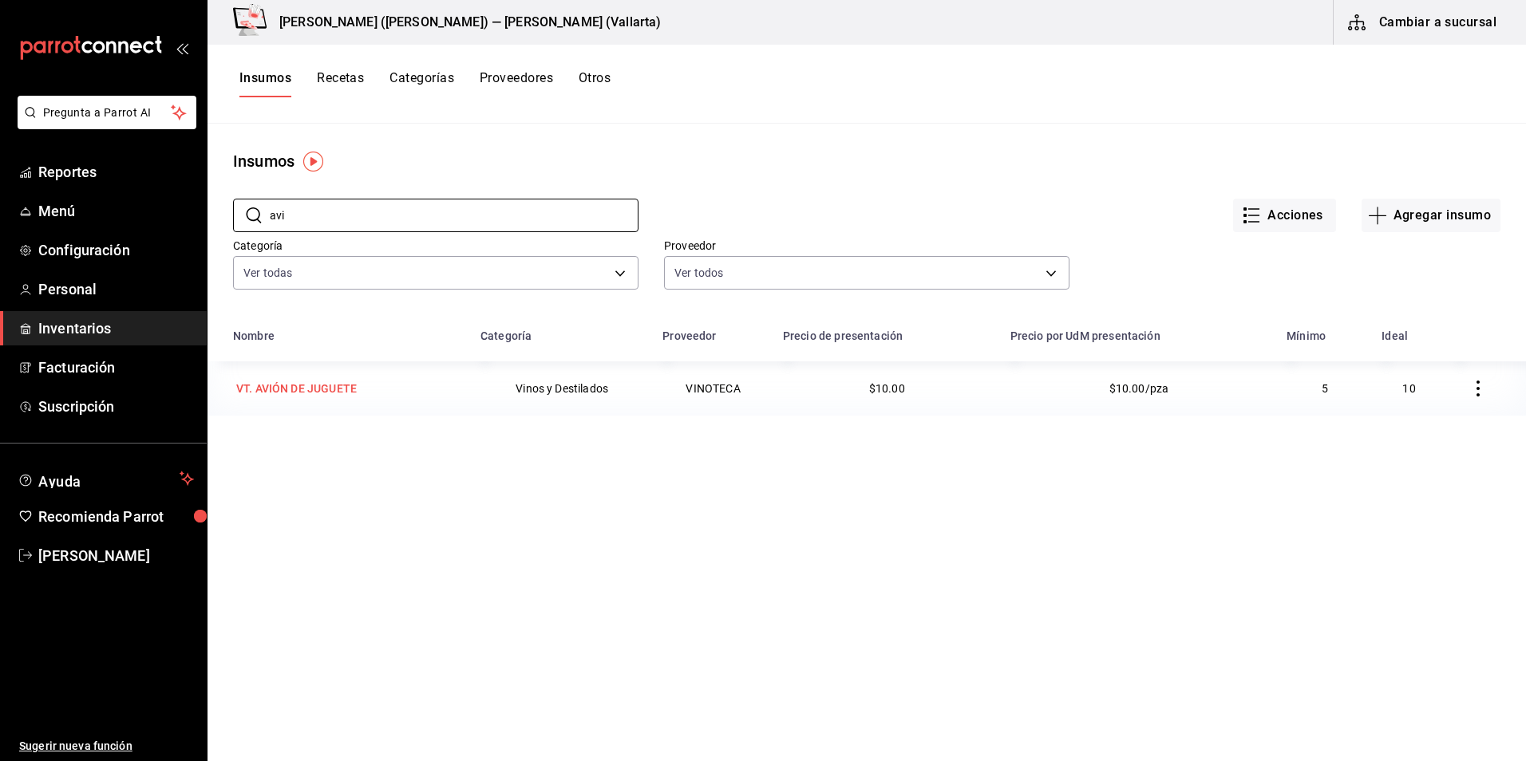
type input "avi"
click at [318, 385] on div "VT. AVIÓN DE JUGUETE" at bounding box center [296, 389] width 121 height 16
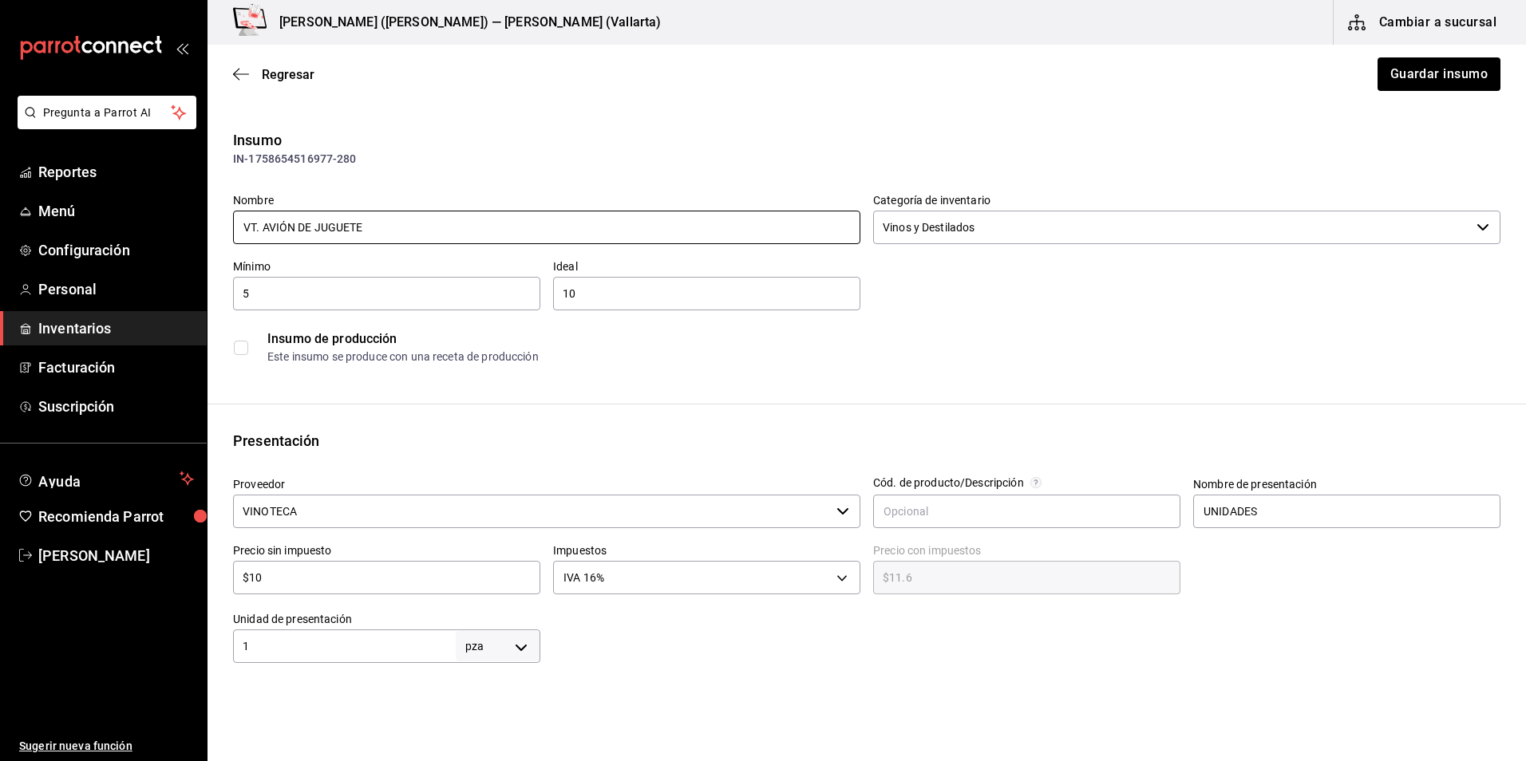
click at [284, 220] on input "VT. AVIÓN DE JUGUETE" at bounding box center [546, 228] width 627 height 34
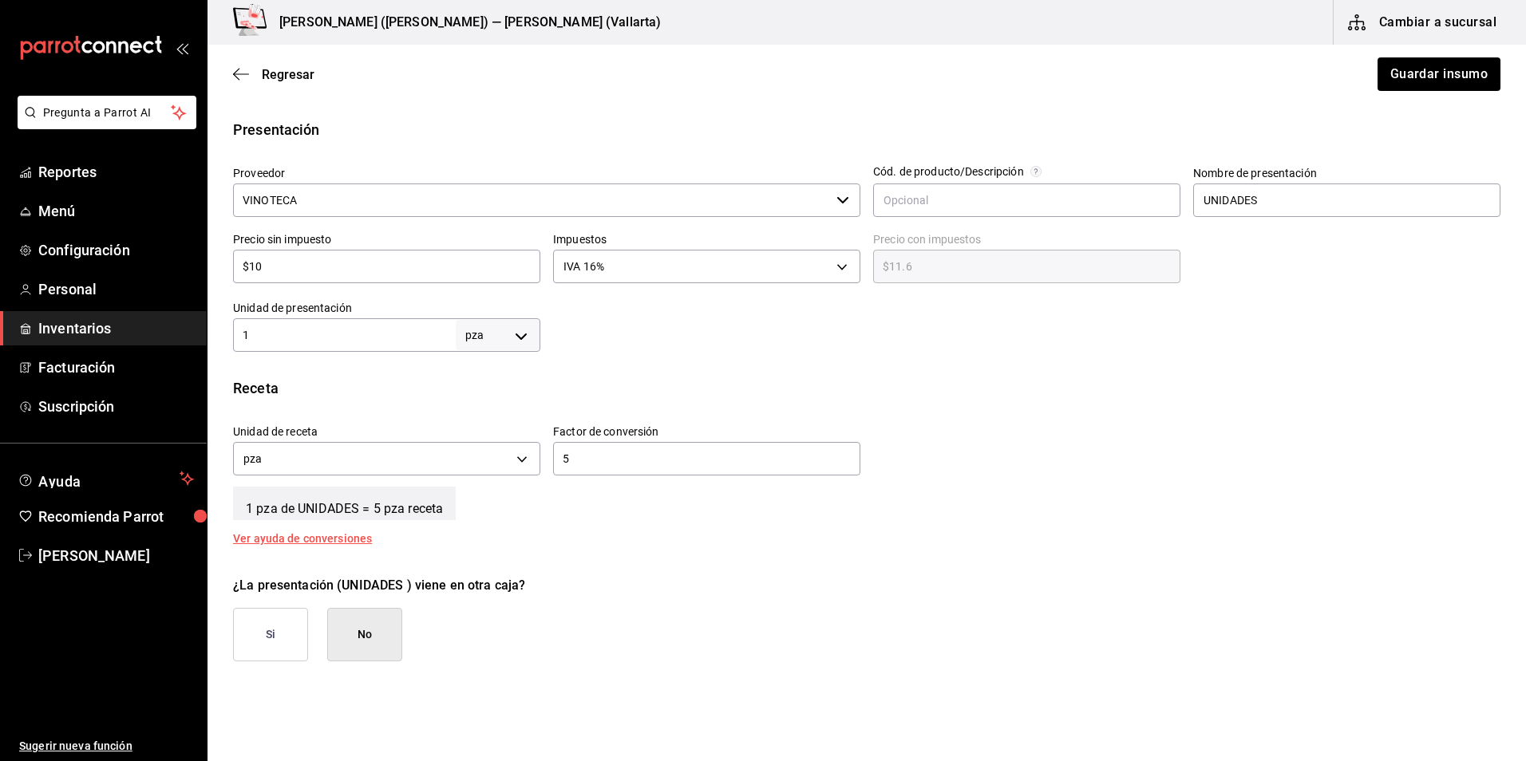
scroll to position [319, 0]
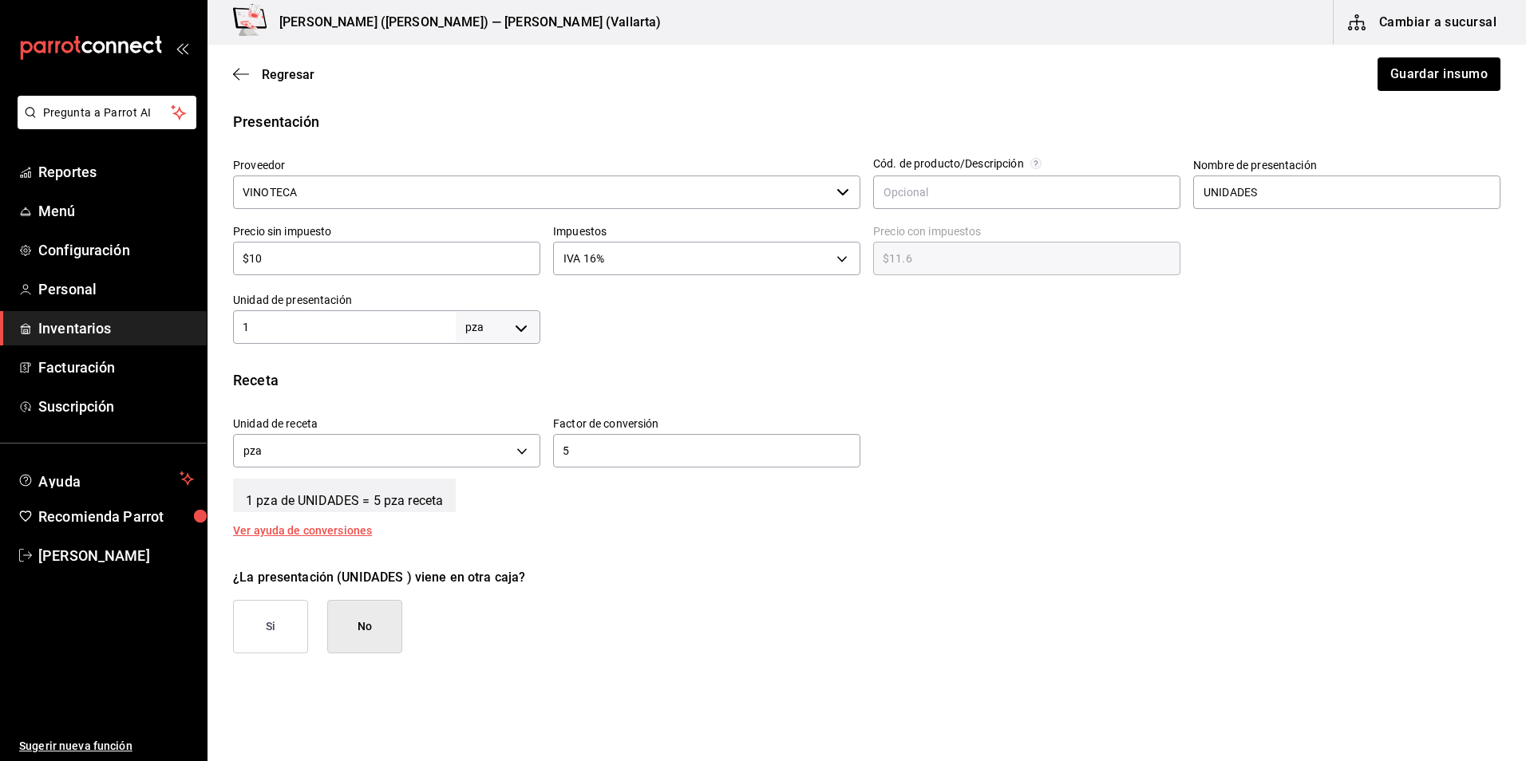
type input "VT. AVION DE JUGUETE"
drag, startPoint x: 308, startPoint y: 326, endPoint x: 65, endPoint y: 317, distance: 242.8
click at [69, 318] on div "Pregunta a Parrot AI Reportes Menú Configuración Personal Inventarios Facturaci…" at bounding box center [763, 335] width 1526 height 671
type input "5"
drag, startPoint x: 575, startPoint y: 440, endPoint x: 445, endPoint y: 428, distance: 131.4
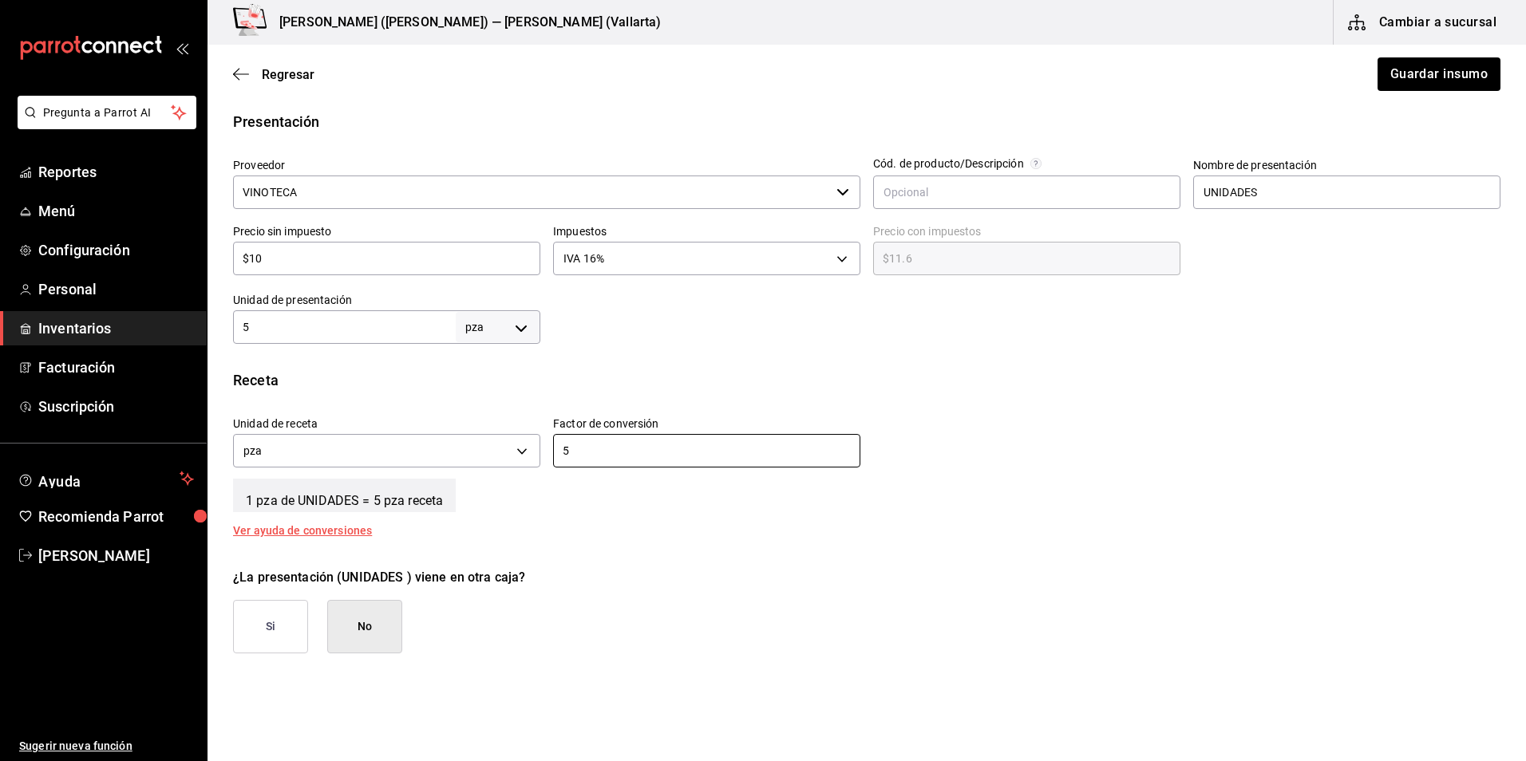
click at [445, 429] on div "Unidad de receta pza UNIT Factor de conversión 5 ​" at bounding box center [860, 438] width 1280 height 69
type input "1"
click at [1411, 68] on button "Guardar insumo" at bounding box center [1438, 74] width 125 height 34
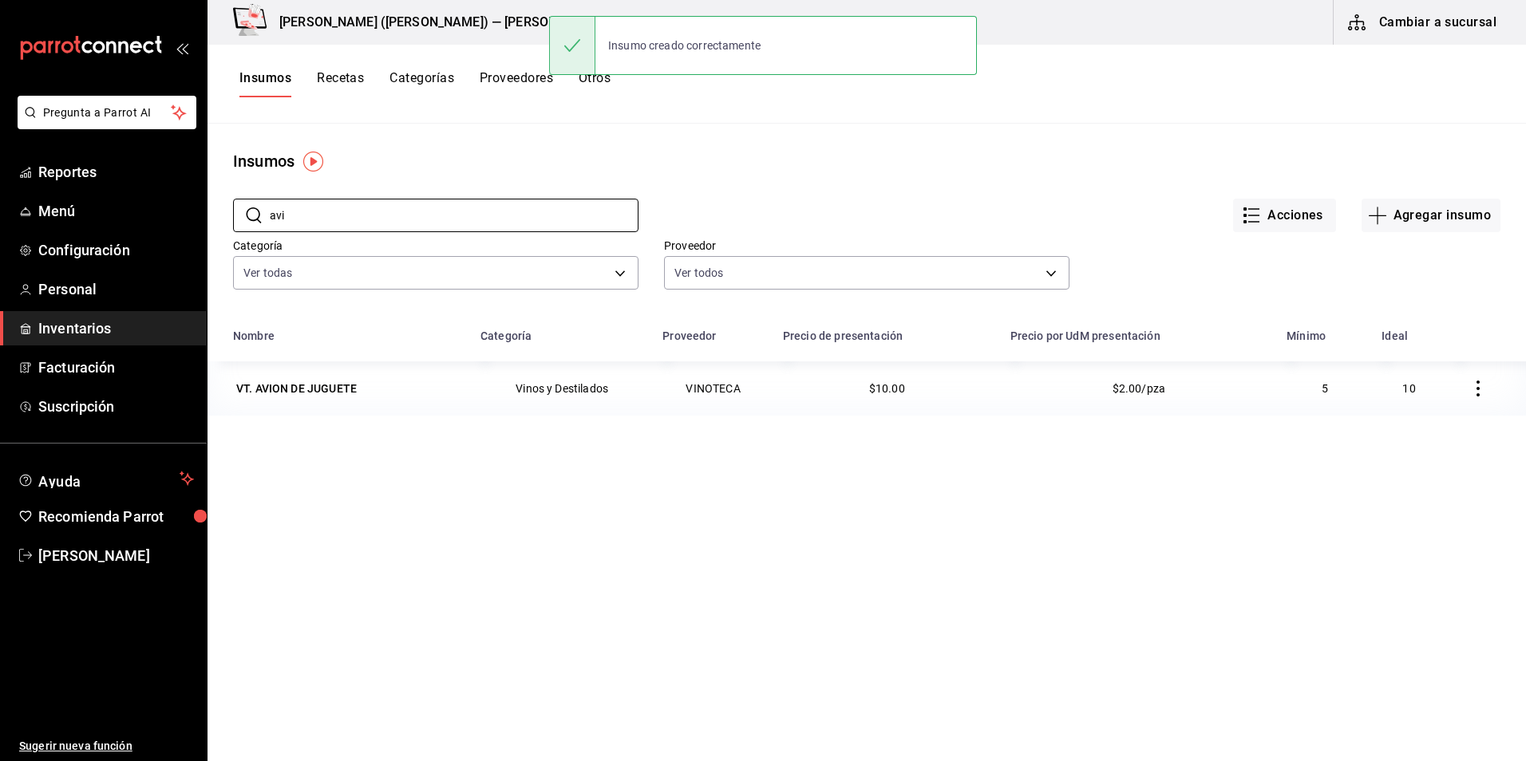
drag, startPoint x: 365, startPoint y: 216, endPoint x: 0, endPoint y: 191, distance: 365.6
click at [0, 191] on html "Pregunta a Parrot AI Reportes Menú Configuración Personal Inventarios Facturaci…" at bounding box center [763, 375] width 1526 height 750
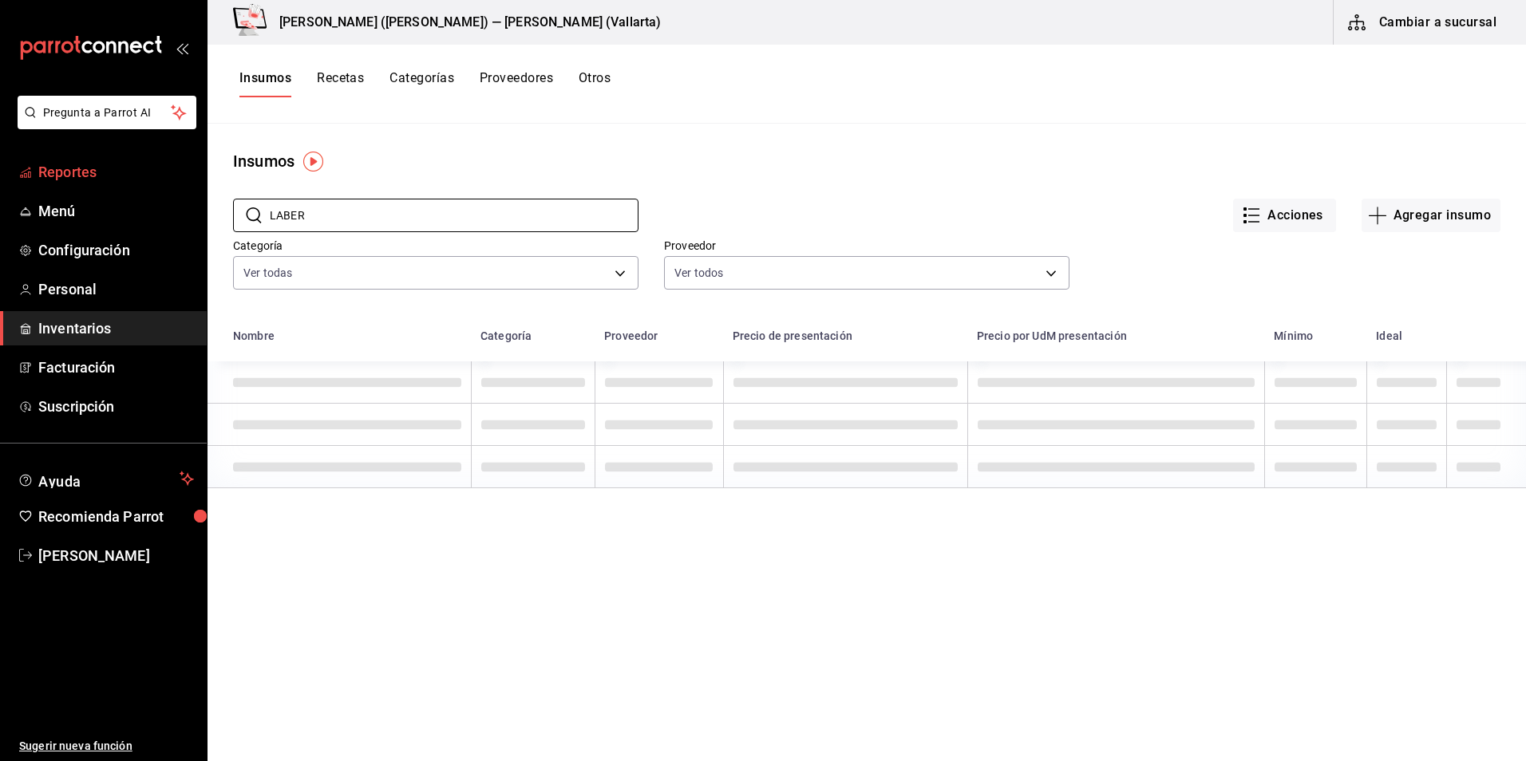
type input "LABER"
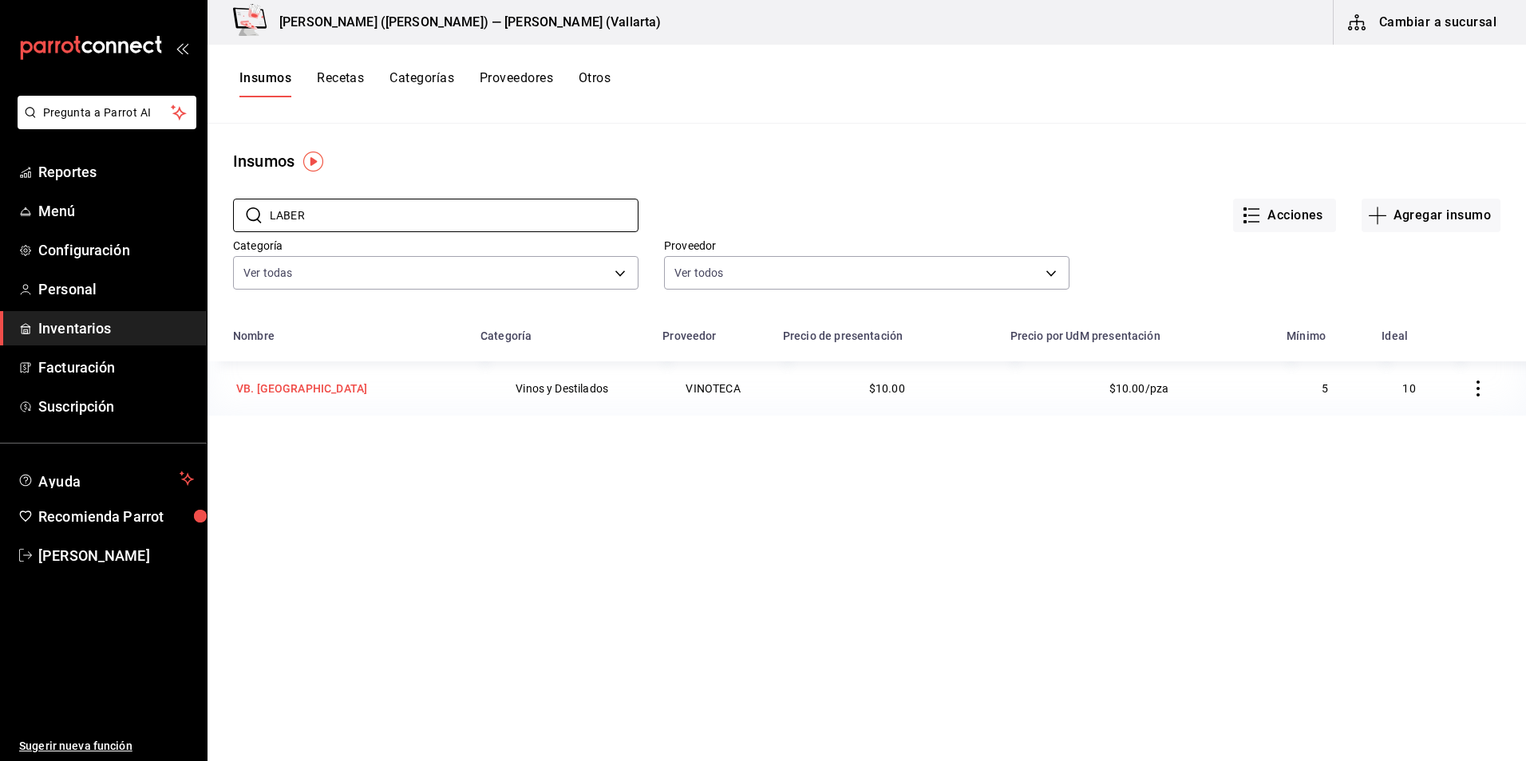
click at [263, 386] on div "VB. [GEOGRAPHIC_DATA]" at bounding box center [301, 389] width 131 height 16
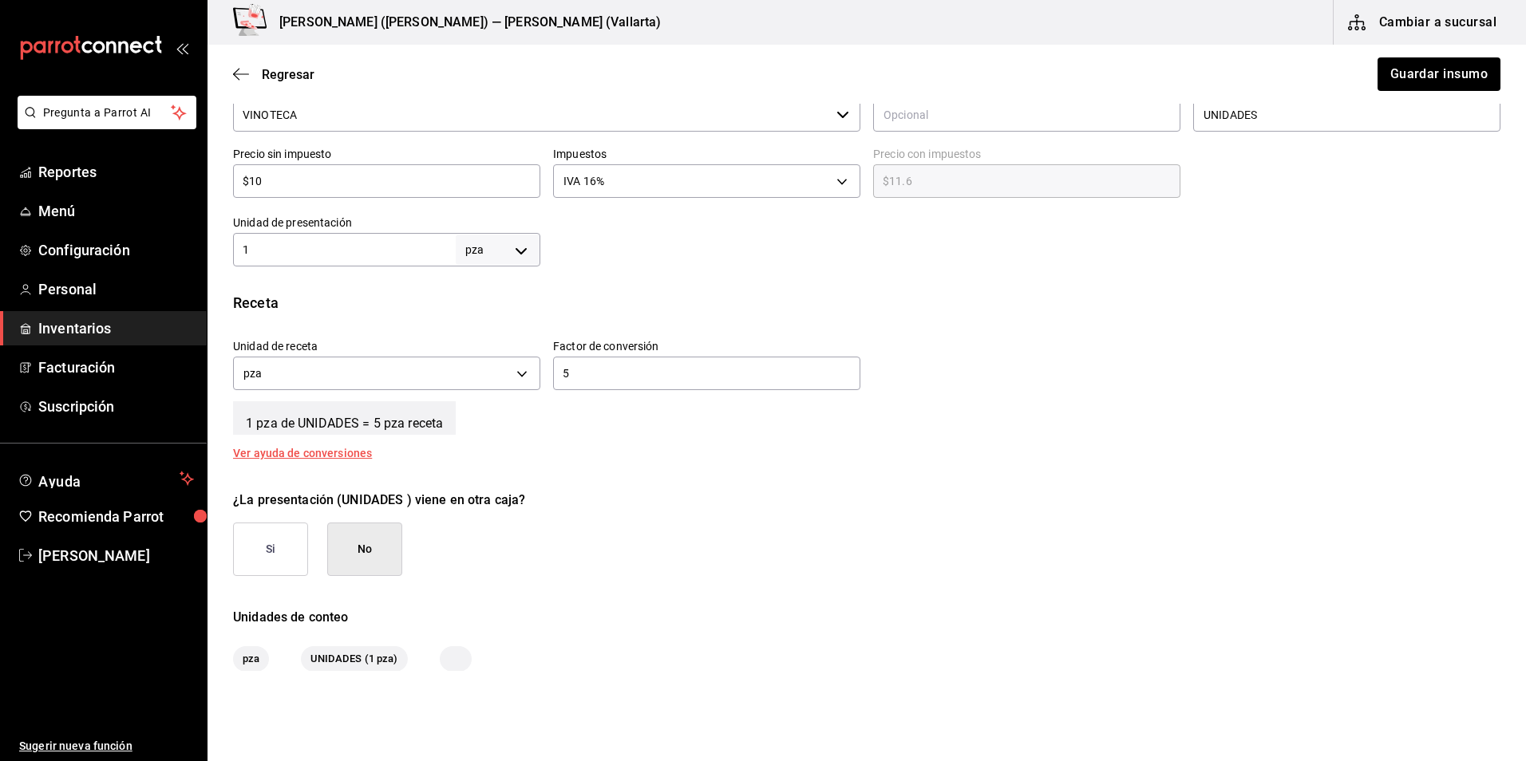
scroll to position [399, 0]
drag, startPoint x: 353, startPoint y: 245, endPoint x: 0, endPoint y: 179, distance: 358.9
click at [0, 179] on html "Pregunta a Parrot AI Reportes Menú Configuración Personal Inventarios Facturaci…" at bounding box center [763, 335] width 1526 height 671
type input "5"
drag, startPoint x: 737, startPoint y: 368, endPoint x: 121, endPoint y: 326, distance: 616.8
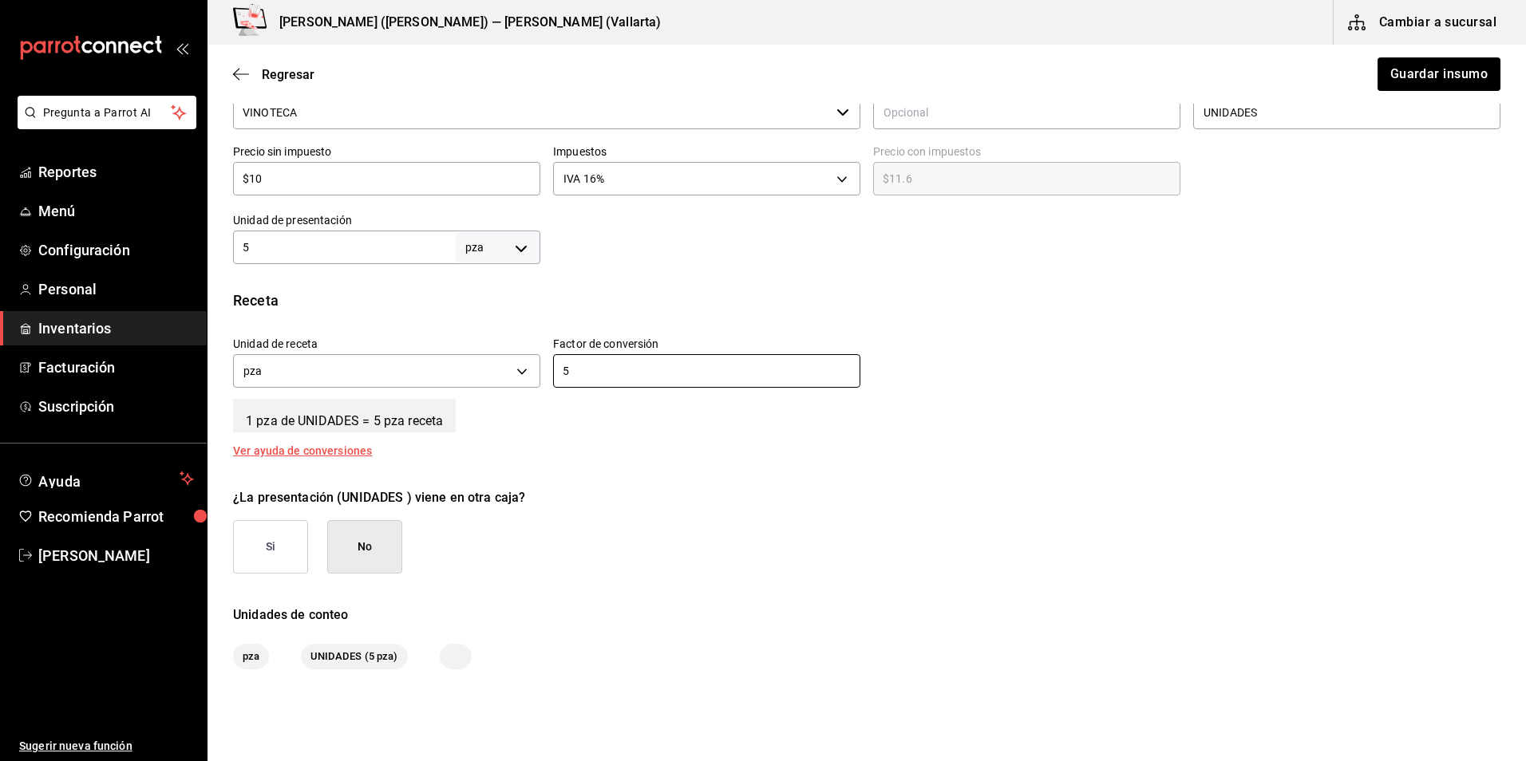
click at [121, 326] on div "Pregunta a Parrot AI Reportes Menú Configuración Personal Inventarios Facturaci…" at bounding box center [763, 335] width 1526 height 671
type input "1"
drag, startPoint x: 1402, startPoint y: 77, endPoint x: 1393, endPoint y: 77, distance: 9.6
click at [1402, 77] on button "Guardar insumo" at bounding box center [1438, 74] width 125 height 34
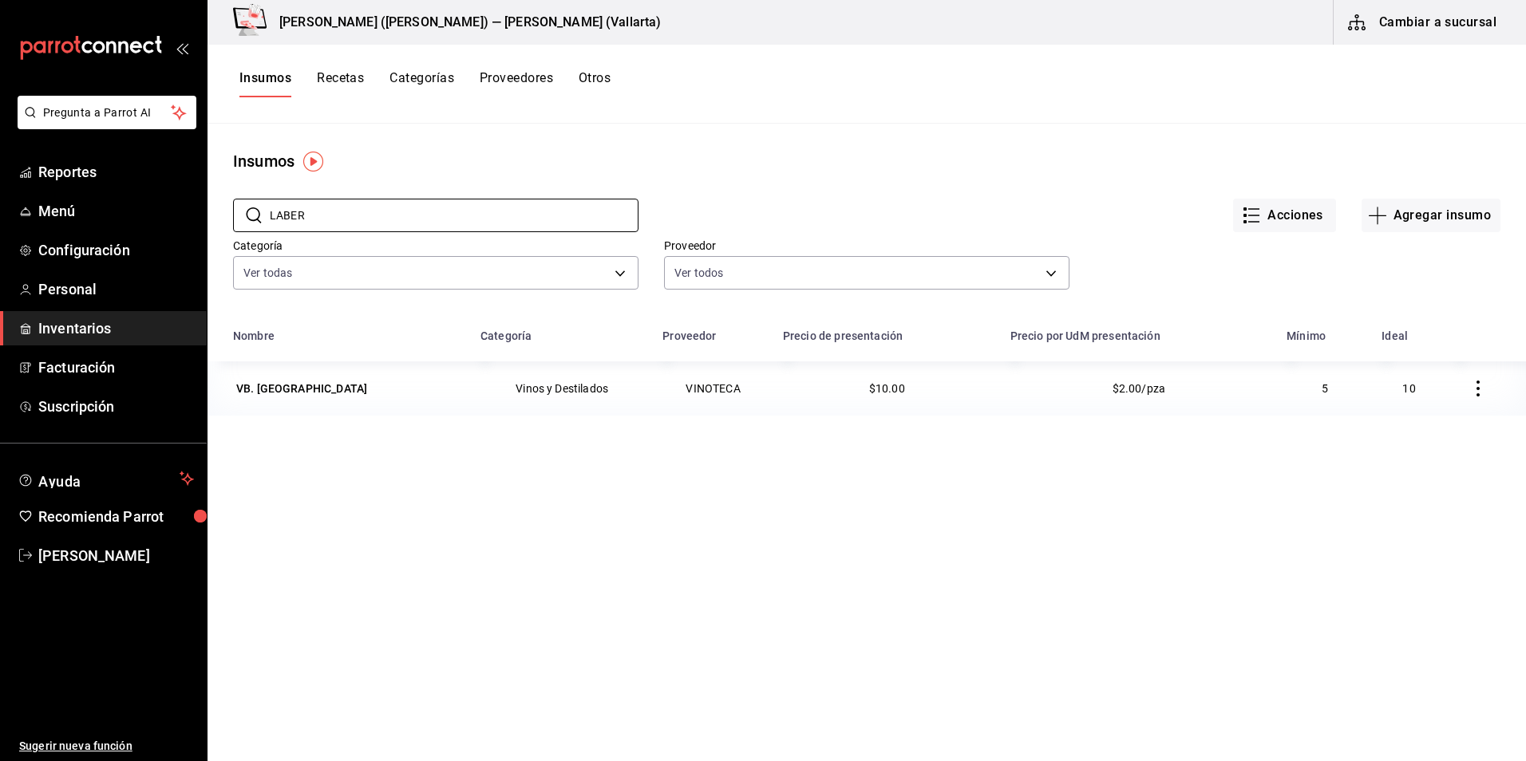
drag, startPoint x: 413, startPoint y: 208, endPoint x: -3, endPoint y: 173, distance: 418.1
click at [0, 173] on html "Pregunta a Parrot AI Reportes Menú Configuración Personal Inventarios Facturaci…" at bounding box center [763, 375] width 1526 height 750
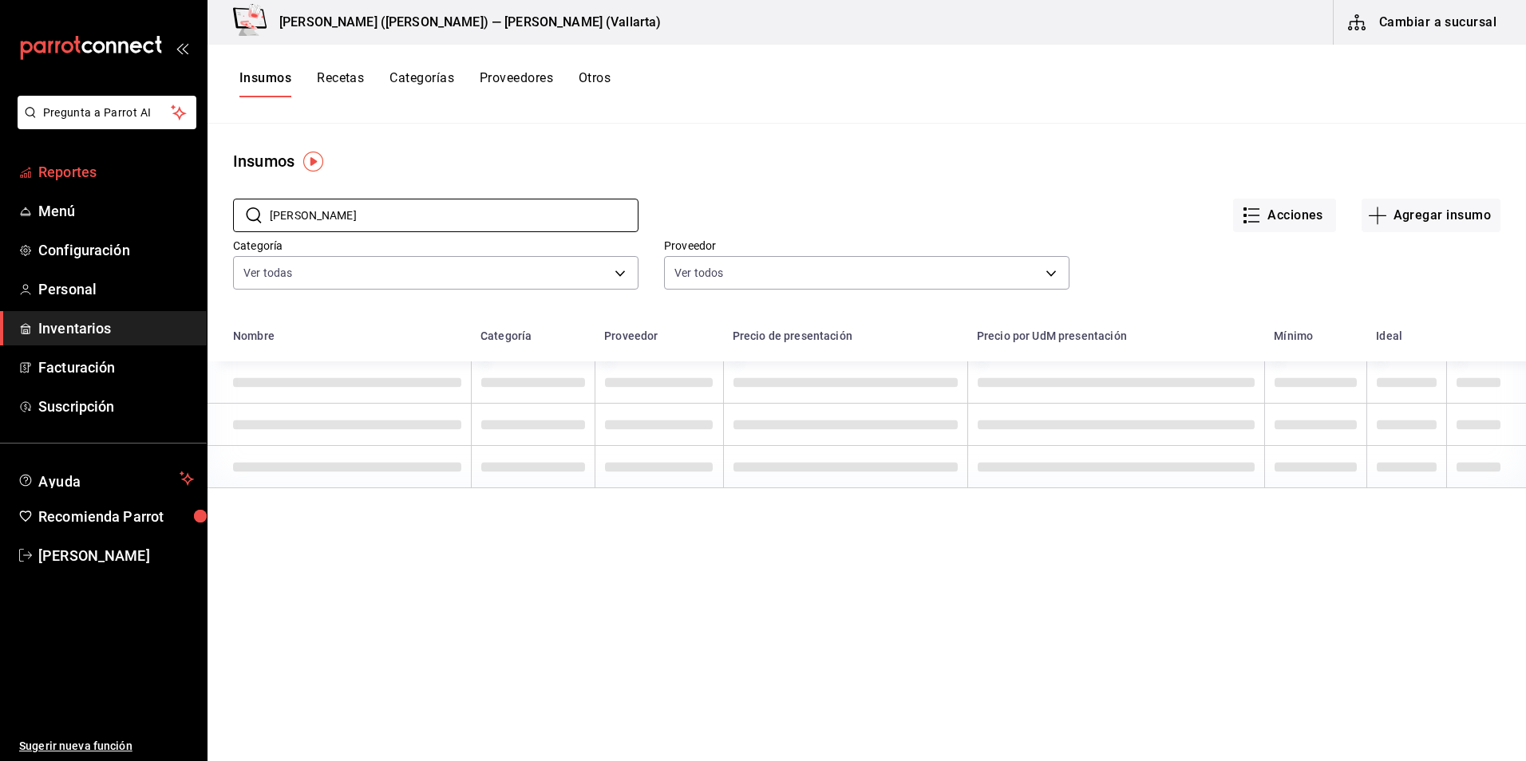
type input "[PERSON_NAME]"
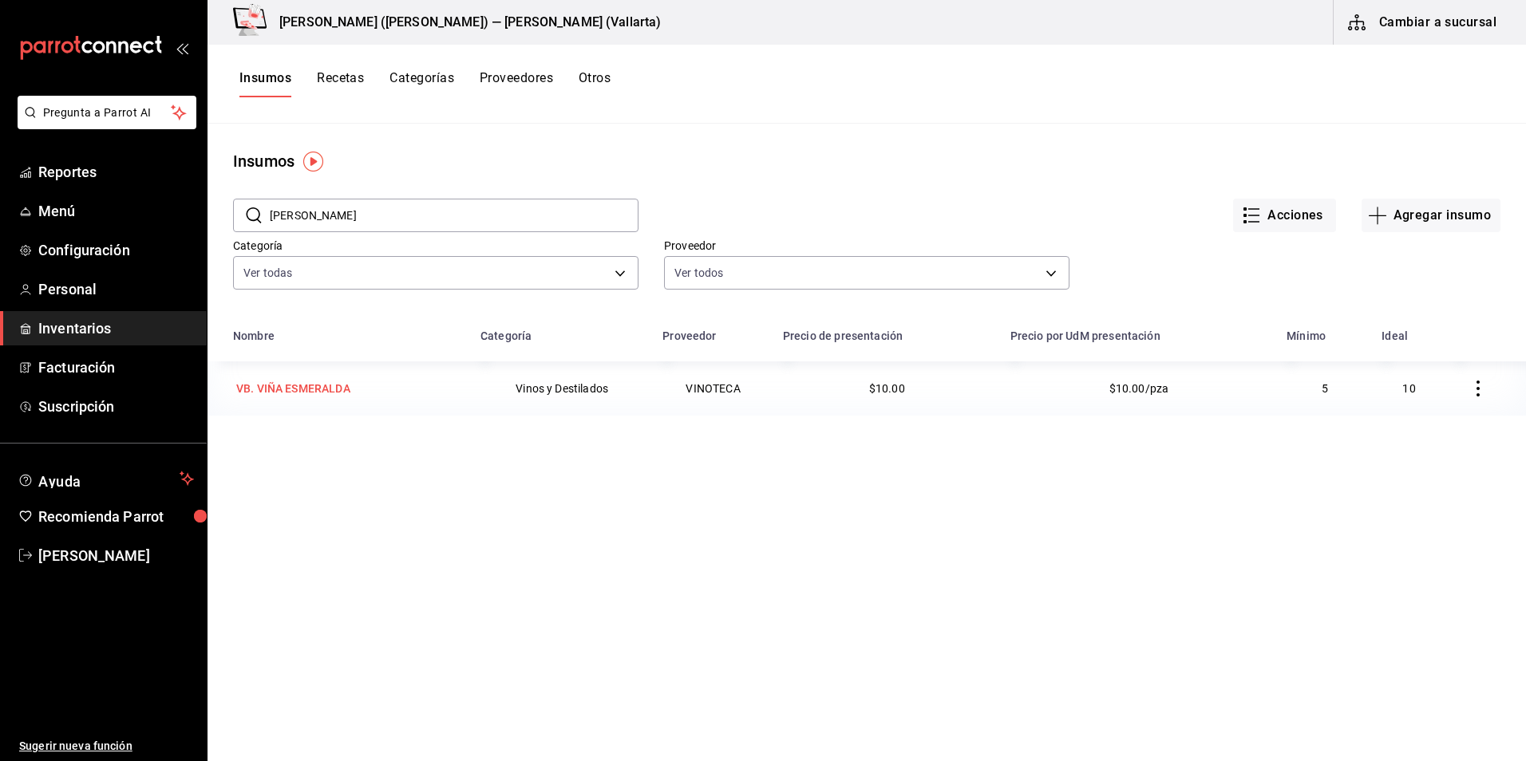
click at [318, 390] on div "VB. VIÑA ESMERALDA" at bounding box center [293, 389] width 114 height 16
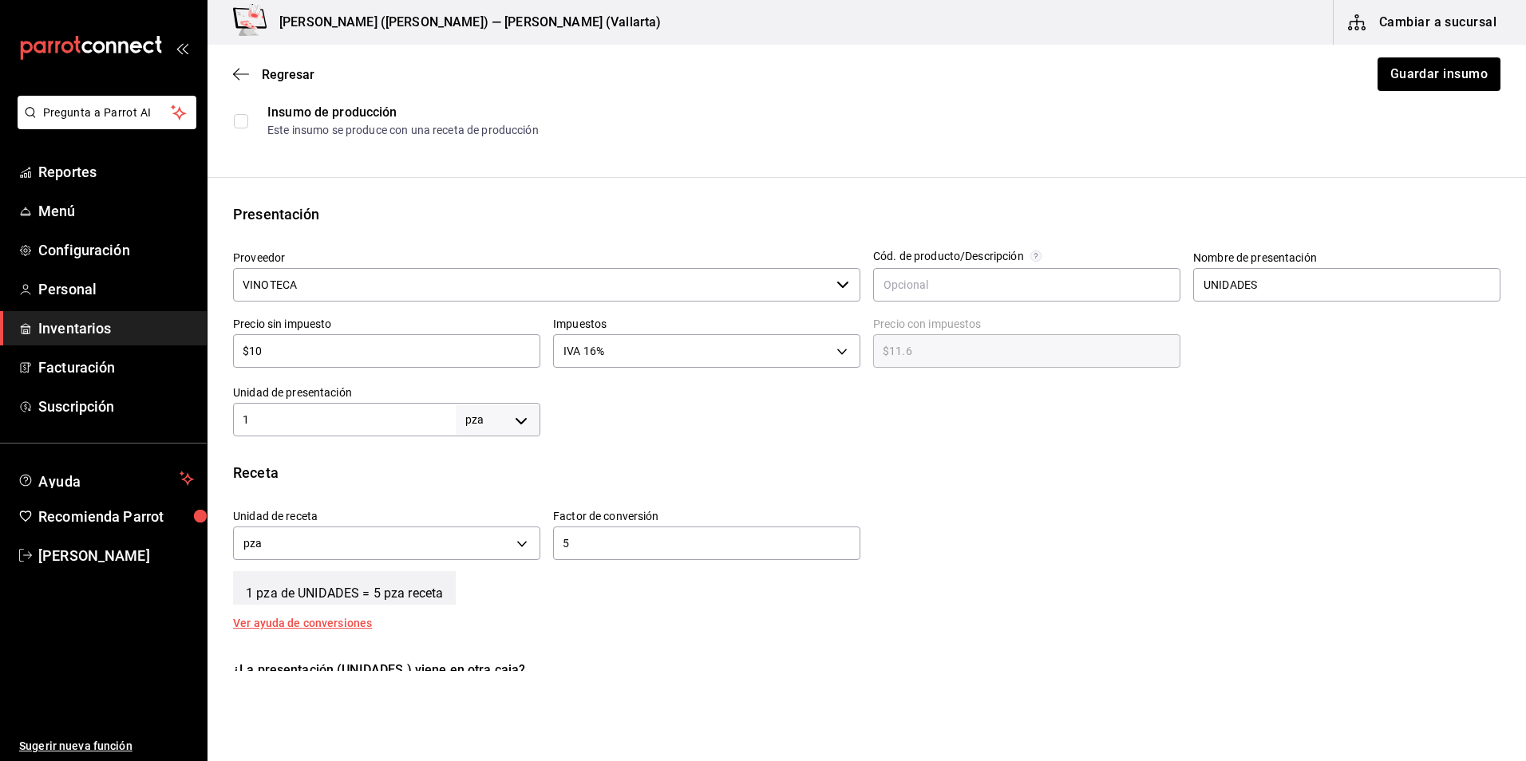
scroll to position [319, 0]
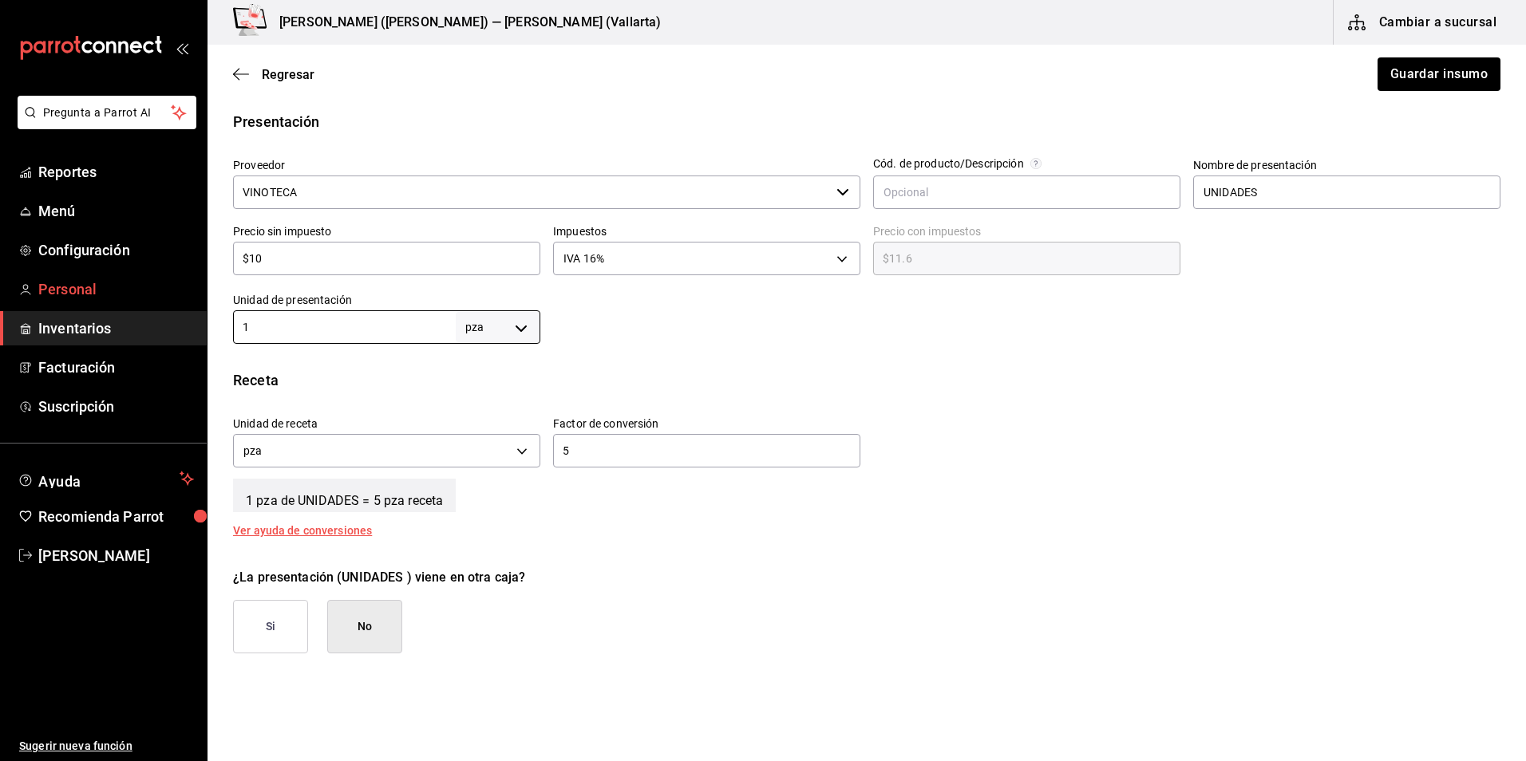
drag, startPoint x: 315, startPoint y: 330, endPoint x: 26, endPoint y: 300, distance: 291.2
click at [31, 310] on div "Pregunta a Parrot AI Reportes Menú Configuración Personal Inventarios Facturaci…" at bounding box center [763, 335] width 1526 height 671
type input "5"
drag, startPoint x: 580, startPoint y: 457, endPoint x: 433, endPoint y: 449, distance: 147.9
click at [434, 453] on div "Unidad de receta pza UNIT Factor de conversión 5 ​" at bounding box center [860, 438] width 1280 height 69
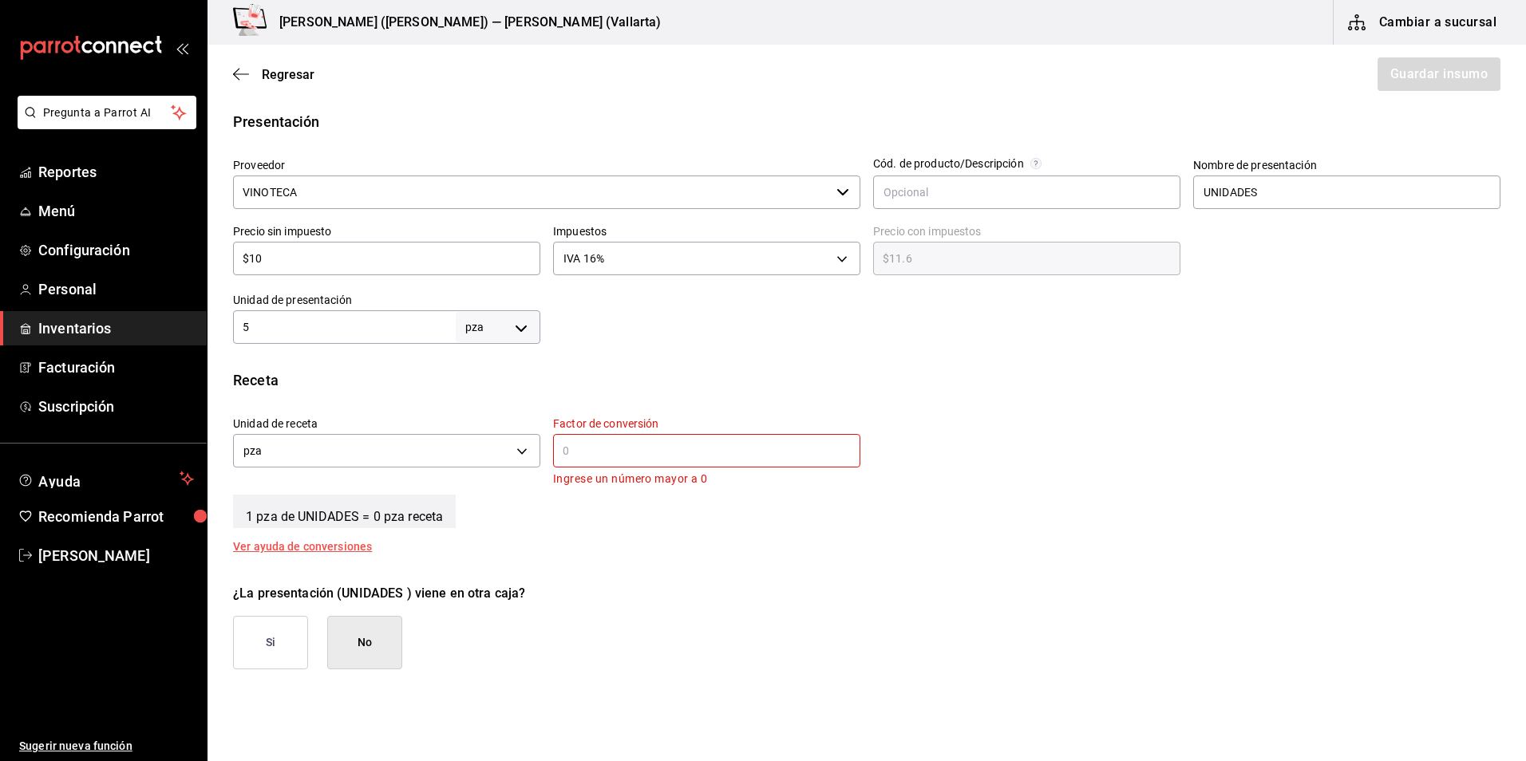
type input "0"
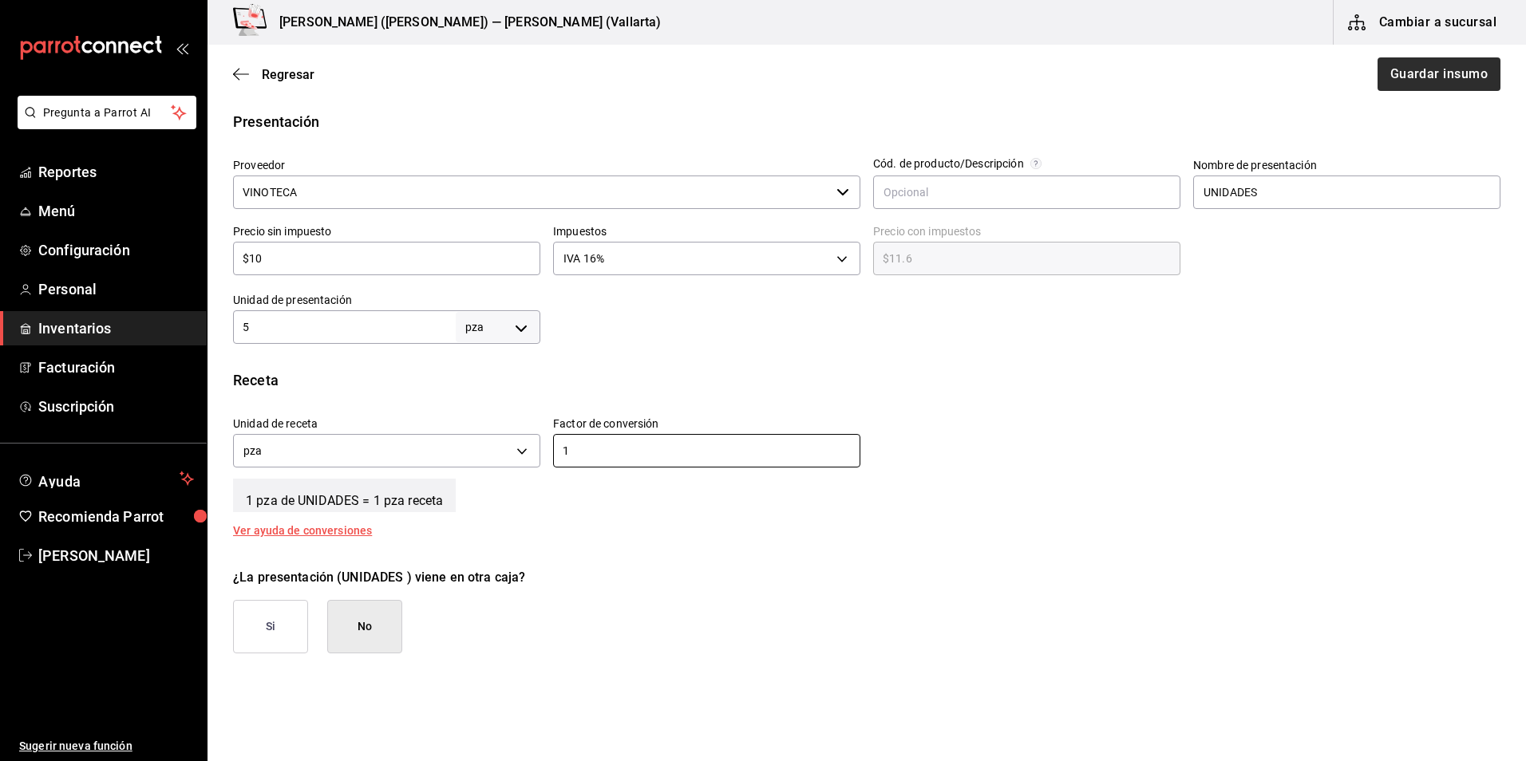
type input "1"
click at [1388, 80] on button "Guardar insumo" at bounding box center [1438, 74] width 125 height 34
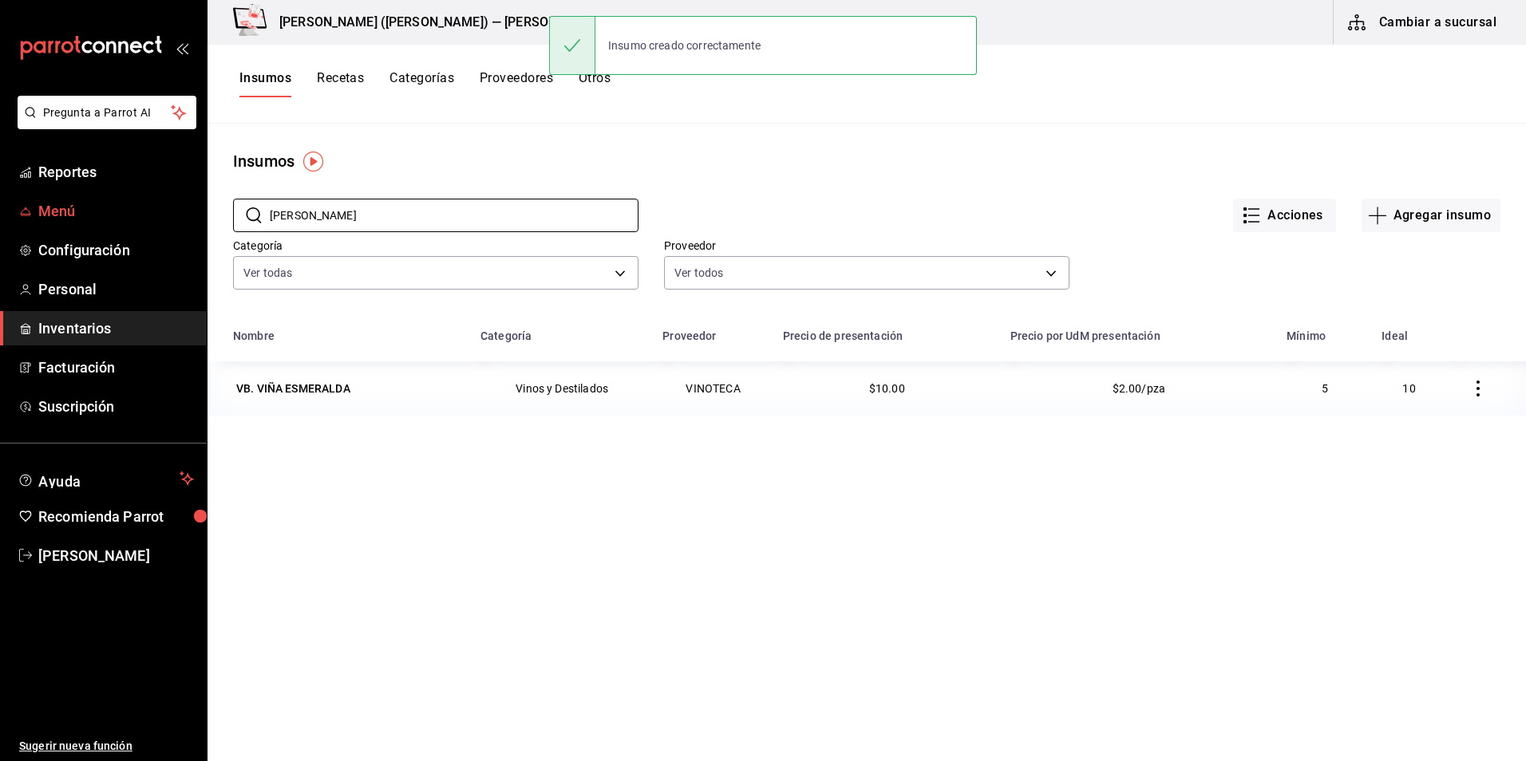
drag, startPoint x: 354, startPoint y: 220, endPoint x: 151, endPoint y: 199, distance: 204.7
click at [151, 199] on div "Pregunta a Parrot AI Reportes Menú Configuración Personal Inventarios Facturaci…" at bounding box center [763, 375] width 1526 height 750
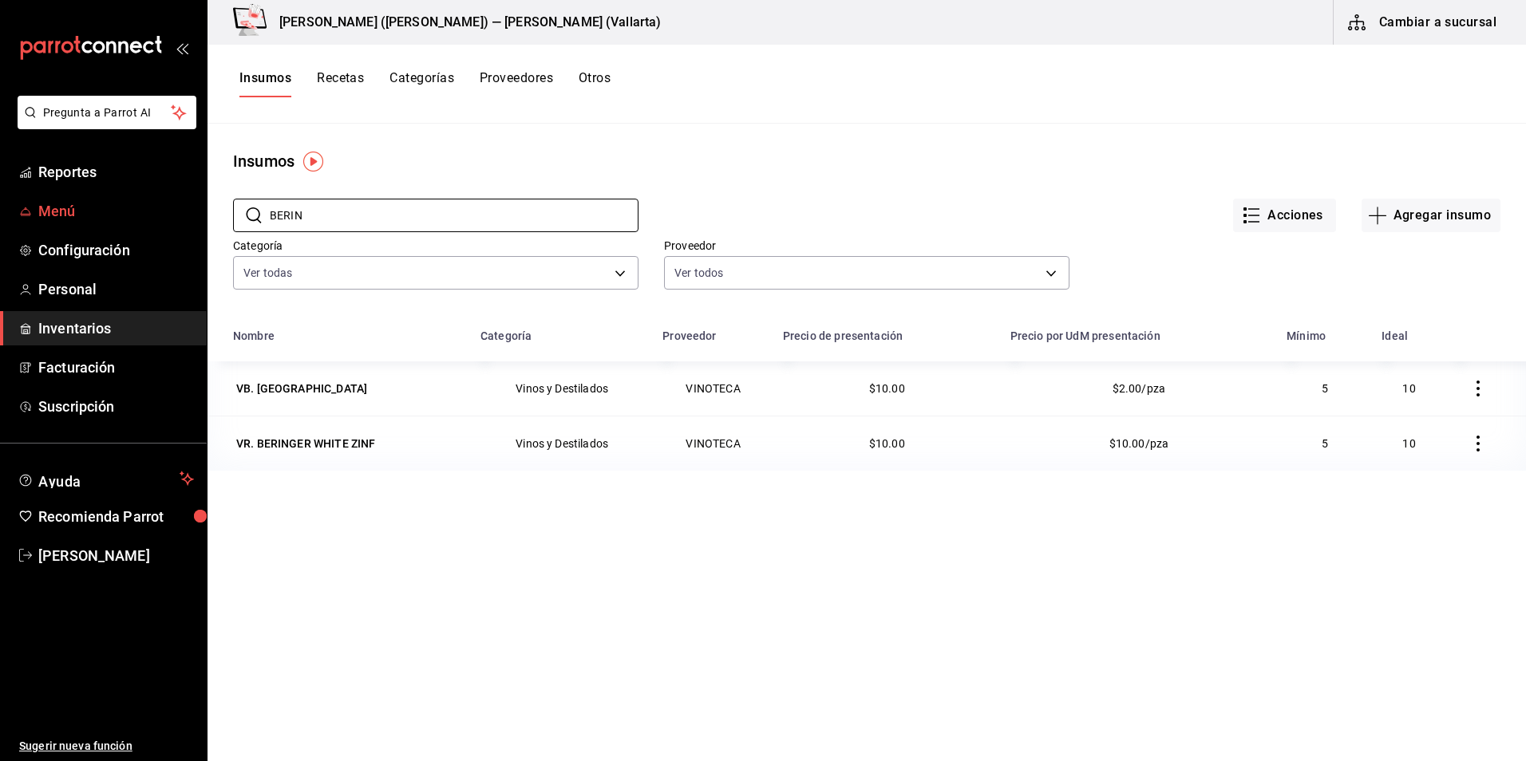
type input "BERIN"
click at [328, 443] on div "VR. BERINGER WHITE ZINF" at bounding box center [305, 444] width 139 height 16
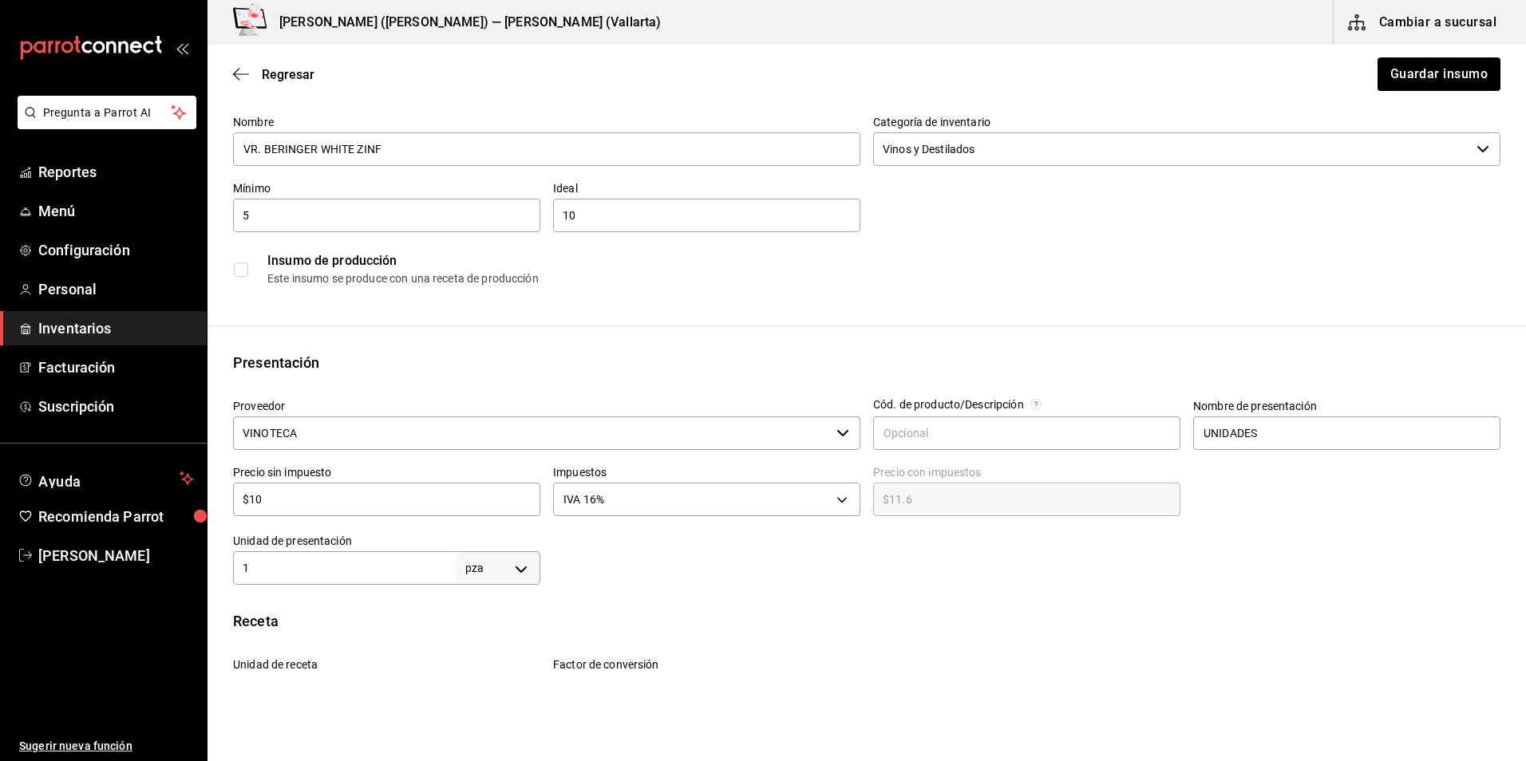
scroll to position [160, 0]
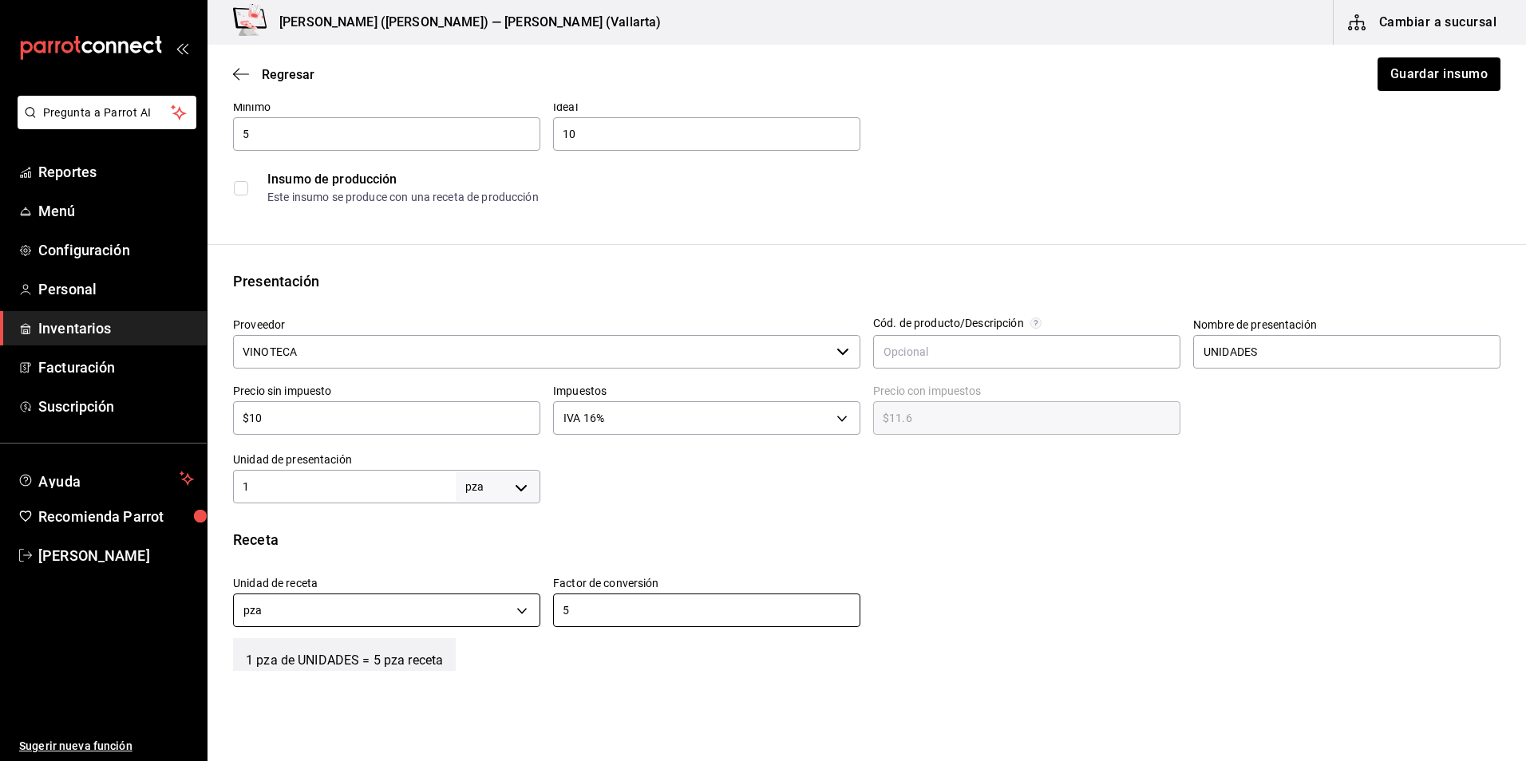
drag, startPoint x: 519, startPoint y: 604, endPoint x: 438, endPoint y: 599, distance: 80.7
click at [434, 599] on div "Unidad de receta pza UNIT Factor de conversión 5 ​" at bounding box center [860, 597] width 1280 height 69
type input "1"
drag, startPoint x: 313, startPoint y: 489, endPoint x: 7, endPoint y: 461, distance: 306.9
click at [7, 461] on div "Pregunta a Parrot AI Reportes Menú Configuración Personal Inventarios Facturaci…" at bounding box center [763, 335] width 1526 height 671
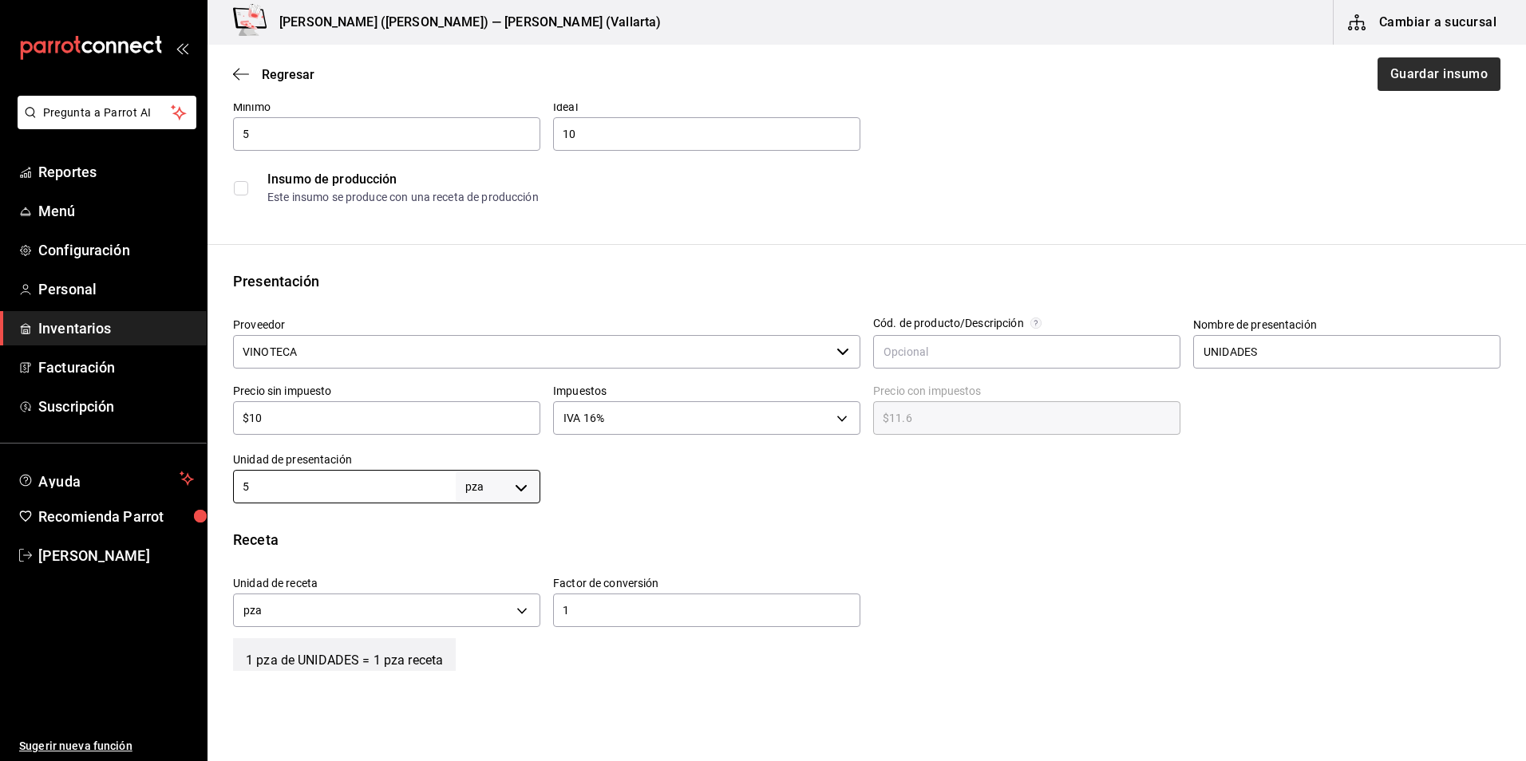
type input "5"
click at [1425, 81] on button "Guardar insumo" at bounding box center [1438, 74] width 125 height 34
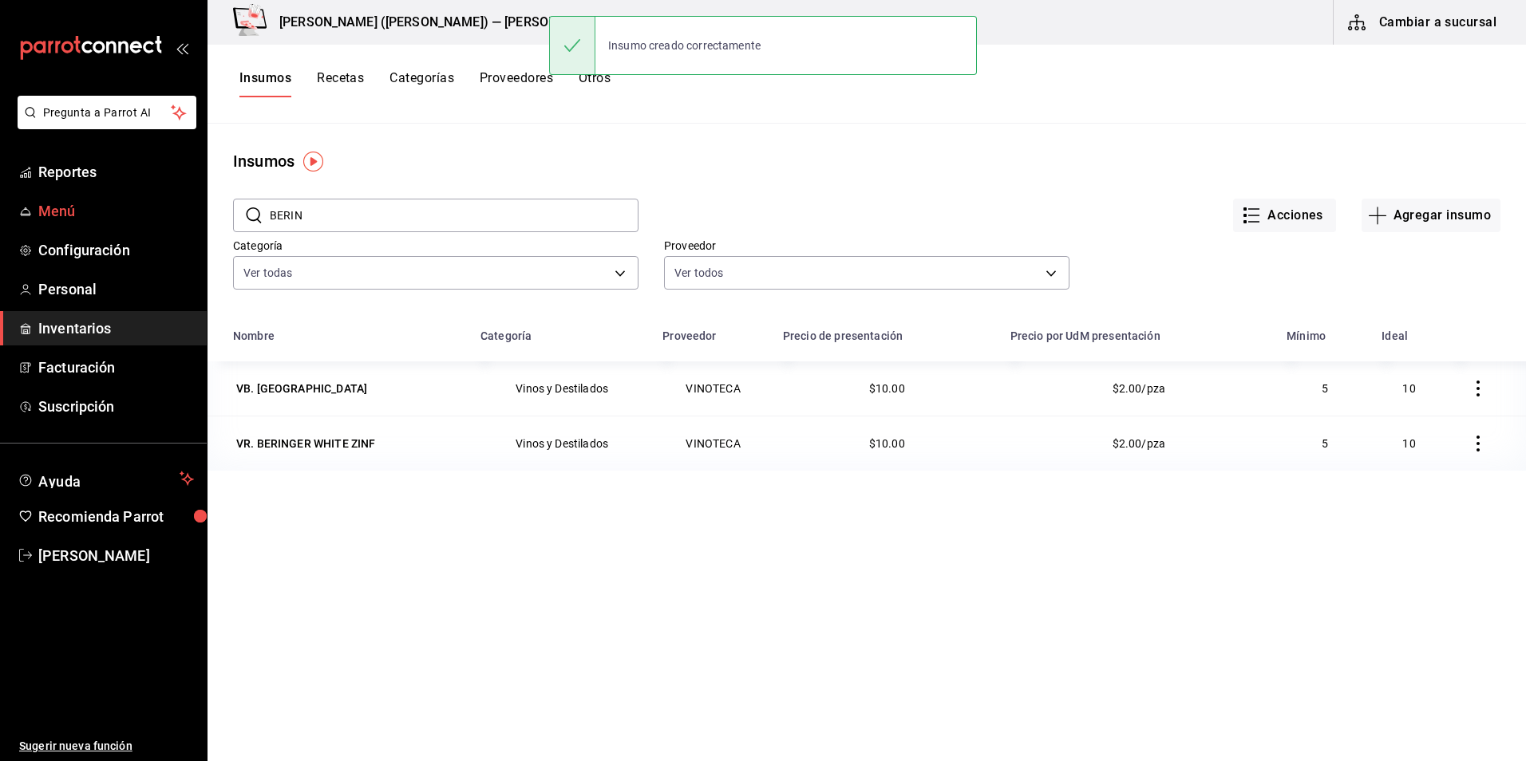
drag, startPoint x: 403, startPoint y: 219, endPoint x: 0, endPoint y: 202, distance: 403.4
click at [0, 209] on html "Pregunta a Parrot AI Reportes Menú Configuración Personal Inventarios Facturaci…" at bounding box center [763, 375] width 1526 height 750
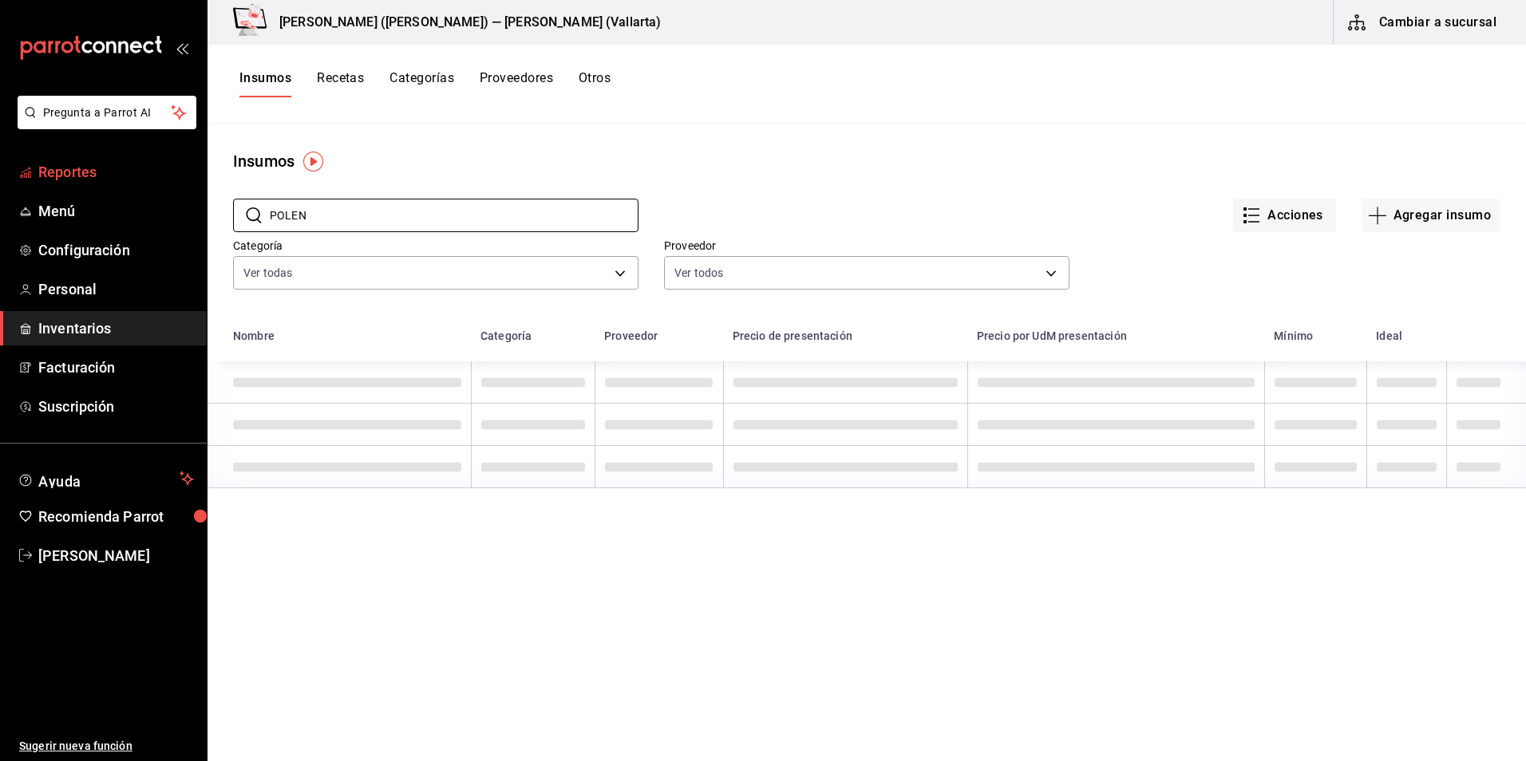
type input "POLEN"
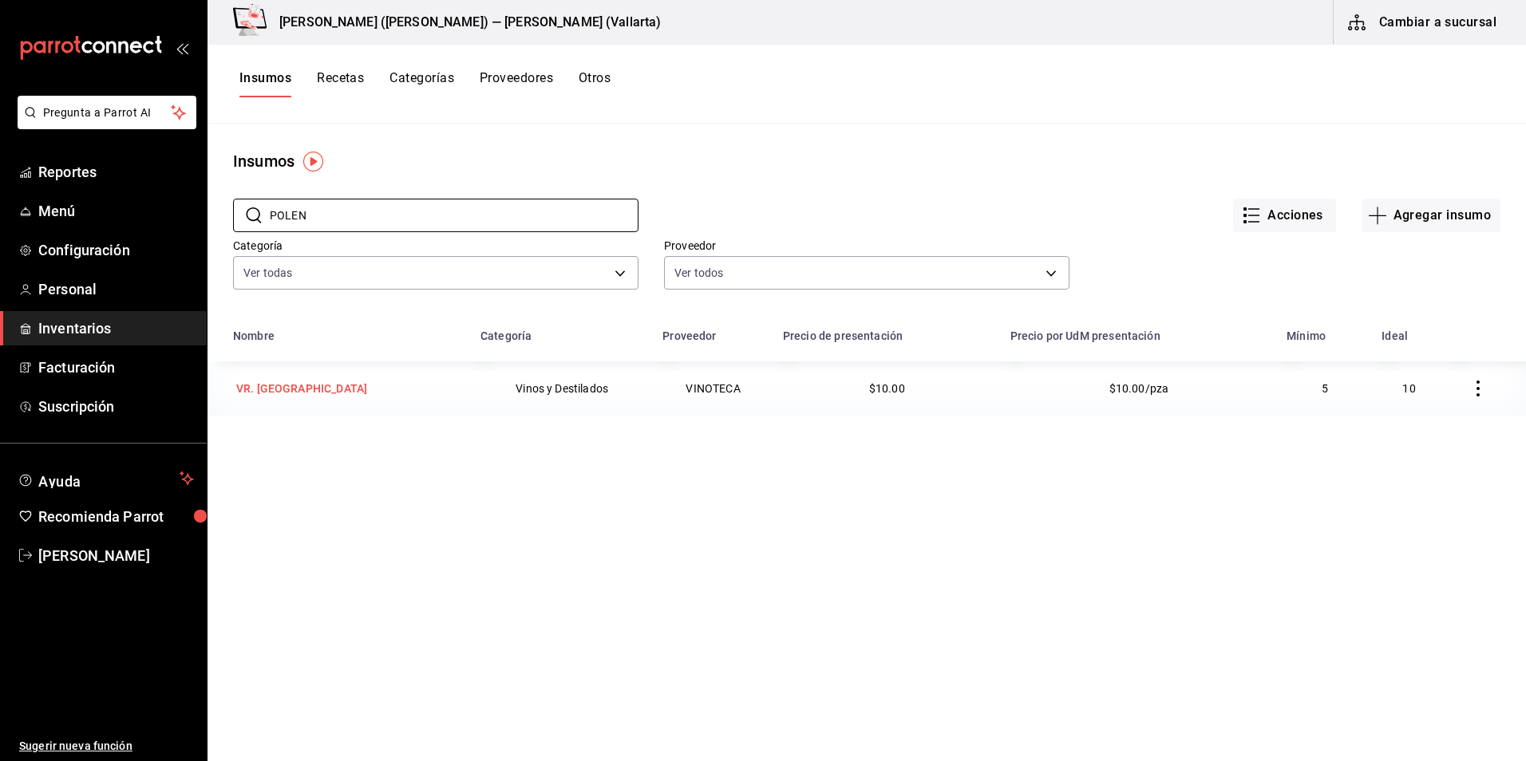
click at [273, 398] on div "VR. [GEOGRAPHIC_DATA]" at bounding box center [301, 388] width 137 height 22
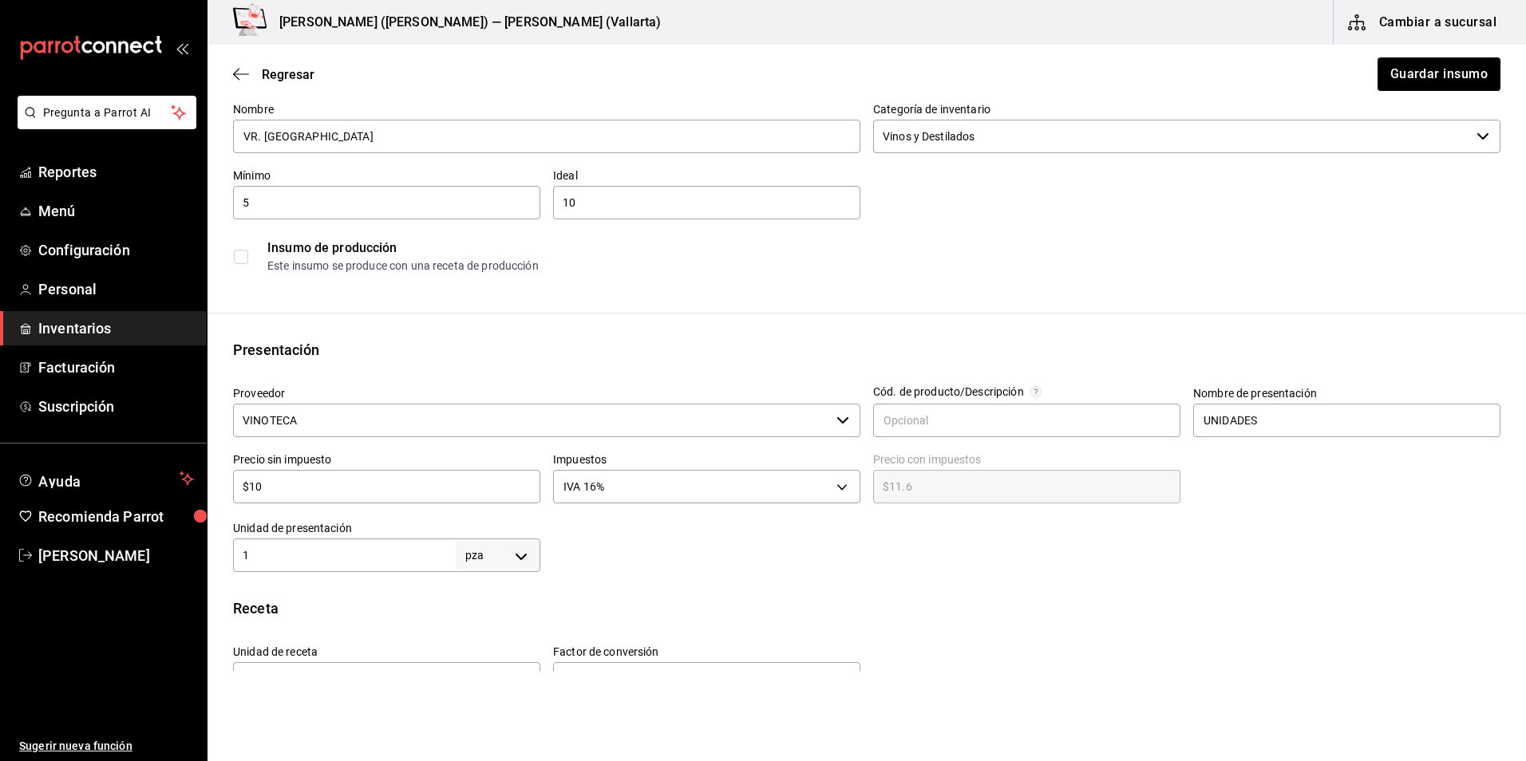
scroll to position [479, 0]
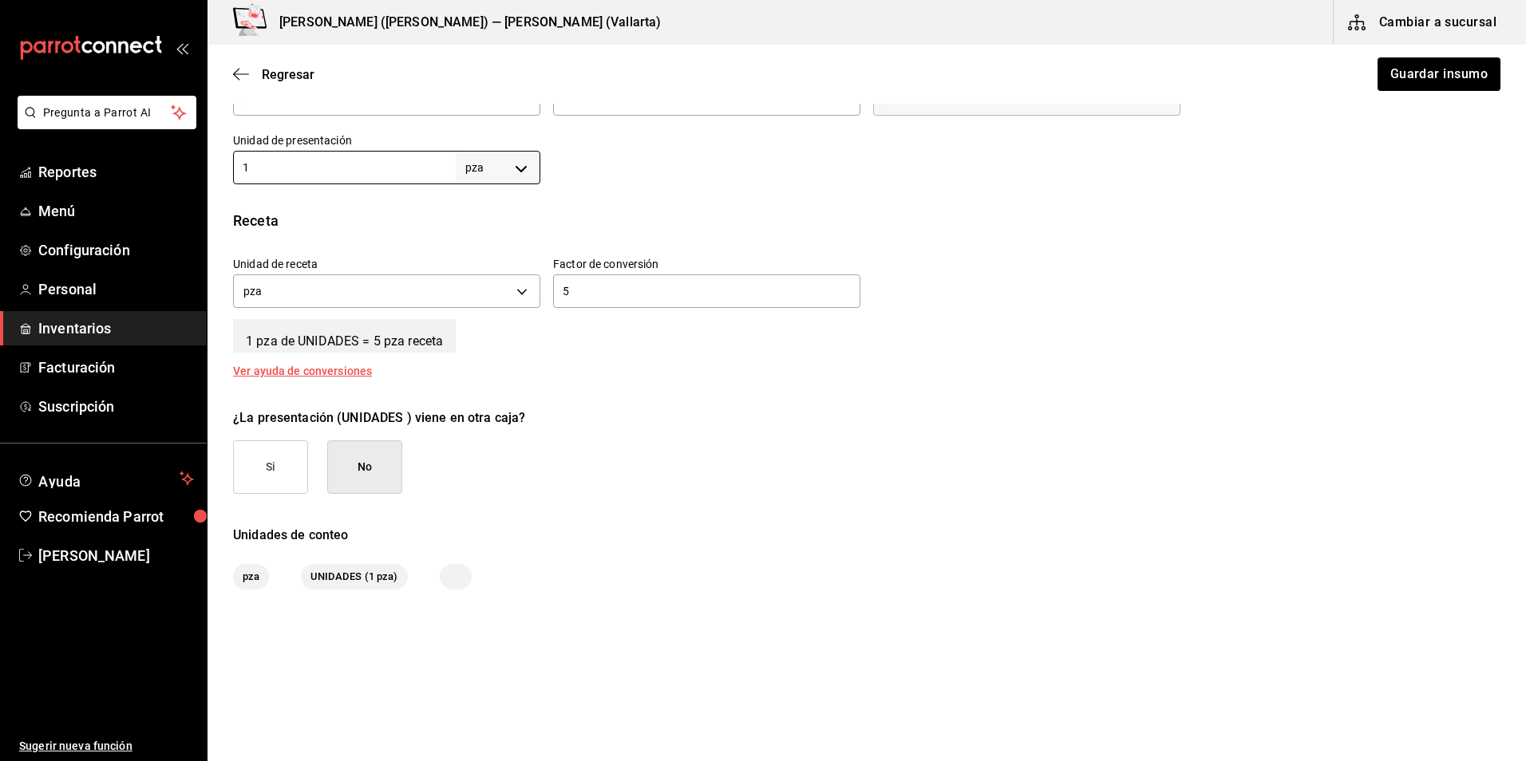
drag, startPoint x: 337, startPoint y: 167, endPoint x: -3, endPoint y: 137, distance: 341.3
click at [0, 137] on html "Pregunta a Parrot AI Reportes Menú Configuración Personal Inventarios Facturaci…" at bounding box center [763, 335] width 1526 height 671
type input "5"
drag, startPoint x: 594, startPoint y: 295, endPoint x: 335, endPoint y: 290, distance: 258.6
click at [335, 290] on div "Unidad de receta pza UNIT Factor de conversión 5 ​" at bounding box center [860, 278] width 1280 height 69
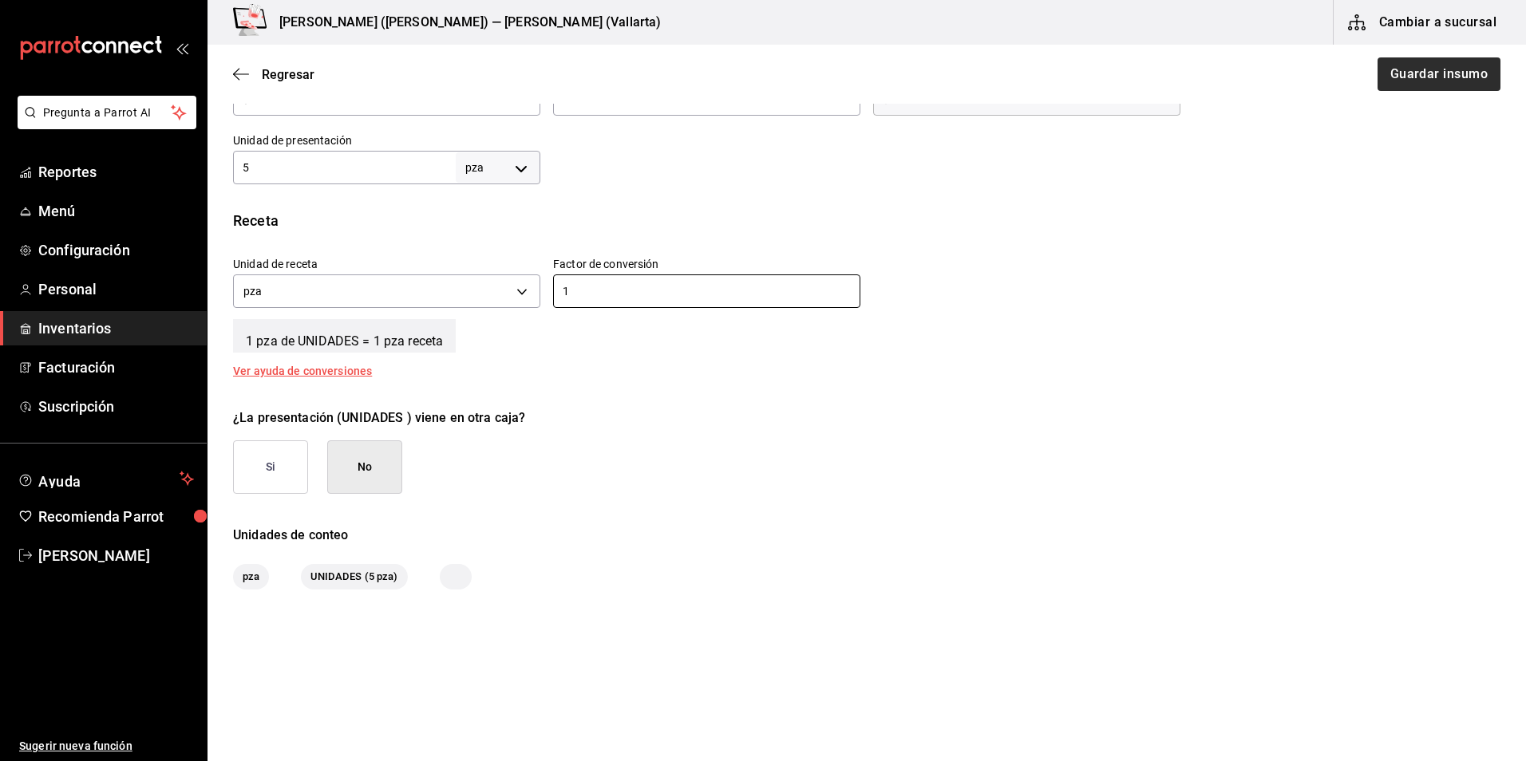
type input "1"
click at [1415, 72] on button "Guardar insumo" at bounding box center [1438, 74] width 125 height 34
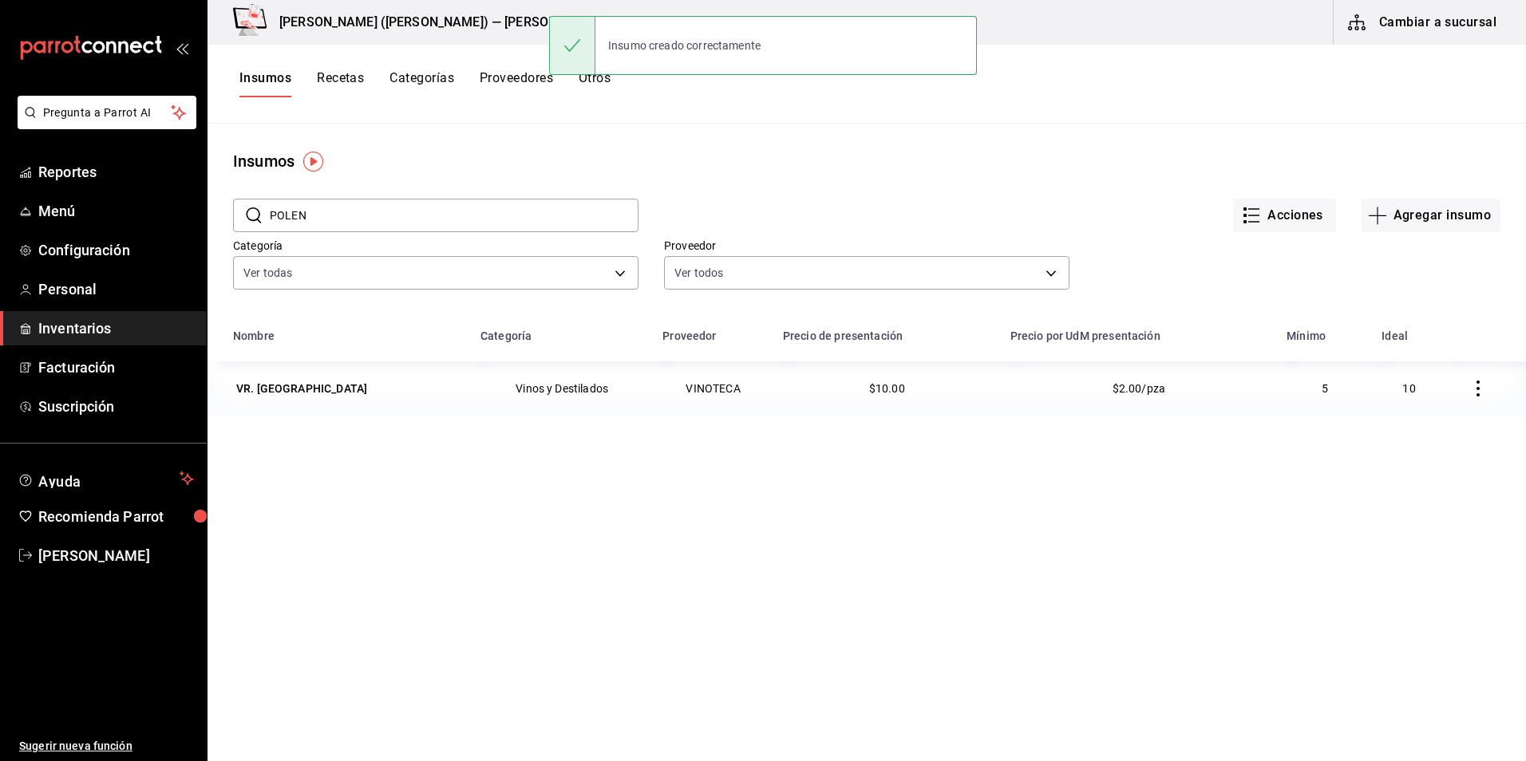
click at [121, 322] on span "Inventarios" at bounding box center [116, 329] width 156 height 22
